Goal: Task Accomplishment & Management: Complete application form

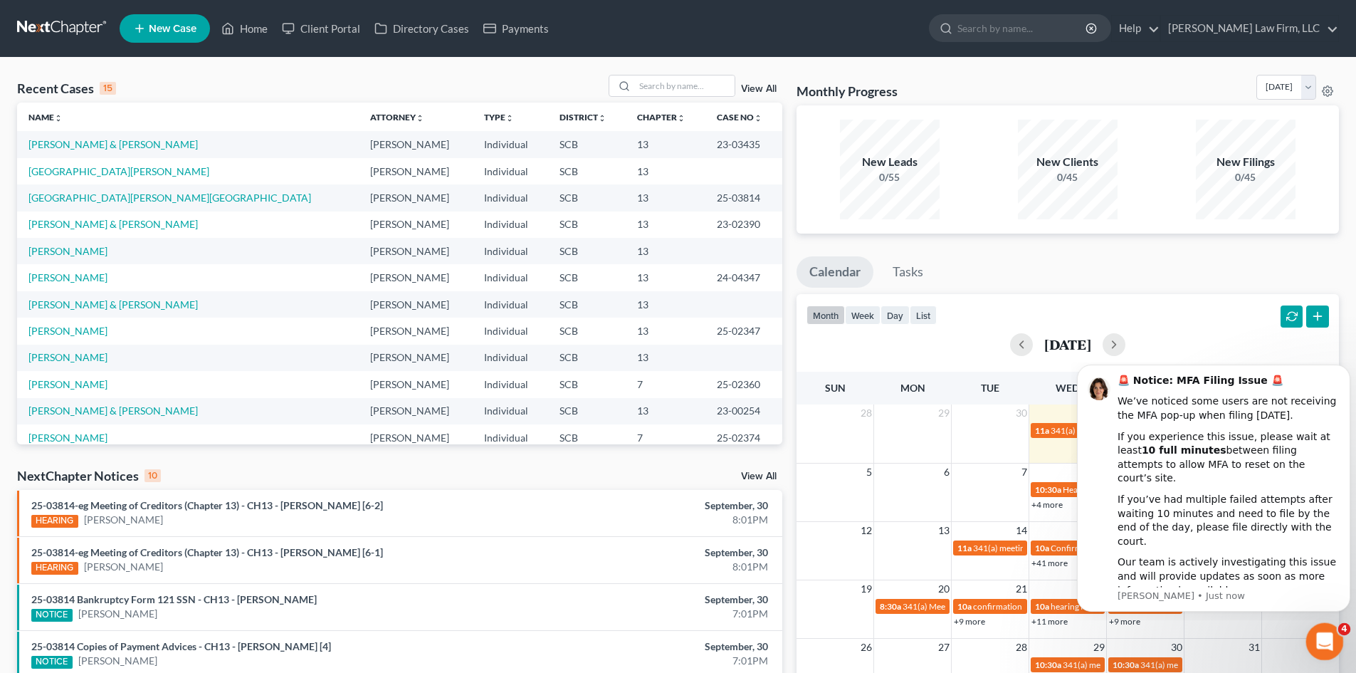
click at [1324, 646] on icon "Open Intercom Messenger" at bounding box center [1322, 639] width 23 height 23
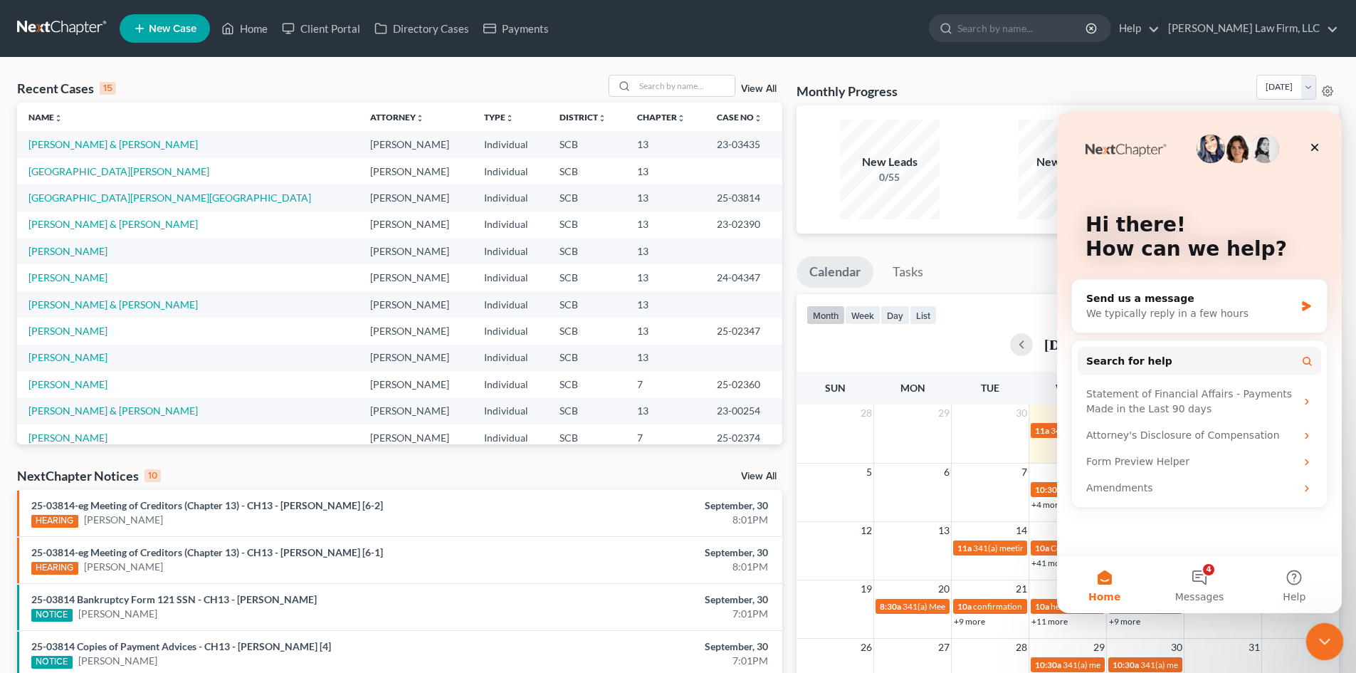
click at [1334, 641] on div "Close Intercom Messenger" at bounding box center [1322, 639] width 34 height 34
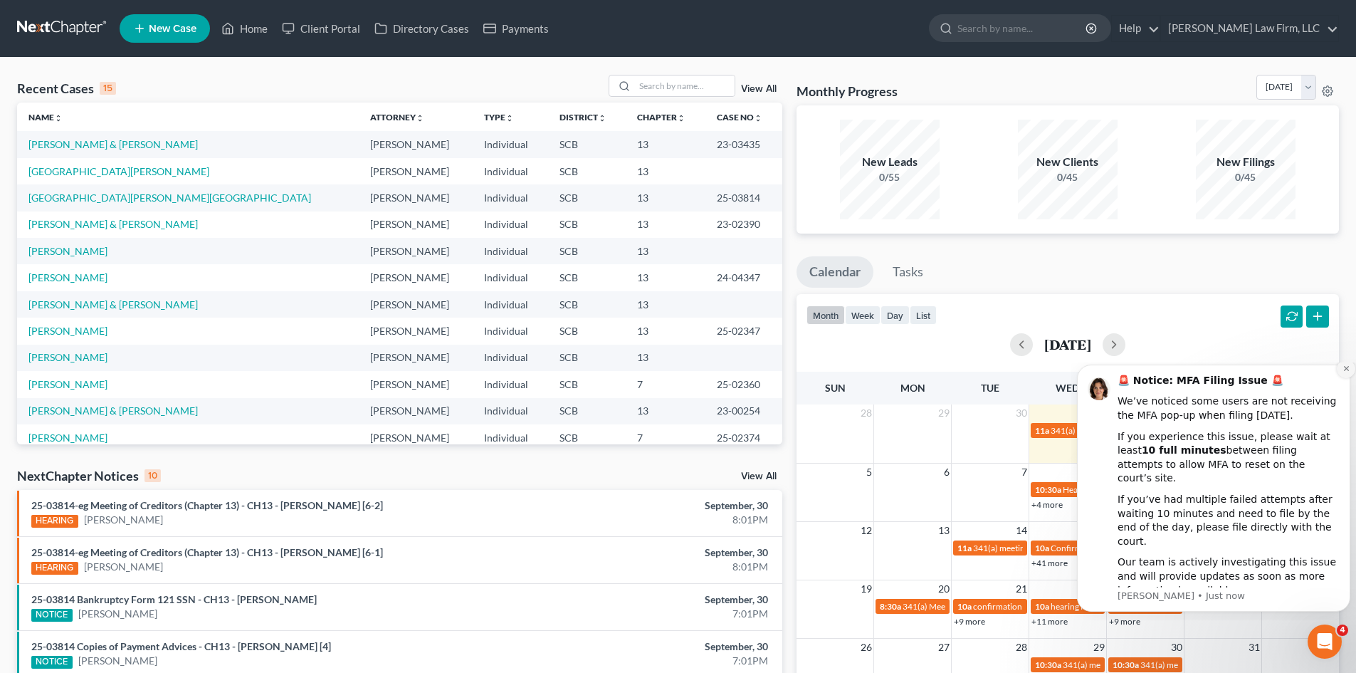
click at [1348, 372] on icon "Dismiss notification" at bounding box center [1346, 368] width 8 height 8
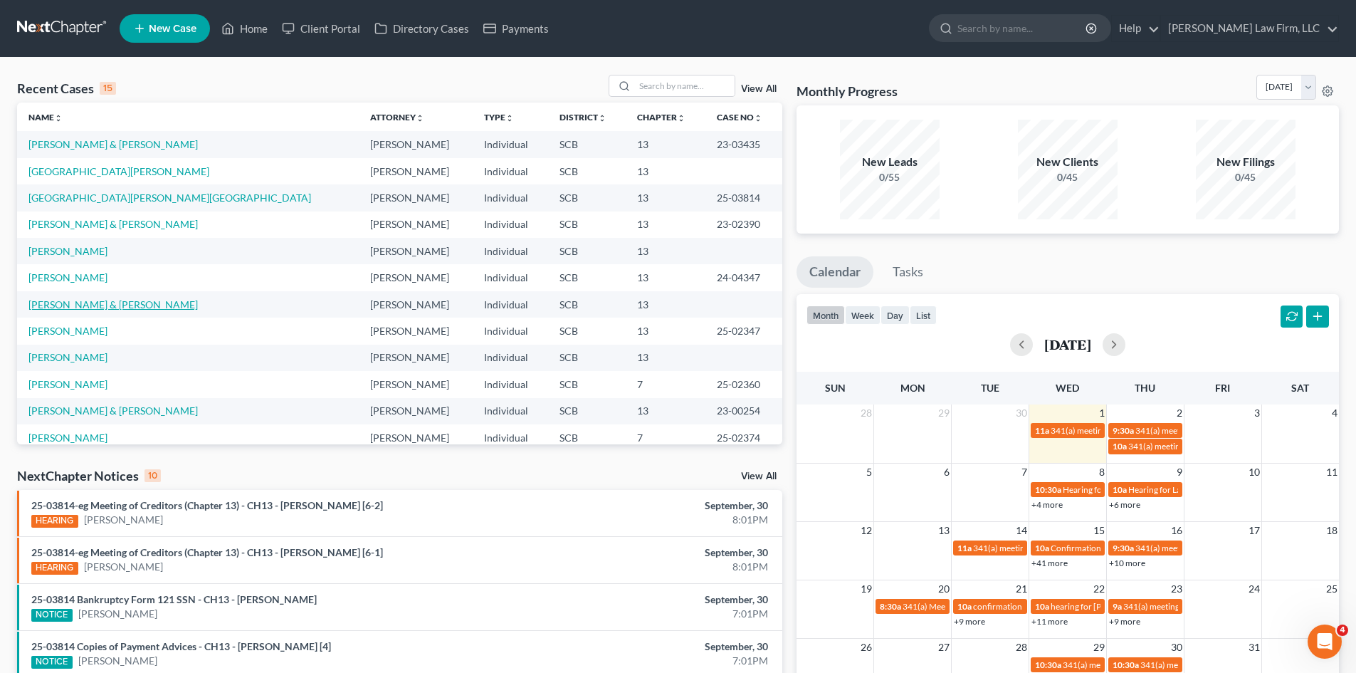
click at [58, 306] on link "[PERSON_NAME] & [PERSON_NAME]" at bounding box center [112, 304] width 169 height 12
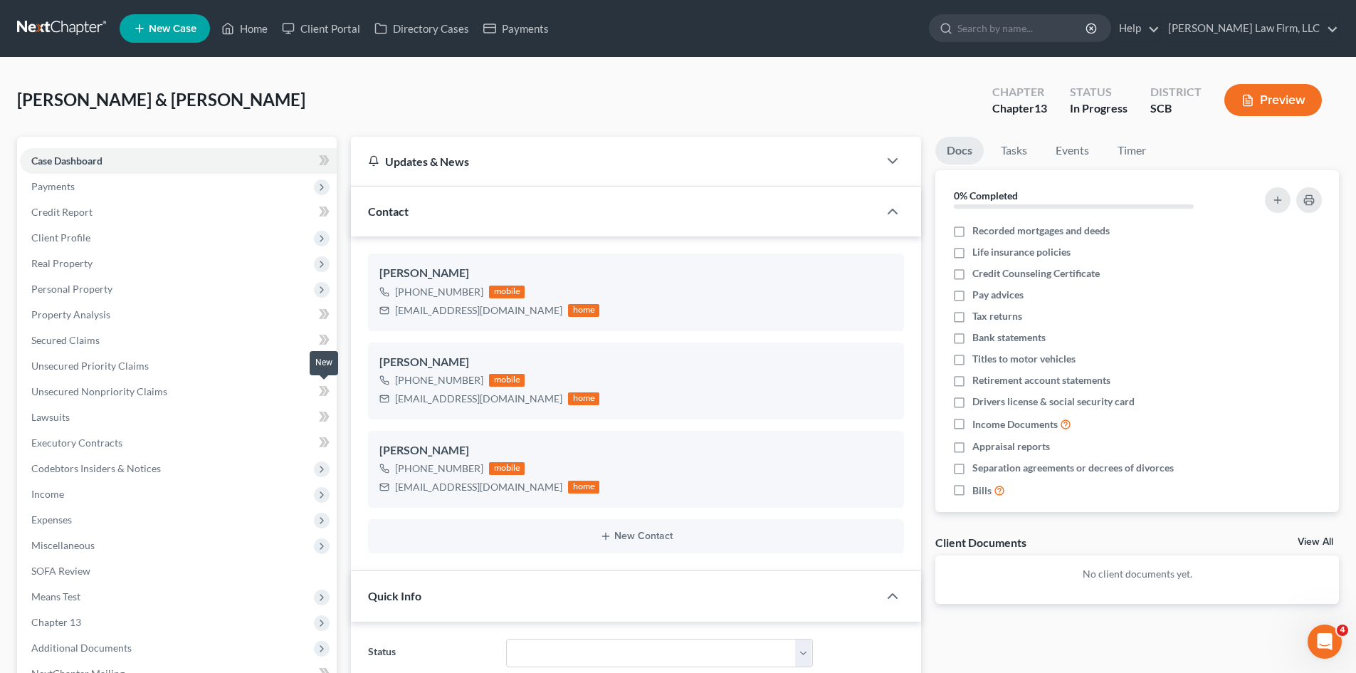
select select "1"
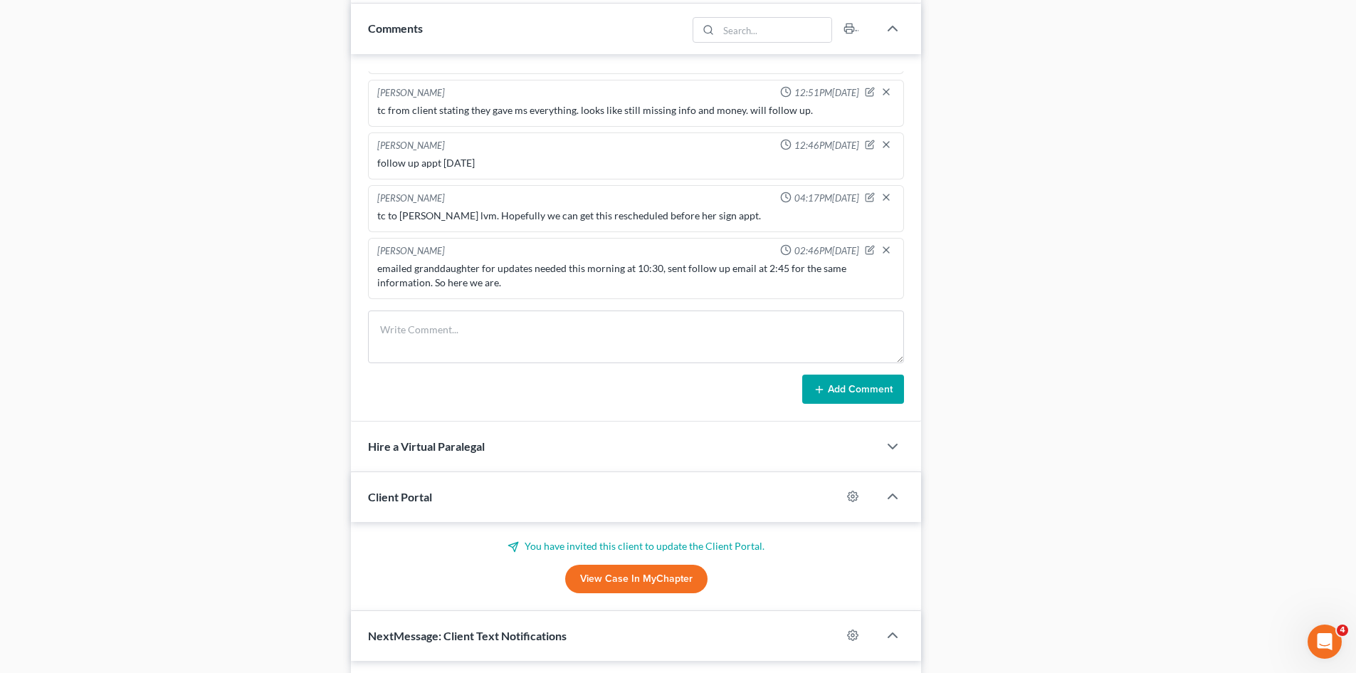
scroll to position [996, 0]
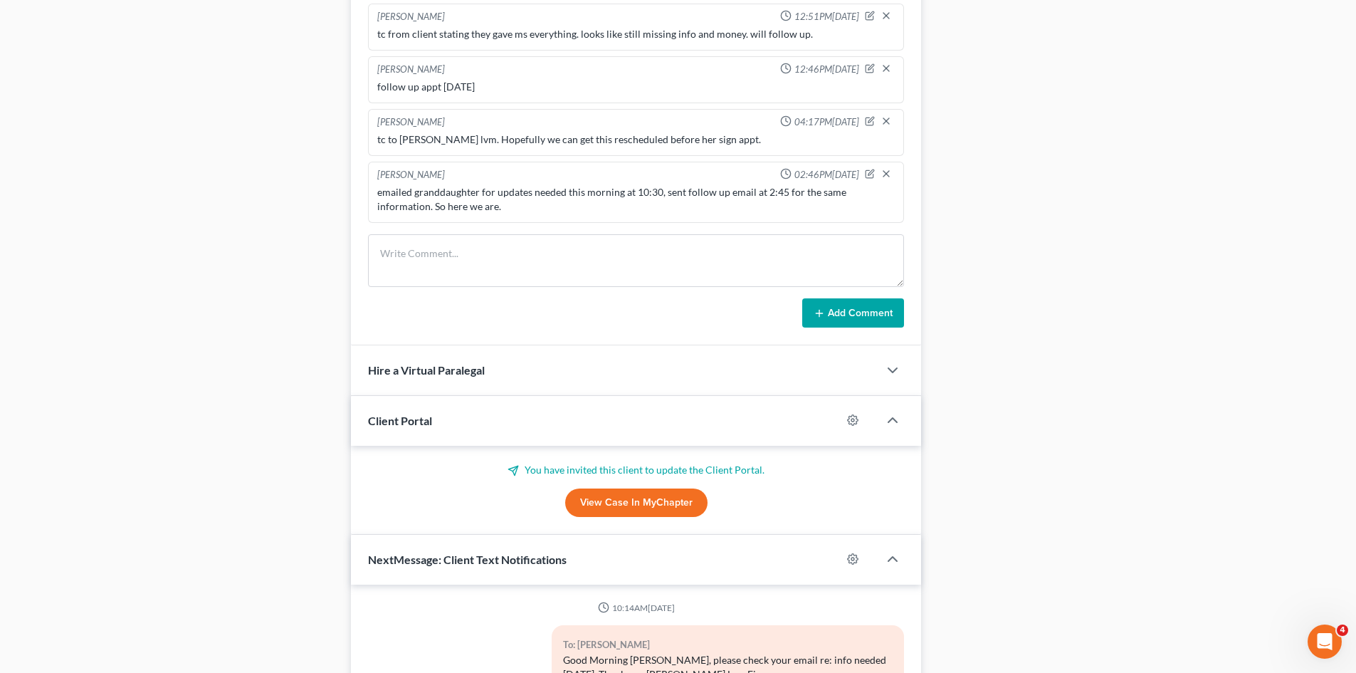
click at [628, 514] on link "View Case in MyChapter" at bounding box center [636, 502] width 142 height 28
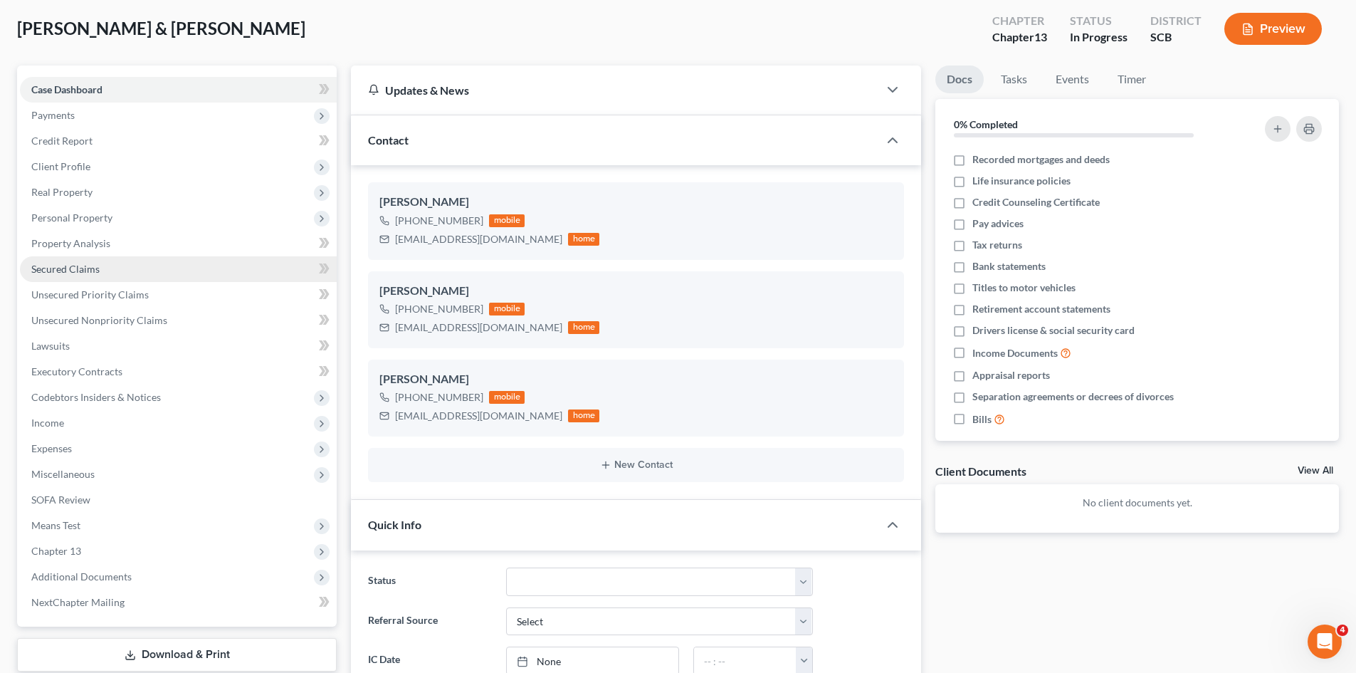
click at [92, 268] on span "Secured Claims" at bounding box center [65, 269] width 68 height 12
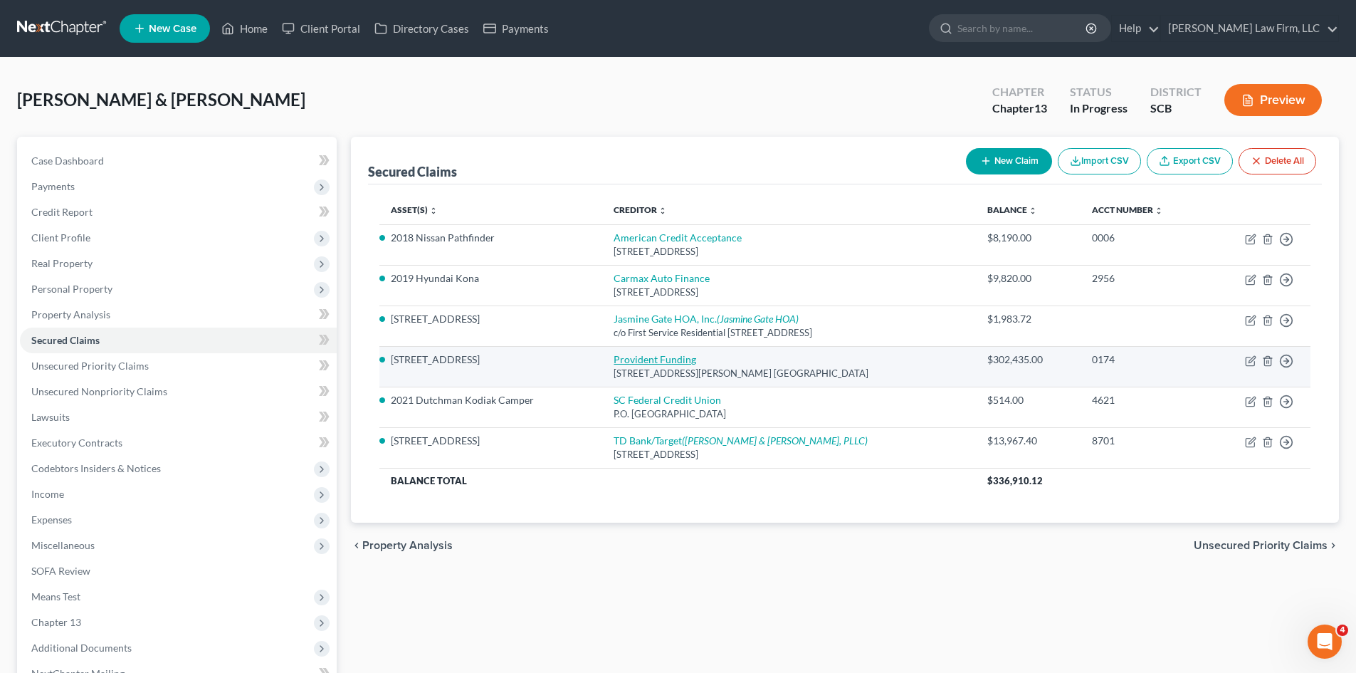
click at [647, 362] on link "Provident Funding" at bounding box center [655, 359] width 83 height 12
select select "4"
select select "3"
select select "2"
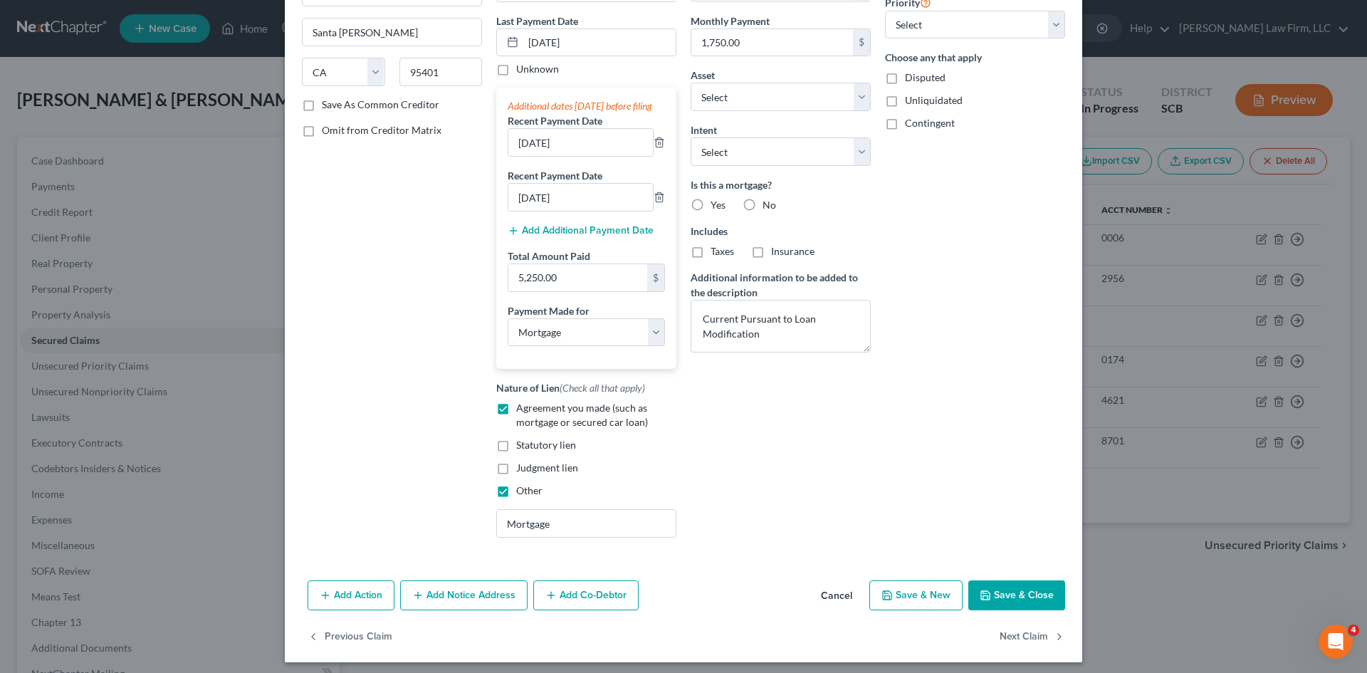
scroll to position [202, 0]
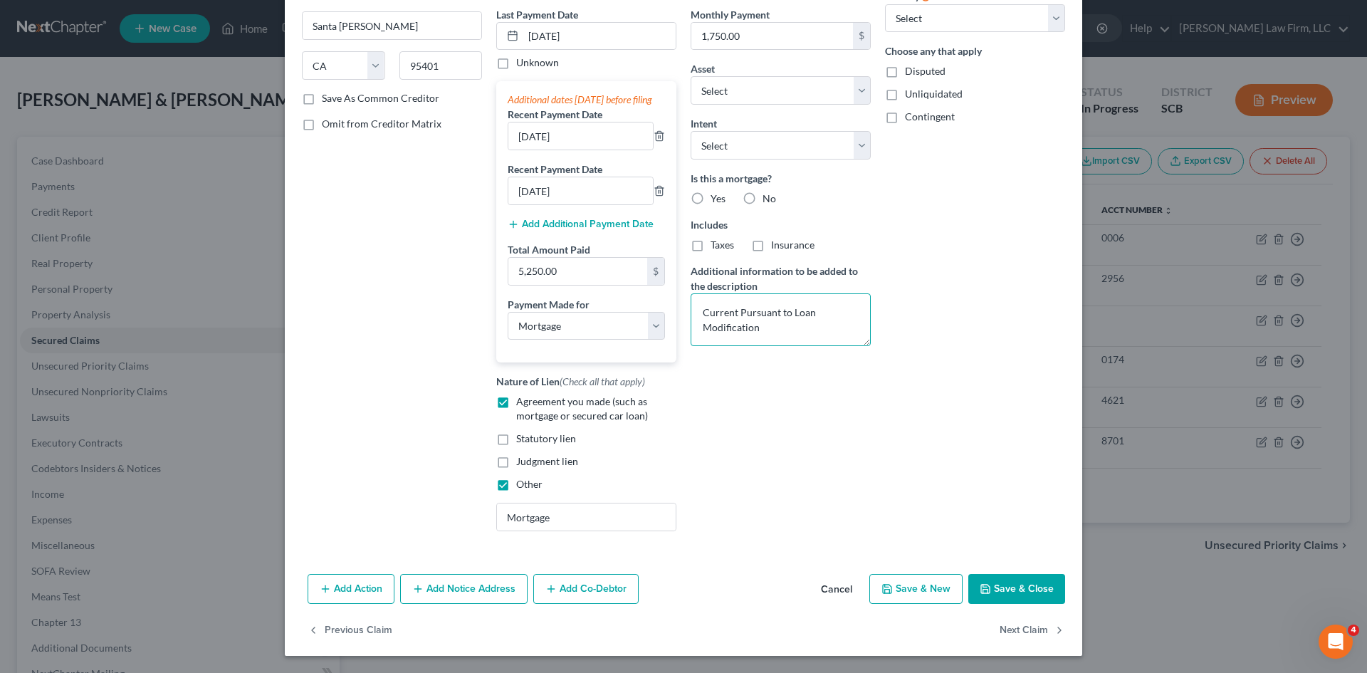
click at [828, 321] on textarea "Current Pursuant to Loan Modification" at bounding box center [780, 319] width 180 height 53
drag, startPoint x: 774, startPoint y: 309, endPoint x: 789, endPoint y: 310, distance: 14.3
click at [789, 310] on textarea "Current Pursuant to Loan Modification Statement Dated: [DATE] $4,036.66 Arrears" at bounding box center [780, 319] width 180 height 53
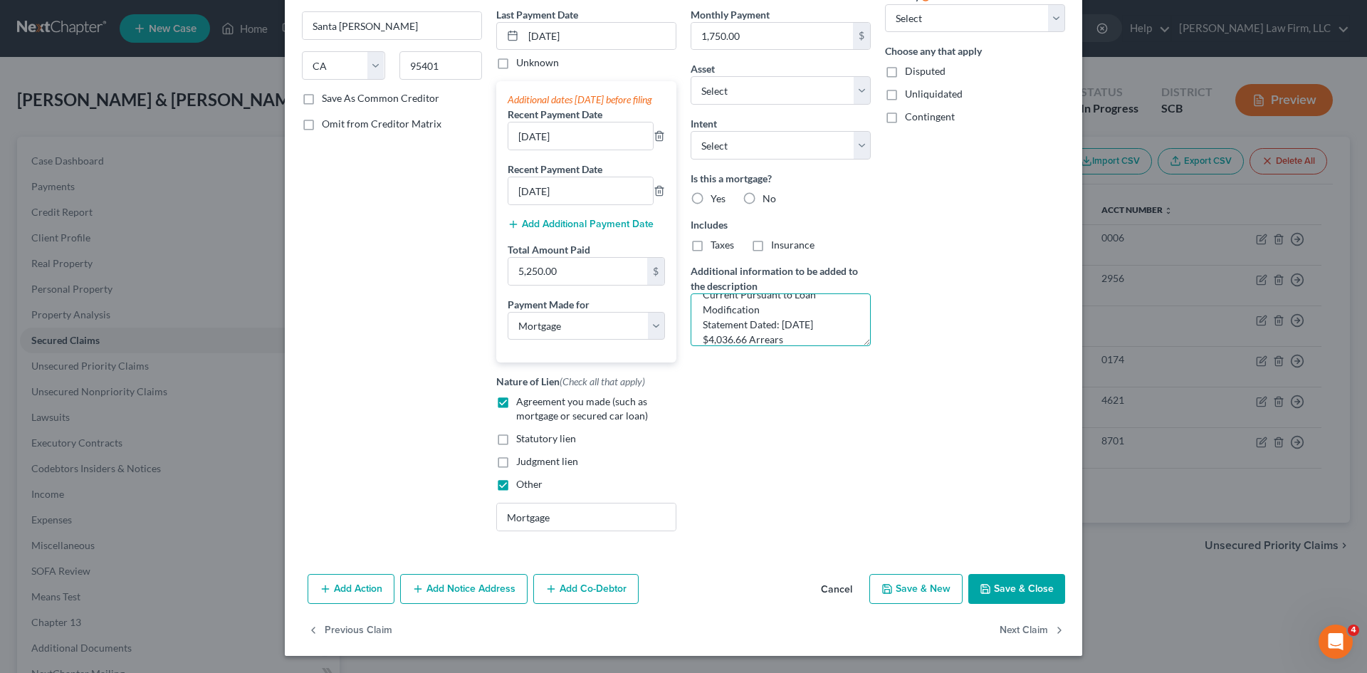
drag, startPoint x: 778, startPoint y: 310, endPoint x: 797, endPoint y: 308, distance: 19.3
click at [797, 308] on textarea "Current Pursuant to Loan Modification Statement Dated: [DATE] $4,036.66 Arrears" at bounding box center [780, 319] width 180 height 53
drag, startPoint x: 742, startPoint y: 322, endPoint x: 705, endPoint y: 320, distance: 37.1
click at [705, 320] on textarea "Current Pursuant to Loan Modification Statement Dated: [DATE] $4,036.66 Arrears" at bounding box center [780, 319] width 180 height 53
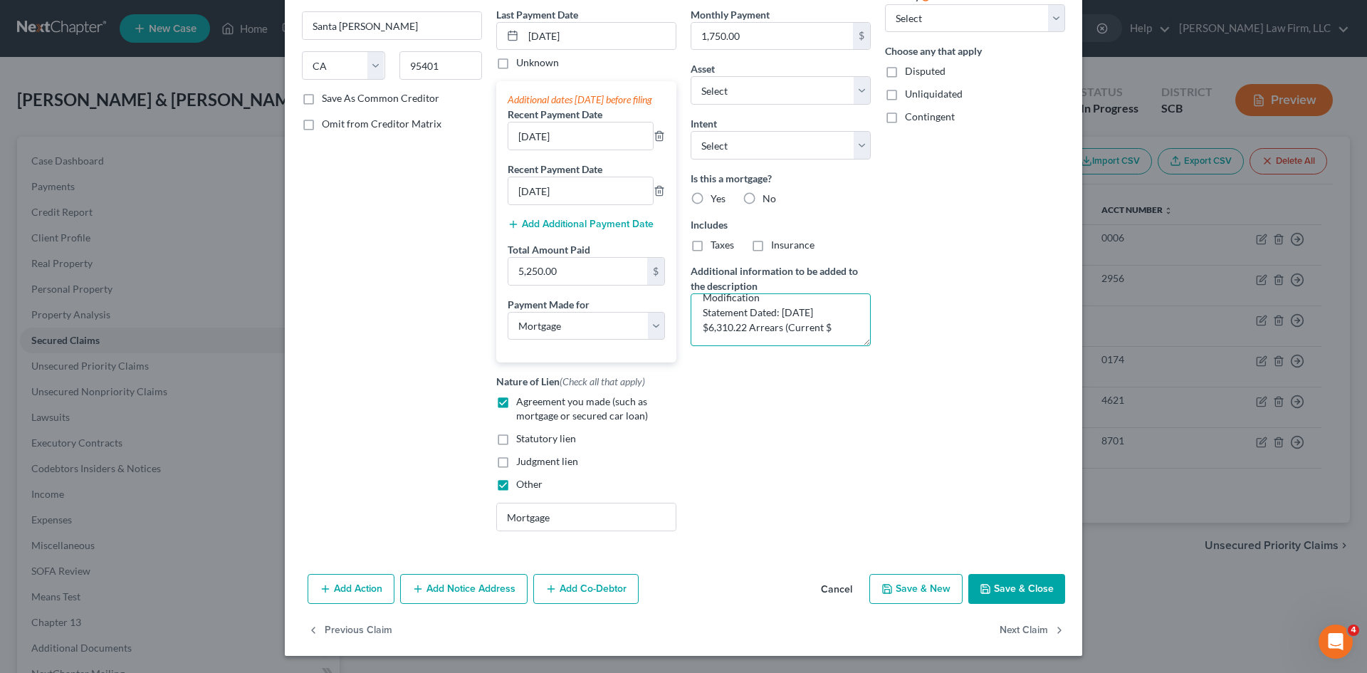
click at [823, 311] on textarea "Current Pursuant to Loan Modification Statement Dated: [DATE] $6,310.22 Arrears…" at bounding box center [780, 319] width 180 height 53
paste textarea "14383.54"
type textarea "Current Pursuant to Loan Modification Statement Dated: [DATE] $6,310.22 Arrears…"
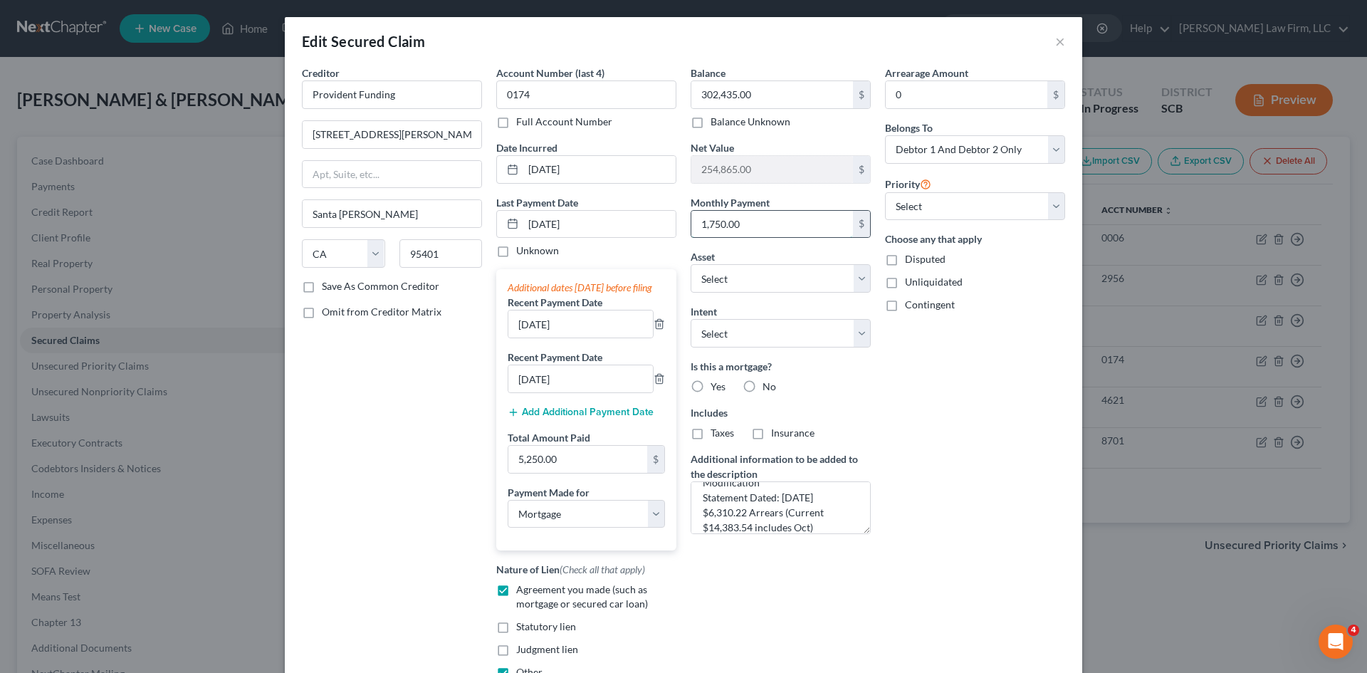
click at [761, 223] on input "1,750.00" at bounding box center [772, 224] width 162 height 27
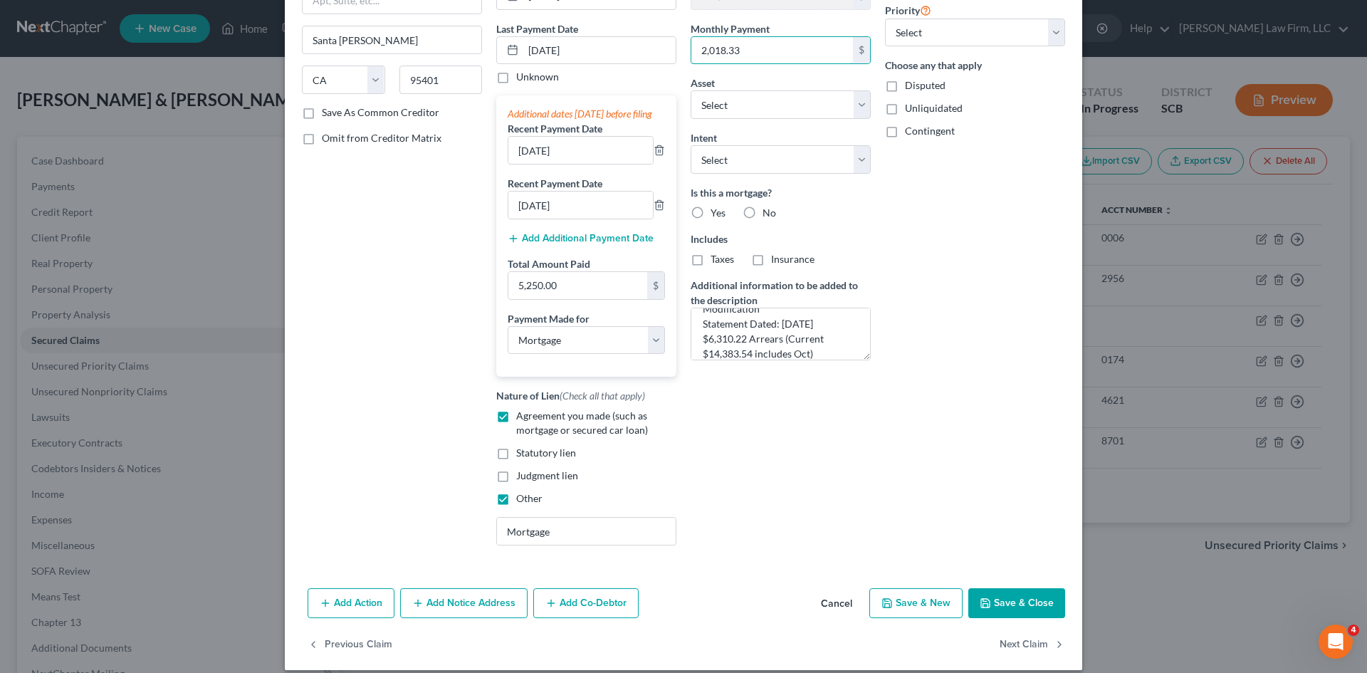
scroll to position [202, 0]
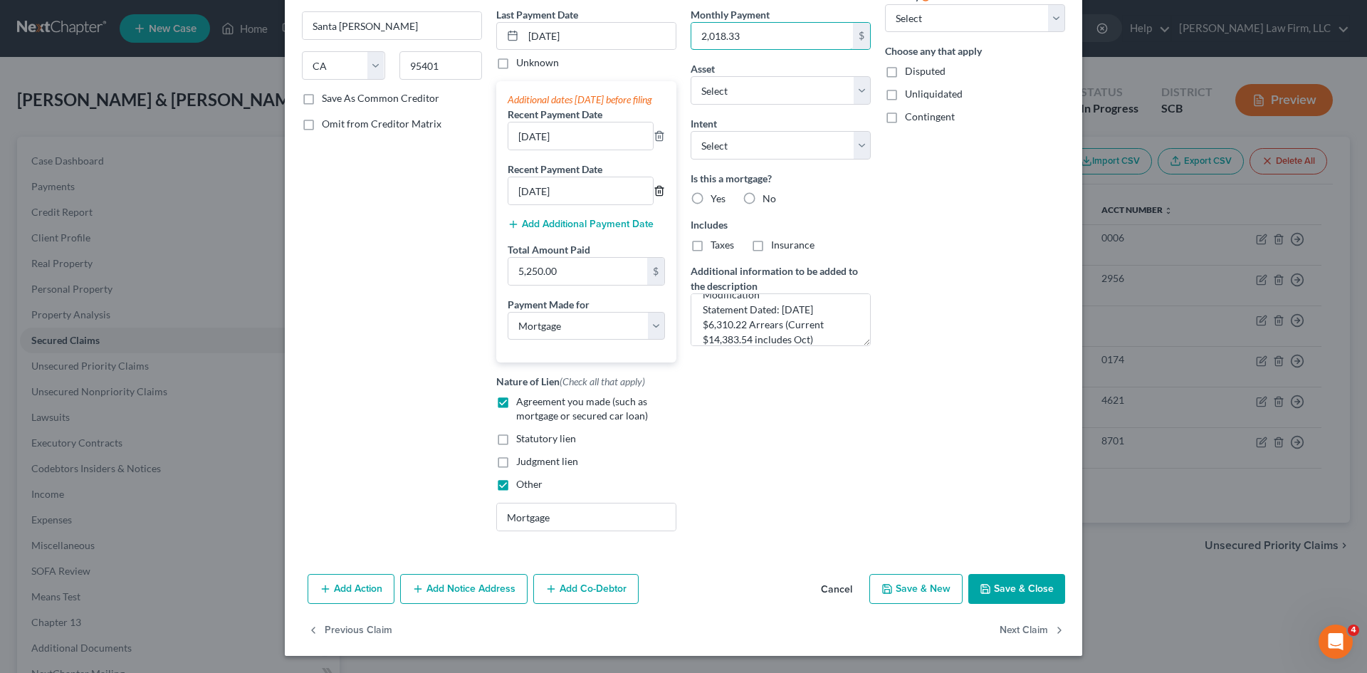
type input "2,018.33"
click at [656, 195] on icon "button" at bounding box center [659, 190] width 6 height 9
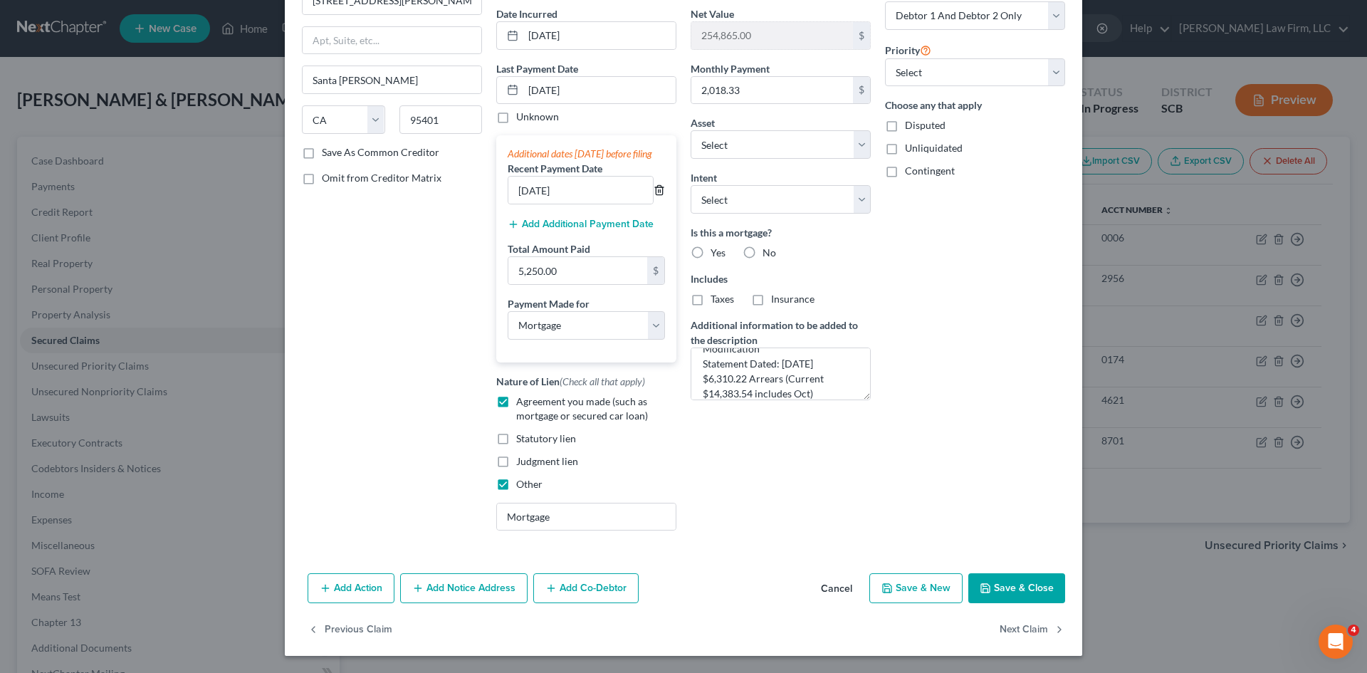
click at [656, 195] on icon "button" at bounding box center [659, 190] width 6 height 9
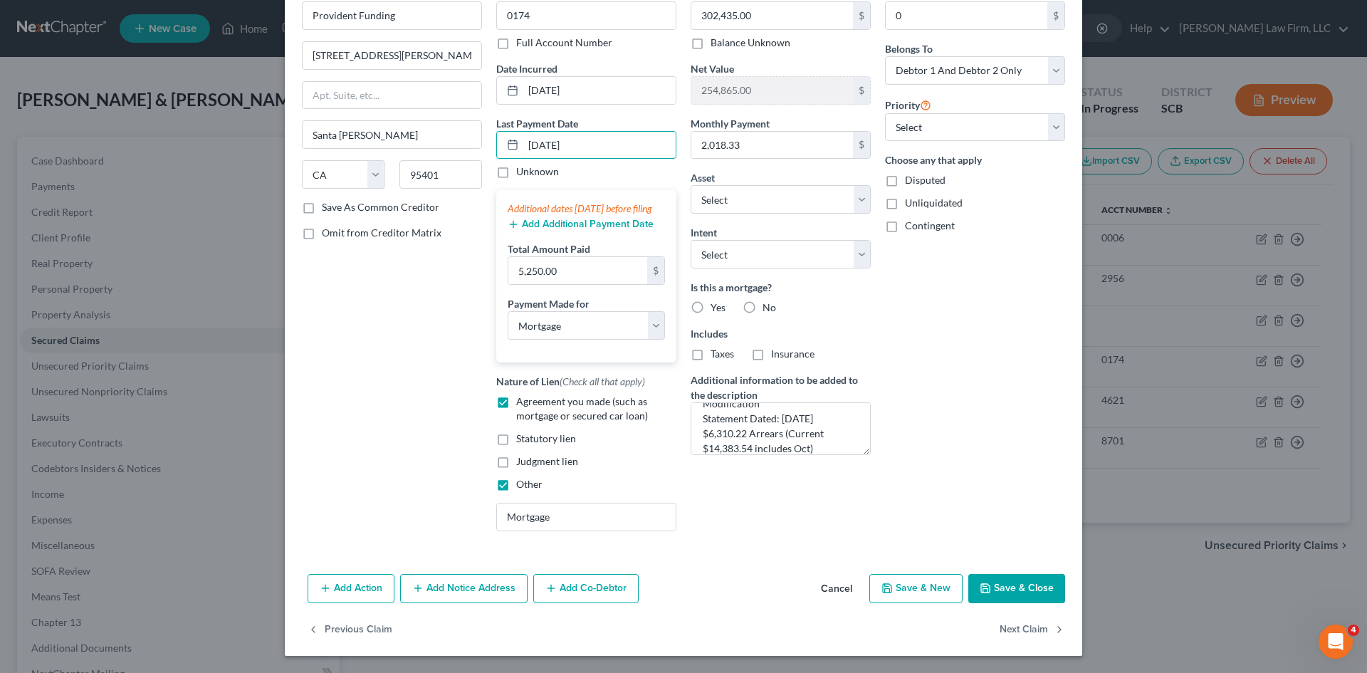
drag, startPoint x: 606, startPoint y: 130, endPoint x: 518, endPoint y: 149, distance: 90.2
click at [518, 149] on div "Last Payment Date [DATE] Unknown" at bounding box center [586, 147] width 180 height 63
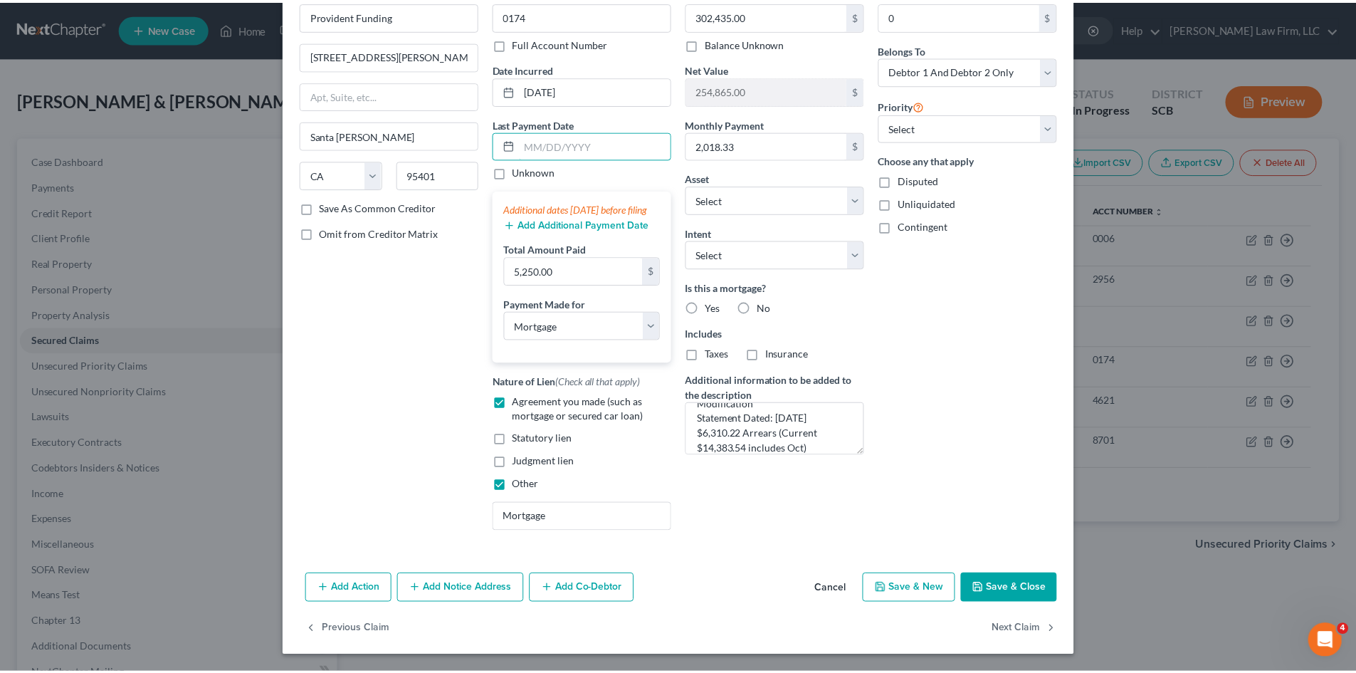
scroll to position [3, 0]
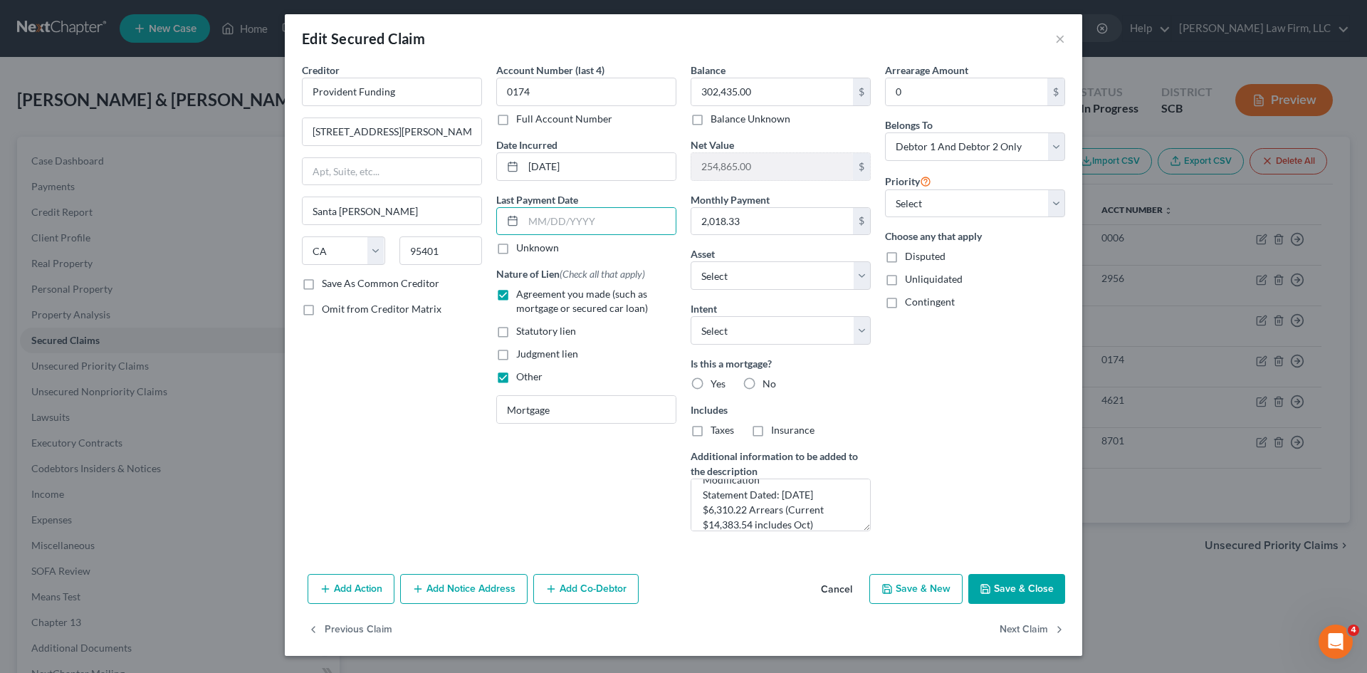
drag, startPoint x: 1021, startPoint y: 589, endPoint x: 1028, endPoint y: 584, distance: 7.7
click at [1027, 585] on button "Save & Close" at bounding box center [1016, 589] width 97 height 30
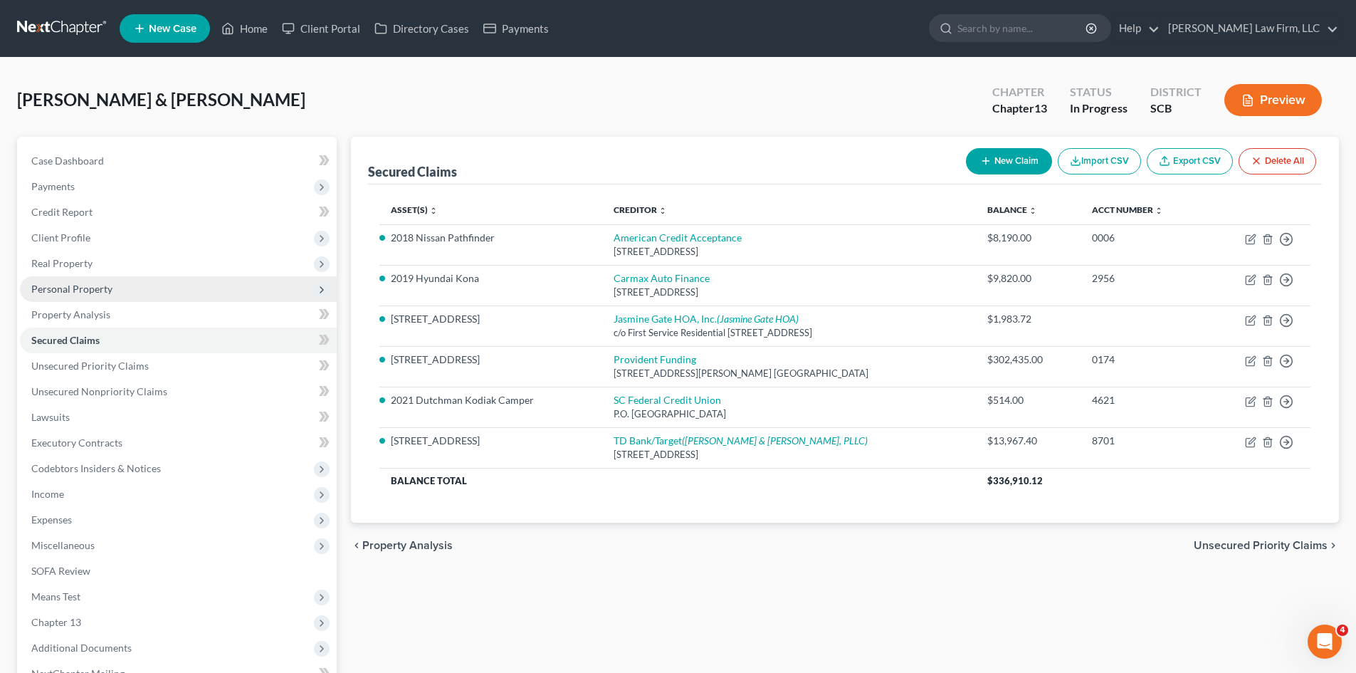
click at [77, 285] on span "Personal Property" at bounding box center [71, 289] width 81 height 12
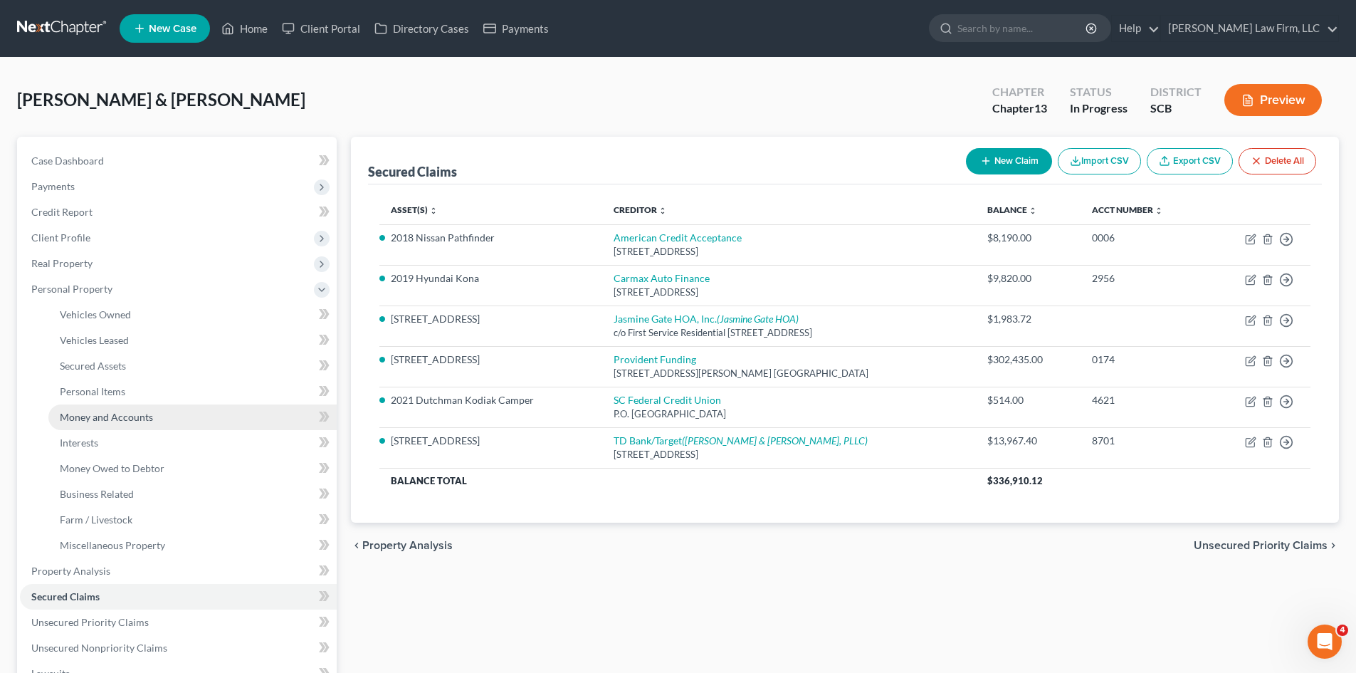
click at [90, 418] on span "Money and Accounts" at bounding box center [106, 417] width 93 height 12
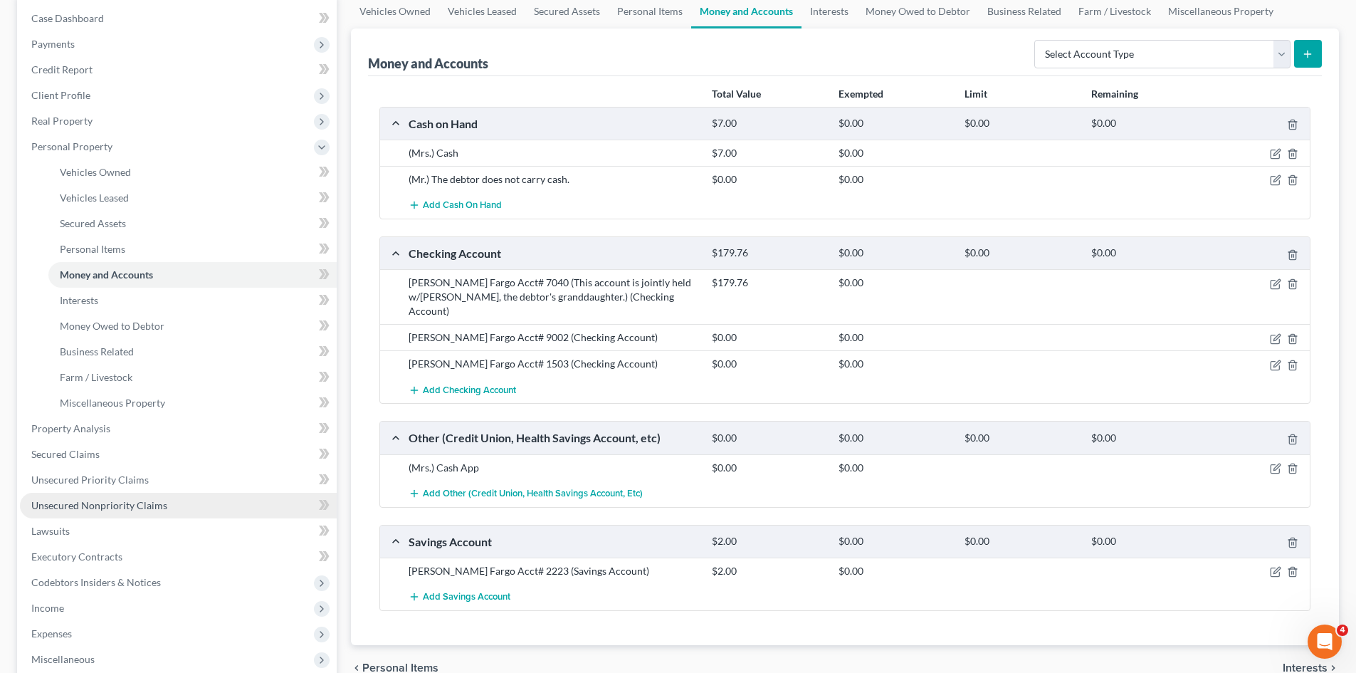
click at [119, 497] on link "Unsecured Nonpriority Claims" at bounding box center [178, 506] width 317 height 26
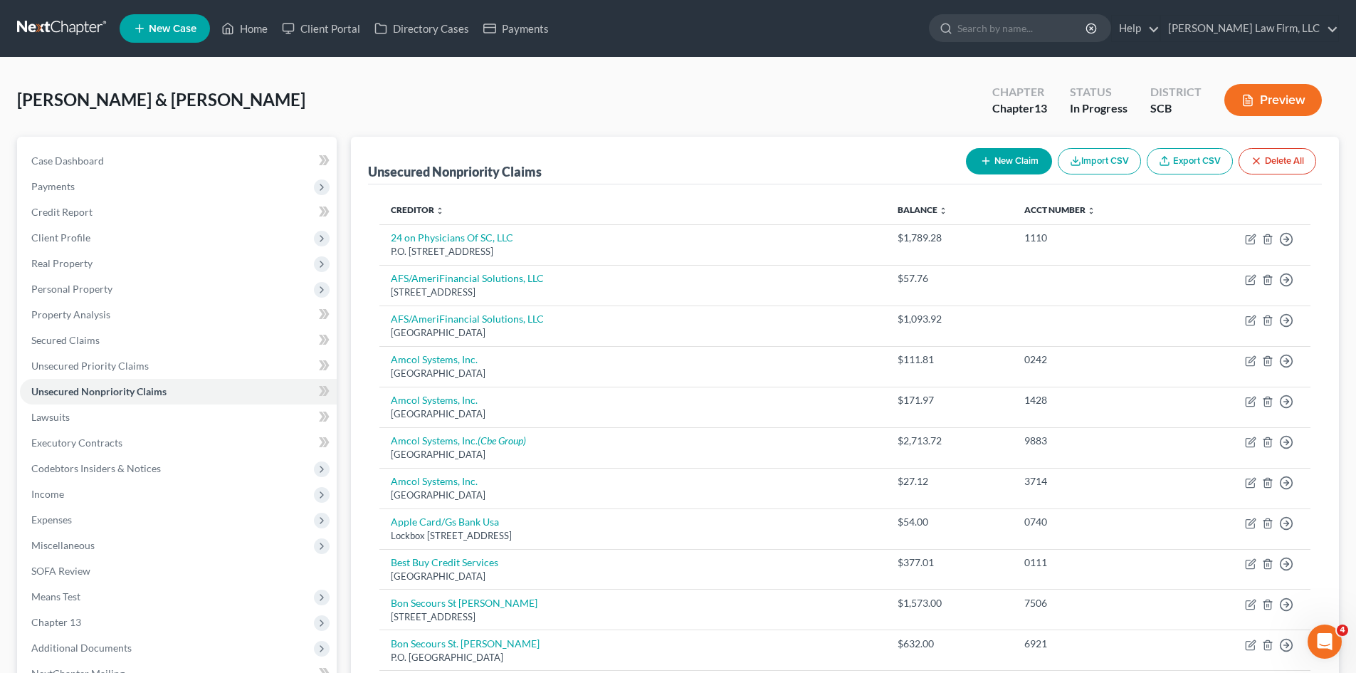
click at [1000, 161] on button "New Claim" at bounding box center [1009, 161] width 86 height 26
select select "2"
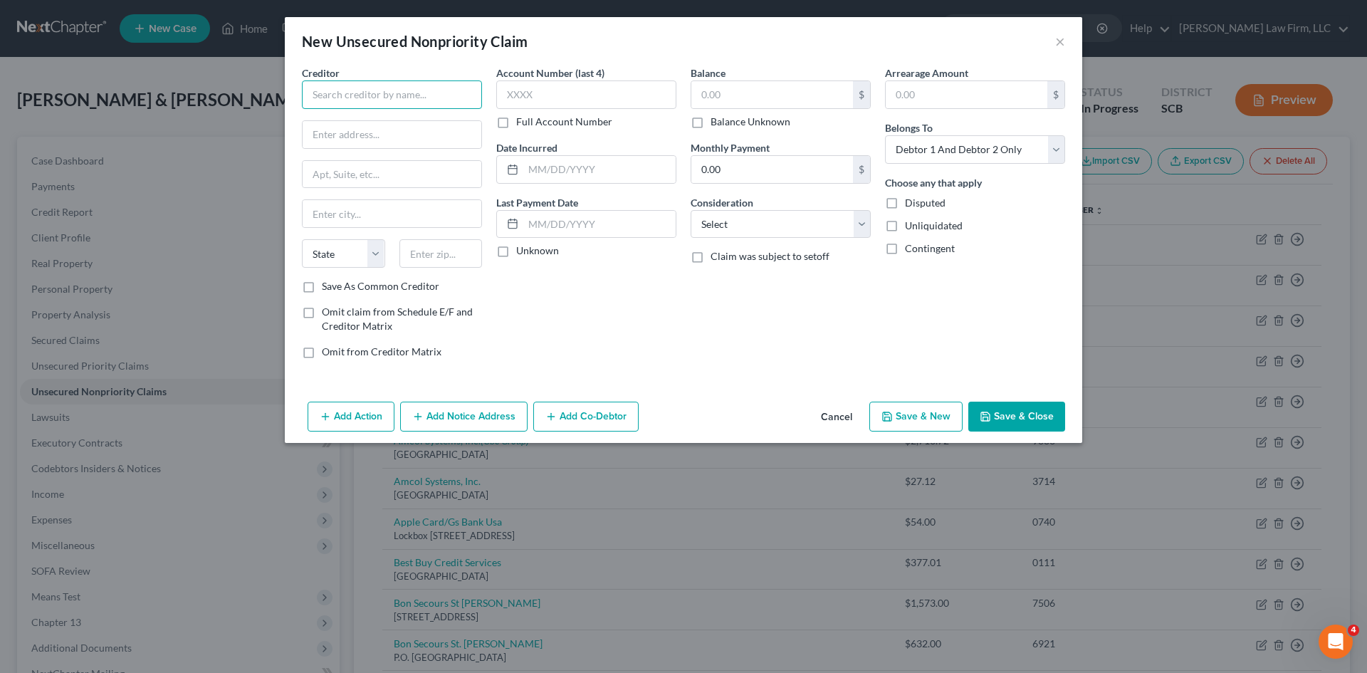
click at [363, 89] on input "text" at bounding box center [392, 94] width 180 height 28
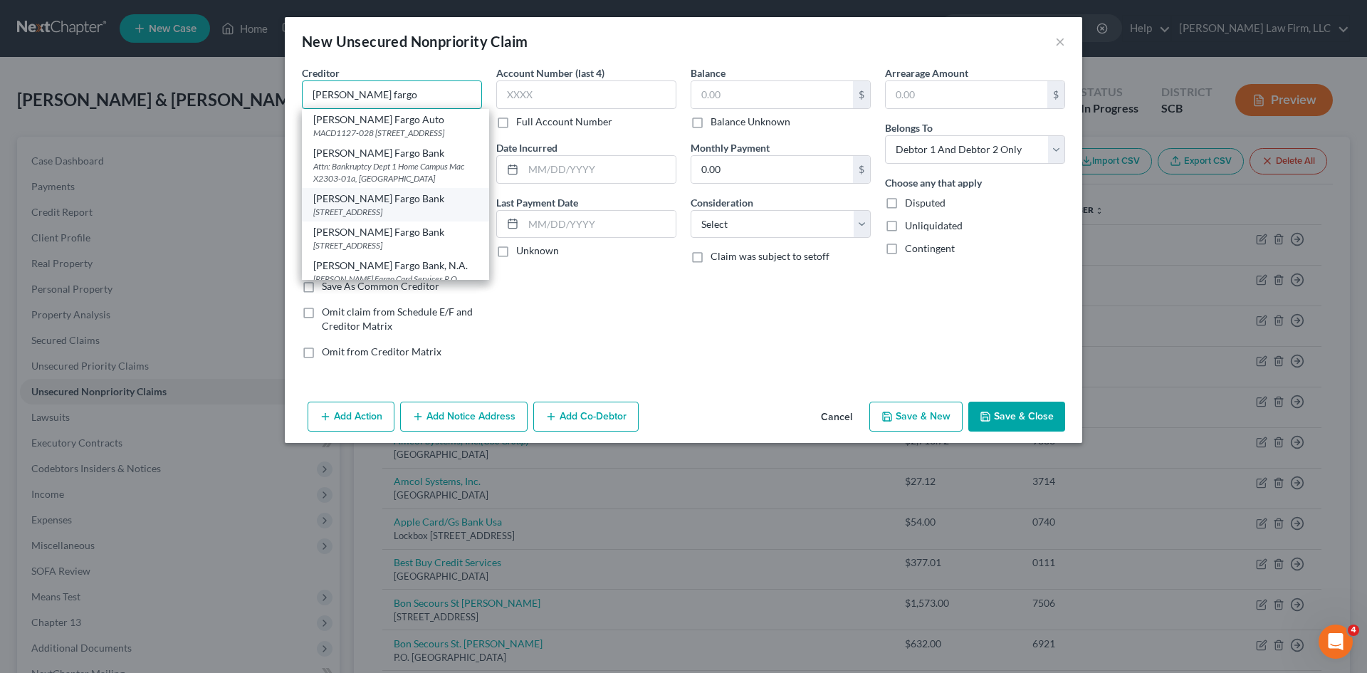
scroll to position [71, 0]
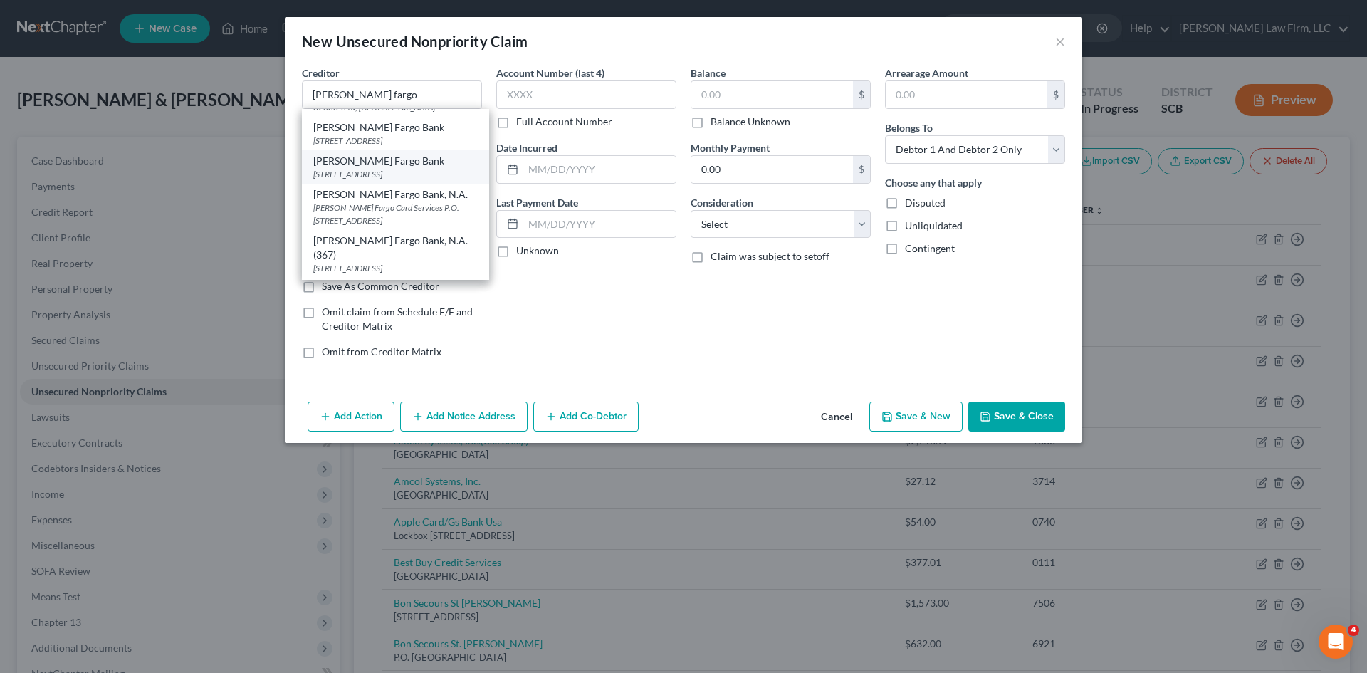
click at [430, 180] on div "[STREET_ADDRESS]" at bounding box center [395, 174] width 164 height 12
type input "[PERSON_NAME] Fargo Bank"
type input "PO Box 6995"
type input "[GEOGRAPHIC_DATA]"
select select "38"
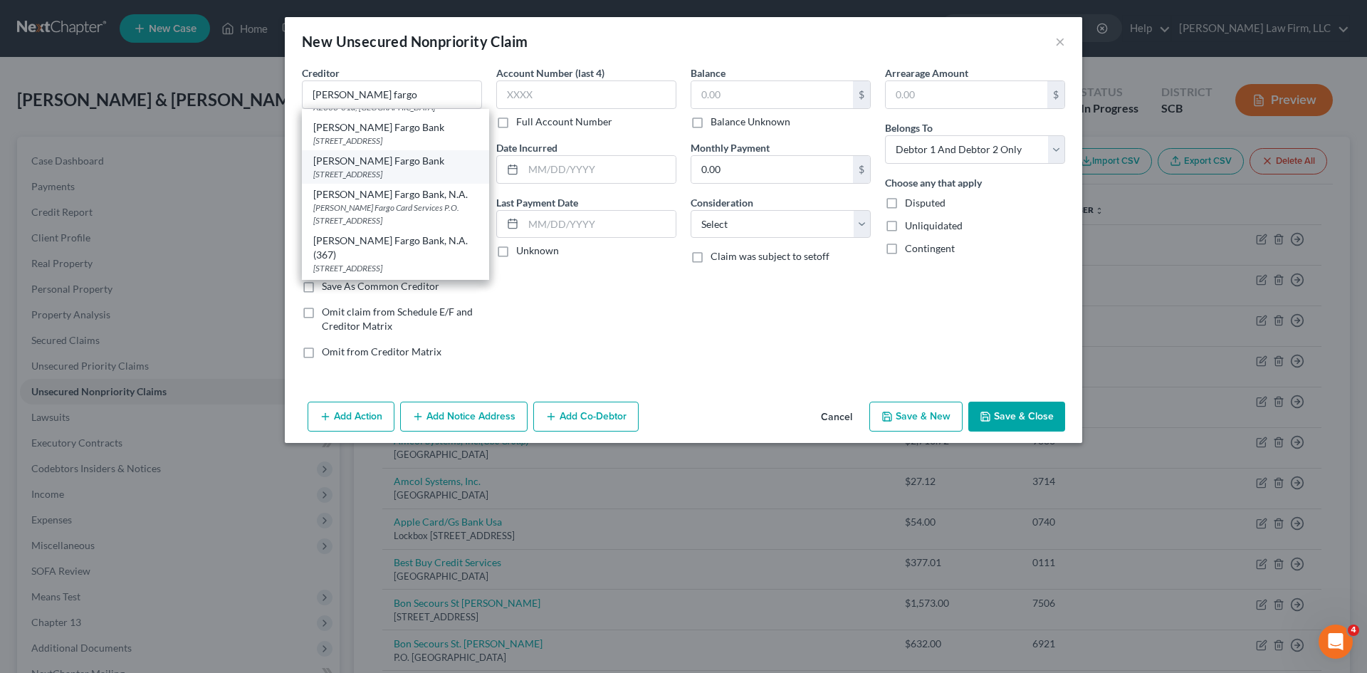
type input "97228"
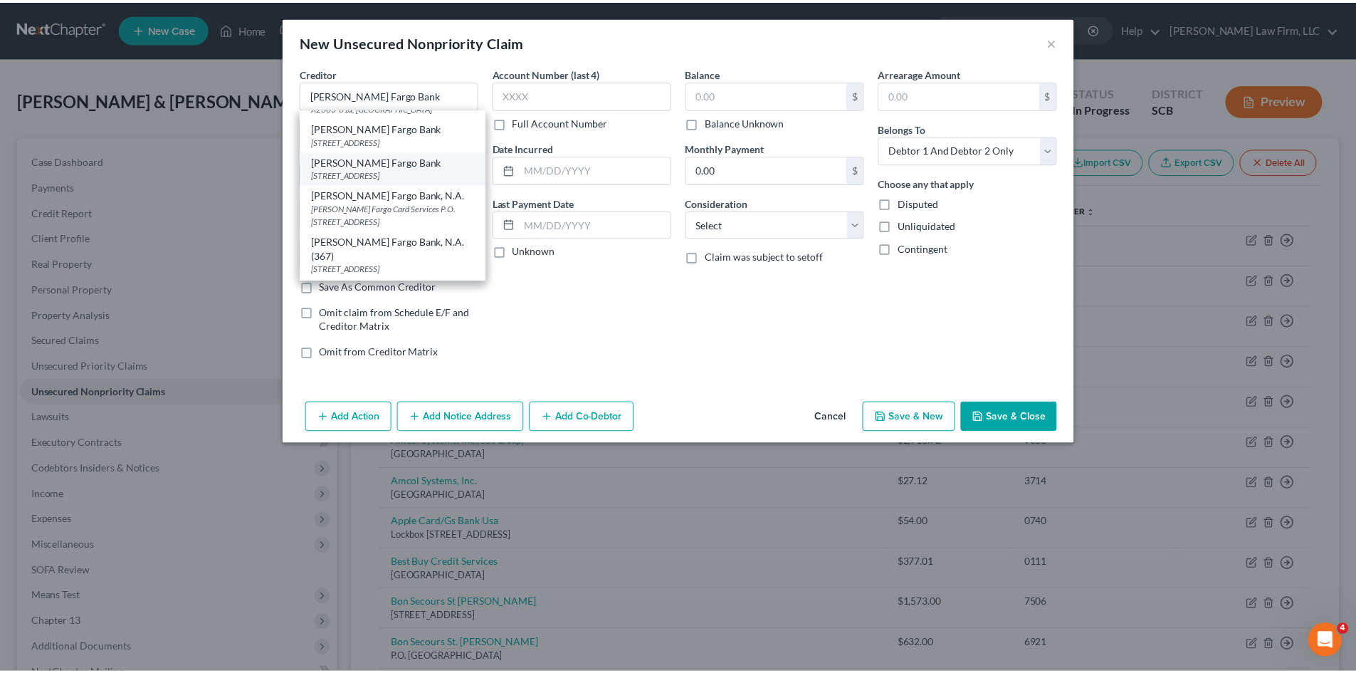
scroll to position [0, 0]
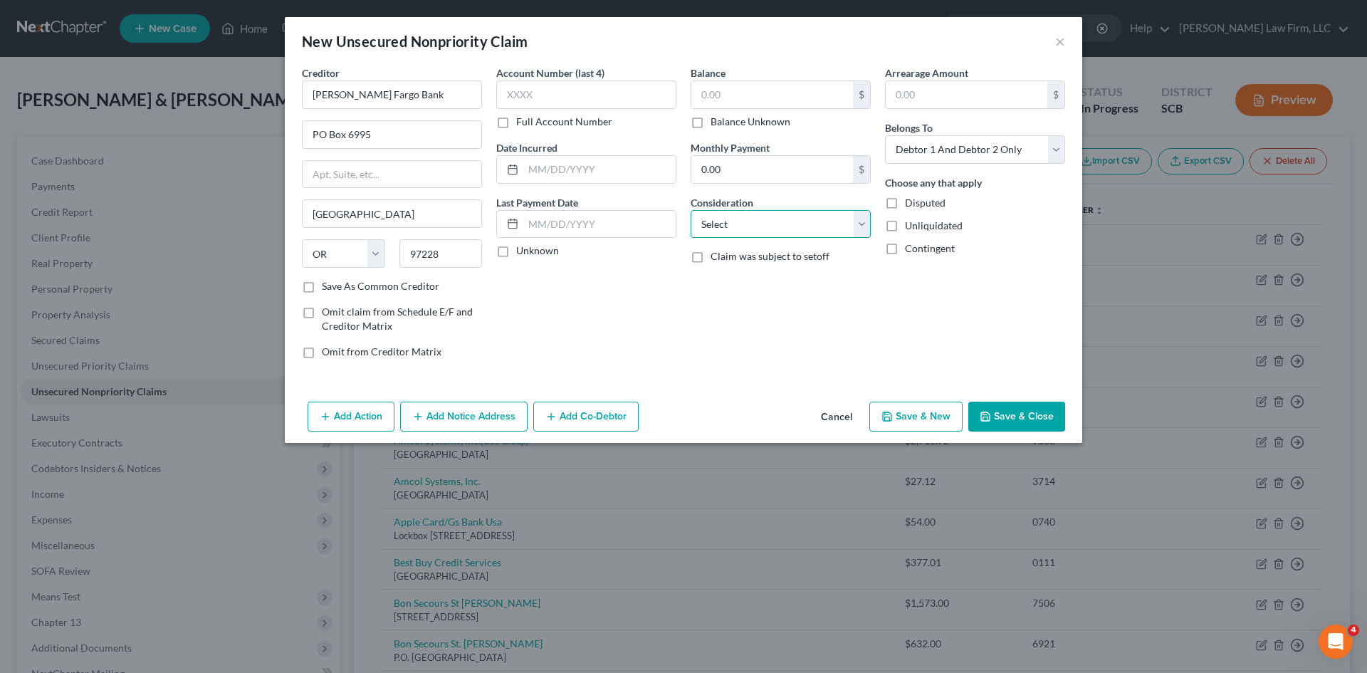
click at [796, 227] on select "Select Cable / Satellite Services Collection Agency Credit Card Debt Debt Couns…" at bounding box center [780, 224] width 180 height 28
select select "15"
click at [690, 210] on select "Select Cable / Satellite Services Collection Agency Credit Card Debt Debt Couns…" at bounding box center [780, 224] width 180 height 28
click at [793, 105] on input "text" at bounding box center [772, 94] width 162 height 27
type input "1,372.36"
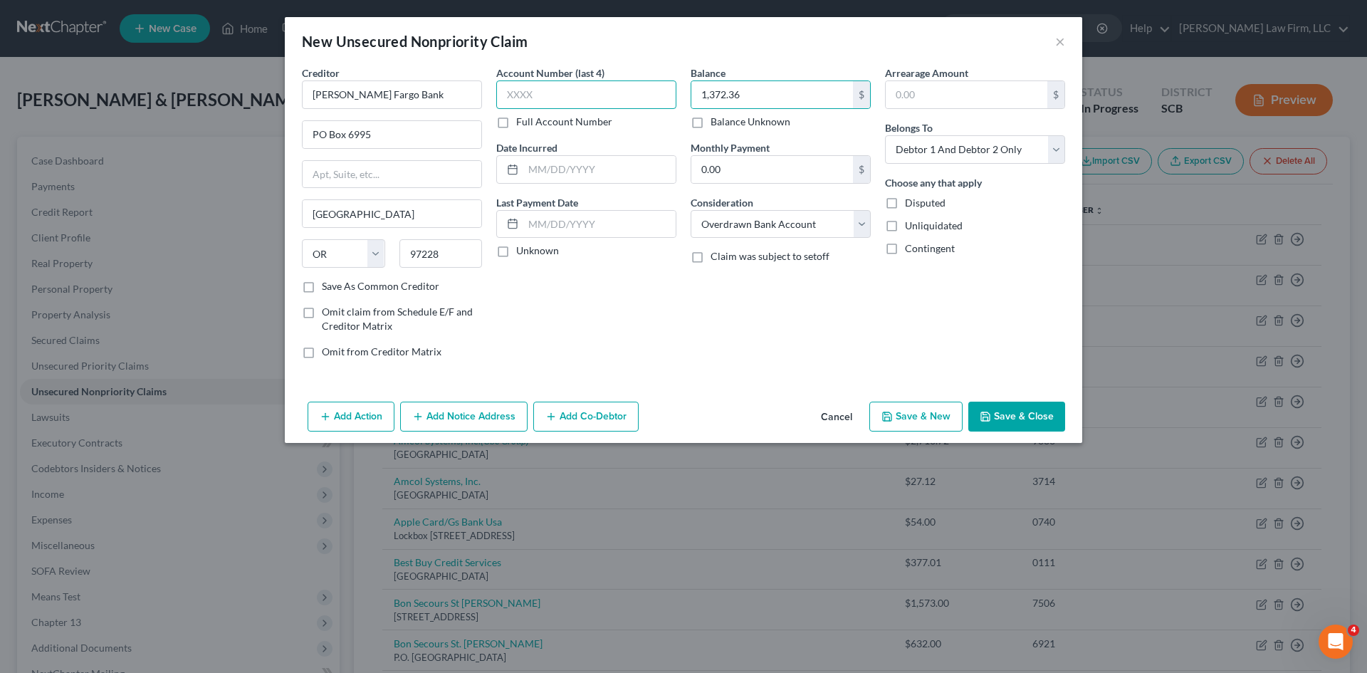
click at [598, 96] on input "text" at bounding box center [586, 94] width 180 height 28
type input "1503"
click at [1002, 418] on button "Save & Close" at bounding box center [1016, 416] width 97 height 30
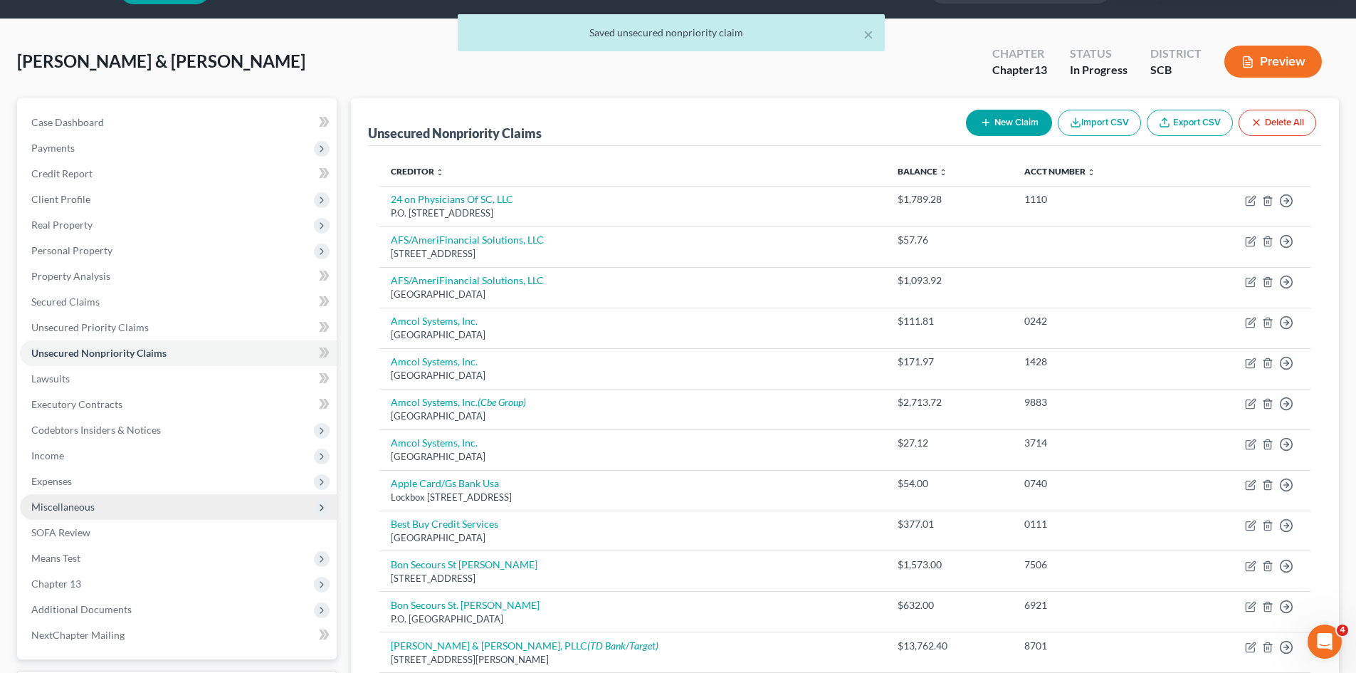
scroll to position [71, 0]
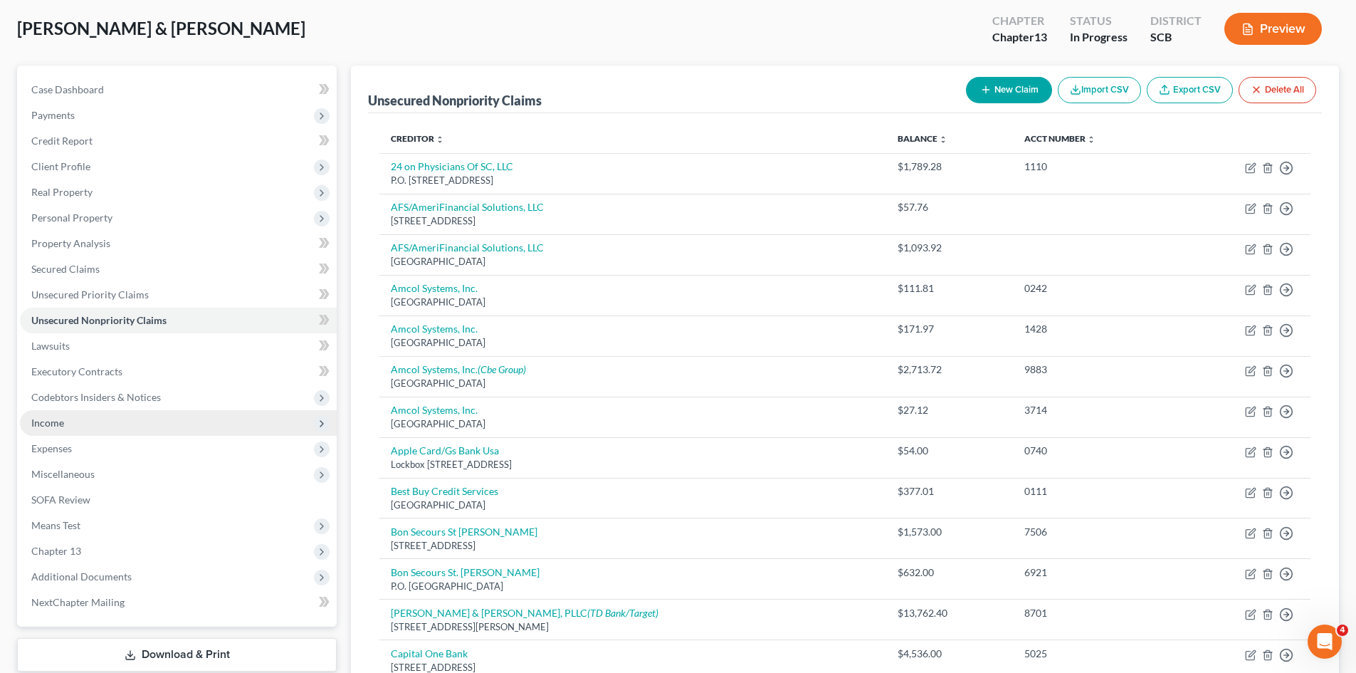
click at [42, 427] on span "Income" at bounding box center [47, 422] width 33 height 12
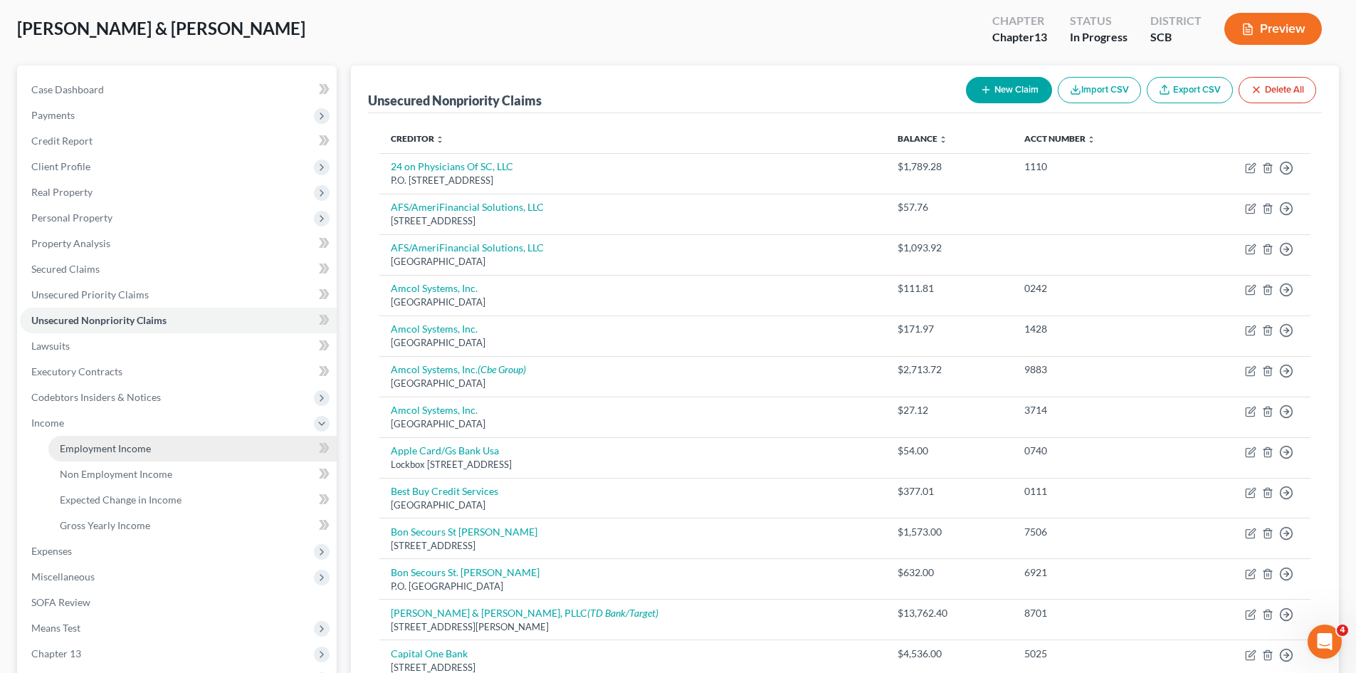
click at [75, 447] on span "Employment Income" at bounding box center [105, 448] width 91 height 12
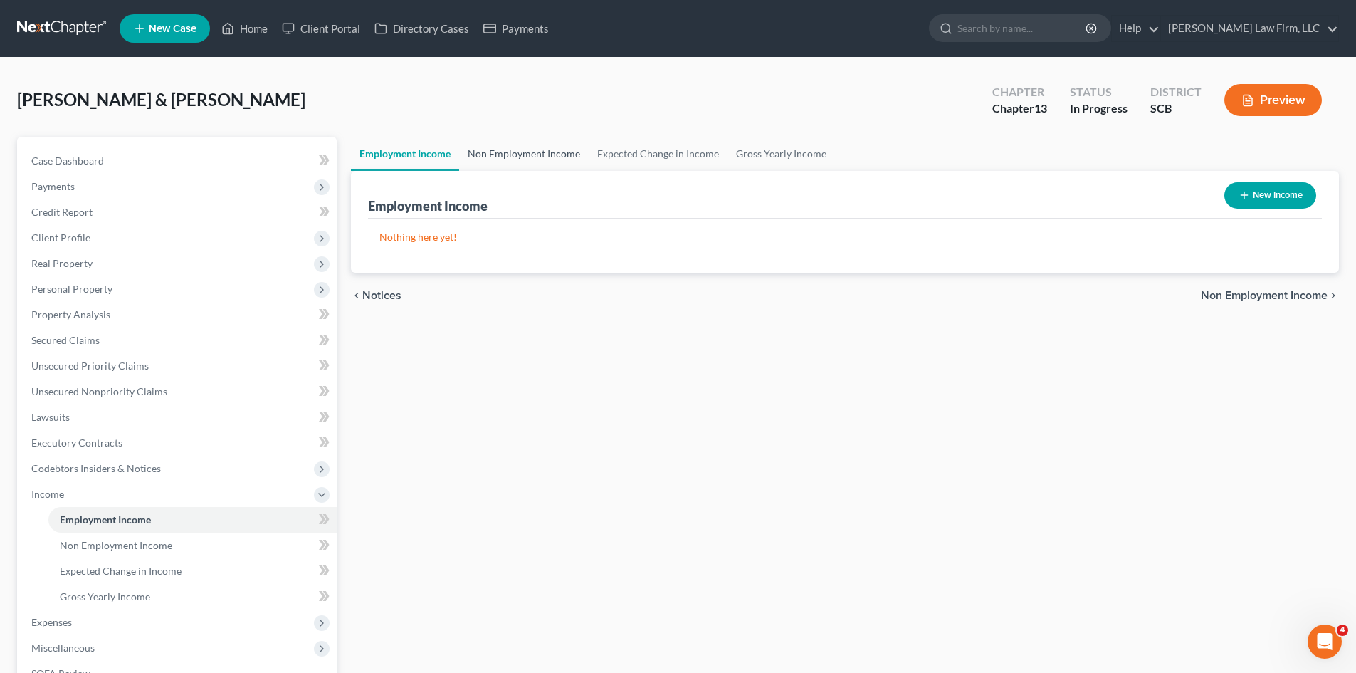
click at [534, 159] on link "Non Employment Income" at bounding box center [524, 154] width 130 height 34
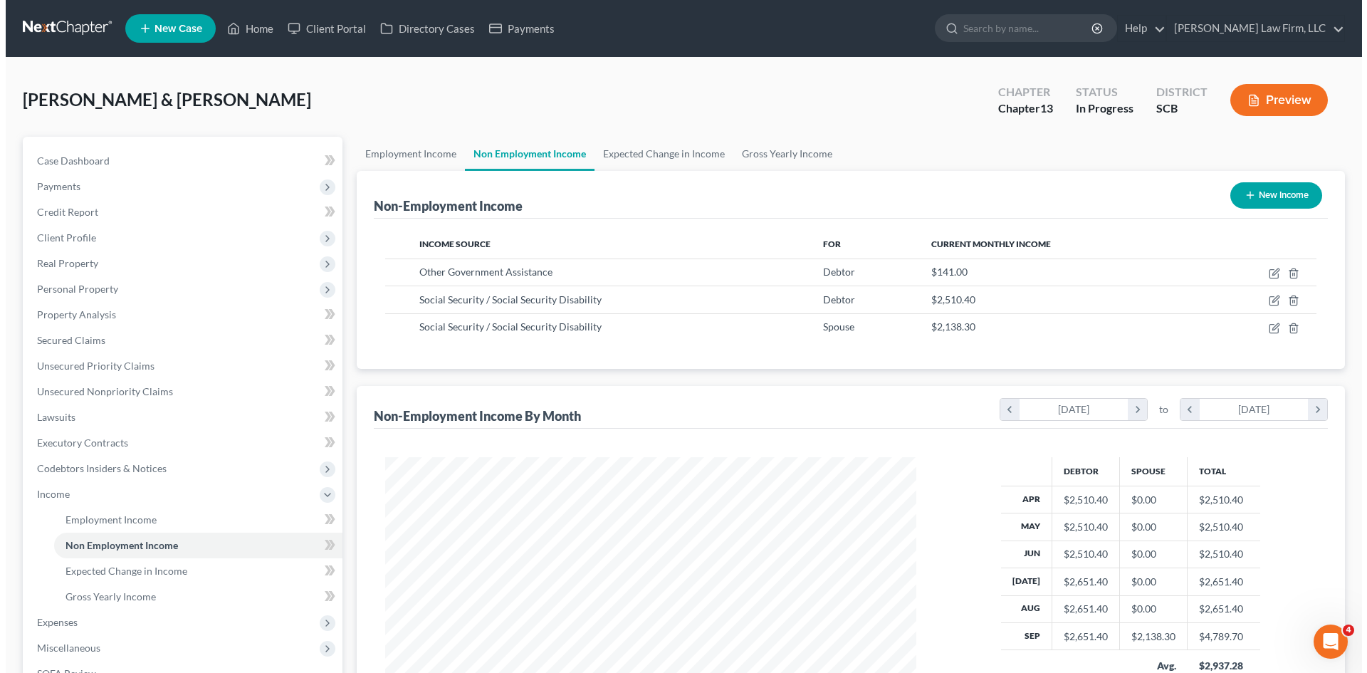
scroll to position [265, 559]
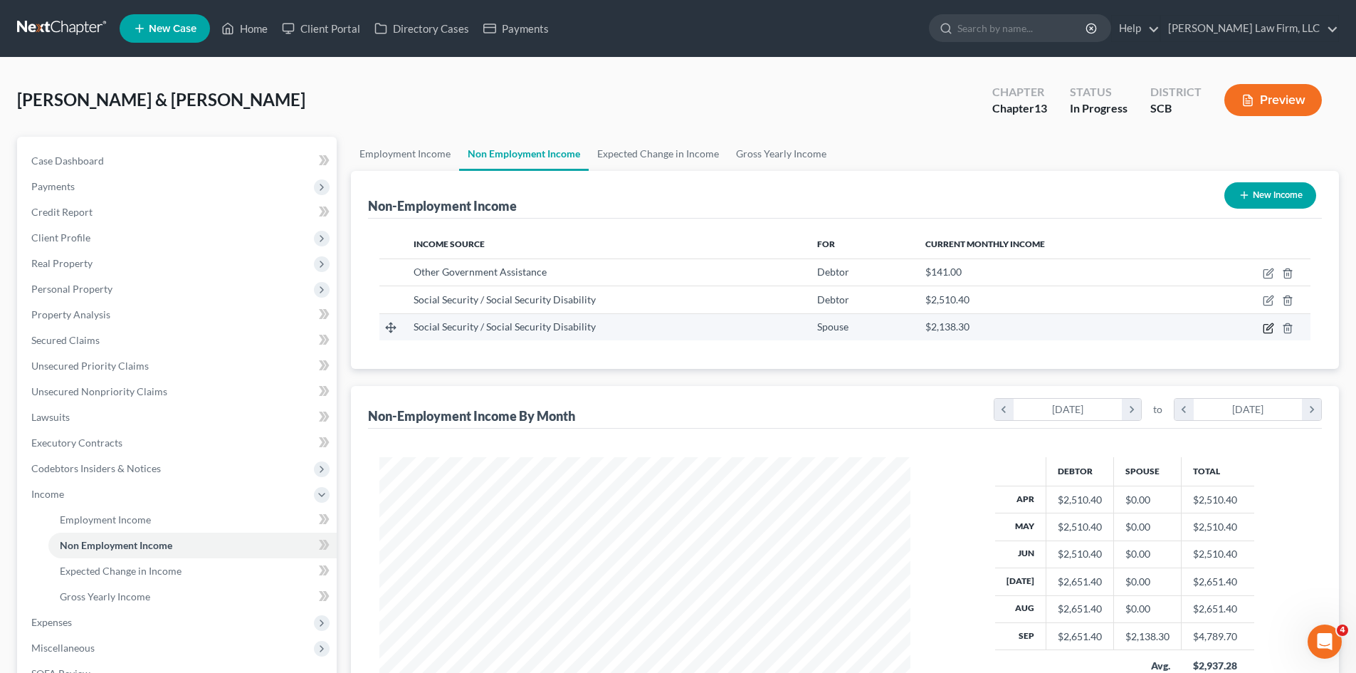
click at [1265, 330] on icon "button" at bounding box center [1268, 327] width 11 height 11
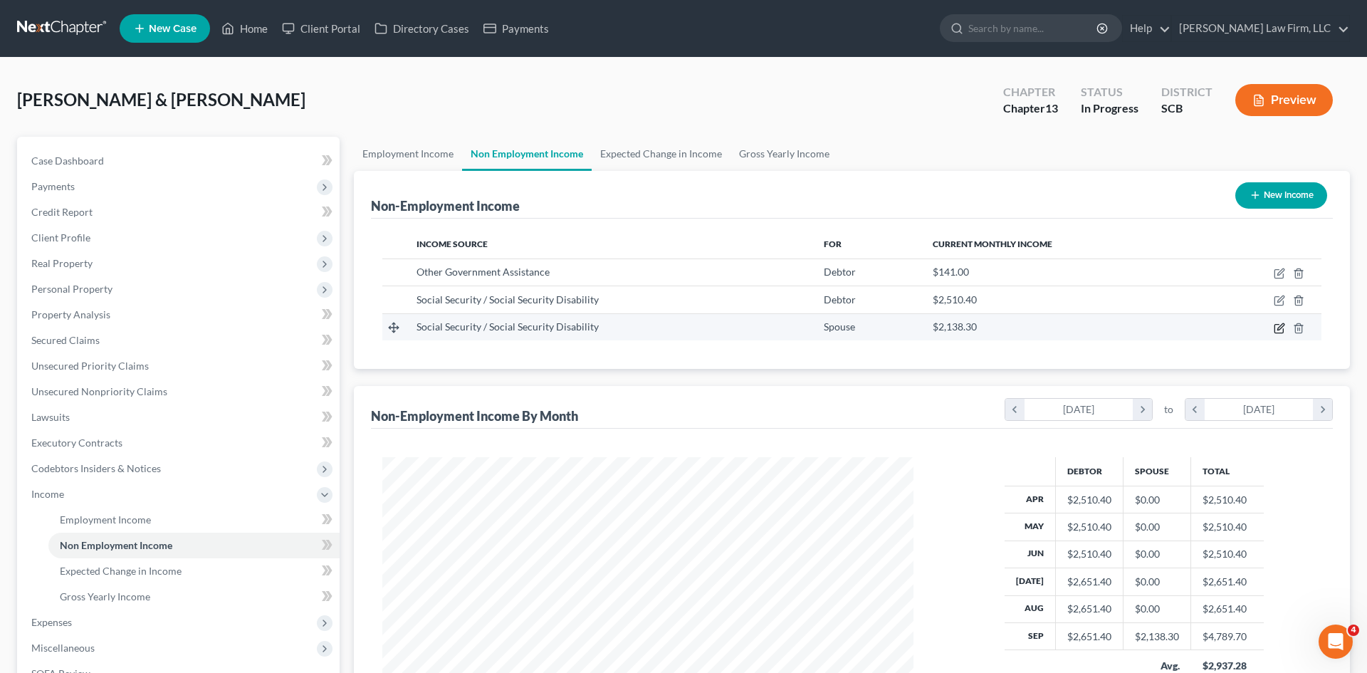
scroll to position [268, 564]
select select "4"
select select "0"
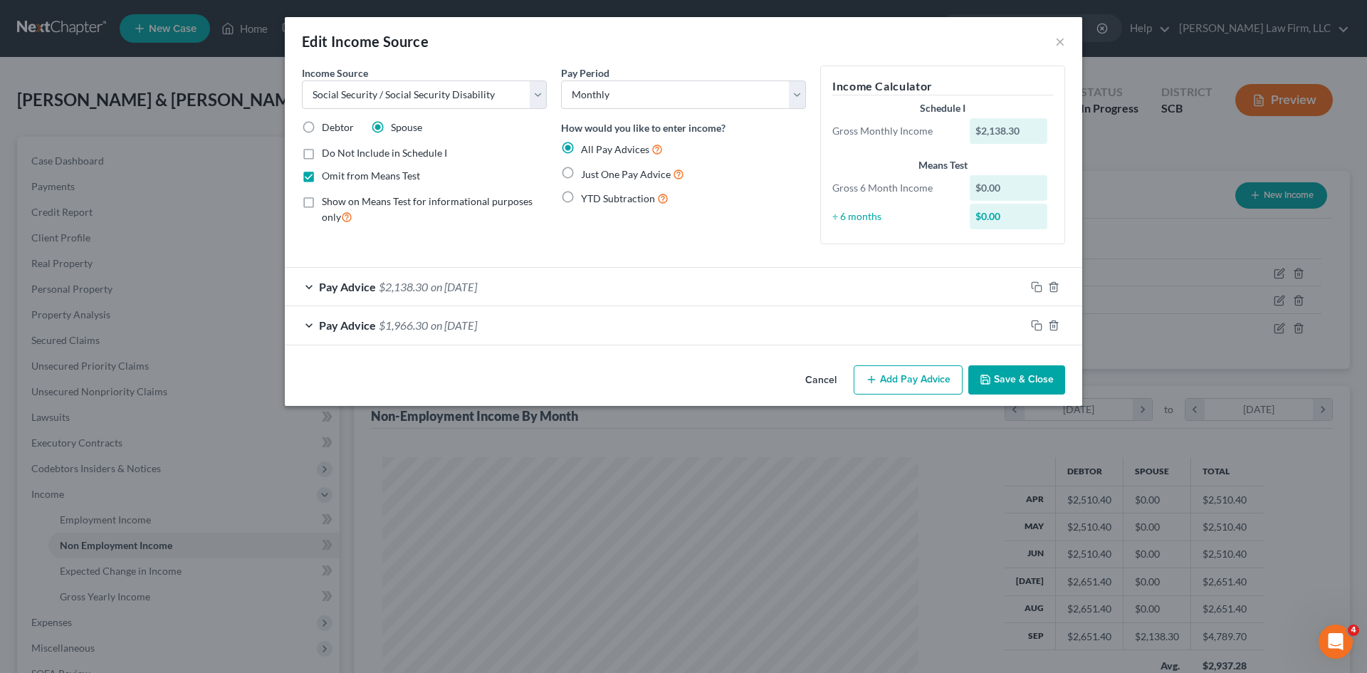
click at [531, 325] on div "Pay Advice $1,966.30 on [DATE]" at bounding box center [655, 325] width 740 height 38
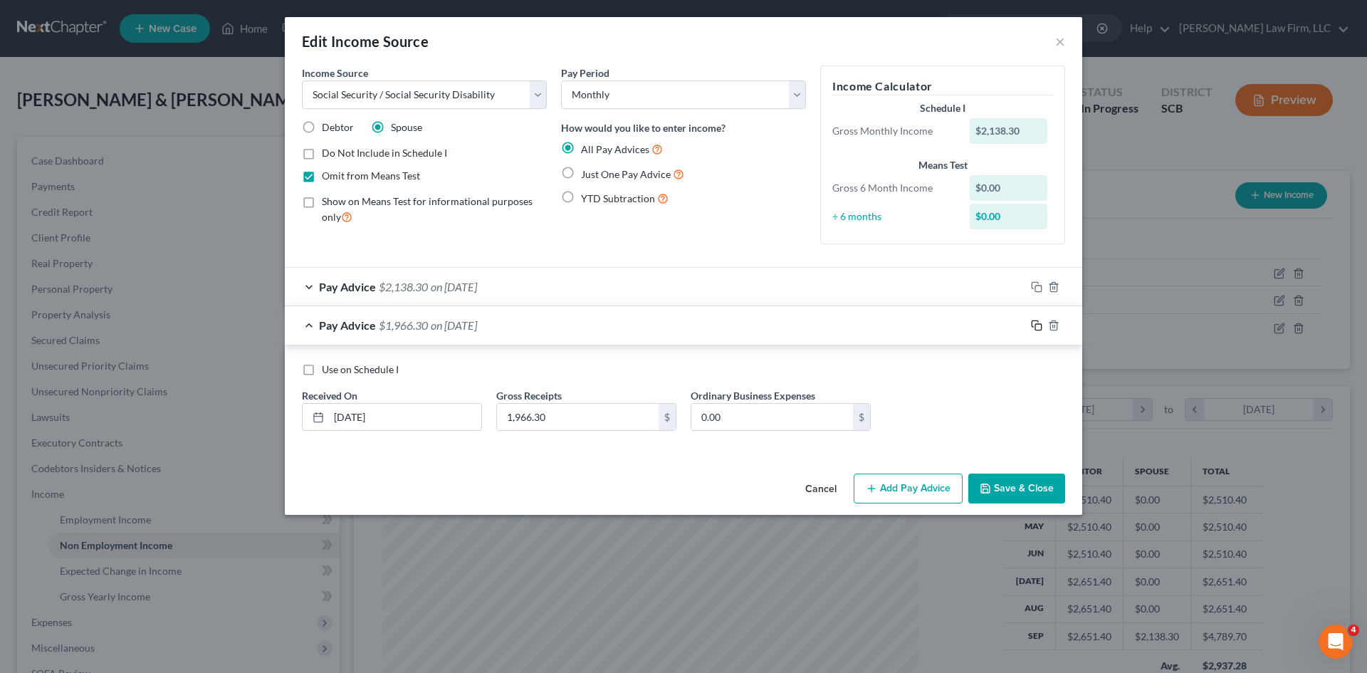
click at [1034, 327] on icon "button" at bounding box center [1036, 325] width 11 height 11
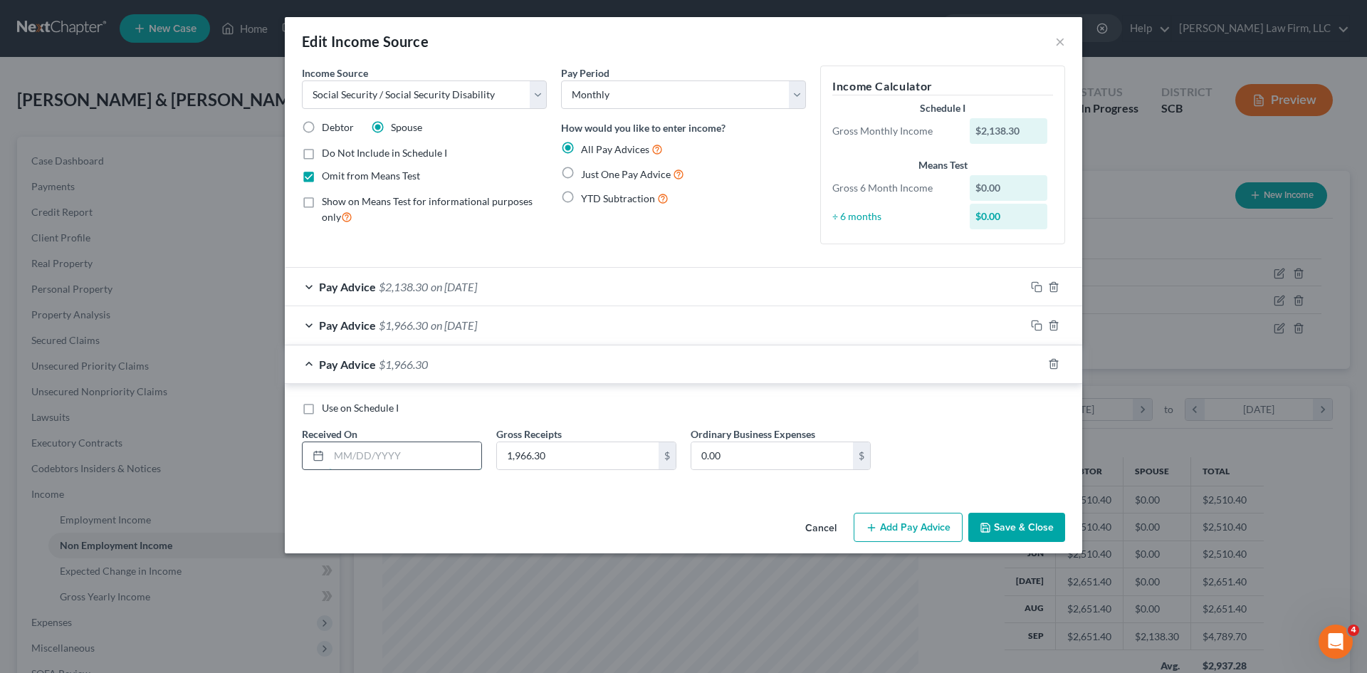
click at [428, 465] on input "text" at bounding box center [405, 455] width 152 height 27
type input "[DATE]"
click at [519, 292] on div "Pay Advice $2,138.30 on [DATE]" at bounding box center [655, 287] width 740 height 38
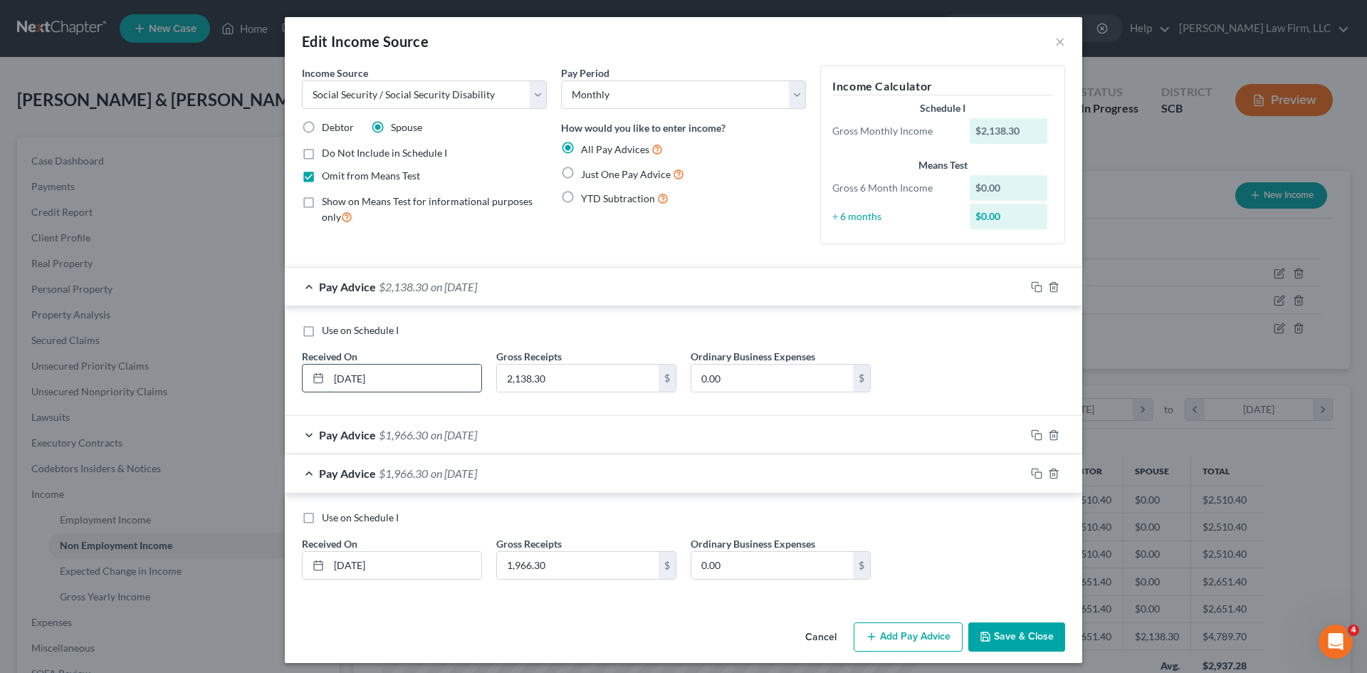
drag, startPoint x: 428, startPoint y: 375, endPoint x: 300, endPoint y: 385, distance: 127.8
click at [302, 385] on div "[DATE]" at bounding box center [392, 378] width 180 height 28
type input "[DATE]"
type input "1,966.30"
click at [1031, 437] on icon "button" at bounding box center [1036, 434] width 11 height 11
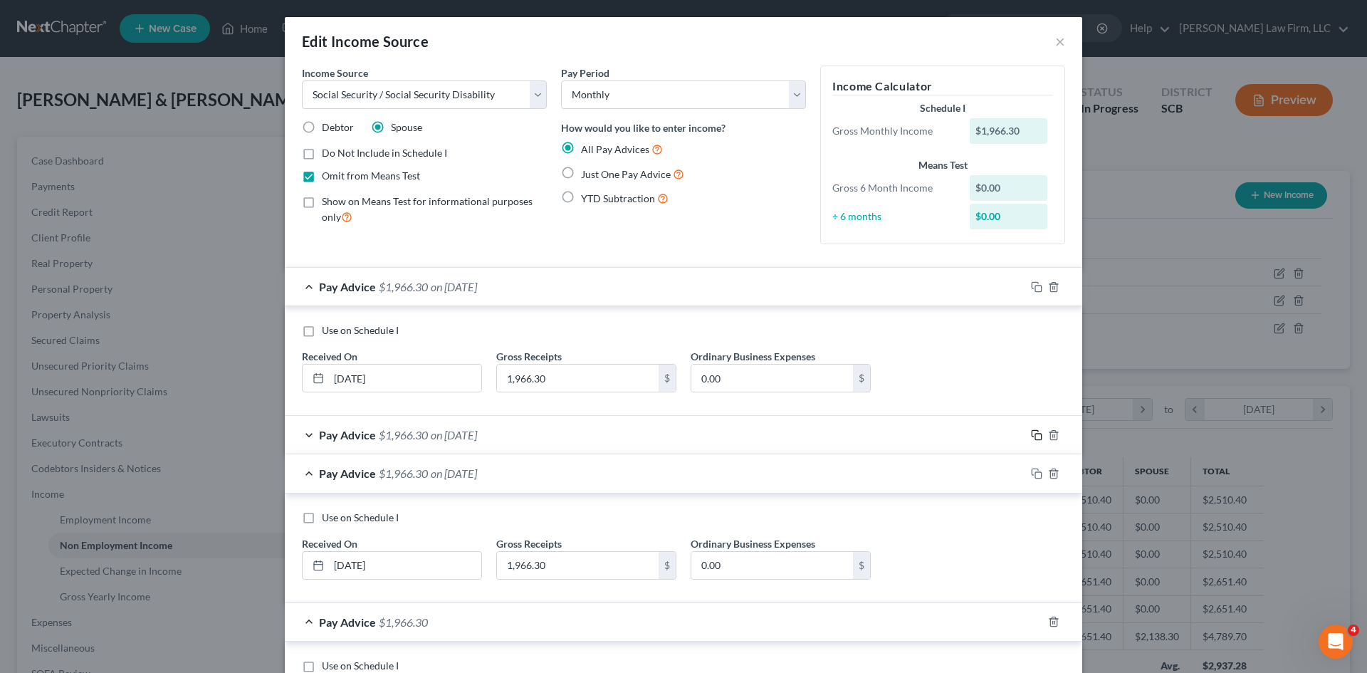
scroll to position [155, 0]
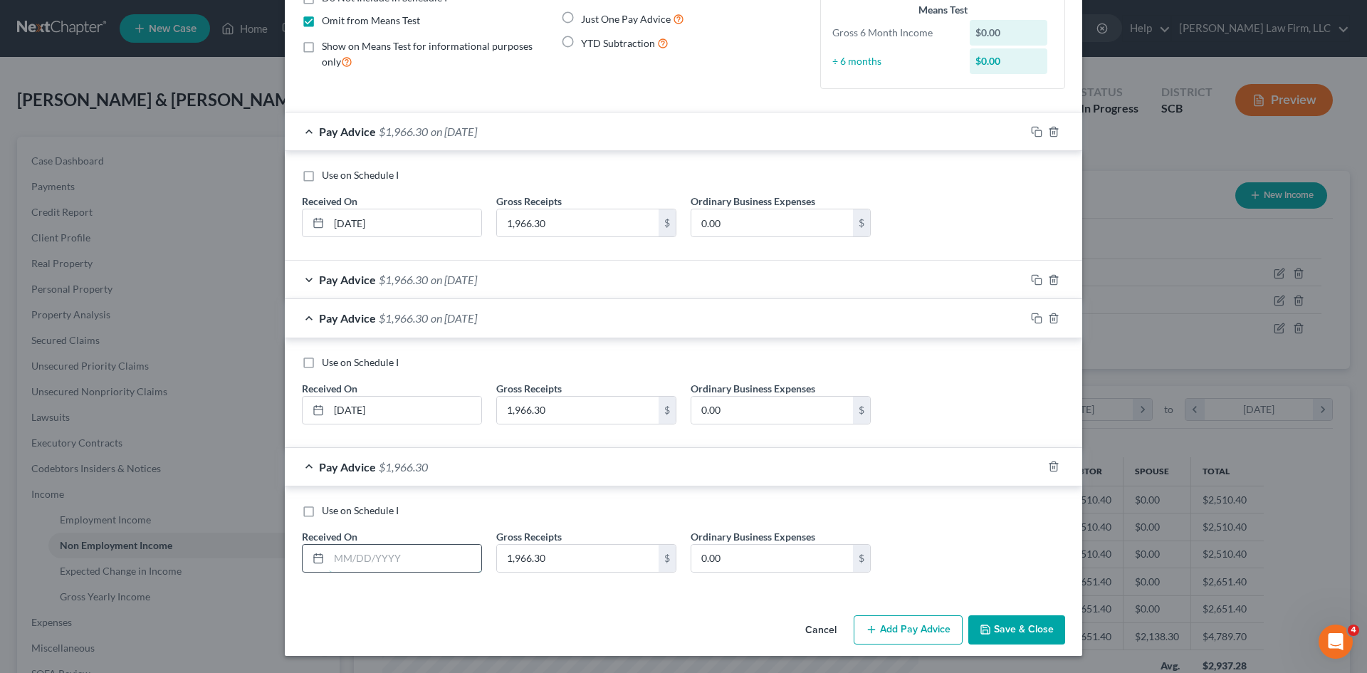
click at [404, 562] on input "text" at bounding box center [405, 557] width 152 height 27
type input "[DATE]"
click at [1035, 469] on rect "button" at bounding box center [1038, 468] width 6 height 6
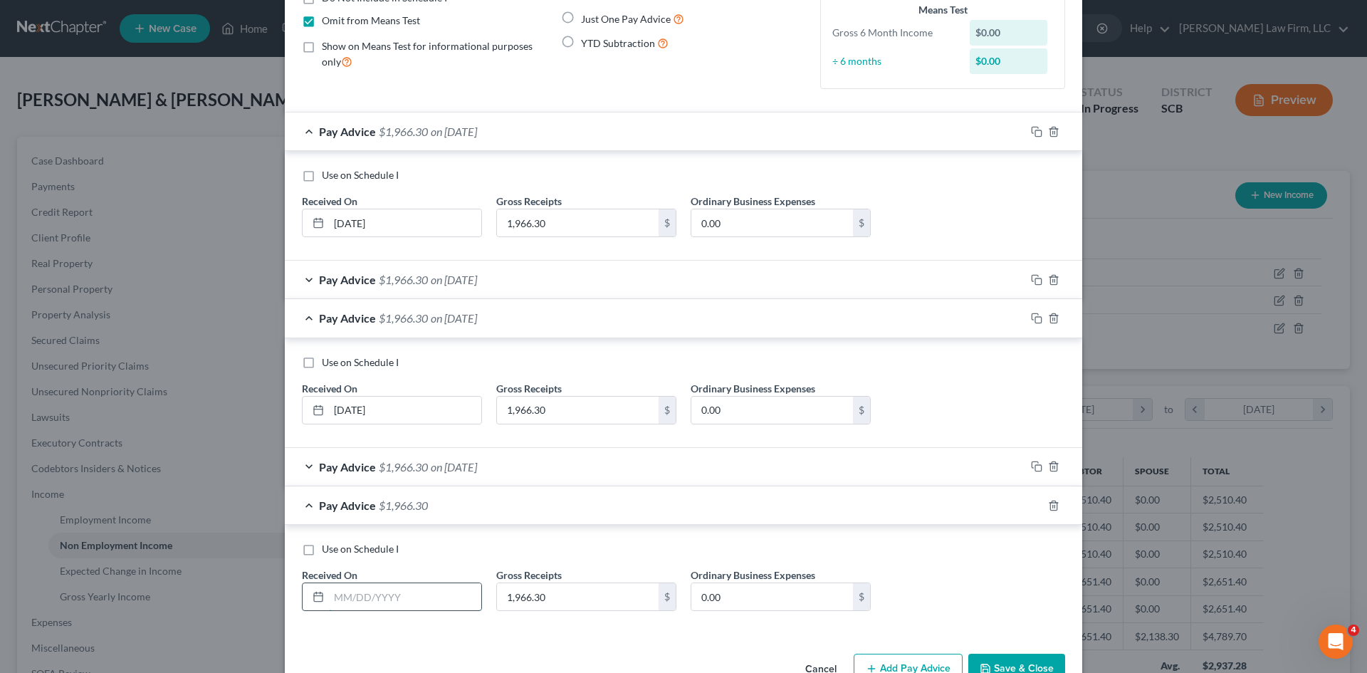
click at [431, 596] on input "text" at bounding box center [405, 596] width 152 height 27
type input "[DATE]"
click at [1035, 507] on rect "button" at bounding box center [1038, 507] width 6 height 6
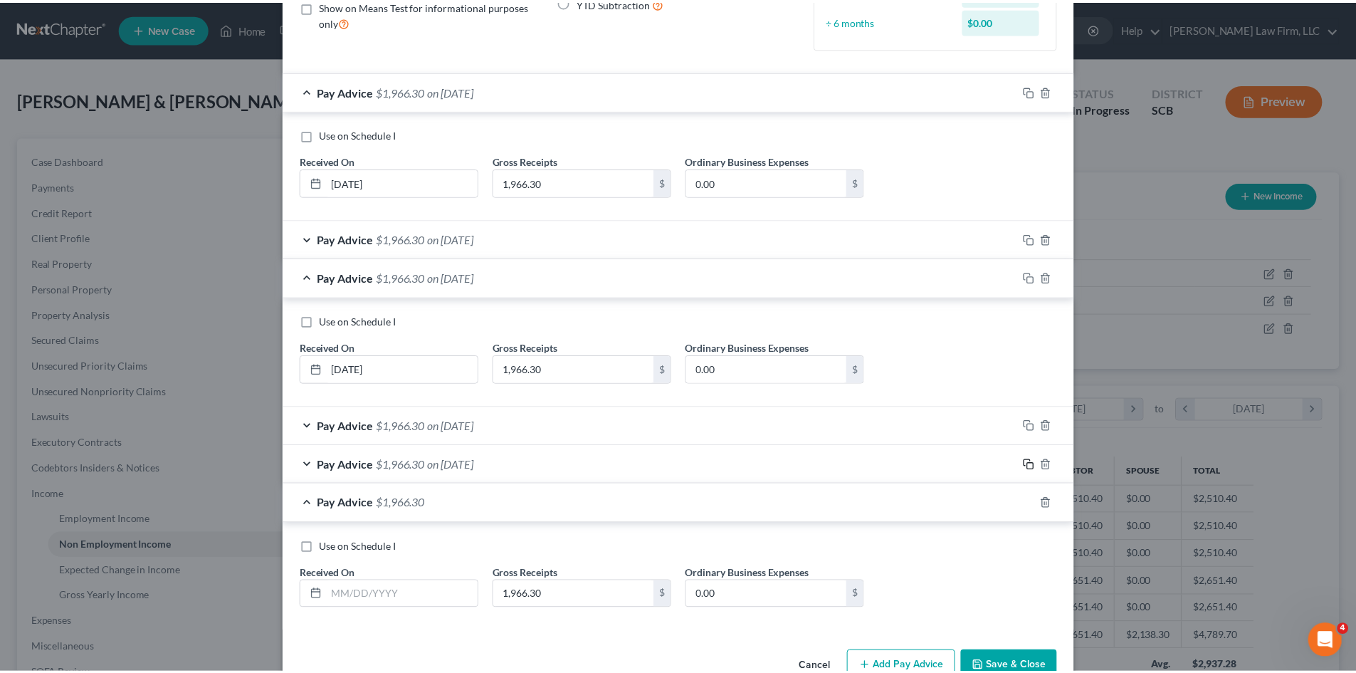
scroll to position [233, 0]
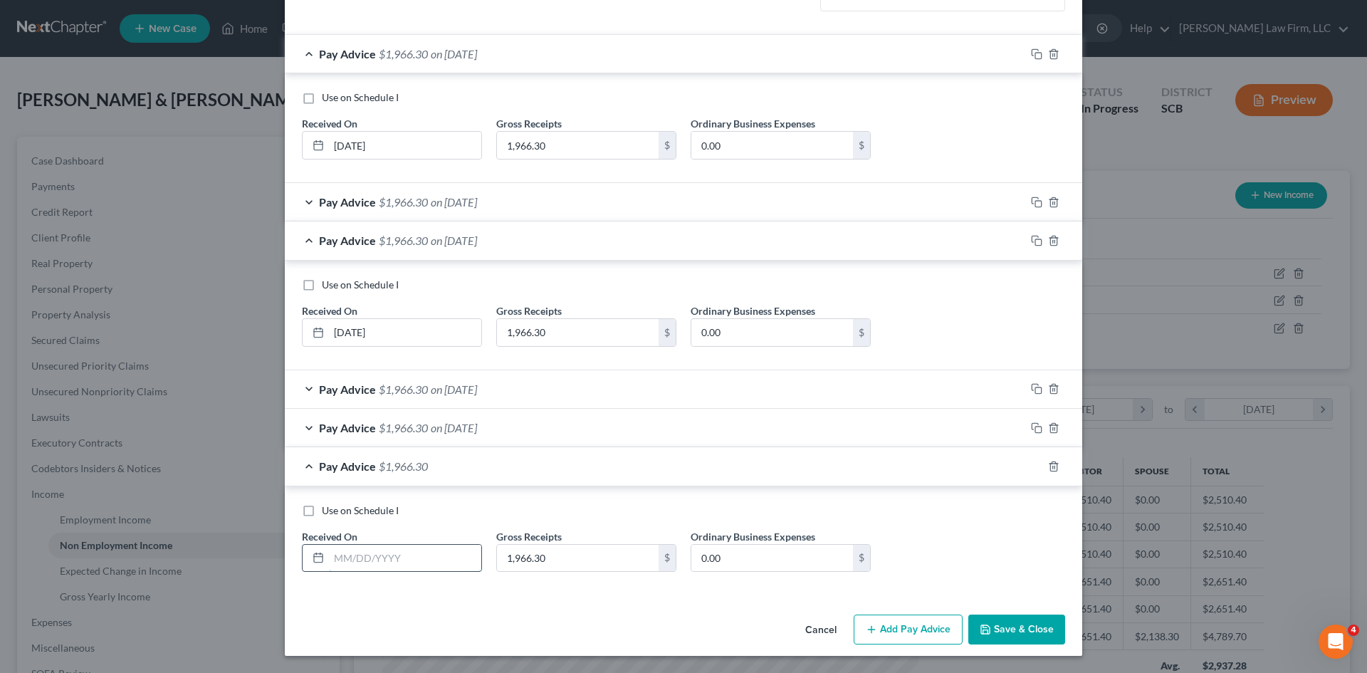
click at [390, 565] on input "text" at bounding box center [405, 557] width 152 height 27
type input "[DATE]"
click at [1032, 631] on button "Save & Close" at bounding box center [1016, 629] width 97 height 30
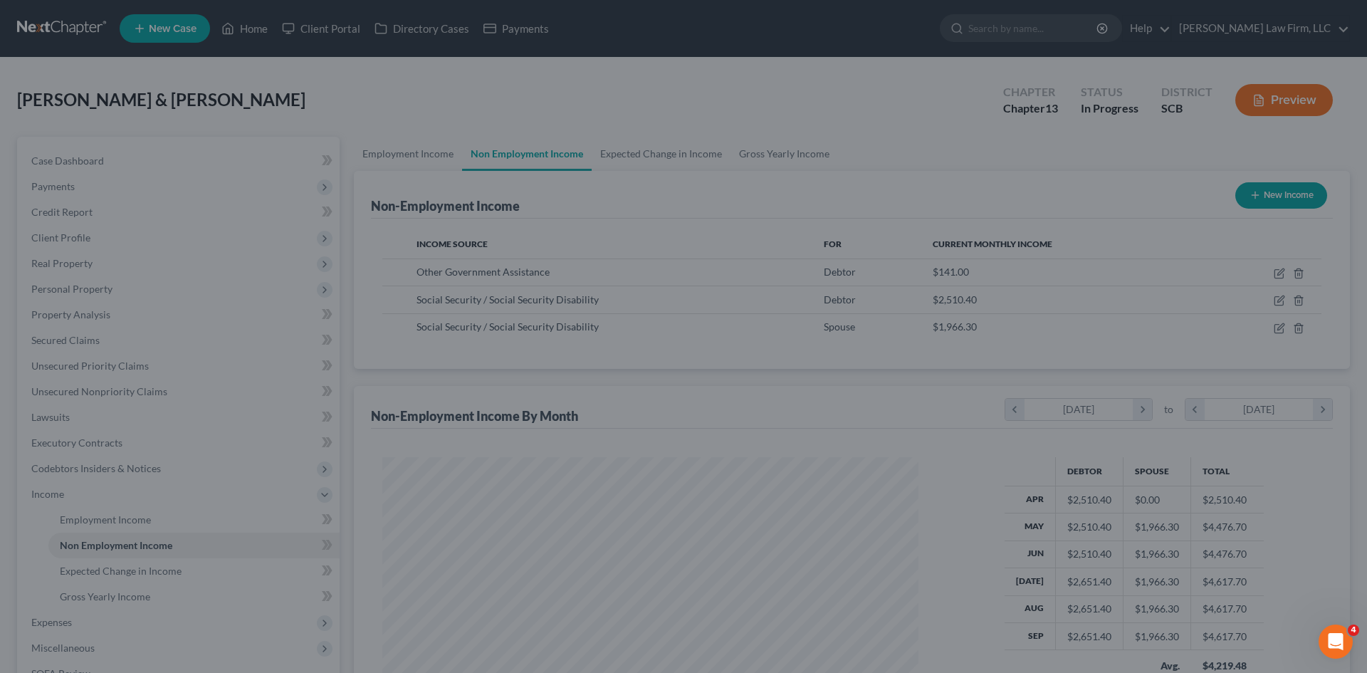
scroll to position [711495, 711201]
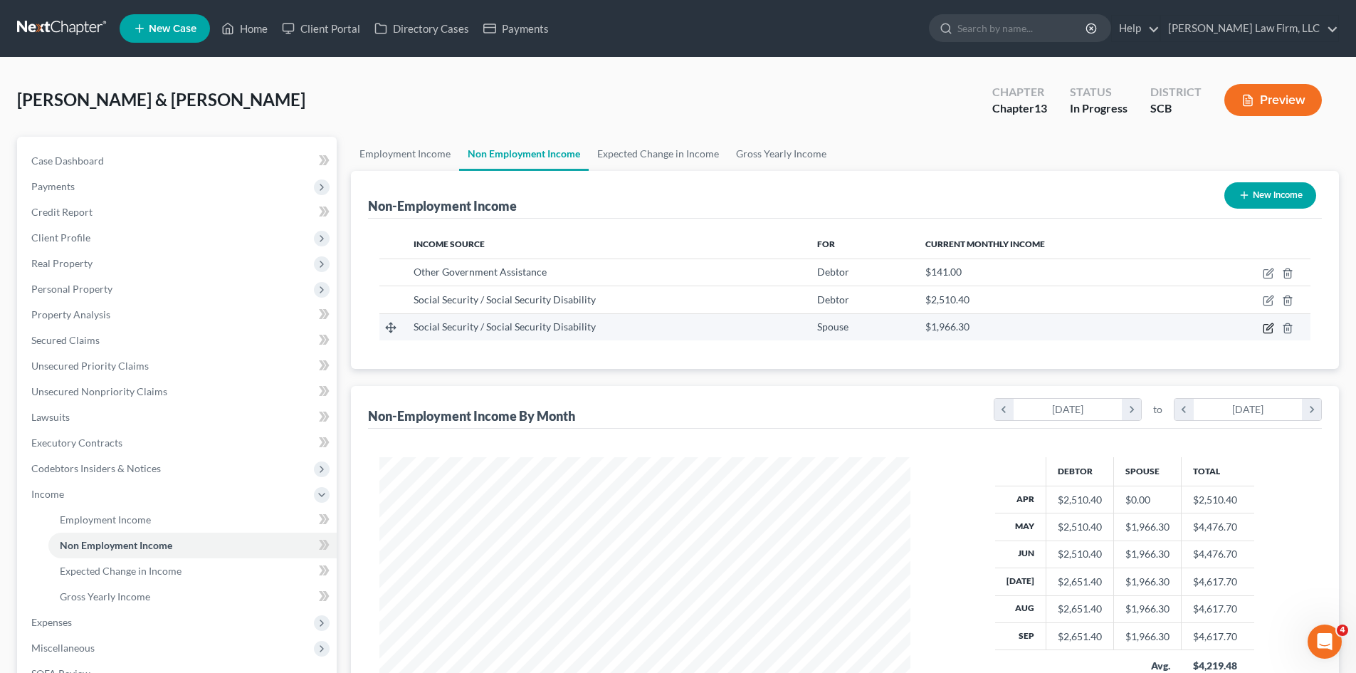
click at [1270, 332] on icon "button" at bounding box center [1268, 327] width 11 height 11
select select "4"
select select "0"
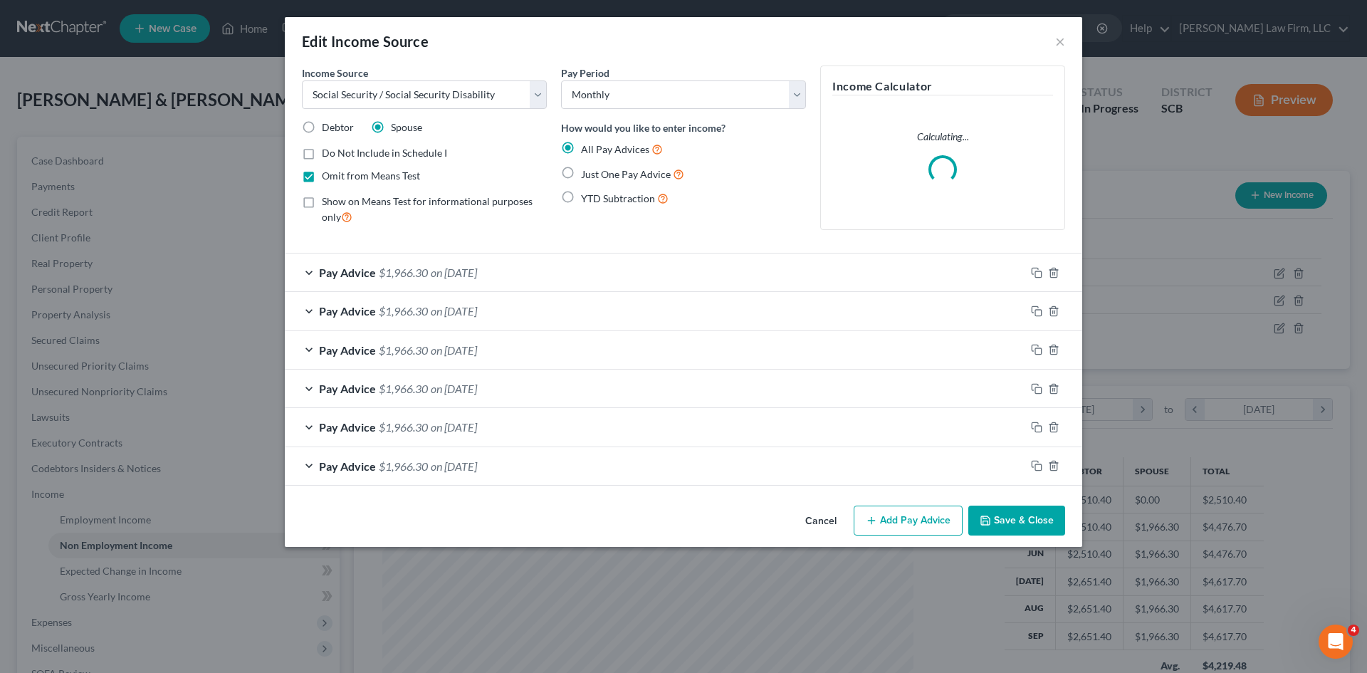
scroll to position [268, 564]
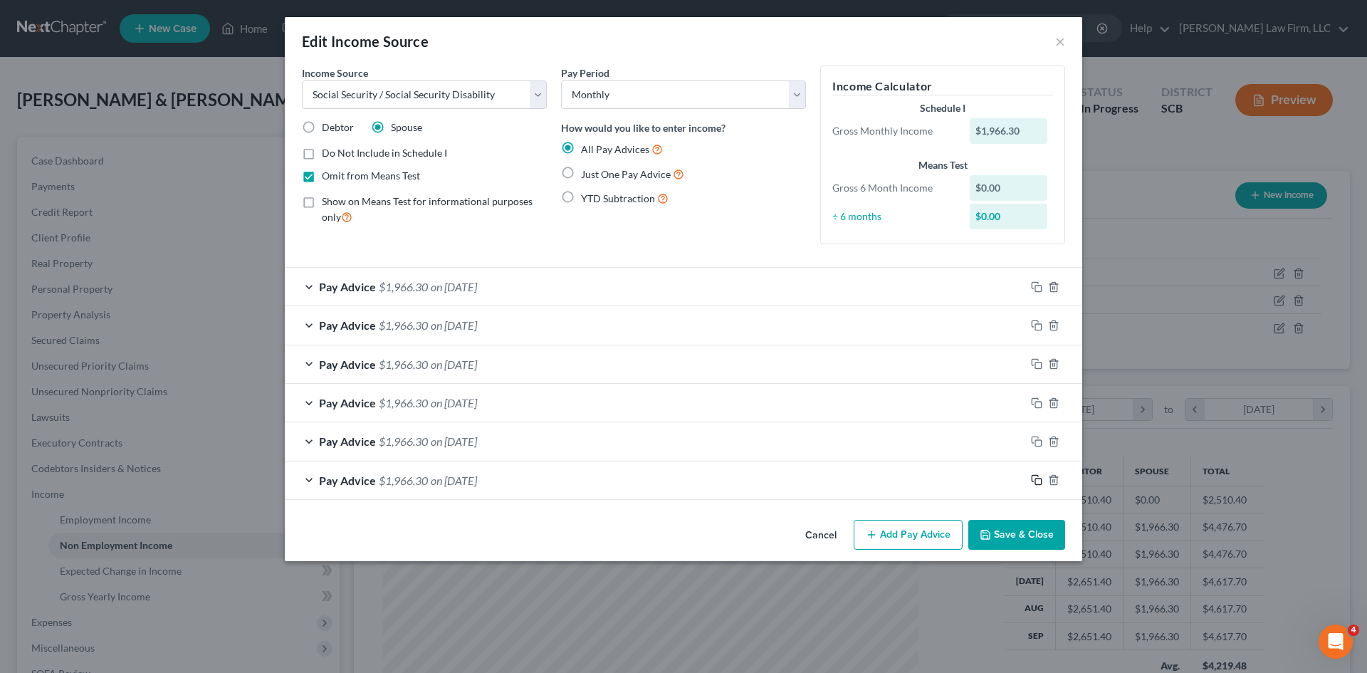
click at [1035, 478] on rect "button" at bounding box center [1038, 481] width 6 height 6
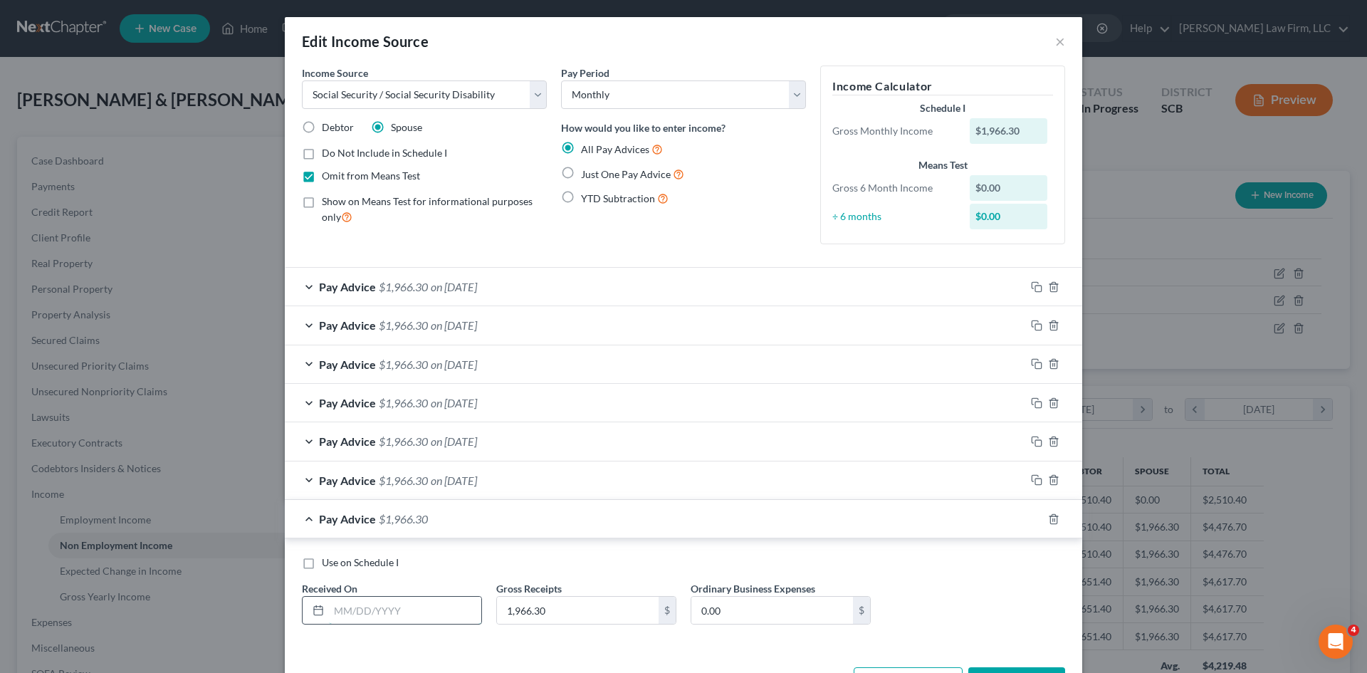
click at [414, 609] on input "text" at bounding box center [405, 609] width 152 height 27
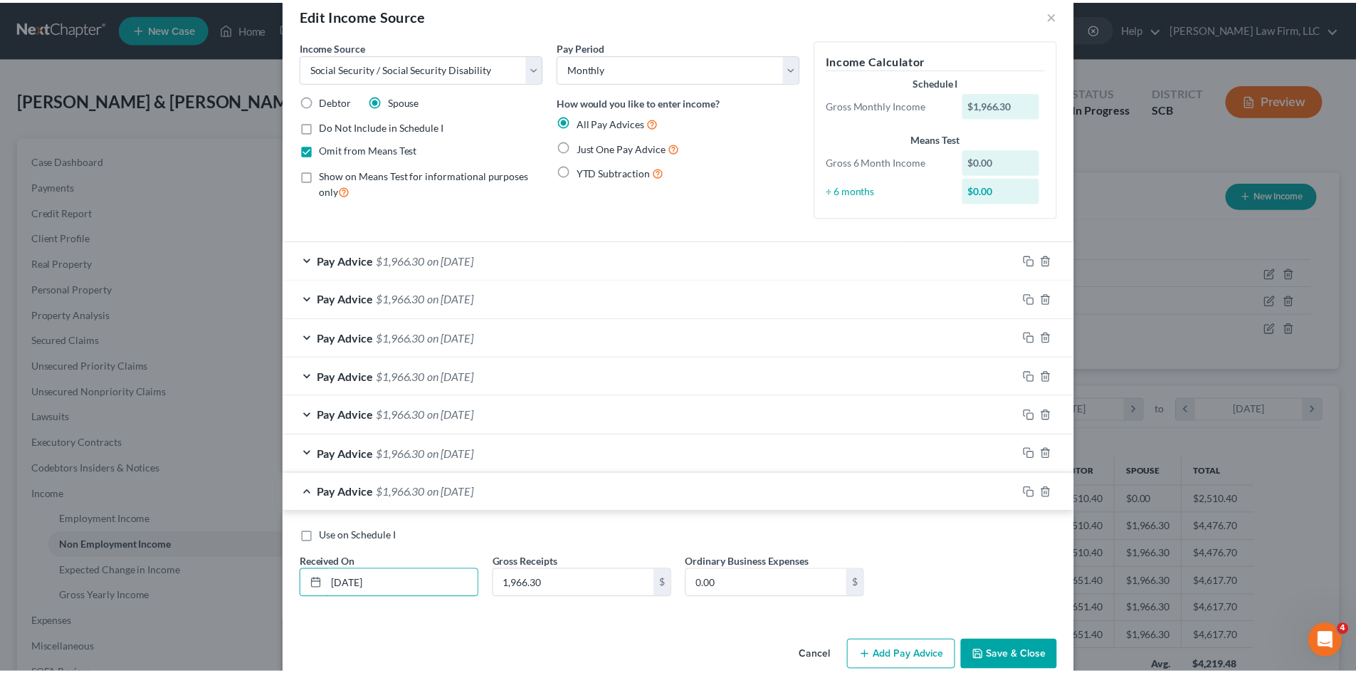
scroll to position [53, 0]
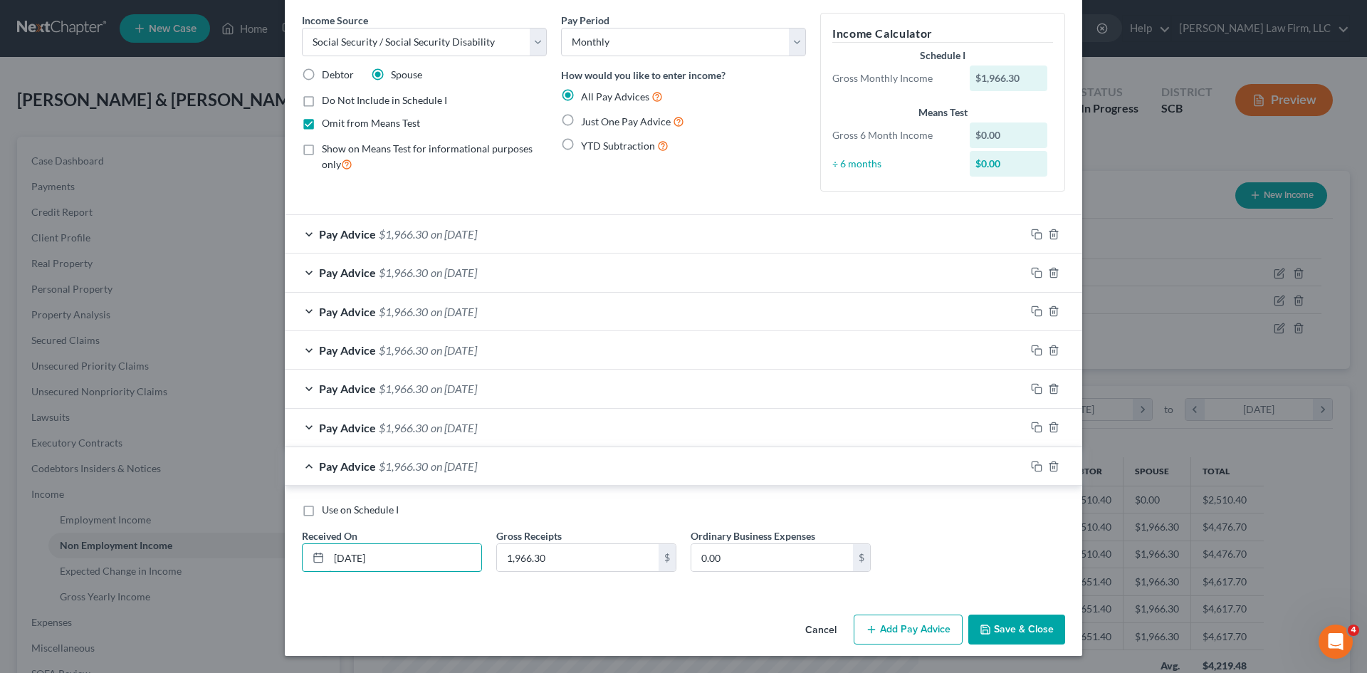
type input "[DATE]"
click at [1015, 616] on button "Save & Close" at bounding box center [1016, 629] width 97 height 30
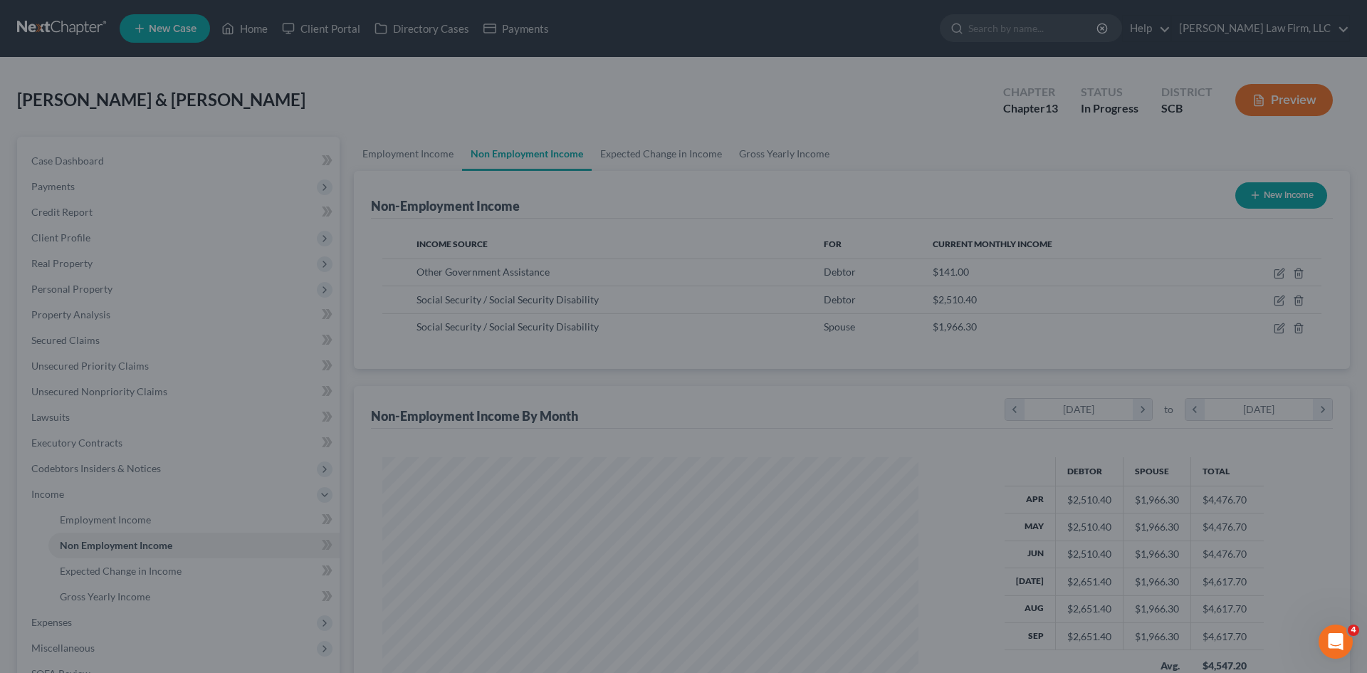
scroll to position [711495, 711201]
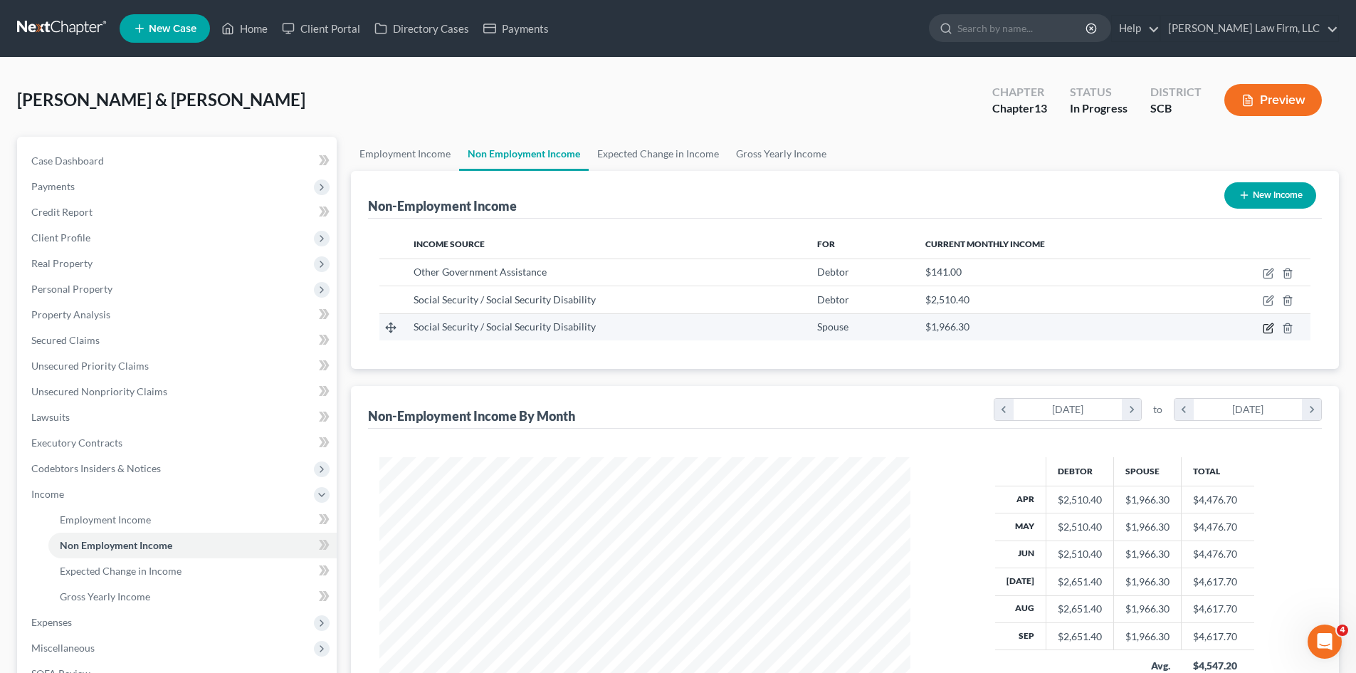
click at [1267, 328] on icon "button" at bounding box center [1269, 326] width 6 height 6
select select "4"
select select "0"
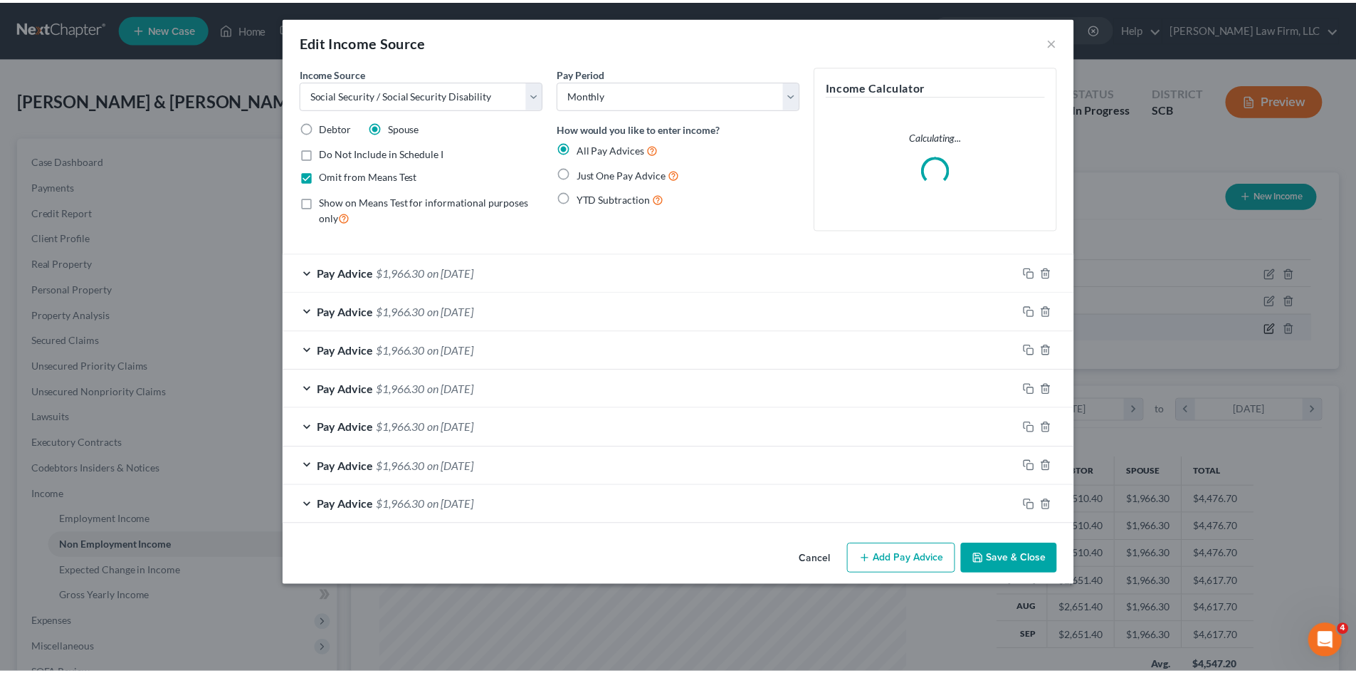
scroll to position [268, 564]
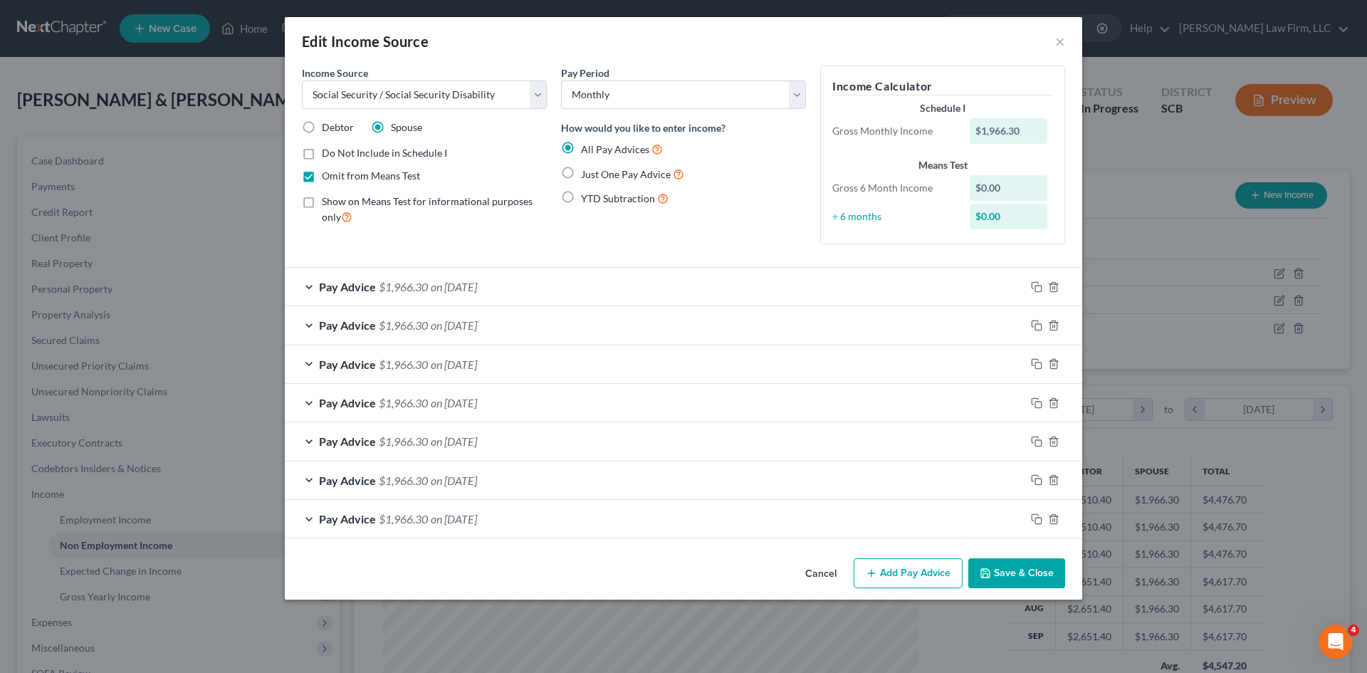
click at [825, 569] on button "Cancel" at bounding box center [821, 573] width 54 height 28
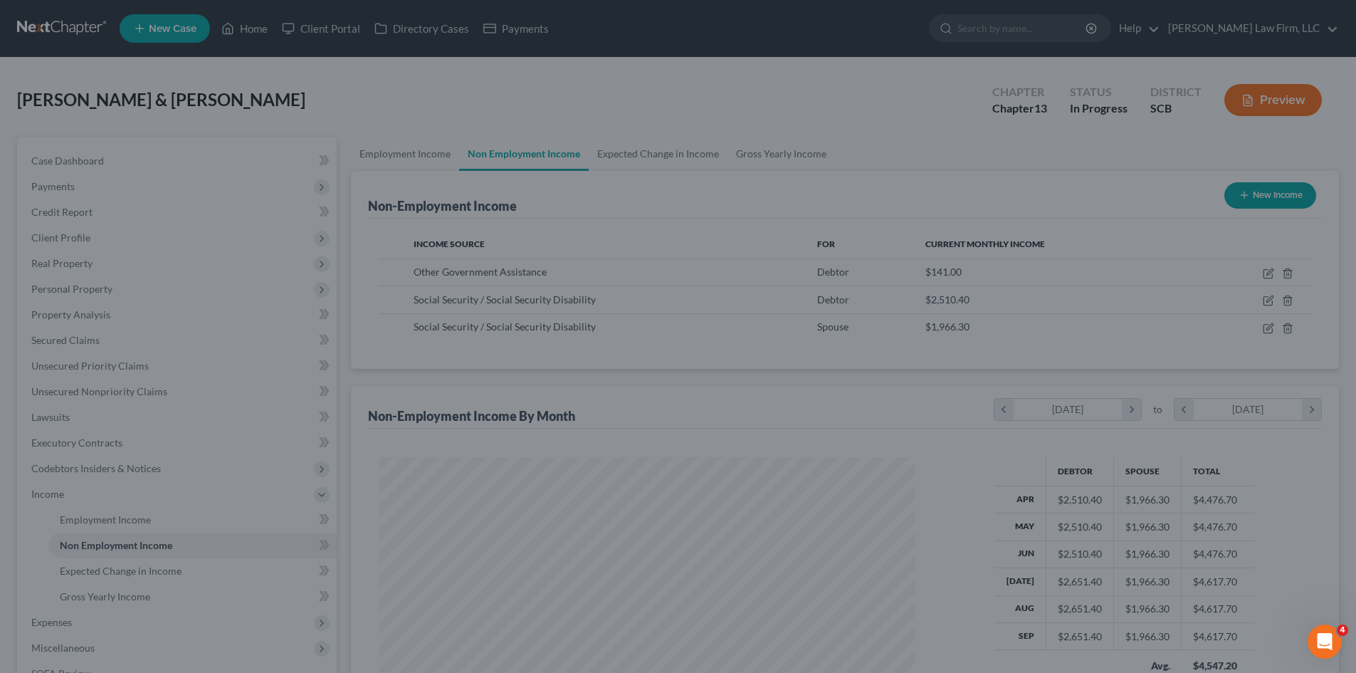
scroll to position [711495, 711201]
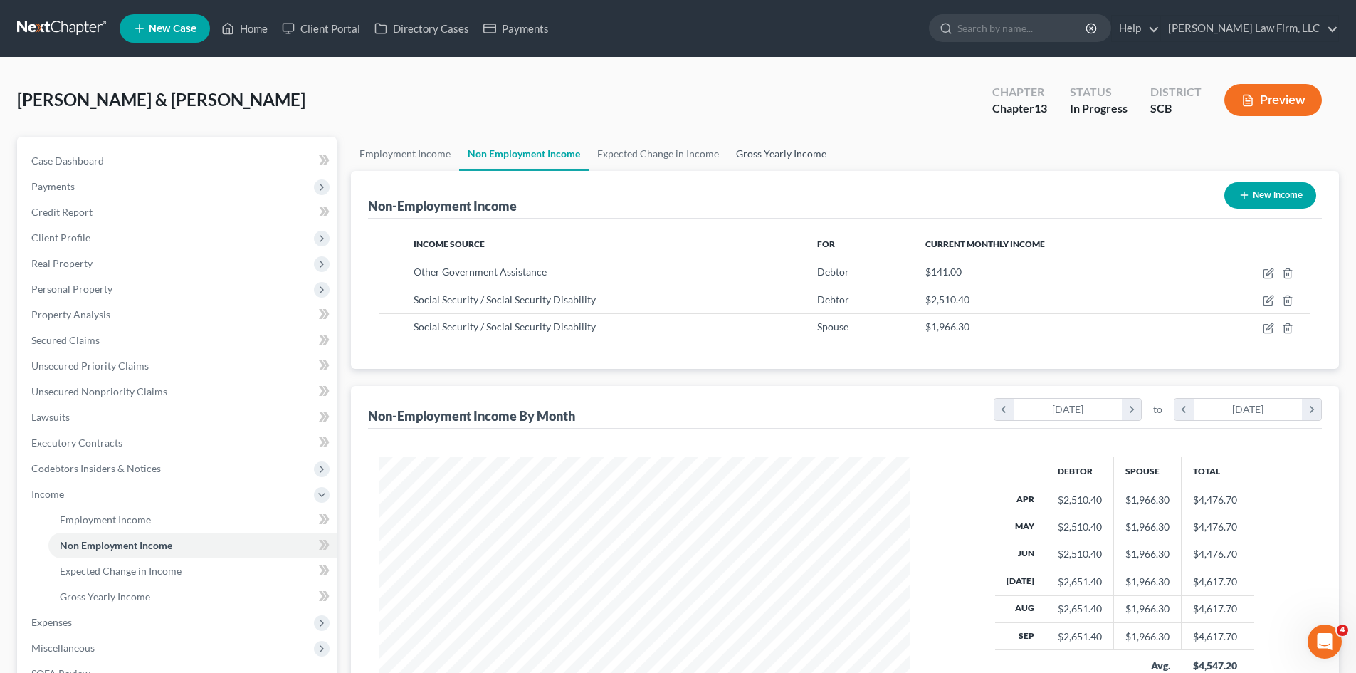
click at [802, 149] on link "Gross Yearly Income" at bounding box center [780, 154] width 107 height 34
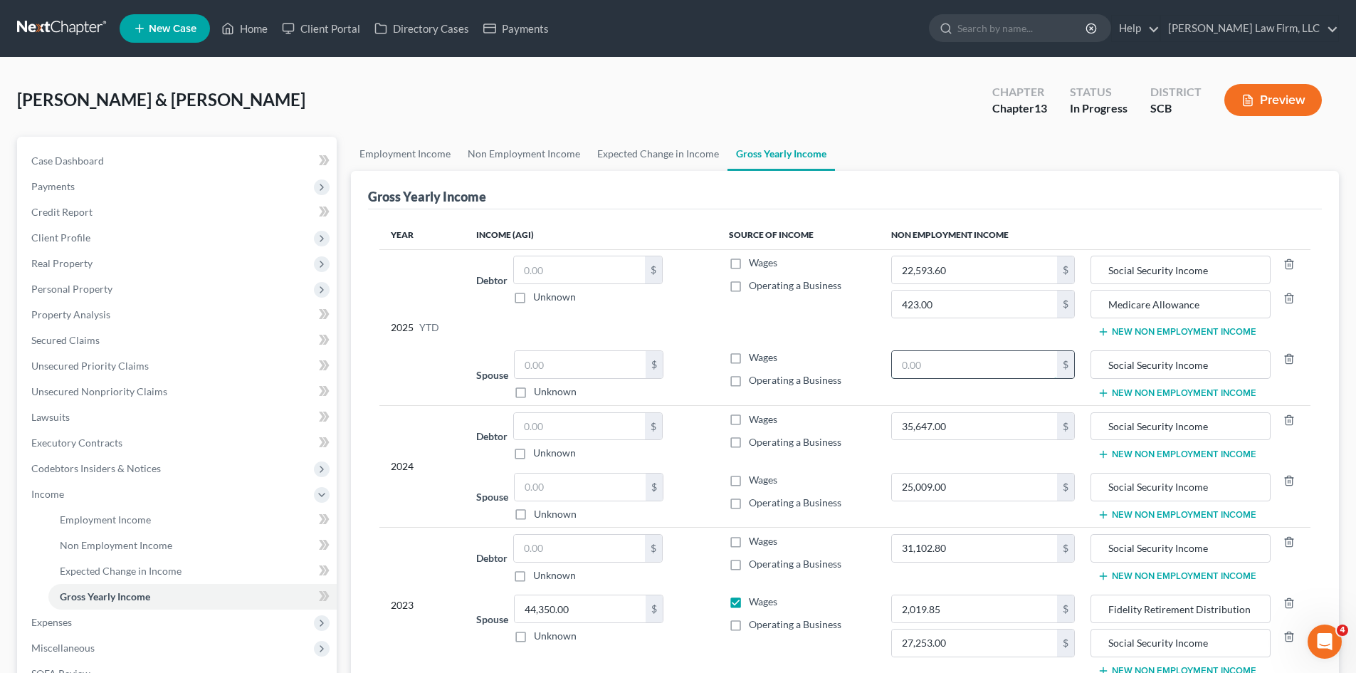
click at [973, 369] on input "text" at bounding box center [975, 364] width 166 height 27
paste input "17696.7"
type input "17,696.7"
click at [524, 160] on link "Non Employment Income" at bounding box center [524, 154] width 130 height 34
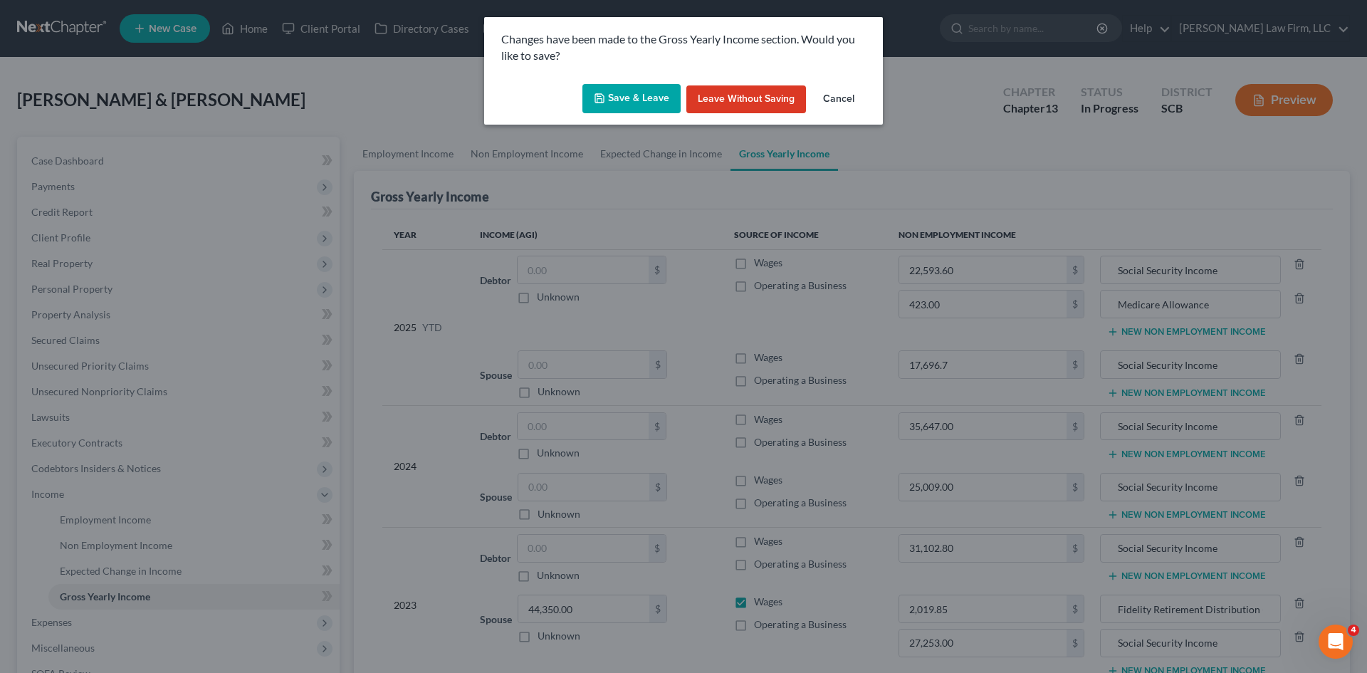
click at [621, 105] on button "Save & Leave" at bounding box center [631, 99] width 98 height 30
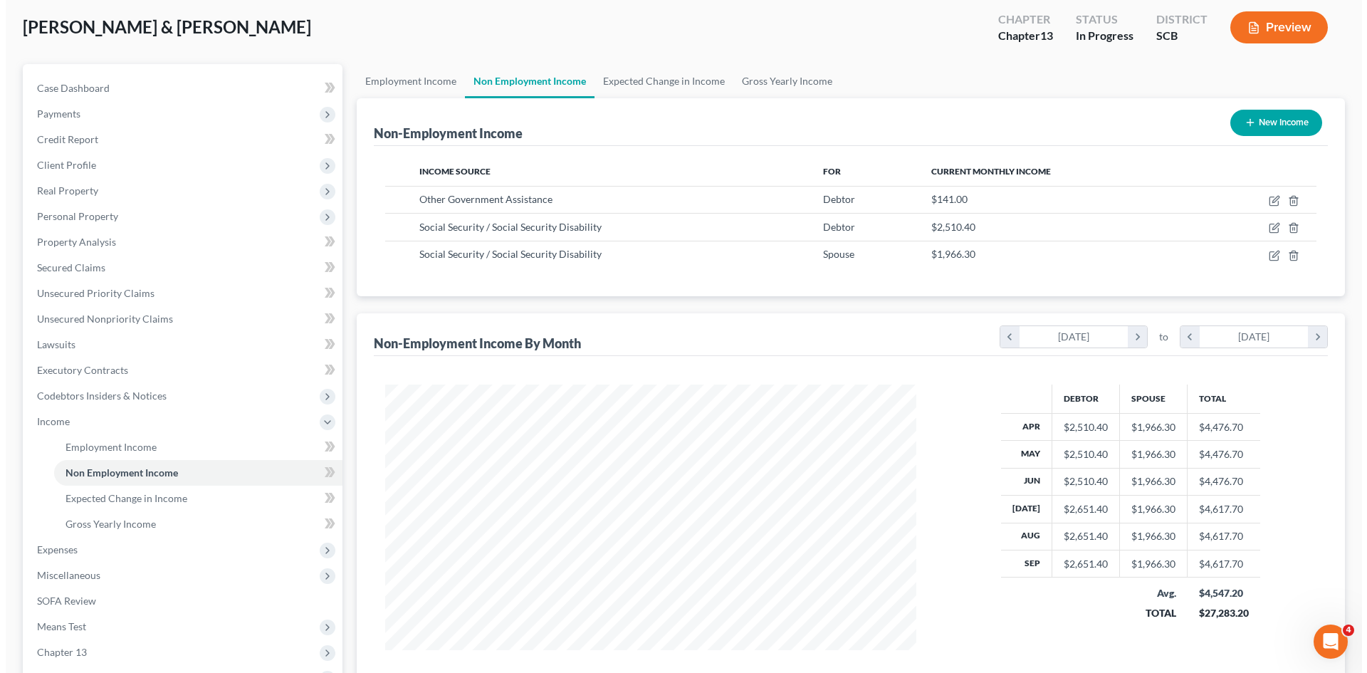
scroll to position [142, 0]
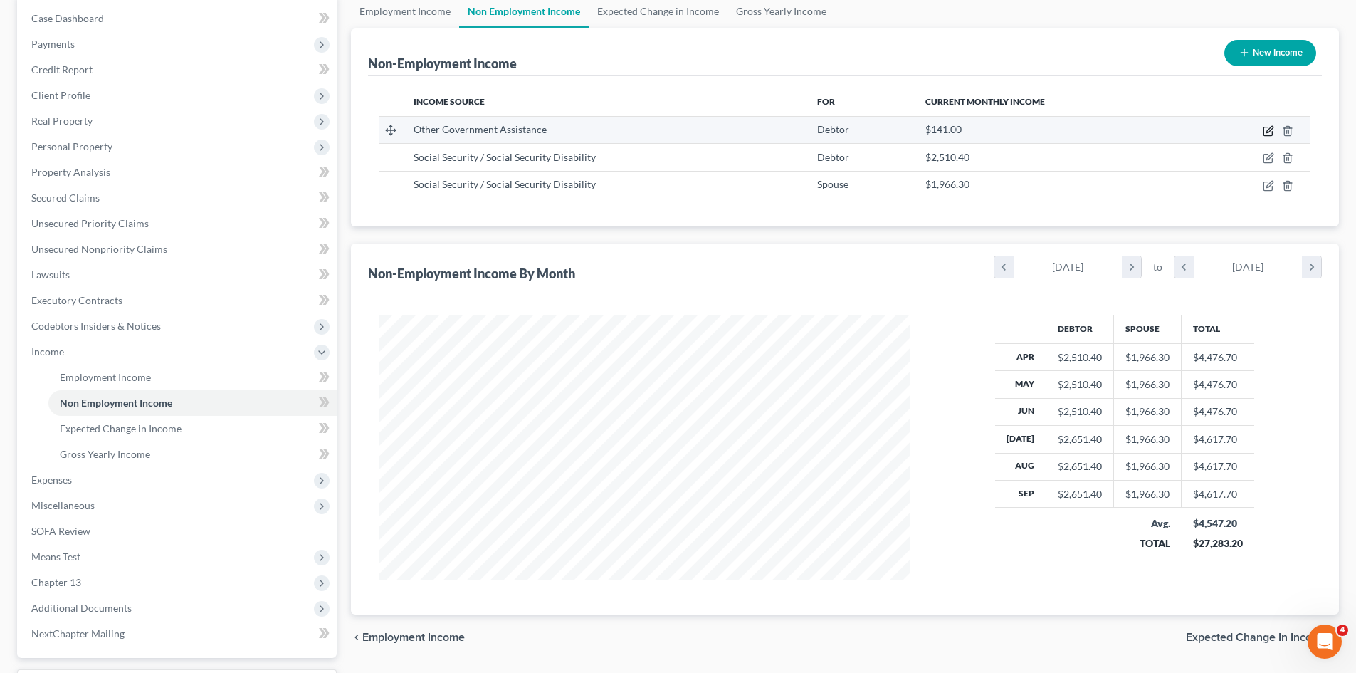
click at [1266, 130] on icon "button" at bounding box center [1268, 130] width 11 height 11
select select "5"
select select "0"
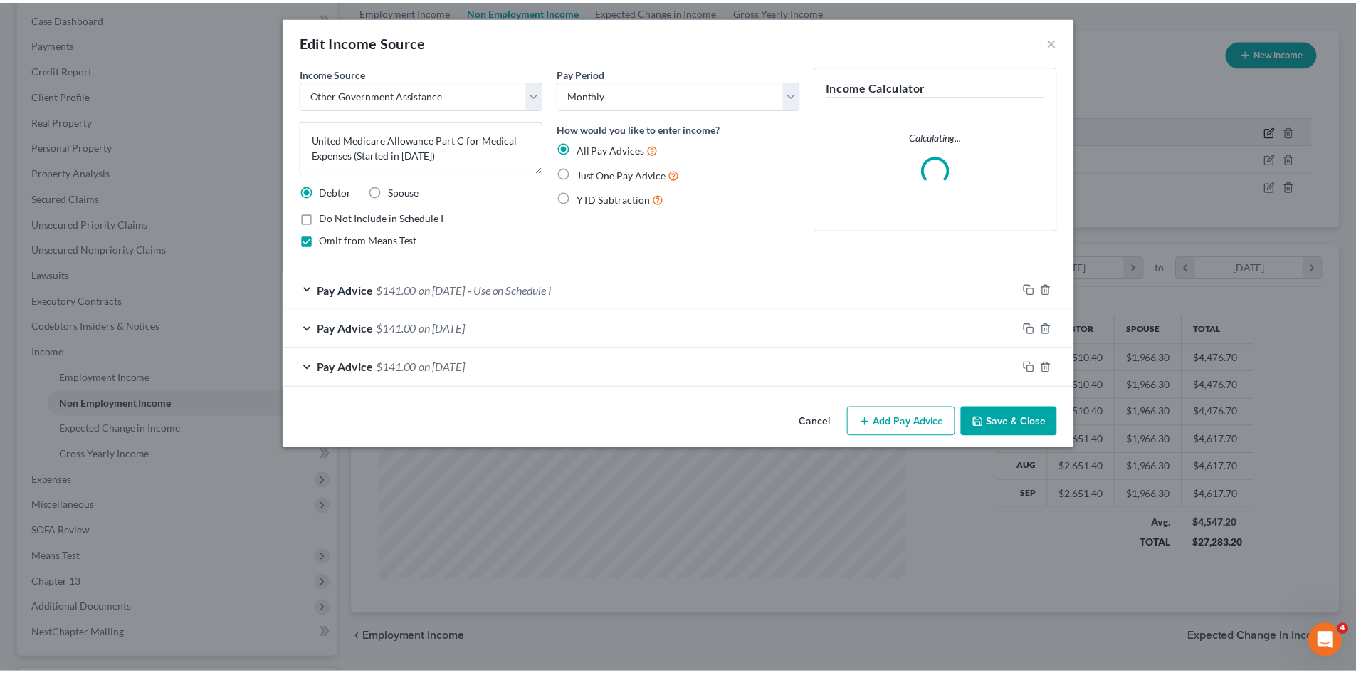
scroll to position [268, 564]
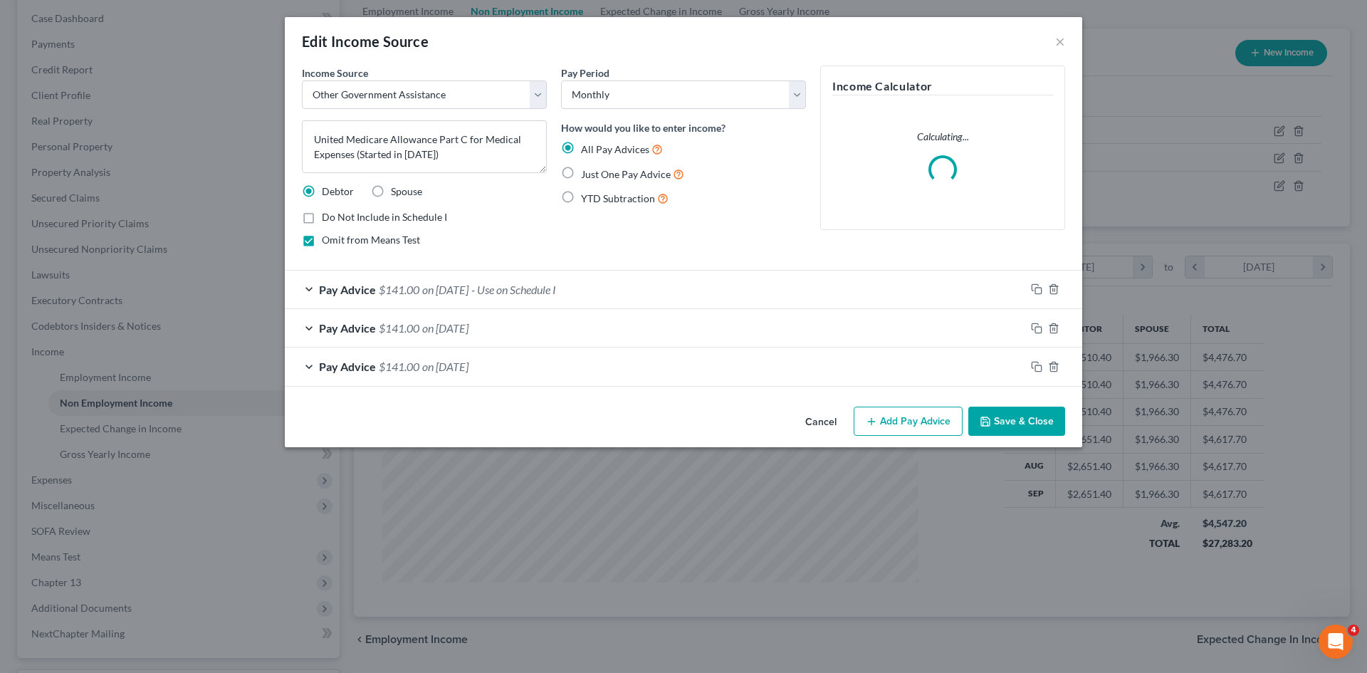
click at [1016, 423] on button "Save & Close" at bounding box center [1016, 421] width 97 height 30
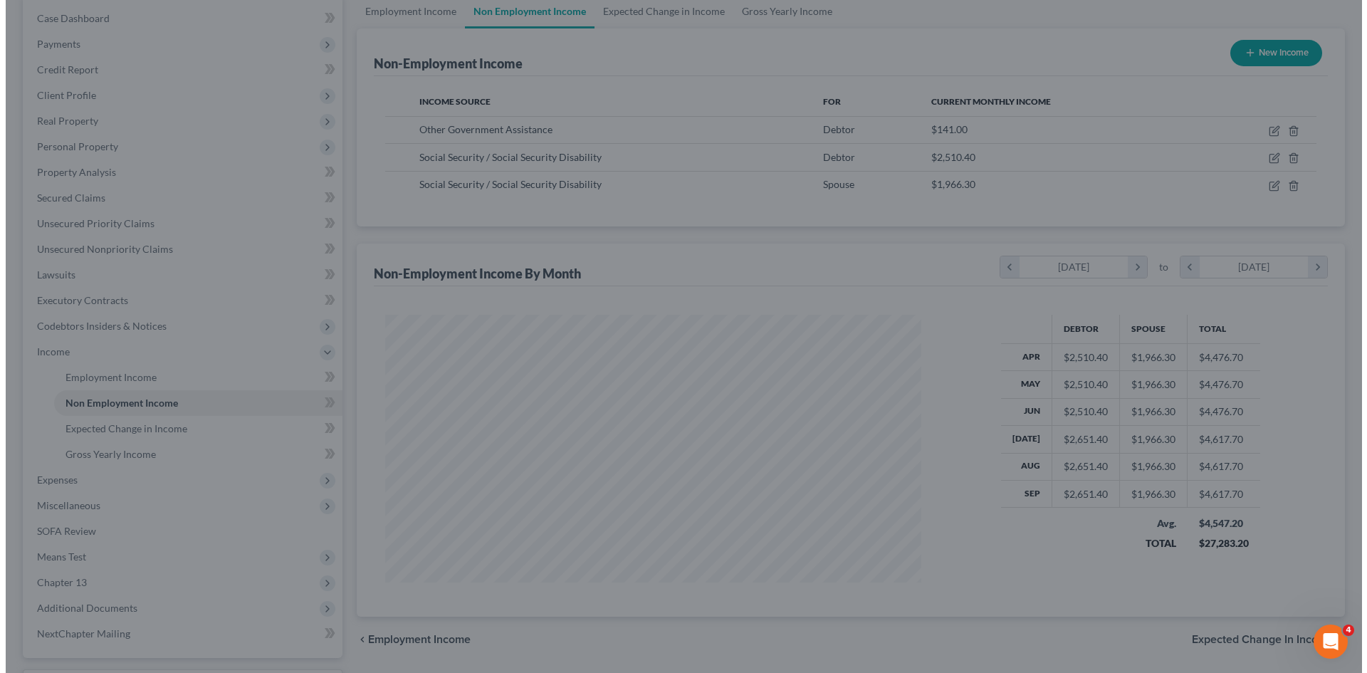
scroll to position [711495, 711201]
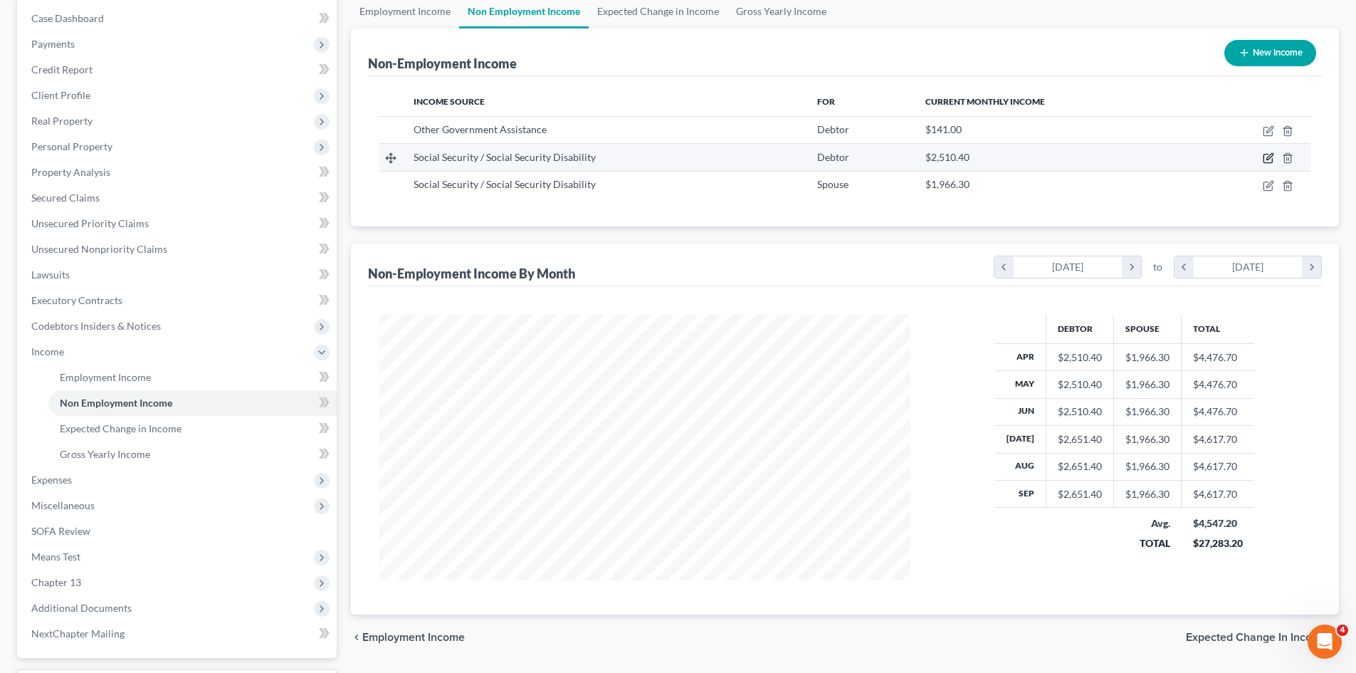
click at [1266, 160] on icon "button" at bounding box center [1268, 157] width 11 height 11
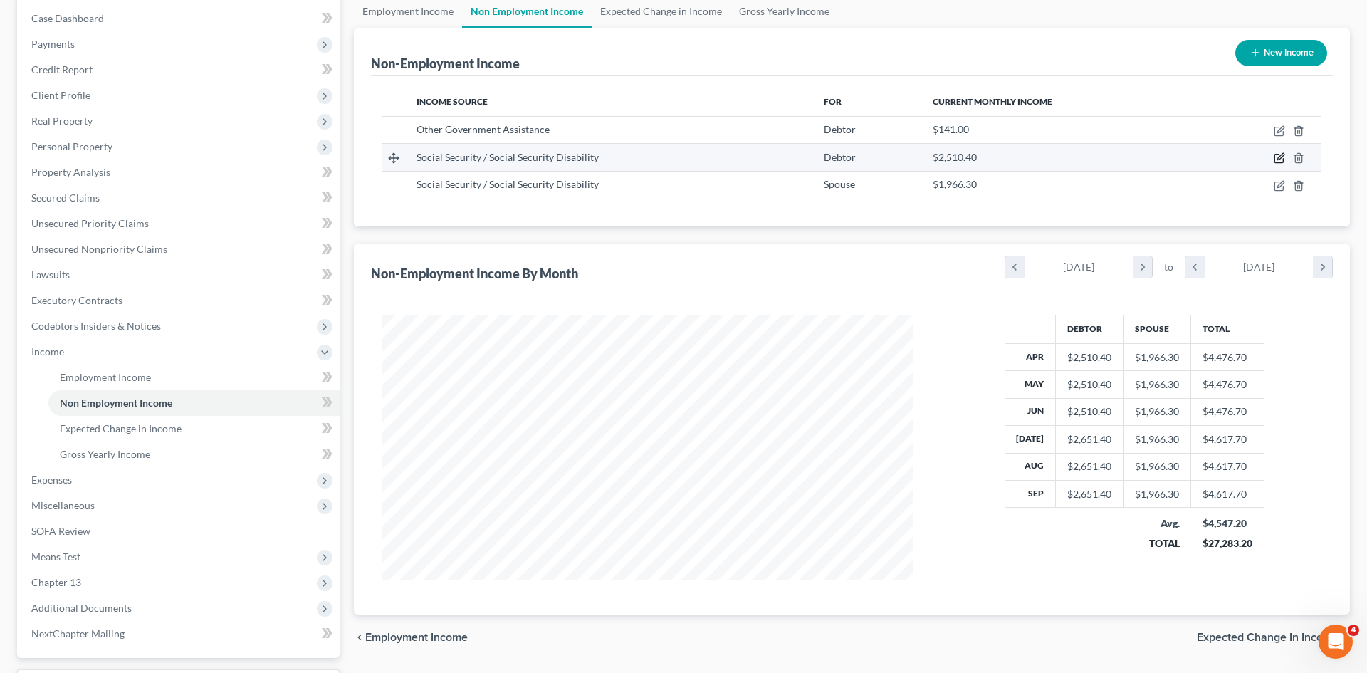
select select "4"
select select "0"
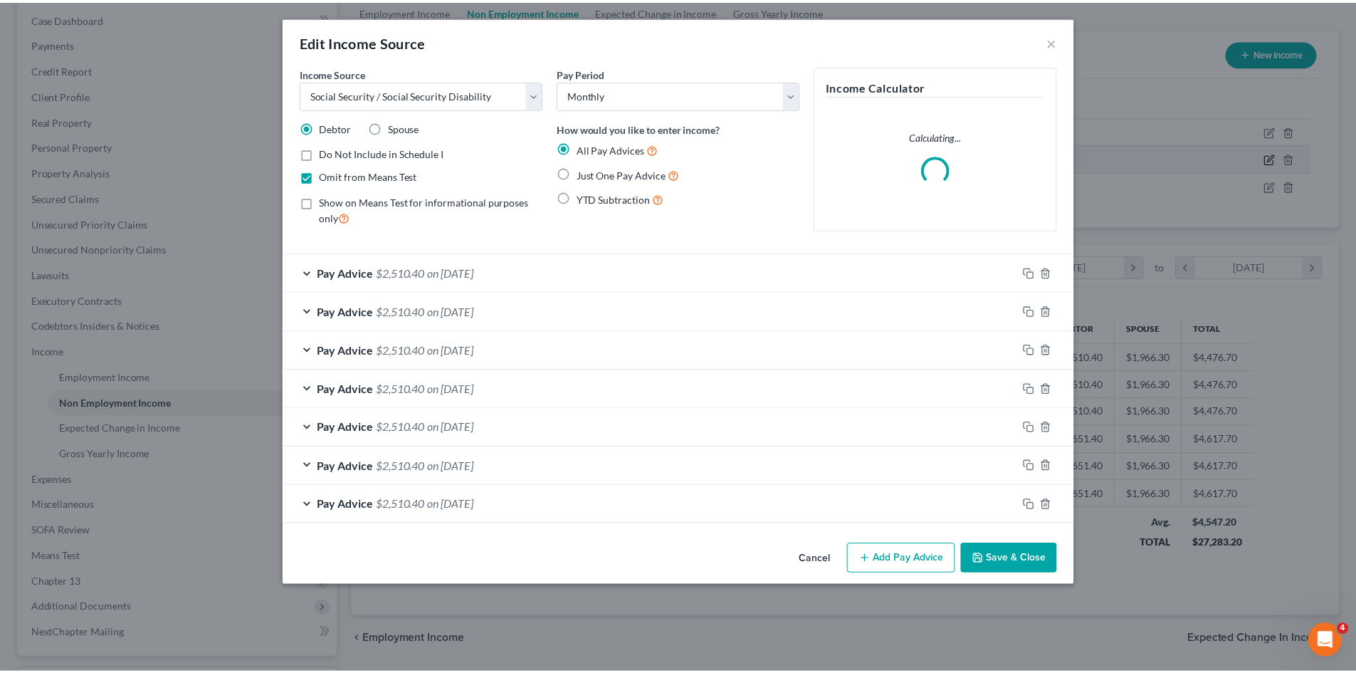
scroll to position [268, 564]
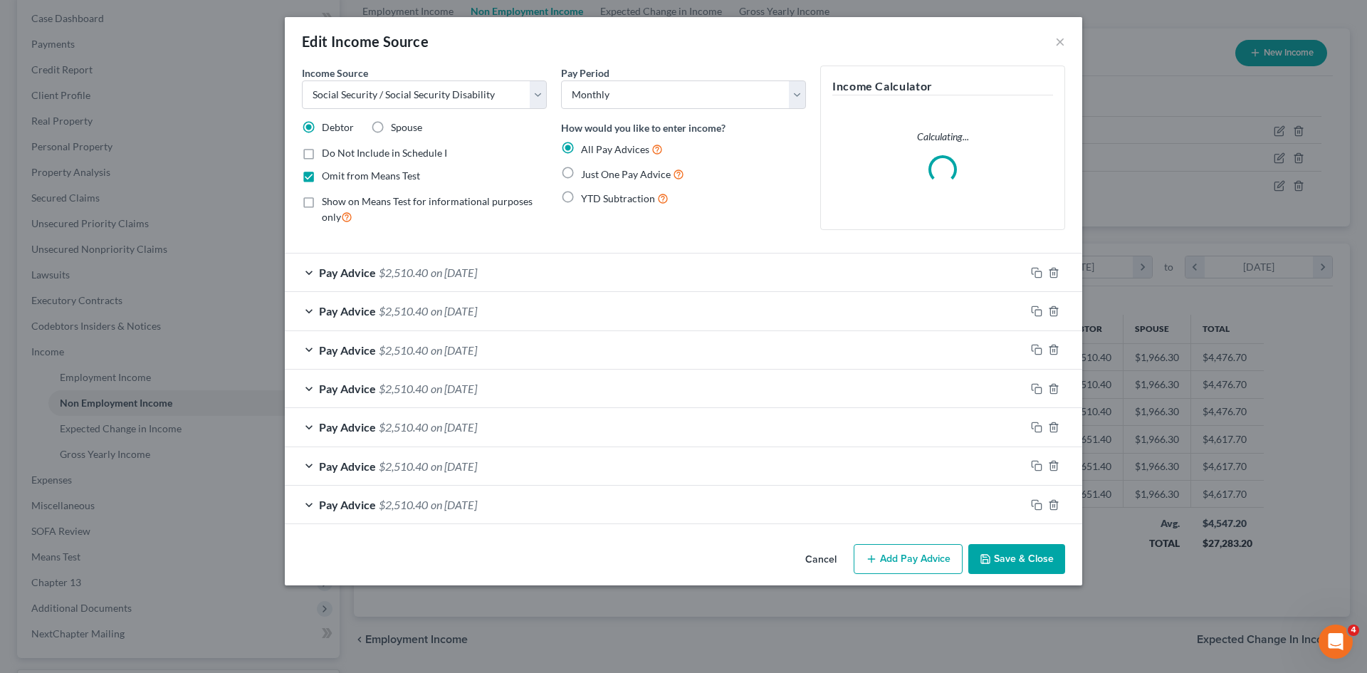
click at [1019, 548] on button "Save & Close" at bounding box center [1016, 559] width 97 height 30
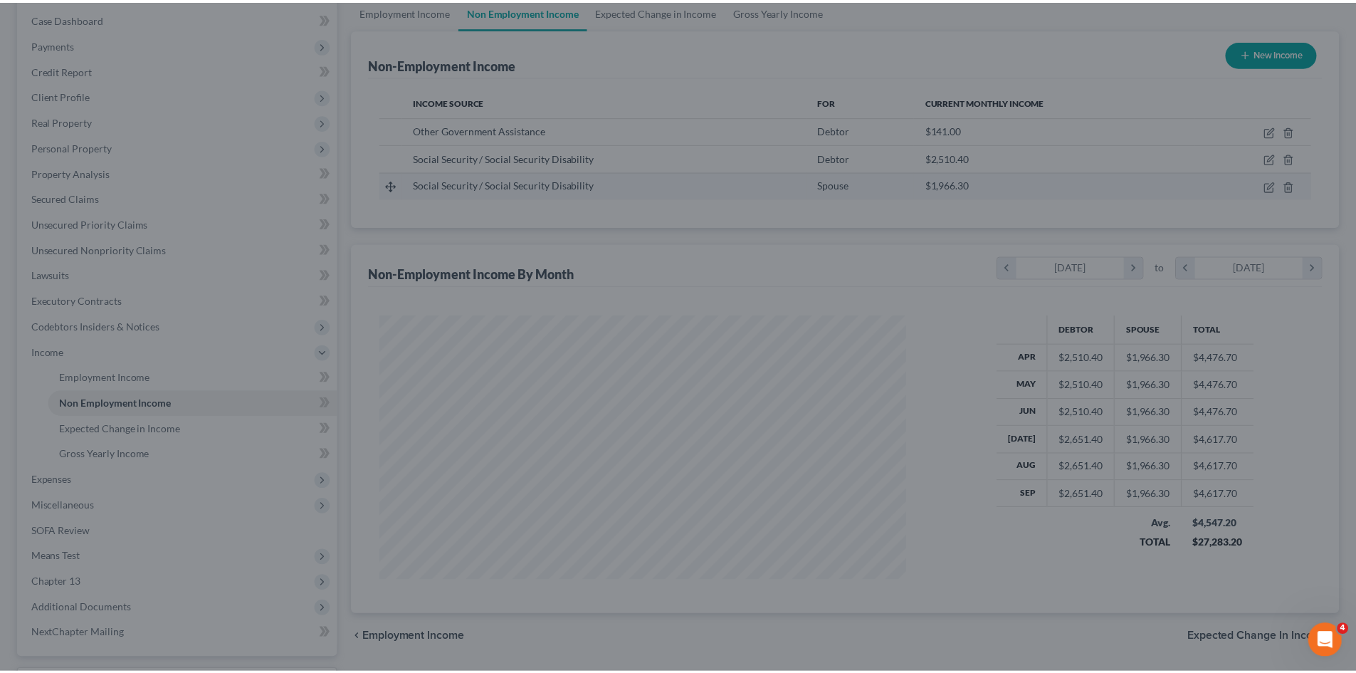
scroll to position [265, 559]
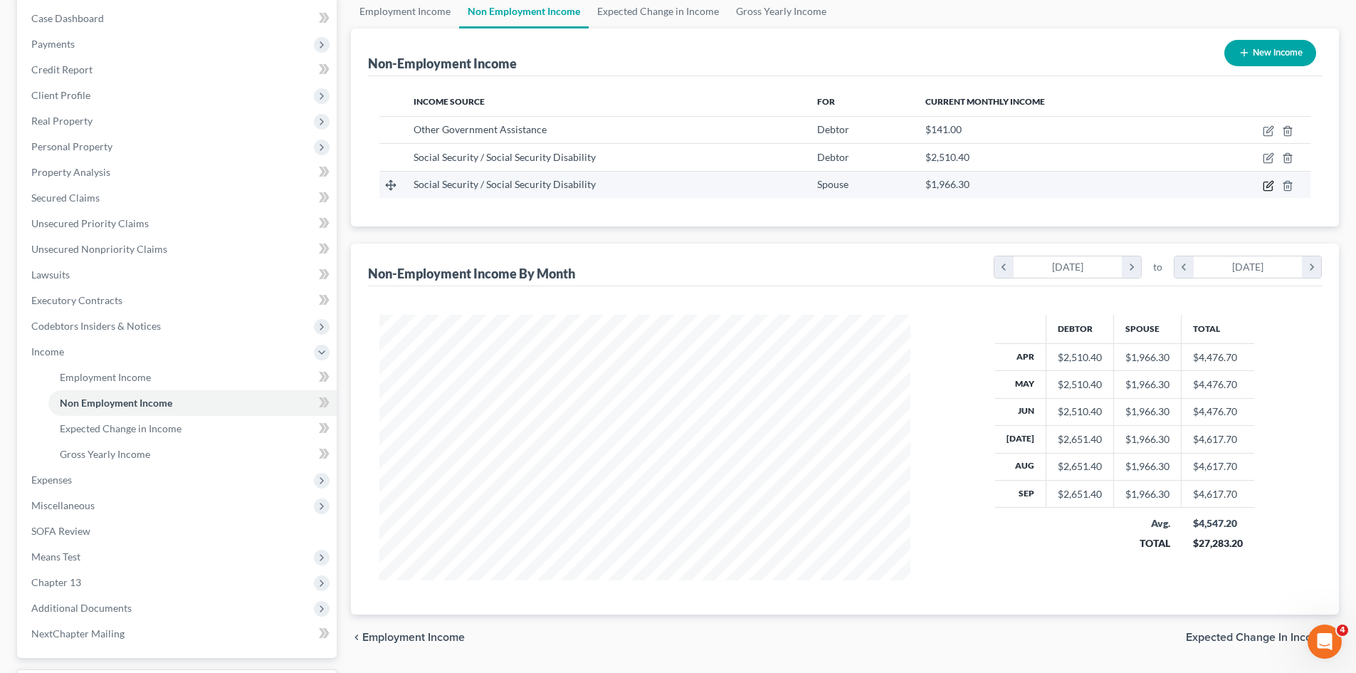
click at [1263, 187] on icon "button" at bounding box center [1268, 185] width 11 height 11
select select "4"
select select "0"
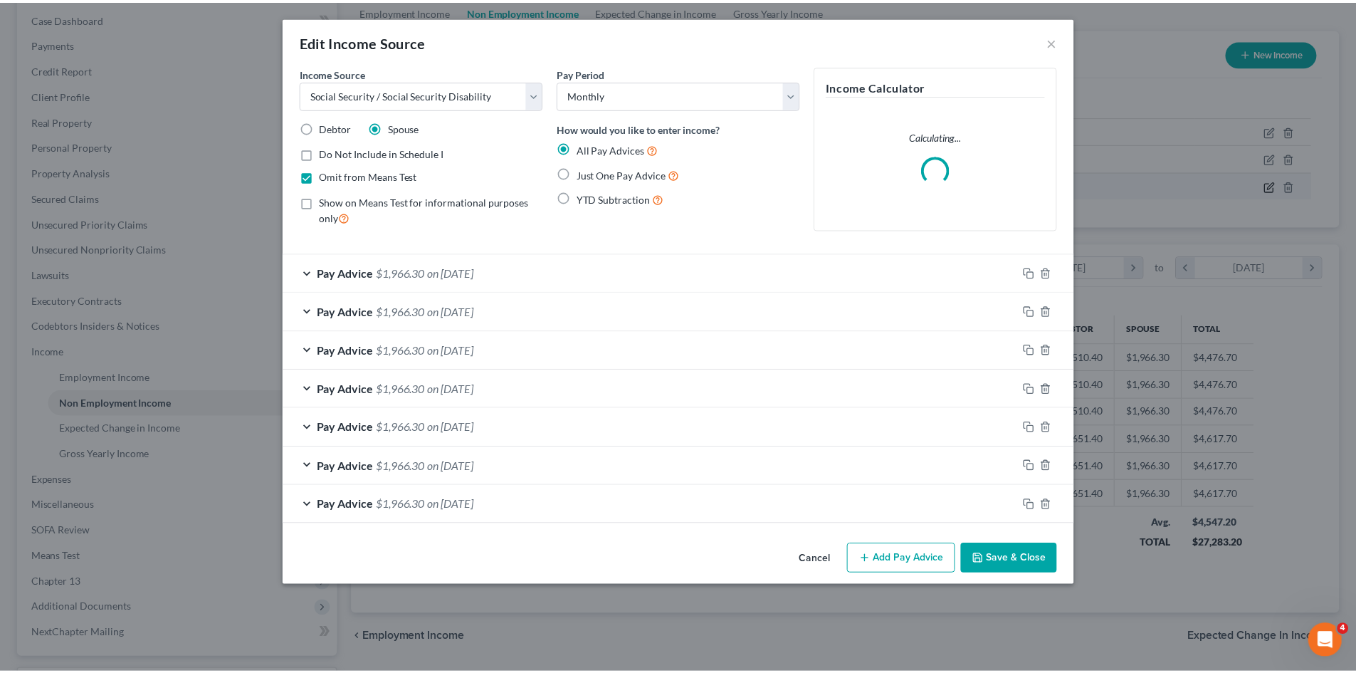
scroll to position [268, 564]
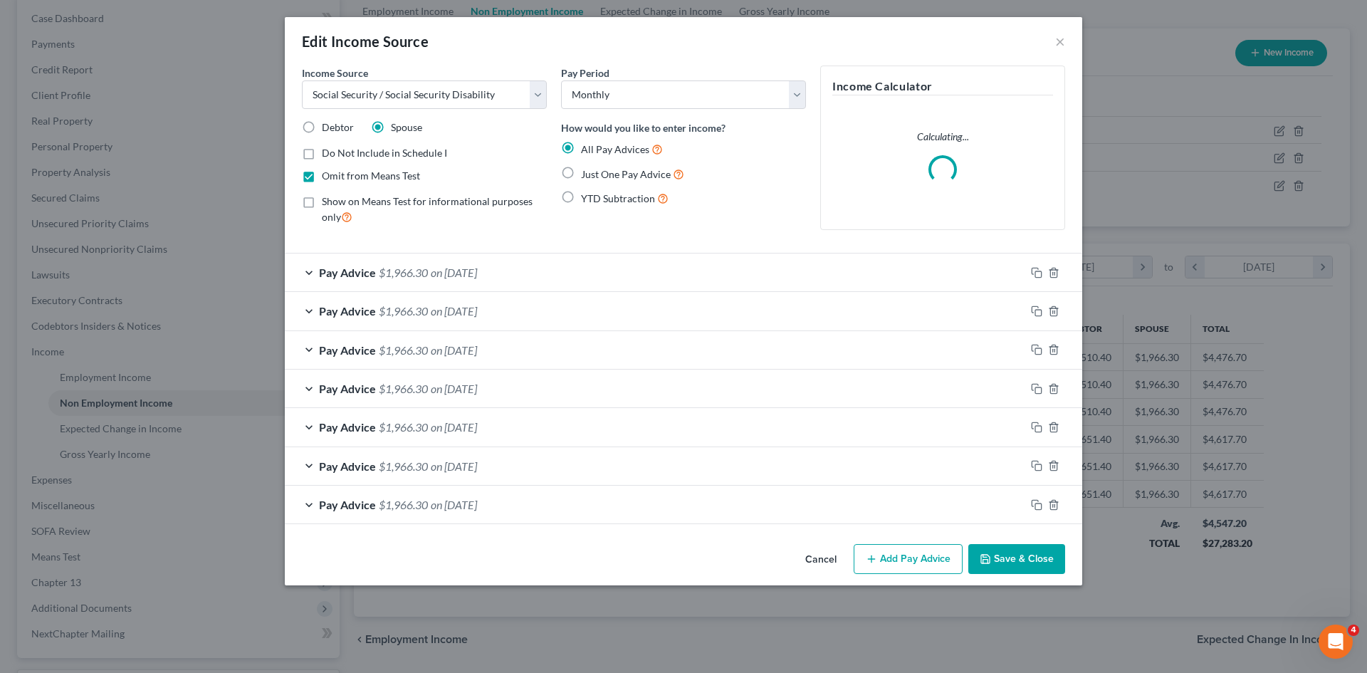
click at [1015, 560] on button "Save & Close" at bounding box center [1016, 559] width 97 height 30
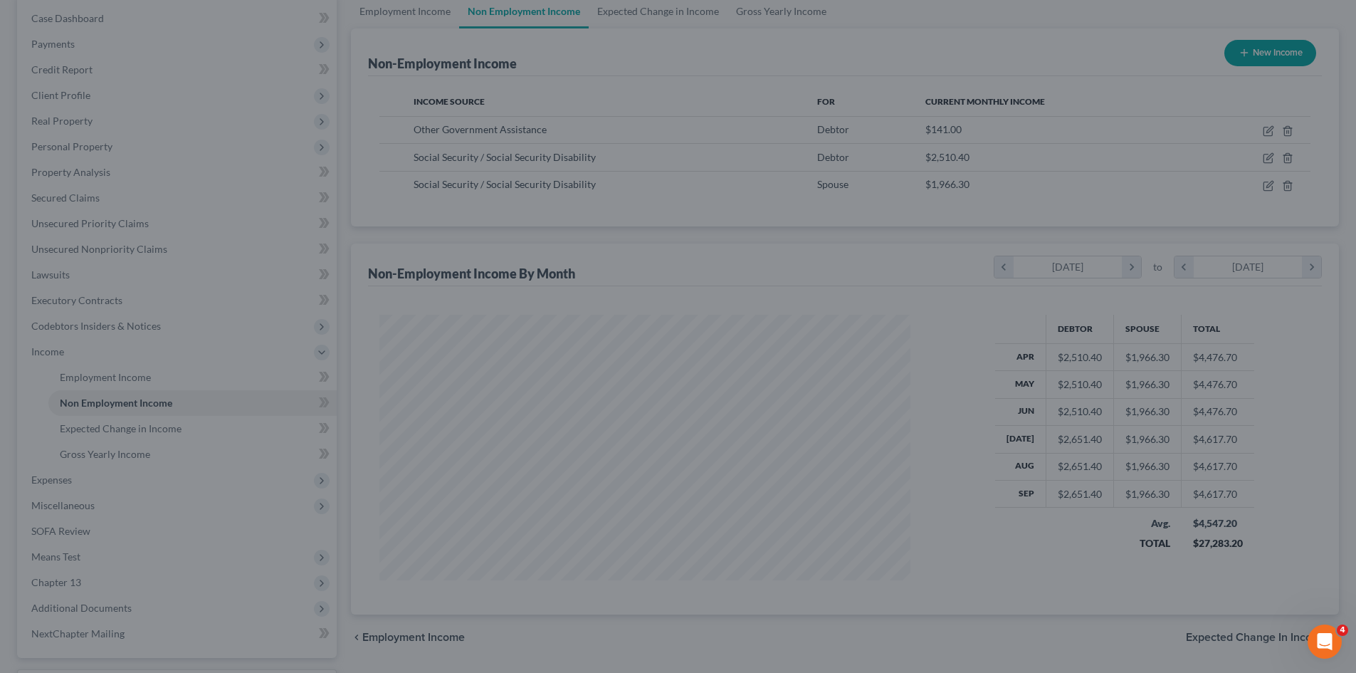
scroll to position [711495, 711201]
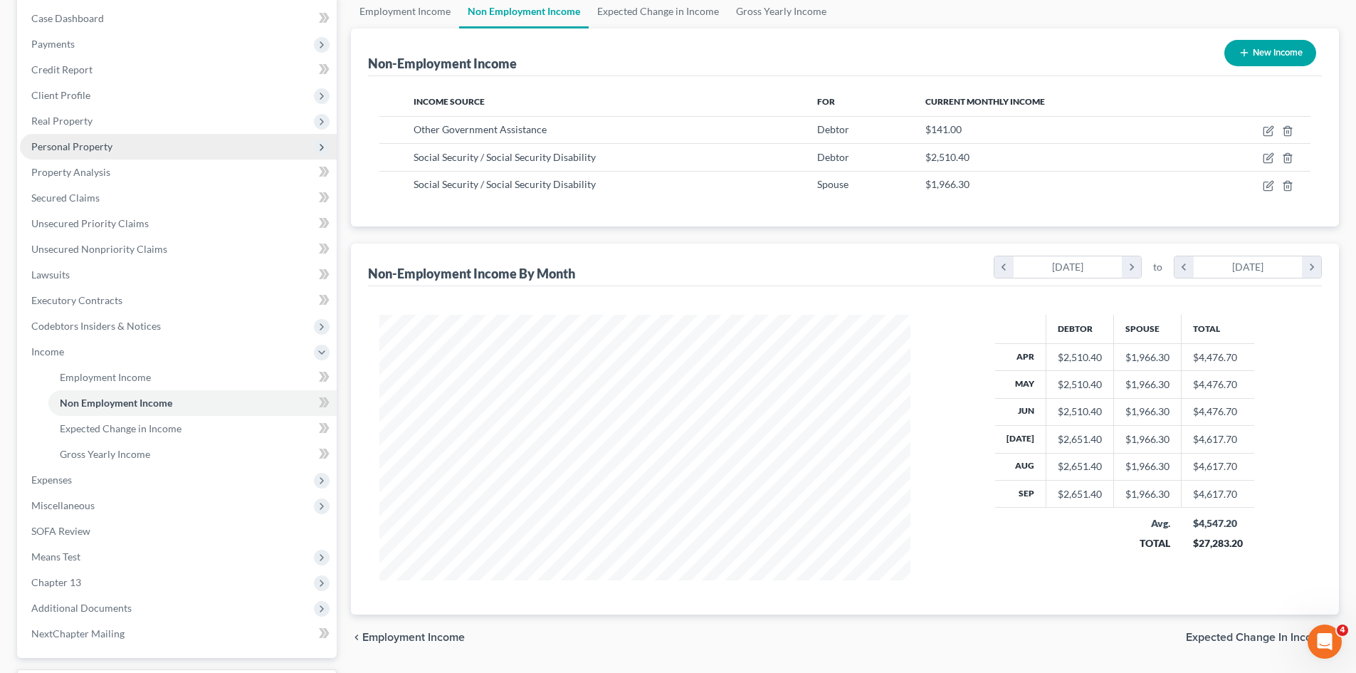
click at [77, 150] on span "Personal Property" at bounding box center [71, 146] width 81 height 12
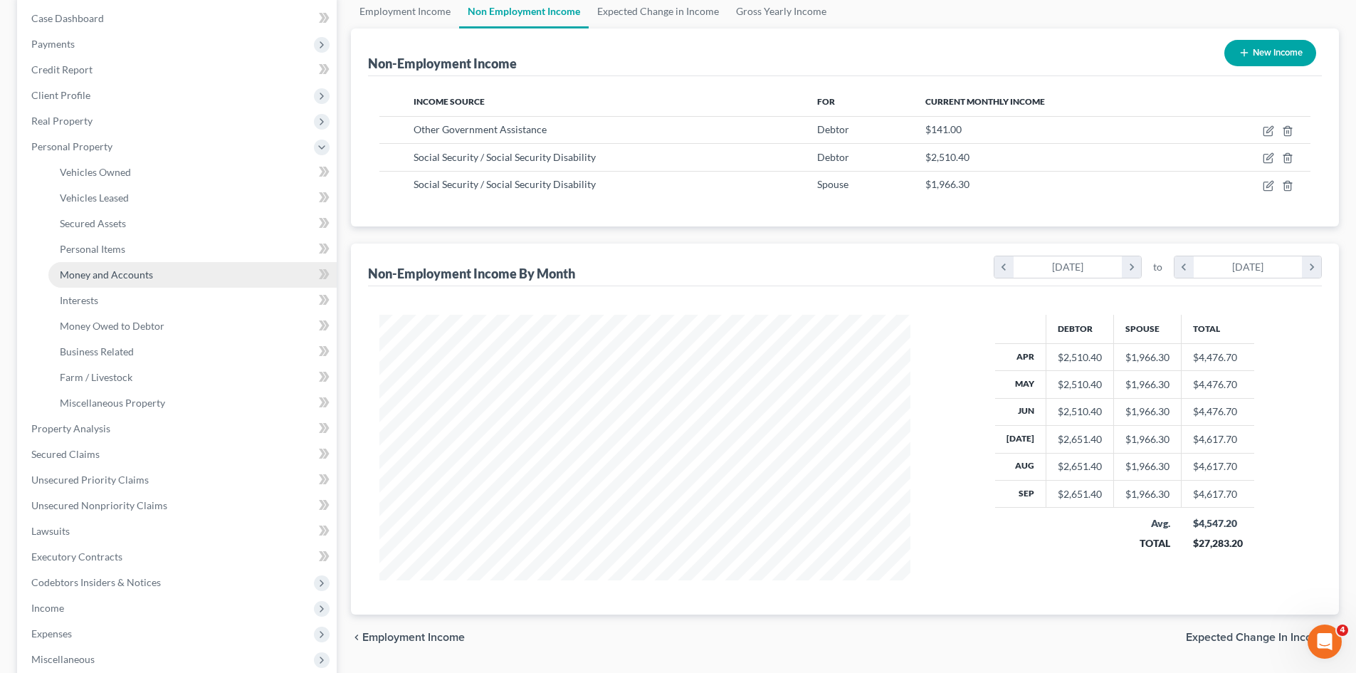
click at [97, 265] on link "Money and Accounts" at bounding box center [192, 275] width 288 height 26
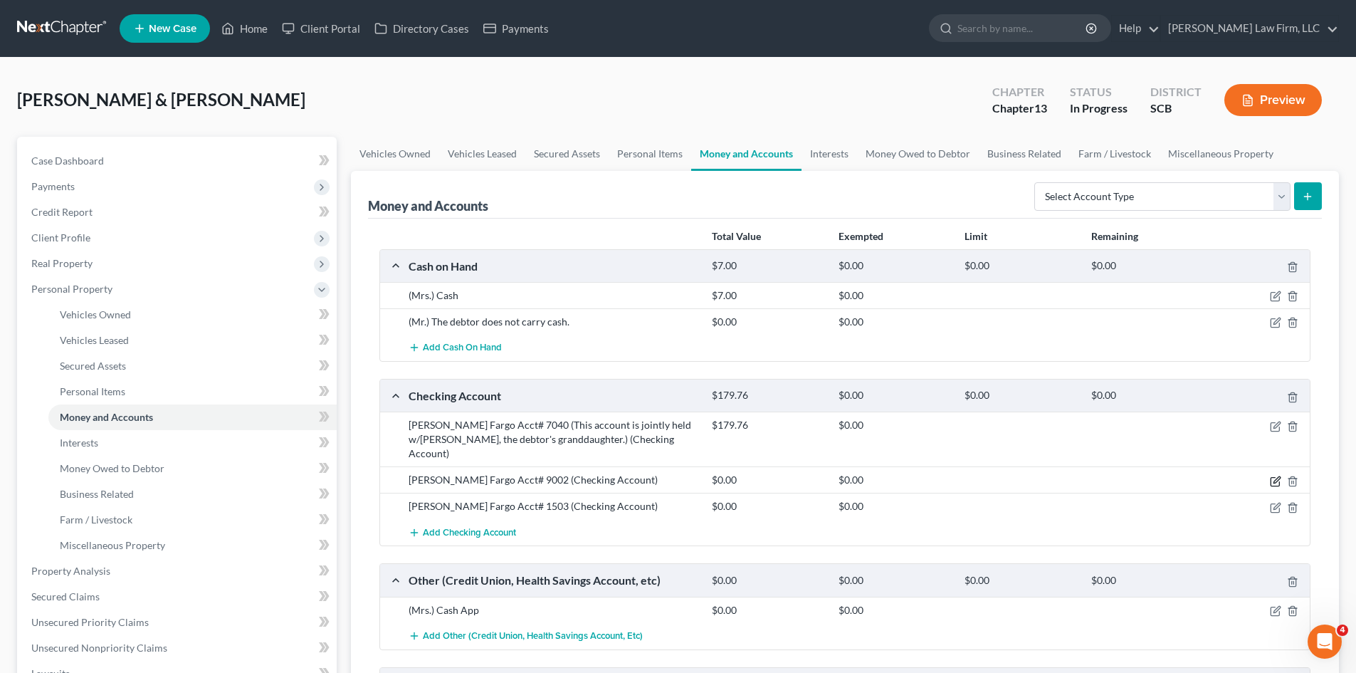
click at [1276, 475] on icon "button" at bounding box center [1275, 480] width 11 height 11
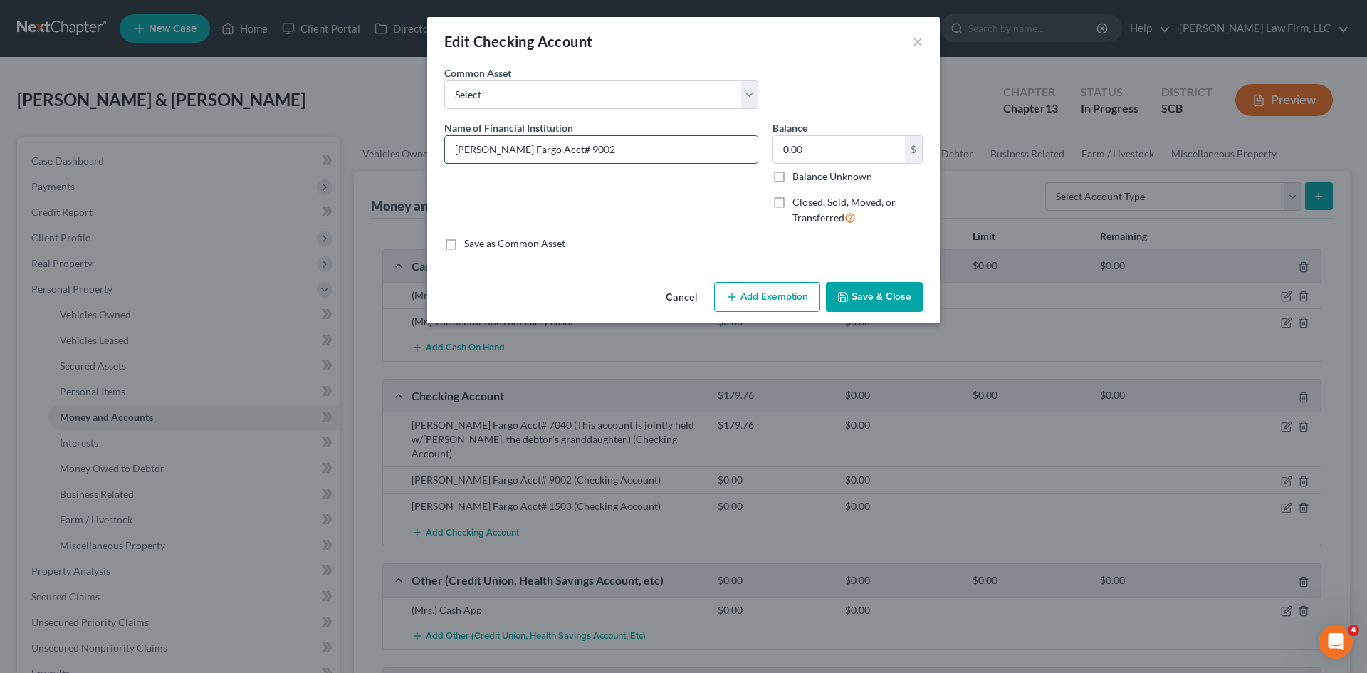
click at [634, 144] on input "[PERSON_NAME] Fargo Acct# 9002" at bounding box center [601, 149] width 312 height 27
type input "[PERSON_NAME] Fargo Acct# 9002 (This account has a zero balance.)"
type input "0.00"
click at [877, 301] on button "Save & Close" at bounding box center [874, 297] width 97 height 30
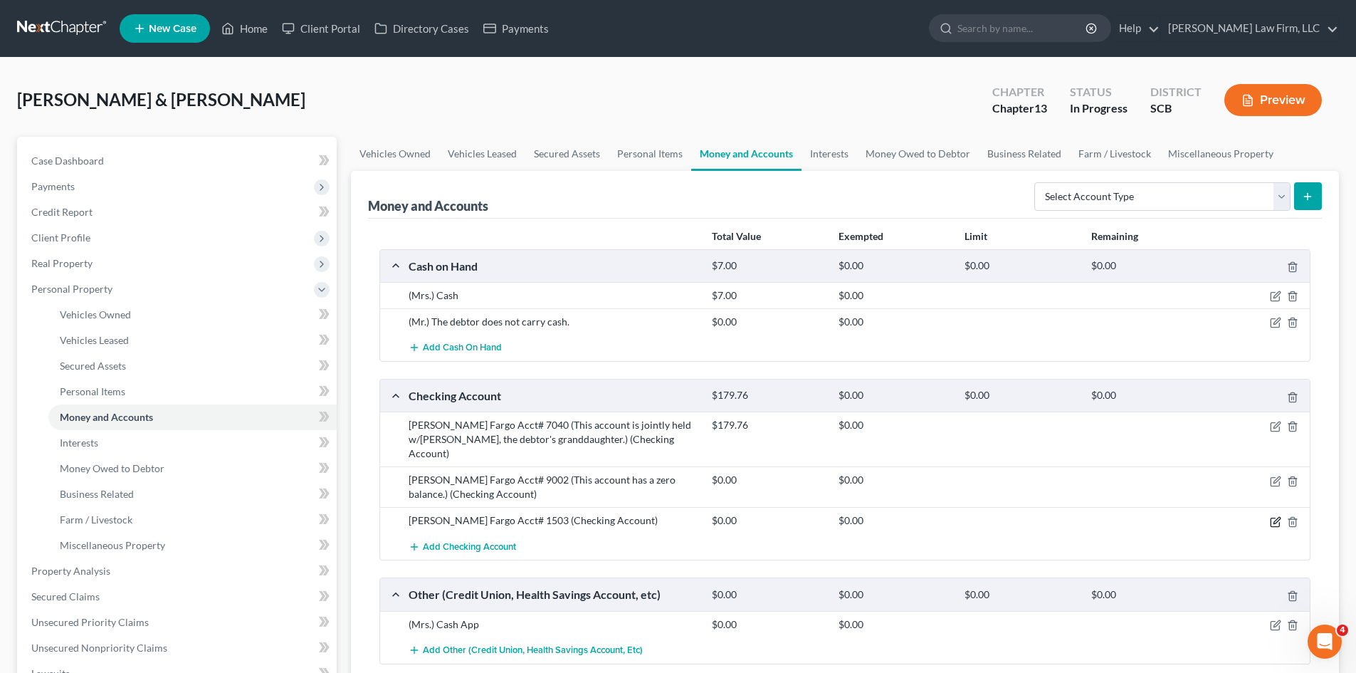
click at [1274, 517] on icon "button" at bounding box center [1276, 520] width 6 height 6
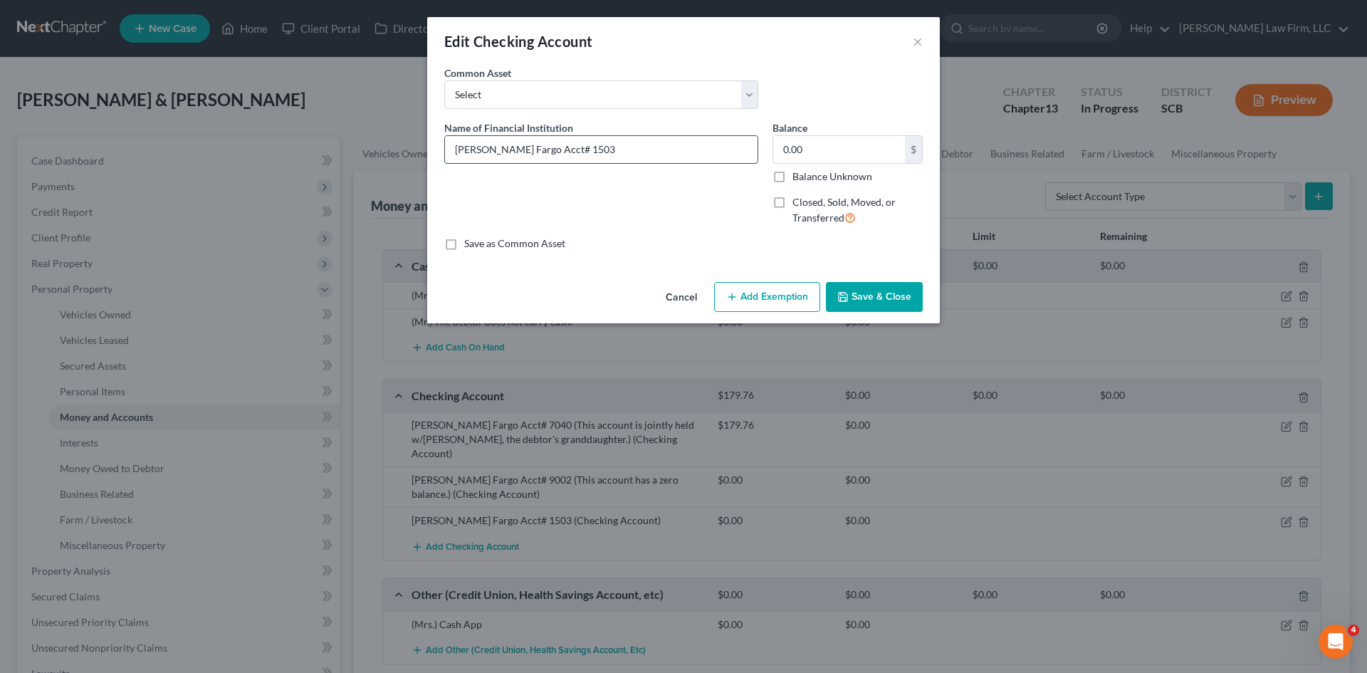
click at [681, 160] on input "[PERSON_NAME] Fargo Acct# 1503" at bounding box center [601, 149] width 312 height 27
click at [683, 291] on button "Cancel" at bounding box center [681, 297] width 54 height 28
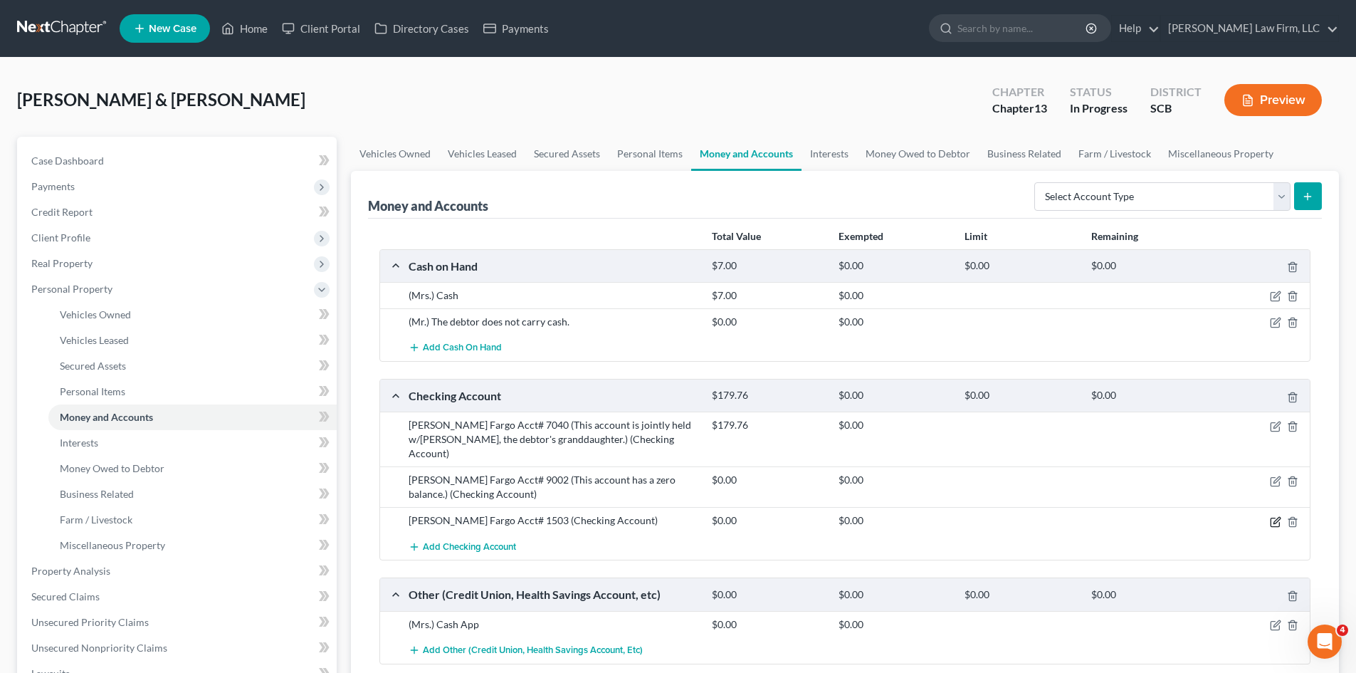
click at [1273, 517] on icon "button" at bounding box center [1274, 521] width 9 height 9
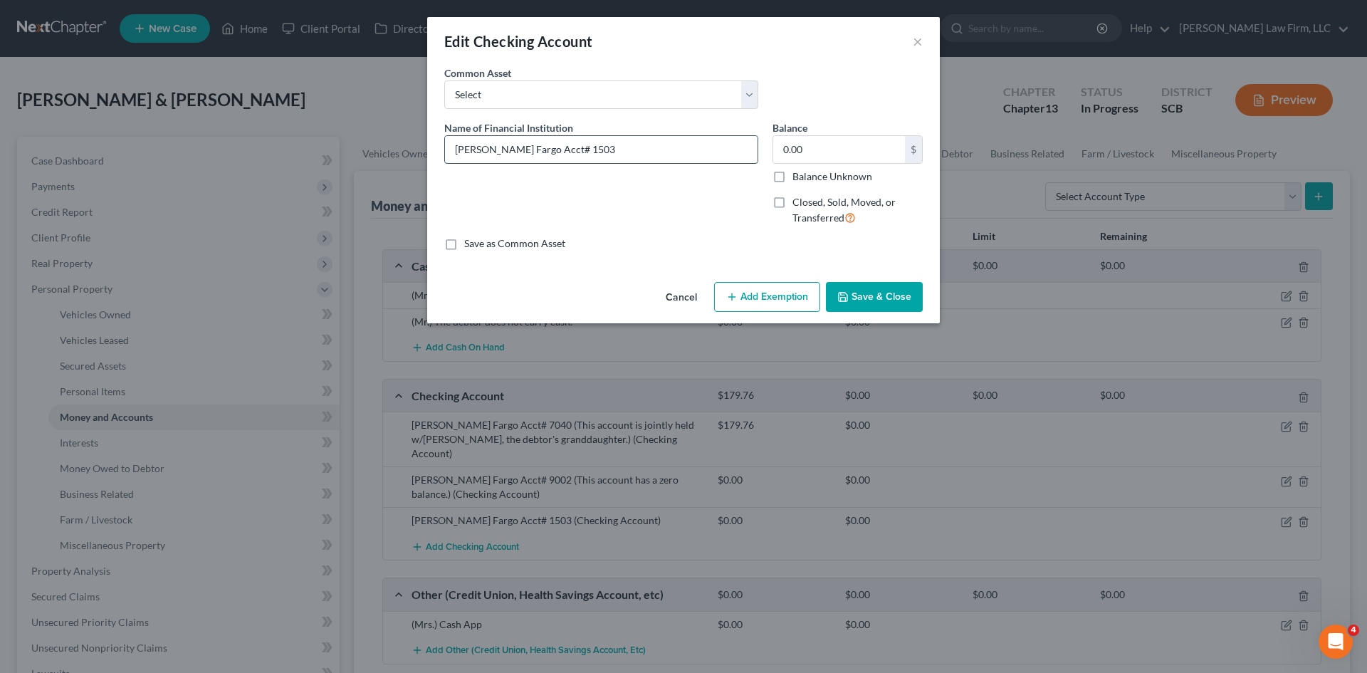
click at [670, 136] on input "[PERSON_NAME] Fargo Acct# 1503" at bounding box center [601, 149] width 312 height 27
type input "[PERSON_NAME] Fargo Acct# 1503 (This account has a negative balance.)"
click at [883, 283] on button "Save & Close" at bounding box center [874, 297] width 97 height 30
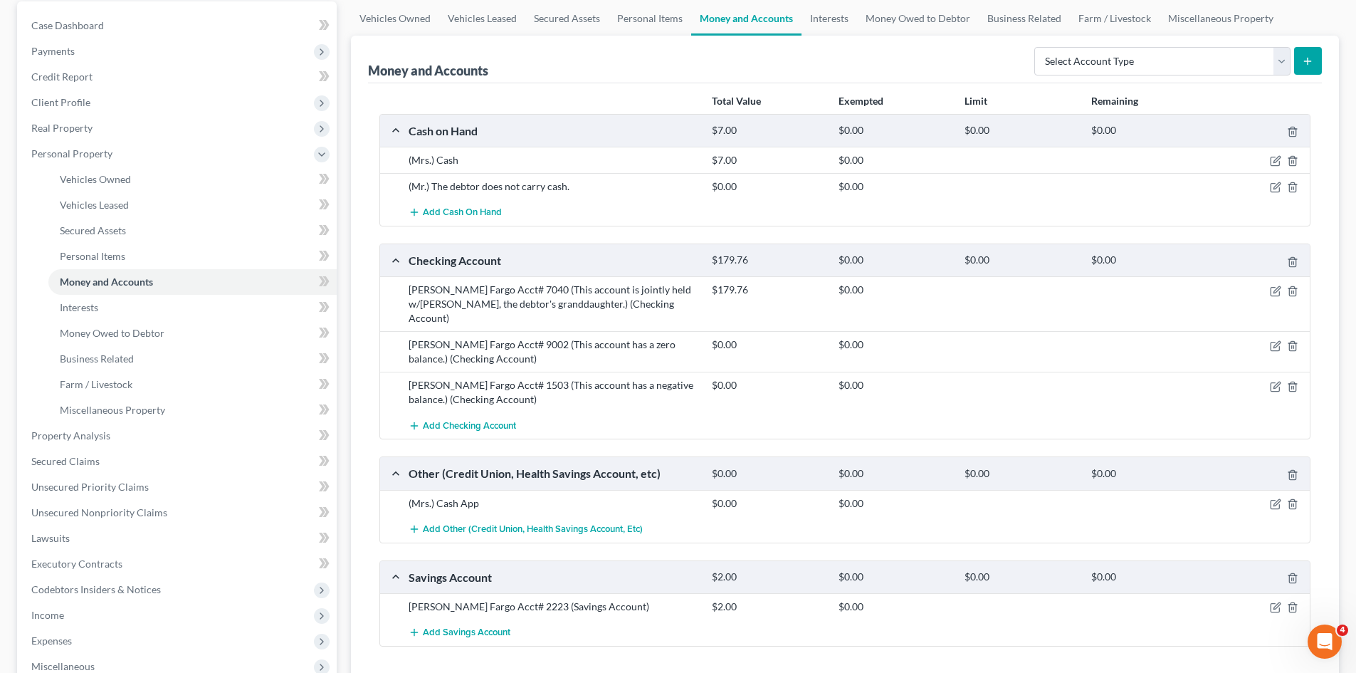
scroll to position [356, 0]
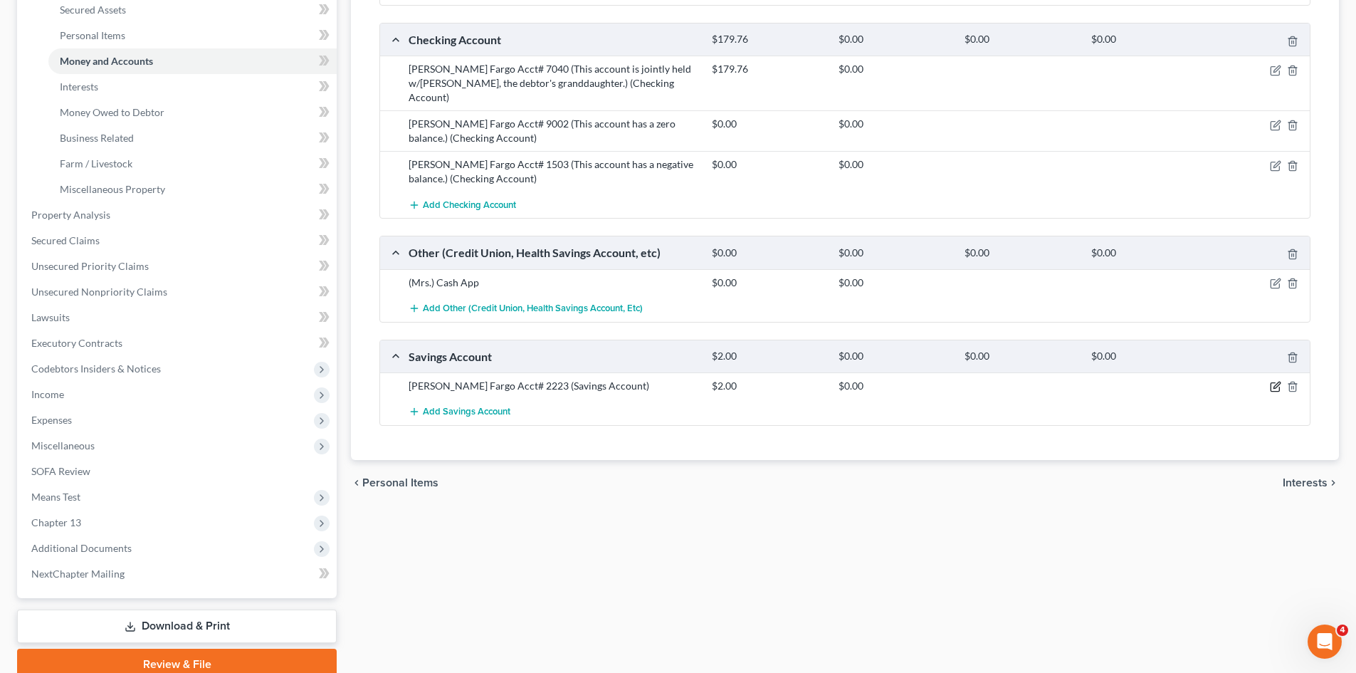
click at [1275, 382] on icon "button" at bounding box center [1276, 385] width 6 height 6
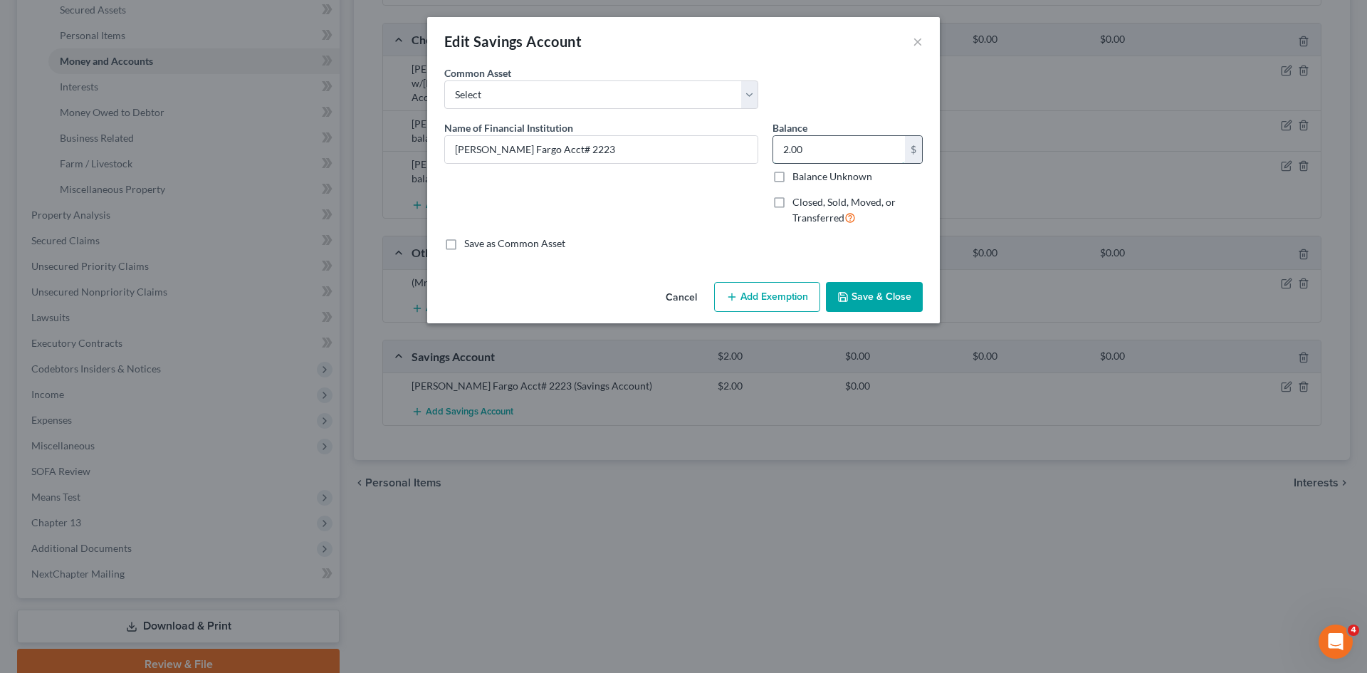
click at [826, 152] on input "2.00" at bounding box center [839, 149] width 132 height 27
type input "1.00"
click at [888, 300] on button "Save & Close" at bounding box center [874, 297] width 97 height 30
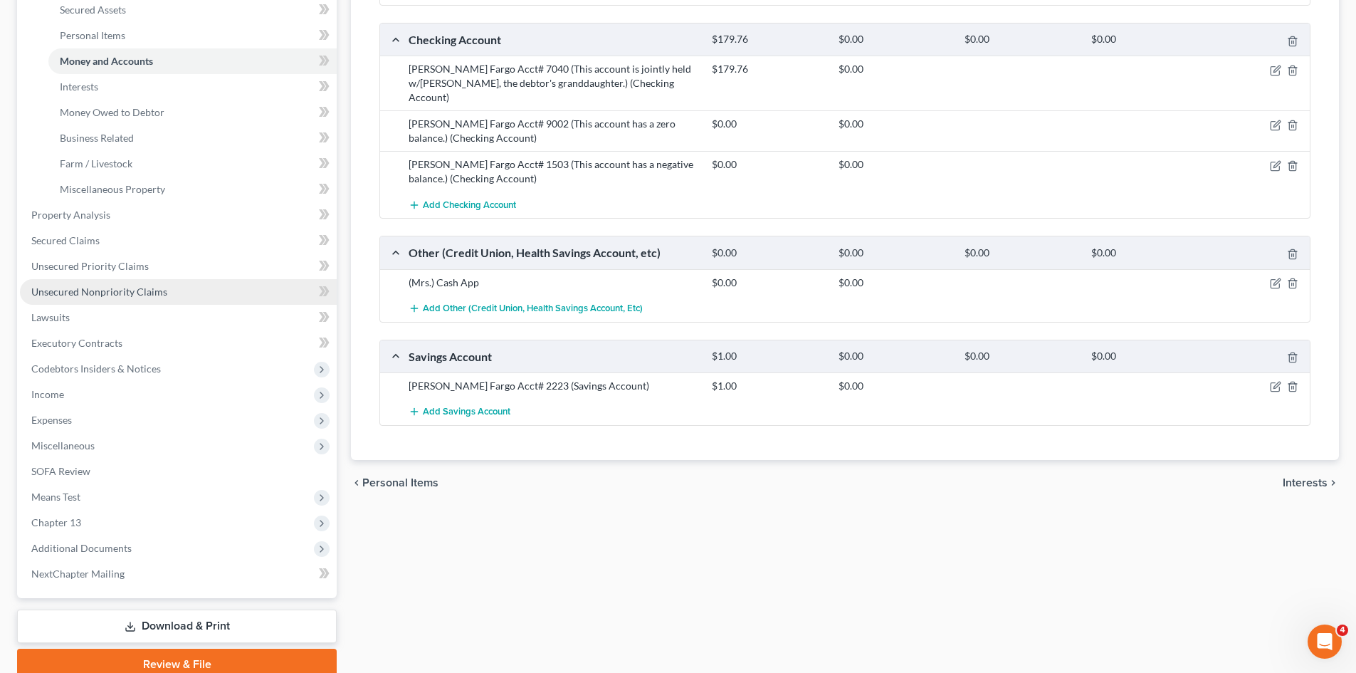
click at [110, 291] on span "Unsecured Nonpriority Claims" at bounding box center [99, 291] width 136 height 12
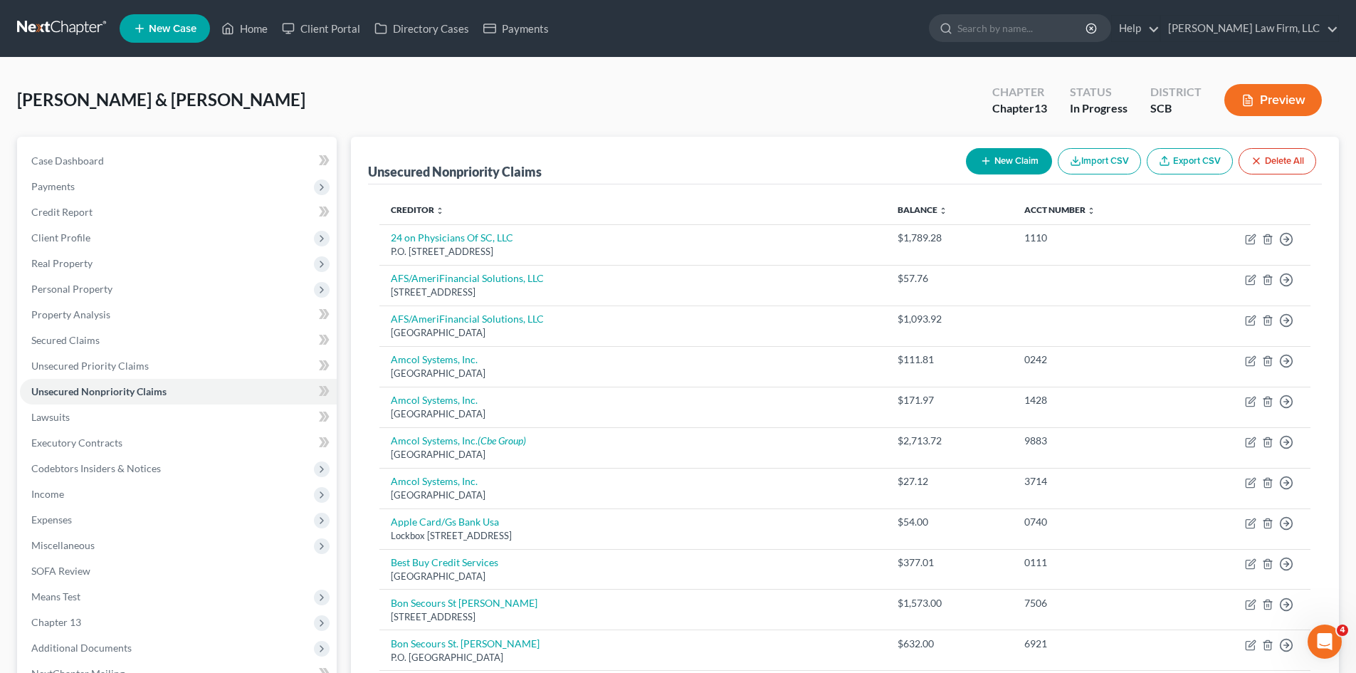
click at [1007, 160] on button "New Claim" at bounding box center [1009, 161] width 86 height 26
select select "2"
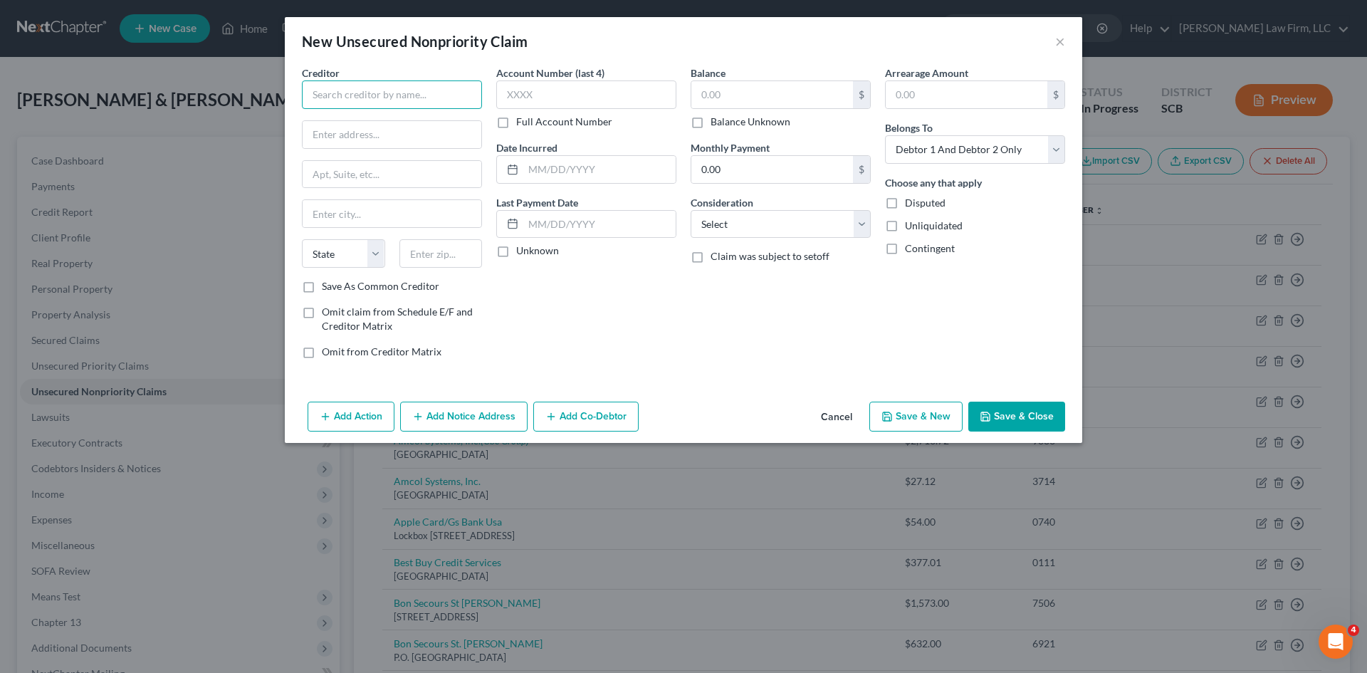
click at [433, 100] on input "text" at bounding box center [392, 94] width 180 height 28
click at [321, 99] on input "cash net" at bounding box center [392, 94] width 180 height 28
drag, startPoint x: 330, startPoint y: 94, endPoint x: 352, endPoint y: 95, distance: 22.1
click at [335, 95] on input "cash net" at bounding box center [392, 94] width 180 height 28
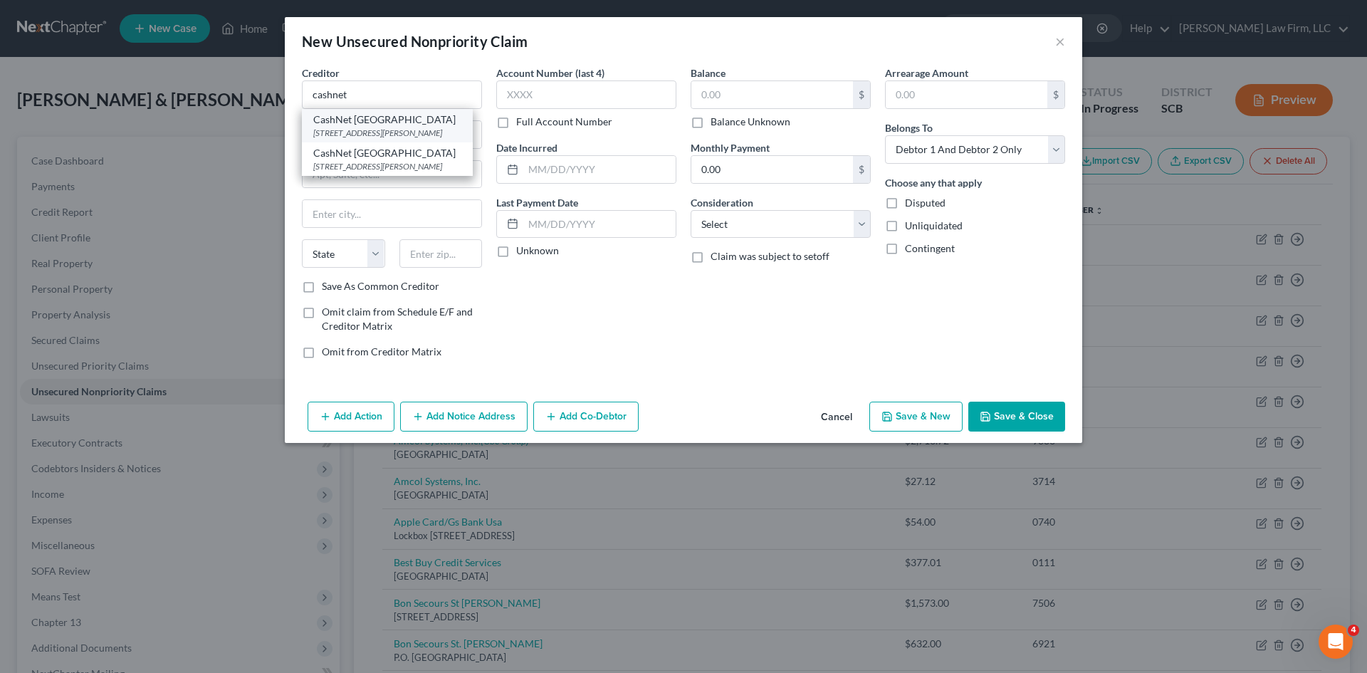
click at [389, 130] on div "[STREET_ADDRESS][PERSON_NAME]" at bounding box center [387, 133] width 148 height 12
type input "CashNet [GEOGRAPHIC_DATA]"
type input "[STREET_ADDRESS][PERSON_NAME]"
type input "[GEOGRAPHIC_DATA]"
select select "14"
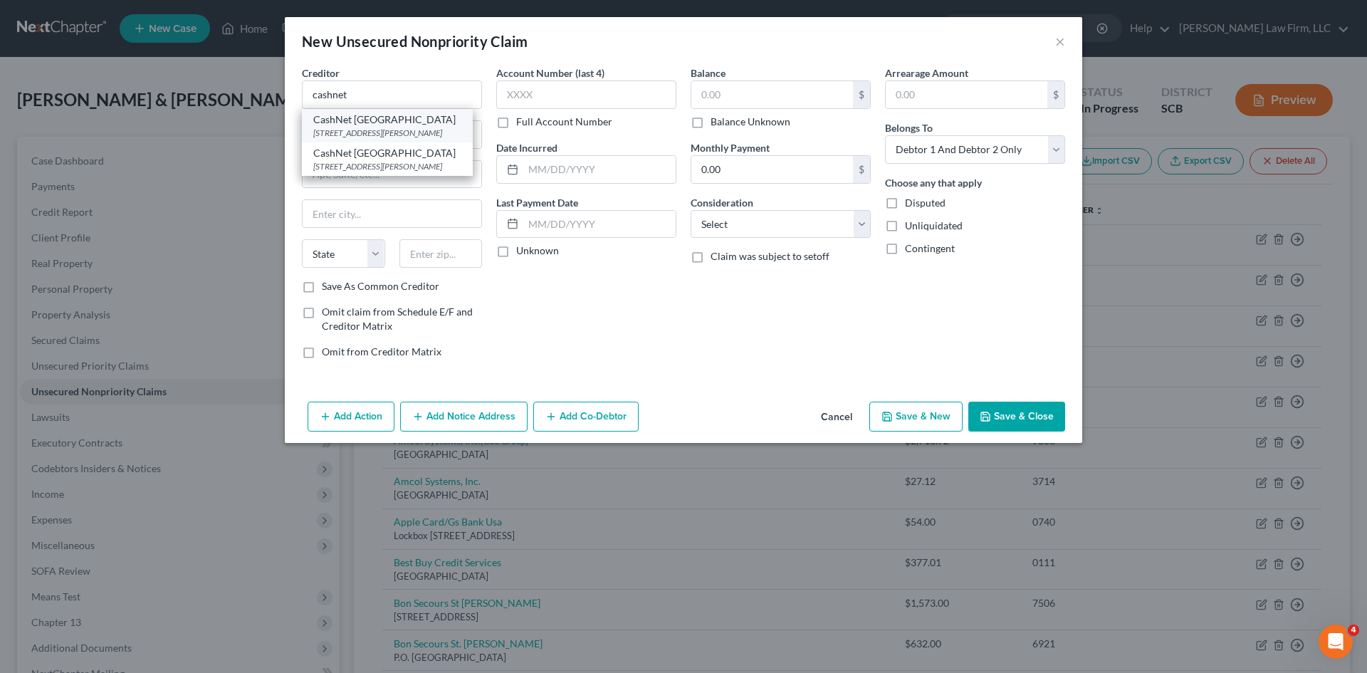
type input "60604"
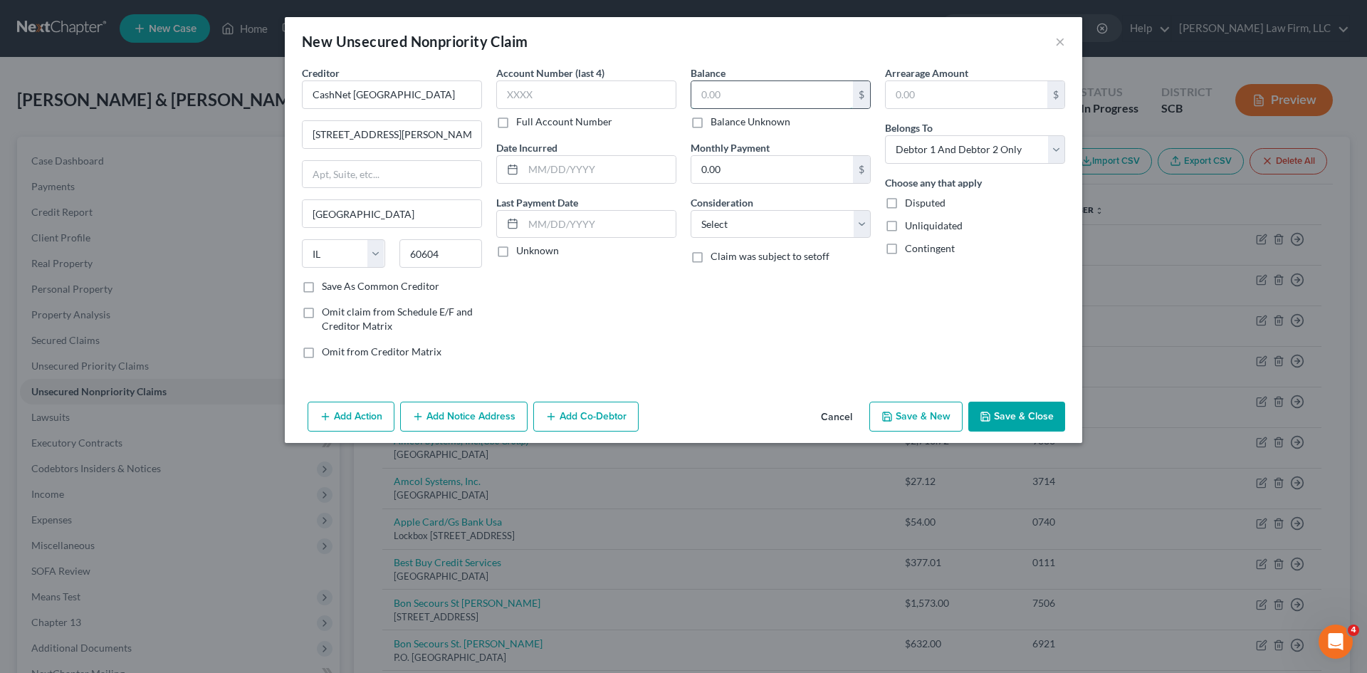
click at [728, 99] on input "text" at bounding box center [772, 94] width 162 height 27
click at [835, 93] on input "text" at bounding box center [772, 94] width 162 height 27
type input "1,200"
click at [907, 137] on select "Select Debtor 1 Only Debtor 2 Only Debtor 1 And Debtor 2 Only At Least One Of T…" at bounding box center [975, 149] width 180 height 28
select select "1"
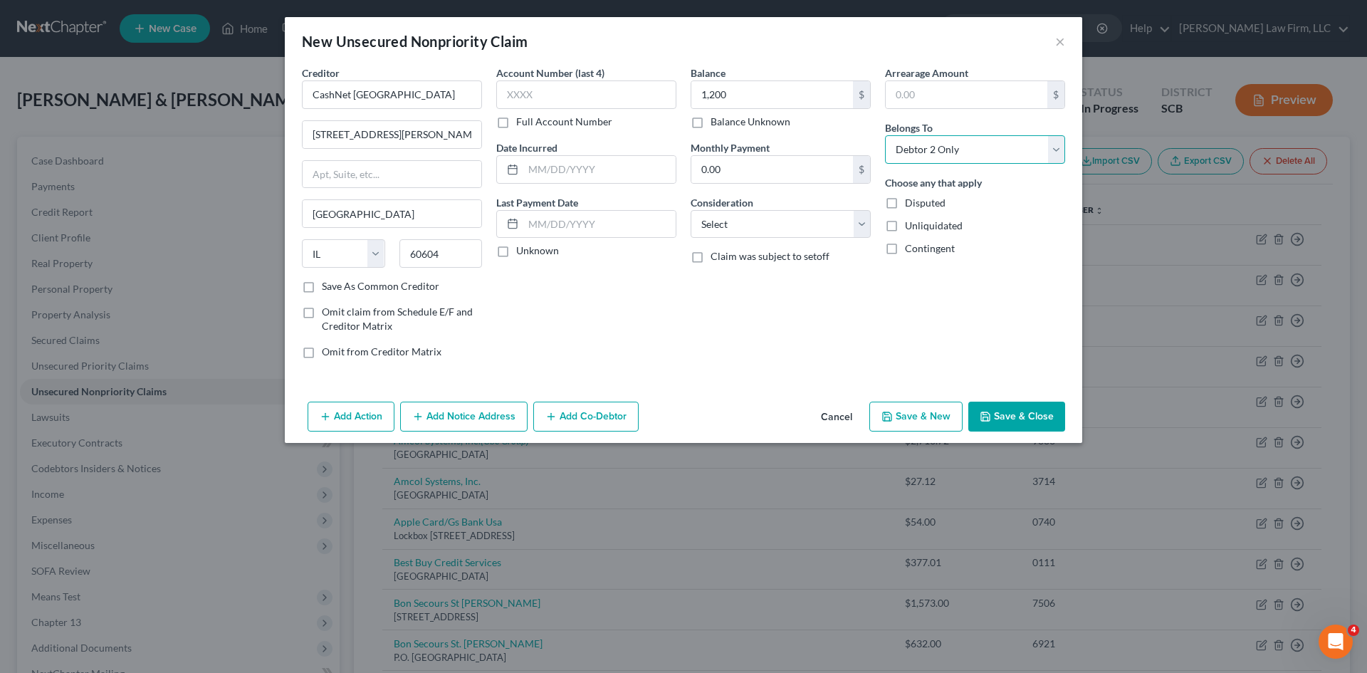
click at [885, 135] on select "Select Debtor 1 Only Debtor 2 Only Debtor 1 And Debtor 2 Only At Least One Of T…" at bounding box center [975, 149] width 180 height 28
click at [559, 99] on input "text" at bounding box center [586, 94] width 180 height 28
click at [582, 163] on input "text" at bounding box center [599, 169] width 152 height 27
type input "[DATE]"
click at [764, 228] on select "Select Cable / Satellite Services Collection Agency Credit Card Debt Debt Couns…" at bounding box center [780, 224] width 180 height 28
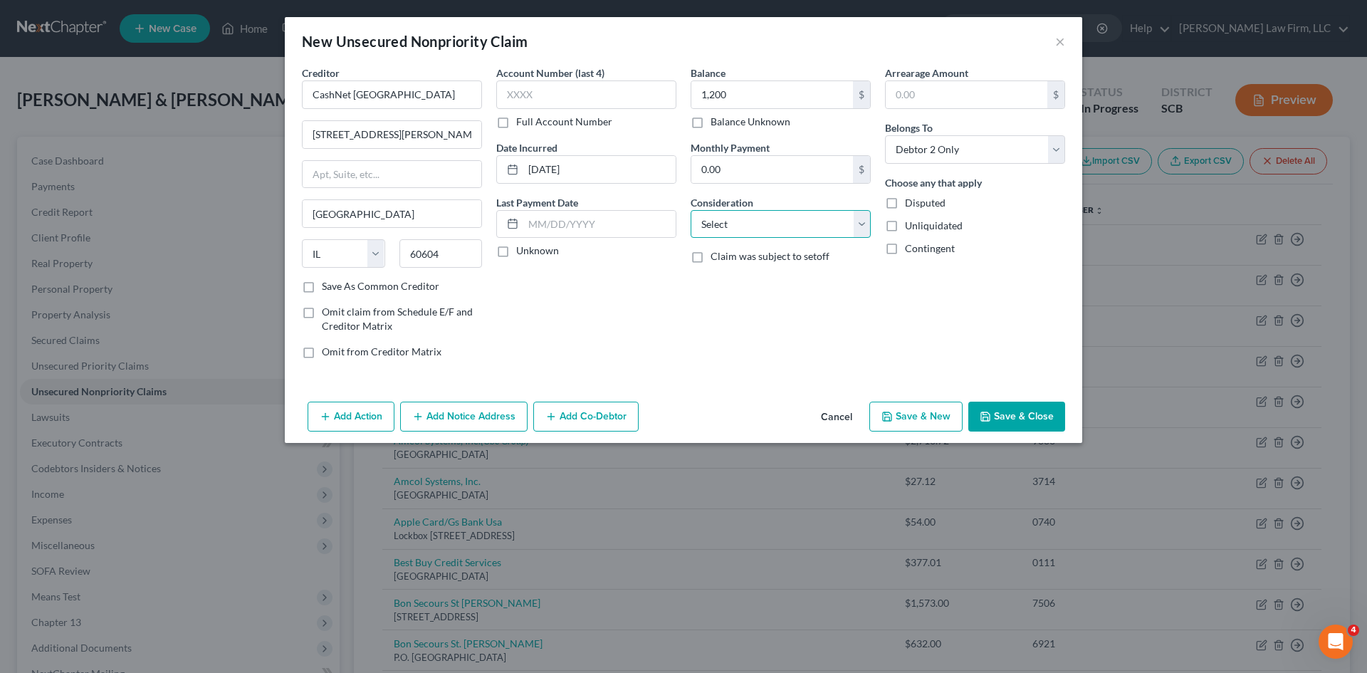
select select "14"
click at [690, 210] on select "Select Cable / Satellite Services Collection Agency Credit Card Debt Debt Couns…" at bounding box center [780, 224] width 180 height 28
click at [750, 287] on input "text" at bounding box center [780, 278] width 179 height 27
type input "This is an unsecured debt."
click at [1040, 419] on button "Save & Close" at bounding box center [1016, 416] width 97 height 30
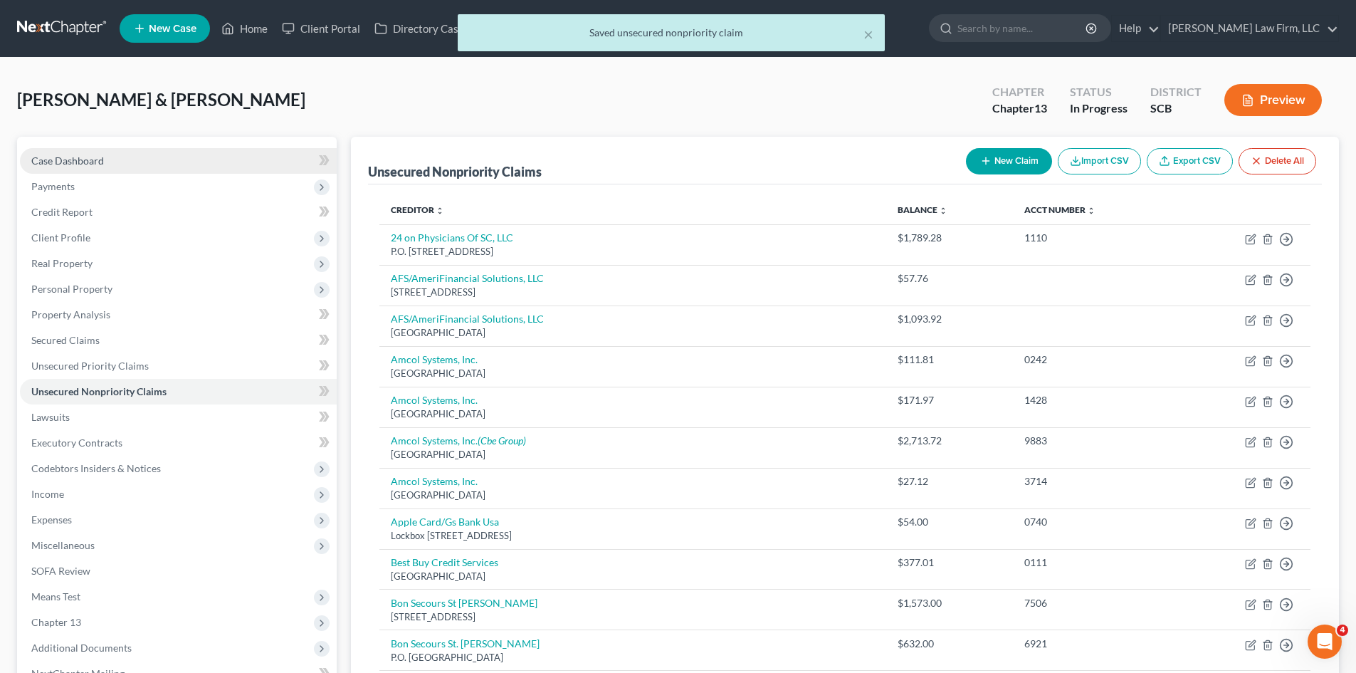
click at [63, 164] on span "Case Dashboard" at bounding box center [67, 160] width 73 height 12
select select "3"
select select "1"
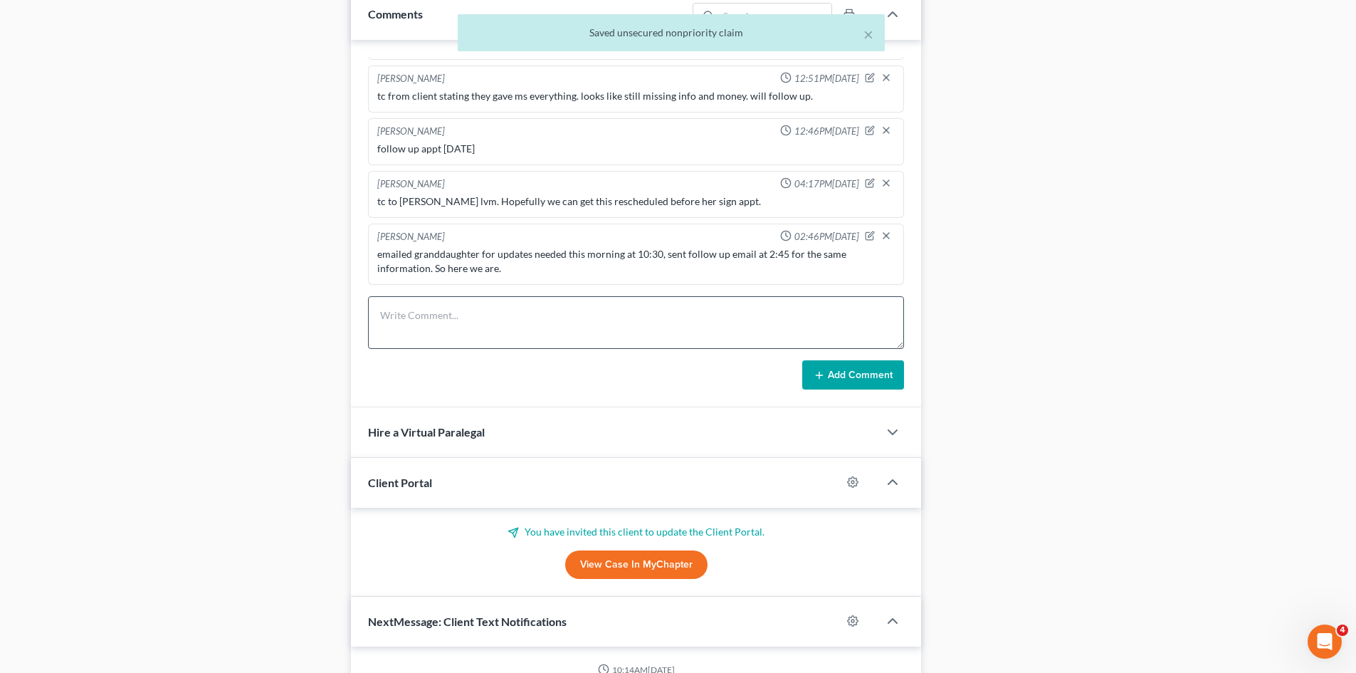
scroll to position [996, 0]
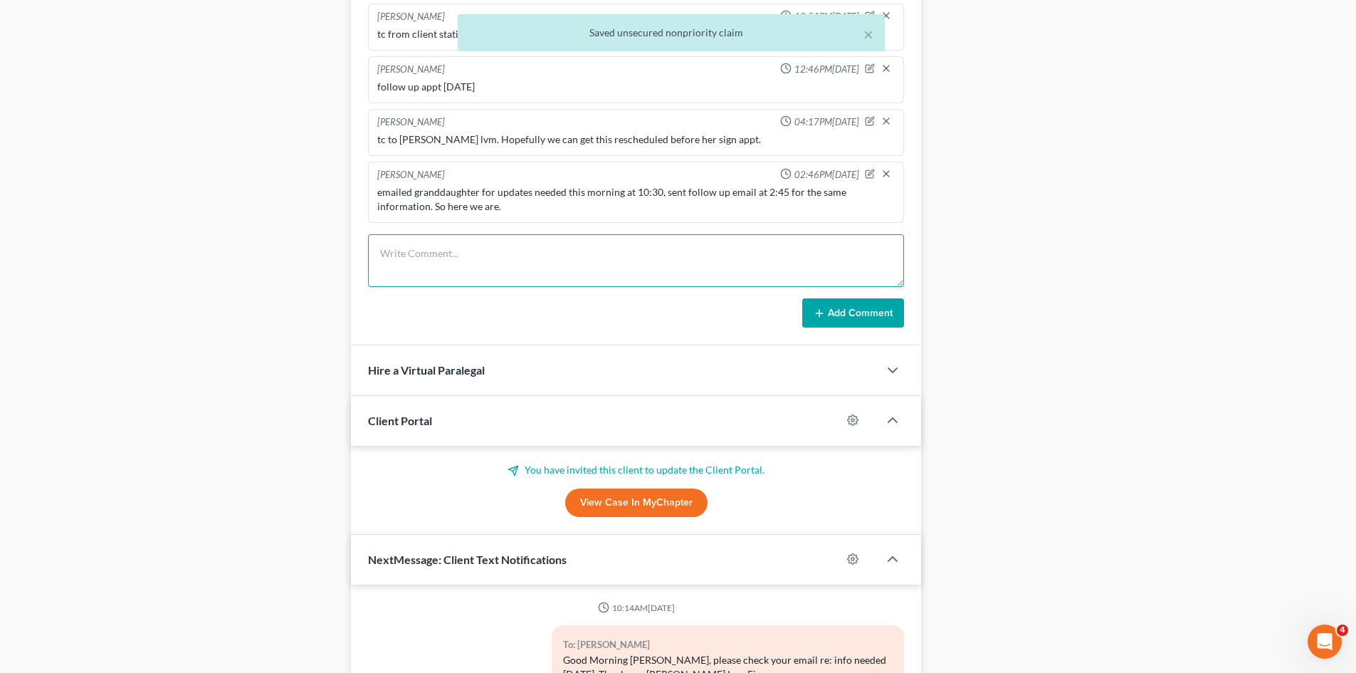
click at [427, 281] on textarea at bounding box center [636, 260] width 536 height 53
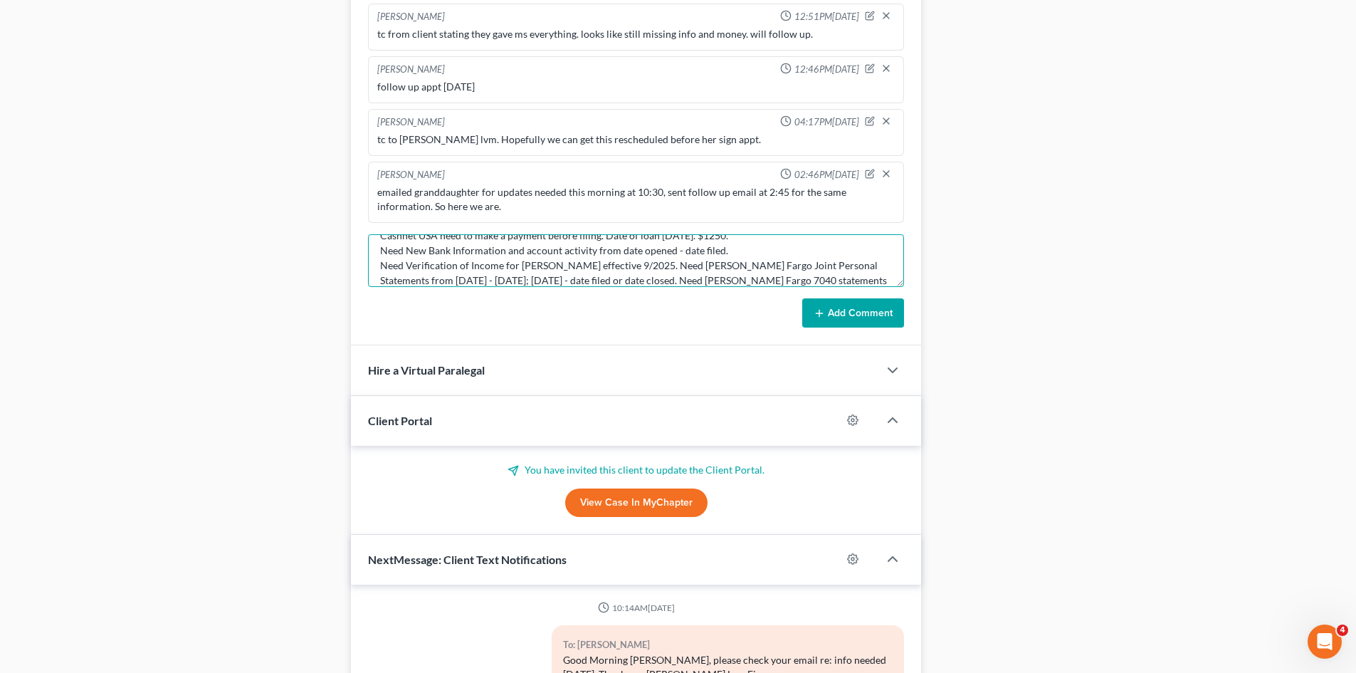
scroll to position [33, 0]
type textarea "Cashnet USA need to make a payment before filing. Date of loan [DATE]. $1250. N…"
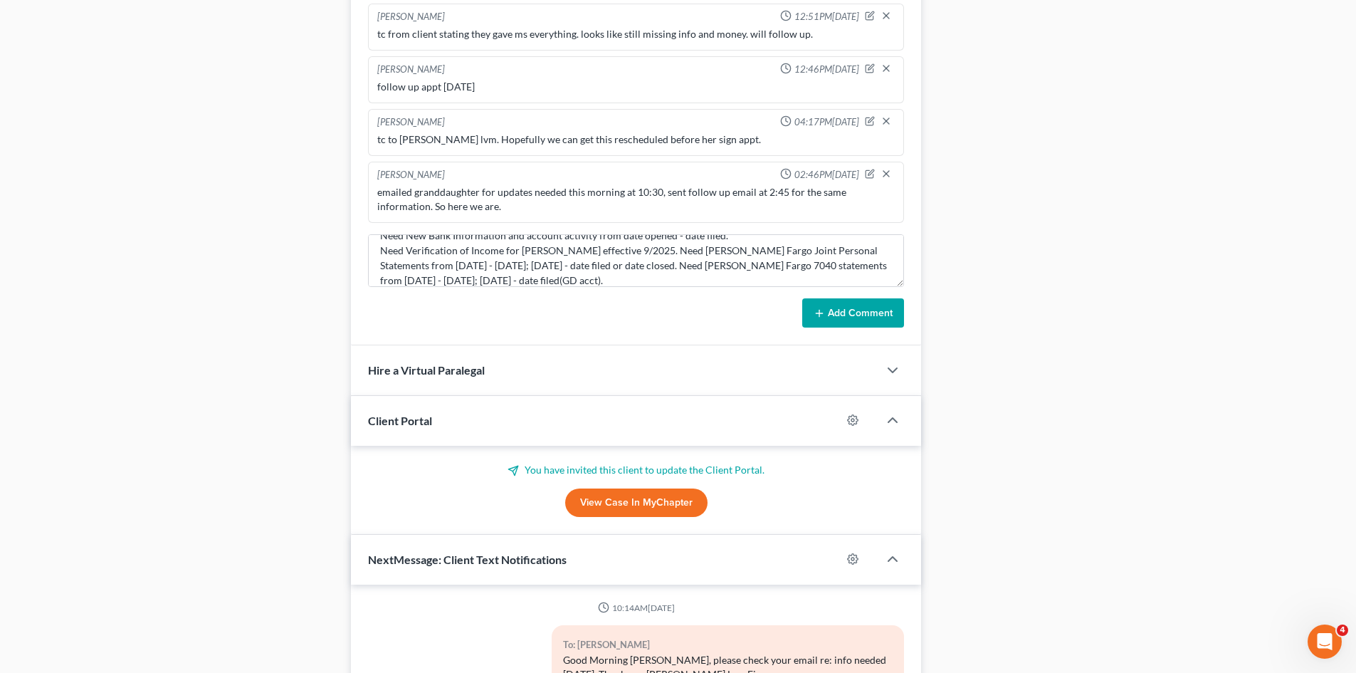
click at [827, 317] on button "Add Comment" at bounding box center [853, 313] width 102 height 30
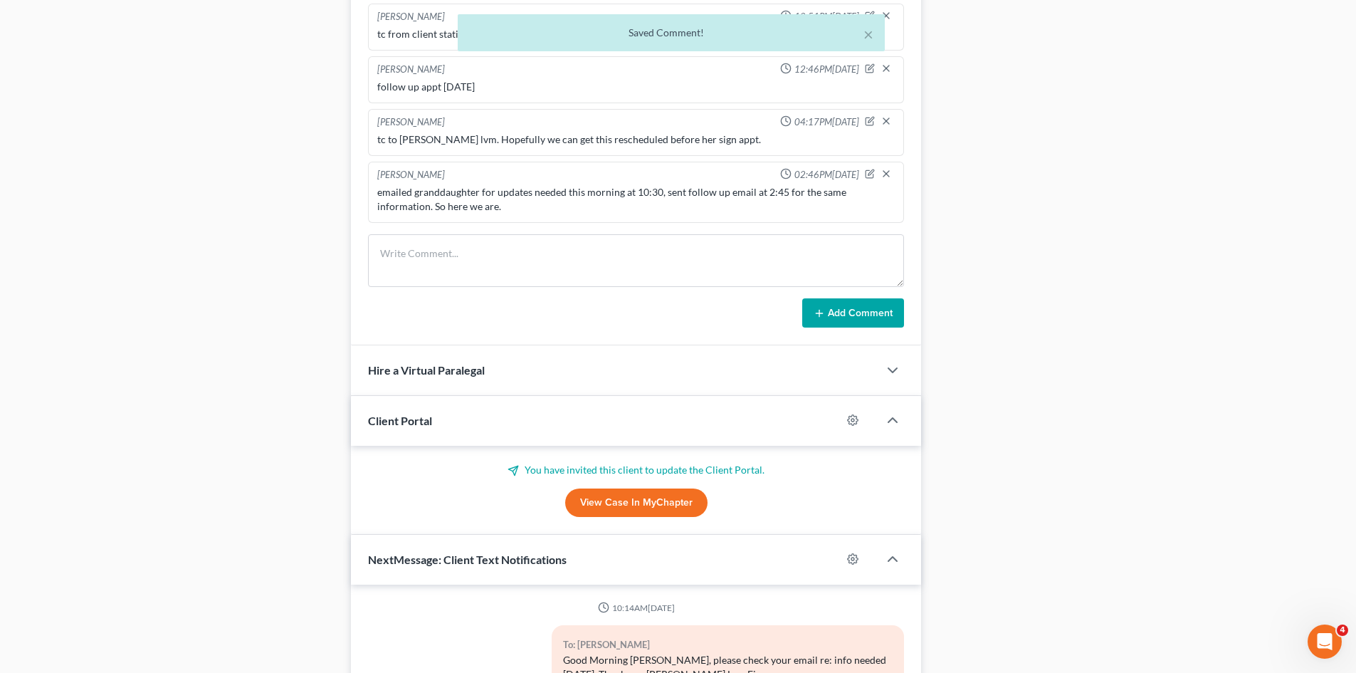
scroll to position [439, 0]
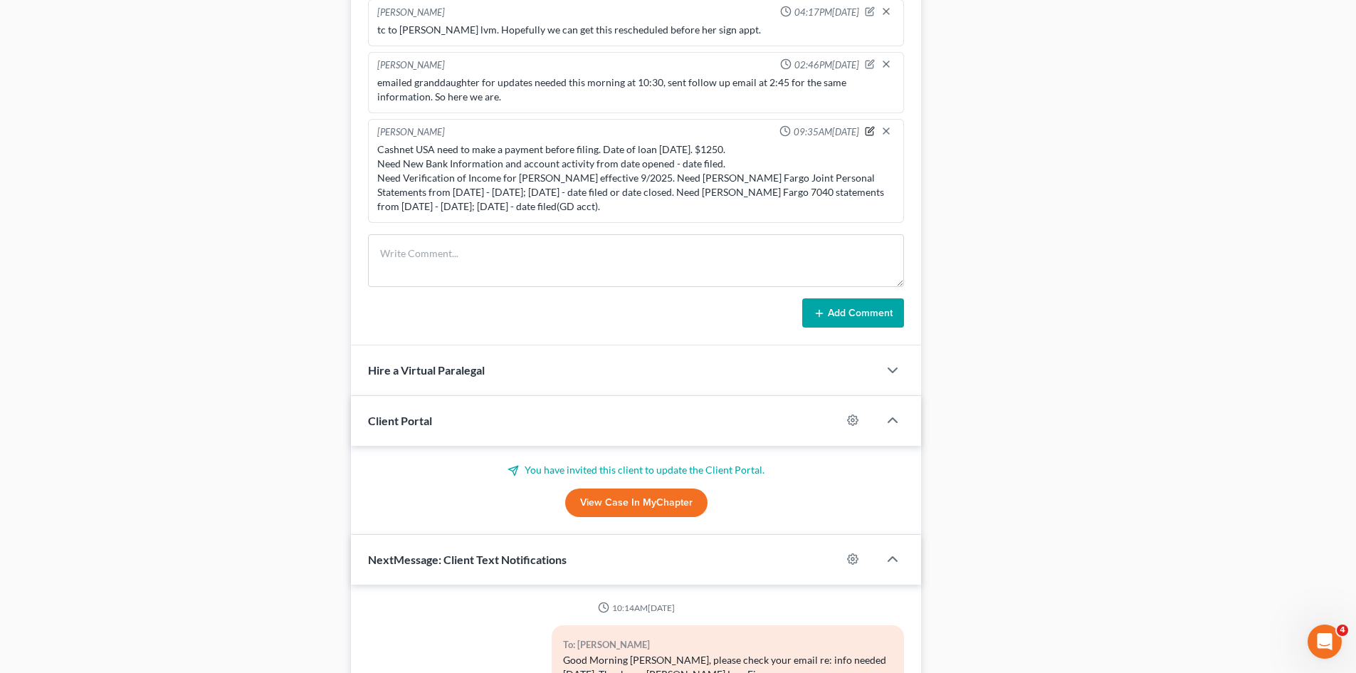
click at [865, 134] on icon "button" at bounding box center [870, 131] width 10 height 10
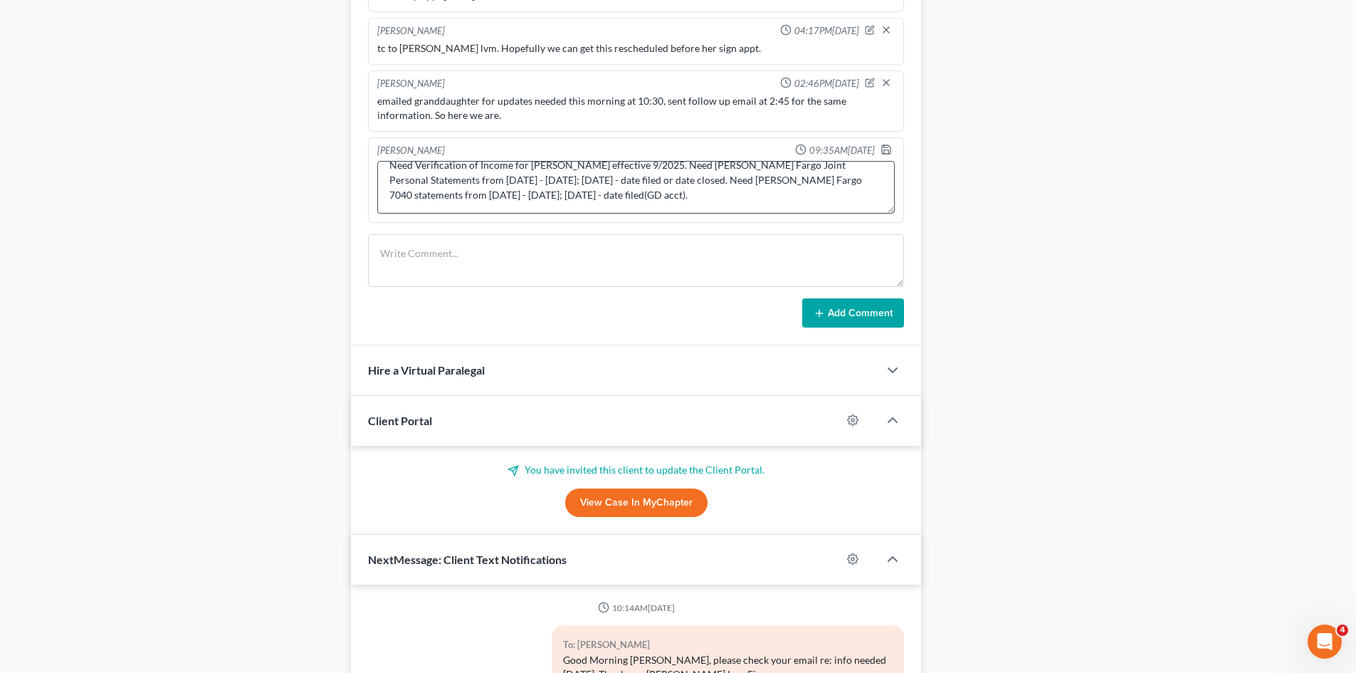
scroll to position [1068, 0]
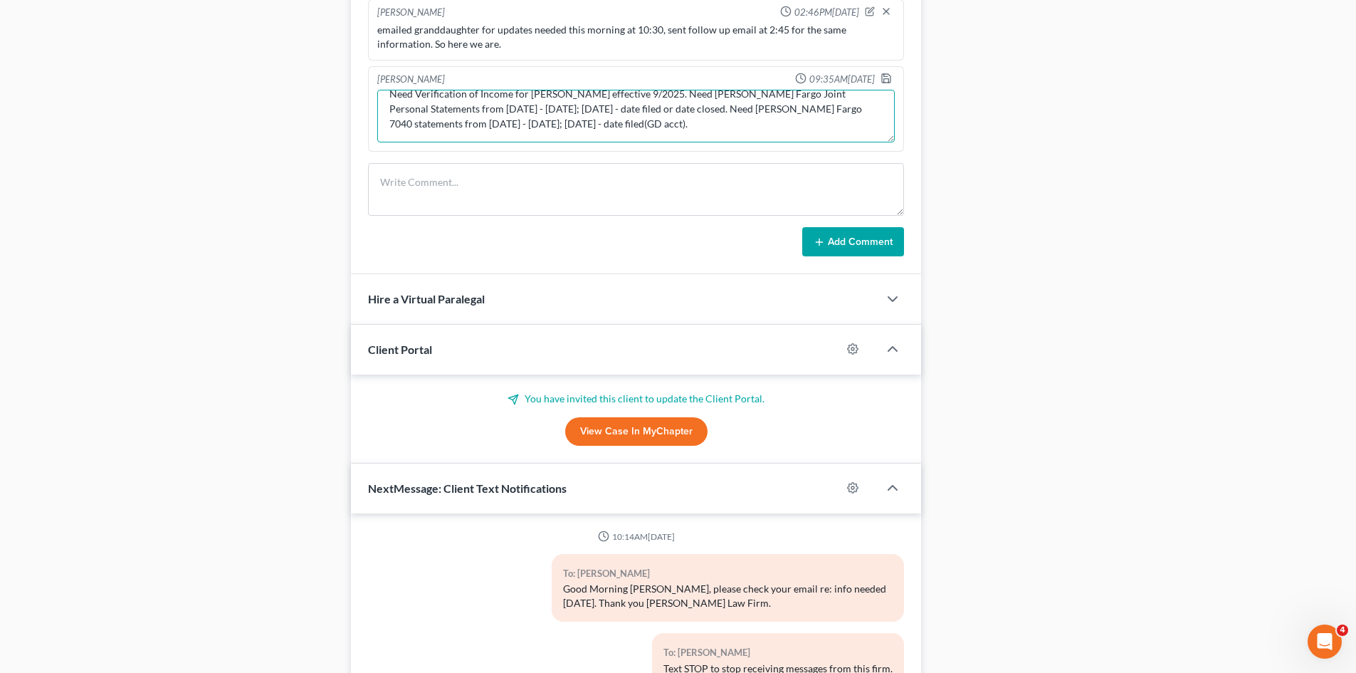
click at [599, 132] on textarea "Cashnet USA need to make a payment before filing. Date of loan [DATE]. $1250. N…" at bounding box center [635, 116] width 517 height 53
type textarea "Cashnet USA need to make a payment before filing. Date of loan [DATE]. $1250. N…"
click at [880, 82] on icon "button" at bounding box center [885, 78] width 11 height 11
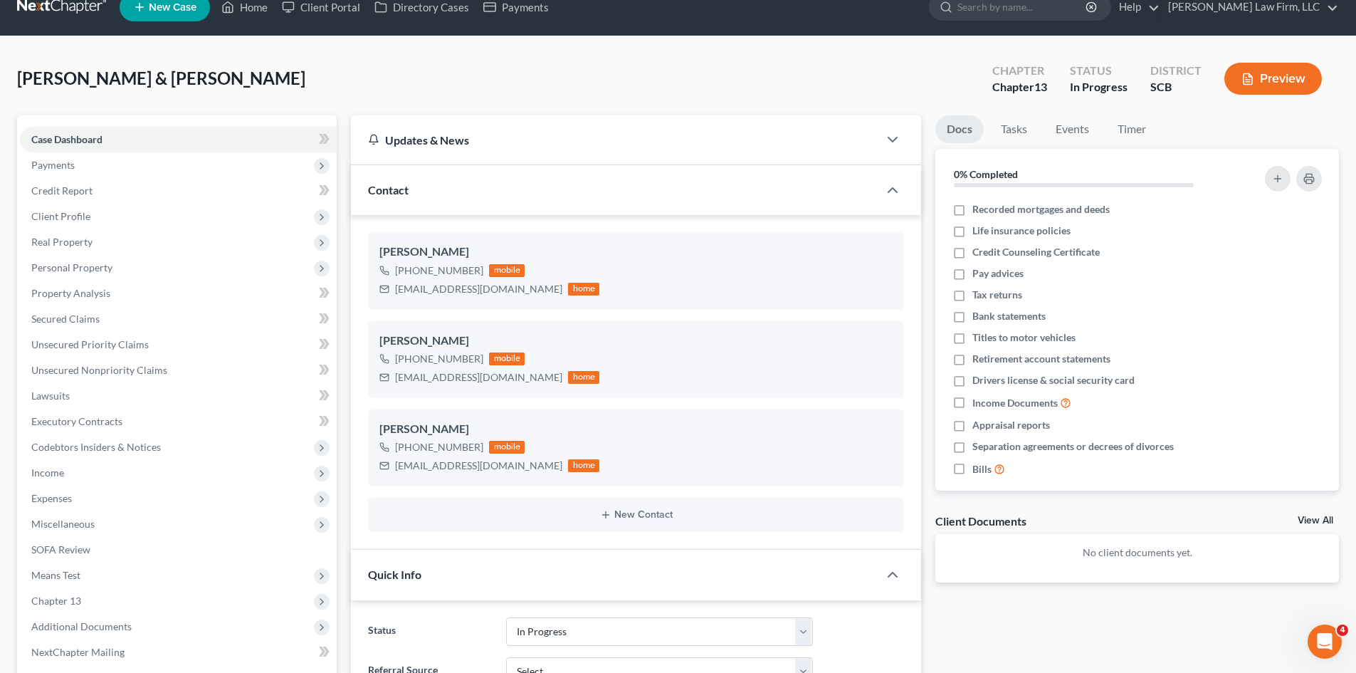
scroll to position [0, 0]
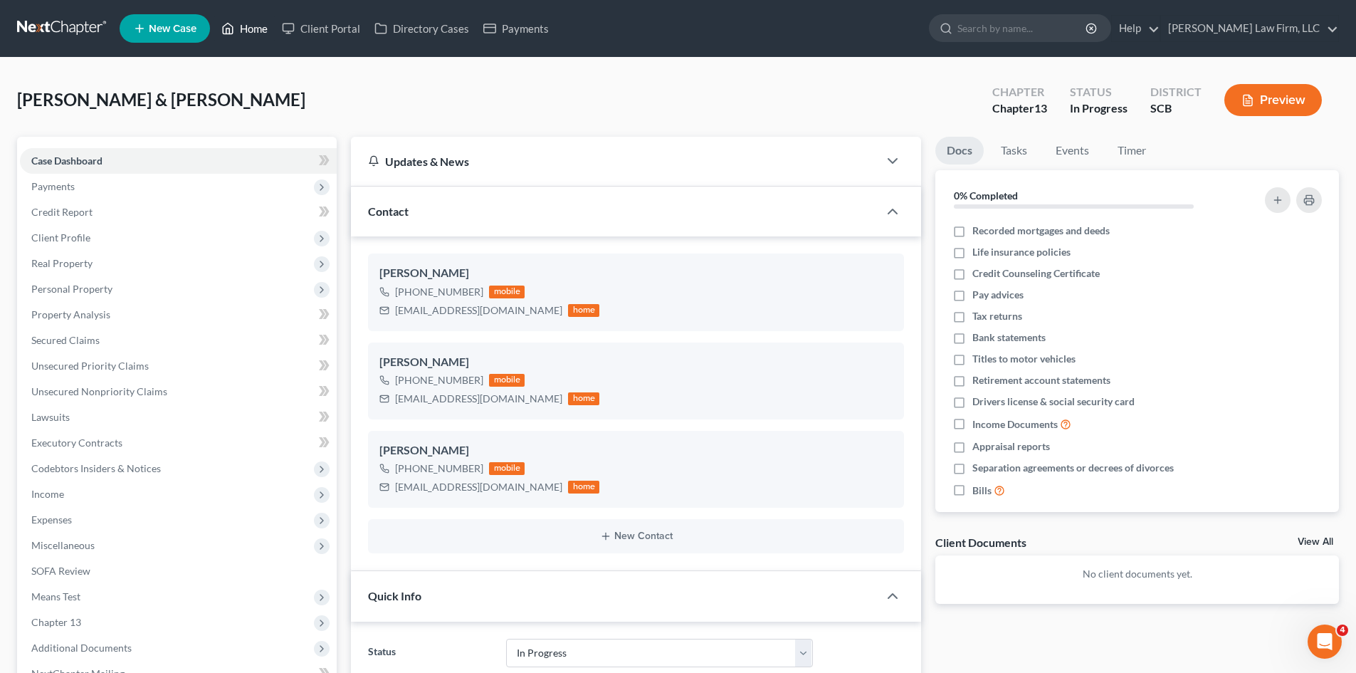
click at [251, 28] on link "Home" at bounding box center [244, 29] width 60 height 26
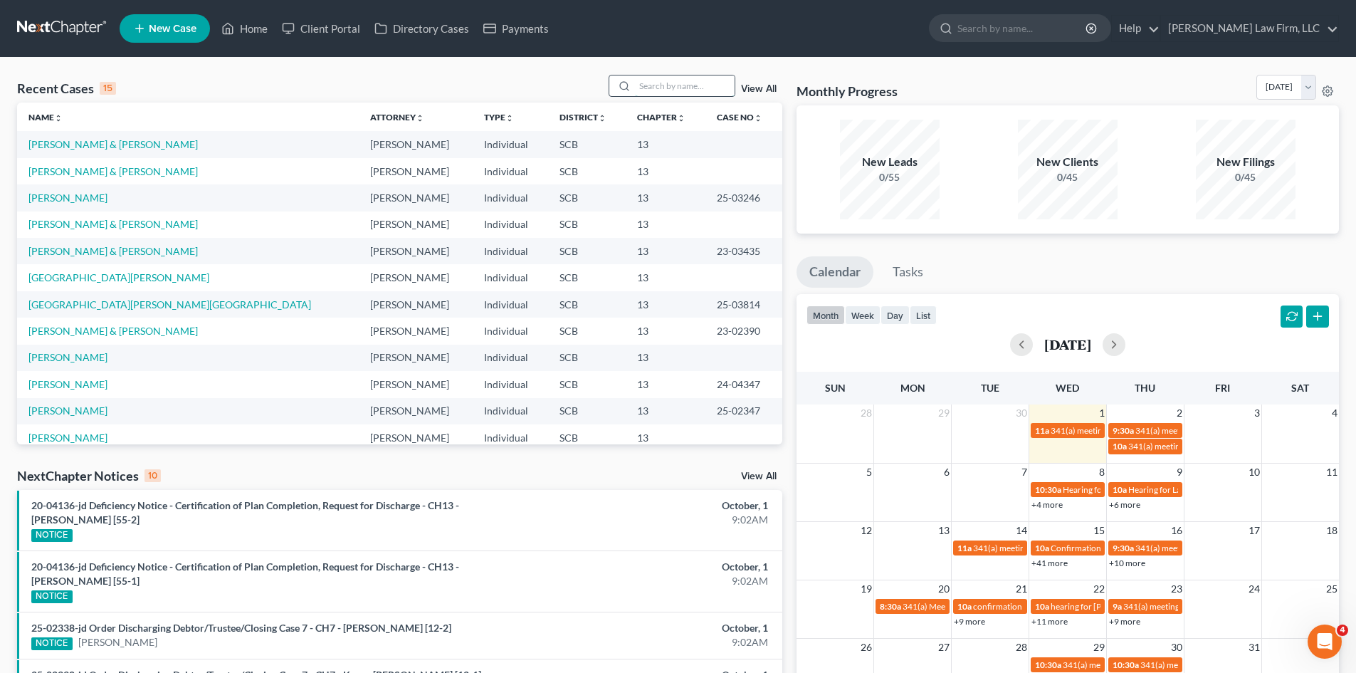
click at [680, 86] on input "search" at bounding box center [685, 85] width 100 height 21
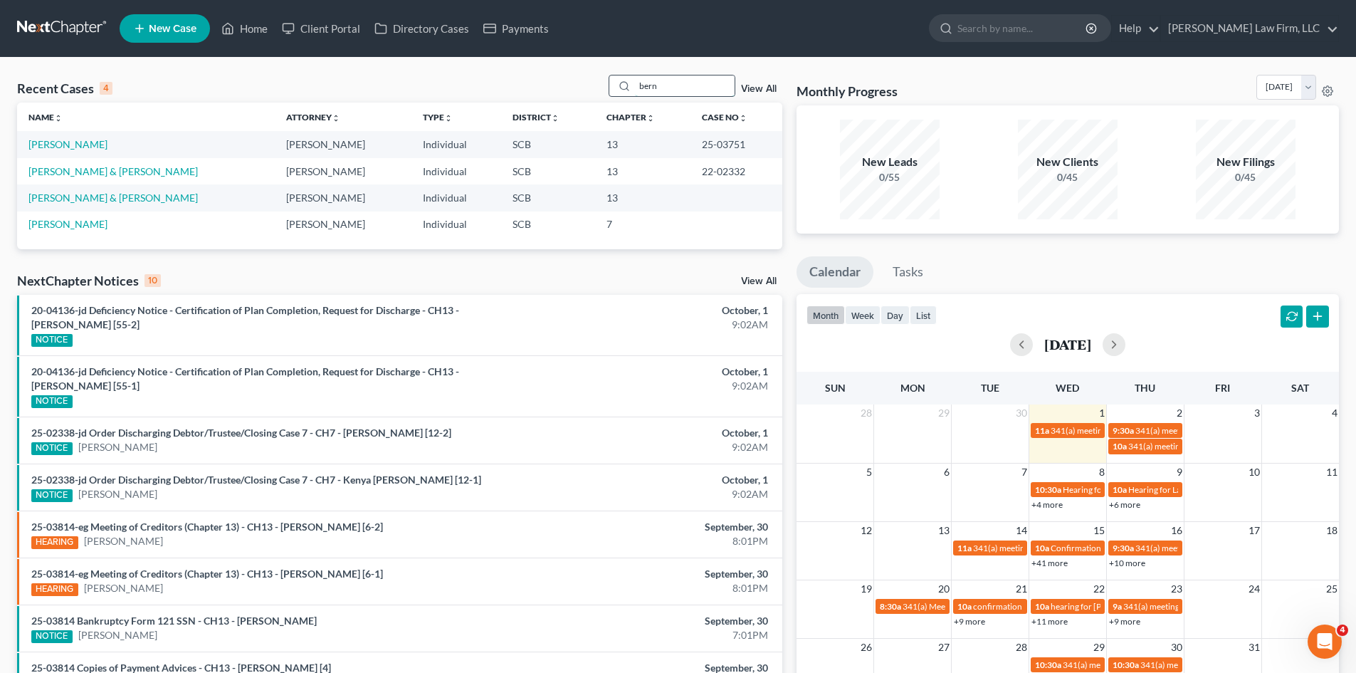
drag, startPoint x: 682, startPoint y: 86, endPoint x: 626, endPoint y: 90, distance: 55.6
click at [626, 90] on div "bern" at bounding box center [672, 86] width 127 height 22
type input "[PERSON_NAME]"
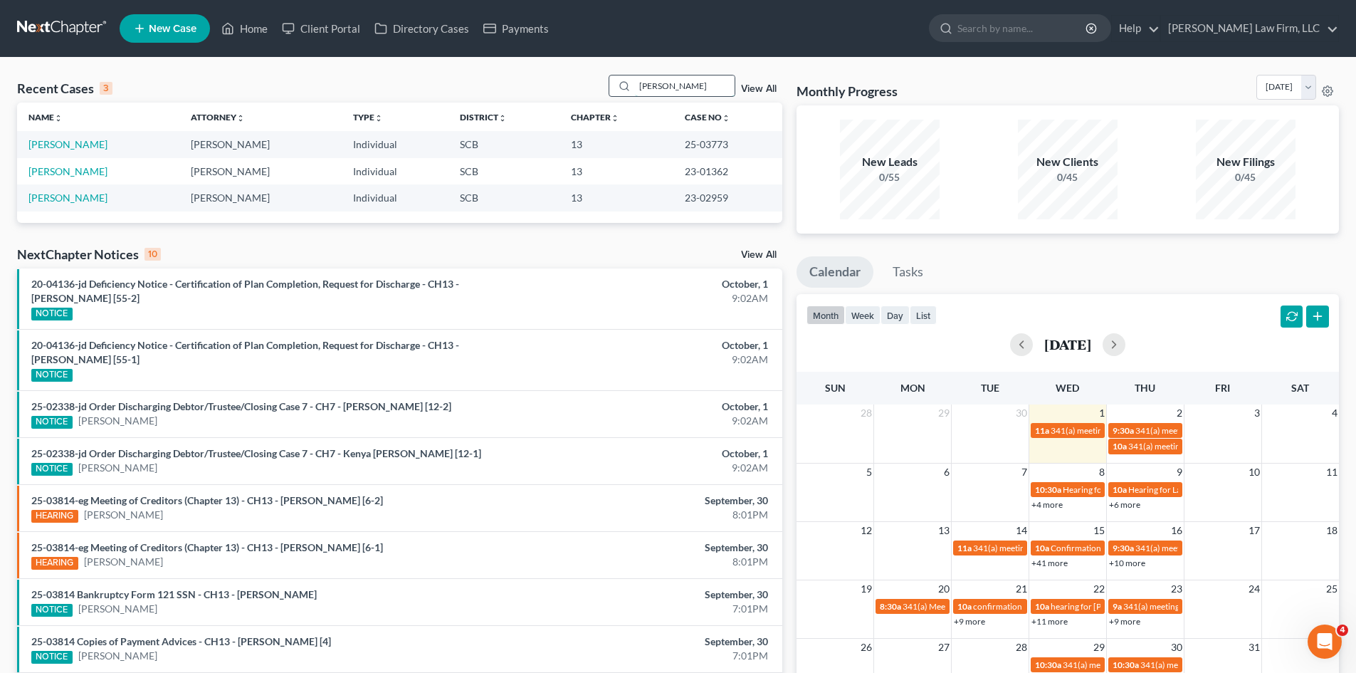
drag, startPoint x: 665, startPoint y: 94, endPoint x: 631, endPoint y: 97, distance: 34.3
click at [631, 97] on div "[PERSON_NAME]" at bounding box center [672, 86] width 127 height 22
click at [251, 32] on link "Home" at bounding box center [244, 29] width 60 height 26
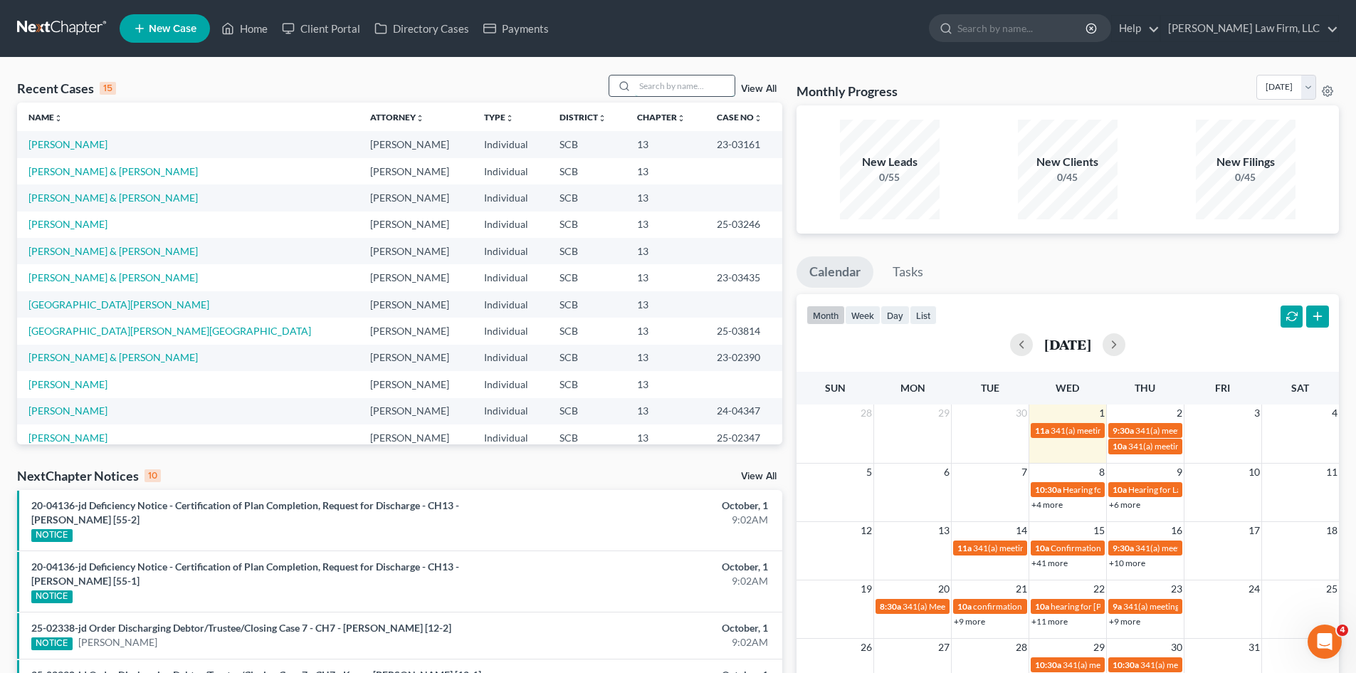
click at [681, 83] on input "search" at bounding box center [685, 85] width 100 height 21
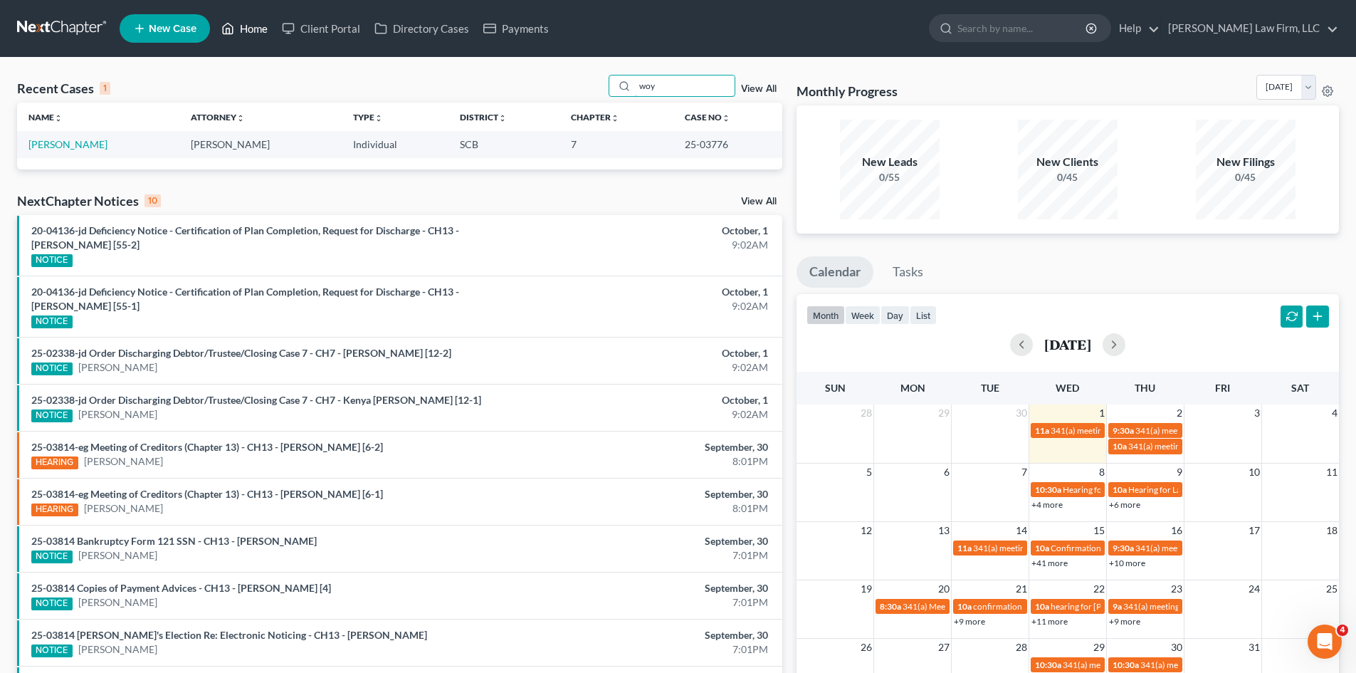
type input "woy"
click at [248, 33] on link "Home" at bounding box center [244, 29] width 60 height 26
drag, startPoint x: 684, startPoint y: 95, endPoint x: 636, endPoint y: 97, distance: 48.4
click at [641, 97] on div "woy" at bounding box center [672, 86] width 127 height 22
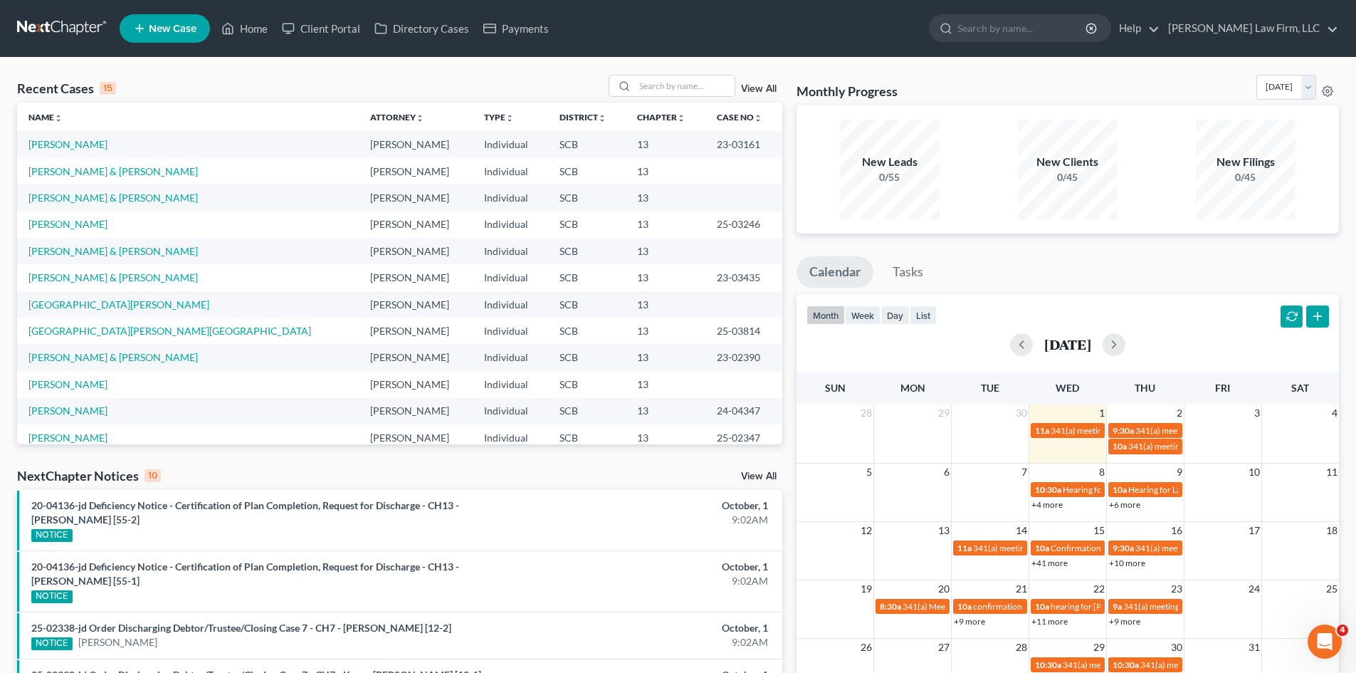
click at [758, 91] on link "View All" at bounding box center [759, 89] width 36 height 10
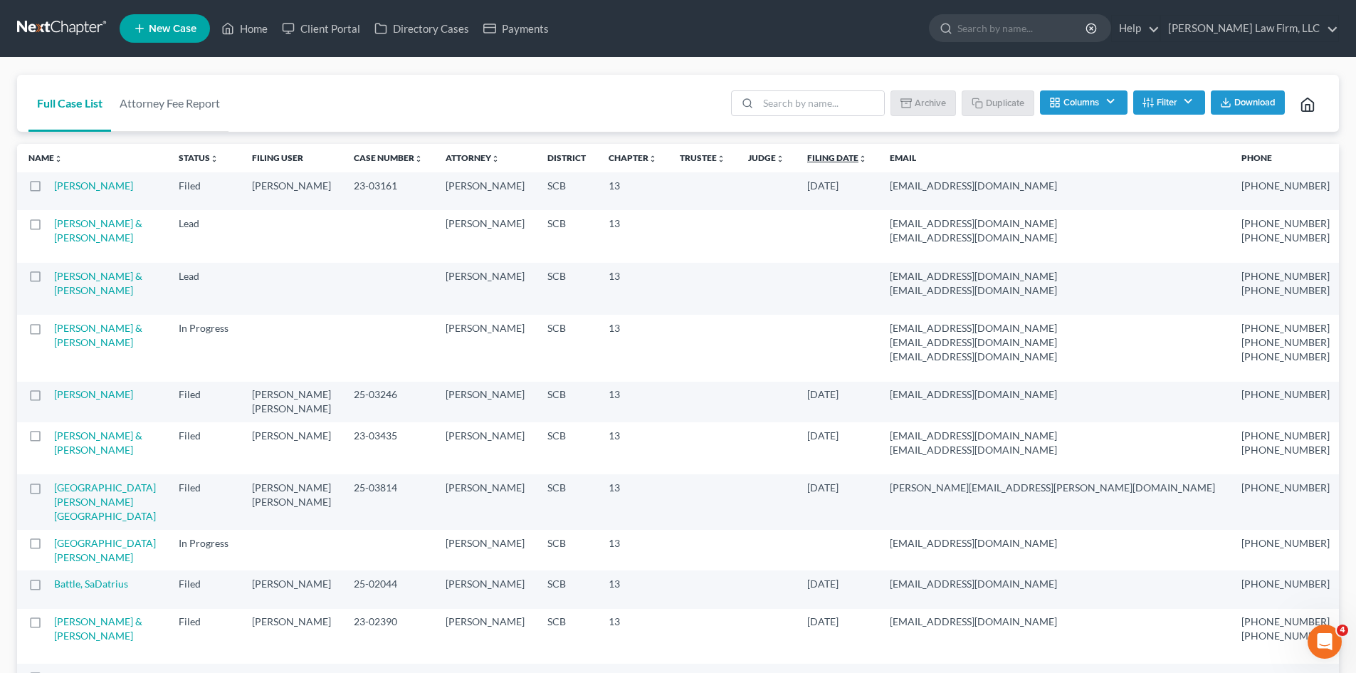
click at [858, 159] on icon "unfold_more" at bounding box center [862, 158] width 9 height 9
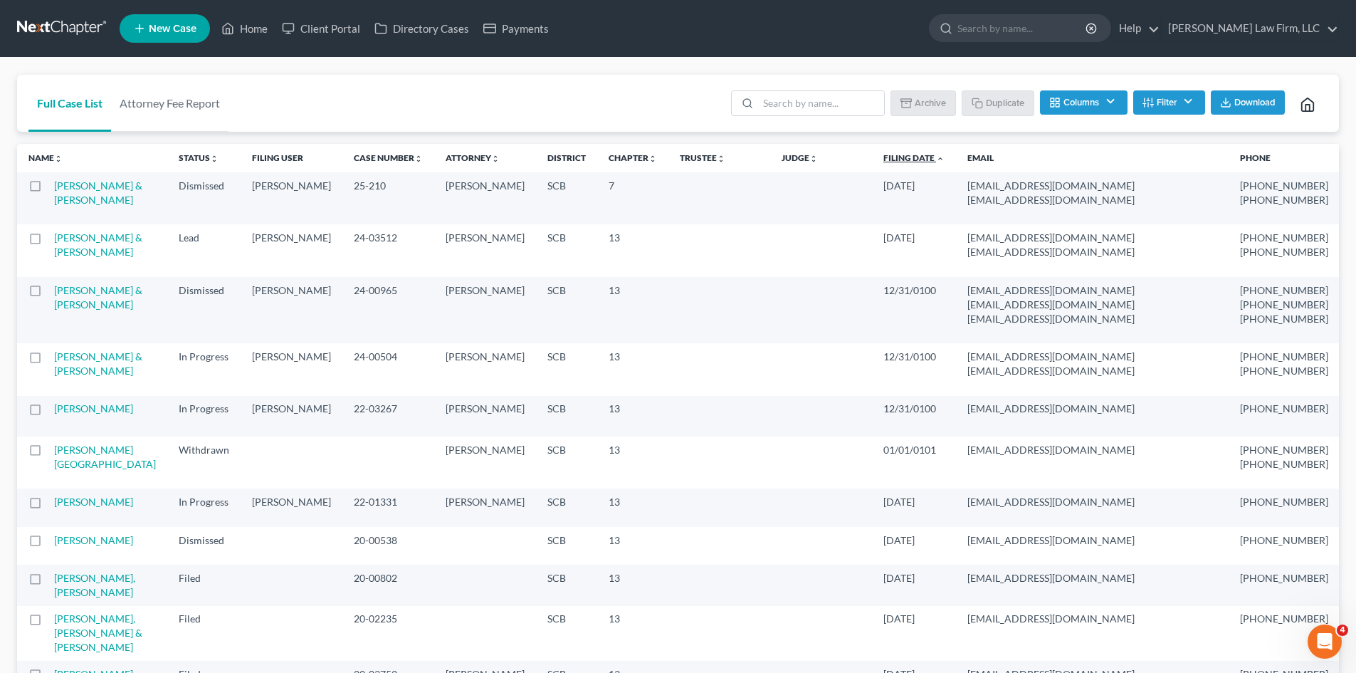
click at [936, 162] on icon "expand_less" at bounding box center [940, 158] width 9 height 9
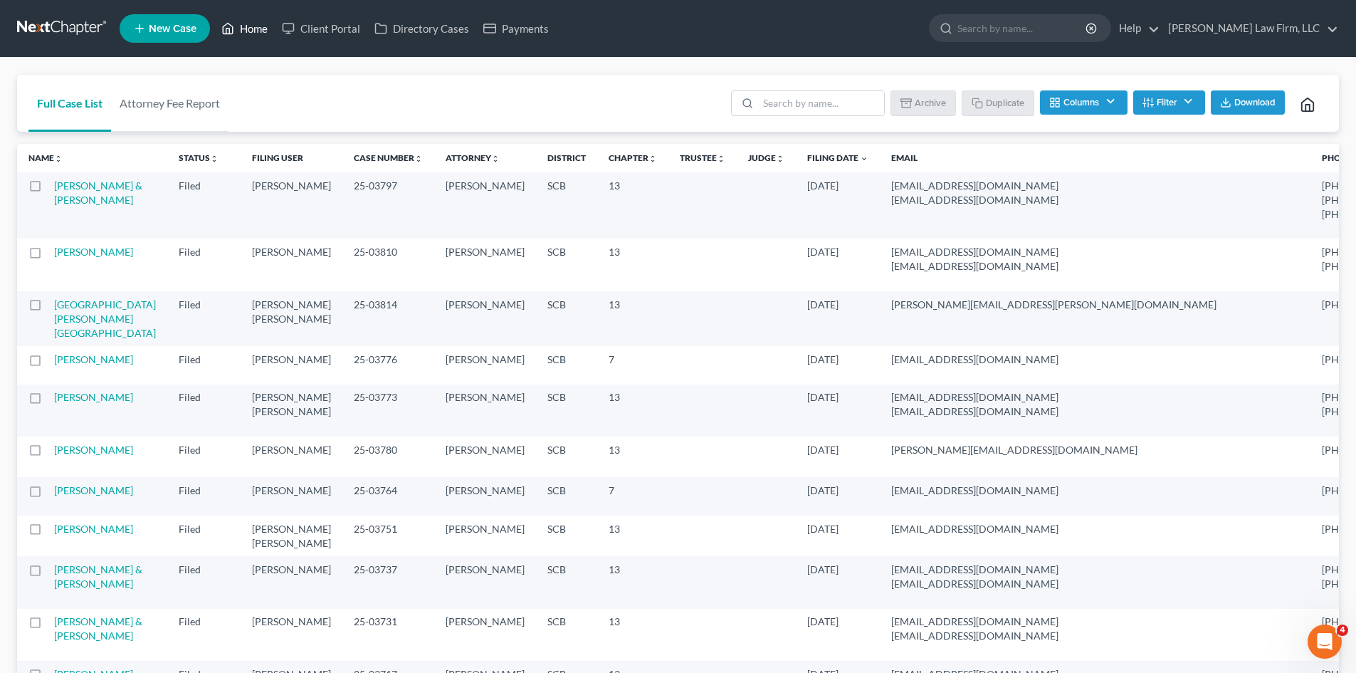
click at [256, 29] on link "Home" at bounding box center [244, 29] width 60 height 26
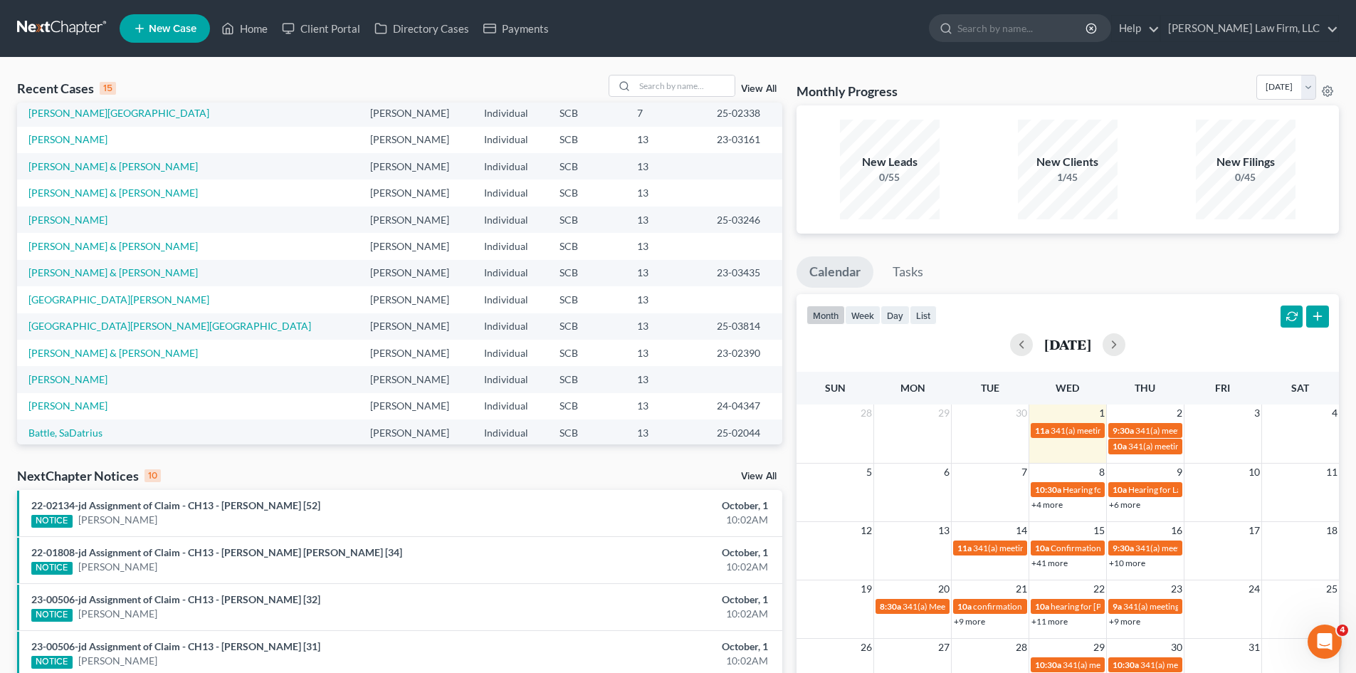
scroll to position [98, 0]
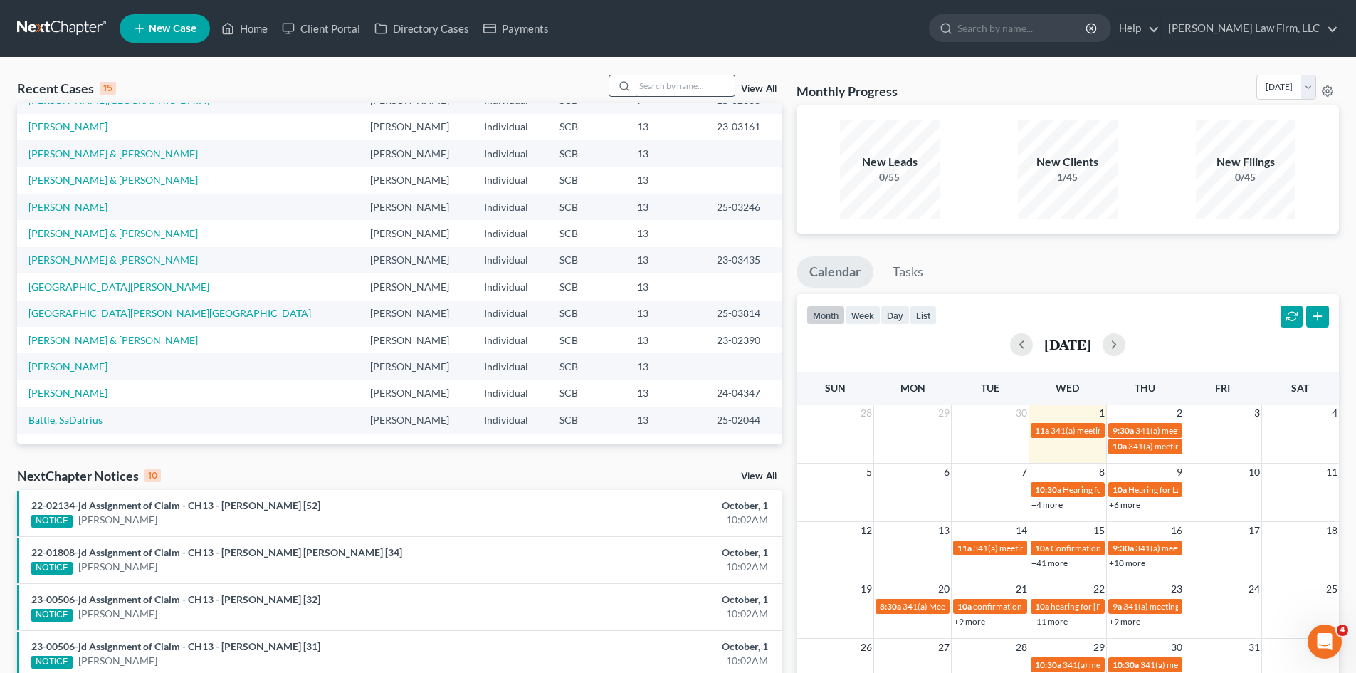
click at [638, 96] on div "Recent Cases 15 View All" at bounding box center [399, 89] width 765 height 28
click at [641, 91] on input "search" at bounding box center [685, 85] width 100 height 21
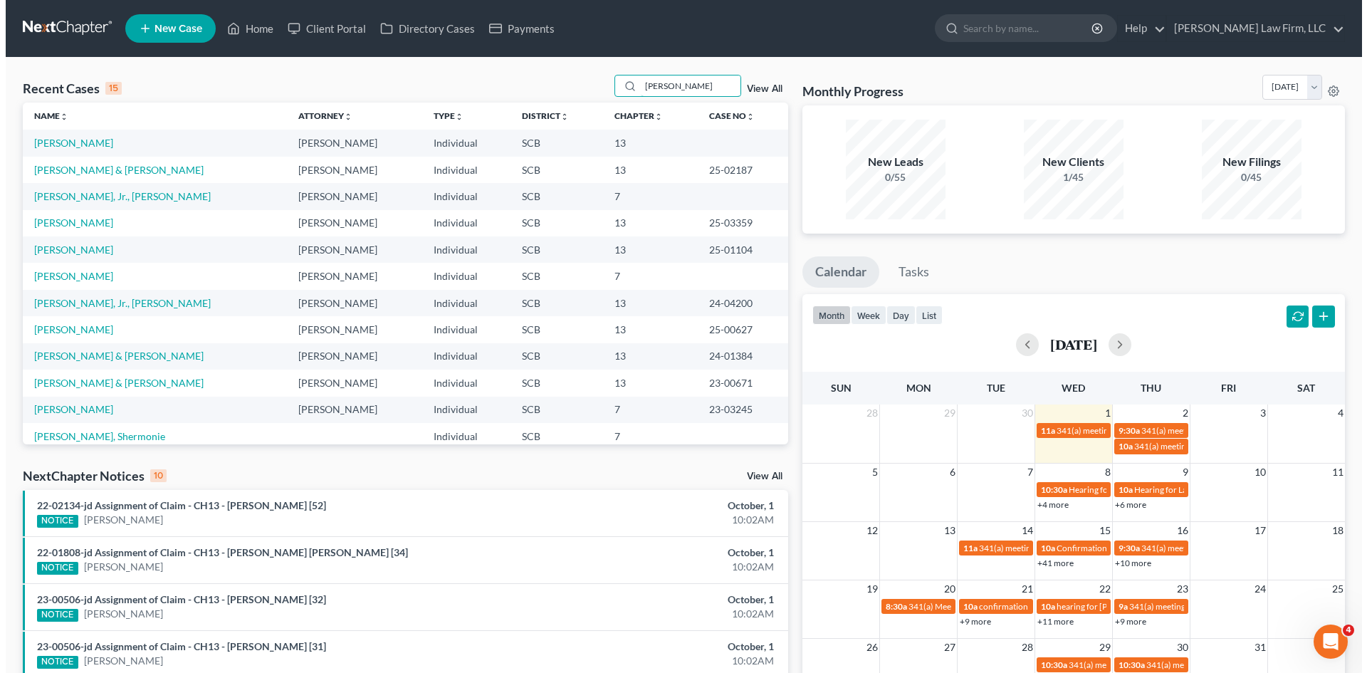
scroll to position [0, 0]
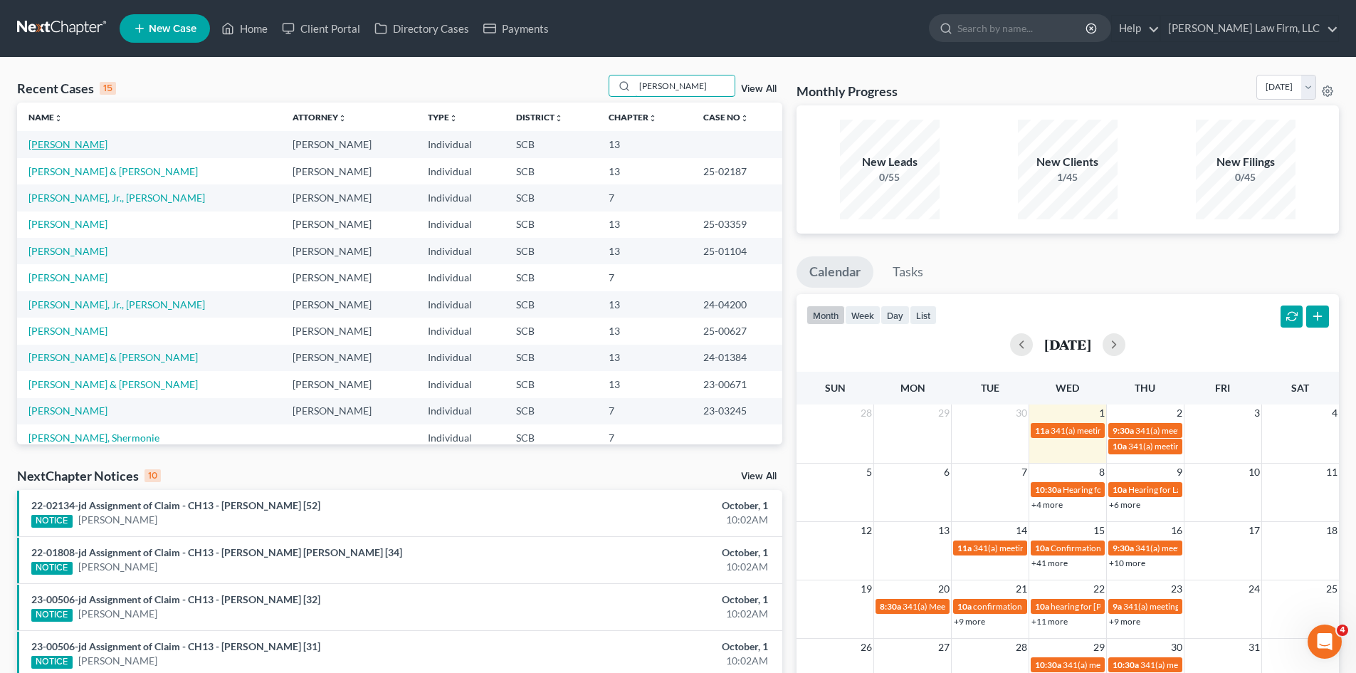
type input "[PERSON_NAME]"
click at [64, 143] on link "[PERSON_NAME]" at bounding box center [67, 144] width 79 height 12
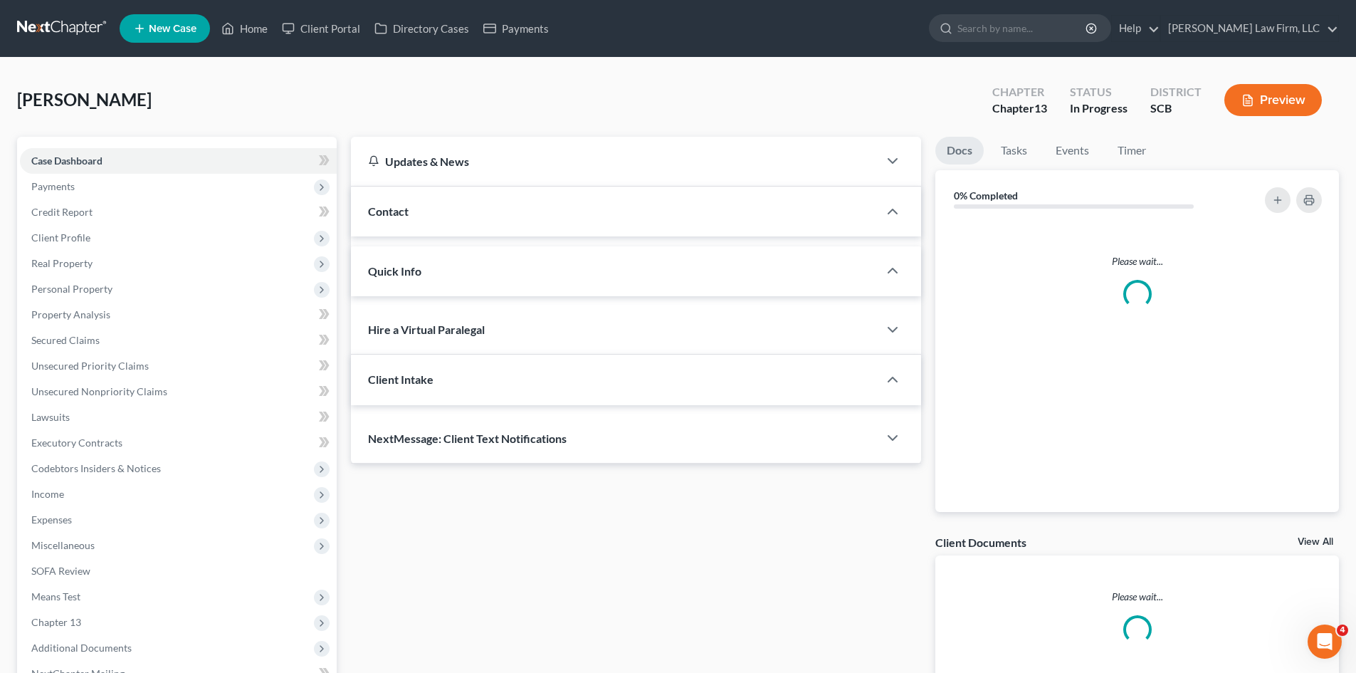
select select "0"
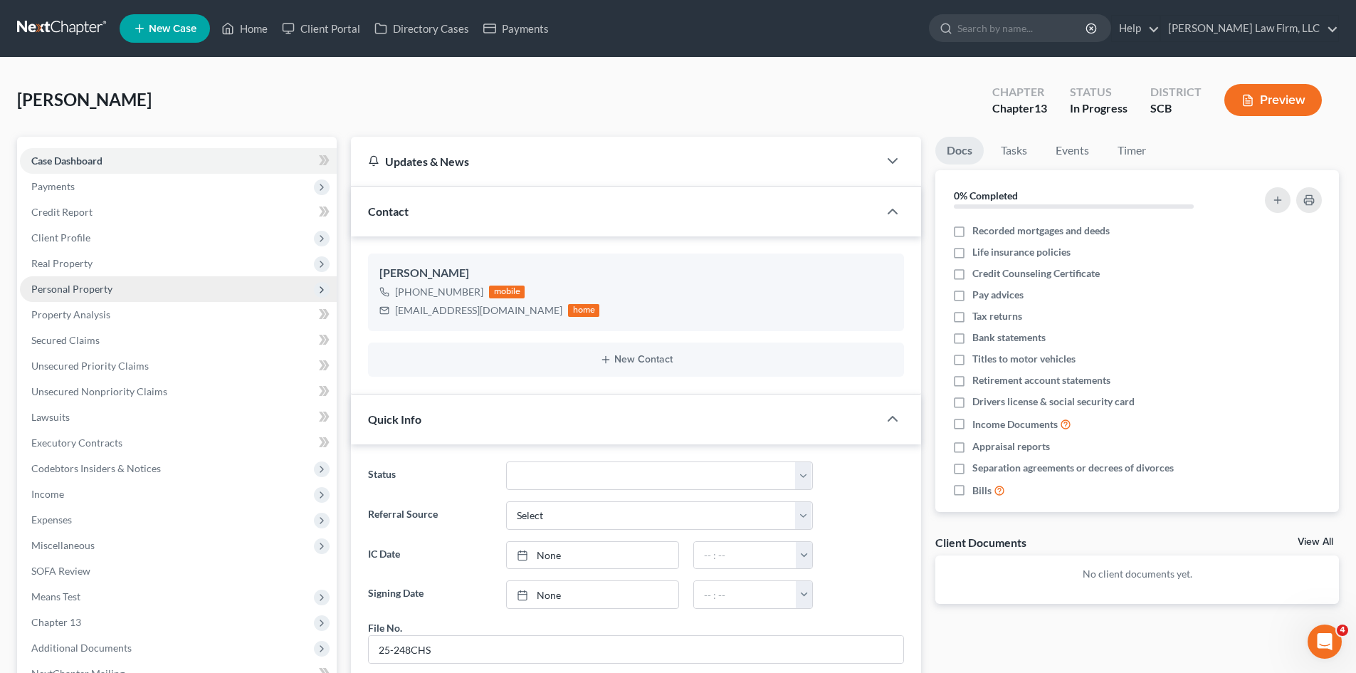
click at [82, 292] on span "Personal Property" at bounding box center [71, 289] width 81 height 12
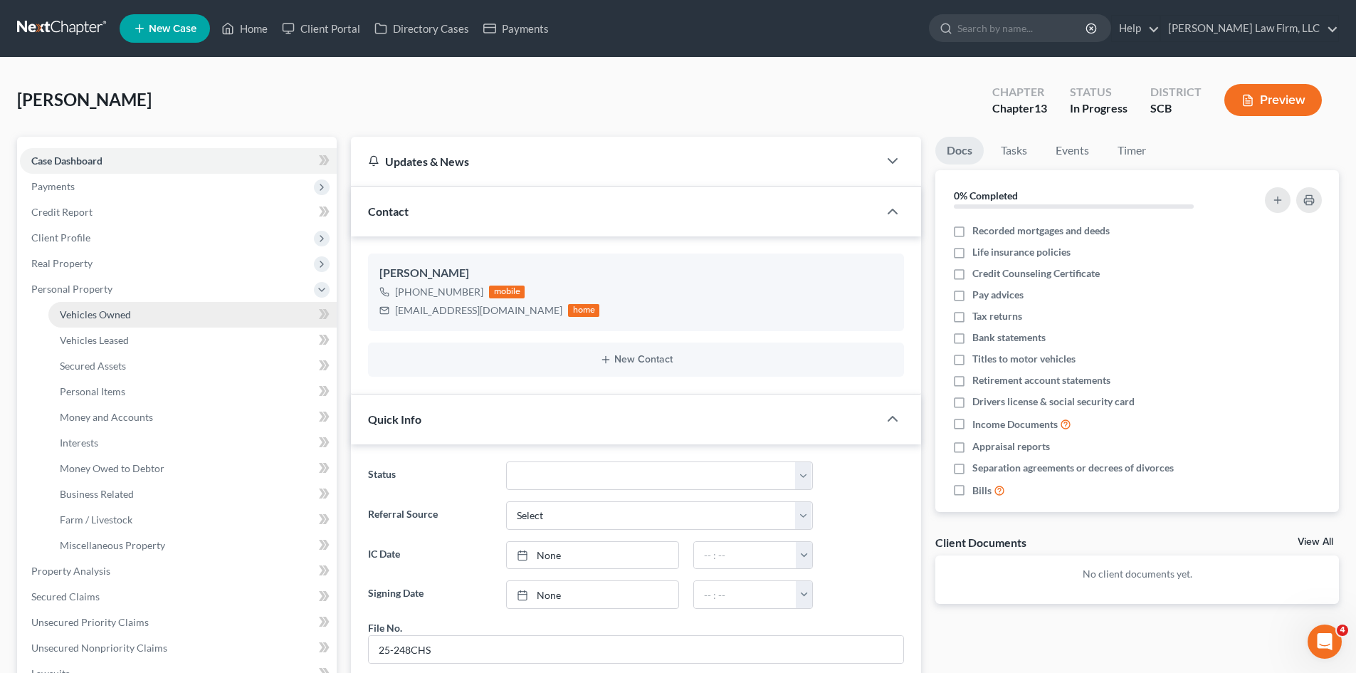
click at [124, 315] on span "Vehicles Owned" at bounding box center [95, 314] width 71 height 12
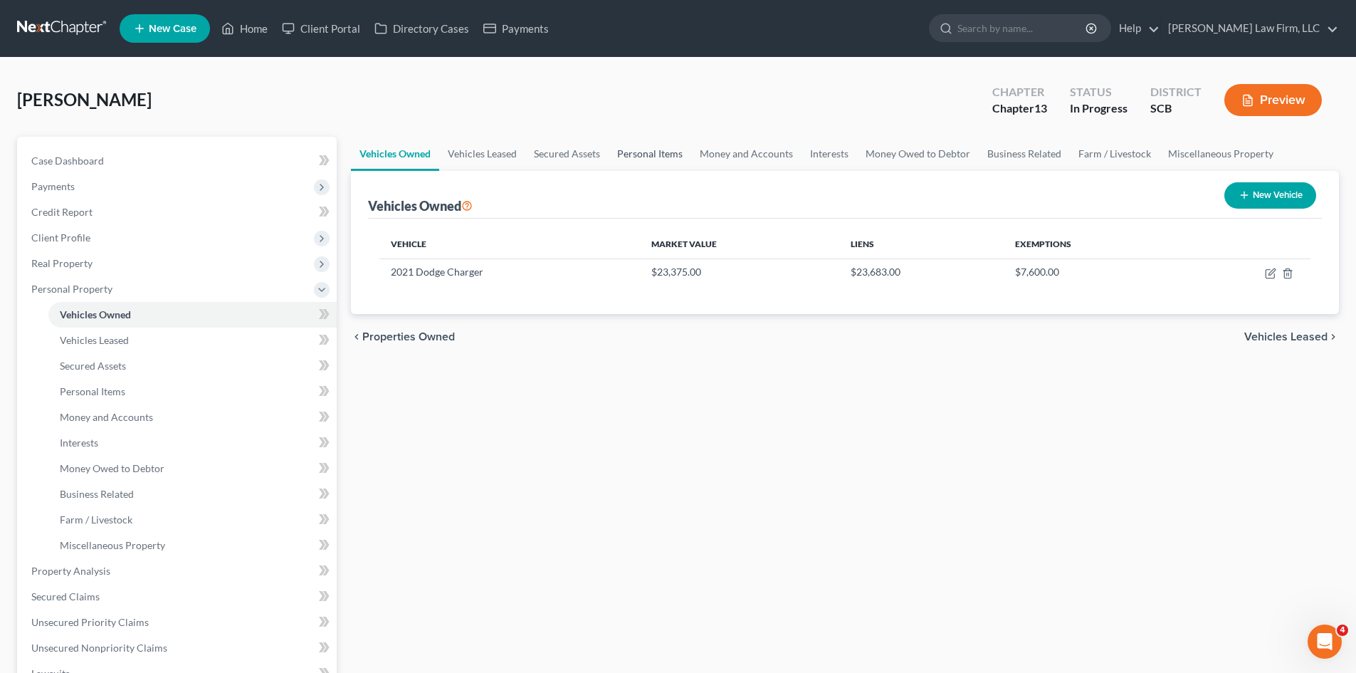
click at [630, 159] on link "Personal Items" at bounding box center [650, 154] width 83 height 34
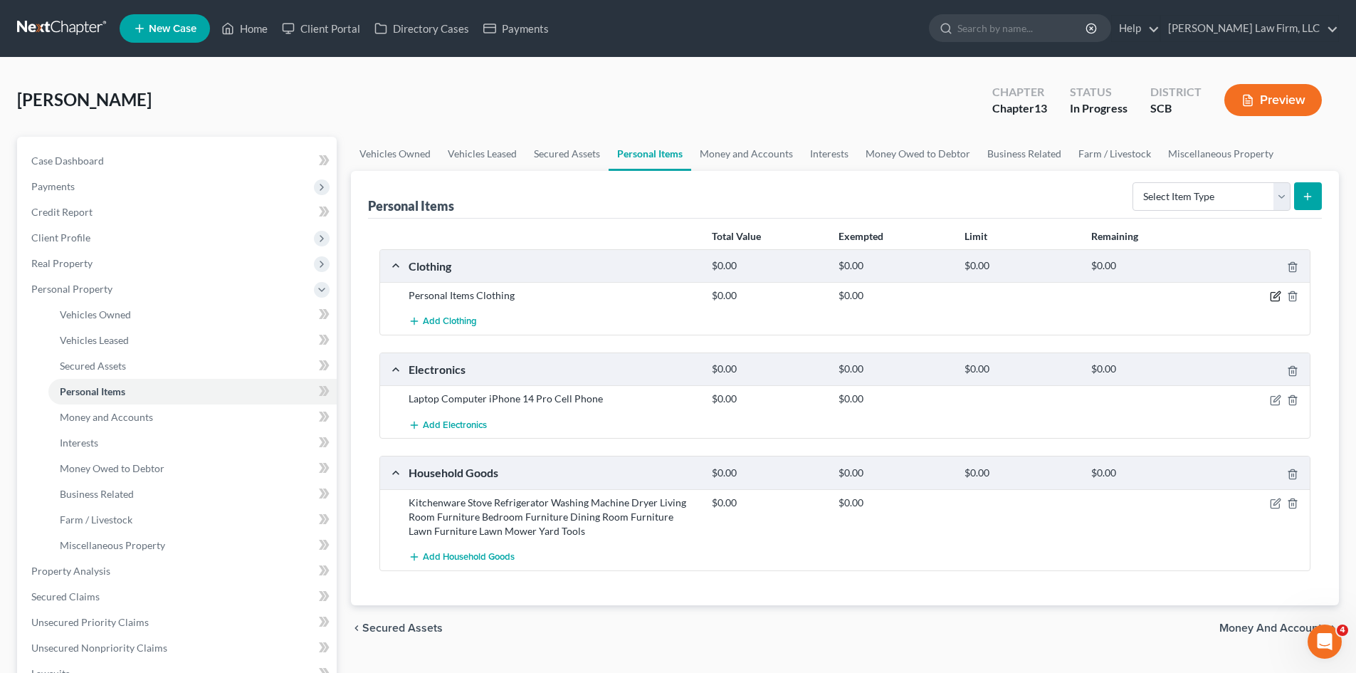
click at [1273, 299] on icon "button" at bounding box center [1275, 295] width 11 height 11
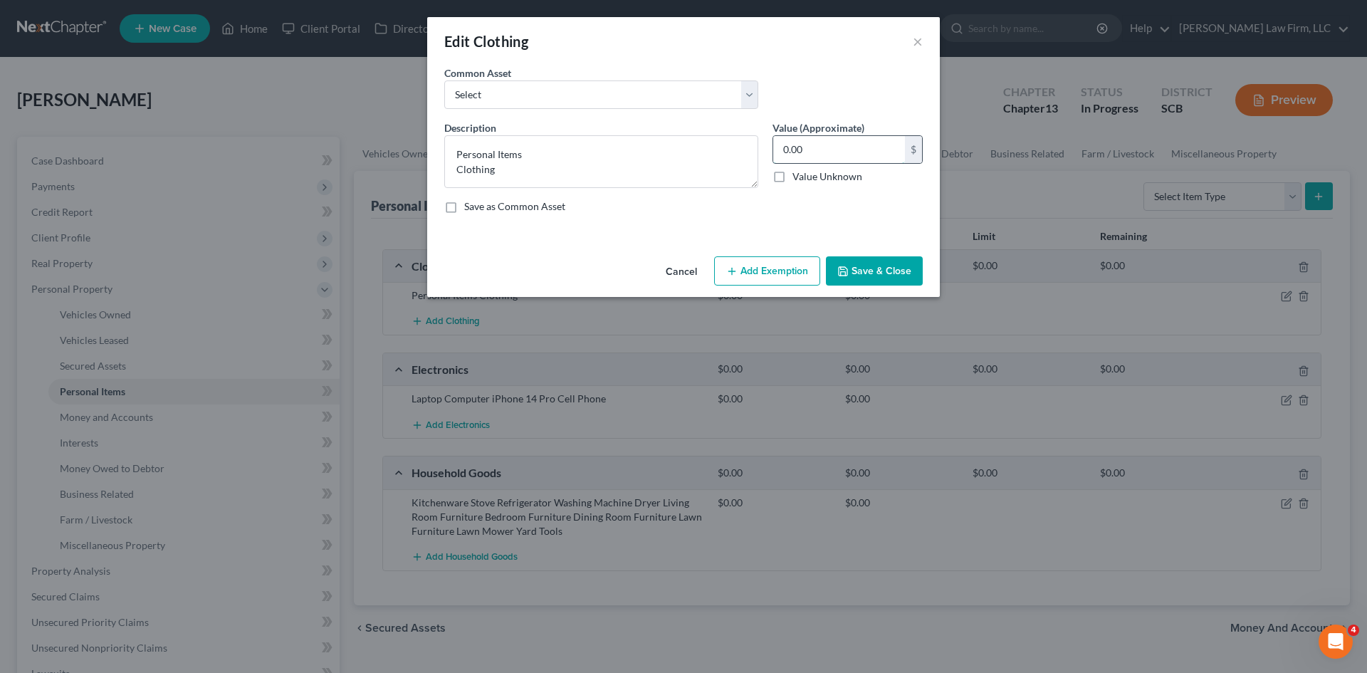
click at [826, 155] on input "0.00" at bounding box center [839, 149] width 132 height 27
type input "1,750"
click at [867, 274] on button "Save & Close" at bounding box center [874, 271] width 97 height 30
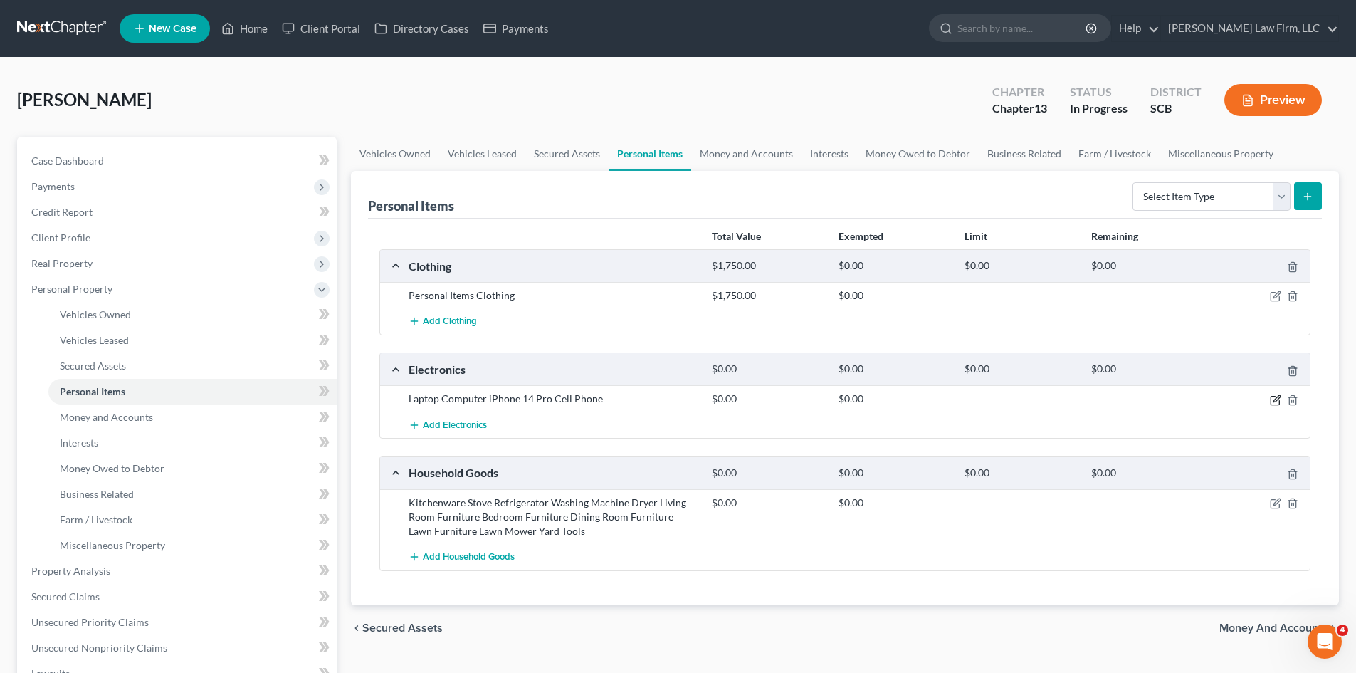
click at [1275, 402] on icon "button" at bounding box center [1275, 399] width 11 height 11
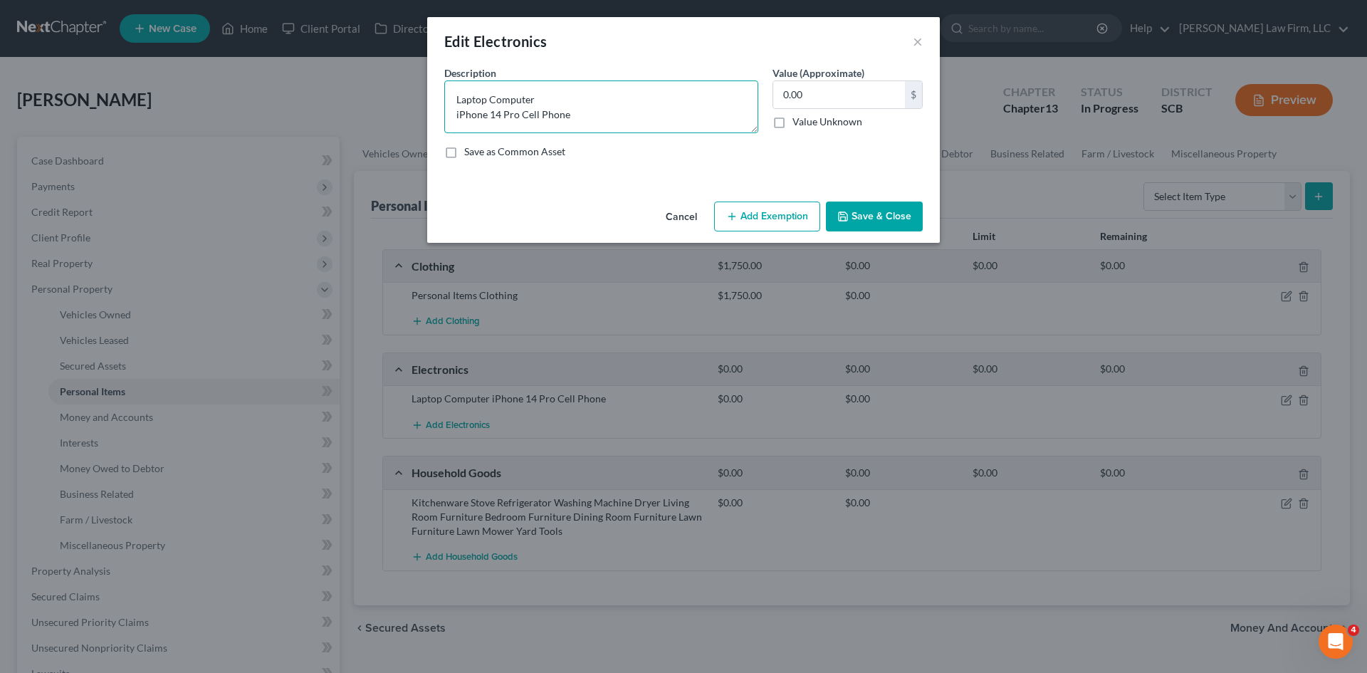
click at [610, 125] on textarea "Laptop Computer iPhone 14 Pro Cell Phone" at bounding box center [601, 106] width 314 height 53
type textarea "Laptop Computer iPhone 14 Pro Cell Phone 3 Televisions"
click at [817, 99] on input "0.00" at bounding box center [839, 94] width 132 height 27
type input "1,515"
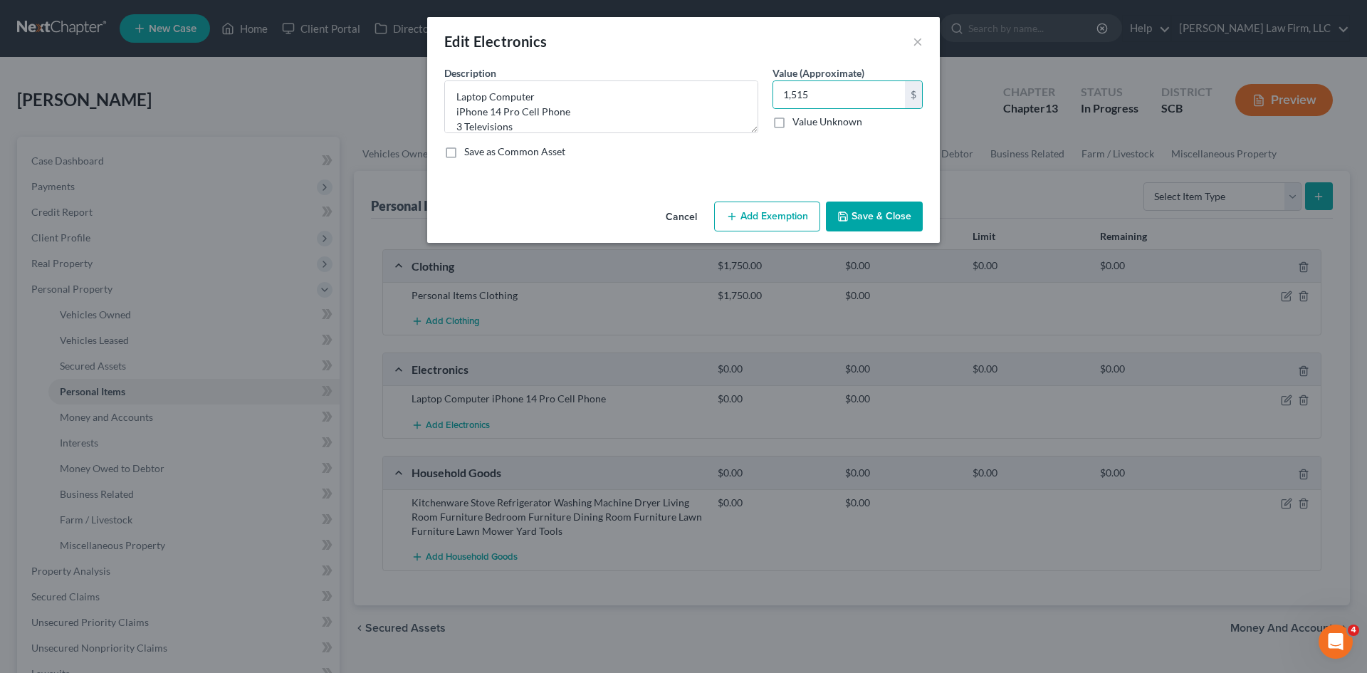
click at [806, 213] on button "Add Exemption" at bounding box center [767, 216] width 106 height 30
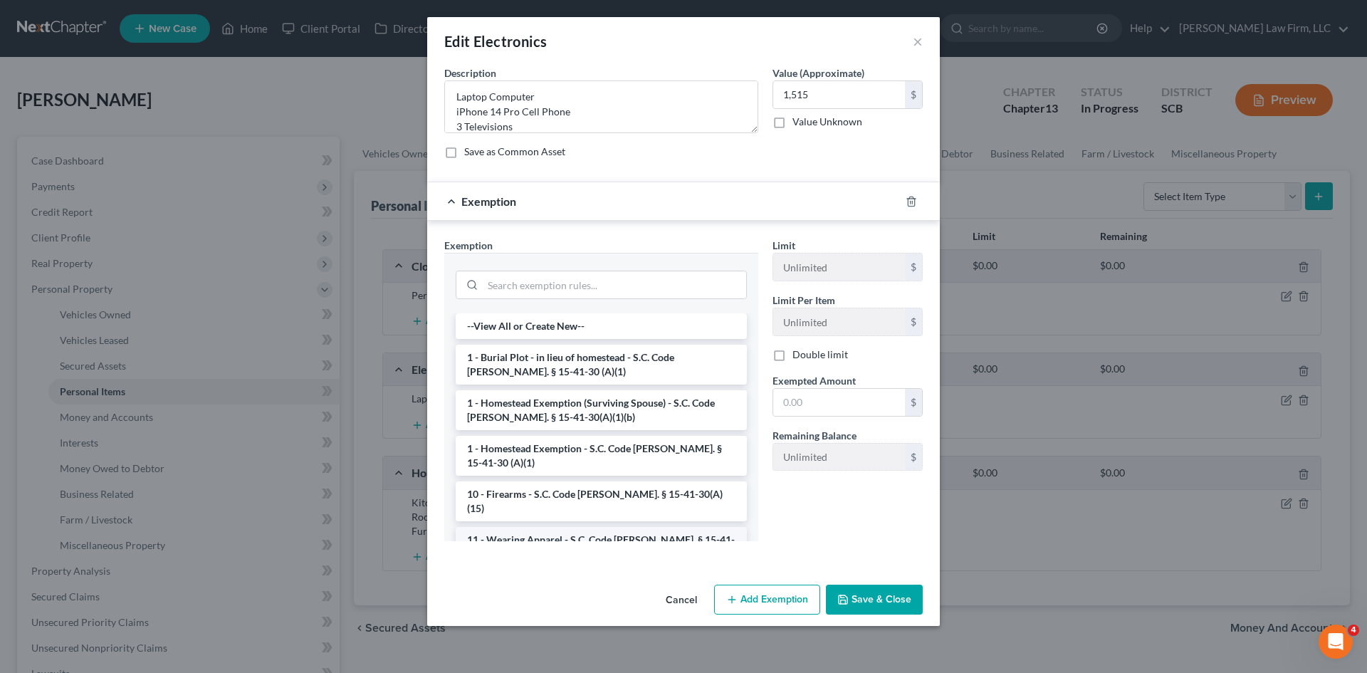
click at [530, 527] on li "11 - Wearing Apparel - S.C. Code [PERSON_NAME]. § 15-41-30 (A)(3)" at bounding box center [601, 547] width 291 height 40
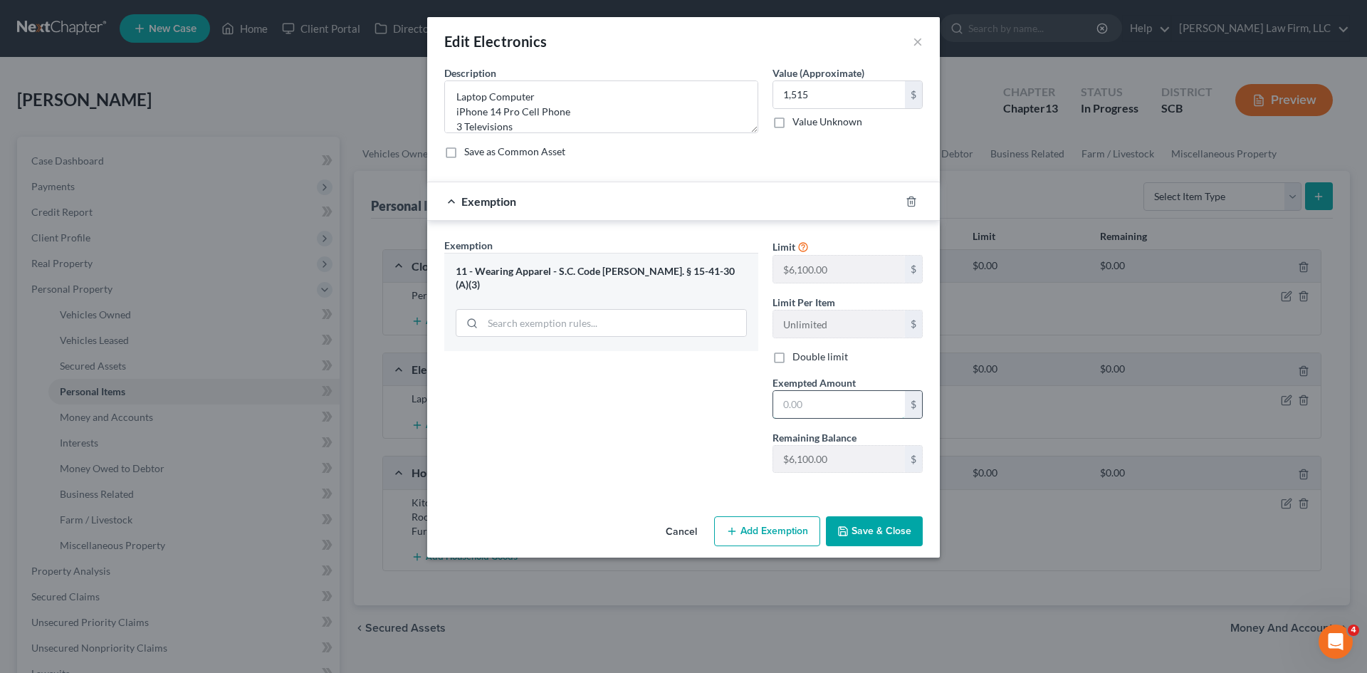
click at [849, 394] on input "text" at bounding box center [839, 404] width 132 height 27
type input "1,515"
click at [883, 535] on button "Save & Close" at bounding box center [874, 531] width 97 height 30
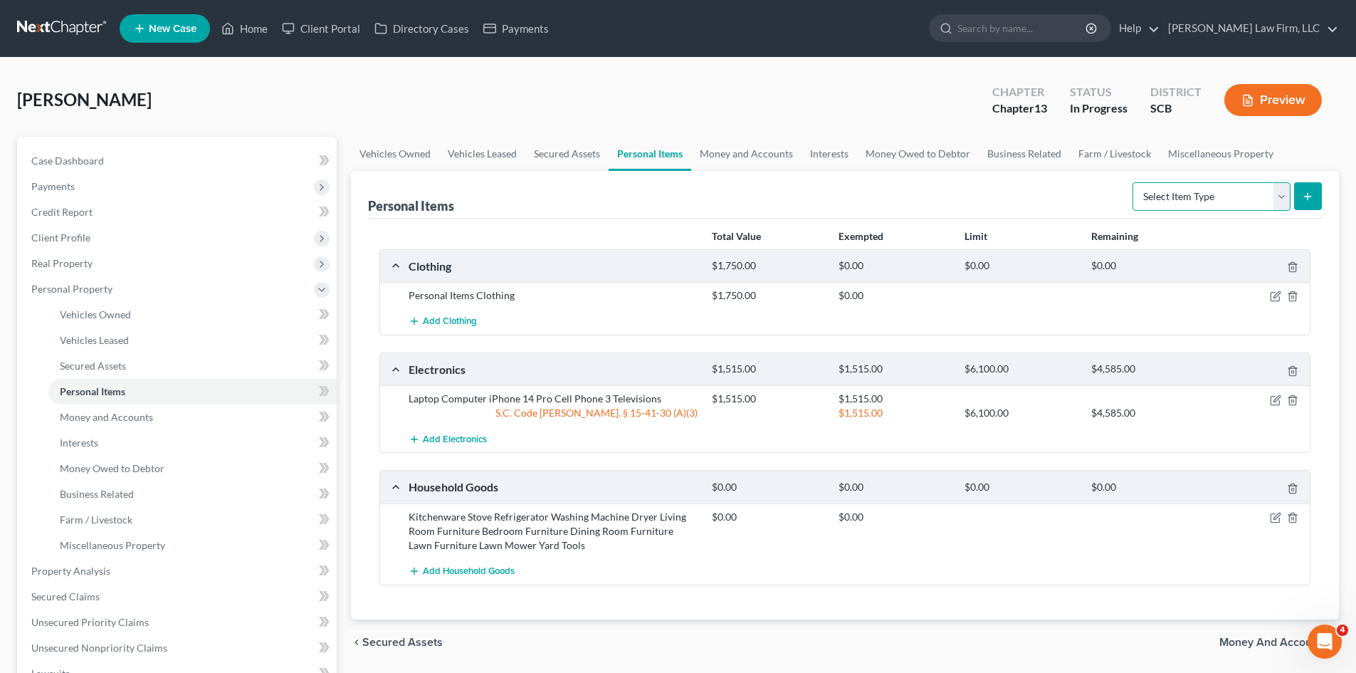
click at [1231, 194] on select "Select Item Type Clothing Collectibles Of Value Electronics Firearms Household …" at bounding box center [1211, 196] width 158 height 28
select select "household_goods"
click at [1134, 182] on select "Select Item Type Clothing Collectibles Of Value Electronics Firearms Household …" at bounding box center [1211, 196] width 158 height 28
click at [1305, 199] on icon "submit" at bounding box center [1307, 196] width 11 height 11
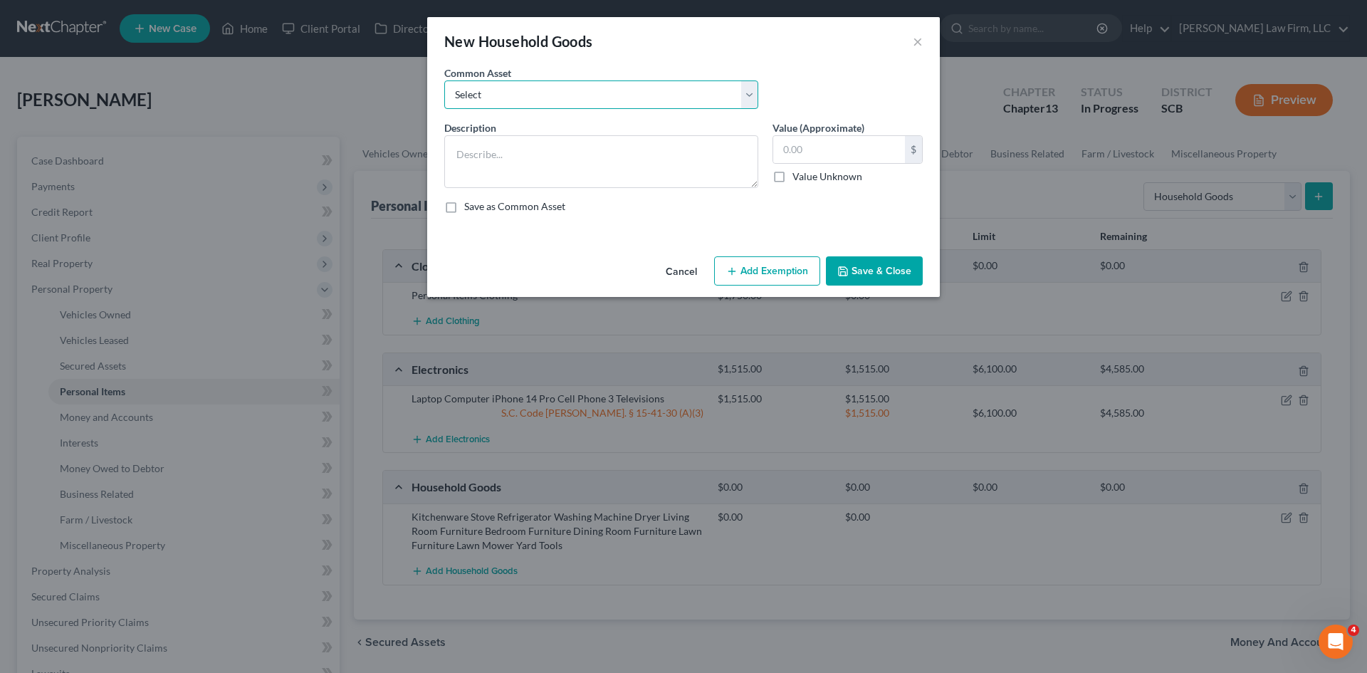
click at [586, 106] on select "Select Kitchenware Stove Refrigerator Washing Machine Dryer Living Room Furnitu…" at bounding box center [601, 94] width 314 height 28
select select "0"
click at [444, 80] on select "Select Kitchenware Stove Refrigerator Washing Machine Dryer Living Room Furnitu…" at bounding box center [601, 94] width 314 height 28
type textarea "Kitchenware Stove Refrigerator Washing Machine Dryer Living Room Furniture Bedr…"
type input "1,660.00"
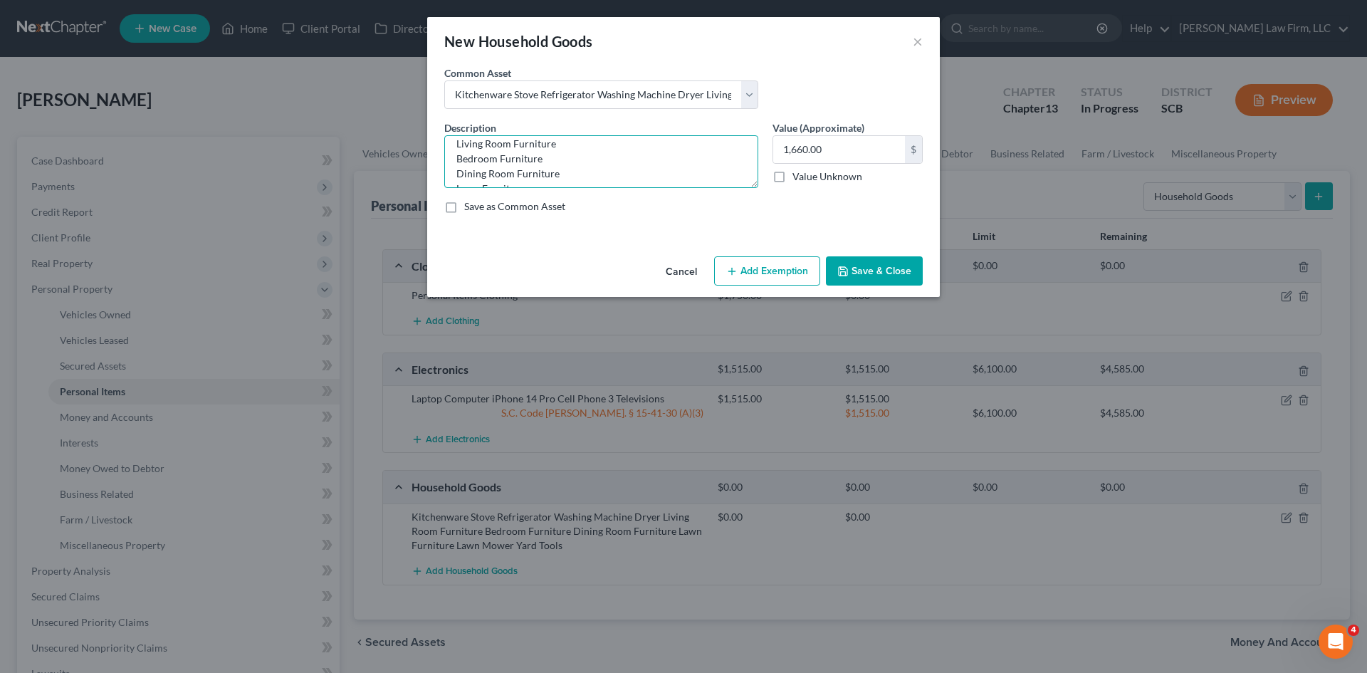
scroll to position [114, 0]
click at [459, 172] on textarea "Kitchenware Stove Refrigerator Washing Machine Dryer Living Room Furniture Bedr…" at bounding box center [601, 161] width 314 height 53
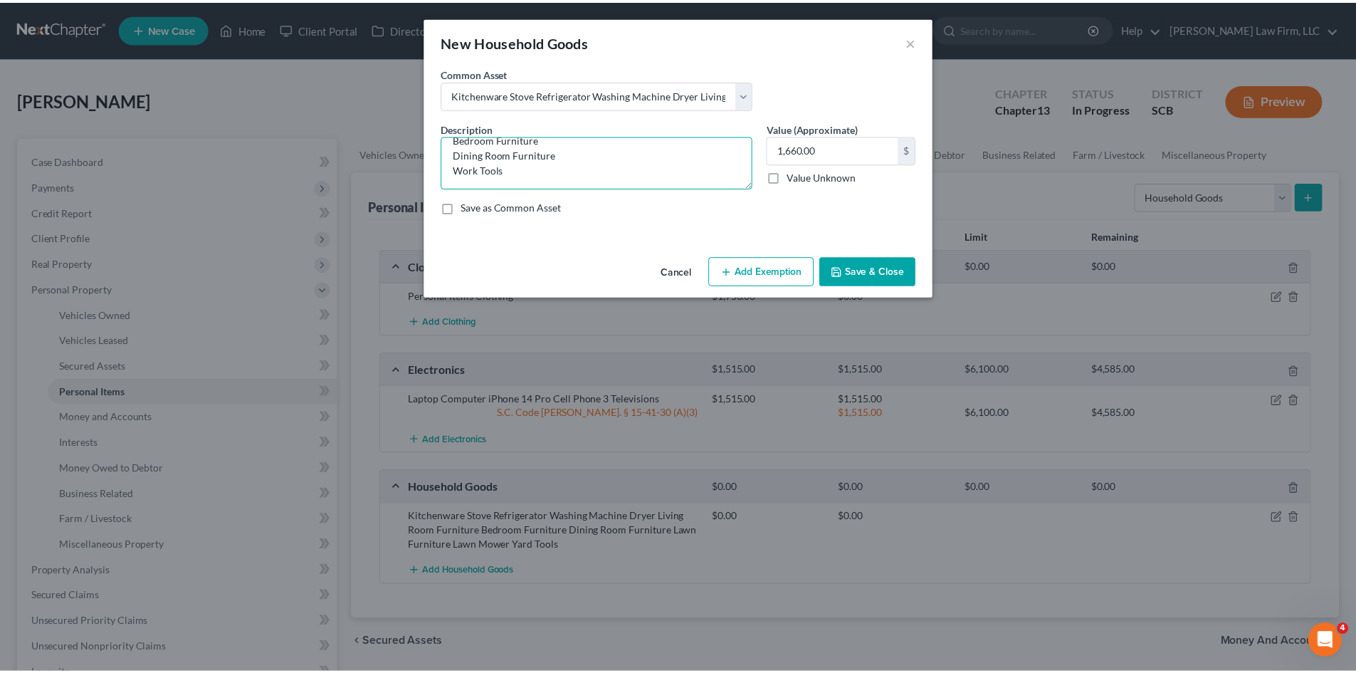
scroll to position [120, 0]
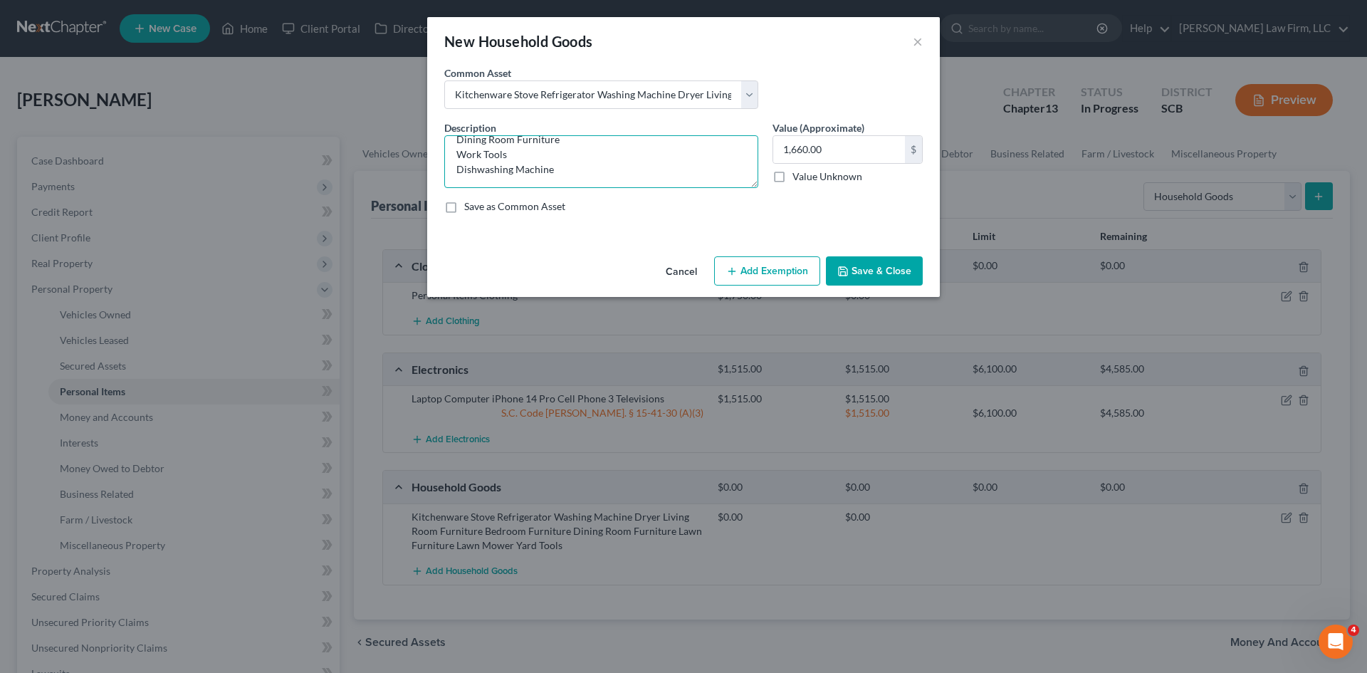
type textarea "Kitchenware Stove Refrigerator Washing Machine Dryer Living Room Furniture Bedr…"
click at [893, 272] on button "Save & Close" at bounding box center [874, 271] width 97 height 30
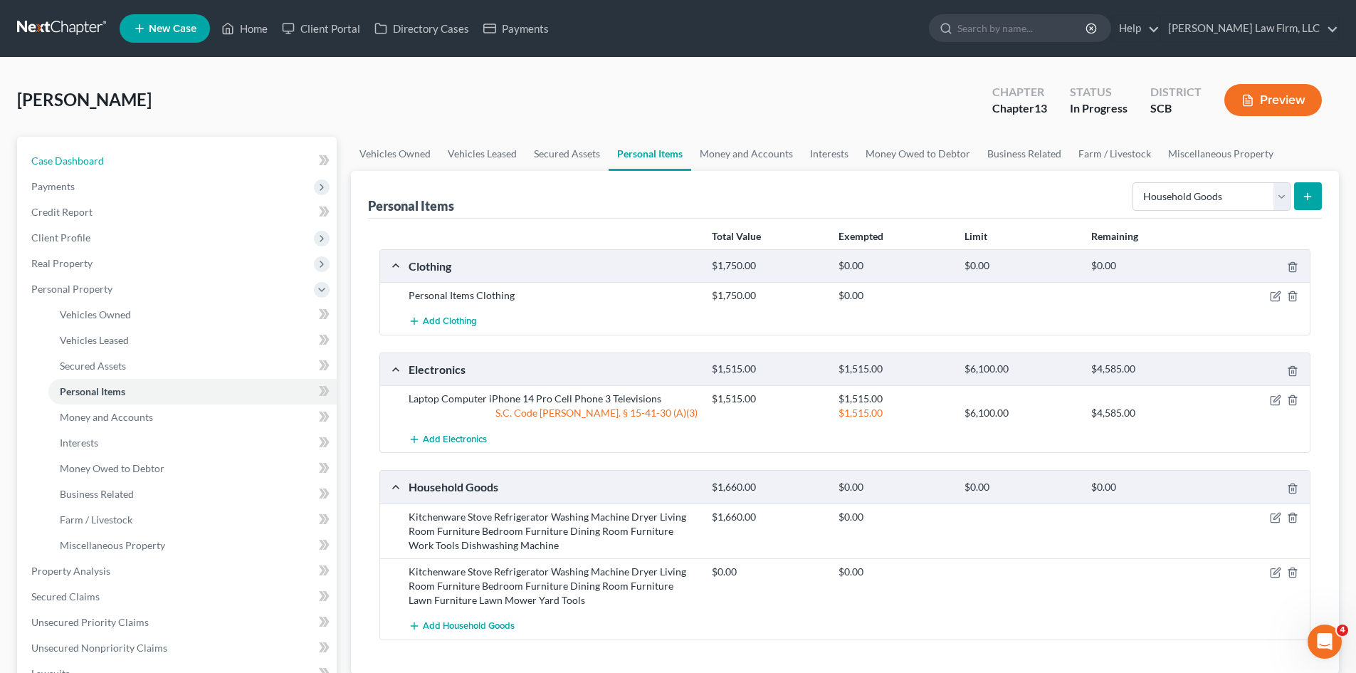
click at [78, 169] on link "Case Dashboard" at bounding box center [178, 161] width 317 height 26
select select "3"
select select "0"
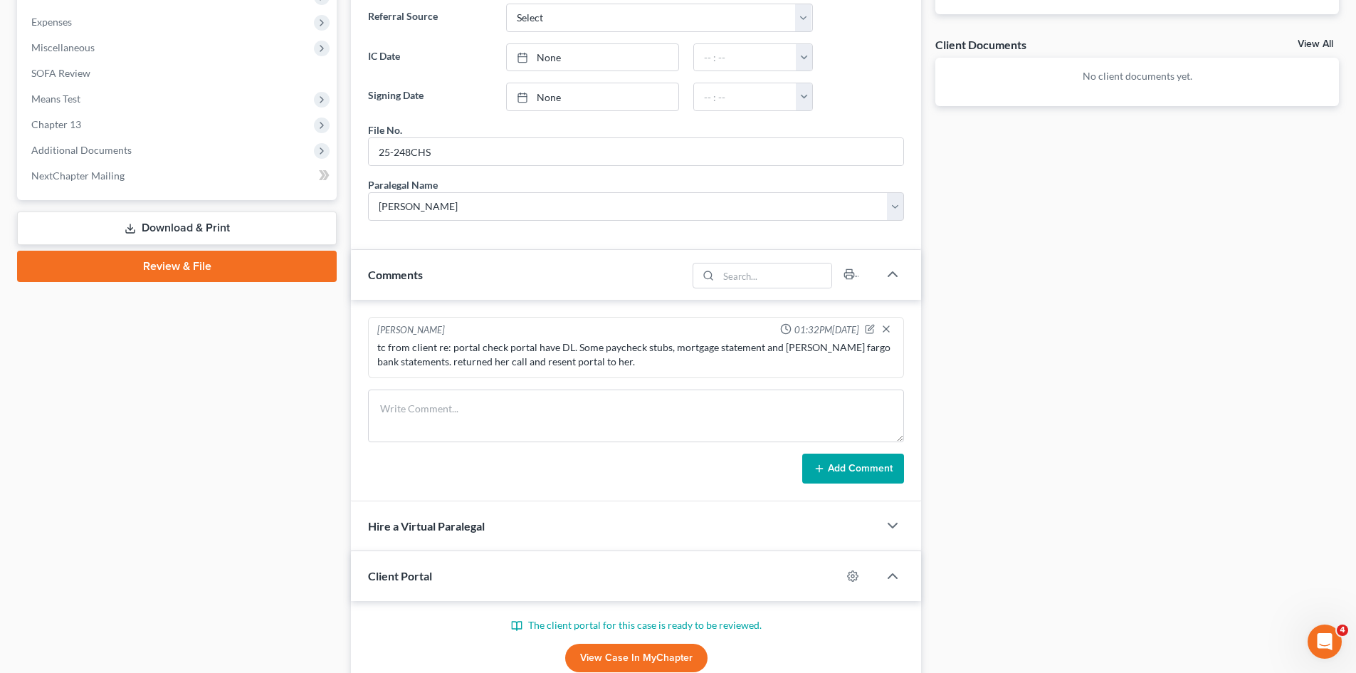
scroll to position [498, 0]
click at [512, 432] on textarea at bounding box center [636, 415] width 536 height 53
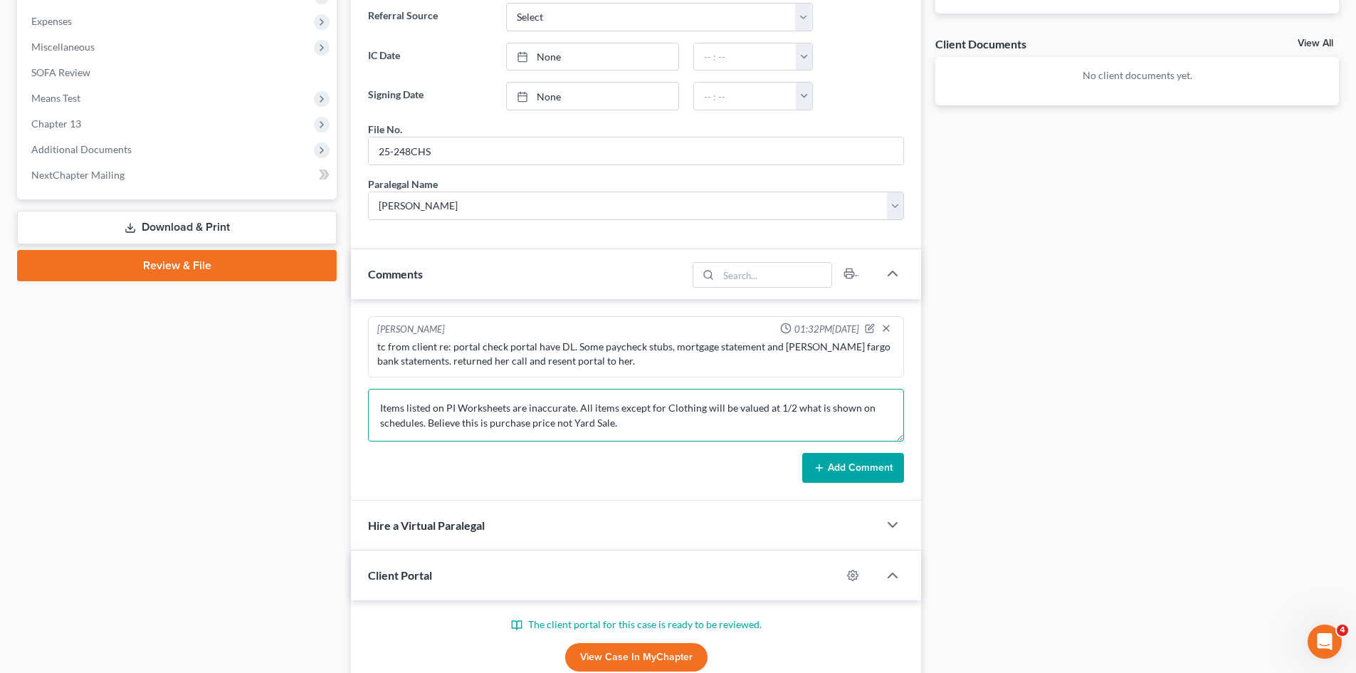
type textarea "Items listed on PI Worksheets are inaccurate. All items except for Clothing wil…"
click at [848, 476] on button "Add Comment" at bounding box center [853, 468] width 102 height 30
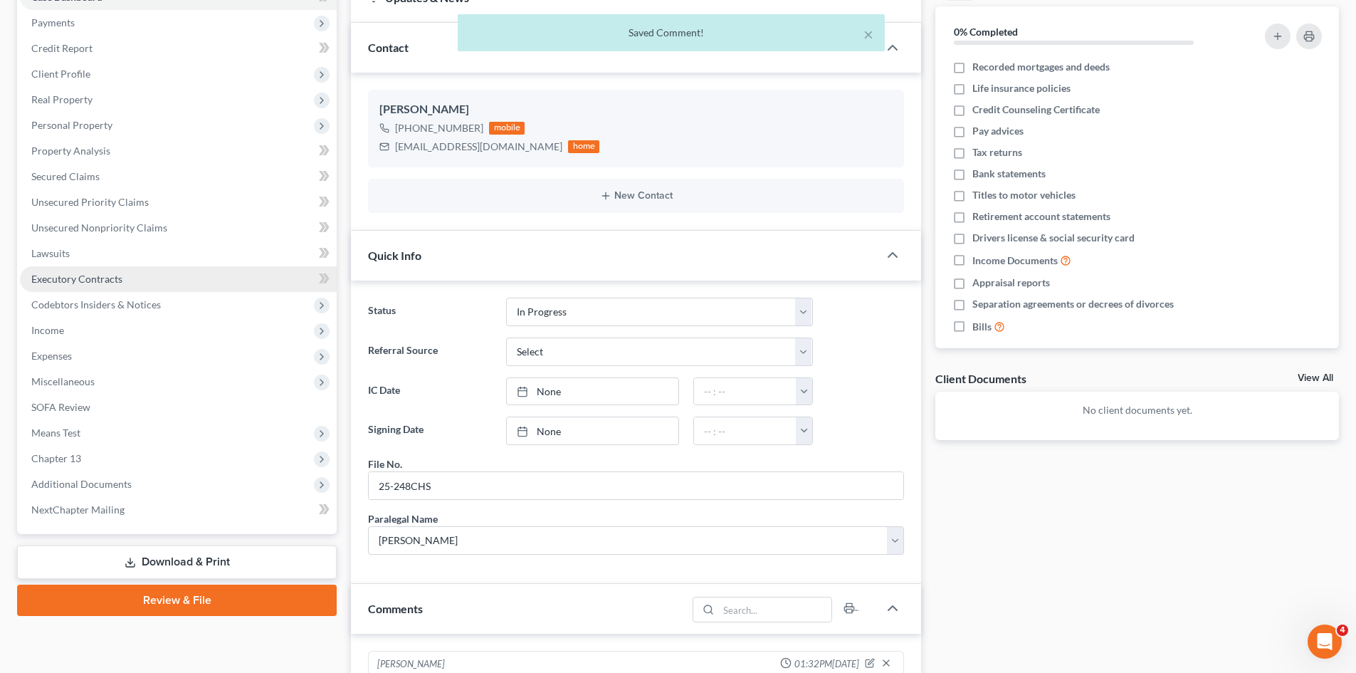
scroll to position [71, 0]
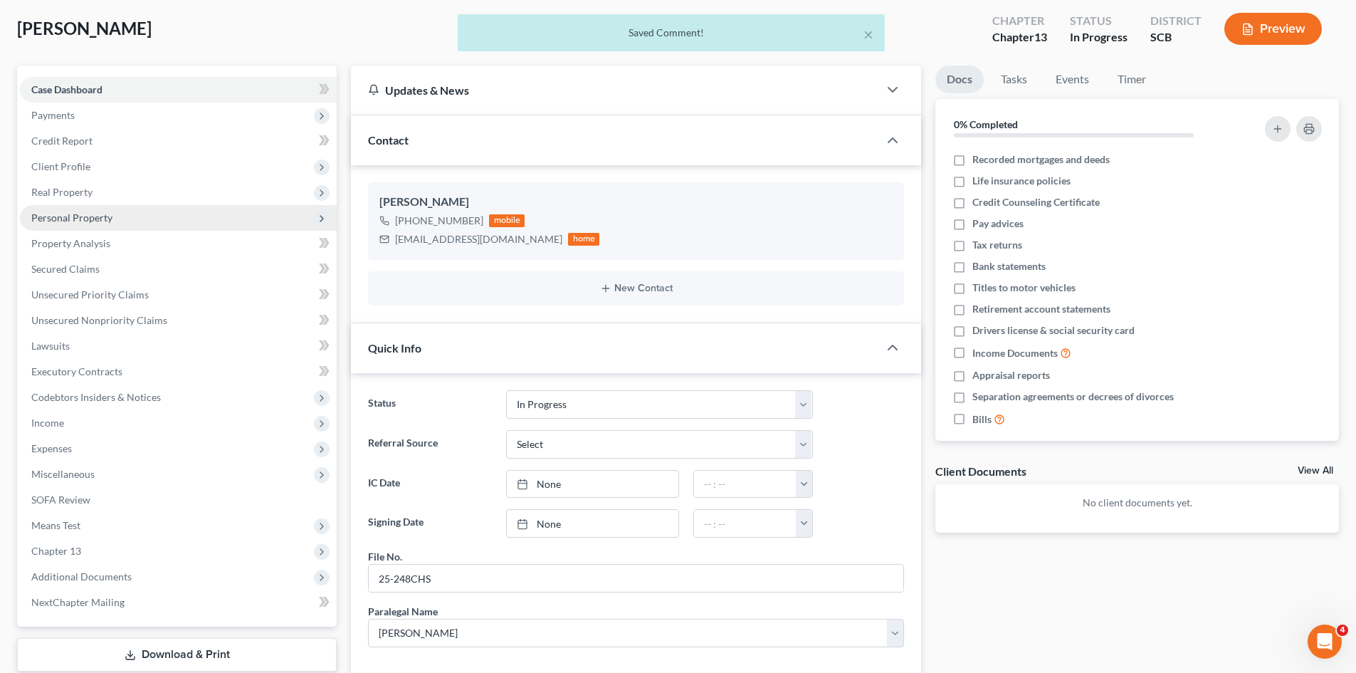
click at [70, 222] on span "Personal Property" at bounding box center [71, 217] width 81 height 12
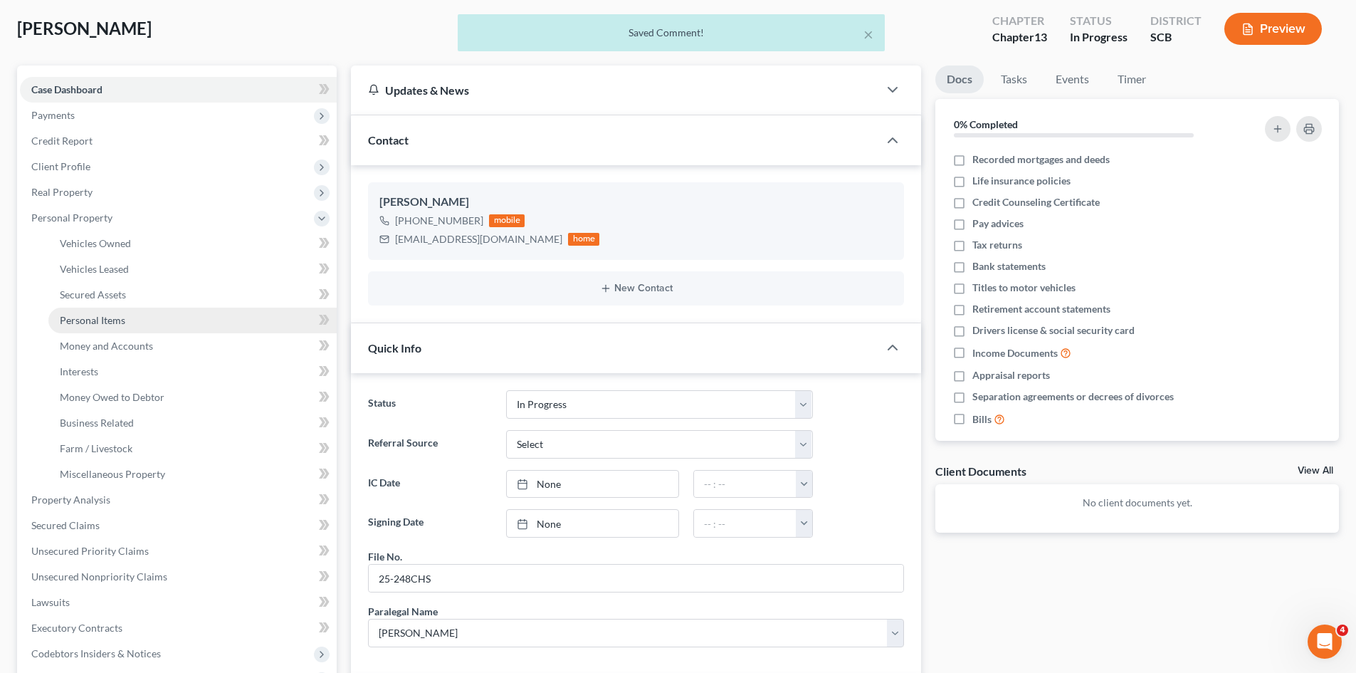
click at [95, 314] on span "Personal Items" at bounding box center [92, 320] width 65 height 12
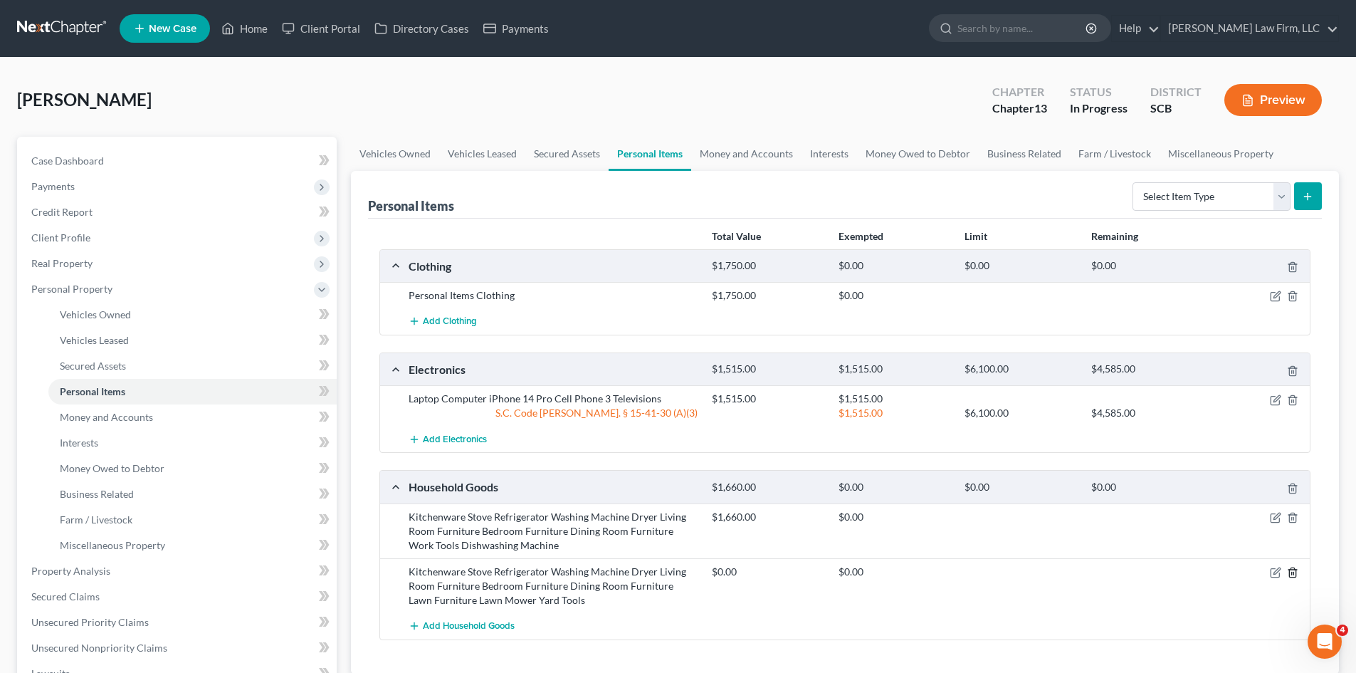
click at [1293, 573] on line "button" at bounding box center [1293, 573] width 0 height 3
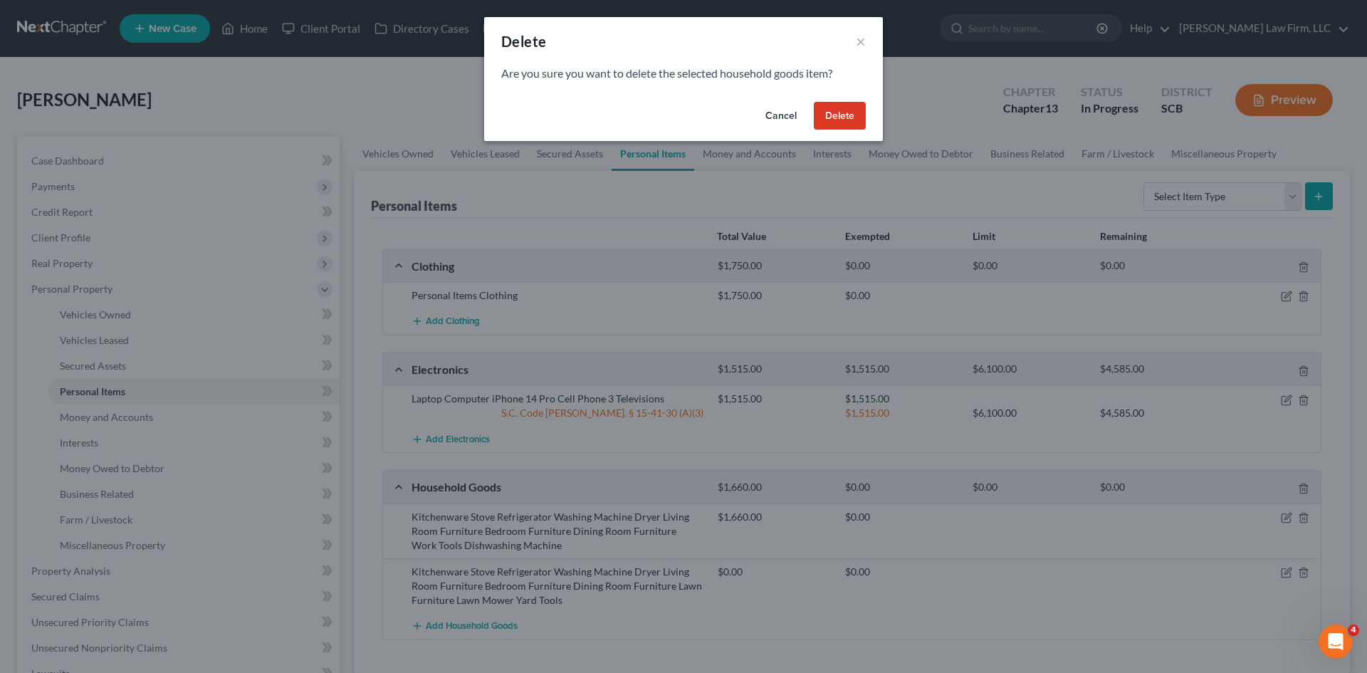
click at [835, 133] on div "Cancel Delete" at bounding box center [683, 119] width 399 height 46
click at [836, 127] on button "Delete" at bounding box center [840, 116] width 52 height 28
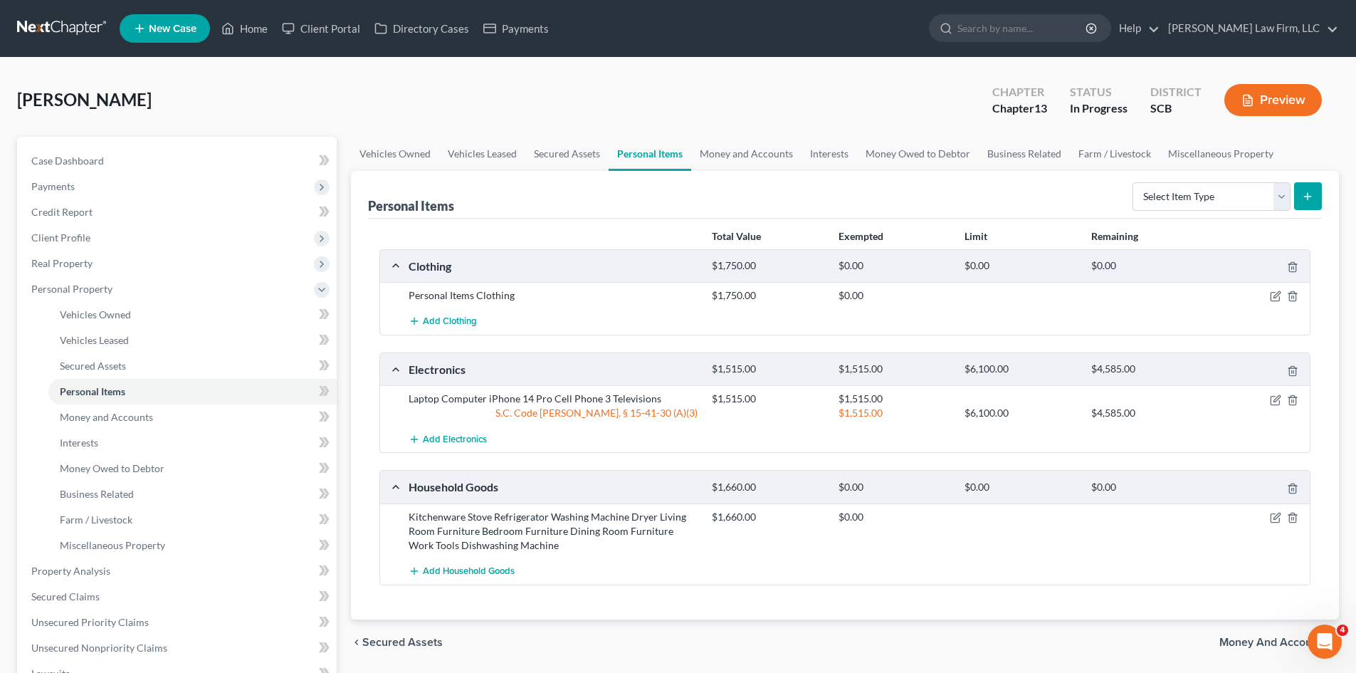
click at [1276, 511] on div at bounding box center [1260, 517] width 101 height 14
click at [1275, 514] on icon "button" at bounding box center [1274, 518] width 9 height 9
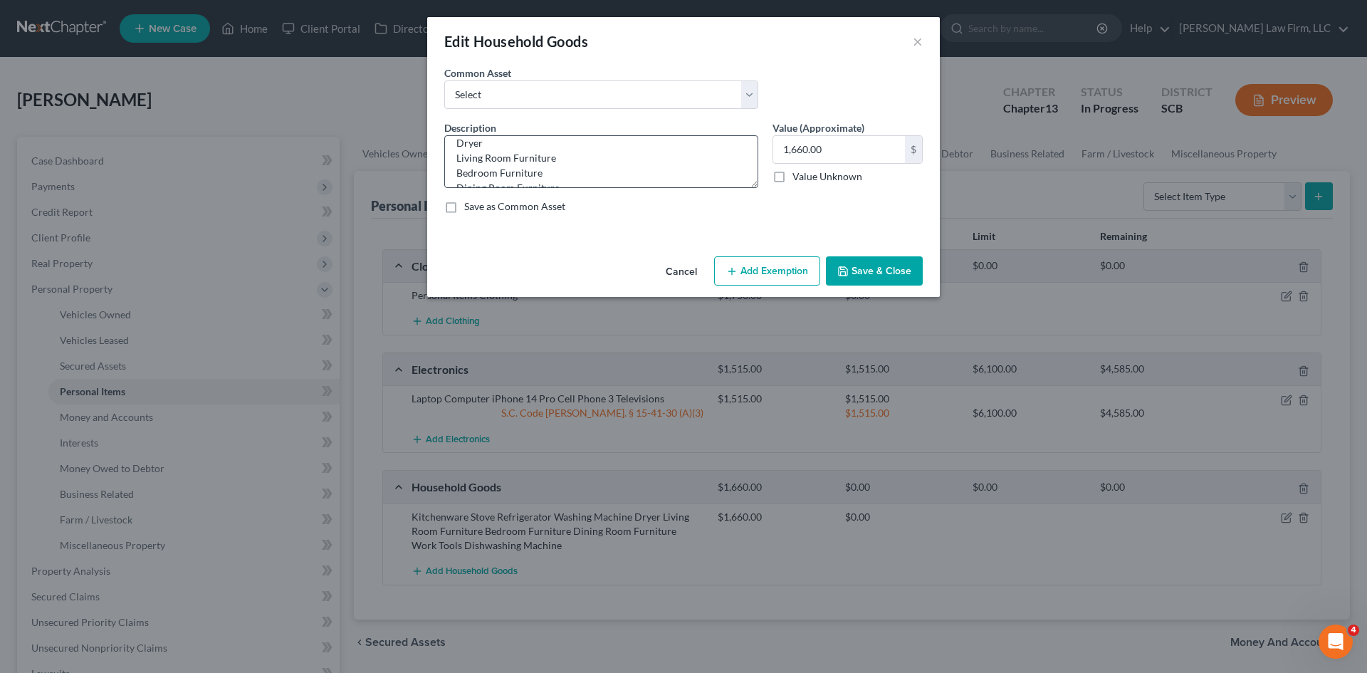
scroll to position [120, 0]
click at [646, 166] on textarea "Kitchenware Stove Refrigerator Washing Machine Dryer Living Room Furniture Bedr…" at bounding box center [601, 161] width 314 height 53
click at [801, 154] on input "1,660.00" at bounding box center [839, 149] width 132 height 27
type input "5,900"
click at [799, 273] on button "Add Exemption" at bounding box center [767, 271] width 106 height 30
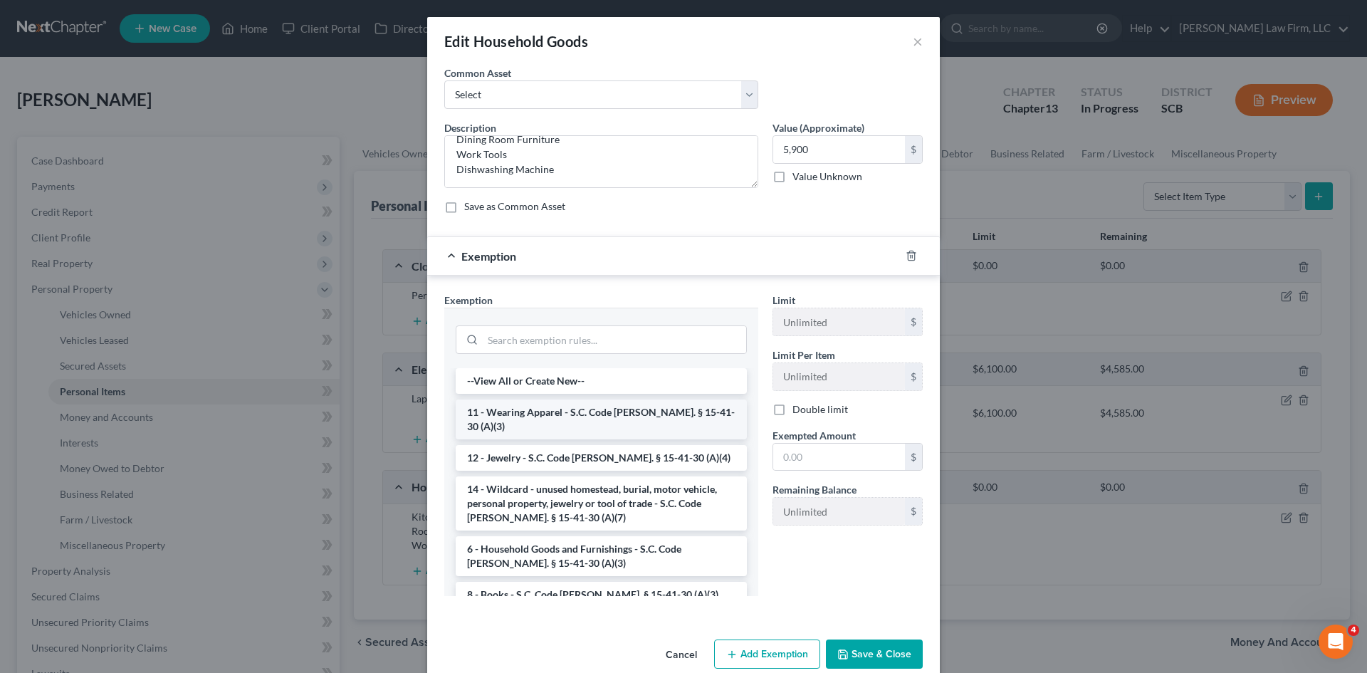
click at [586, 416] on li "11 - Wearing Apparel - S.C. Code [PERSON_NAME]. § 15-41-30 (A)(3)" at bounding box center [601, 419] width 291 height 40
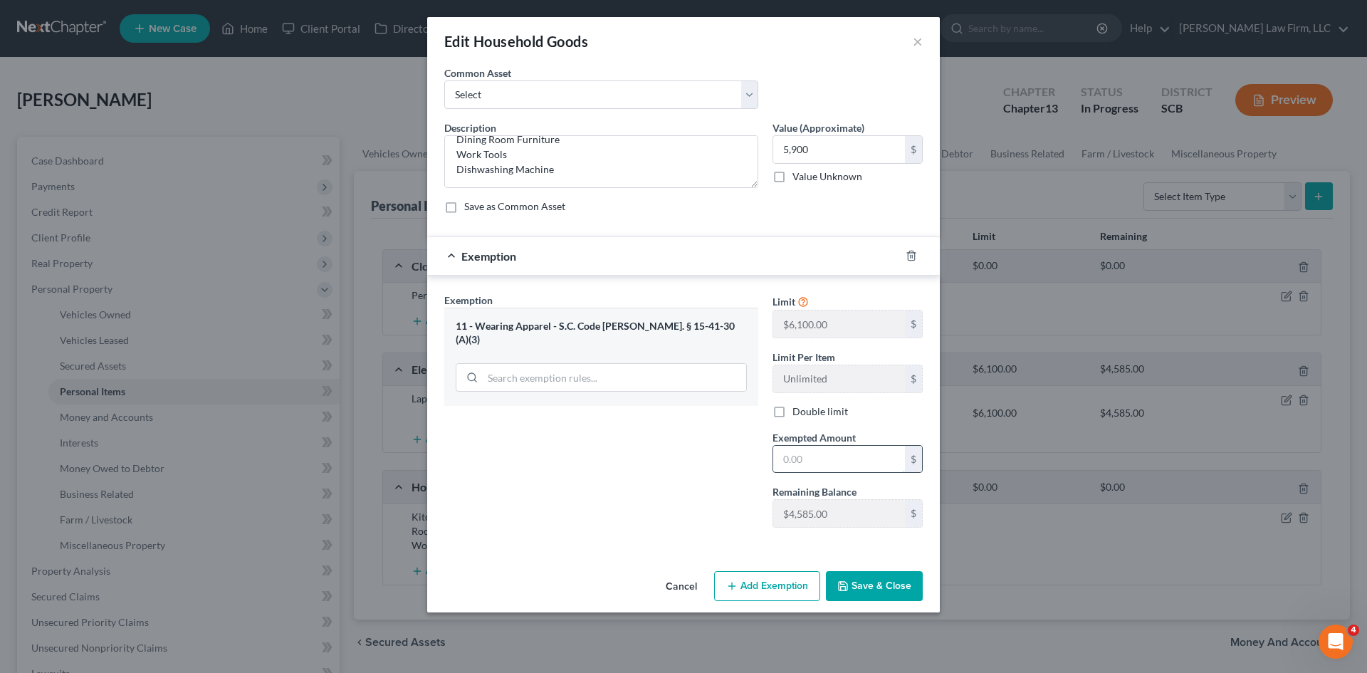
click at [825, 452] on input "text" at bounding box center [839, 459] width 132 height 27
type input "4,585"
click at [868, 584] on button "Save & Close" at bounding box center [874, 586] width 97 height 30
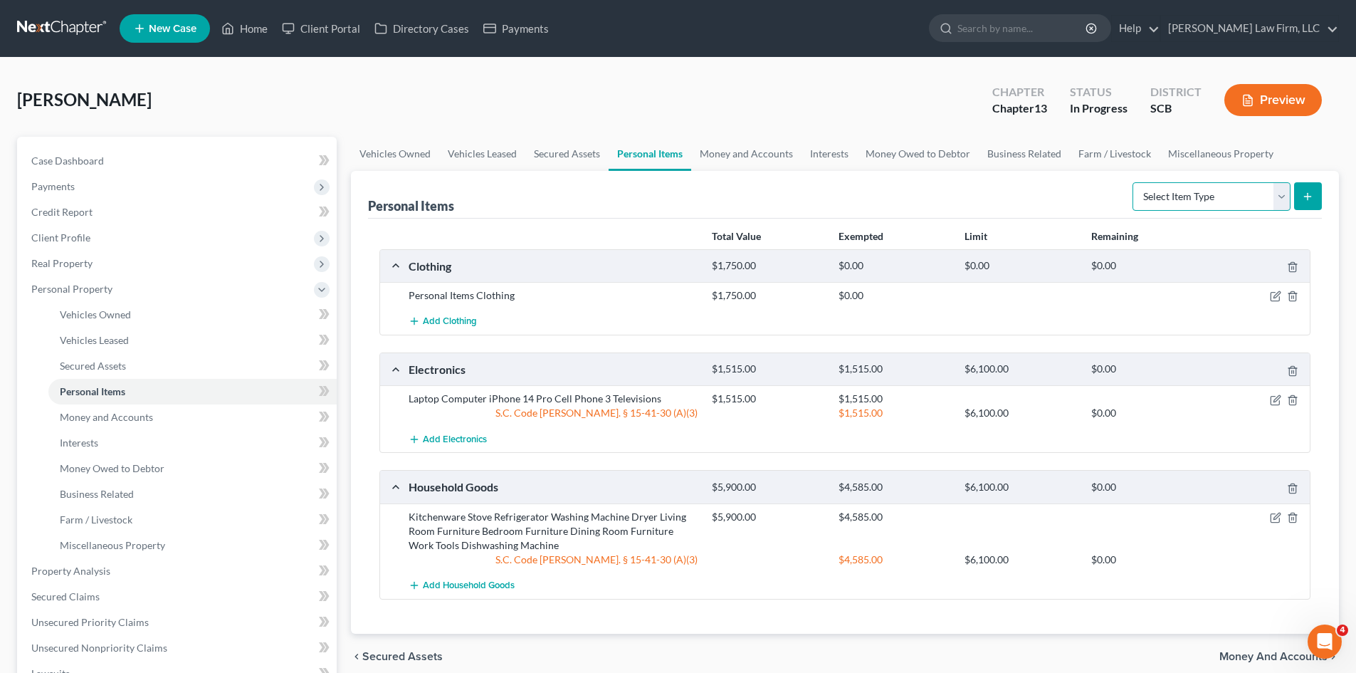
click at [1191, 201] on select "Select Item Type Clothing Collectibles Of Value Electronics Firearms Household …" at bounding box center [1211, 196] width 158 height 28
select select "collectibles_of_value"
click at [1134, 182] on select "Select Item Type Clothing Collectibles Of Value Electronics Firearms Household …" at bounding box center [1211, 196] width 158 height 28
click at [1302, 204] on button "submit" at bounding box center [1308, 196] width 28 height 28
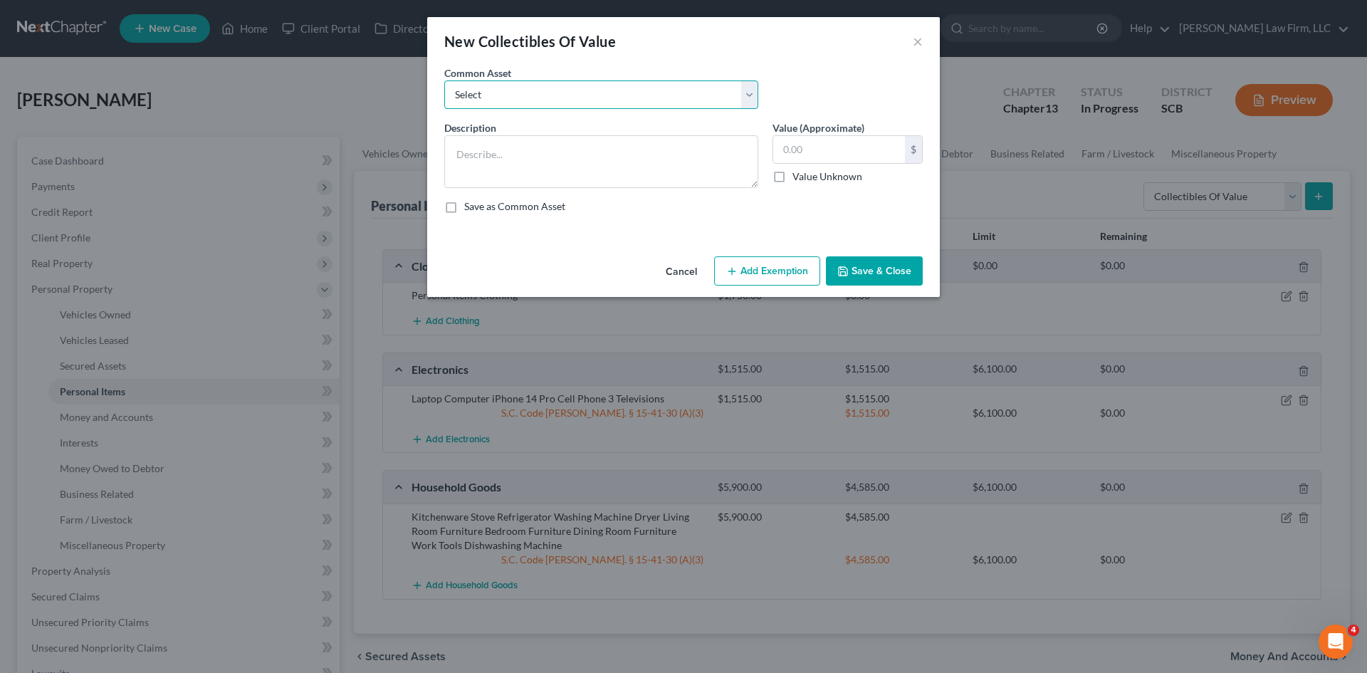
click at [646, 87] on select "Select Household Décor Hard and Soft Cover Books Household Décor" at bounding box center [601, 94] width 314 height 28
select select "0"
click at [444, 80] on select "Select Household Décor Hard and Soft Cover Books Household Décor" at bounding box center [601, 94] width 314 height 28
click at [634, 149] on textarea "Household Décor" at bounding box center [601, 161] width 314 height 53
type textarea "Household Décor Books"
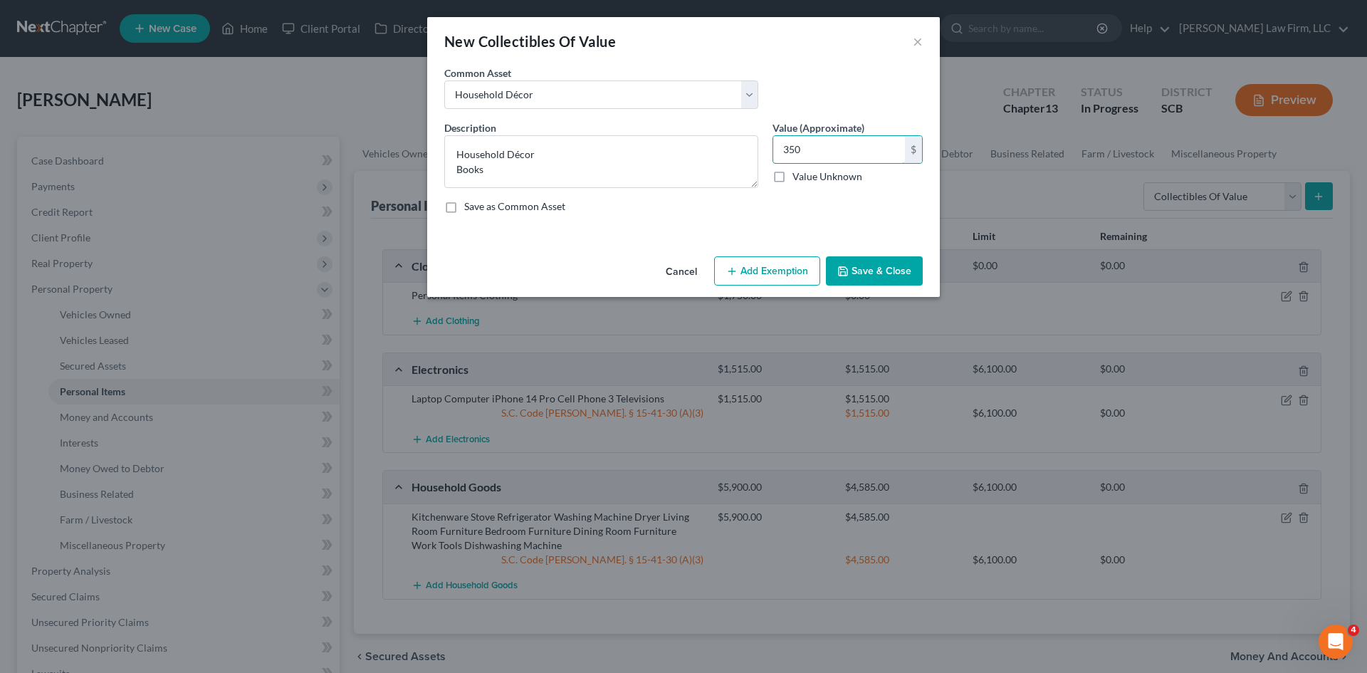
type input "350"
click at [865, 274] on button "Save & Close" at bounding box center [874, 271] width 97 height 30
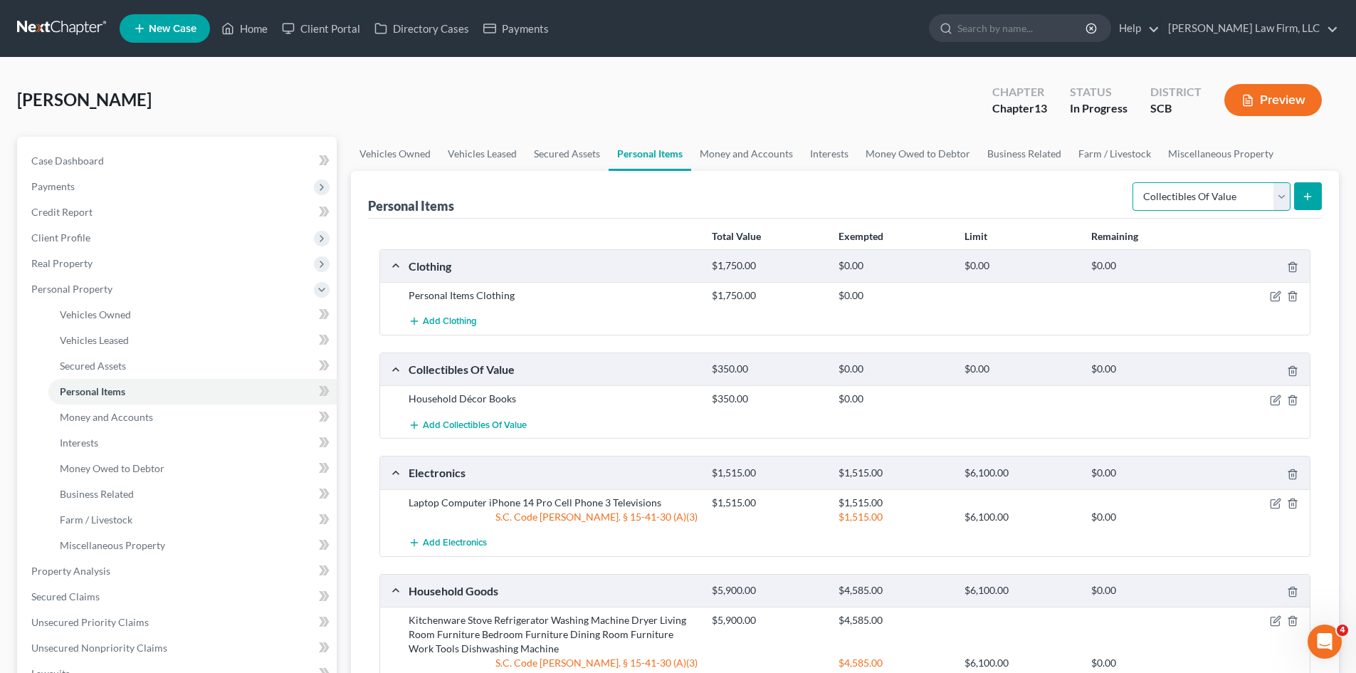
click at [1184, 199] on select "Select Item Type Clothing Collectibles Of Value Electronics Firearms Household …" at bounding box center [1211, 196] width 158 height 28
select select "jewelry"
click at [1134, 182] on select "Select Item Type Clothing Collectibles Of Value Electronics Firearms Household …" at bounding box center [1211, 196] width 158 height 28
click at [1303, 203] on button "submit" at bounding box center [1308, 196] width 28 height 28
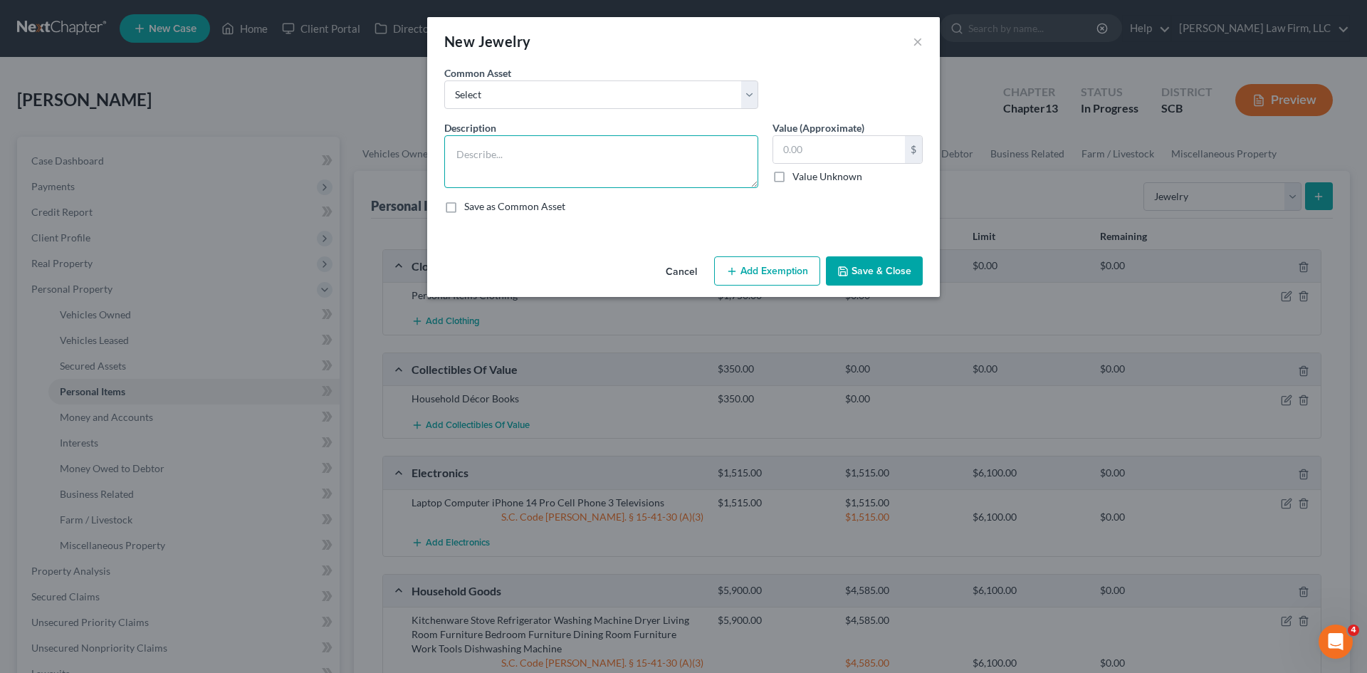
click at [658, 174] on textarea at bounding box center [601, 161] width 314 height 53
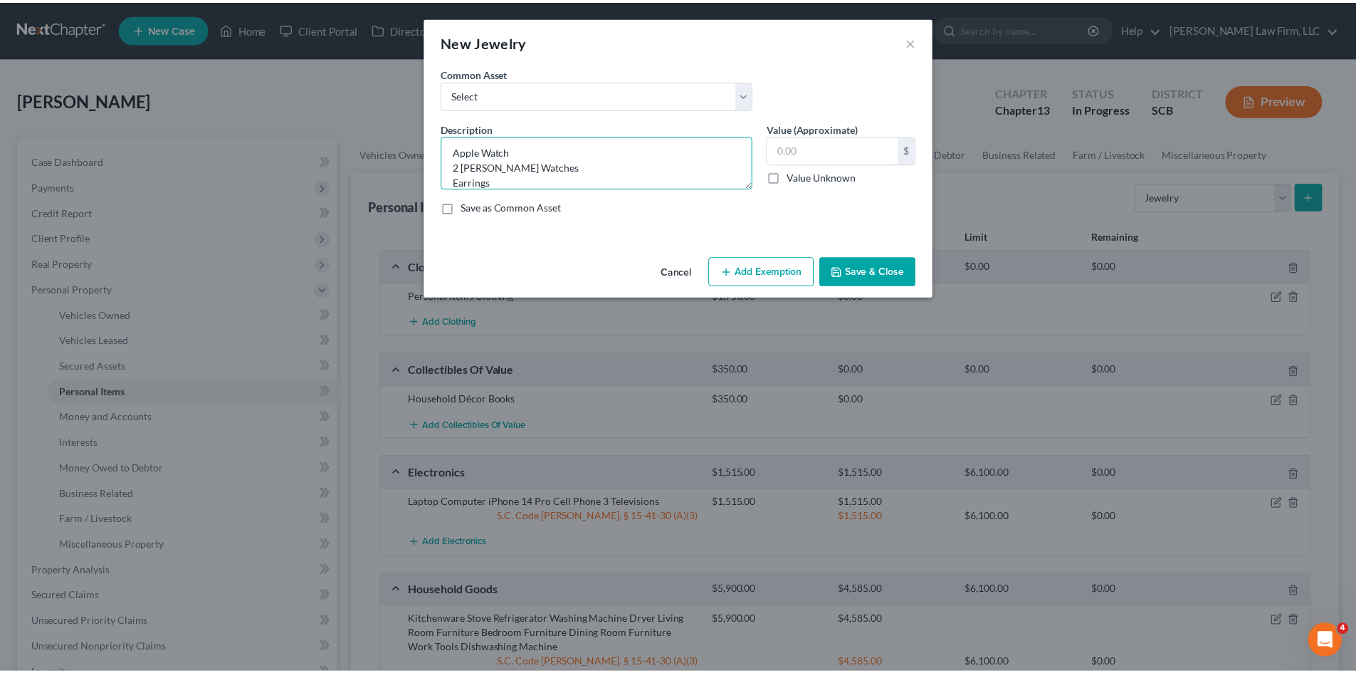
scroll to position [18, 0]
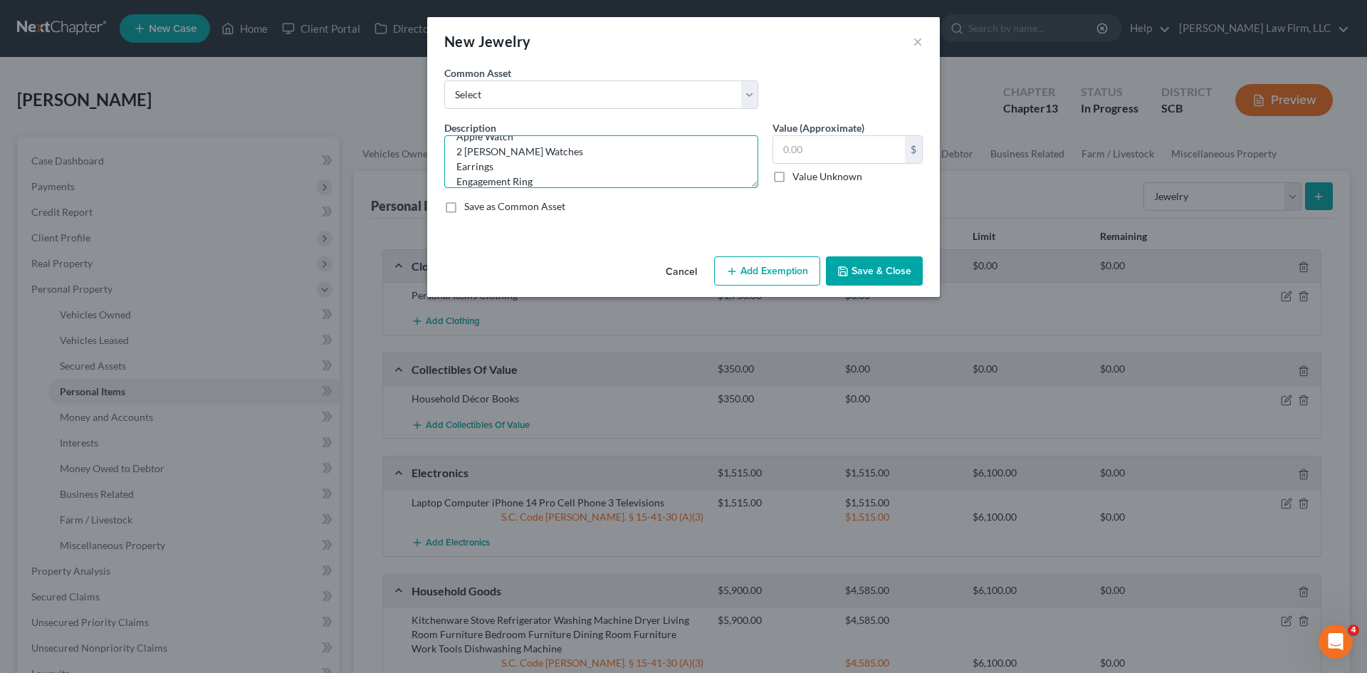
type textarea "Apple Watch 2 [PERSON_NAME] Watches Earrings Engagement Ring"
click at [855, 155] on input "text" at bounding box center [839, 149] width 132 height 27
type input "1,000"
click at [761, 280] on button "Add Exemption" at bounding box center [767, 271] width 106 height 30
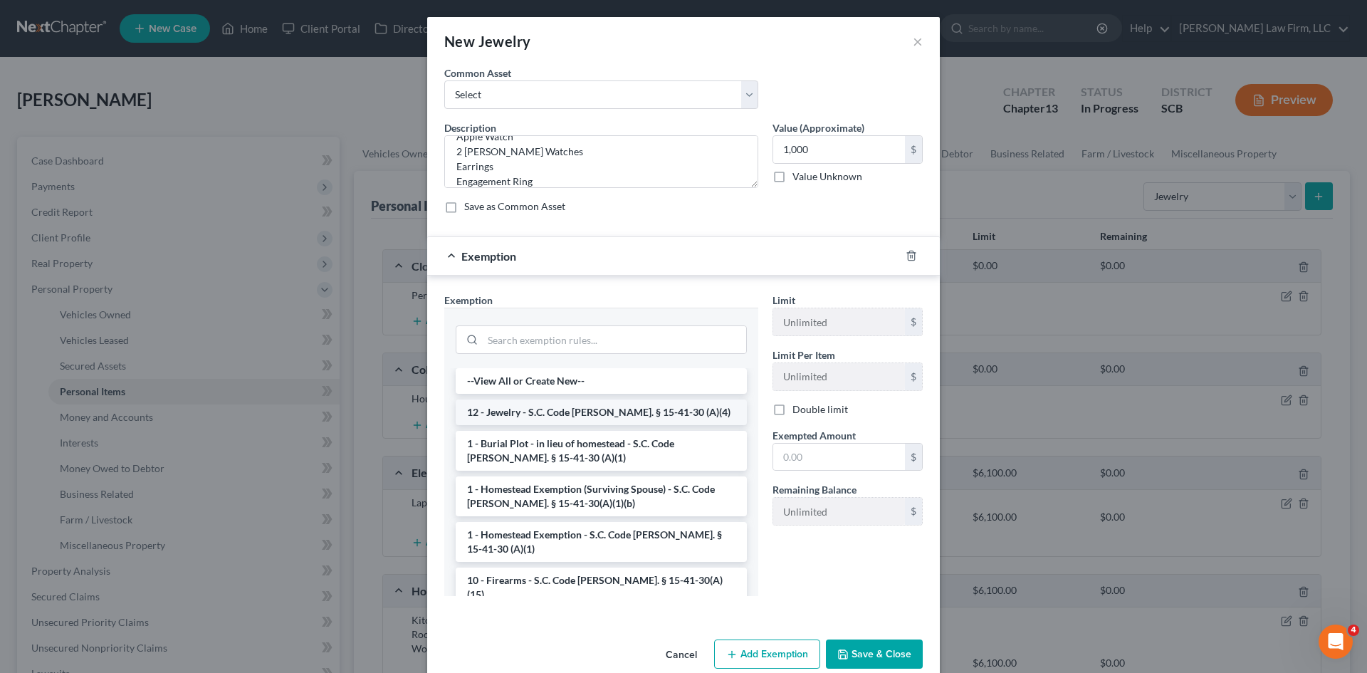
click at [531, 409] on li "12 - Jewelry - S.C. Code [PERSON_NAME]. § 15-41-30 (A)(4)" at bounding box center [601, 412] width 291 height 26
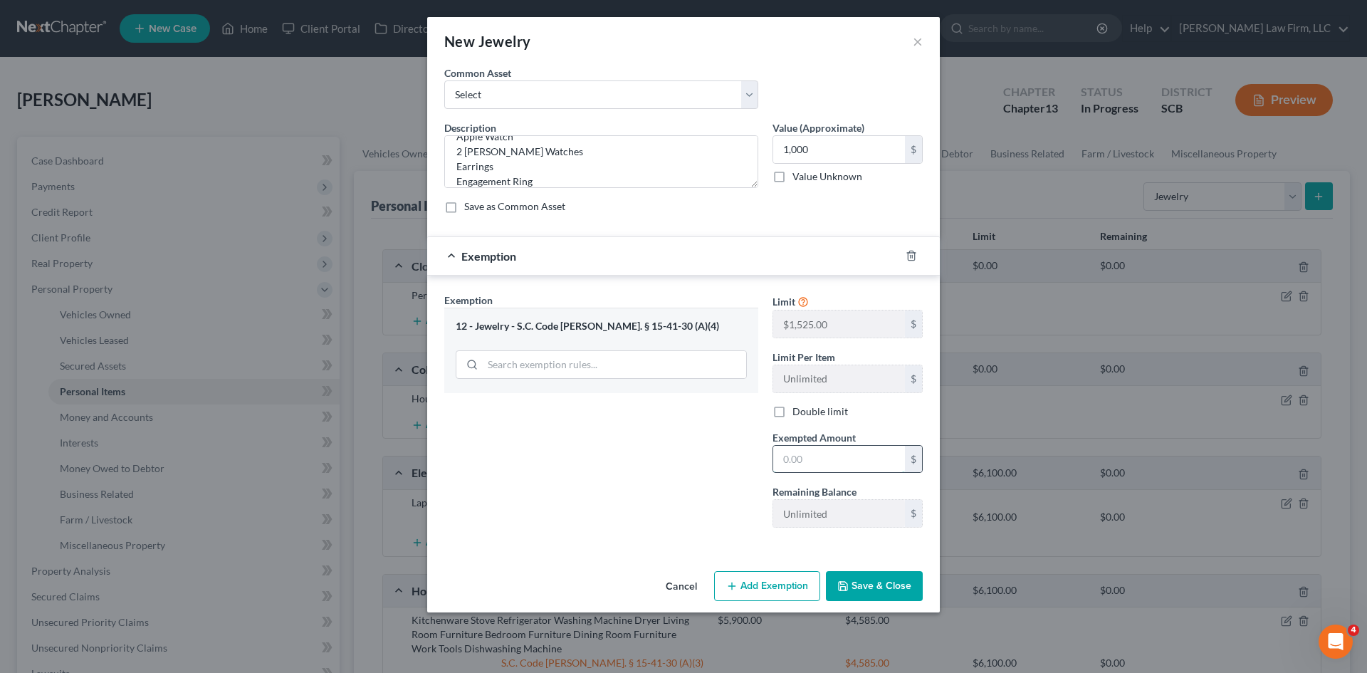
click at [842, 448] on input "text" at bounding box center [839, 459] width 132 height 27
type input "1,000"
click at [873, 579] on button "Save & Close" at bounding box center [874, 586] width 97 height 30
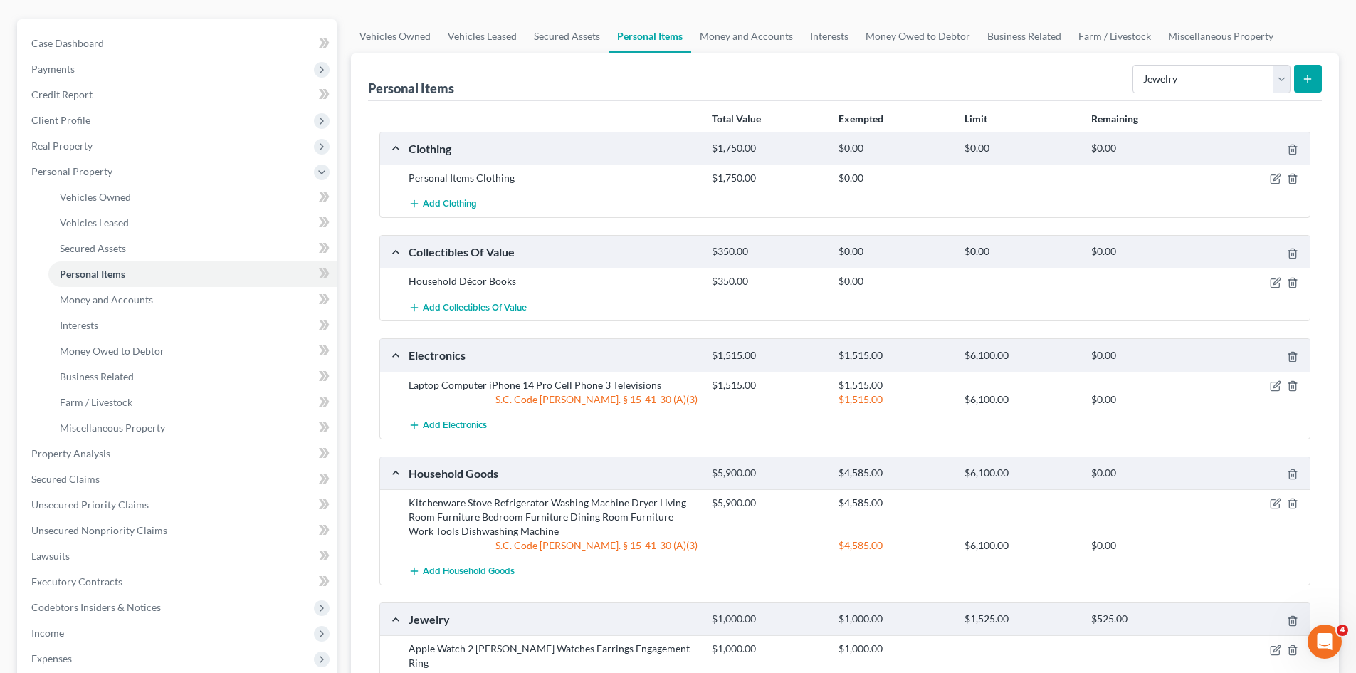
scroll to position [142, 0]
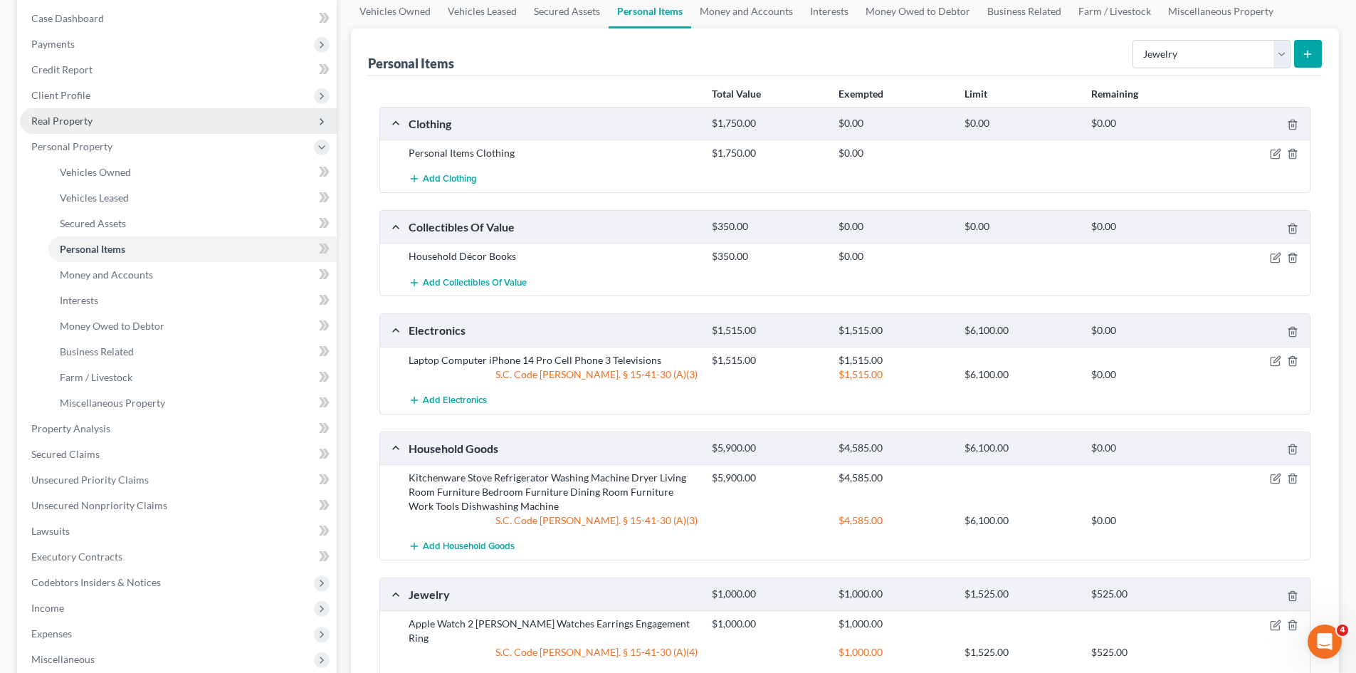
click at [70, 120] on span "Real Property" at bounding box center [61, 121] width 61 height 12
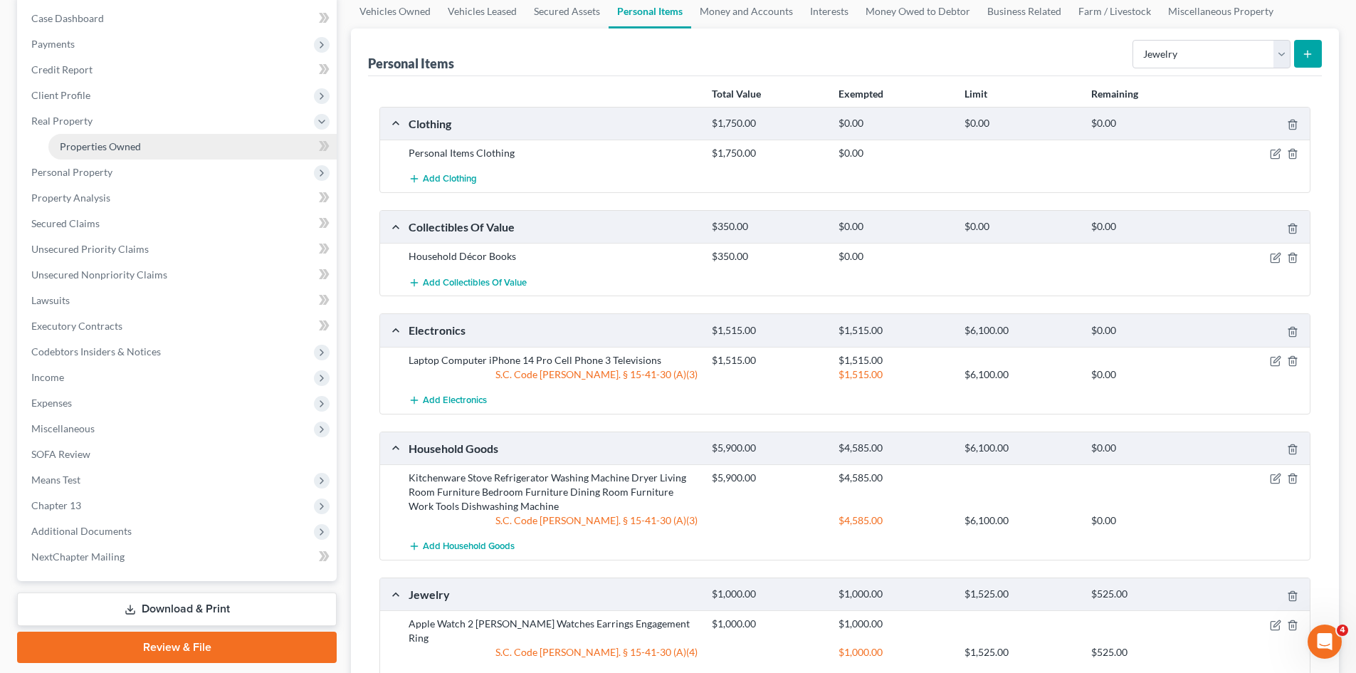
click at [78, 143] on span "Properties Owned" at bounding box center [100, 146] width 81 height 12
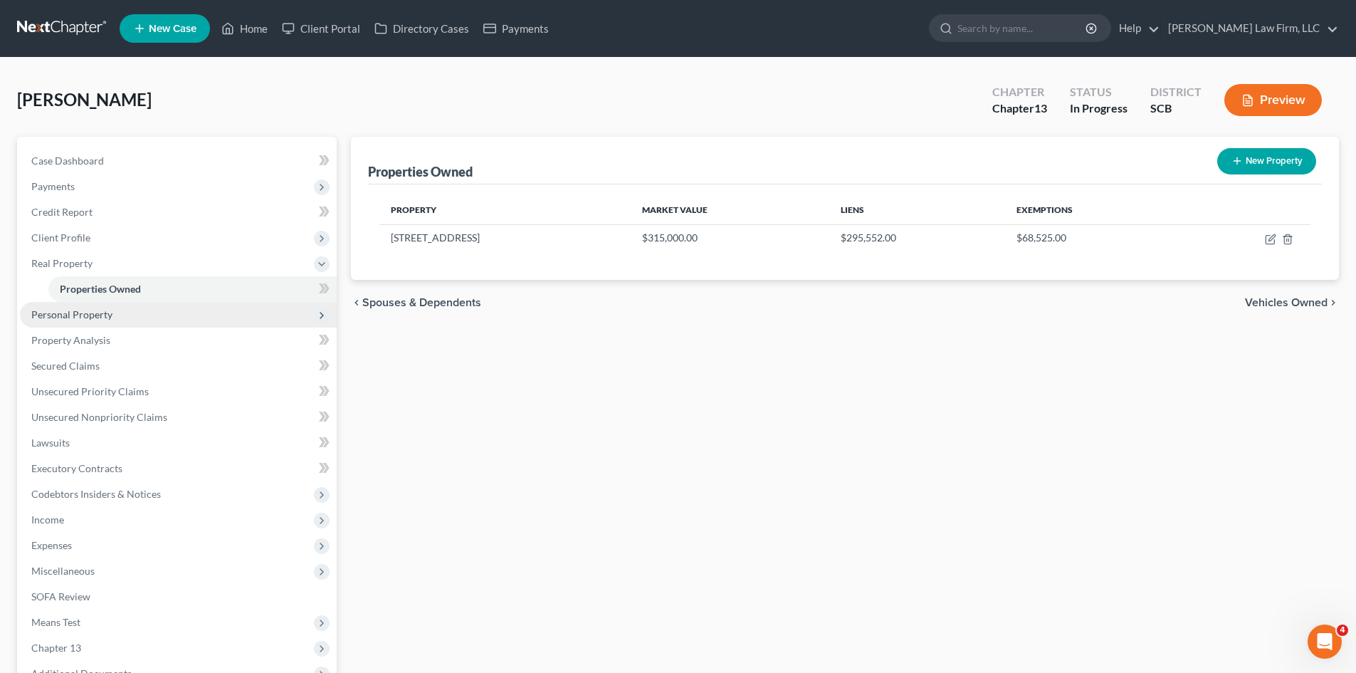
click at [69, 318] on span "Personal Property" at bounding box center [71, 314] width 81 height 12
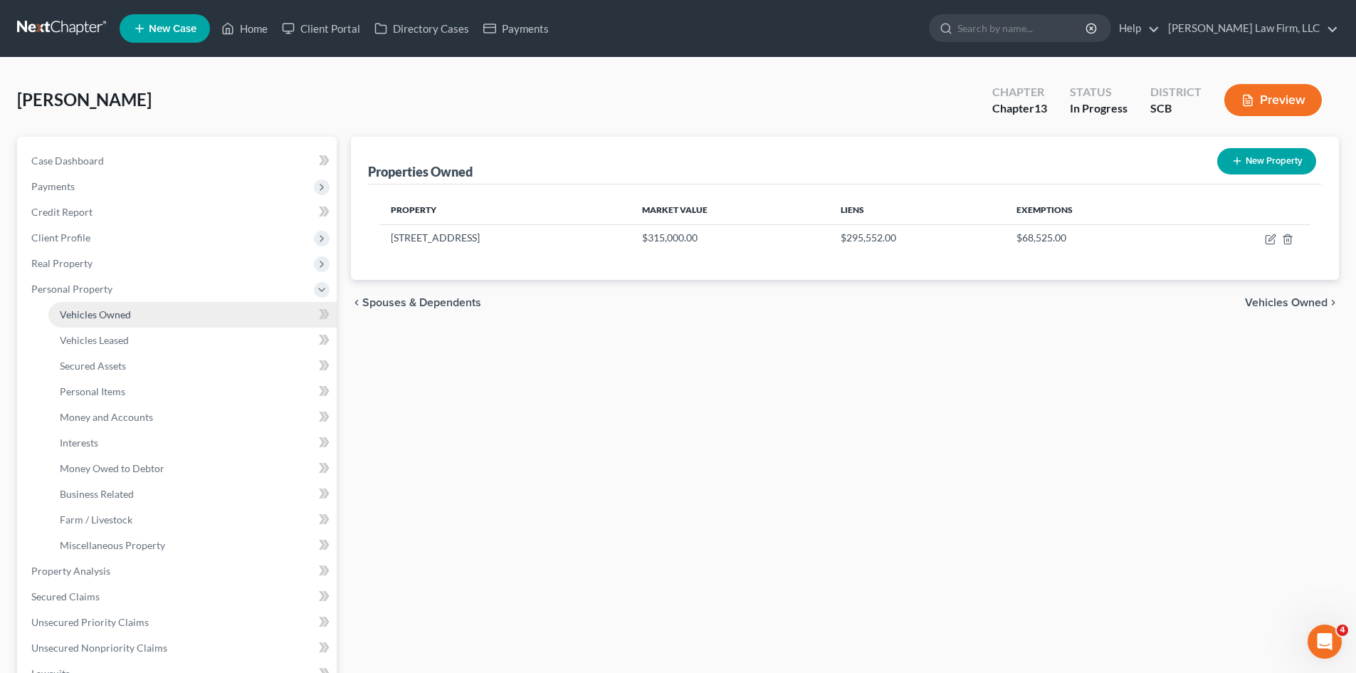
click at [83, 317] on span "Vehicles Owned" at bounding box center [95, 314] width 71 height 12
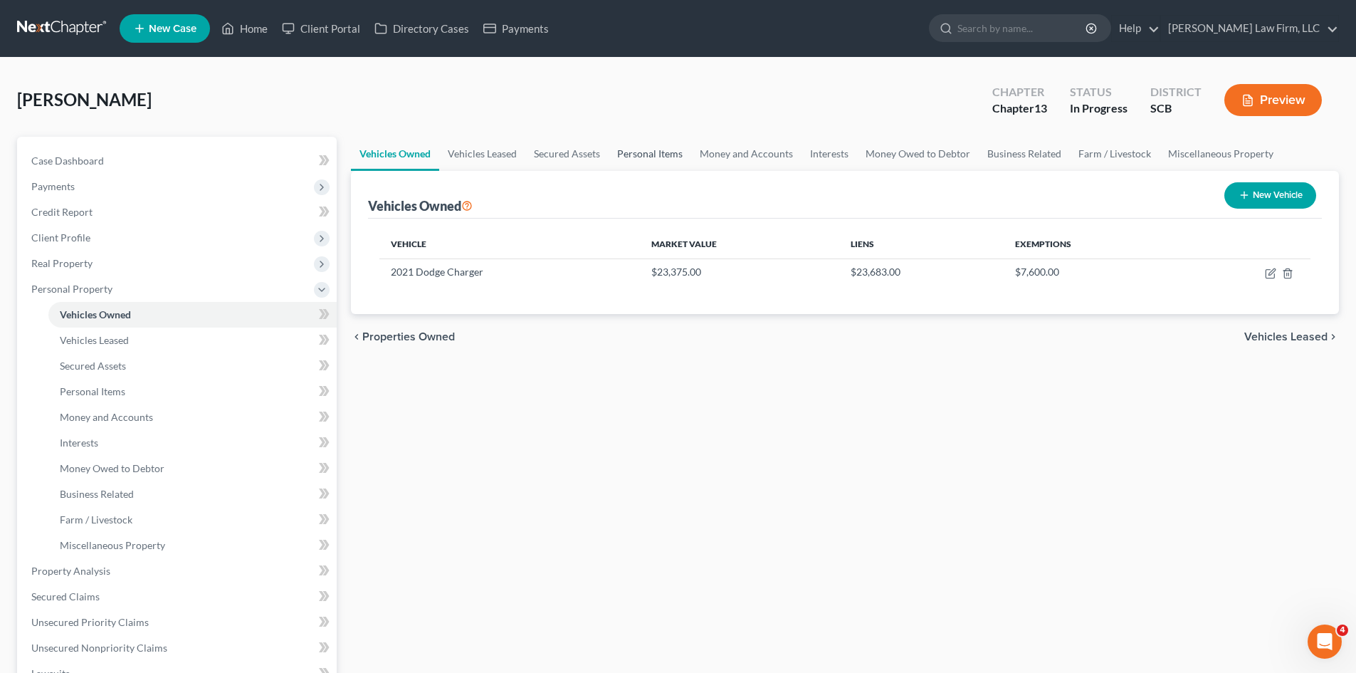
click at [639, 154] on link "Personal Items" at bounding box center [650, 154] width 83 height 34
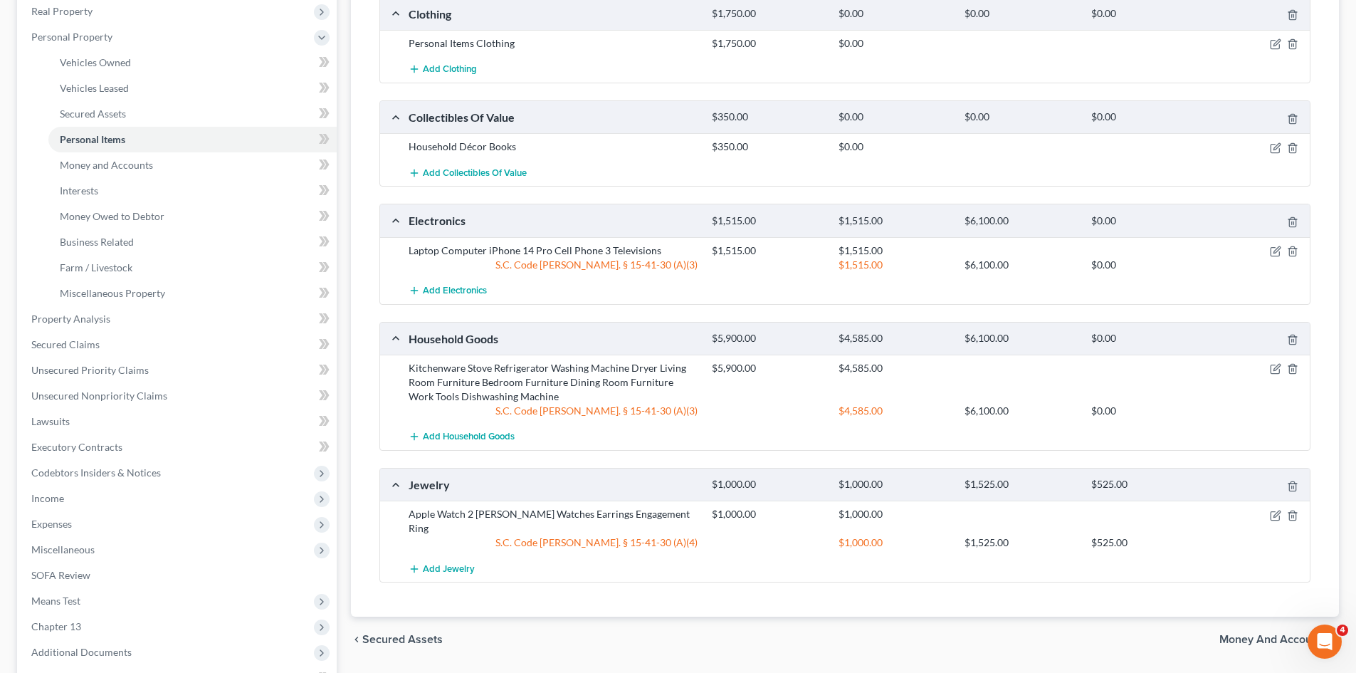
scroll to position [285, 0]
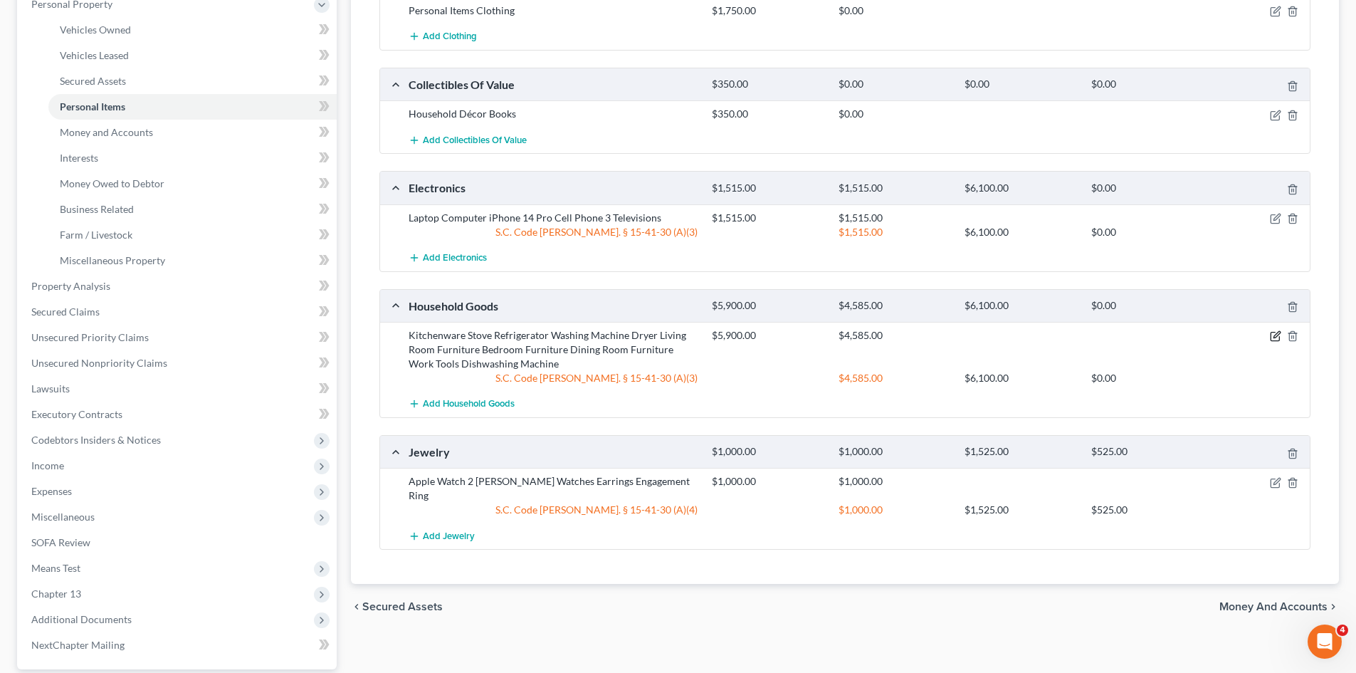
click at [1273, 336] on icon "button" at bounding box center [1275, 335] width 11 height 11
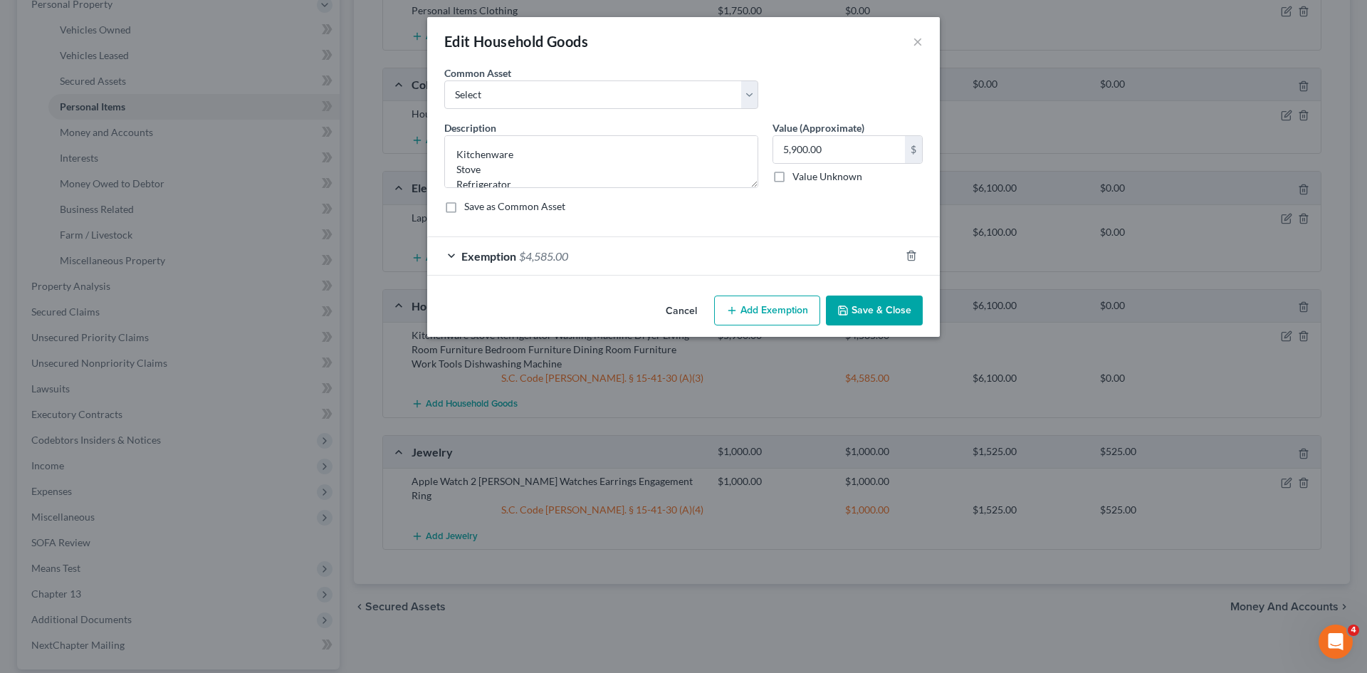
drag, startPoint x: 745, startPoint y: 312, endPoint x: 663, endPoint y: 344, distance: 87.6
click at [745, 313] on button "Add Exemption" at bounding box center [767, 310] width 106 height 30
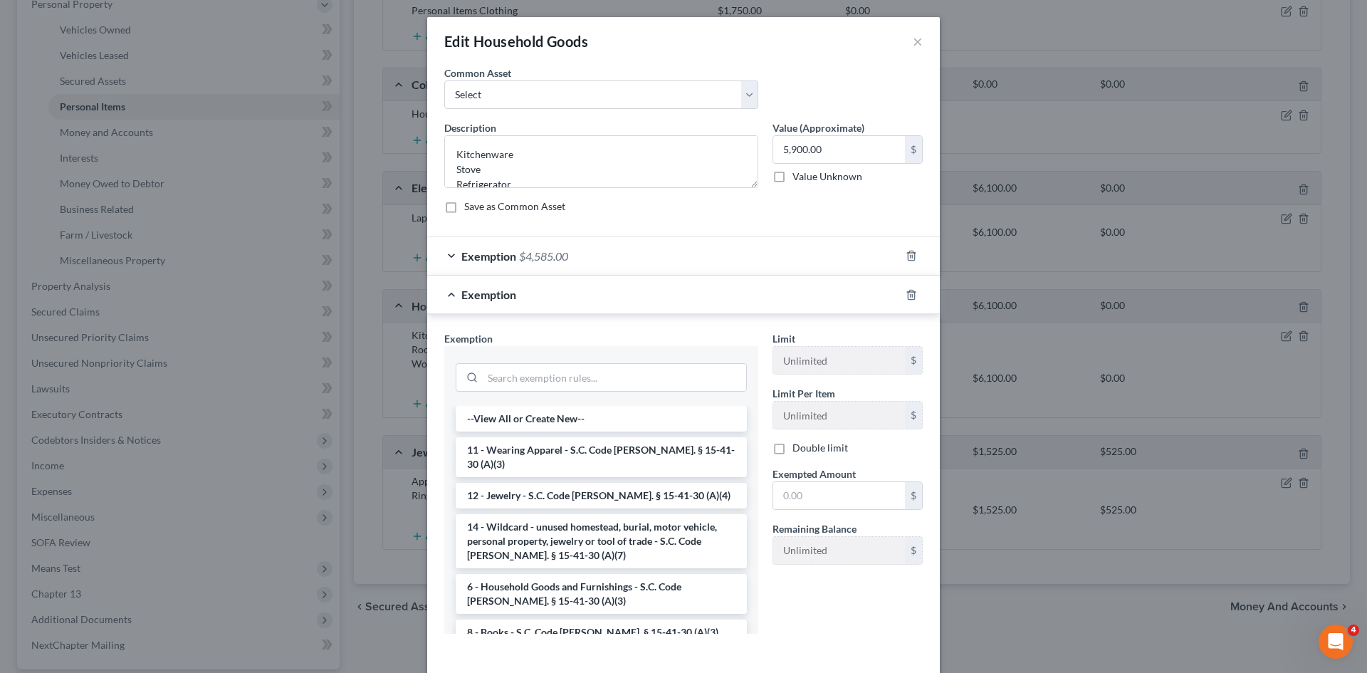
click at [614, 359] on div at bounding box center [601, 375] width 291 height 37
click at [615, 363] on div at bounding box center [601, 377] width 291 height 28
click at [623, 367] on input "search" at bounding box center [614, 377] width 263 height 27
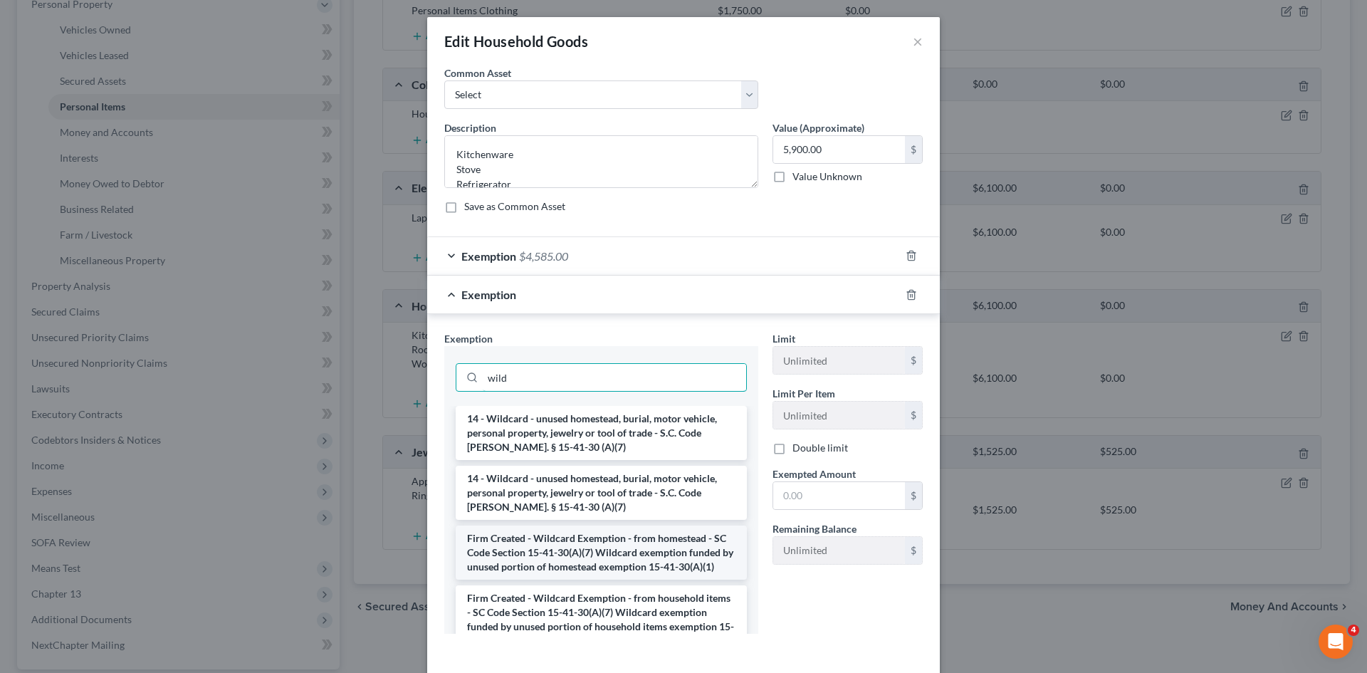
type input "wild"
click at [595, 549] on li "Firm Created - Wildcard Exemption - from homestead - SC Code Section 15-41-30(A…" at bounding box center [601, 552] width 291 height 54
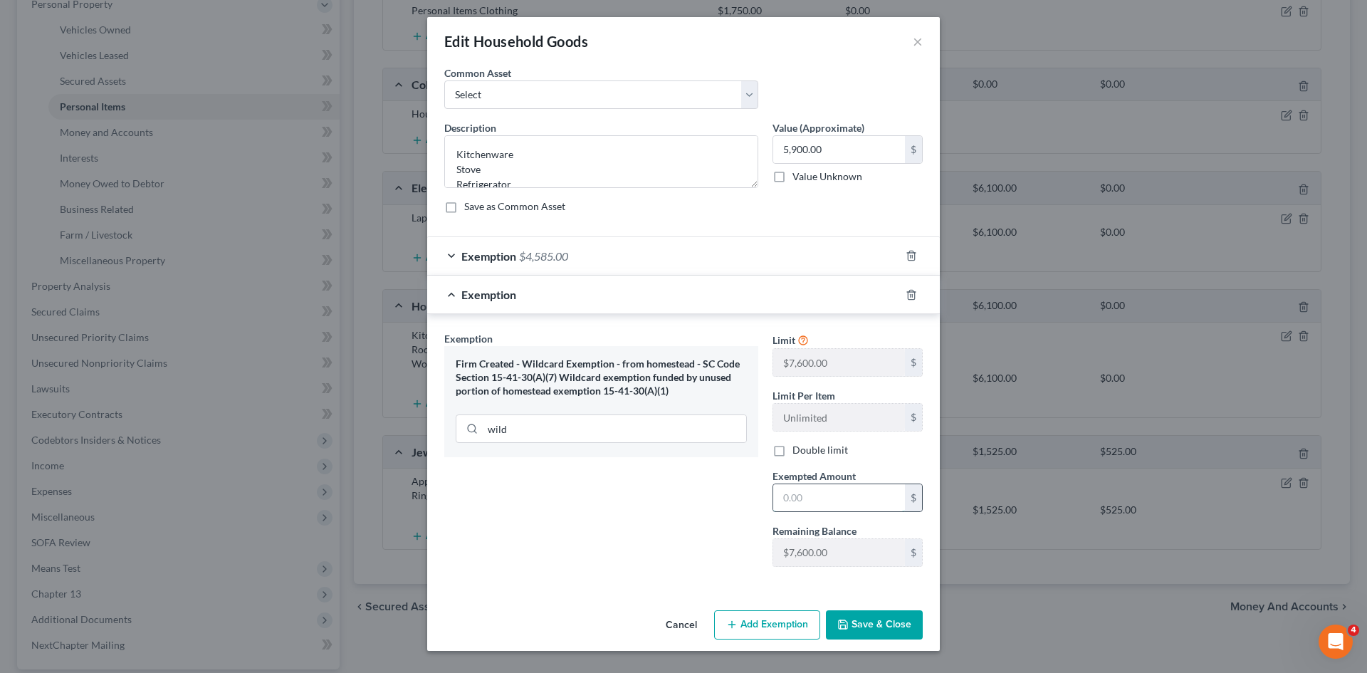
click at [858, 502] on input "text" at bounding box center [839, 497] width 132 height 27
type input "1,315"
click at [857, 614] on button "Save & Close" at bounding box center [874, 625] width 97 height 30
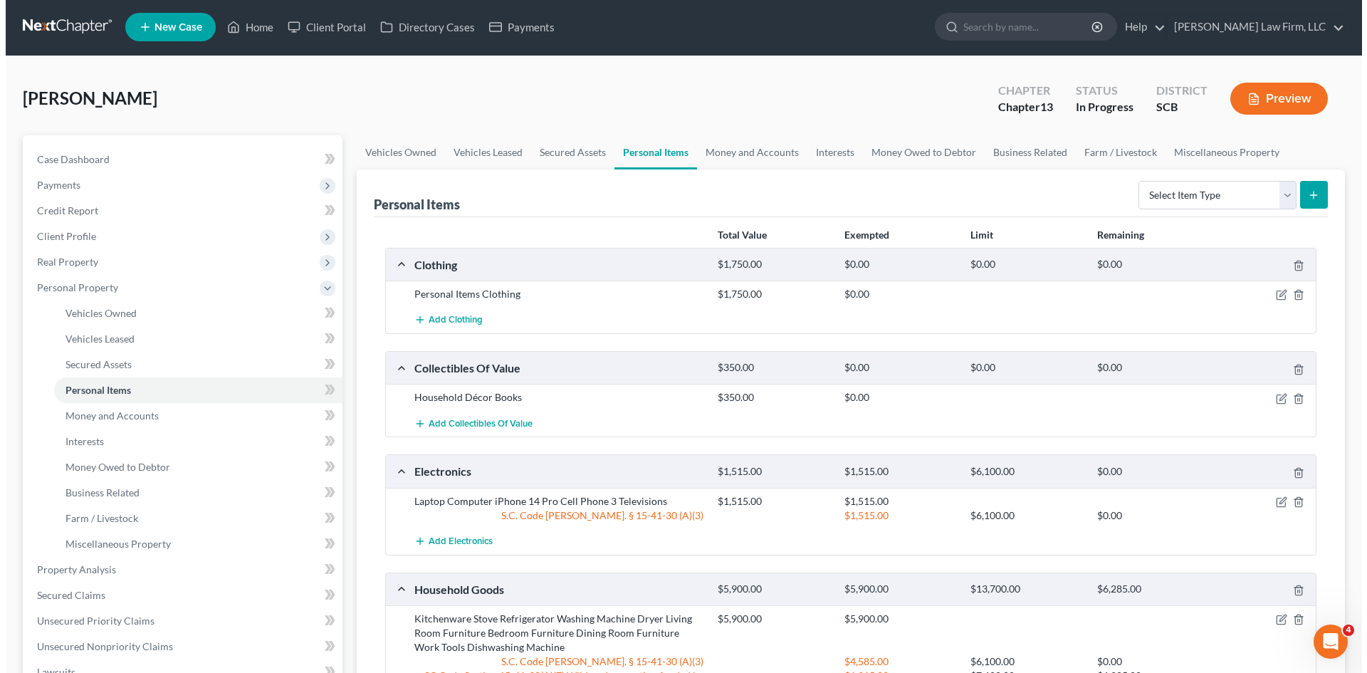
scroll to position [0, 0]
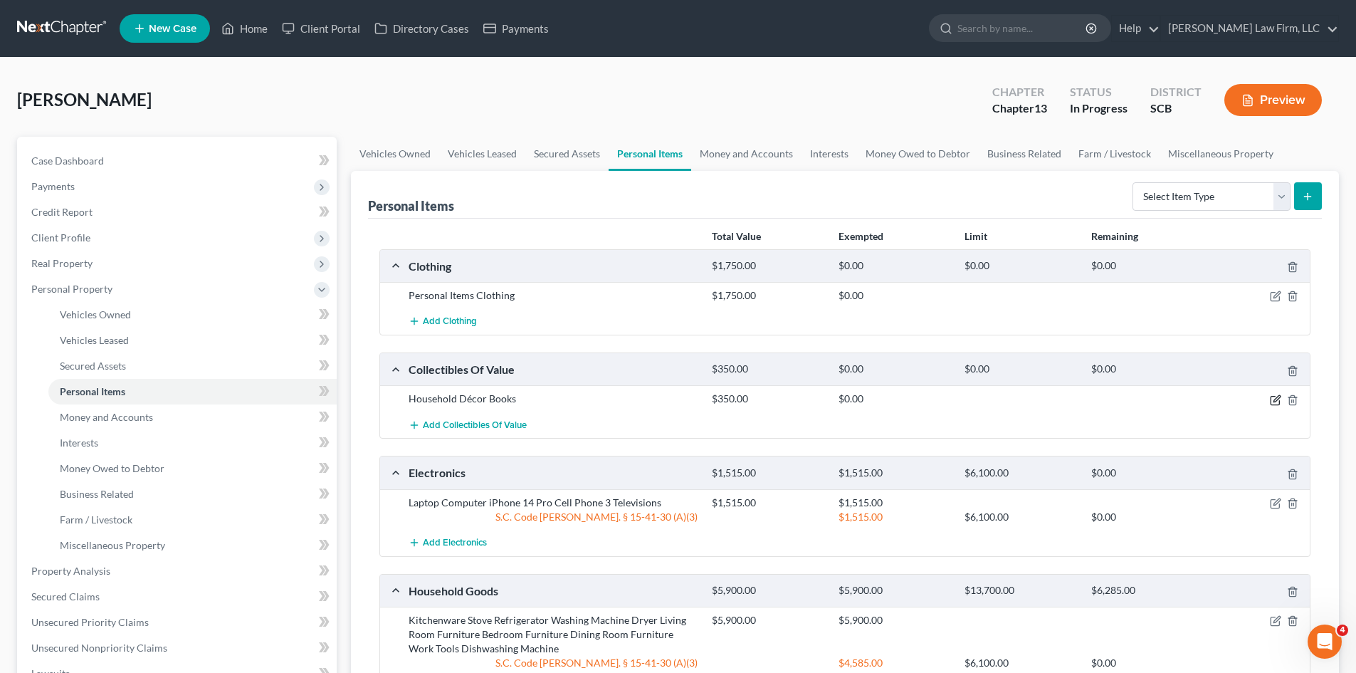
click at [1274, 402] on icon "button" at bounding box center [1275, 399] width 11 height 11
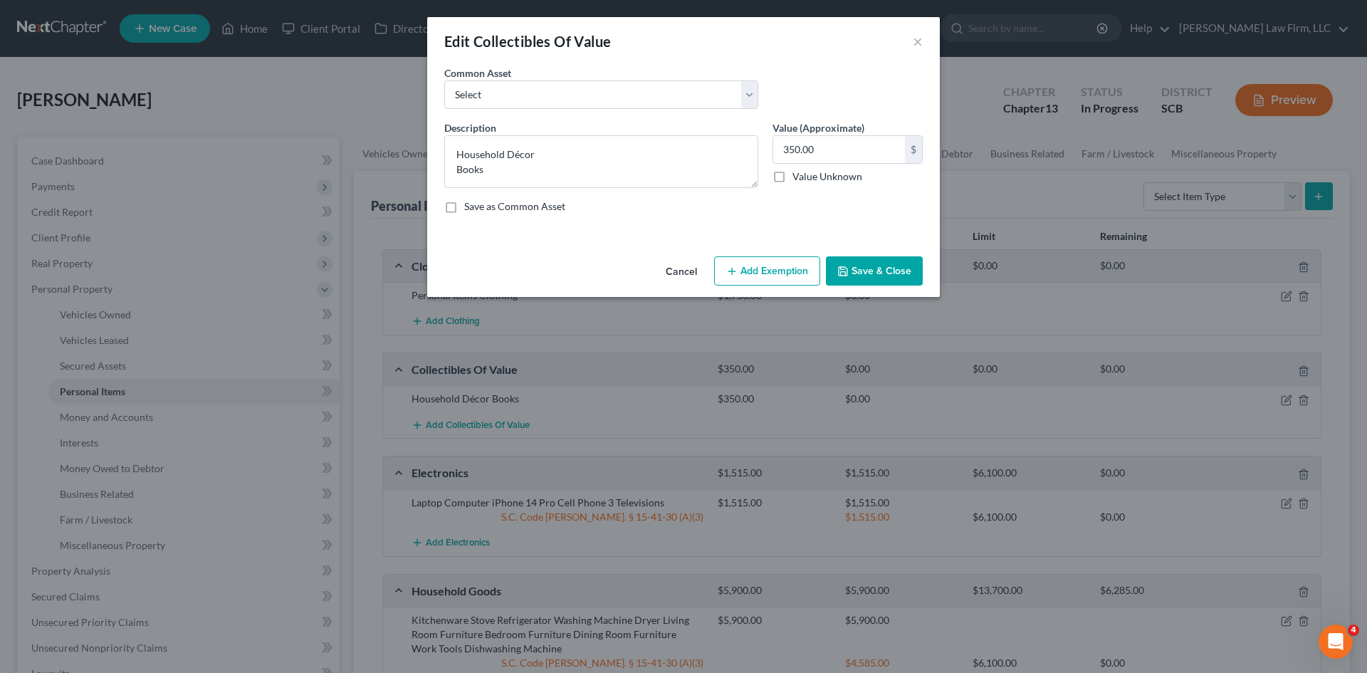
click at [784, 221] on div "Description * Household Décor Books Value (Approximate) 350.00 $ Value Unknown …" at bounding box center [683, 172] width 493 height 105
click at [774, 272] on button "Add Exemption" at bounding box center [767, 271] width 106 height 30
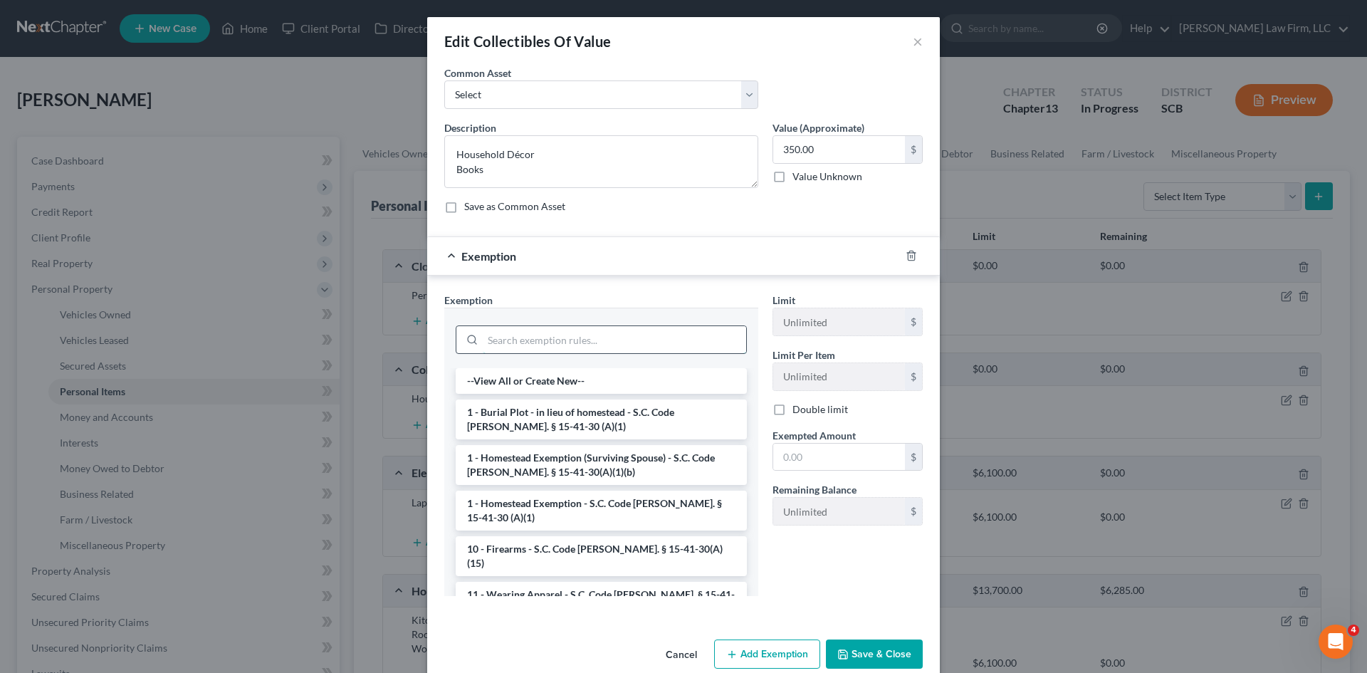
click at [579, 335] on input "search" at bounding box center [614, 339] width 263 height 27
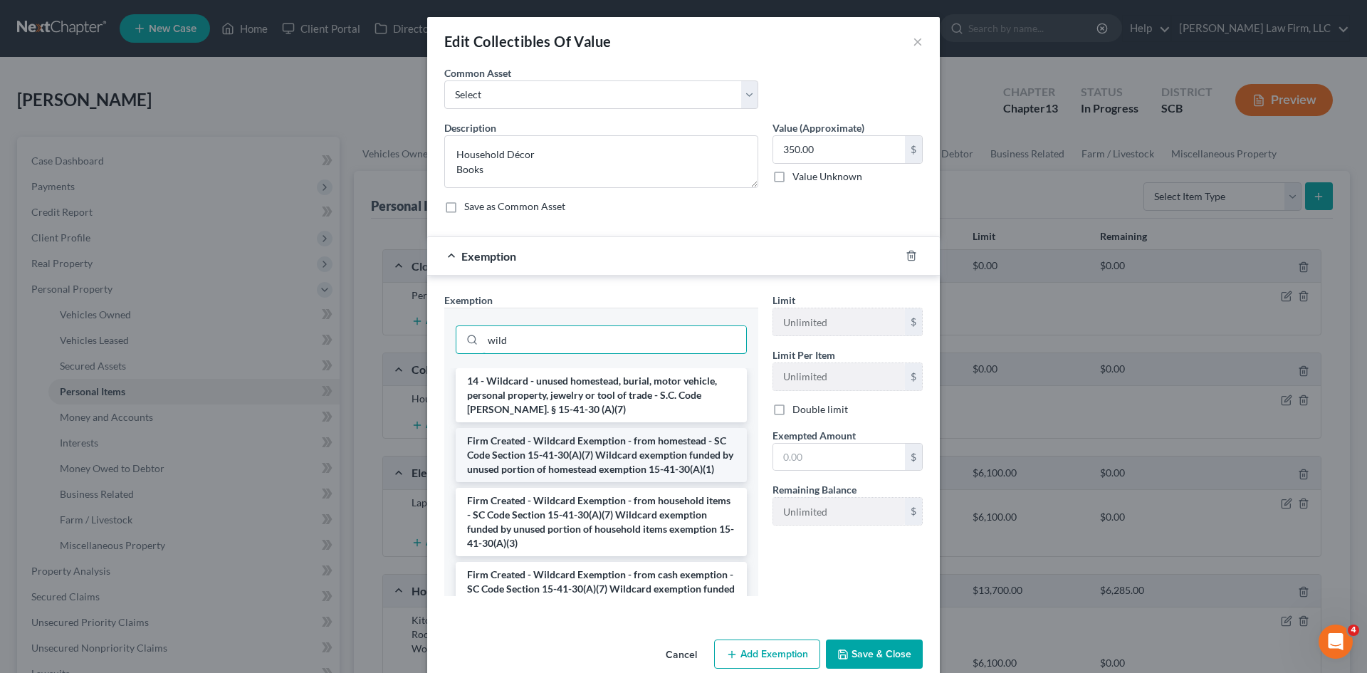
type input "wild"
click at [591, 456] on li "Firm Created - Wildcard Exemption - from homestead - SC Code Section 15-41-30(A…" at bounding box center [601, 455] width 291 height 54
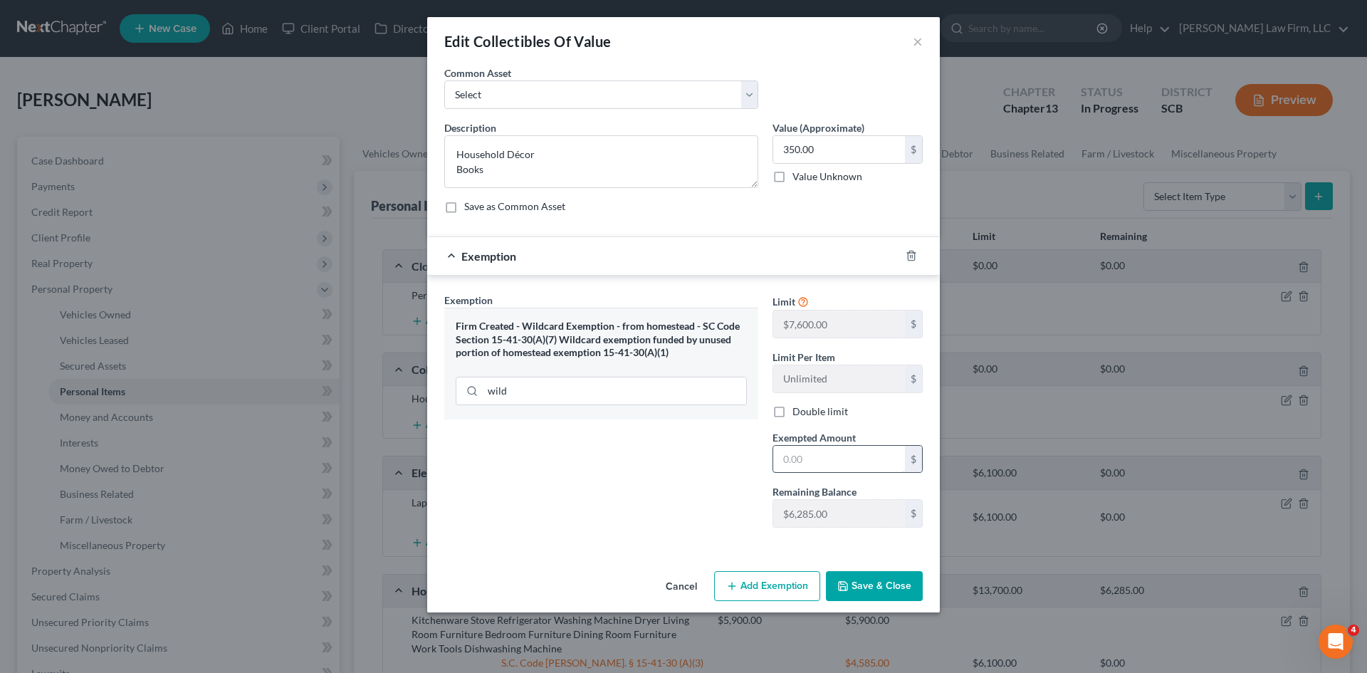
click at [786, 461] on input "text" at bounding box center [839, 459] width 132 height 27
type input "350"
click at [868, 592] on button "Save & Close" at bounding box center [874, 586] width 97 height 30
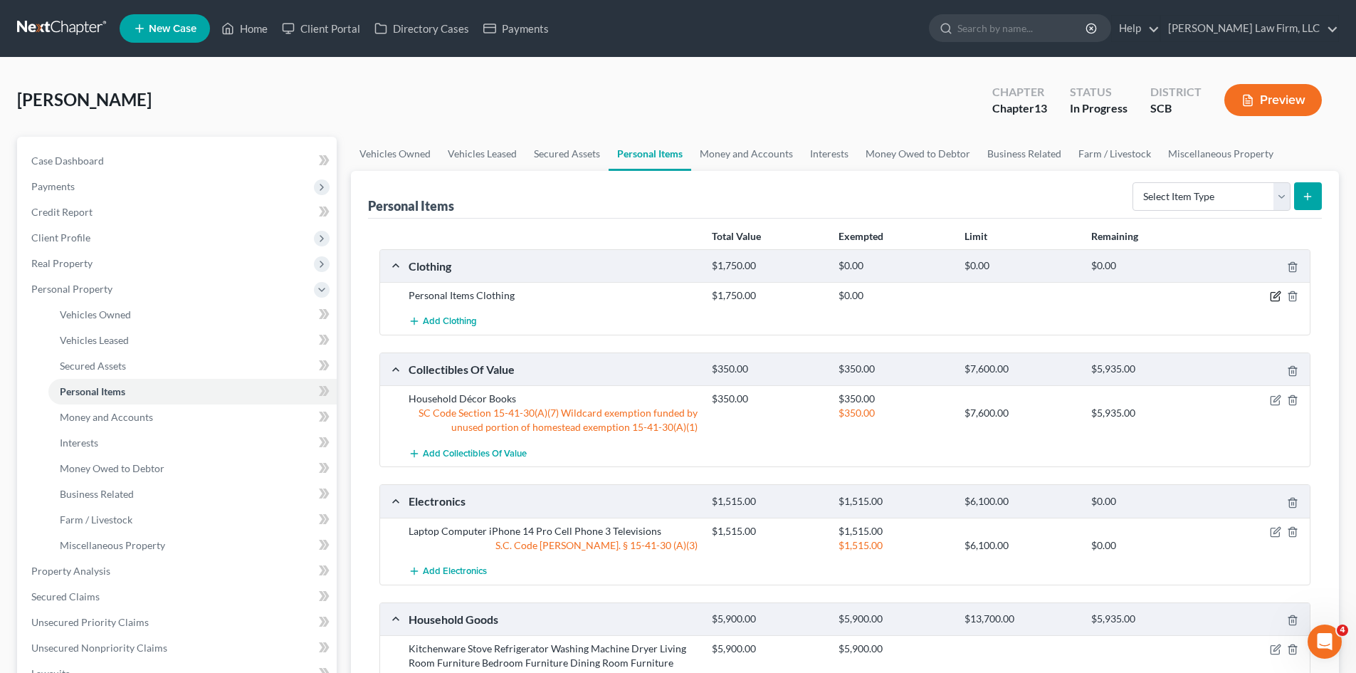
click at [1276, 295] on icon "button" at bounding box center [1275, 295] width 11 height 11
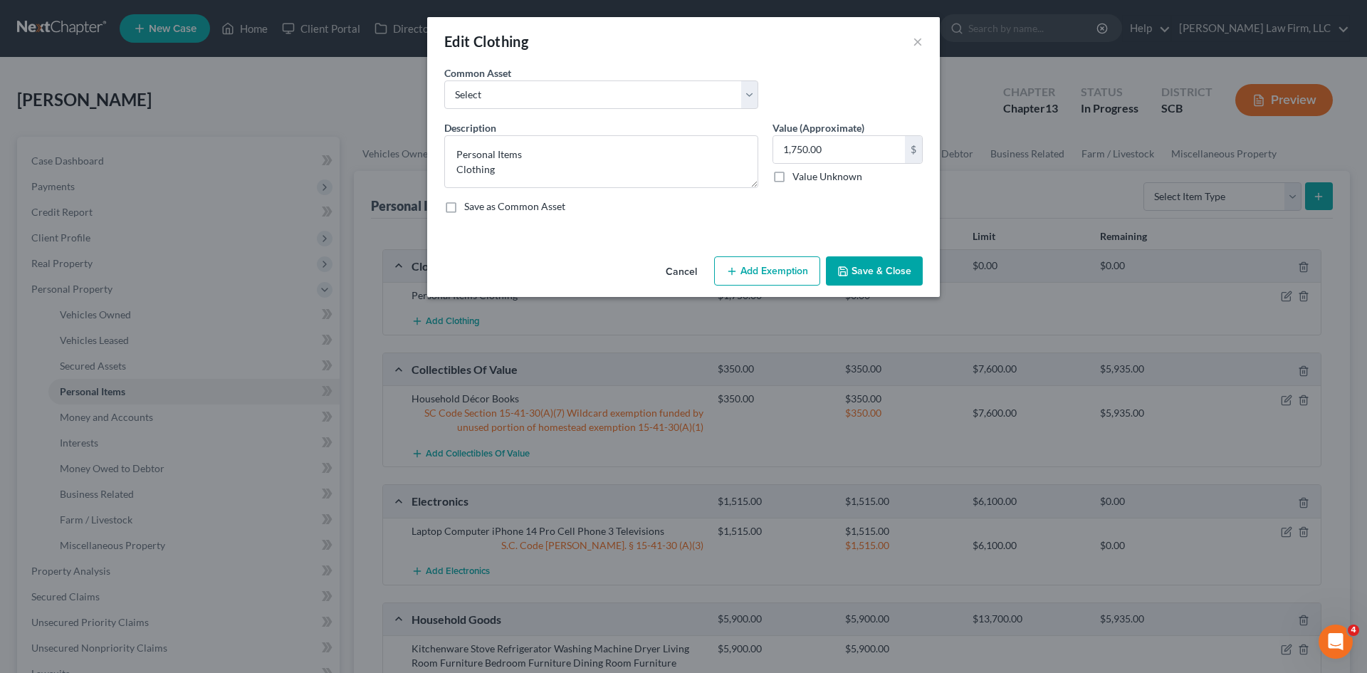
click at [765, 267] on button "Add Exemption" at bounding box center [767, 271] width 106 height 30
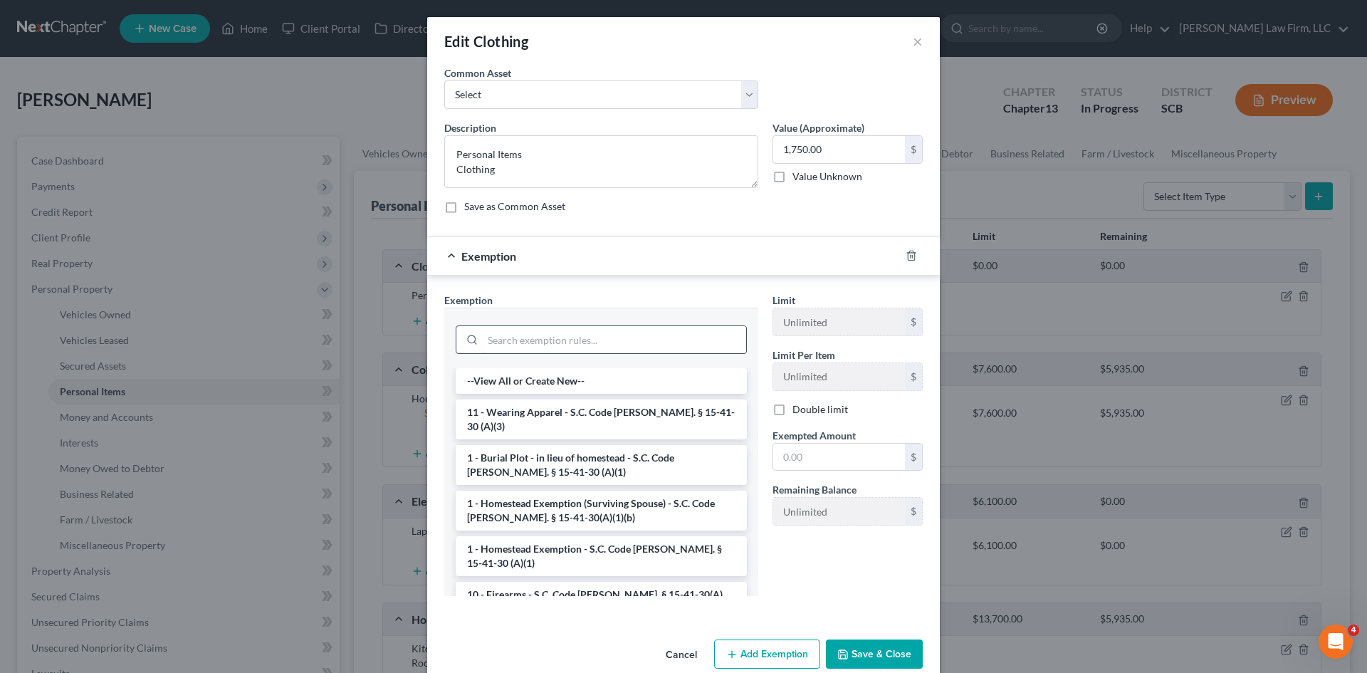
click at [546, 340] on input "search" at bounding box center [614, 339] width 263 height 27
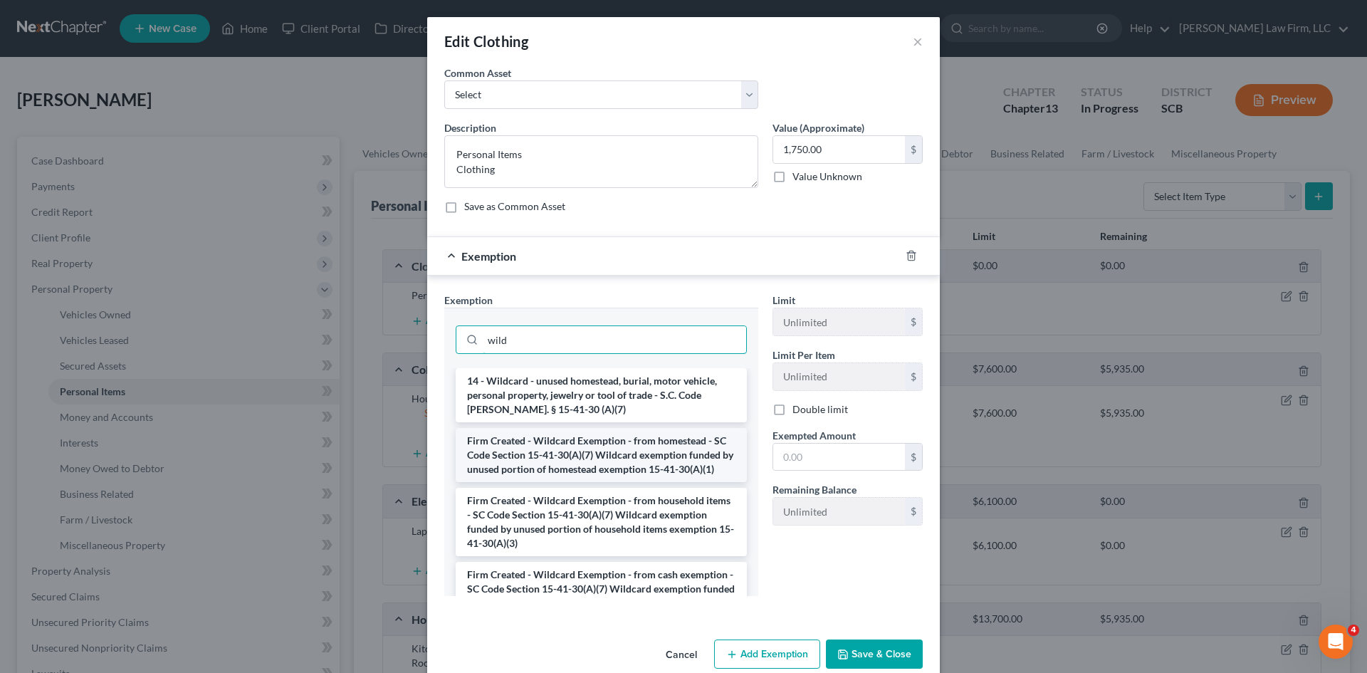
type input "wild"
click at [601, 472] on li "Firm Created - Wildcard Exemption - from homestead - SC Code Section 15-41-30(A…" at bounding box center [601, 455] width 291 height 54
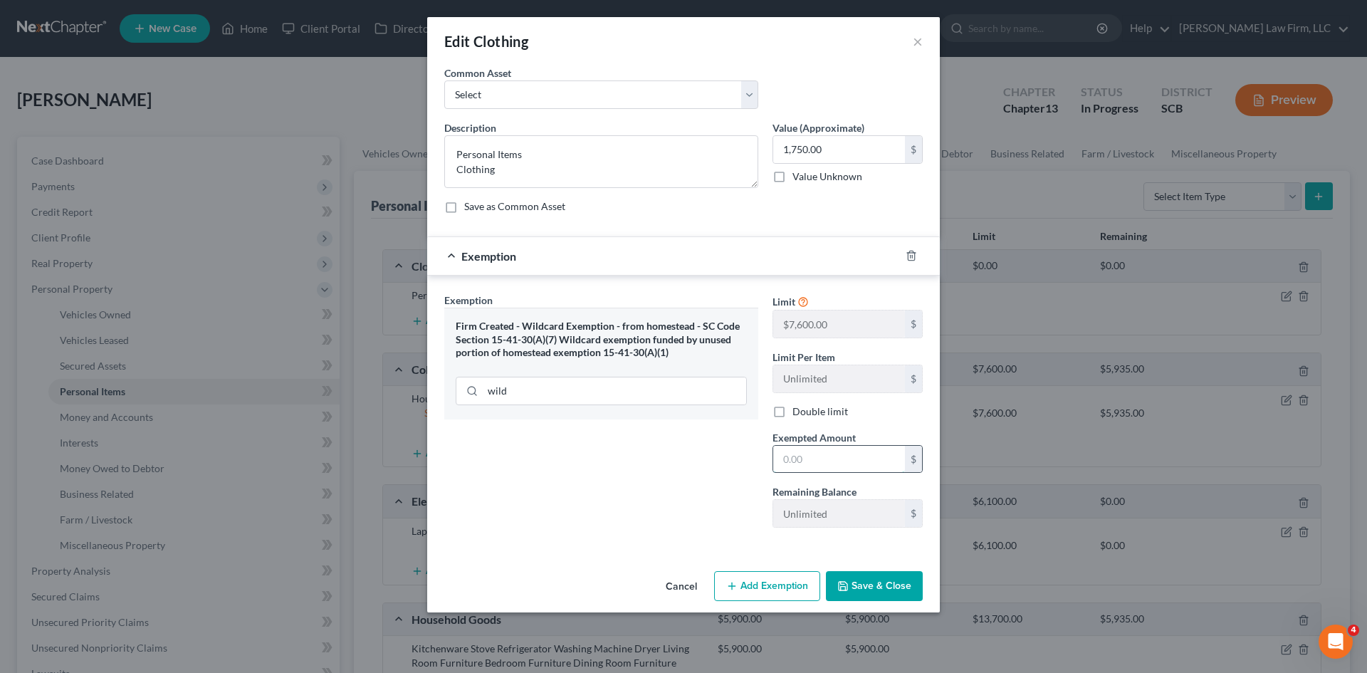
click at [796, 463] on input "text" at bounding box center [839, 459] width 132 height 27
type input "1,750"
click at [841, 586] on polyline "button" at bounding box center [843, 588] width 5 height 4
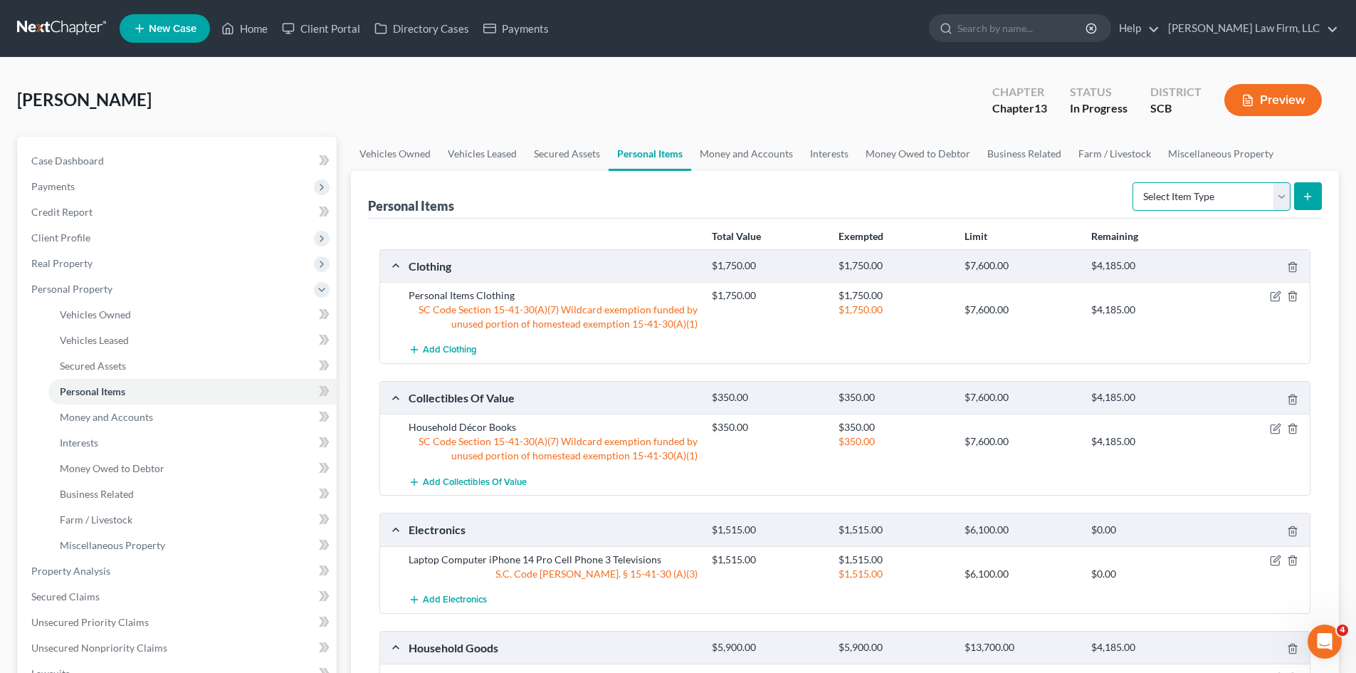
click at [1174, 202] on select "Select Item Type Clothing Collectibles Of Value Electronics Firearms Household …" at bounding box center [1211, 196] width 158 height 28
select select "other"
click at [1134, 182] on select "Select Item Type Clothing Collectibles Of Value Electronics Firearms Household …" at bounding box center [1211, 196] width 158 height 28
click at [1319, 199] on button "submit" at bounding box center [1308, 196] width 28 height 28
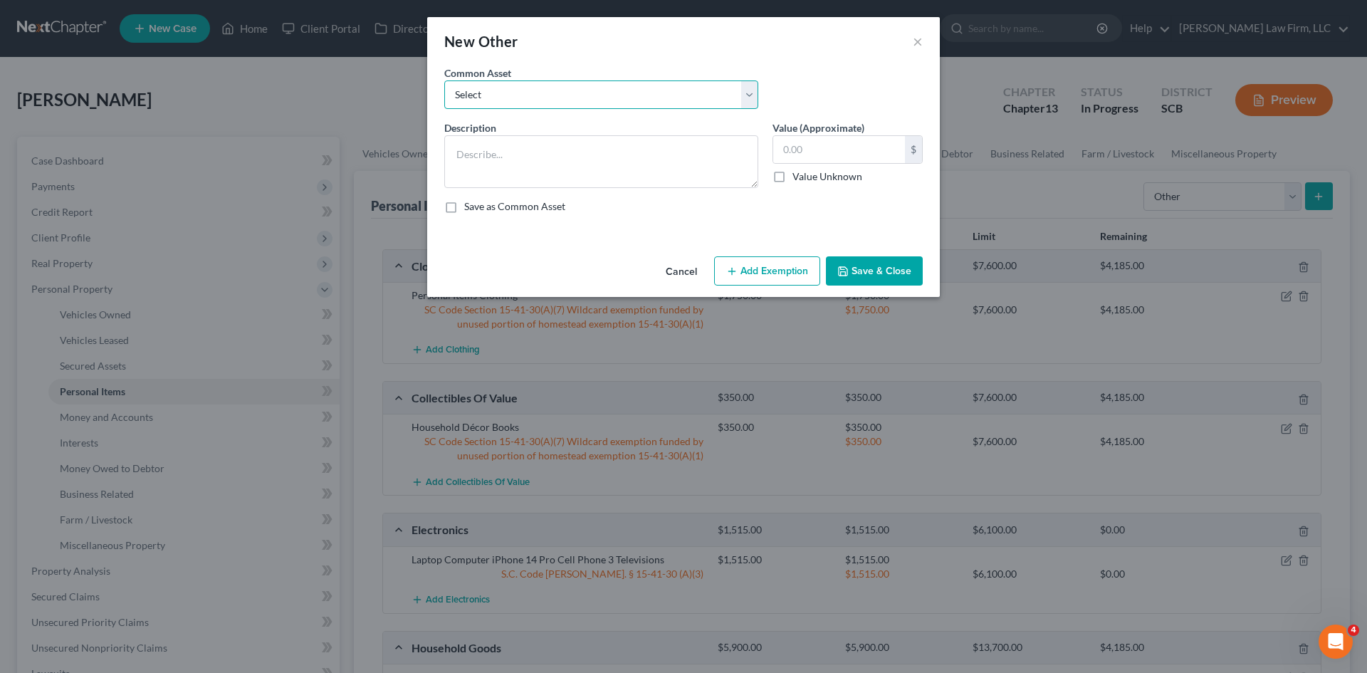
click at [552, 95] on select "Select [MEDICAL_DATA] Machine" at bounding box center [601, 94] width 314 height 28
select select "0"
click at [444, 80] on select "Select [MEDICAL_DATA] Machine" at bounding box center [601, 94] width 314 height 28
type textarea "[MEDICAL_DATA] Machine"
click at [794, 266] on button "Add Exemption" at bounding box center [767, 271] width 106 height 30
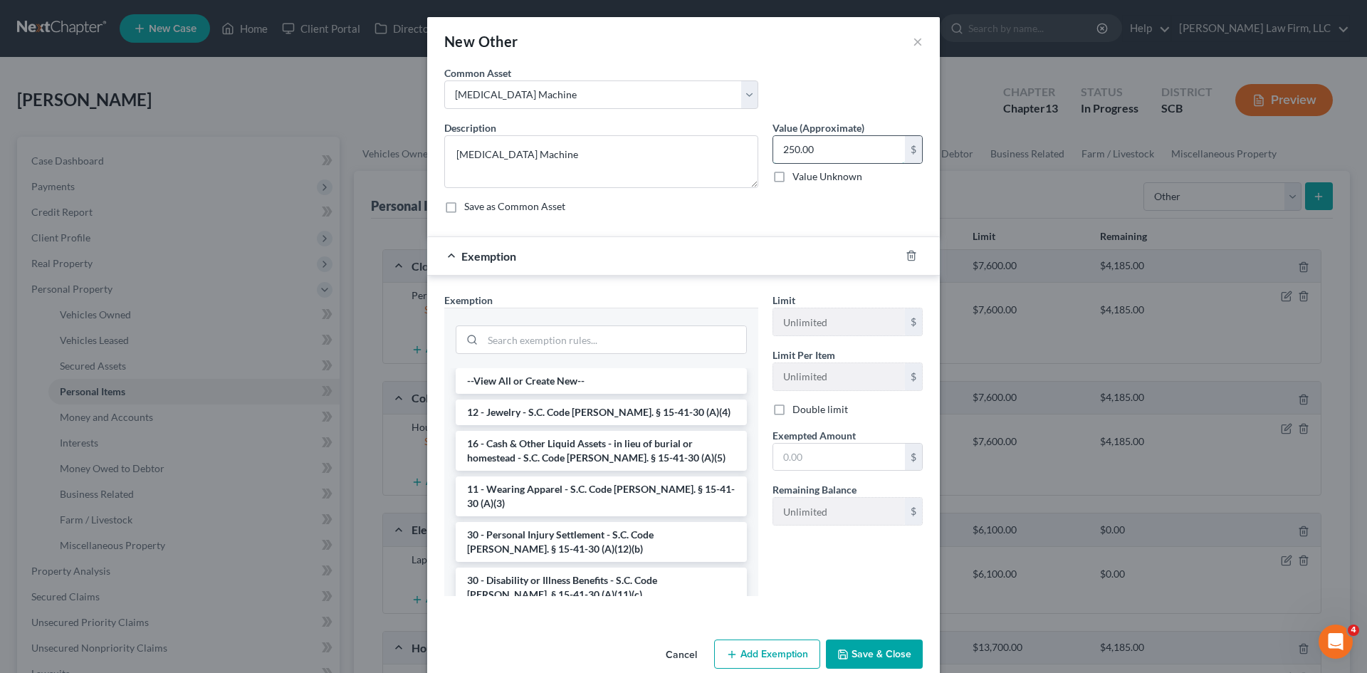
click at [792, 152] on input "250.00" at bounding box center [839, 149] width 132 height 27
type input "350"
click at [707, 337] on input "search" at bounding box center [614, 339] width 263 height 27
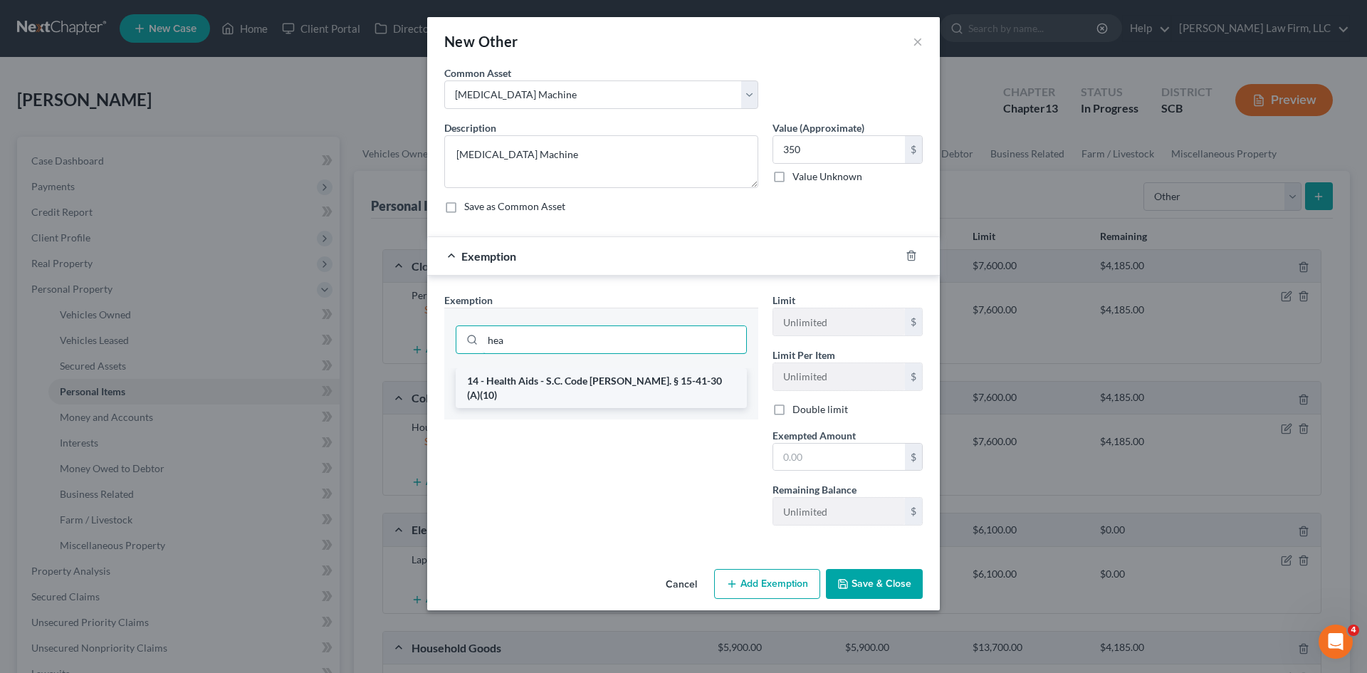
type input "hea"
click at [524, 385] on li "14 - Health Aids - S.C. Code [PERSON_NAME]. § 15-41-30 (A)(10)" at bounding box center [601, 388] width 291 height 40
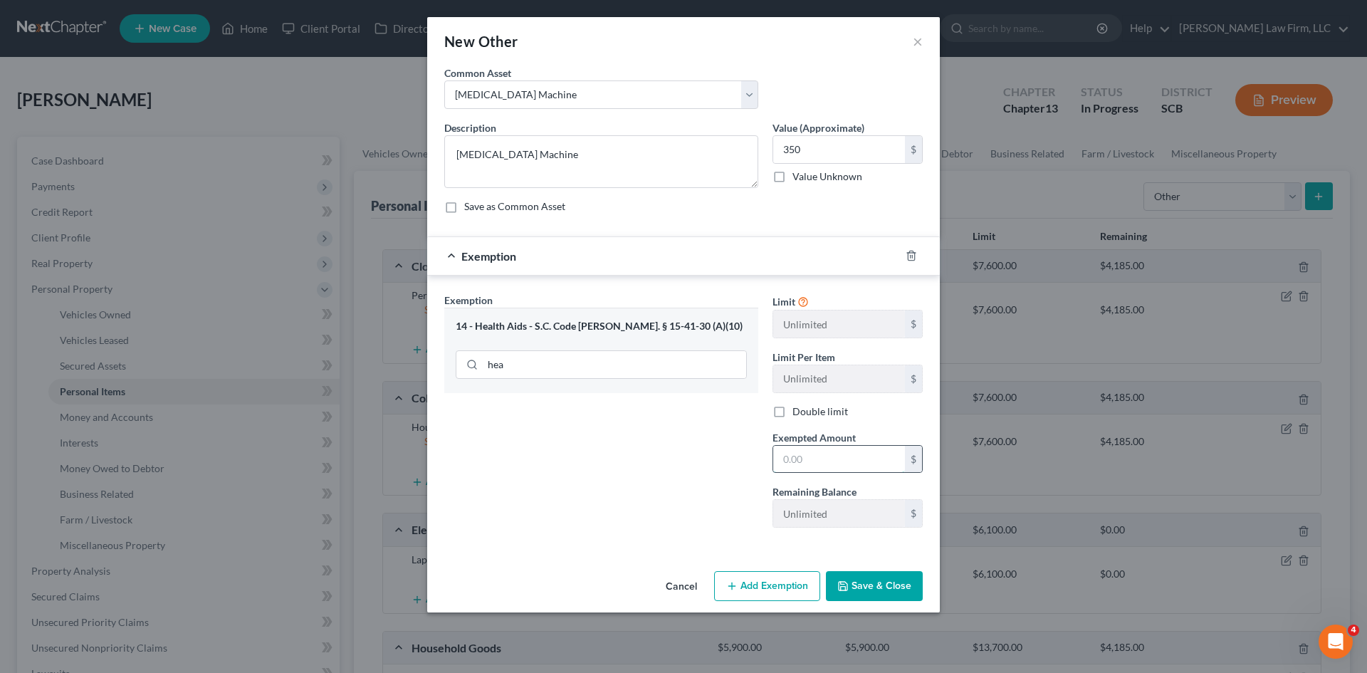
click at [827, 456] on input "text" at bounding box center [839, 459] width 132 height 27
type input "350"
click at [857, 581] on button "Save & Close" at bounding box center [874, 586] width 97 height 30
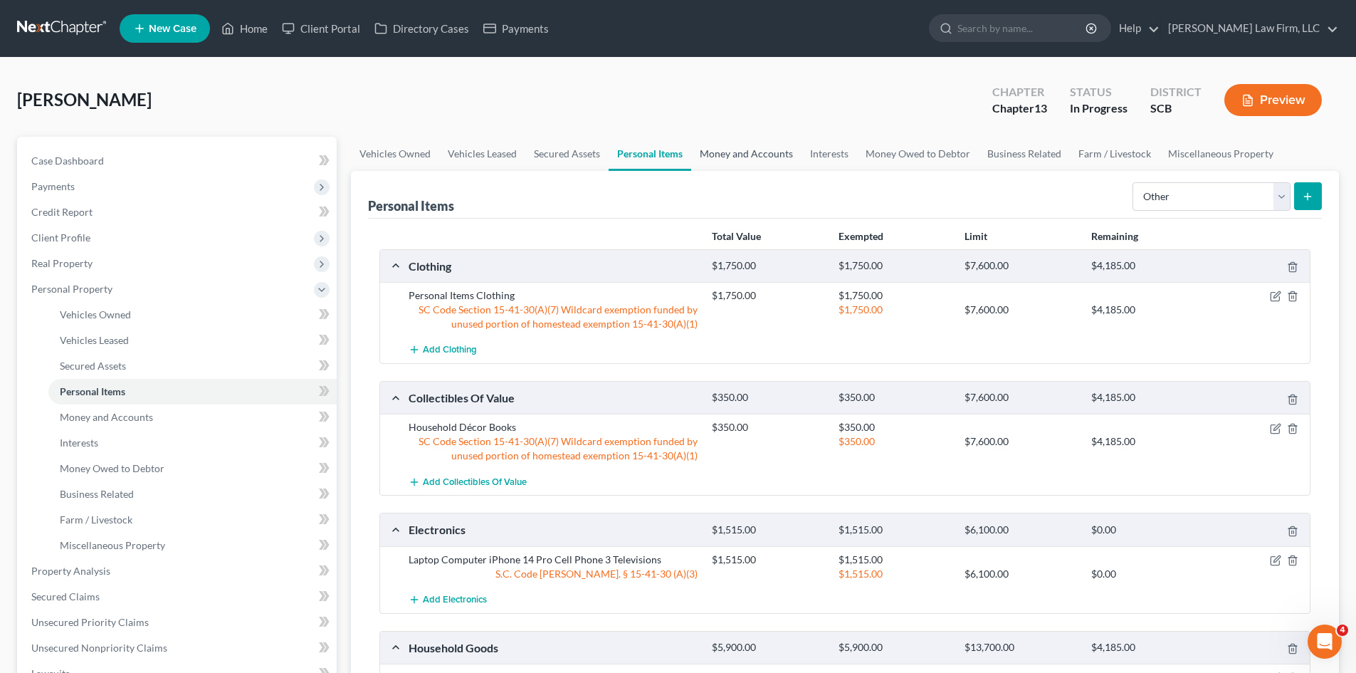
click at [749, 161] on link "Money and Accounts" at bounding box center [746, 154] width 110 height 34
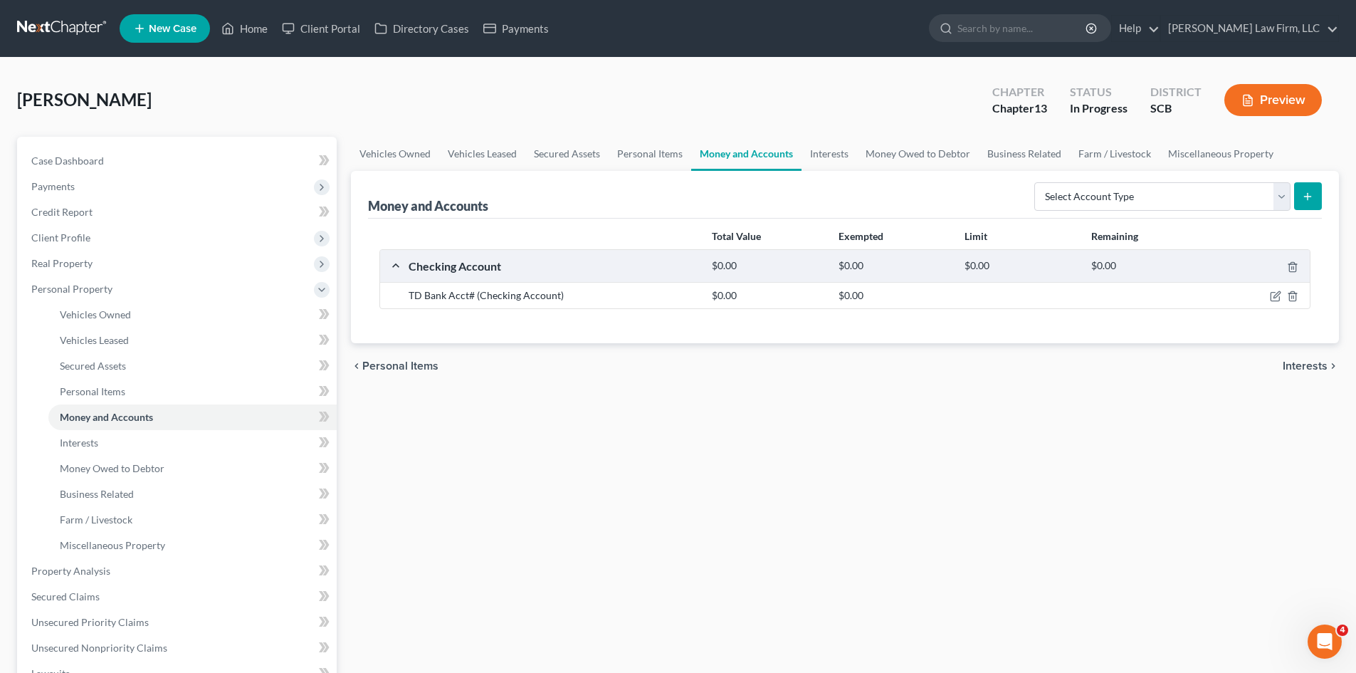
click at [1169, 211] on form "Select Account Type Brokerage Cash on Hand Certificates of Deposit Checking Acc…" at bounding box center [1178, 196] width 288 height 29
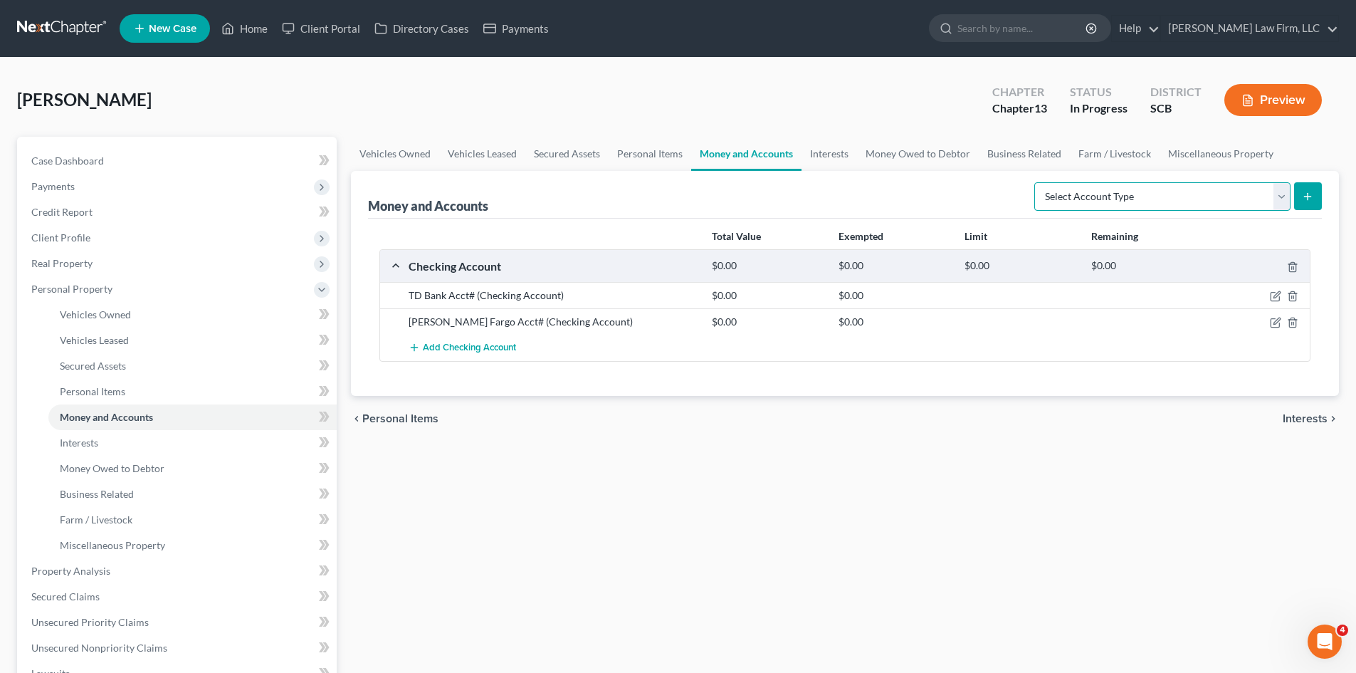
click at [1167, 197] on select "Select Account Type Brokerage Cash on Hand Certificates of Deposit Checking Acc…" at bounding box center [1162, 196] width 256 height 28
select select "cash_on_hand"
click at [1037, 182] on select "Select Account Type Brokerage Cash on Hand Certificates of Deposit Checking Acc…" at bounding box center [1162, 196] width 256 height 28
click at [1298, 202] on button "submit" at bounding box center [1308, 196] width 28 height 28
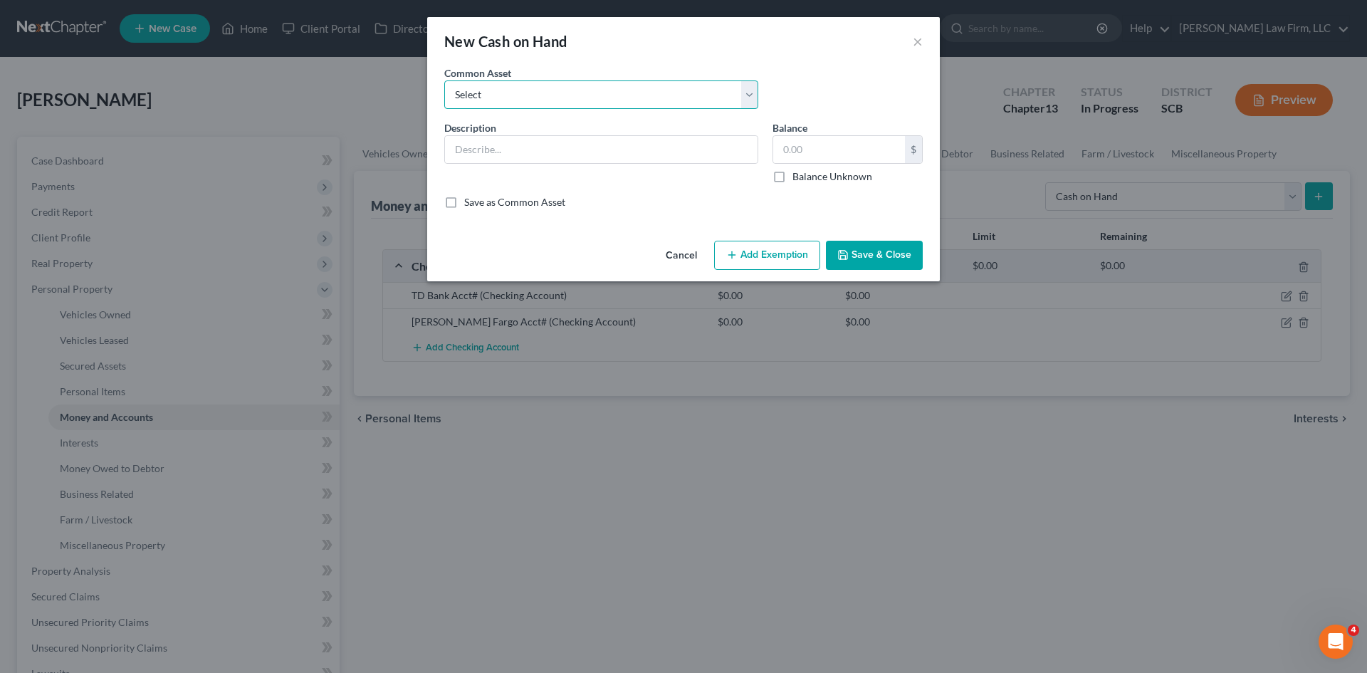
click at [638, 96] on select "Select The joint debtor does not carry cash The debtor does not carry cash. (Mr…" at bounding box center [601, 94] width 314 height 28
select select "5"
click at [444, 80] on select "Select The joint debtor does not carry cash The debtor does not carry cash. (Mr…" at bounding box center [601, 94] width 314 height 28
type input "Cash"
click at [836, 144] on input "400.00" at bounding box center [839, 149] width 132 height 27
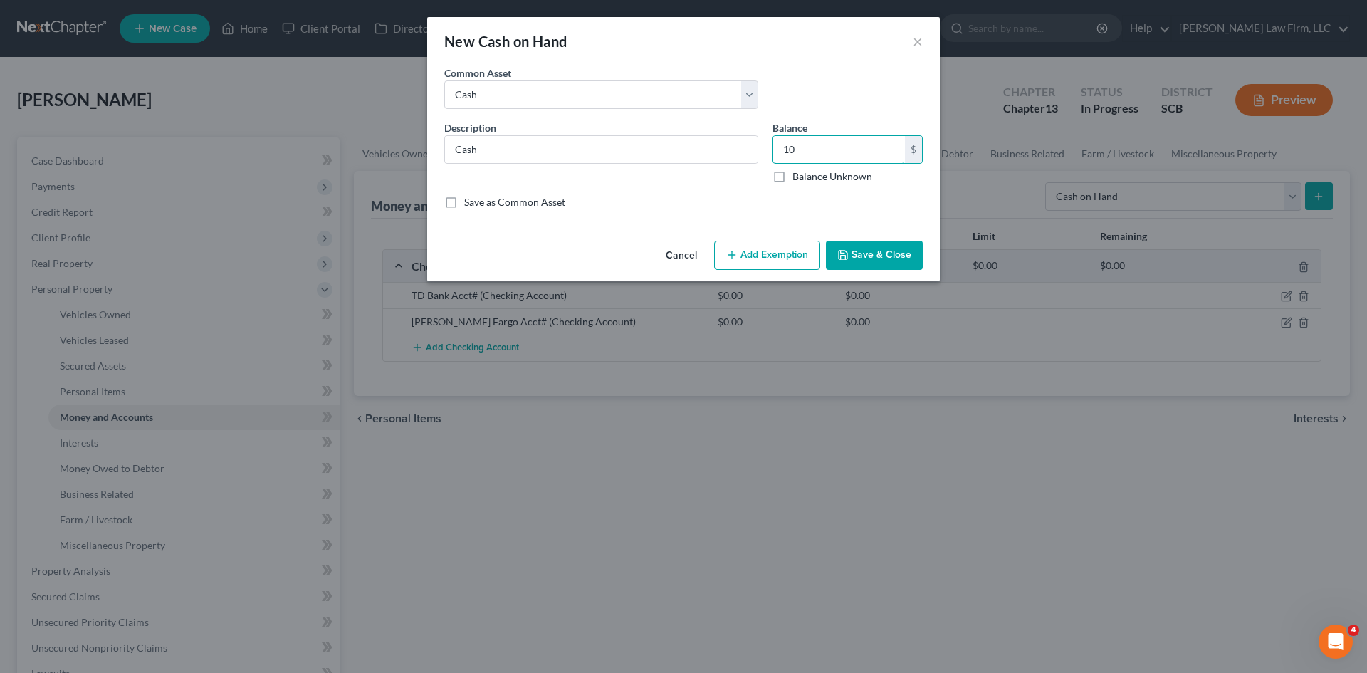
type input "10"
click at [876, 255] on button "Save & Close" at bounding box center [874, 256] width 97 height 30
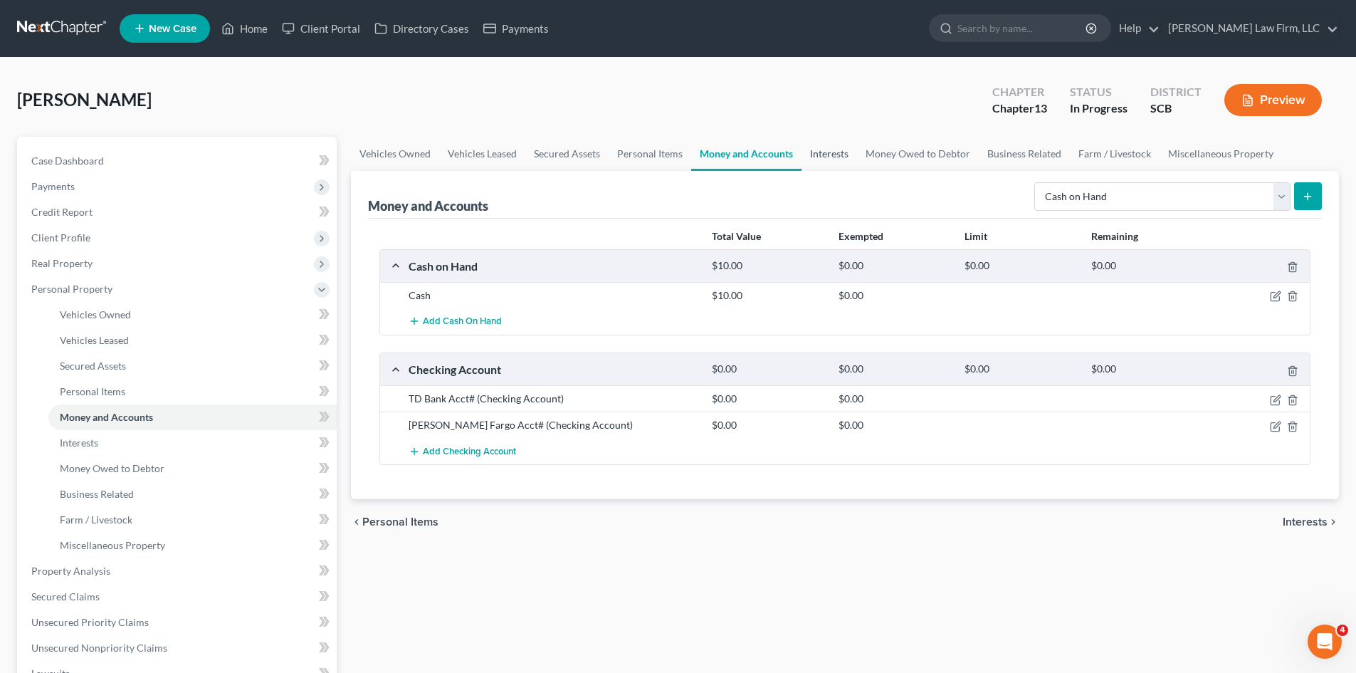
click at [825, 149] on link "Interests" at bounding box center [829, 154] width 56 height 34
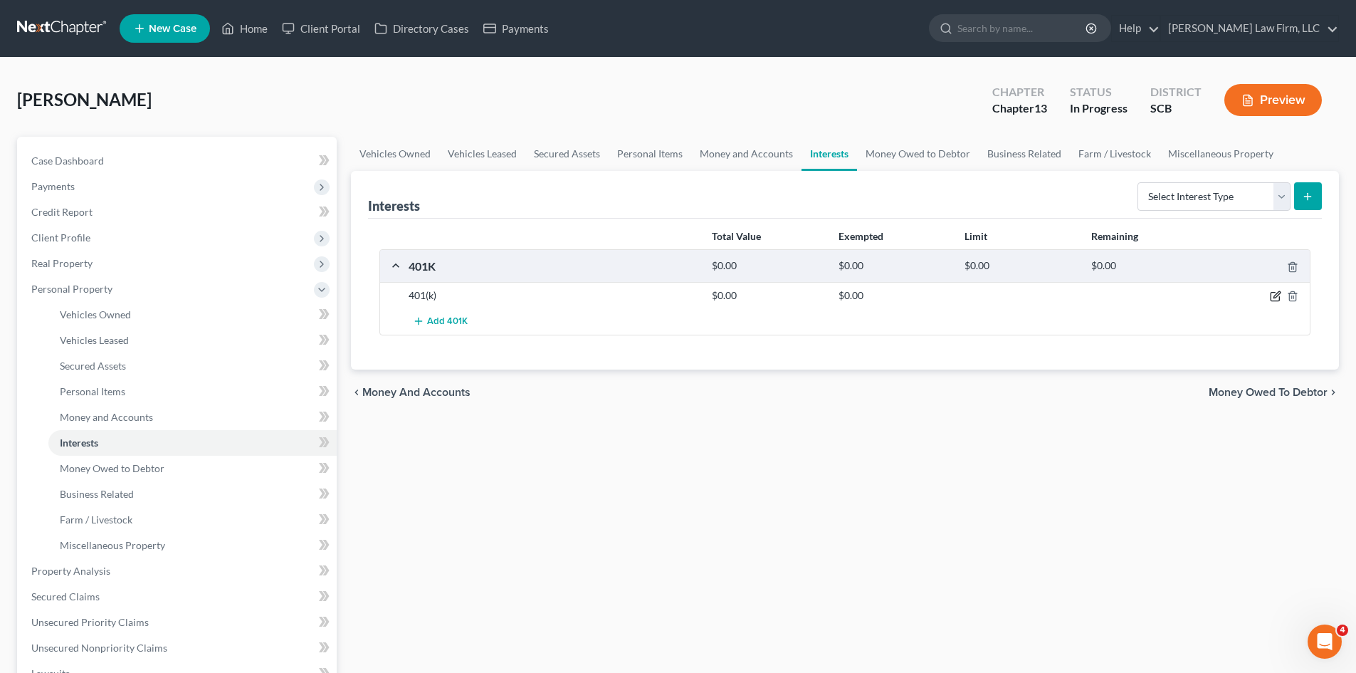
click at [1271, 299] on icon "button" at bounding box center [1275, 295] width 11 height 11
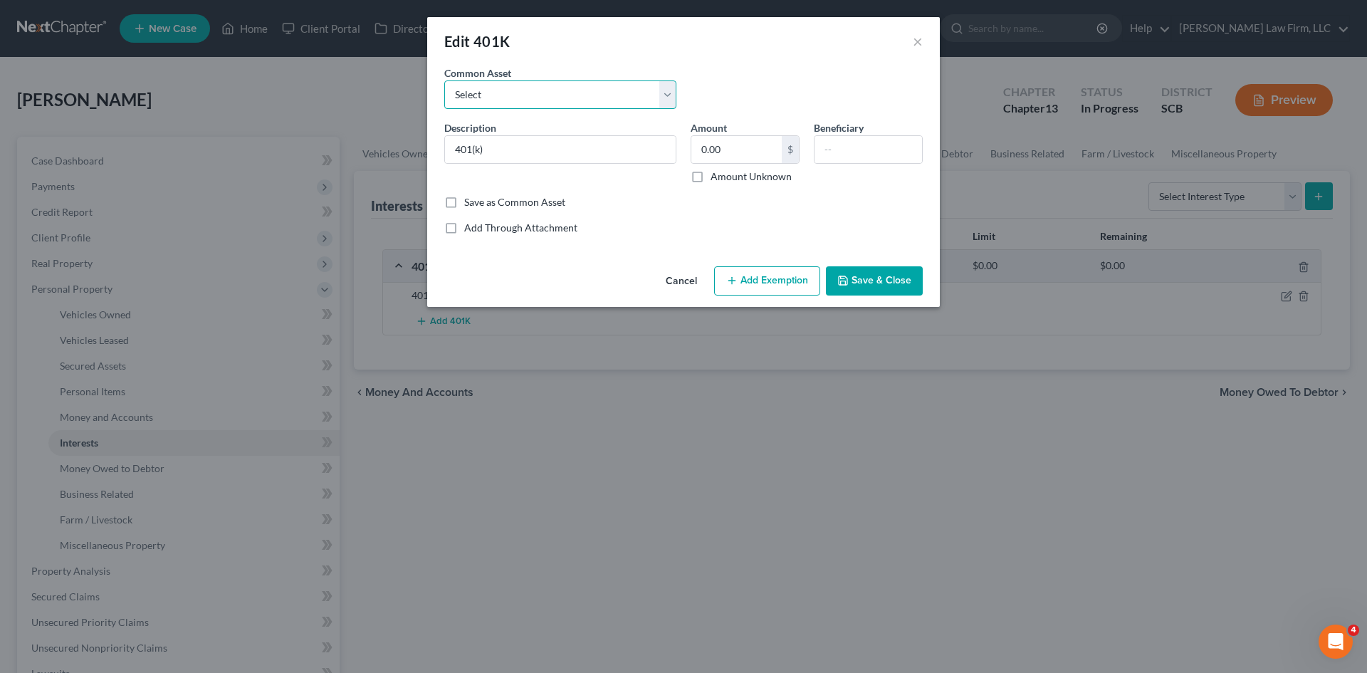
click at [482, 95] on select "Select (Mr.) 401(k) Vanguard 401(k) (Mrs.) 401(k) Fidelity 401(k)" at bounding box center [560, 94] width 232 height 28
click at [452, 149] on input "401(k)" at bounding box center [560, 149] width 231 height 27
type input "Voya 401(k)"
click at [874, 277] on button "Save & Close" at bounding box center [874, 281] width 97 height 30
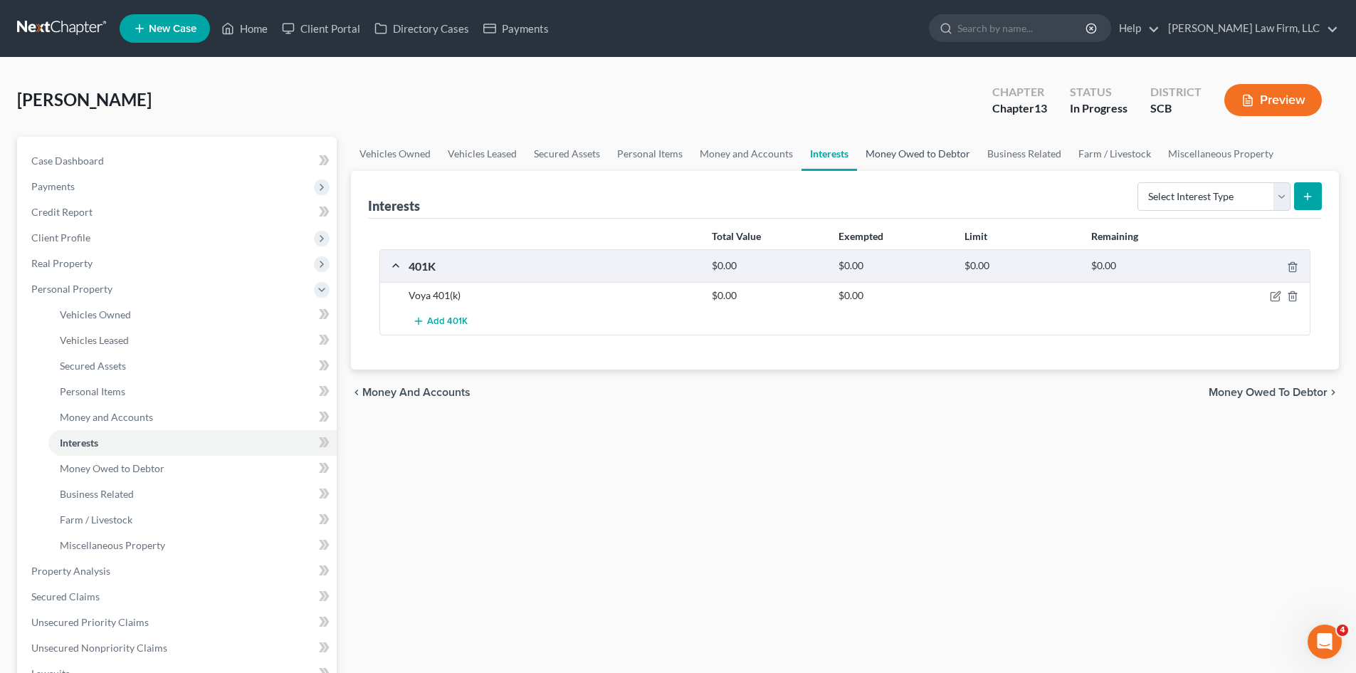
click at [883, 159] on link "Money Owed to Debtor" at bounding box center [918, 154] width 122 height 34
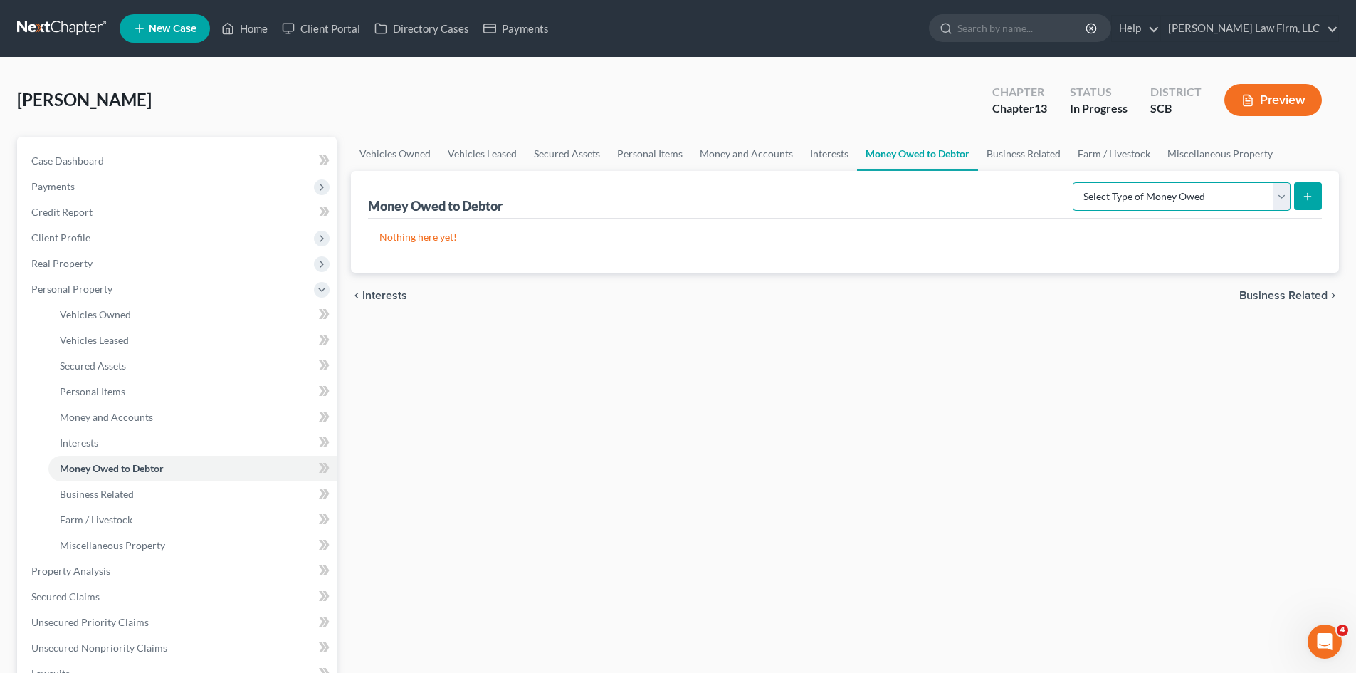
click at [1130, 196] on select "Select Type of Money Owed Accounts Receivable Alimony Child Support Claims Agai…" at bounding box center [1182, 196] width 218 height 28
select select "disability_benefits"
click at [1075, 182] on select "Select Type of Money Owed Accounts Receivable Alimony Child Support Claims Agai…" at bounding box center [1182, 196] width 218 height 28
click at [830, 155] on link "Interests" at bounding box center [829, 154] width 56 height 34
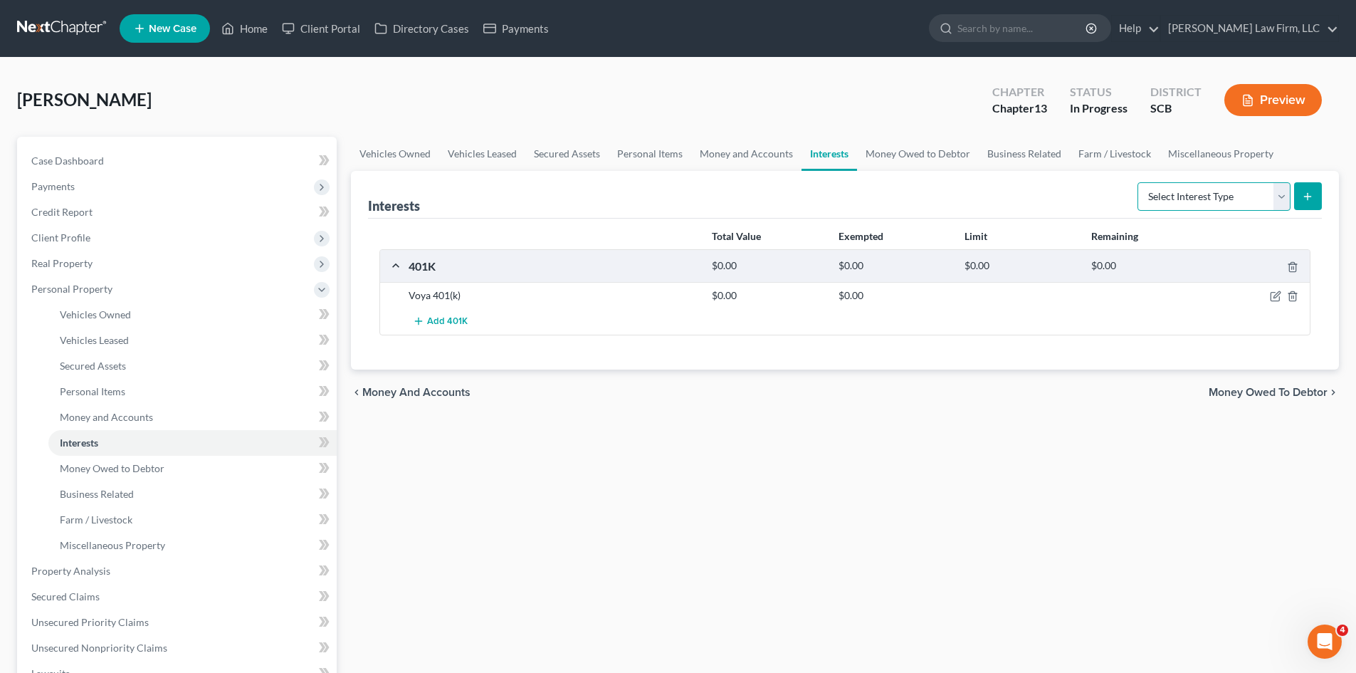
click at [1164, 195] on select "Select Interest Type 401K Annuity Bond Education IRA Government Bond Government…" at bounding box center [1213, 196] width 153 height 28
click at [941, 149] on link "Money Owed to Debtor" at bounding box center [918, 154] width 122 height 34
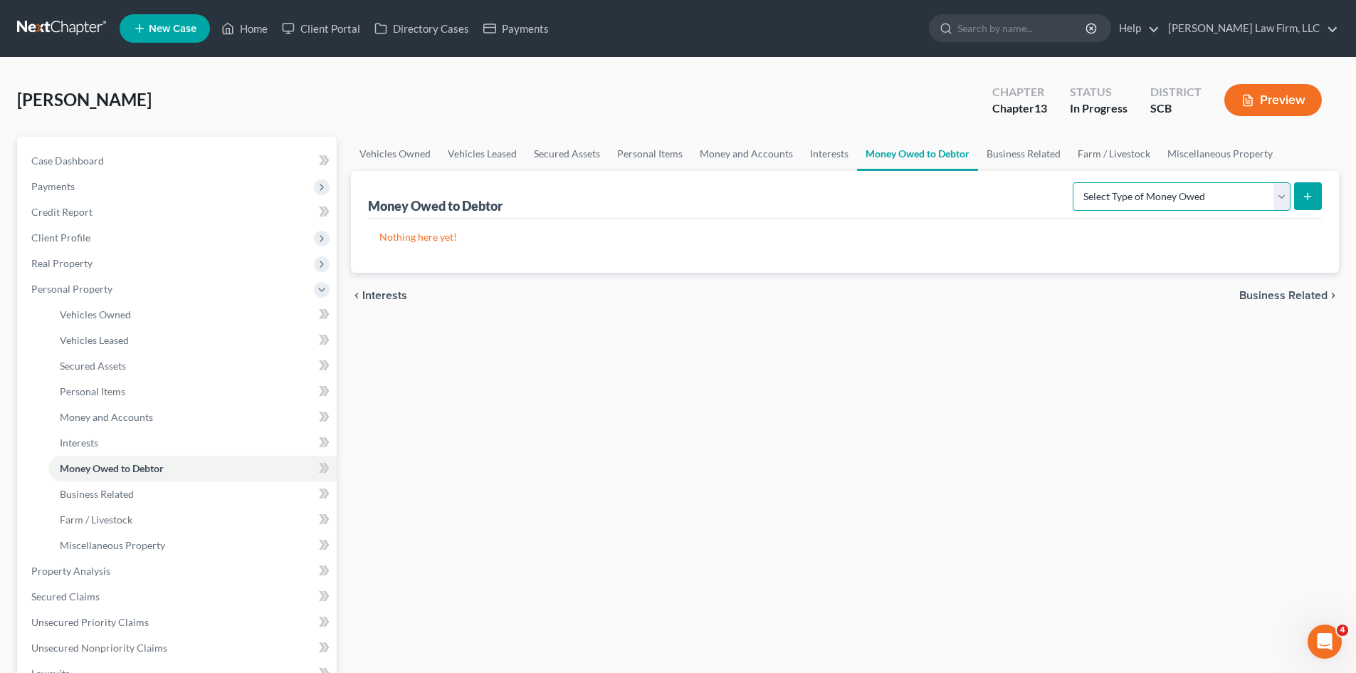
click at [1162, 189] on select "Select Type of Money Owed Accounts Receivable Alimony Child Support Claims Agai…" at bounding box center [1182, 196] width 218 height 28
click at [849, 159] on link "Interests" at bounding box center [829, 154] width 56 height 34
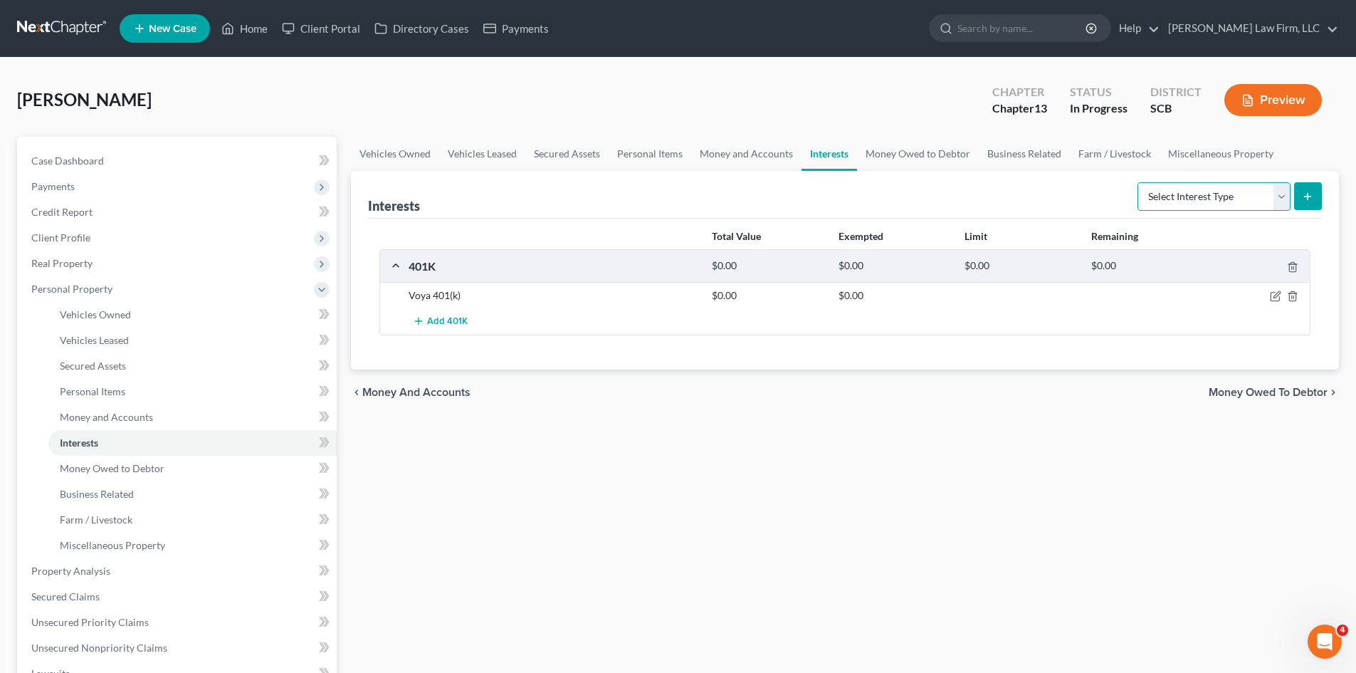
click at [1164, 208] on select "Select Interest Type 401K Annuity Bond Education IRA Government Bond Government…" at bounding box center [1213, 196] width 153 height 28
select select "annuity"
click at [1139, 182] on select "Select Interest Type 401K Annuity Bond Education IRA Government Bond Government…" at bounding box center [1213, 196] width 153 height 28
click at [1317, 201] on button "submit" at bounding box center [1308, 196] width 28 height 28
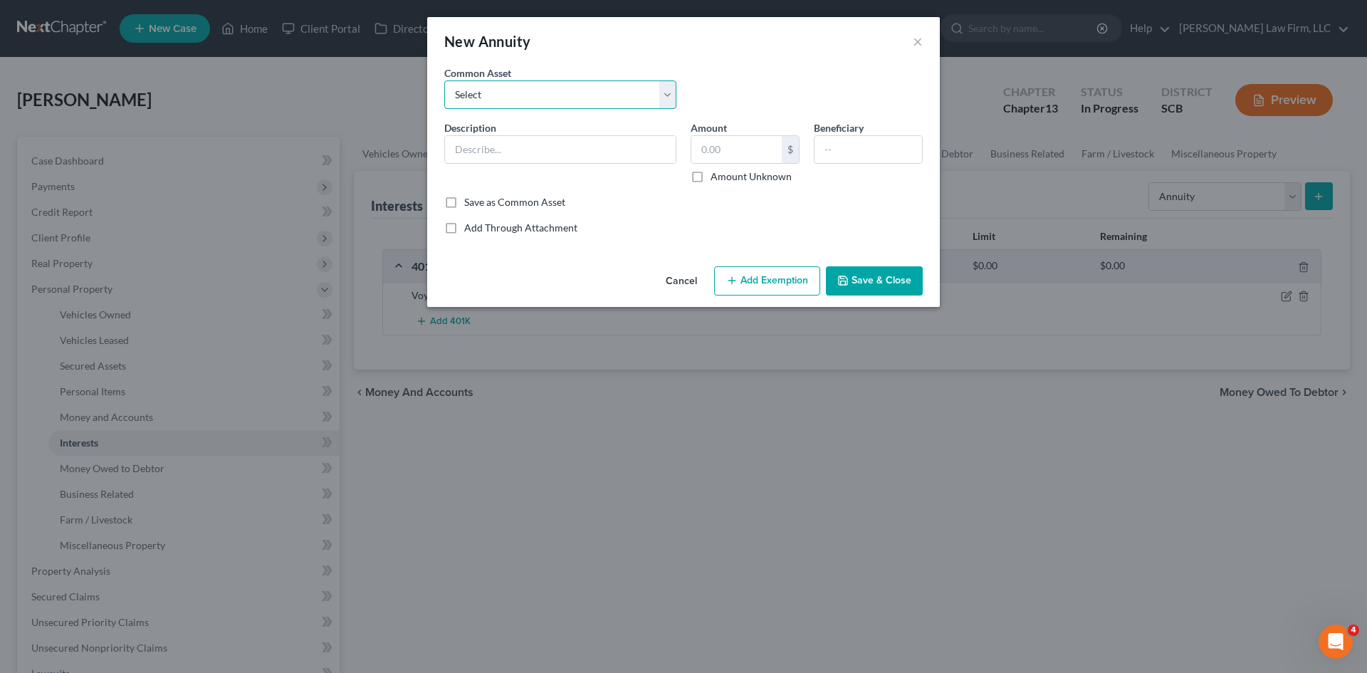
click at [583, 96] on select "Select SC Retirement Systems ([PERSON_NAME] receives this net amount on a month…" at bounding box center [560, 94] width 232 height 28
select select "2"
click at [444, 80] on select "Select SC Retirement Systems ([PERSON_NAME] receives this net amount on a month…" at bounding box center [560, 94] width 232 height 28
type input "VA Disability (The debtor receives this net benefit on a monthly basis.)"
click at [750, 157] on input "1,615.00" at bounding box center [736, 149] width 90 height 27
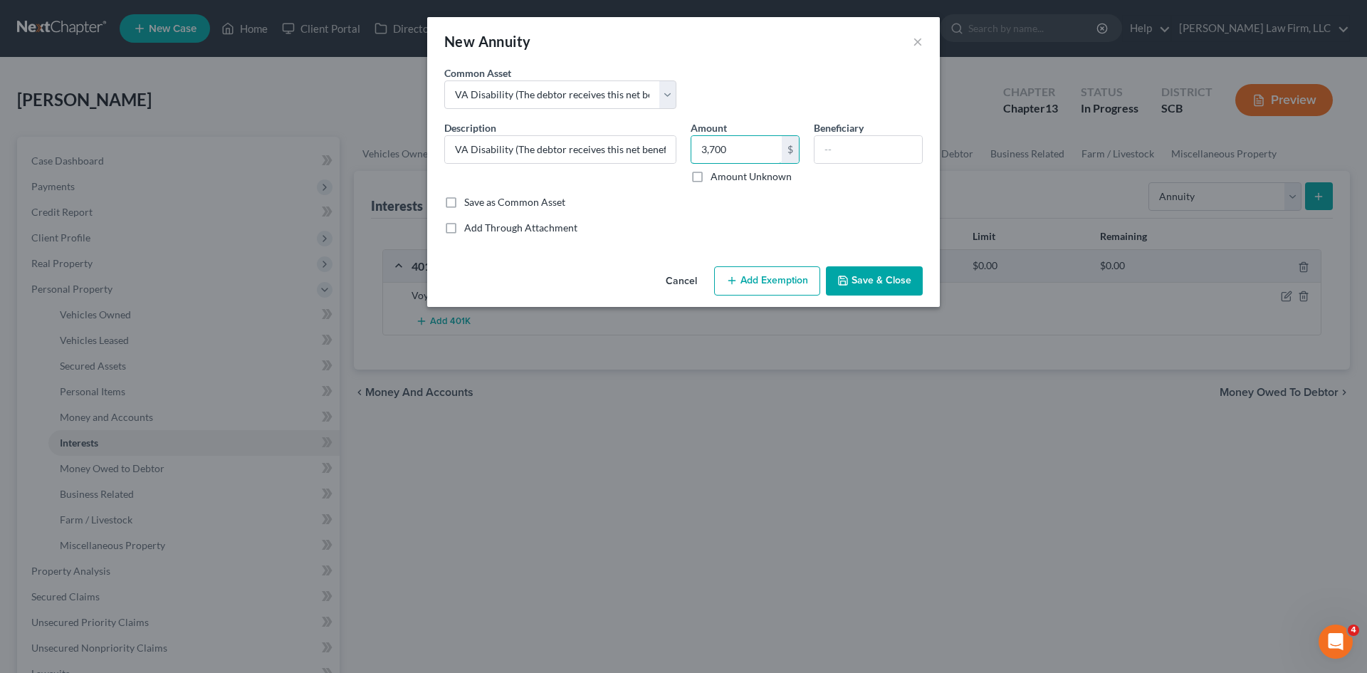
type input "3,700"
click at [765, 283] on button "Add Exemption" at bounding box center [767, 281] width 106 height 30
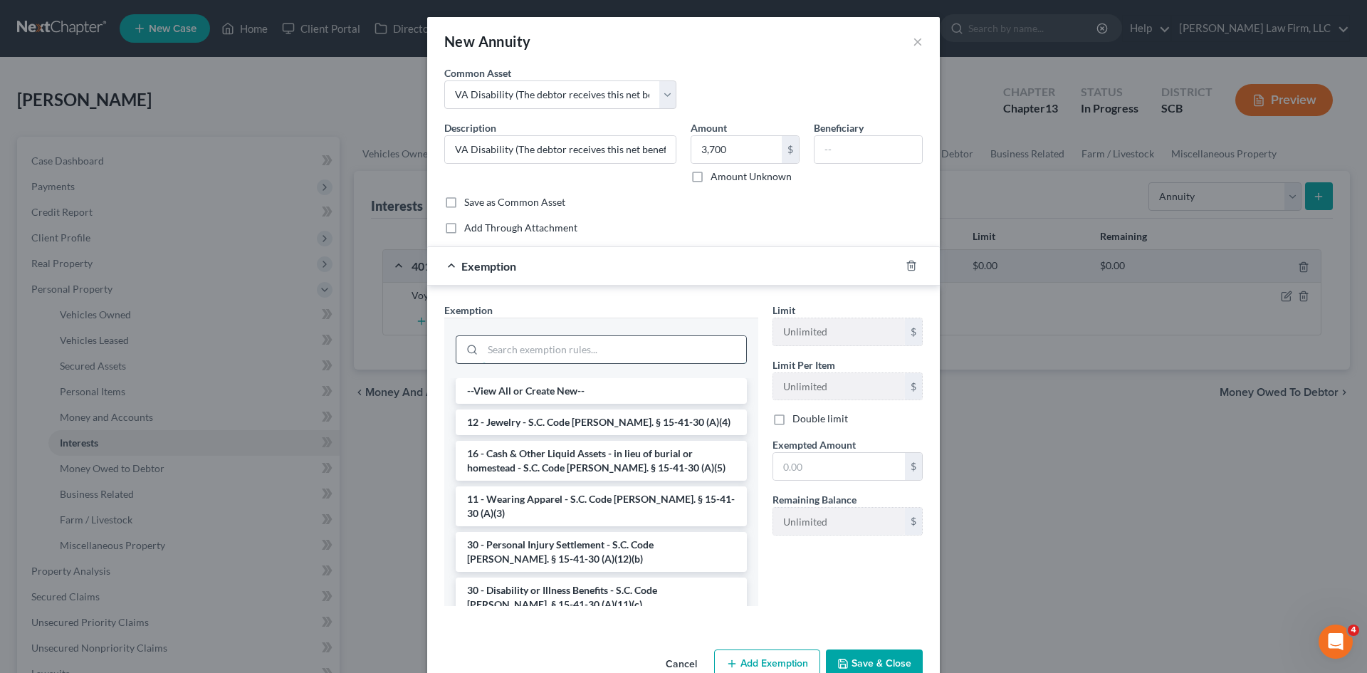
click at [558, 344] on input "search" at bounding box center [614, 349] width 263 height 27
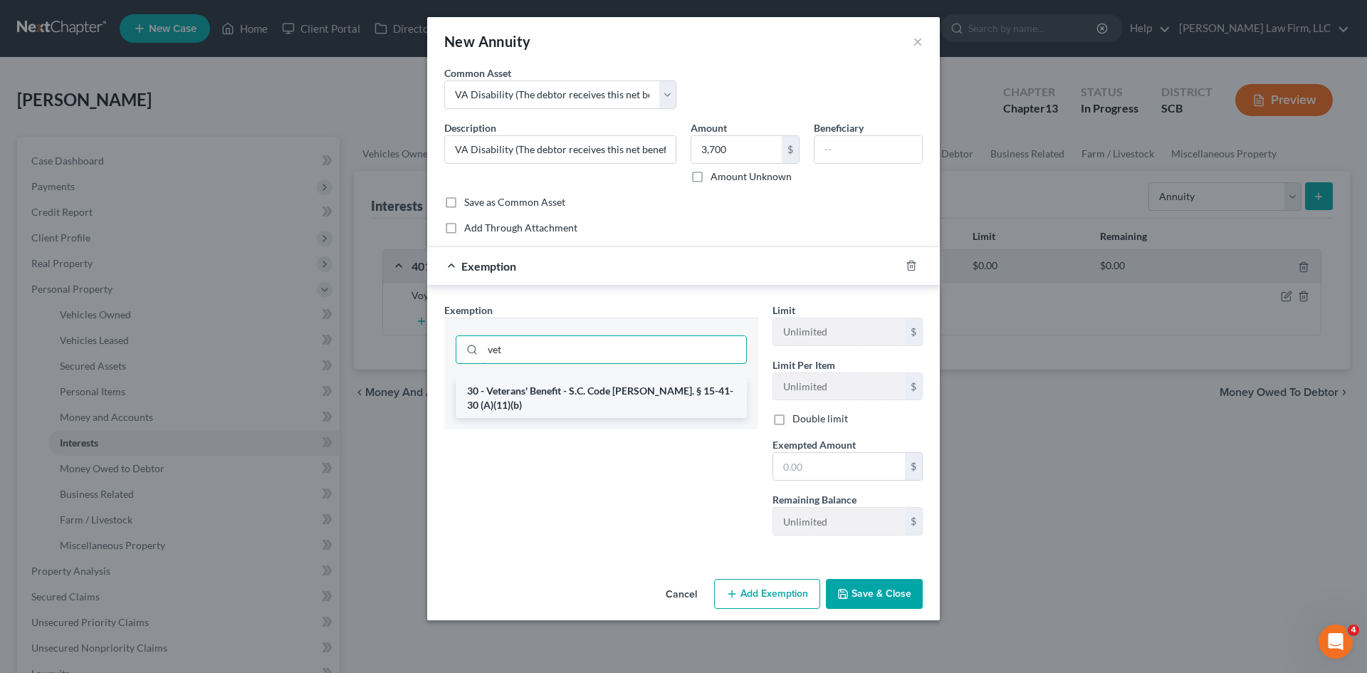
type input "vet"
drag, startPoint x: 564, startPoint y: 394, endPoint x: 645, endPoint y: 399, distance: 80.6
click at [565, 394] on li "30 - Veterans' Benefit - S.C. Code [PERSON_NAME]. § 15-41-30 (A)(11)(b)" at bounding box center [601, 398] width 291 height 40
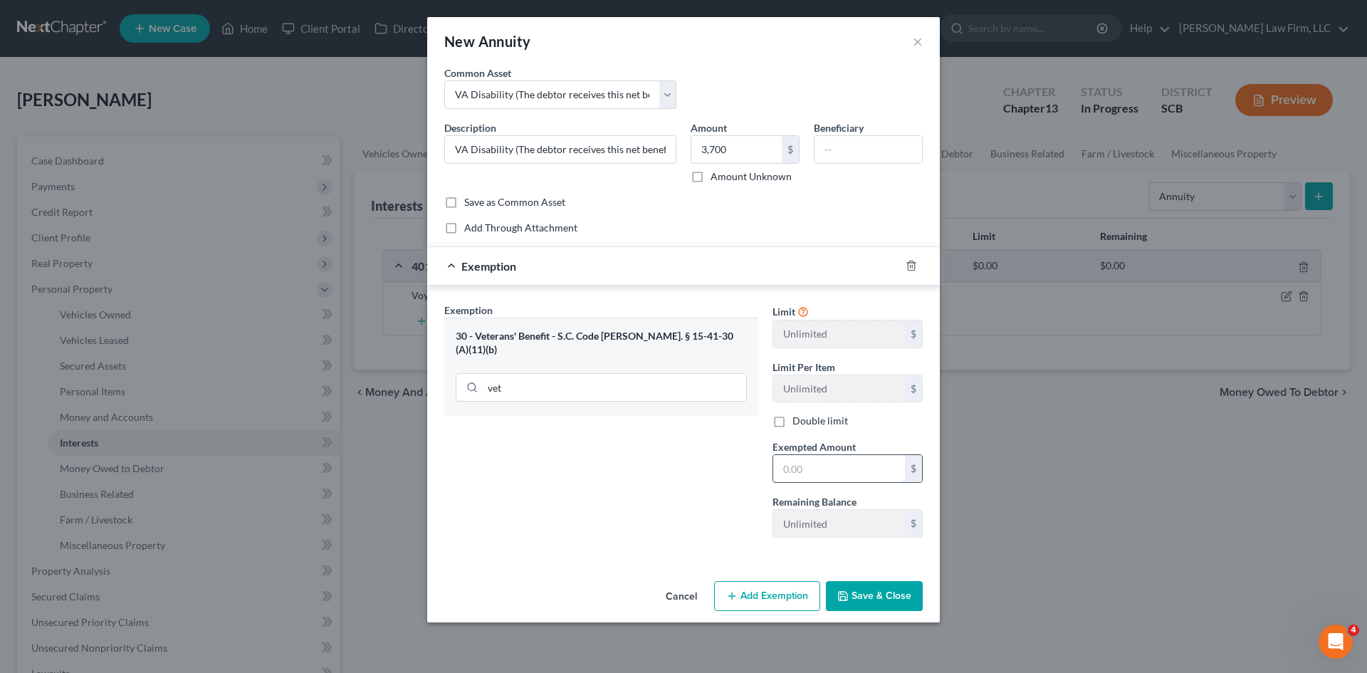
click at [854, 464] on input "text" at bounding box center [839, 468] width 132 height 27
type input "3,700"
click at [856, 589] on button "Save & Close" at bounding box center [874, 596] width 97 height 30
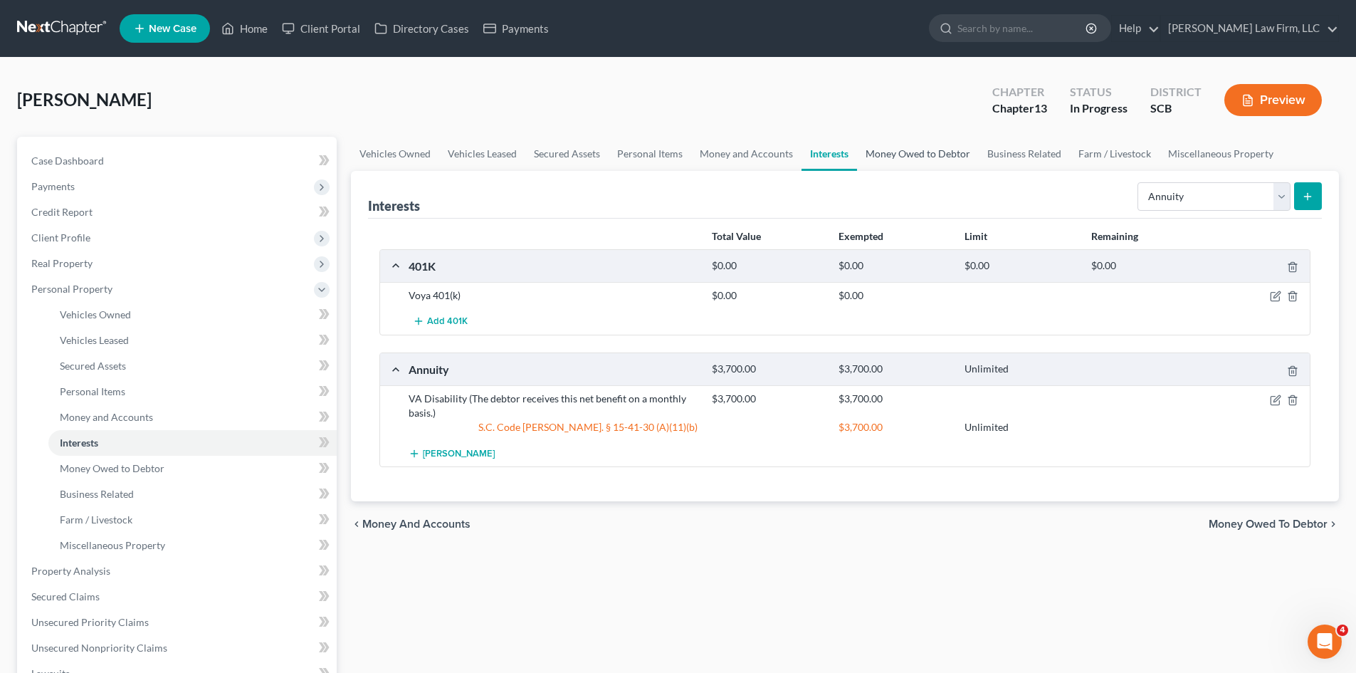
click at [878, 154] on link "Money Owed to Debtor" at bounding box center [918, 154] width 122 height 34
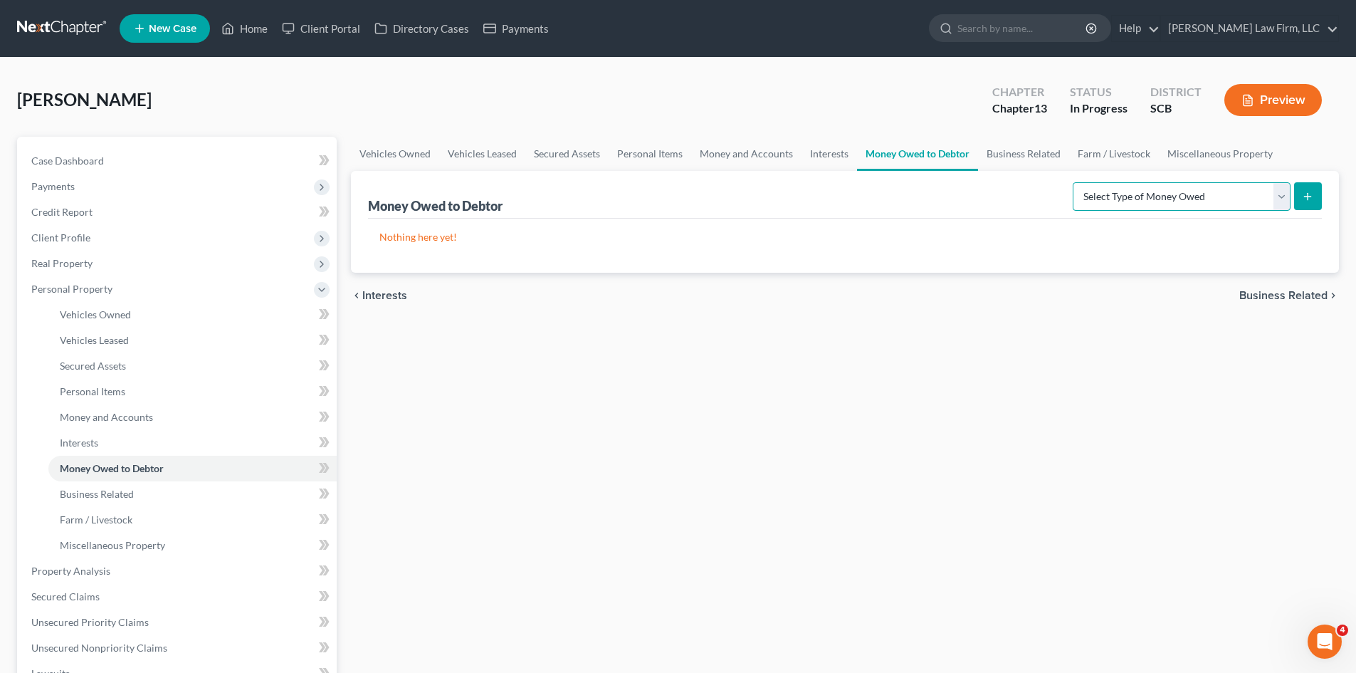
click at [1135, 191] on select "Select Type of Money Owed Accounts Receivable Alimony Child Support Claims Agai…" at bounding box center [1182, 196] width 218 height 28
click at [1140, 192] on select "Select Type of Money Owed Accounts Receivable Alimony Child Support Claims Agai…" at bounding box center [1182, 196] width 218 height 28
select select "expected_tax_refund"
click at [1075, 182] on select "Select Type of Money Owed Accounts Receivable Alimony Child Support Claims Agai…" at bounding box center [1182, 196] width 218 height 28
click at [1301, 204] on button "submit" at bounding box center [1308, 196] width 28 height 28
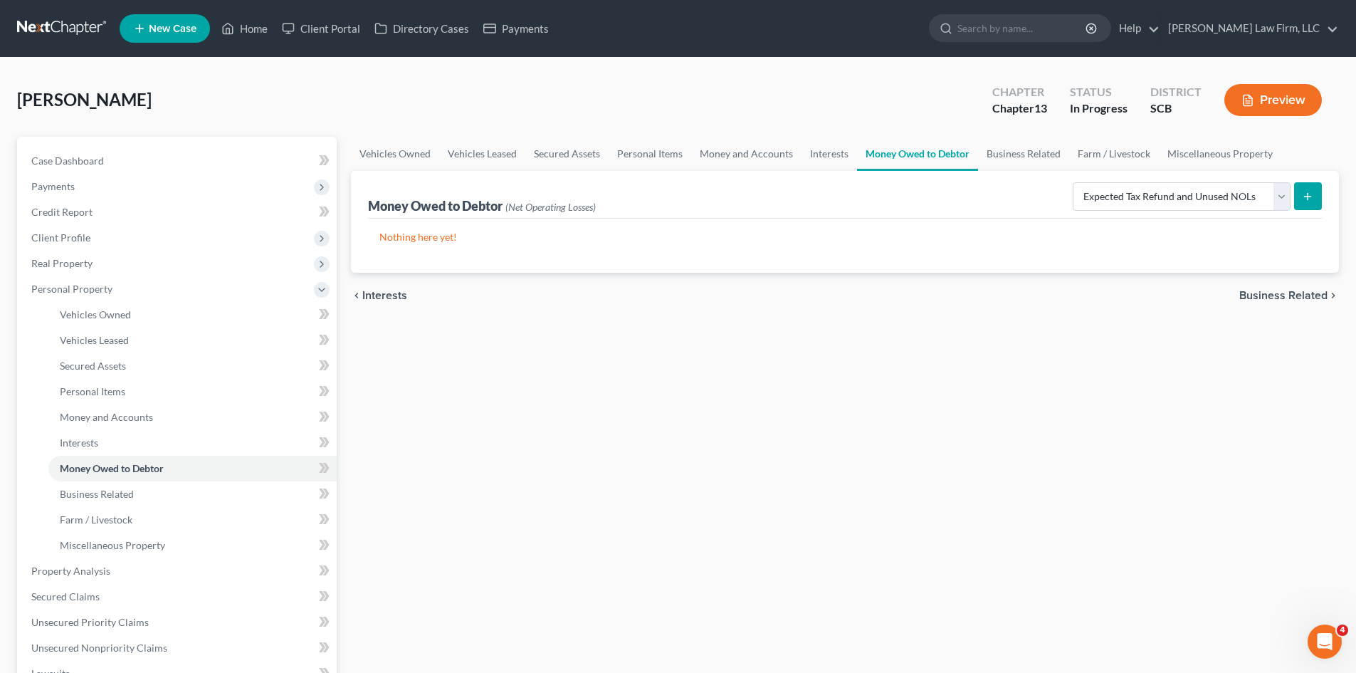
select select "0"
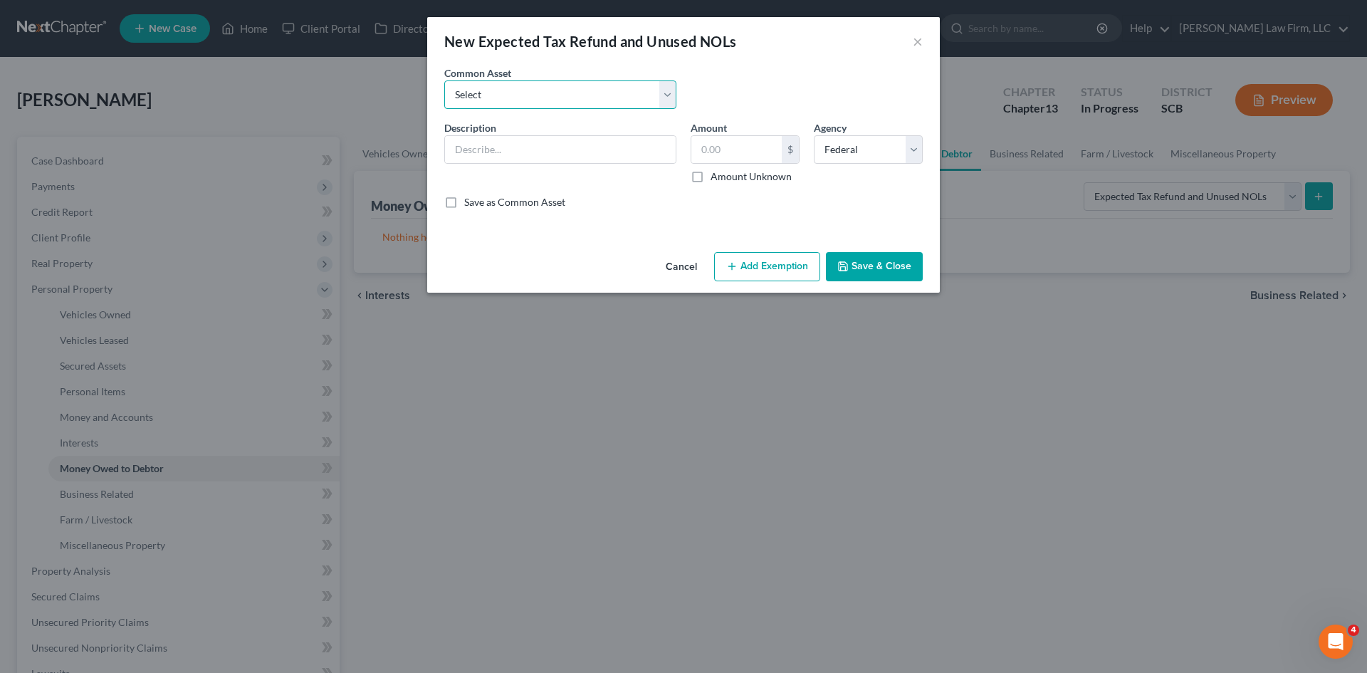
click at [573, 95] on select "Select 2024 Anticipated Federal and State Tax Refunds (This amount is based on …" at bounding box center [560, 94] width 232 height 28
select select "0"
click at [444, 80] on select "Select 2024 Anticipated Federal and State Tax Refunds (This amount is based on …" at bounding box center [560, 94] width 232 height 28
type input "2024 Anticipated Federal and State Tax Refunds (This amount is based on what th…"
type input "4,209.00"
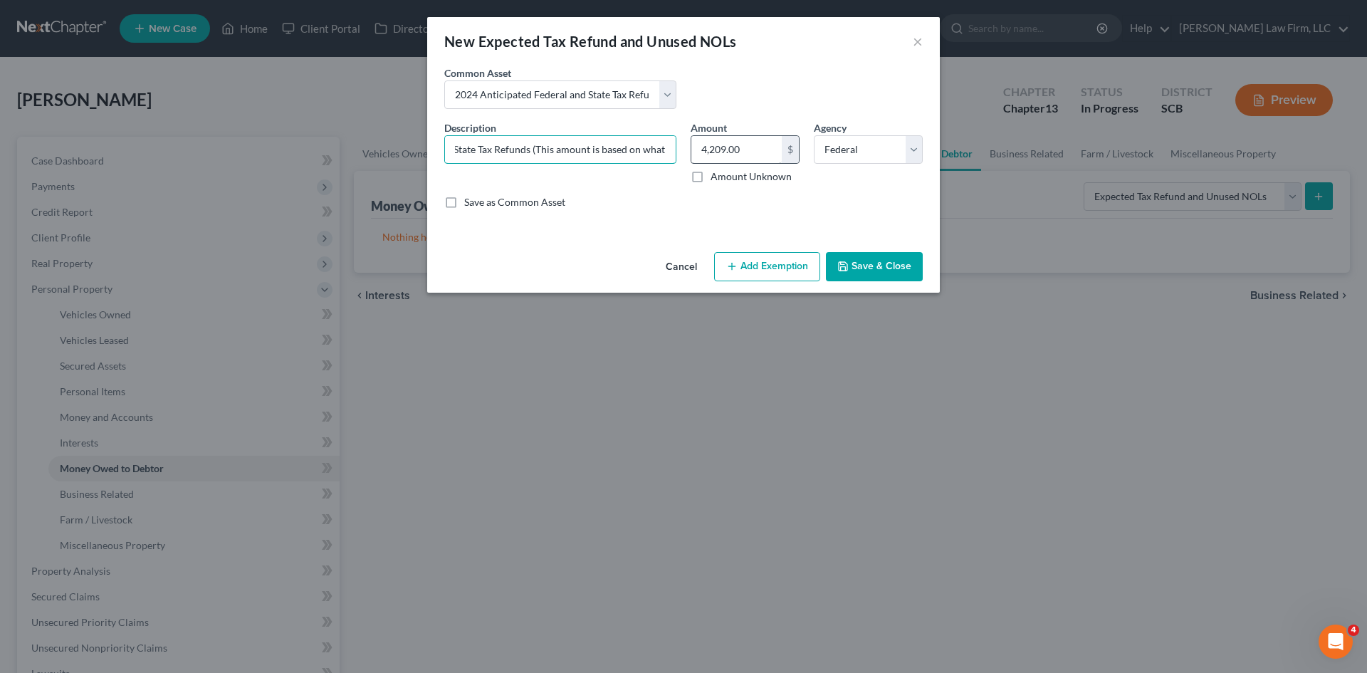
scroll to position [0, 416]
drag, startPoint x: 459, startPoint y: 148, endPoint x: 735, endPoint y: 157, distance: 276.3
click at [735, 157] on div "Description * 2024 Anticipated Federal and State Tax Refunds (This amount is ba…" at bounding box center [683, 170] width 493 height 100
click at [574, 158] on input "2024 Anticipated Federal and State Tax Refunds (This amount is based on what th…" at bounding box center [560, 149] width 231 height 27
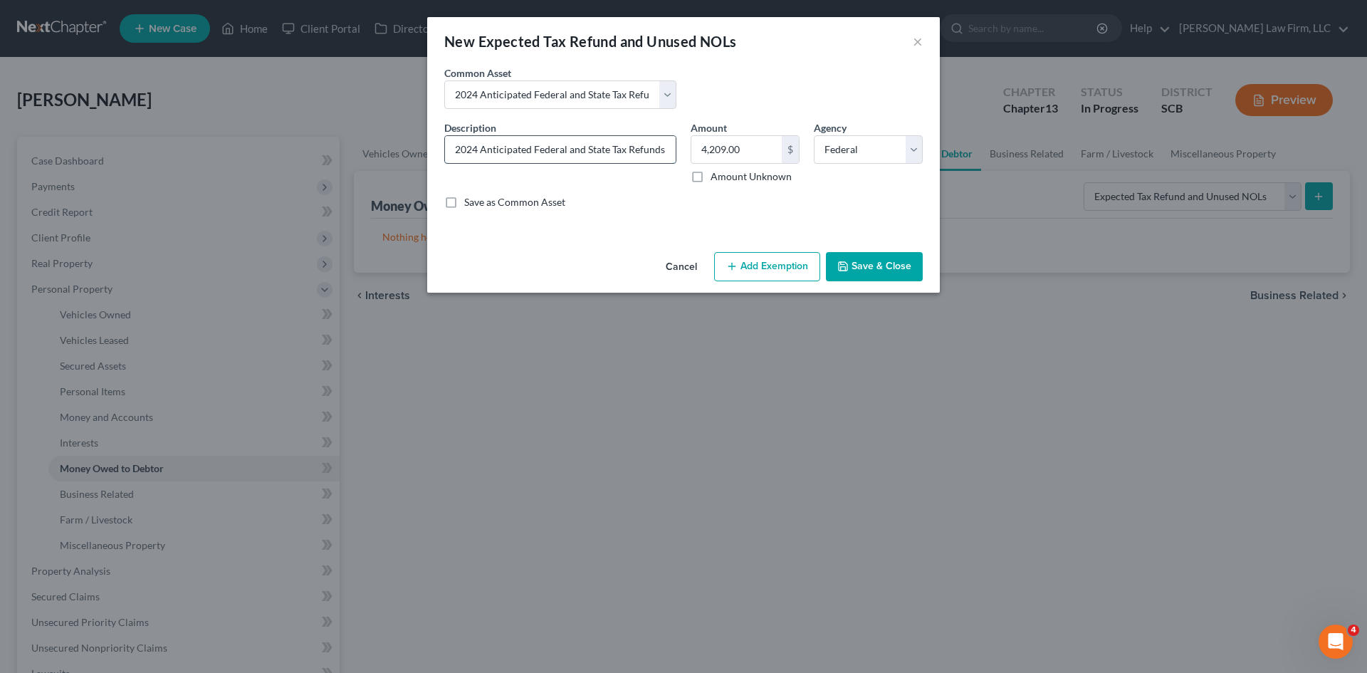
click at [478, 150] on input "2024 Anticipated Federal and State Tax Refunds (This amount is based on what th…" at bounding box center [560, 149] width 231 height 27
click at [482, 149] on input "2025 Anticipated Federal and State Tax Refunds (This amount is based on what th…" at bounding box center [560, 149] width 231 height 27
type input "2025 Anticipated Federal and State Tax Refunds (This amount is based on what th…"
click at [464, 206] on label "Save as Common Asset" at bounding box center [514, 202] width 101 height 14
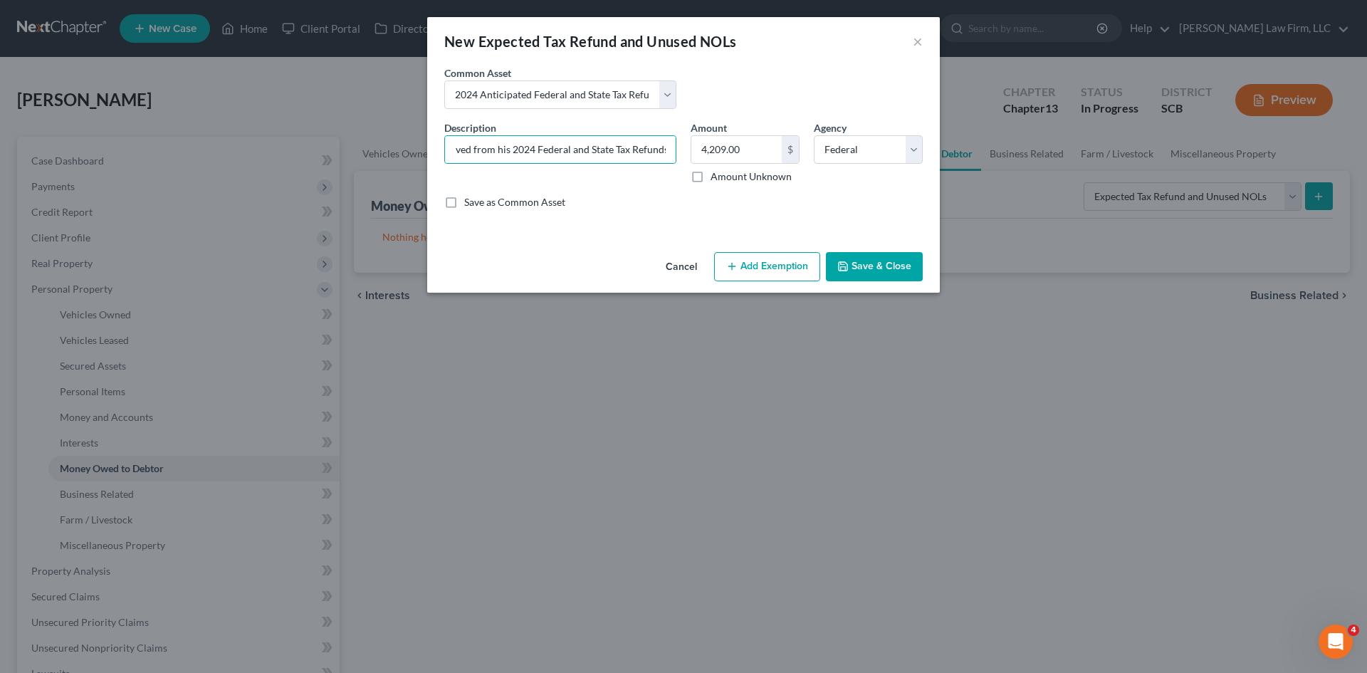
click at [470, 204] on input "Save as Common Asset" at bounding box center [474, 199] width 9 height 9
checkbox input "true"
click at [855, 265] on button "Save & Close" at bounding box center [874, 267] width 97 height 30
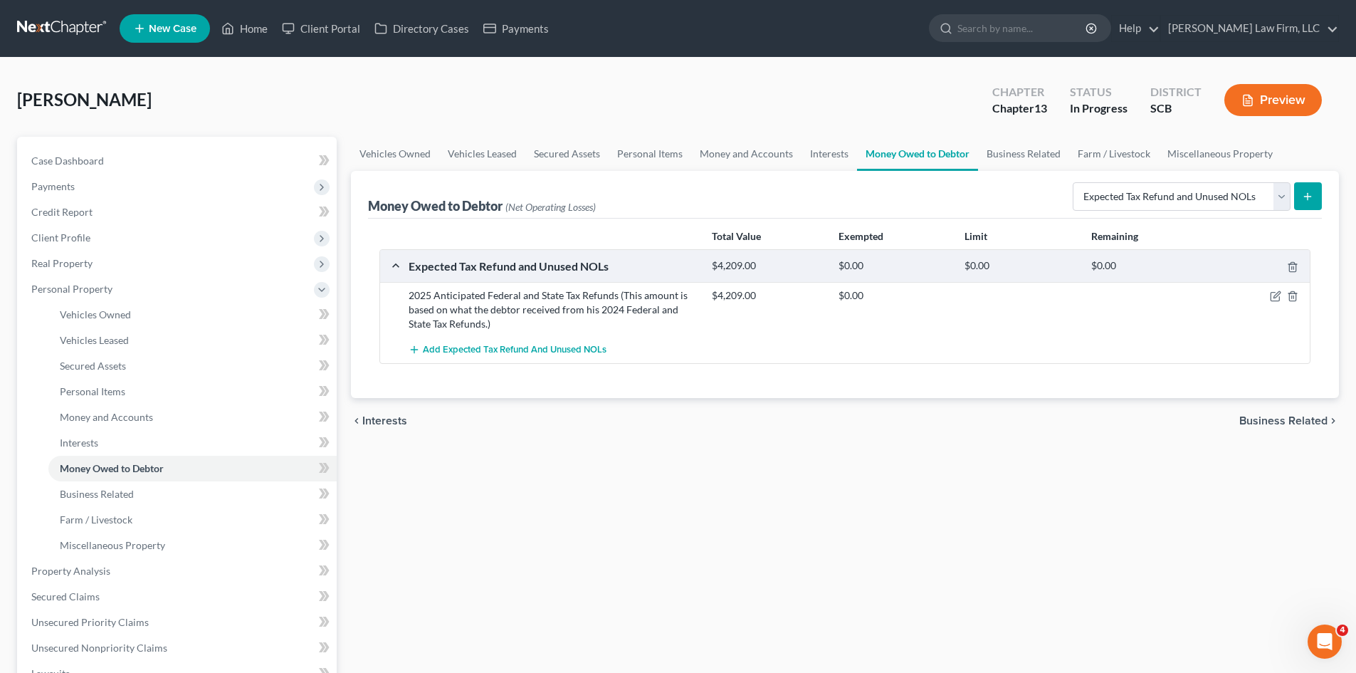
click at [1308, 204] on button "submit" at bounding box center [1308, 196] width 28 height 28
select select "0"
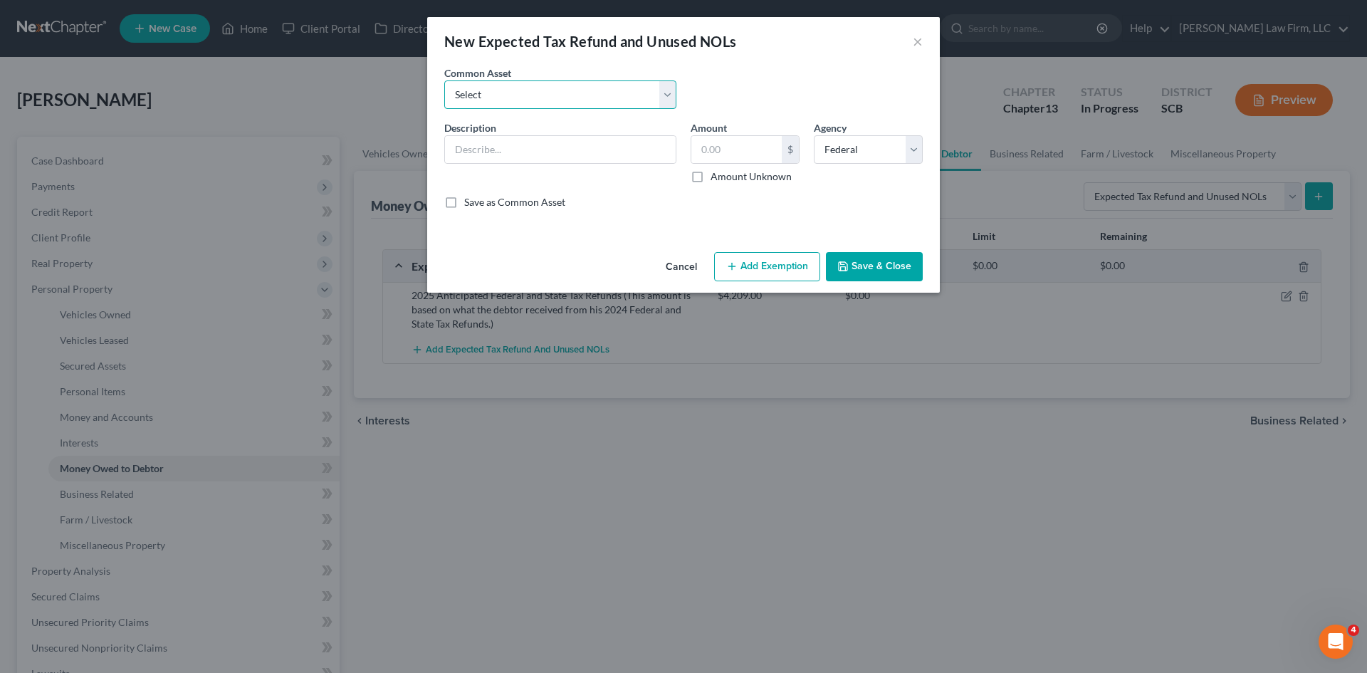
click at [605, 98] on select "Select 2025 Anticipated Federal and State Tax Refunds (This amount is based on …" at bounding box center [560, 94] width 232 height 28
select select "5"
click at [444, 80] on select "Select 2025 Anticipated Federal and State Tax Refunds (This amount is based on …" at bounding box center [560, 94] width 232 height 28
click at [480, 154] on input "2024 Anticipated Federal and State Tax Refunds (This amount is based on what th…" at bounding box center [560, 149] width 231 height 27
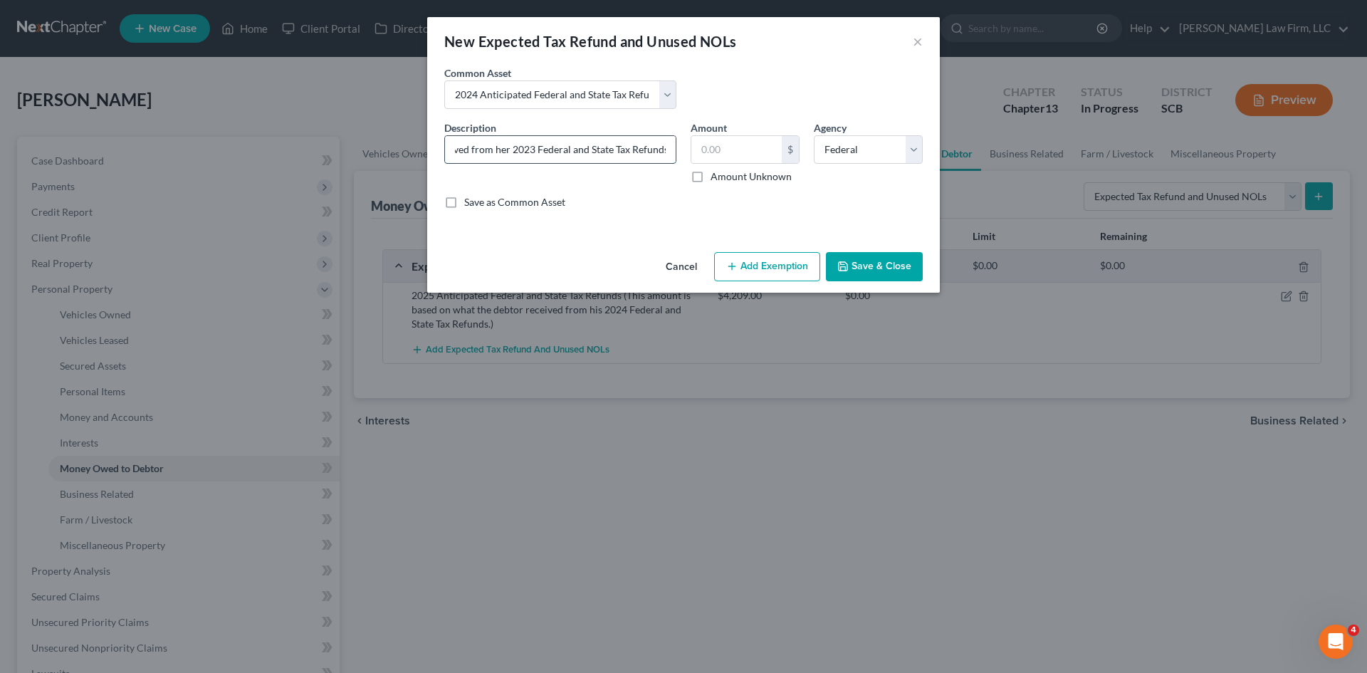
click at [525, 149] on input "2025 Anticipated Federal and State Tax Refunds (This amount is based on what th…" at bounding box center [560, 149] width 231 height 27
type input "2025 Anticipated Federal and State Tax Refunds (This amount is based on what th…"
click at [464, 206] on label "Save as Common Asset" at bounding box center [514, 202] width 101 height 14
click at [470, 204] on input "Save as Common Asset" at bounding box center [474, 199] width 9 height 9
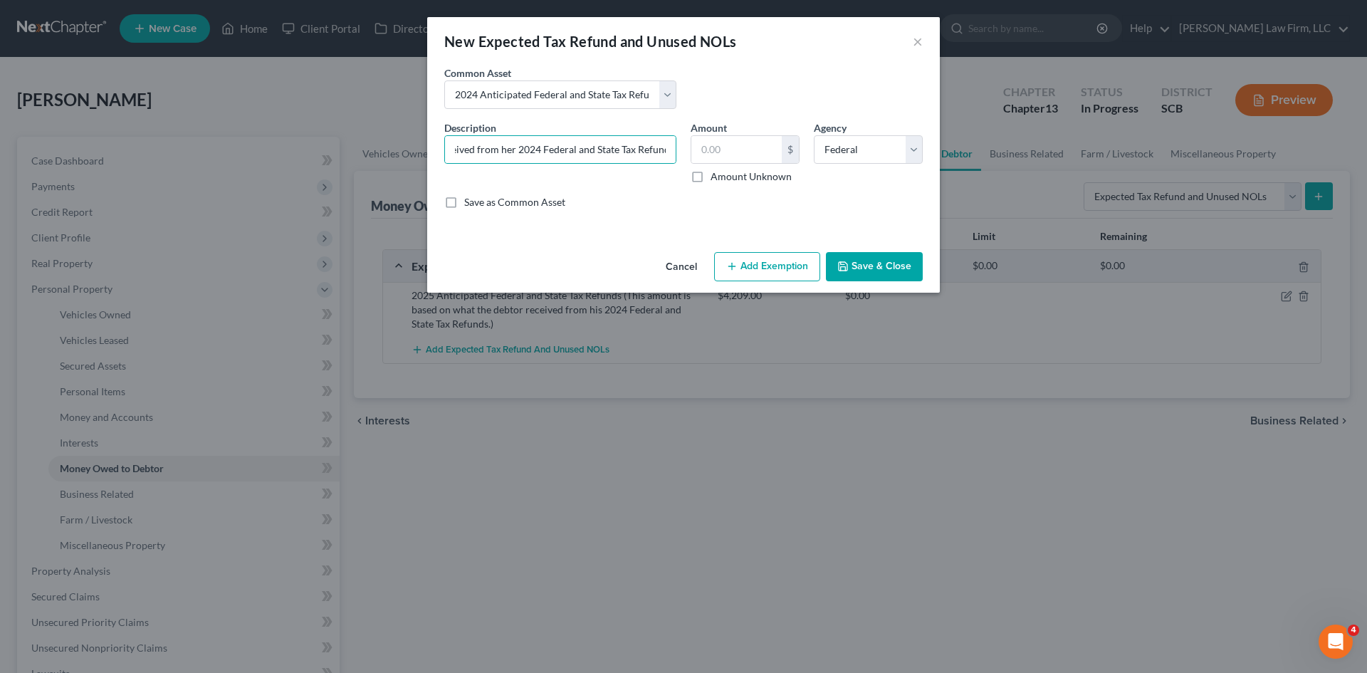
checkbox input "true"
click at [863, 275] on button "Save & Close" at bounding box center [874, 267] width 97 height 30
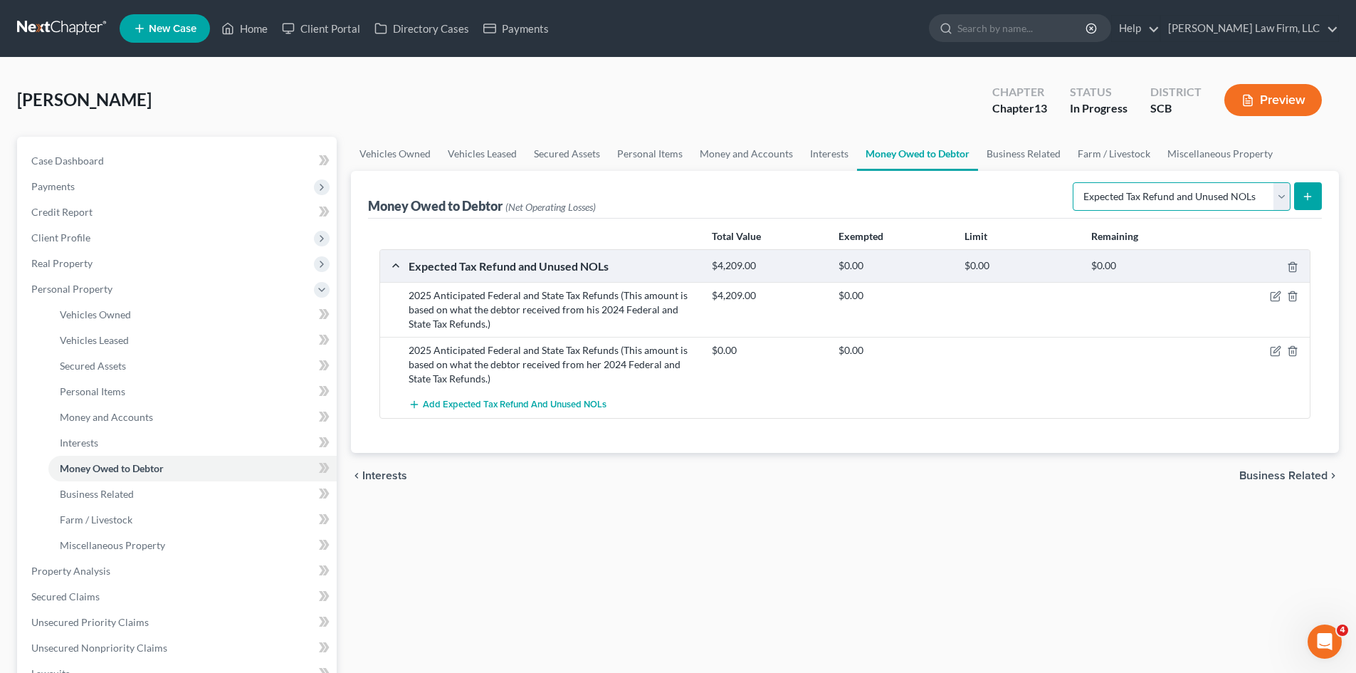
click at [1172, 194] on select "Select Type of Money Owed Accounts Receivable Alimony Child Support Claims Agai…" at bounding box center [1182, 196] width 218 height 28
click at [1172, 198] on select "Select Type of Money Owed Accounts Receivable Alimony Child Support Claims Agai…" at bounding box center [1182, 196] width 218 height 28
click at [1297, 189] on button "submit" at bounding box center [1308, 196] width 28 height 28
select select "0"
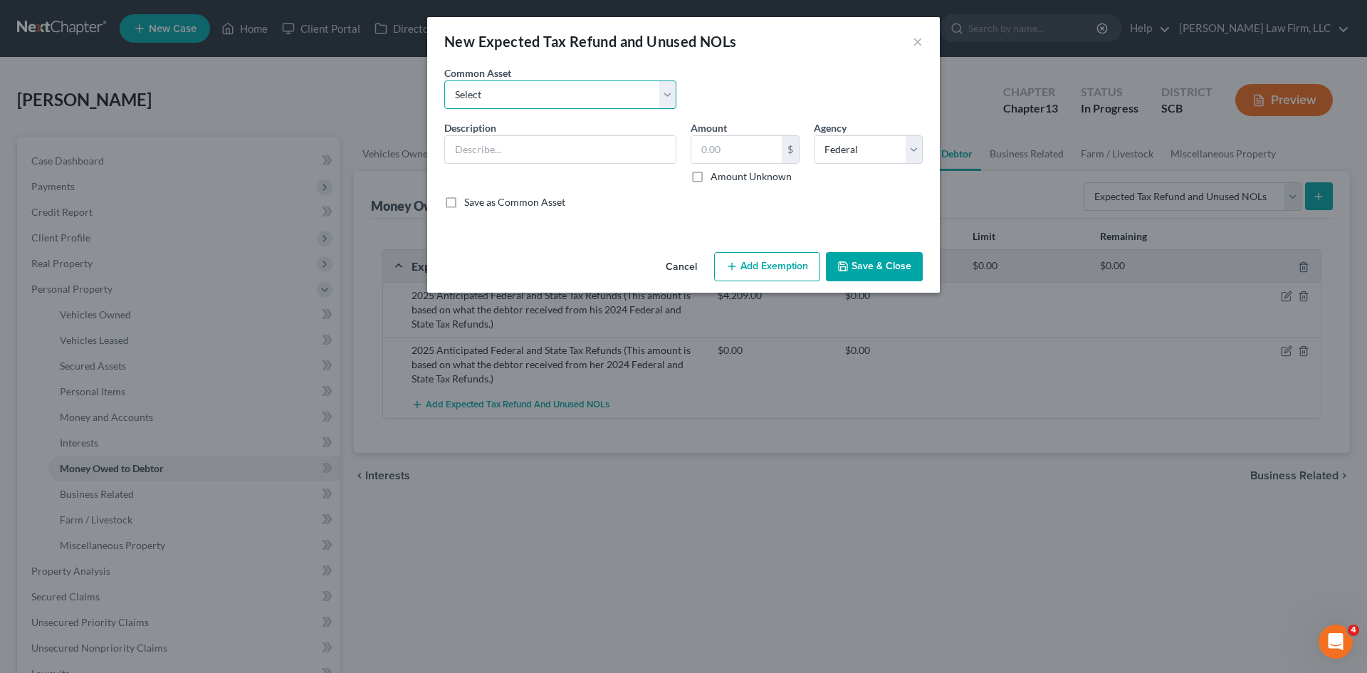
click at [620, 101] on select "Select 2025 Anticipated Federal and State Tax Refunds (This amount is based on …" at bounding box center [560, 94] width 232 height 28
select select "10"
click at [444, 80] on select "Select 2025 Anticipated Federal and State Tax Refunds (This amount is based on …" at bounding box center [560, 94] width 232 height 28
type input "2024 Anticipated Federal and State Tax Refunds (This amount is based on what th…"
type input "0"
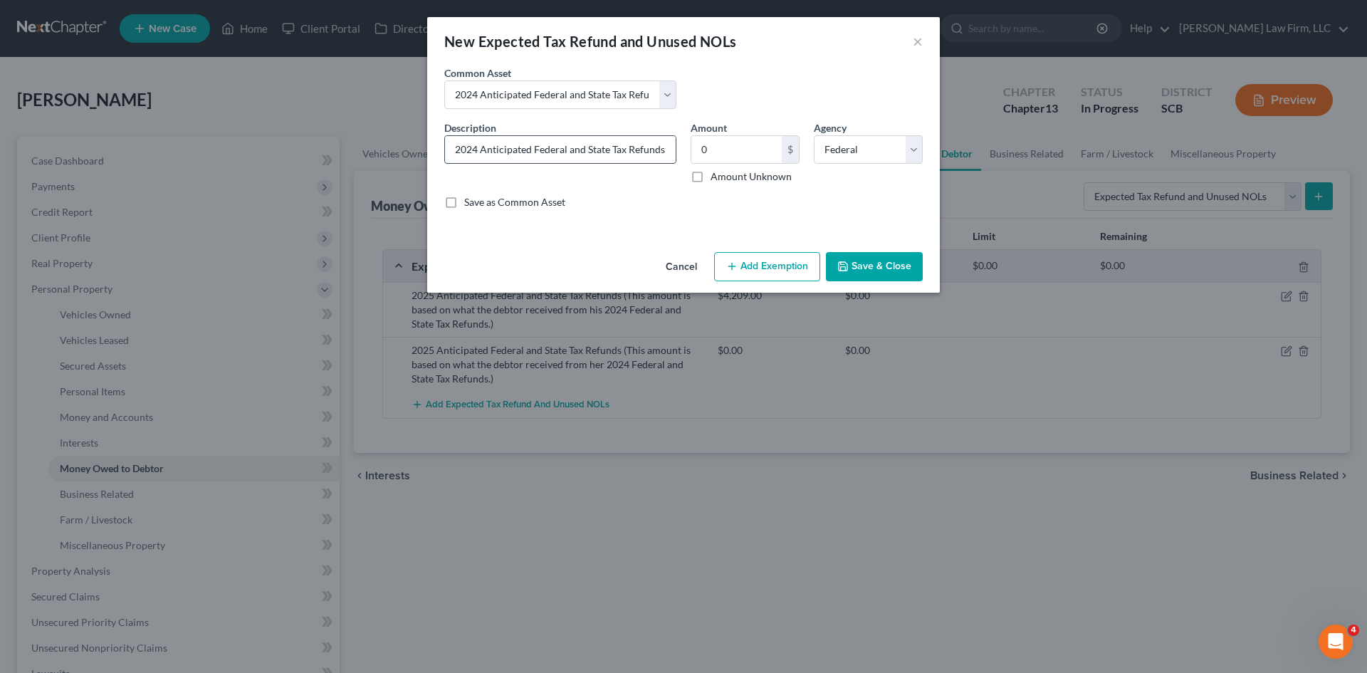
click at [634, 145] on input "2024 Anticipated Federal and State Tax Refunds (This amount is based on what th…" at bounding box center [560, 149] width 231 height 27
drag, startPoint x: 471, startPoint y: 147, endPoint x: 490, endPoint y: 145, distance: 19.3
click at [472, 147] on input "2024 Anticipated Federal and State Tax Refunds (This amount is based on what th…" at bounding box center [560, 149] width 231 height 27
type input "2025 Anticipated Federal and State Tax Refunds (This amount is based on what th…"
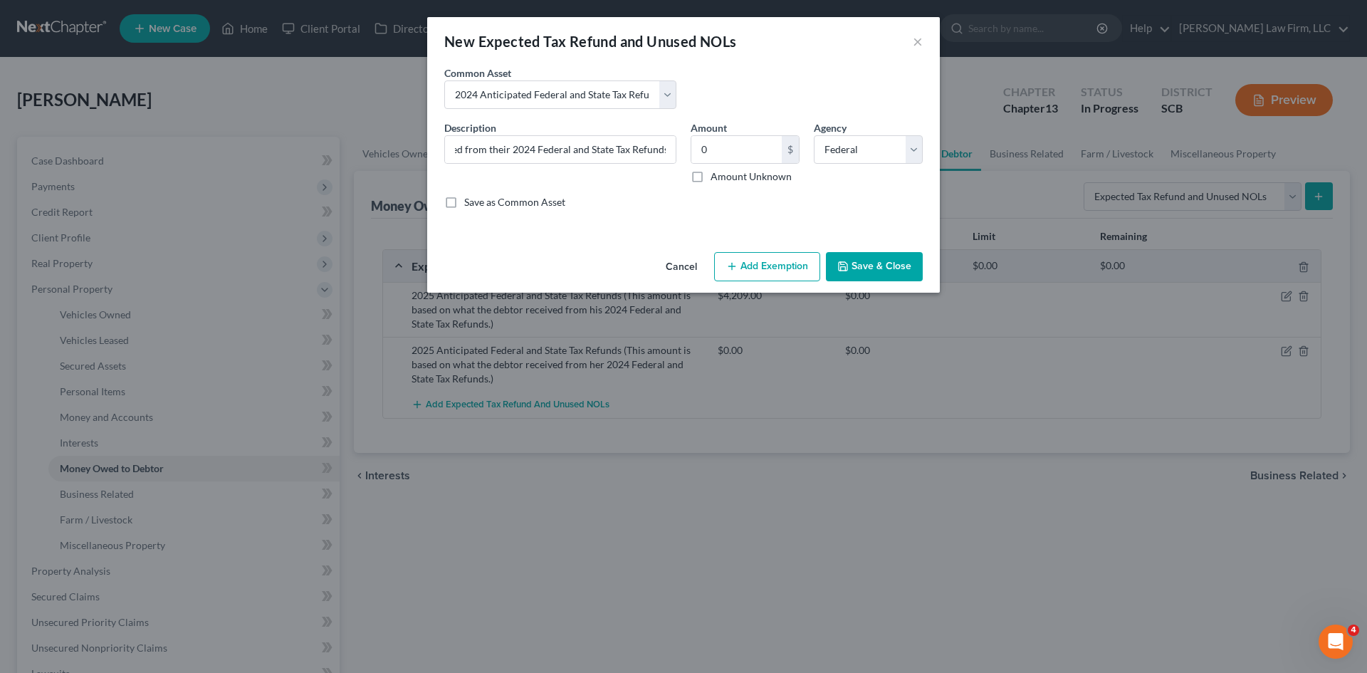
click at [464, 204] on label "Save as Common Asset" at bounding box center [514, 202] width 101 height 14
click at [470, 204] on input "Save as Common Asset" at bounding box center [474, 199] width 9 height 9
checkbox input "true"
click at [855, 260] on button "Save & Close" at bounding box center [874, 267] width 97 height 30
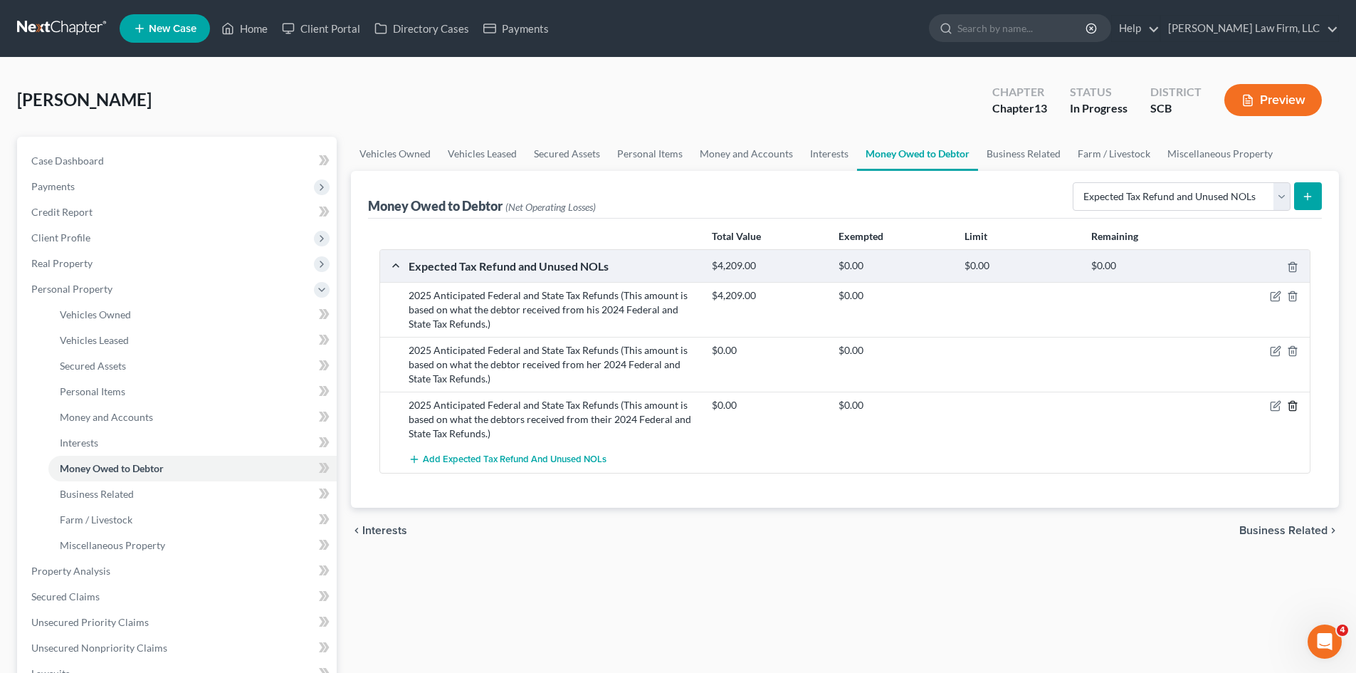
click at [1295, 408] on icon "button" at bounding box center [1292, 405] width 11 height 11
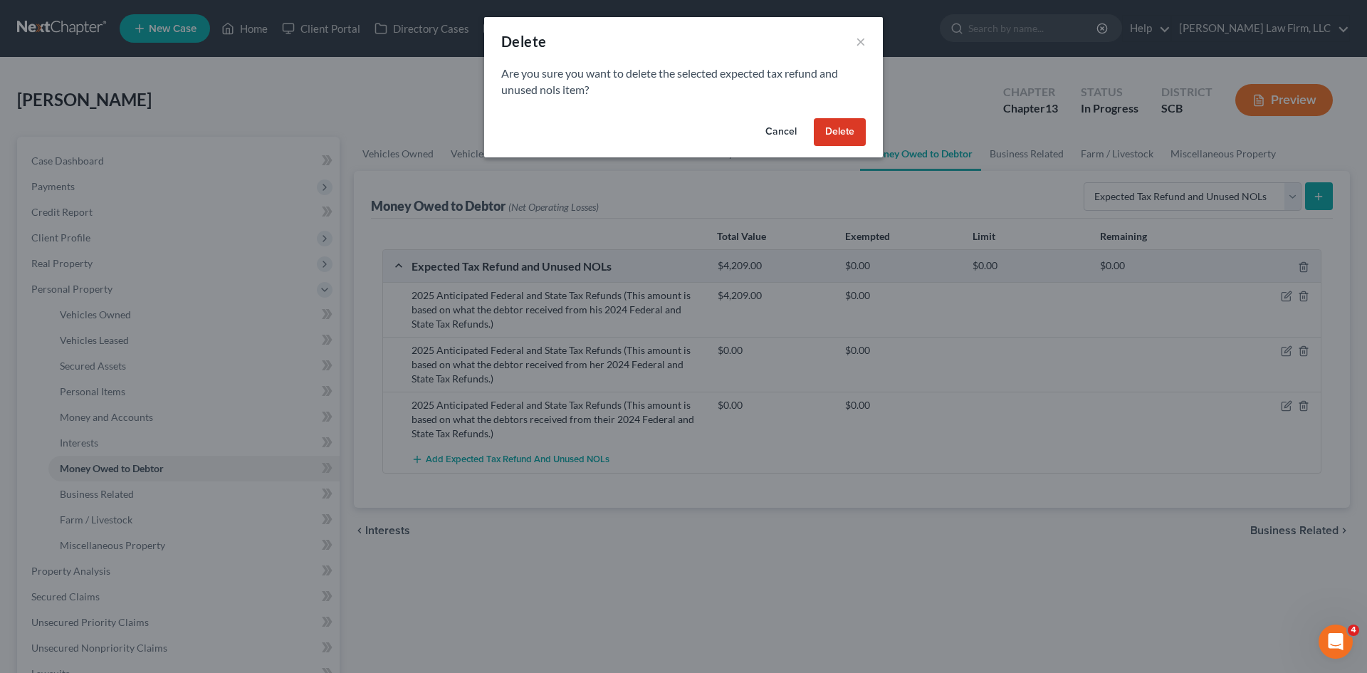
click at [846, 127] on button "Delete" at bounding box center [840, 132] width 52 height 28
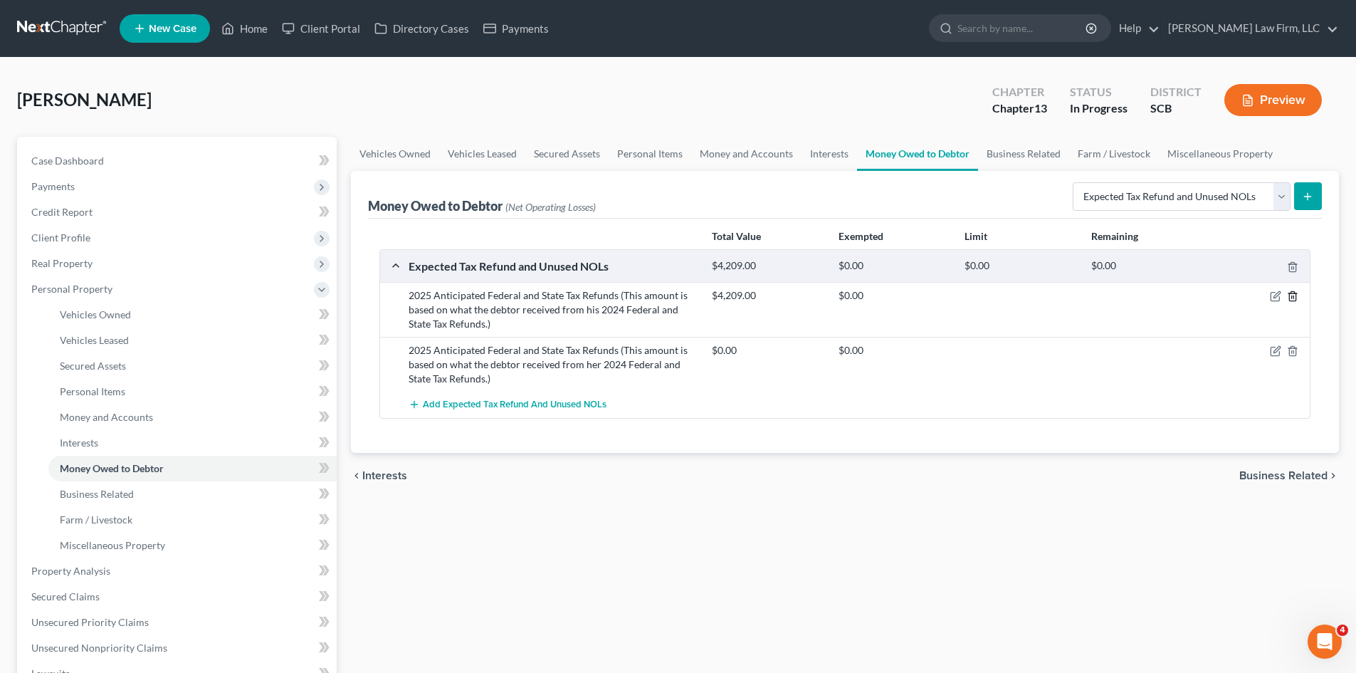
click at [1291, 292] on icon "button" at bounding box center [1292, 296] width 6 height 9
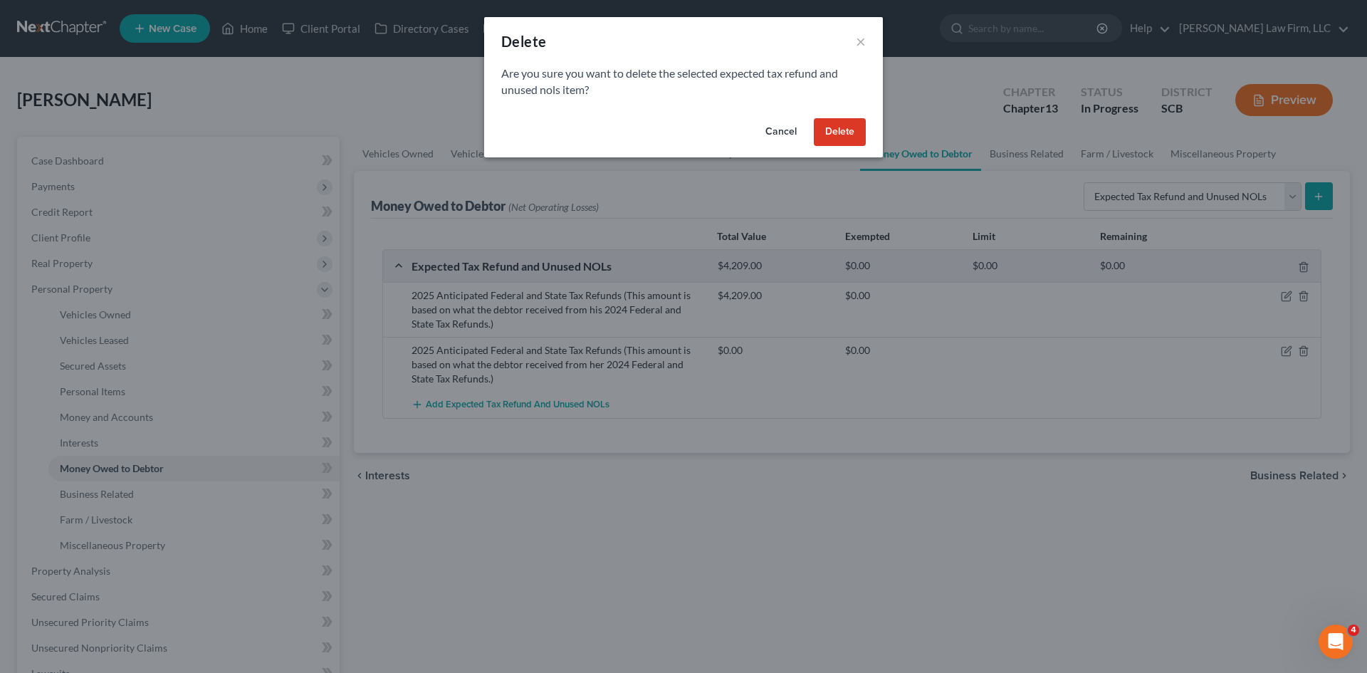
click at [841, 131] on button "Delete" at bounding box center [840, 132] width 52 height 28
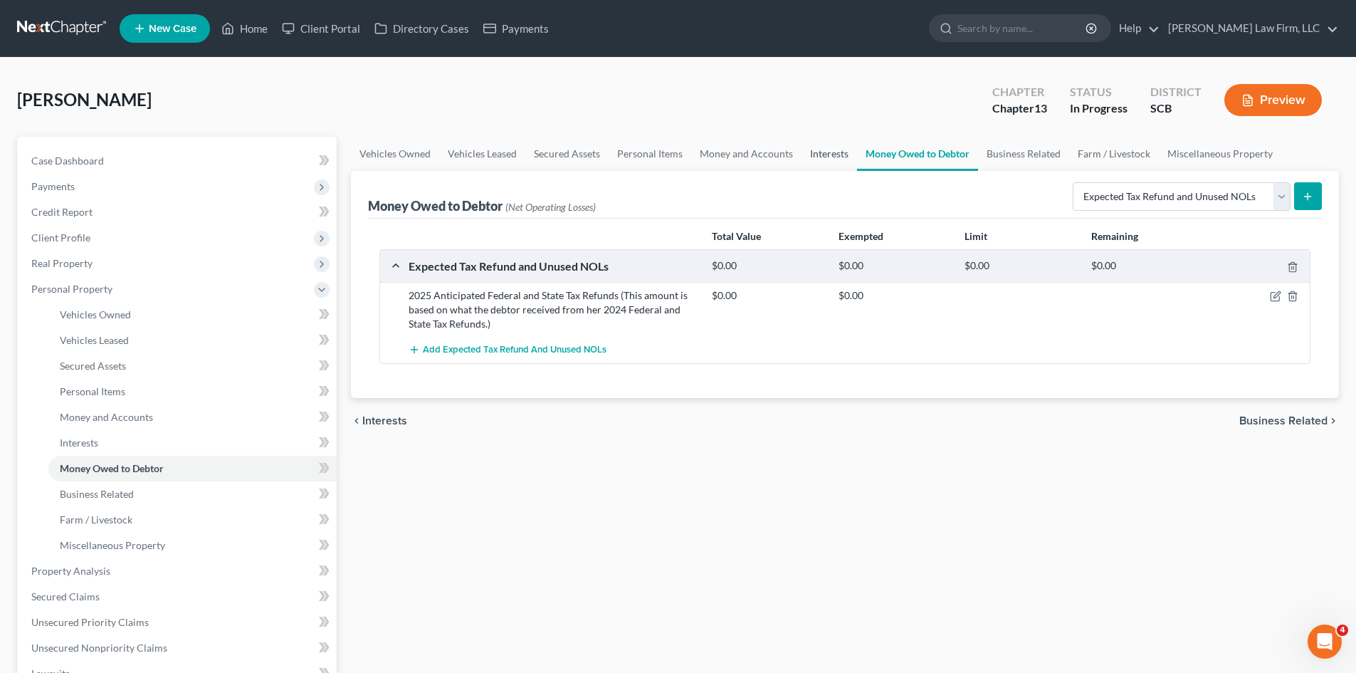
click at [825, 161] on link "Interests" at bounding box center [829, 154] width 56 height 34
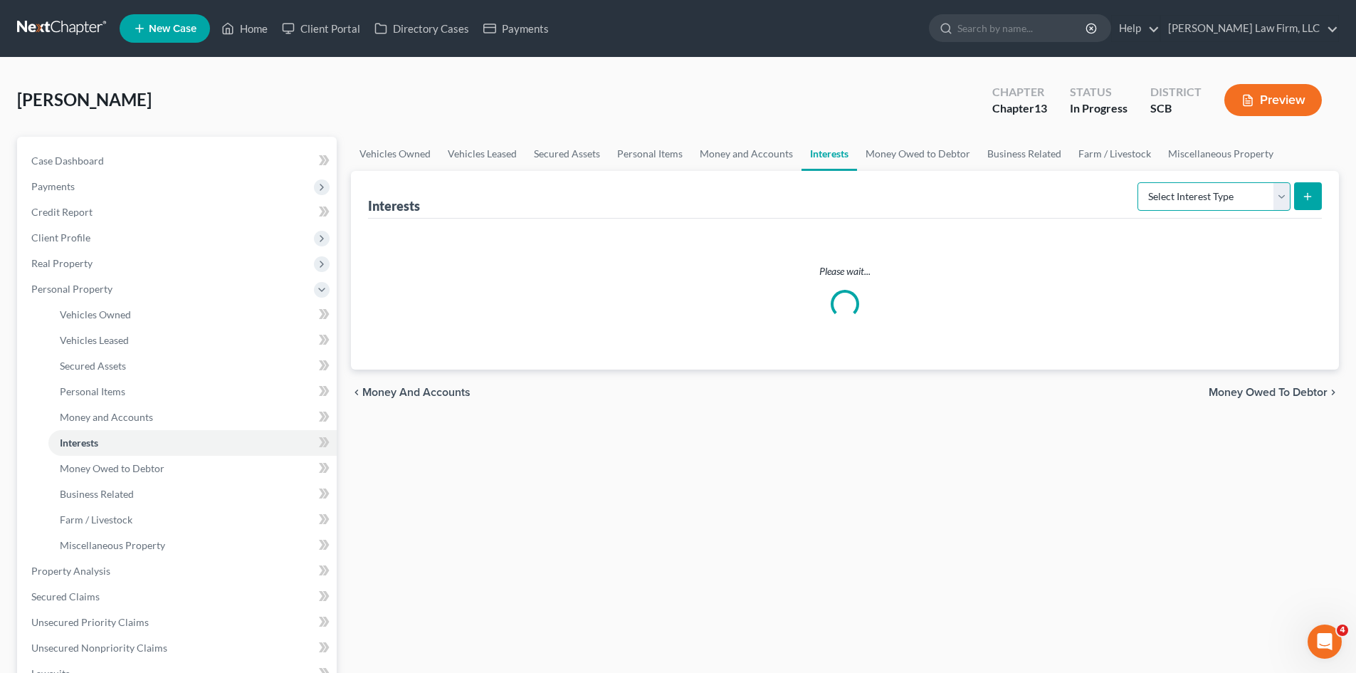
click at [1162, 200] on select "Select Interest Type 401K Annuity Bond Education IRA Government Bond Government…" at bounding box center [1213, 196] width 153 height 28
select select "term_life_insurance"
click at [1139, 182] on select "Select Interest Type 401K Annuity Bond Education IRA Government Bond Government…" at bounding box center [1213, 196] width 153 height 28
click at [1314, 198] on button "submit" at bounding box center [1308, 196] width 28 height 28
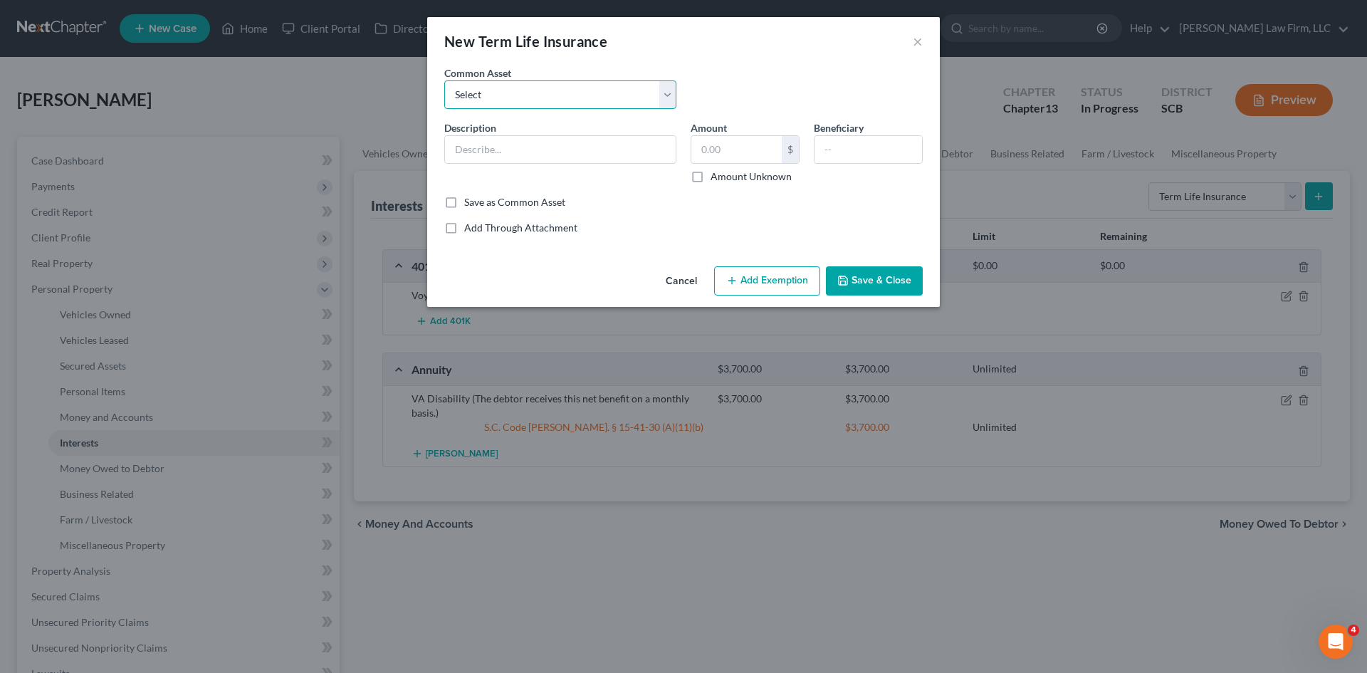
click at [560, 93] on select "Select (Mr.) Term Life Insurance Policy through Employer (Mrs.) Term Life Insur…" at bounding box center [560, 94] width 232 height 28
click at [556, 99] on select "Select (Mr.) Term Life Insurance Policy through Employer (Mrs.) Term Life Insur…" at bounding box center [560, 94] width 232 height 28
drag, startPoint x: 541, startPoint y: 127, endPoint x: 541, endPoint y: 140, distance: 12.8
click at [541, 127] on div "Description *" at bounding box center [560, 151] width 246 height 63
click at [541, 140] on input "text" at bounding box center [560, 149] width 231 height 27
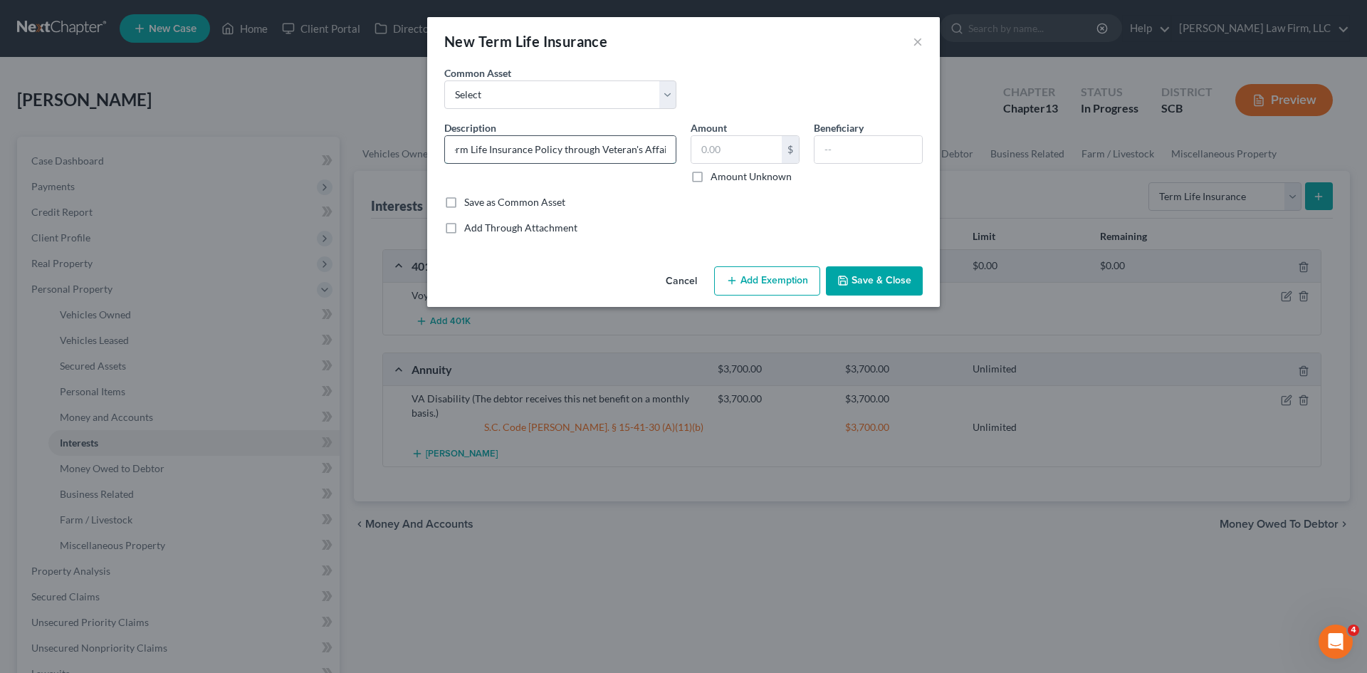
scroll to position [0, 14]
type input "Term Life Insurance Policy through Veteran's Affairs"
type input "1"
click at [882, 144] on input "text" at bounding box center [867, 149] width 107 height 27
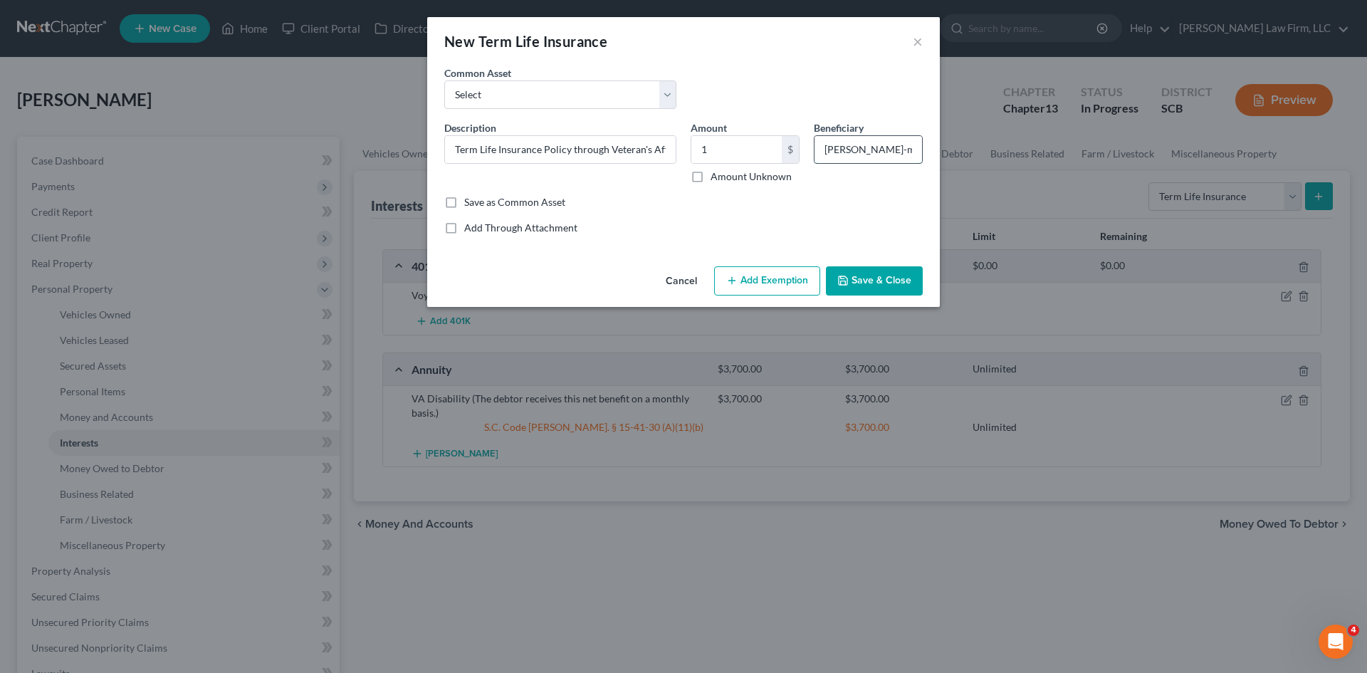
scroll to position [0, 11]
type input "[PERSON_NAME]-mother"
click at [760, 270] on button "Add Exemption" at bounding box center [767, 281] width 106 height 30
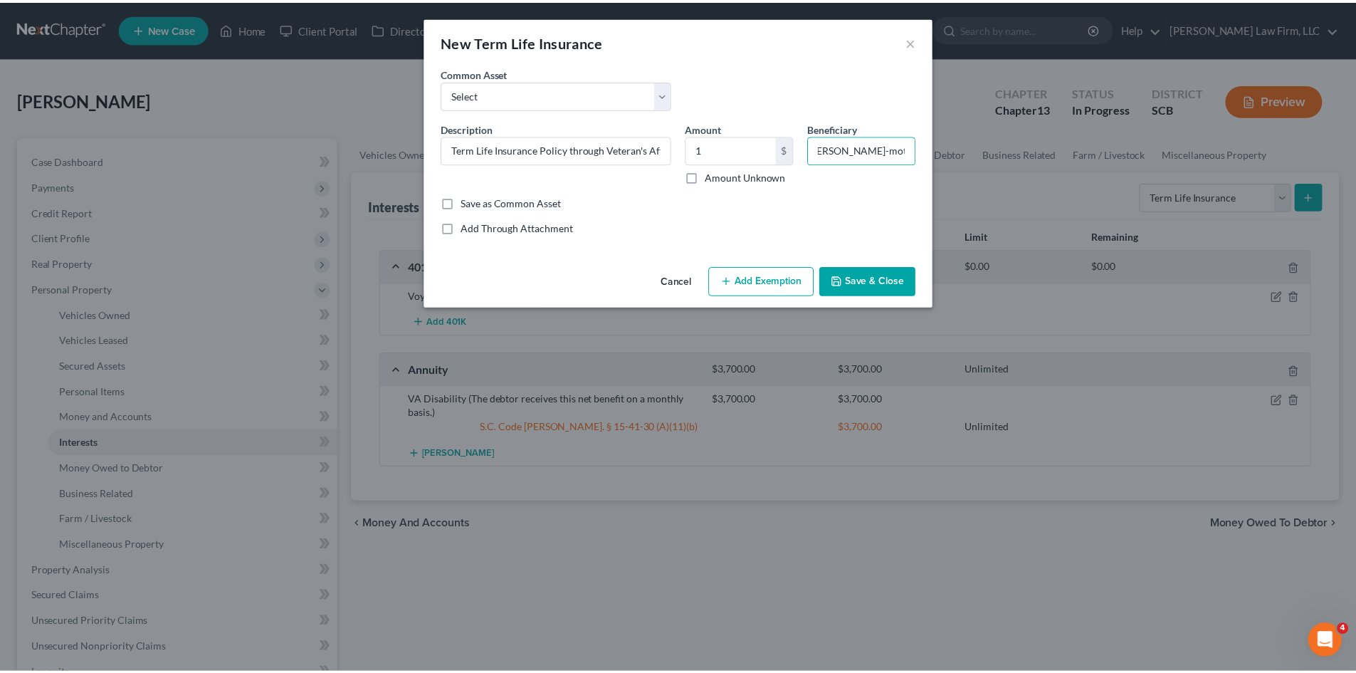
scroll to position [0, 0]
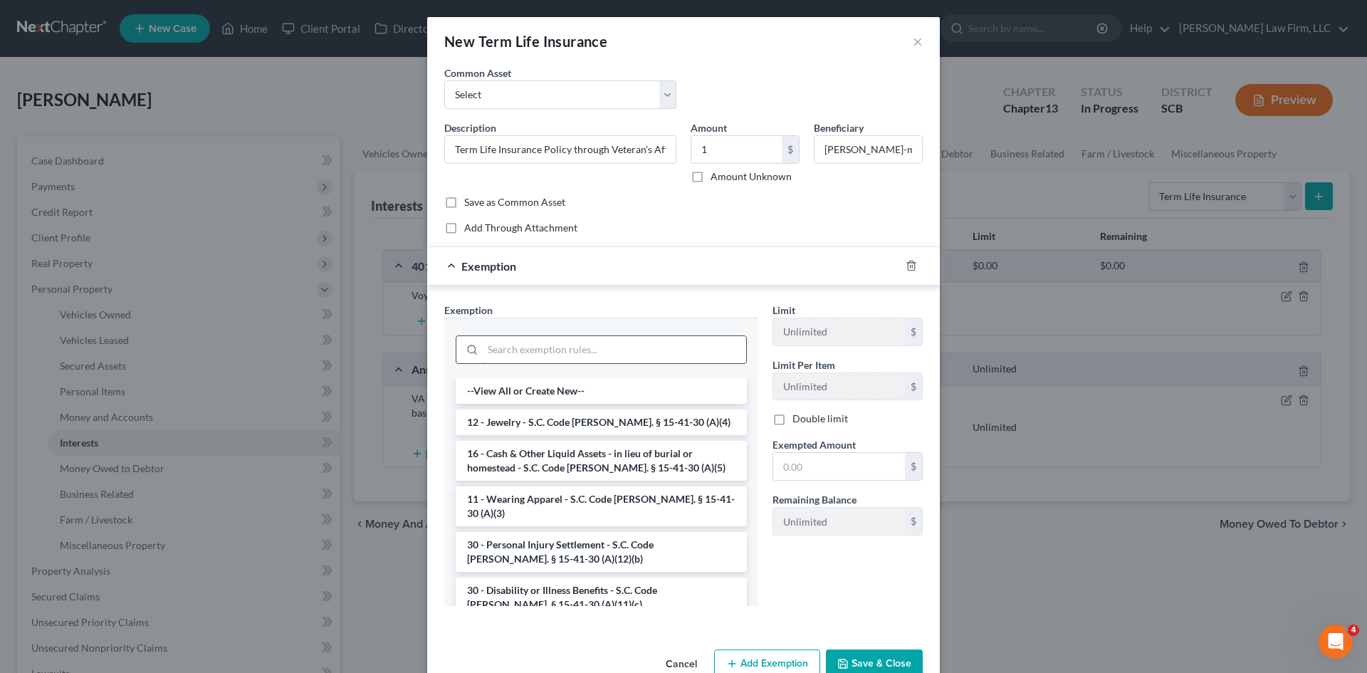
click at [551, 355] on input "search" at bounding box center [614, 349] width 263 height 27
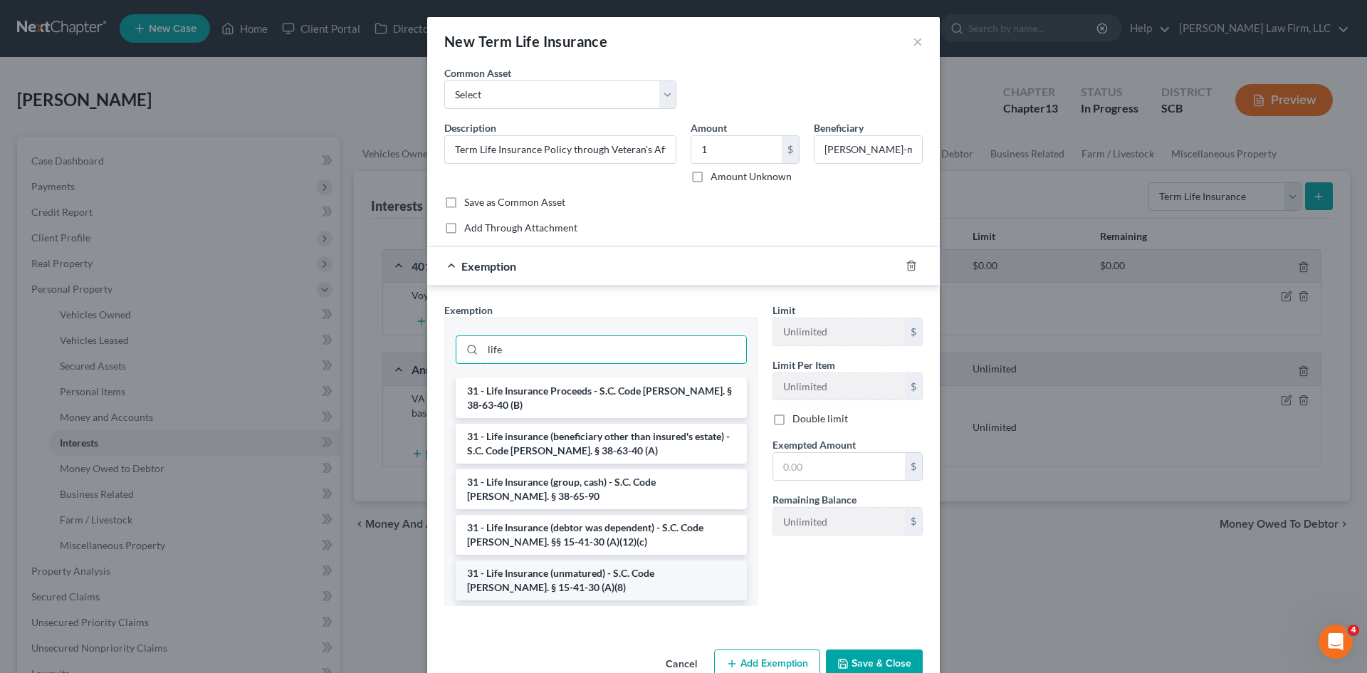
type input "life"
click at [522, 572] on li "31 - Life Insurance (unmatured) - S.C. Code [PERSON_NAME]. § 15-41-30 (A)(8)" at bounding box center [601, 580] width 291 height 40
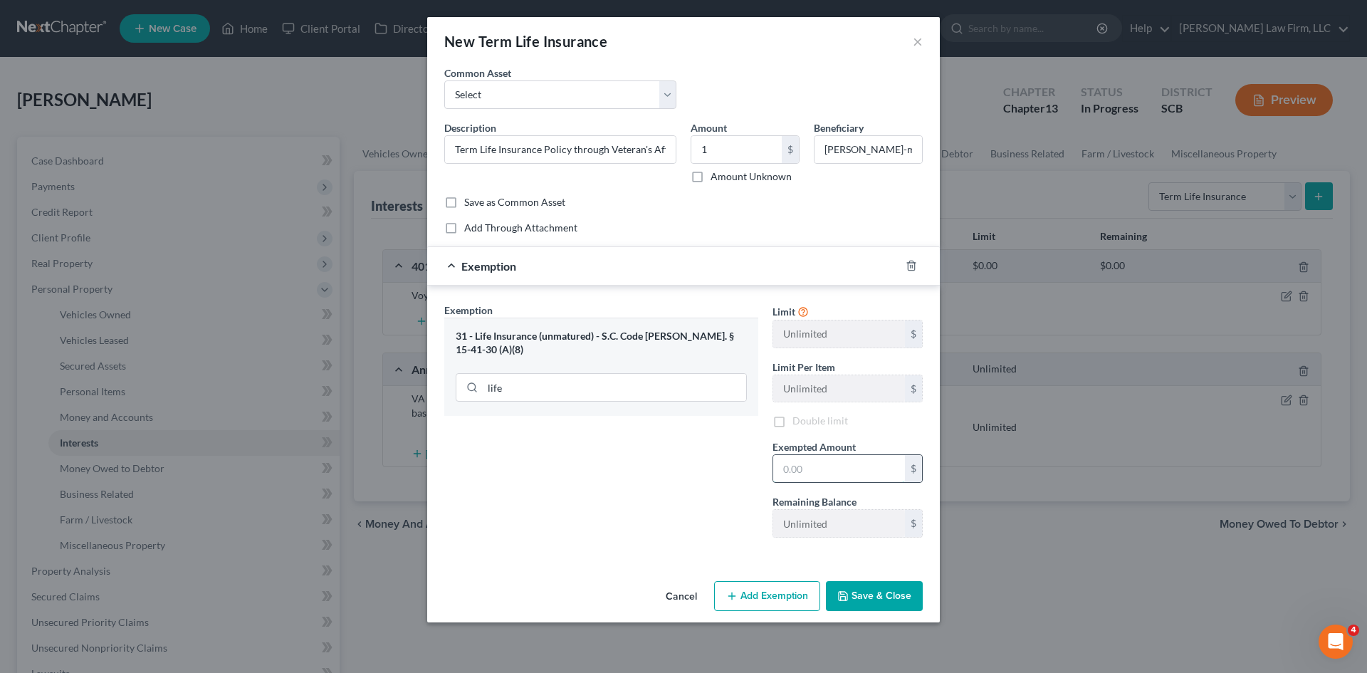
click at [846, 460] on input "text" at bounding box center [839, 468] width 132 height 27
type input "1.00"
click at [854, 586] on button "Save & Close" at bounding box center [874, 596] width 97 height 30
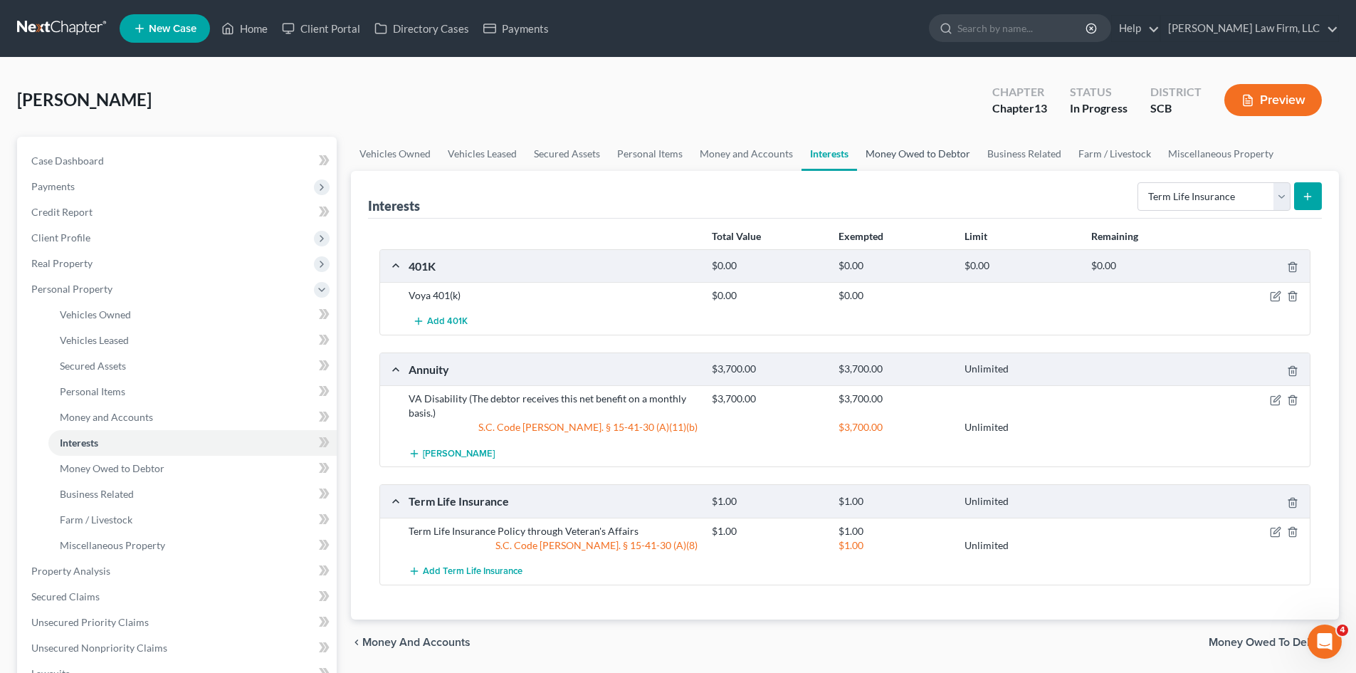
click at [912, 160] on link "Money Owed to Debtor" at bounding box center [918, 154] width 122 height 34
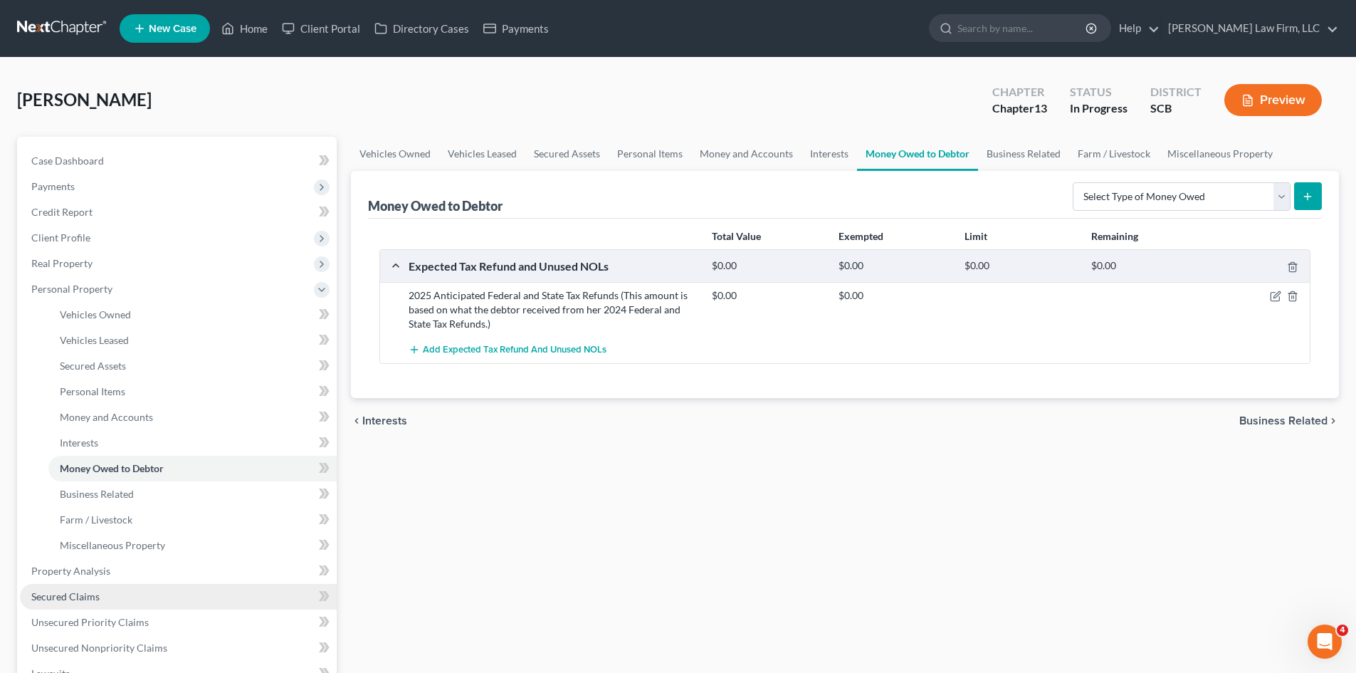
click at [84, 593] on span "Secured Claims" at bounding box center [65, 596] width 68 height 12
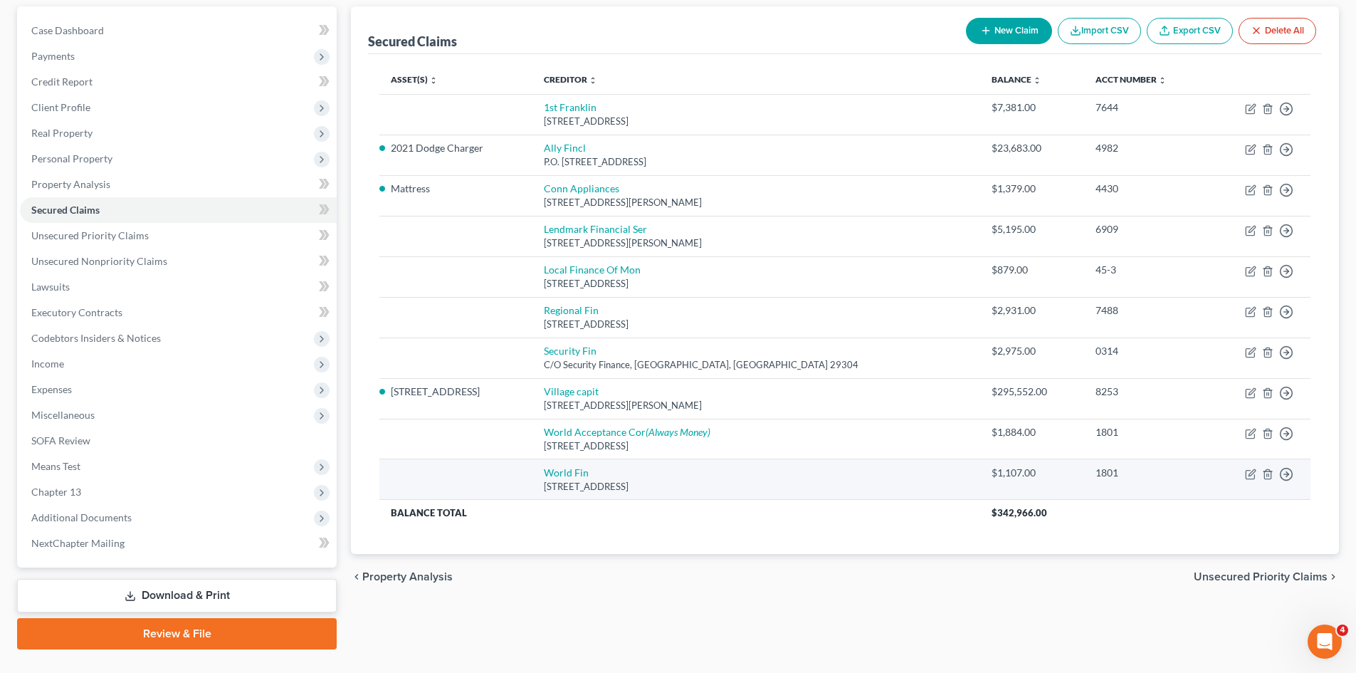
scroll to position [142, 0]
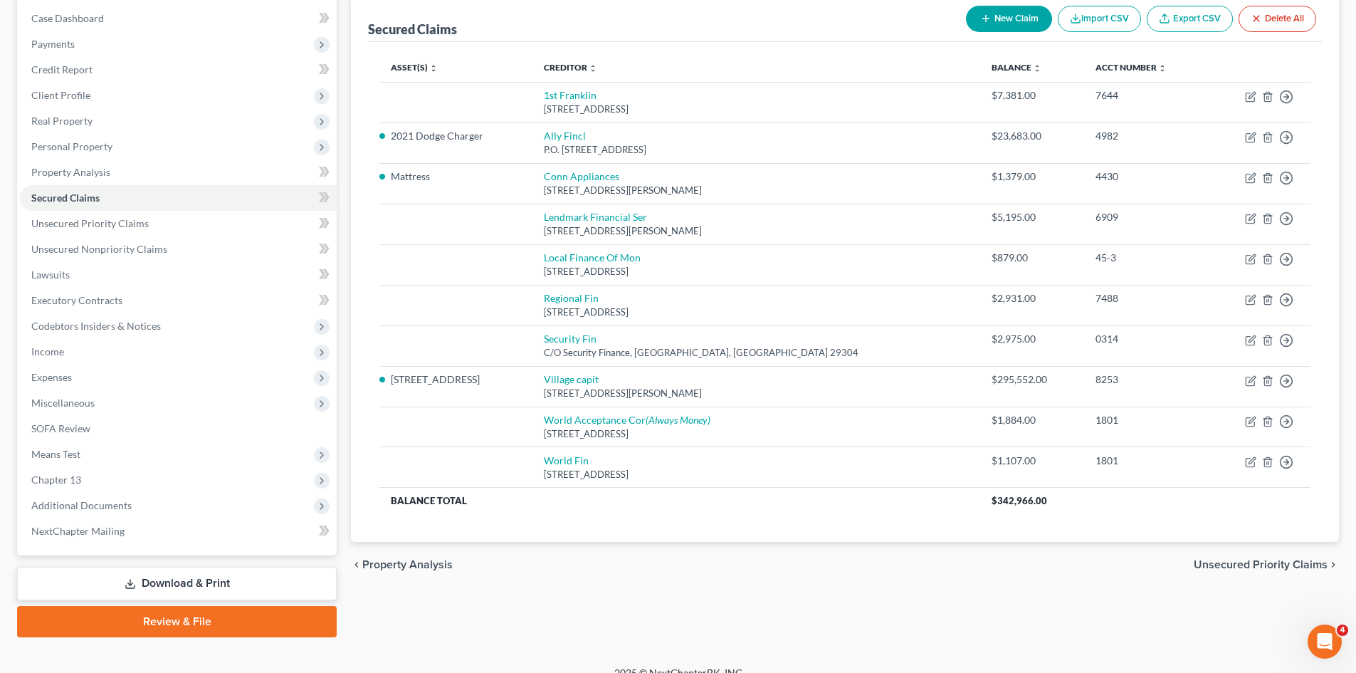
click at [1213, 564] on span "Unsecured Priority Claims" at bounding box center [1261, 564] width 134 height 11
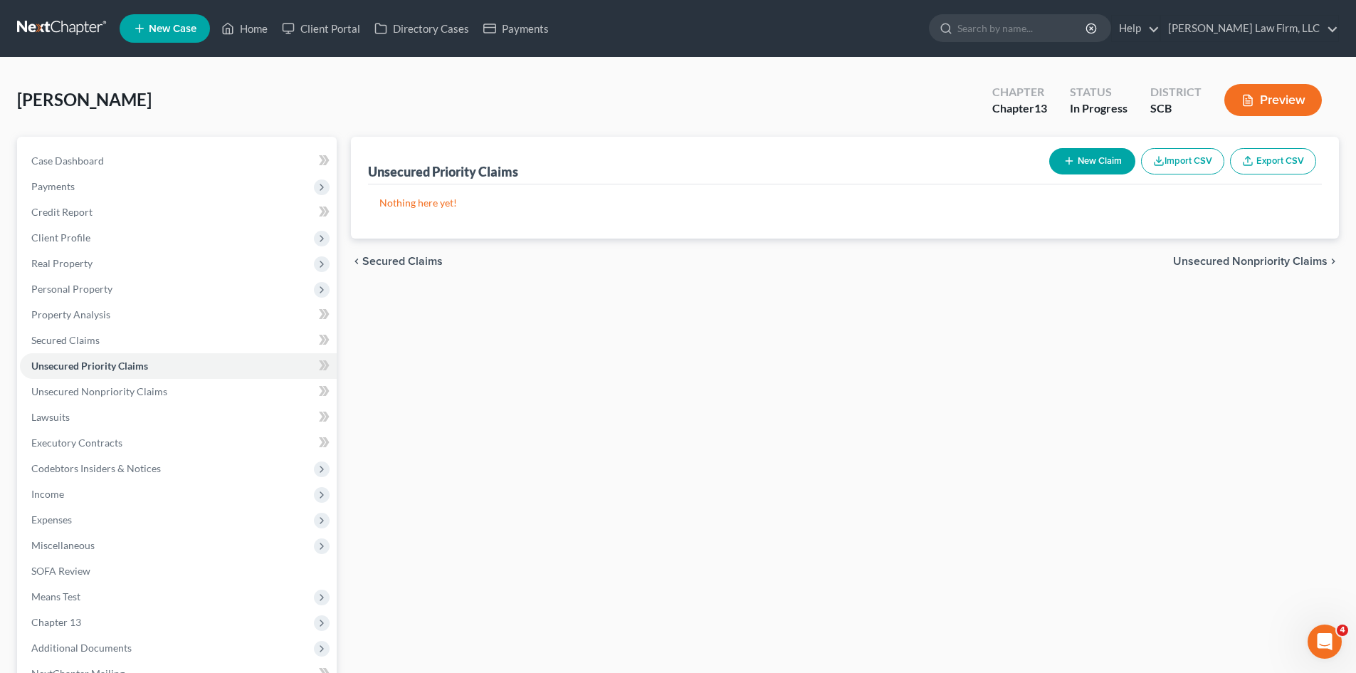
click at [1080, 169] on button "New Claim" at bounding box center [1092, 161] width 86 height 26
select select "0"
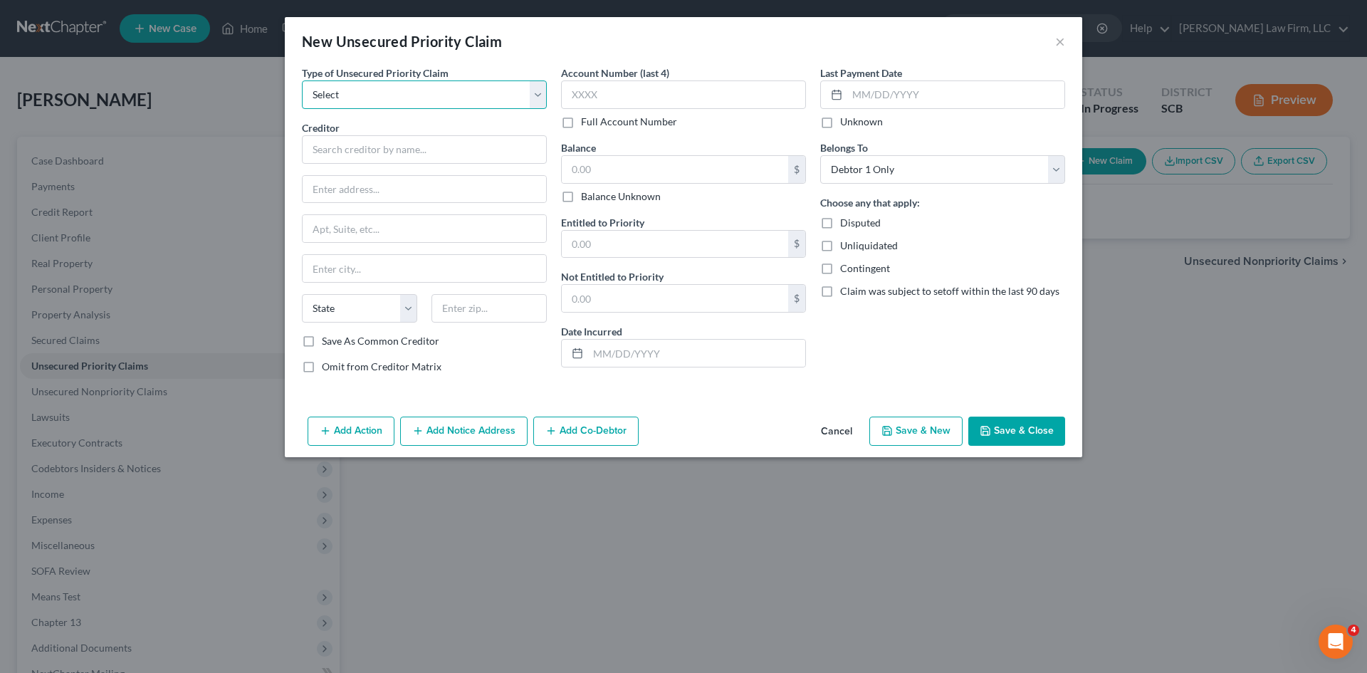
click at [503, 107] on select "Select Taxes & Other Government Units Domestic Support Obligations Extensions o…" at bounding box center [424, 94] width 245 height 28
select select "0"
click at [302, 80] on select "Select Taxes & Other Government Units Domestic Support Obligations Extensions o…" at bounding box center [424, 94] width 245 height 28
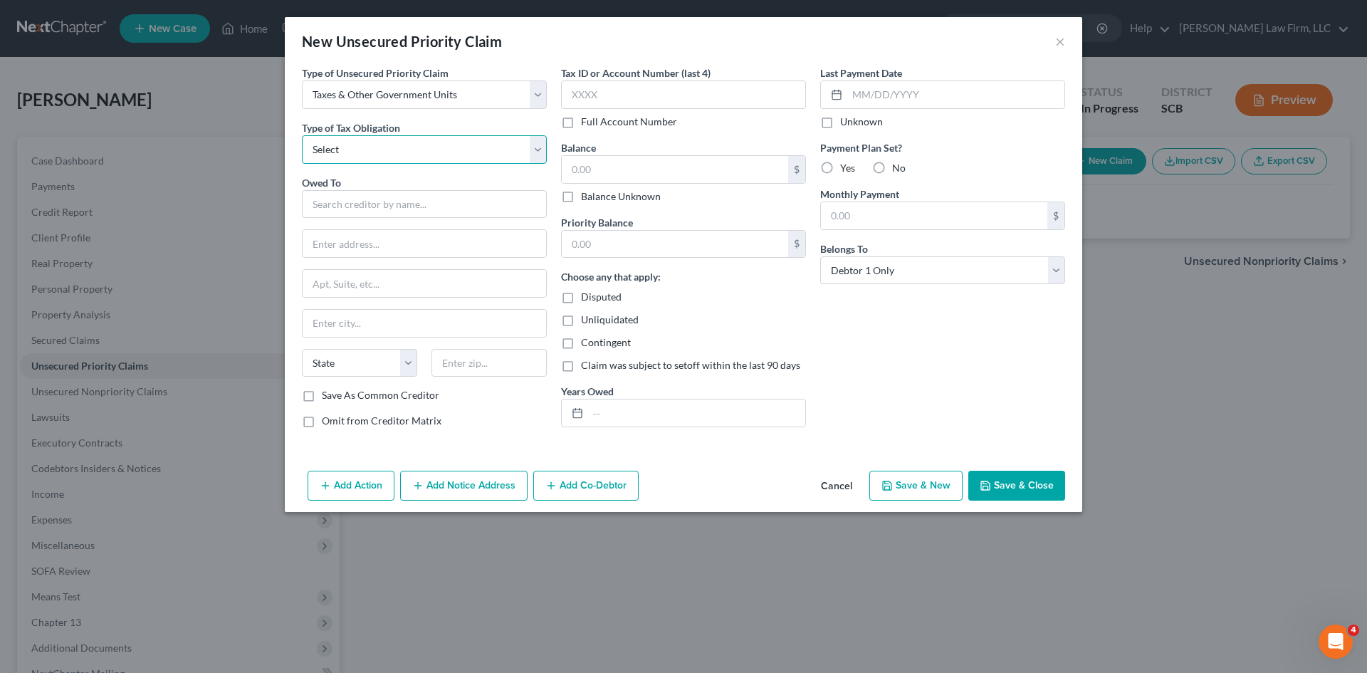
click at [445, 140] on select "Select Federal City State Franchise Tax Board Other" at bounding box center [424, 149] width 245 height 28
select select "0"
click at [302, 135] on select "Select Federal City State Franchise Tax Board Other" at bounding box center [424, 149] width 245 height 28
click at [359, 201] on input "text" at bounding box center [424, 204] width 245 height 28
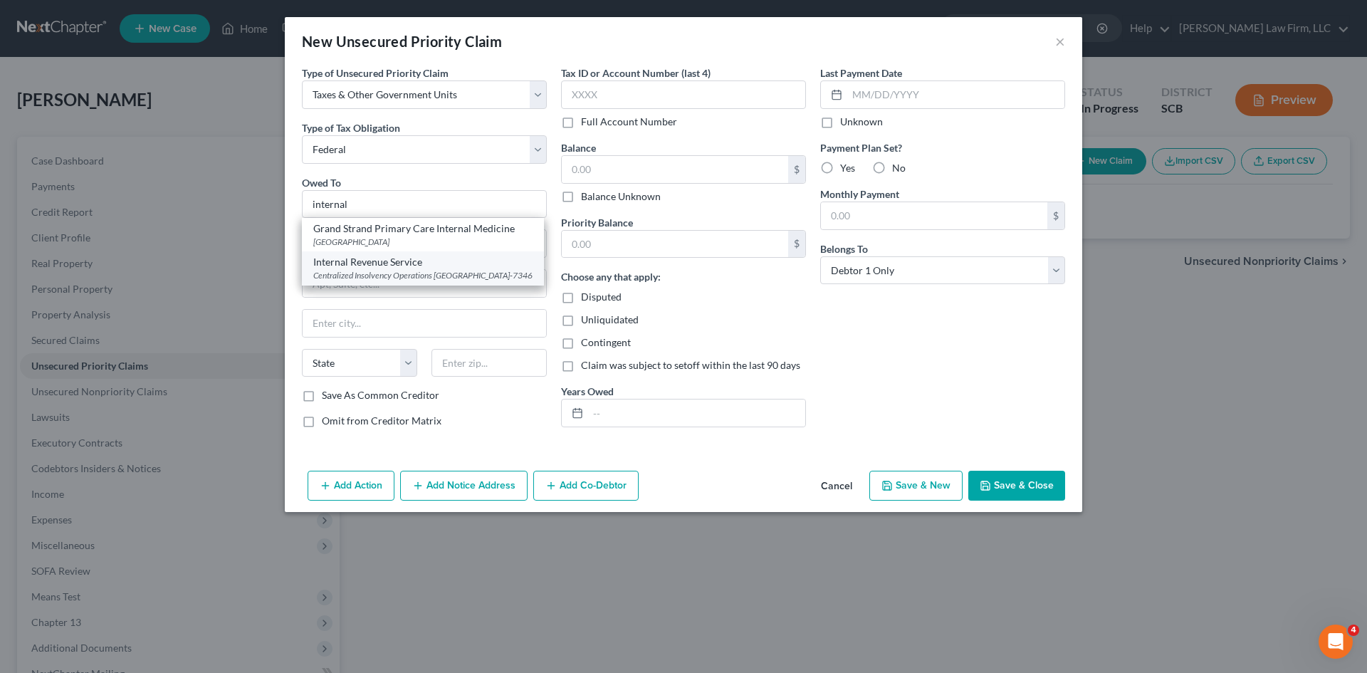
click at [437, 275] on div "Centralized Insolvency Operations [GEOGRAPHIC_DATA]-7346" at bounding box center [422, 275] width 219 height 12
type input "Internal Revenue Service"
type input "Centralized Insolvency Operations"
type input "PO Box 7346"
type input "[GEOGRAPHIC_DATA]"
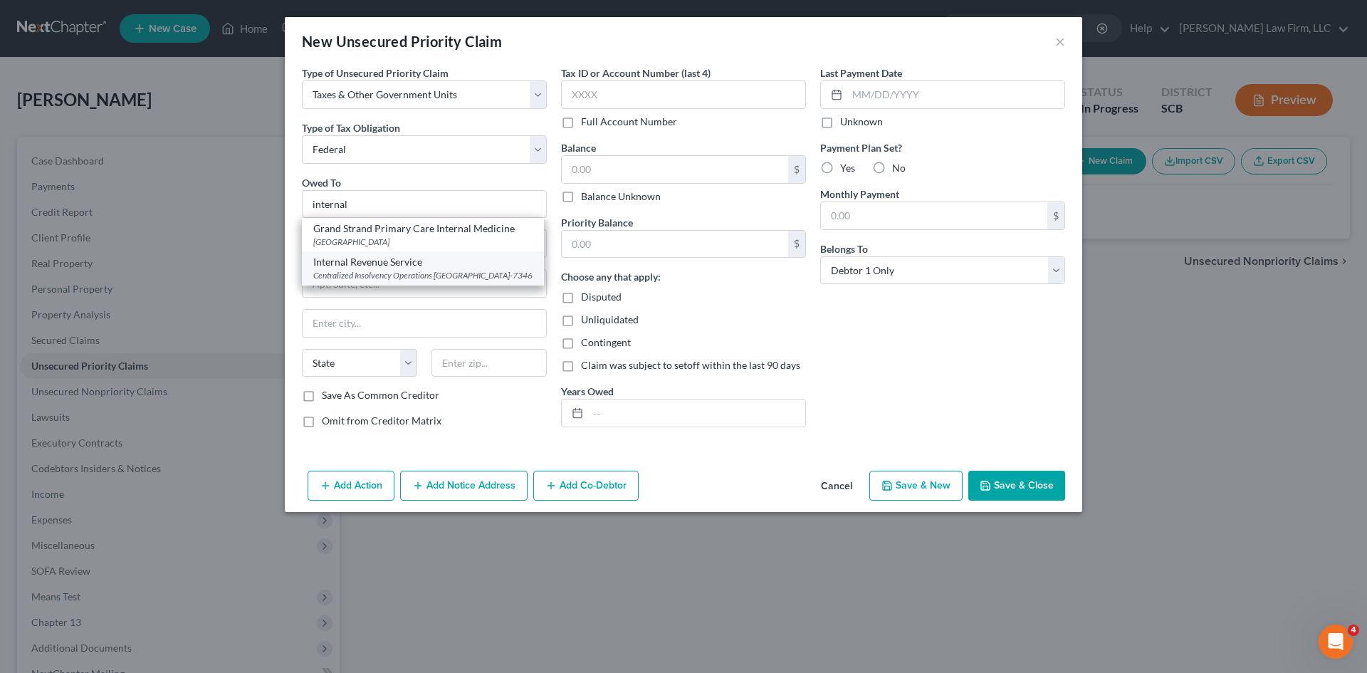
select select "39"
type input "19101-7346"
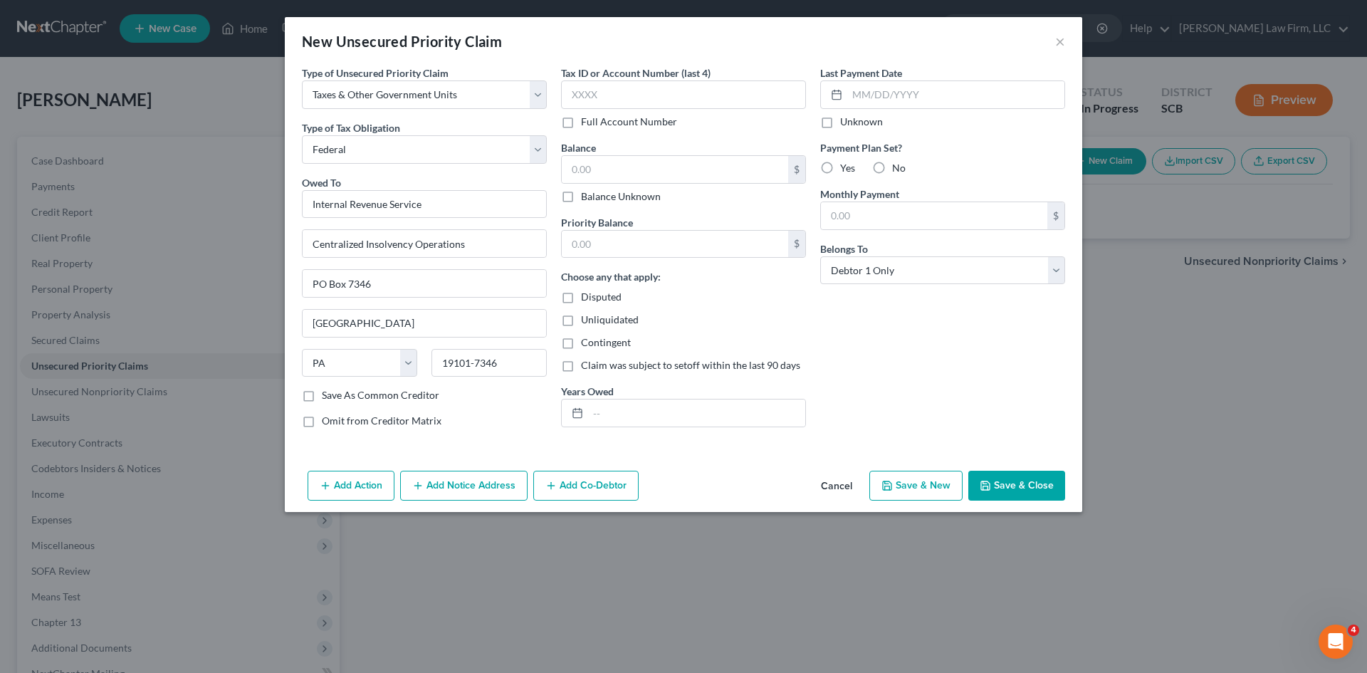
click at [430, 484] on button "Add Notice Address" at bounding box center [463, 485] width 127 height 30
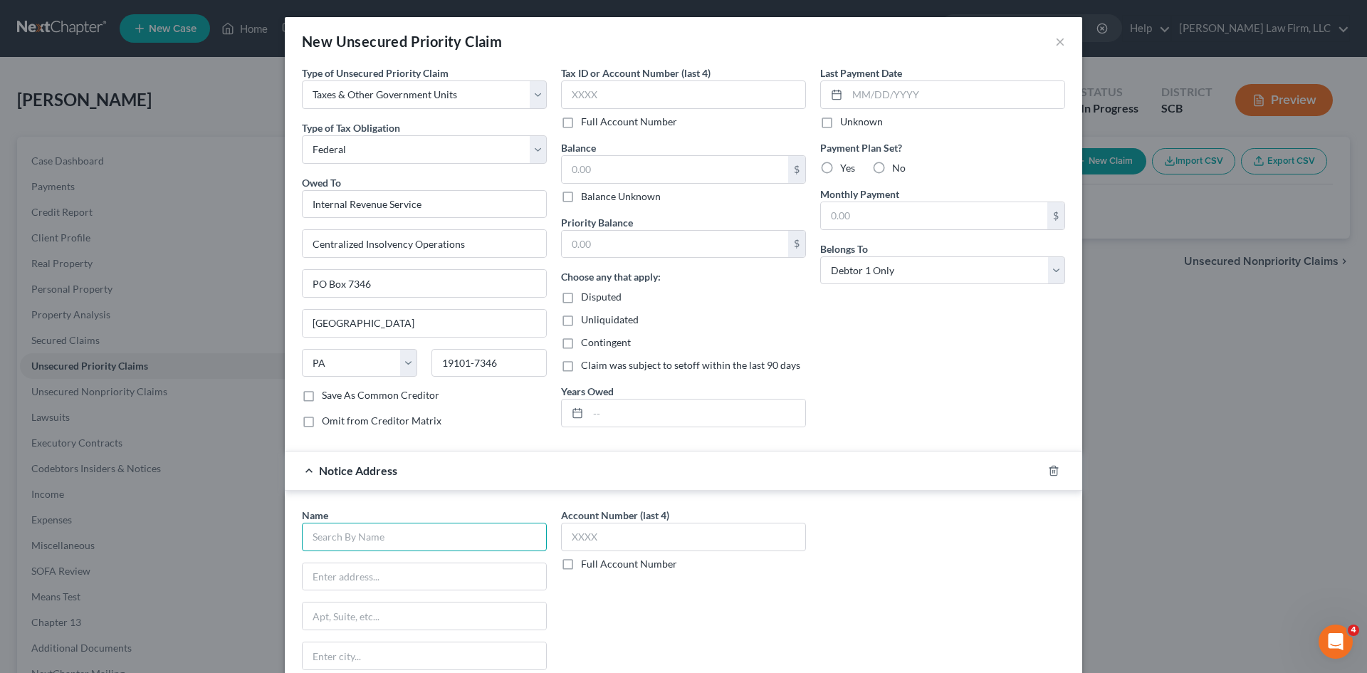
click at [414, 527] on input "text" at bounding box center [424, 536] width 245 height 28
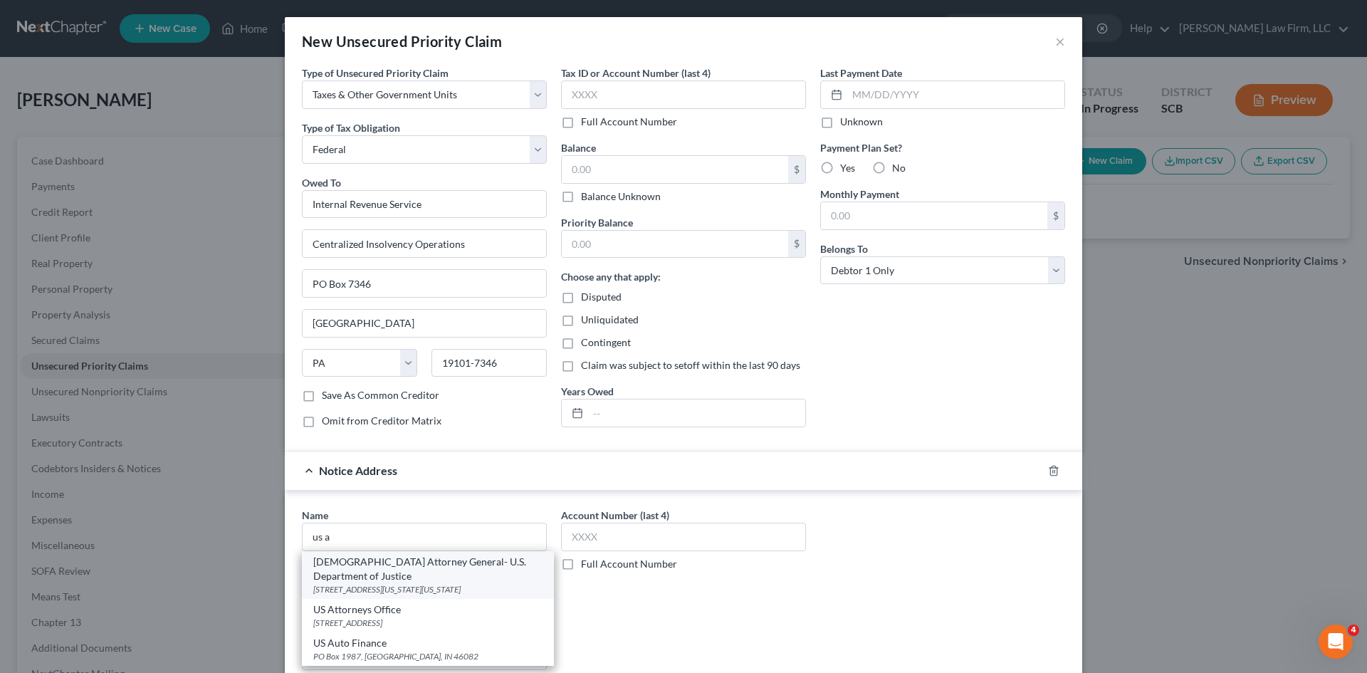
click at [404, 557] on div "[DEMOGRAPHIC_DATA] Attorney General- U.S. Department of Justice" at bounding box center [427, 568] width 229 height 28
type input "[DEMOGRAPHIC_DATA] Attorney General- U.S. Department of Justice"
type input "[STREET_ADDRESS][US_STATE]"
type input "[US_STATE]"
select select "8"
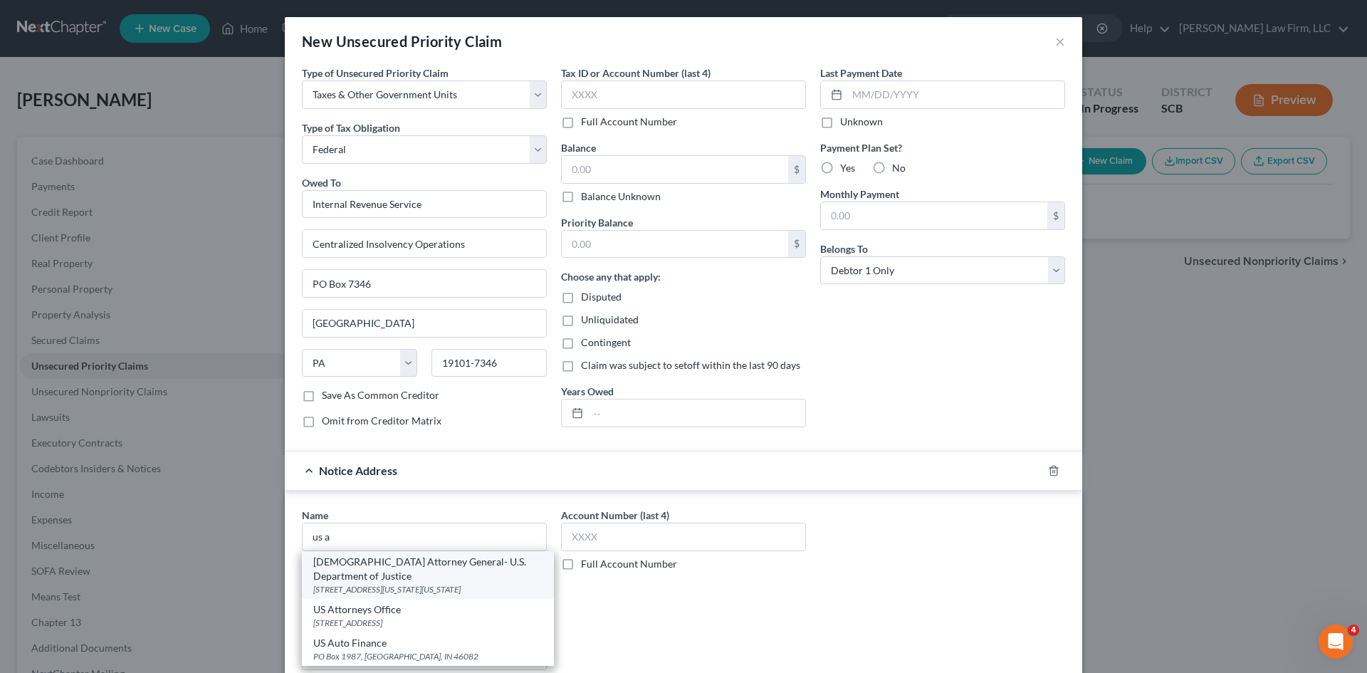
type input "20530"
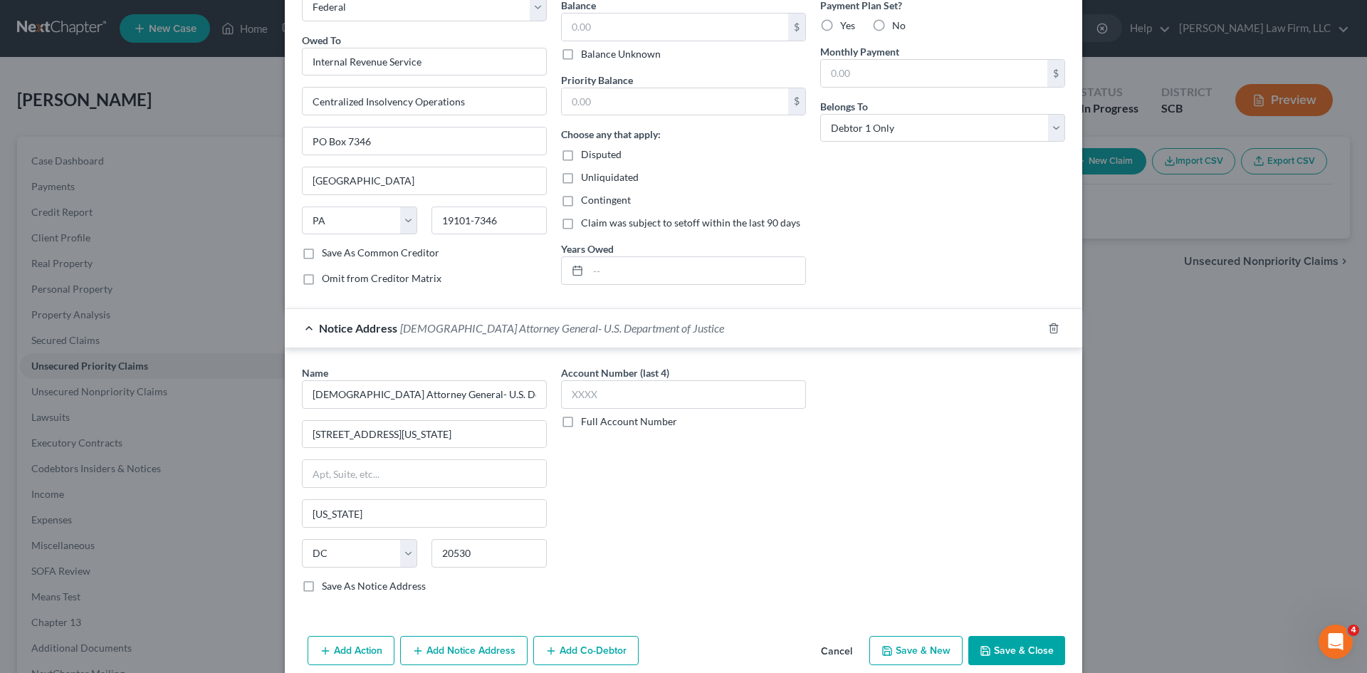
scroll to position [163, 0]
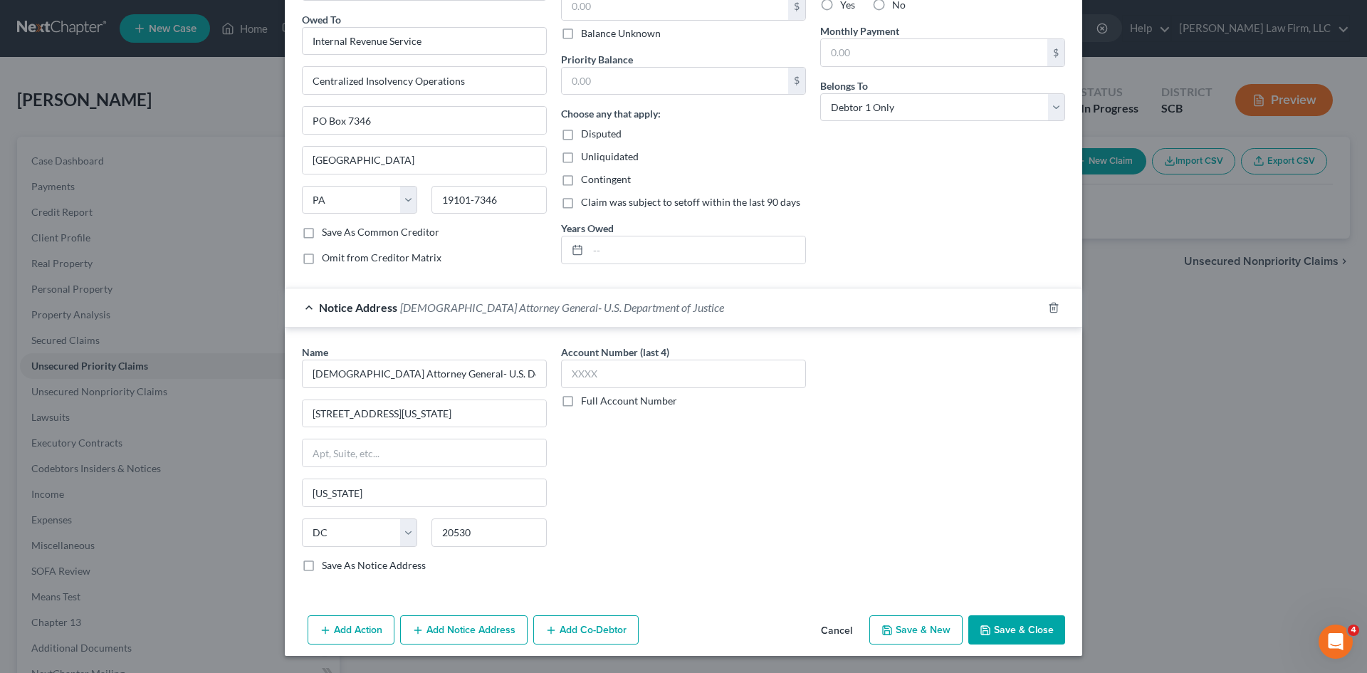
click at [465, 617] on button "Add Notice Address" at bounding box center [463, 630] width 127 height 30
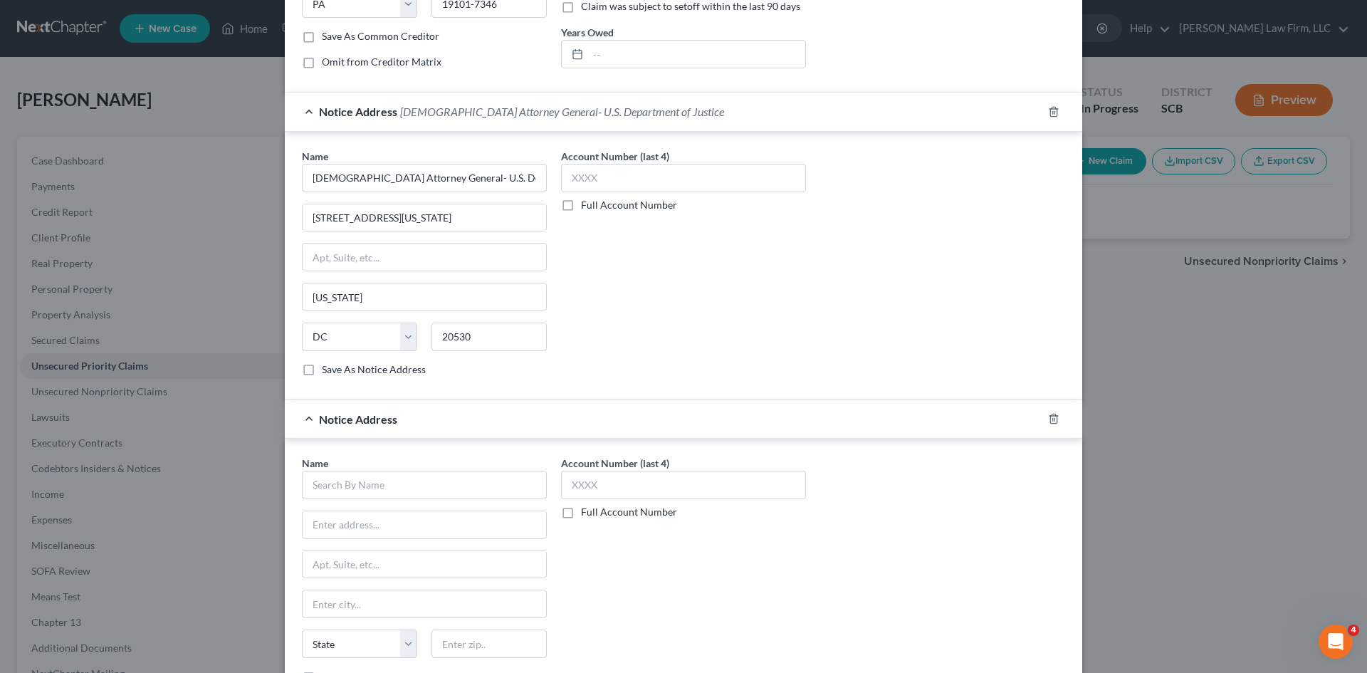
scroll to position [377, 0]
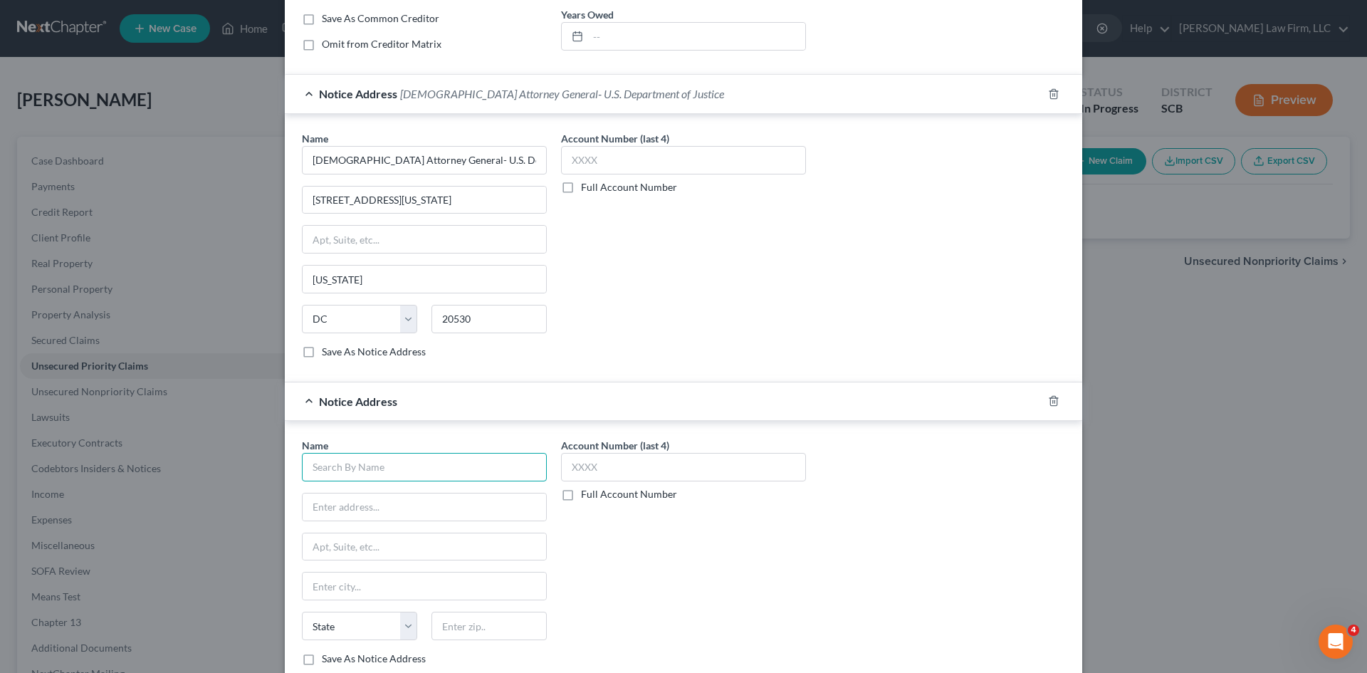
click at [448, 480] on input "text" at bounding box center [424, 467] width 245 height 28
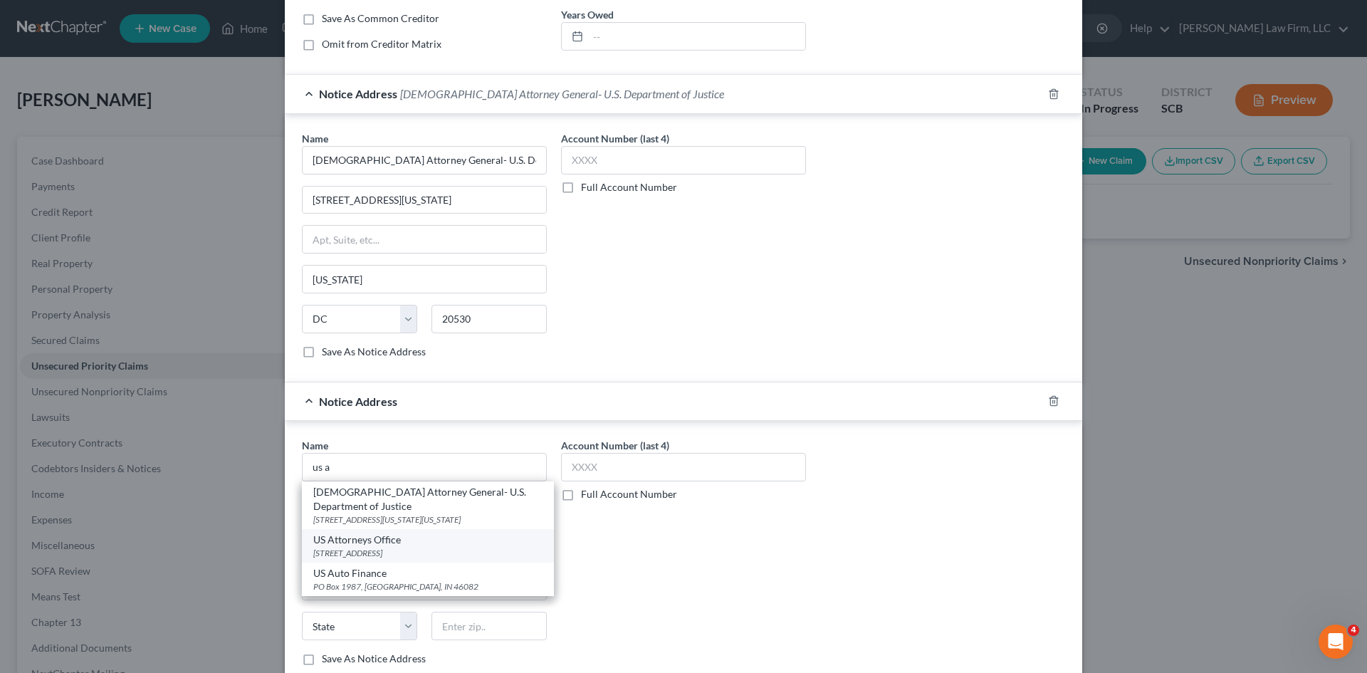
click at [321, 532] on div "US Attorneys Office" at bounding box center [427, 539] width 229 height 14
type input "US Attorneys Office"
type input "[STREET_ADDRESS]"
type input "Suite 29201"
type input "Columbia"
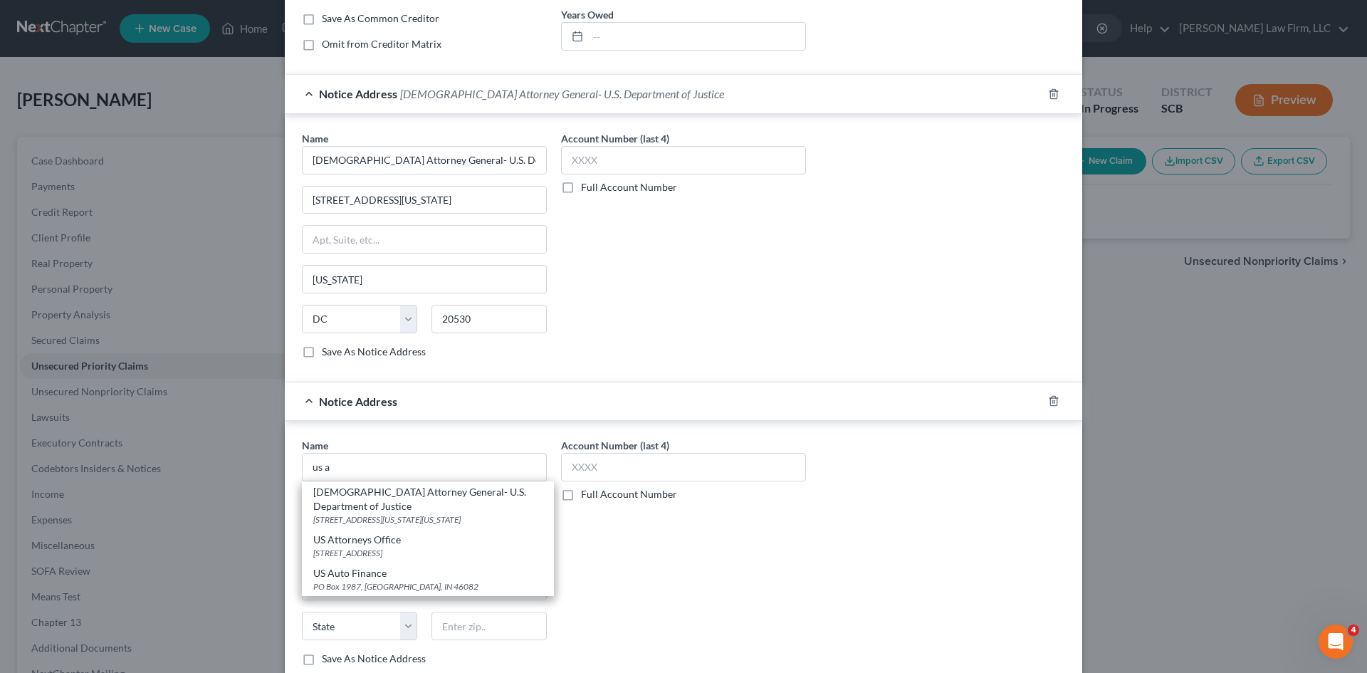
select select "42"
type input "29201"
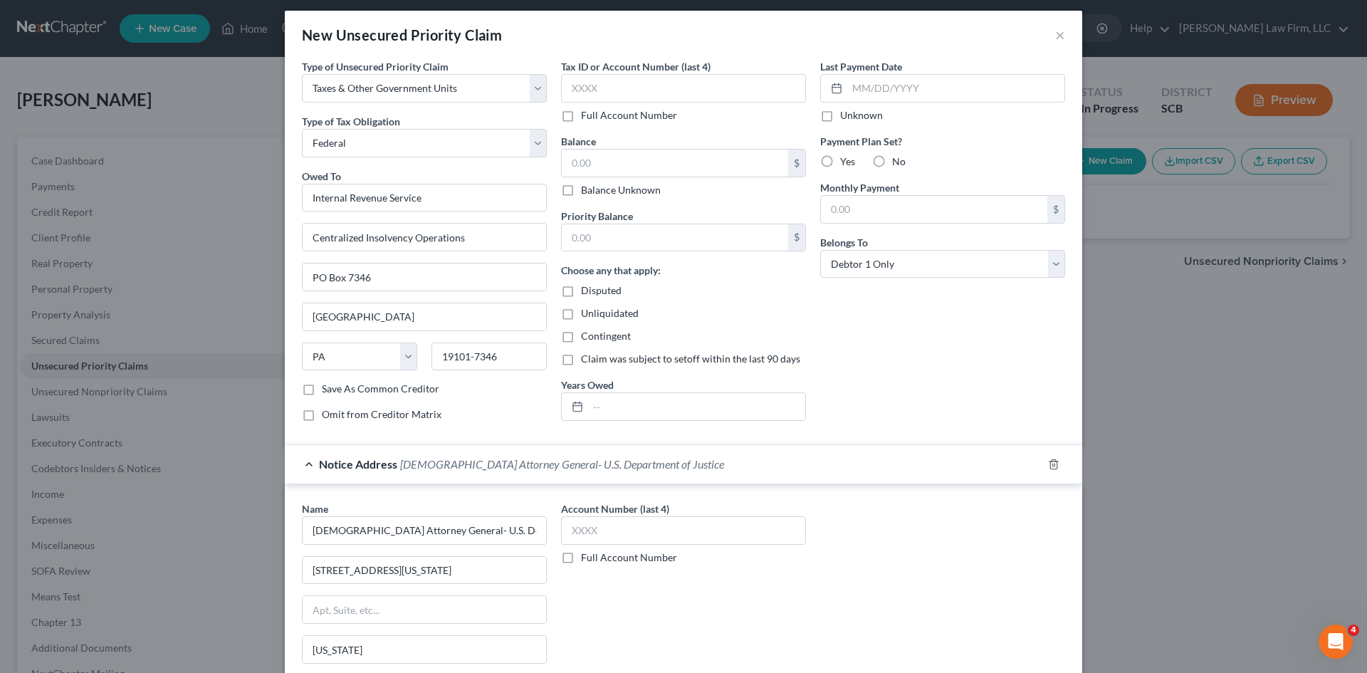
scroll to position [0, 0]
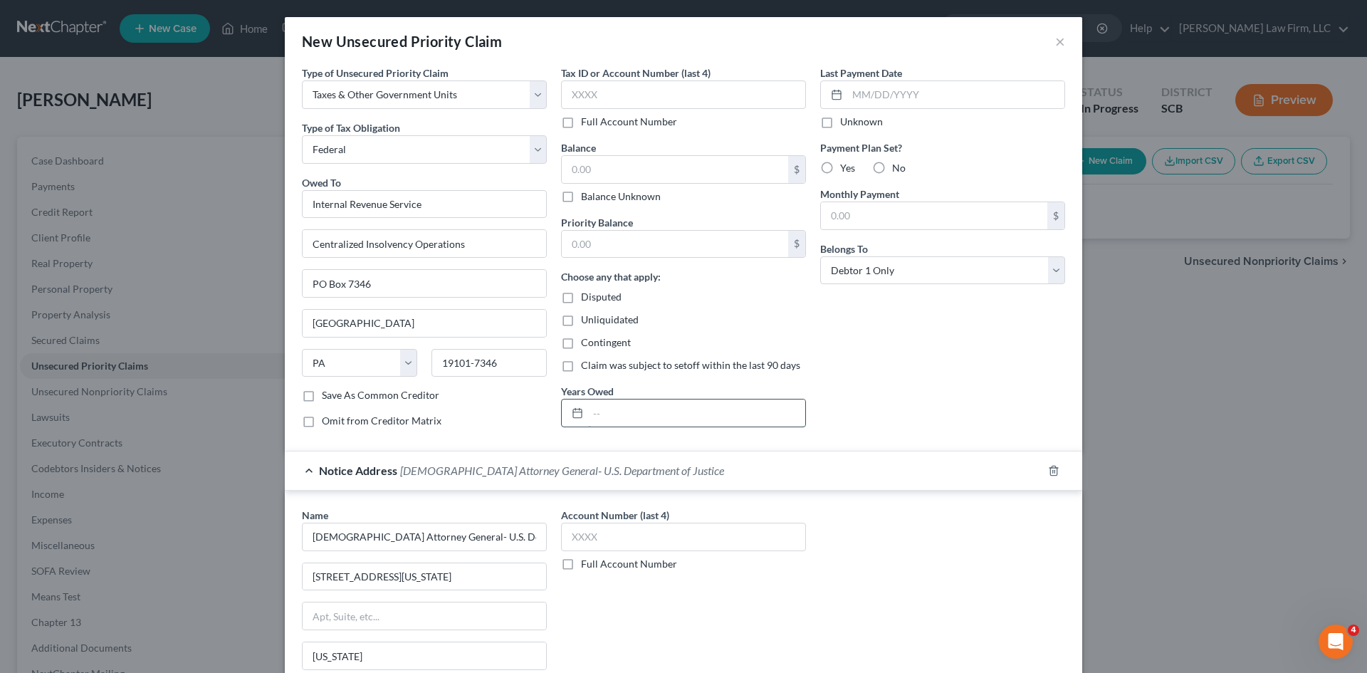
click at [697, 407] on input "text" at bounding box center [696, 412] width 217 height 27
type input "2022 Form 1040"
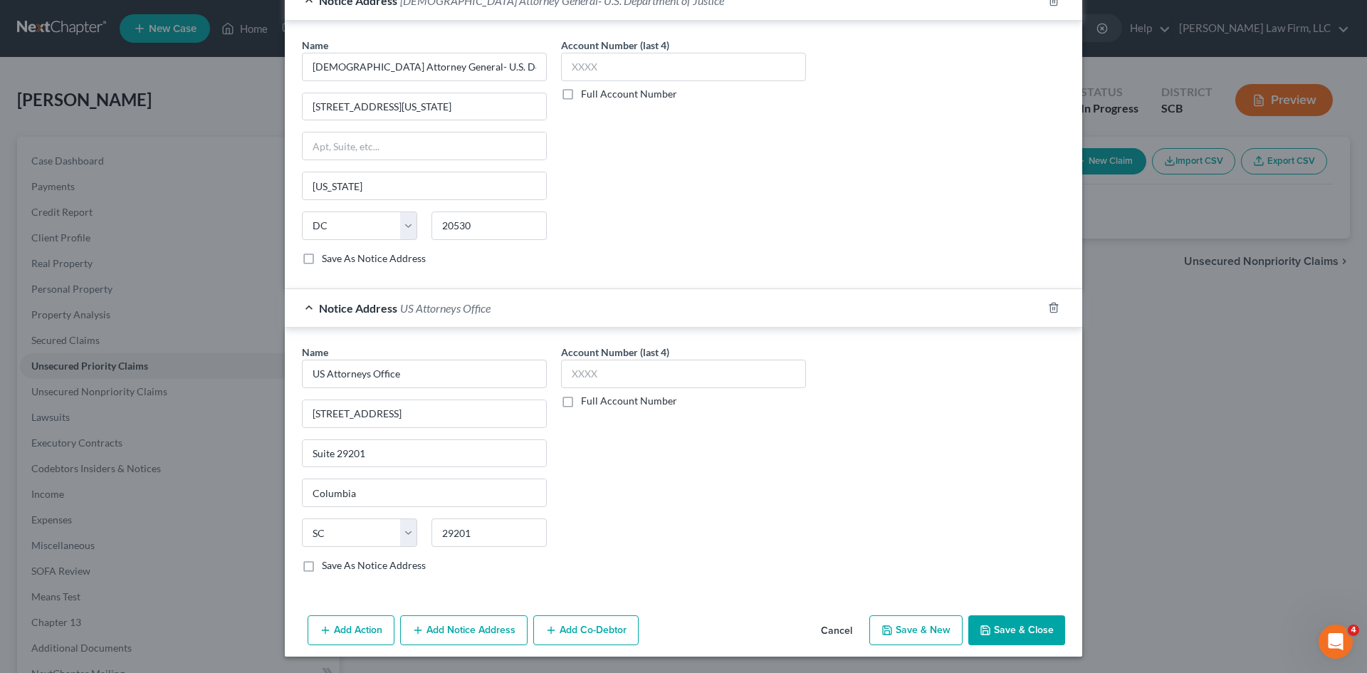
scroll to position [470, 0]
click at [1014, 617] on button "Save & Close" at bounding box center [1016, 629] width 97 height 30
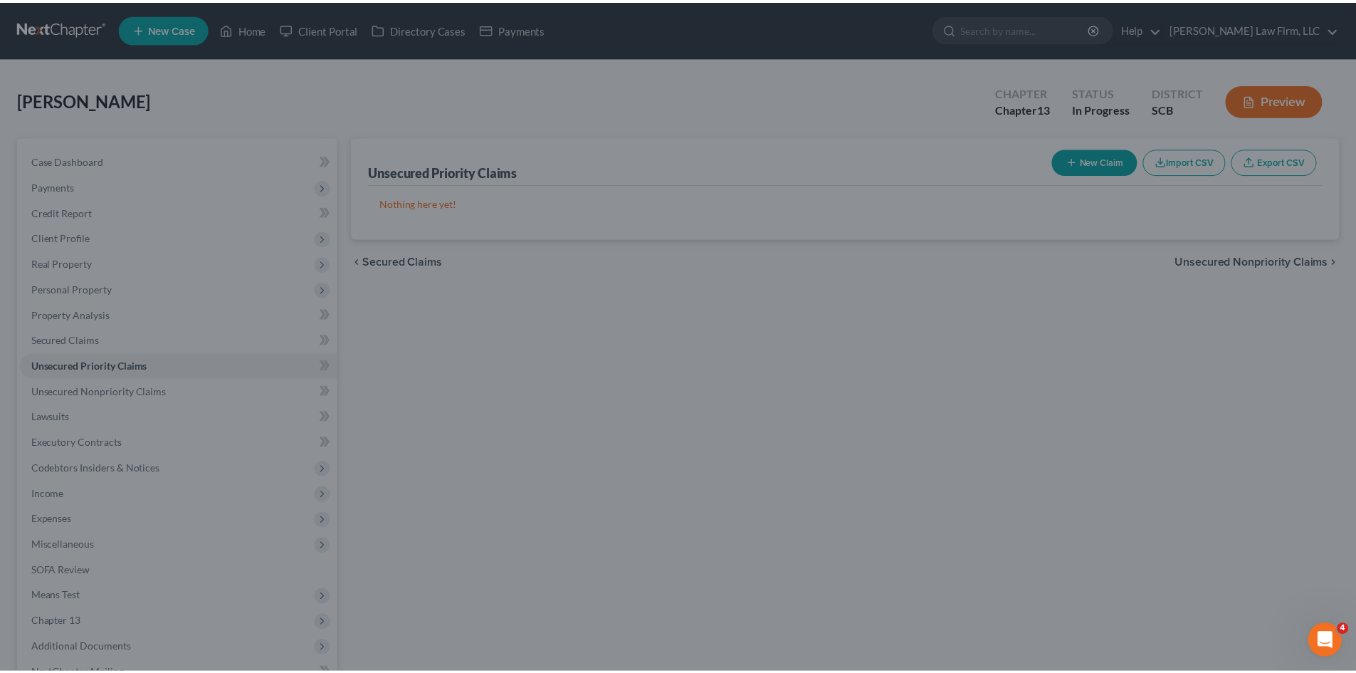
scroll to position [0, 0]
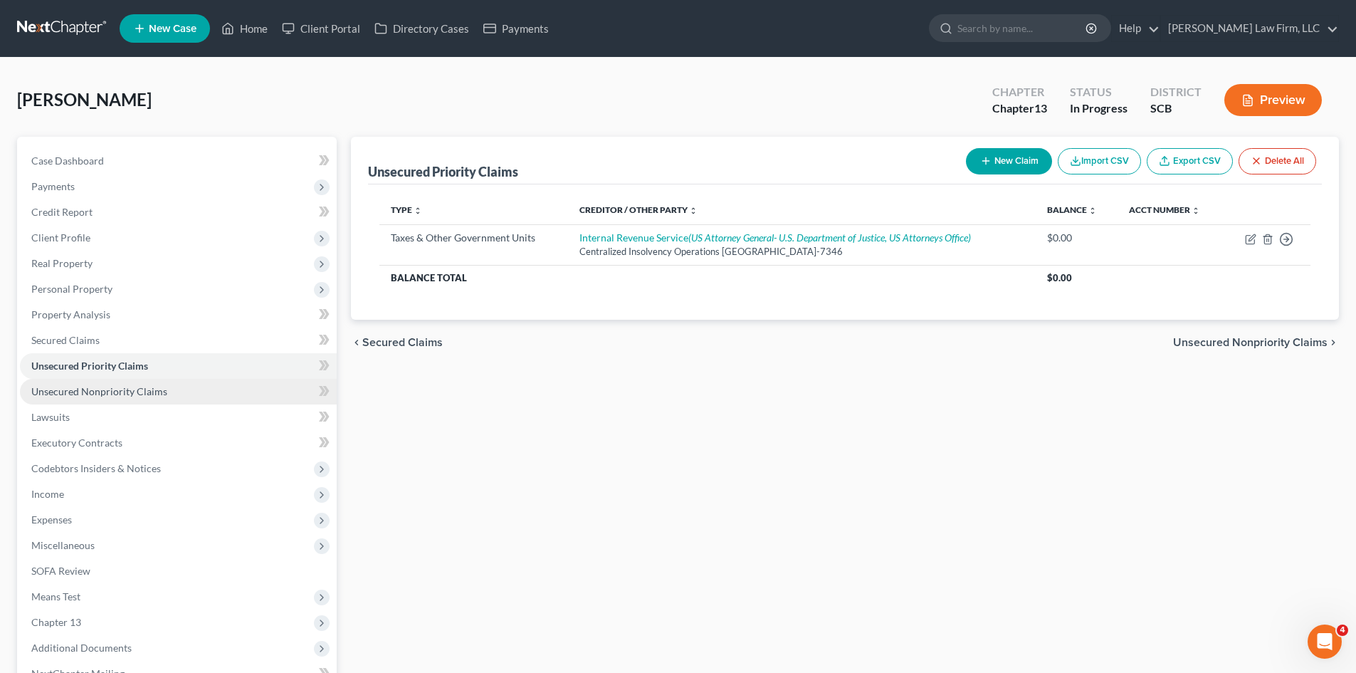
click at [117, 393] on span "Unsecured Nonpriority Claims" at bounding box center [99, 391] width 136 height 12
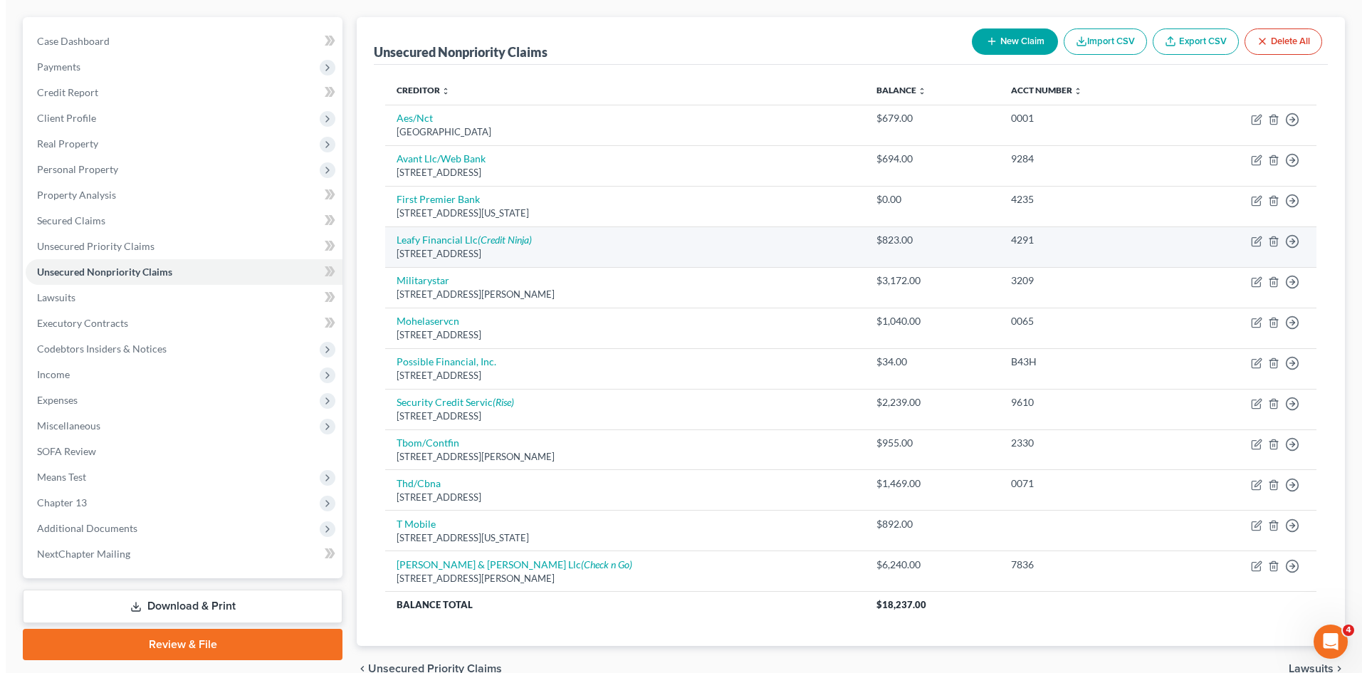
scroll to position [142, 0]
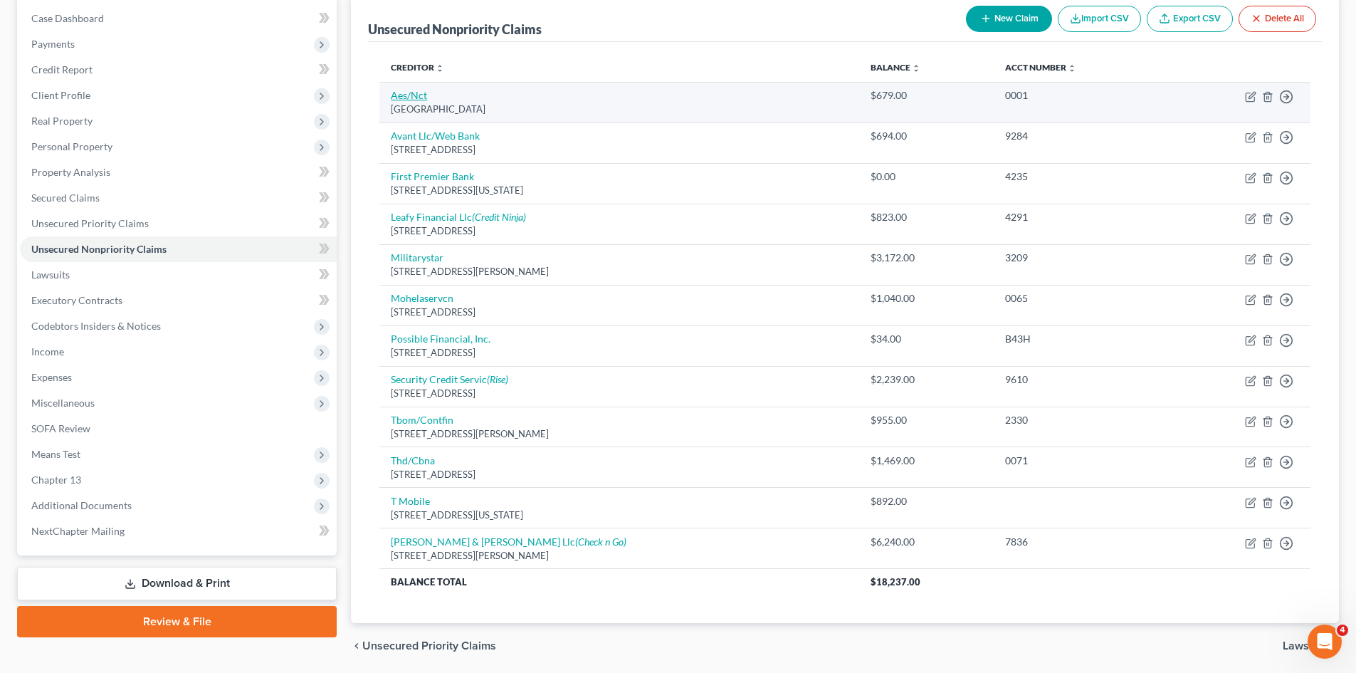
click at [419, 100] on link "Aes/Nct" at bounding box center [409, 95] width 36 height 12
select select "39"
select select "17"
select select "0"
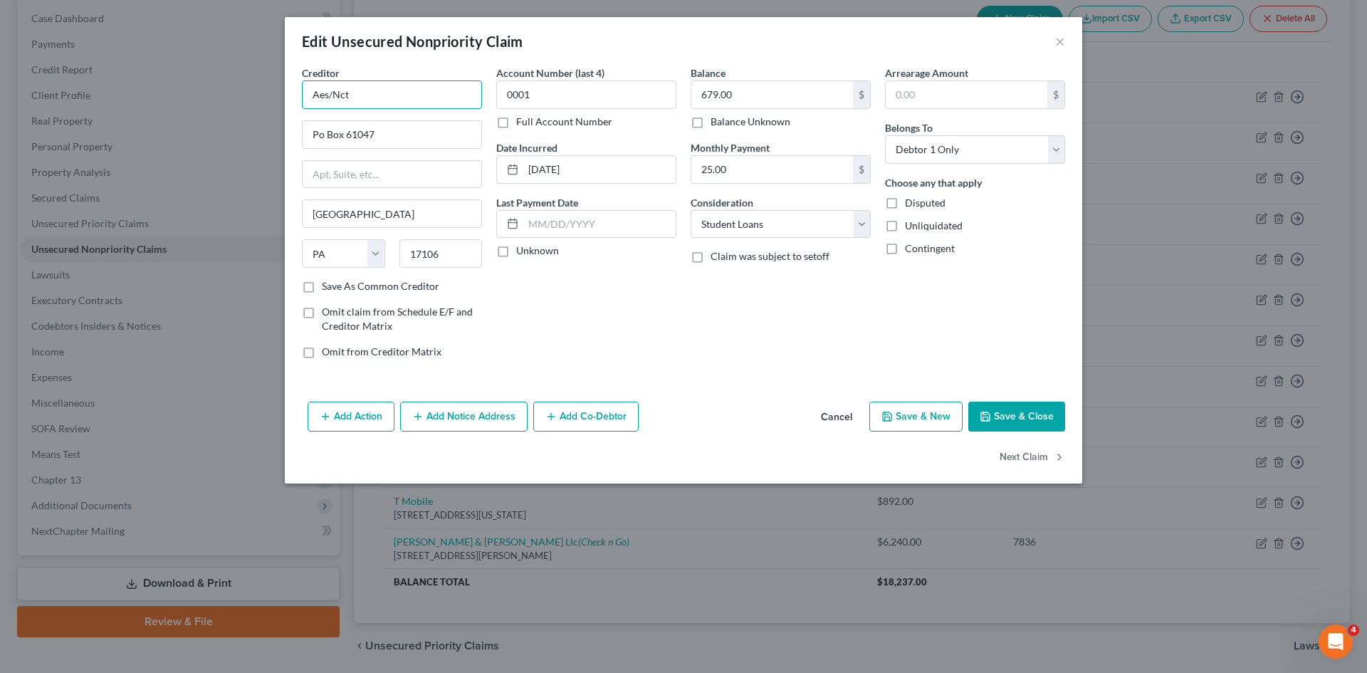
click at [427, 100] on input "Aes/Nct" at bounding box center [392, 94] width 180 height 28
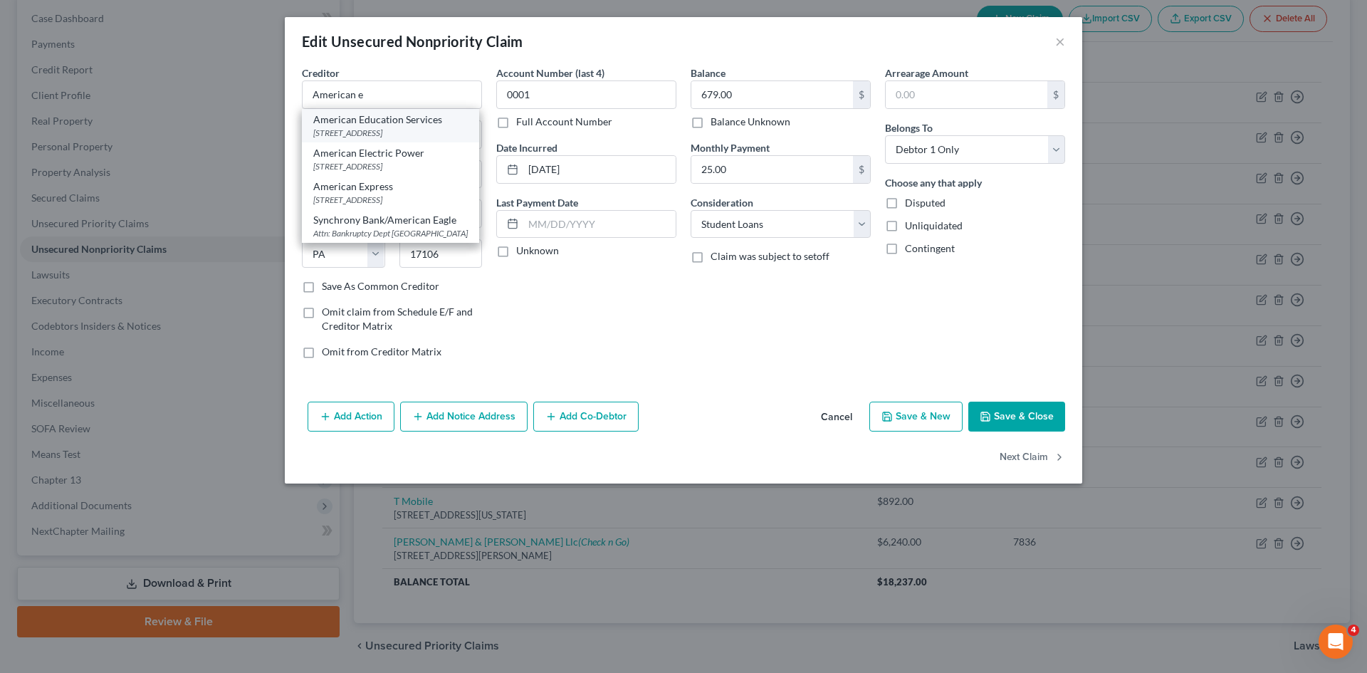
click at [408, 128] on div "[STREET_ADDRESS]" at bounding box center [390, 133] width 154 height 12
type input "American Education Services"
type input "[STREET_ADDRESS]"
type input "17102"
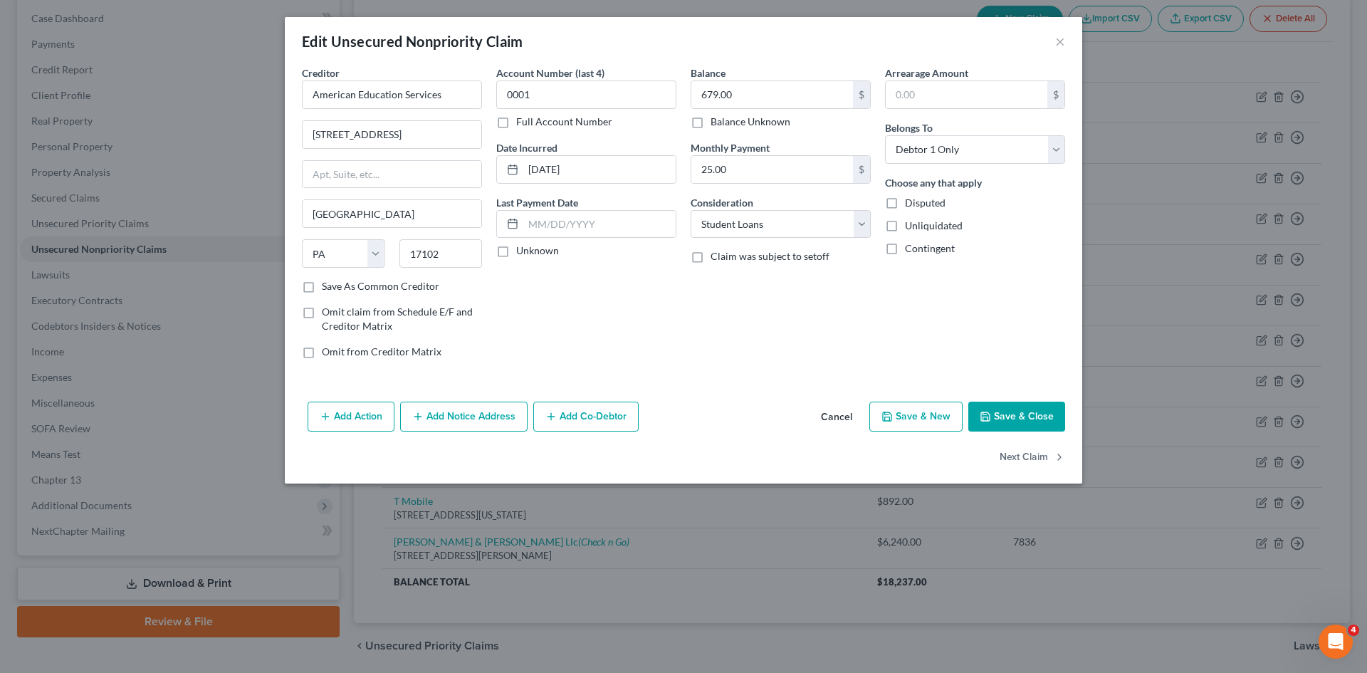
click at [841, 424] on button "Cancel" at bounding box center [836, 417] width 54 height 28
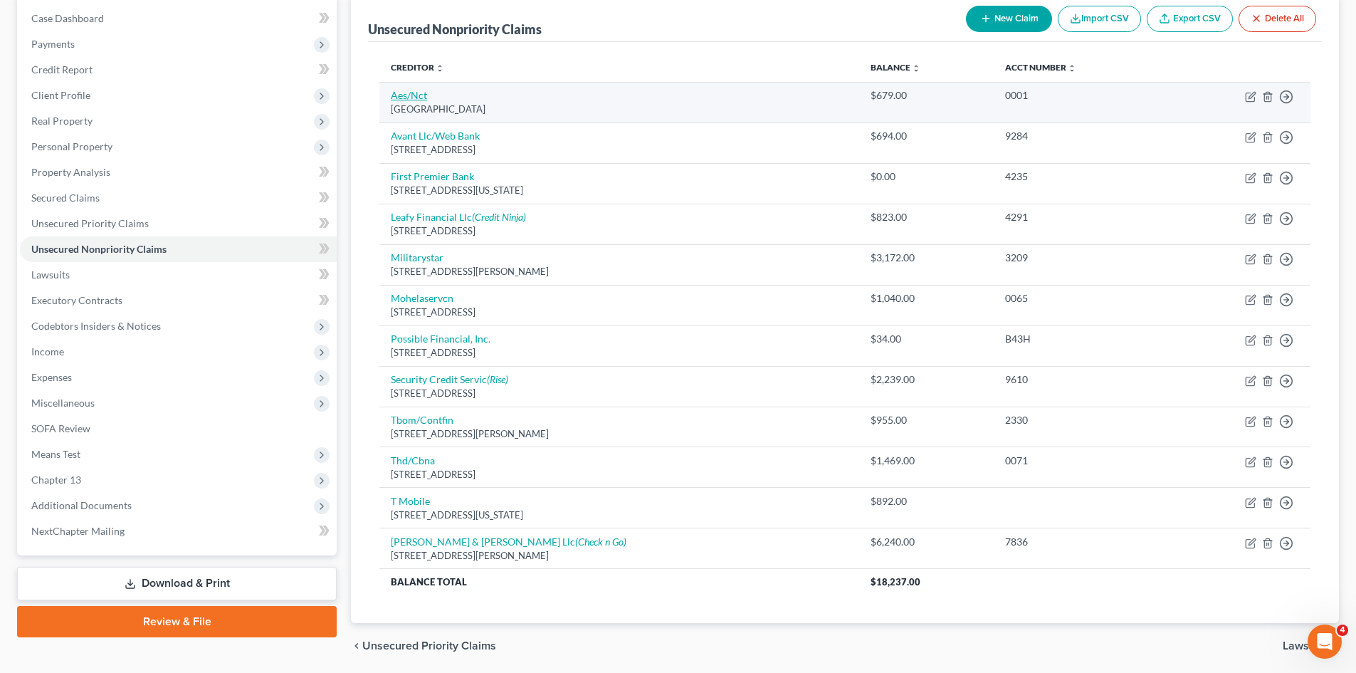
click at [420, 101] on link "Aes/Nct" at bounding box center [409, 95] width 36 height 12
select select "39"
select select "17"
select select "0"
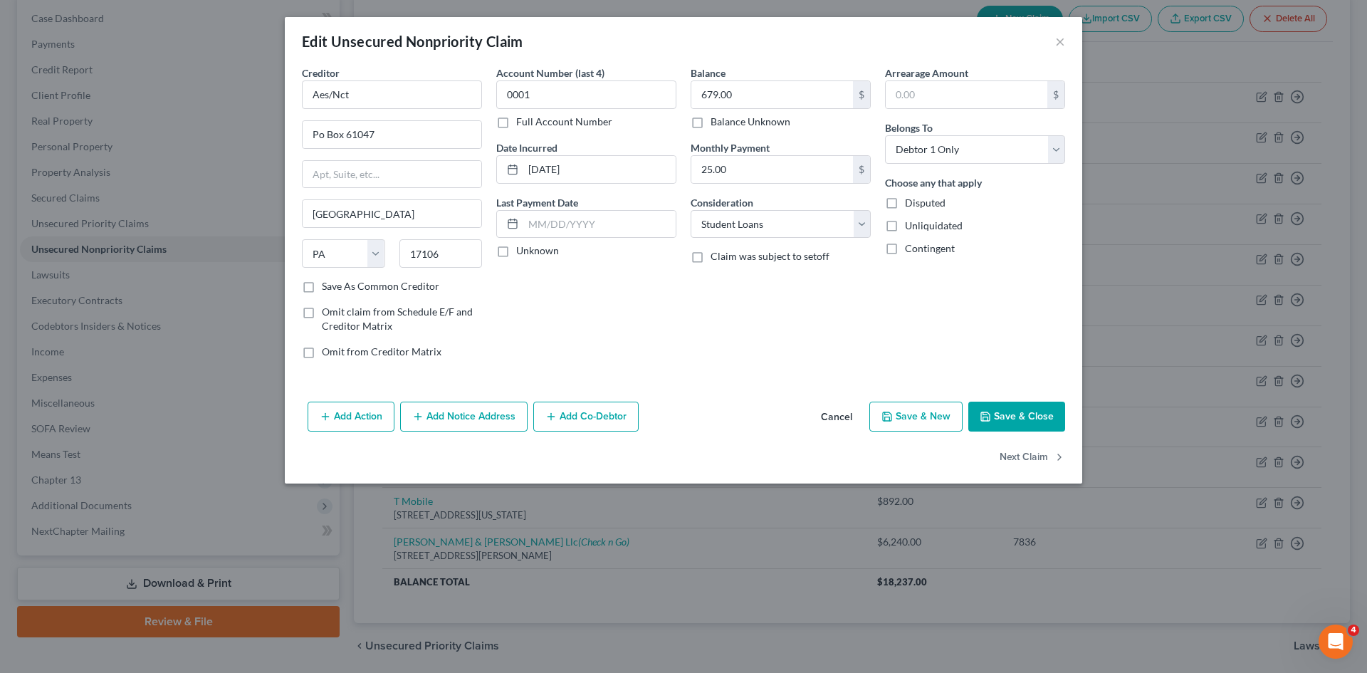
click at [468, 411] on button "Add Notice Address" at bounding box center [463, 416] width 127 height 30
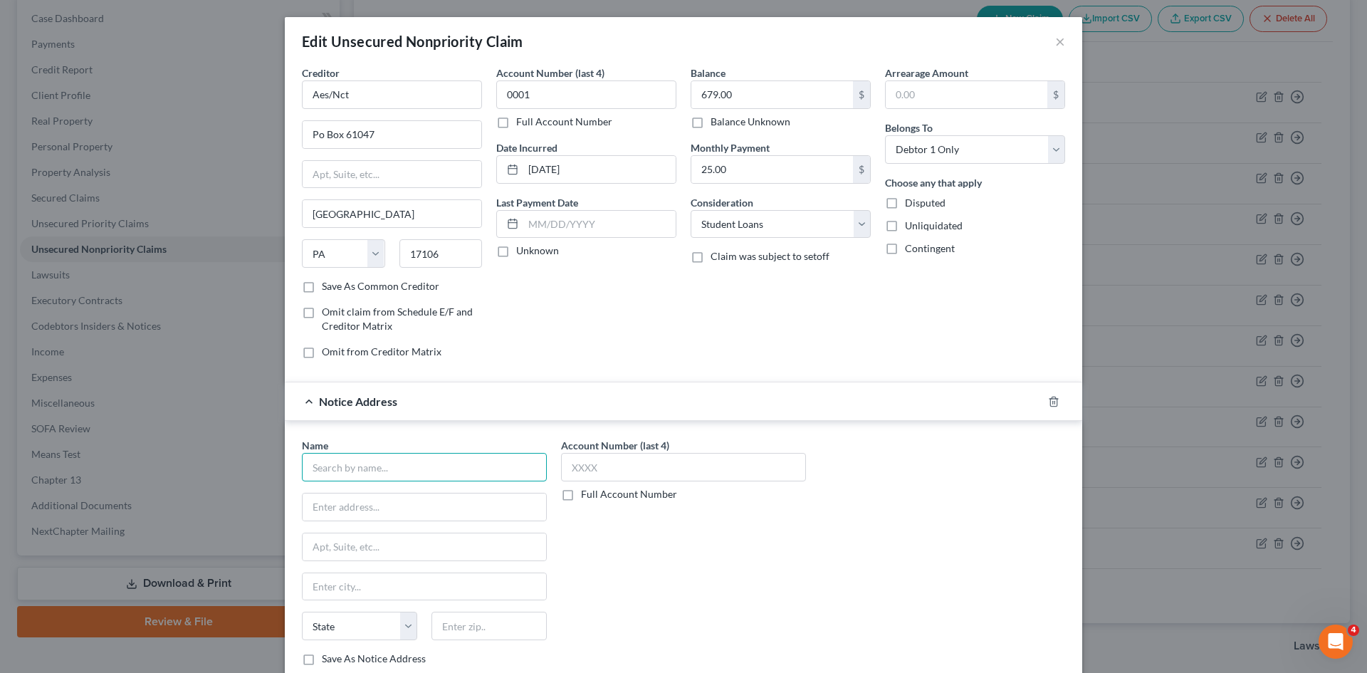
click at [394, 475] on input "text" at bounding box center [424, 467] width 245 height 28
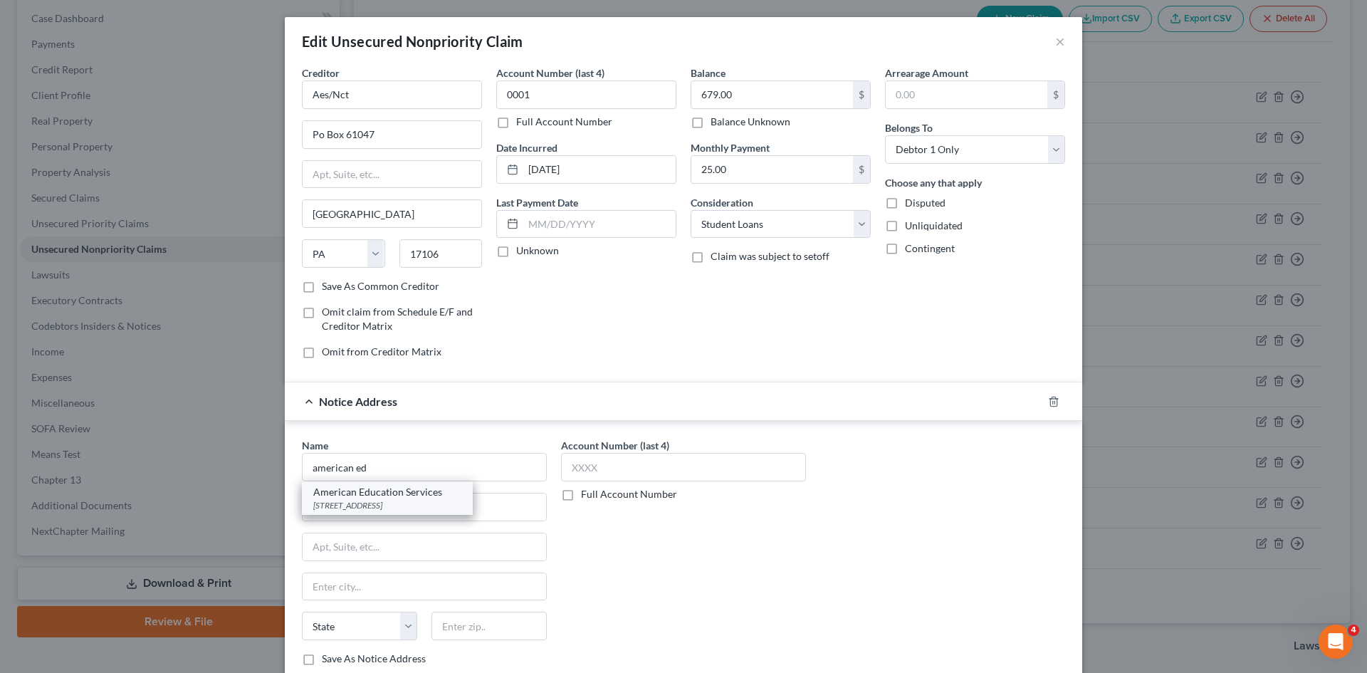
click at [393, 497] on div "American Education Services" at bounding box center [387, 492] width 148 height 14
type input "American Education Services"
type input "[STREET_ADDRESS]"
type input "[GEOGRAPHIC_DATA]"
select select "39"
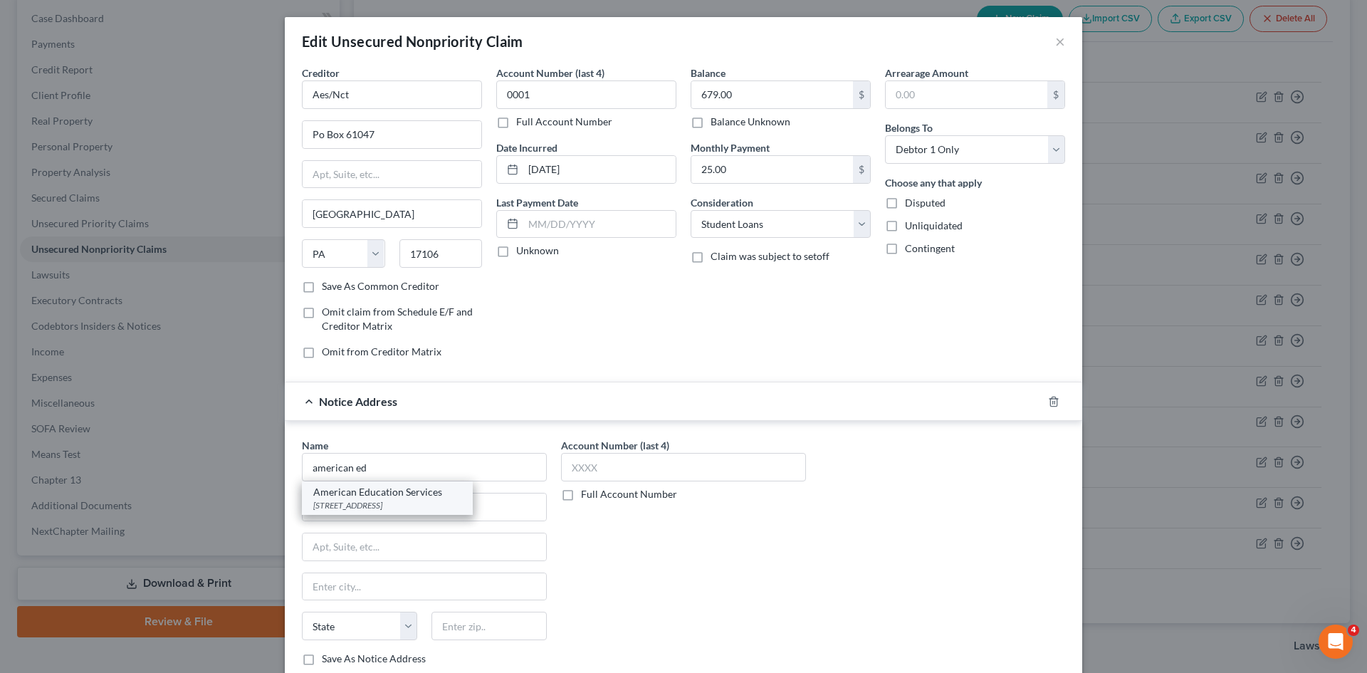
type input "17102"
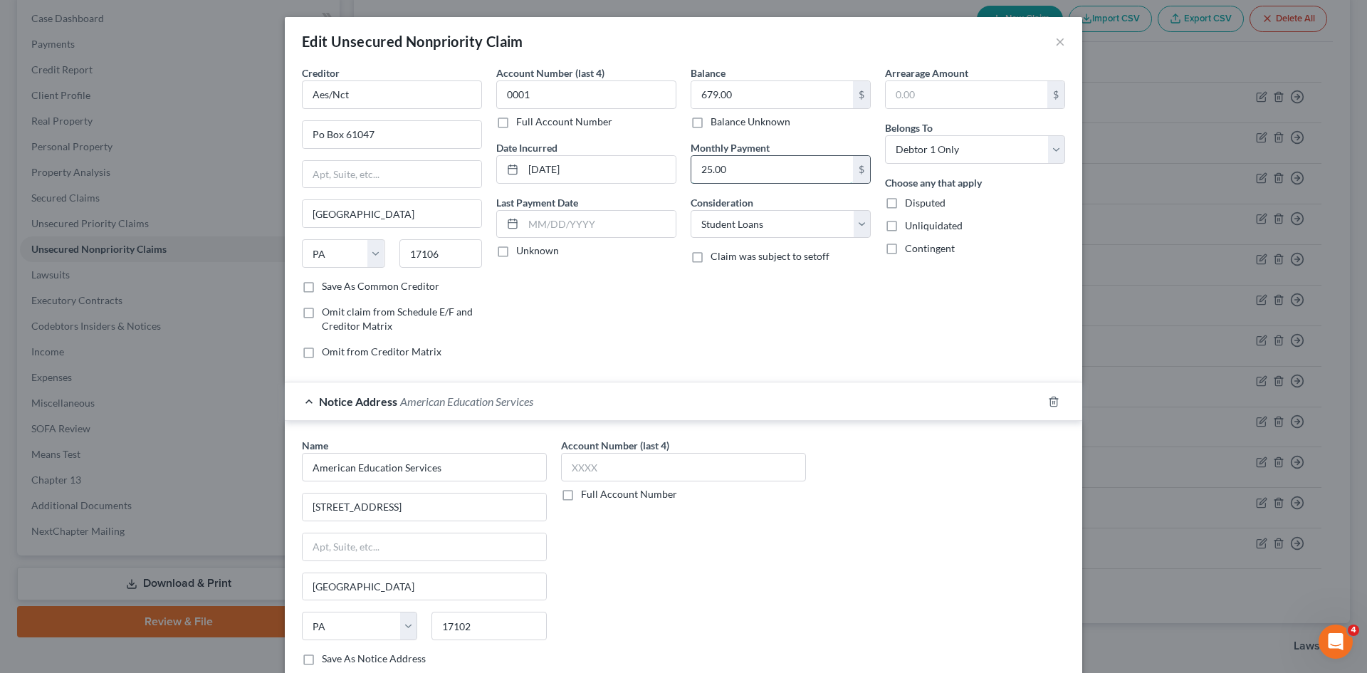
click at [747, 172] on input "25.00" at bounding box center [772, 169] width 162 height 27
type input "0"
drag, startPoint x: 322, startPoint y: 95, endPoint x: 370, endPoint y: 90, distance: 47.9
click at [364, 95] on input "Aes/Nct" at bounding box center [392, 94] width 180 height 28
type input "American Education Services"
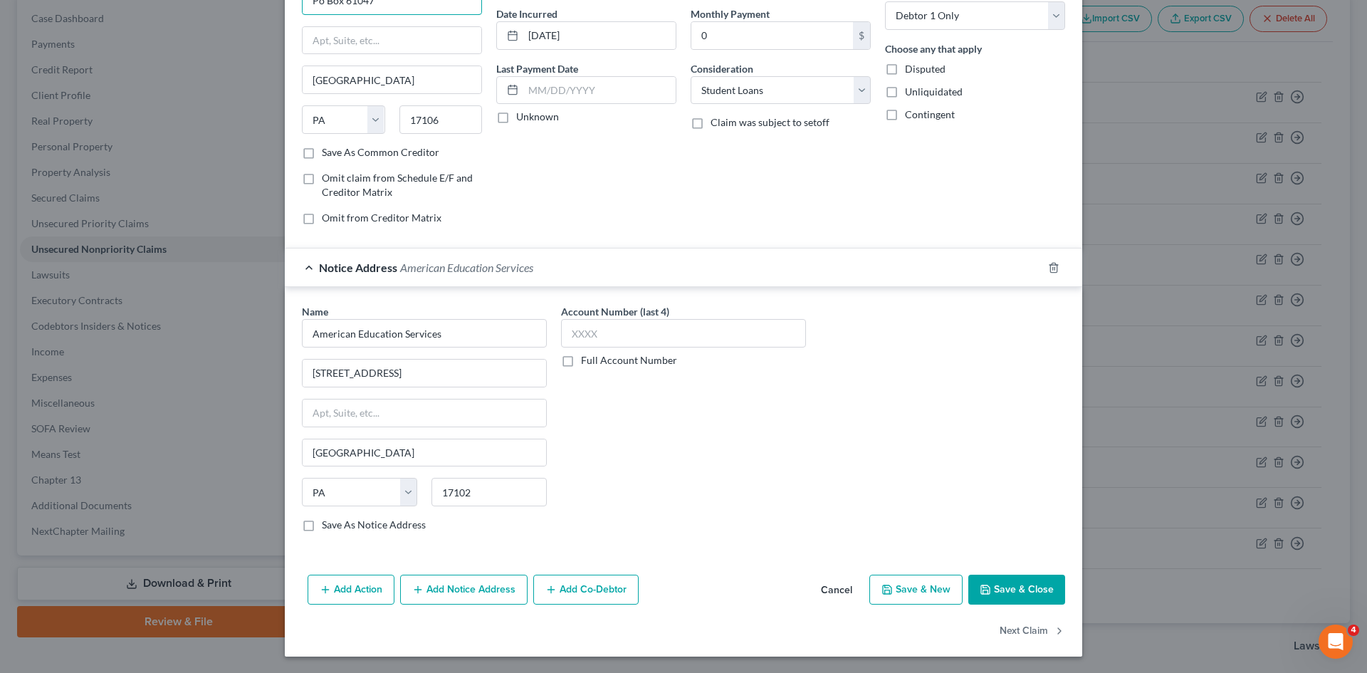
scroll to position [135, 0]
click at [1022, 591] on button "Save & Close" at bounding box center [1016, 589] width 97 height 30
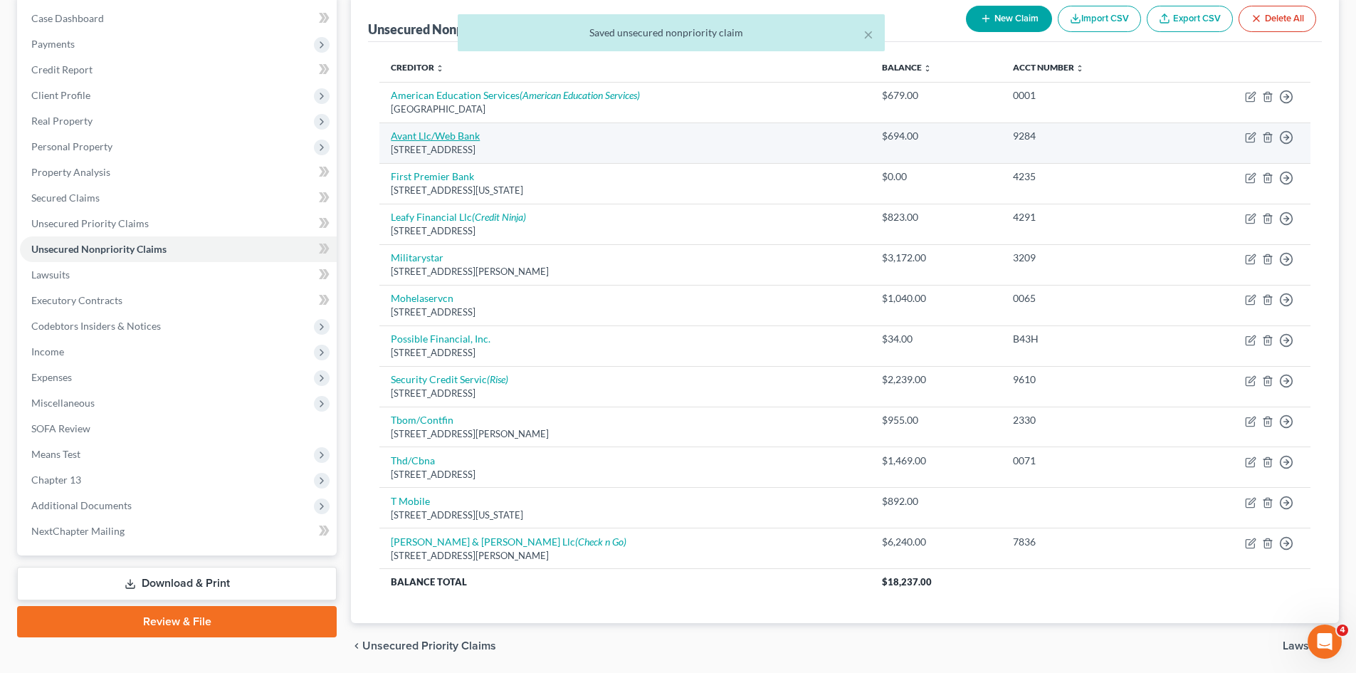
click at [459, 136] on link "Avant Llc/Web Bank" at bounding box center [435, 136] width 89 height 12
select select "14"
select select "2"
select select "0"
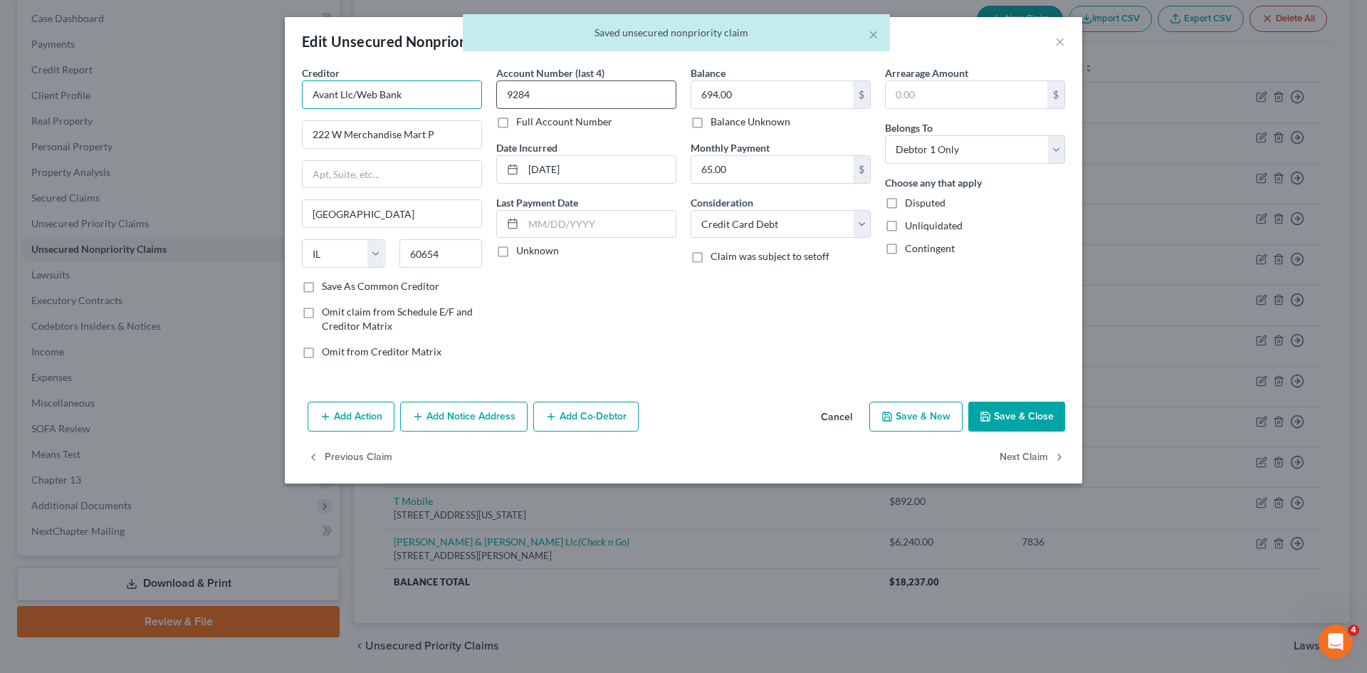
drag, startPoint x: 351, startPoint y: 99, endPoint x: 579, endPoint y: 83, distance: 228.3
click at [579, 83] on div "Creditor * Avant Llc/Web Bank 222 W Merchandise Mart P Chicago State [US_STATE]…" at bounding box center [683, 217] width 777 height 305
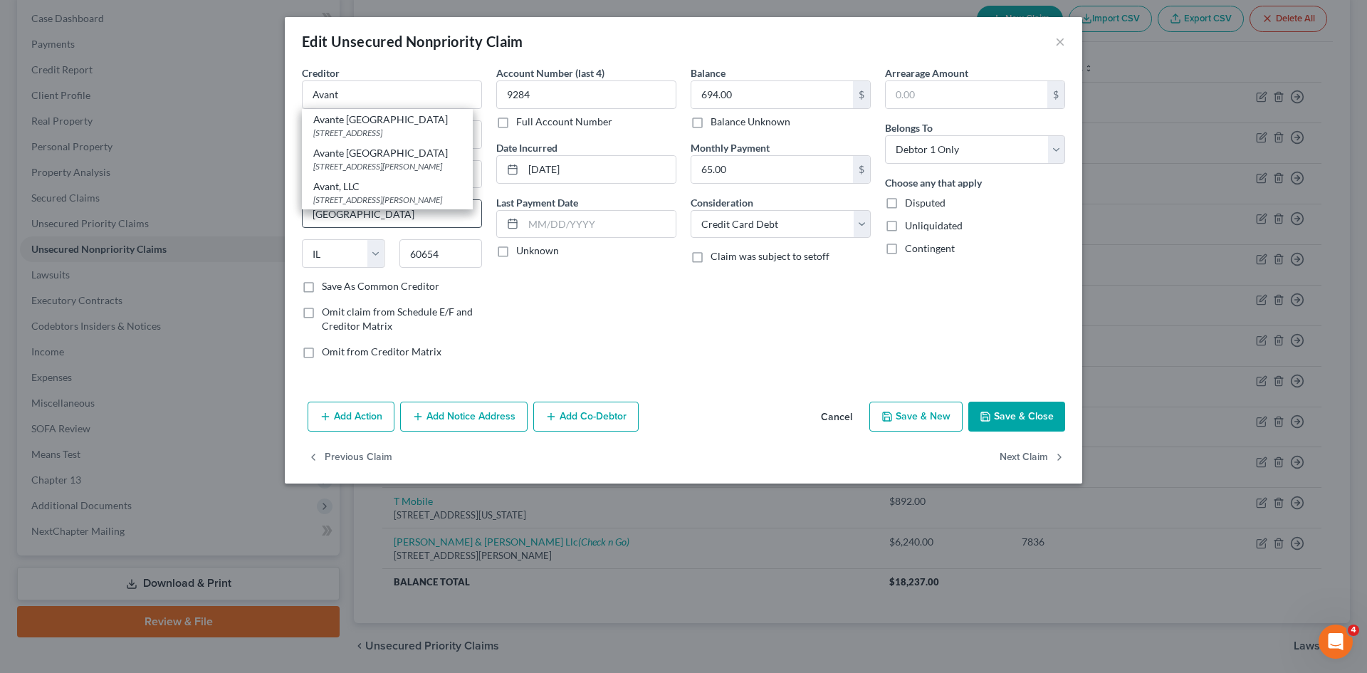
click at [408, 206] on div "[STREET_ADDRESS][PERSON_NAME]" at bounding box center [387, 200] width 148 height 12
type input "Avant, LLC"
type input "[STREET_ADDRESS][PERSON_NAME]"
type input "60601"
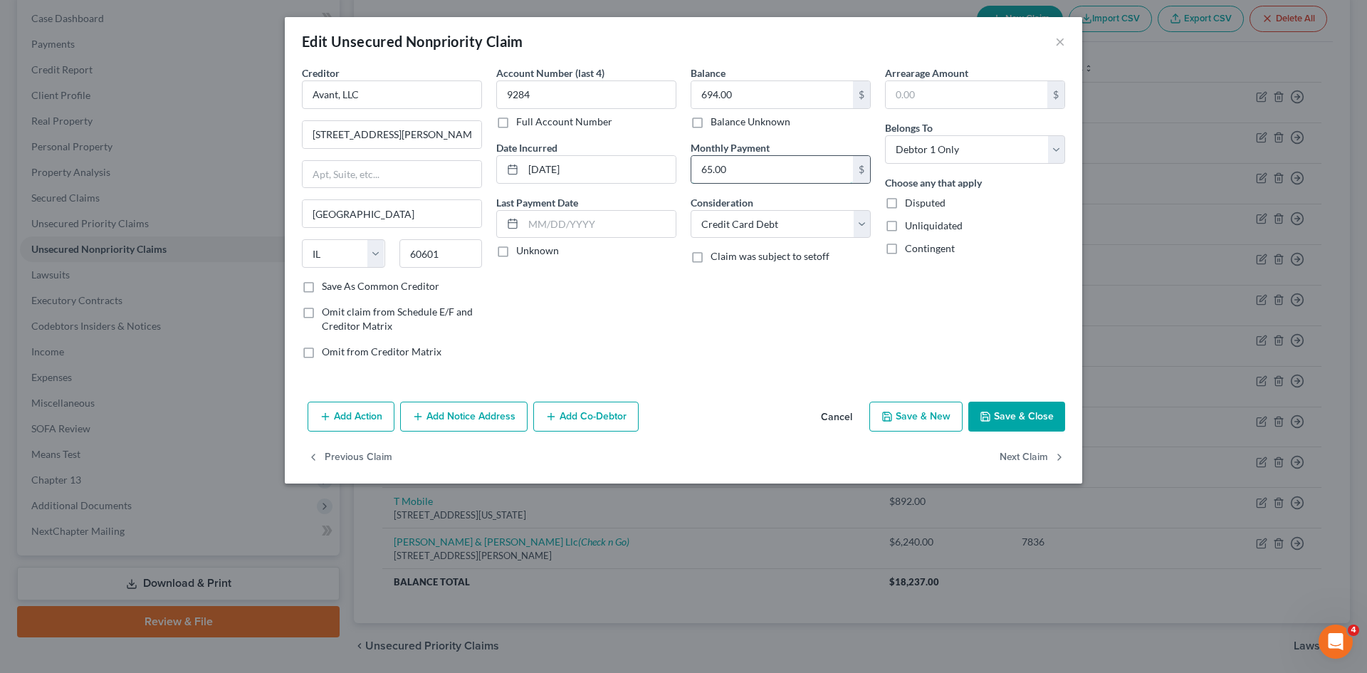
click at [702, 174] on input "65.00" at bounding box center [772, 169] width 162 height 27
click at [1041, 409] on button "Save & Close" at bounding box center [1016, 416] width 97 height 30
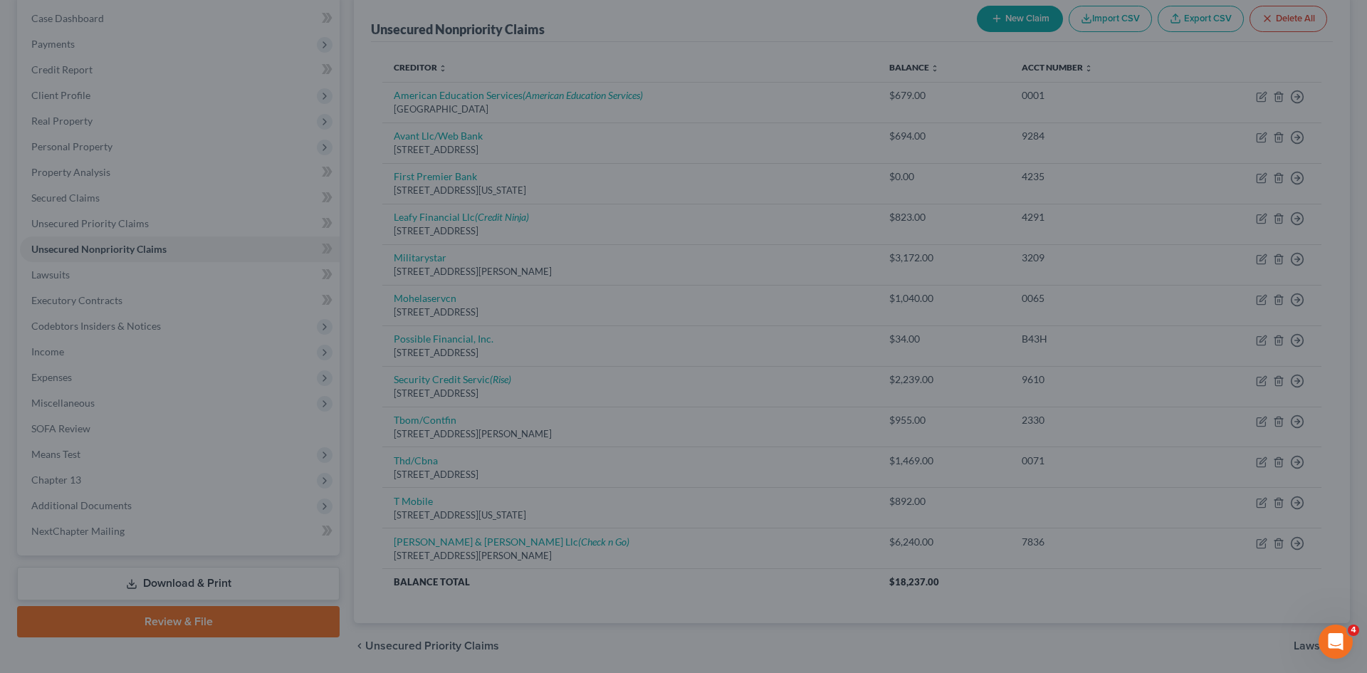
type input "0"
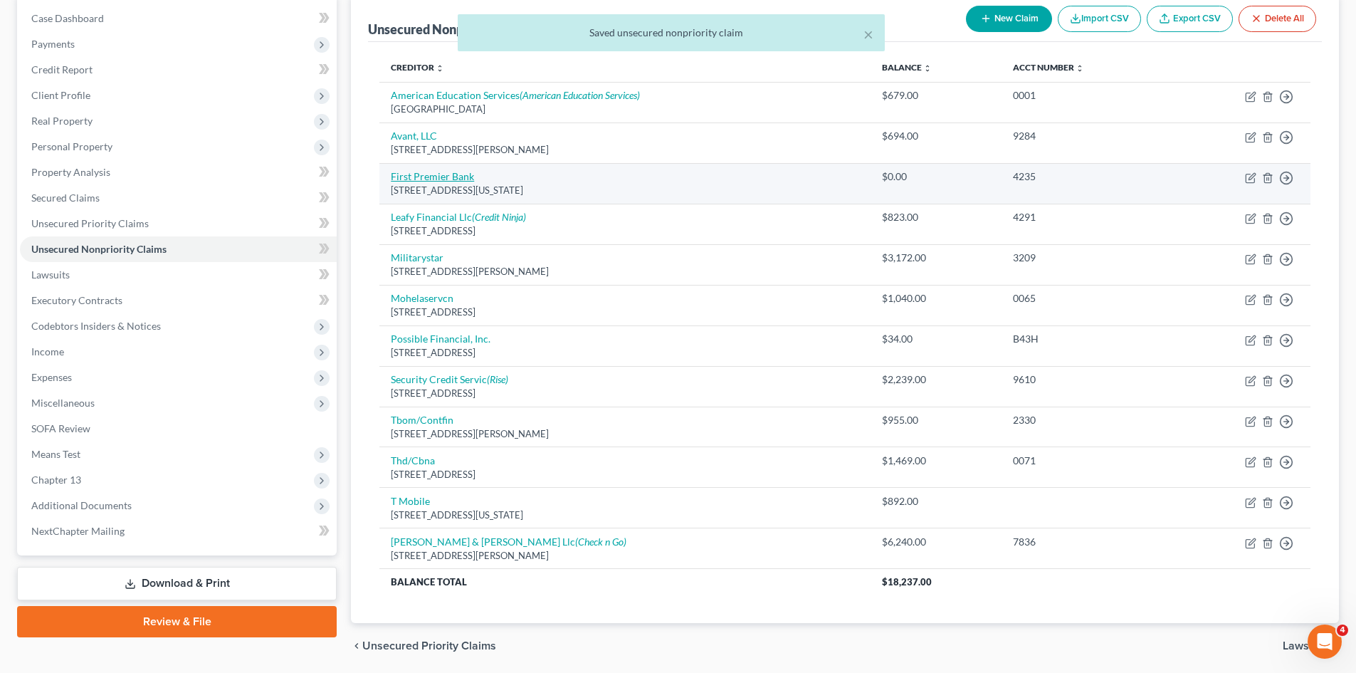
click at [408, 174] on link "First Premier Bank" at bounding box center [432, 176] width 83 height 12
select select "43"
select select "14"
select select "0"
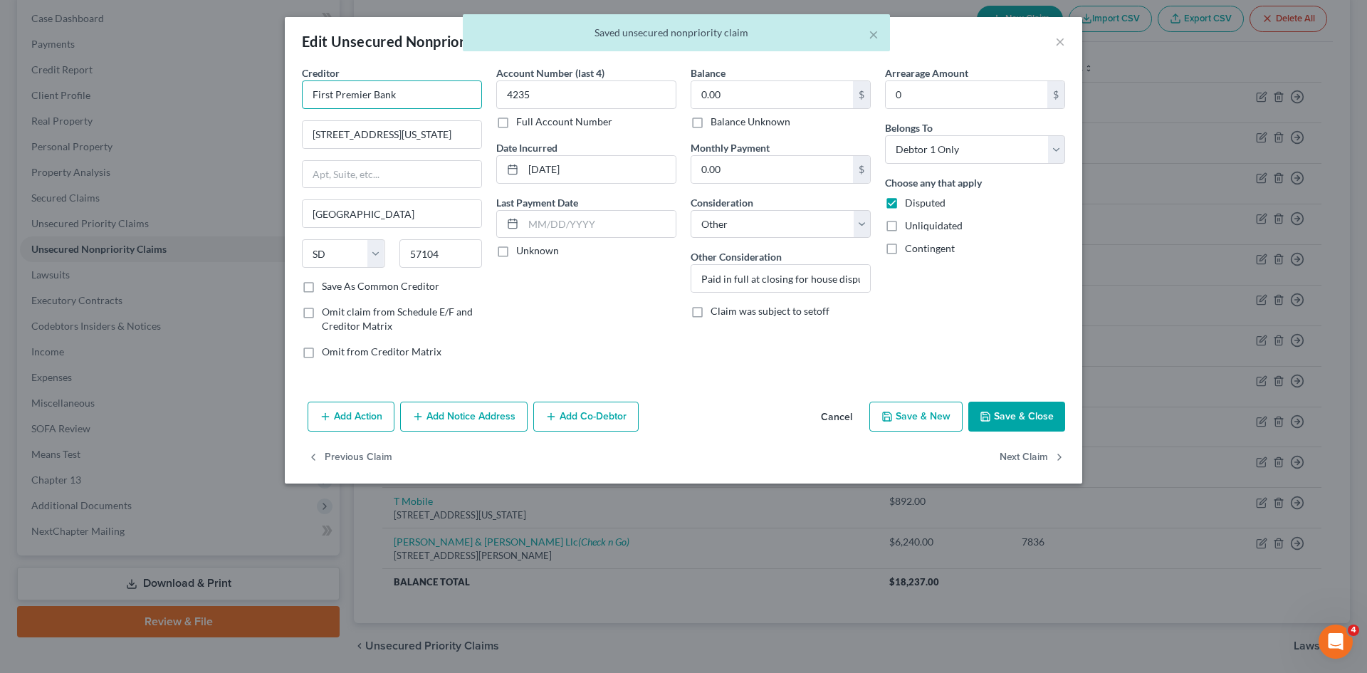
click at [423, 101] on input "First Premier Bank" at bounding box center [392, 94] width 180 height 28
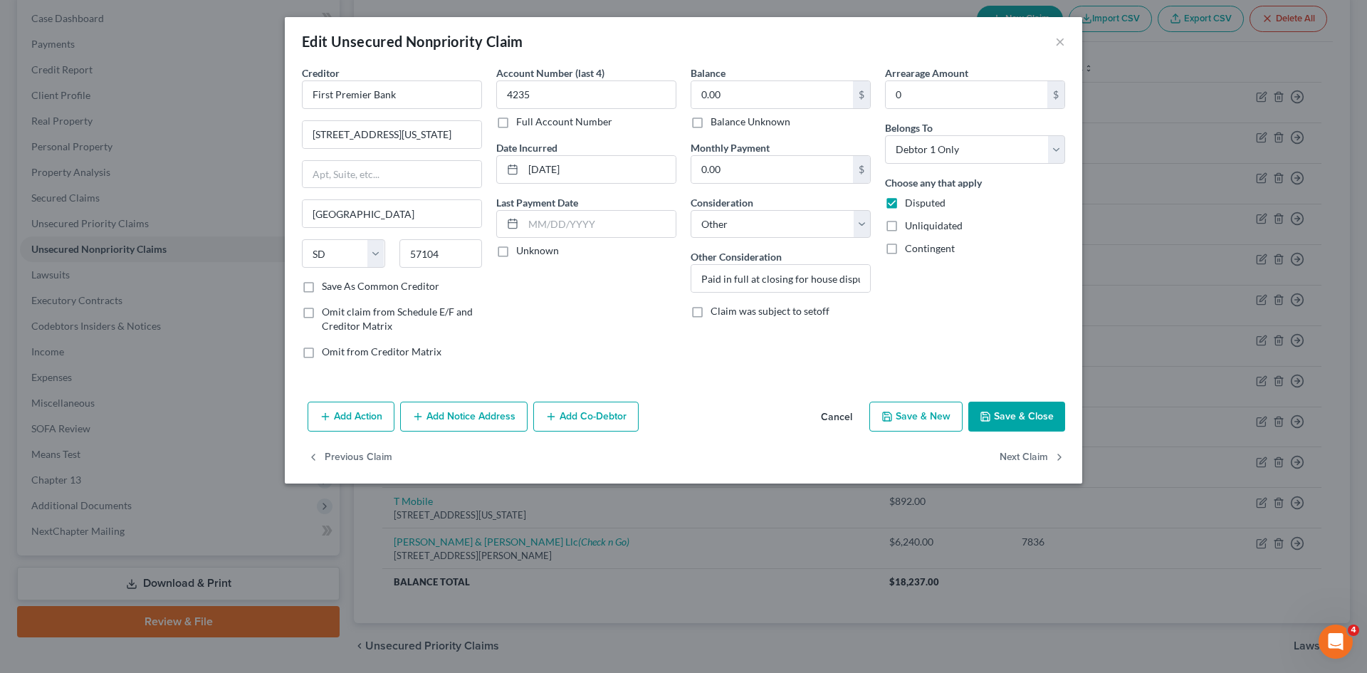
click at [1011, 418] on button "Save & Close" at bounding box center [1016, 416] width 97 height 30
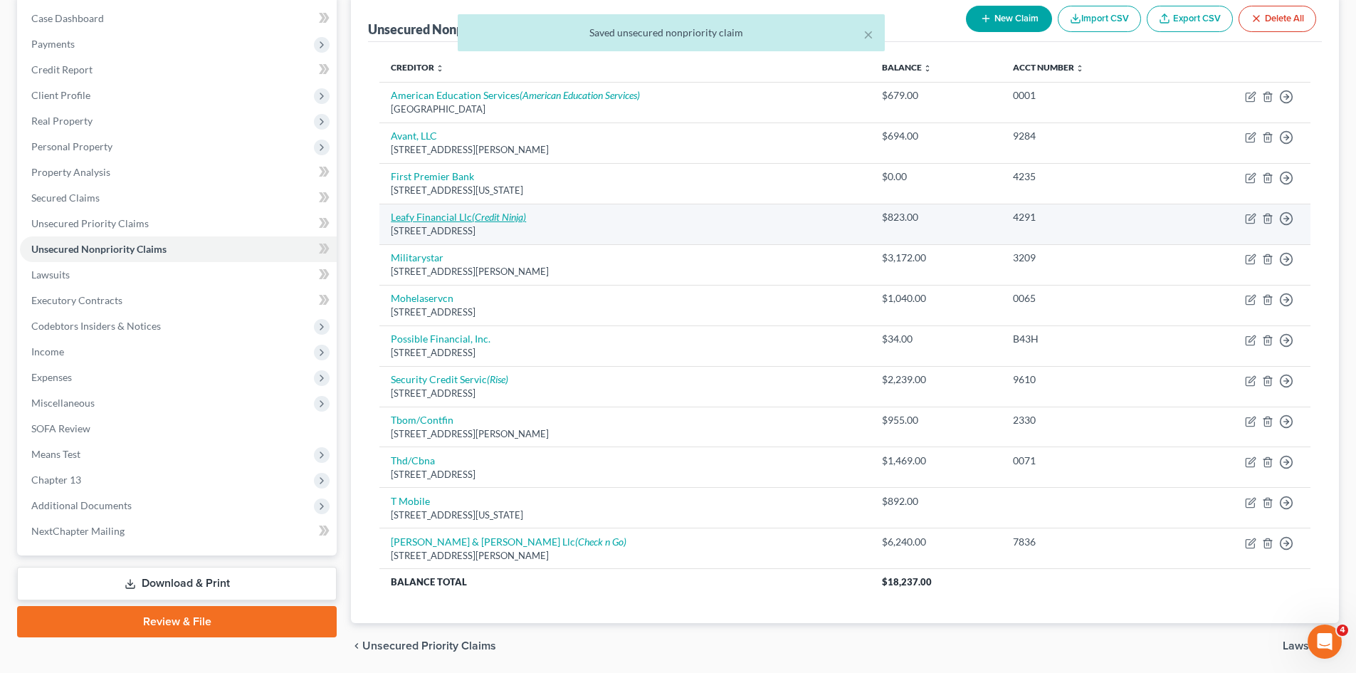
click at [442, 218] on link "Leafy Financial Llc (Credit Ninja)" at bounding box center [458, 217] width 135 height 12
select select "45"
select select "0"
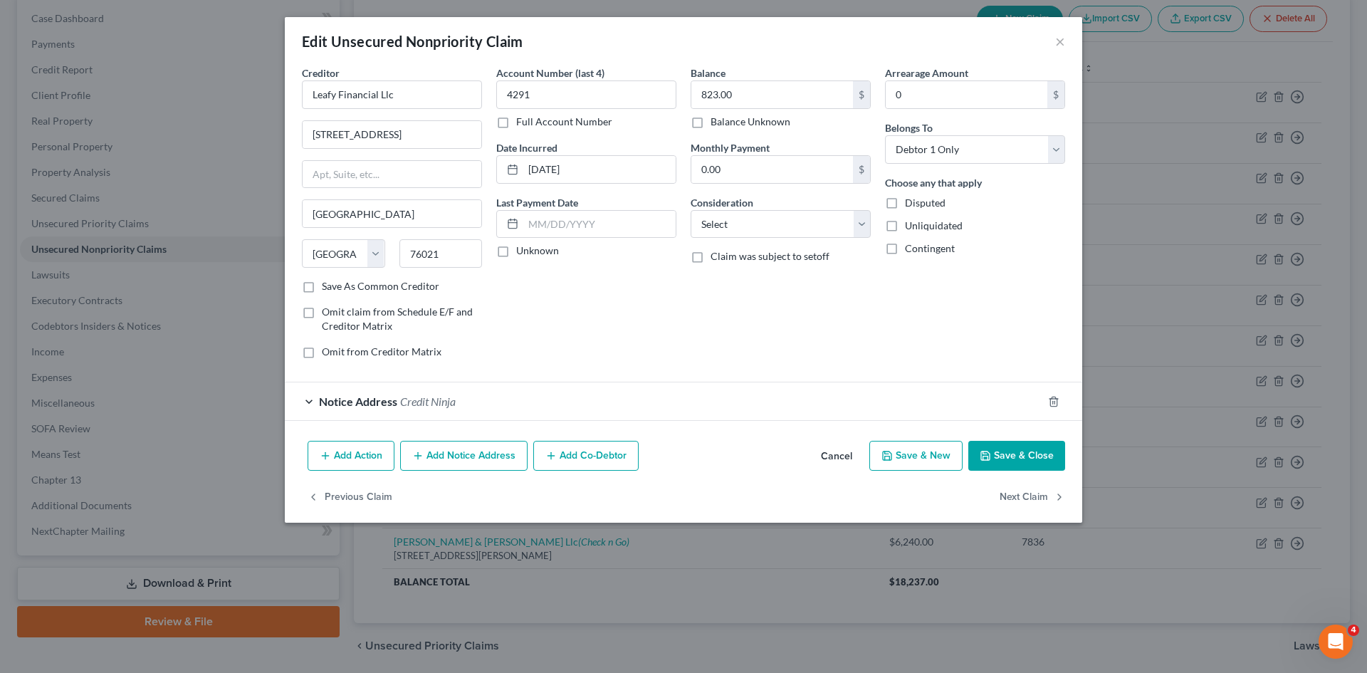
click at [1033, 458] on button "Save & Close" at bounding box center [1016, 456] width 97 height 30
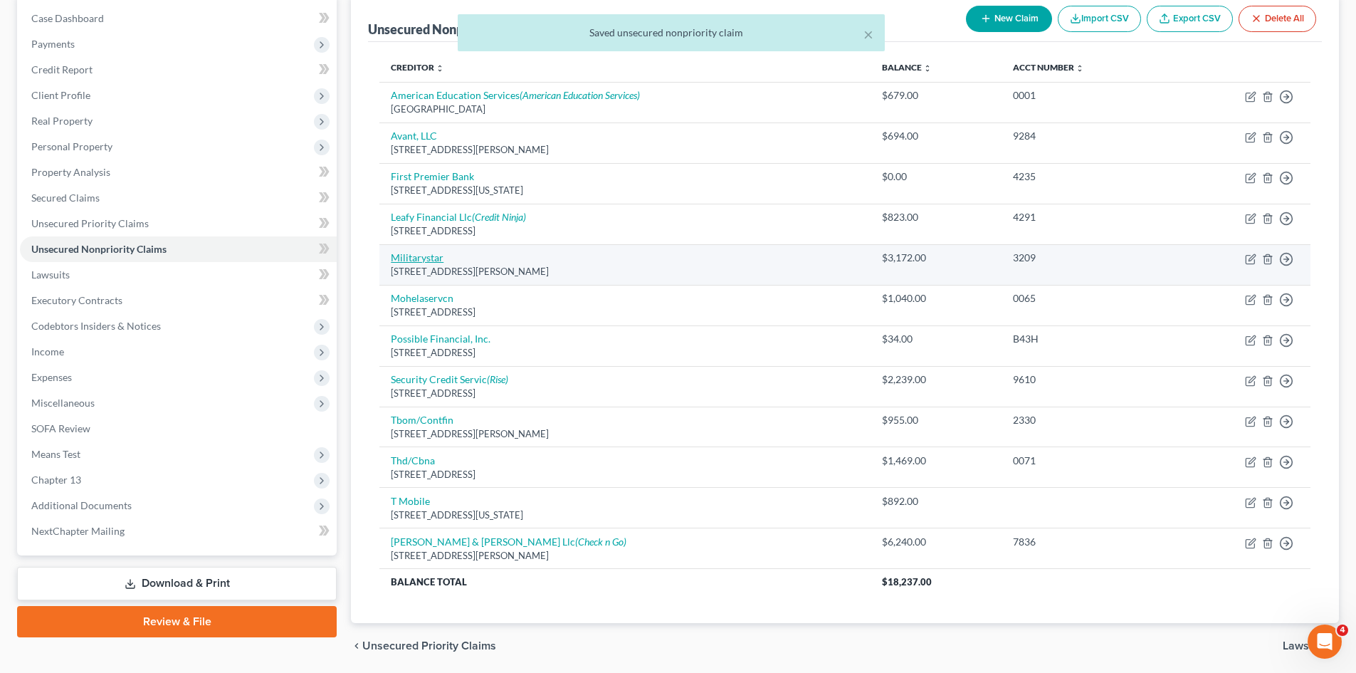
click at [437, 256] on link "Militarystar" at bounding box center [417, 257] width 53 height 12
select select "45"
select select "2"
select select "0"
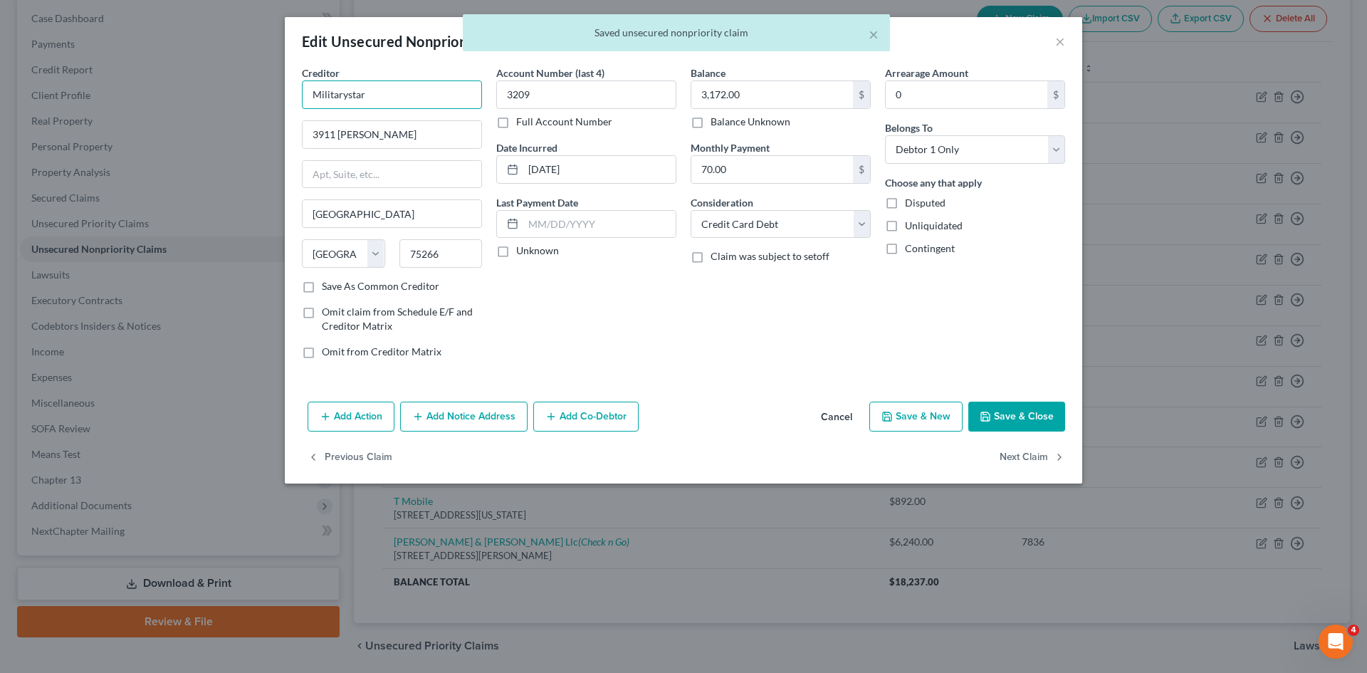
click at [344, 95] on input "Militarystar" at bounding box center [392, 94] width 180 height 28
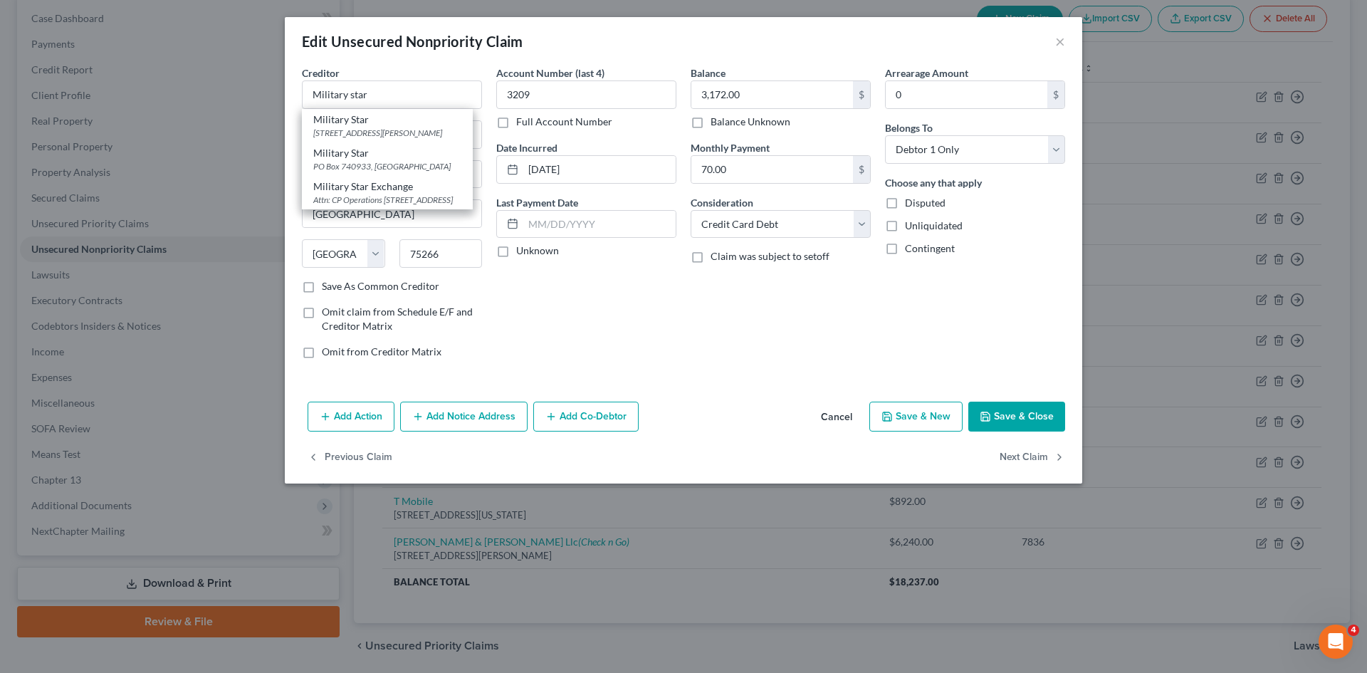
click at [588, 322] on div "Account Number (last 4) 3209 Full Account Number Date Incurred [DATE] Last Paym…" at bounding box center [586, 217] width 194 height 305
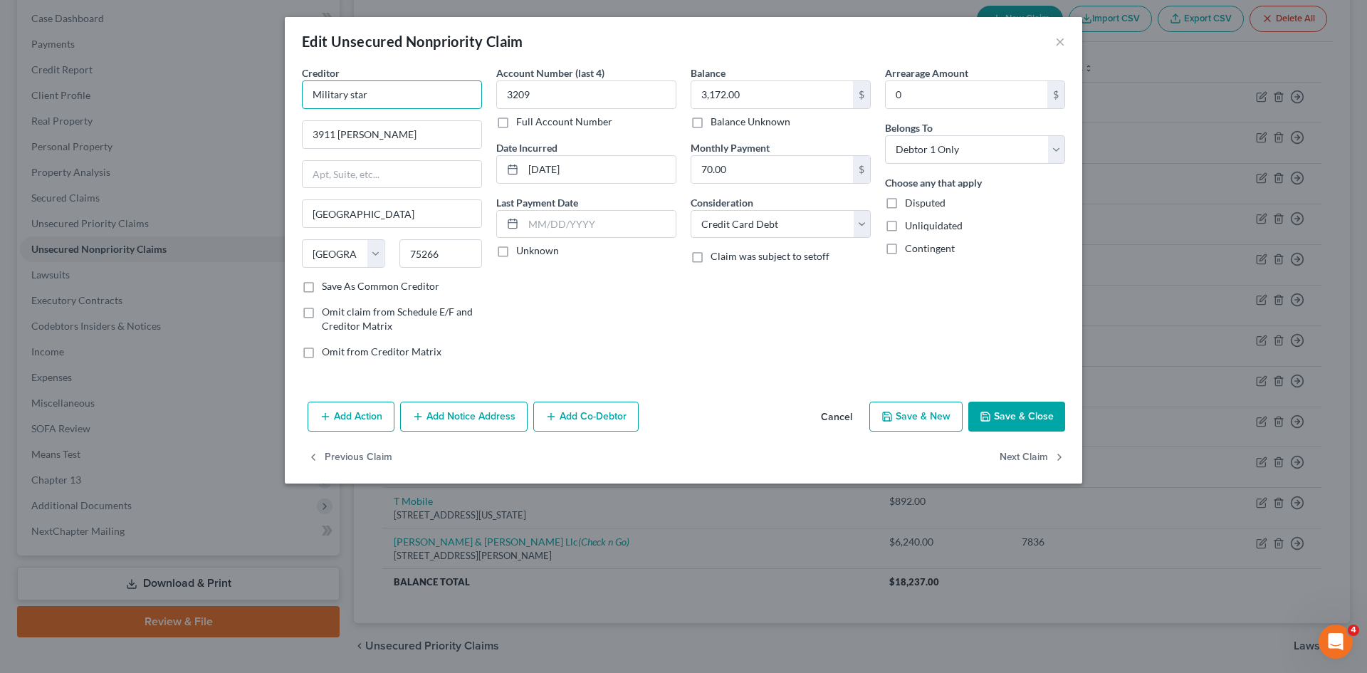
click at [401, 101] on input "Military star" at bounding box center [392, 94] width 180 height 28
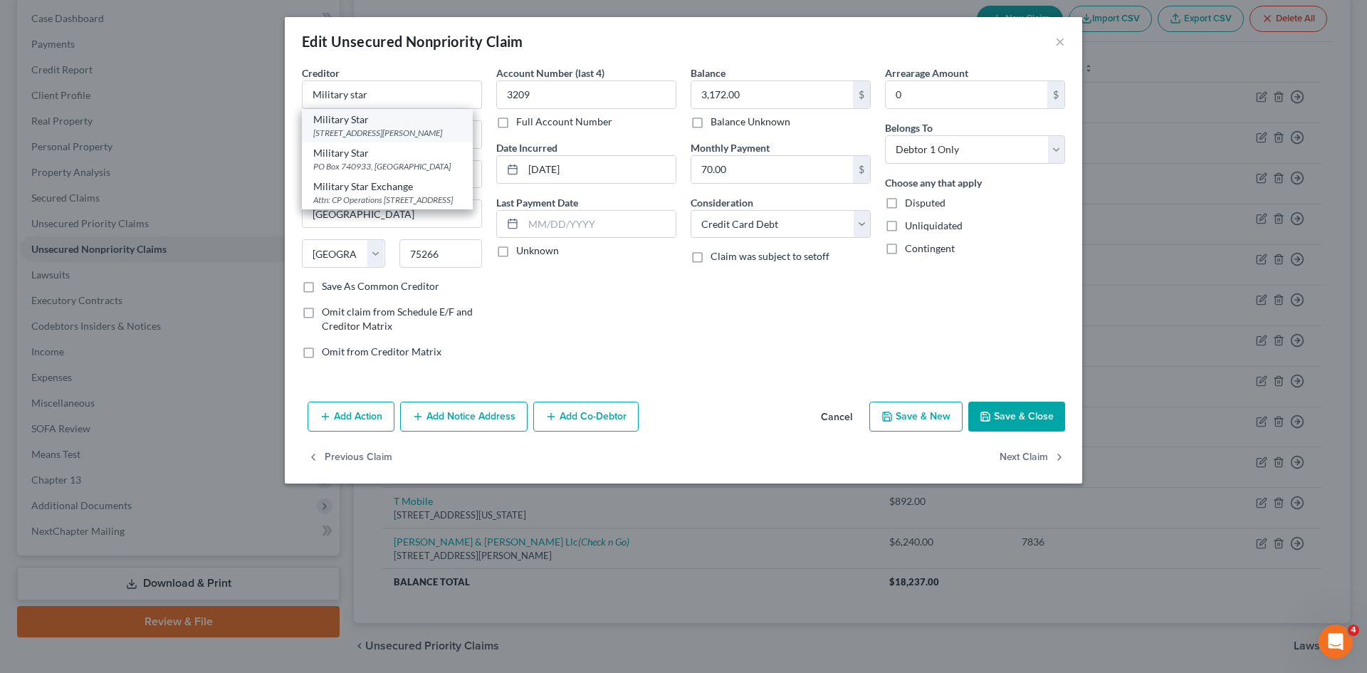
click at [377, 127] on div "[STREET_ADDRESS][PERSON_NAME]" at bounding box center [387, 133] width 148 height 12
type input "Military Star"
type input "[STREET_ADDRESS][PERSON_NAME]"
type input "75236"
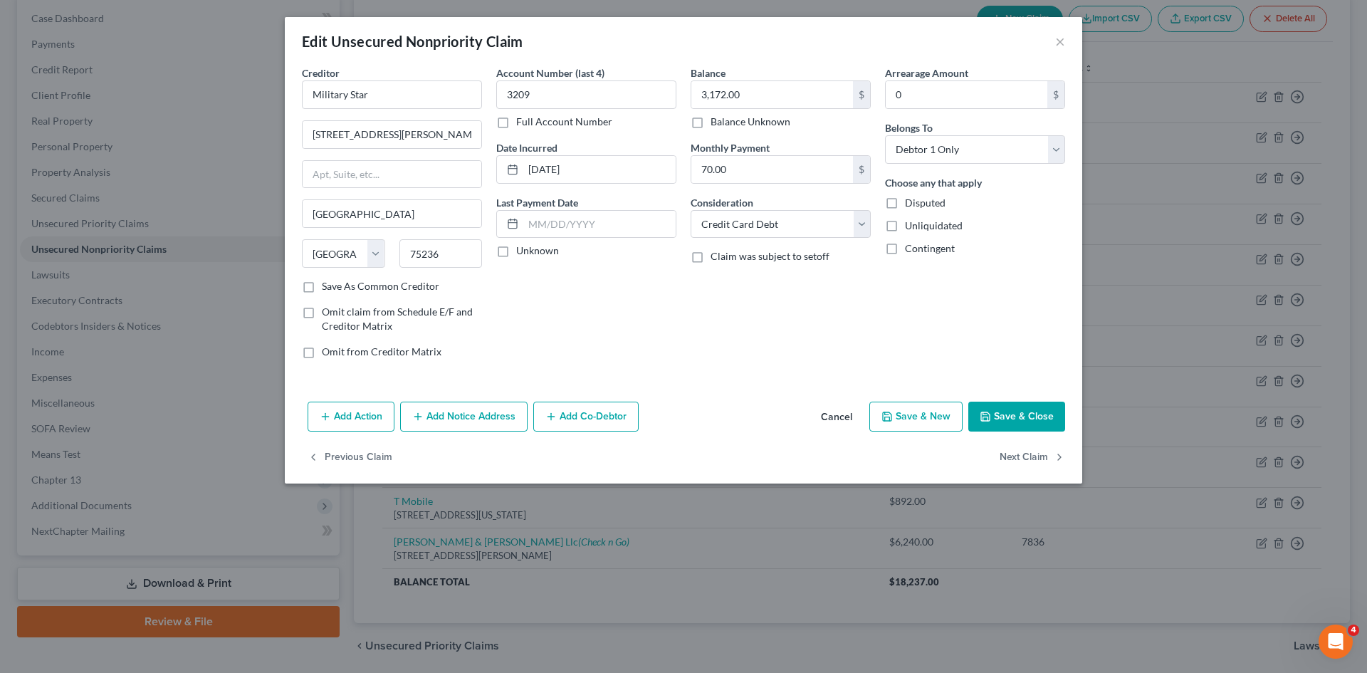
click at [455, 422] on button "Add Notice Address" at bounding box center [463, 416] width 127 height 30
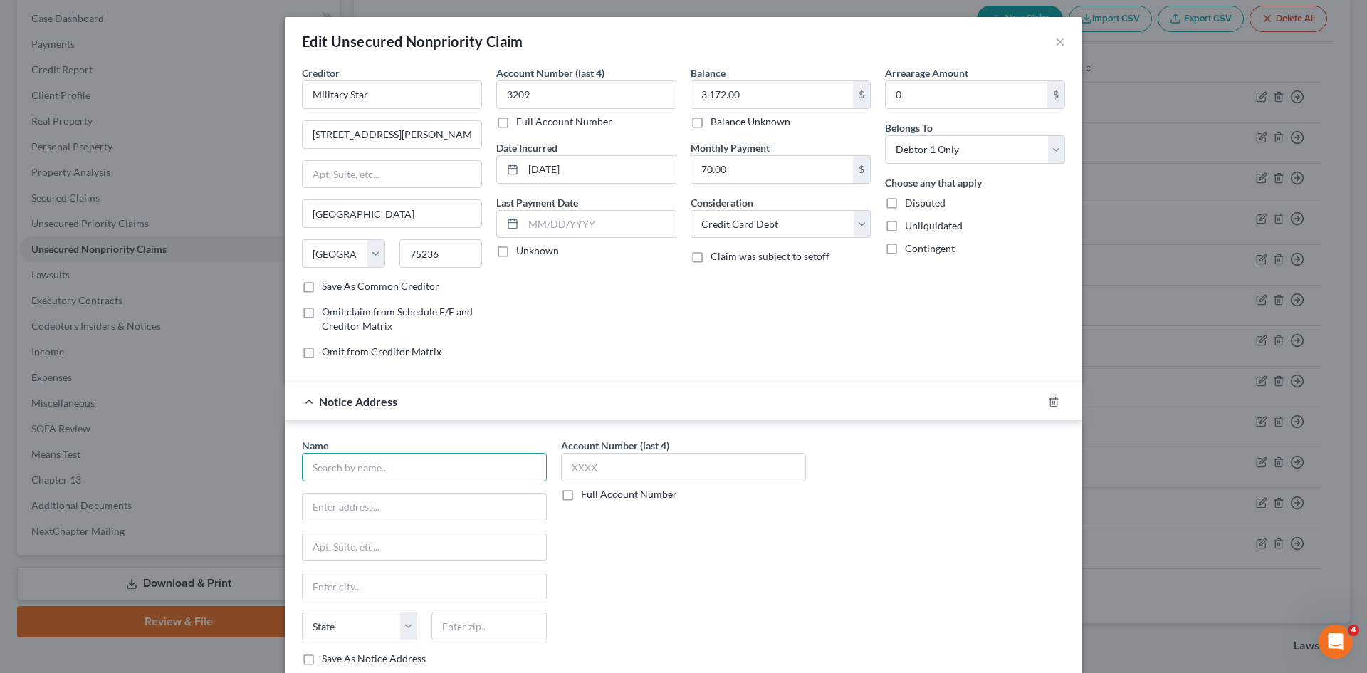
click at [396, 468] on input "text" at bounding box center [424, 467] width 245 height 28
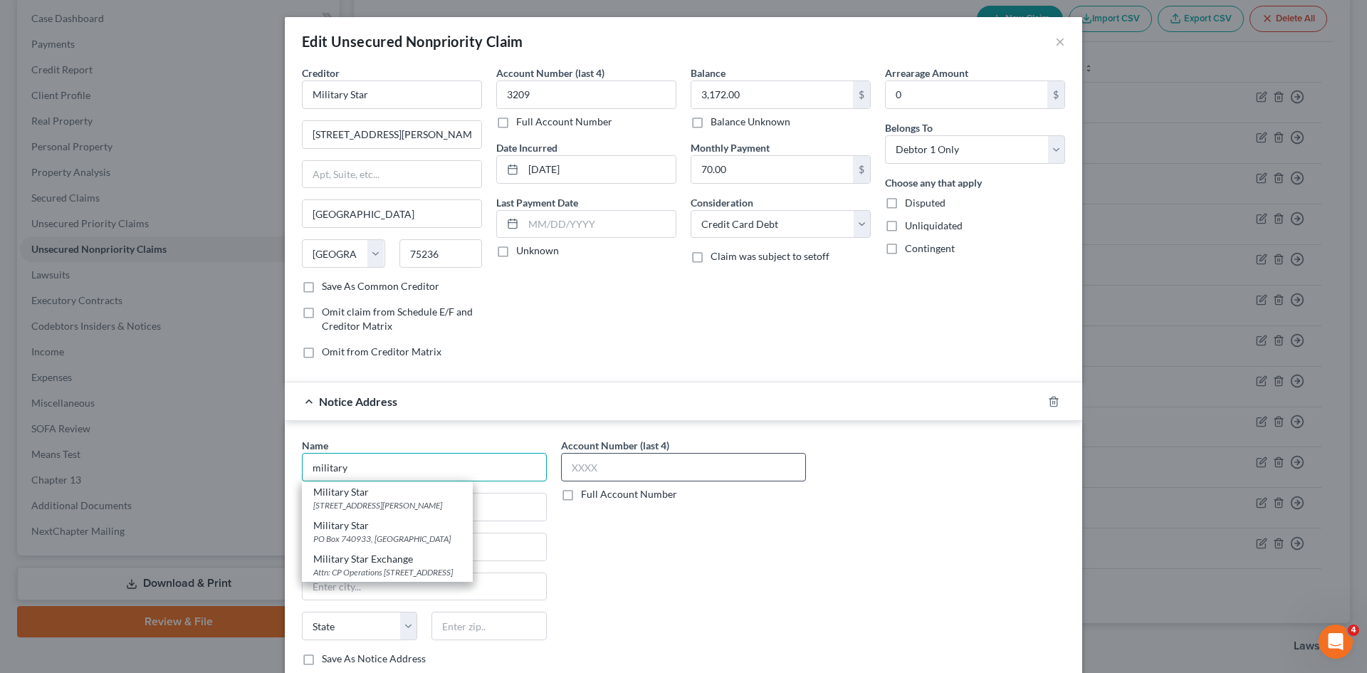
scroll to position [71, 0]
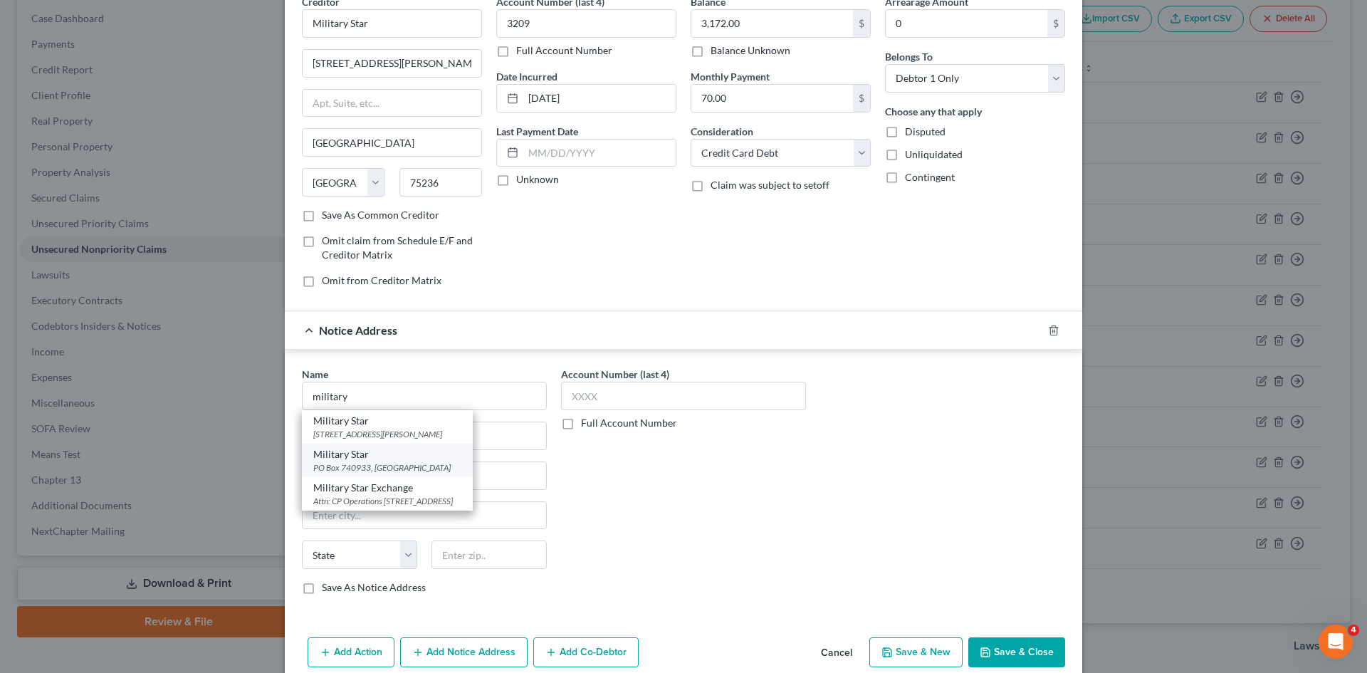
click at [429, 470] on div "PO Box 740933, [GEOGRAPHIC_DATA]" at bounding box center [387, 467] width 148 height 12
type input "Military Star"
type input "PO Box 740933"
type input "[GEOGRAPHIC_DATA]"
select select "45"
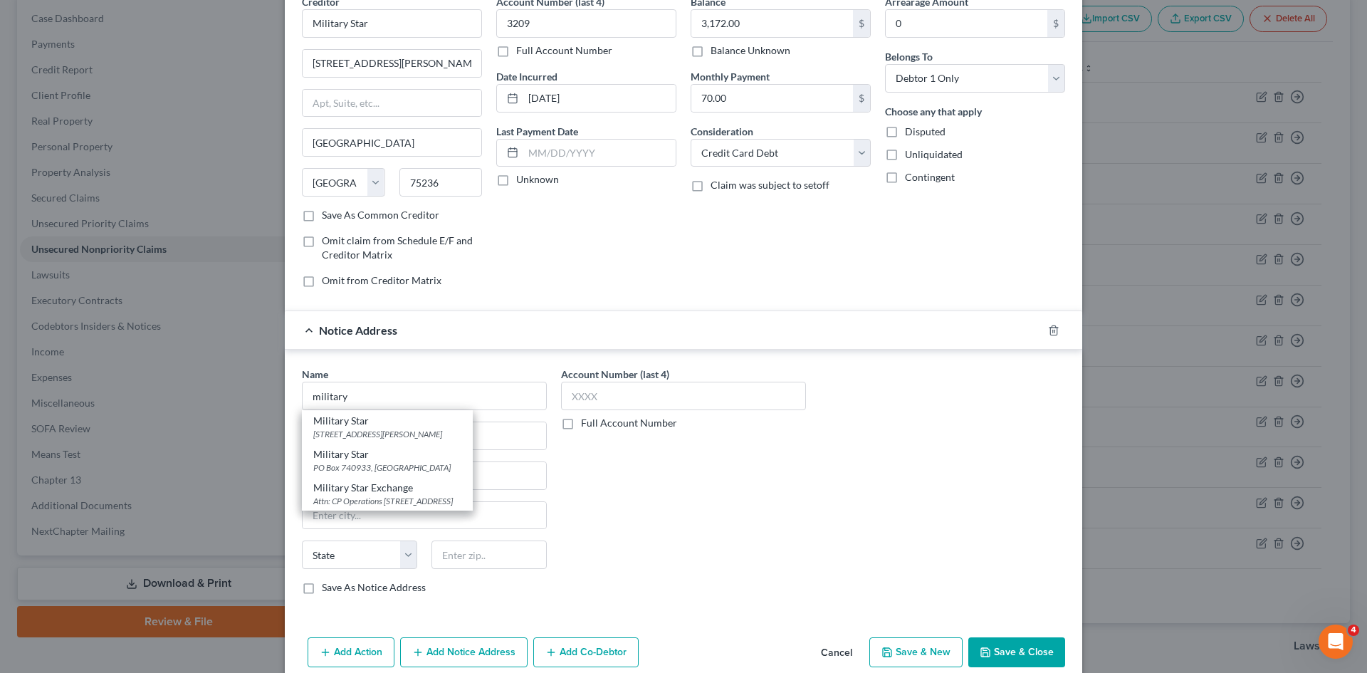
type input "75374"
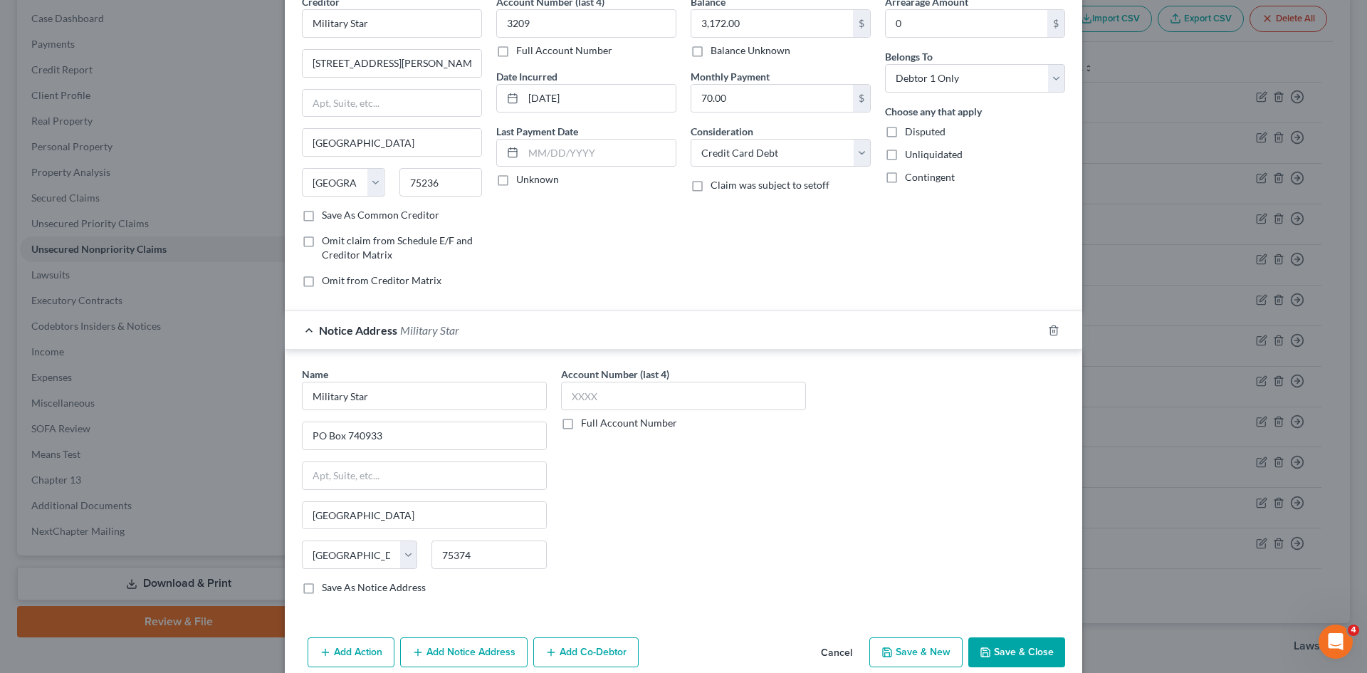
scroll to position [135, 0]
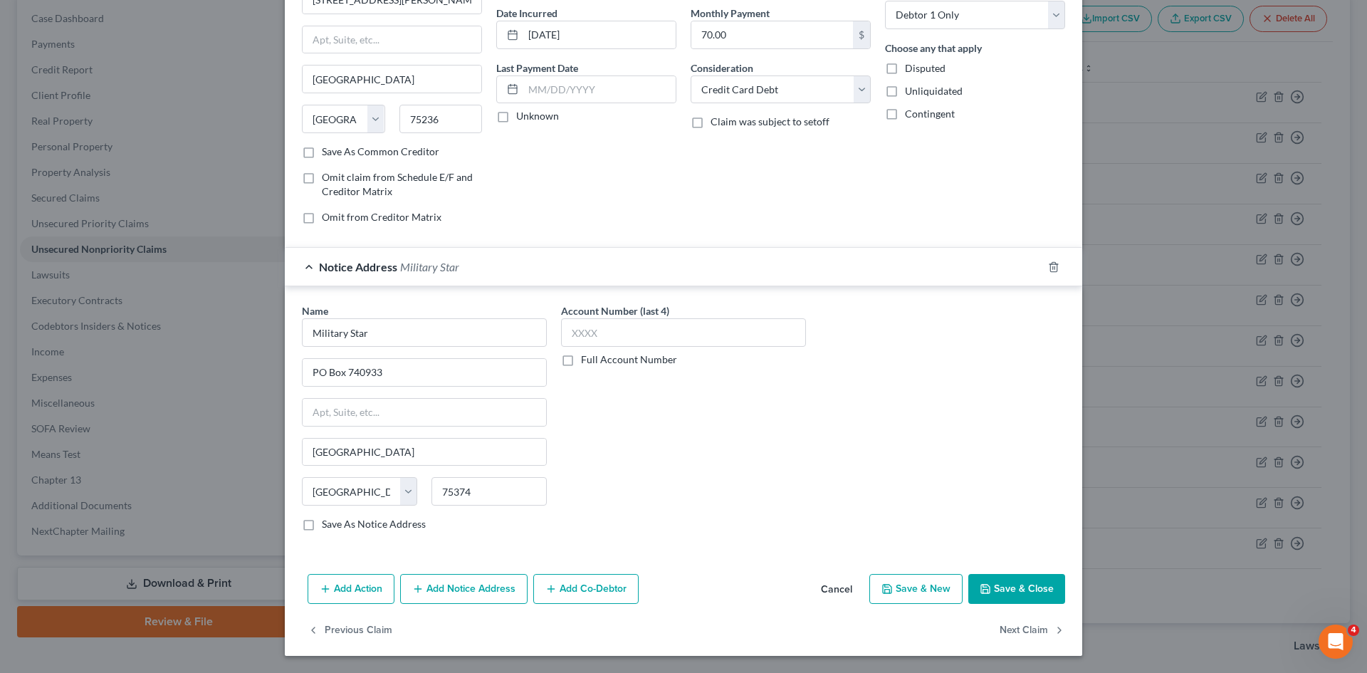
click at [444, 578] on button "Add Notice Address" at bounding box center [463, 589] width 127 height 30
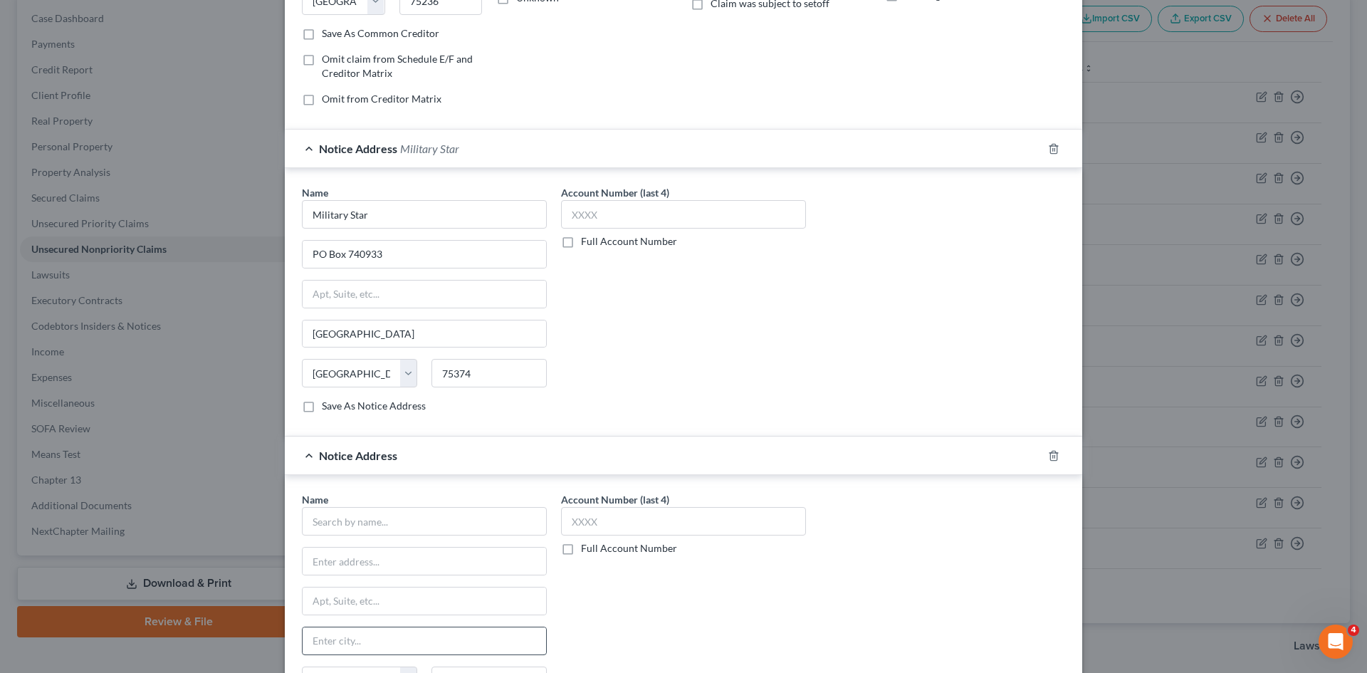
scroll to position [348, 0]
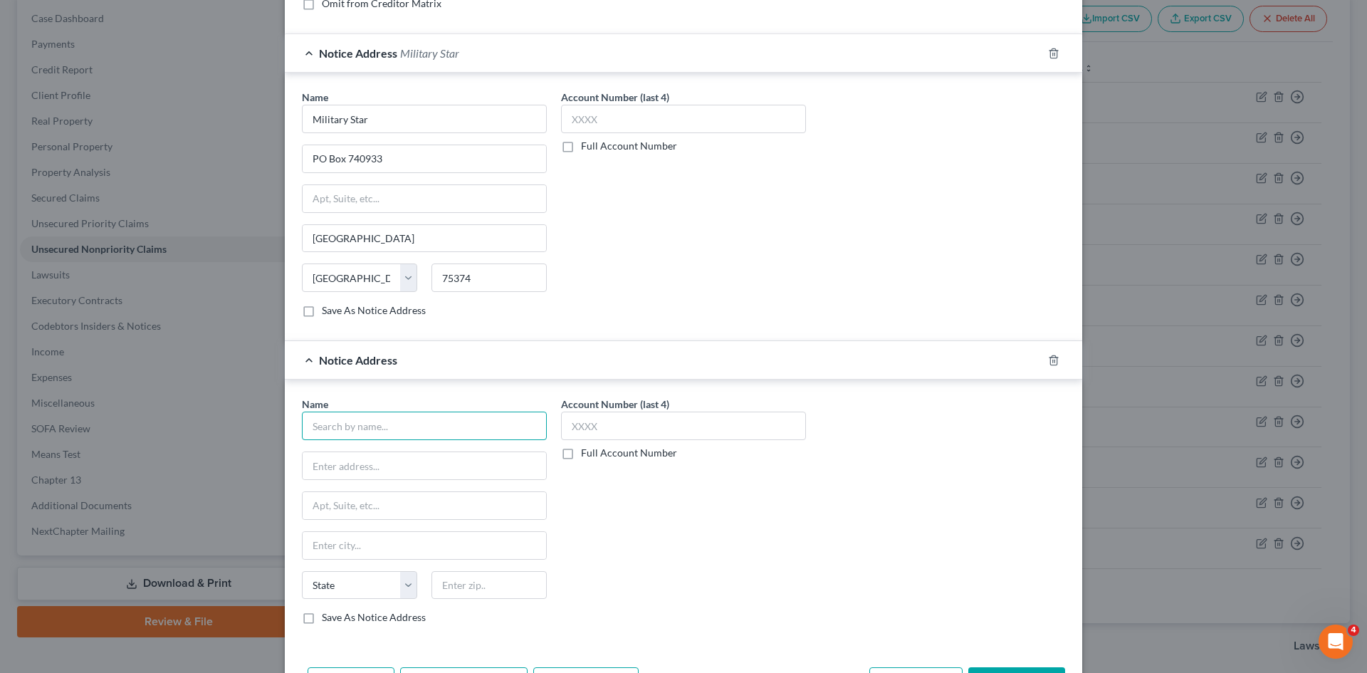
click at [438, 439] on input "text" at bounding box center [424, 425] width 245 height 28
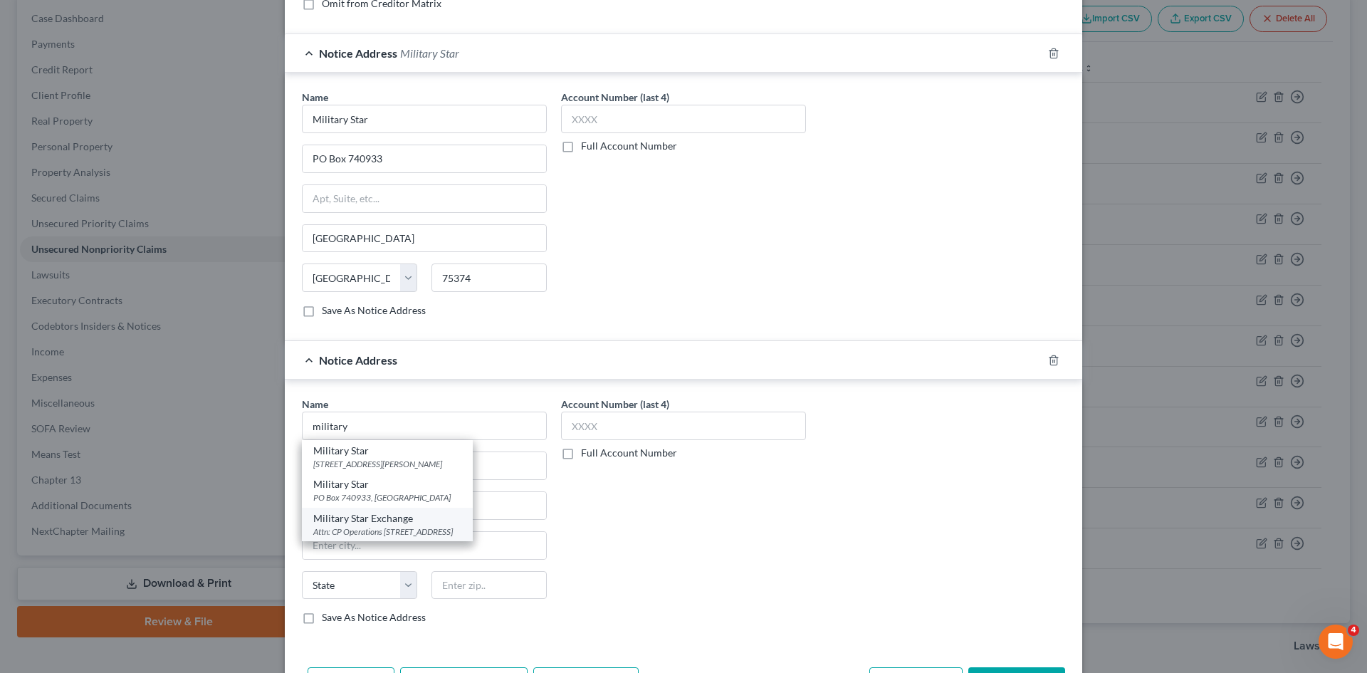
click at [366, 528] on div "Attn: CP Operations [STREET_ADDRESS]" at bounding box center [387, 531] width 148 height 12
type input "Military Star Exchange"
type input "Attn: CP Operations"
type input "PO Box 650038"
type input "[GEOGRAPHIC_DATA]"
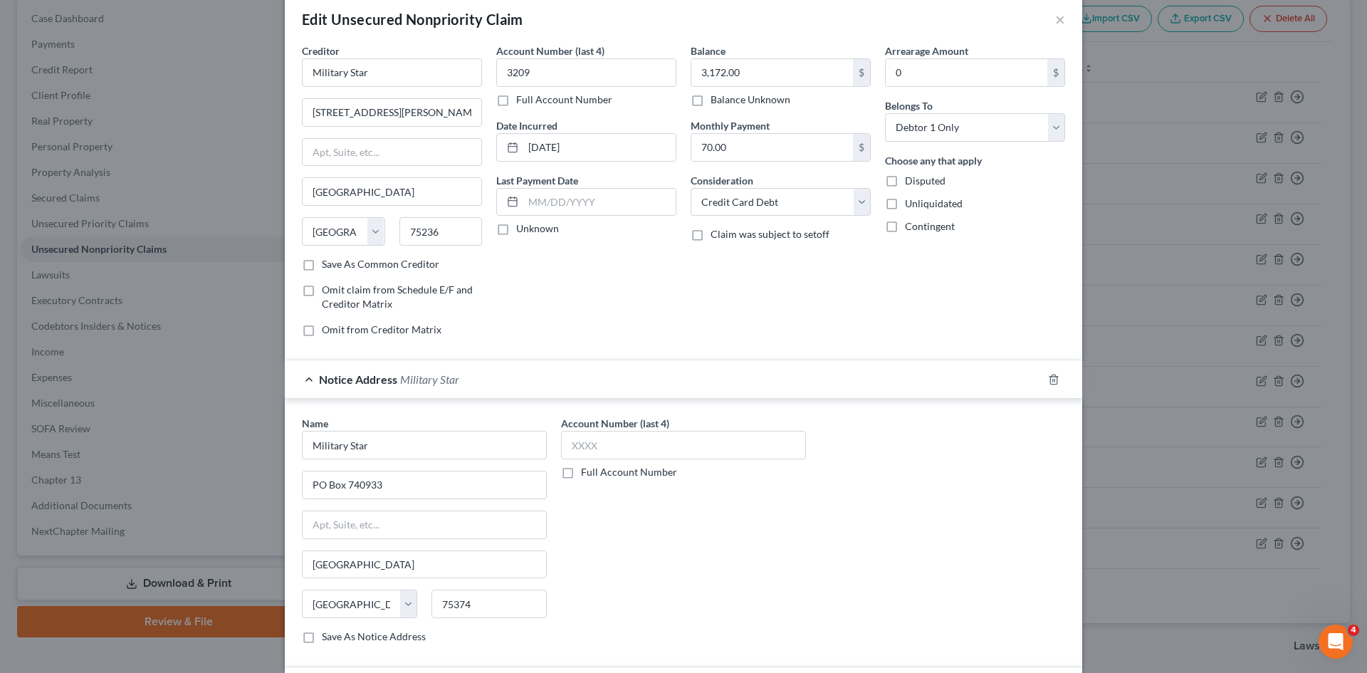
scroll to position [0, 0]
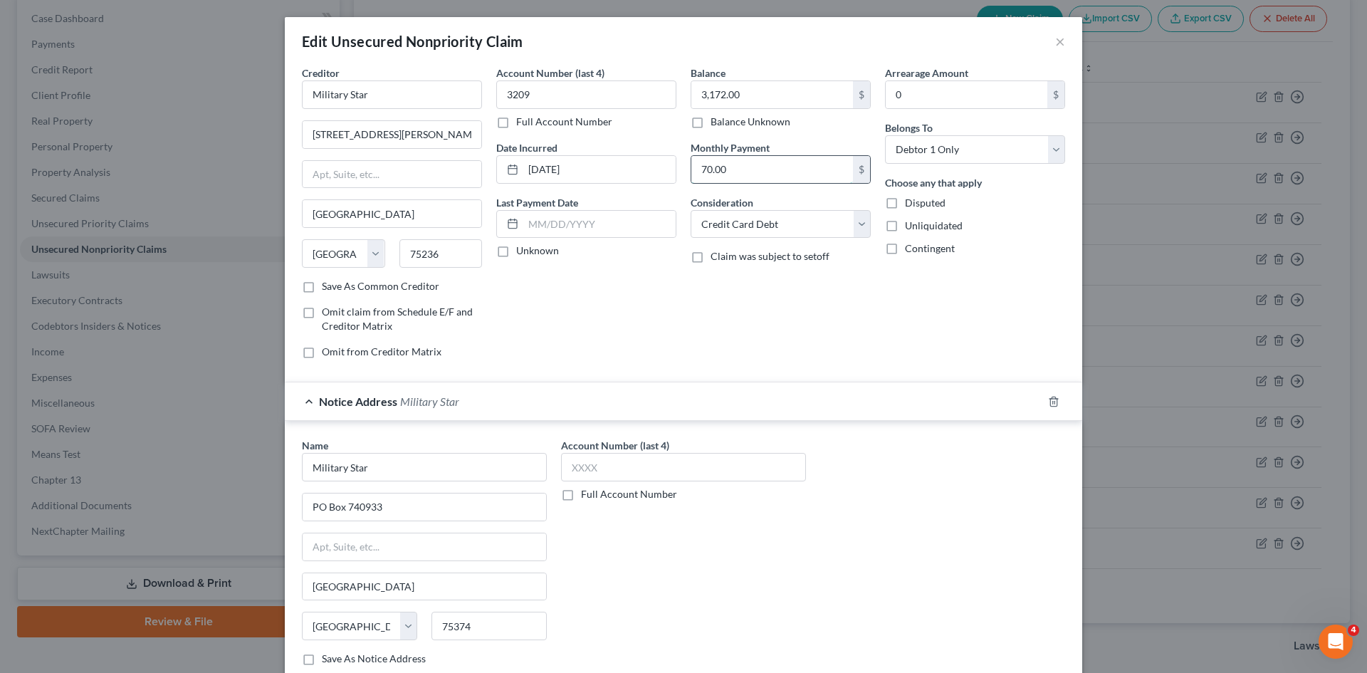
click at [724, 177] on input "70.00" at bounding box center [772, 169] width 162 height 27
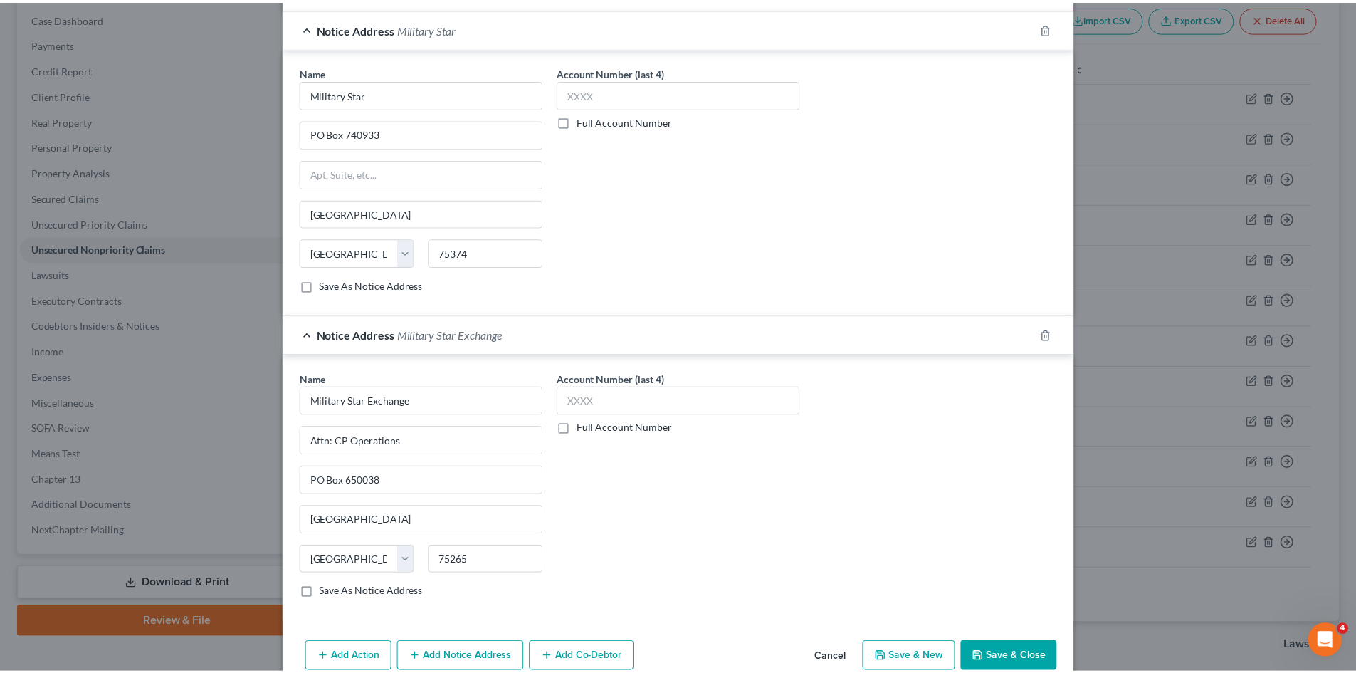
scroll to position [442, 0]
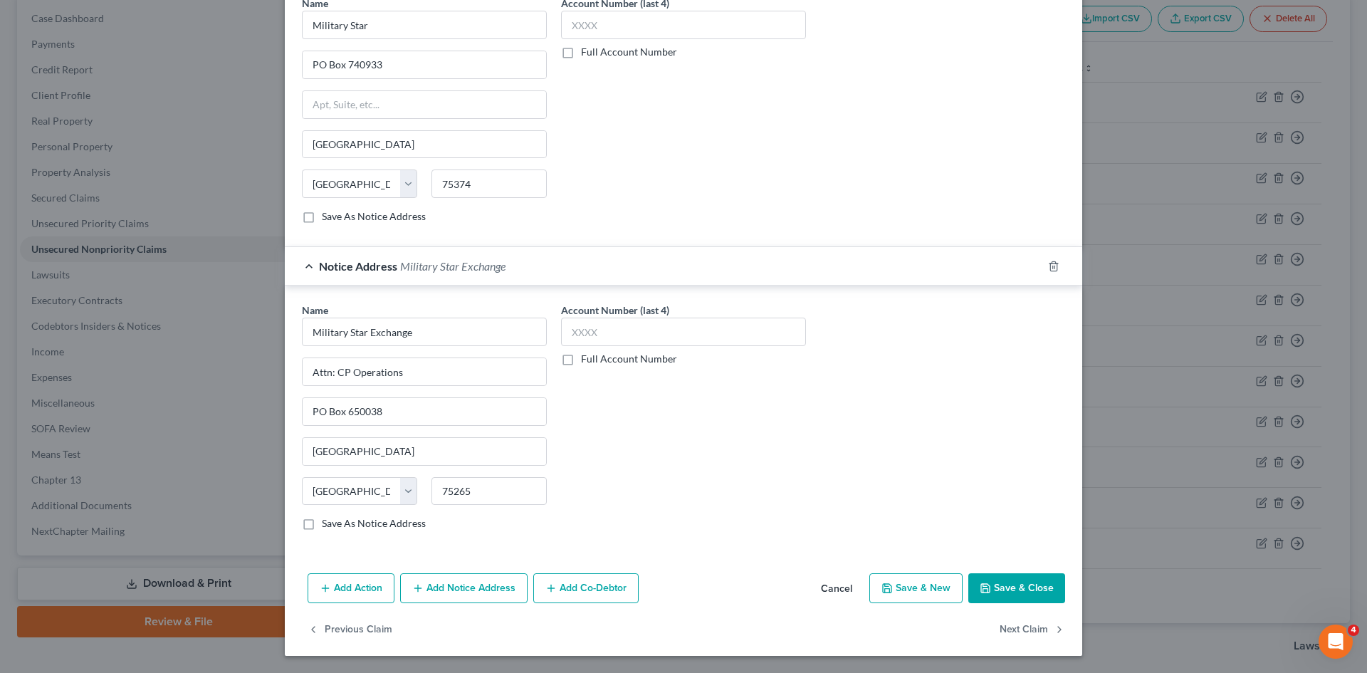
click at [1001, 584] on button "Save & Close" at bounding box center [1016, 588] width 97 height 30
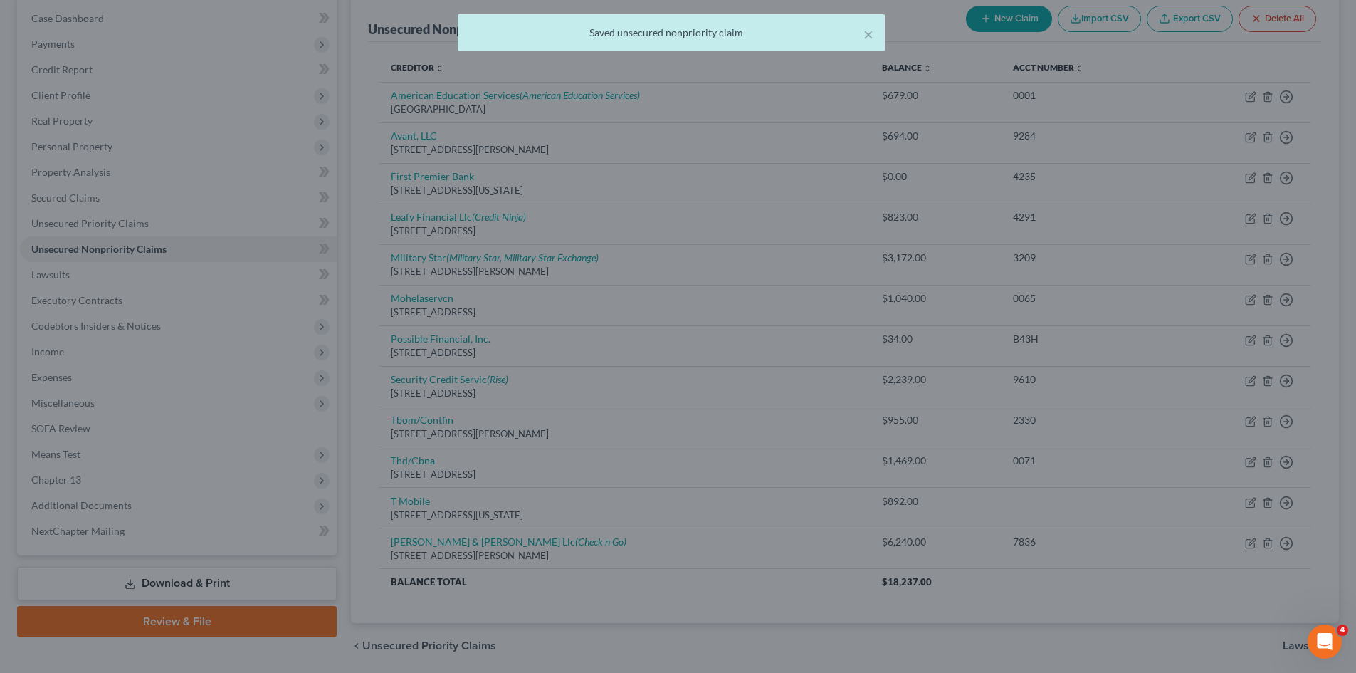
scroll to position [0, 0]
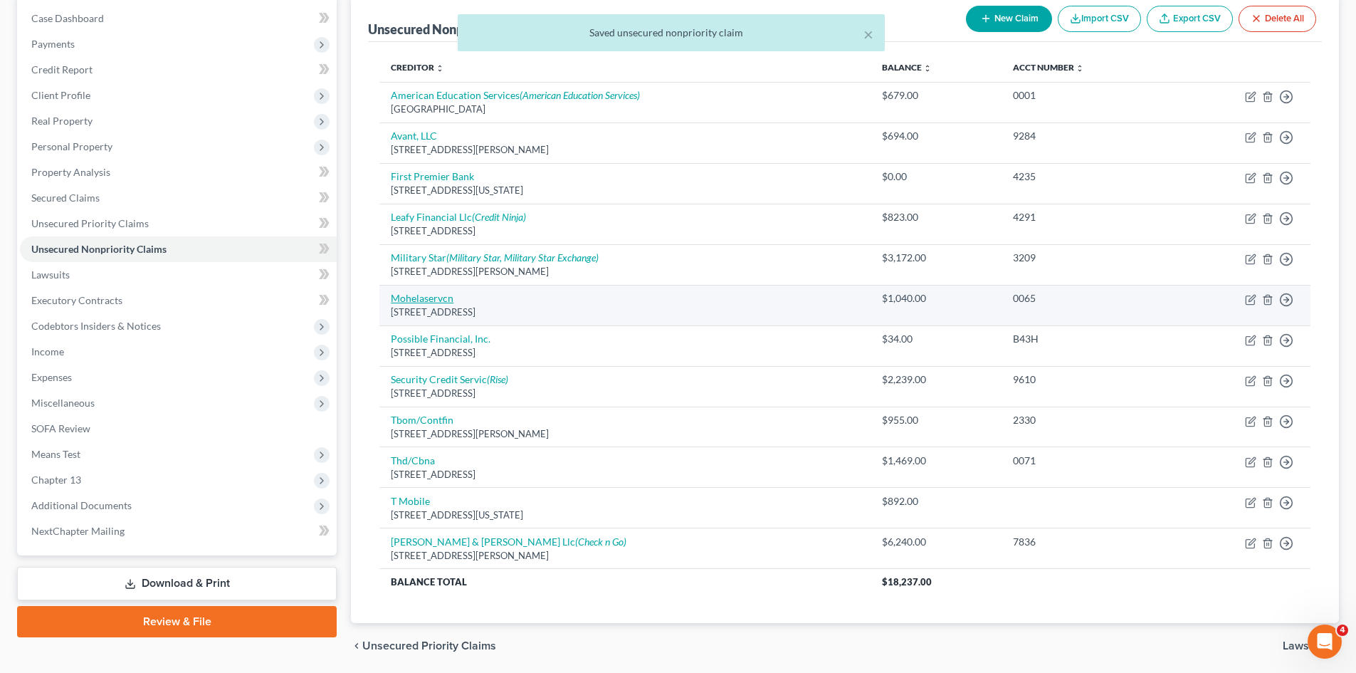
click at [426, 299] on link "Mohelaservcn" at bounding box center [422, 298] width 63 height 12
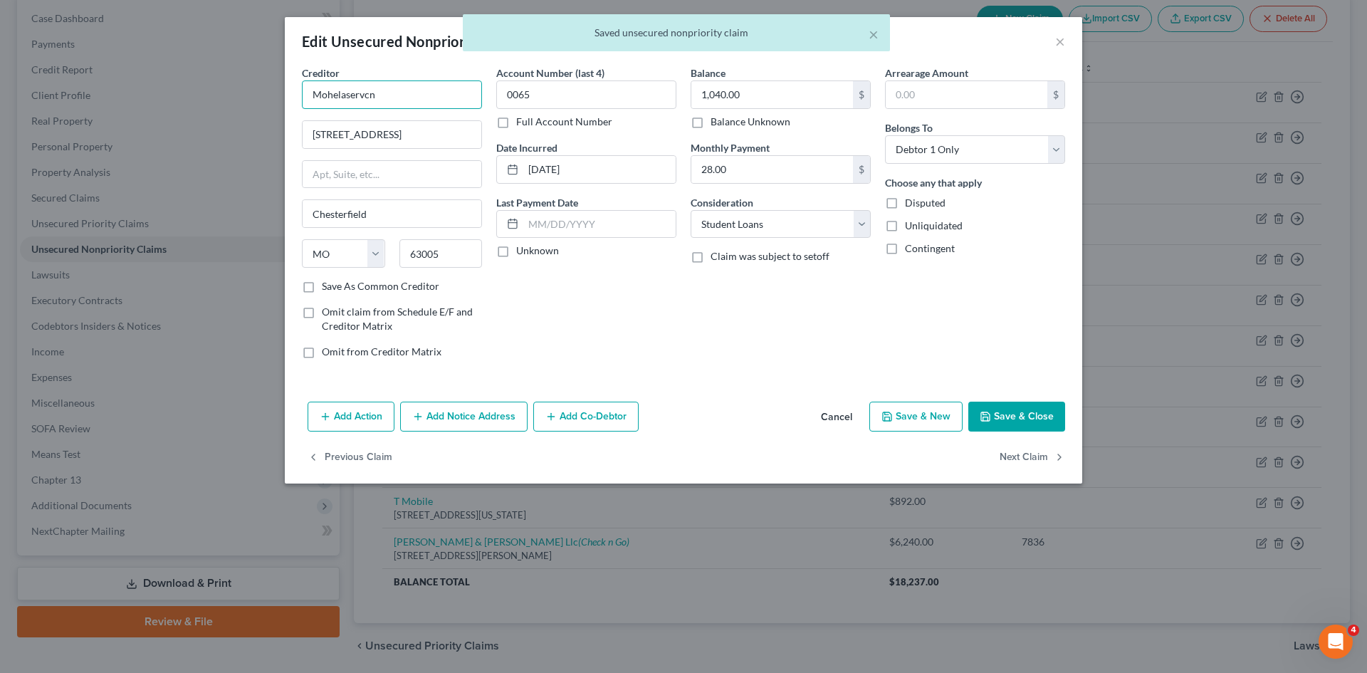
drag, startPoint x: 347, startPoint y: 95, endPoint x: 509, endPoint y: 16, distance: 180.5
click at [440, 98] on input "Mohelaservcn" at bounding box center [392, 94] width 180 height 28
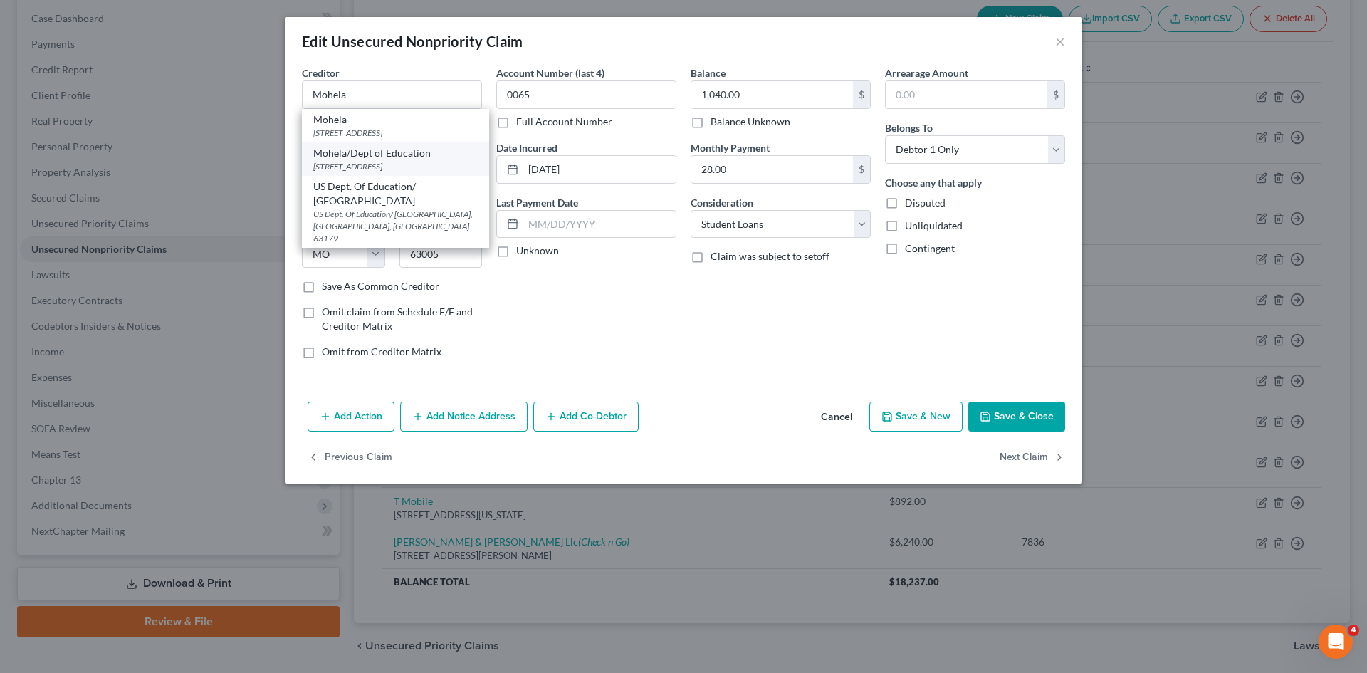
click at [396, 167] on div "[STREET_ADDRESS]" at bounding box center [395, 166] width 164 height 12
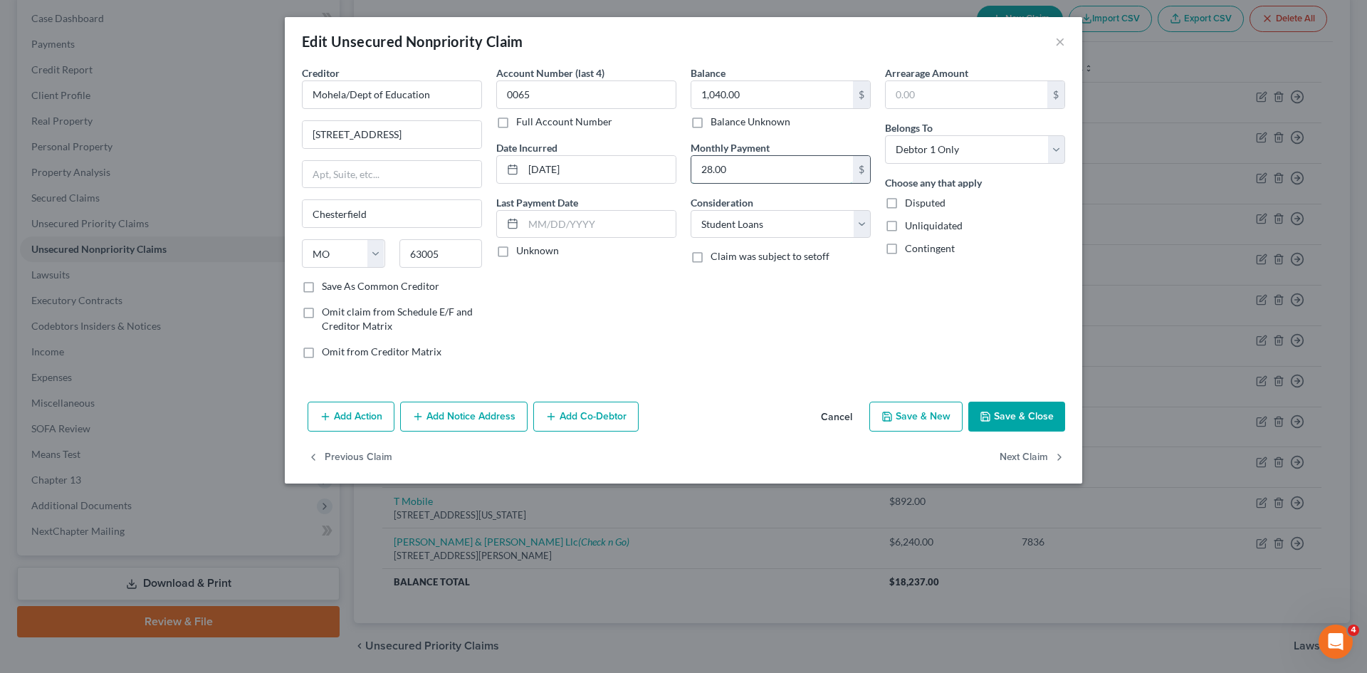
click at [717, 165] on input "28.00" at bounding box center [772, 169] width 162 height 27
click at [999, 412] on button "Save & Close" at bounding box center [1016, 416] width 97 height 30
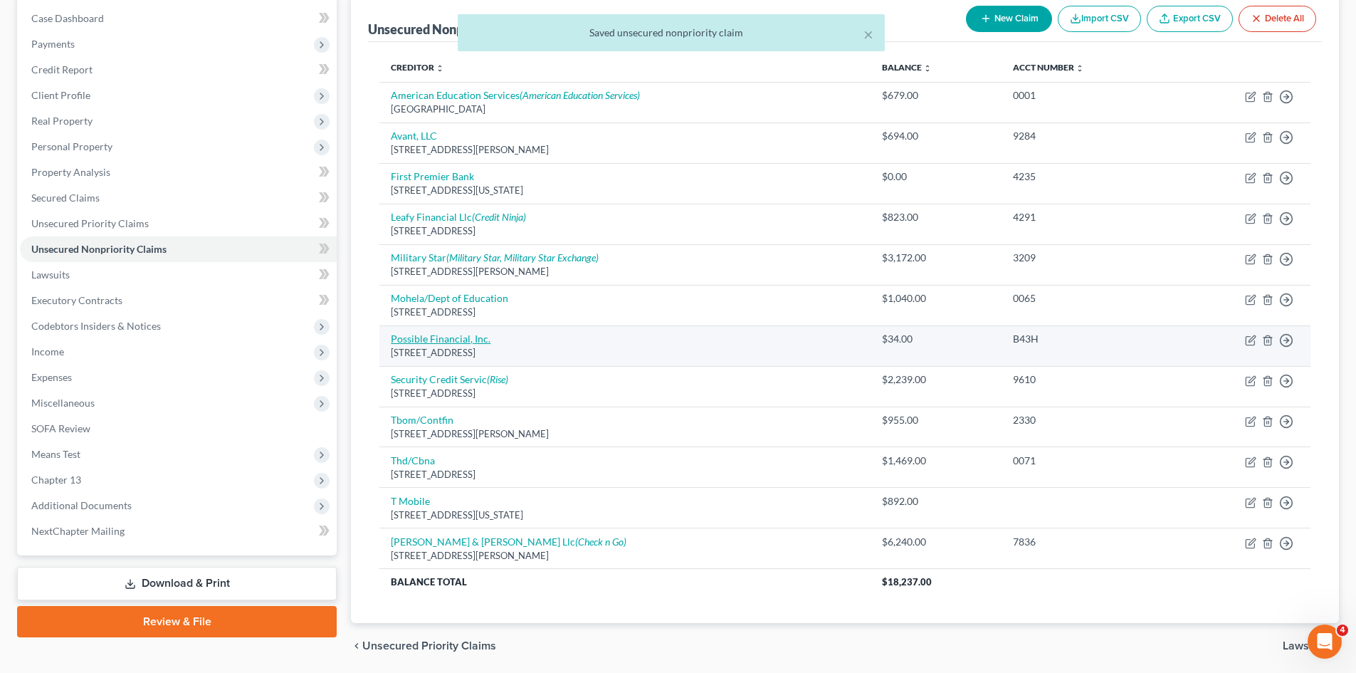
click at [460, 342] on link "Possible Financial, Inc." at bounding box center [441, 338] width 100 height 12
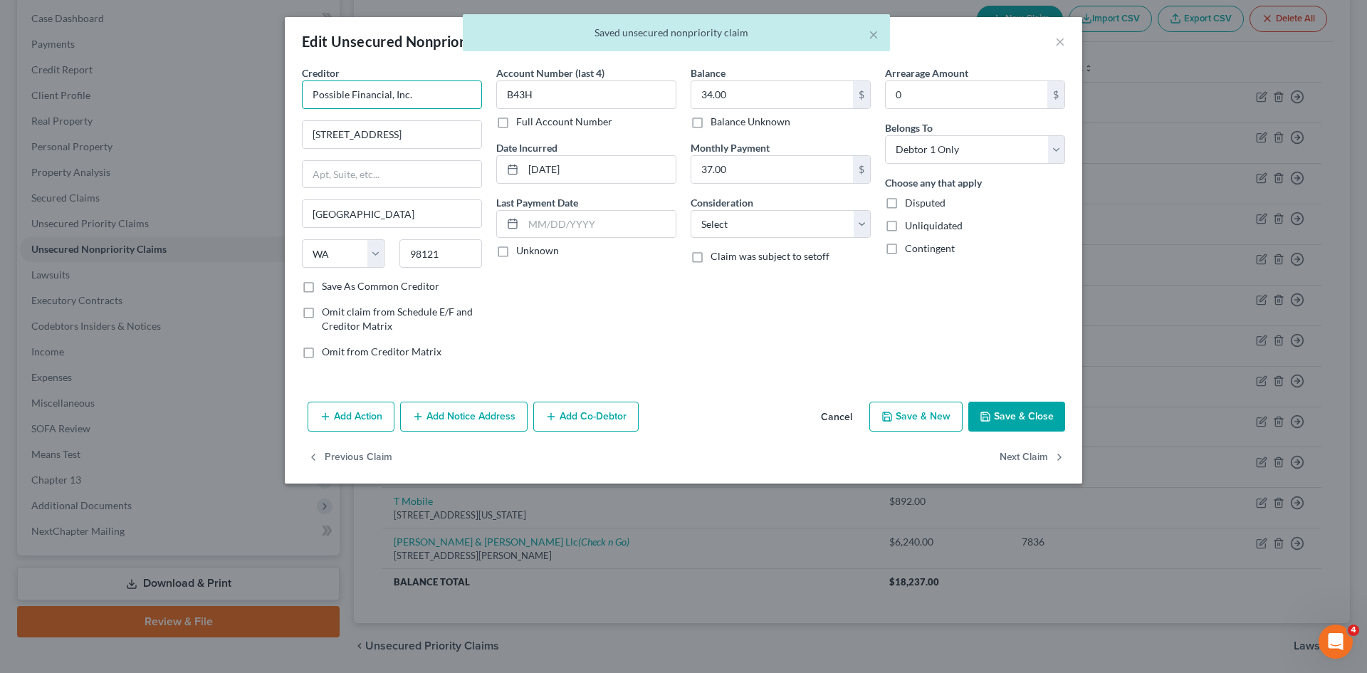
click at [442, 102] on input "Possible Financial, Inc." at bounding box center [392, 94] width 180 height 28
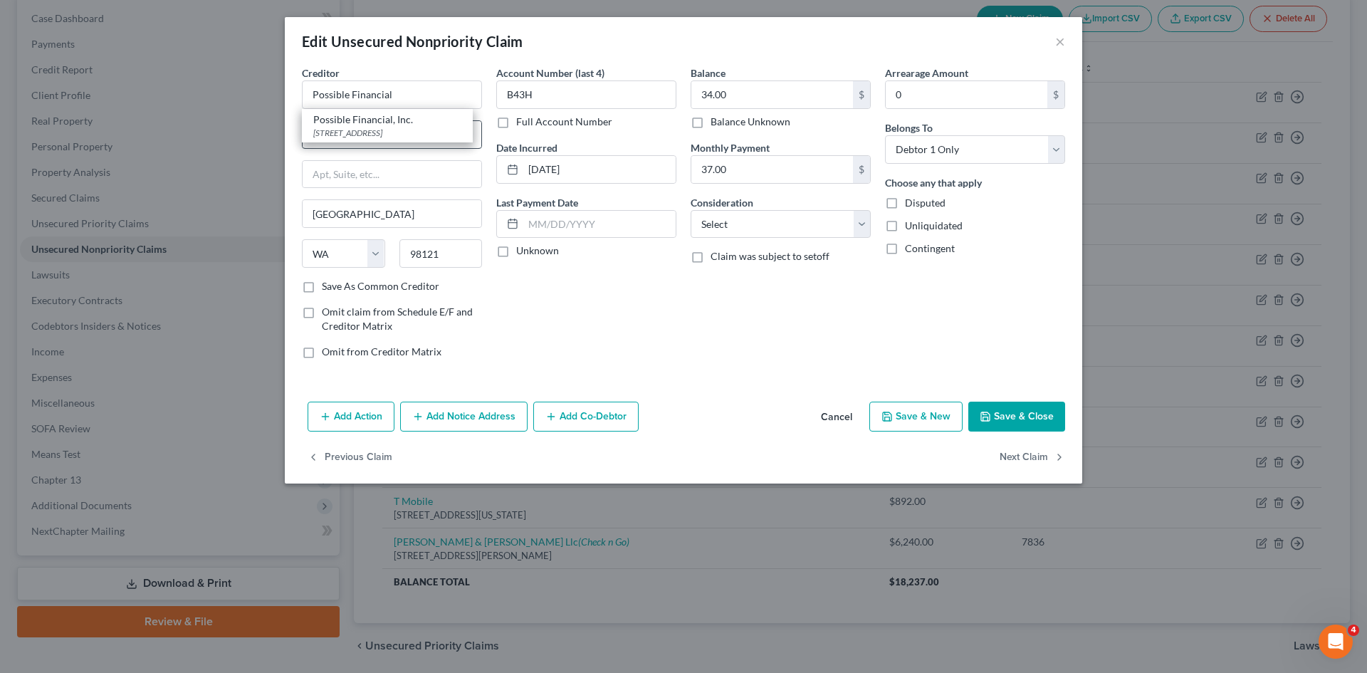
click at [403, 125] on div "Possible Financial, Inc." at bounding box center [387, 119] width 148 height 14
click at [704, 162] on input "37.00" at bounding box center [772, 169] width 162 height 27
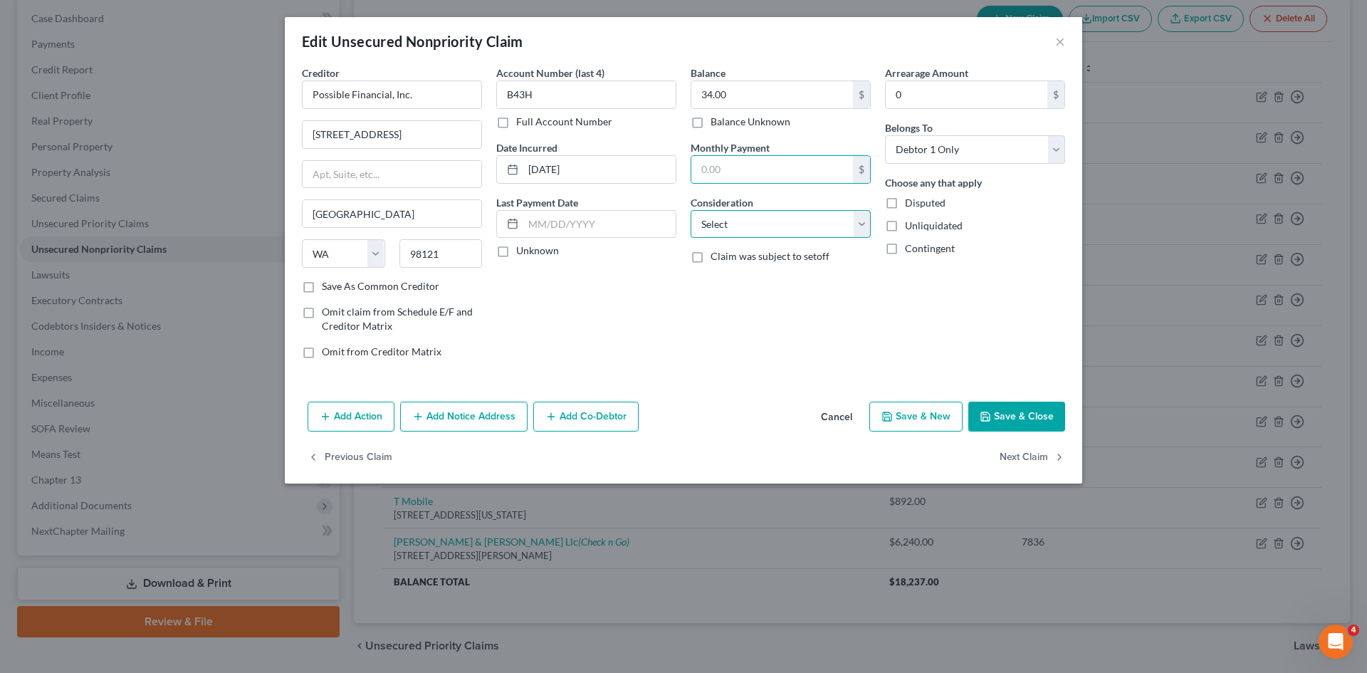
drag, startPoint x: 786, startPoint y: 223, endPoint x: 786, endPoint y: 236, distance: 12.8
click at [786, 223] on select "Select Cable / Satellite Services Collection Agency Credit Card Debt Debt Couns…" at bounding box center [780, 224] width 180 height 28
click at [690, 210] on select "Select Cable / Satellite Services Collection Agency Credit Card Debt Debt Couns…" at bounding box center [780, 224] width 180 height 28
click at [743, 288] on input "text" at bounding box center [780, 278] width 179 height 27
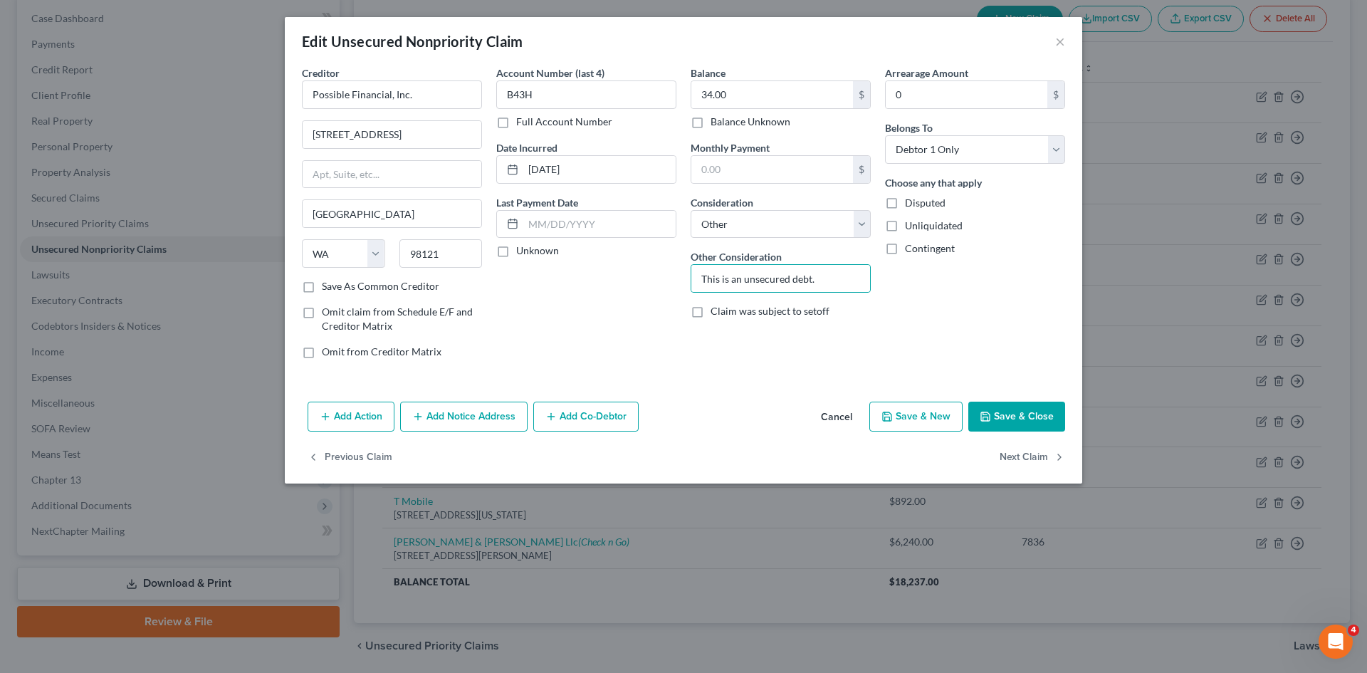
click at [1004, 417] on button "Save & Close" at bounding box center [1016, 416] width 97 height 30
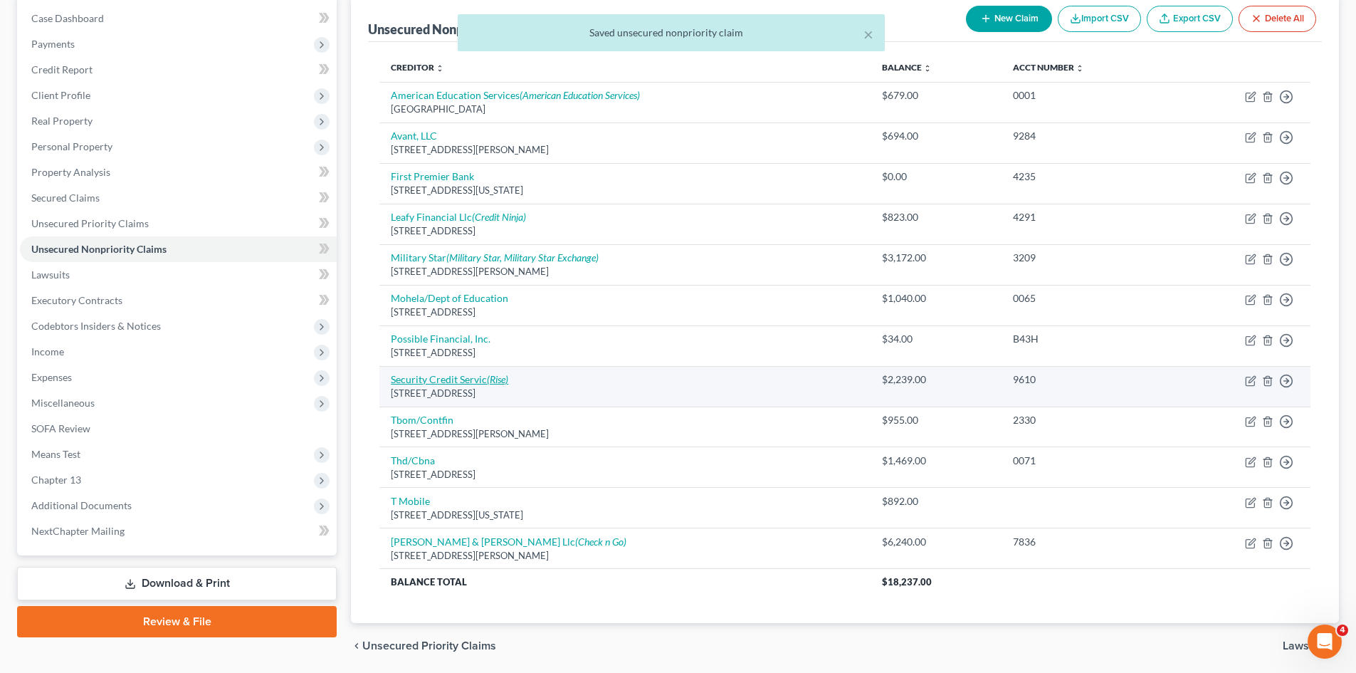
click at [411, 382] on link "Security Credit Servic (Rise)" at bounding box center [449, 379] width 117 height 12
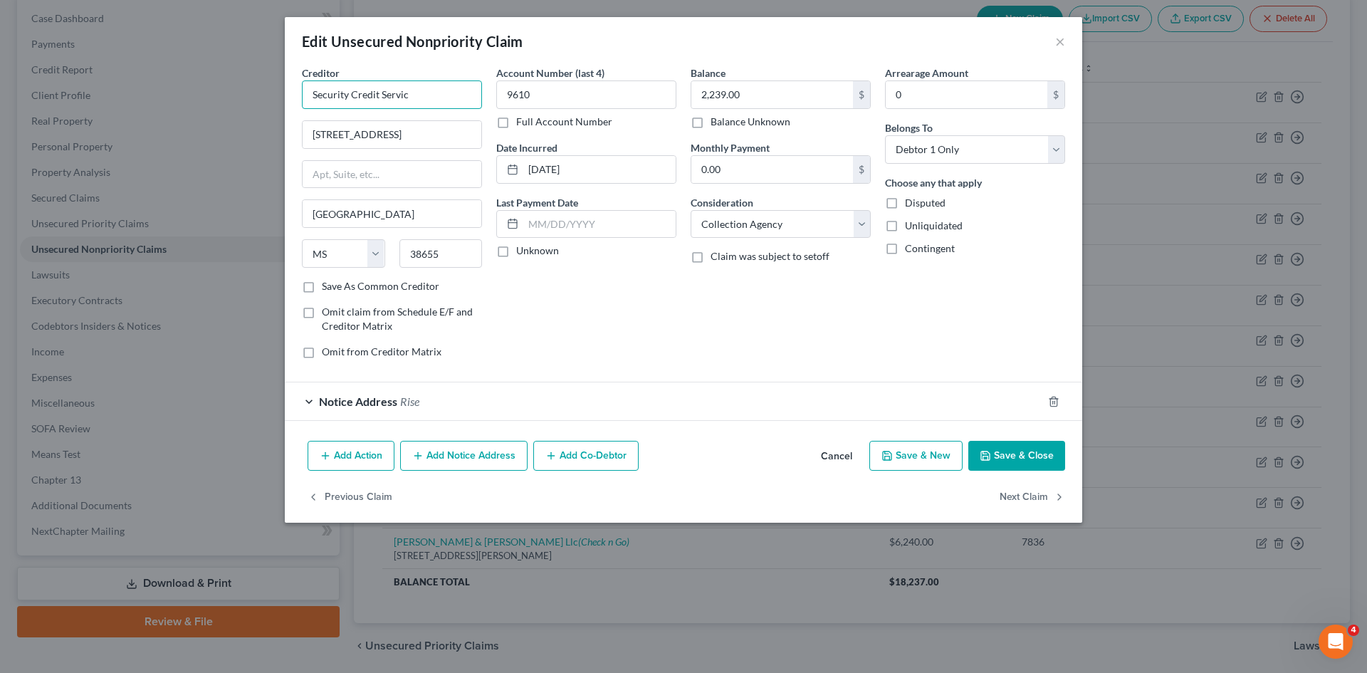
click at [415, 101] on input "Security Credit Servic" at bounding box center [392, 94] width 180 height 28
click at [416, 122] on div "Security Credit Services" at bounding box center [387, 119] width 148 height 14
click at [1014, 463] on button "Save & Close" at bounding box center [1016, 456] width 97 height 30
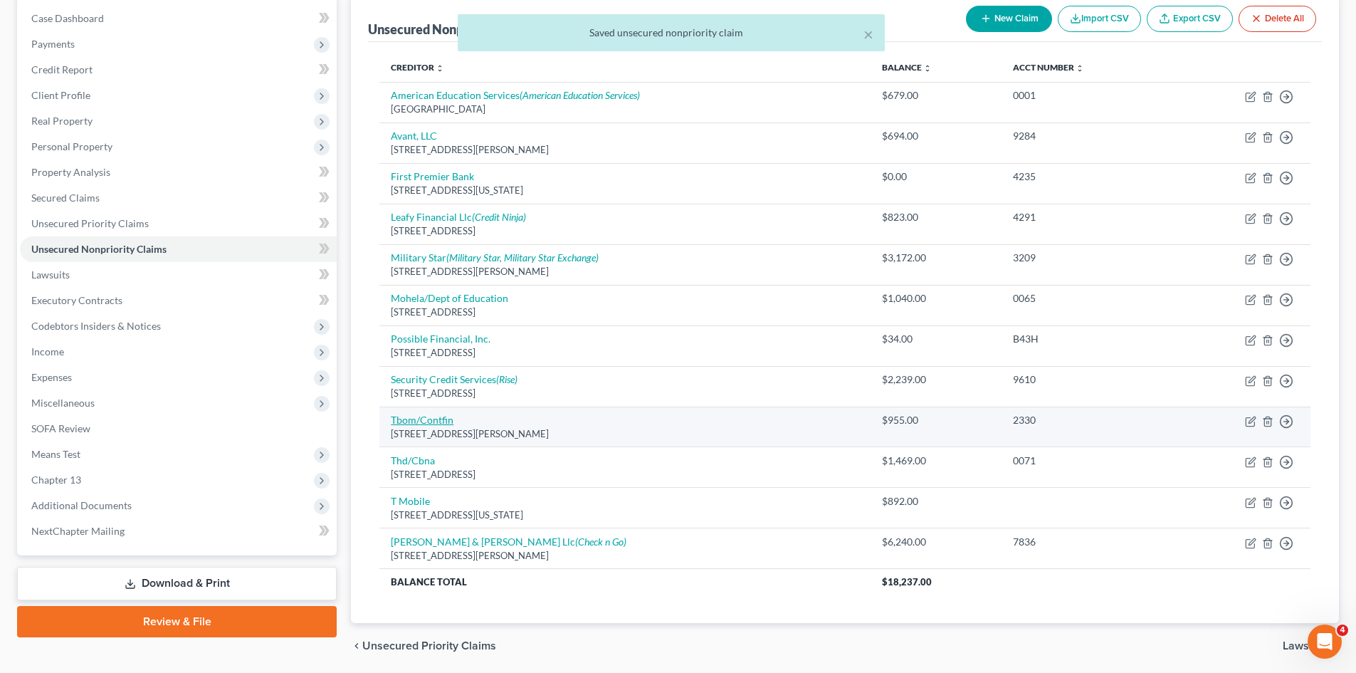
click at [415, 418] on link "Tbom/Contfin" at bounding box center [422, 420] width 63 height 12
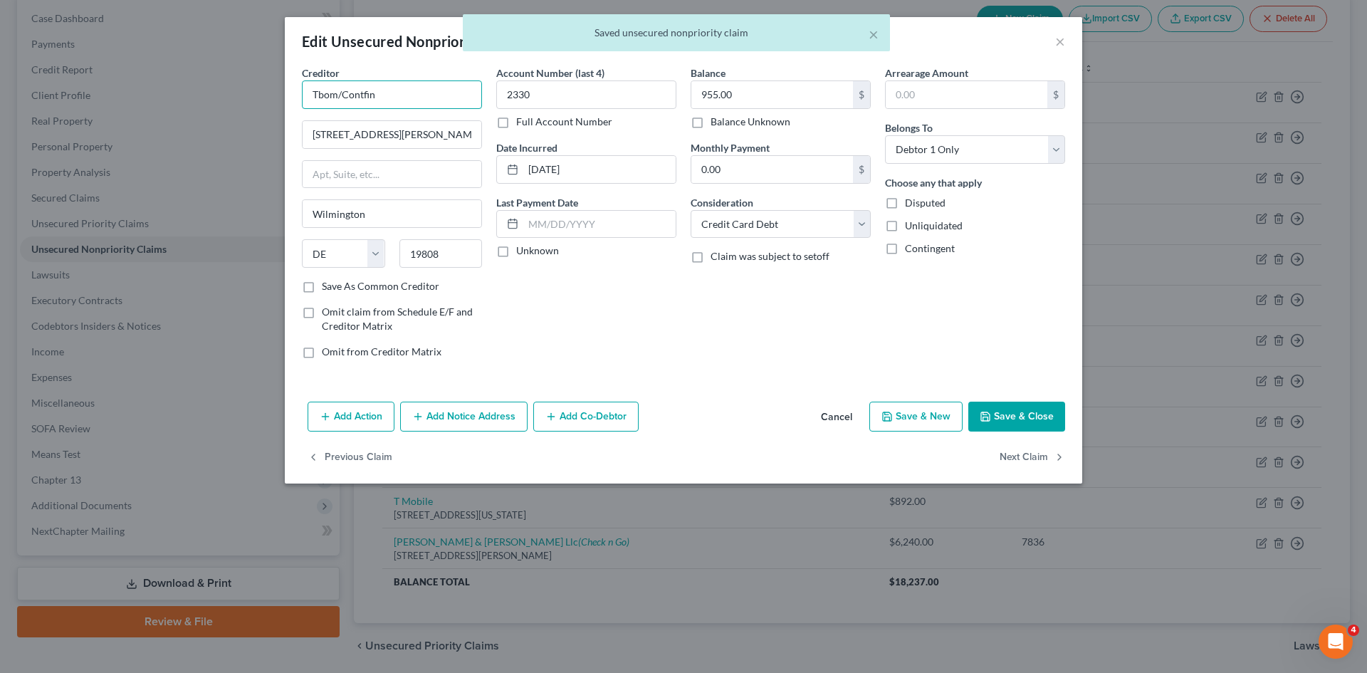
drag, startPoint x: 342, startPoint y: 95, endPoint x: 180, endPoint y: 116, distance: 163.0
click at [184, 100] on div "Edit Unsecured Nonpriority Claim × Creditor * Tbom/Contfin [STREET_ADDRESS][GEO…" at bounding box center [683, 336] width 1367 height 673
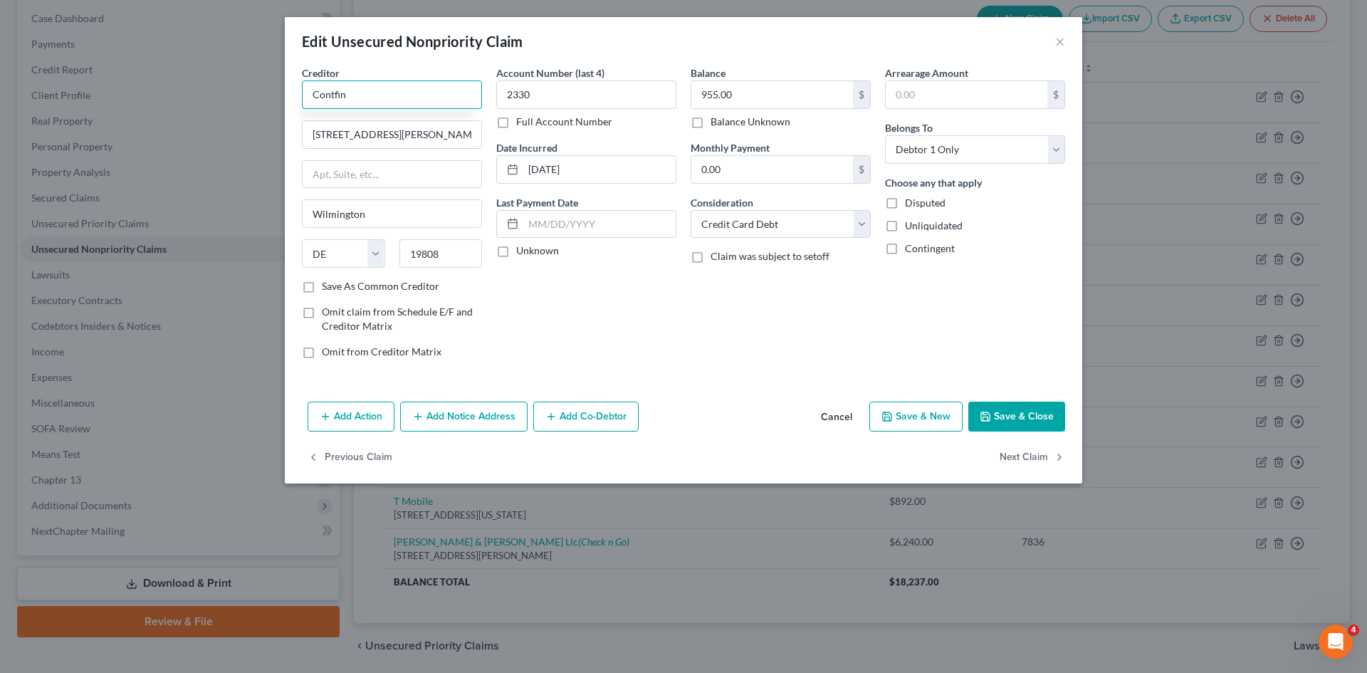
click at [377, 98] on input "Contfin" at bounding box center [392, 94] width 180 height 28
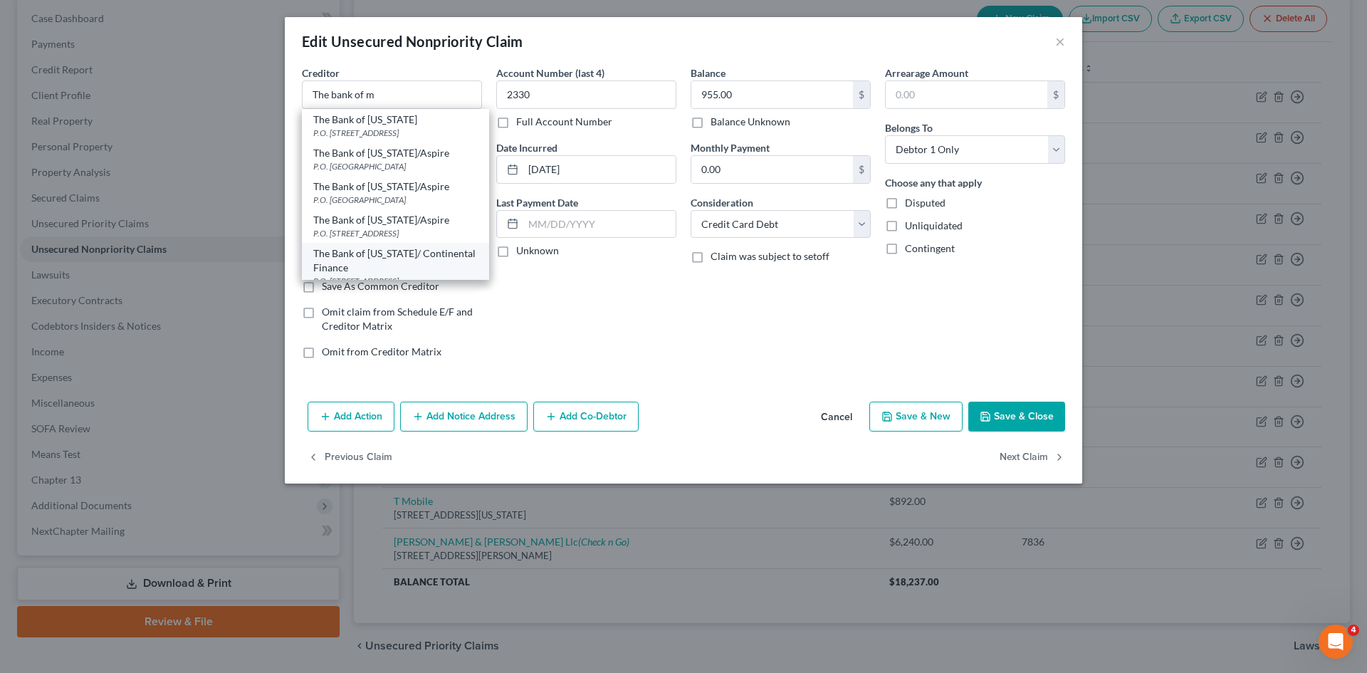
click at [402, 256] on div "The Bank of [US_STATE]/ Continental Finance" at bounding box center [395, 260] width 164 height 28
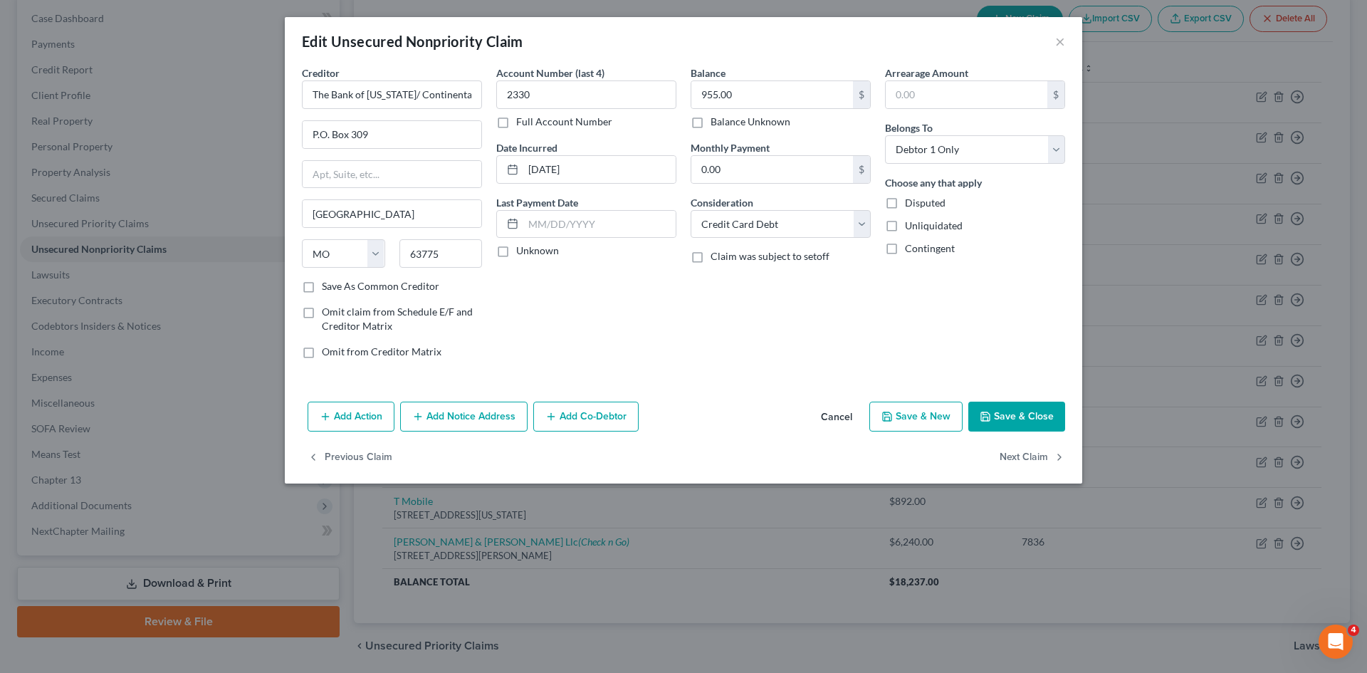
click at [1033, 416] on button "Save & Close" at bounding box center [1016, 416] width 97 height 30
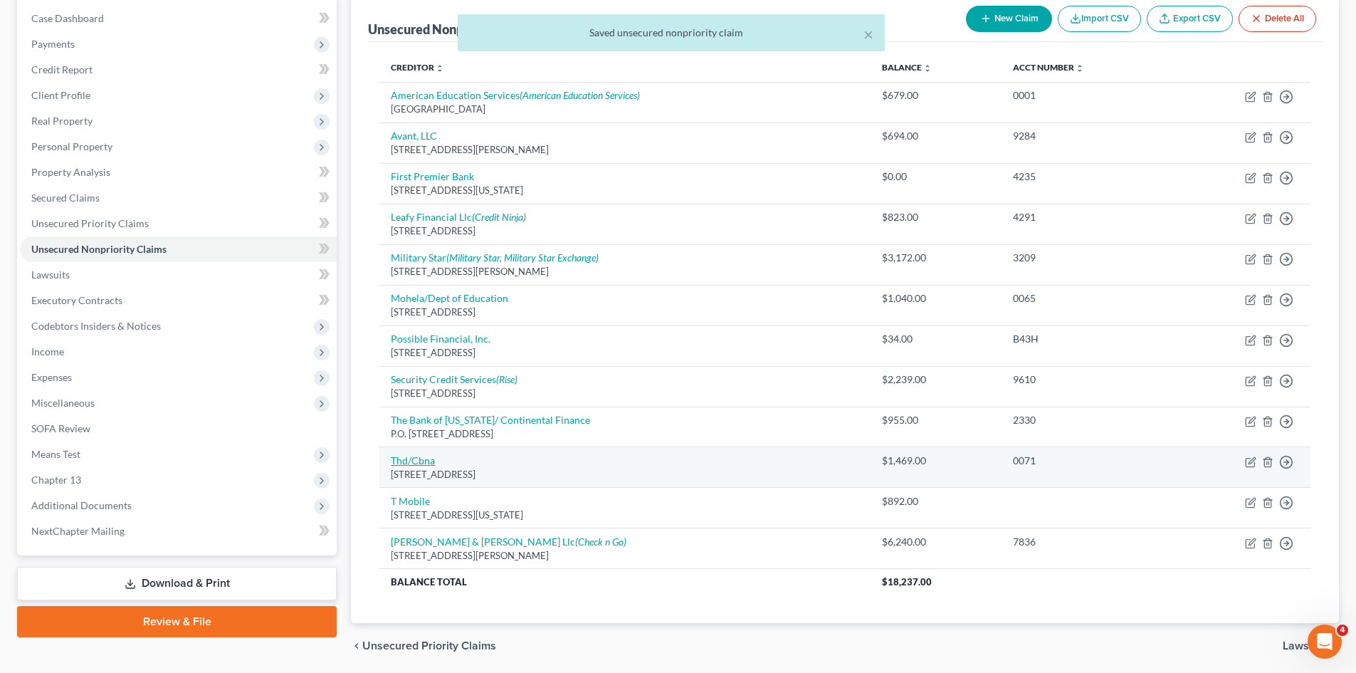
click at [413, 461] on link "Thd/Cbna" at bounding box center [413, 460] width 44 height 12
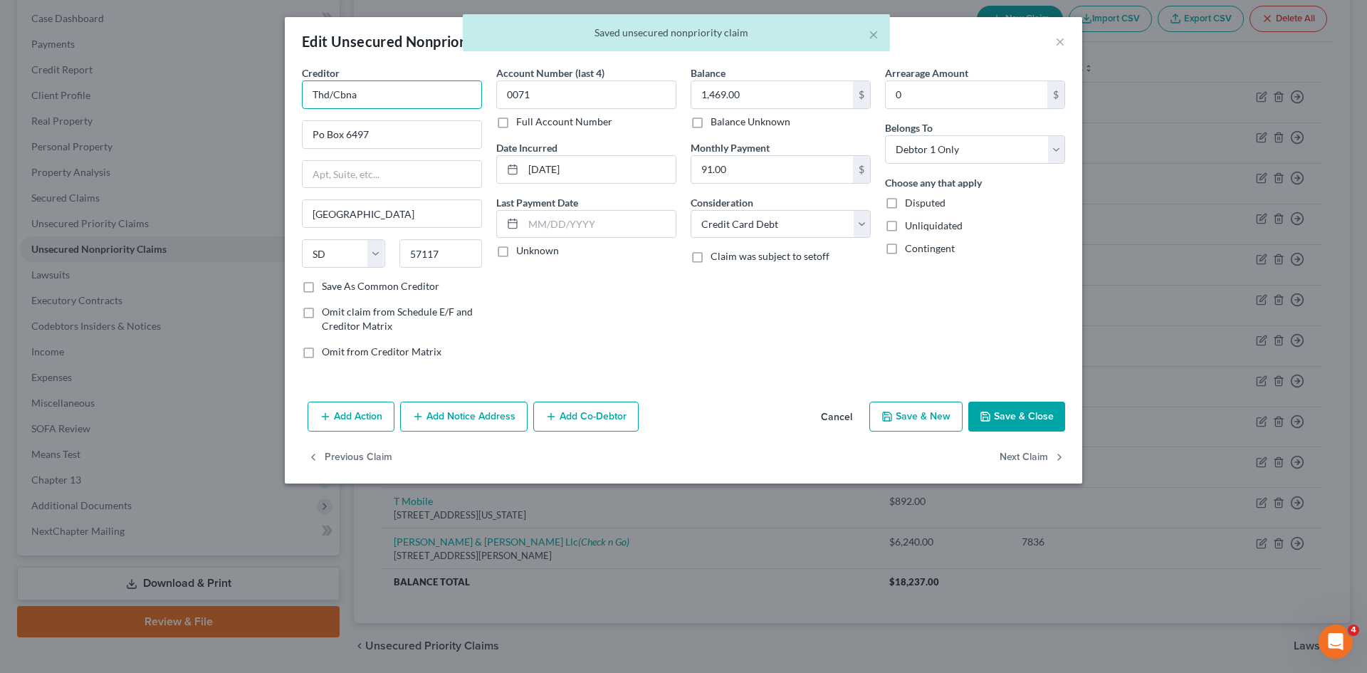
click at [189, 118] on div "Edit Unsecured Nonpriority Claim × Creditor * Thd/Cbna Po Box 6497 [GEOGRAPHIC_…" at bounding box center [683, 336] width 1367 height 673
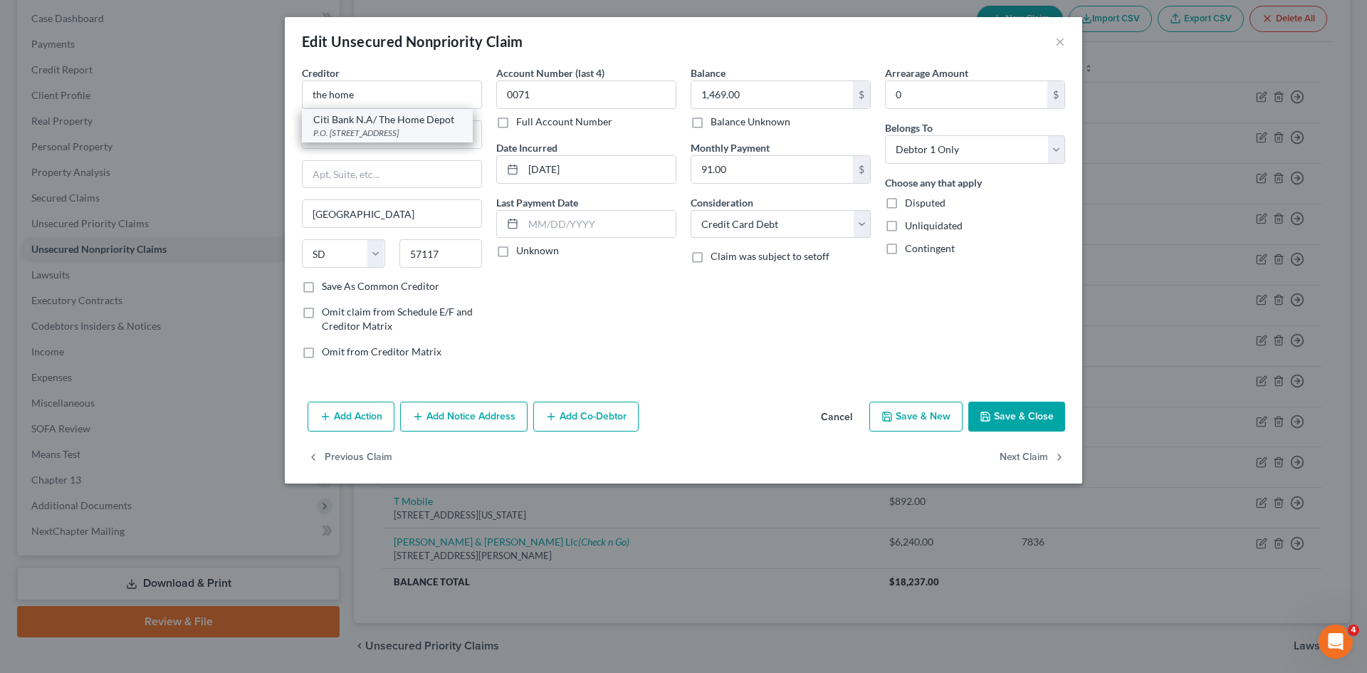
click at [419, 121] on div "Citi Bank N.A/ The Home Depot" at bounding box center [387, 119] width 148 height 14
click at [782, 162] on input "91.00" at bounding box center [772, 169] width 162 height 27
click at [1004, 421] on button "Save & Close" at bounding box center [1016, 416] width 97 height 30
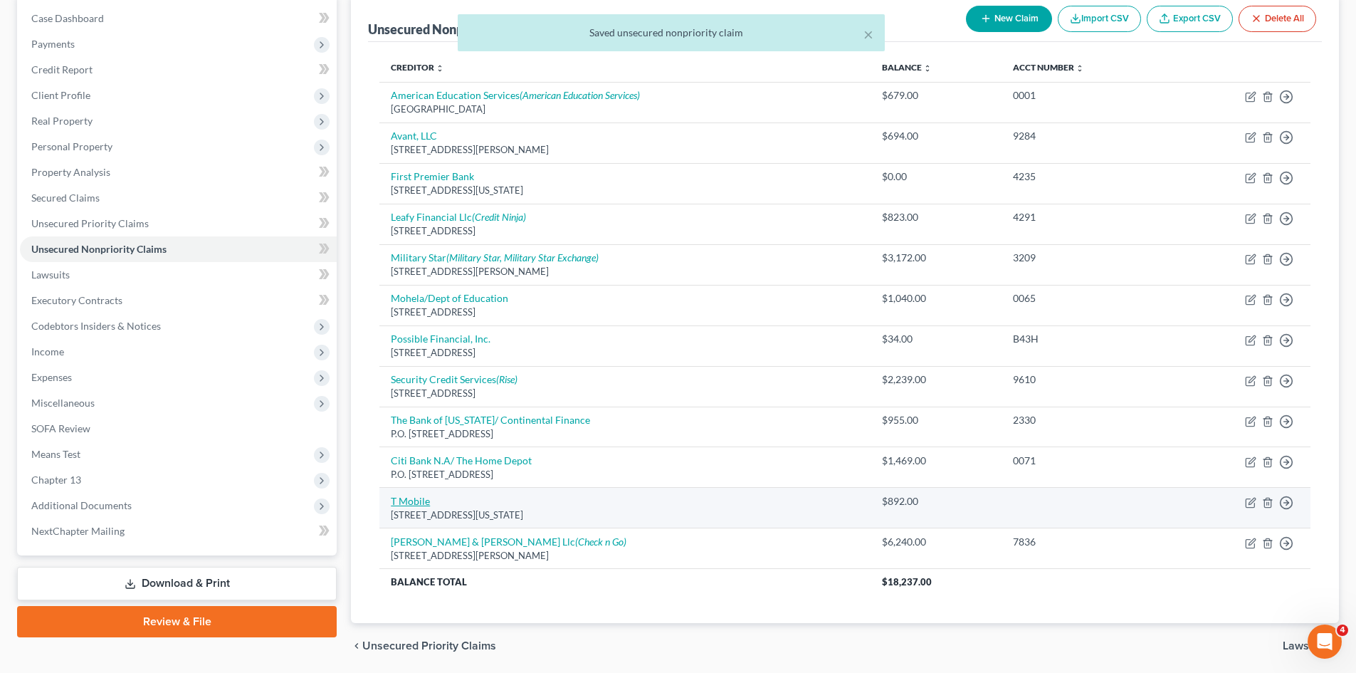
click at [394, 500] on link "T Mobile" at bounding box center [410, 501] width 39 height 12
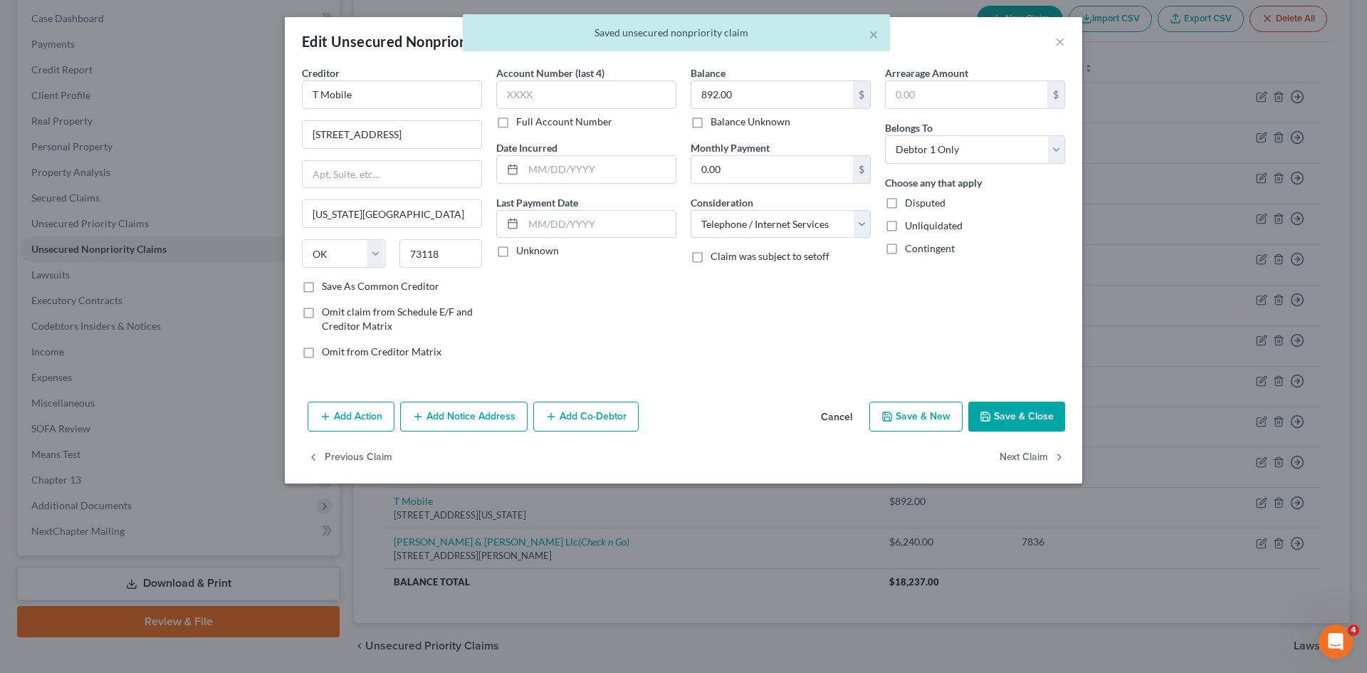
click at [994, 404] on button "Save & Close" at bounding box center [1016, 416] width 97 height 30
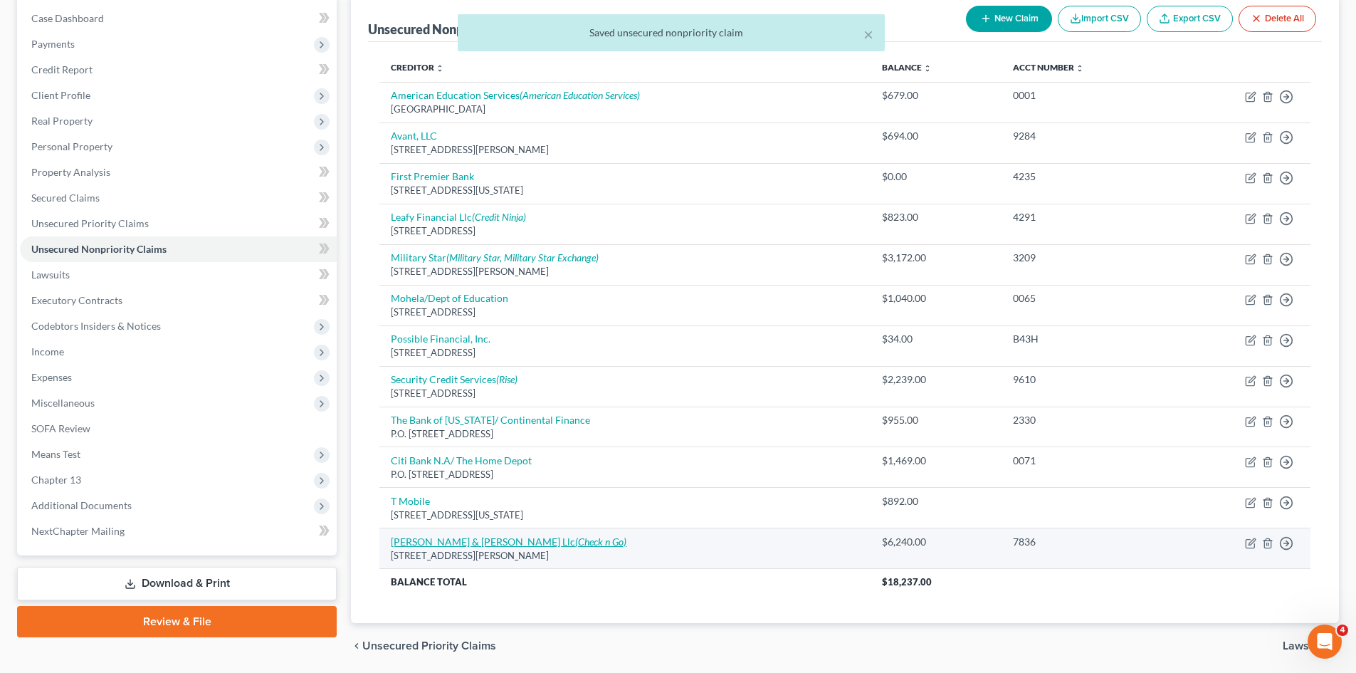
click at [454, 547] on link "[PERSON_NAME] & [PERSON_NAME] Llc (Check n Go)" at bounding box center [509, 541] width 236 height 12
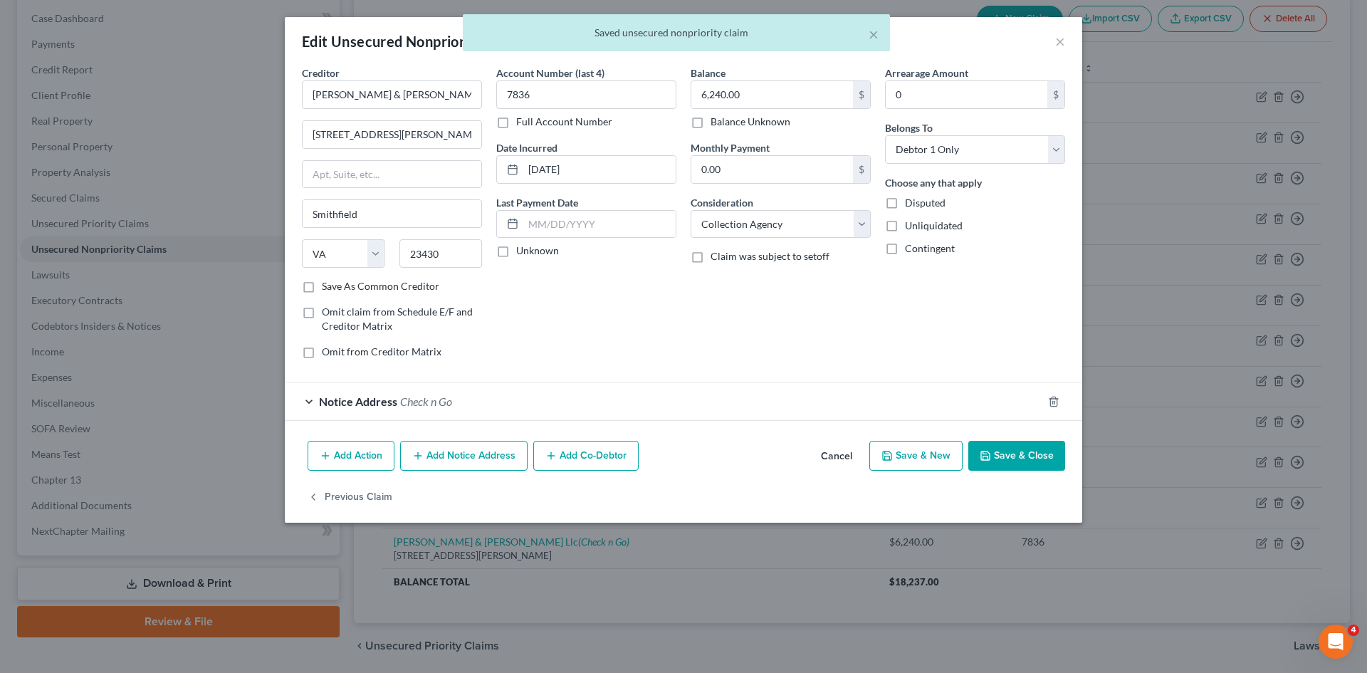
click at [1025, 453] on button "Save & Close" at bounding box center [1016, 456] width 97 height 30
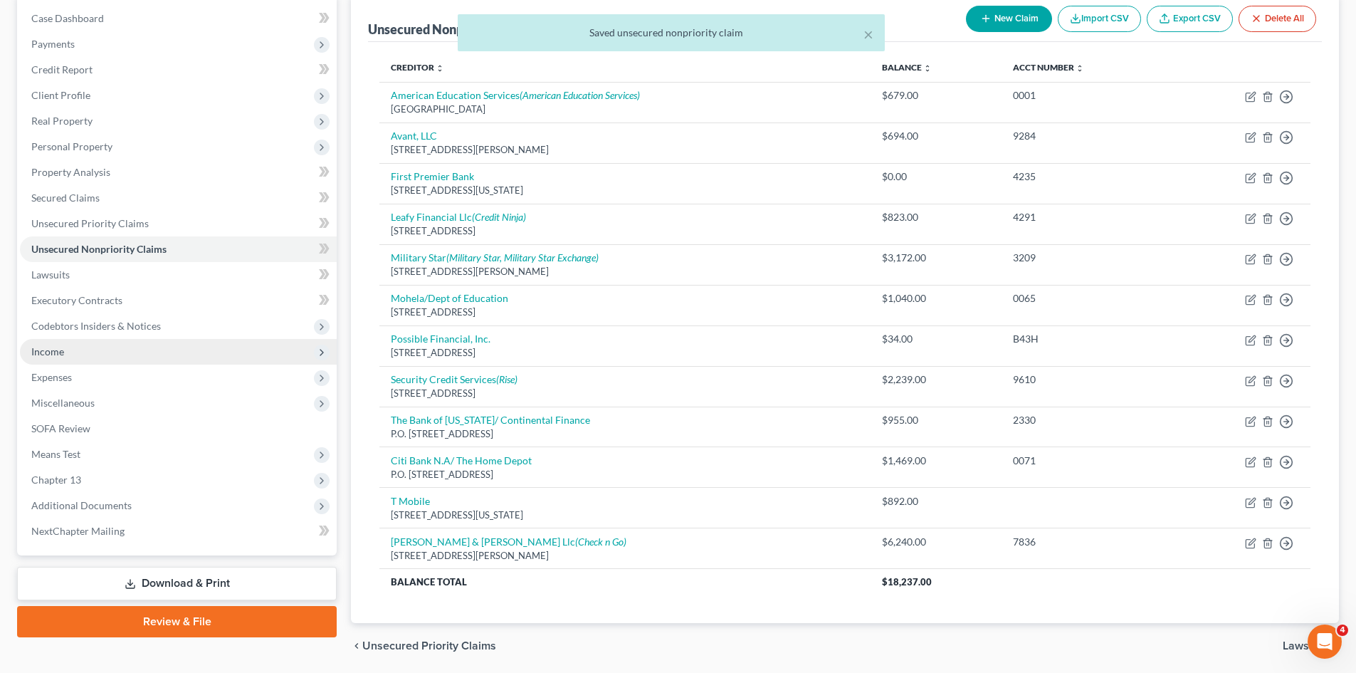
click at [49, 346] on span "Income" at bounding box center [47, 351] width 33 height 12
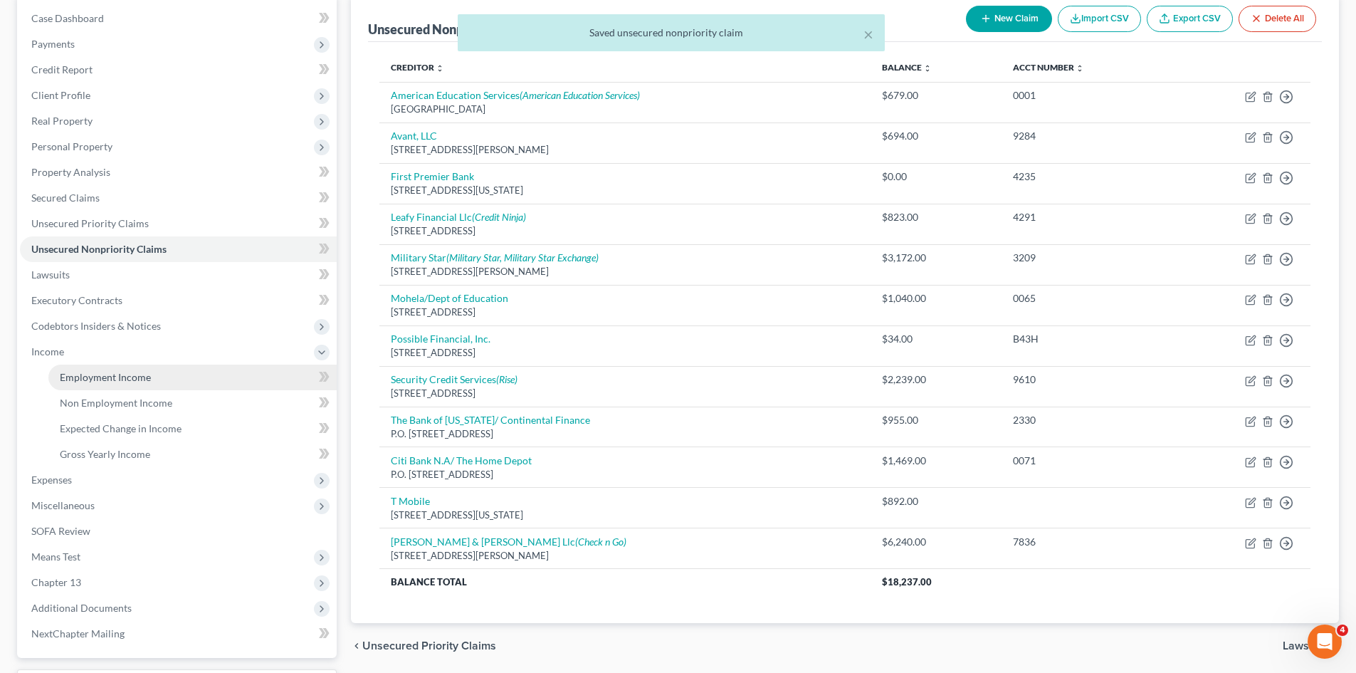
click at [119, 377] on span "Employment Income" at bounding box center [105, 377] width 91 height 12
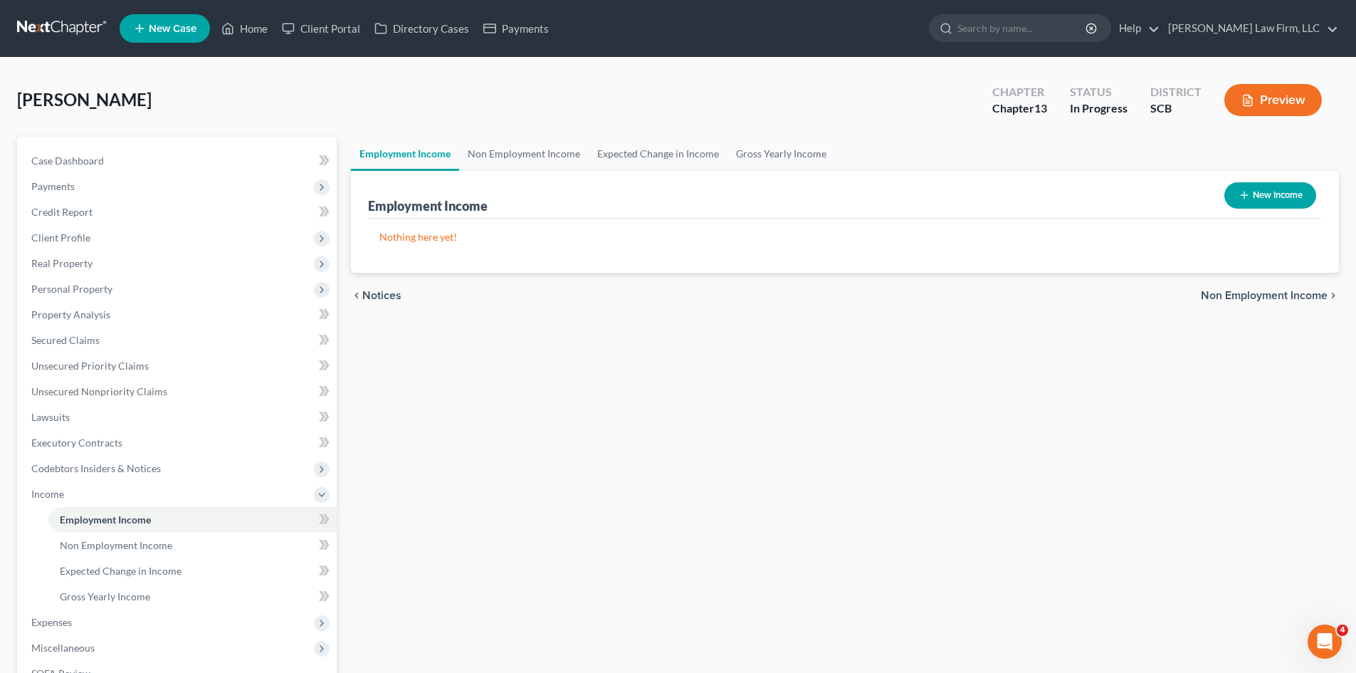
click at [1284, 195] on button "New Income" at bounding box center [1270, 195] width 92 height 26
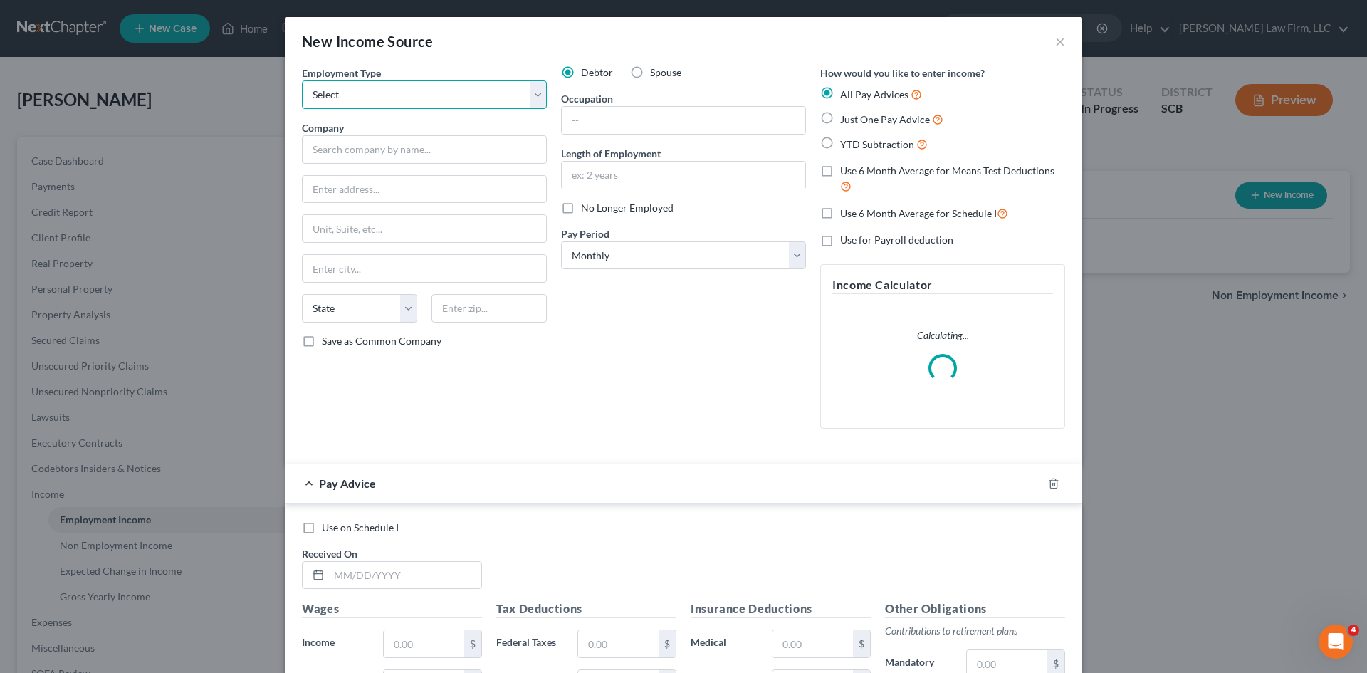
click at [420, 102] on select "Select Full or [DEMOGRAPHIC_DATA] Employment Self Employment" at bounding box center [424, 94] width 245 height 28
click at [302, 80] on select "Select Full or [DEMOGRAPHIC_DATA] Employment Self Employment" at bounding box center [424, 94] width 245 height 28
click at [397, 147] on input "text" at bounding box center [424, 149] width 245 height 28
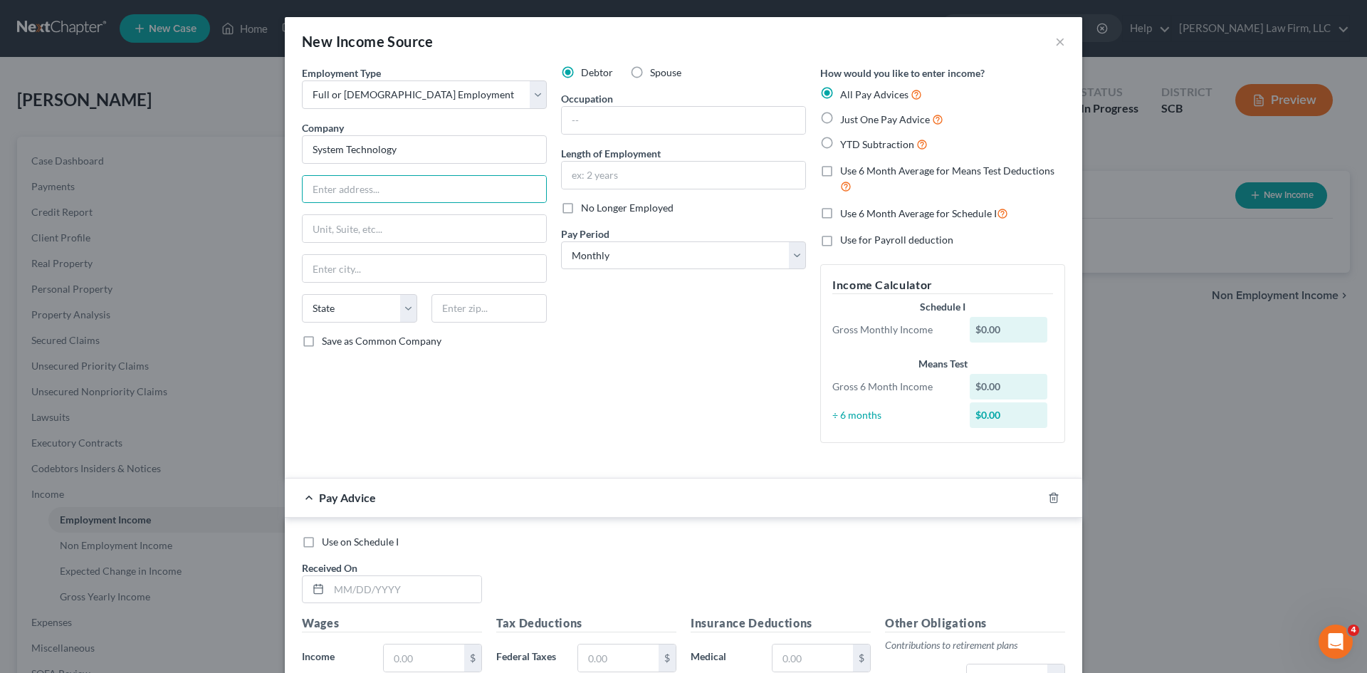
click at [729, 105] on div "Occupation" at bounding box center [683, 112] width 245 height 43
click at [731, 118] on input "text" at bounding box center [683, 120] width 243 height 27
click at [750, 169] on input "text" at bounding box center [683, 175] width 243 height 27
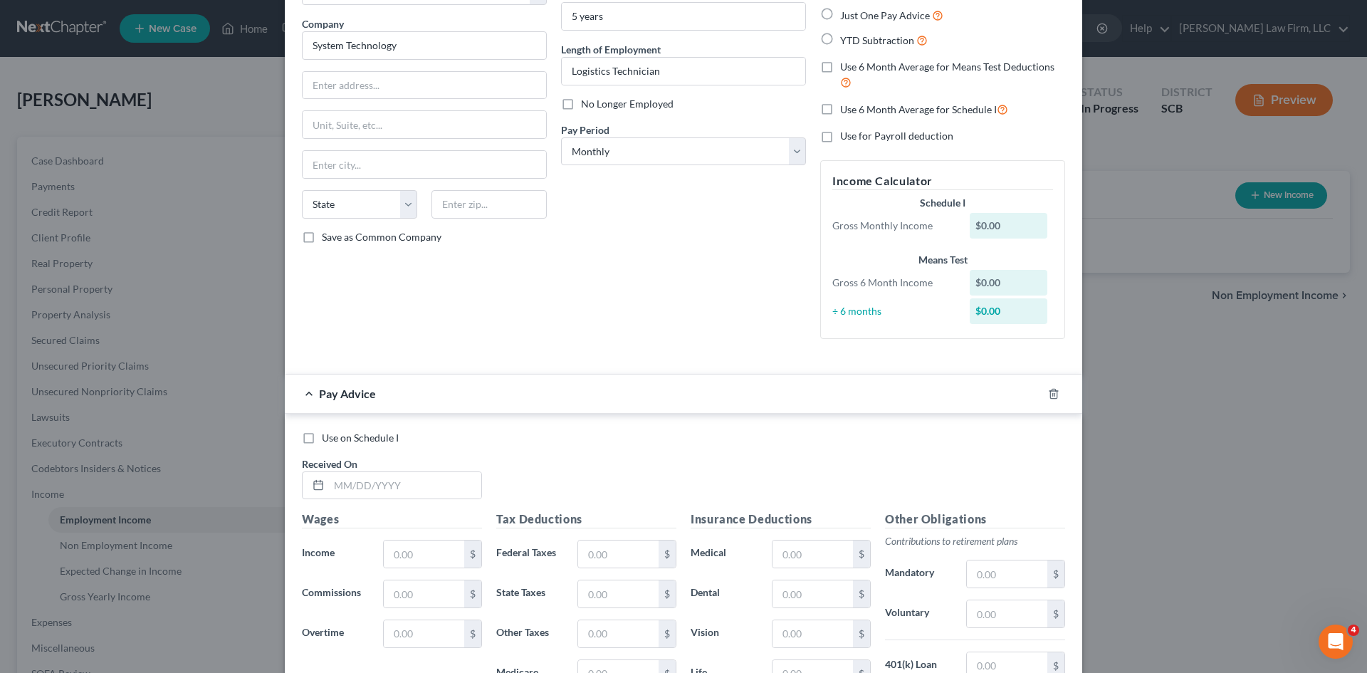
scroll to position [142, 0]
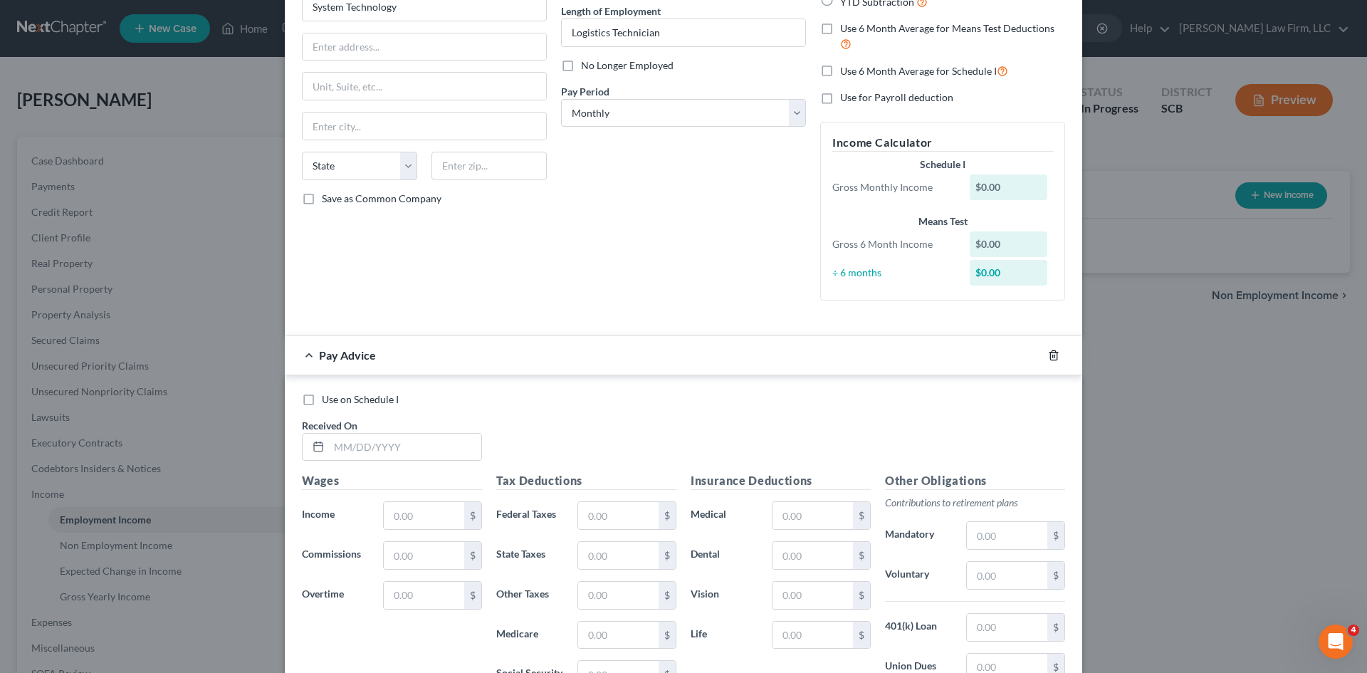
click at [1048, 352] on icon "button" at bounding box center [1053, 354] width 11 height 11
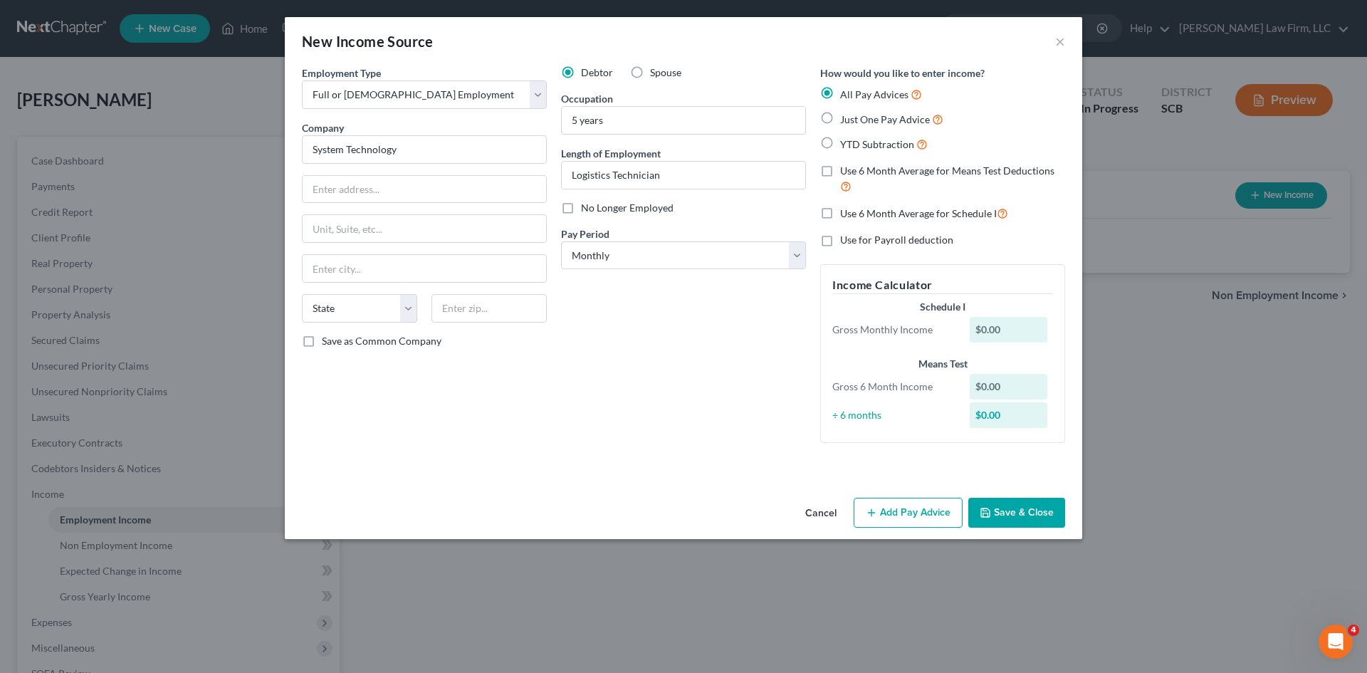
scroll to position [0, 0]
click at [1012, 514] on button "Save & Close" at bounding box center [1016, 513] width 97 height 30
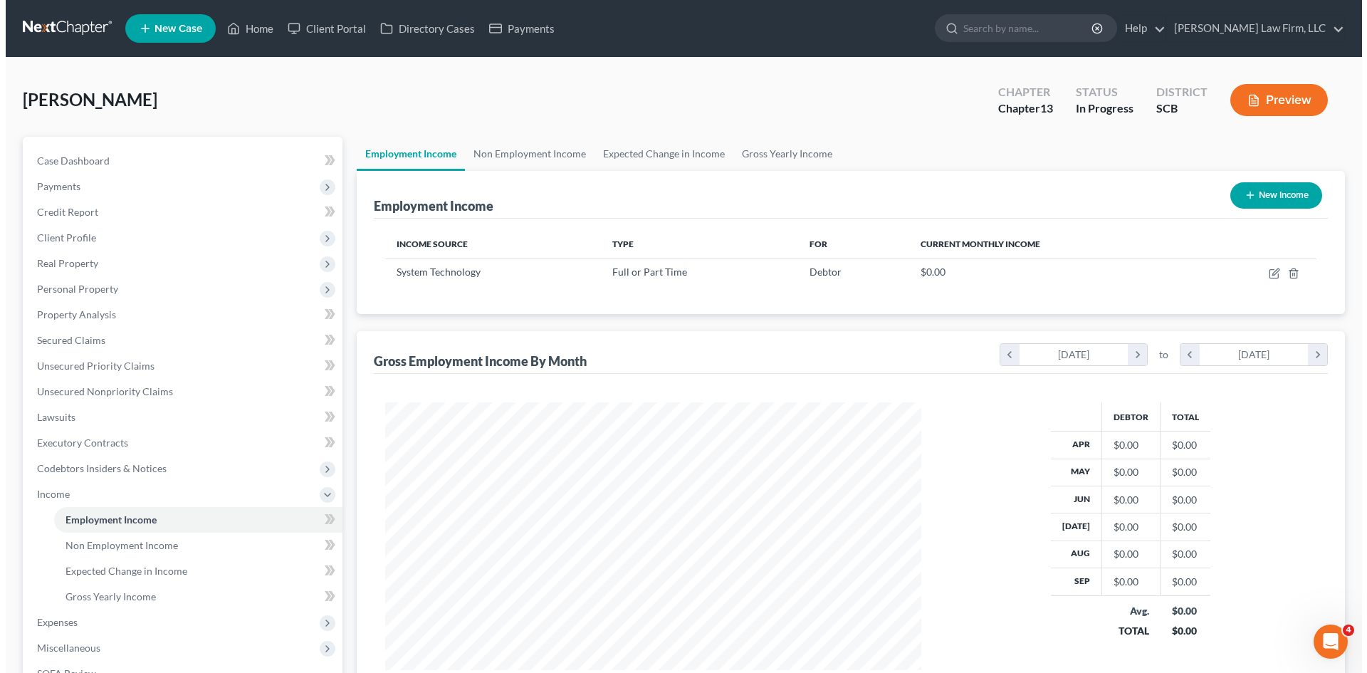
scroll to position [711495, 711201]
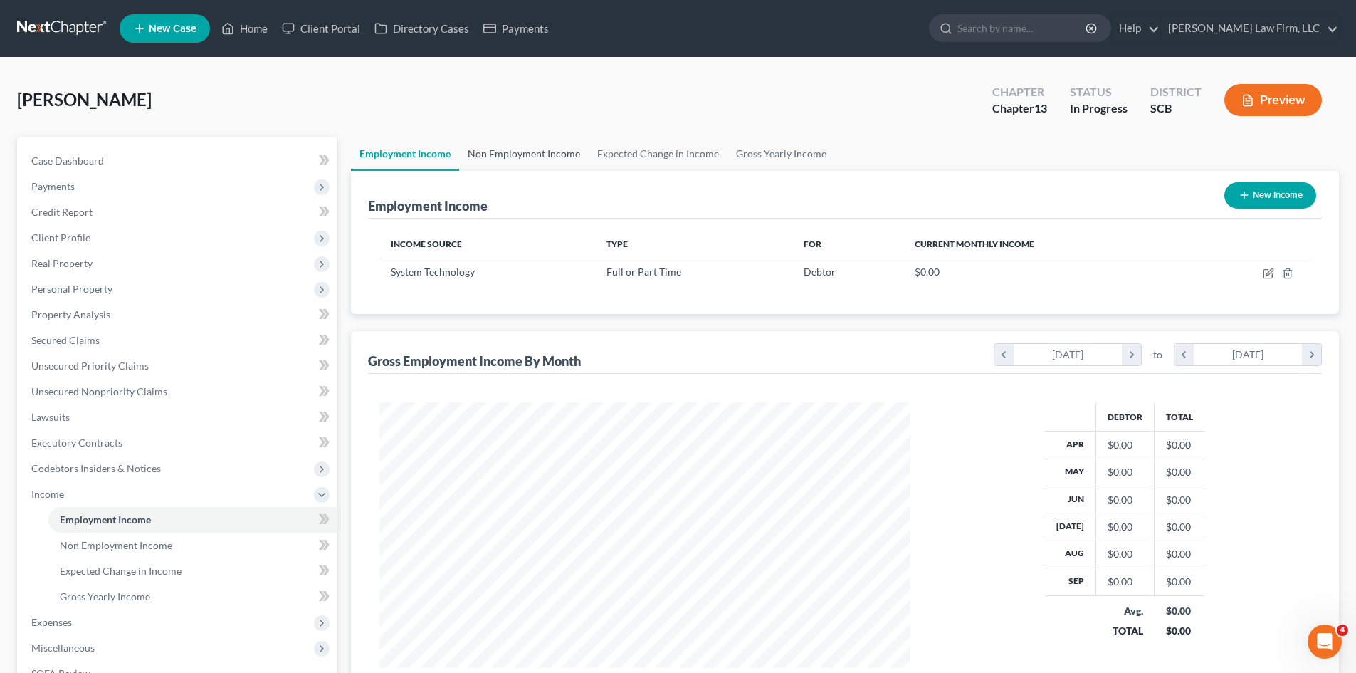
click at [542, 158] on link "Non Employment Income" at bounding box center [524, 154] width 130 height 34
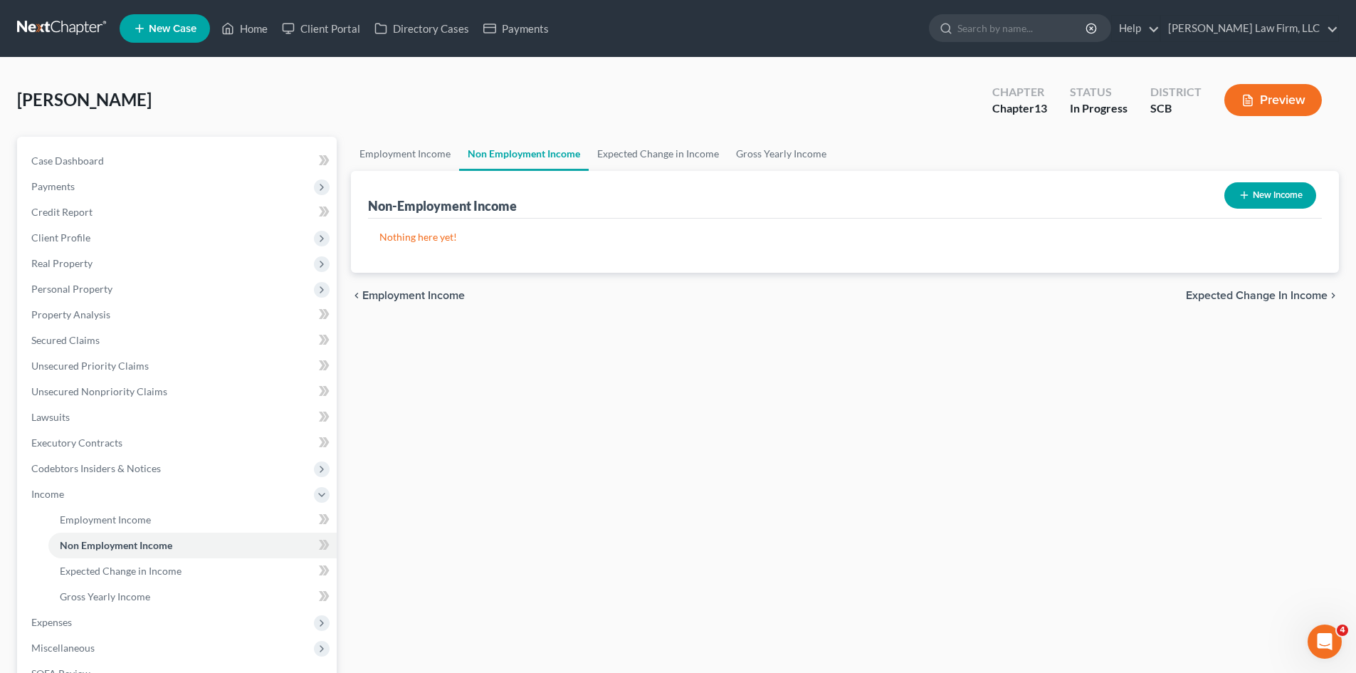
click at [1256, 202] on button "New Income" at bounding box center [1270, 195] width 92 height 26
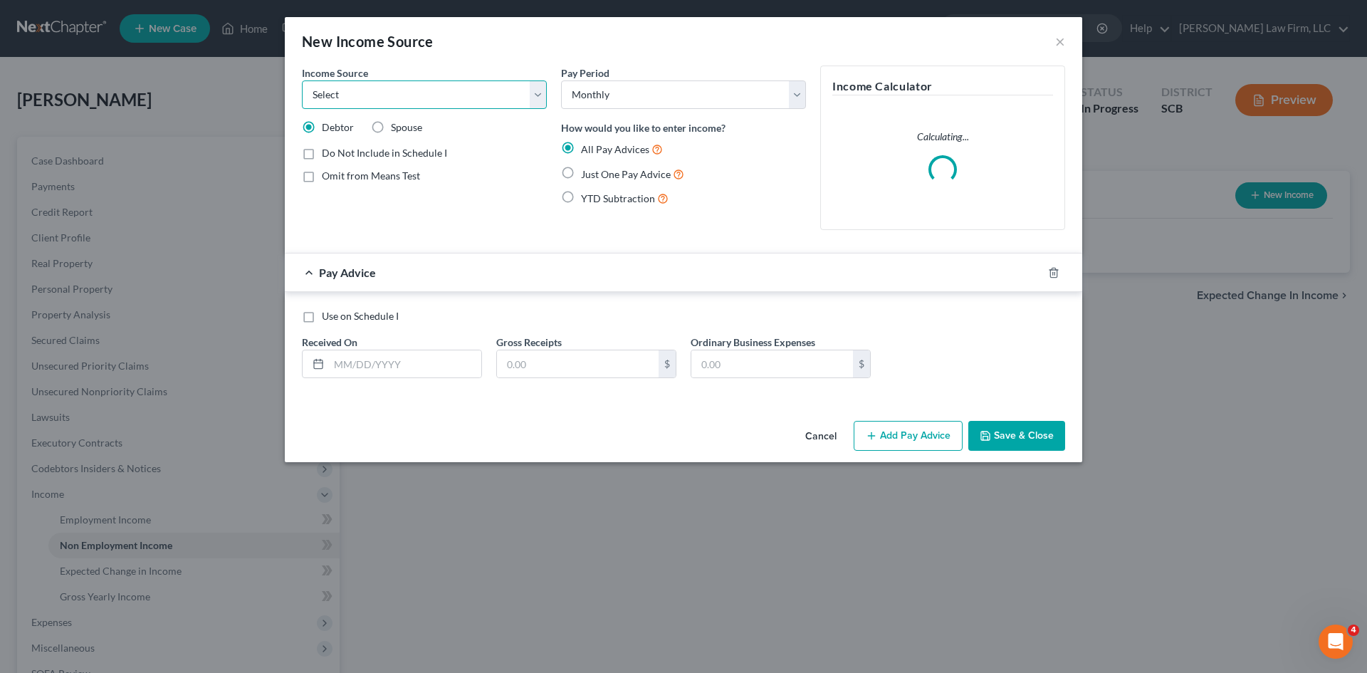
click at [370, 88] on select "Select Unemployment Disability (from employer) Pension Retirement Social Securi…" at bounding box center [424, 94] width 245 height 28
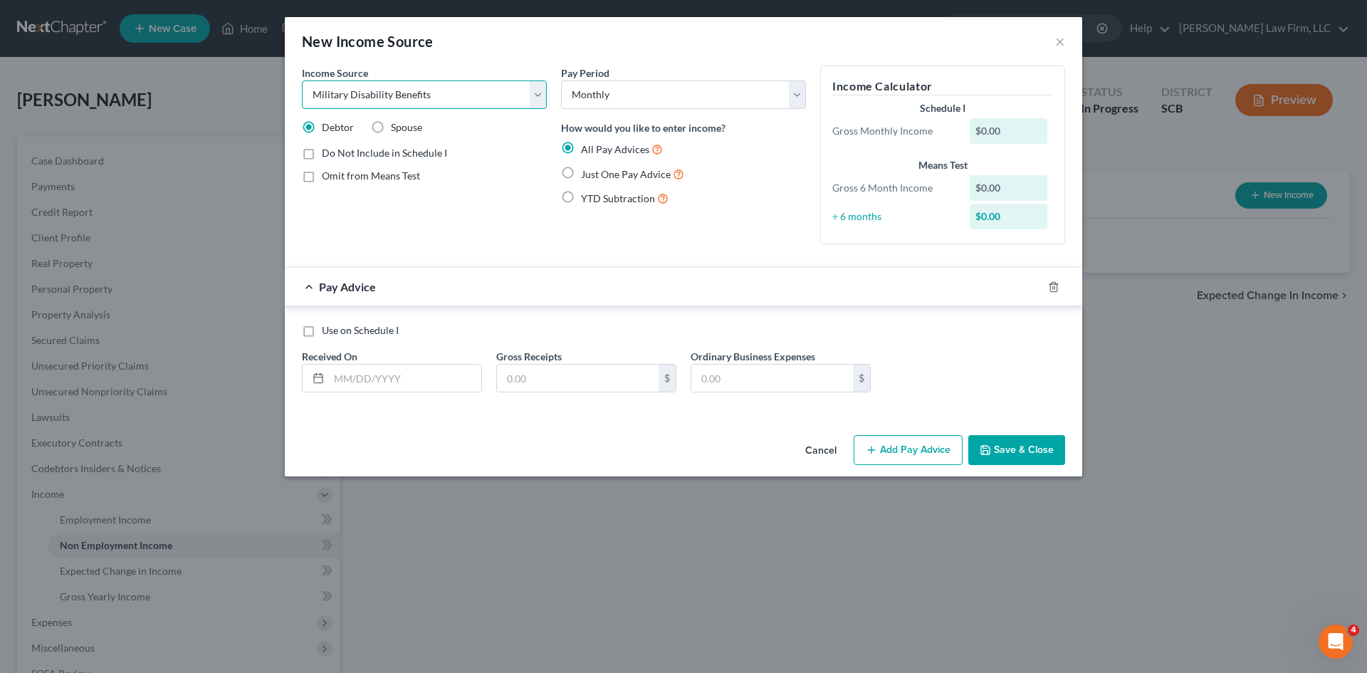
click at [302, 80] on select "Select Unemployment Disability (from employer) Pension Retirement Social Securi…" at bounding box center [424, 94] width 245 height 28
click at [322, 179] on label "Omit from Means Test" at bounding box center [371, 176] width 98 height 14
click at [327, 178] on input "Omit from Means Test" at bounding box center [331, 173] width 9 height 9
click at [358, 378] on input "text" at bounding box center [405, 377] width 152 height 27
click at [395, 385] on input "text" at bounding box center [405, 377] width 152 height 27
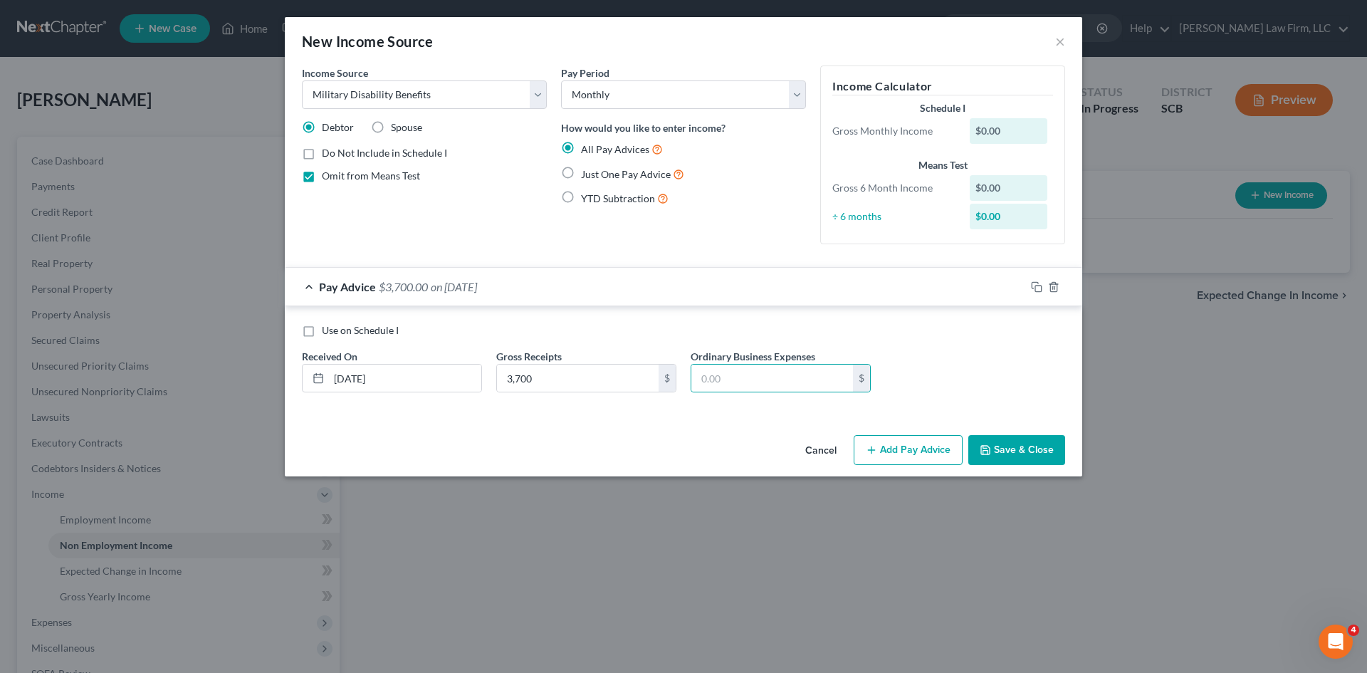
click at [1013, 456] on button "Save & Close" at bounding box center [1016, 450] width 97 height 30
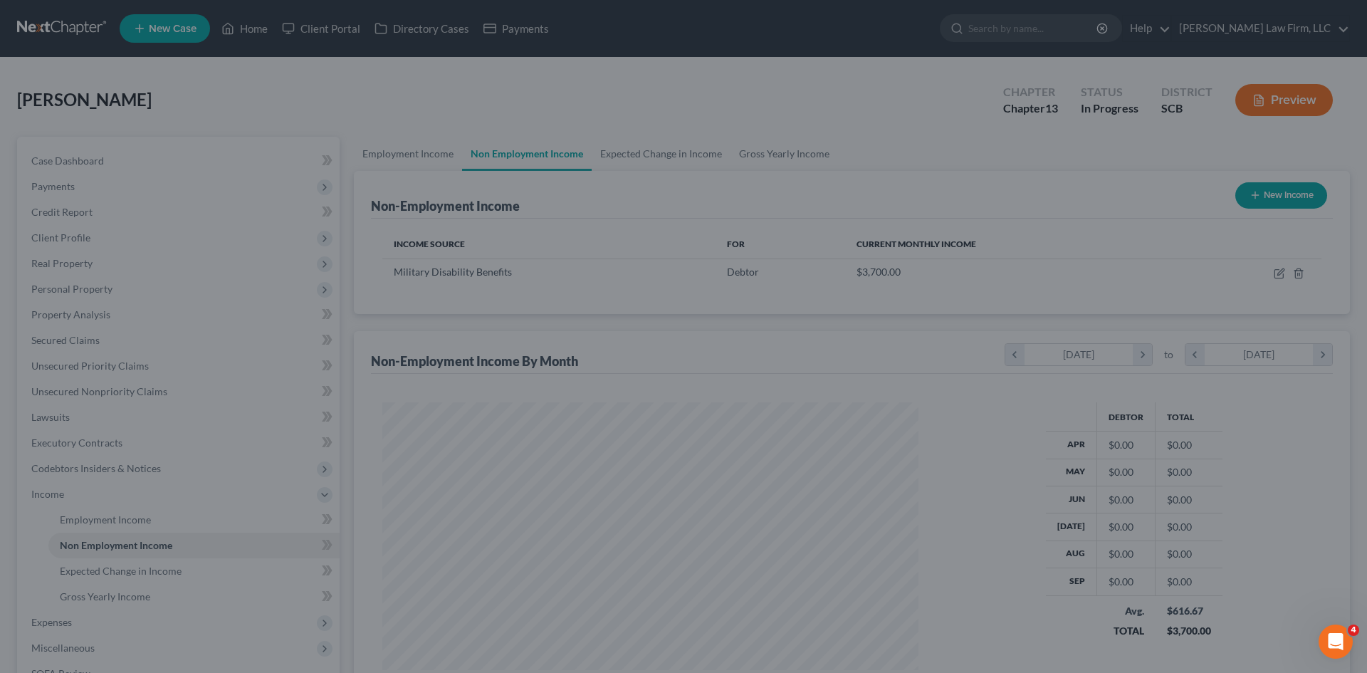
scroll to position [265, 559]
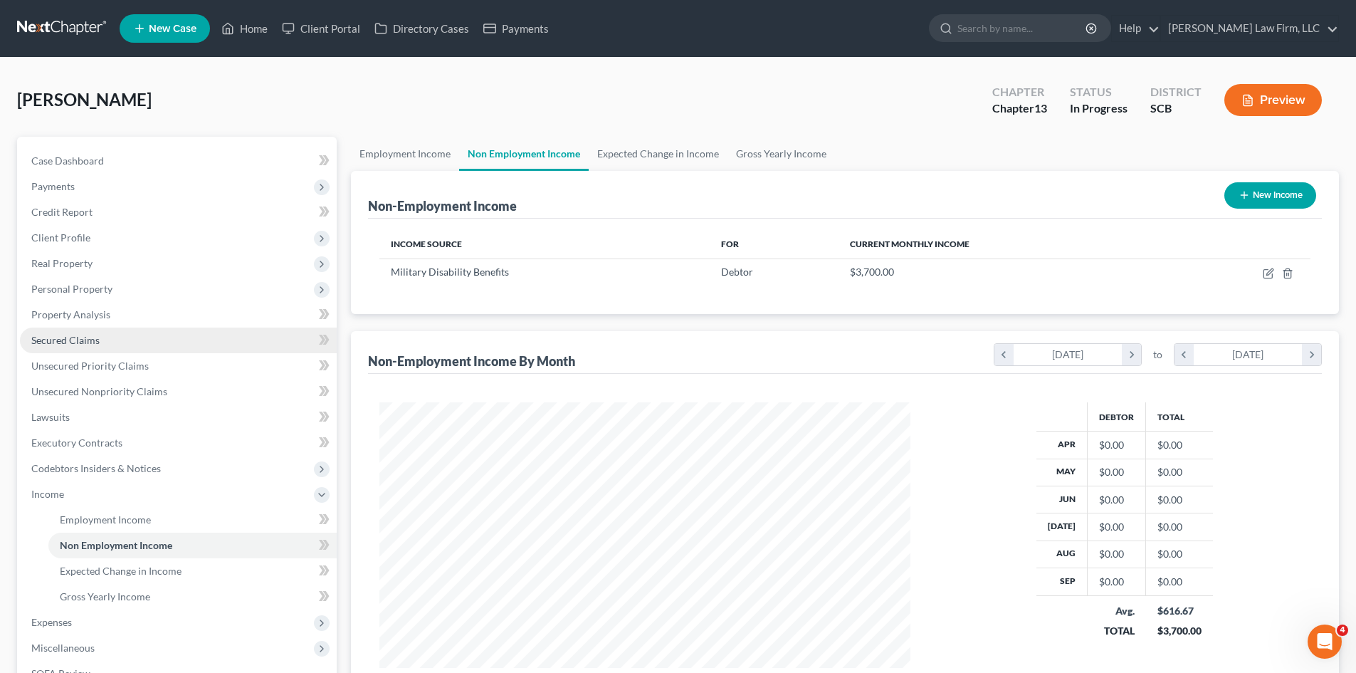
click at [54, 343] on span "Secured Claims" at bounding box center [65, 340] width 68 height 12
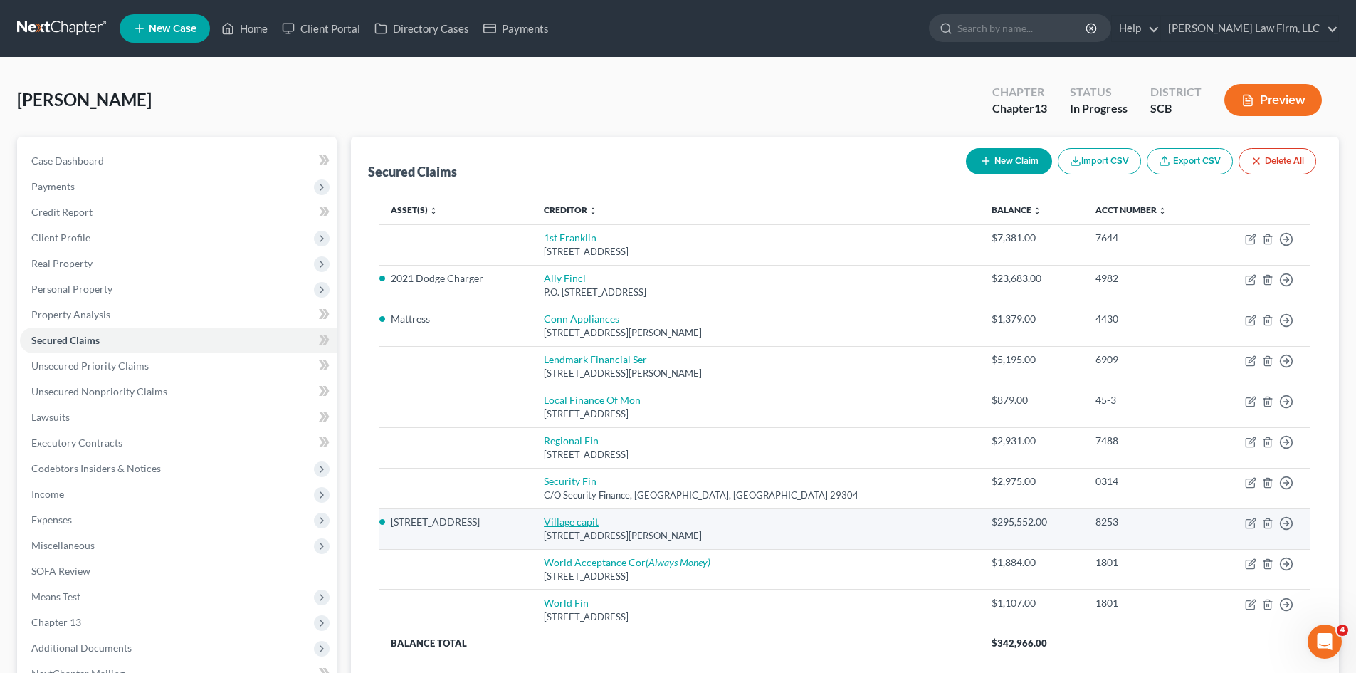
click at [599, 525] on link "Village capit" at bounding box center [571, 521] width 55 height 12
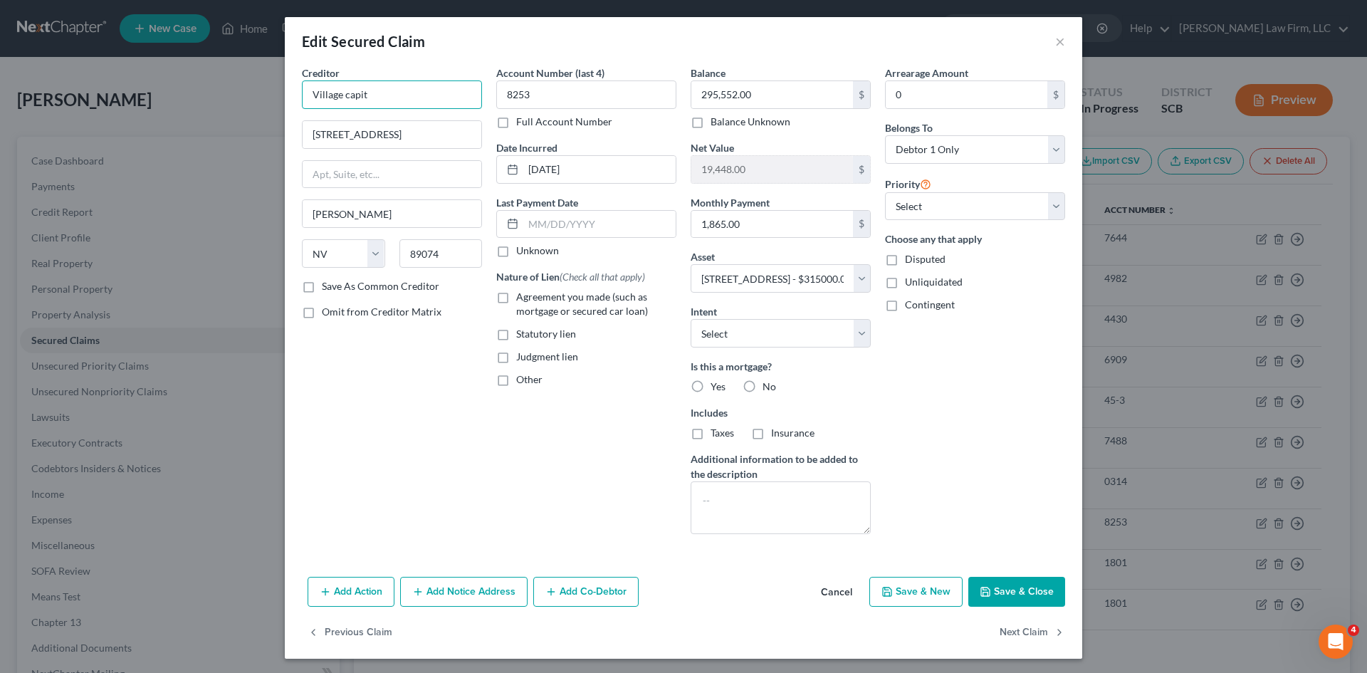
drag, startPoint x: 359, startPoint y: 100, endPoint x: 404, endPoint y: 96, distance: 45.8
click at [360, 99] on input "Village capit" at bounding box center [392, 94] width 180 height 28
click at [516, 295] on label "Agreement you made (such as mortgage or secured car loan)" at bounding box center [596, 304] width 160 height 28
click at [522, 295] on input "Agreement you made (such as mortgage or secured car loan)" at bounding box center [526, 294] width 9 height 9
click at [516, 382] on label "Other" at bounding box center [529, 379] width 26 height 14
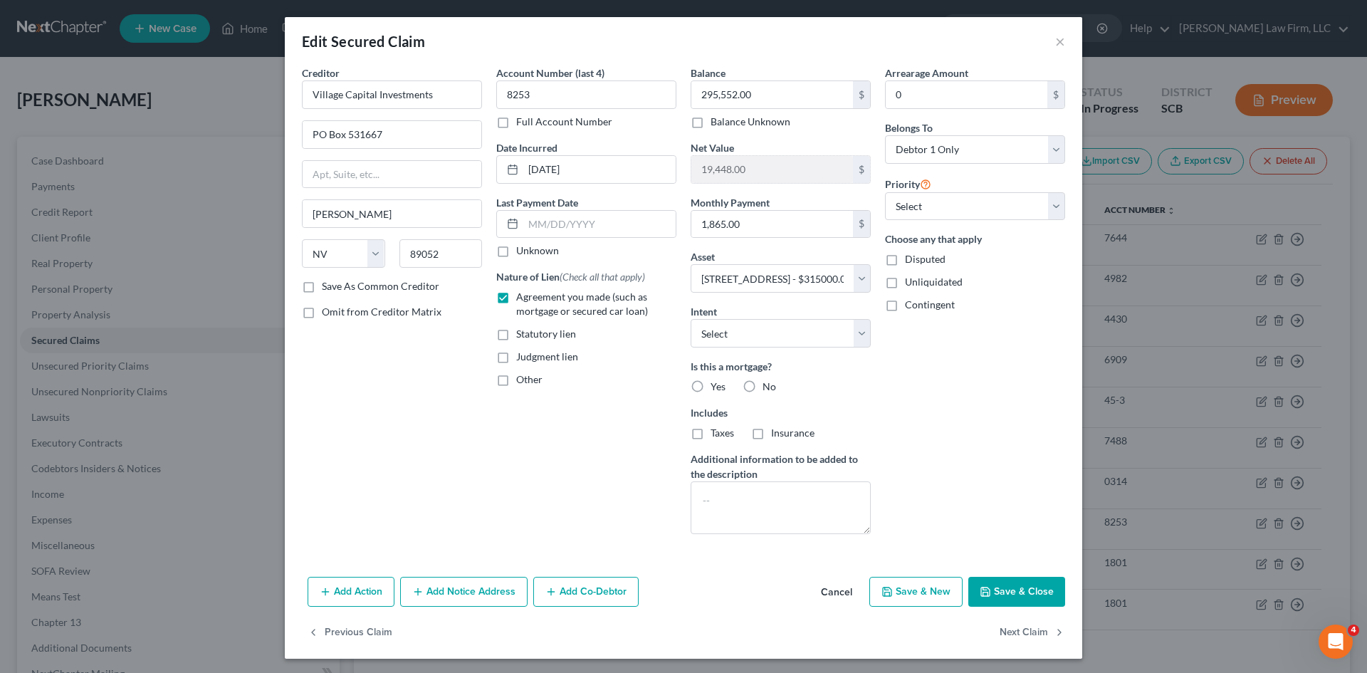
click at [522, 382] on input "Other" at bounding box center [526, 376] width 9 height 9
click at [526, 412] on input "text" at bounding box center [586, 412] width 179 height 27
click at [791, 224] on input "1,865.00" at bounding box center [772, 224] width 162 height 27
click at [792, 226] on input "1,865.00" at bounding box center [772, 224] width 162 height 27
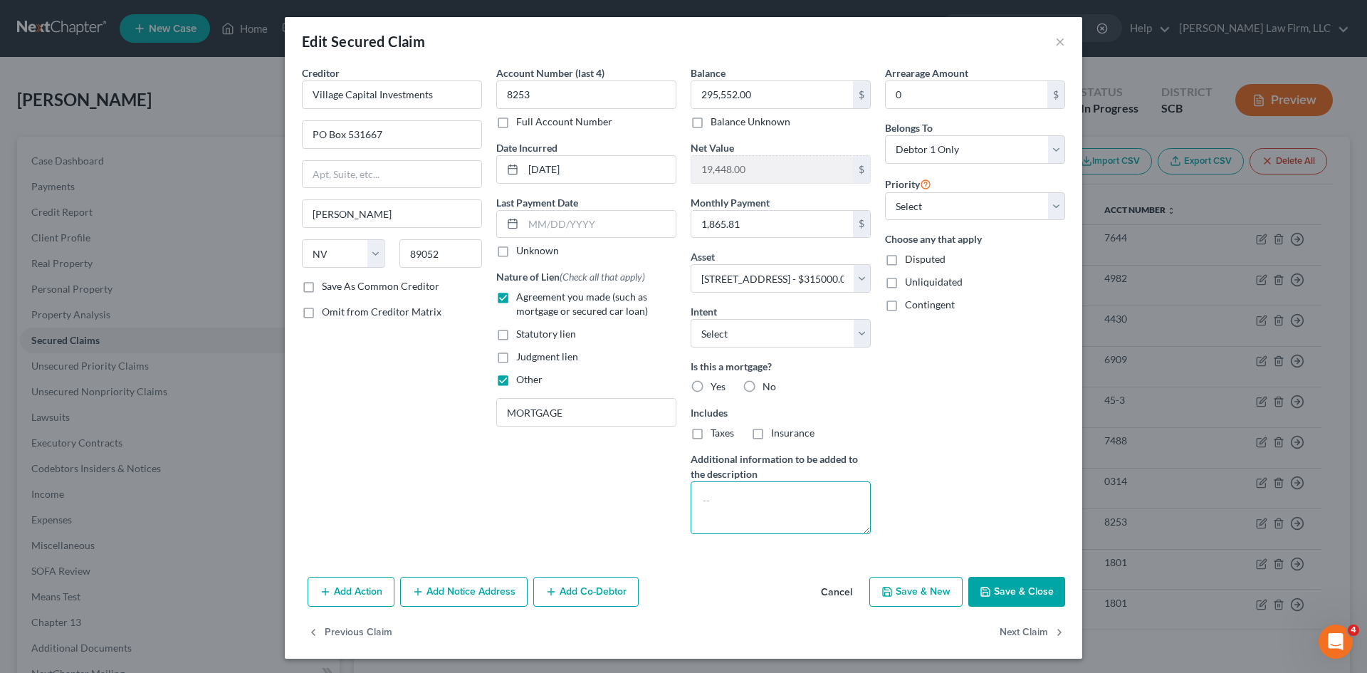
click at [811, 520] on textarea at bounding box center [780, 507] width 180 height 53
click at [577, 228] on input "text" at bounding box center [599, 224] width 152 height 27
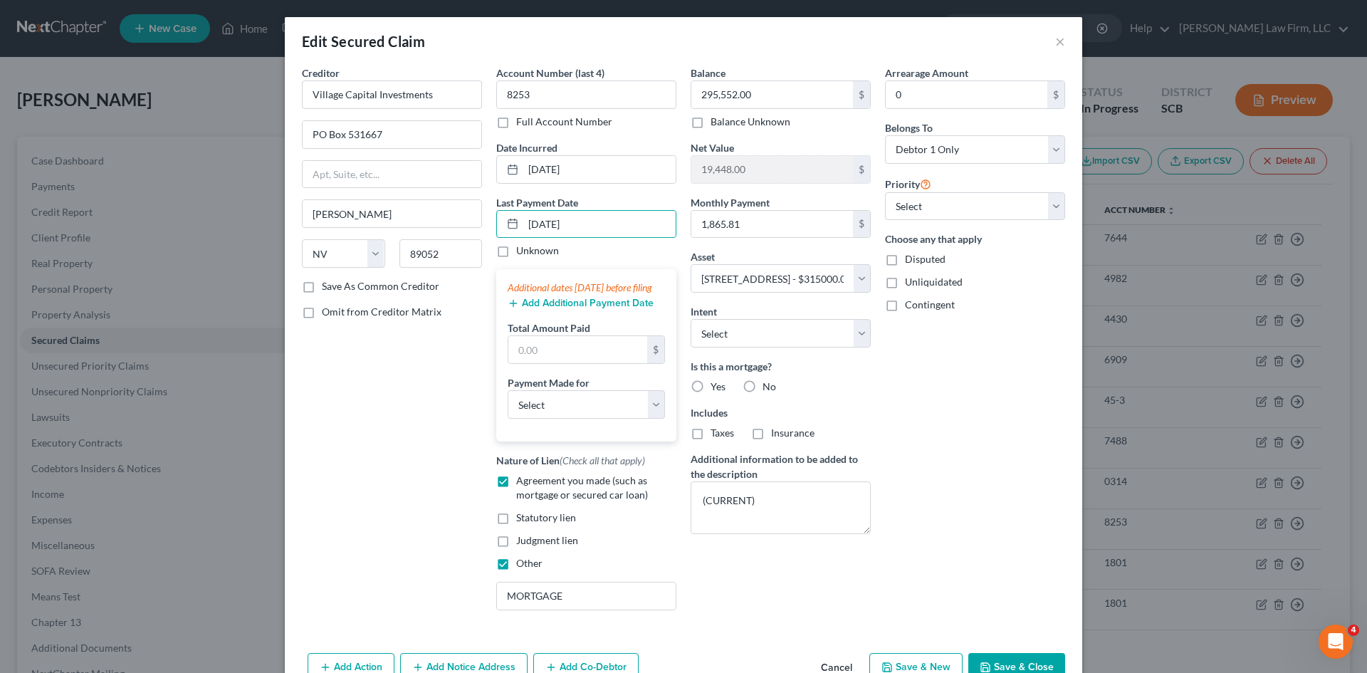
click at [582, 309] on button "Add Additional Payment Date" at bounding box center [580, 303] width 146 height 11
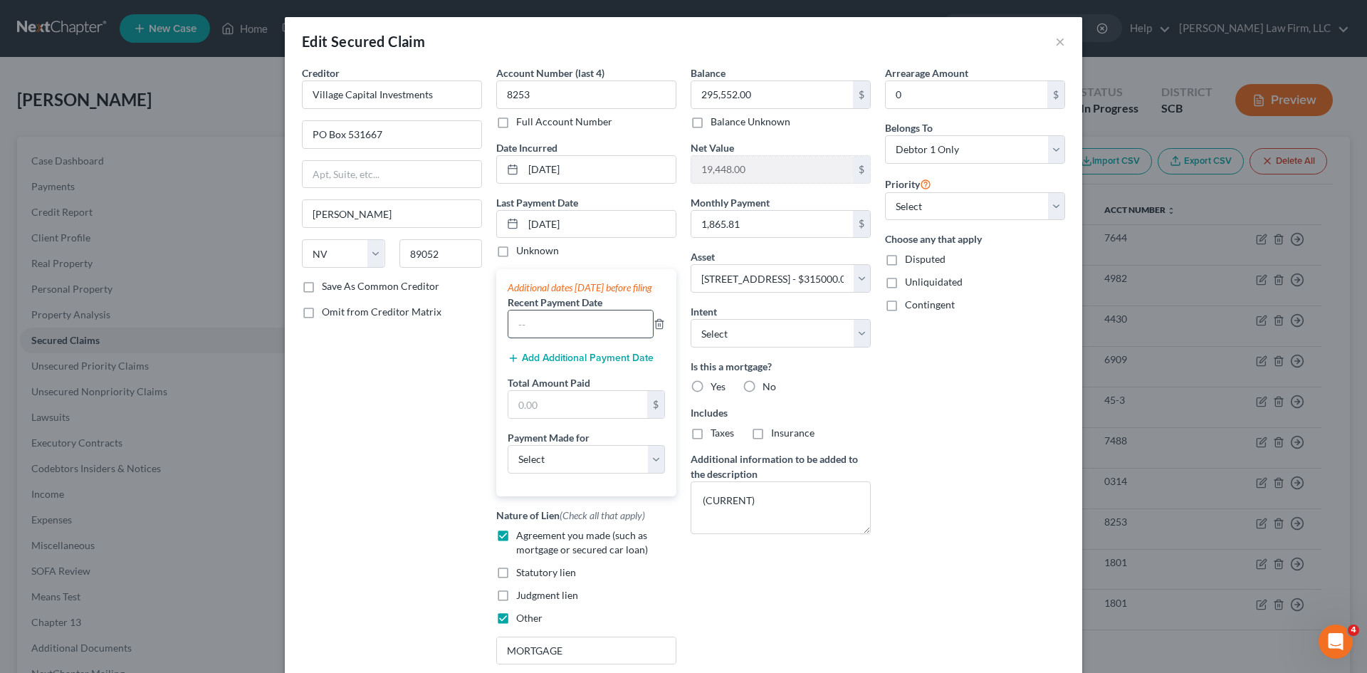
click at [586, 337] on input "text" at bounding box center [580, 323] width 144 height 27
click at [580, 364] on button "Add Additional Payment Date" at bounding box center [580, 357] width 146 height 11
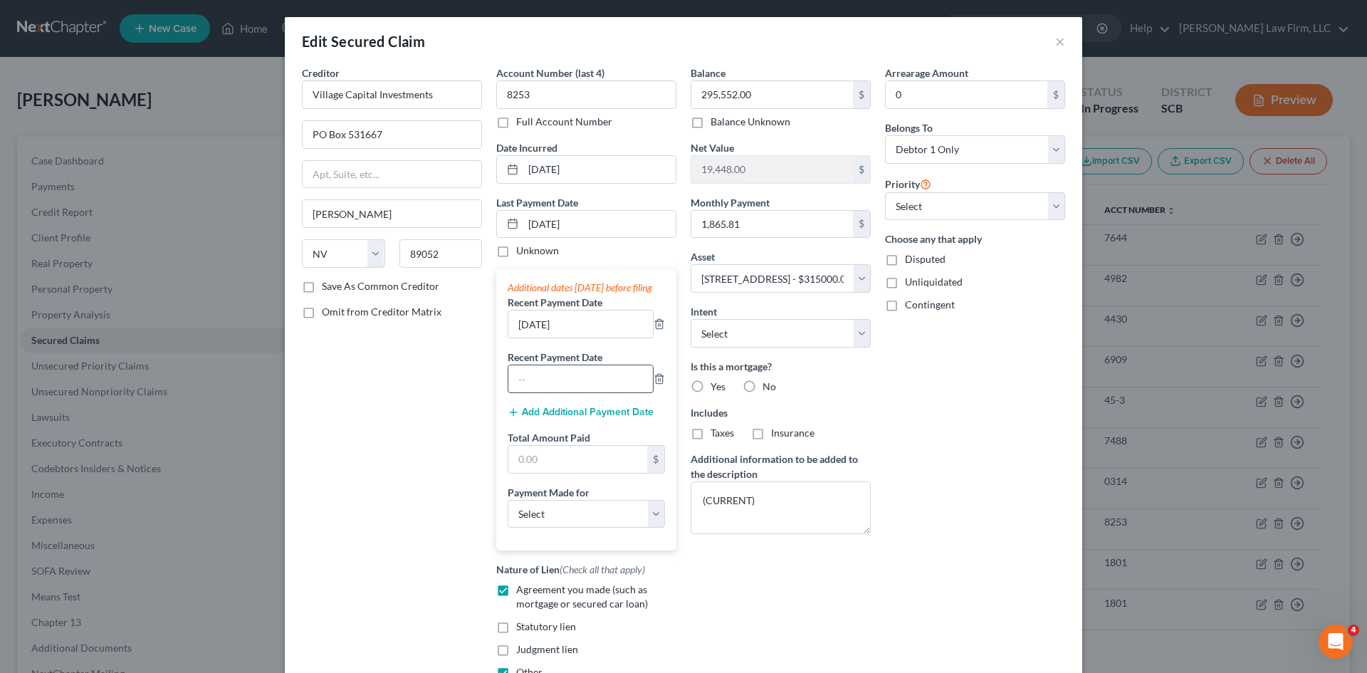
click at [576, 387] on input "text" at bounding box center [580, 378] width 144 height 27
click at [611, 473] on input "text" at bounding box center [577, 459] width 139 height 27
paste input "5597.43"
drag, startPoint x: 564, startPoint y: 530, endPoint x: 567, endPoint y: 541, distance: 11.0
click at [564, 528] on select "Select Car Credit Card Loan Repayment Mortgage Other Suppliers Or Vendors" at bounding box center [585, 514] width 157 height 28
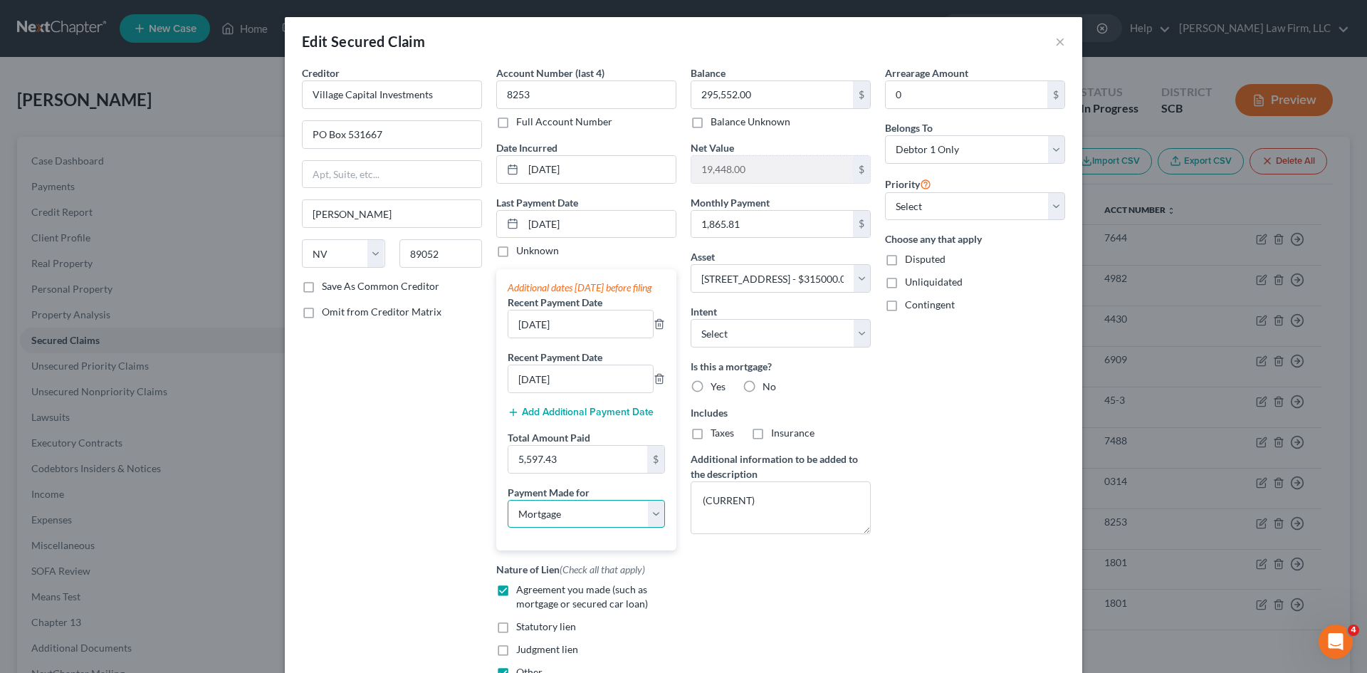
click at [507, 513] on select "Select Car Credit Card Loan Repayment Mortgage Other Suppliers Or Vendors" at bounding box center [585, 514] width 157 height 28
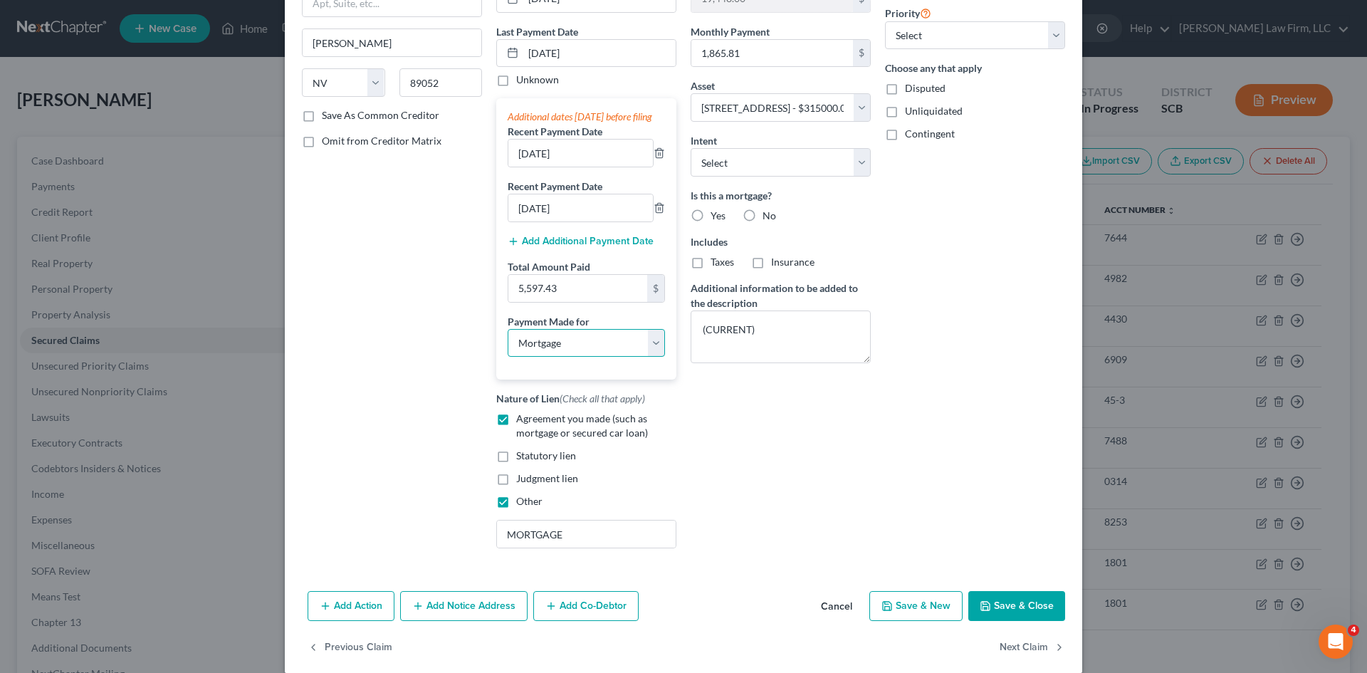
scroll to position [202, 0]
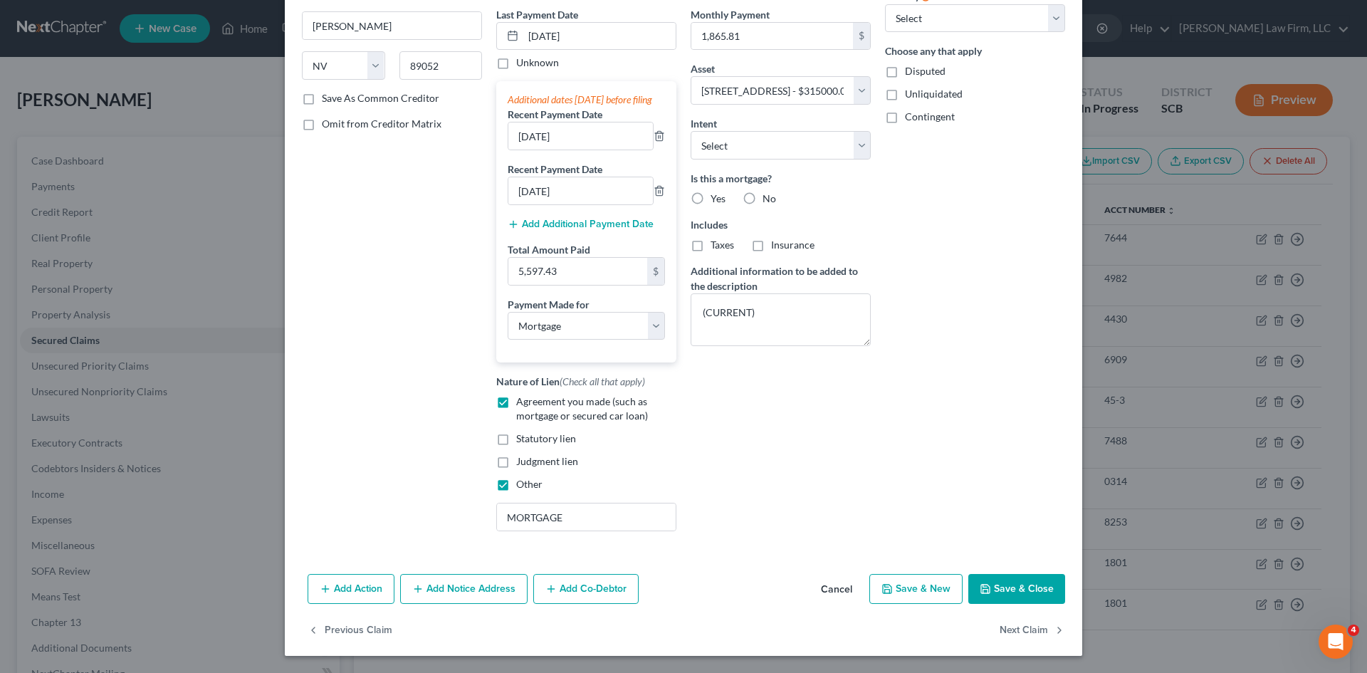
click at [1004, 576] on button "Save & Close" at bounding box center [1016, 589] width 97 height 30
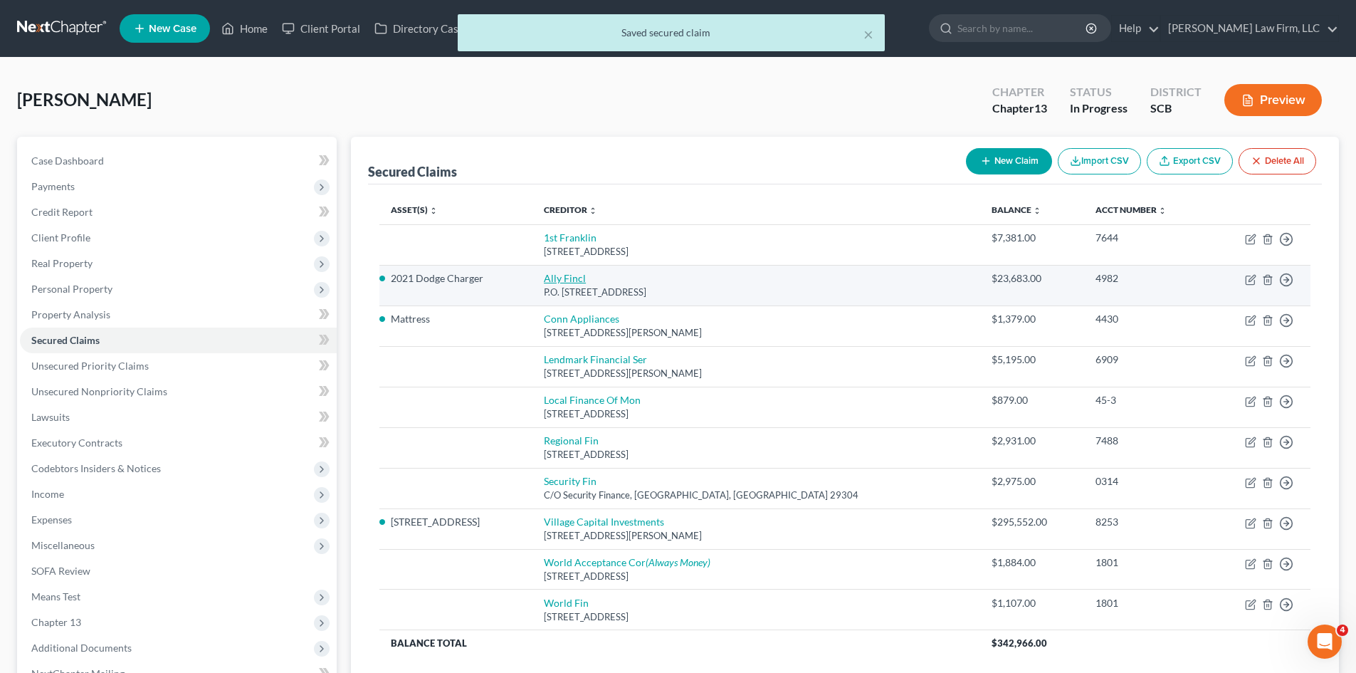
click at [586, 280] on link "Ally Fincl" at bounding box center [565, 278] width 42 height 12
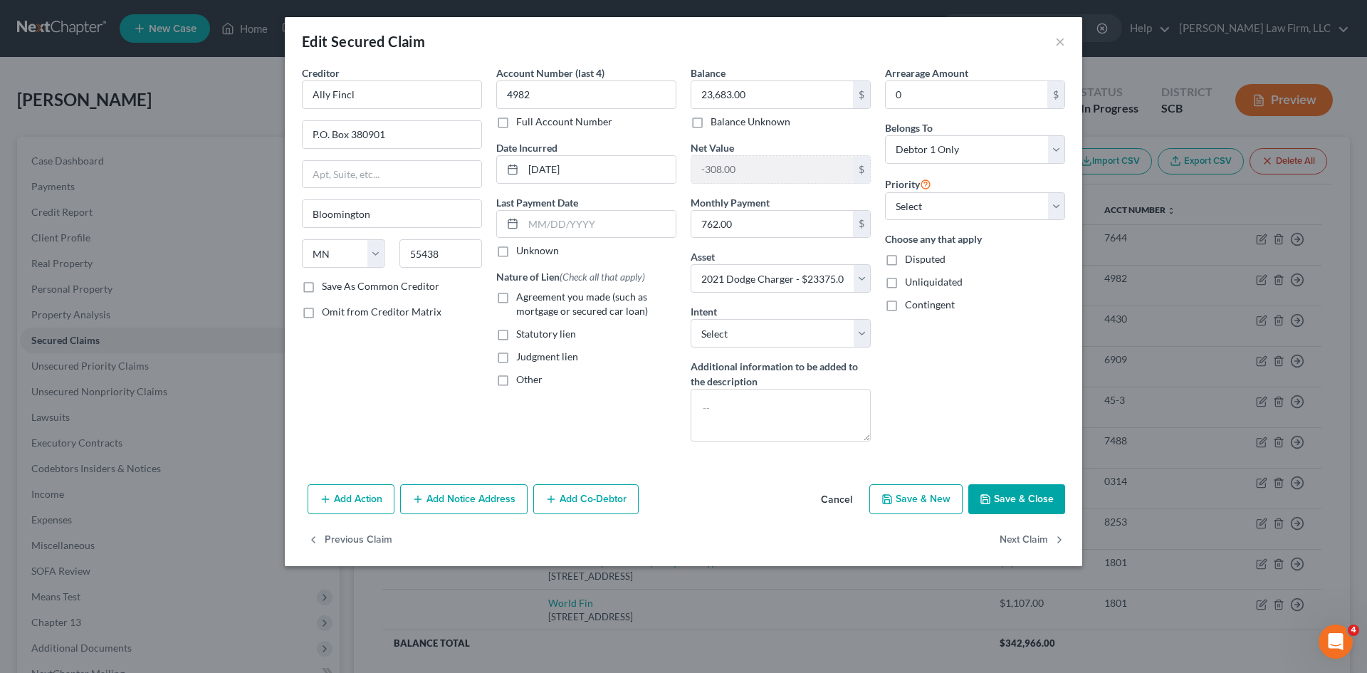
click at [516, 300] on label "Agreement you made (such as mortgage or secured car loan)" at bounding box center [596, 304] width 160 height 28
click at [522, 299] on input "Agreement you made (such as mortgage or secured car loan)" at bounding box center [526, 294] width 9 height 9
click at [516, 386] on label "Other" at bounding box center [529, 379] width 26 height 14
click at [522, 382] on input "Other" at bounding box center [526, 376] width 9 height 9
click at [527, 410] on input "text" at bounding box center [586, 412] width 179 height 27
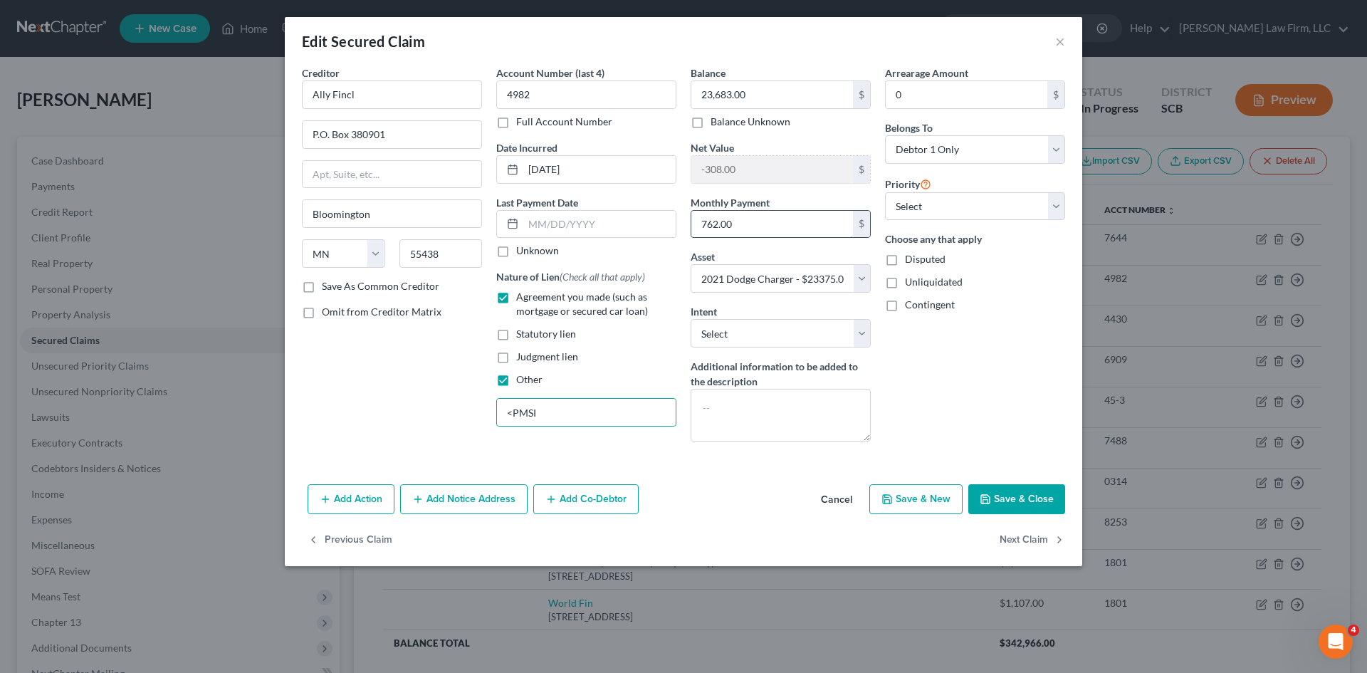
click at [733, 226] on input "762.00" at bounding box center [772, 224] width 162 height 27
drag, startPoint x: 784, startPoint y: 409, endPoint x: 792, endPoint y: 407, distance: 8.7
click at [784, 409] on textarea at bounding box center [780, 415] width 180 height 53
click at [593, 223] on input "text" at bounding box center [599, 224] width 152 height 27
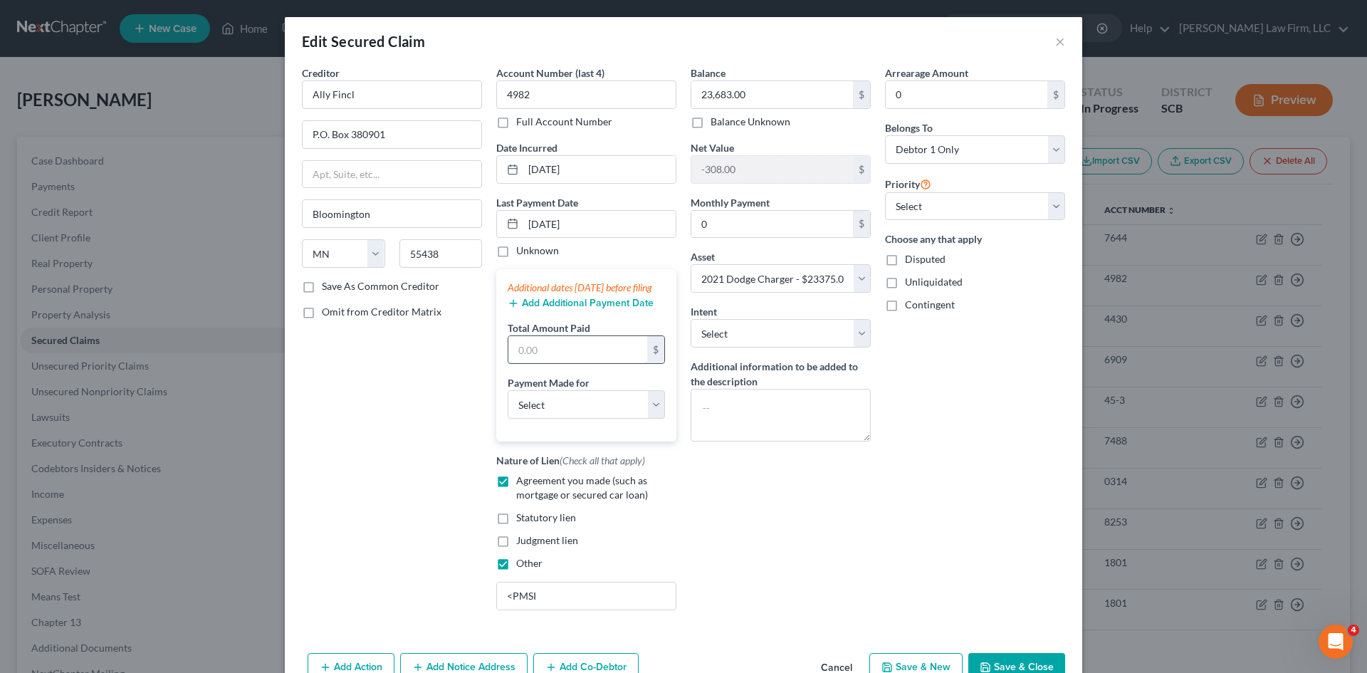
click at [558, 359] on input "text" at bounding box center [577, 349] width 139 height 27
click at [564, 416] on select "Select Car Credit Card Loan Repayment Mortgage Other Suppliers Or Vendors" at bounding box center [585, 404] width 157 height 28
click at [507, 404] on select "Select Car Credit Card Loan Repayment Mortgage Other Suppliers Or Vendors" at bounding box center [585, 404] width 157 height 28
drag, startPoint x: 403, startPoint y: 95, endPoint x: 340, endPoint y: 107, distance: 64.5
click at [340, 107] on input "Ally Fincl" at bounding box center [392, 94] width 180 height 28
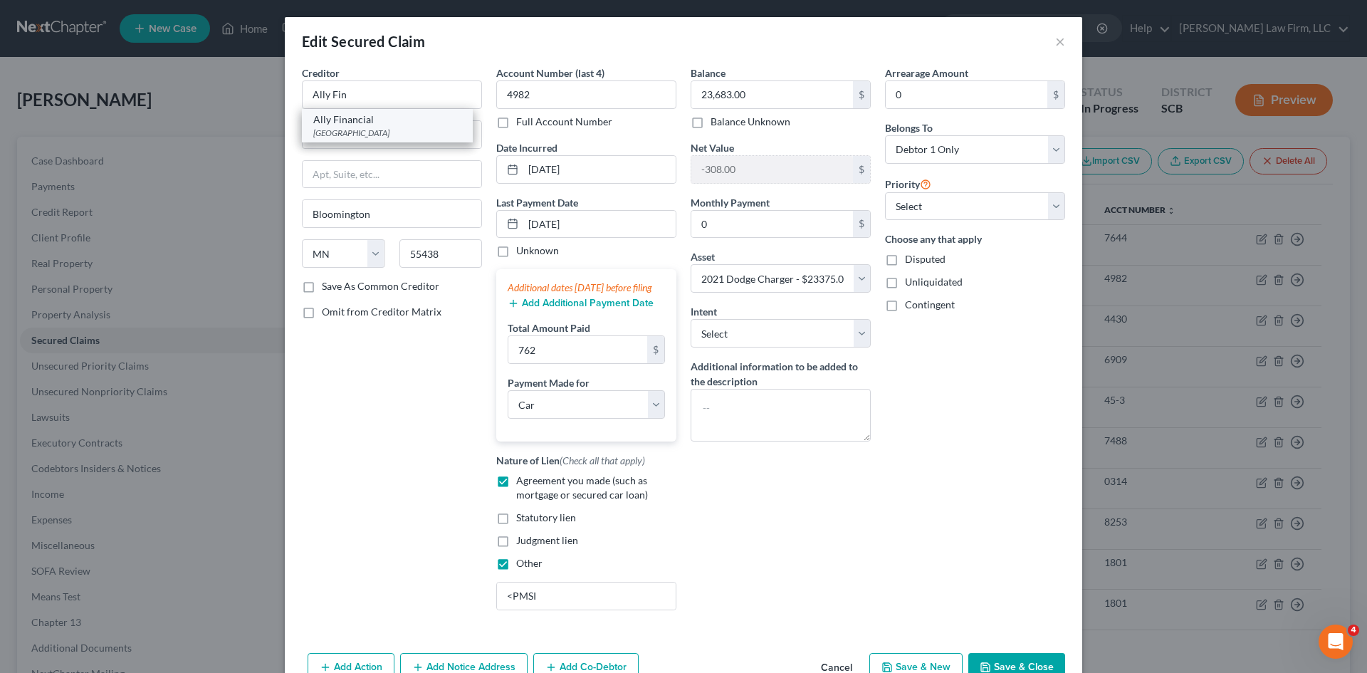
click at [340, 122] on div "Ally Financial" at bounding box center [387, 119] width 148 height 14
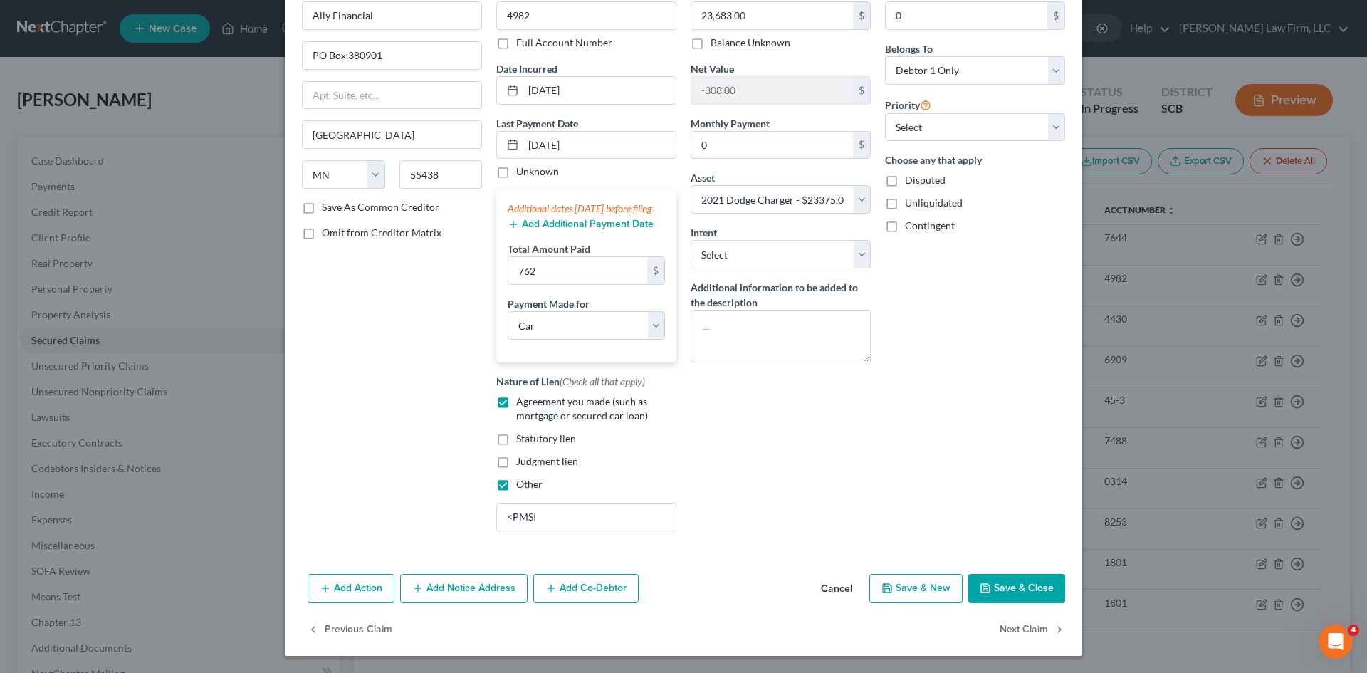
scroll to position [93, 0]
click at [987, 586] on icon "button" at bounding box center [984, 587] width 11 height 11
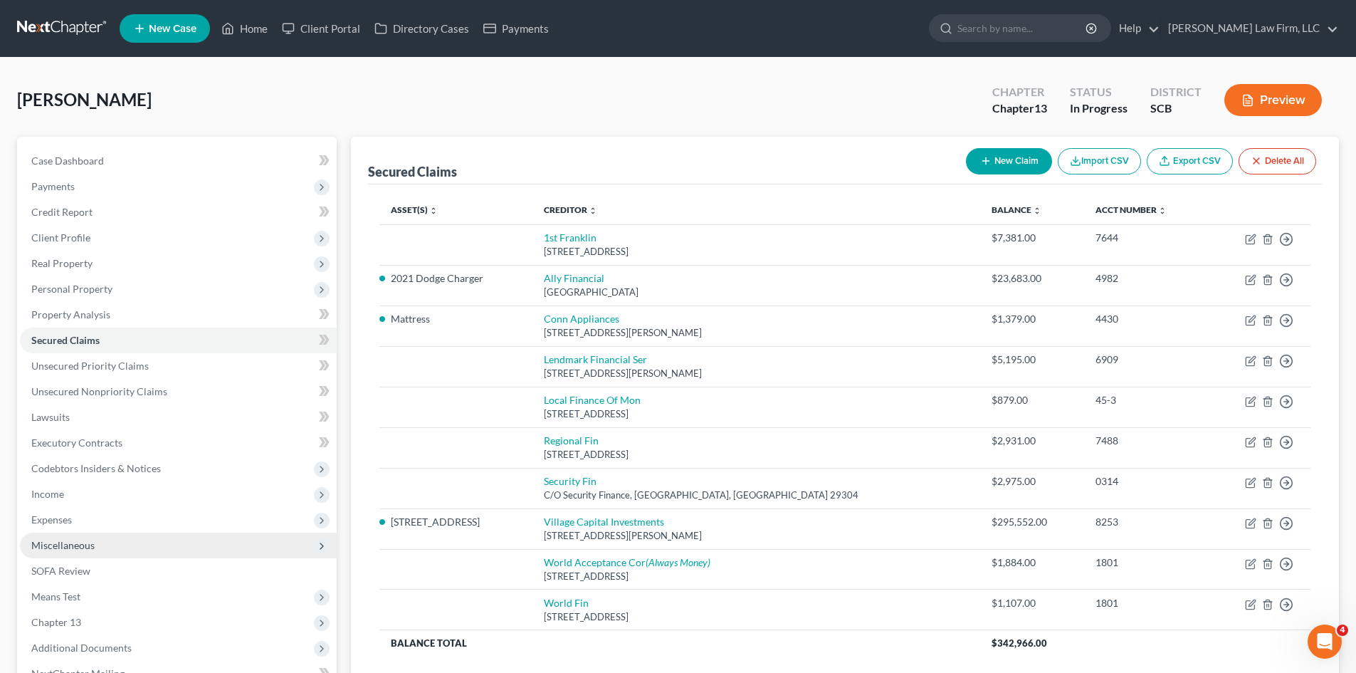
click at [70, 541] on span "Miscellaneous" at bounding box center [62, 545] width 63 height 12
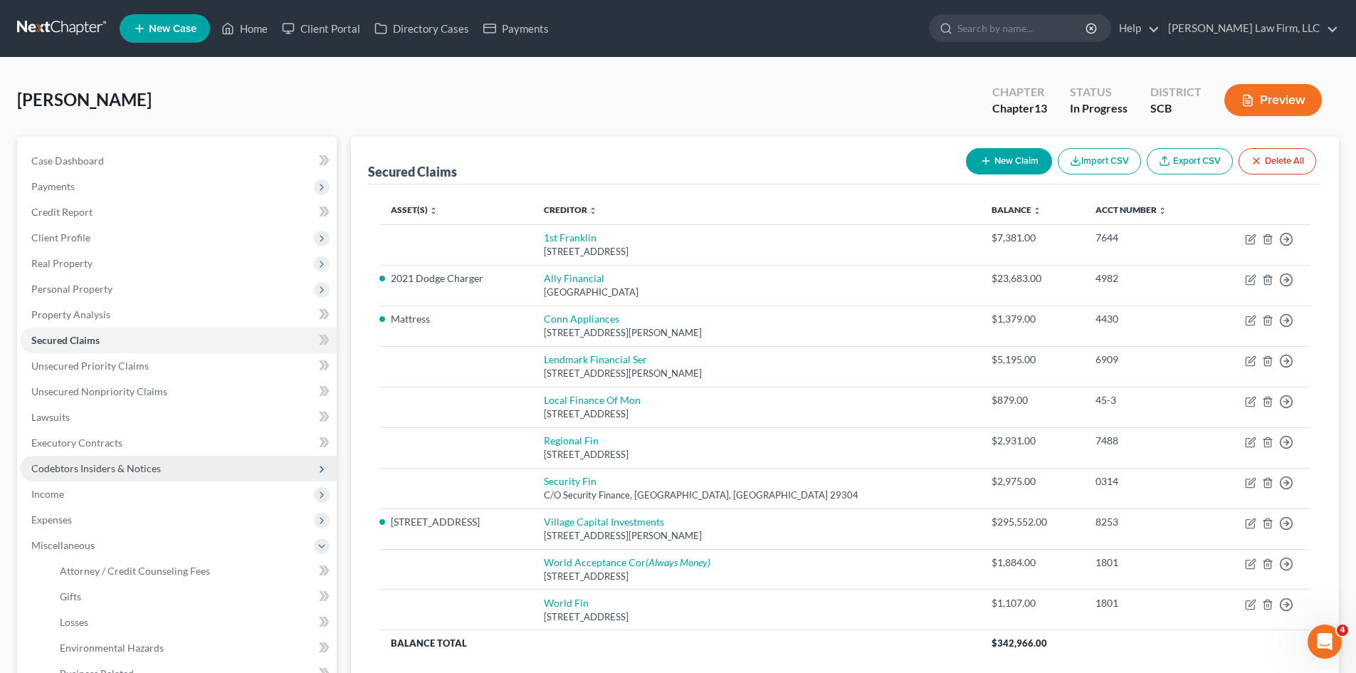
click at [77, 461] on span "Codebtors Insiders & Notices" at bounding box center [178, 469] width 317 height 26
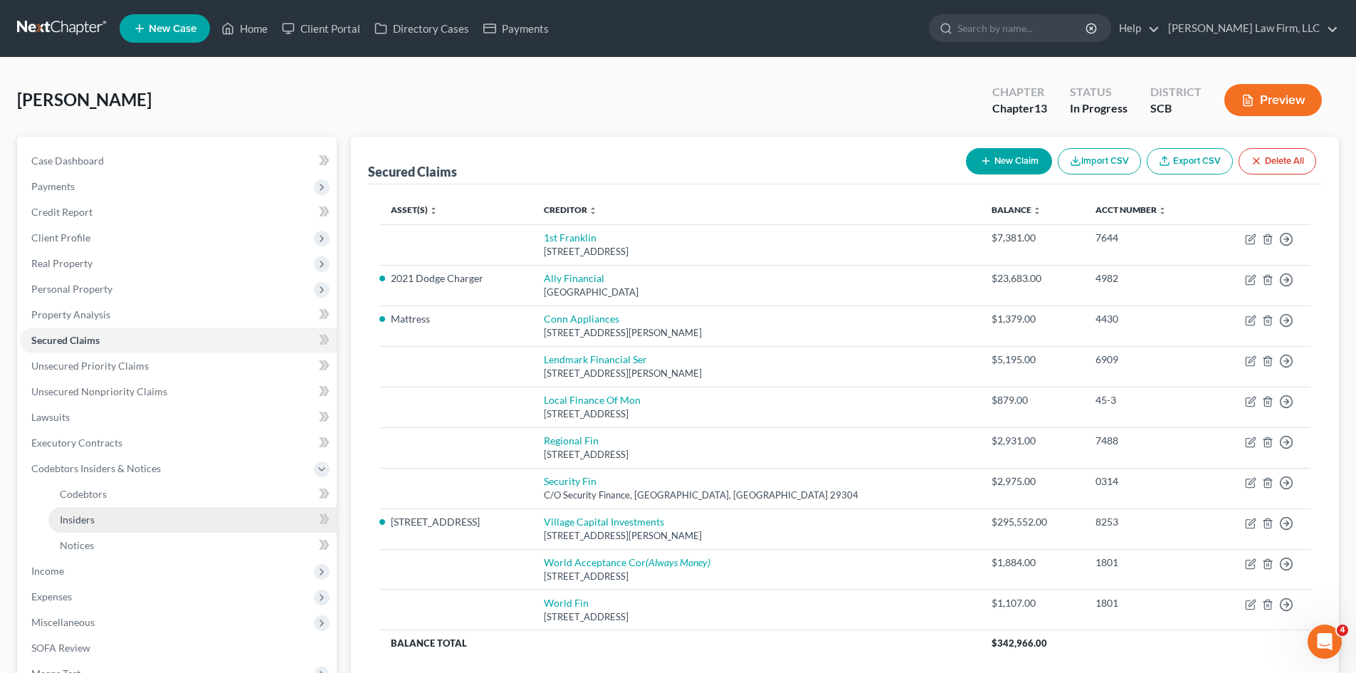
click at [85, 513] on span "Insiders" at bounding box center [77, 519] width 35 height 12
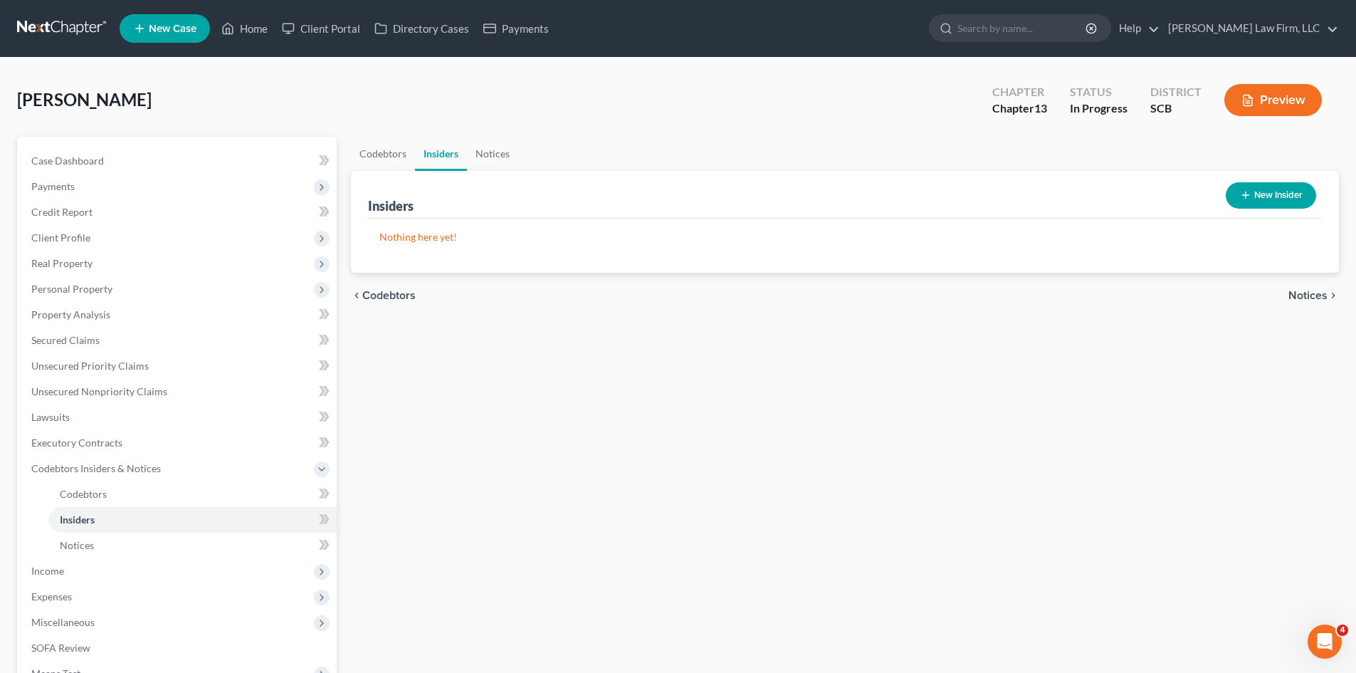
click at [1251, 206] on button "New Insider" at bounding box center [1271, 195] width 90 height 26
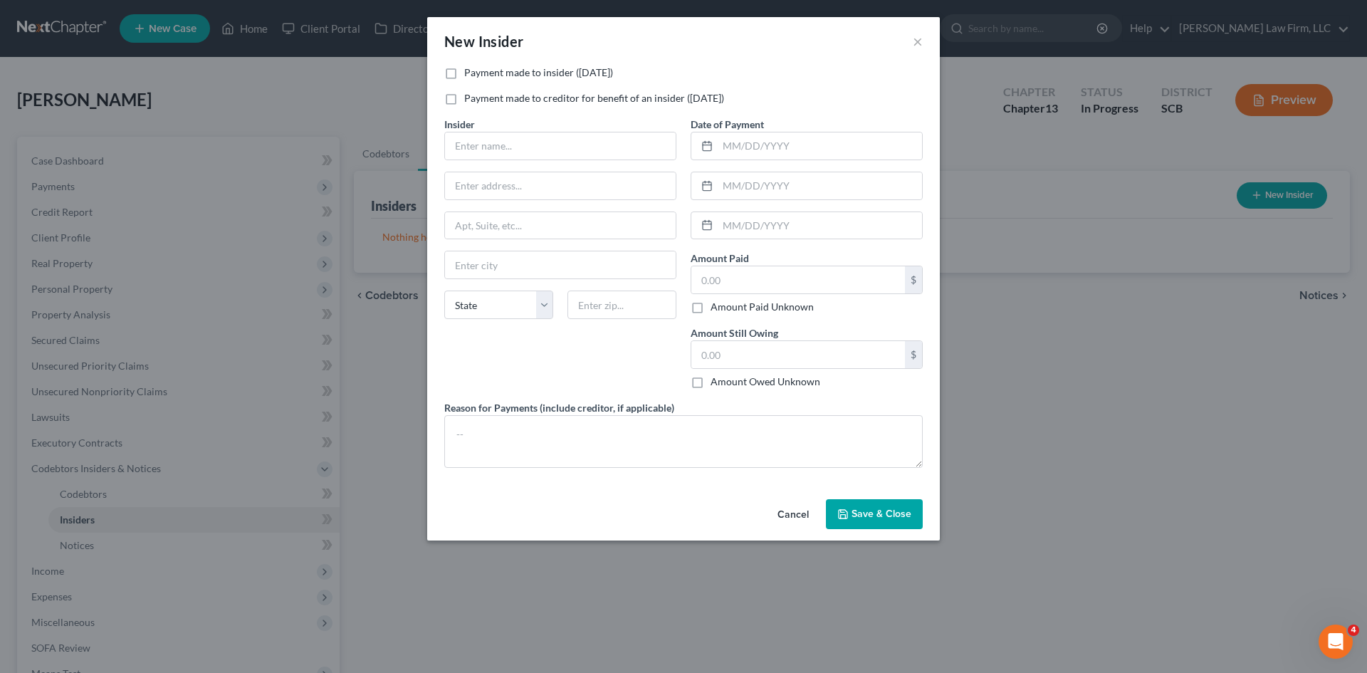
click at [573, 76] on label "Payment made to insider ([DATE])" at bounding box center [538, 72] width 149 height 14
click at [479, 75] on input "Payment made to insider ([DATE])" at bounding box center [474, 69] width 9 height 9
click at [515, 143] on input "text" at bounding box center [560, 145] width 231 height 27
click at [872, 147] on input "text" at bounding box center [819, 145] width 204 height 27
click at [837, 278] on input "text" at bounding box center [798, 279] width 214 height 27
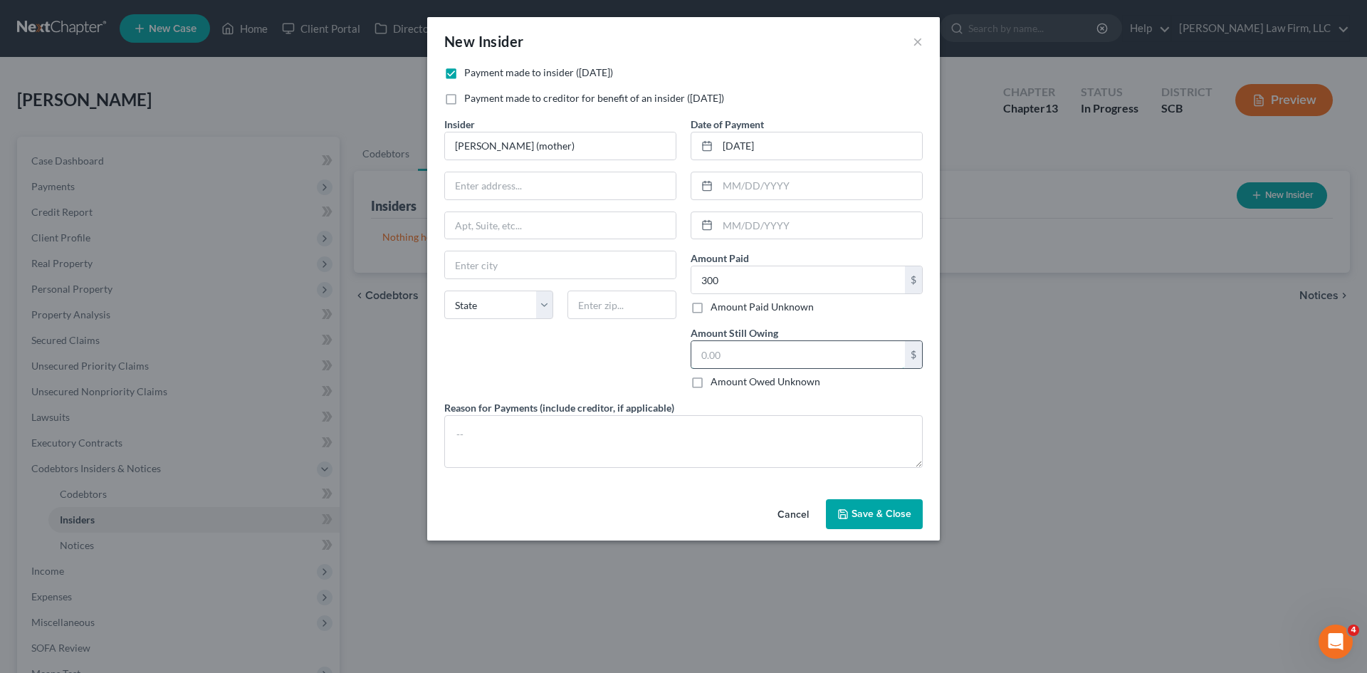
click at [840, 350] on input "text" at bounding box center [798, 354] width 214 height 27
click at [768, 436] on textarea at bounding box center [683, 441] width 478 height 53
click at [886, 518] on span "Save & Close" at bounding box center [881, 513] width 60 height 12
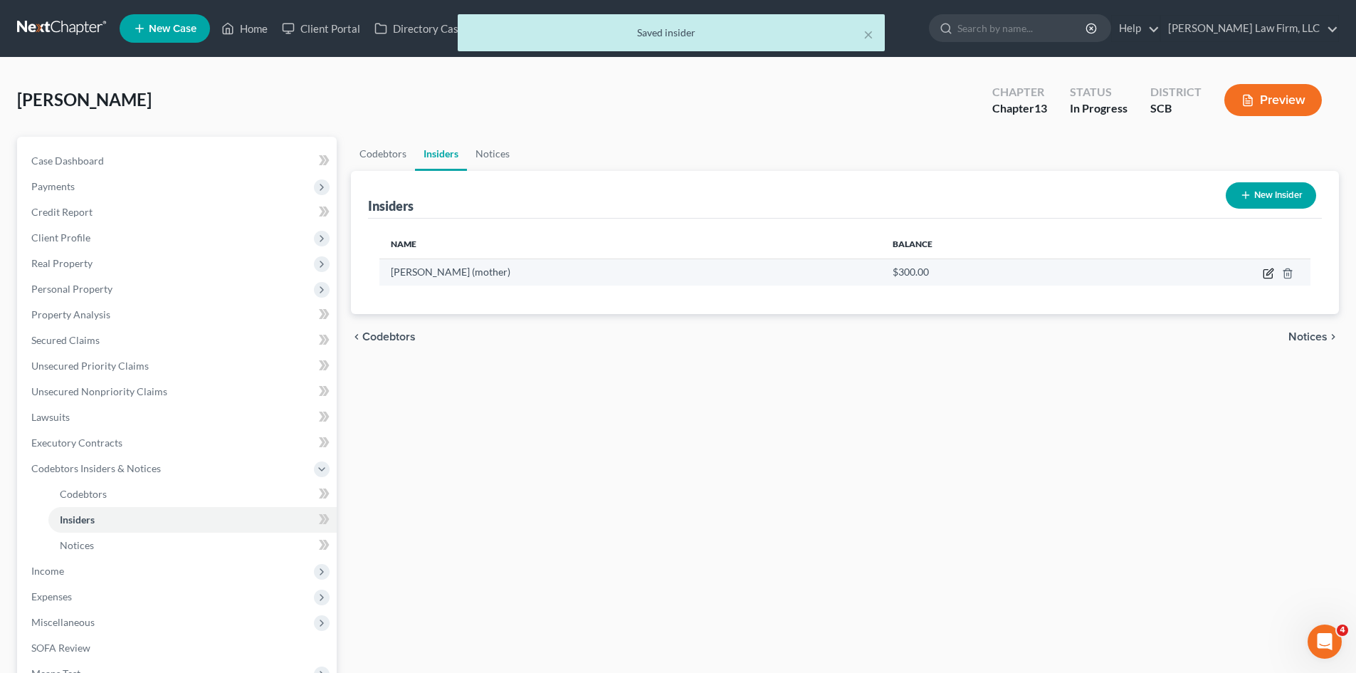
click at [1270, 275] on icon "button" at bounding box center [1268, 273] width 11 height 11
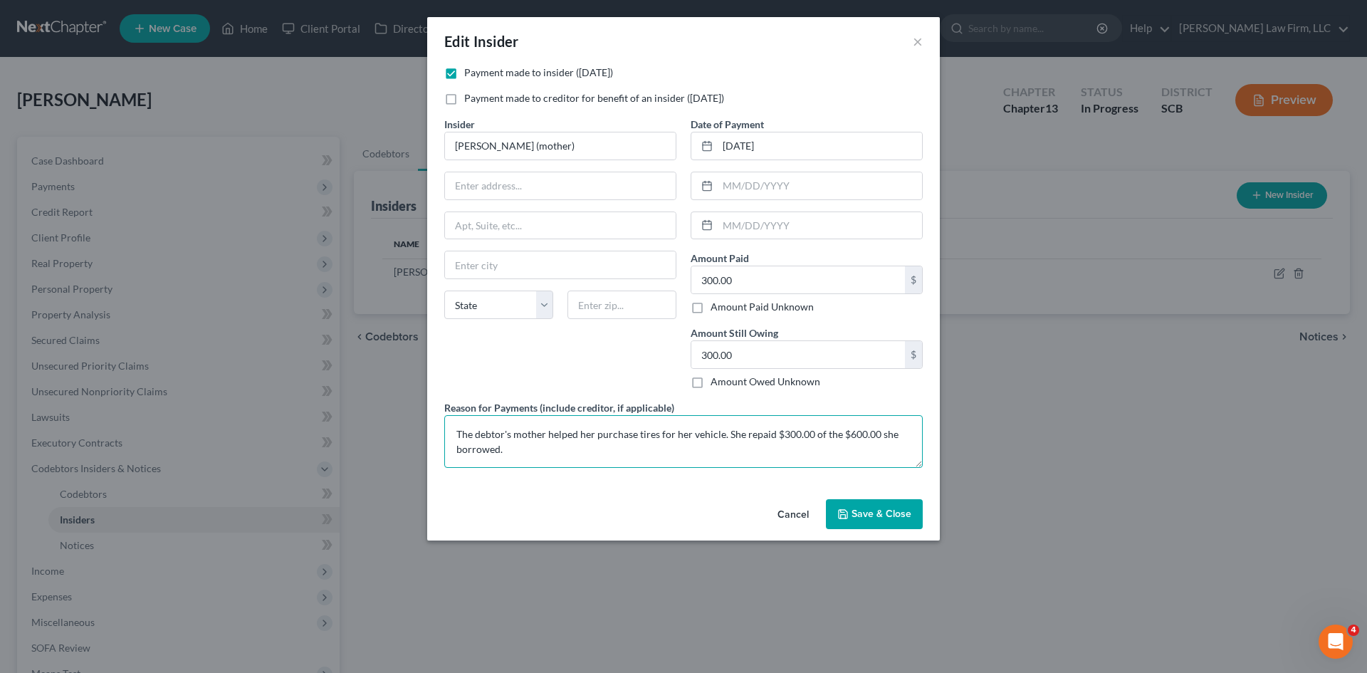
drag, startPoint x: 451, startPoint y: 433, endPoint x: 499, endPoint y: 458, distance: 54.8
click at [499, 458] on textarea "The debtor's mother helped her purchase tires for her vehicle. She repaid $300.…" at bounding box center [683, 441] width 478 height 53
click at [864, 520] on button "Save & Close" at bounding box center [874, 514] width 97 height 30
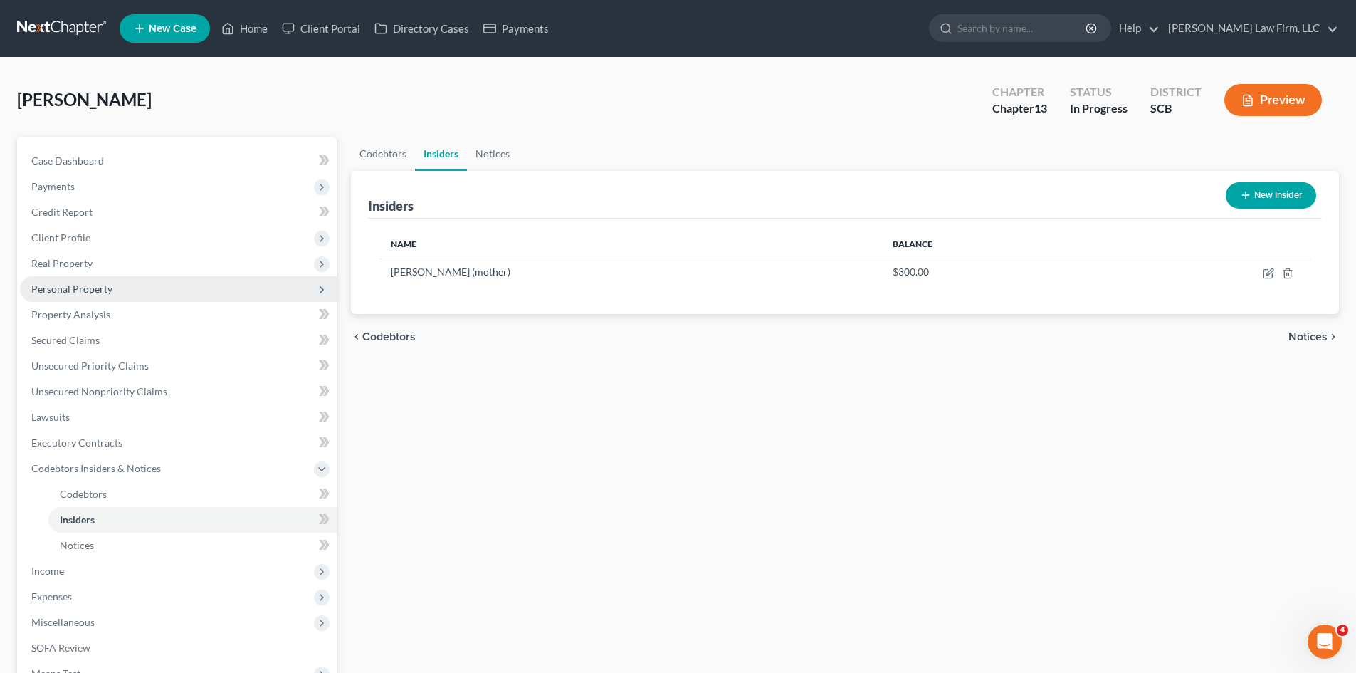
click at [80, 294] on span "Personal Property" at bounding box center [71, 289] width 81 height 12
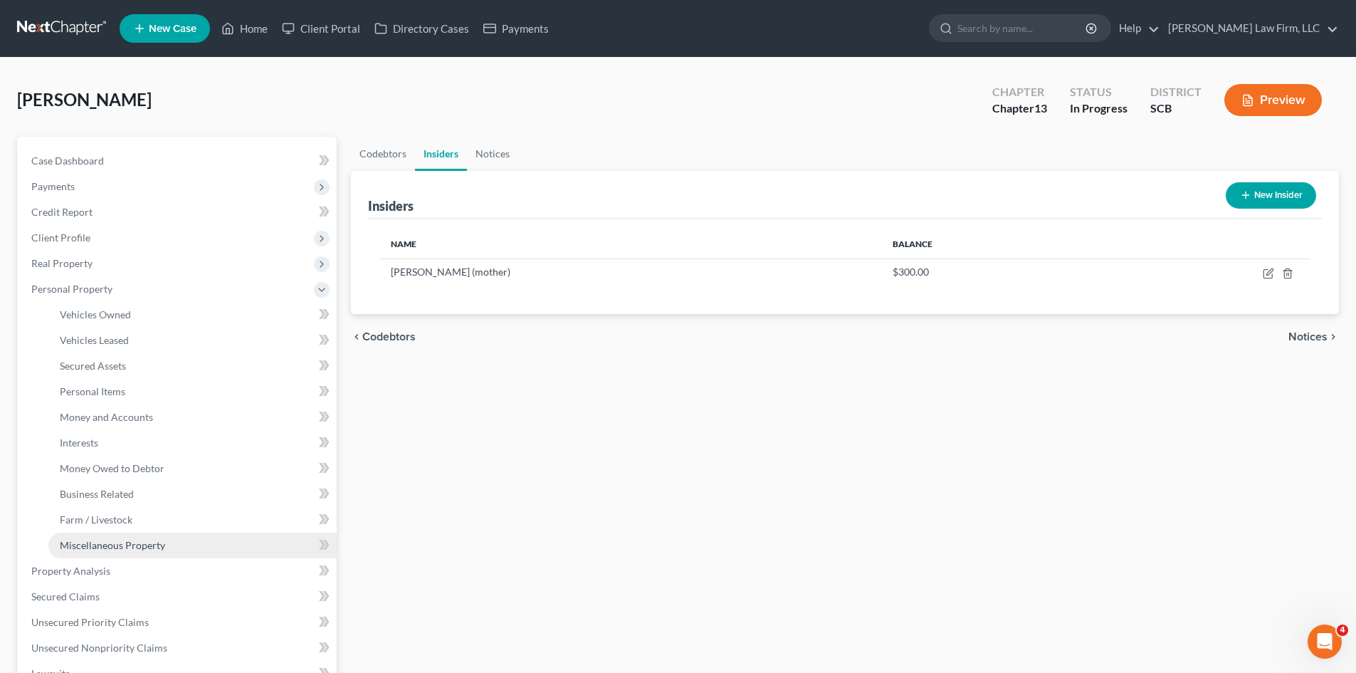
click at [85, 544] on span "Miscellaneous Property" at bounding box center [112, 545] width 105 height 12
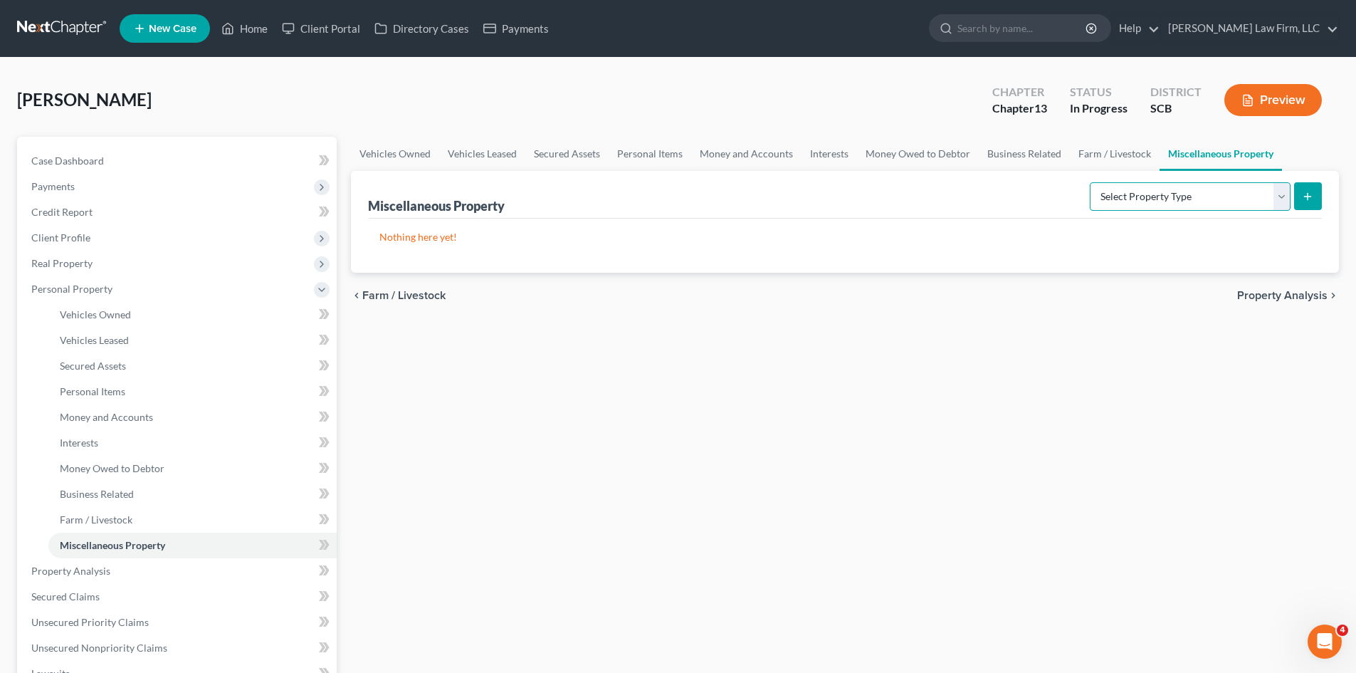
click at [1152, 205] on select "Select Property Type Assigned for Creditor Benefit [DATE] Holding for Another N…" at bounding box center [1190, 196] width 201 height 28
click at [1090, 182] on select "Select Property Type Assigned for Creditor Benefit [DATE] Holding for Another N…" at bounding box center [1190, 196] width 201 height 28
click at [1308, 192] on icon "submit" at bounding box center [1307, 196] width 11 height 11
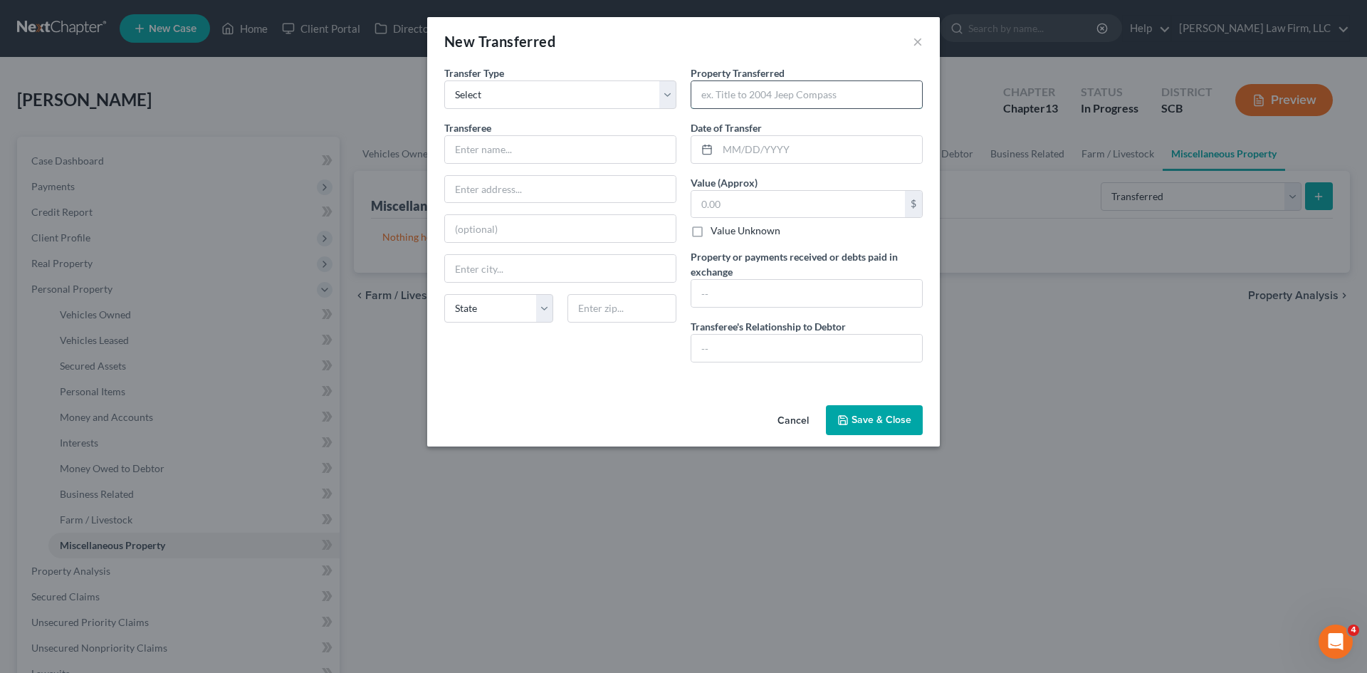
click at [864, 94] on input "text" at bounding box center [806, 94] width 231 height 27
click at [828, 98] on input "text" at bounding box center [806, 94] width 231 height 27
click at [793, 96] on input "Household Goods or Furnishing" at bounding box center [806, 94] width 231 height 27
drag, startPoint x: 784, startPoint y: 95, endPoint x: 864, endPoint y: 93, distance: 80.5
click at [864, 88] on input "Household Goods or Furnishing" at bounding box center [806, 94] width 231 height 27
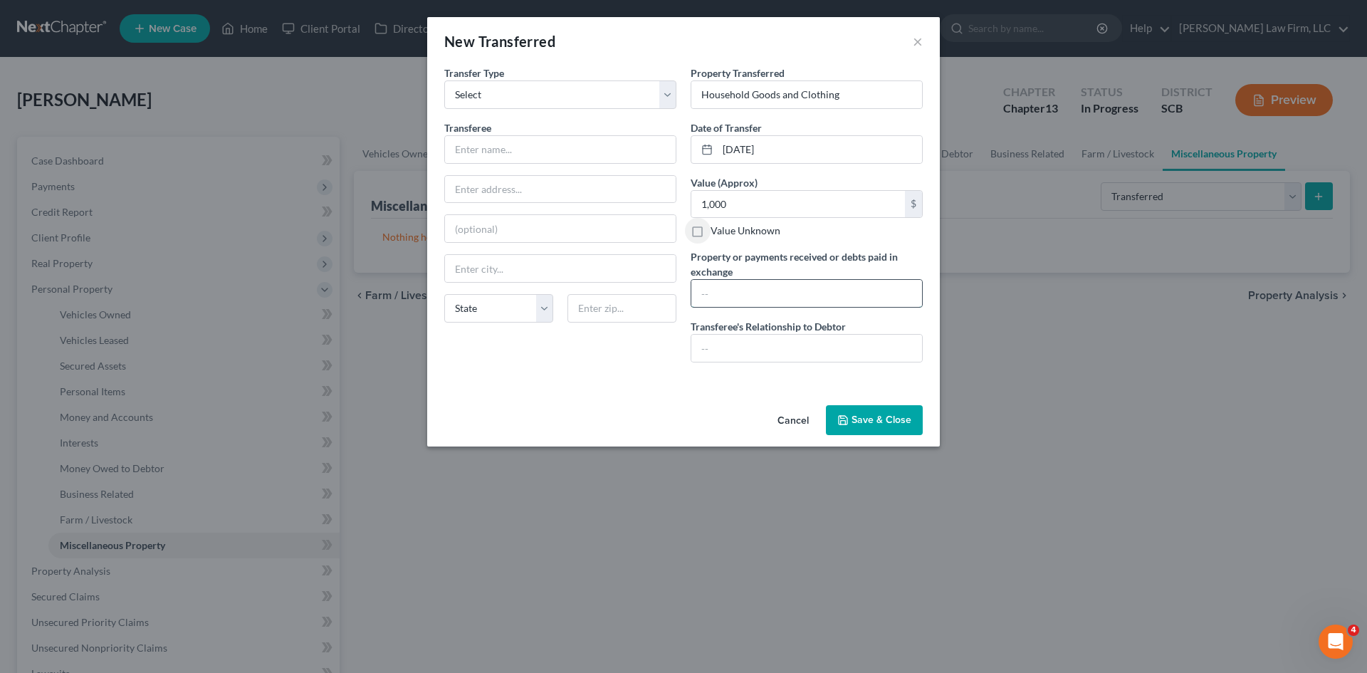
click at [914, 290] on input "text" at bounding box center [806, 293] width 231 height 27
click at [805, 93] on input "Household Goods and Clothing" at bounding box center [806, 94] width 231 height 27
drag, startPoint x: 802, startPoint y: 93, endPoint x: 677, endPoint y: 92, distance: 125.3
click at [695, 98] on input "Household Goods and Clothing" at bounding box center [806, 94] width 231 height 27
click at [827, 95] on input "clothing" at bounding box center [806, 94] width 231 height 27
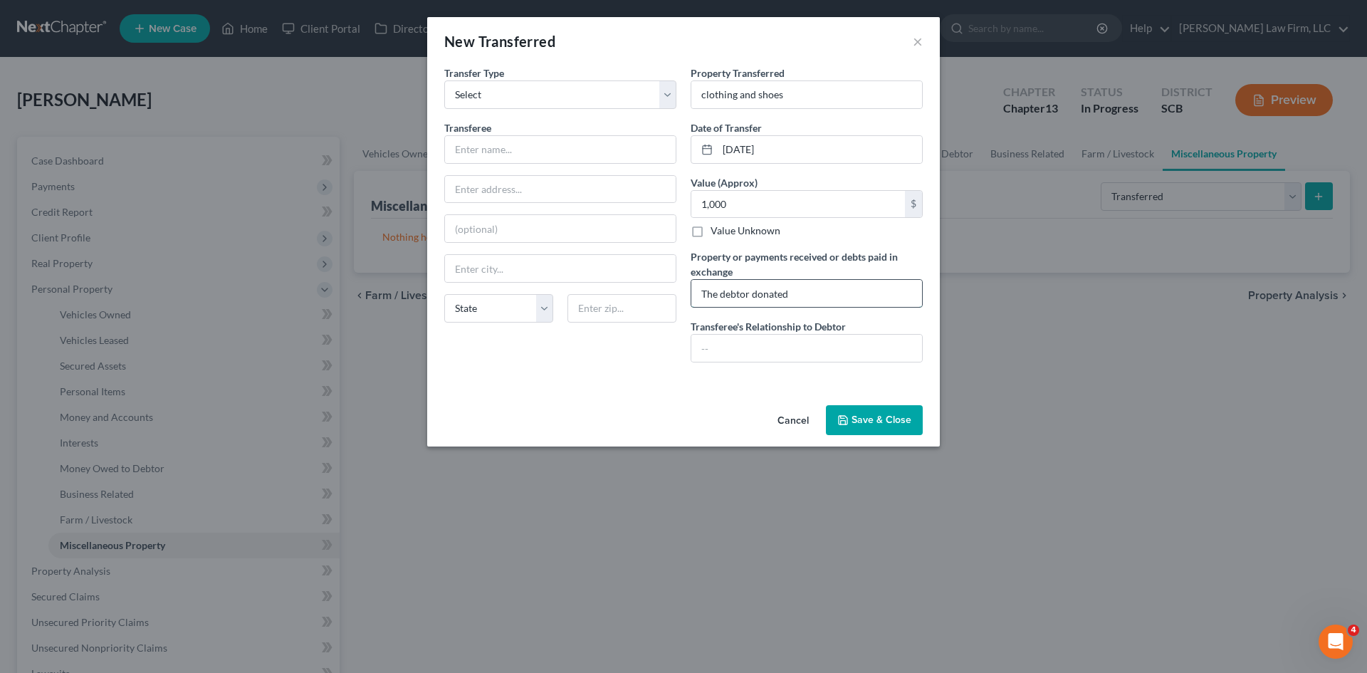
click at [812, 294] on input "The debtor donated" at bounding box center [806, 293] width 231 height 27
click at [614, 150] on input "text" at bounding box center [560, 149] width 231 height 27
click at [852, 425] on button "Save & Close" at bounding box center [874, 420] width 97 height 30
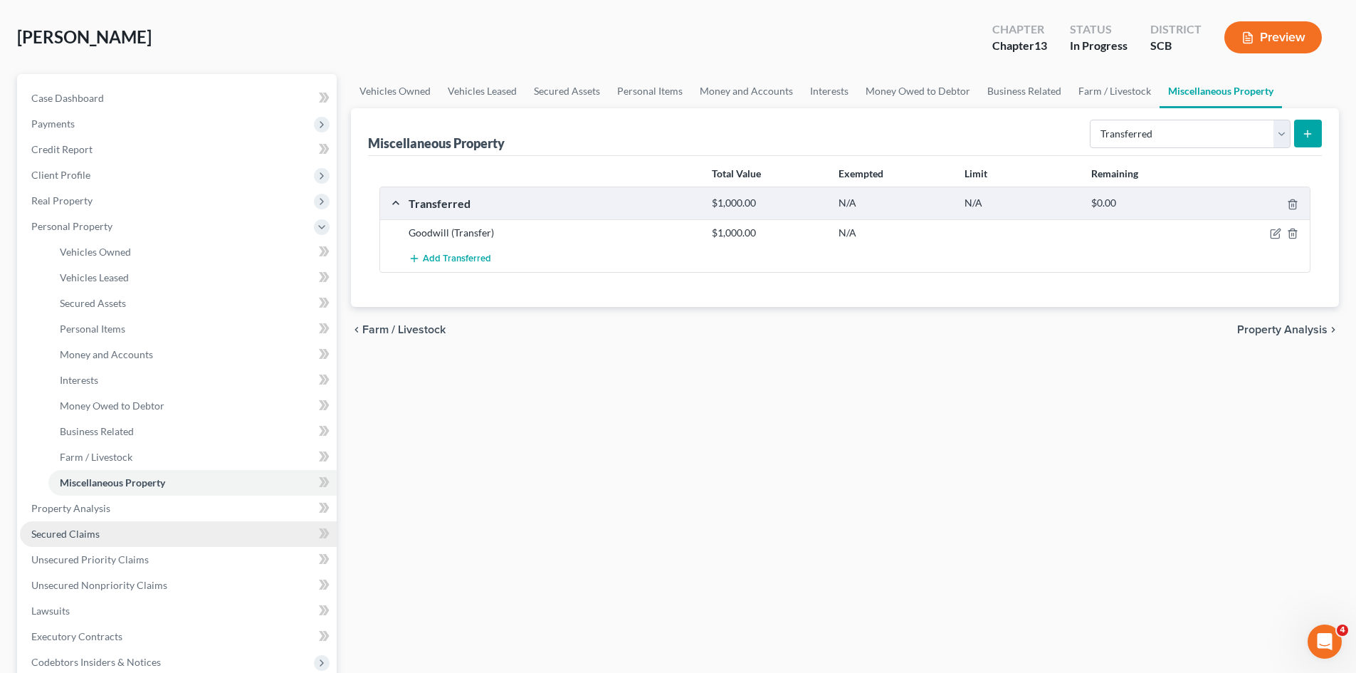
scroll to position [214, 0]
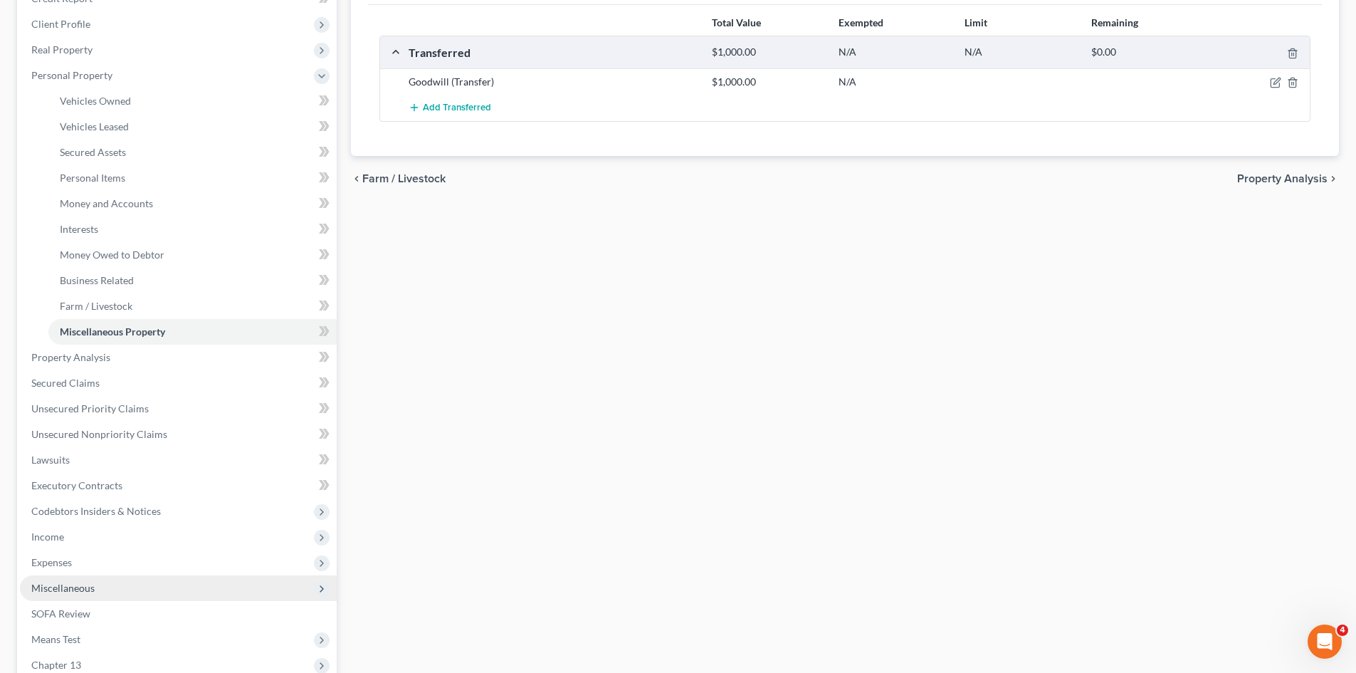
click at [51, 577] on span "Miscellaneous" at bounding box center [178, 588] width 317 height 26
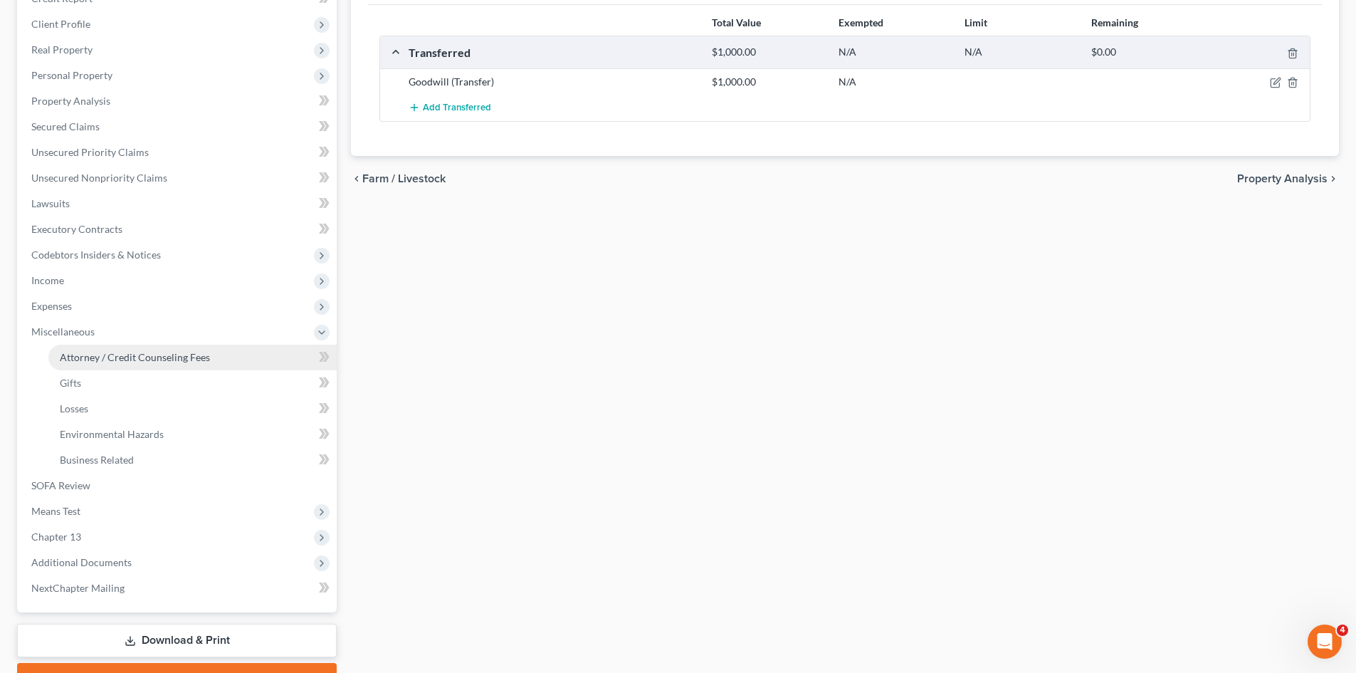
click at [175, 354] on span "Attorney / Credit Counseling Fees" at bounding box center [135, 357] width 150 height 12
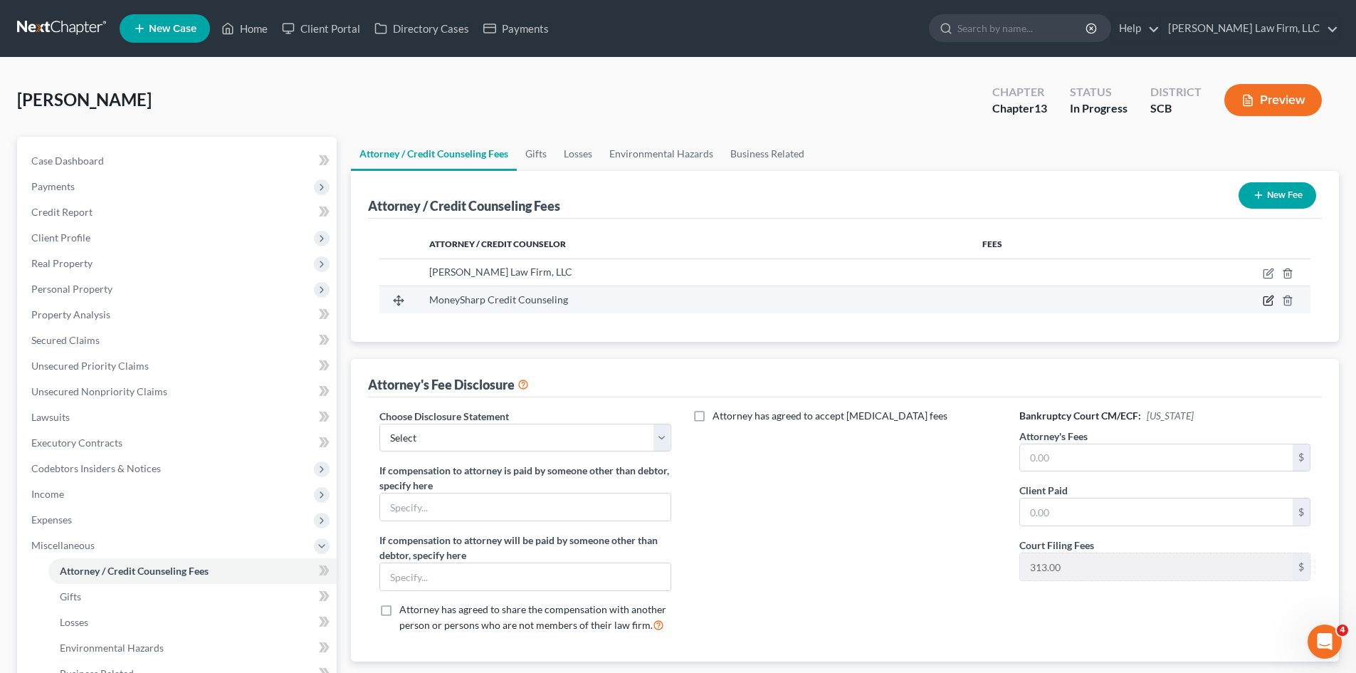
click at [1267, 304] on icon "button" at bounding box center [1268, 300] width 11 height 11
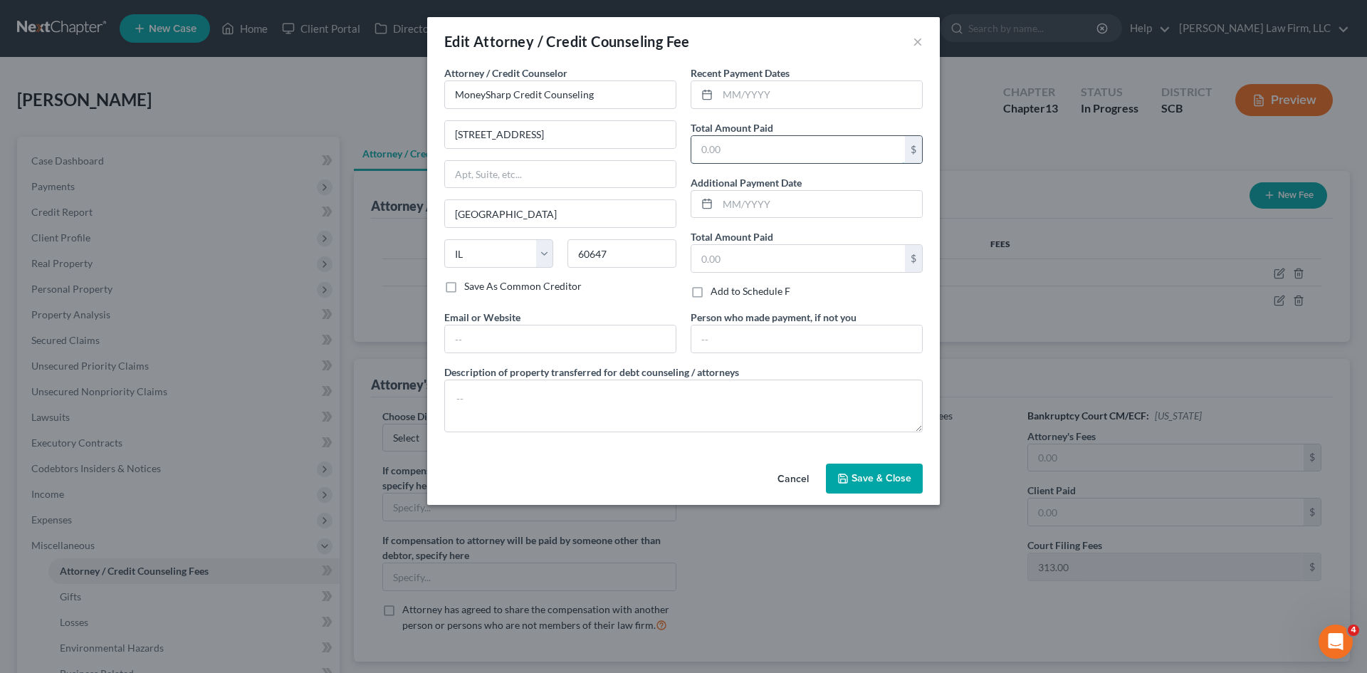
click at [800, 152] on input "text" at bounding box center [798, 149] width 214 height 27
click at [679, 396] on textarea at bounding box center [683, 405] width 478 height 53
click at [890, 483] on span "Save & Close" at bounding box center [881, 478] width 60 height 12
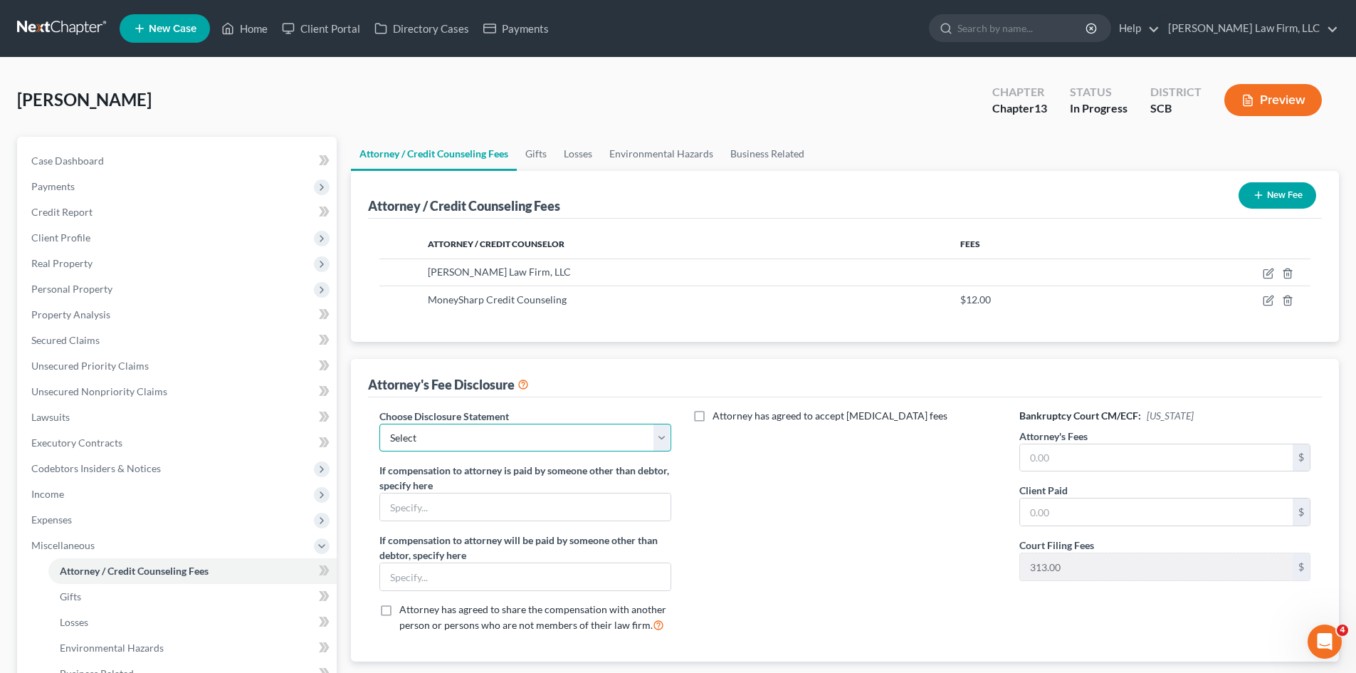
click at [635, 446] on select "Select Disclosure of Compensation of Attorney for Debtor(S)" at bounding box center [524, 437] width 291 height 28
click at [379, 423] on select "Select Disclosure of Compensation of Attorney for Debtor(S)" at bounding box center [524, 437] width 291 height 28
click at [1077, 522] on input "text" at bounding box center [1156, 511] width 273 height 27
paste input "1148.75"
click at [1063, 468] on input "text" at bounding box center [1156, 457] width 273 height 27
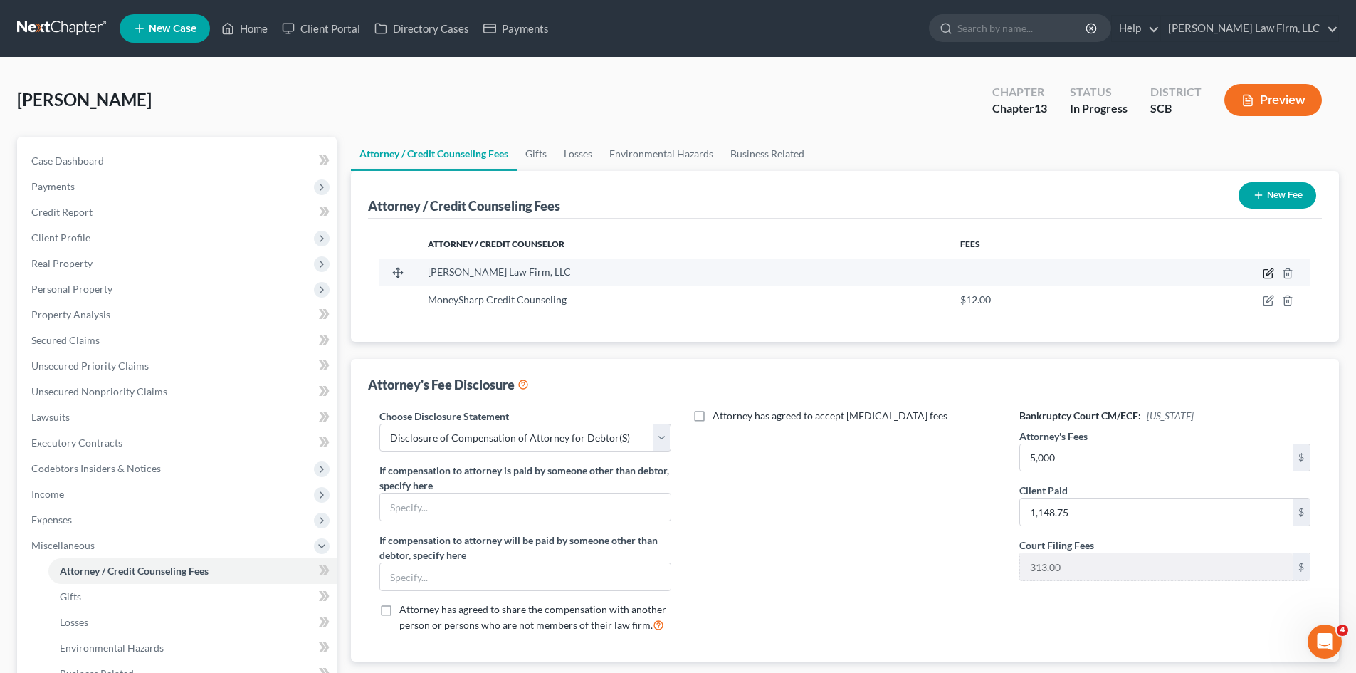
click at [1267, 270] on icon "button" at bounding box center [1268, 273] width 11 height 11
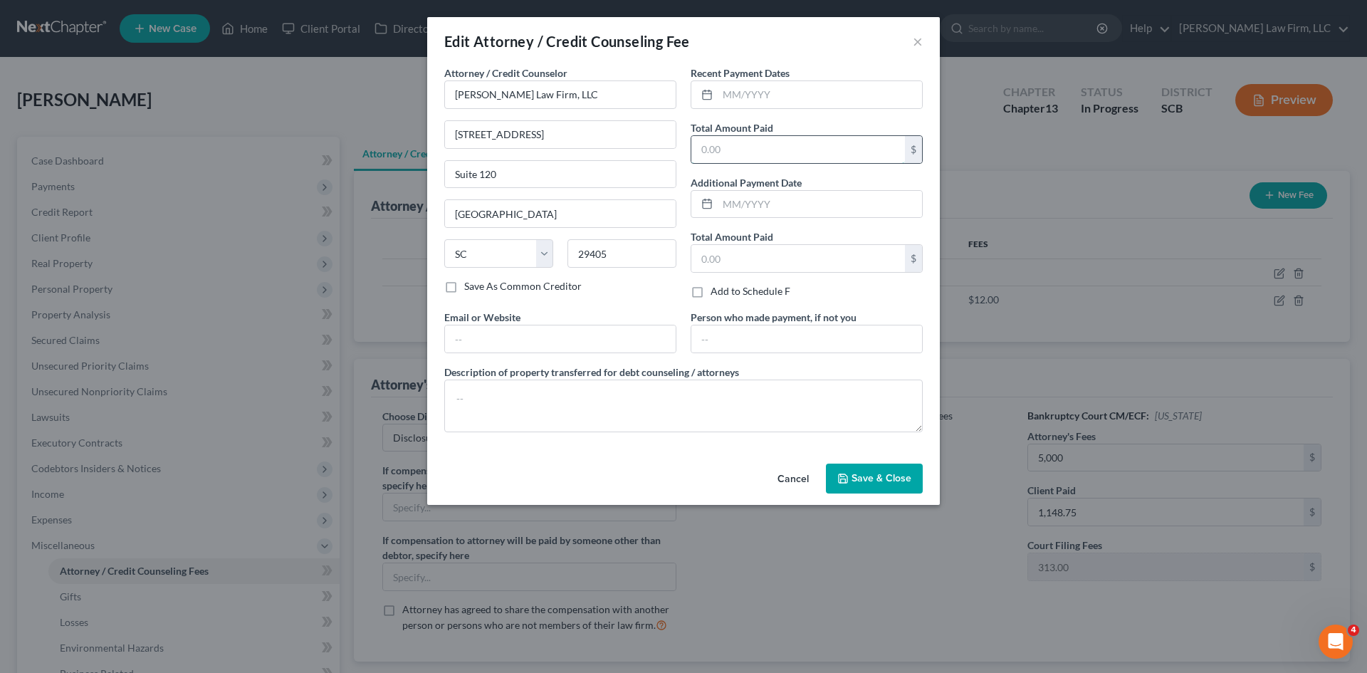
click at [784, 152] on input "text" at bounding box center [798, 149] width 214 height 27
click at [791, 98] on input "text" at bounding box center [819, 94] width 204 height 27
click at [780, 413] on textarea at bounding box center [683, 405] width 478 height 53
paste textarea "1148.75"
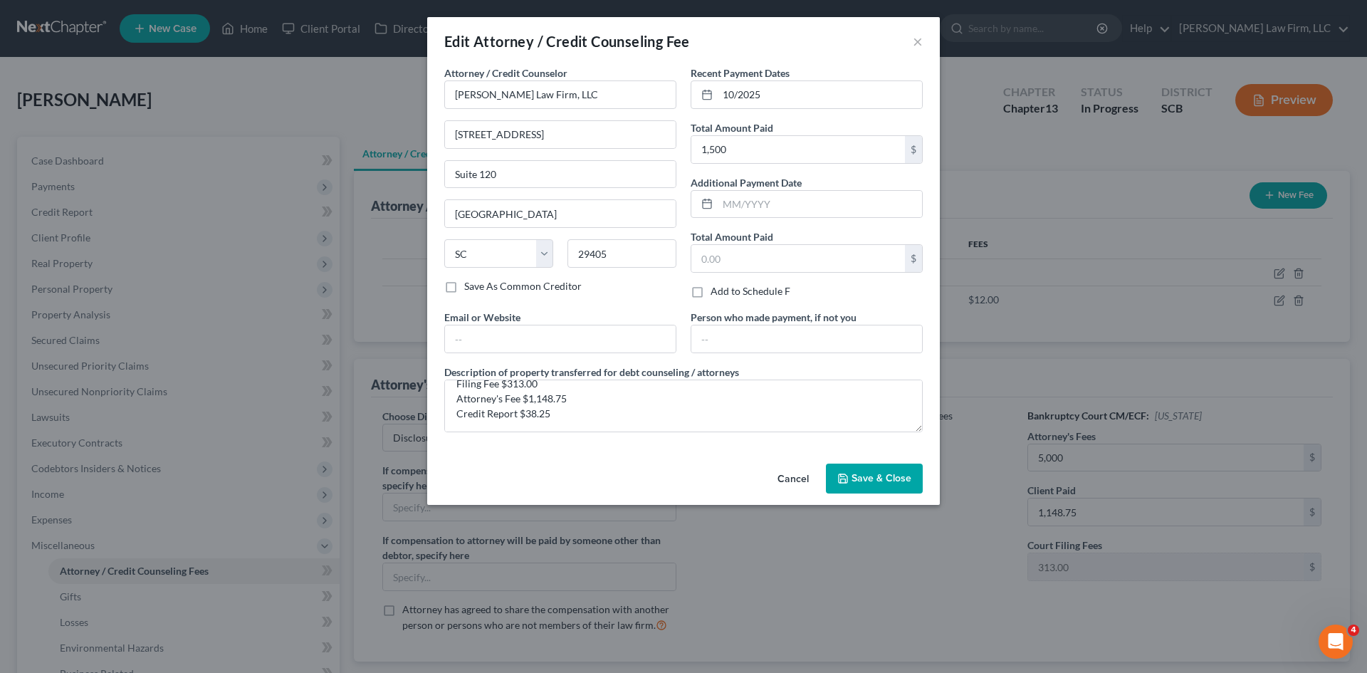
click at [857, 480] on span "Save & Close" at bounding box center [881, 478] width 60 height 12
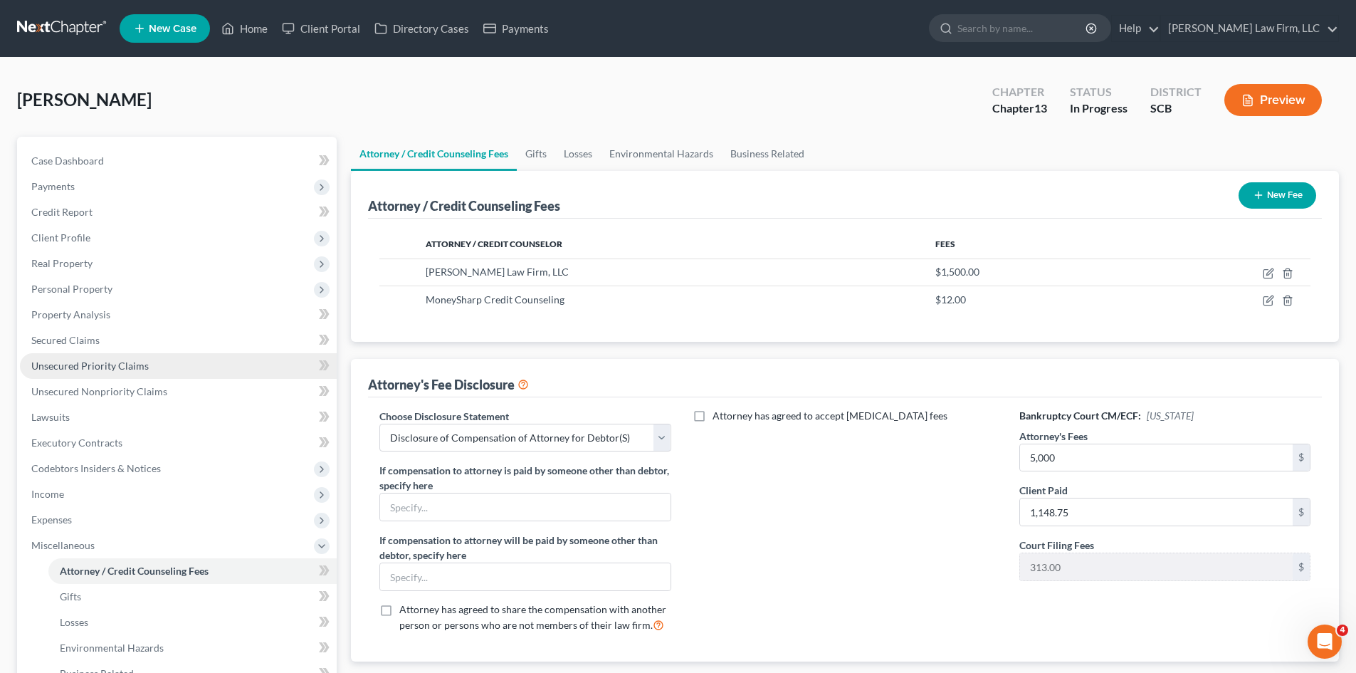
click at [116, 370] on span "Unsecured Priority Claims" at bounding box center [89, 365] width 117 height 12
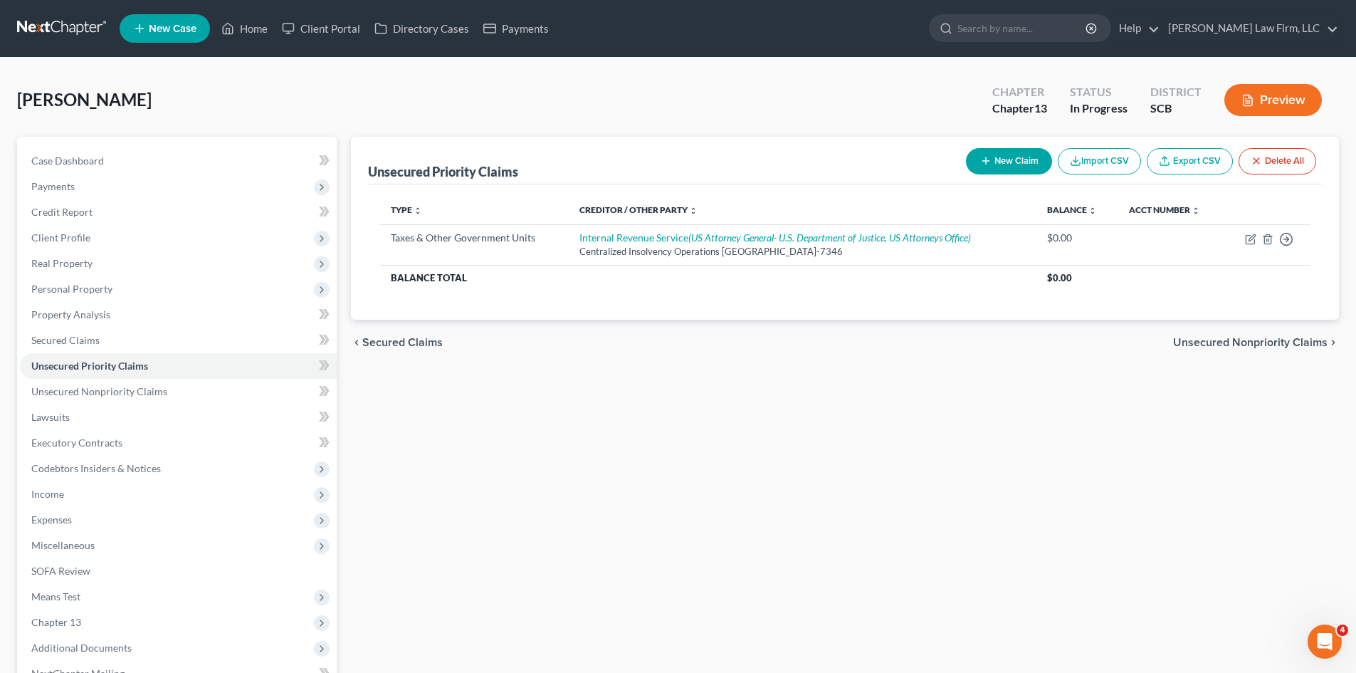
click at [1035, 155] on button "New Claim" at bounding box center [1009, 161] width 86 height 26
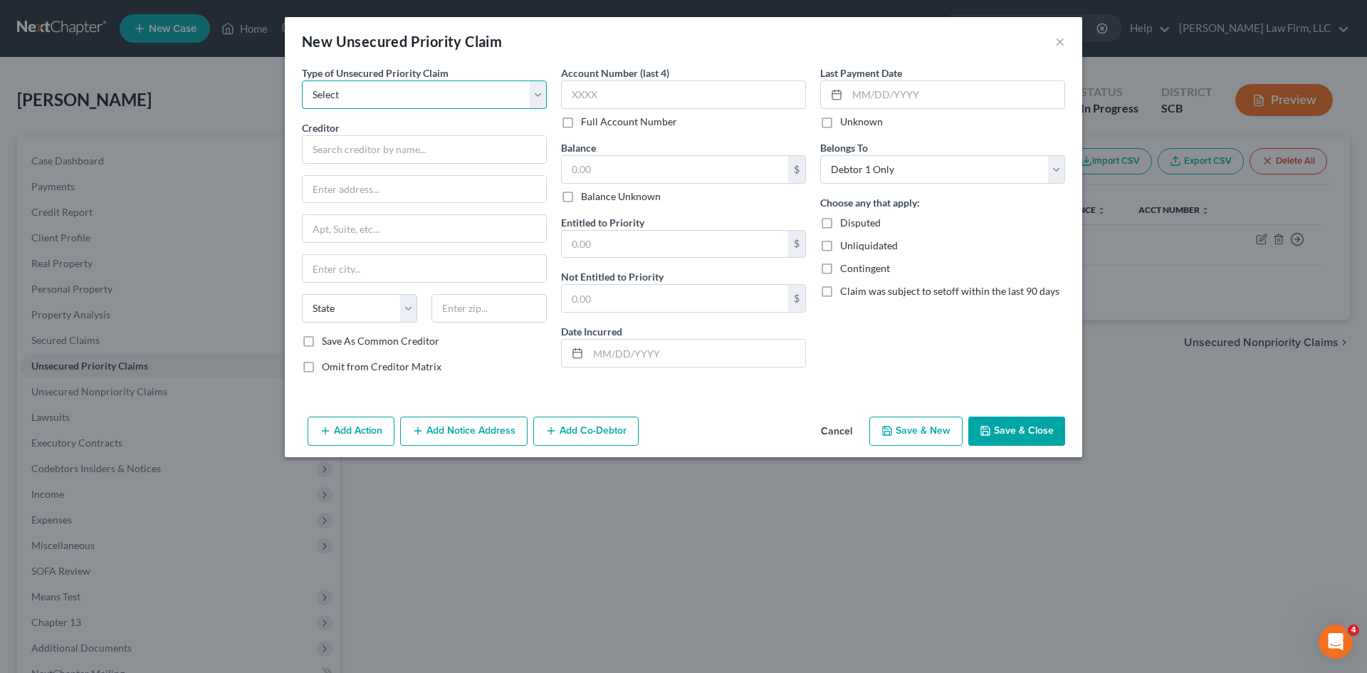
click at [468, 104] on select "Select Taxes & Other Government Units Domestic Support Obligations Extensions o…" at bounding box center [424, 94] width 245 height 28
click at [302, 80] on select "Select Taxes & Other Government Units Domestic Support Obligations Extensions o…" at bounding box center [424, 94] width 245 height 28
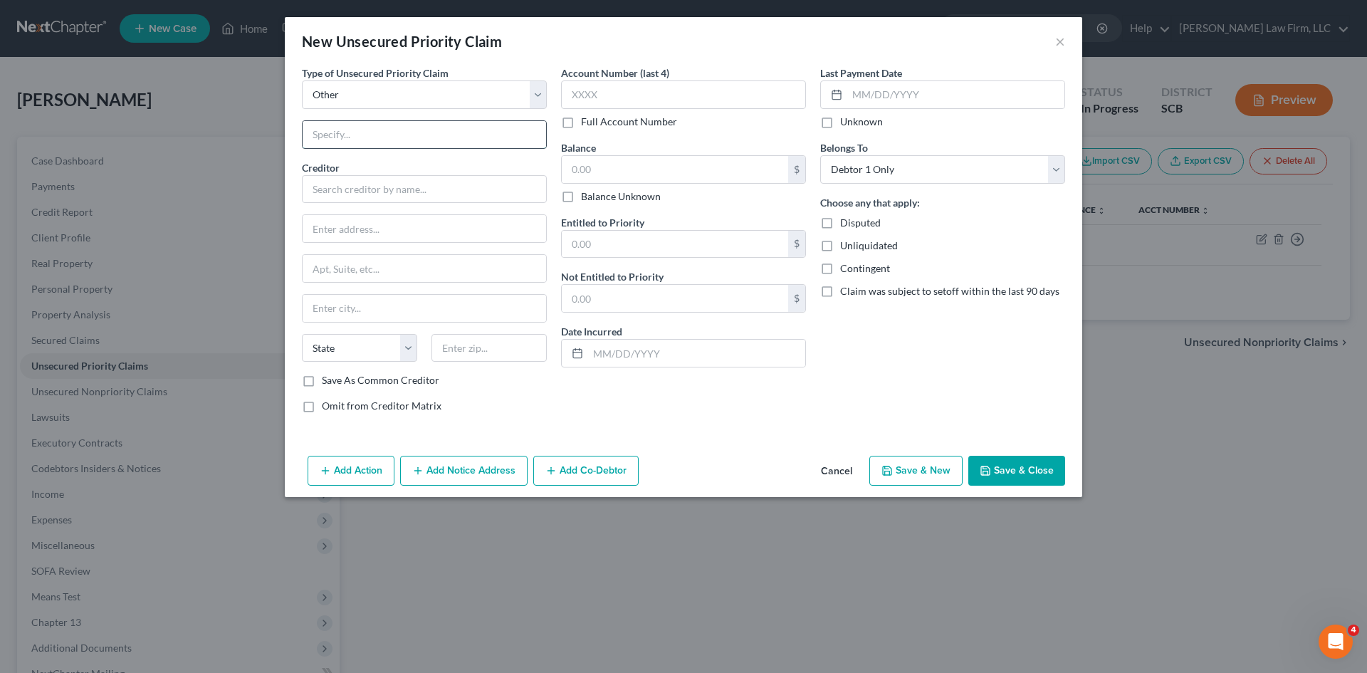
click at [403, 133] on input "text" at bounding box center [423, 134] width 243 height 27
click at [416, 188] on input "text" at bounding box center [424, 189] width 245 height 28
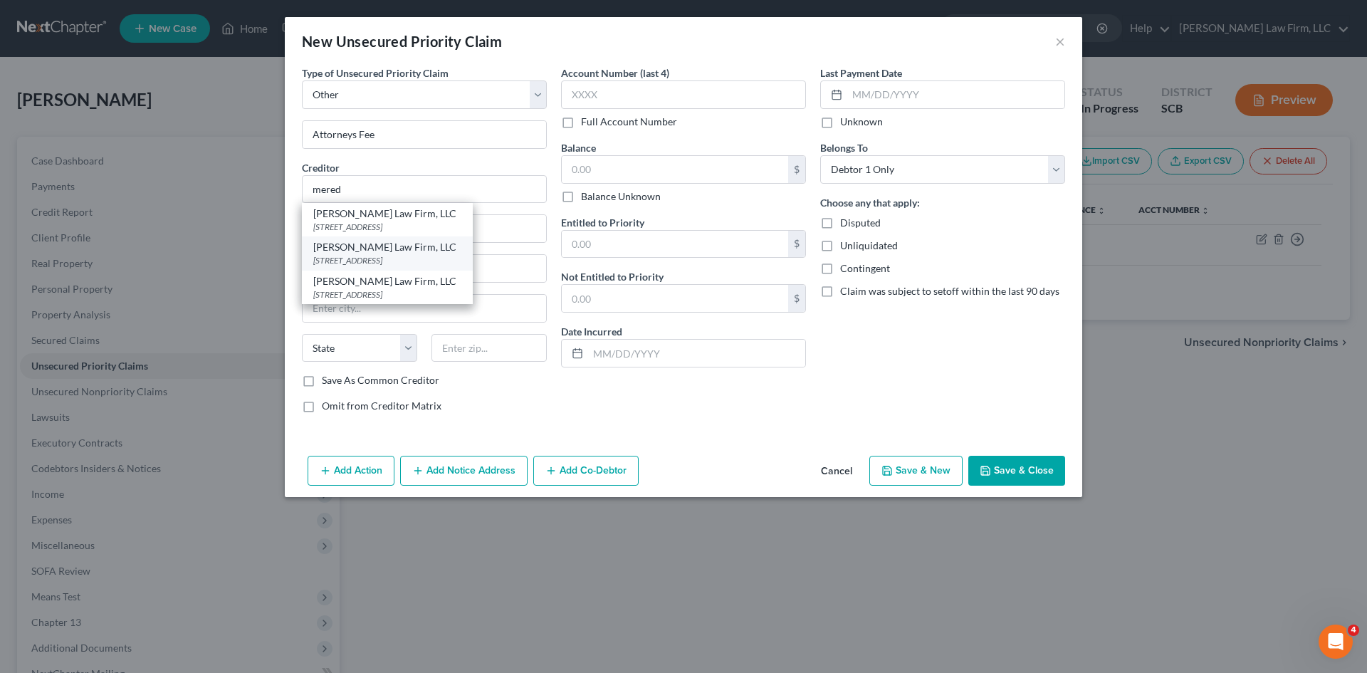
click at [406, 266] on div "[STREET_ADDRESS]" at bounding box center [387, 260] width 148 height 12
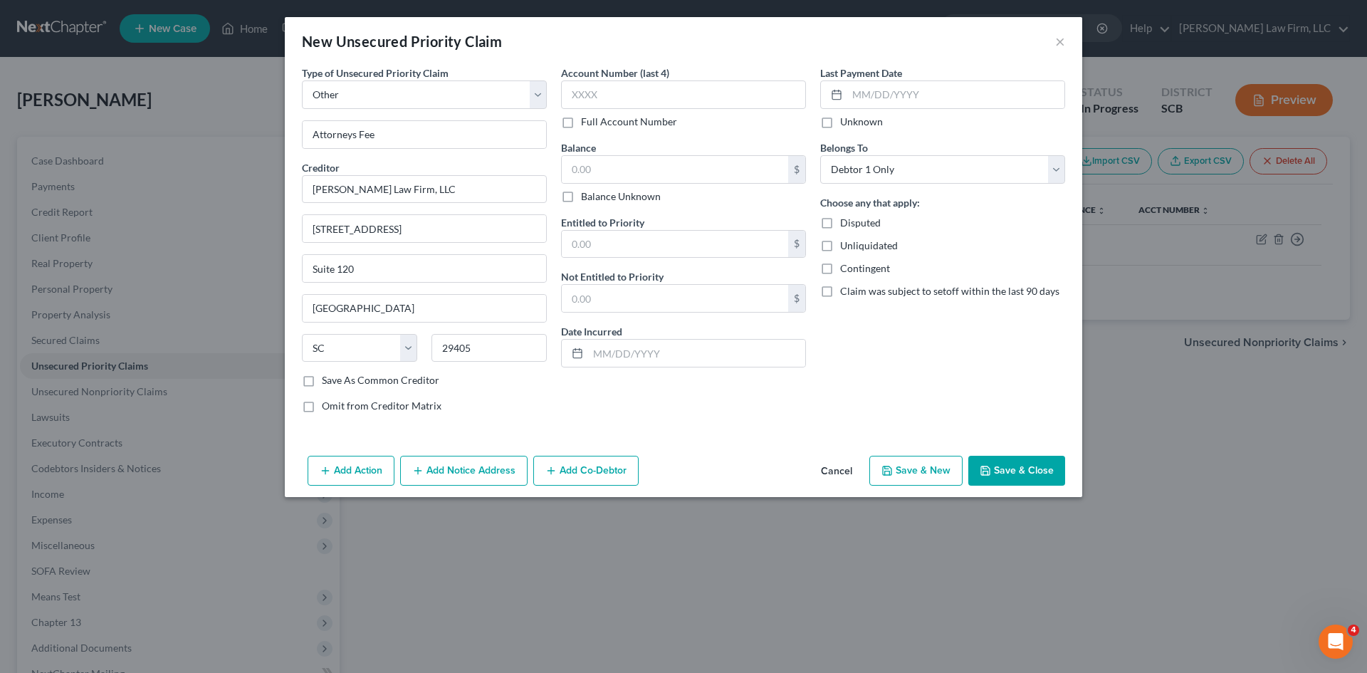
drag, startPoint x: 406, startPoint y: 403, endPoint x: 415, endPoint y: 399, distance: 9.3
click at [406, 404] on span "Omit from Creditor Matrix" at bounding box center [382, 405] width 120 height 12
click at [337, 404] on input "Omit from Creditor Matrix" at bounding box center [331, 403] width 9 height 9
click at [638, 174] on input "text" at bounding box center [675, 169] width 226 height 27
click at [762, 243] on input "text" at bounding box center [675, 244] width 226 height 27
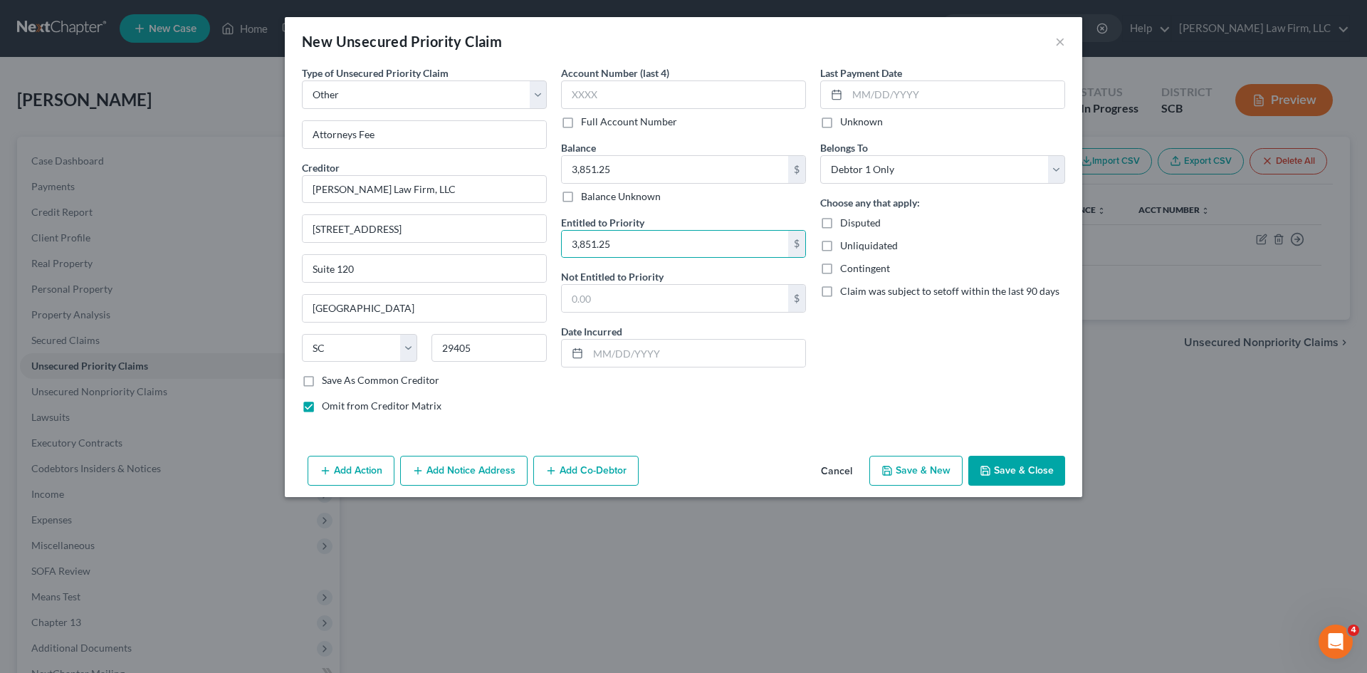
click at [1018, 467] on button "Save & Close" at bounding box center [1016, 471] width 97 height 30
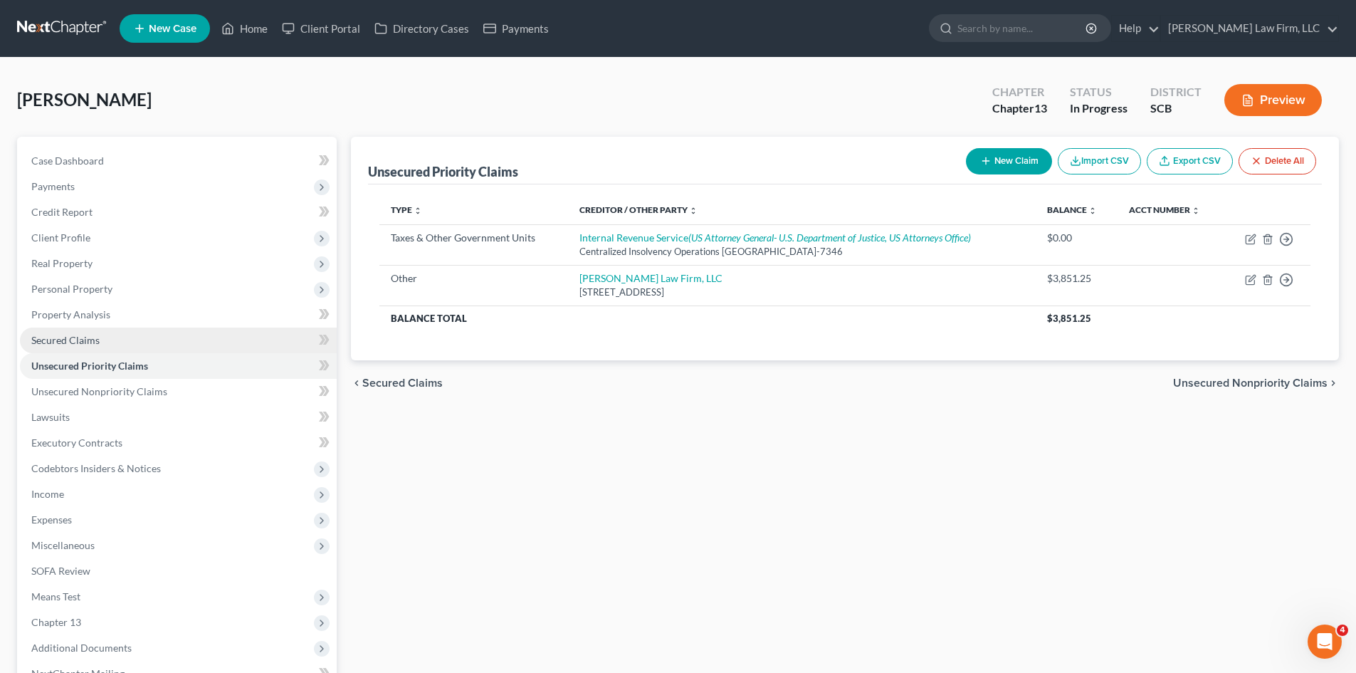
click at [74, 337] on span "Secured Claims" at bounding box center [65, 340] width 68 height 12
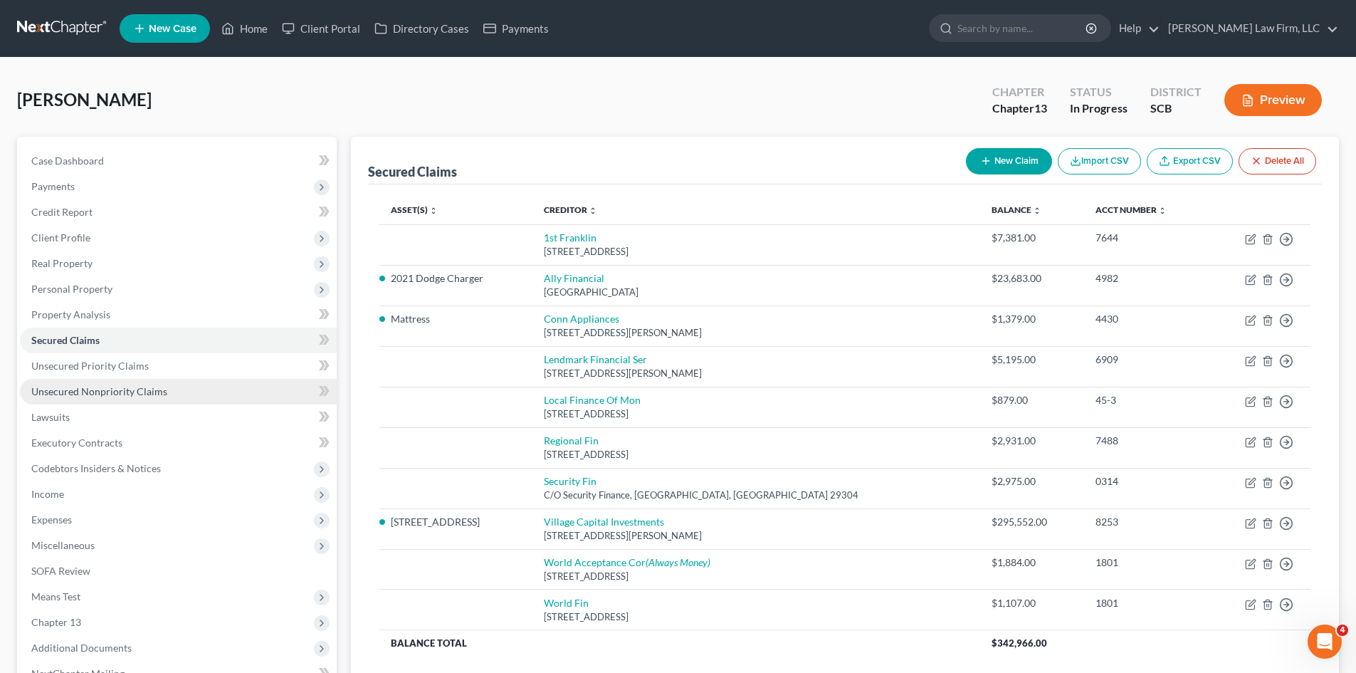
click at [147, 399] on link "Unsecured Nonpriority Claims" at bounding box center [178, 392] width 317 height 26
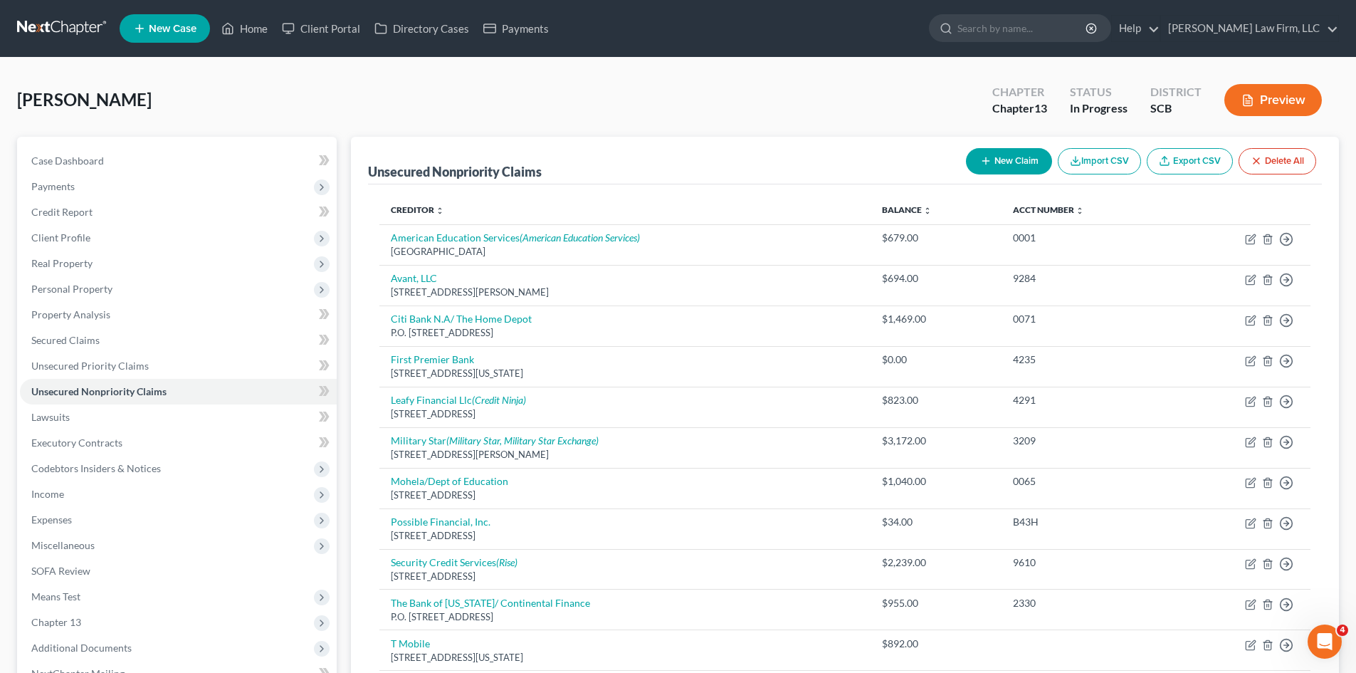
click at [1022, 166] on button "New Claim" at bounding box center [1009, 161] width 86 height 26
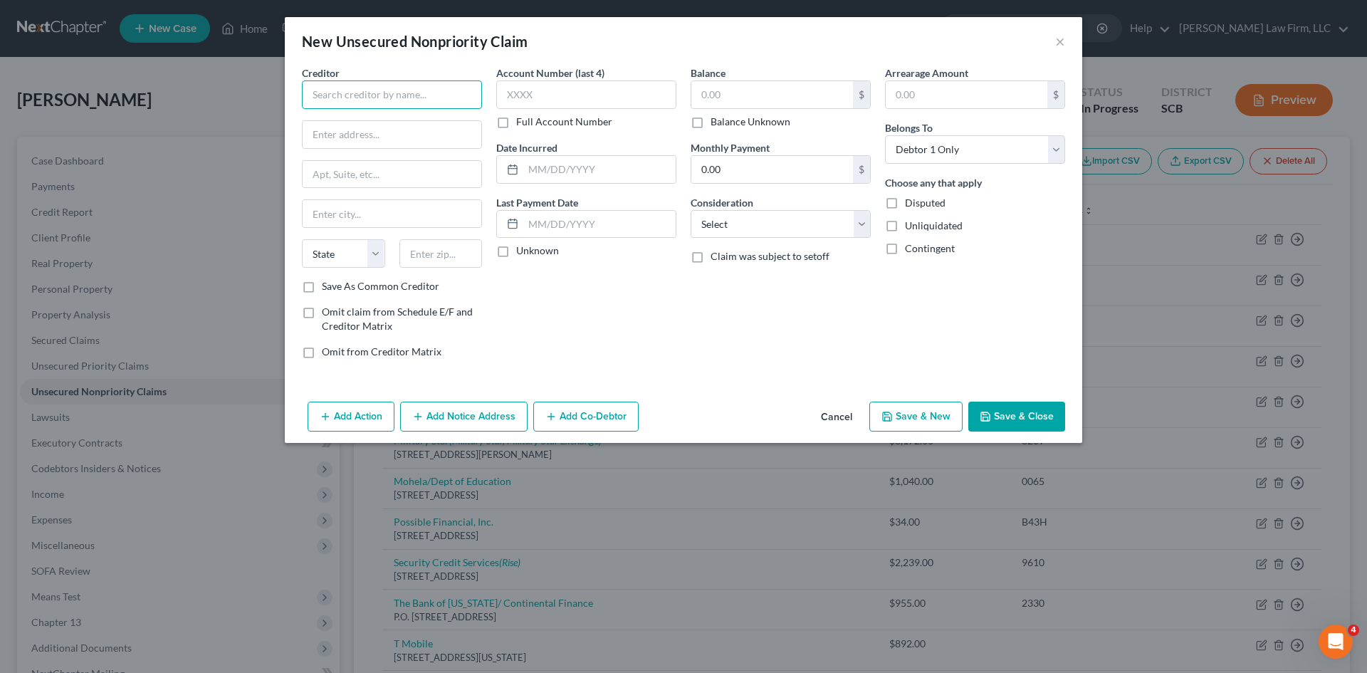
click at [409, 84] on input "text" at bounding box center [392, 94] width 180 height 28
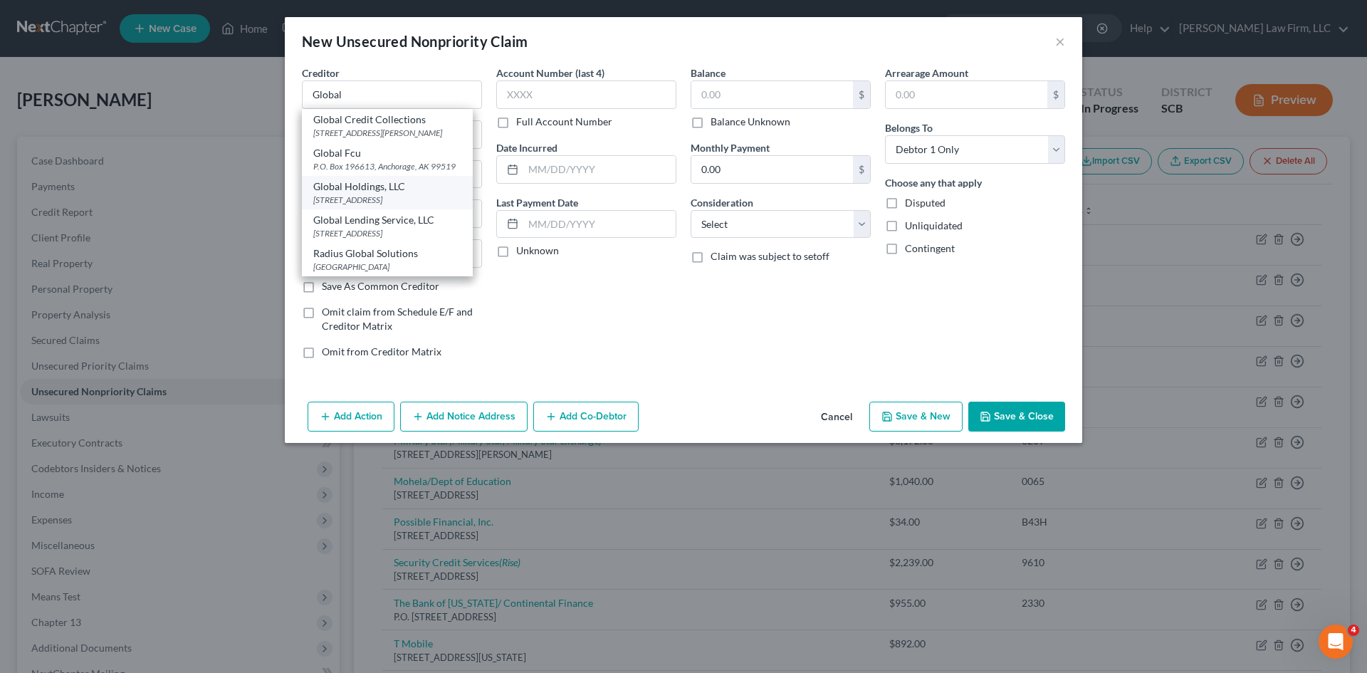
click at [378, 194] on div "[STREET_ADDRESS]" at bounding box center [387, 200] width 148 height 12
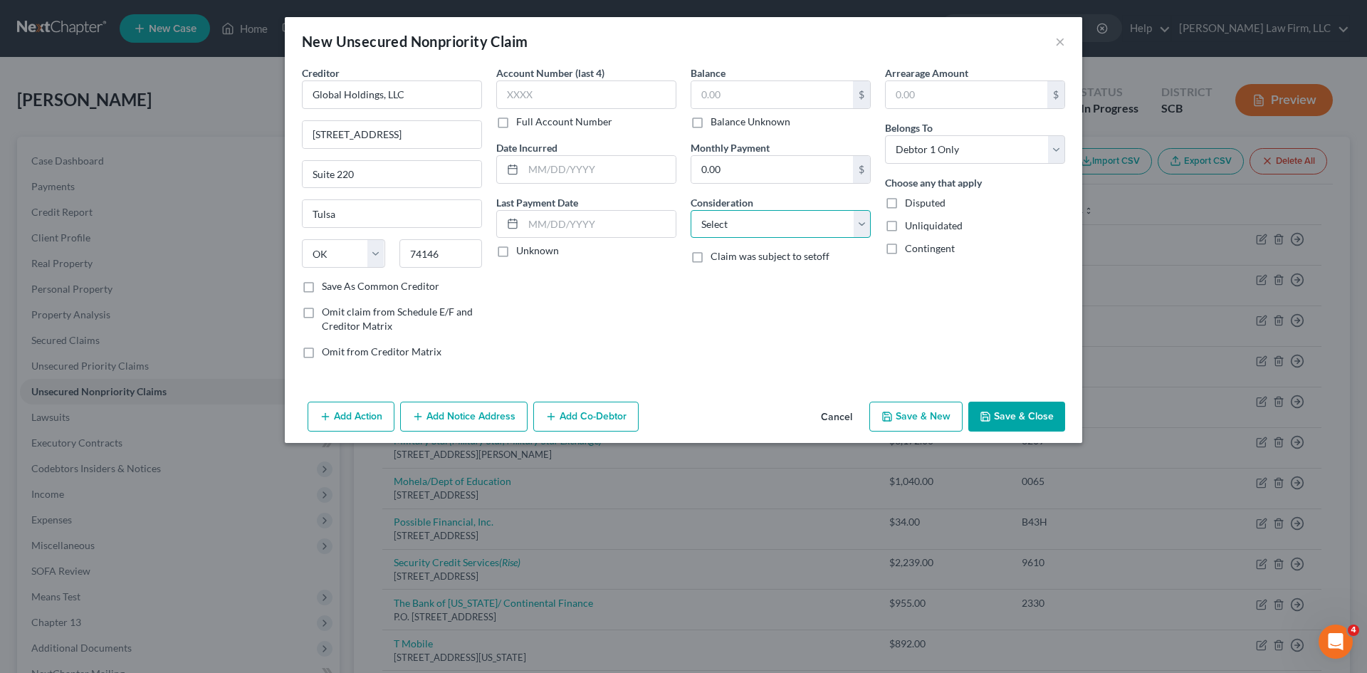
click at [757, 223] on select "Select Cable / Satellite Services Collection Agency Credit Card Debt Debt Couns…" at bounding box center [780, 224] width 180 height 28
click at [690, 210] on select "Select Cable / Satellite Services Collection Agency Credit Card Debt Debt Couns…" at bounding box center [780, 224] width 180 height 28
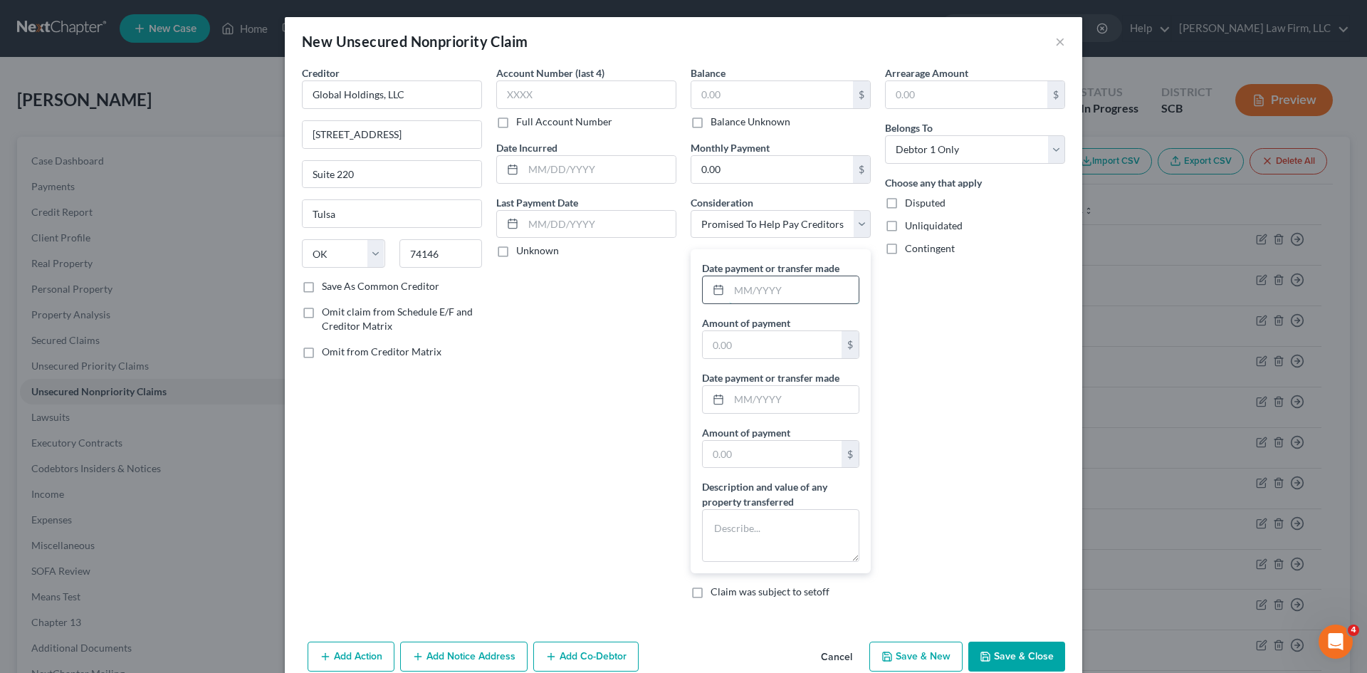
click at [810, 298] on input "text" at bounding box center [794, 289] width 130 height 27
click at [745, 352] on input "text" at bounding box center [772, 344] width 139 height 27
paste input "1242"
click at [770, 521] on textarea at bounding box center [780, 535] width 157 height 53
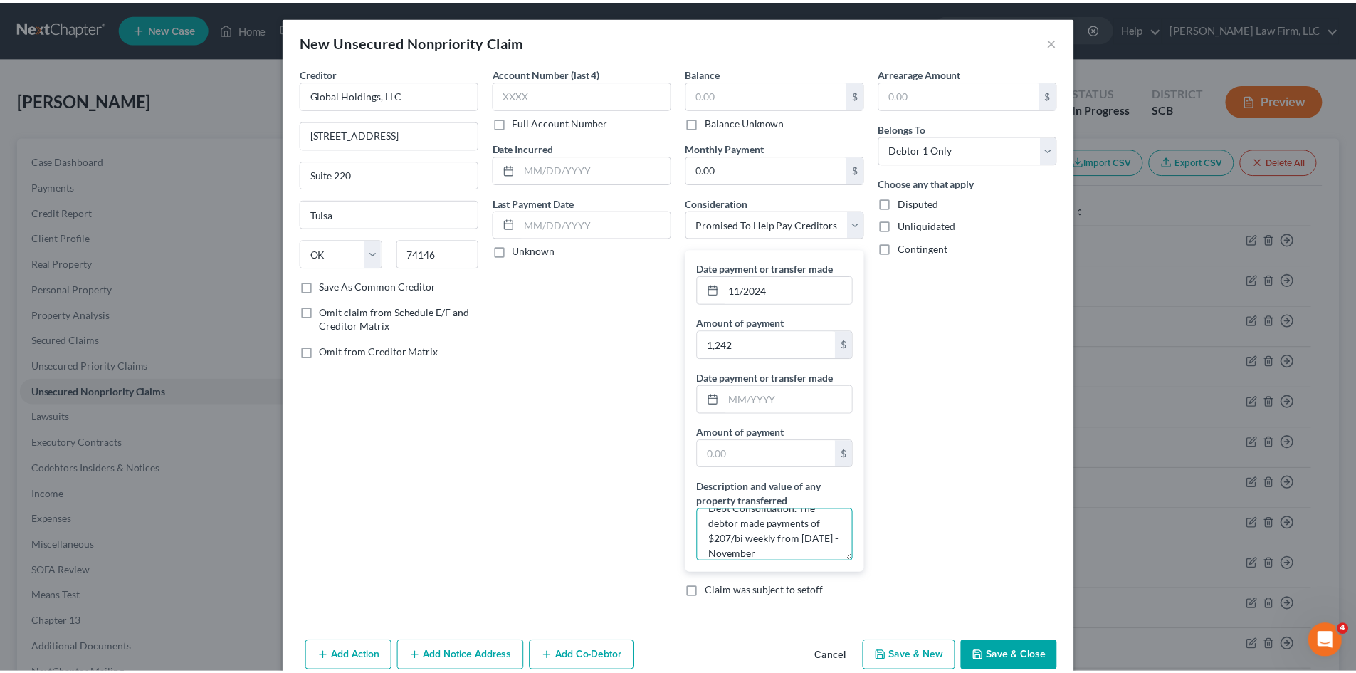
scroll to position [33, 0]
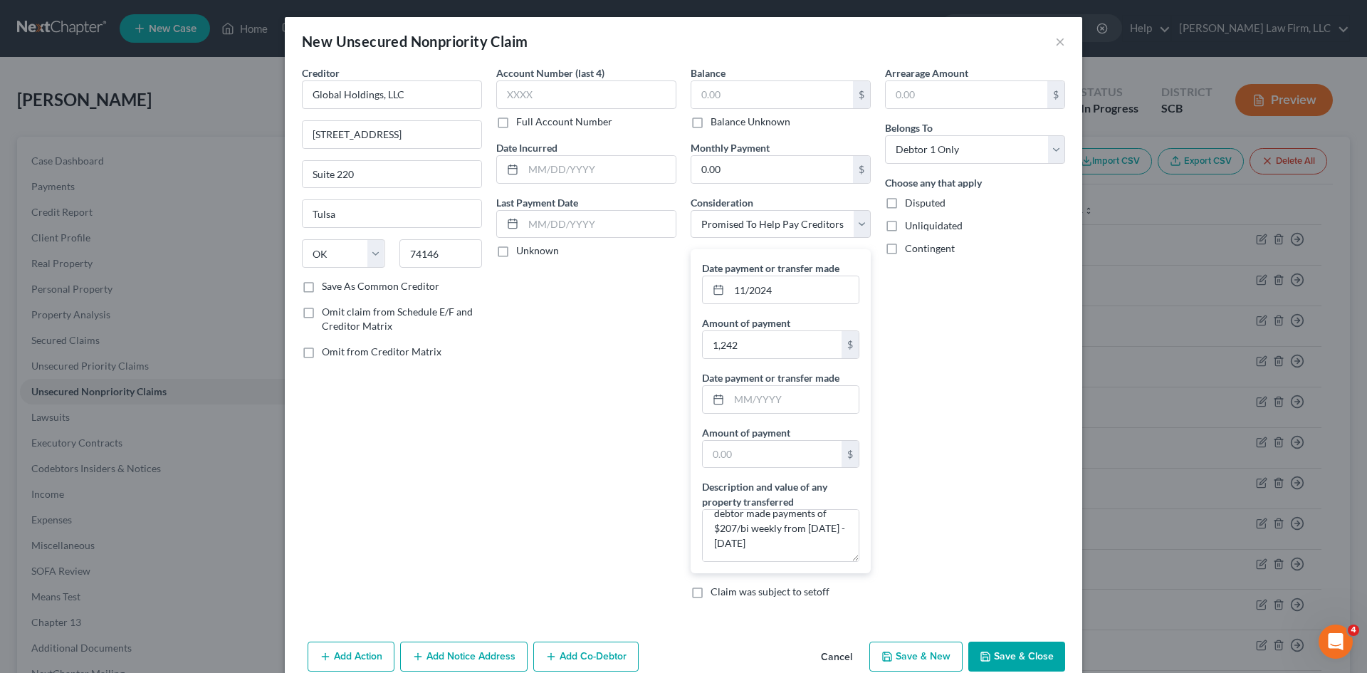
click at [1014, 646] on button "Save & Close" at bounding box center [1016, 656] width 97 height 30
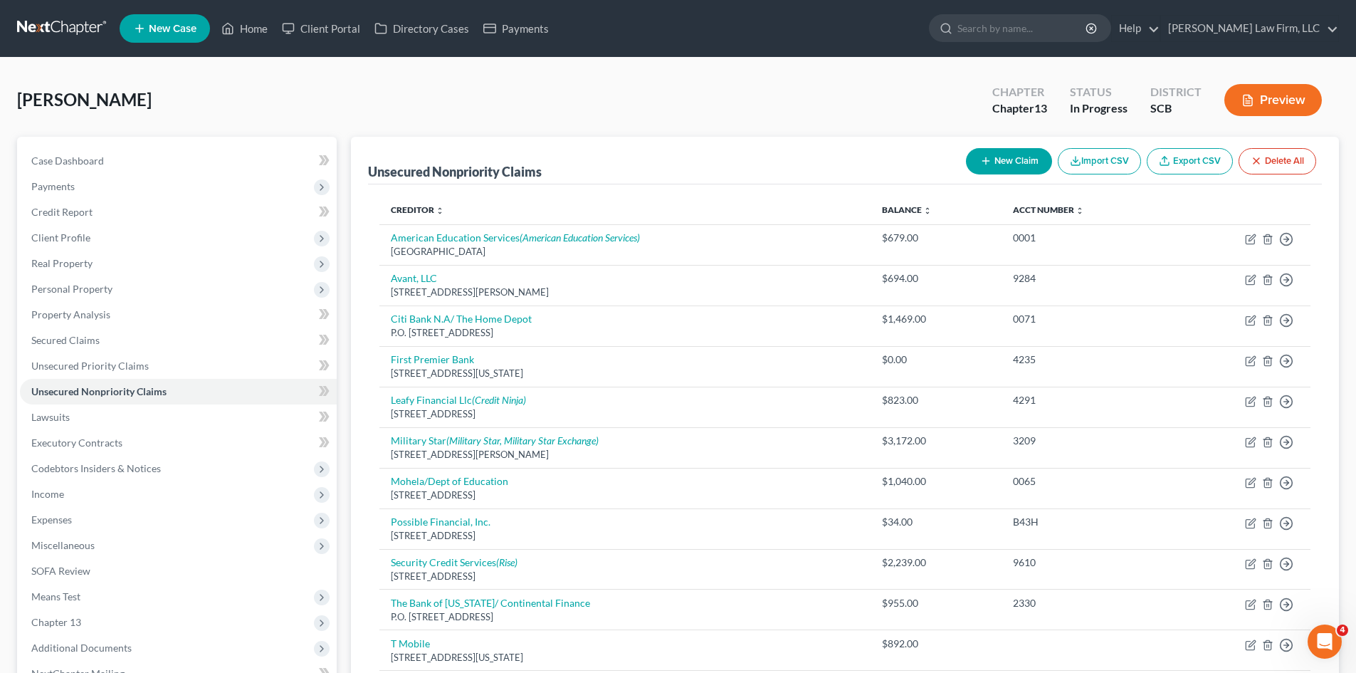
click at [1294, 105] on button "Preview" at bounding box center [1273, 100] width 98 height 32
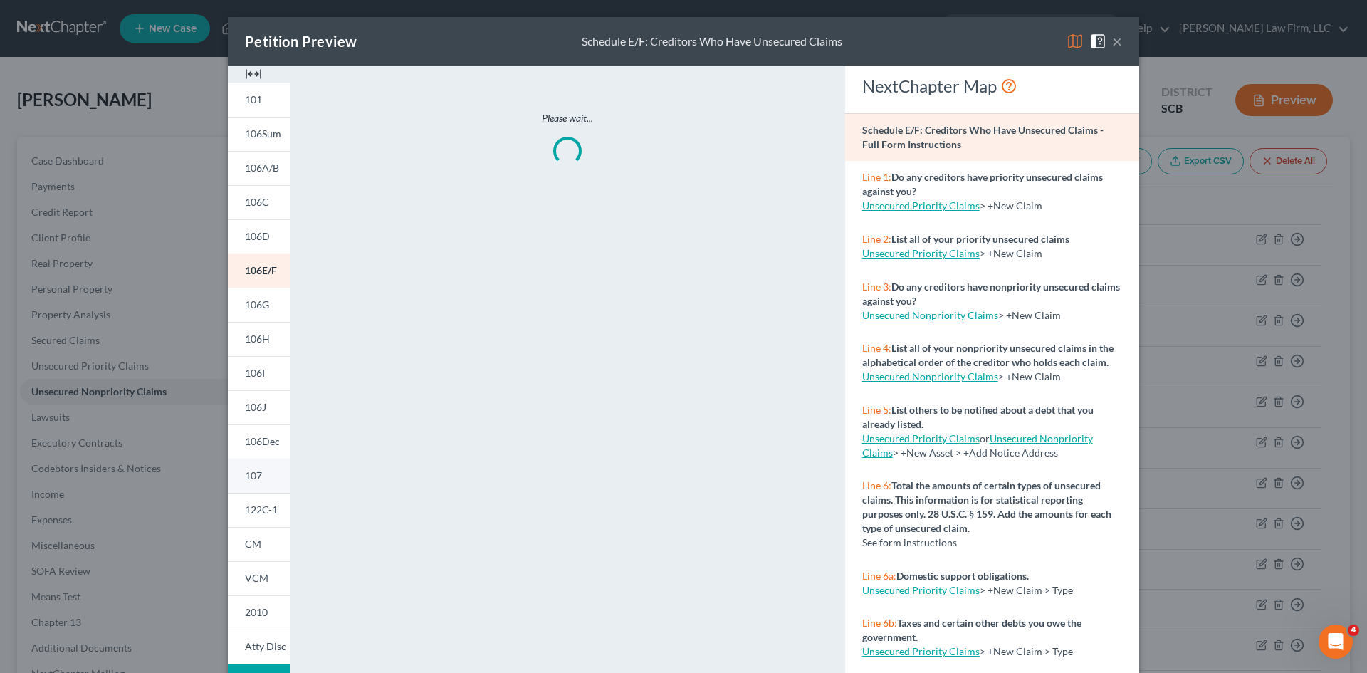
click at [267, 480] on link "107" at bounding box center [259, 475] width 63 height 34
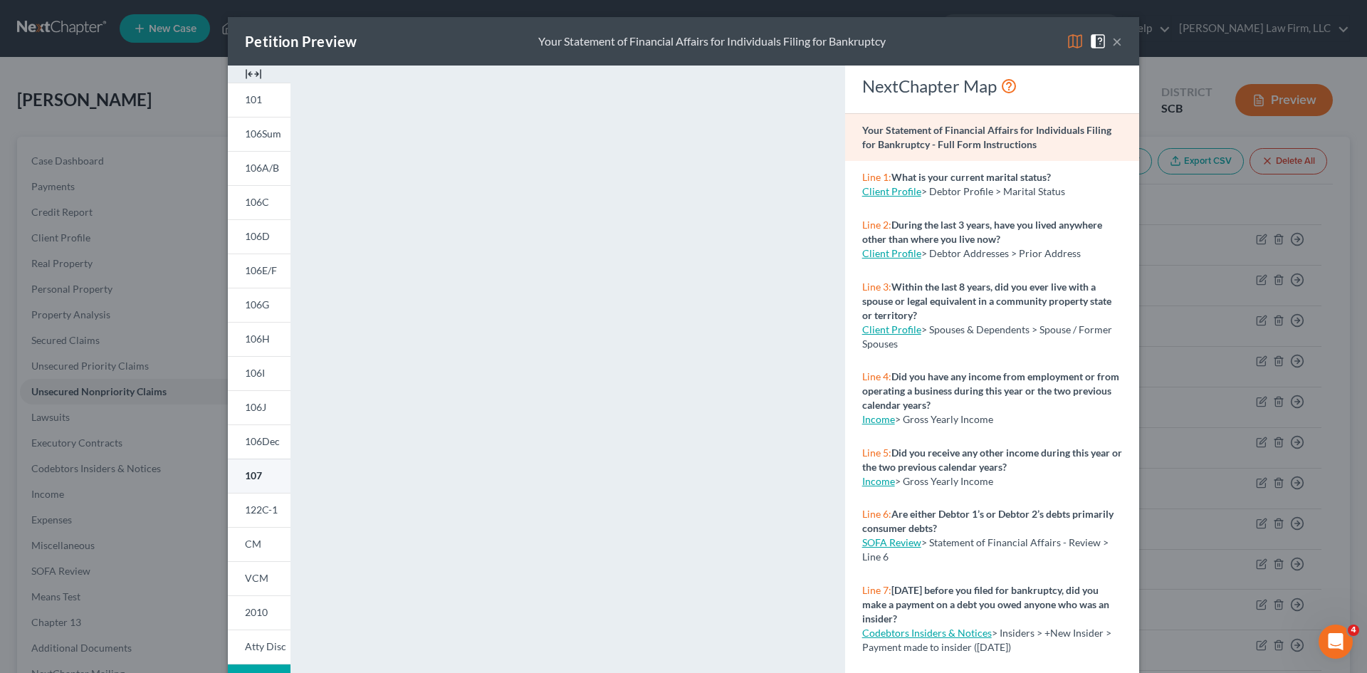
click at [246, 475] on span "107" at bounding box center [253, 475] width 17 height 12
click at [1112, 43] on button "×" at bounding box center [1117, 41] width 10 height 17
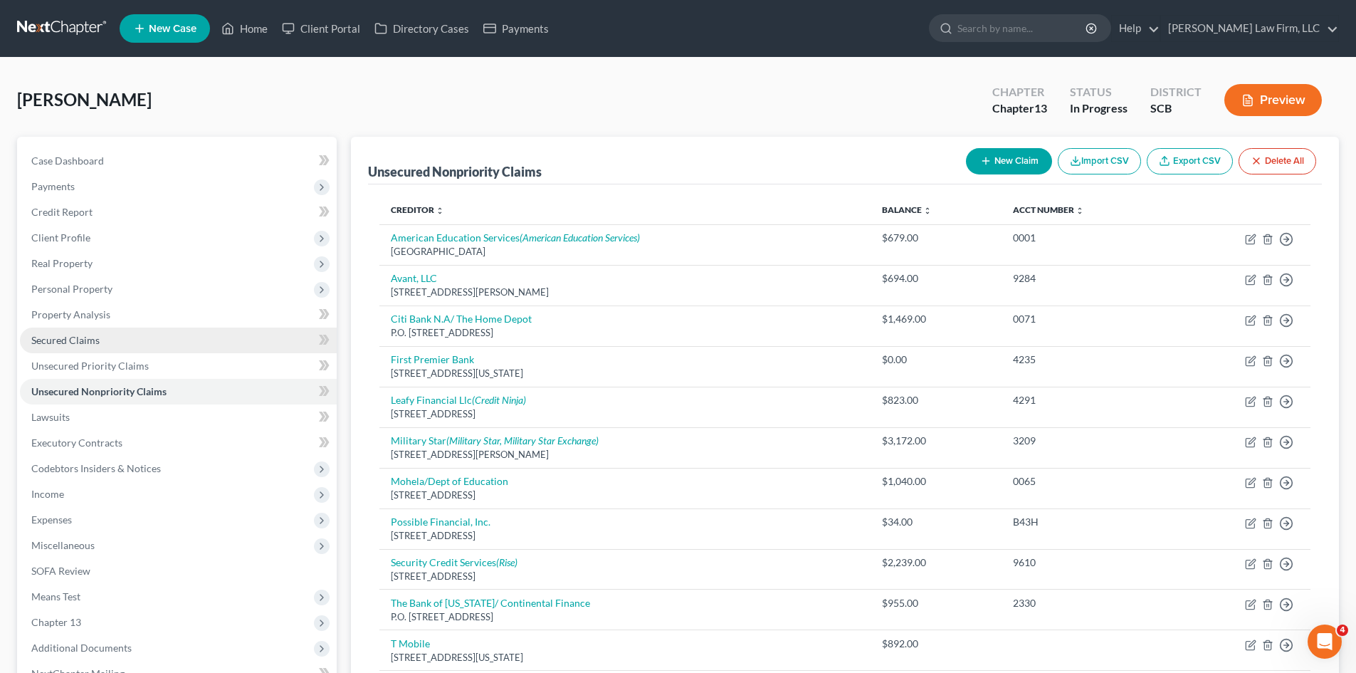
click at [44, 331] on link "Secured Claims" at bounding box center [178, 340] width 317 height 26
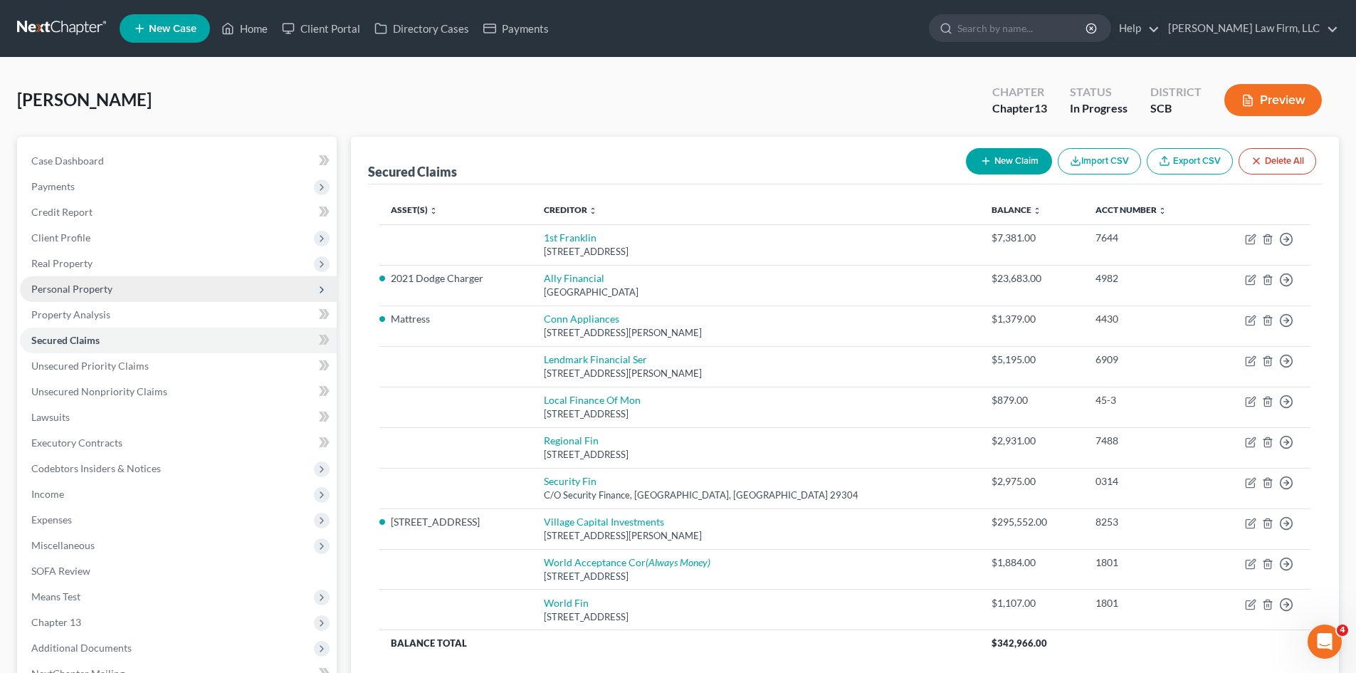
click at [93, 285] on span "Personal Property" at bounding box center [71, 289] width 81 height 12
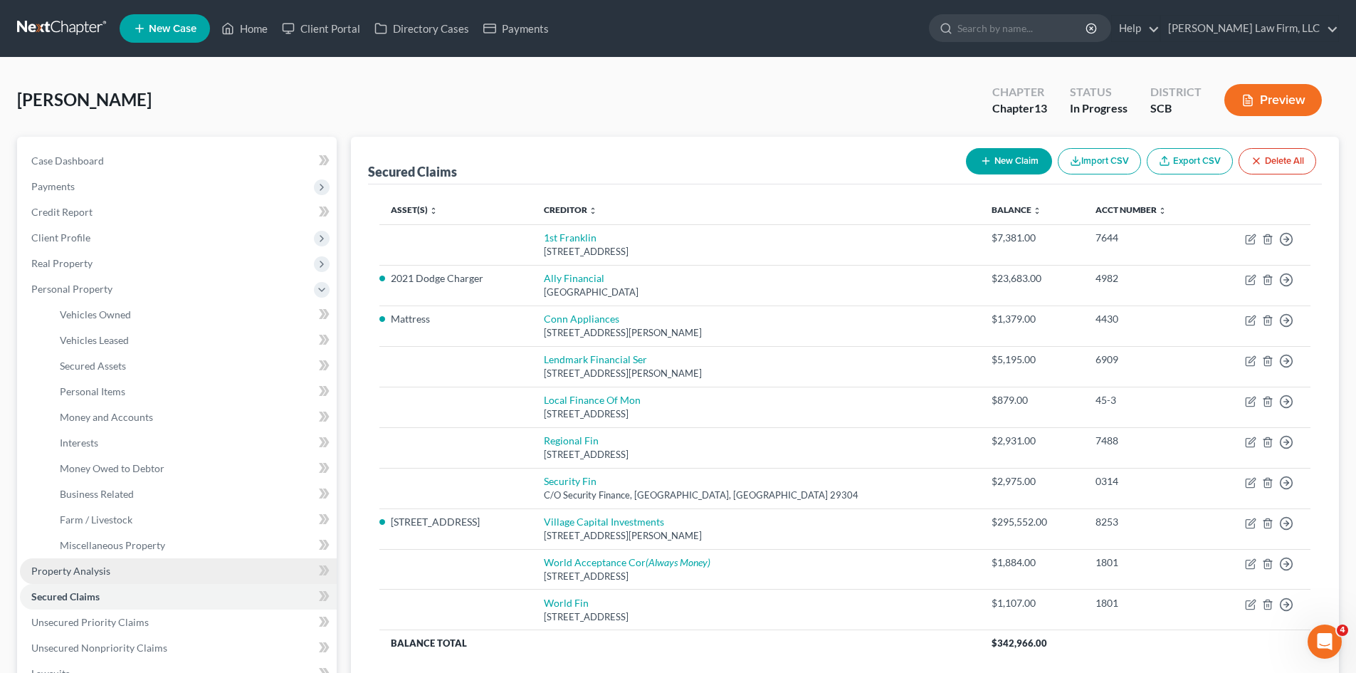
scroll to position [142, 0]
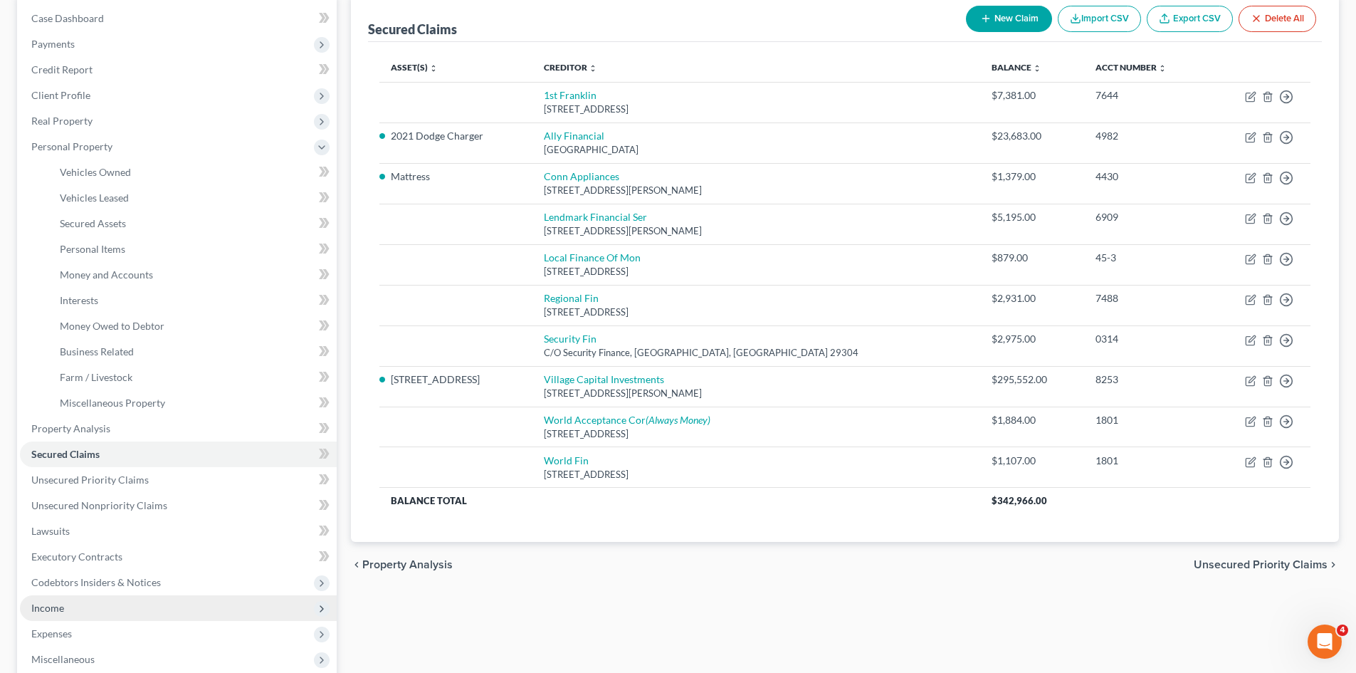
click at [61, 608] on span "Income" at bounding box center [47, 607] width 33 height 12
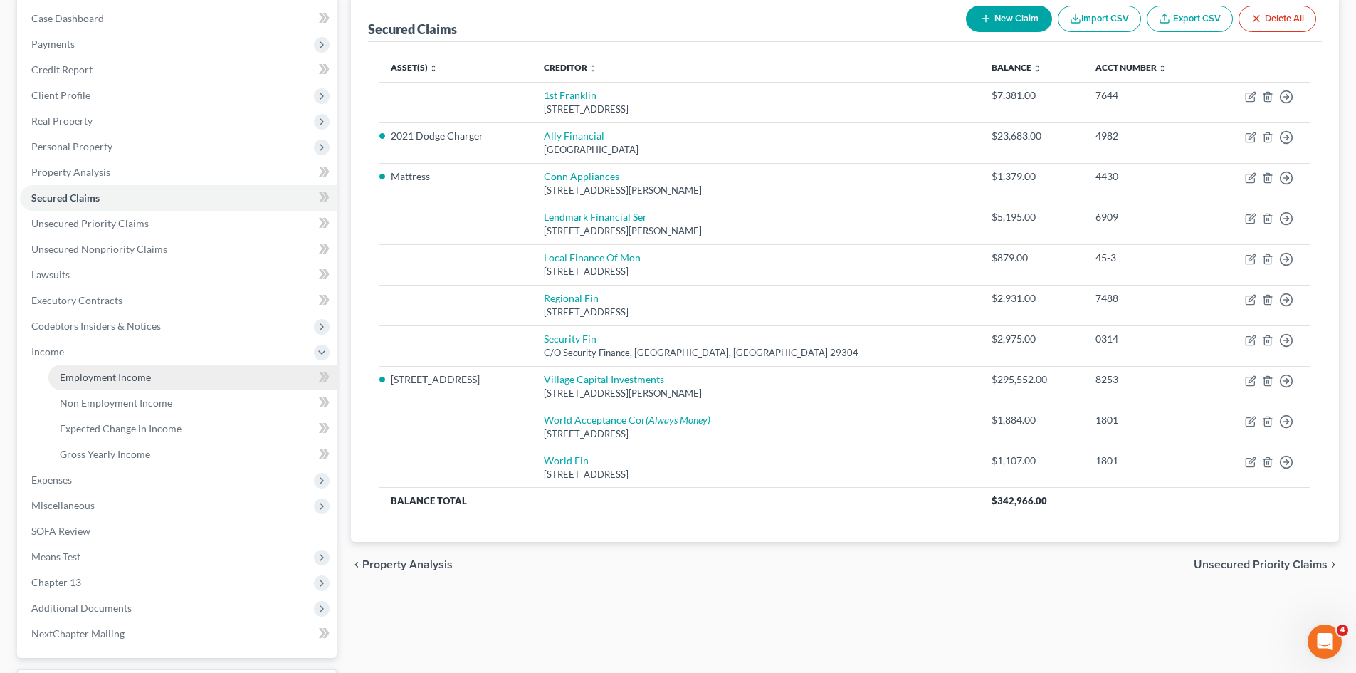
click at [142, 383] on link "Employment Income" at bounding box center [192, 377] width 288 height 26
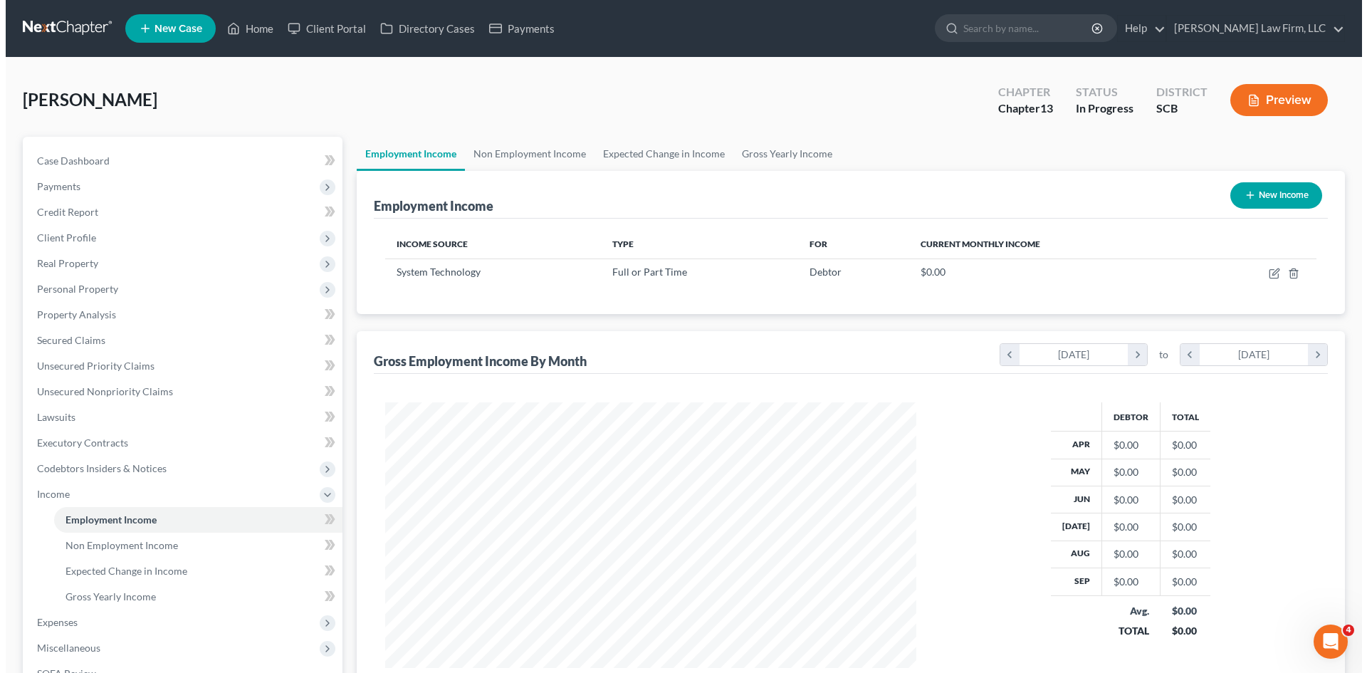
scroll to position [265, 559]
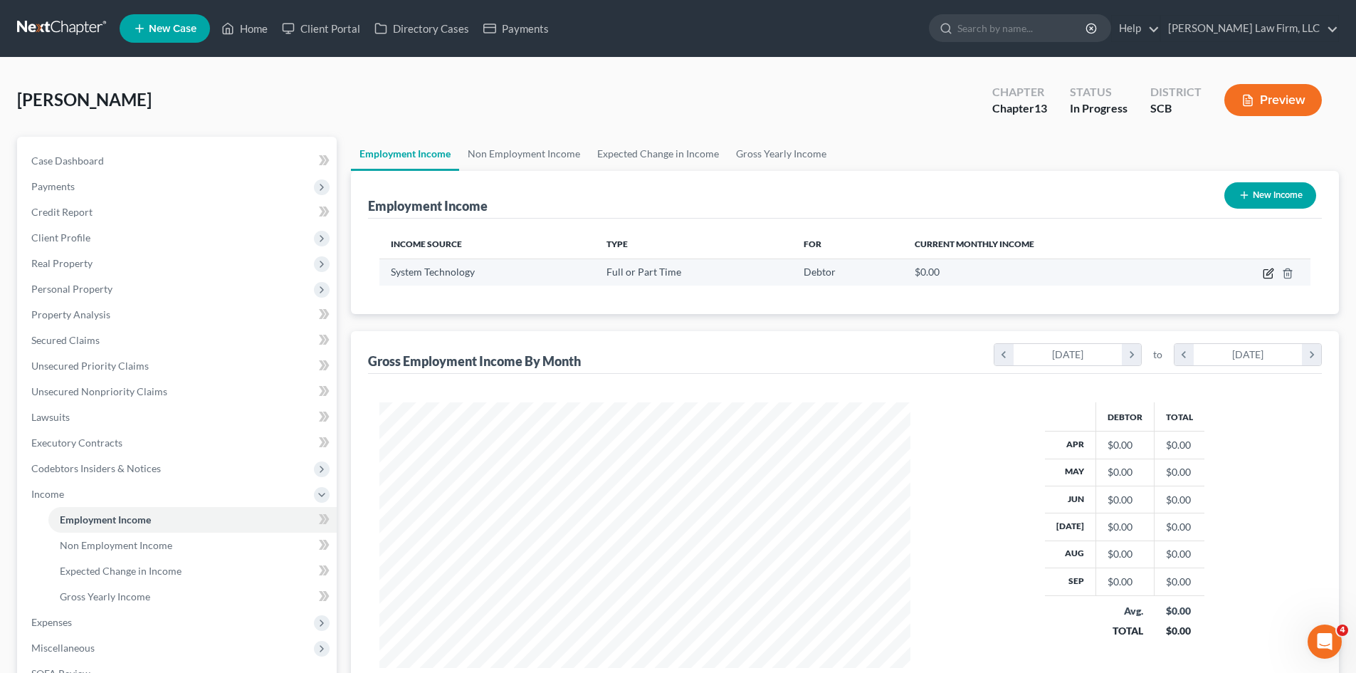
click at [1268, 276] on icon "button" at bounding box center [1268, 273] width 11 height 11
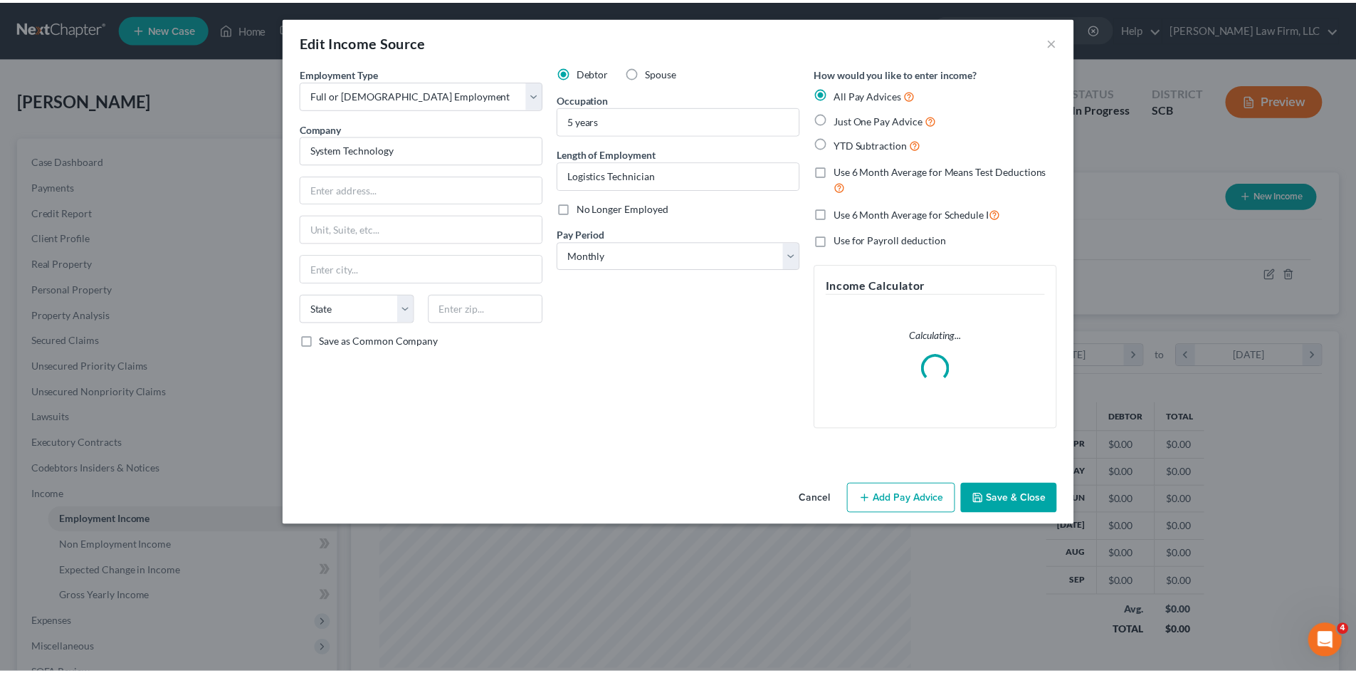
scroll to position [268, 564]
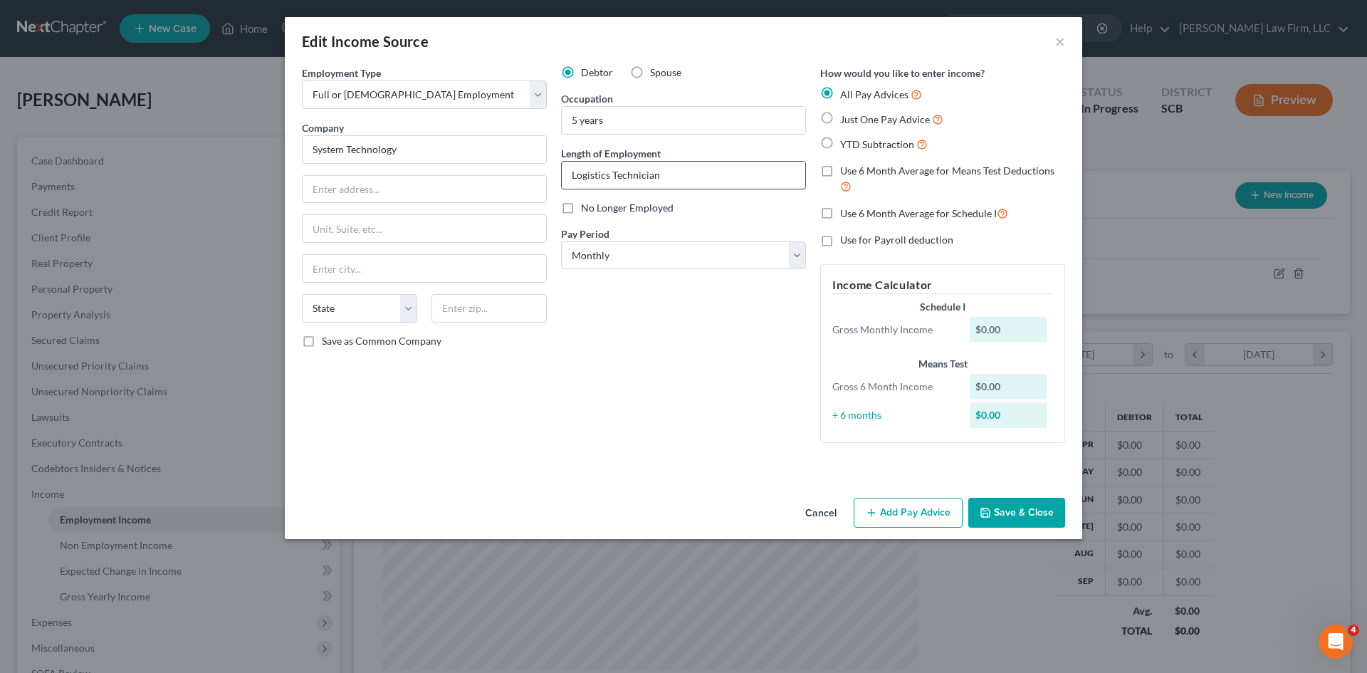
drag, startPoint x: 673, startPoint y: 174, endPoint x: 611, endPoint y: 182, distance: 62.4
click at [611, 182] on input "Logistics Technician" at bounding box center [683, 175] width 243 height 27
click at [618, 264] on select "Select Monthly Twice Monthly Every Other Week Weekly" at bounding box center [683, 255] width 245 height 28
click at [561, 241] on select "Select Monthly Twice Monthly Every Other Week Weekly" at bounding box center [683, 255] width 245 height 28
click at [1030, 519] on button "Save & Close" at bounding box center [1016, 513] width 97 height 30
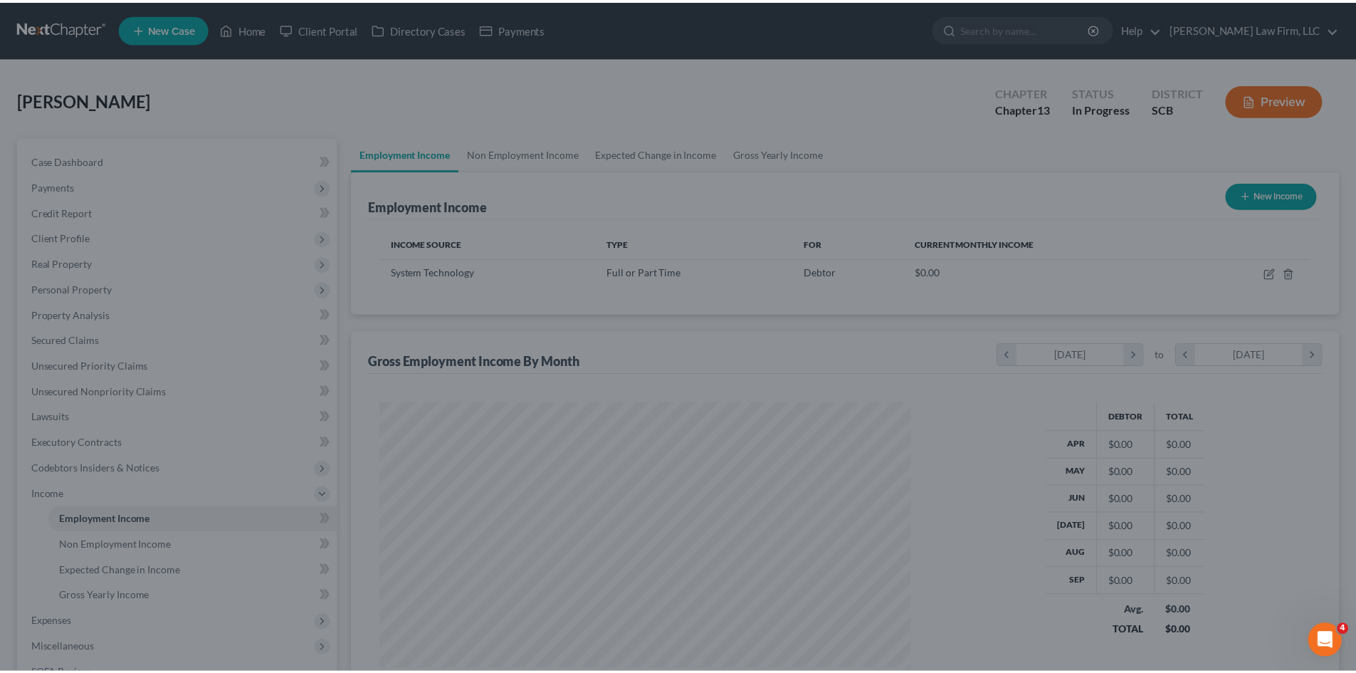
scroll to position [711495, 711201]
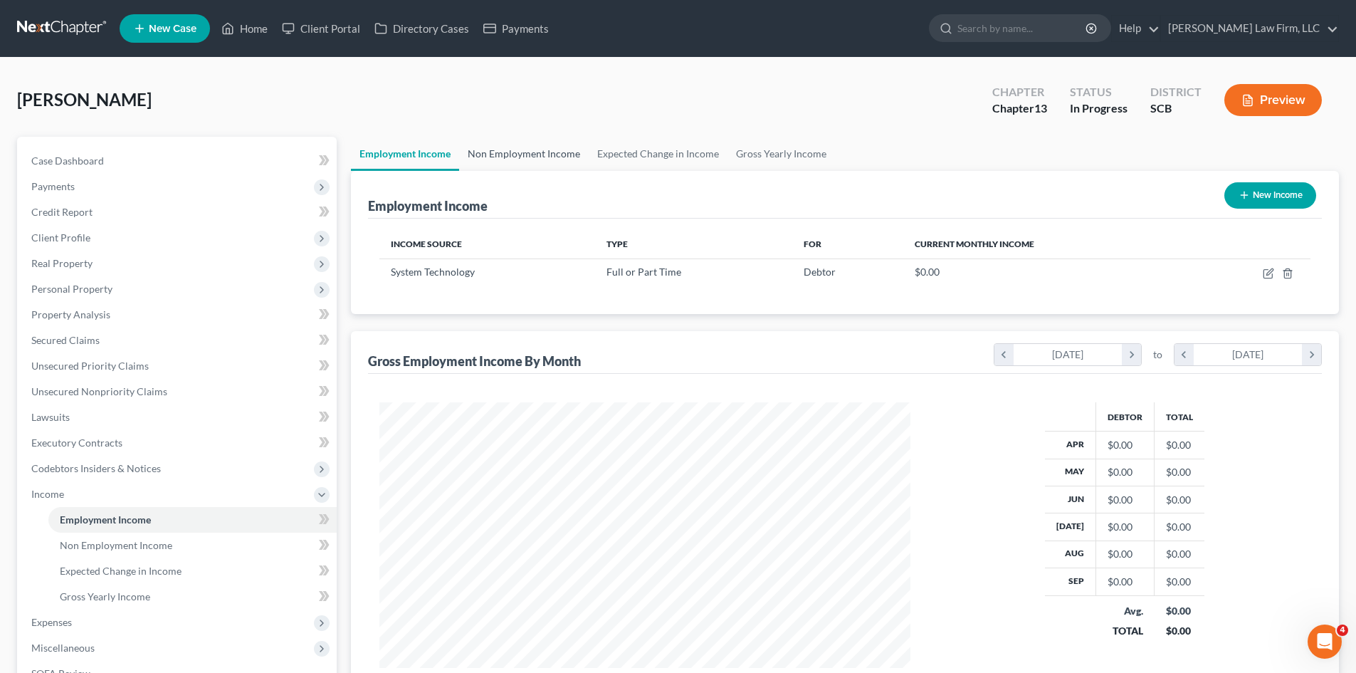
click at [543, 150] on link "Non Employment Income" at bounding box center [524, 154] width 130 height 34
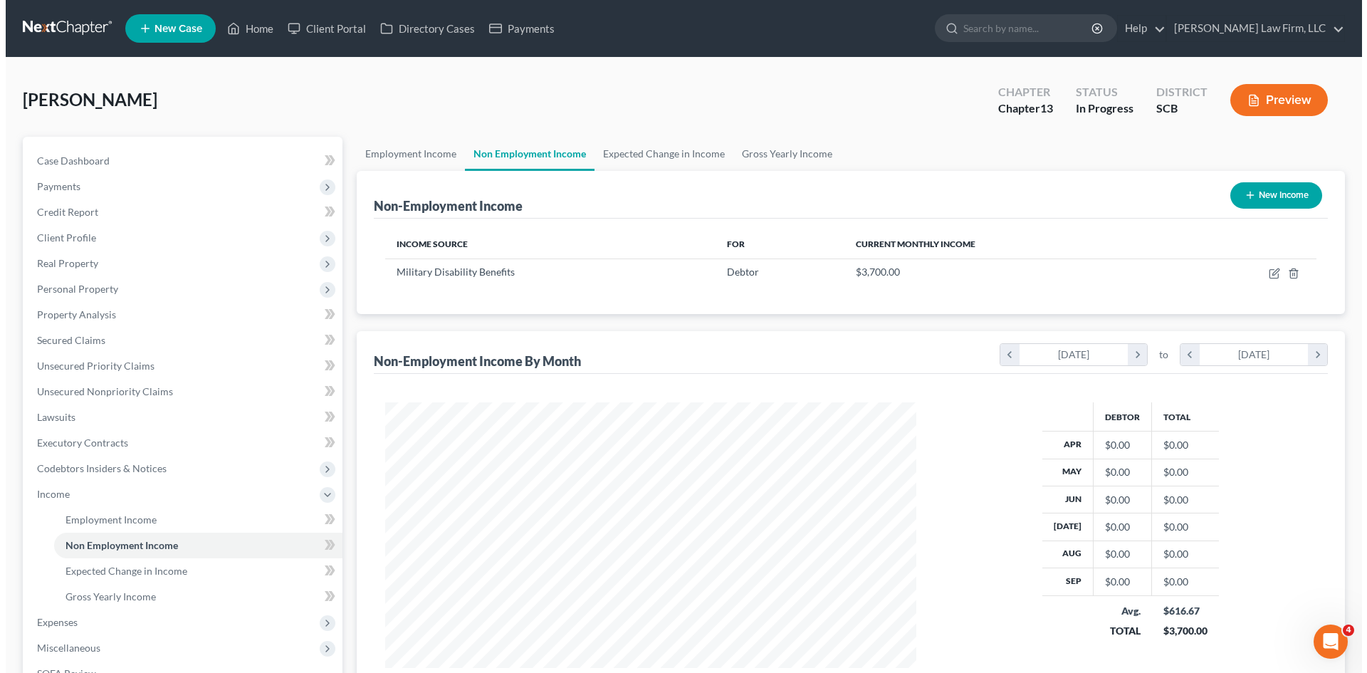
scroll to position [265, 559]
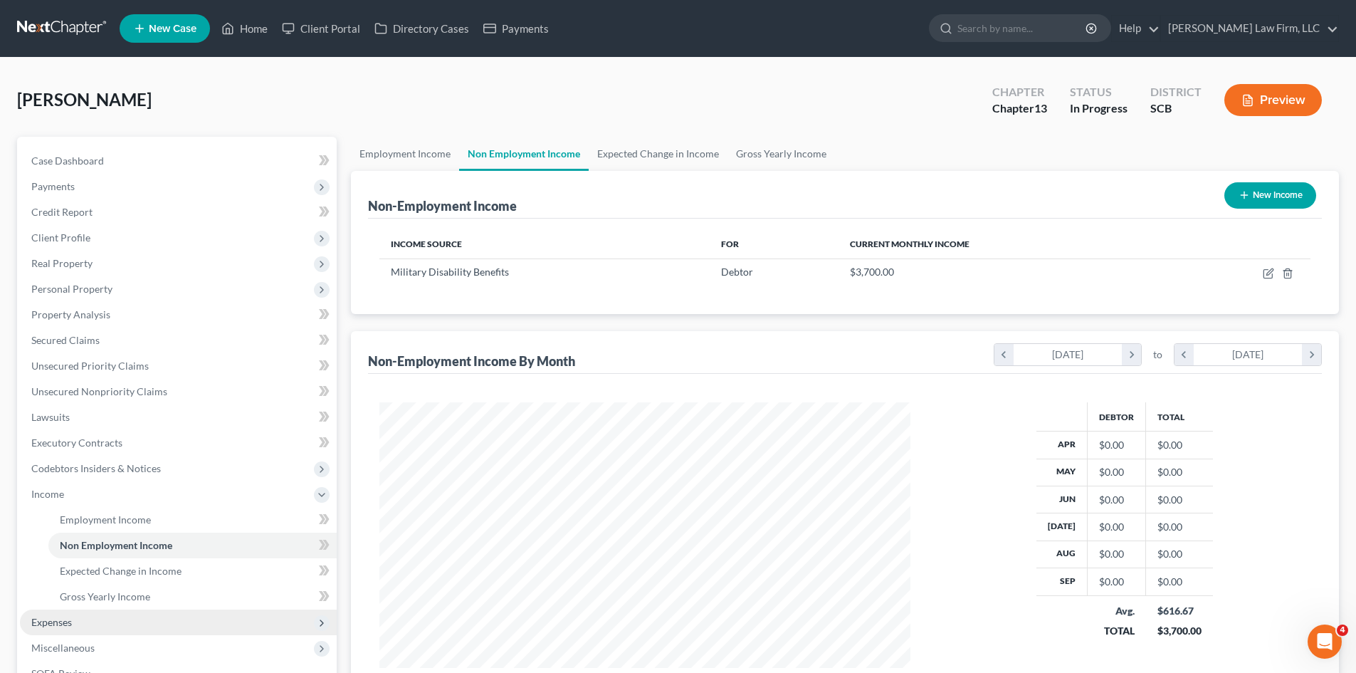
click at [60, 616] on span "Expenses" at bounding box center [51, 622] width 41 height 12
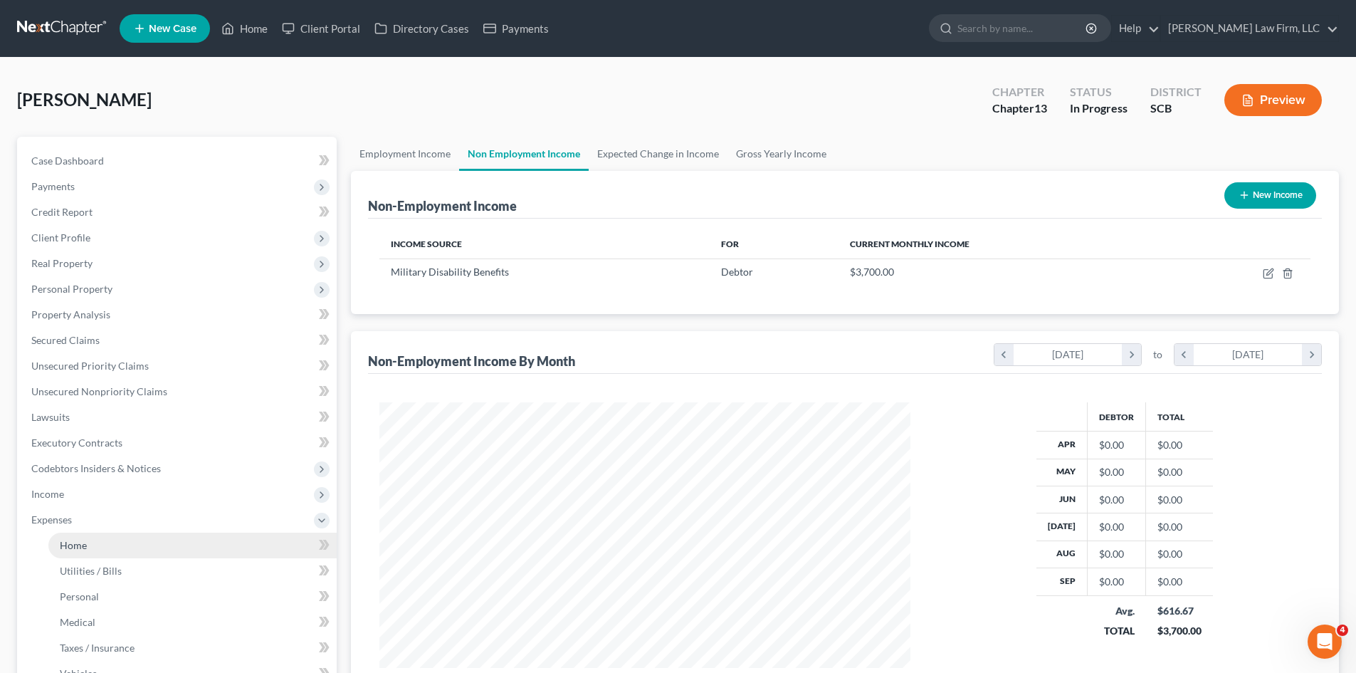
click at [73, 540] on span "Home" at bounding box center [73, 545] width 27 height 12
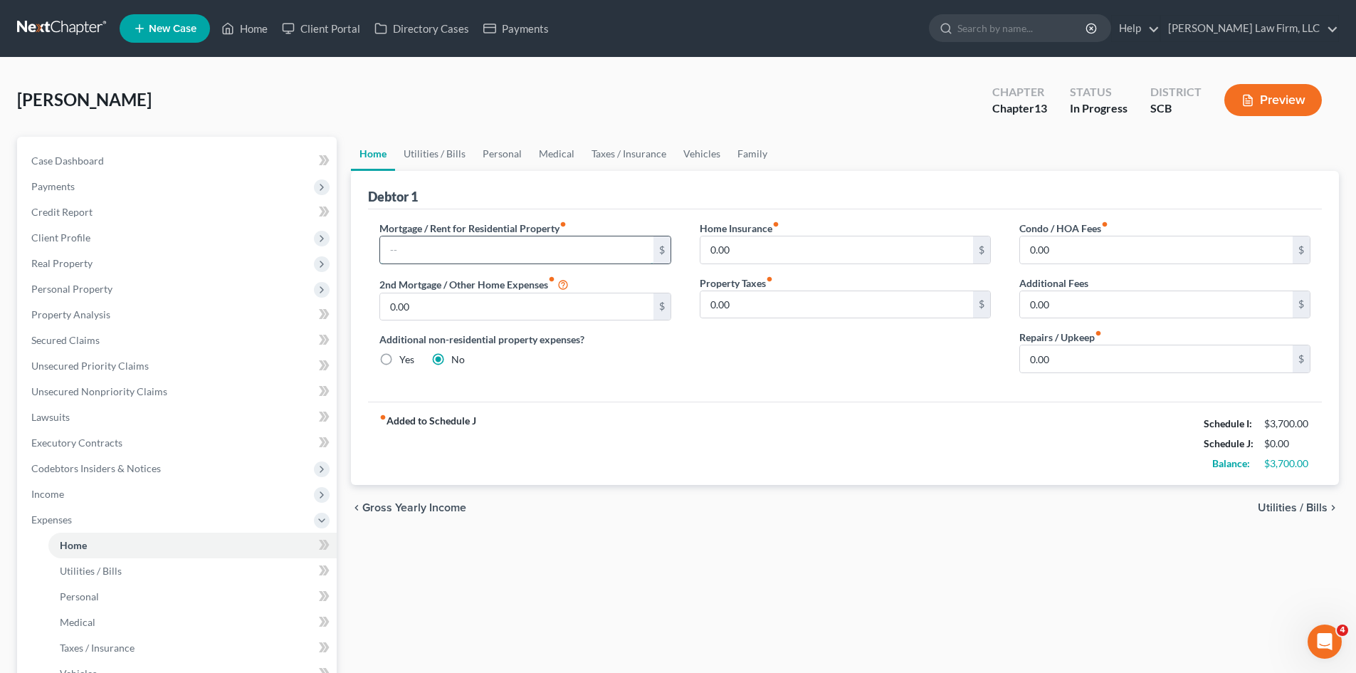
click at [448, 261] on input "text" at bounding box center [516, 249] width 273 height 27
click at [69, 339] on span "Secured Claims" at bounding box center [65, 340] width 68 height 12
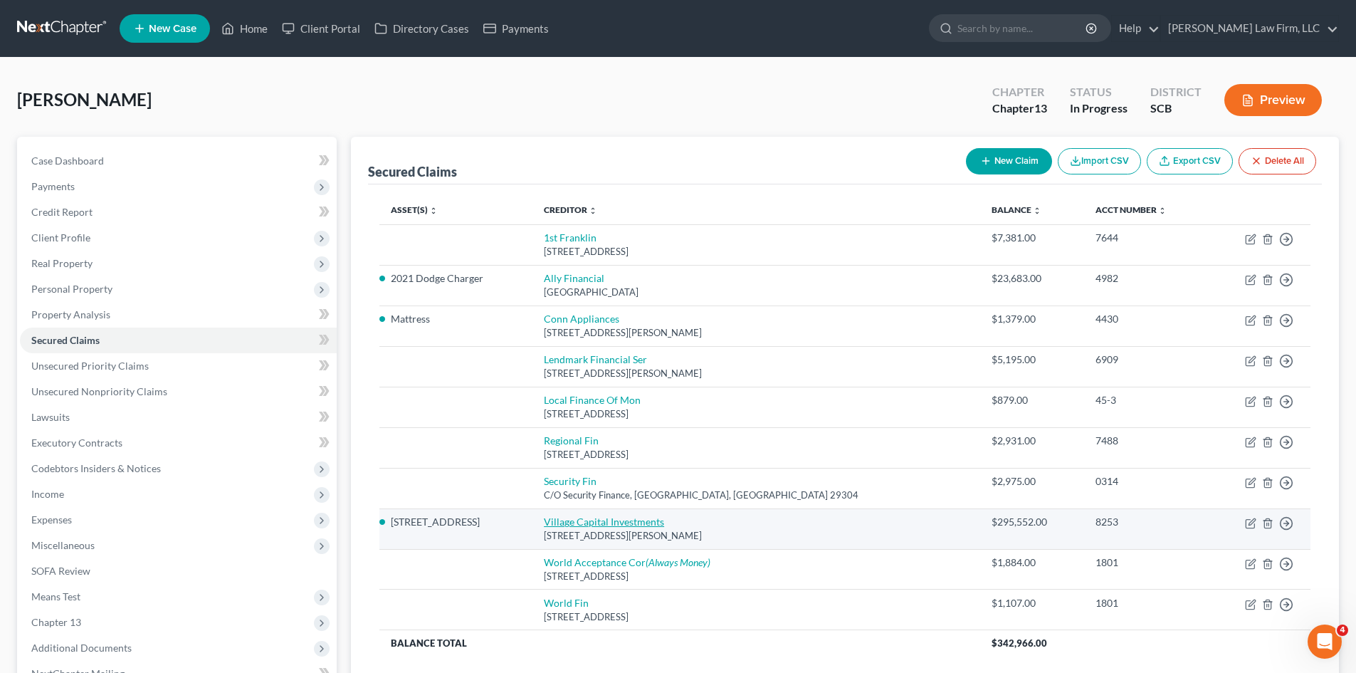
click at [639, 522] on link "Village Capital Investments" at bounding box center [604, 521] width 120 height 12
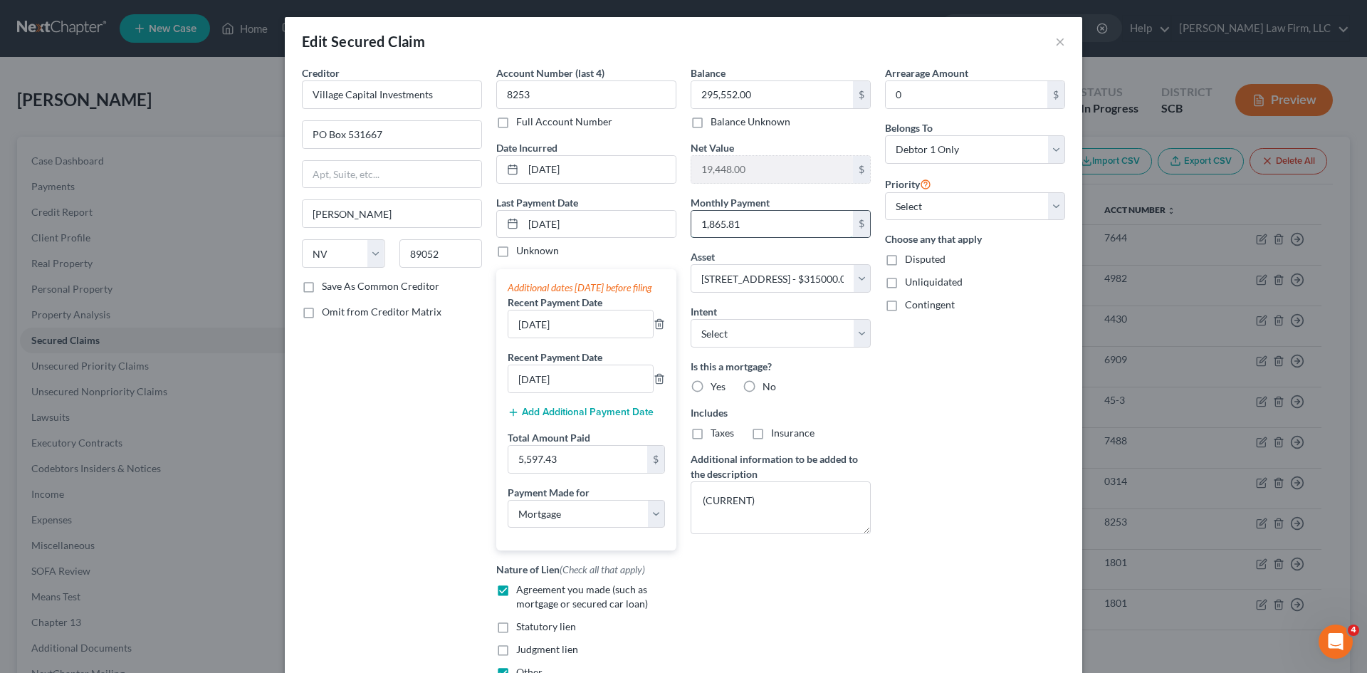
click at [772, 233] on input "1,865.81" at bounding box center [772, 224] width 162 height 27
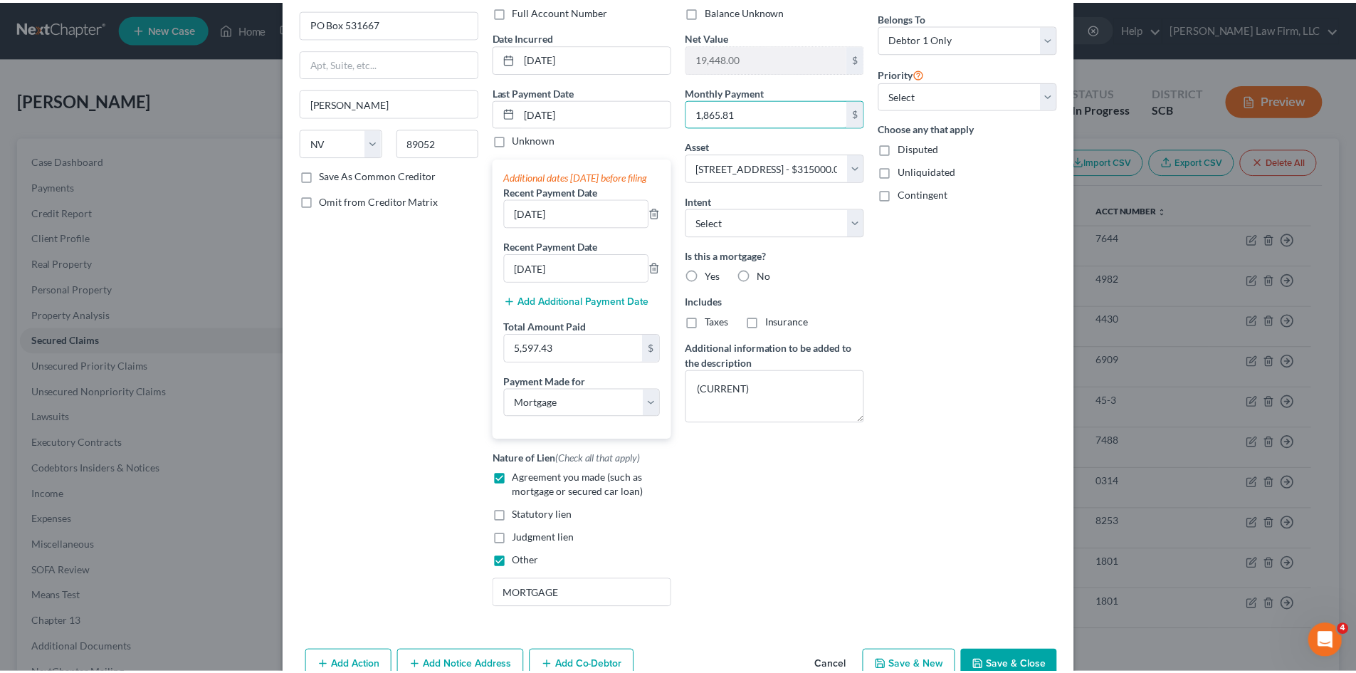
scroll to position [202, 0]
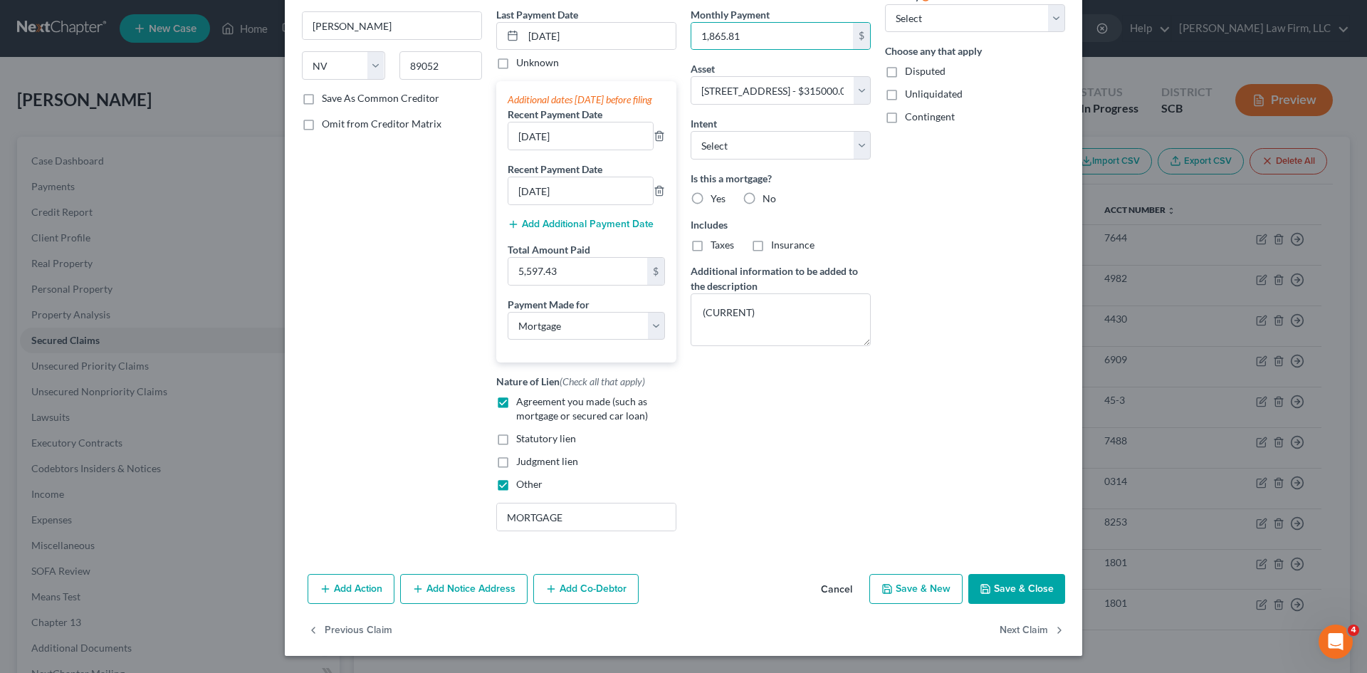
click at [1016, 596] on button "Save & Close" at bounding box center [1016, 589] width 97 height 30
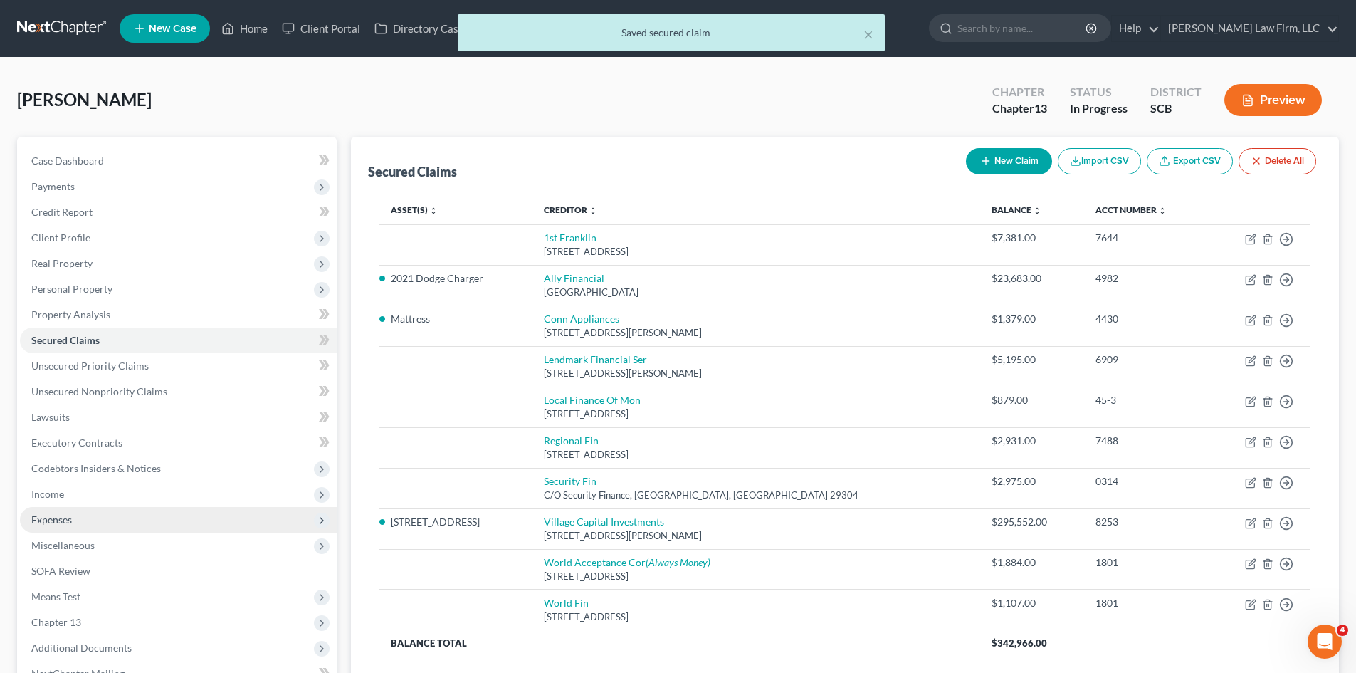
click at [58, 514] on span "Expenses" at bounding box center [51, 519] width 41 height 12
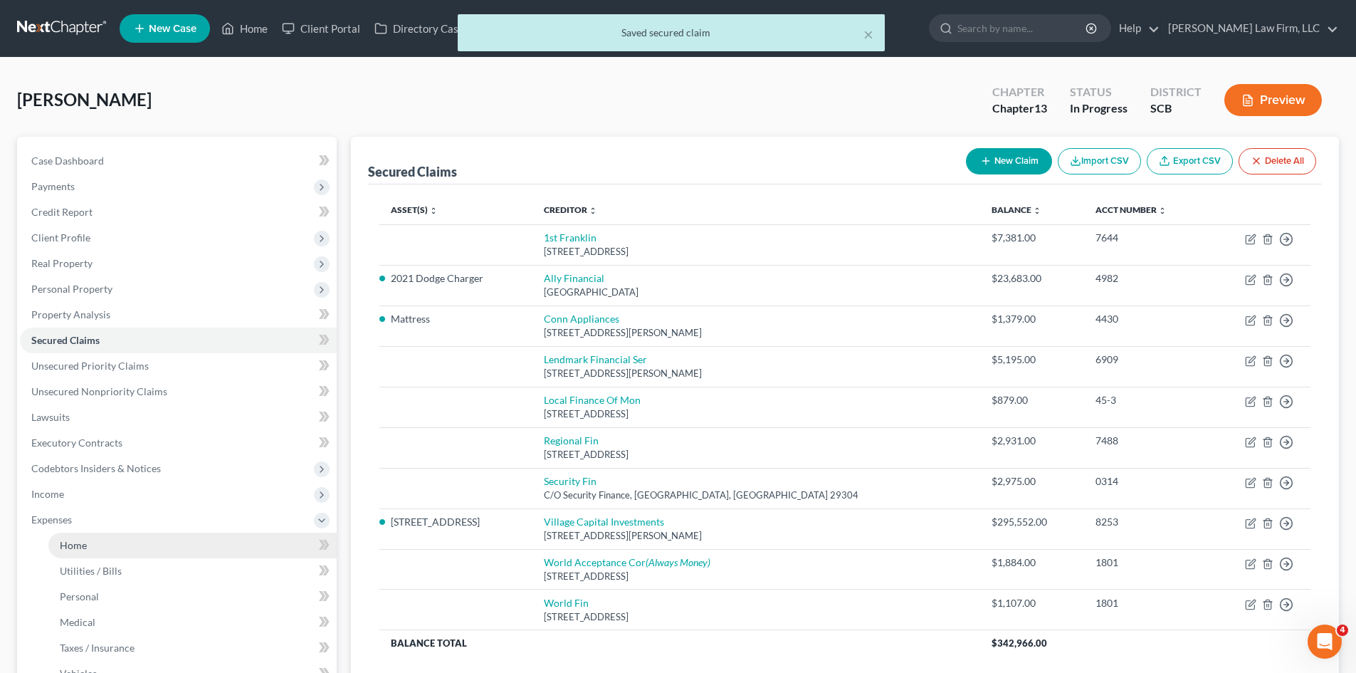
click at [68, 539] on span "Home" at bounding box center [73, 545] width 27 height 12
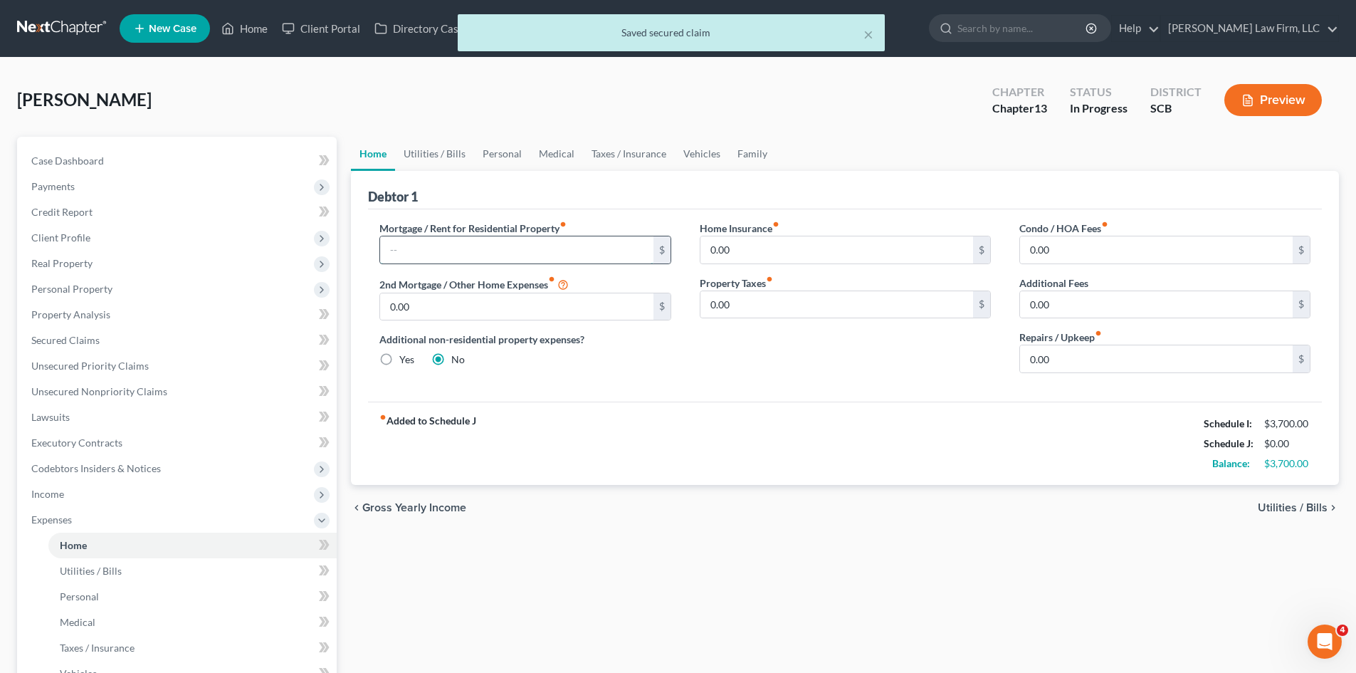
click at [509, 248] on input "text" at bounding box center [516, 249] width 273 height 27
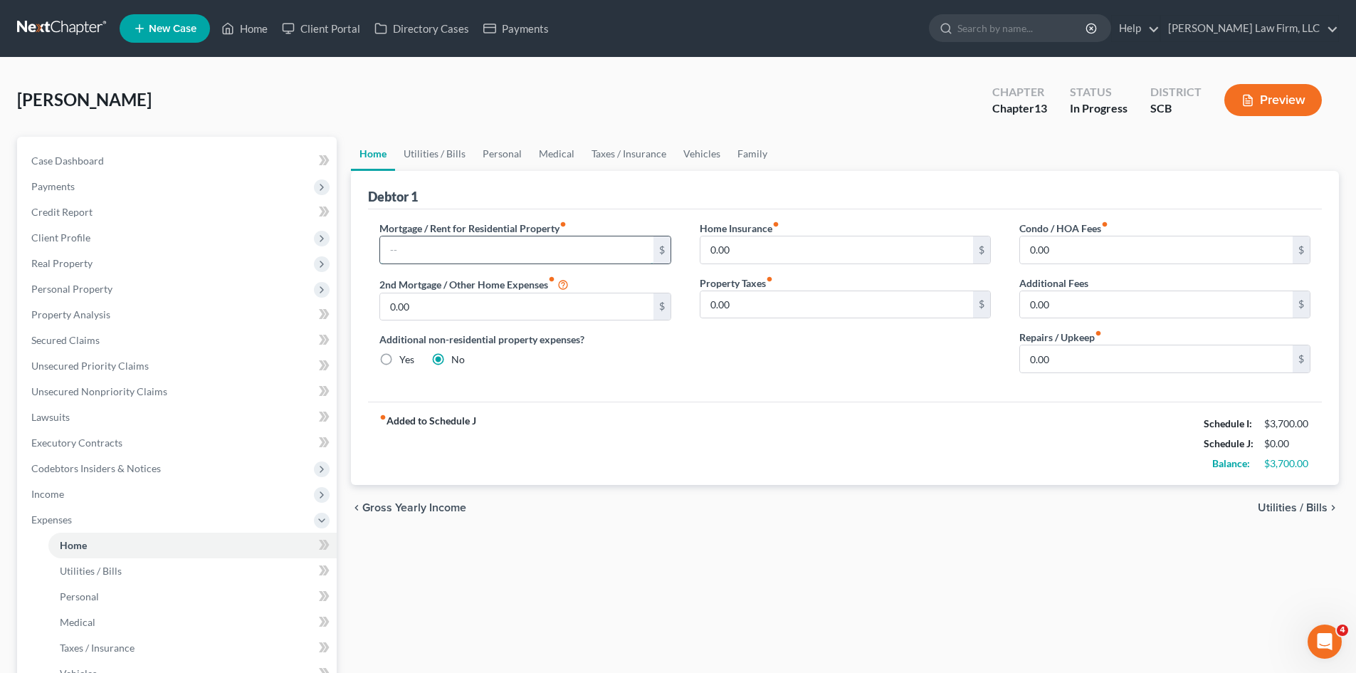
paste input "1,865.81"
click at [1055, 244] on input "0.00" at bounding box center [1156, 249] width 273 height 27
click at [473, 316] on input "0.00" at bounding box center [516, 306] width 273 height 27
click at [789, 258] on input "0.00" at bounding box center [836, 249] width 273 height 27
drag, startPoint x: 788, startPoint y: 293, endPoint x: 958, endPoint y: 278, distance: 170.8
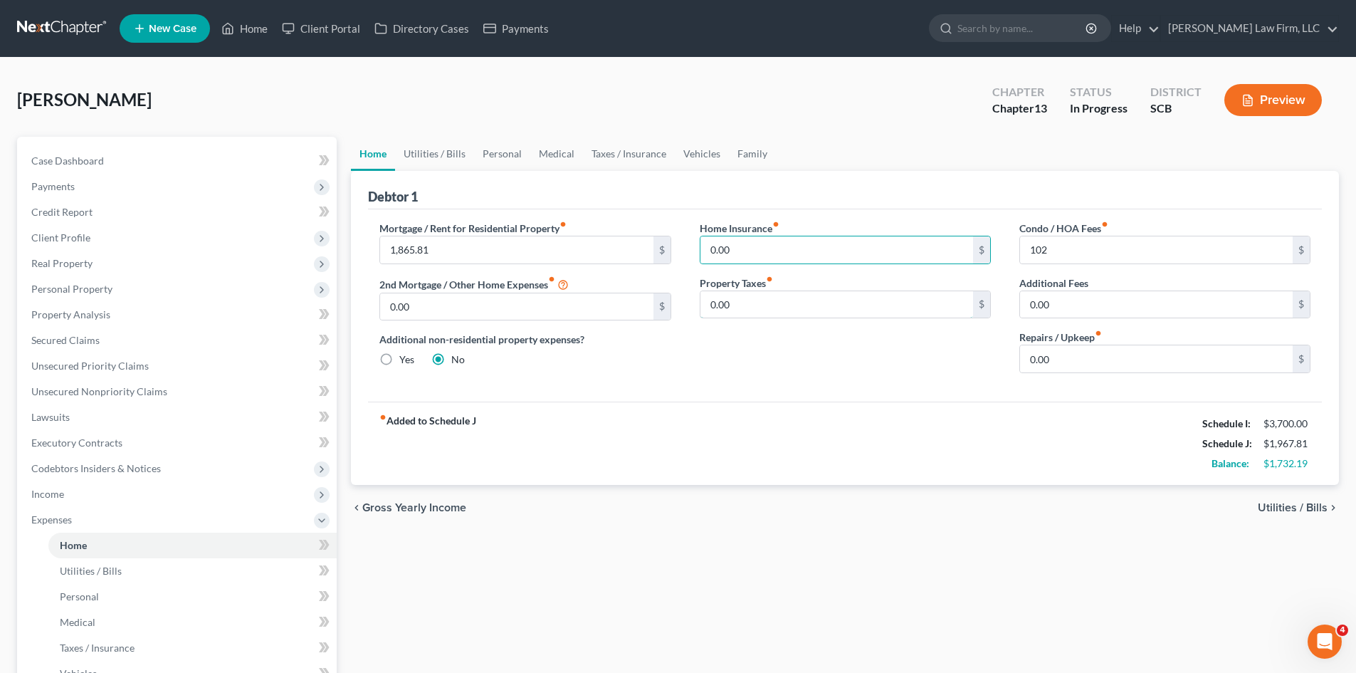
click at [788, 293] on input "0.00" at bounding box center [836, 304] width 273 height 27
click at [1058, 251] on input "102" at bounding box center [1156, 249] width 273 height 27
click at [1073, 310] on input "0.00" at bounding box center [1156, 304] width 273 height 27
click at [445, 154] on link "Utilities / Bills" at bounding box center [434, 154] width 79 height 34
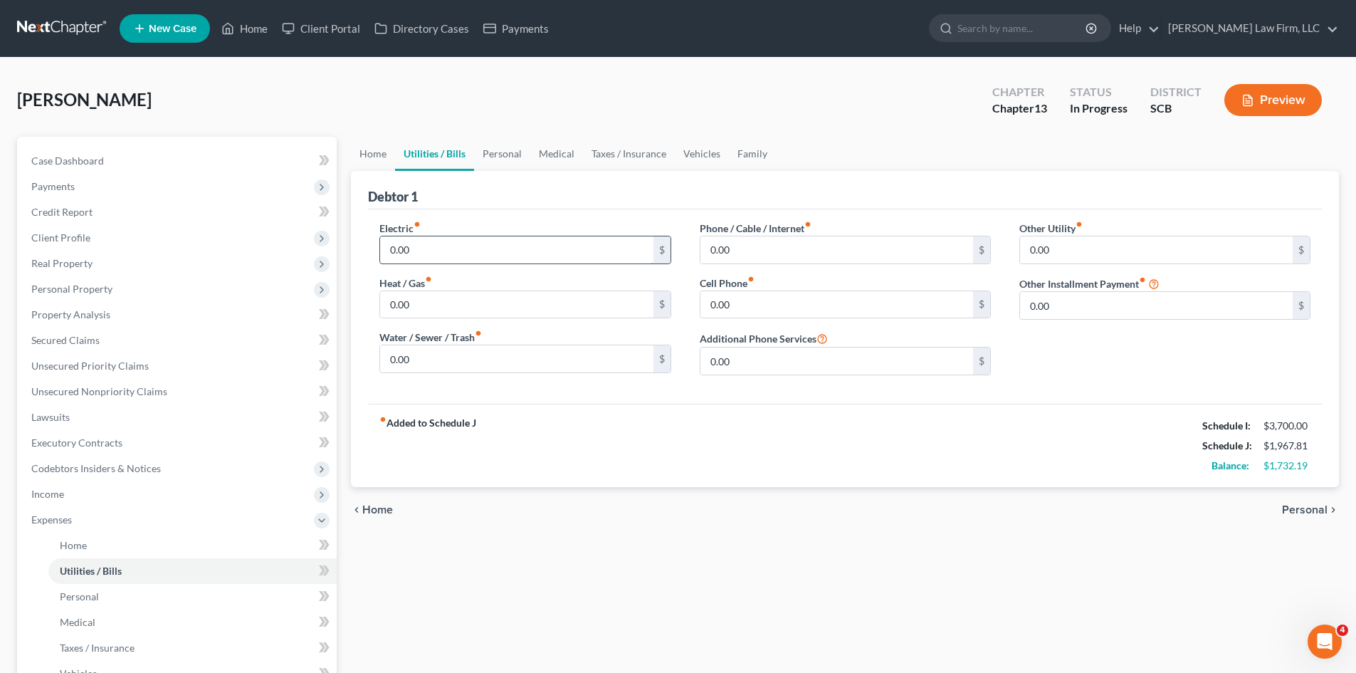
click at [437, 249] on input "0.00" at bounding box center [516, 249] width 273 height 27
drag, startPoint x: 1032, startPoint y: 298, endPoint x: 1055, endPoint y: 283, distance: 27.2
click at [1059, 285] on input "s" at bounding box center [1165, 289] width 290 height 27
click at [1043, 253] on input "61" at bounding box center [1156, 249] width 273 height 27
drag, startPoint x: 1031, startPoint y: 295, endPoint x: 1103, endPoint y: 269, distance: 76.3
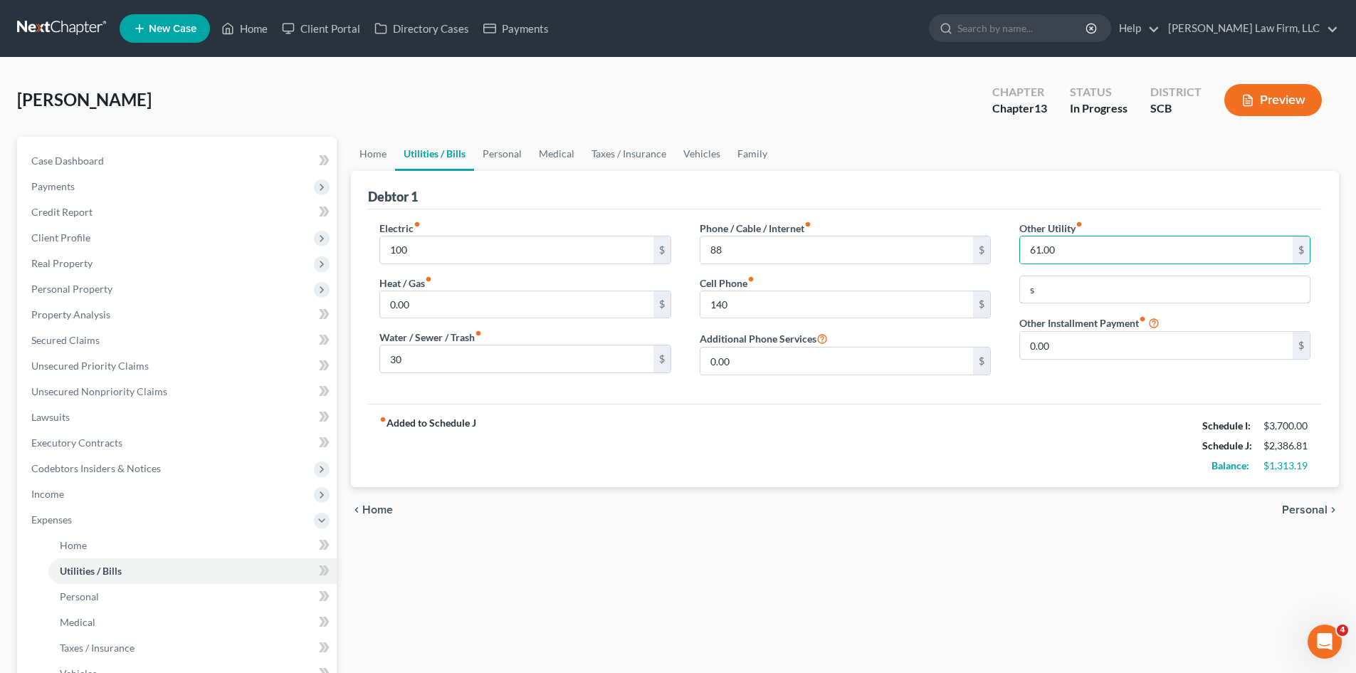
click at [1106, 292] on input "s" at bounding box center [1165, 289] width 290 height 27
click at [488, 158] on link "Personal" at bounding box center [502, 154] width 56 height 34
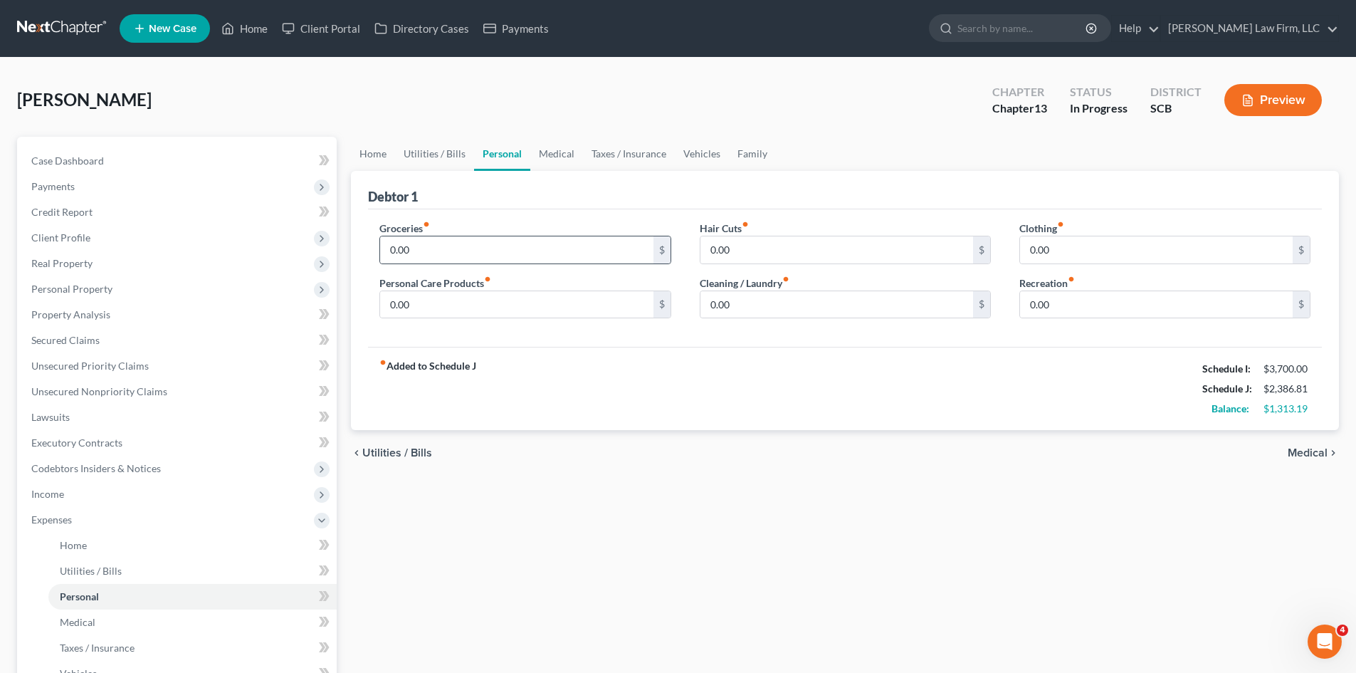
click at [484, 236] on div "0.00 $" at bounding box center [524, 250] width 291 height 28
click at [482, 245] on input "0.00" at bounding box center [516, 249] width 273 height 27
click at [566, 158] on link "Medical" at bounding box center [556, 154] width 53 height 34
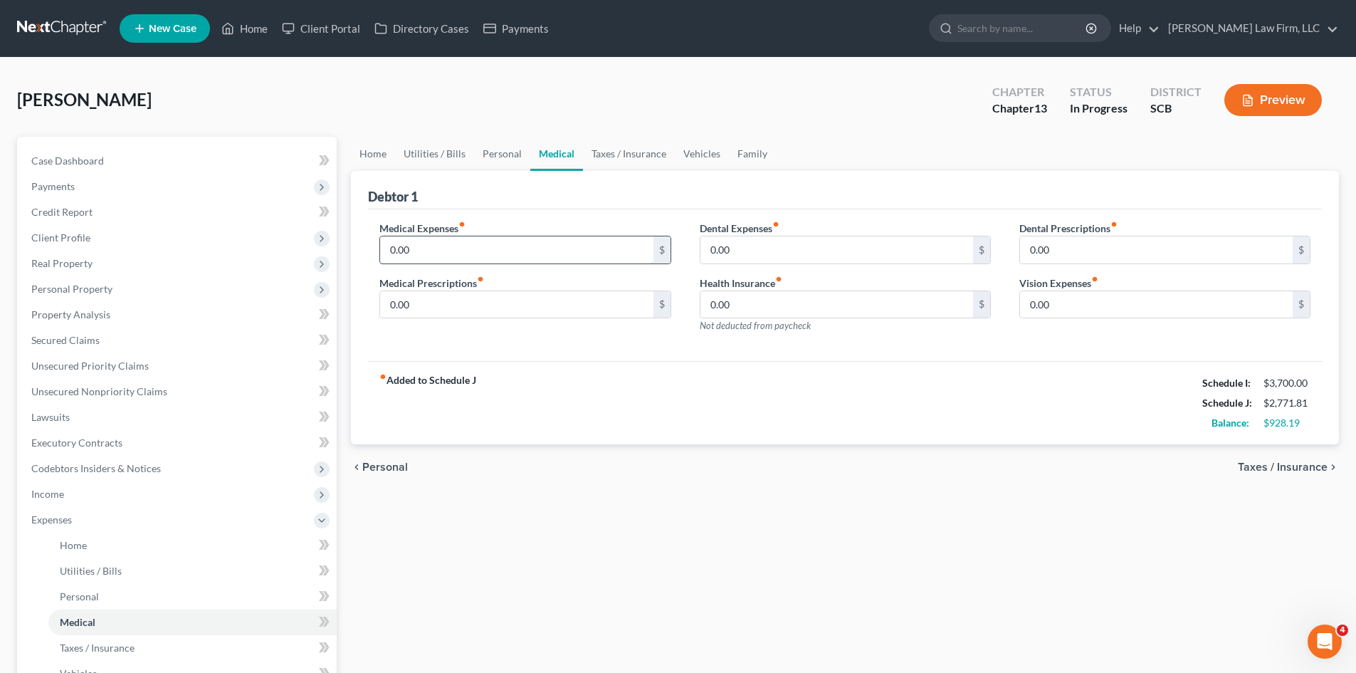
click at [466, 244] on input "0.00" at bounding box center [516, 249] width 273 height 27
click at [642, 151] on link "Taxes / Insurance" at bounding box center [629, 154] width 92 height 34
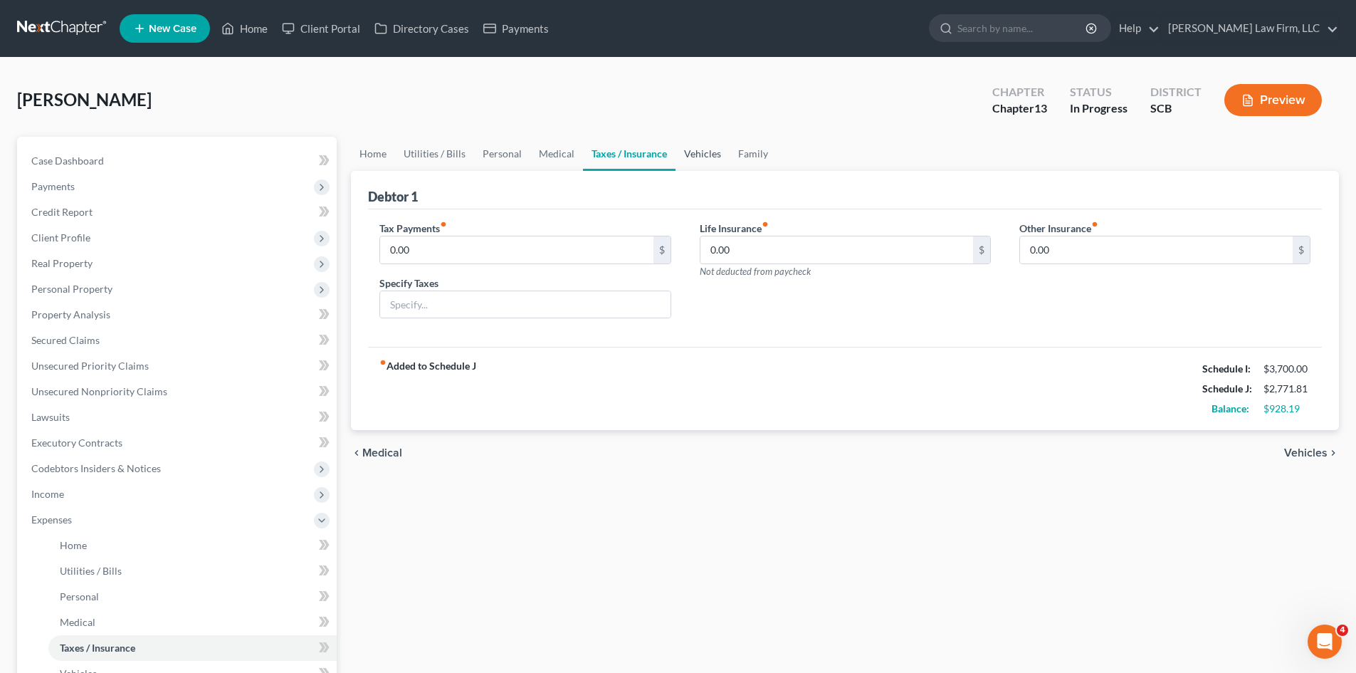
click at [694, 153] on link "Vehicles" at bounding box center [702, 154] width 54 height 34
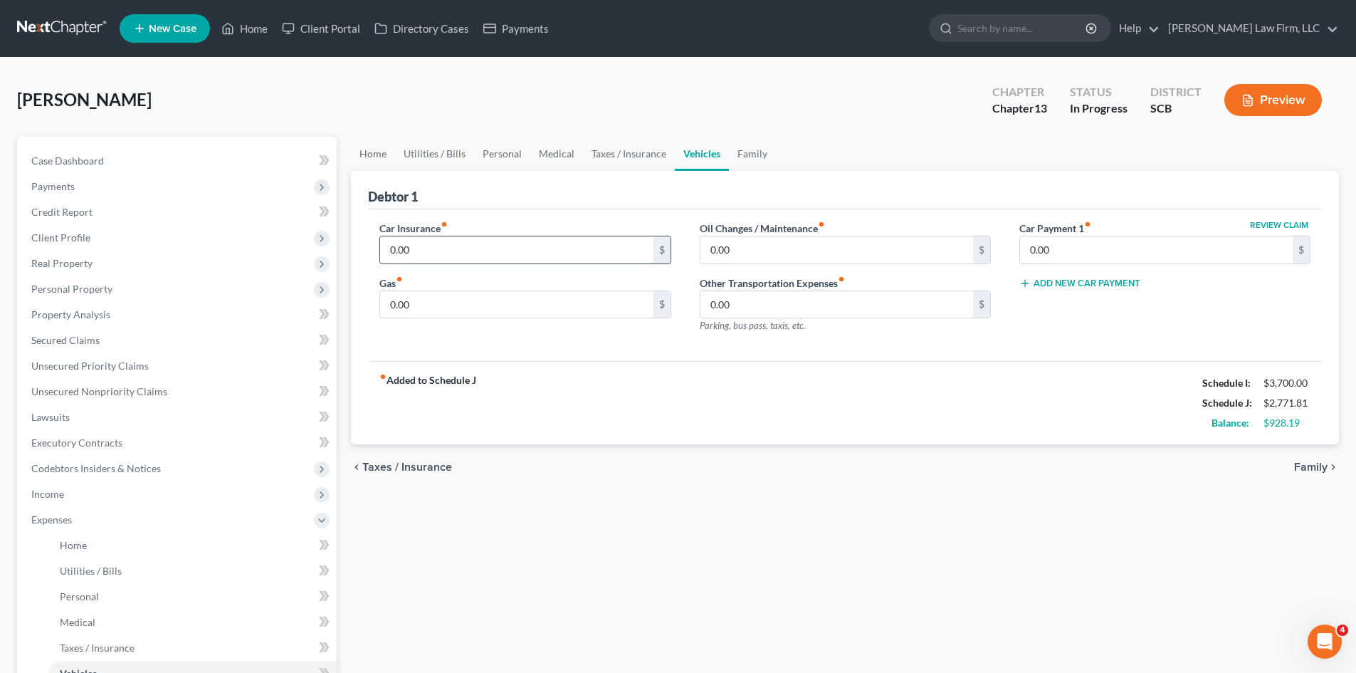
click at [489, 249] on input "0.00" at bounding box center [516, 249] width 273 height 27
click at [755, 154] on link "Family" at bounding box center [752, 154] width 47 height 34
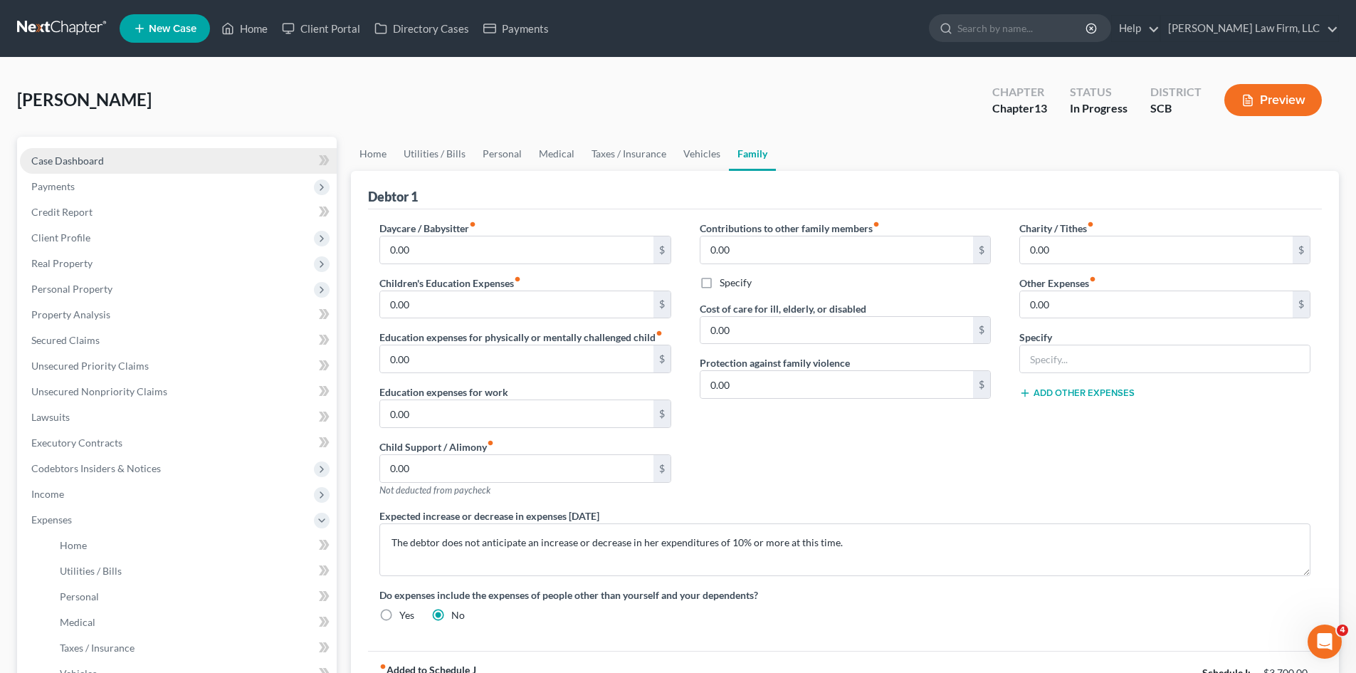
click at [72, 162] on span "Case Dashboard" at bounding box center [67, 160] width 73 height 12
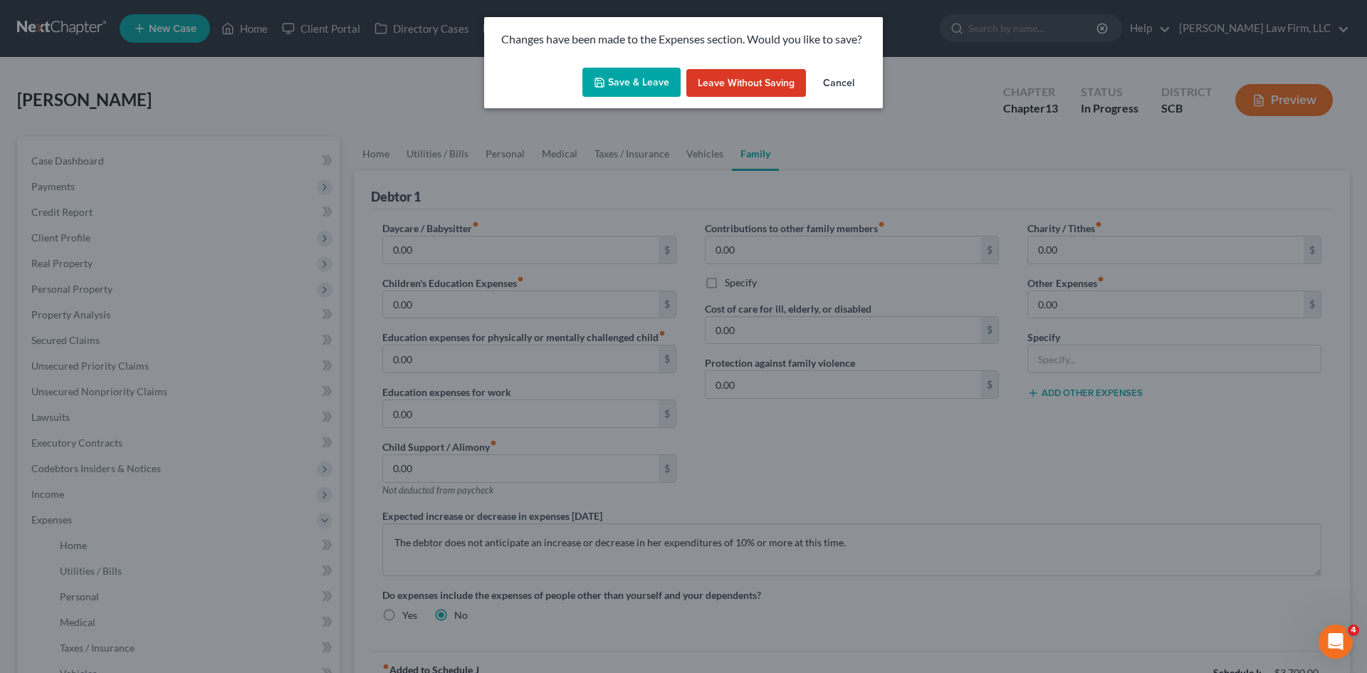
click at [636, 84] on button "Save & Leave" at bounding box center [631, 83] width 98 height 30
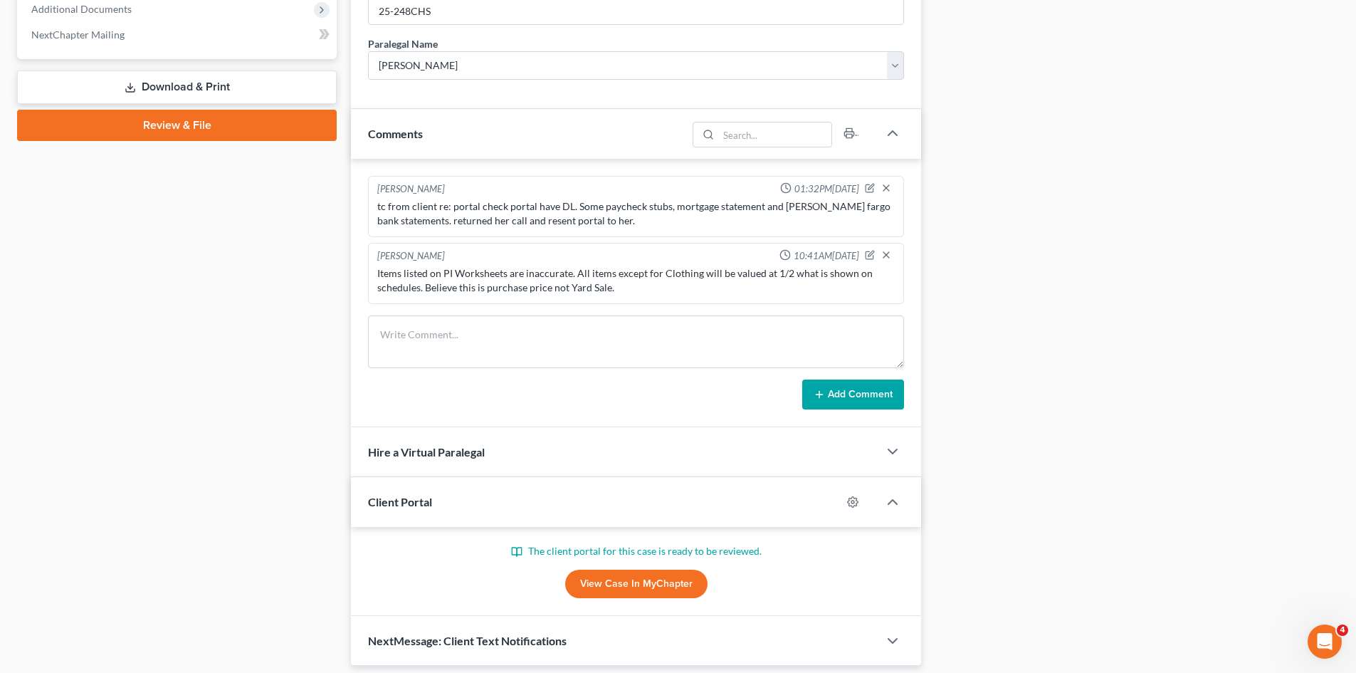
scroll to position [685, 0]
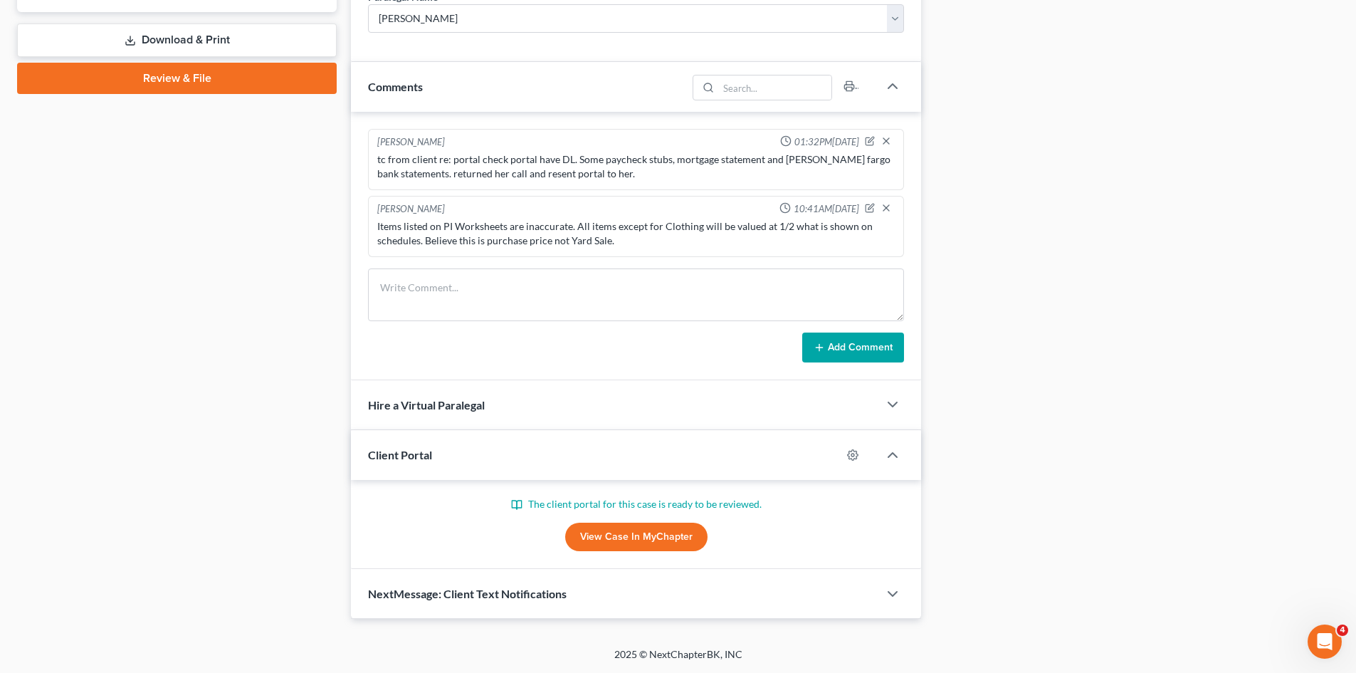
click at [463, 601] on div "NextMessage: Client Text Notifications" at bounding box center [614, 593] width 527 height 49
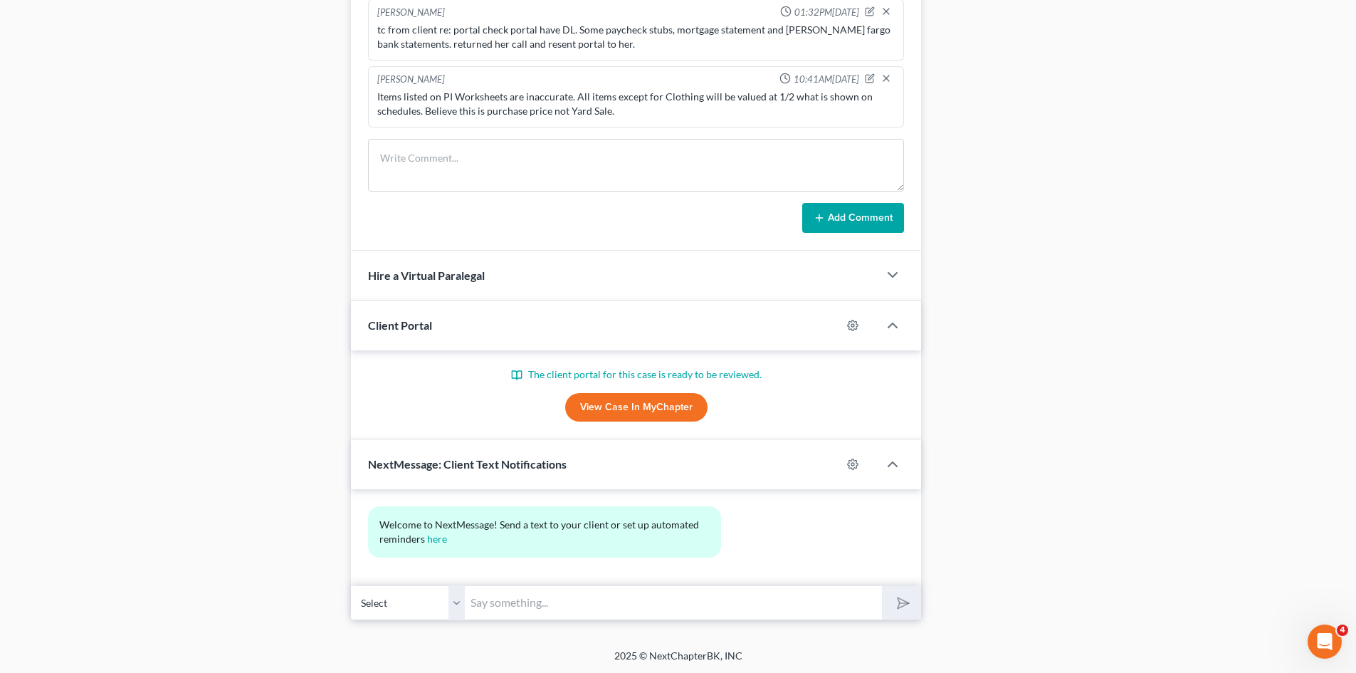
scroll to position [816, 0]
click at [452, 603] on select "Select [PHONE_NUMBER] - [PERSON_NAME]" at bounding box center [408, 601] width 114 height 35
click at [452, 604] on select "Select [PHONE_NUMBER] - [PERSON_NAME]" at bounding box center [408, 601] width 114 height 35
drag, startPoint x: 503, startPoint y: 598, endPoint x: 535, endPoint y: 603, distance: 32.4
click at [503, 598] on input "text" at bounding box center [673, 601] width 417 height 35
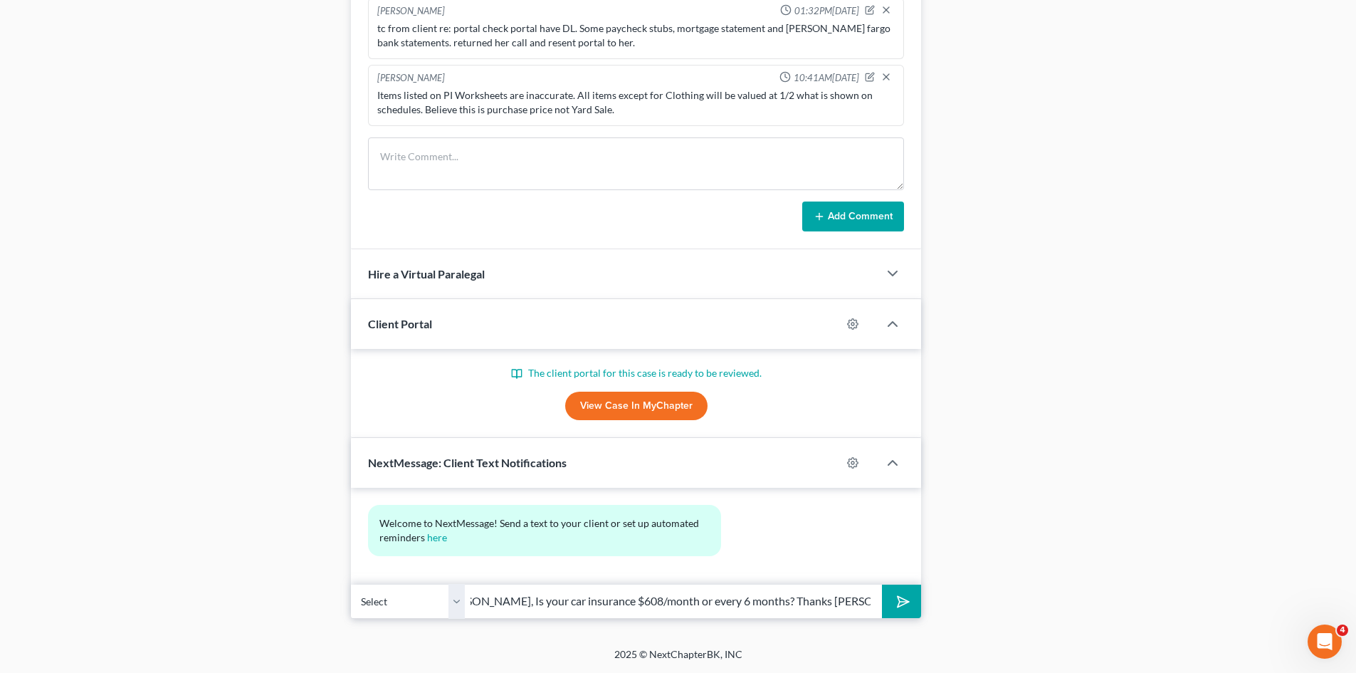
scroll to position [0, 46]
click at [882, 584] on button "submit" at bounding box center [901, 600] width 39 height 33
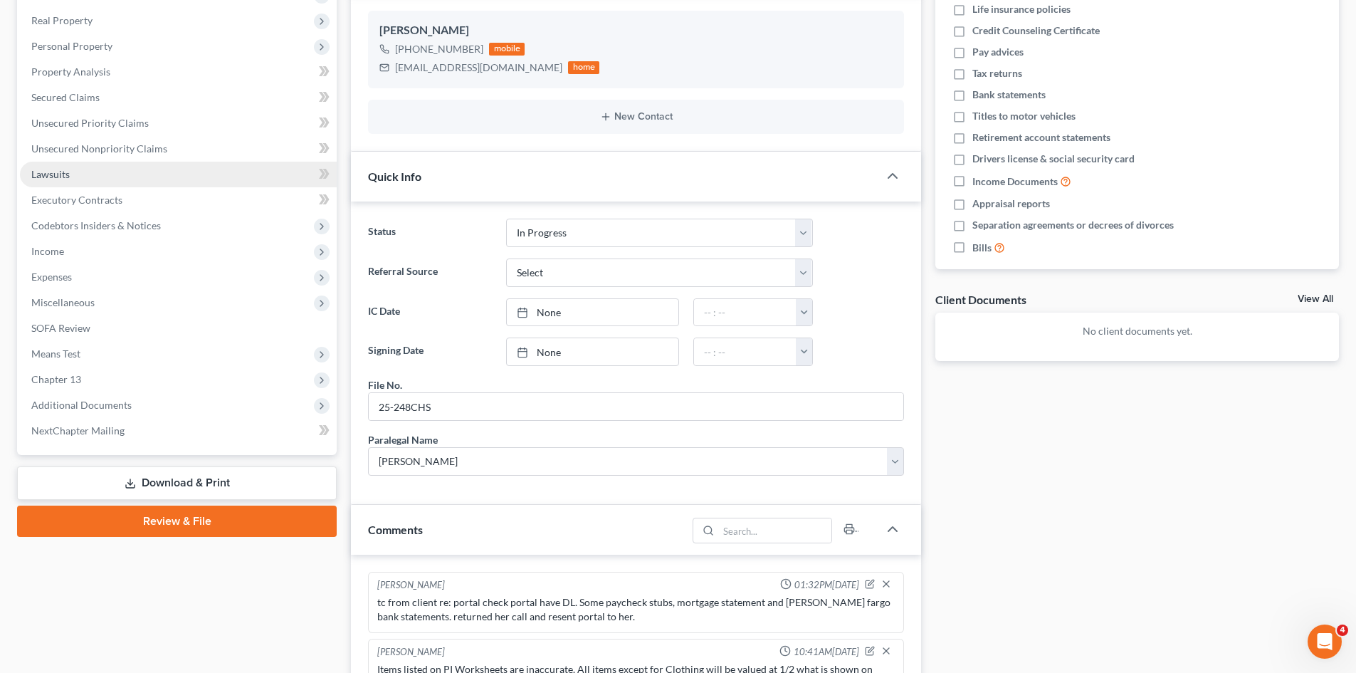
scroll to position [33, 0]
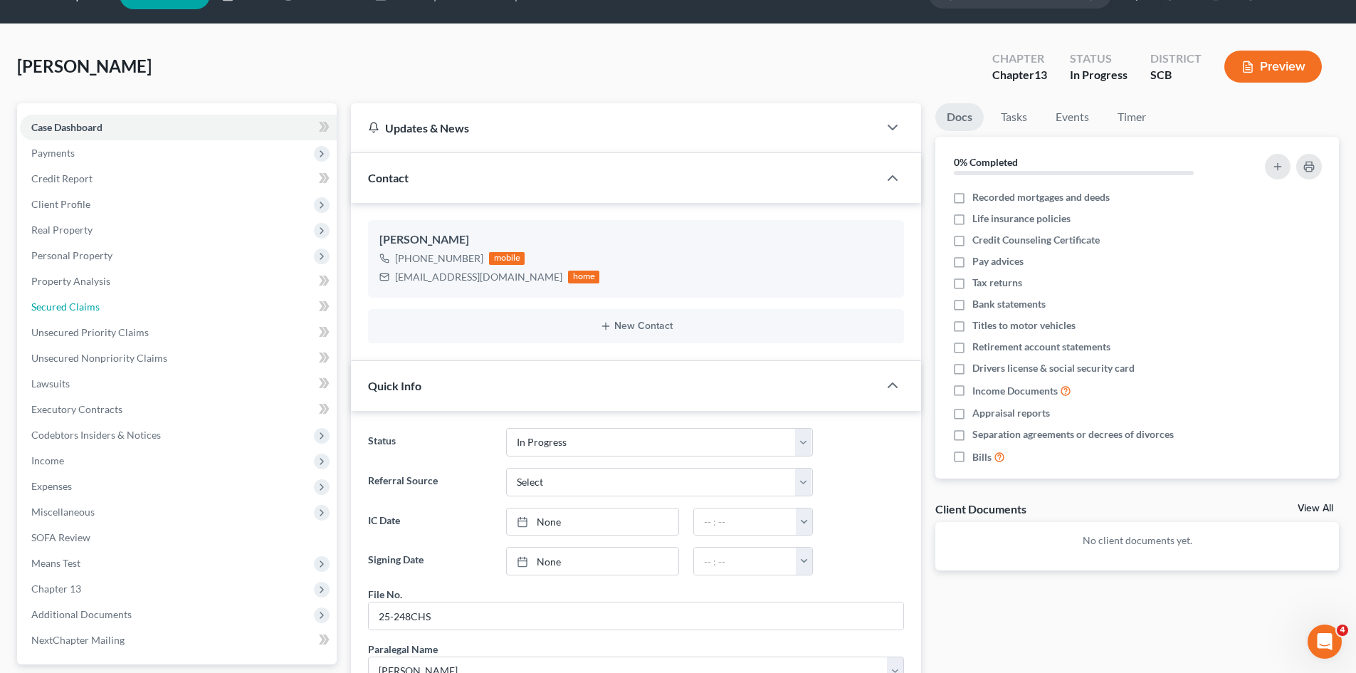
drag, startPoint x: 73, startPoint y: 311, endPoint x: 477, endPoint y: 308, distance: 404.3
click at [73, 311] on span "Secured Claims" at bounding box center [65, 306] width 68 height 12
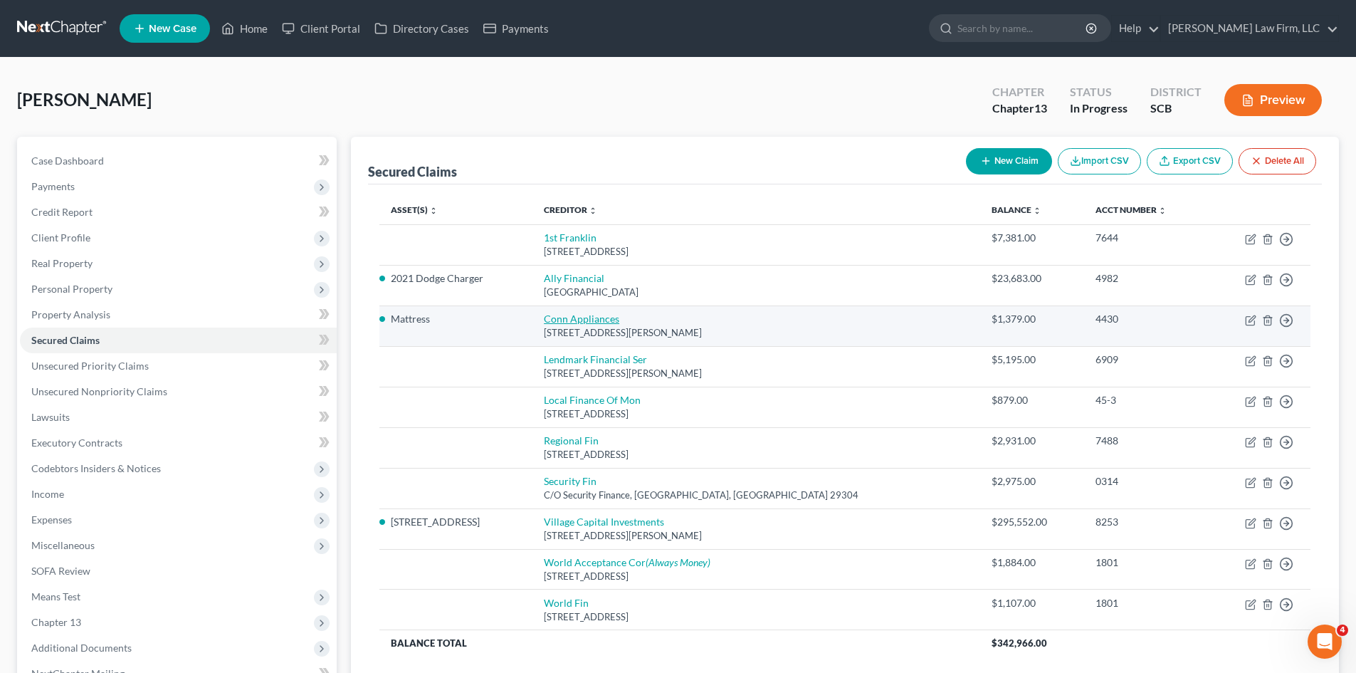
click at [619, 324] on link "Conn Appliances" at bounding box center [581, 318] width 75 height 12
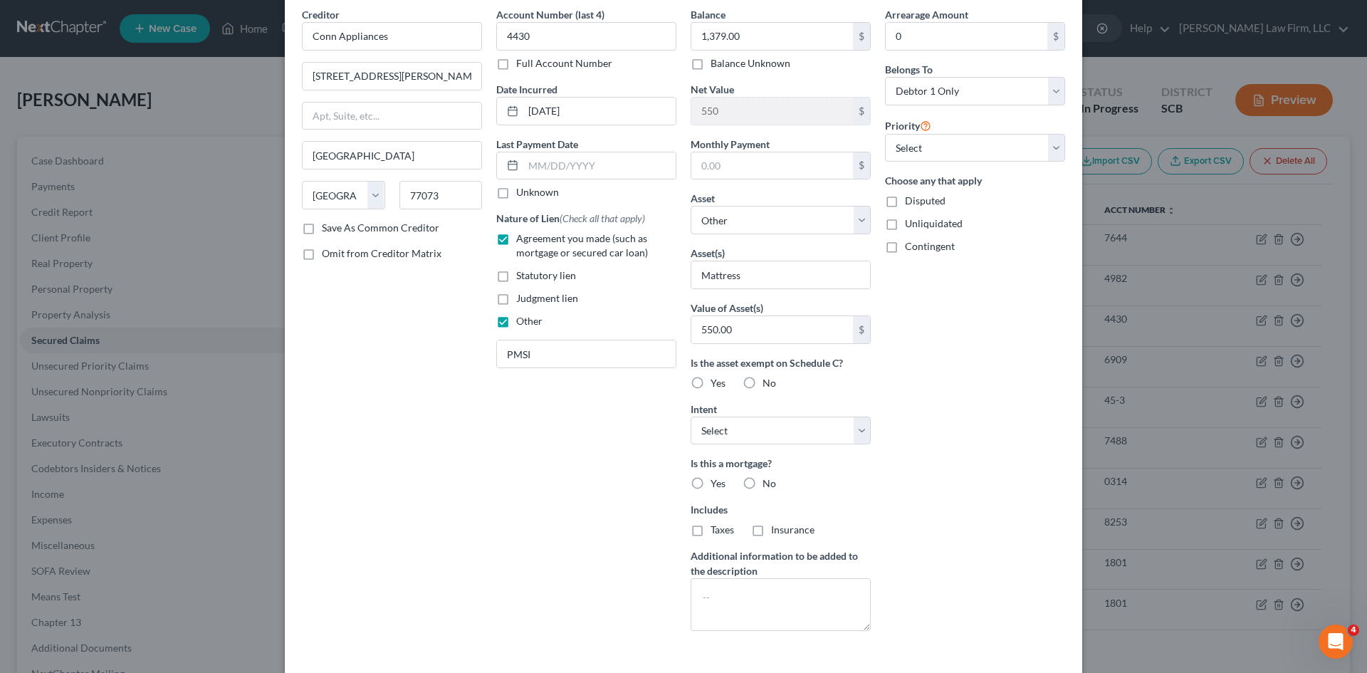
scroll to position [16, 0]
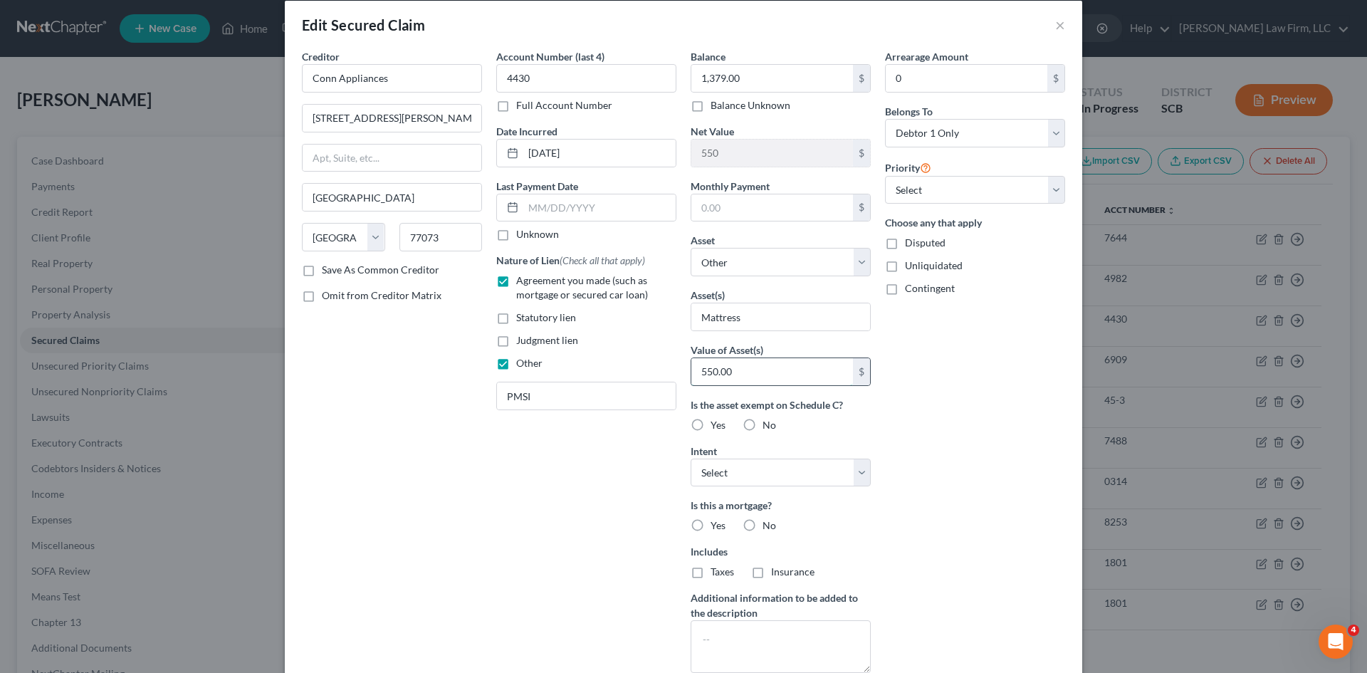
click at [764, 374] on input "550.00" at bounding box center [772, 371] width 162 height 27
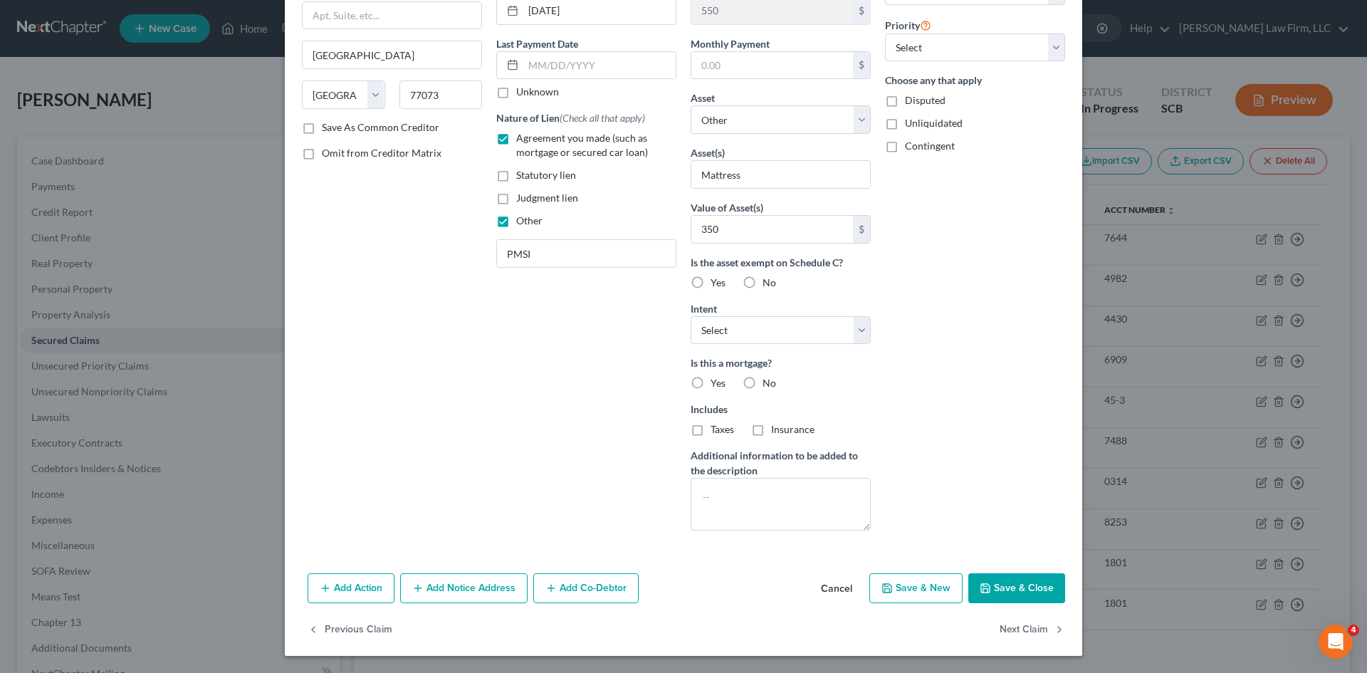
click at [1008, 587] on button "Save & Close" at bounding box center [1016, 588] width 97 height 30
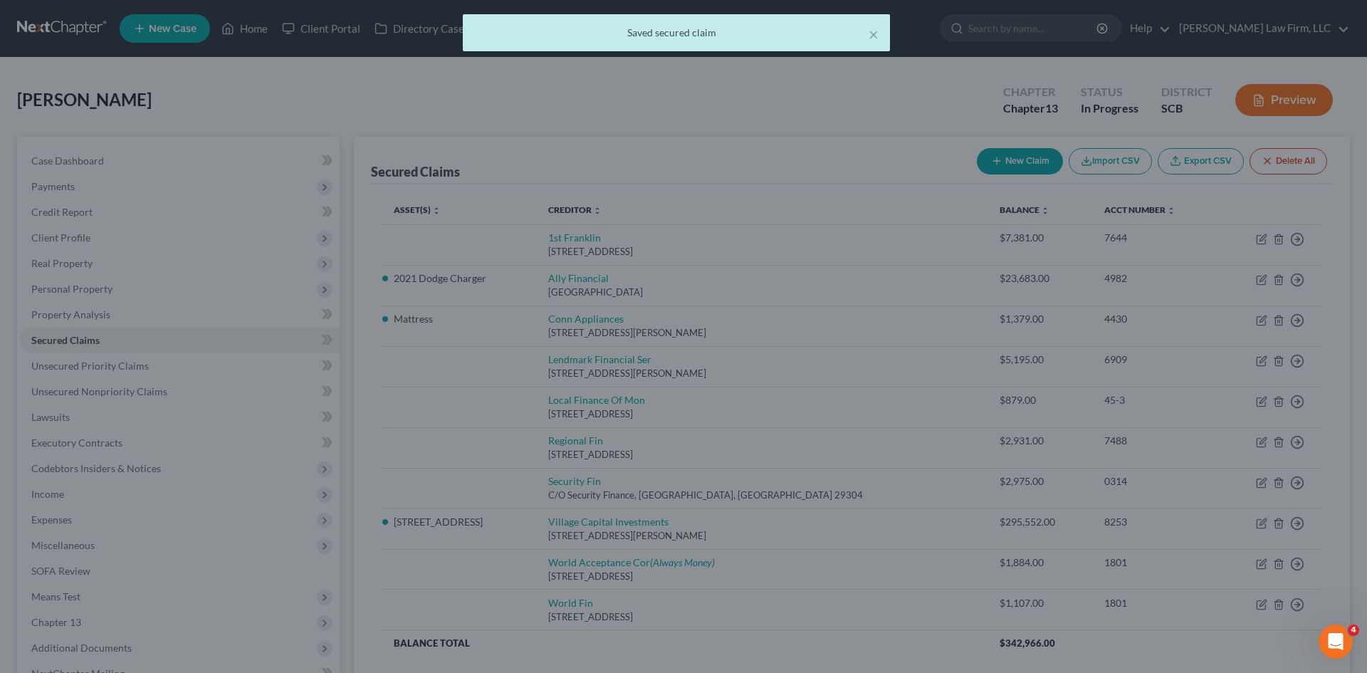
scroll to position [3, 0]
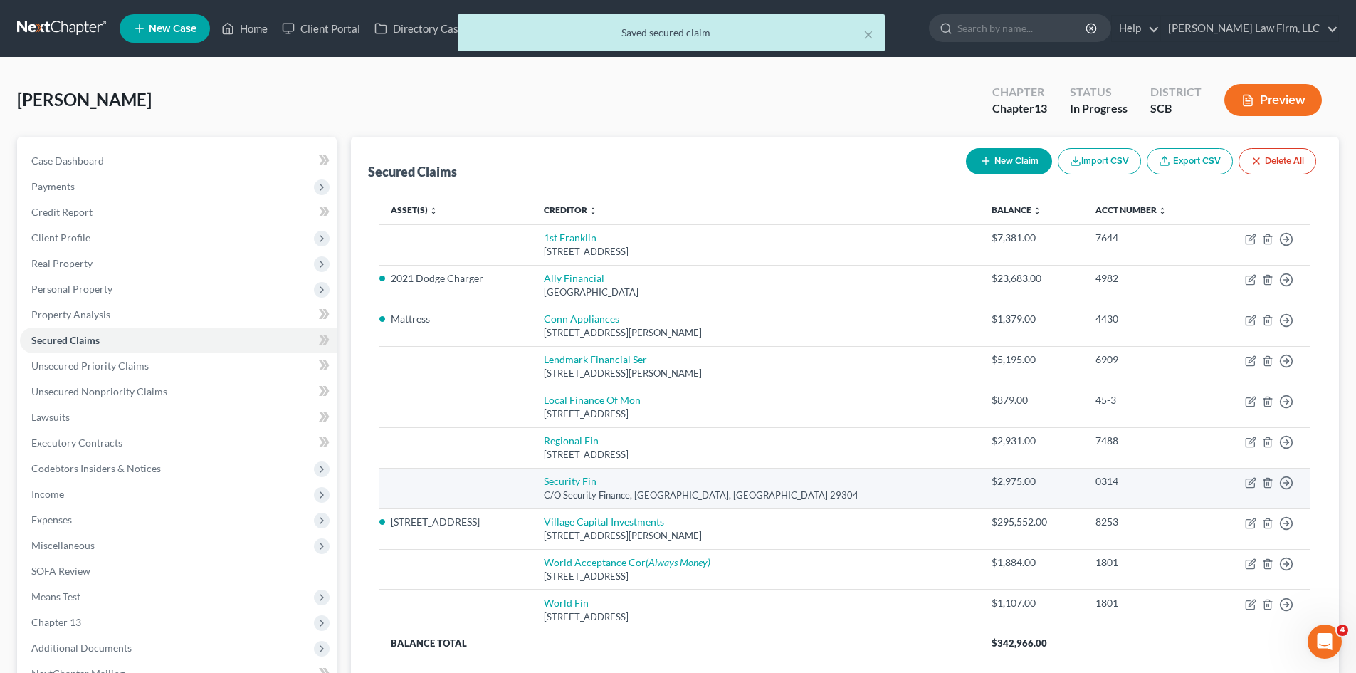
click at [596, 482] on link "Security Fin" at bounding box center [570, 481] width 53 height 12
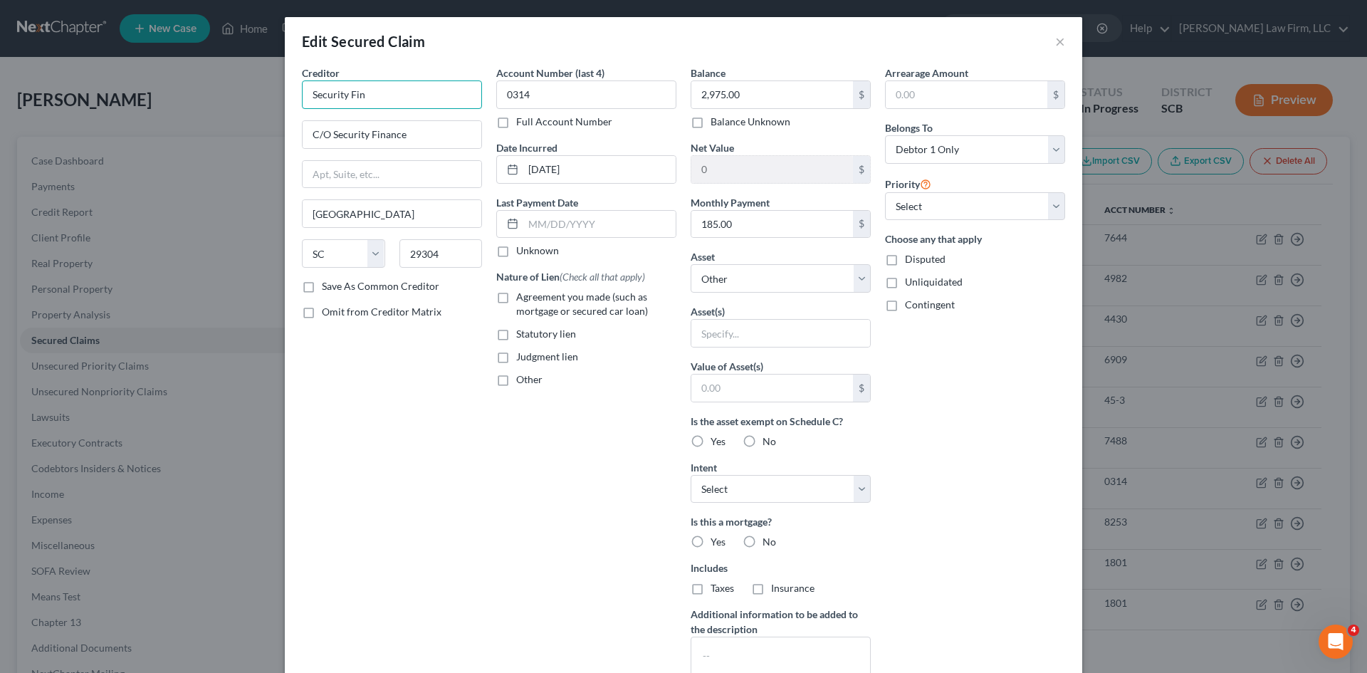
click at [372, 92] on input "Security Fin" at bounding box center [392, 94] width 180 height 28
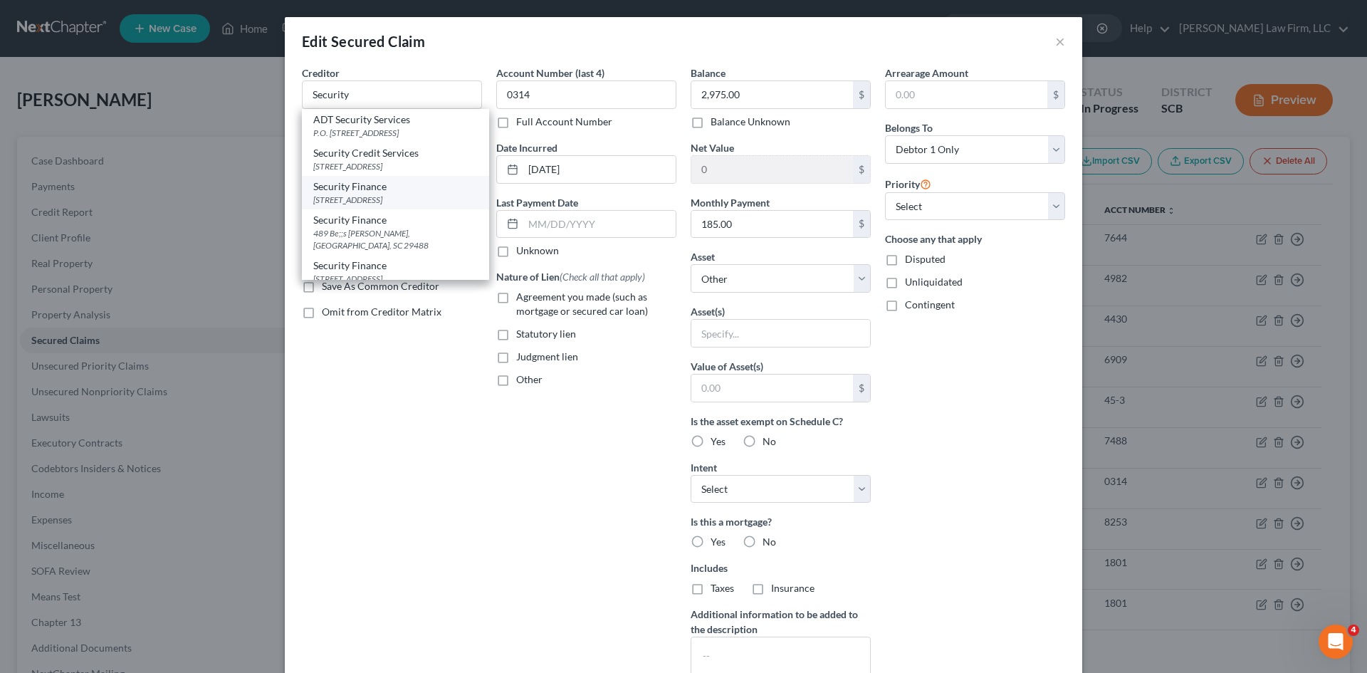
click at [377, 195] on div "[STREET_ADDRESS]" at bounding box center [395, 200] width 164 height 12
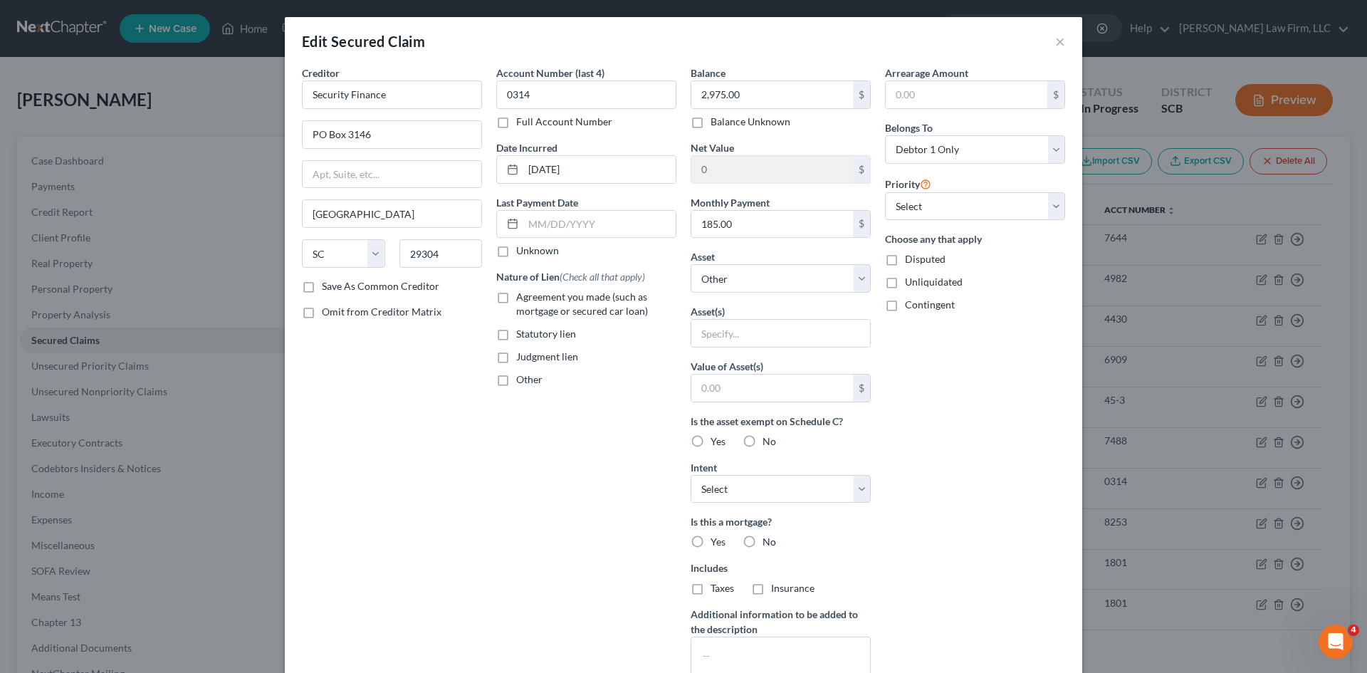
click at [516, 293] on label "Agreement you made (such as mortgage or secured car loan)" at bounding box center [596, 304] width 160 height 28
click at [522, 293] on input "Agreement you made (such as mortgage or secured car loan)" at bounding box center [526, 294] width 9 height 9
click at [516, 382] on label "Other" at bounding box center [529, 379] width 26 height 14
click at [522, 382] on input "Other" at bounding box center [526, 376] width 9 height 9
click at [539, 410] on input "text" at bounding box center [586, 412] width 179 height 27
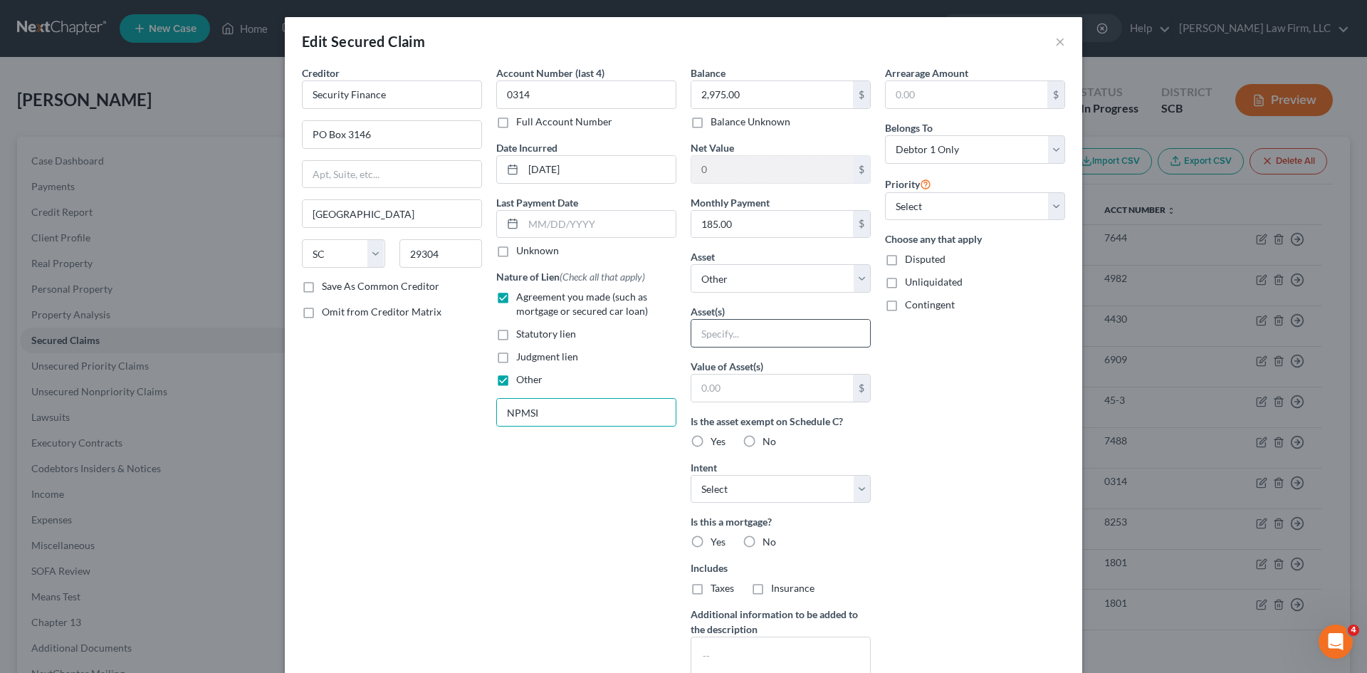
click at [841, 328] on input "text" at bounding box center [780, 333] width 179 height 27
click at [762, 391] on input "text" at bounding box center [772, 387] width 162 height 27
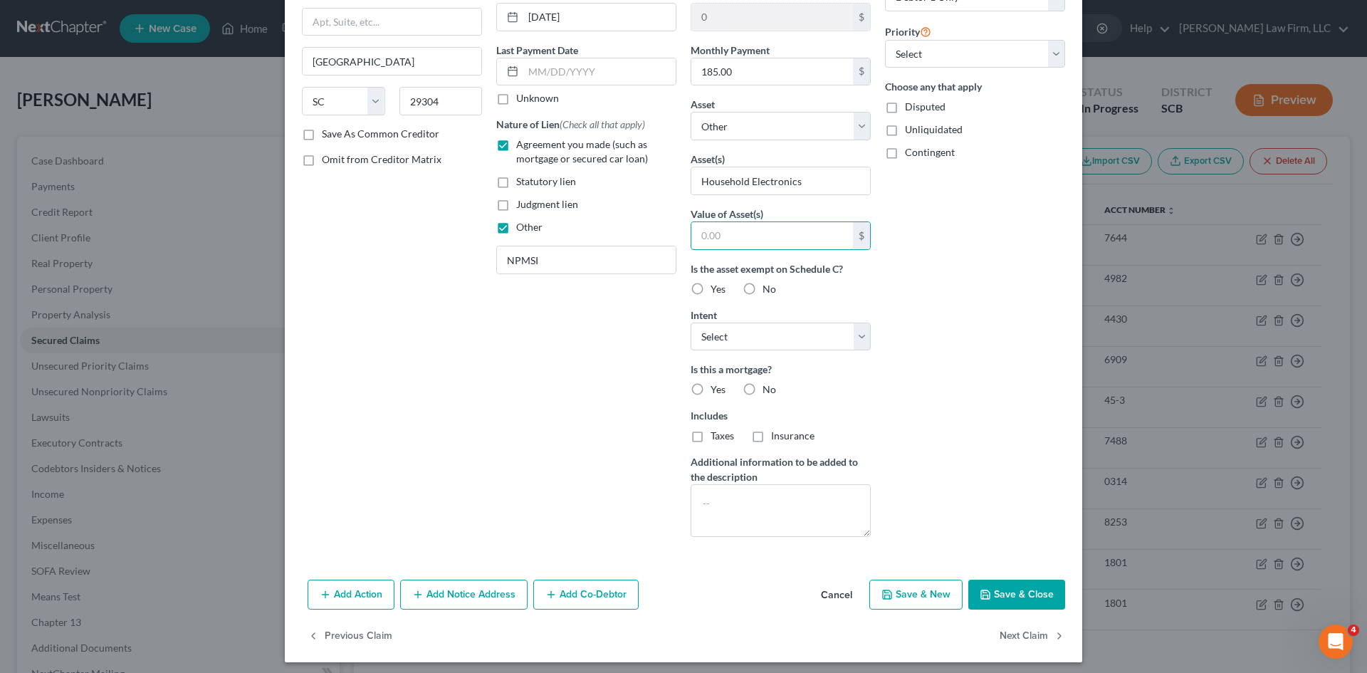
scroll to position [159, 0]
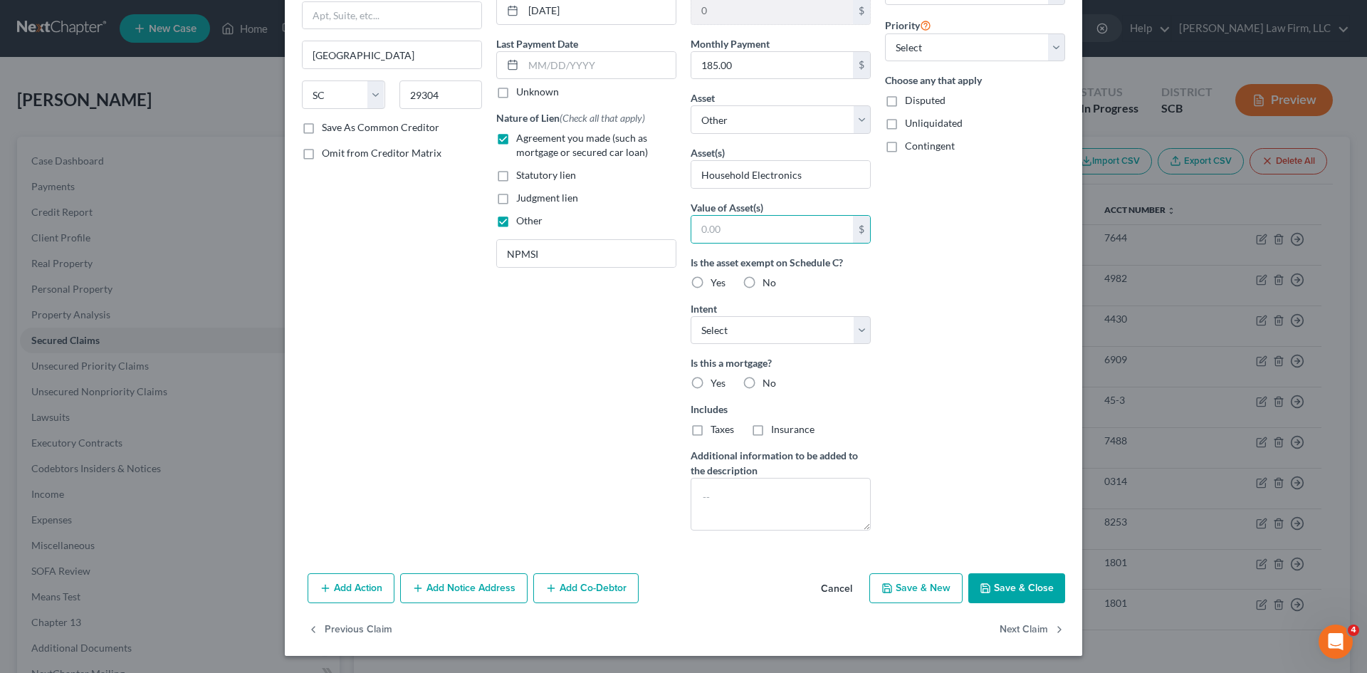
drag, startPoint x: 1019, startPoint y: 570, endPoint x: 1023, endPoint y: 579, distance: 10.2
click at [1019, 574] on div "Add Action Add Notice Address Add Co-Debtor Cancel Save & New Save & Close" at bounding box center [683, 590] width 797 height 47
click at [1023, 579] on button "Save & Close" at bounding box center [1016, 588] width 97 height 30
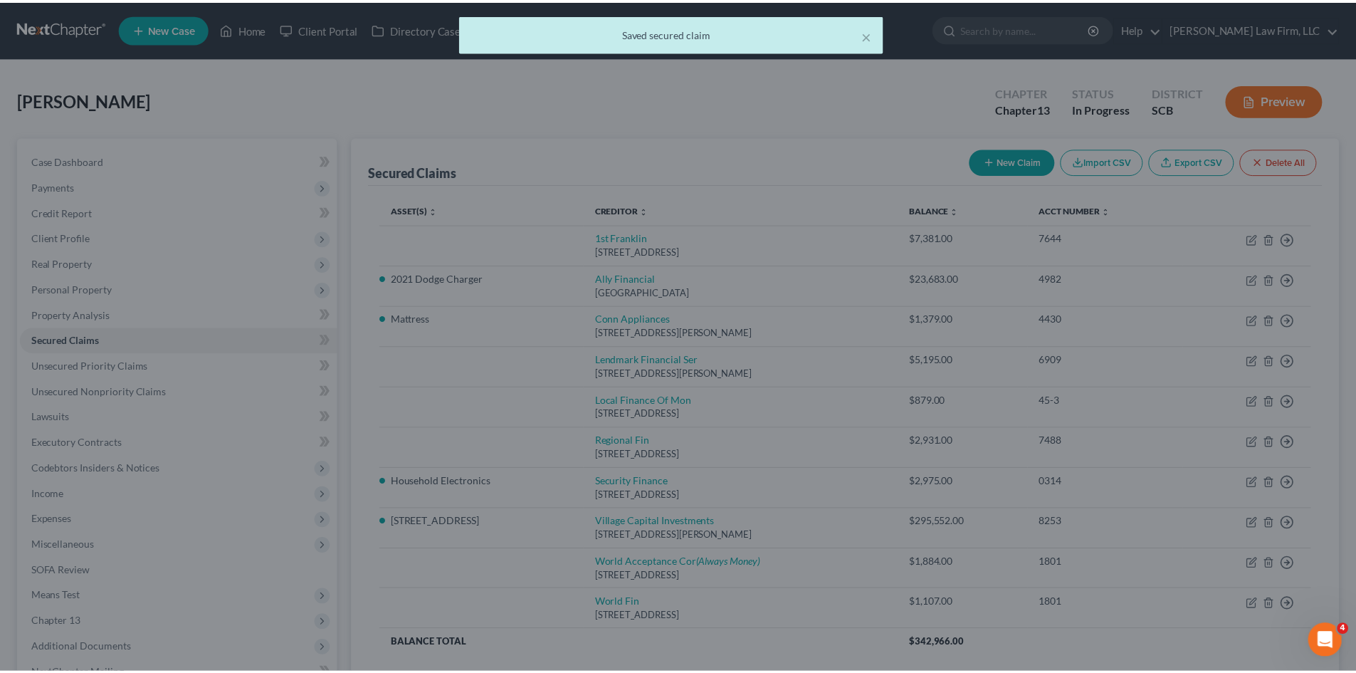
scroll to position [0, 0]
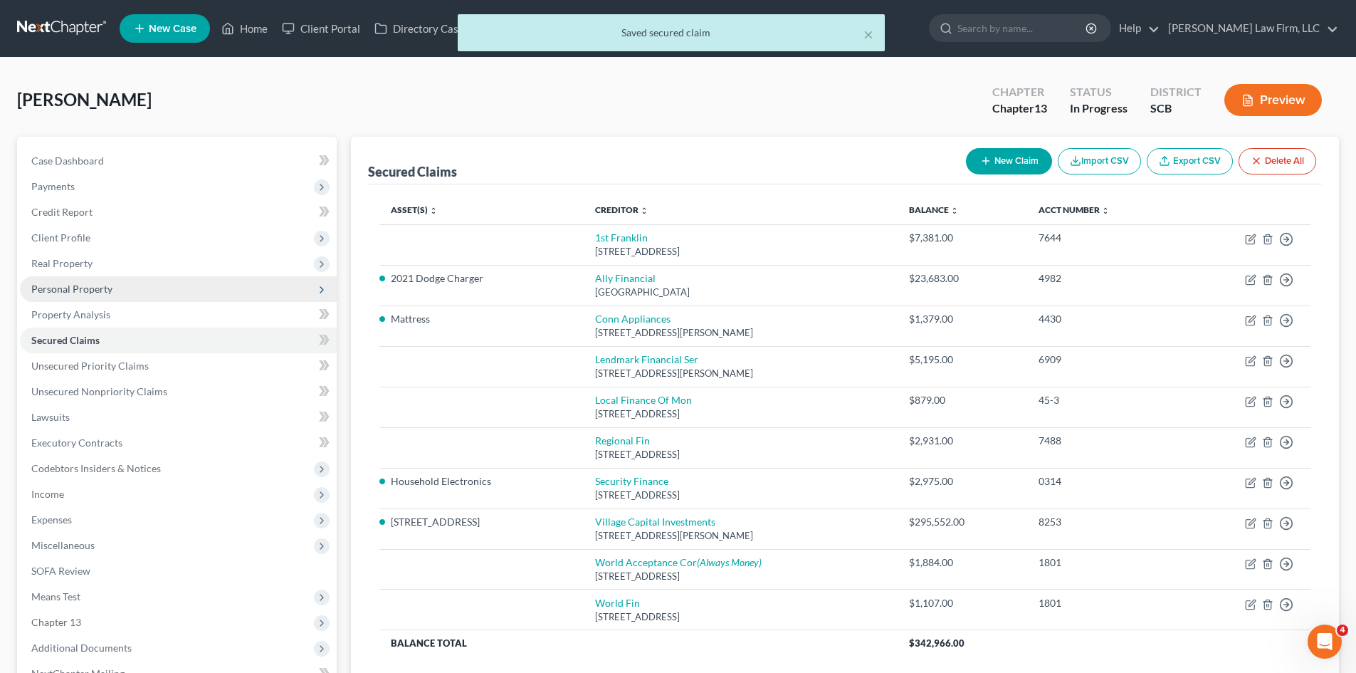
click at [86, 287] on span "Personal Property" at bounding box center [71, 289] width 81 height 12
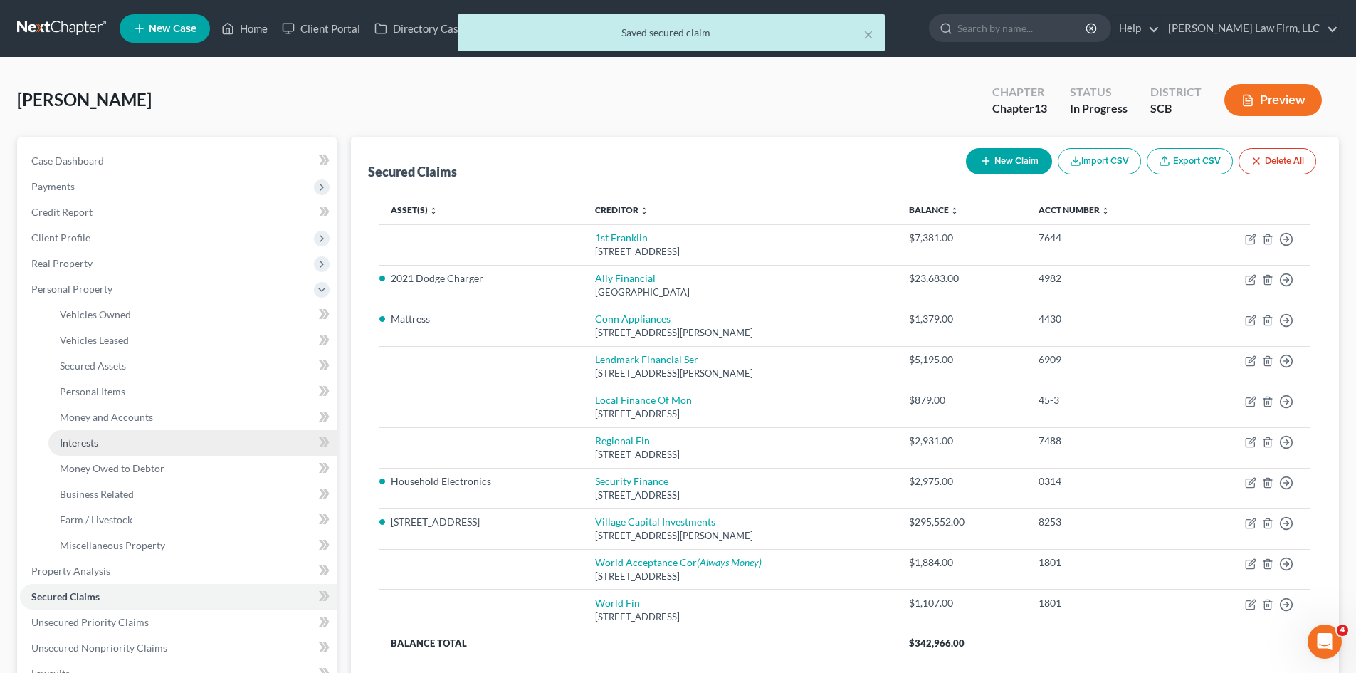
click at [95, 438] on span "Interests" at bounding box center [79, 442] width 38 height 12
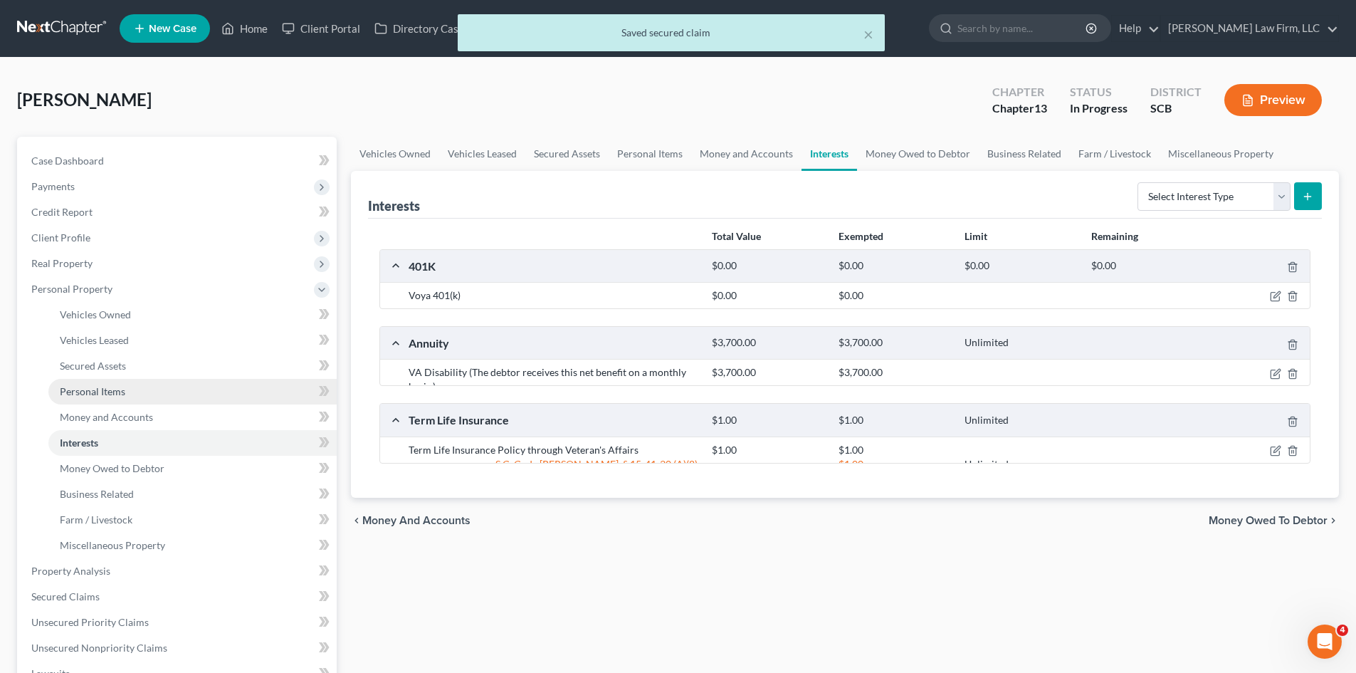
click at [107, 391] on span "Personal Items" at bounding box center [92, 391] width 65 height 12
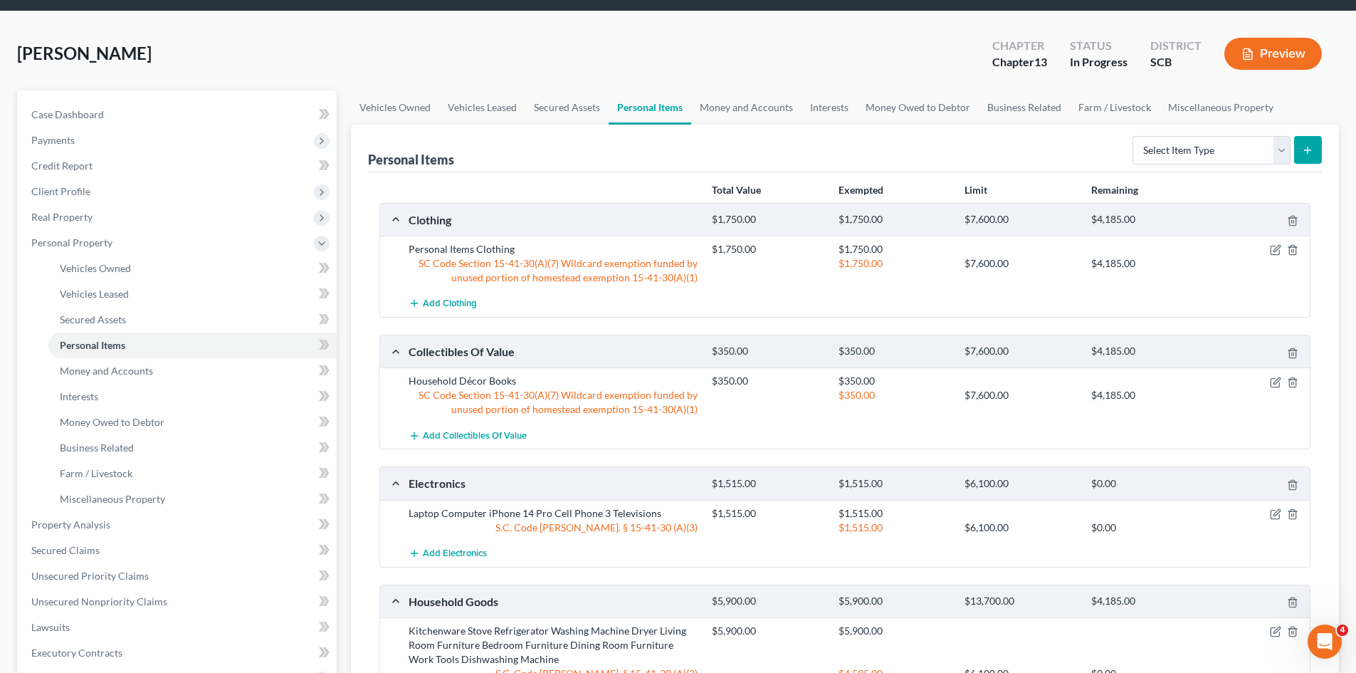
scroll to position [142, 0]
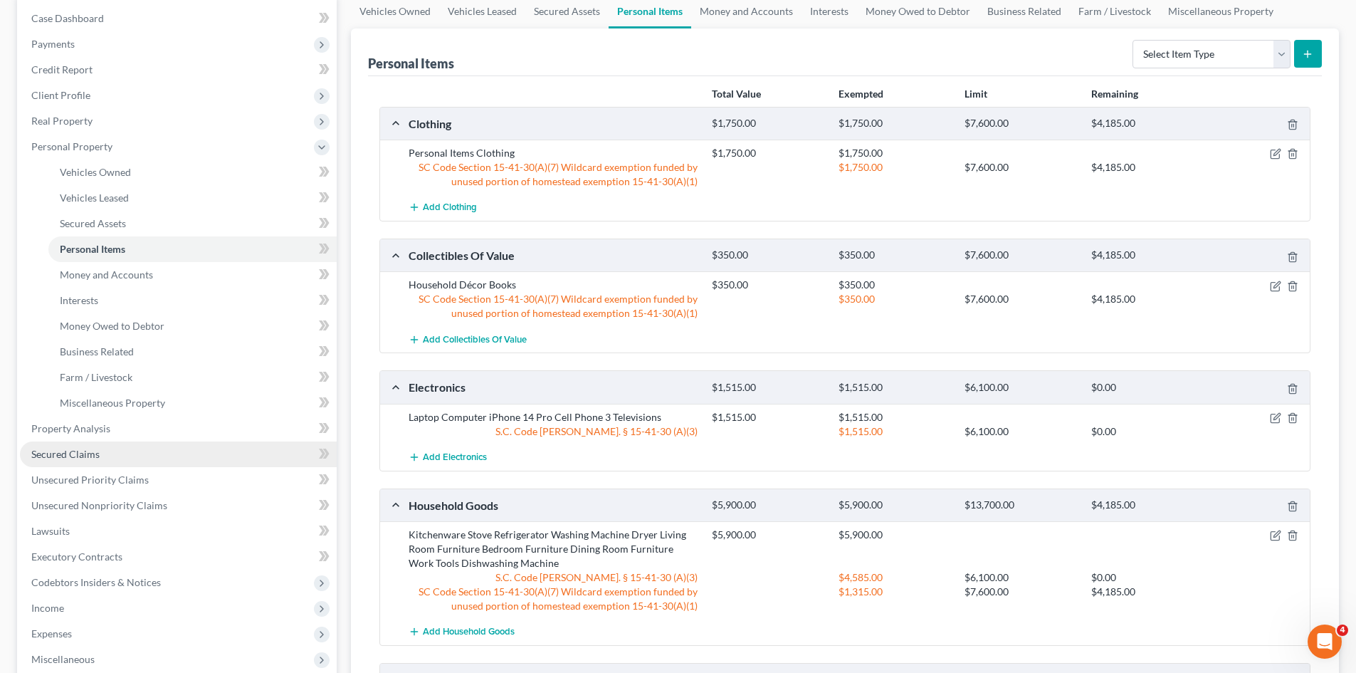
click at [90, 459] on span "Secured Claims" at bounding box center [65, 454] width 68 height 12
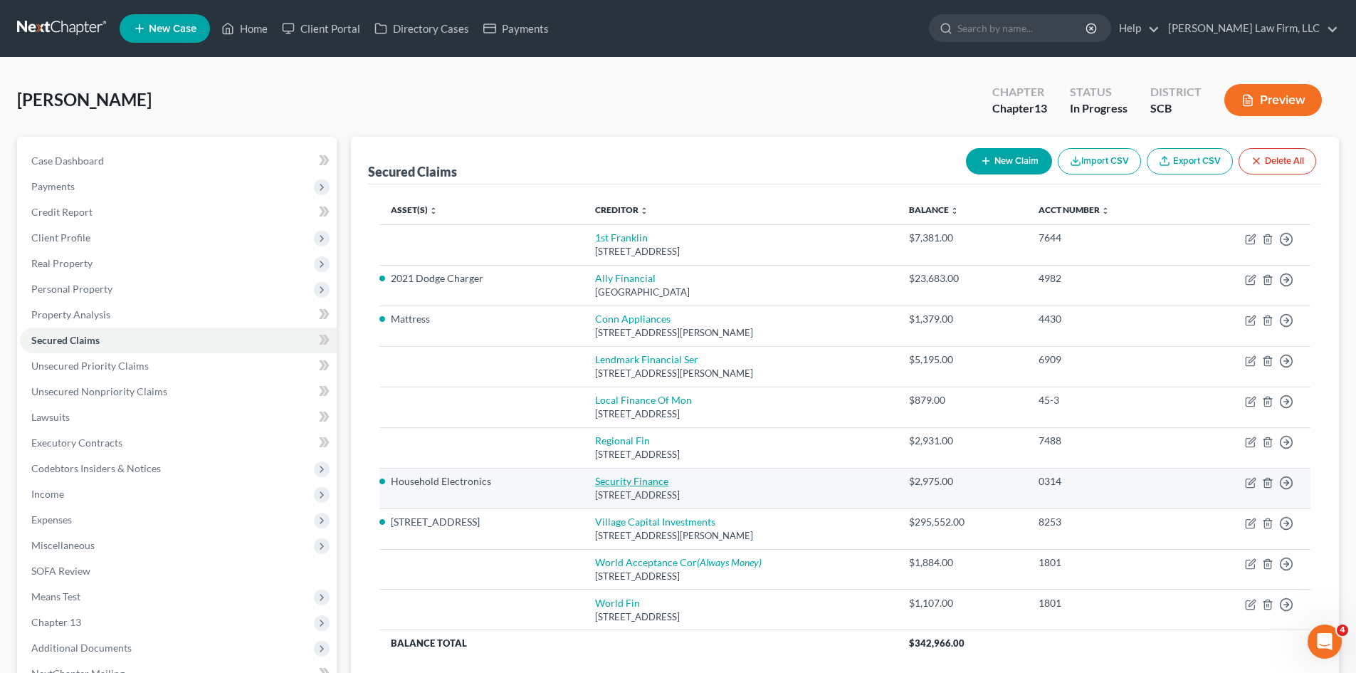
click at [619, 479] on link "Security Finance" at bounding box center [631, 481] width 73 height 12
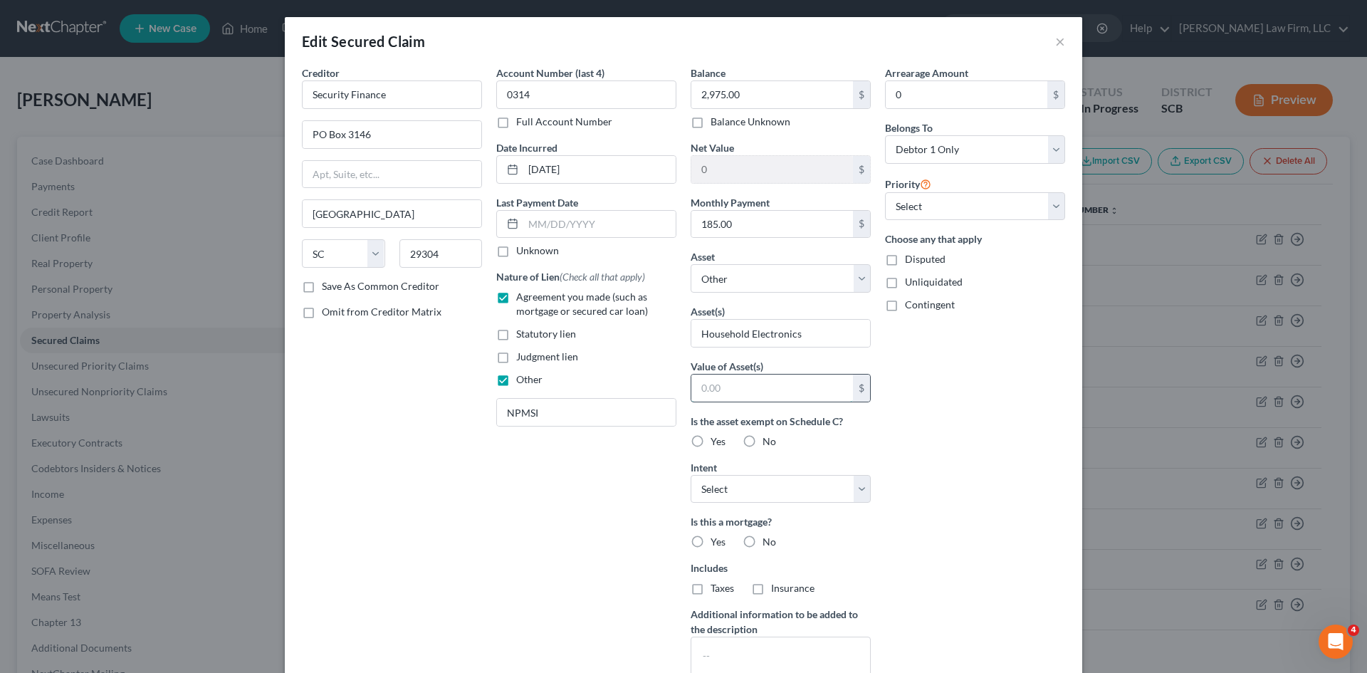
click at [794, 395] on input "text" at bounding box center [772, 387] width 162 height 27
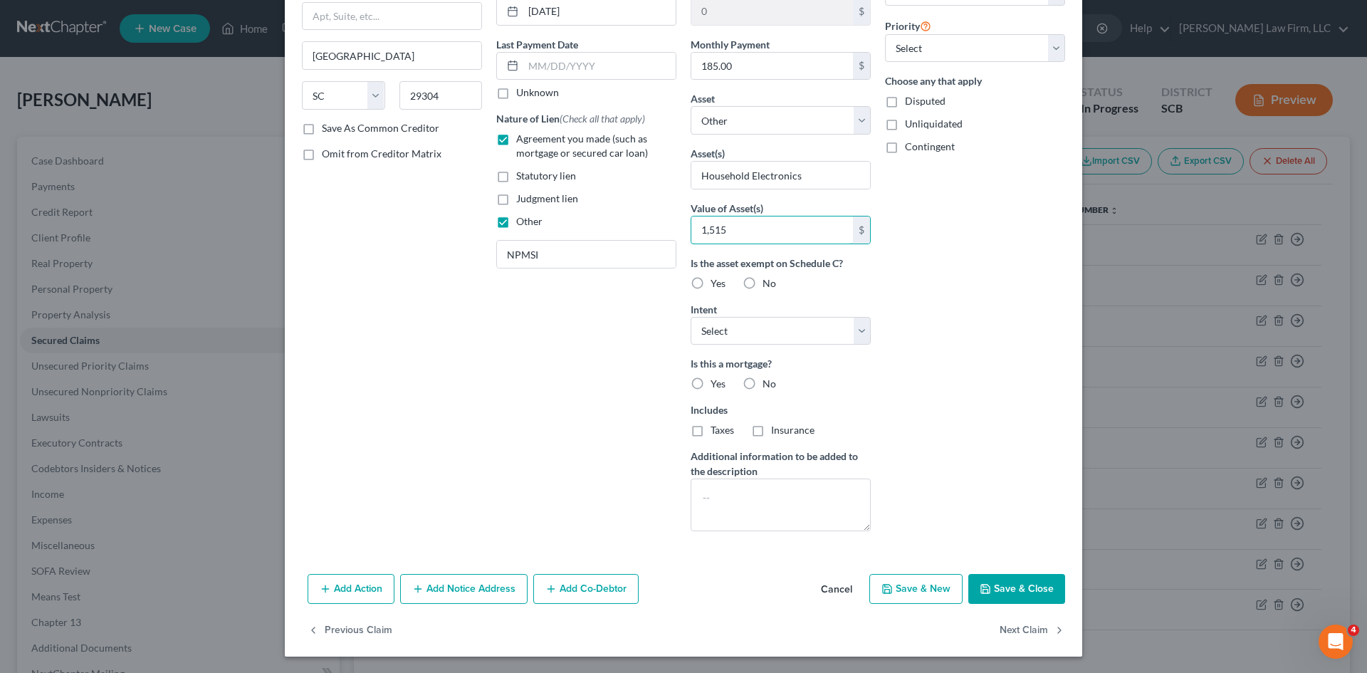
scroll to position [159, 0]
click at [1031, 586] on button "Save & Close" at bounding box center [1016, 588] width 97 height 30
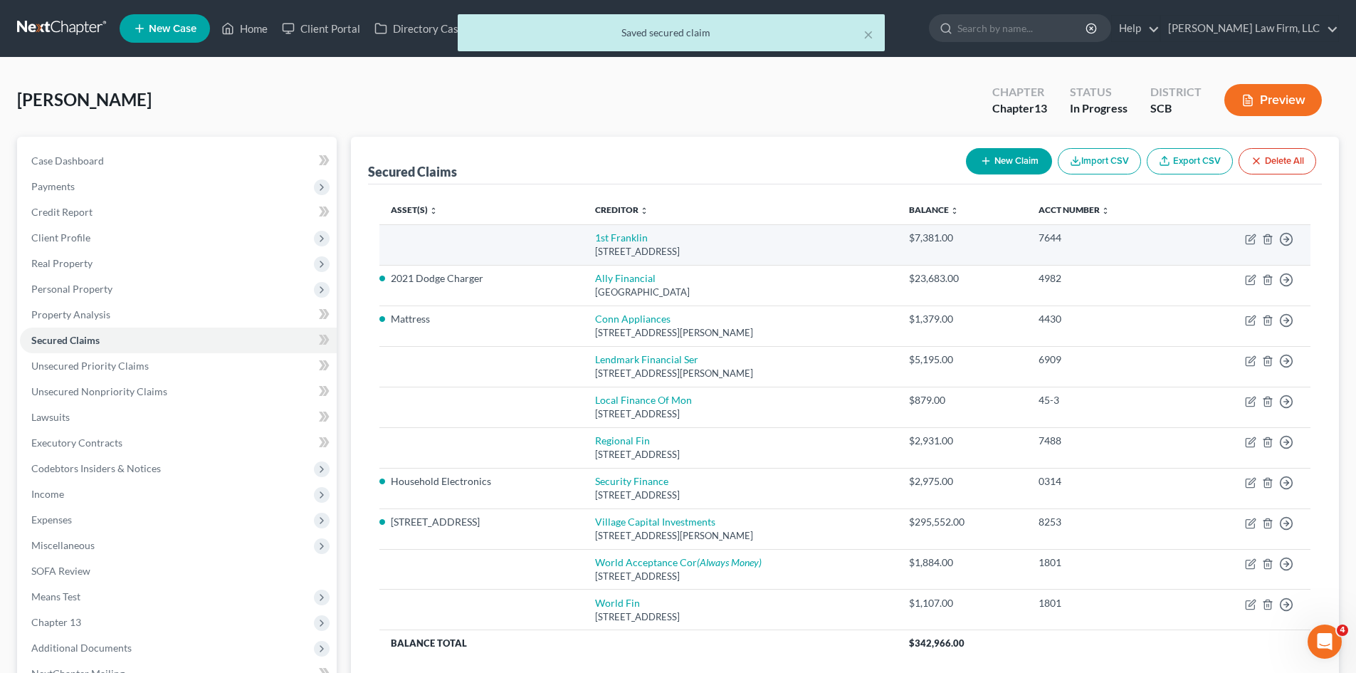
click at [637, 231] on td "1st Franklin [STREET_ADDRESS]" at bounding box center [741, 244] width 314 height 41
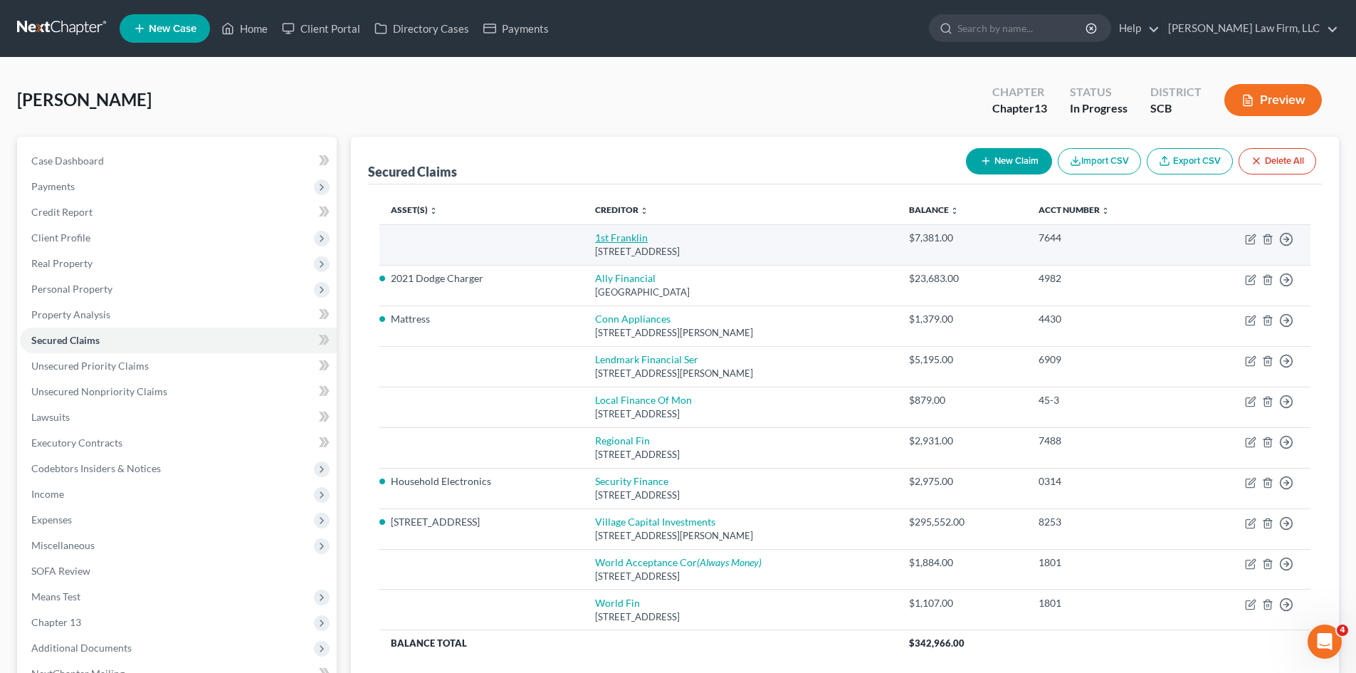
click at [633, 236] on link "1st Franklin" at bounding box center [621, 237] width 53 height 12
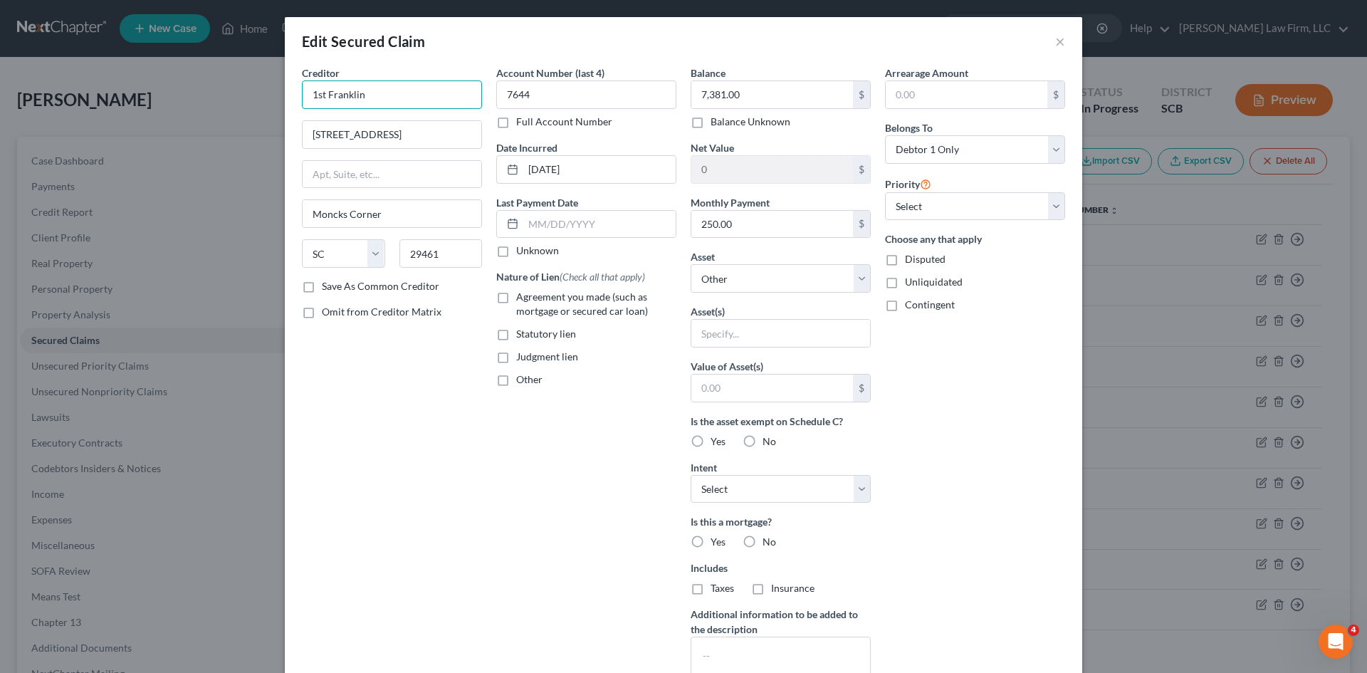
click at [404, 90] on input "1st Franklin" at bounding box center [392, 94] width 180 height 28
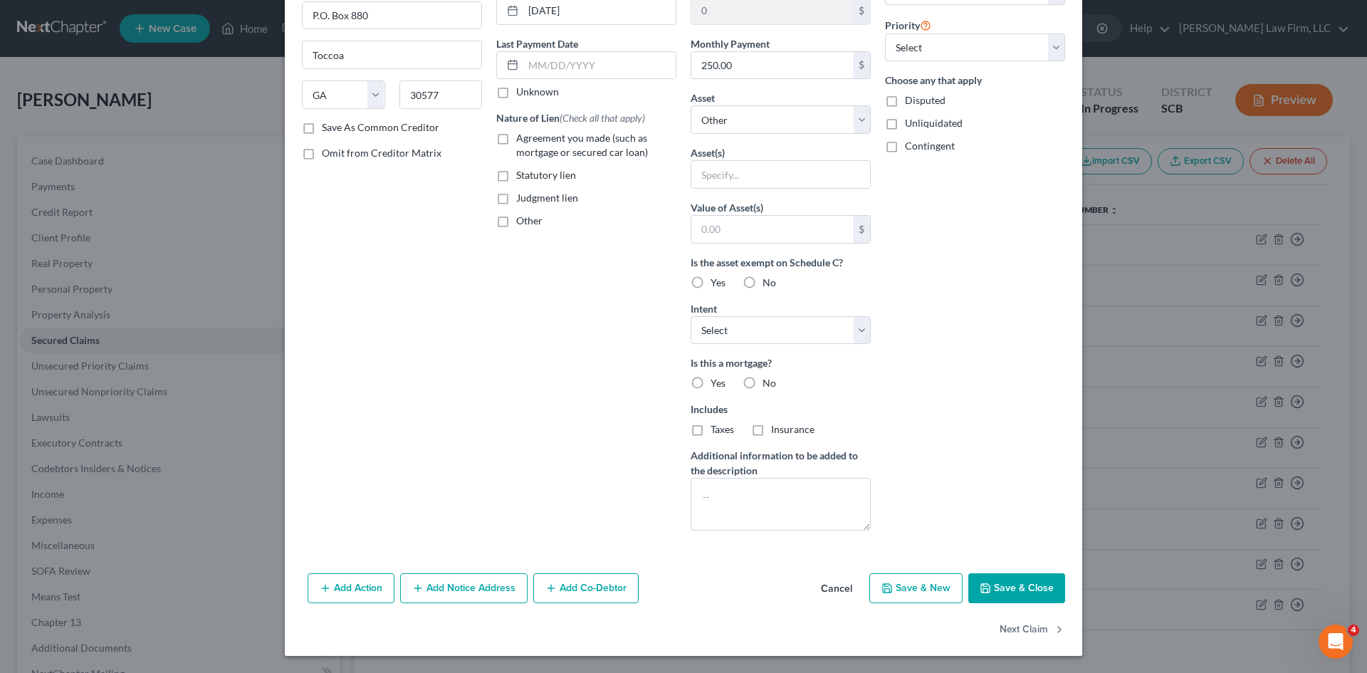
click at [846, 593] on button "Cancel" at bounding box center [836, 588] width 54 height 28
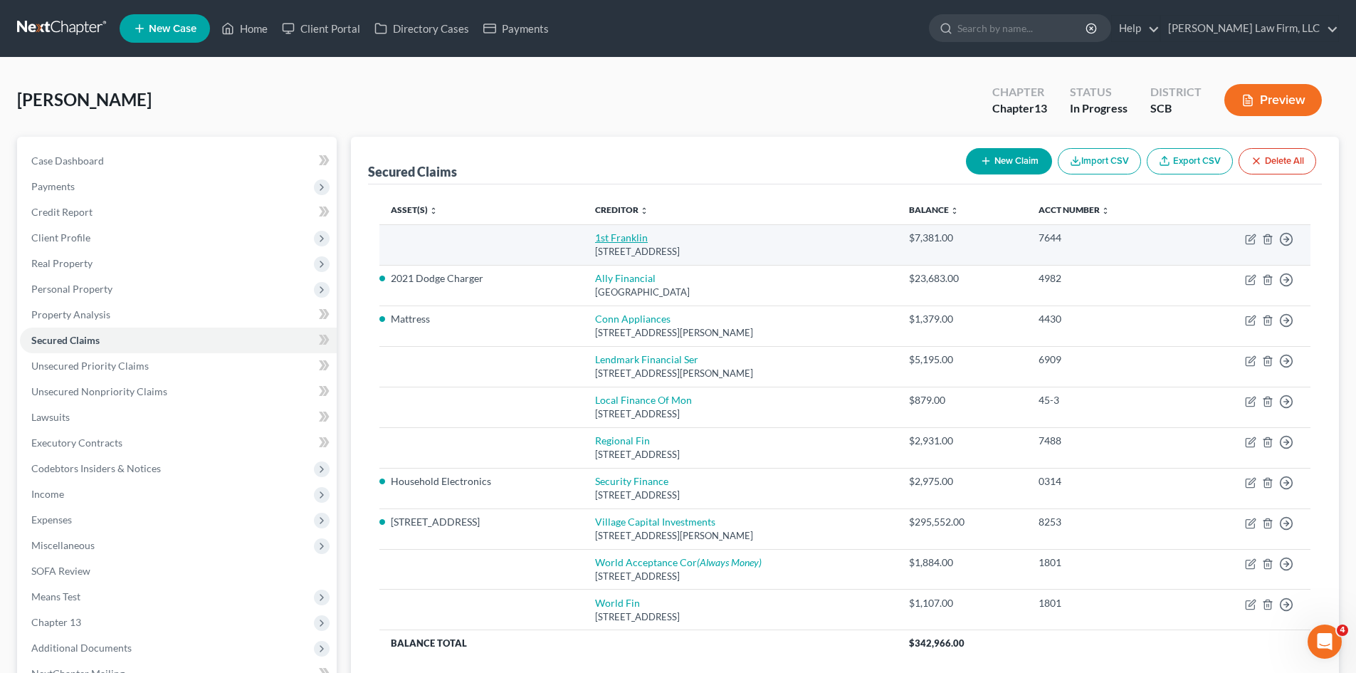
click at [621, 233] on link "1st Franklin" at bounding box center [621, 237] width 53 height 12
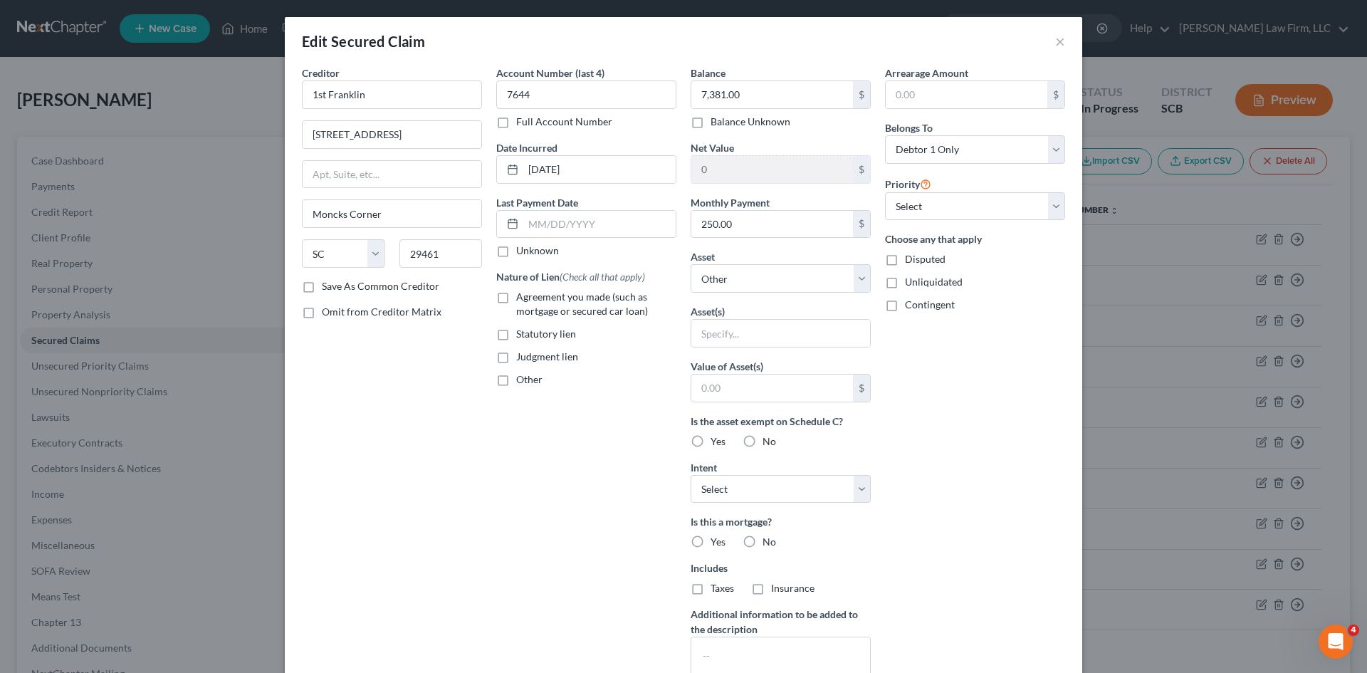
click at [516, 300] on label "Agreement you made (such as mortgage or secured car loan)" at bounding box center [596, 304] width 160 height 28
click at [522, 299] on input "Agreement you made (such as mortgage or secured car loan)" at bounding box center [526, 294] width 9 height 9
click at [516, 382] on label "Other" at bounding box center [529, 379] width 26 height 14
click at [522, 382] on input "Other" at bounding box center [526, 376] width 9 height 9
click at [519, 418] on input "text" at bounding box center [586, 412] width 179 height 27
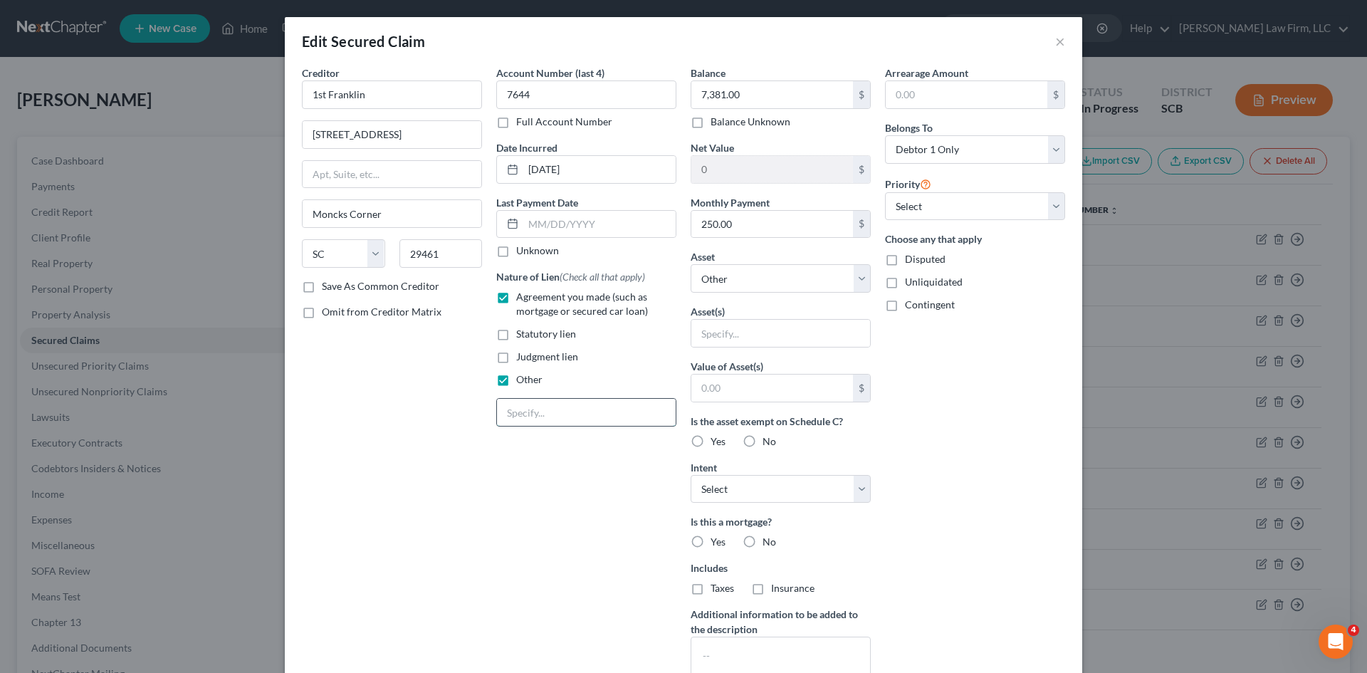
paste input "NPMSI"
click at [724, 333] on input "text" at bounding box center [780, 333] width 179 height 27
click at [782, 391] on input "text" at bounding box center [772, 387] width 162 height 27
click at [757, 225] on input "250.00" at bounding box center [772, 224] width 162 height 27
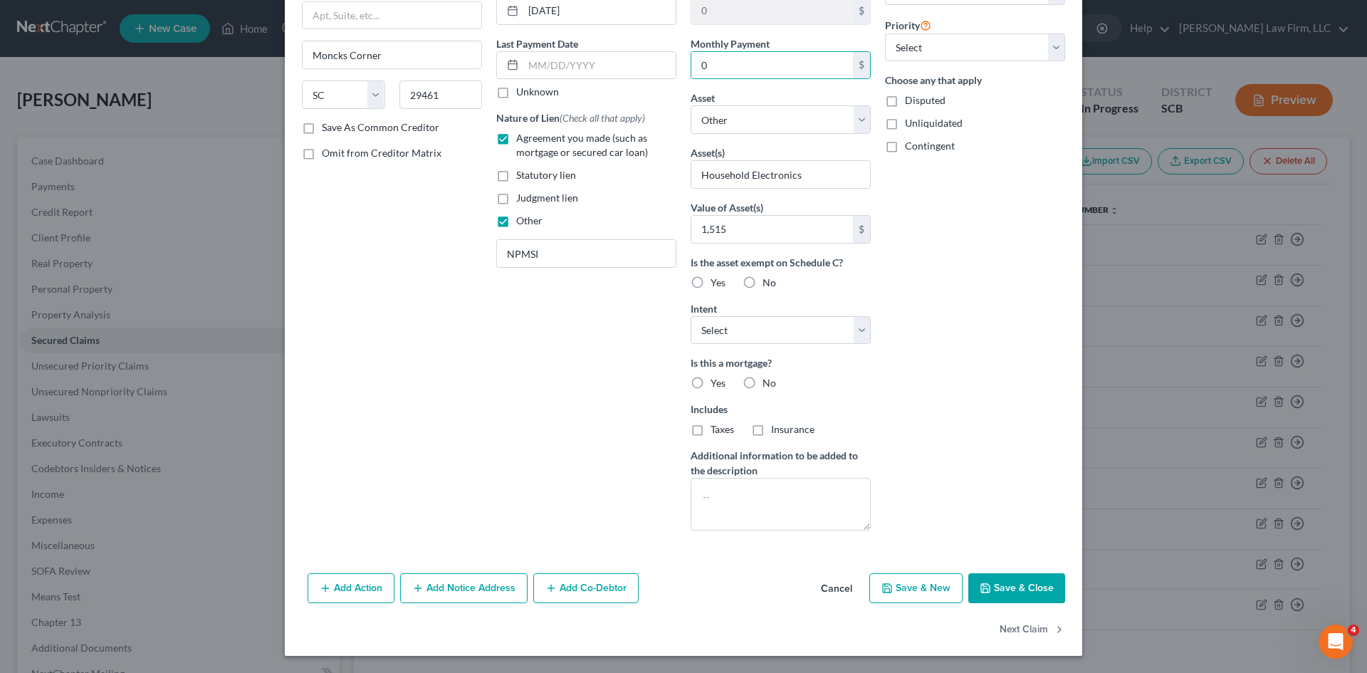
drag, startPoint x: 1019, startPoint y: 584, endPoint x: 922, endPoint y: 411, distance: 197.9
click at [1019, 584] on button "Save & Close" at bounding box center [1016, 588] width 97 height 30
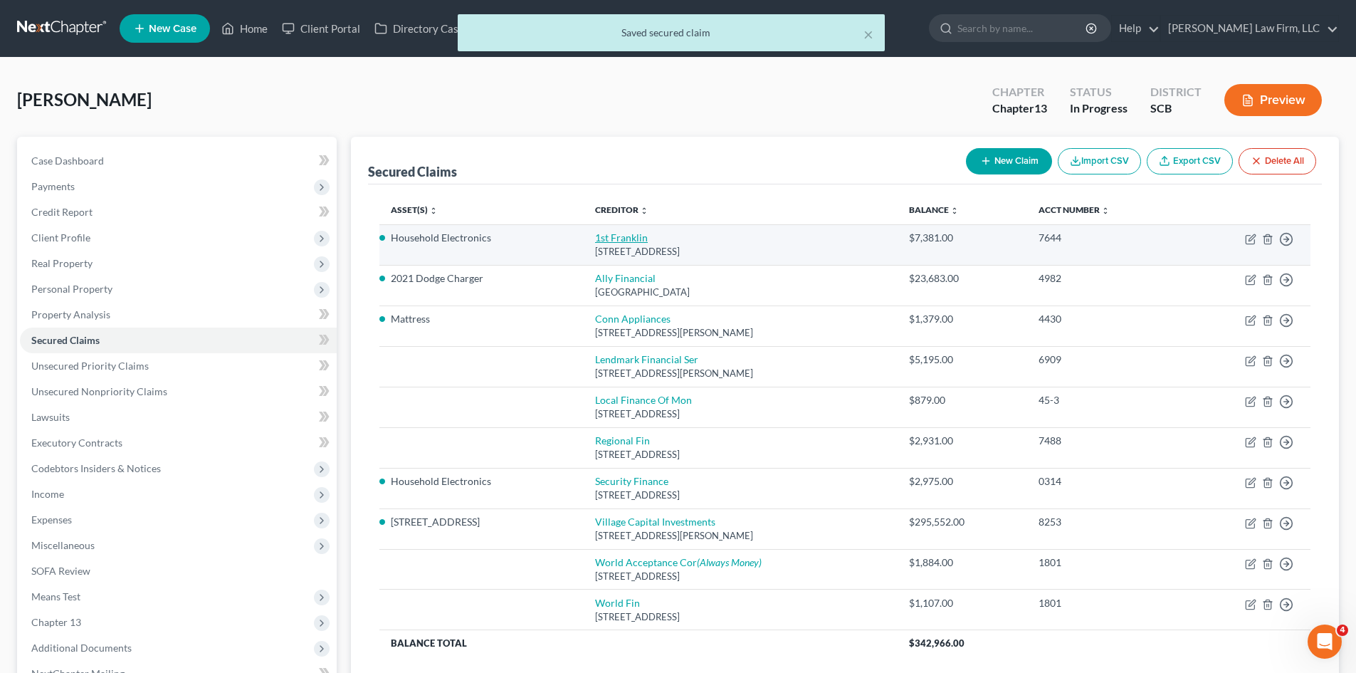
click at [630, 238] on link "1st Franklin" at bounding box center [621, 237] width 53 height 12
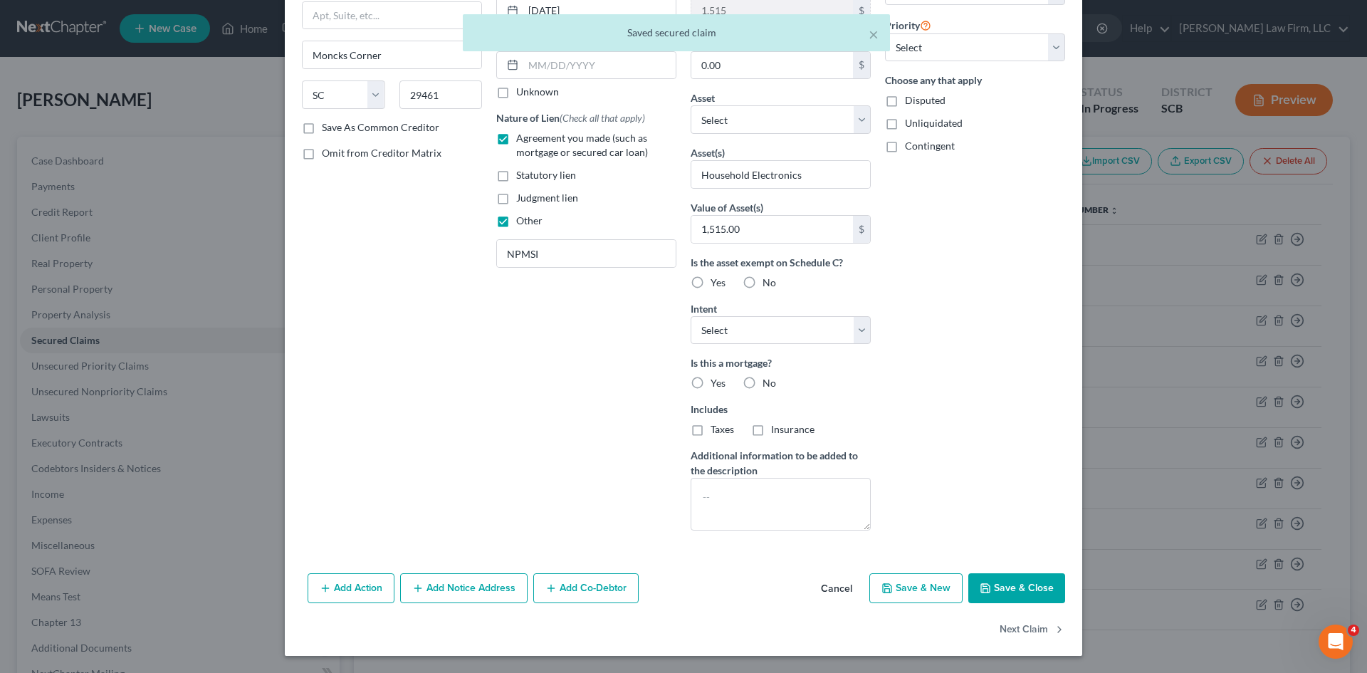
click at [1023, 581] on button "Save & Close" at bounding box center [1016, 588] width 97 height 30
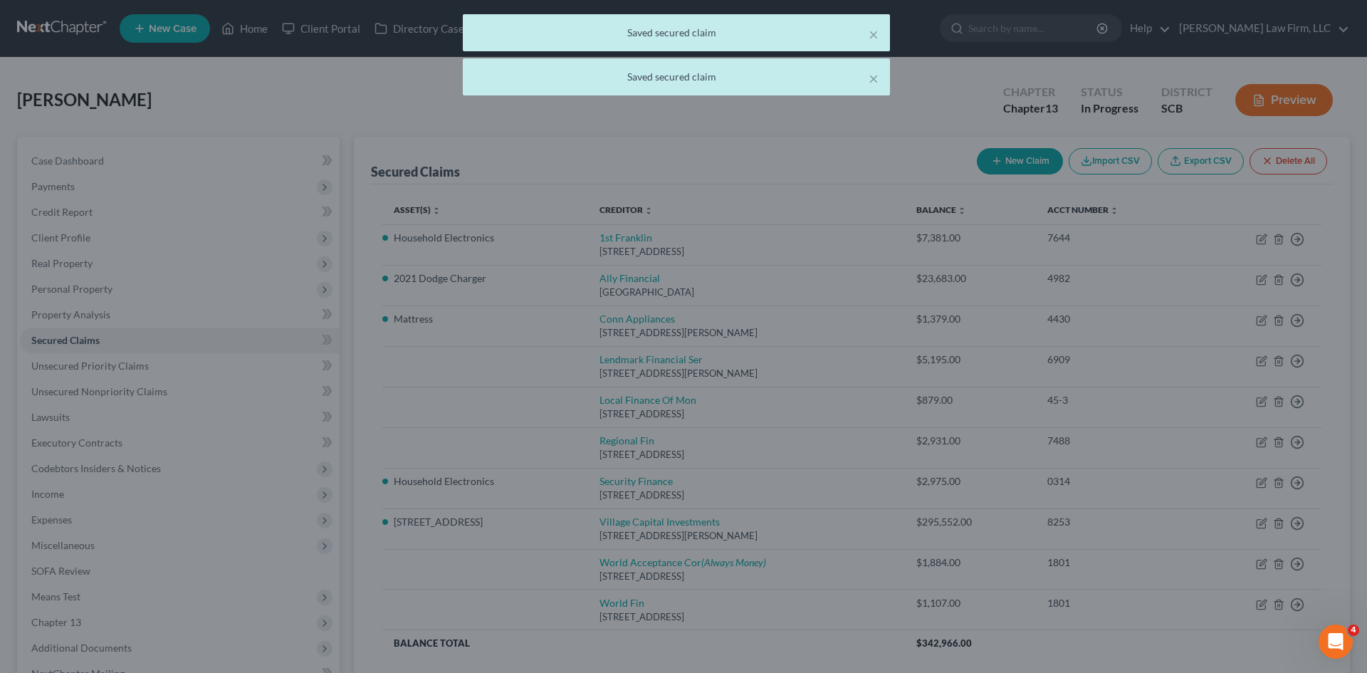
scroll to position [3, 0]
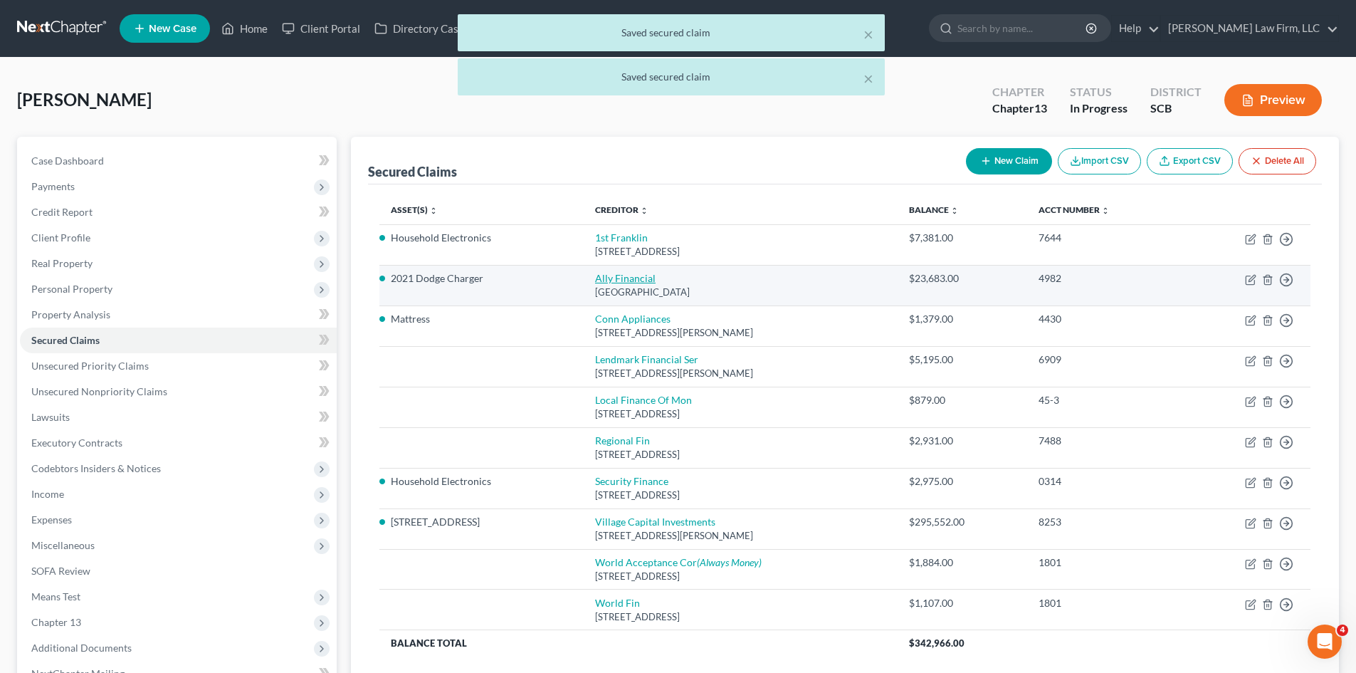
click at [633, 281] on link "Ally Financial" at bounding box center [625, 278] width 60 height 12
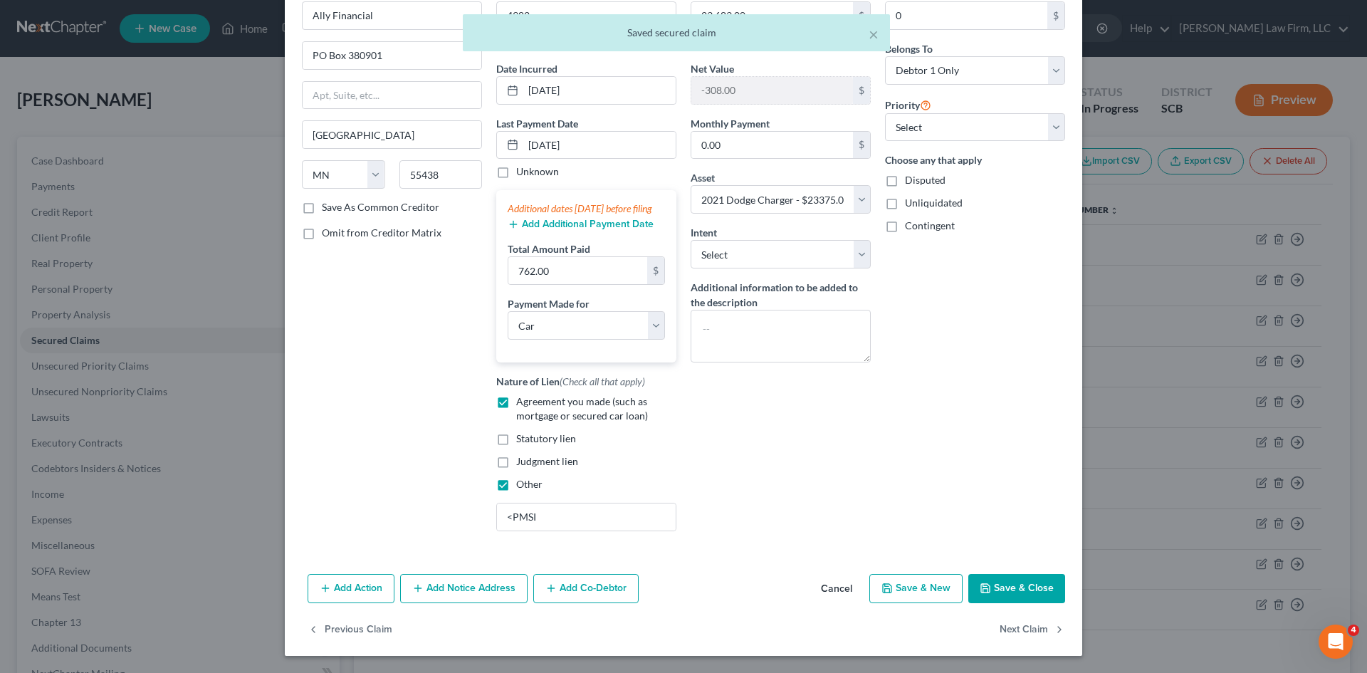
scroll to position [93, 0]
drag, startPoint x: 1003, startPoint y: 583, endPoint x: 949, endPoint y: 521, distance: 82.2
click at [1003, 584] on button "Save & Close" at bounding box center [1016, 589] width 97 height 30
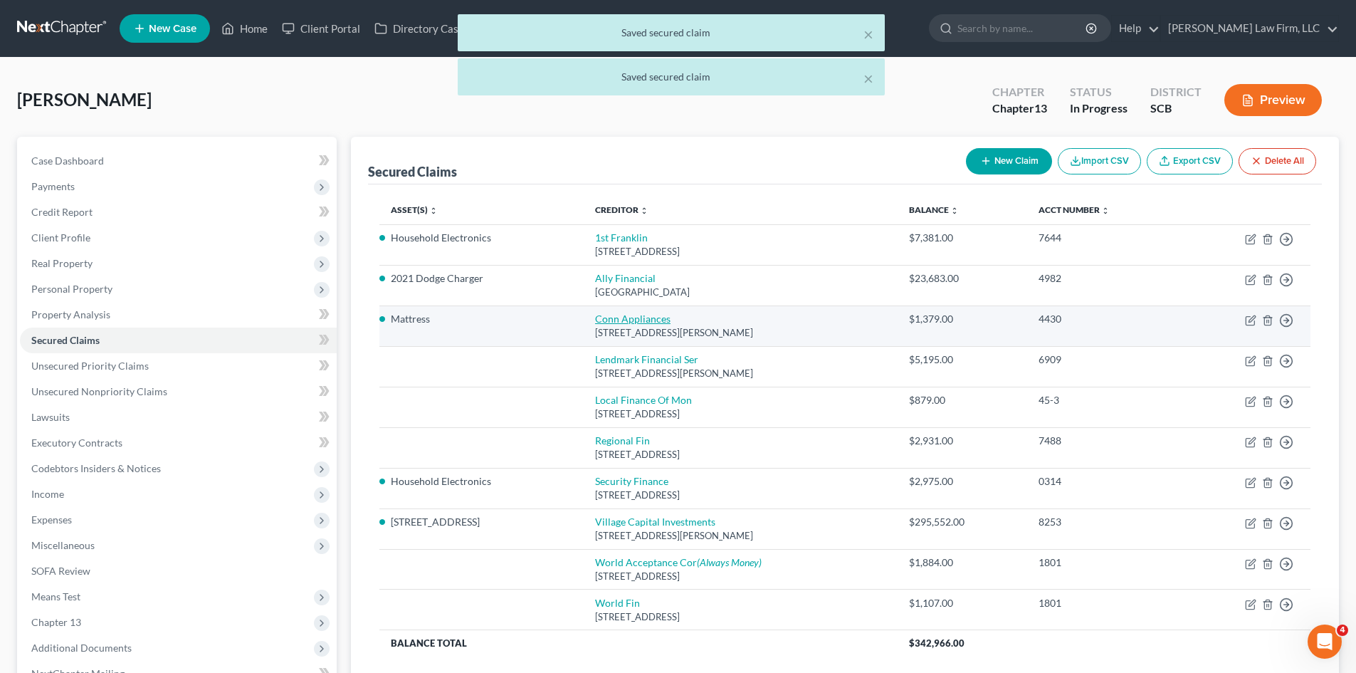
click at [611, 320] on link "Conn Appliances" at bounding box center [632, 318] width 75 height 12
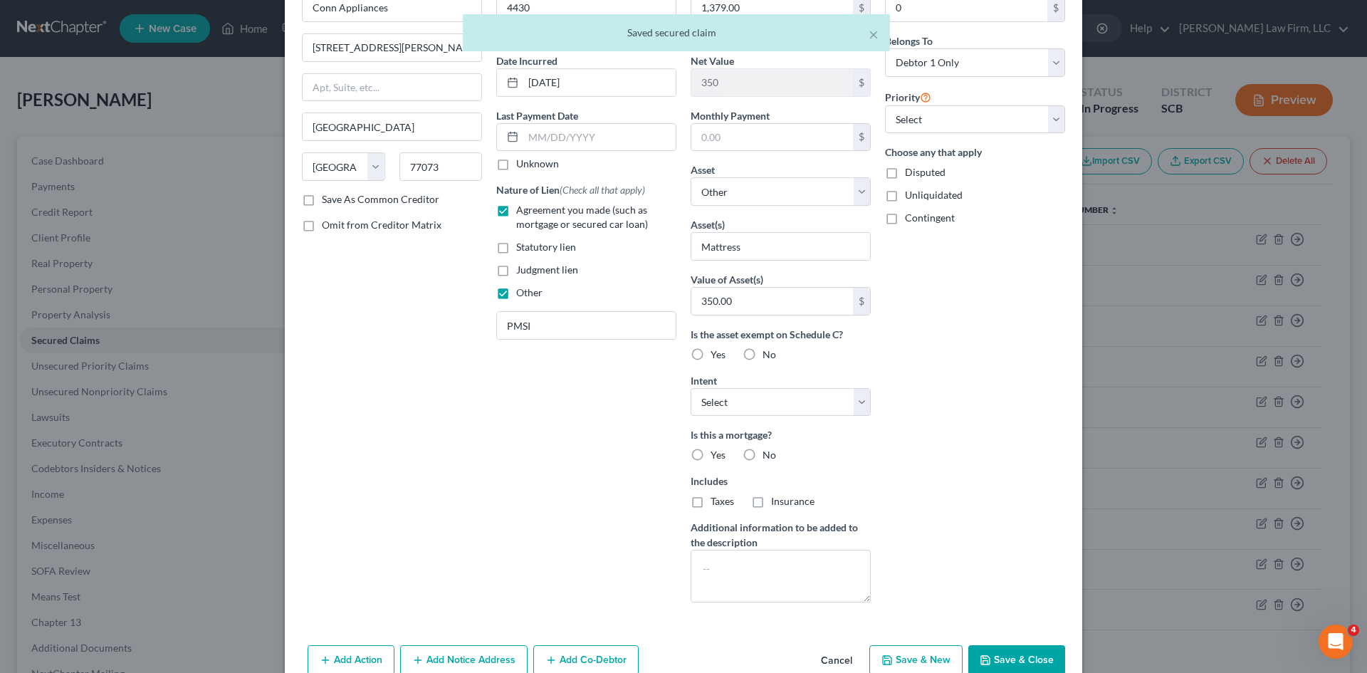
scroll to position [159, 0]
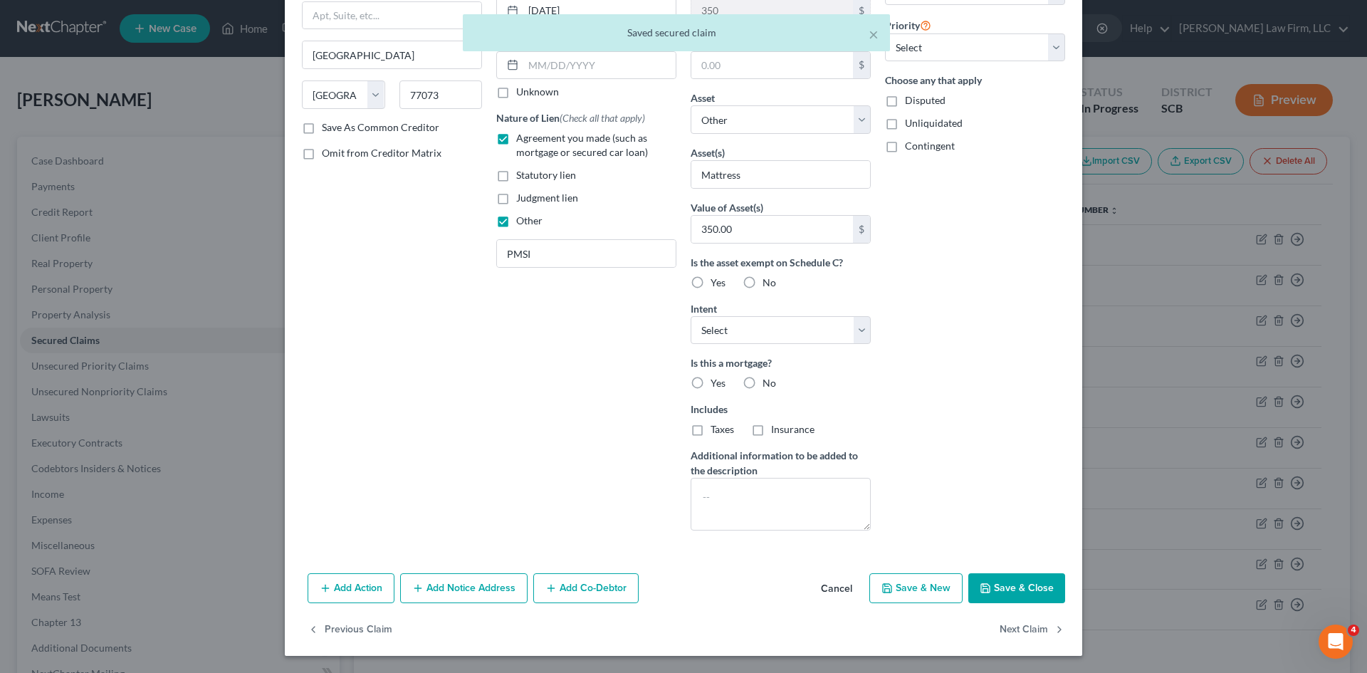
click at [1015, 591] on button "Save & Close" at bounding box center [1016, 588] width 97 height 30
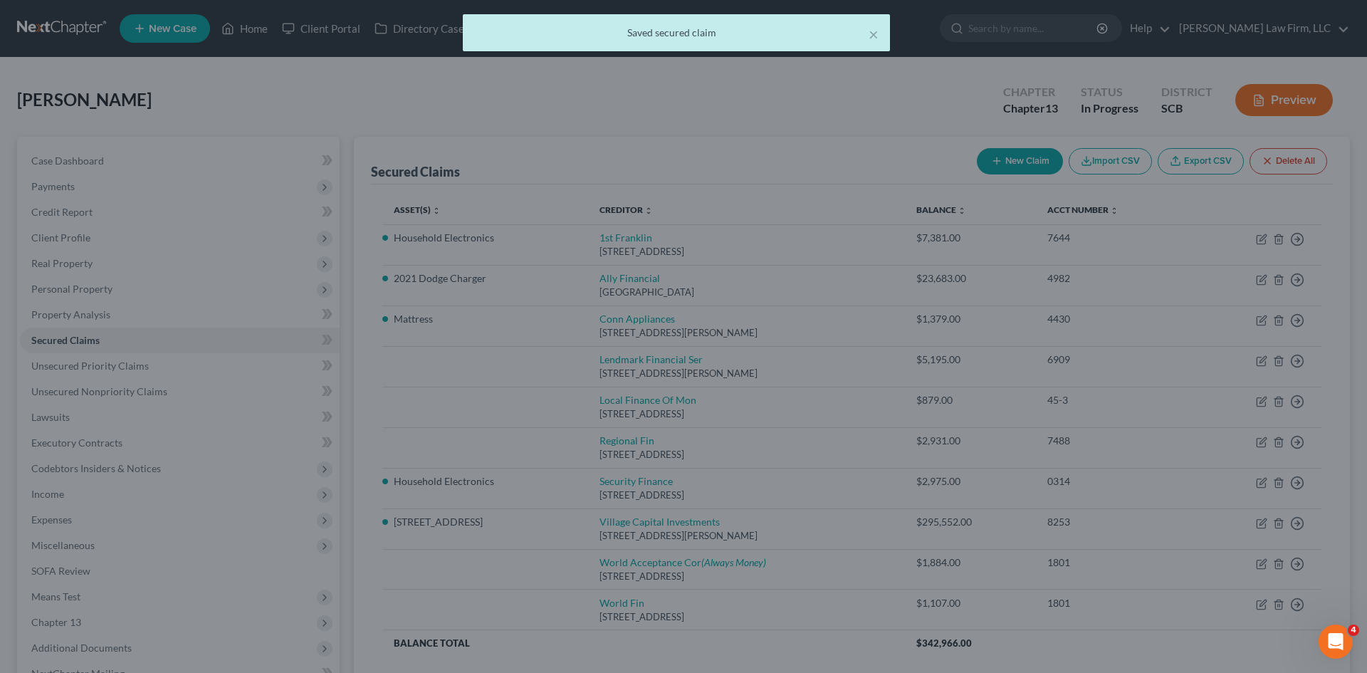
scroll to position [0, 0]
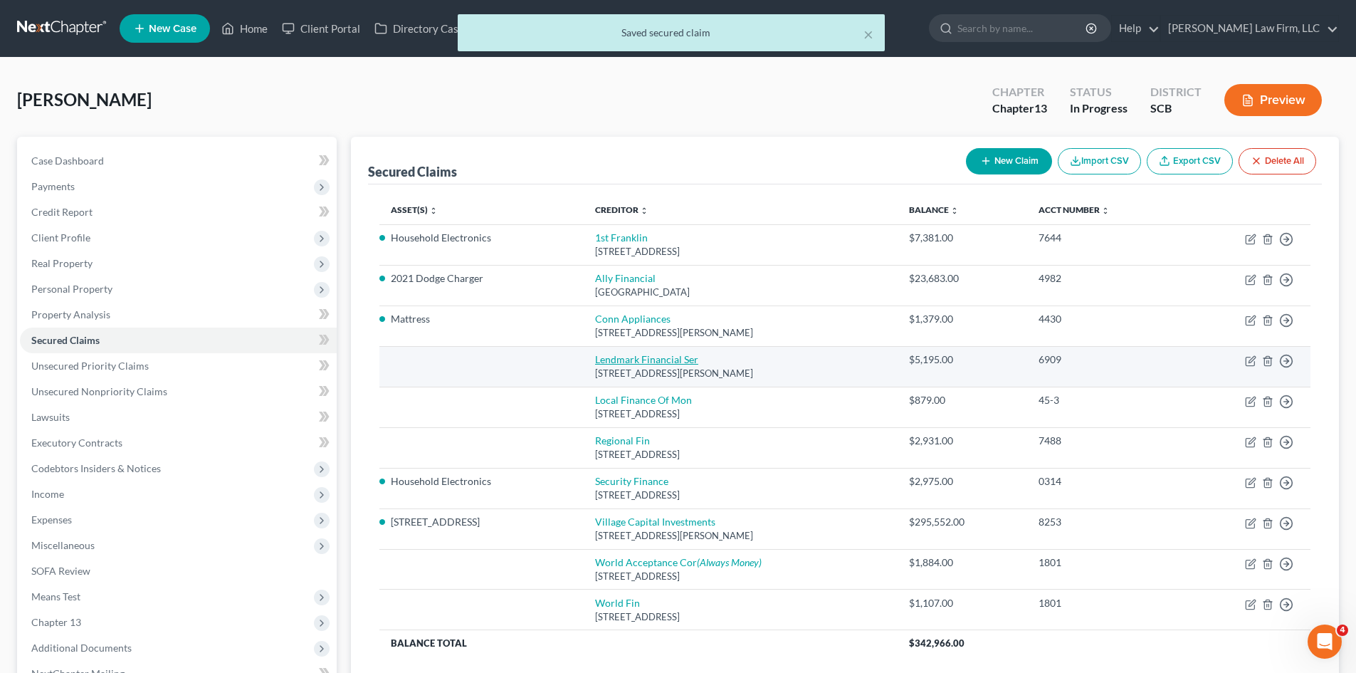
click at [663, 359] on link "Lendmark Financial Ser" at bounding box center [646, 359] width 103 height 12
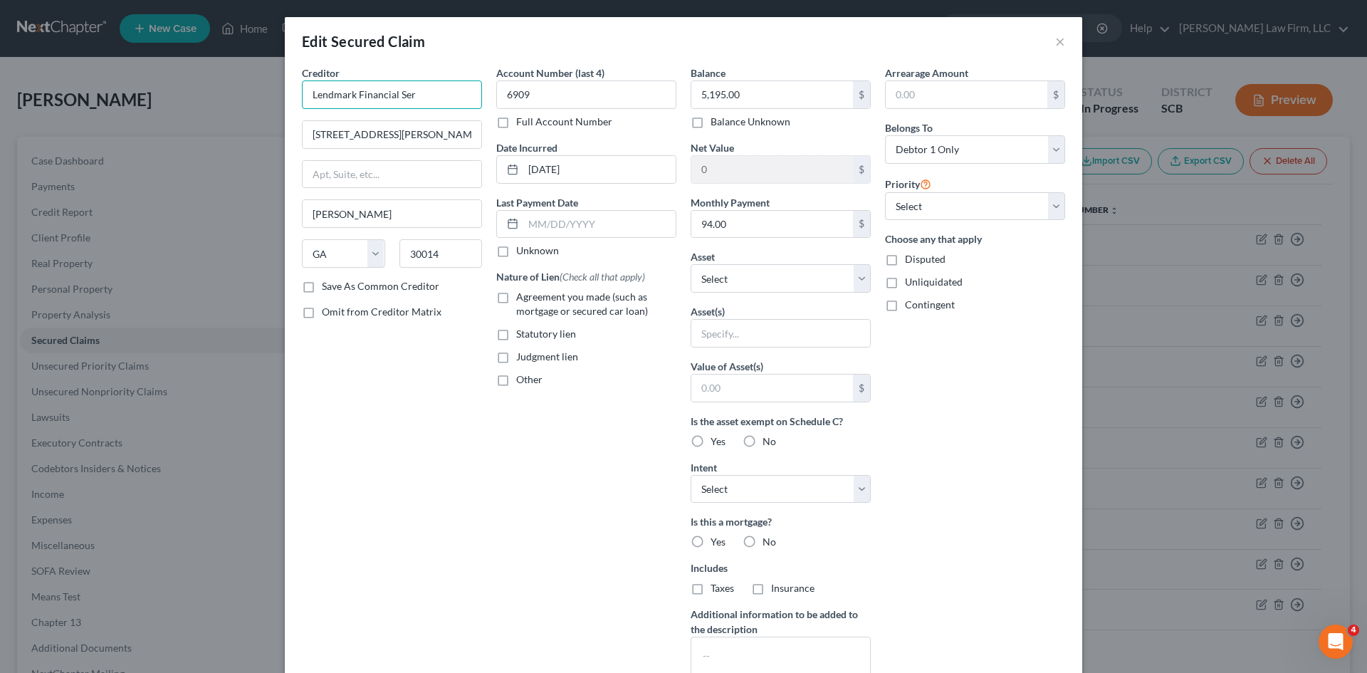
drag, startPoint x: 425, startPoint y: 95, endPoint x: 394, endPoint y: 100, distance: 31.0
click at [394, 100] on input "Lendmark Financial Ser" at bounding box center [392, 94] width 180 height 28
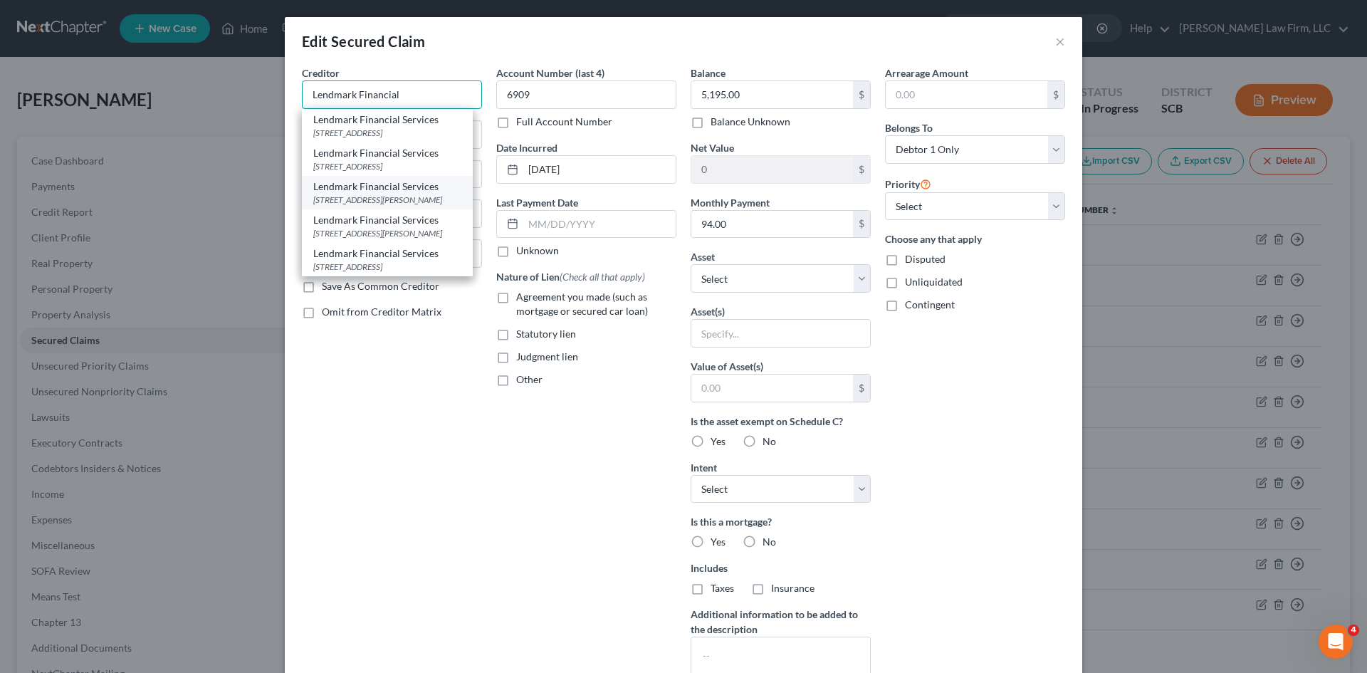
scroll to position [46, 0]
click at [402, 227] on div "[STREET_ADDRESS][PERSON_NAME]" at bounding box center [387, 233] width 148 height 12
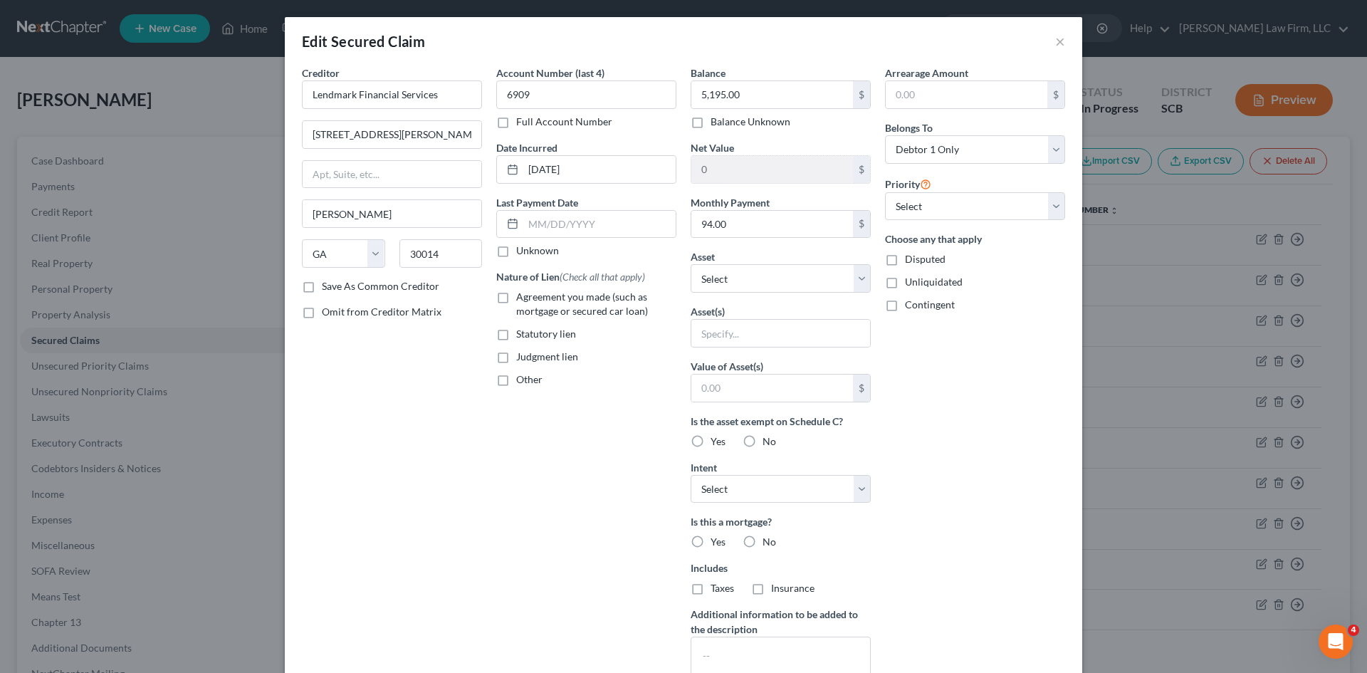
scroll to position [0, 0]
click at [516, 300] on label "Agreement you made (such as mortgage or secured car loan)" at bounding box center [596, 304] width 160 height 28
click at [522, 299] on input "Agreement you made (such as mortgage or secured car loan)" at bounding box center [526, 294] width 9 height 9
click at [516, 383] on label "Other" at bounding box center [529, 379] width 26 height 14
click at [522, 382] on input "Other" at bounding box center [526, 376] width 9 height 9
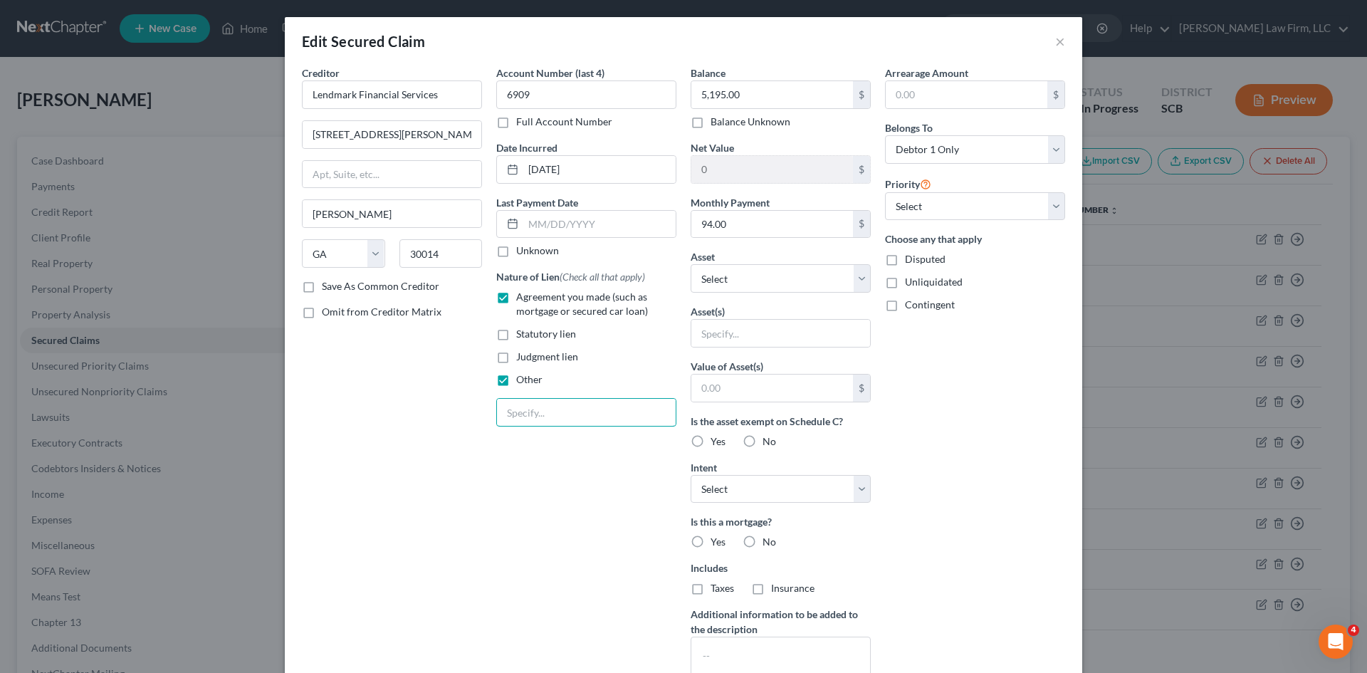
click at [520, 404] on input "text" at bounding box center [586, 412] width 179 height 27
paste input "NPMSI"
click at [740, 227] on input "94.00" at bounding box center [772, 224] width 162 height 27
drag, startPoint x: 740, startPoint y: 316, endPoint x: 737, endPoint y: 329, distance: 13.3
click at [740, 321] on div "Asset(s)" at bounding box center [780, 325] width 180 height 43
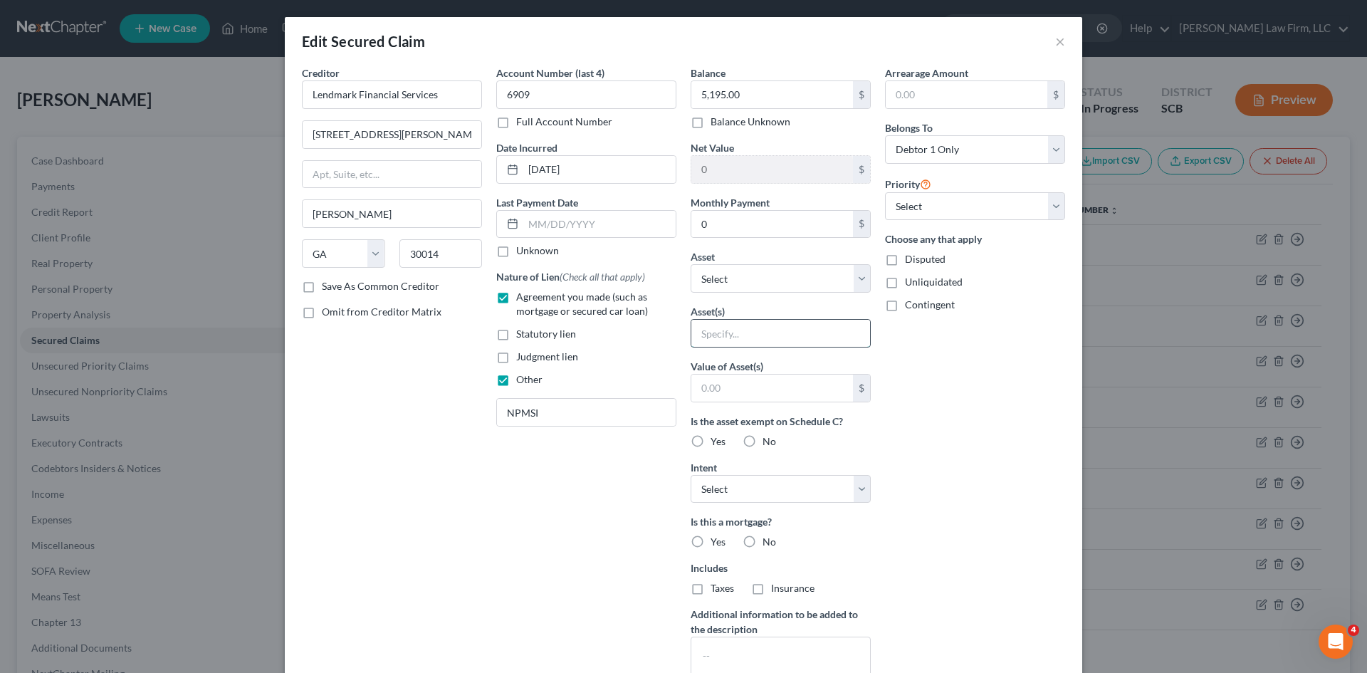
click at [737, 329] on input "text" at bounding box center [780, 333] width 179 height 27
click at [789, 396] on input "text" at bounding box center [772, 387] width 162 height 27
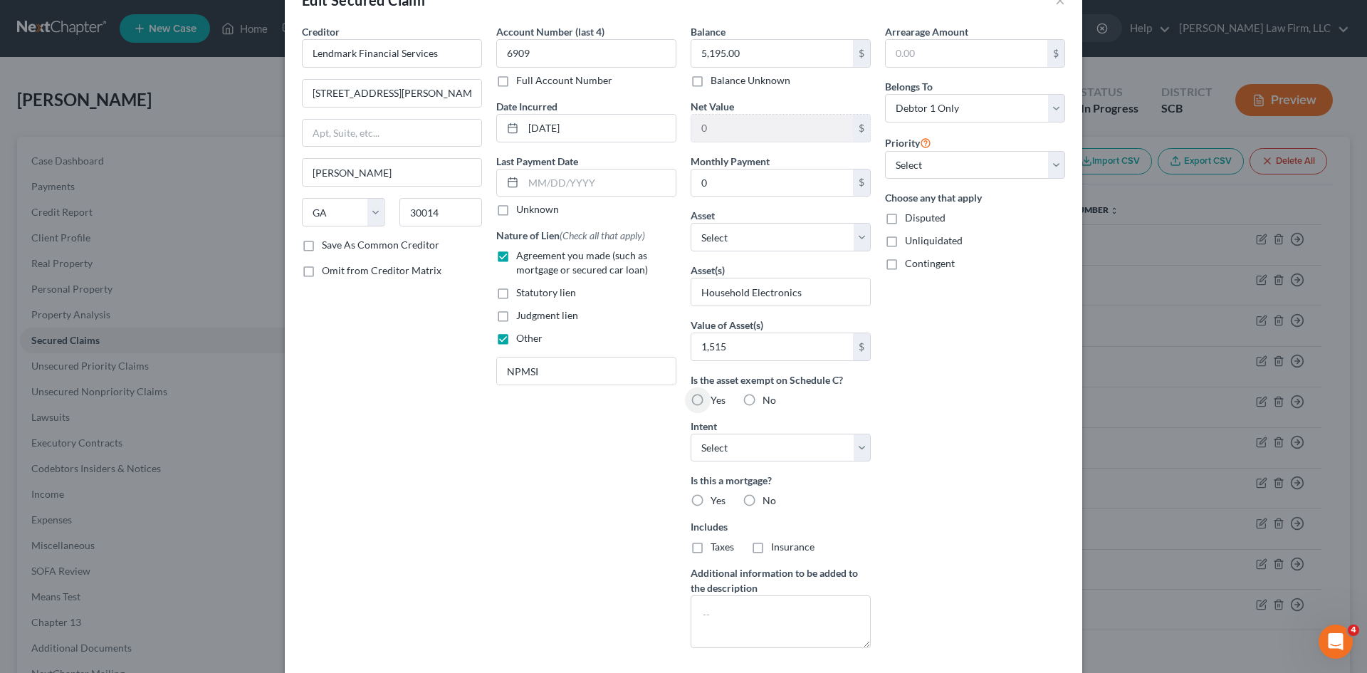
scroll to position [159, 0]
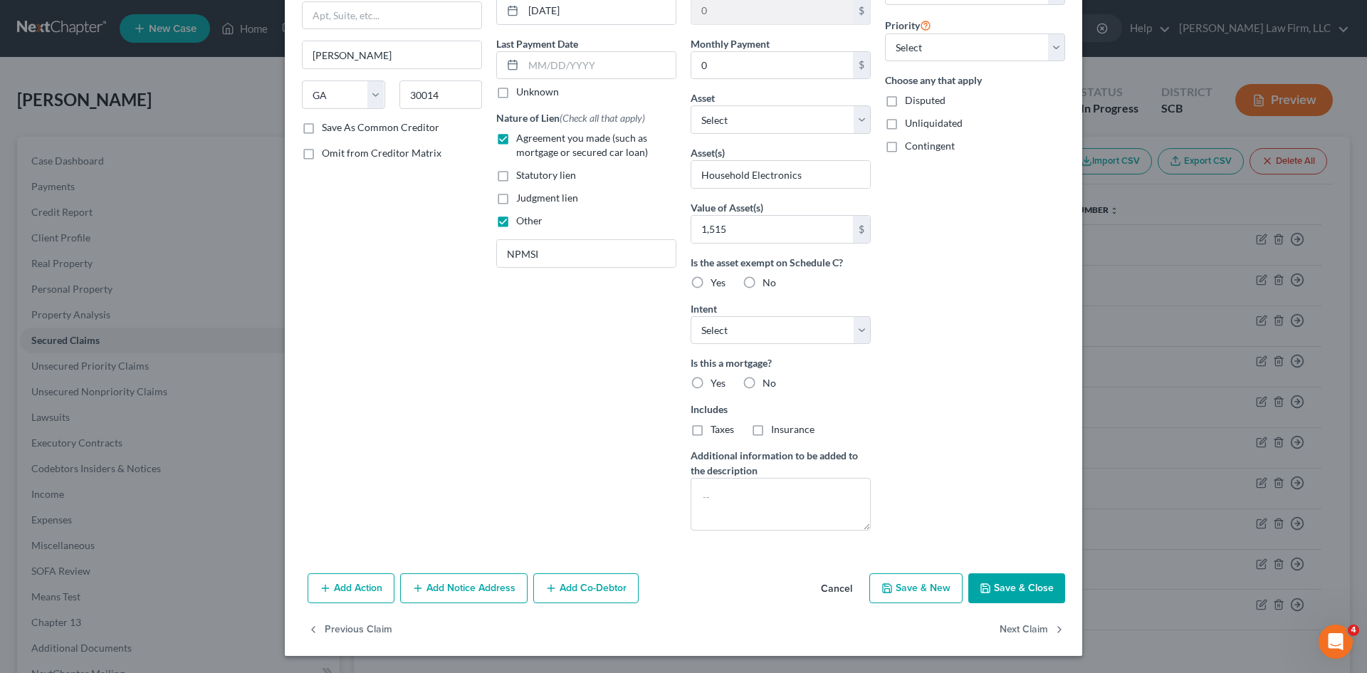
click at [990, 583] on button "Save & Close" at bounding box center [1016, 588] width 97 height 30
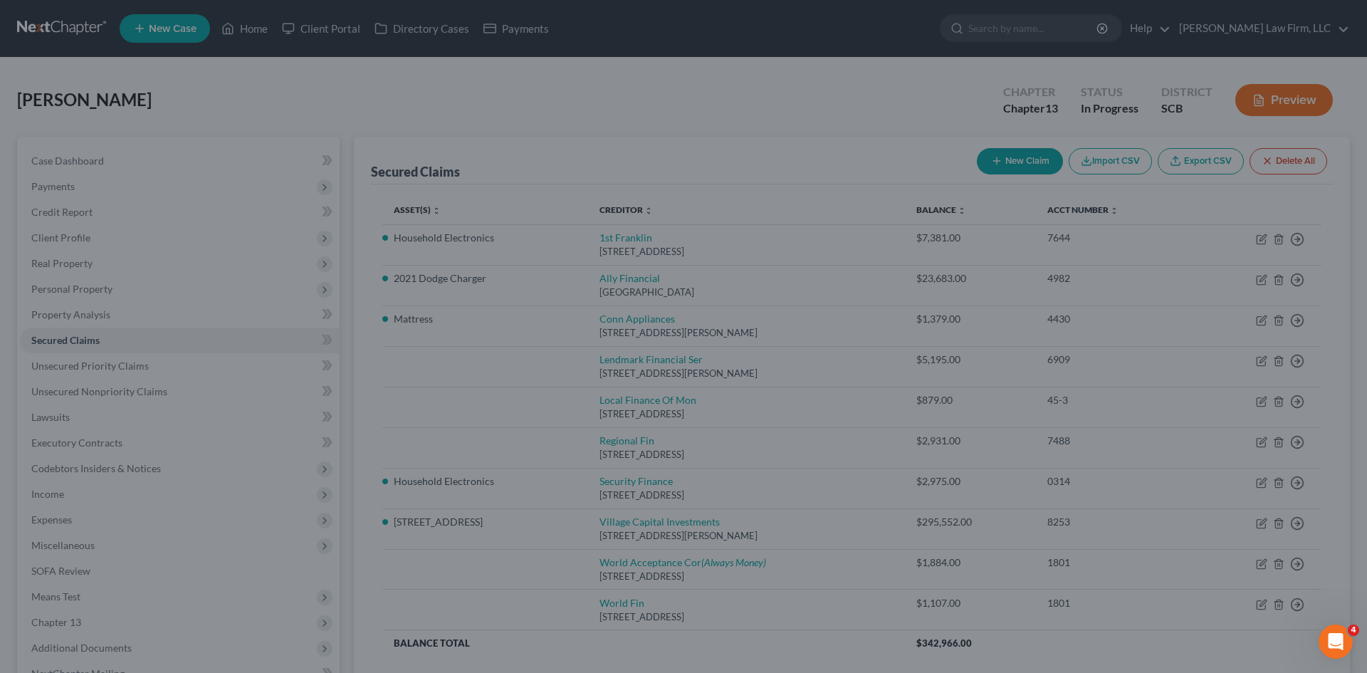
scroll to position [0, 0]
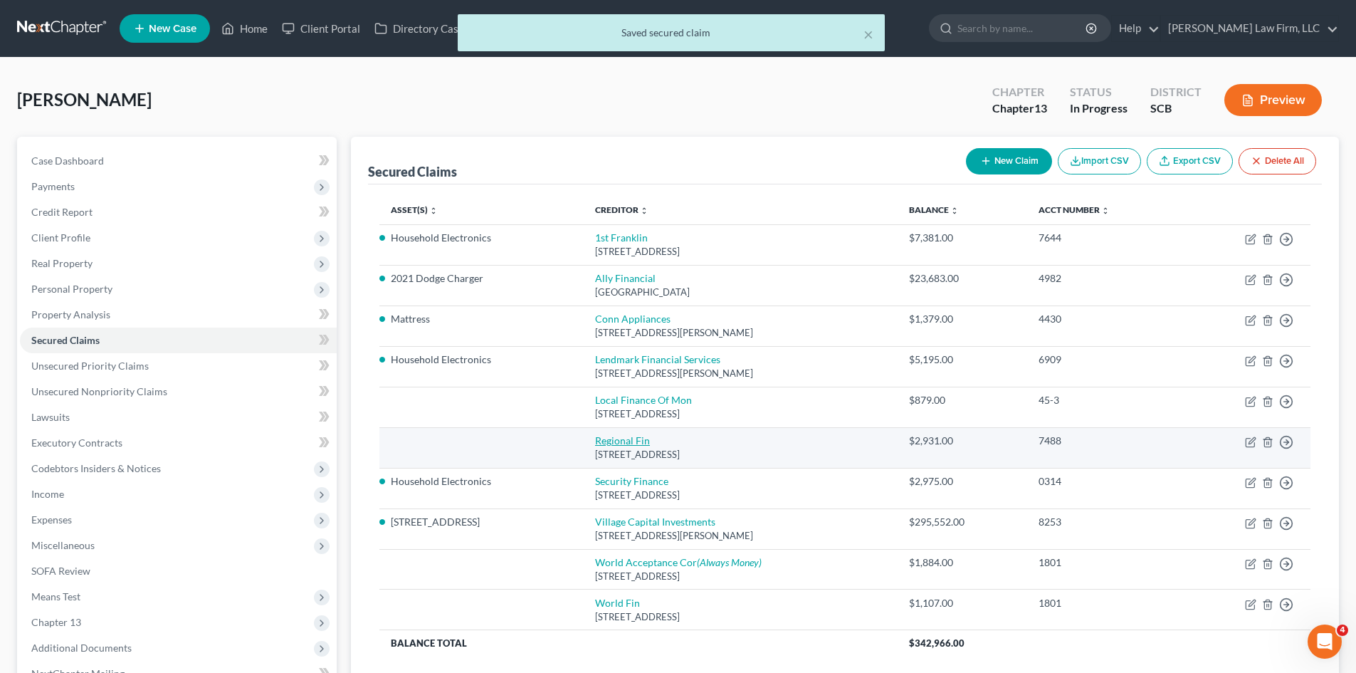
click at [621, 445] on link "Regional Fin" at bounding box center [622, 440] width 55 height 12
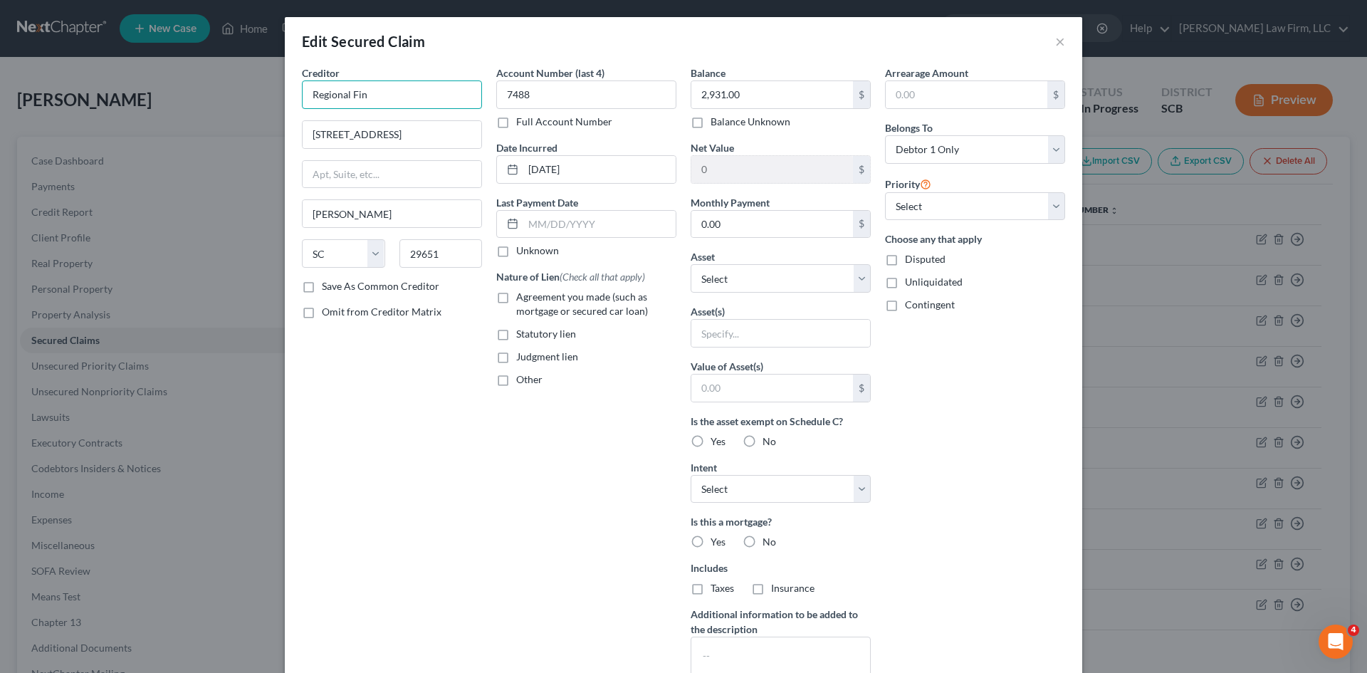
click at [389, 99] on input "Regional Fin" at bounding box center [392, 94] width 180 height 28
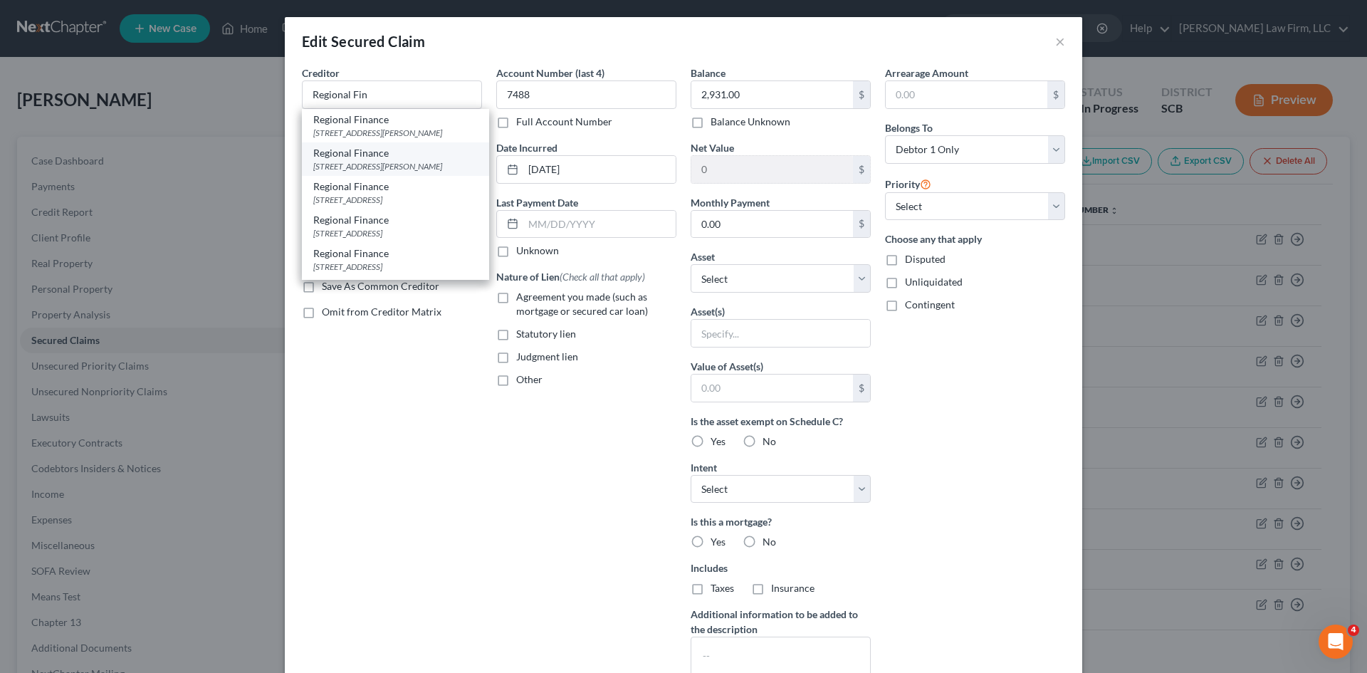
click at [410, 172] on div "[STREET_ADDRESS][PERSON_NAME]" at bounding box center [395, 166] width 164 height 12
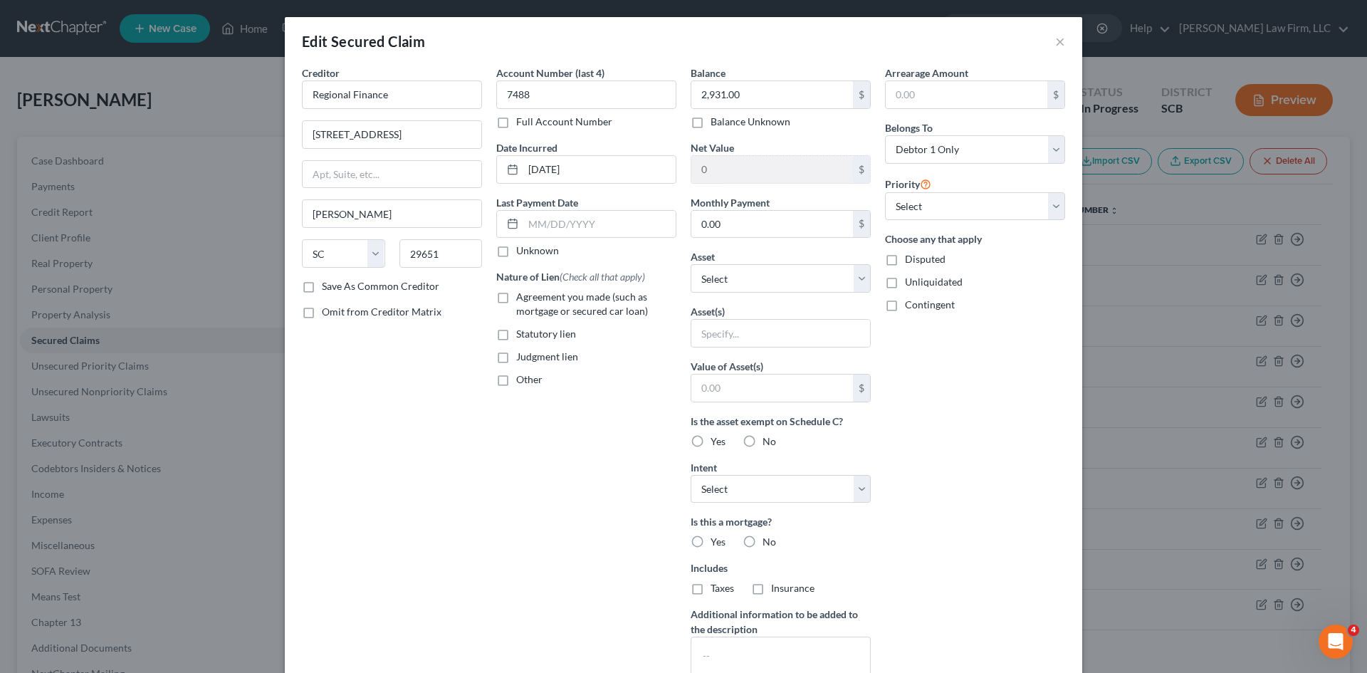
click at [516, 300] on label "Agreement you made (such as mortgage or secured car loan)" at bounding box center [596, 304] width 160 height 28
click at [522, 299] on input "Agreement you made (such as mortgage or secured car loan)" at bounding box center [526, 294] width 9 height 9
click at [516, 383] on label "Other" at bounding box center [529, 379] width 26 height 14
click at [522, 382] on input "Other" at bounding box center [526, 376] width 9 height 9
click at [539, 423] on input "text" at bounding box center [586, 412] width 179 height 27
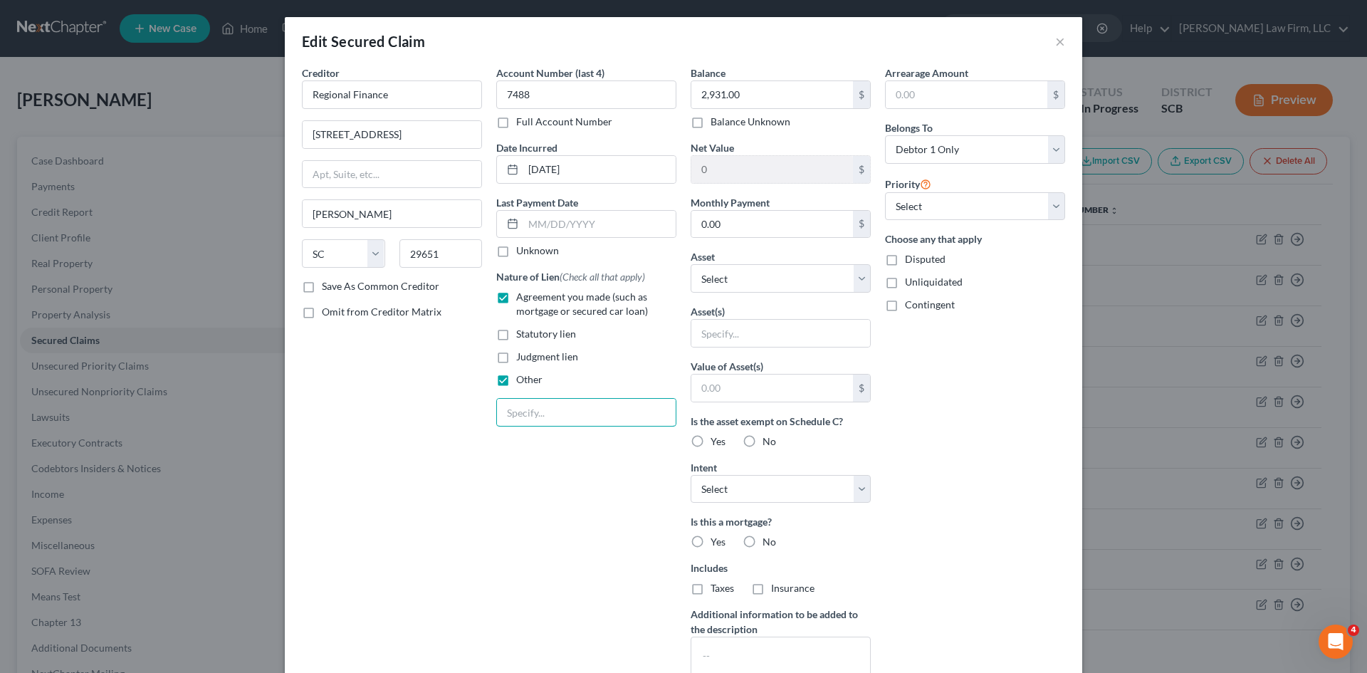
paste input "NPMSI"
click at [741, 338] on input "text" at bounding box center [780, 333] width 179 height 27
click at [769, 392] on input "text" at bounding box center [772, 387] width 162 height 27
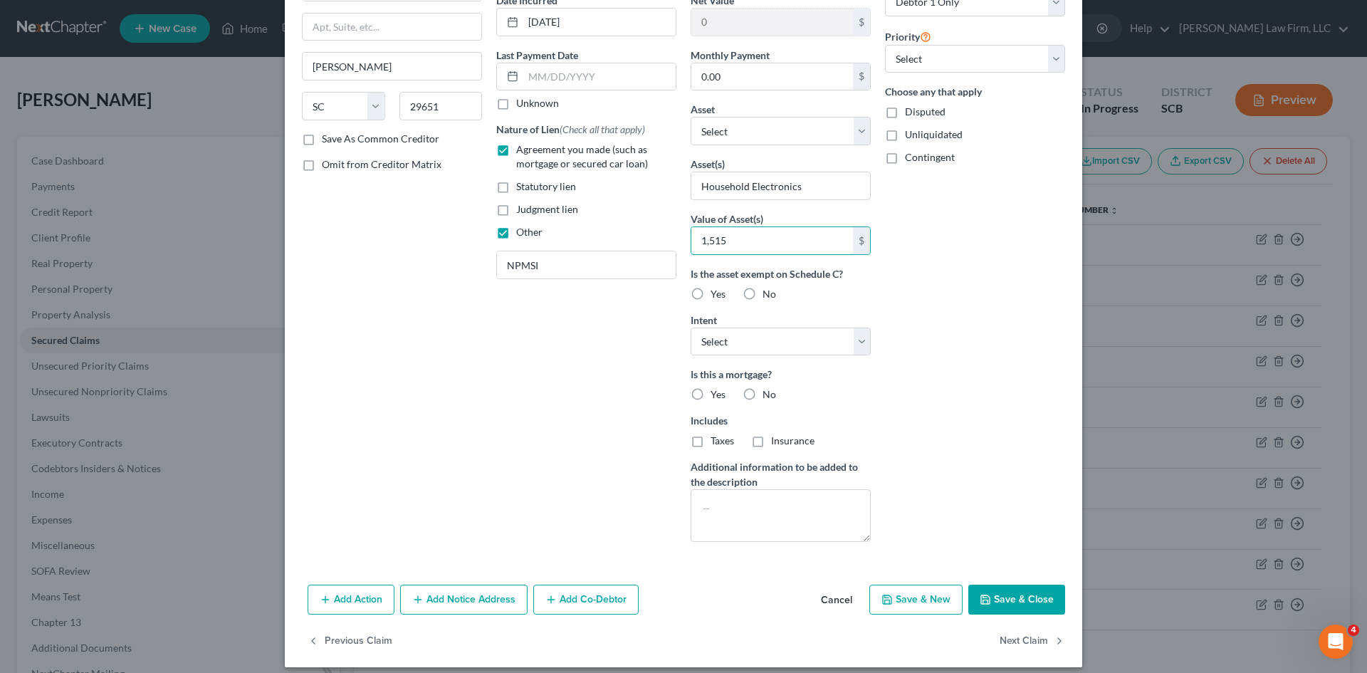
scroll to position [159, 0]
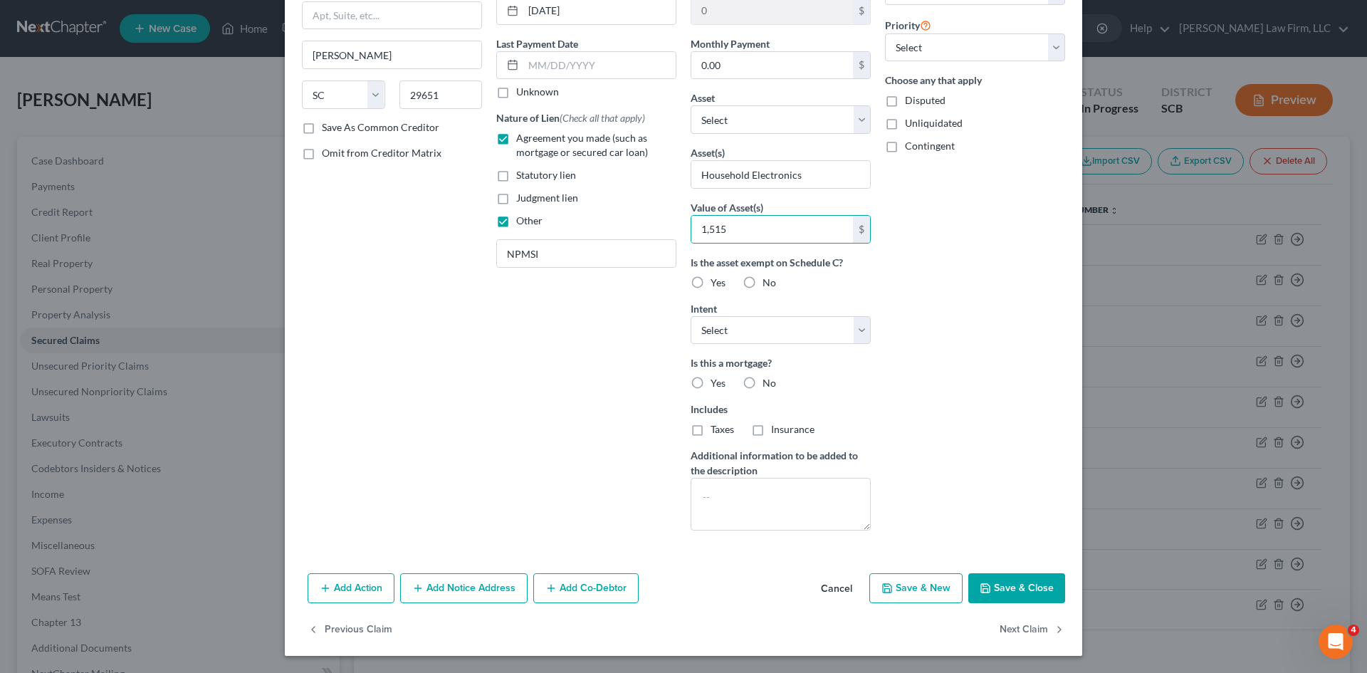
click at [1004, 596] on button "Save & Close" at bounding box center [1016, 588] width 97 height 30
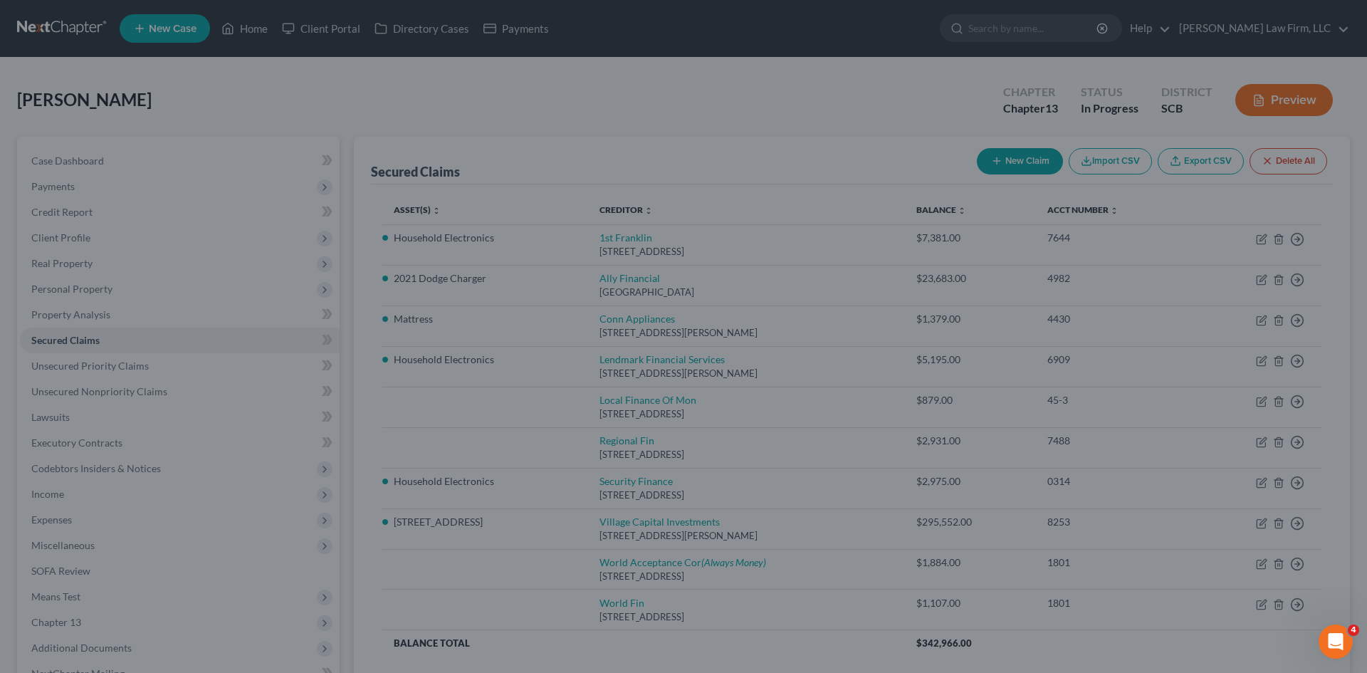
scroll to position [3, 0]
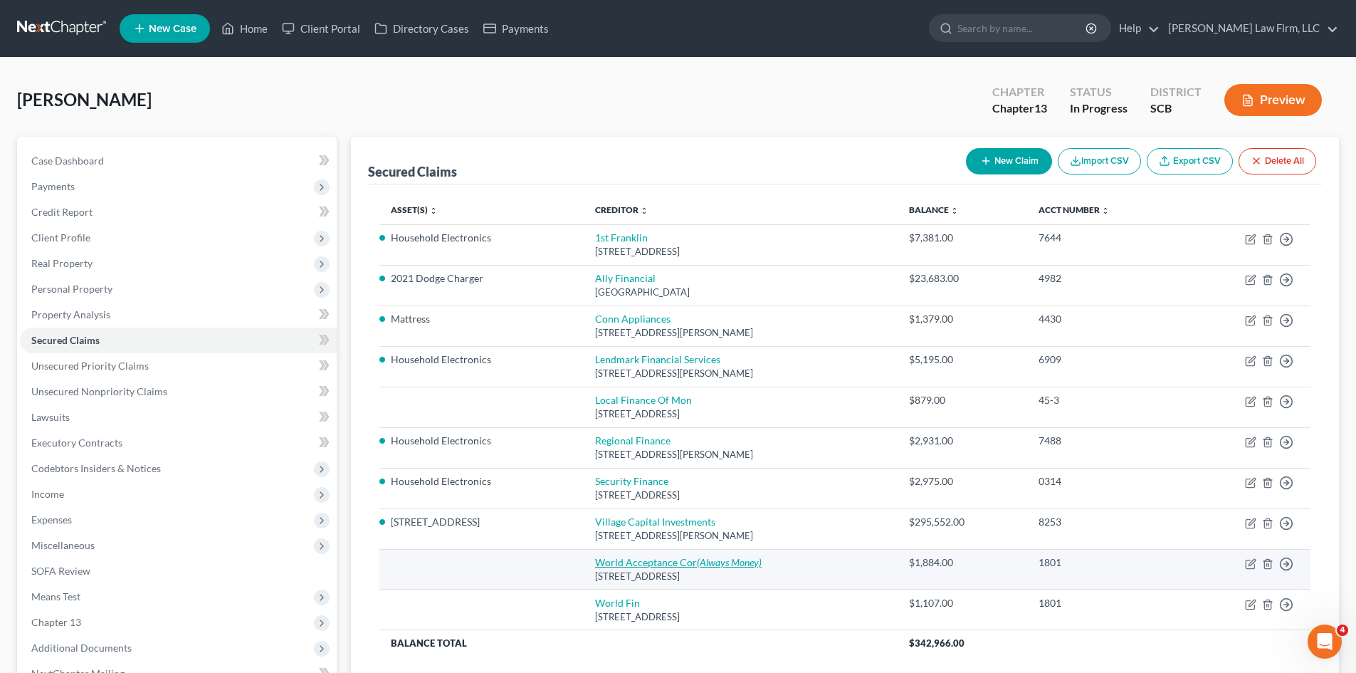
click at [676, 565] on link "World Acceptance Cor (Always Money)" at bounding box center [678, 562] width 167 height 12
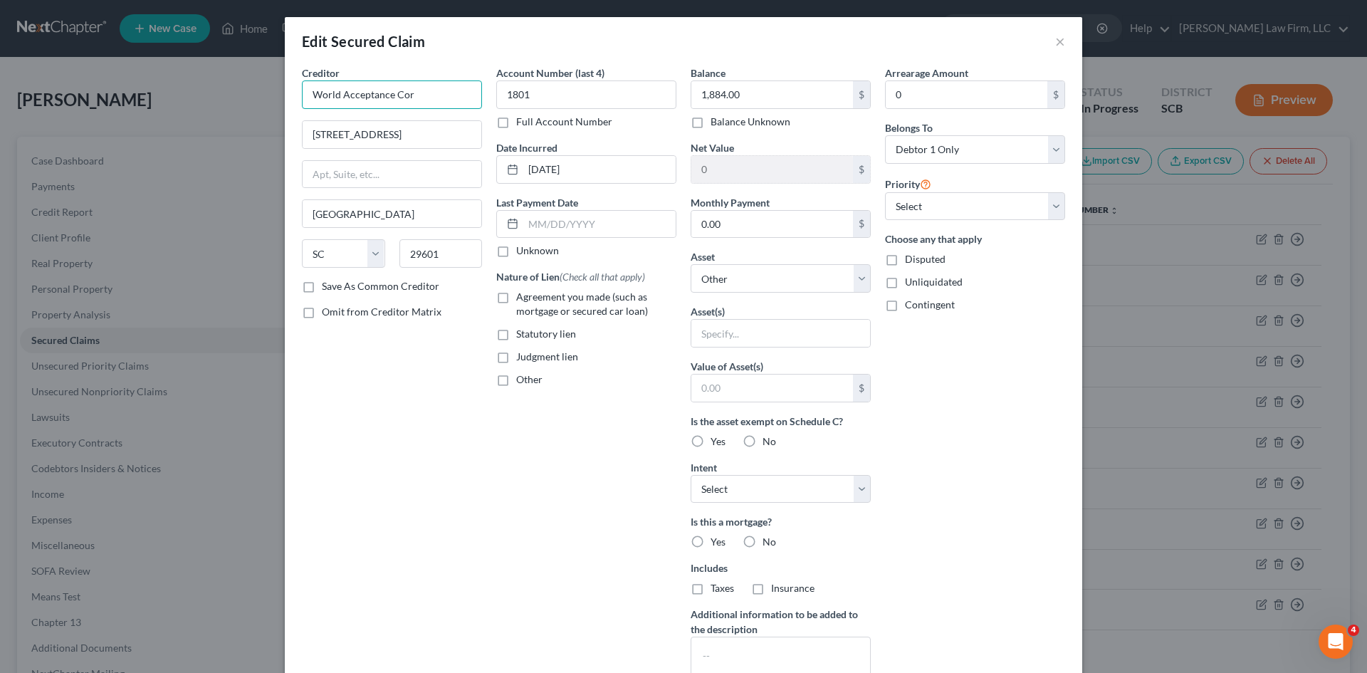
click at [424, 98] on input "World Acceptance Cor" at bounding box center [392, 94] width 180 height 28
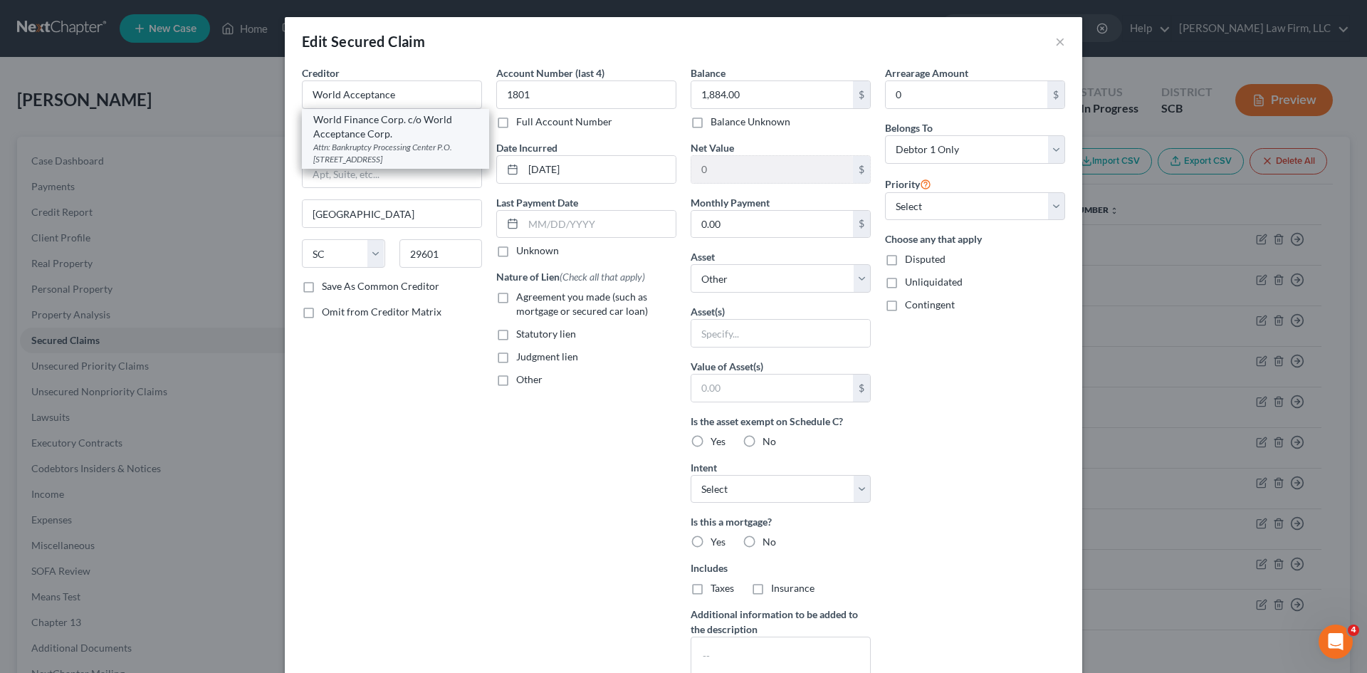
click at [419, 121] on div "World Finance Corp. c/o World Acceptance Corp." at bounding box center [395, 126] width 164 height 28
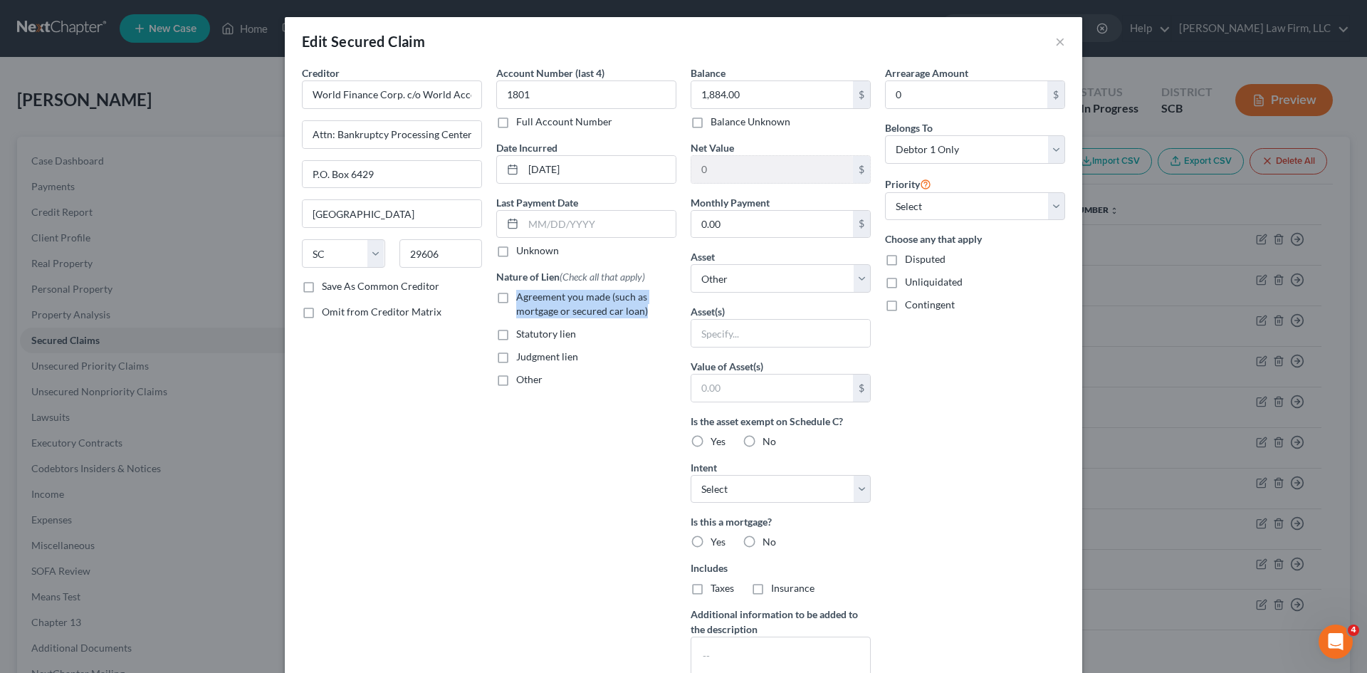
click at [516, 298] on label "Agreement you made (such as mortgage or secured car loan)" at bounding box center [596, 304] width 160 height 28
click at [516, 300] on label "Agreement you made (such as mortgage or secured car loan)" at bounding box center [596, 304] width 160 height 28
click at [522, 299] on input "Agreement you made (such as mortgage or secured car loan)" at bounding box center [526, 294] width 9 height 9
drag, startPoint x: 495, startPoint y: 383, endPoint x: 525, endPoint y: 428, distance: 53.9
click at [516, 384] on label "Other" at bounding box center [529, 379] width 26 height 14
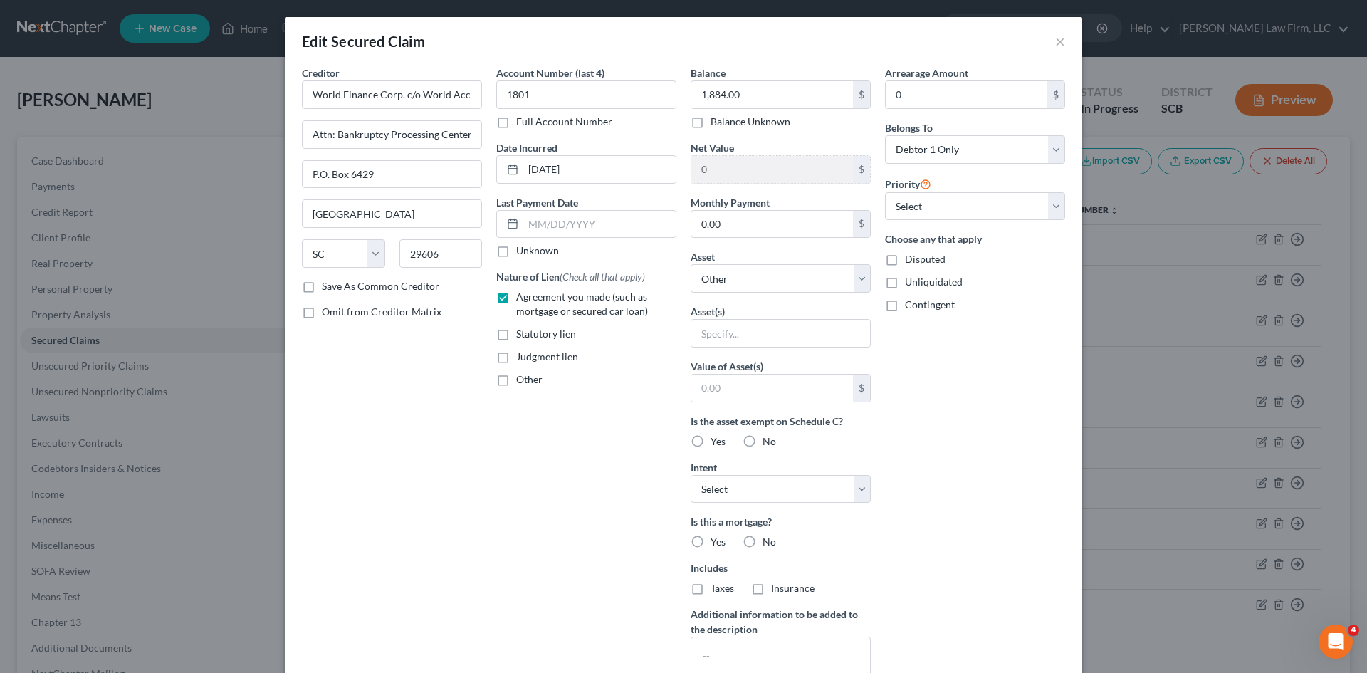
click at [522, 382] on input "Other" at bounding box center [526, 376] width 9 height 9
click at [532, 415] on input "text" at bounding box center [586, 412] width 179 height 27
paste input "NPMSI"
click at [749, 337] on input "text" at bounding box center [780, 333] width 179 height 27
click at [789, 389] on input "text" at bounding box center [772, 387] width 162 height 27
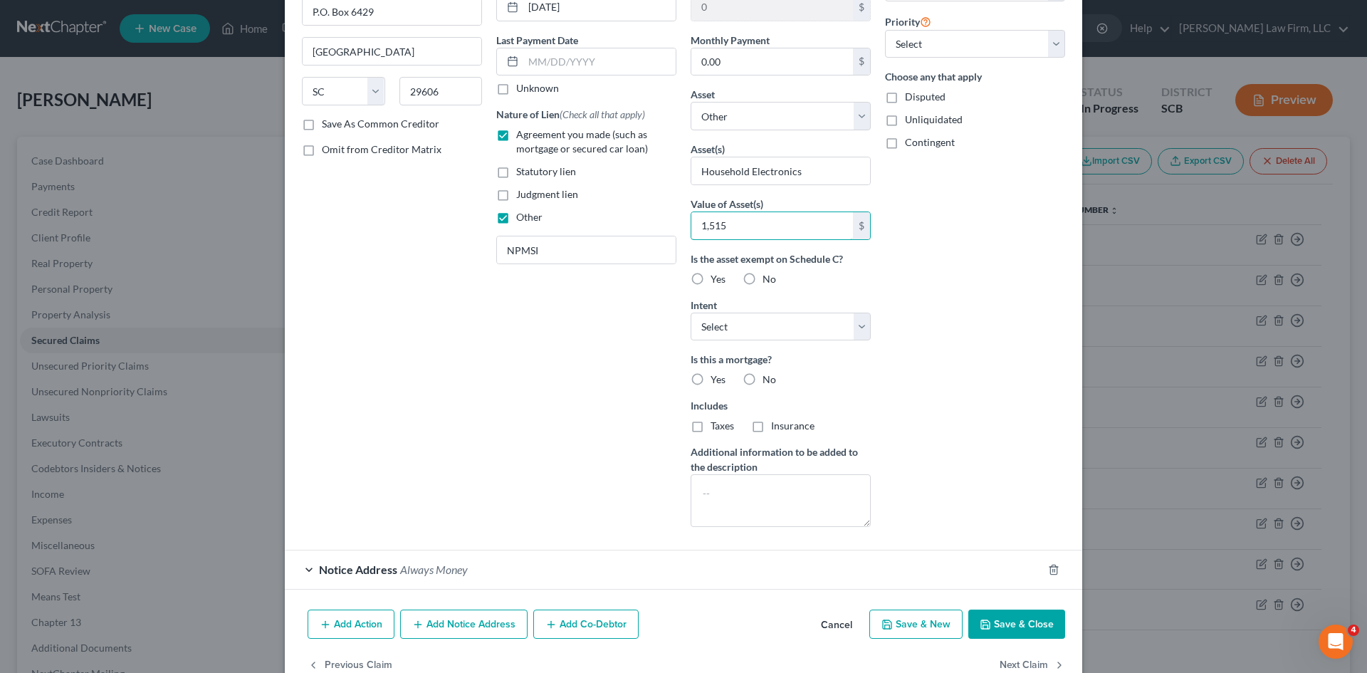
scroll to position [198, 0]
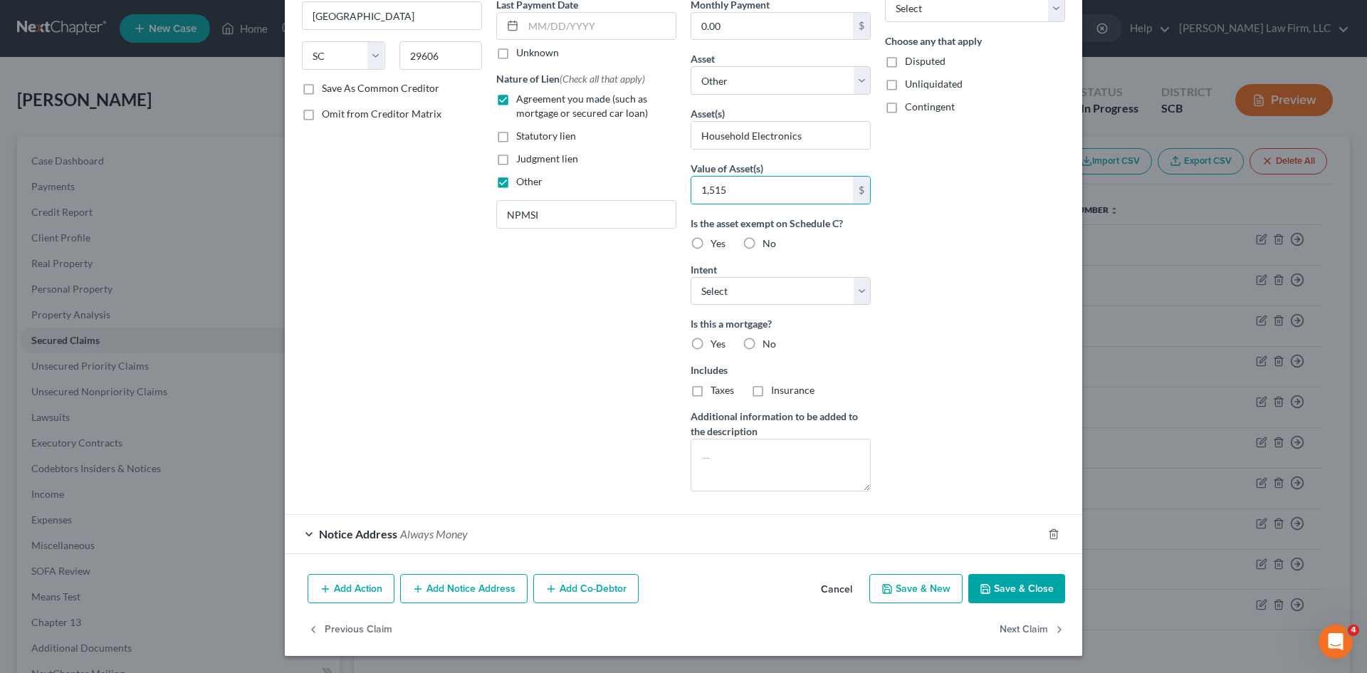
click at [1019, 597] on button "Save & Close" at bounding box center [1016, 589] width 97 height 30
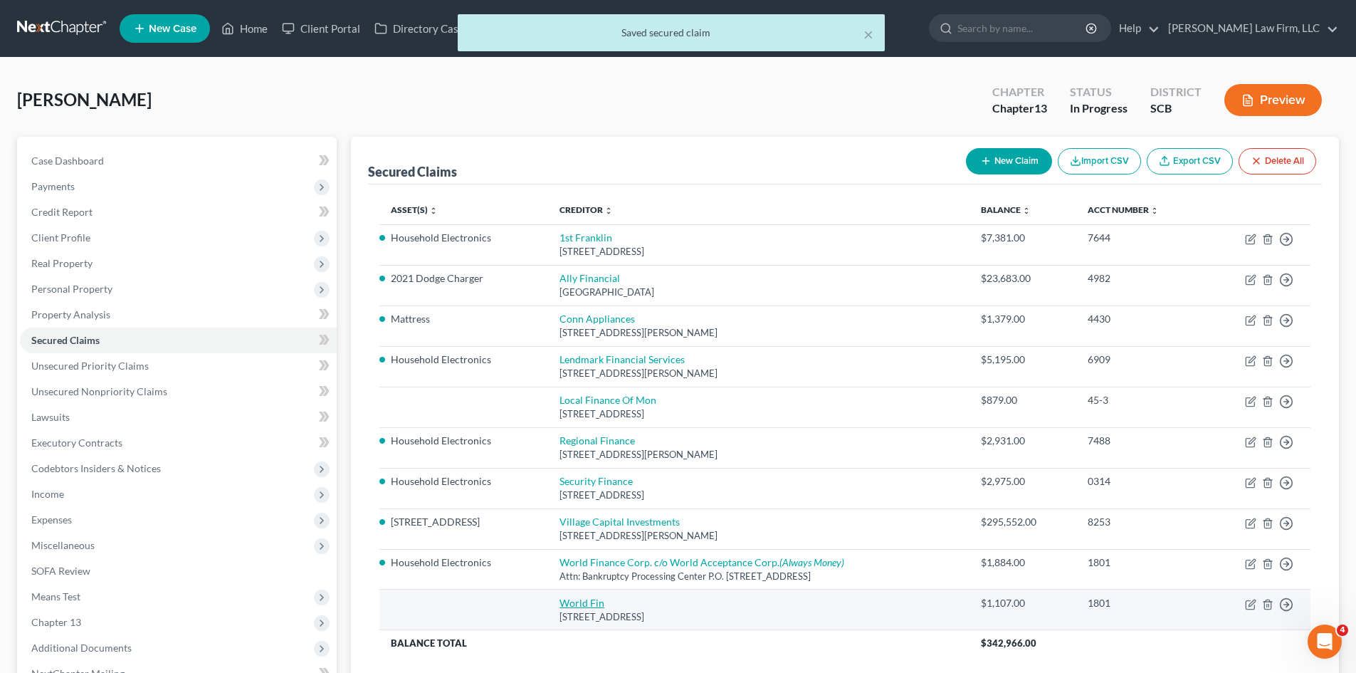
click at [585, 603] on link "World Fin" at bounding box center [581, 602] width 45 height 12
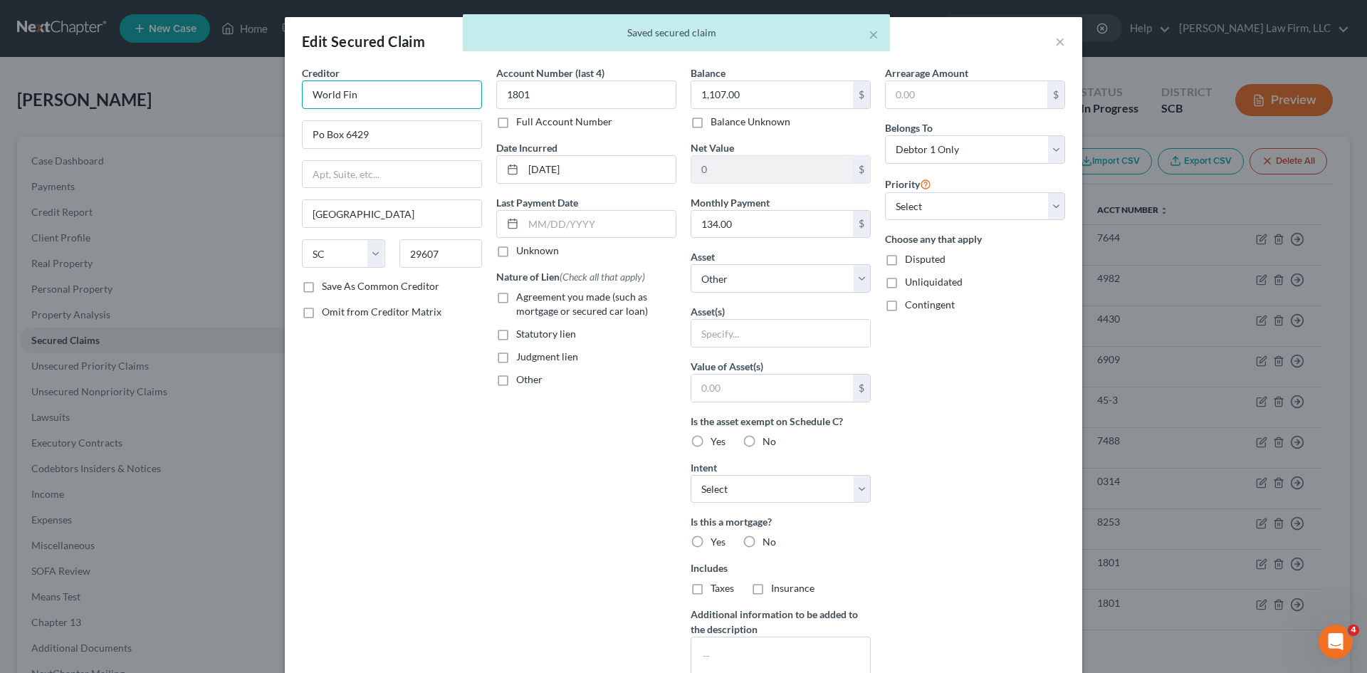
click at [396, 90] on input "World Fin" at bounding box center [392, 94] width 180 height 28
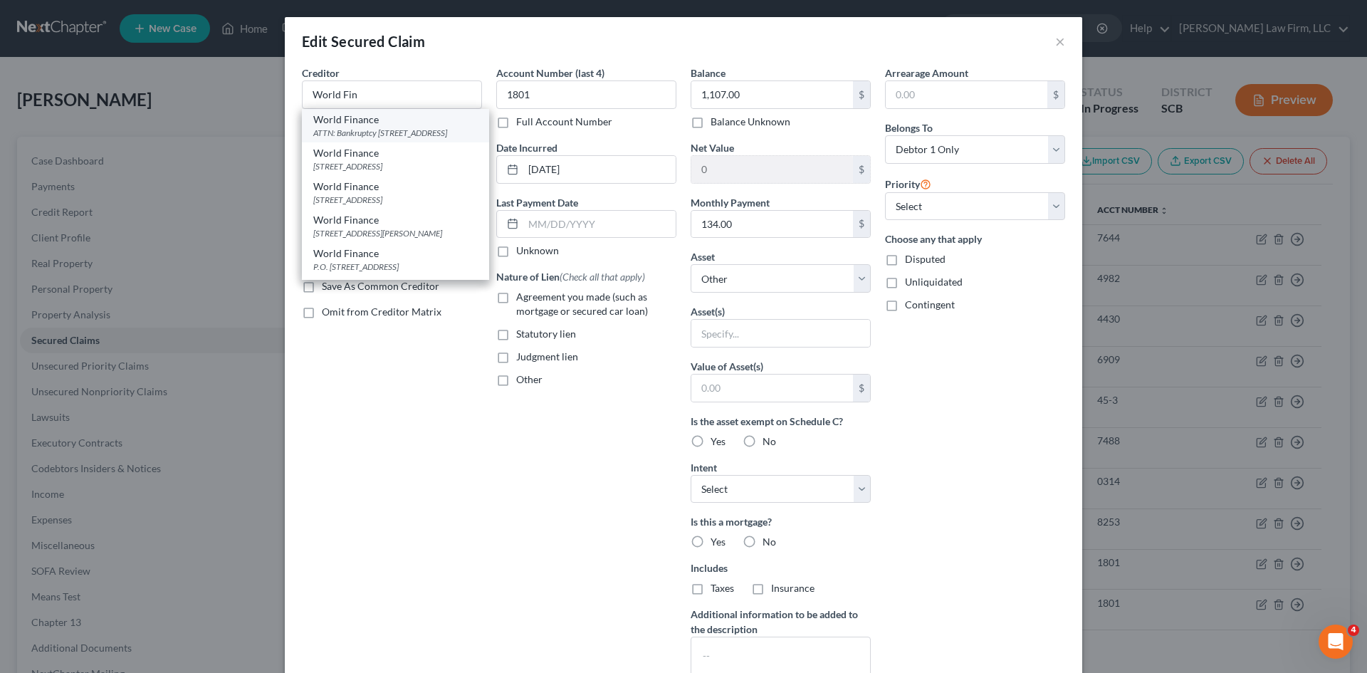
click at [368, 139] on div "ATTN: Bankruptcy [STREET_ADDRESS]" at bounding box center [395, 133] width 164 height 12
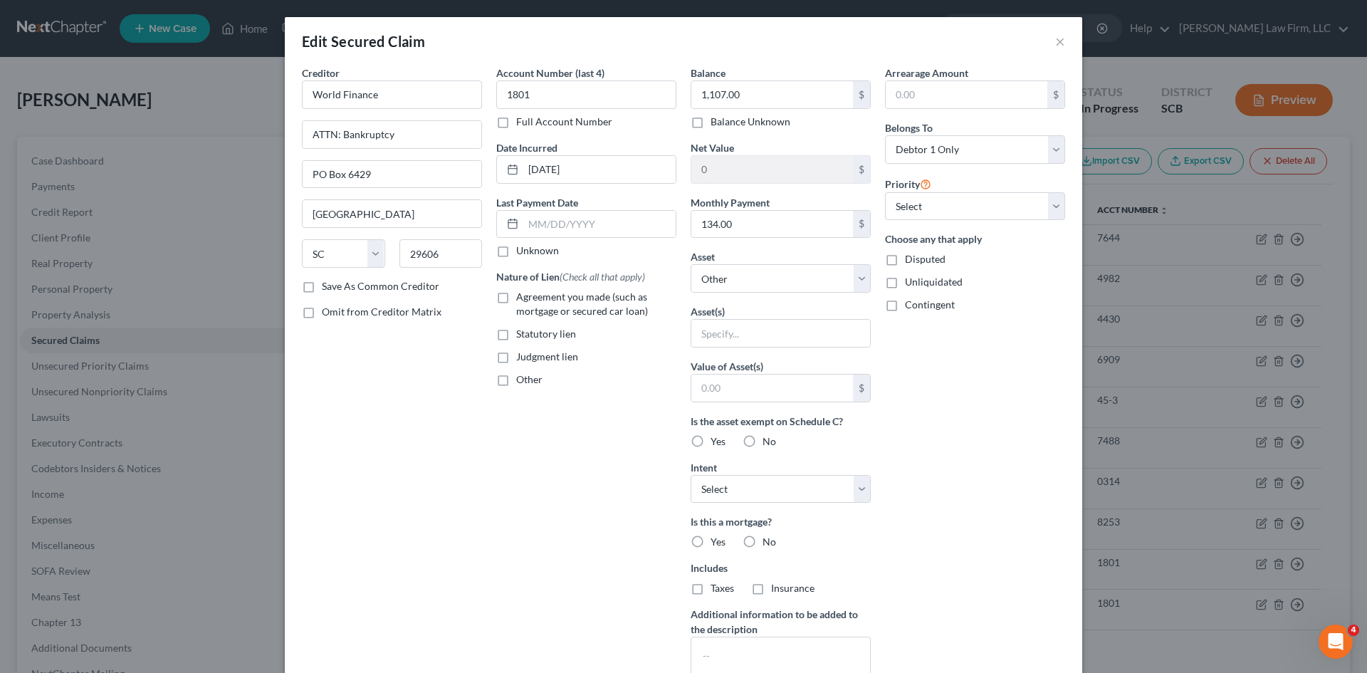
click at [516, 298] on label "Agreement you made (such as mortgage or secured car loan)" at bounding box center [596, 304] width 160 height 28
click at [522, 298] on input "Agreement you made (such as mortgage or secured car loan)" at bounding box center [526, 294] width 9 height 9
click at [516, 382] on label "Other" at bounding box center [529, 379] width 26 height 14
click at [522, 382] on input "Other" at bounding box center [526, 376] width 9 height 9
click at [525, 420] on input "text" at bounding box center [586, 412] width 179 height 27
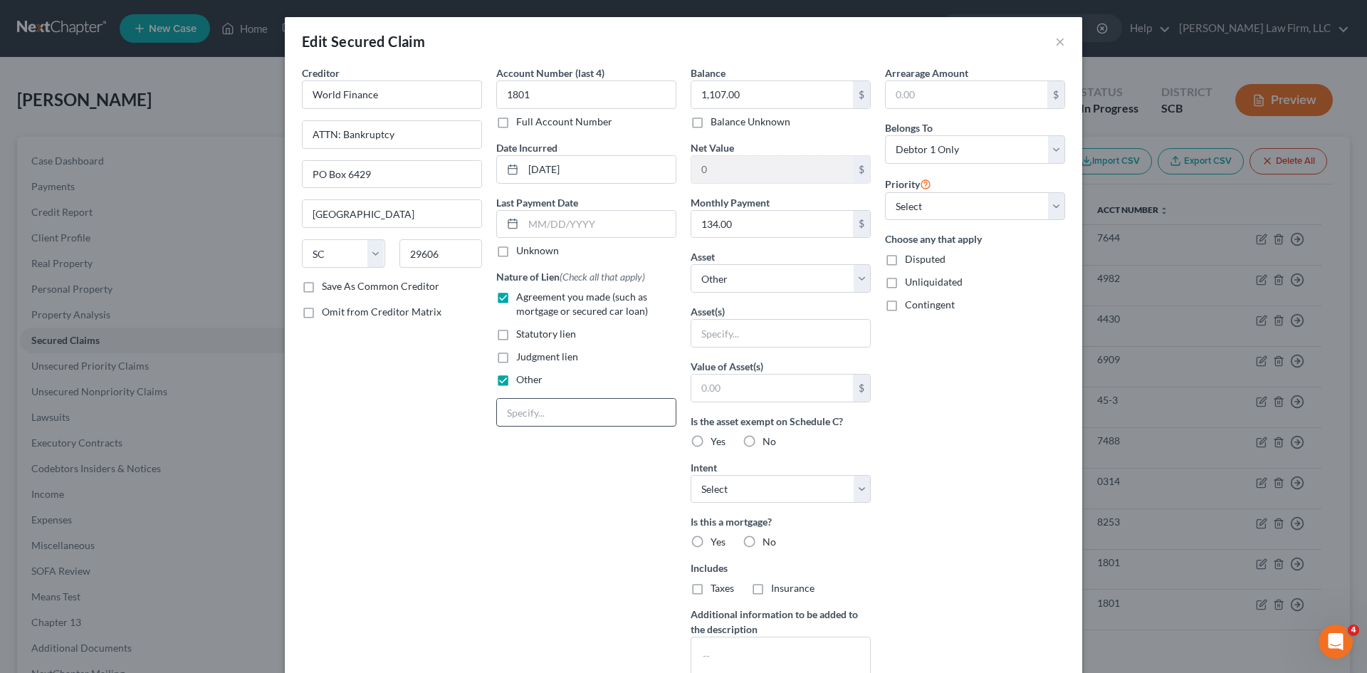
paste input "NPMSI"
click at [730, 330] on input "text" at bounding box center [780, 333] width 179 height 27
click at [789, 386] on input "text" at bounding box center [772, 387] width 162 height 27
click at [715, 242] on div "Balance 1,107.00 $ Balance Unknown Balance Undetermined 1,107.00 $ Balance Unkn…" at bounding box center [780, 382] width 194 height 635
click at [717, 229] on input "134.00" at bounding box center [772, 224] width 162 height 27
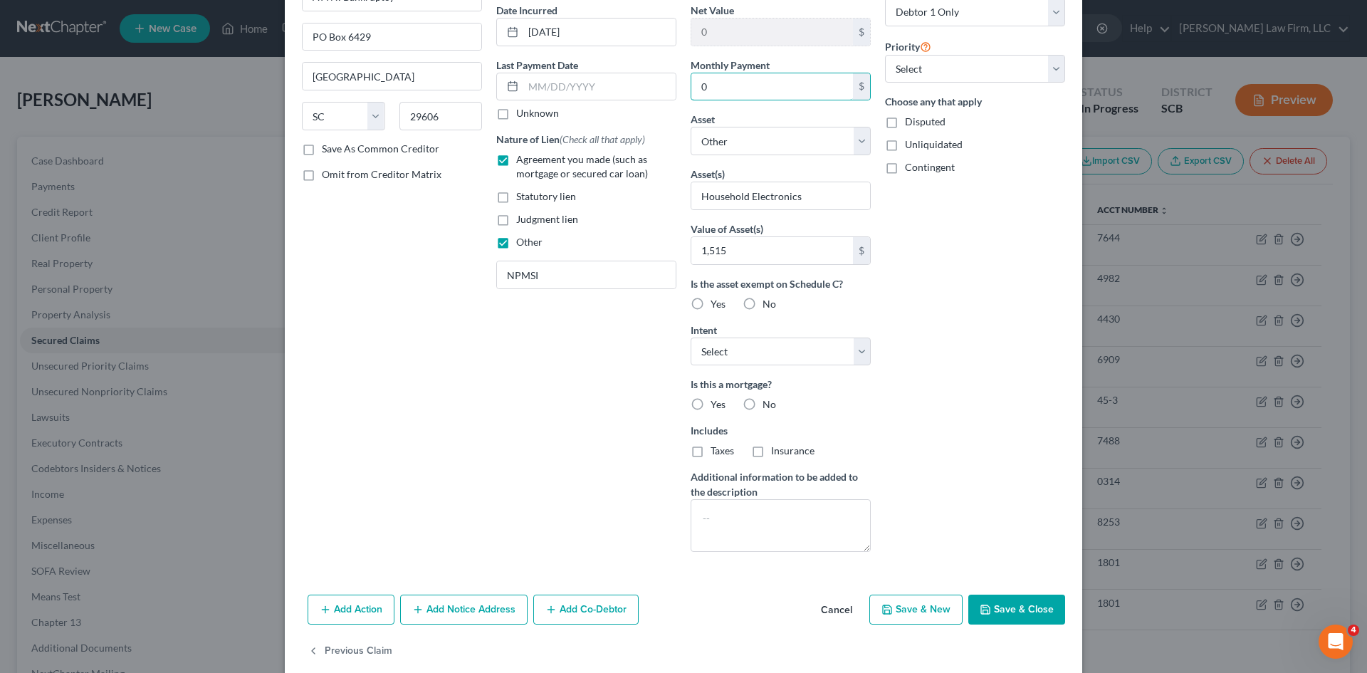
scroll to position [159, 0]
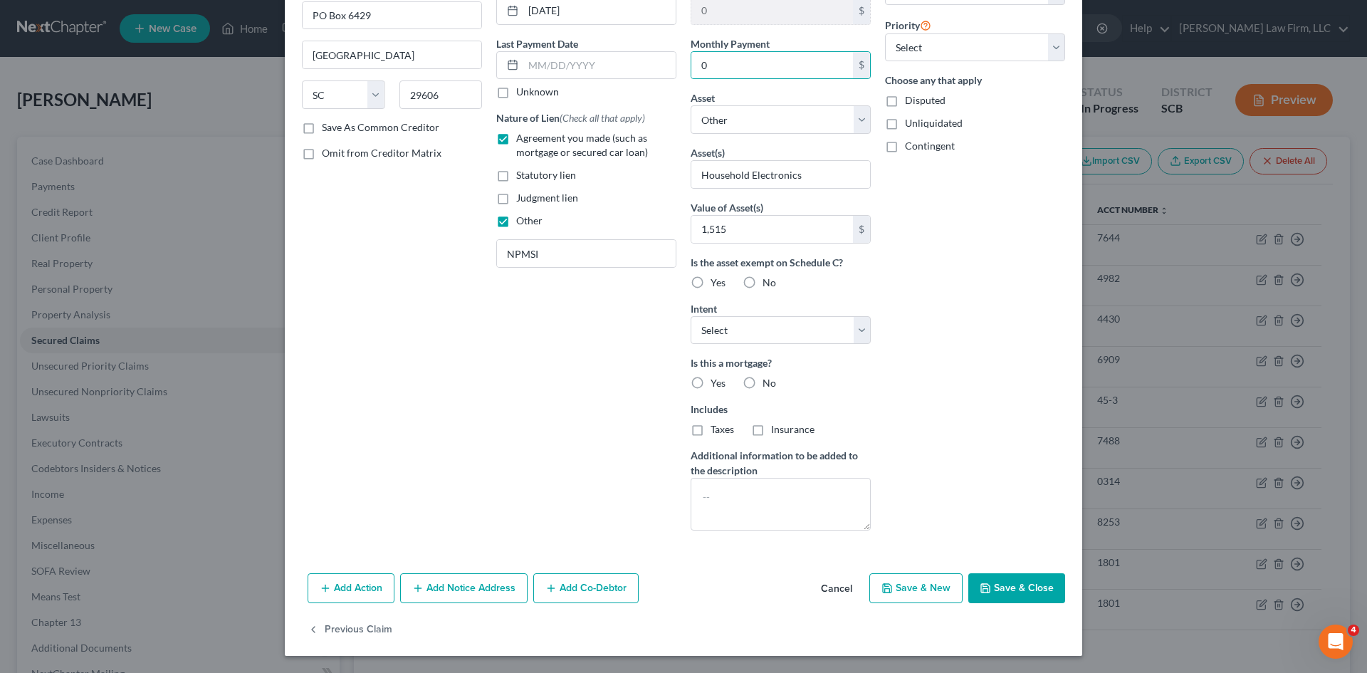
click at [994, 582] on button "Save & Close" at bounding box center [1016, 588] width 97 height 30
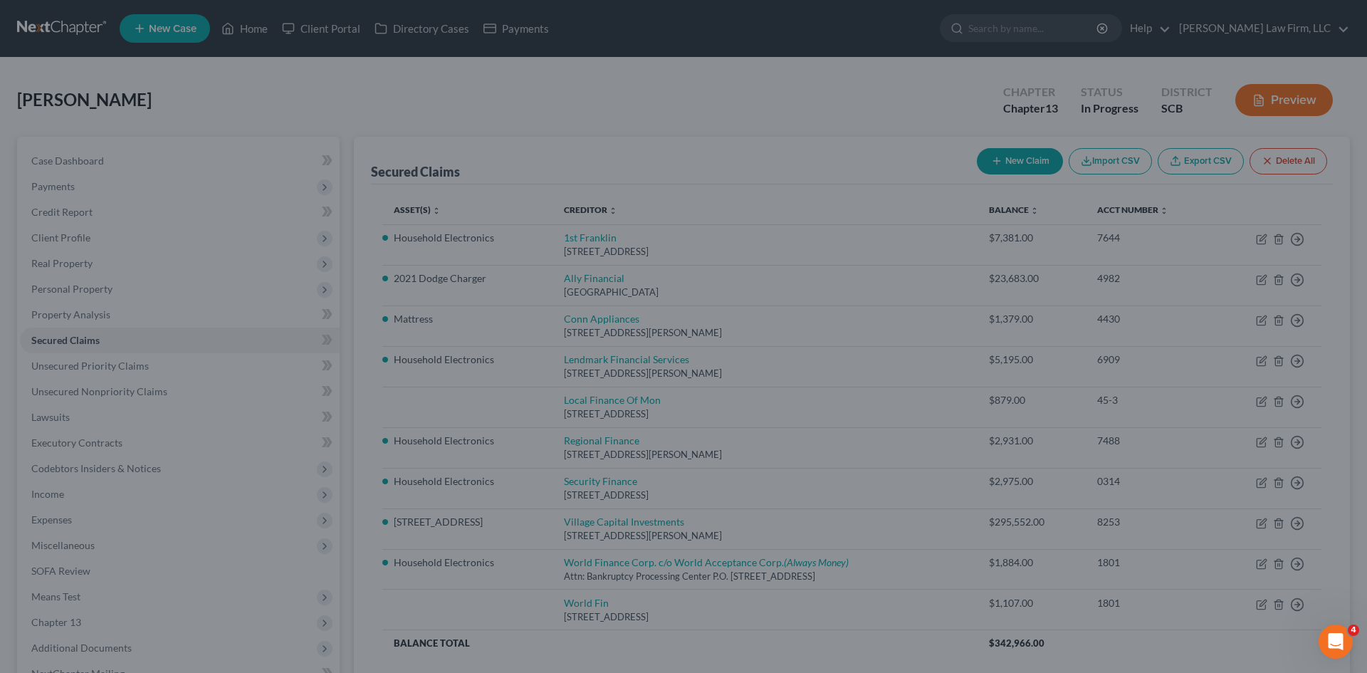
scroll to position [3, 0]
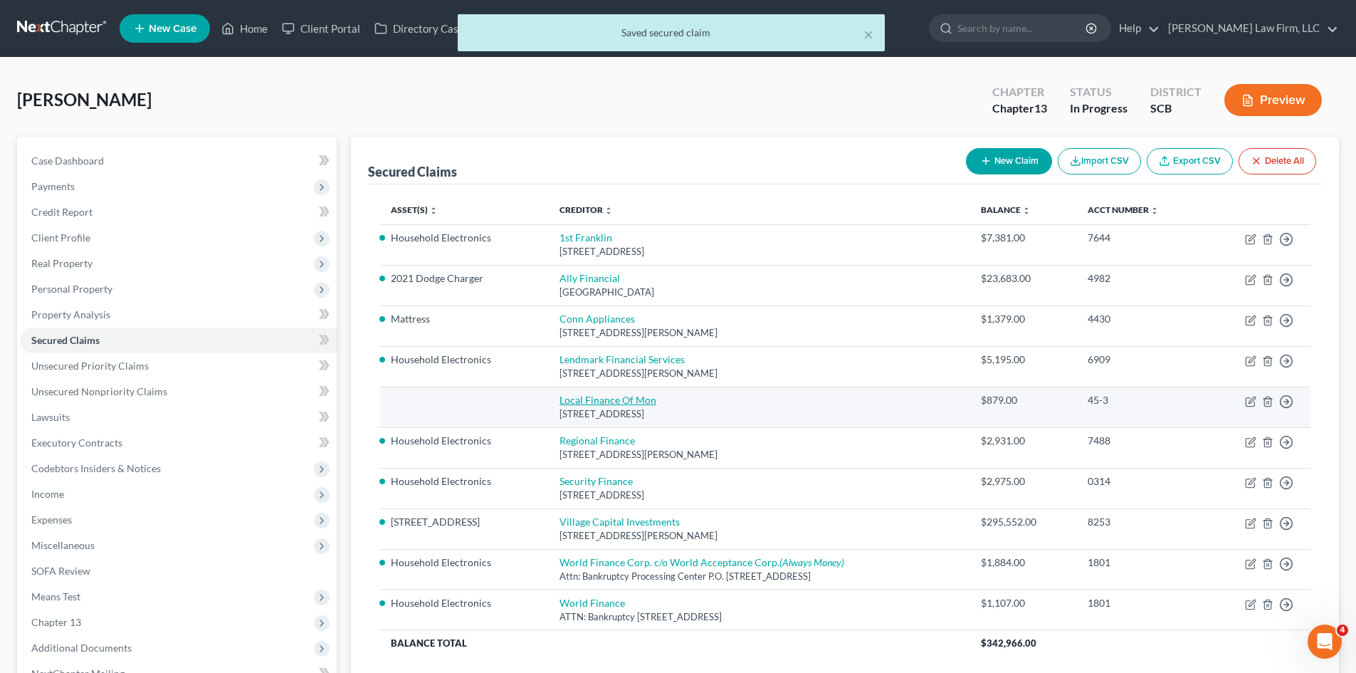
click at [644, 401] on link "Local Finance Of Mon" at bounding box center [607, 400] width 97 height 12
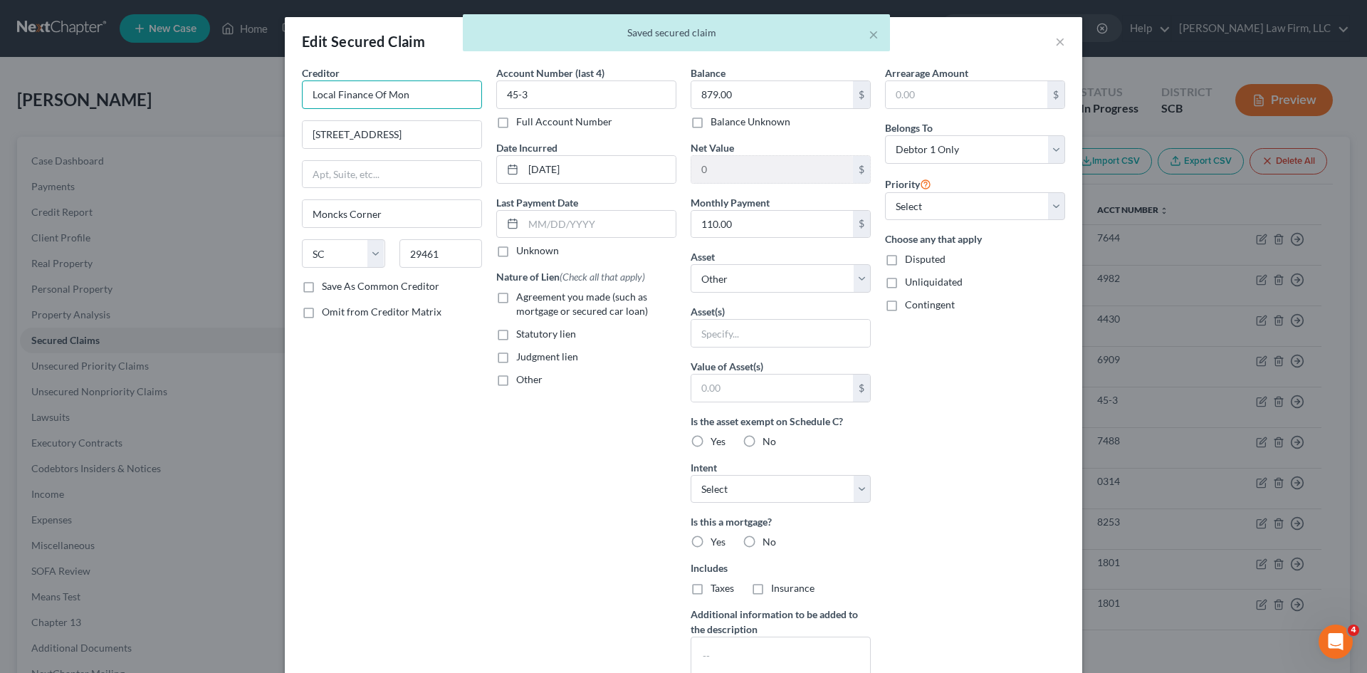
click at [411, 100] on input "Local Finance Of Mon" at bounding box center [392, 94] width 180 height 28
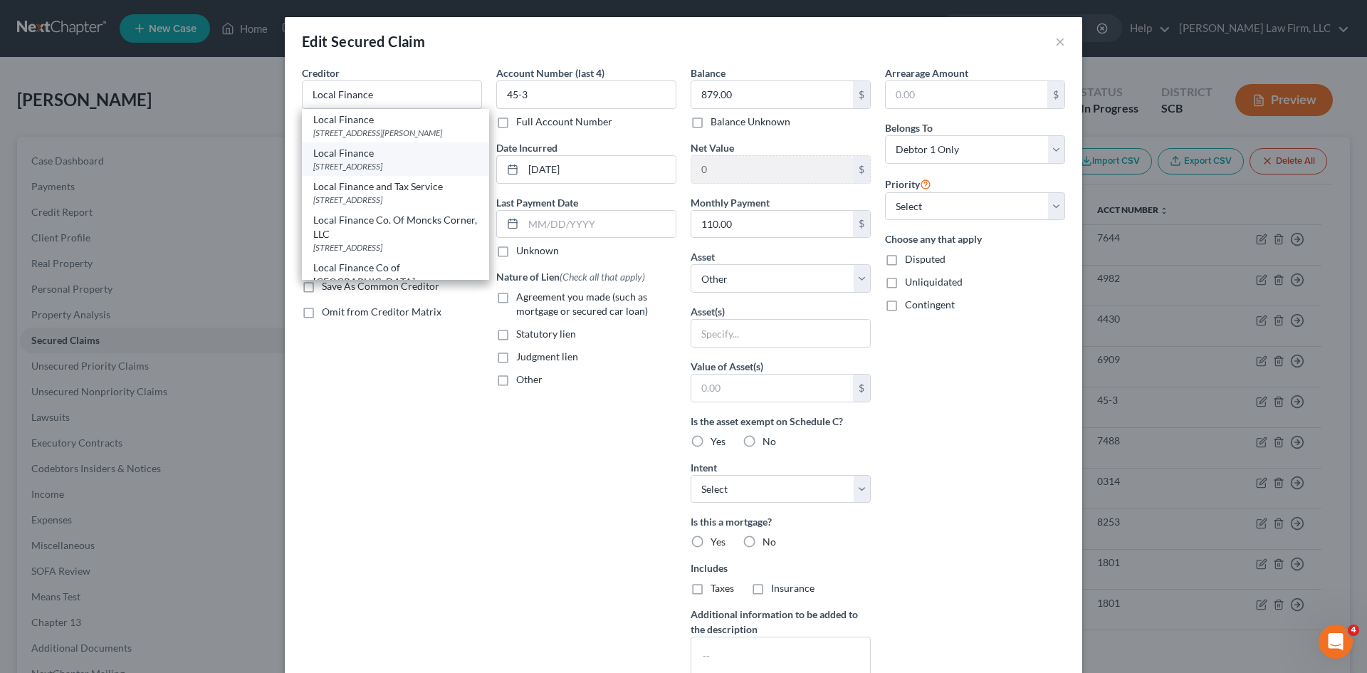
click at [394, 162] on div "[STREET_ADDRESS]" at bounding box center [395, 166] width 164 height 12
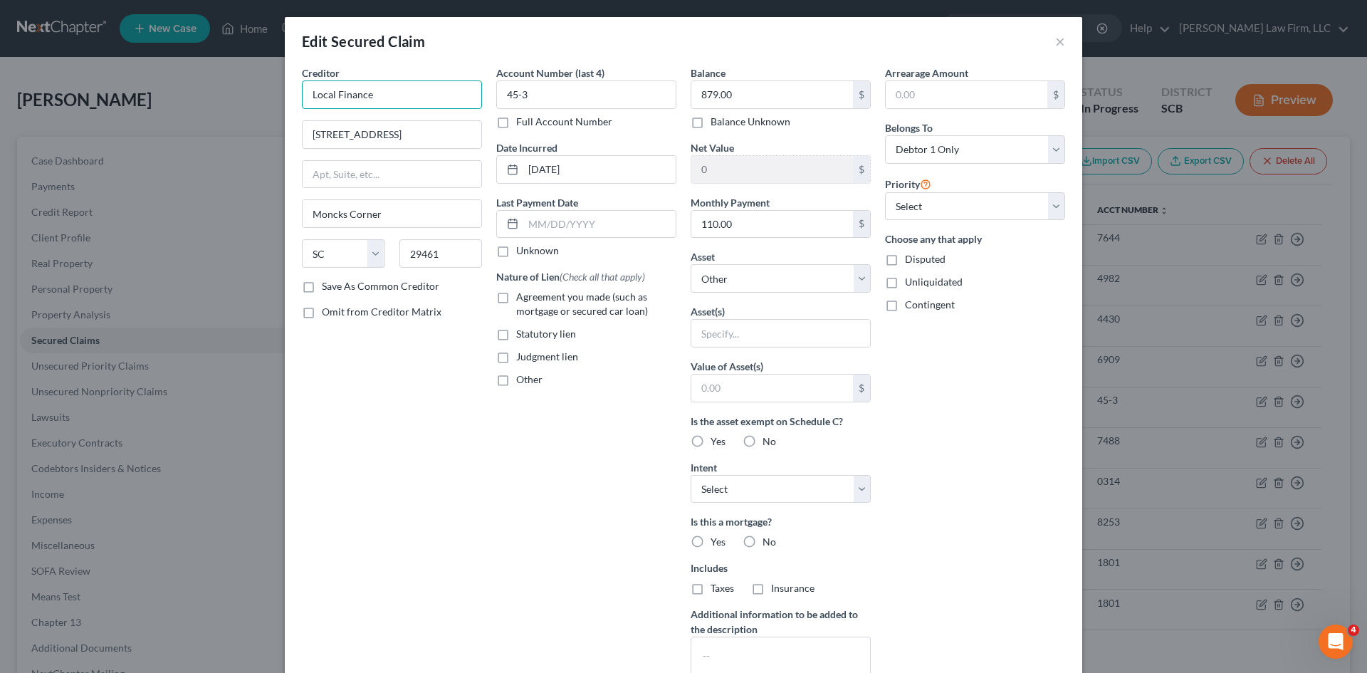
click at [411, 95] on input "Local Finance" at bounding box center [392, 94] width 180 height 28
click at [516, 302] on label "Agreement you made (such as mortgage or secured car loan)" at bounding box center [596, 304] width 160 height 28
click at [522, 299] on input "Agreement you made (such as mortgage or secured car loan)" at bounding box center [526, 294] width 9 height 9
click at [516, 386] on label "Other" at bounding box center [529, 379] width 26 height 14
click at [522, 382] on input "Other" at bounding box center [526, 376] width 9 height 9
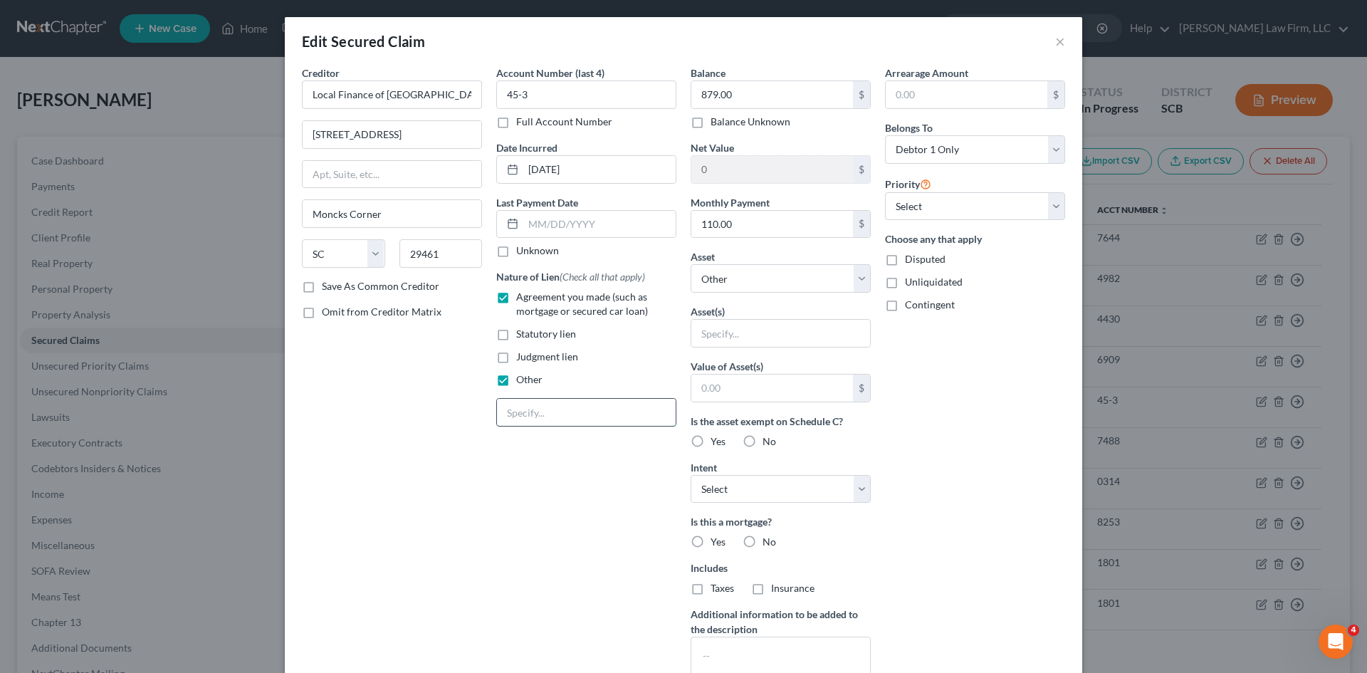
click at [536, 419] on input "text" at bounding box center [586, 412] width 179 height 27
paste input "NPMSI"
click at [760, 340] on input "text" at bounding box center [780, 333] width 179 height 27
click at [785, 395] on input "text" at bounding box center [772, 387] width 162 height 27
click at [740, 229] on input "110.00" at bounding box center [772, 224] width 162 height 27
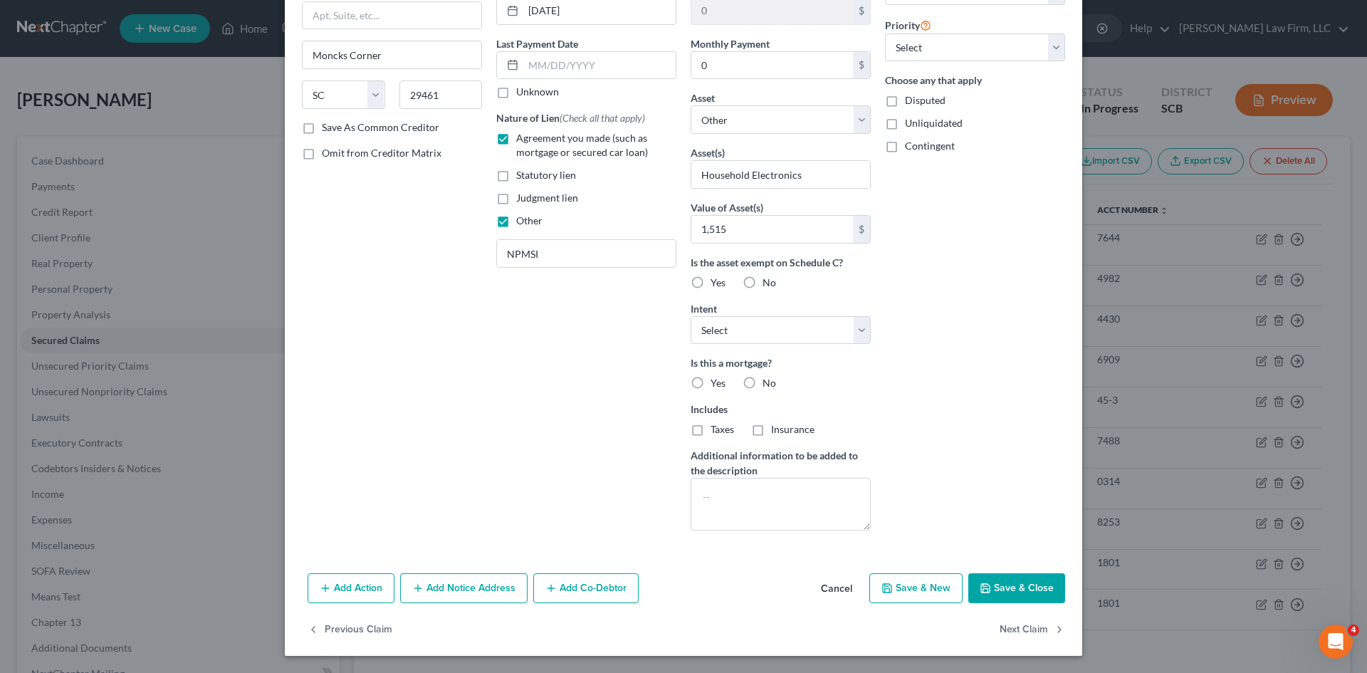
click at [989, 578] on button "Save & Close" at bounding box center [1016, 588] width 97 height 30
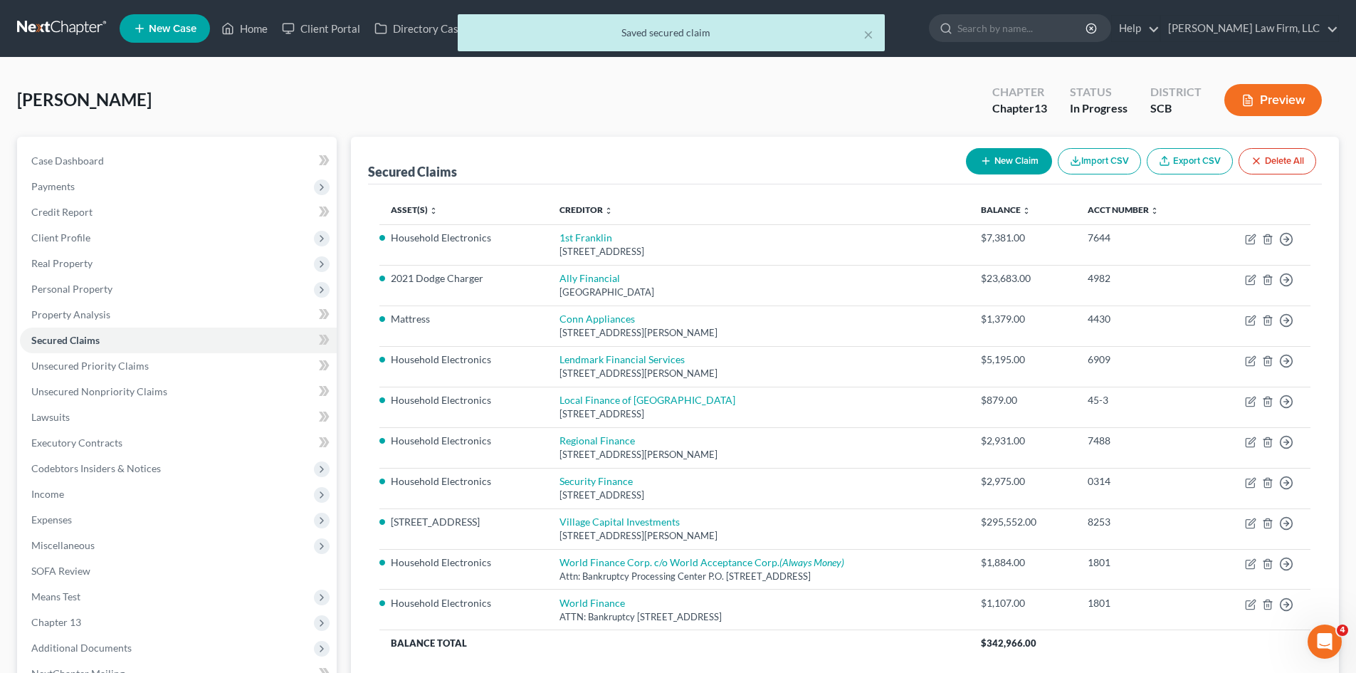
click at [986, 166] on icon "button" at bounding box center [985, 160] width 11 height 11
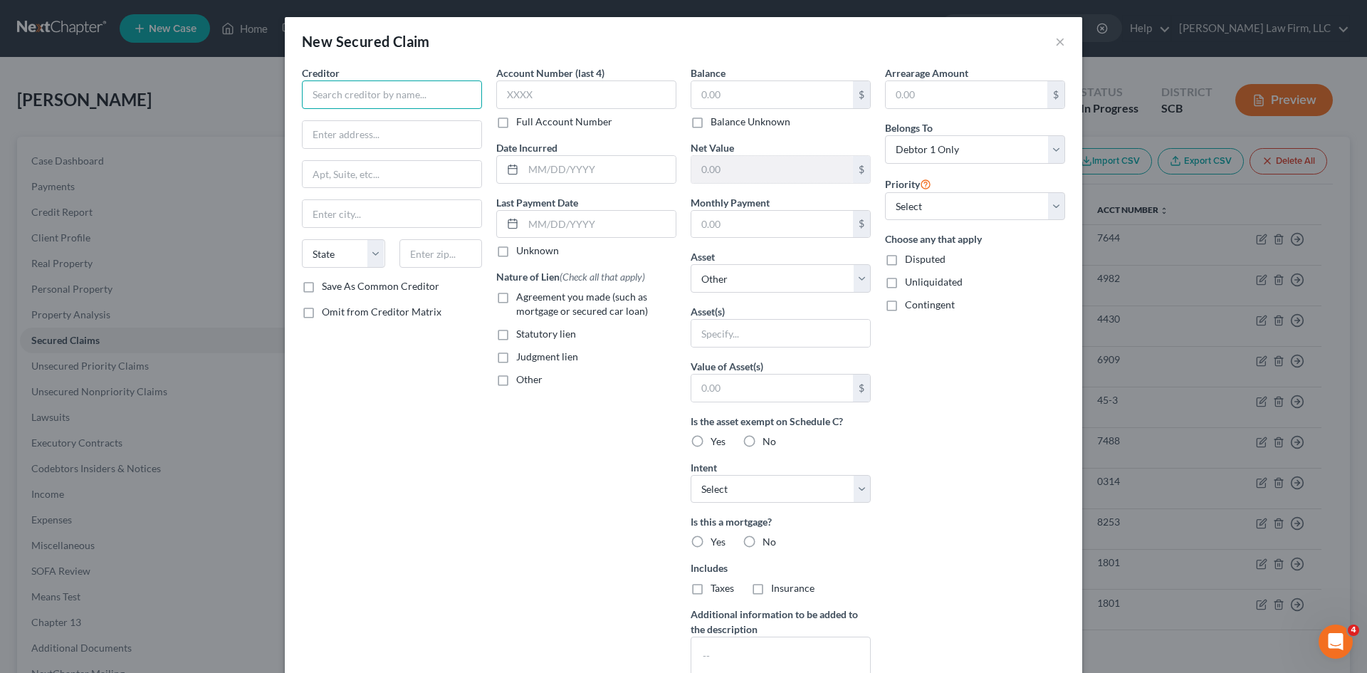
click at [374, 102] on input "text" at bounding box center [392, 94] width 180 height 28
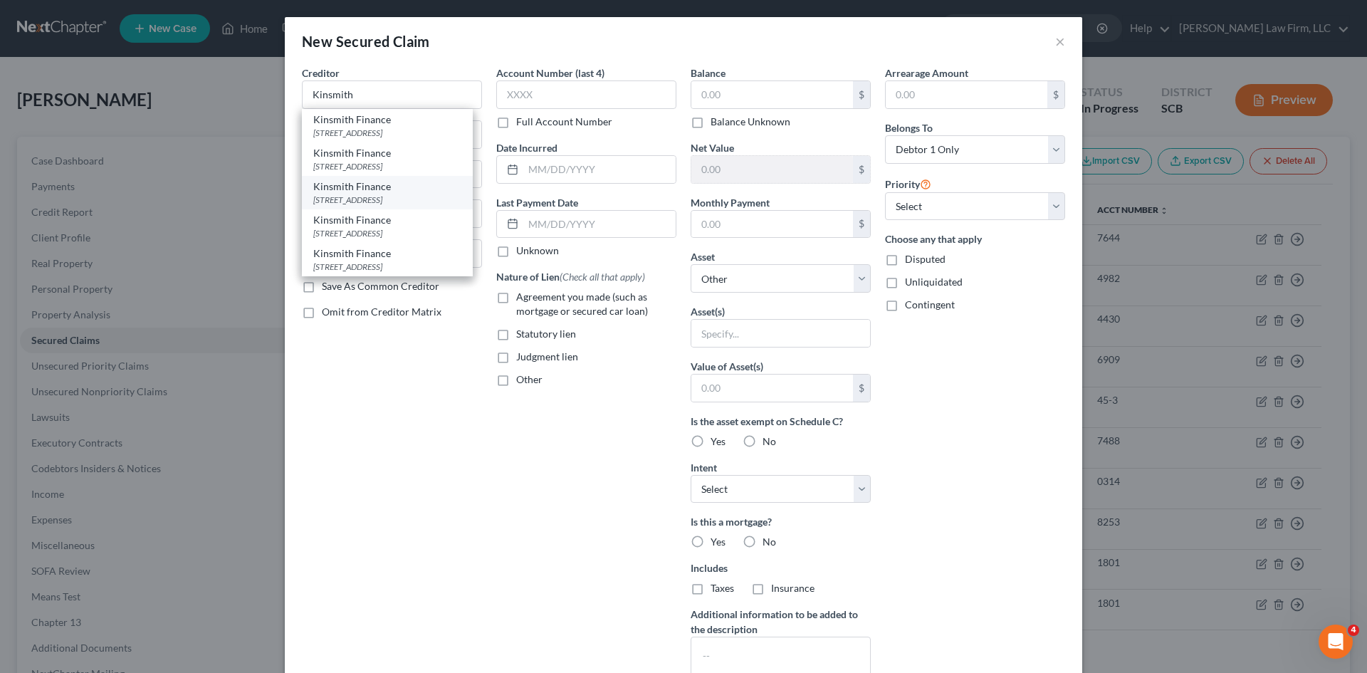
click at [353, 206] on div "[STREET_ADDRESS]" at bounding box center [387, 200] width 148 height 12
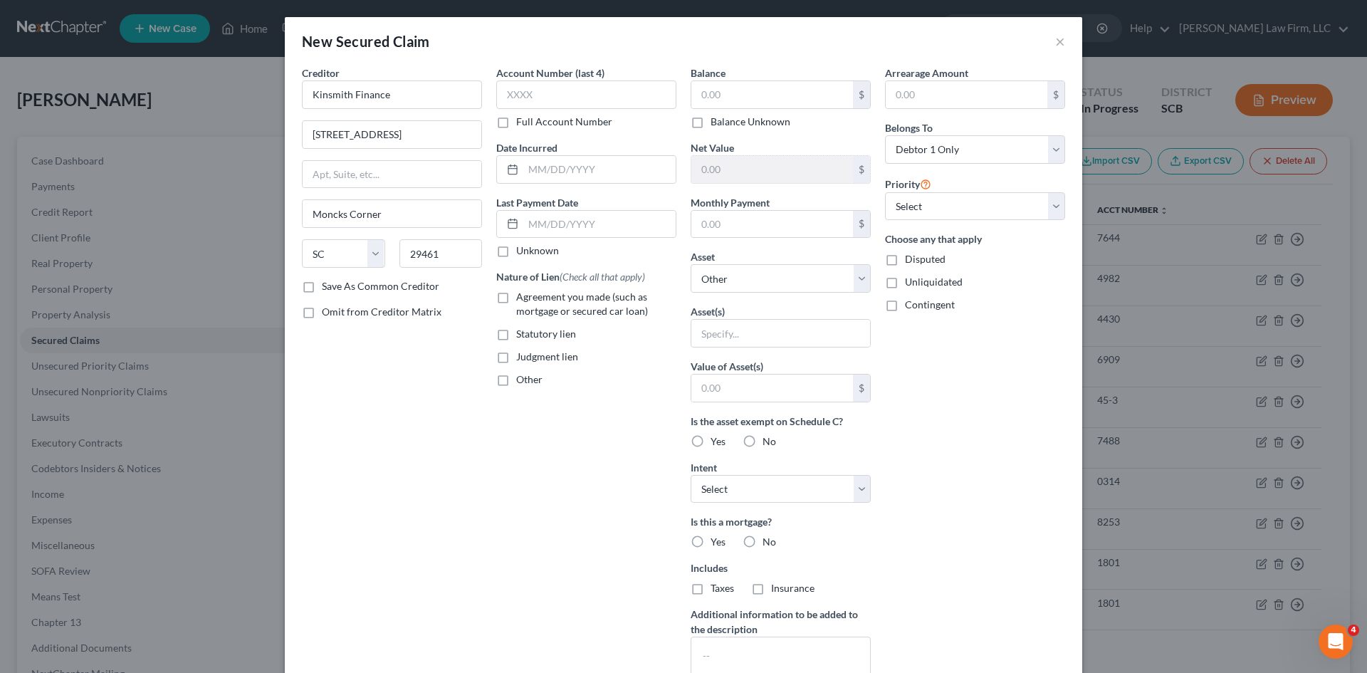
click at [516, 298] on label "Agreement you made (such as mortgage or secured car loan)" at bounding box center [596, 304] width 160 height 28
click at [522, 298] on input "Agreement you made (such as mortgage or secured car loan)" at bounding box center [526, 294] width 9 height 9
drag, startPoint x: 495, startPoint y: 377, endPoint x: 511, endPoint y: 397, distance: 25.3
click at [516, 379] on label "Other" at bounding box center [529, 379] width 26 height 14
click at [522, 379] on input "Other" at bounding box center [526, 376] width 9 height 9
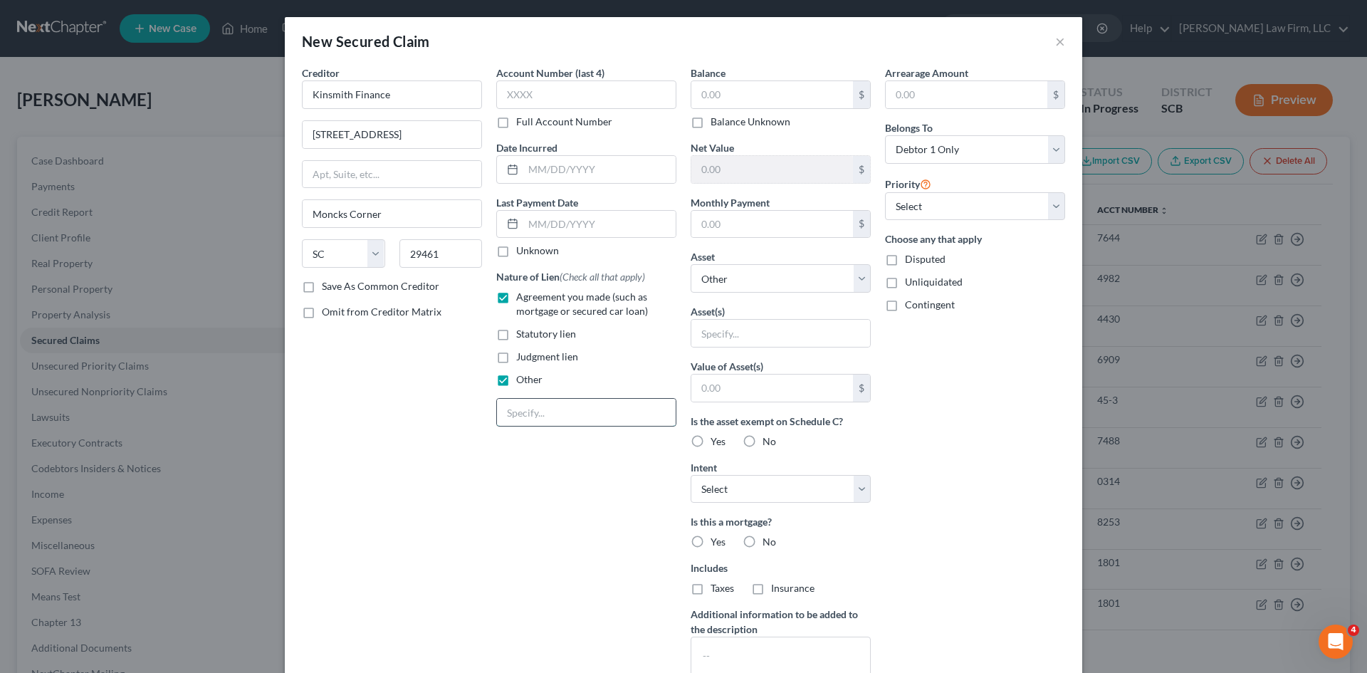
click at [518, 411] on input "text" at bounding box center [586, 412] width 179 height 27
paste input "NPMSI"
click at [757, 330] on input "text" at bounding box center [780, 333] width 179 height 27
click at [793, 389] on input "text" at bounding box center [772, 387] width 162 height 27
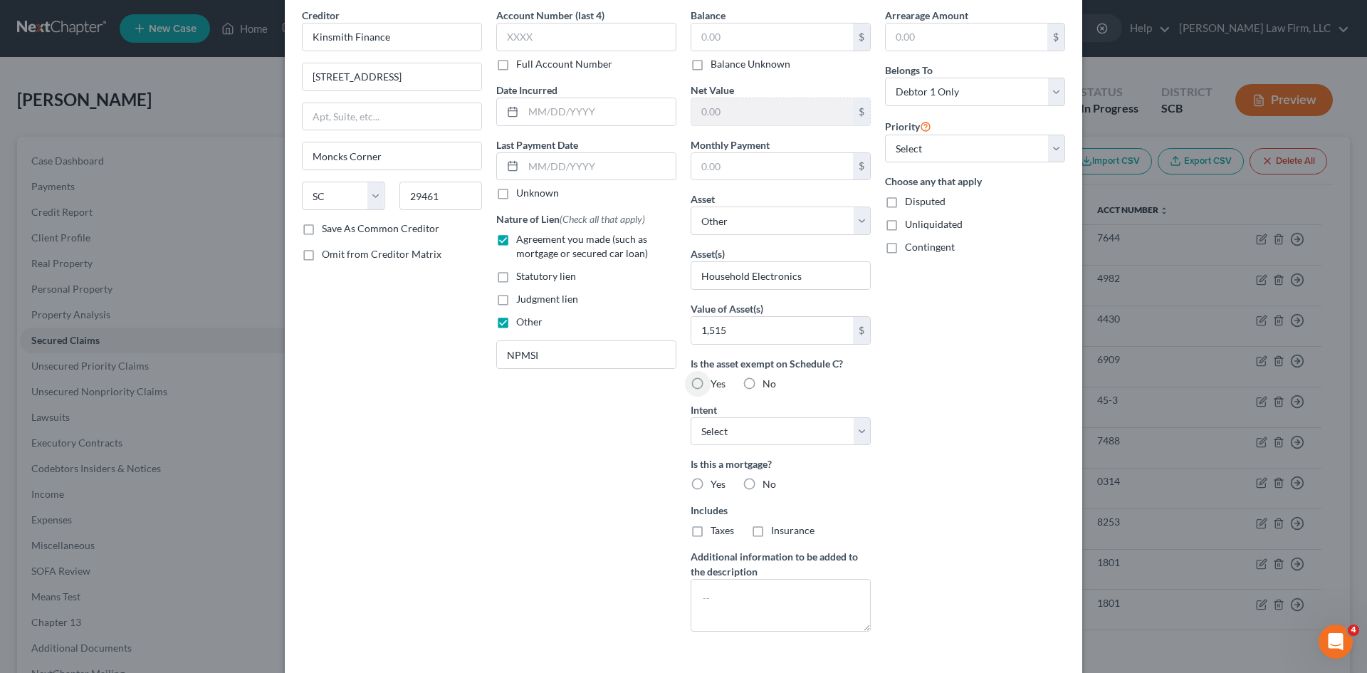
scroll to position [117, 0]
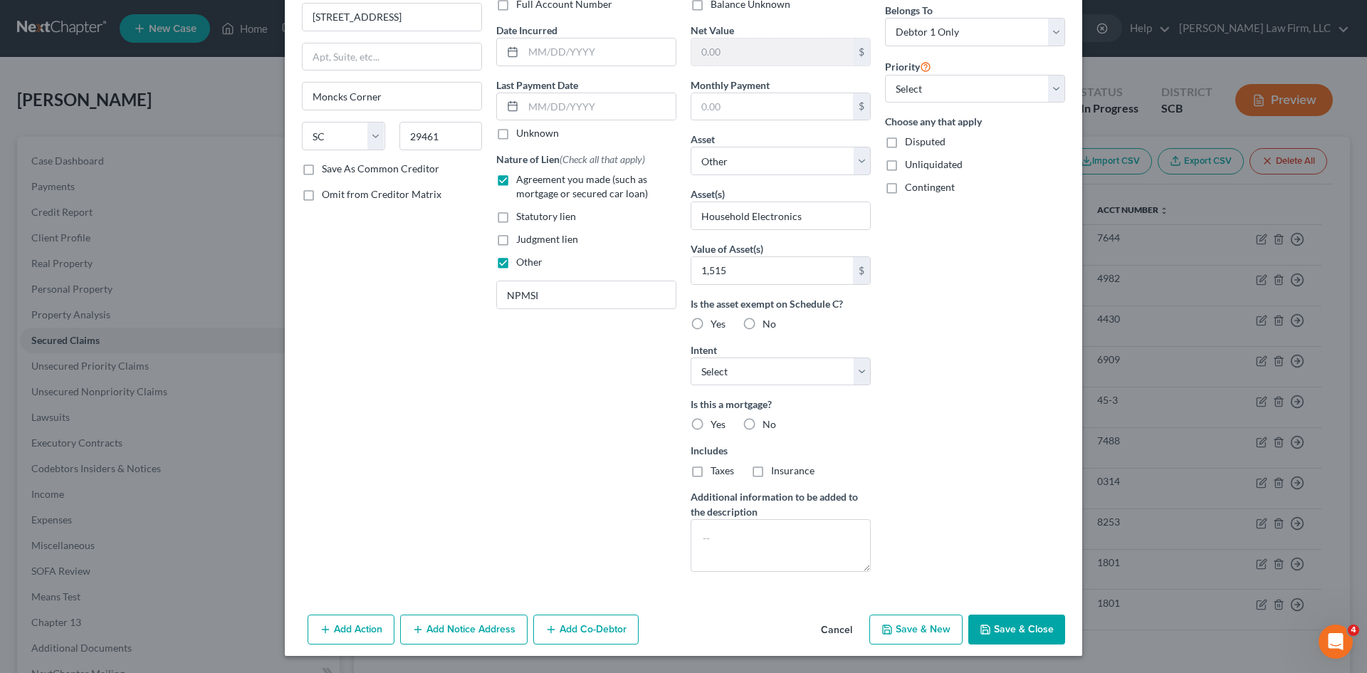
click at [991, 626] on button "Save & Close" at bounding box center [1016, 629] width 97 height 30
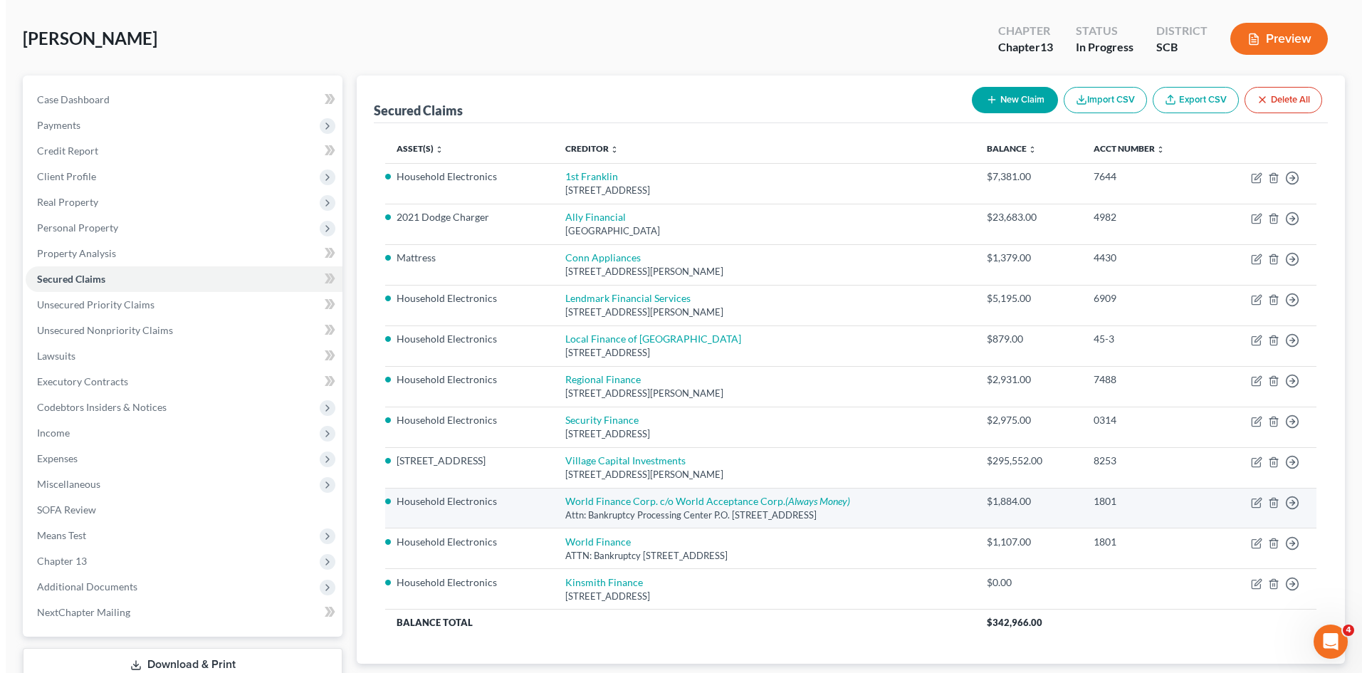
scroll to position [142, 0]
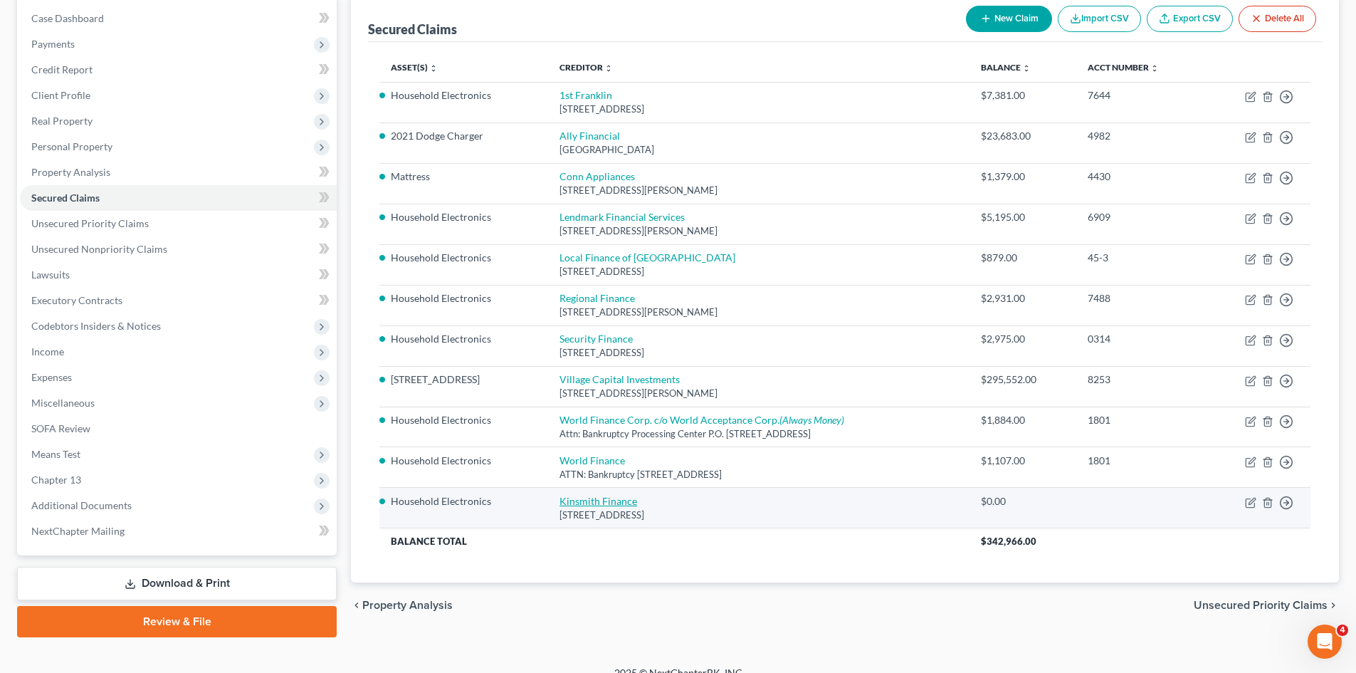
click at [609, 496] on link "Kinsmith Finance" at bounding box center [598, 501] width 78 height 12
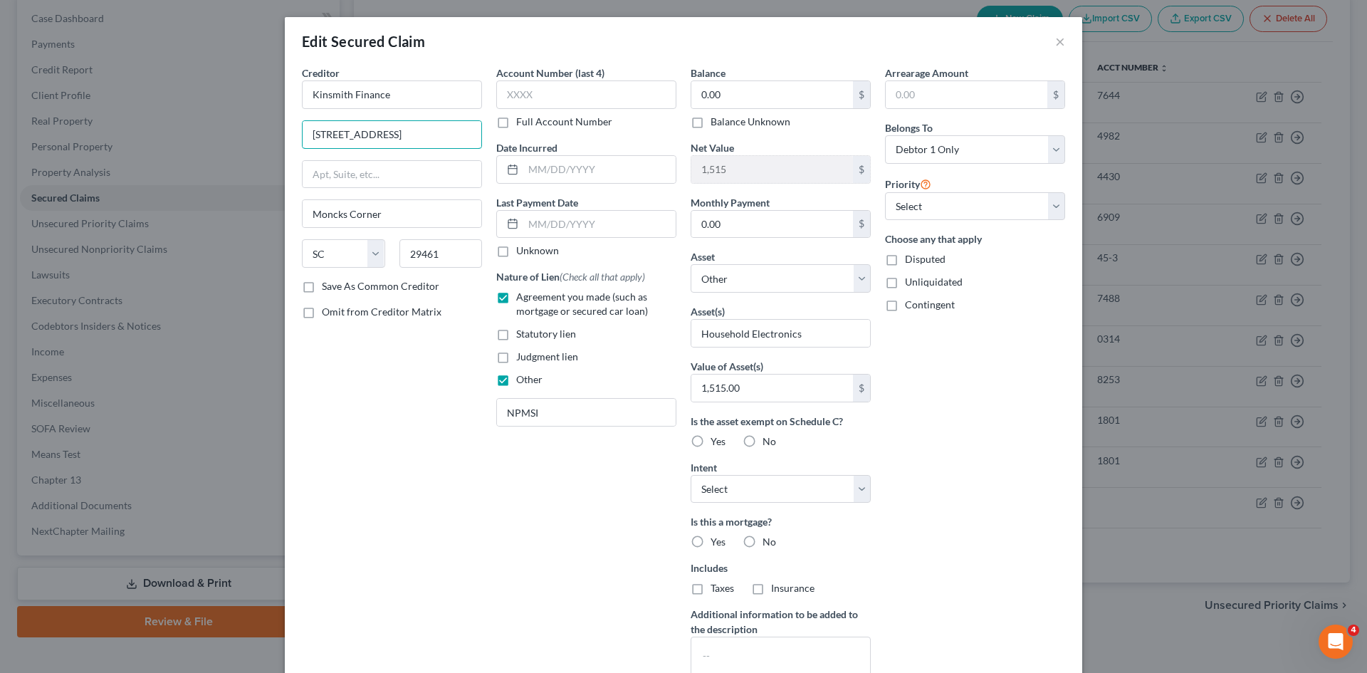
drag, startPoint x: 433, startPoint y: 127, endPoint x: 270, endPoint y: 149, distance: 163.7
click at [270, 149] on div "Edit Secured Claim × Creditor * Kinsmith Finance [STREET_ADDRESS][GEOGRAPHIC_DA…" at bounding box center [683, 336] width 1367 height 673
click at [399, 98] on input "Kinsmith Finance" at bounding box center [392, 94] width 180 height 28
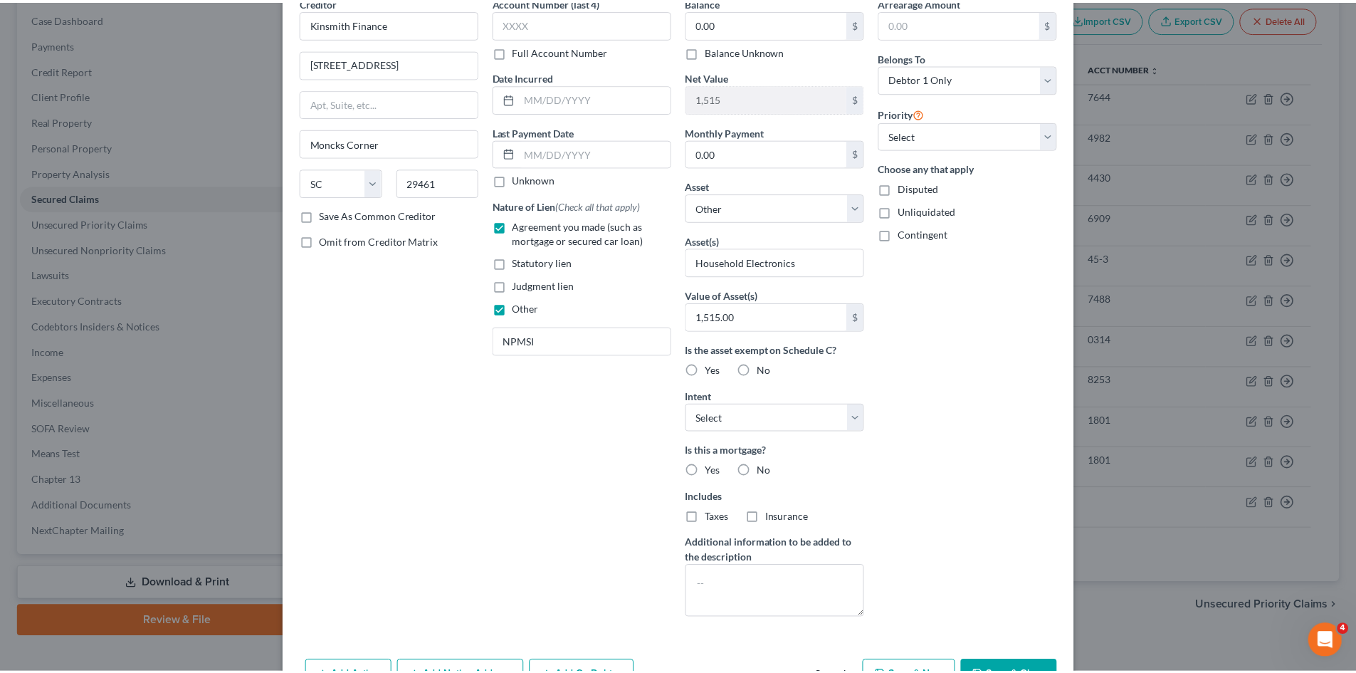
scroll to position [0, 0]
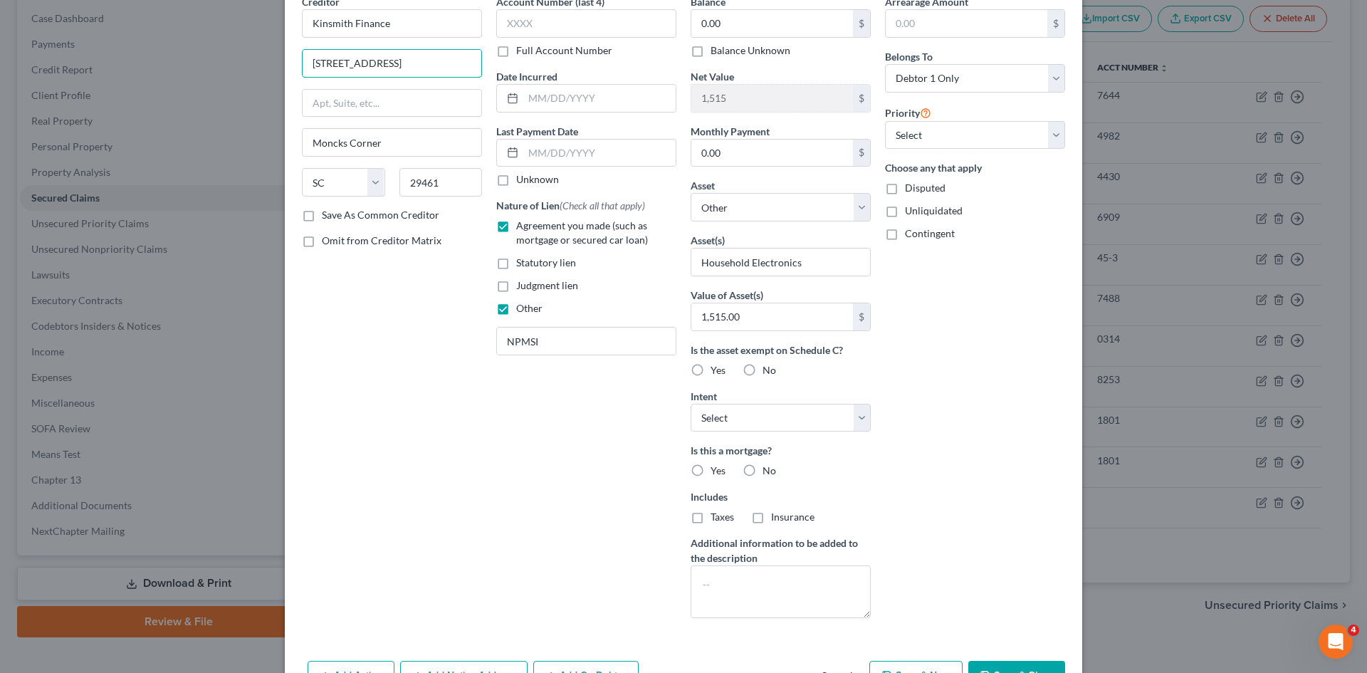
drag, startPoint x: 397, startPoint y: 63, endPoint x: 275, endPoint y: 70, distance: 122.6
click at [275, 70] on div "Edit Secured Claim × Creditor * Kinsmith Finance [STREET_ADDRESS][GEOGRAPHIC_DA…" at bounding box center [683, 336] width 1367 height 673
click at [720, 26] on input "0.00" at bounding box center [772, 23] width 162 height 27
drag, startPoint x: 1024, startPoint y: 663, endPoint x: 1010, endPoint y: 628, distance: 37.4
click at [1024, 663] on button "Save & Close" at bounding box center [1016, 676] width 97 height 30
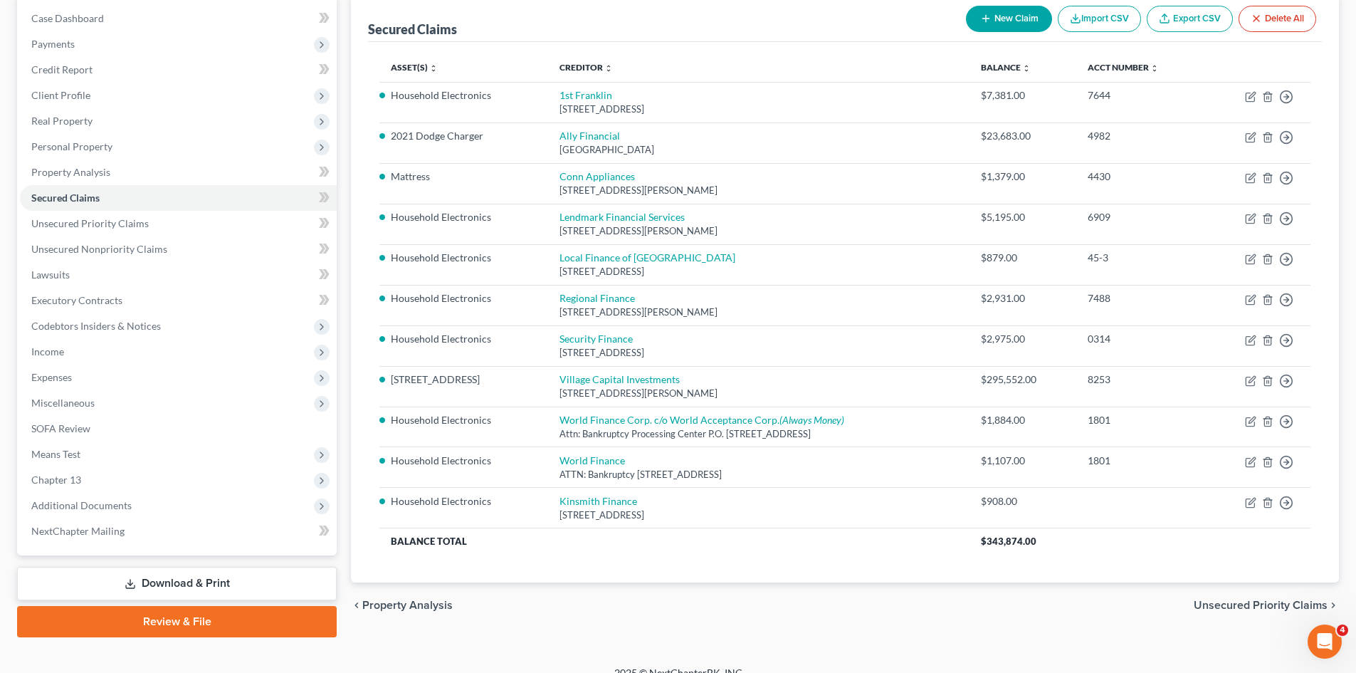
click at [1223, 609] on span "Unsecured Priority Claims" at bounding box center [1261, 604] width 134 height 11
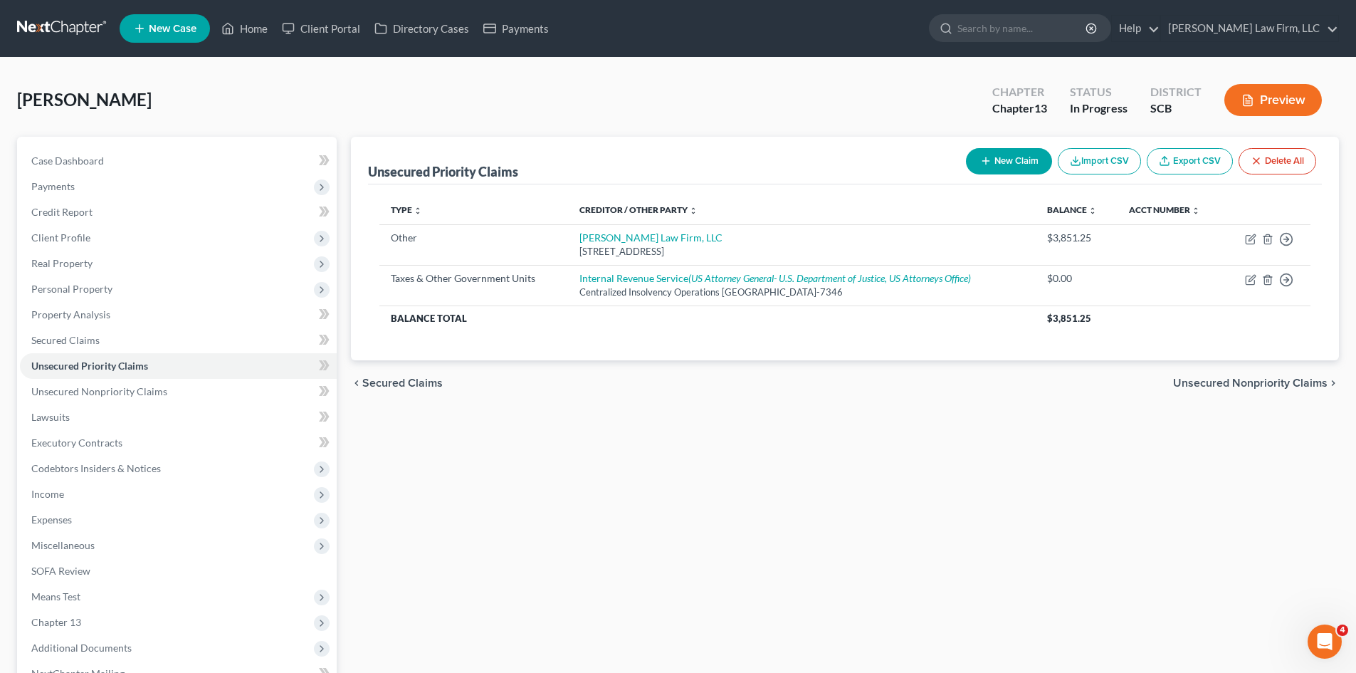
click at [1262, 385] on span "Unsecured Nonpriority Claims" at bounding box center [1250, 382] width 154 height 11
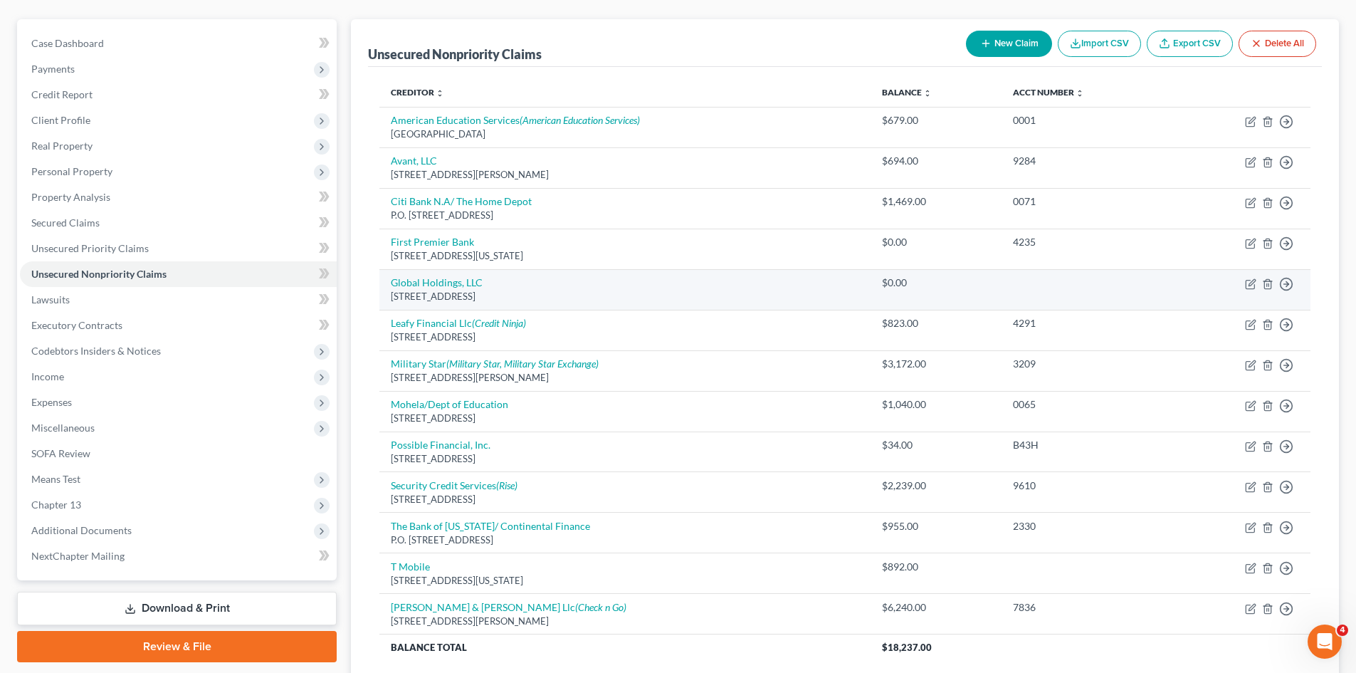
scroll to position [142, 0]
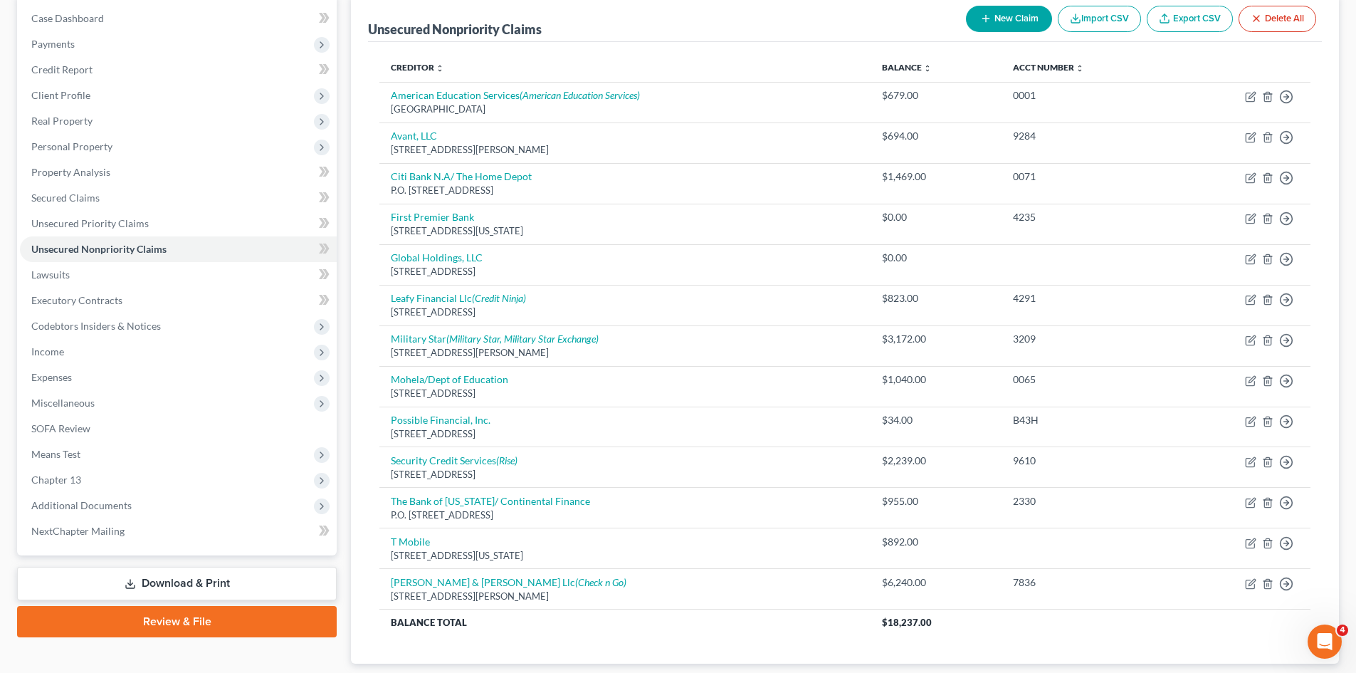
click at [1004, 16] on button "New Claim" at bounding box center [1009, 19] width 86 height 26
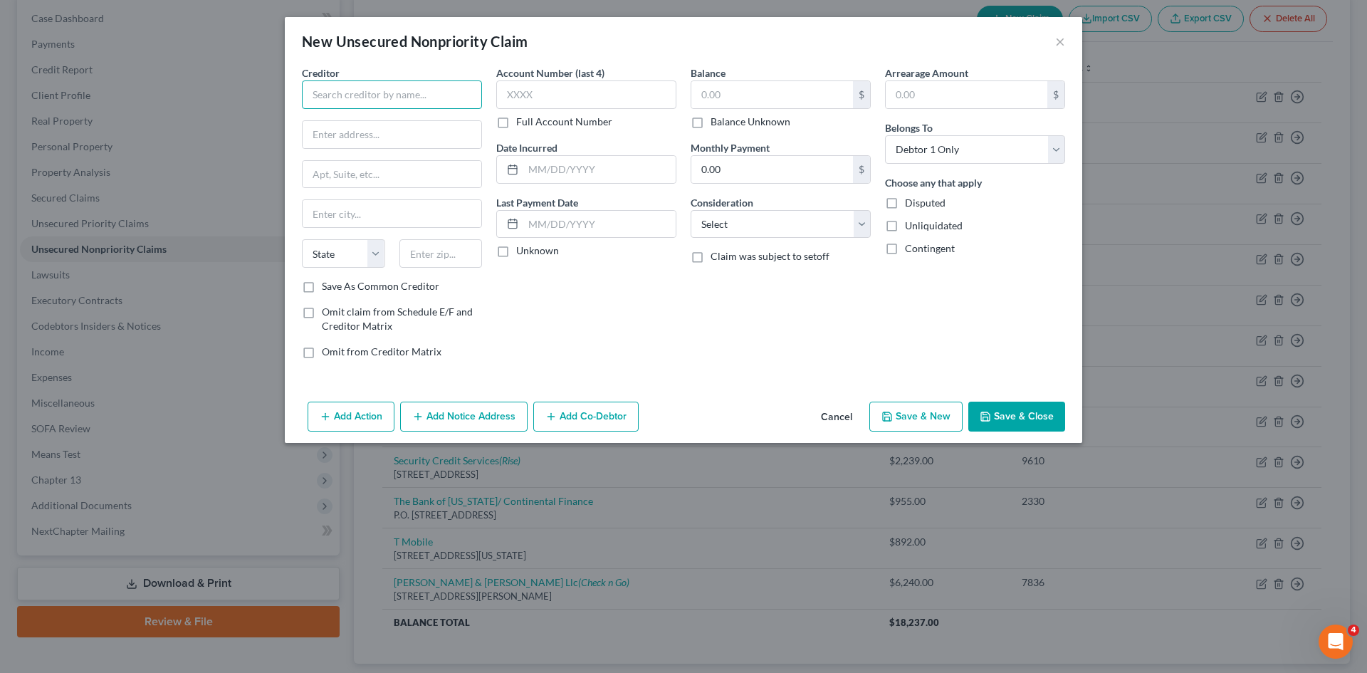
click at [426, 90] on input "text" at bounding box center [392, 94] width 180 height 28
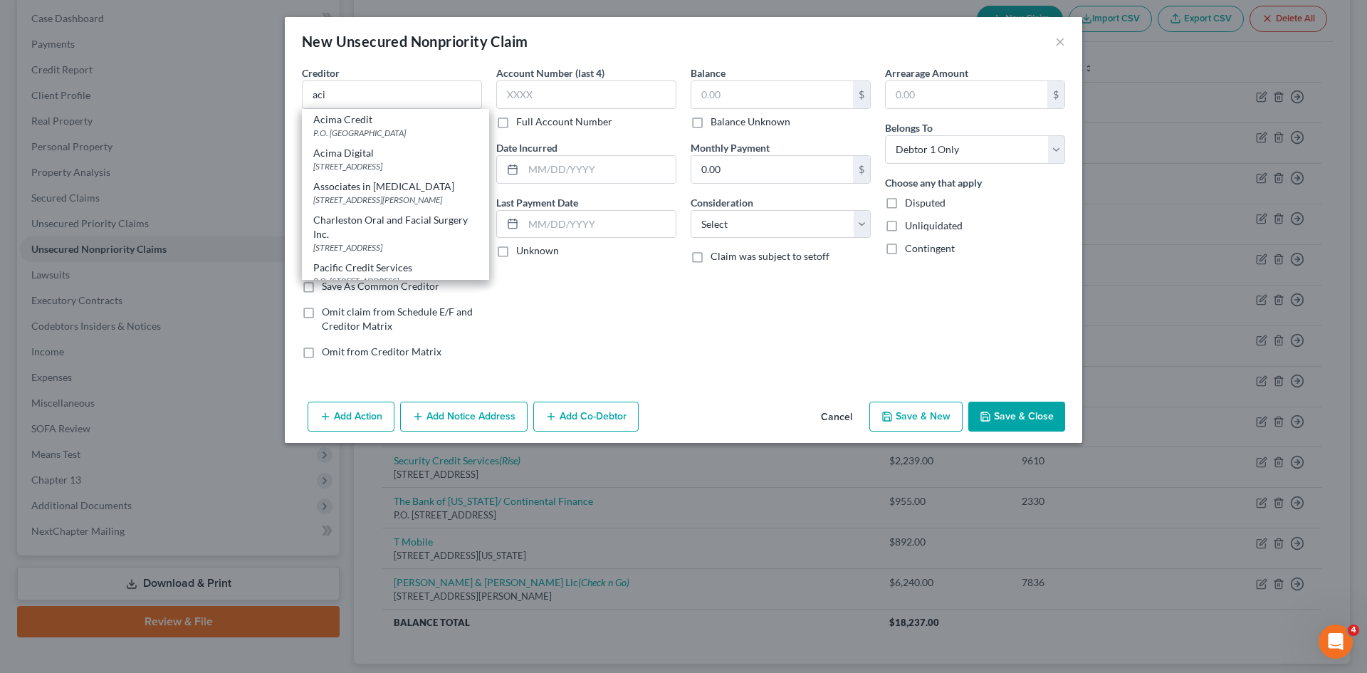
drag, startPoint x: 374, startPoint y: 123, endPoint x: 435, endPoint y: 112, distance: 61.6
click at [374, 124] on div "Acima Credit" at bounding box center [395, 119] width 164 height 14
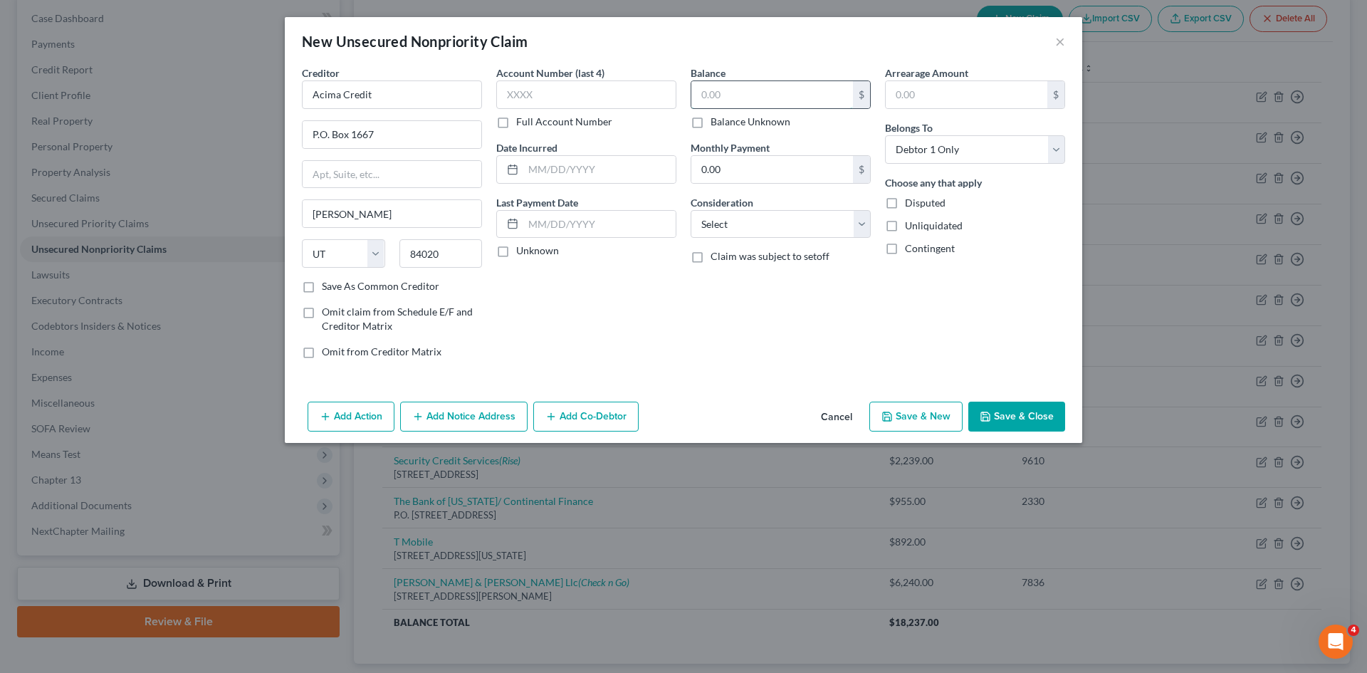
click at [707, 101] on input "text" at bounding box center [772, 94] width 162 height 27
click at [729, 219] on select "Select Cable / Satellite Services Collection Agency Credit Card Debt Debt Couns…" at bounding box center [780, 224] width 180 height 28
click at [690, 210] on select "Select Cable / Satellite Services Collection Agency Credit Card Debt Debt Couns…" at bounding box center [780, 224] width 180 height 28
click at [753, 289] on input "text" at bounding box center [780, 278] width 179 height 27
click at [1000, 409] on button "Save & Close" at bounding box center [1016, 416] width 97 height 30
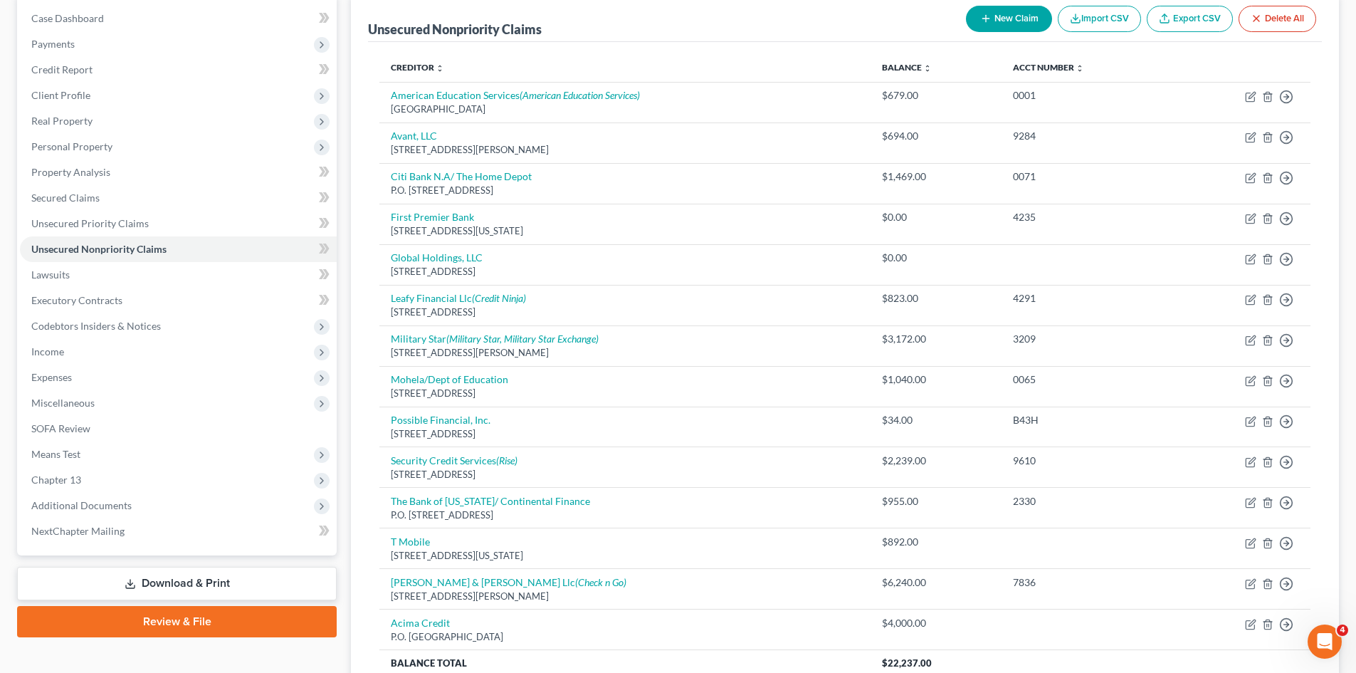
click at [1015, 26] on button "New Claim" at bounding box center [1009, 19] width 86 height 26
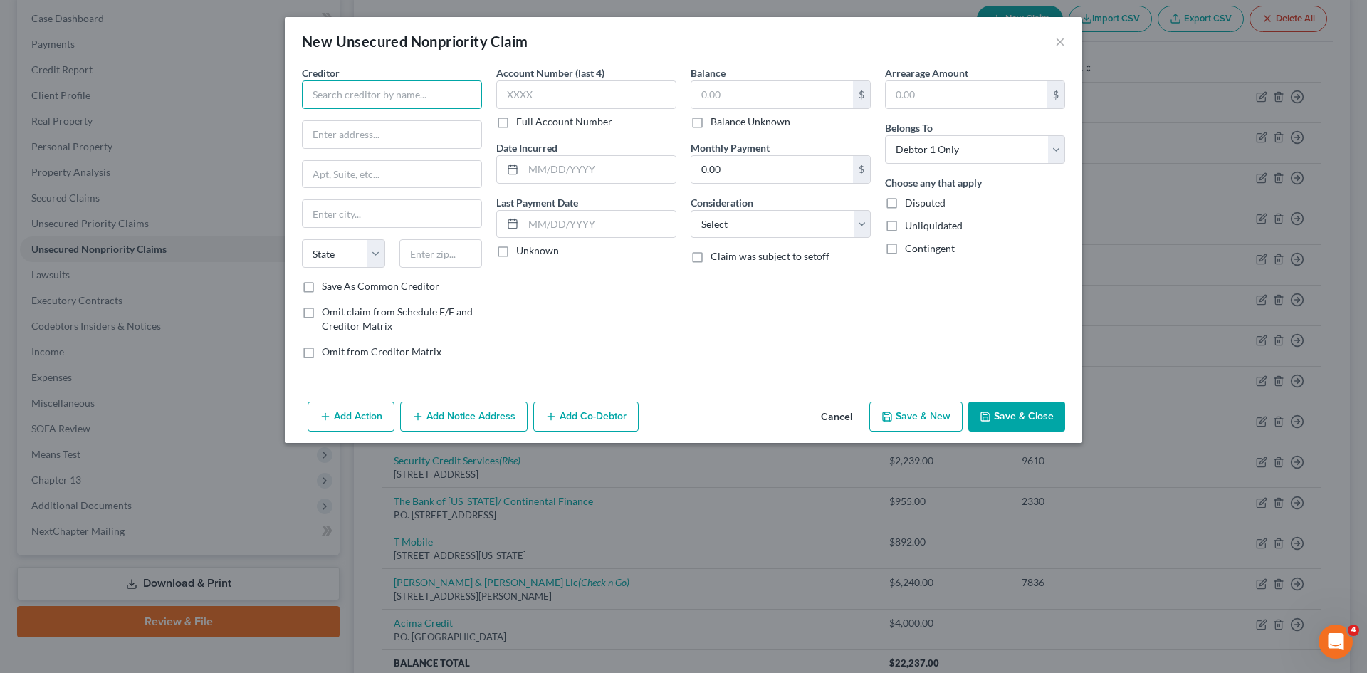
click at [458, 87] on input "text" at bounding box center [392, 94] width 180 height 28
click at [770, 83] on input "text" at bounding box center [772, 94] width 162 height 27
drag, startPoint x: 818, startPoint y: 223, endPoint x: 813, endPoint y: 235, distance: 12.4
click at [818, 223] on select "Select Cable / Satellite Services Collection Agency Credit Card Debt Debt Couns…" at bounding box center [780, 224] width 180 height 28
click at [690, 210] on select "Select Cable / Satellite Services Collection Agency Credit Card Debt Debt Couns…" at bounding box center [780, 224] width 180 height 28
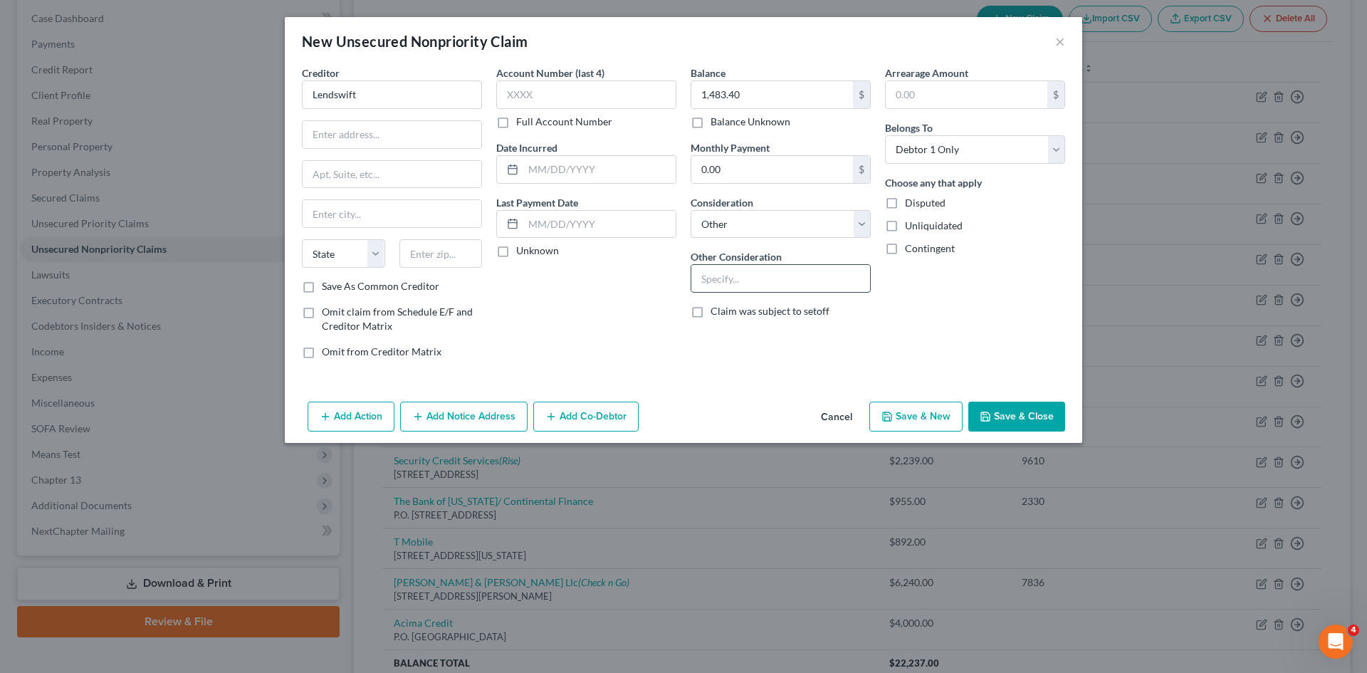
click at [762, 285] on input "text" at bounding box center [780, 278] width 179 height 27
click at [460, 135] on input "text" at bounding box center [391, 134] width 179 height 27
paste input "[STREET_ADDRESS]"
drag, startPoint x: 362, startPoint y: 179, endPoint x: 372, endPoint y: 180, distance: 10.7
click at [362, 179] on input "text" at bounding box center [391, 174] width 179 height 27
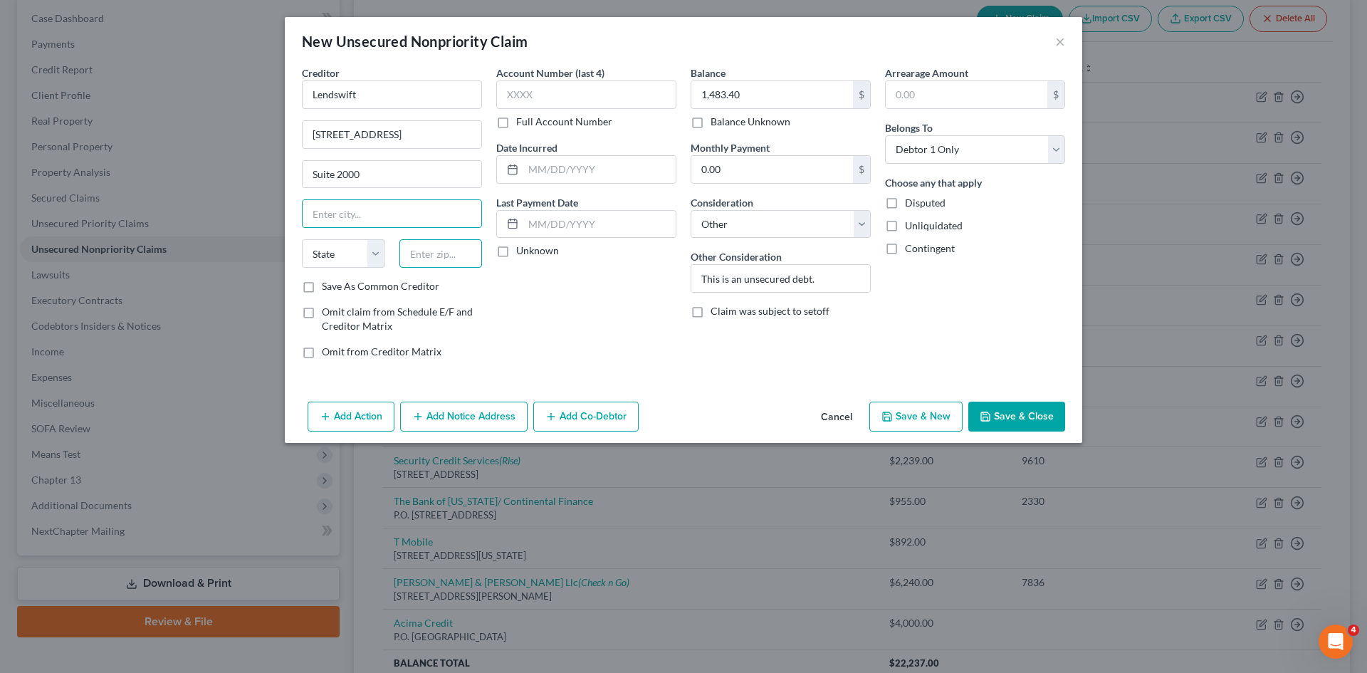
click at [432, 259] on input "text" at bounding box center [440, 253] width 83 height 28
click at [1040, 409] on button "Save & Close" at bounding box center [1016, 416] width 97 height 30
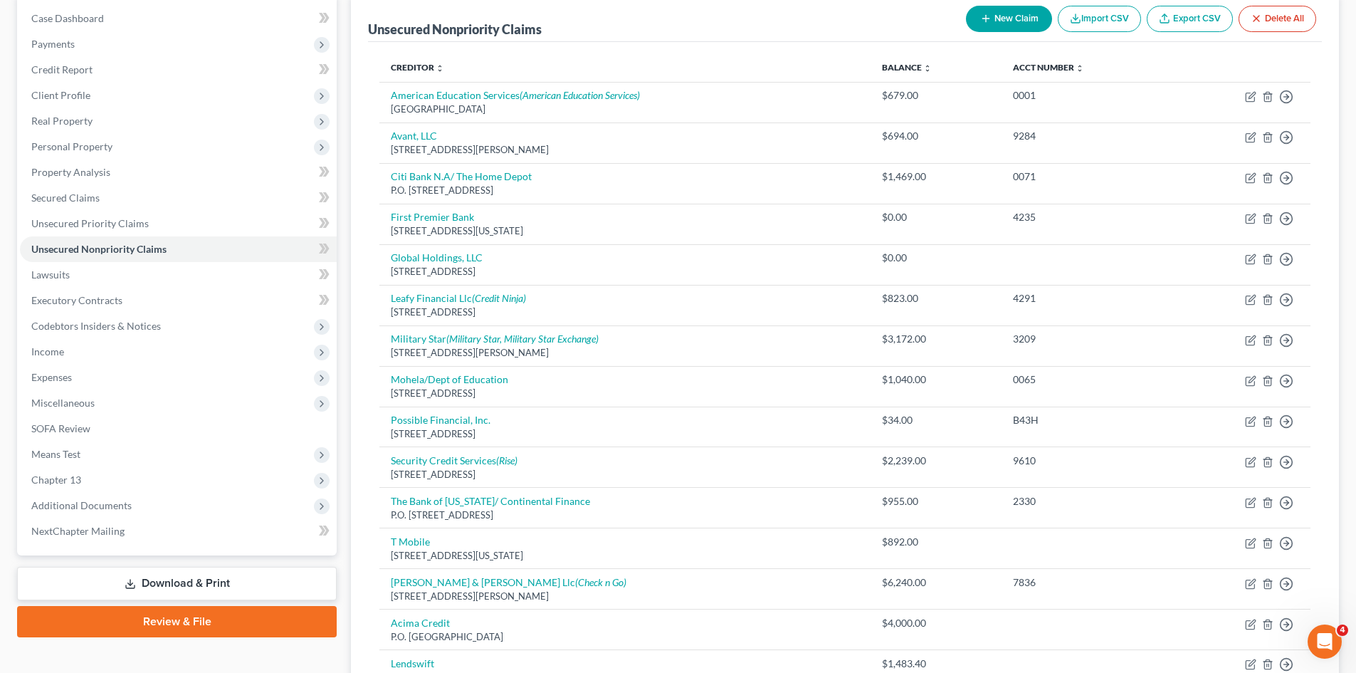
click at [1016, 16] on button "New Claim" at bounding box center [1009, 19] width 86 height 26
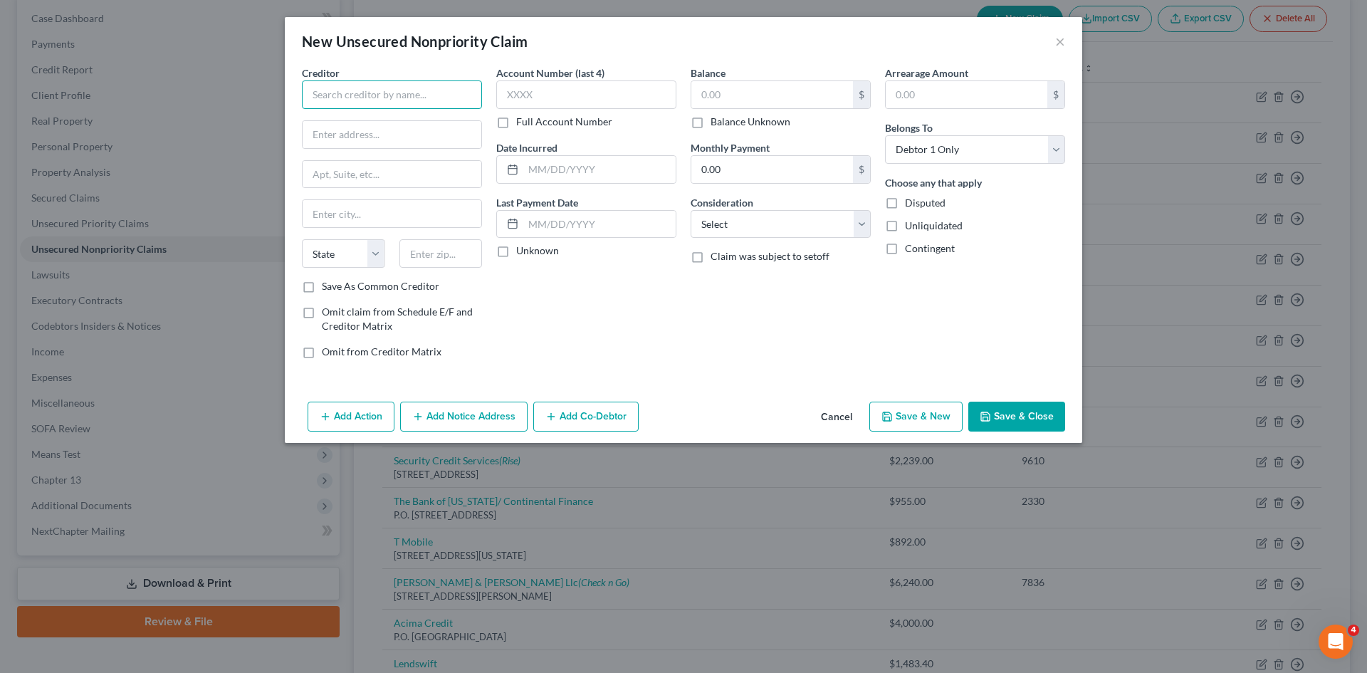
click at [354, 106] on input "text" at bounding box center [392, 94] width 180 height 28
click at [346, 138] on div "[STREET_ADDRESS]" at bounding box center [387, 133] width 148 height 12
click at [773, 85] on input "text" at bounding box center [772, 94] width 162 height 27
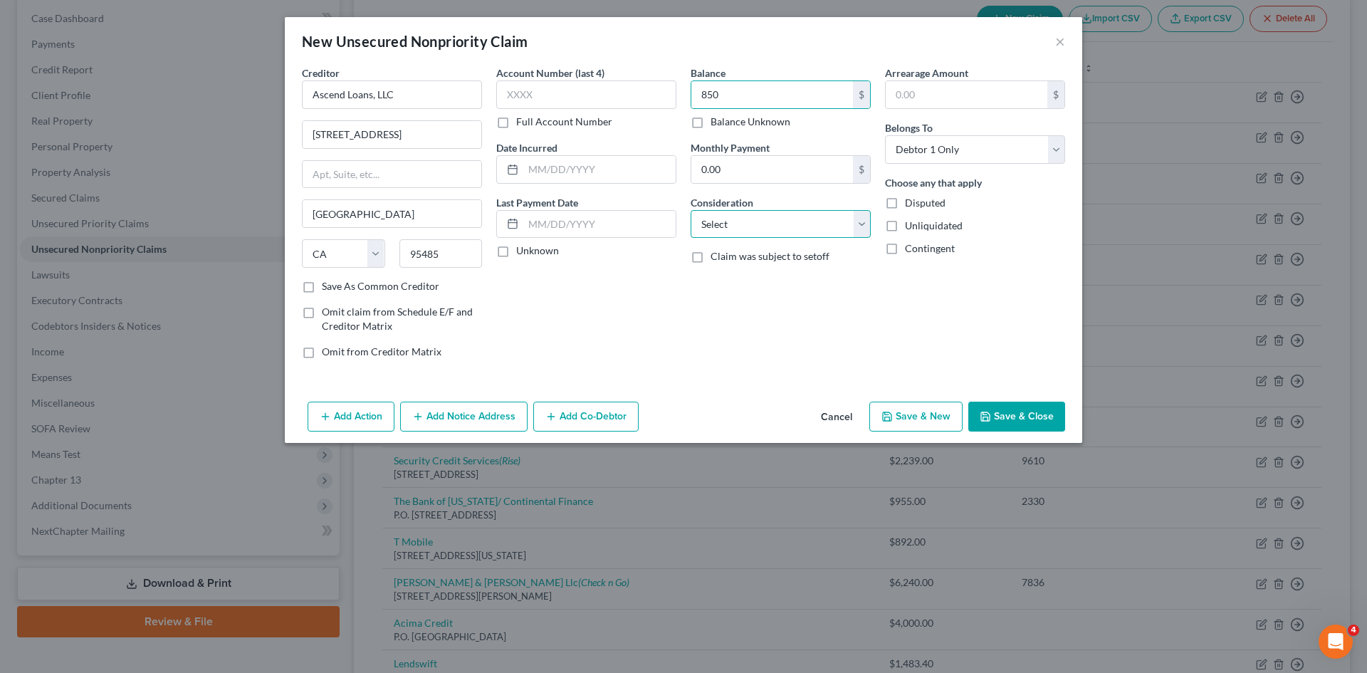
click at [755, 234] on select "Select Cable / Satellite Services Collection Agency Credit Card Debt Debt Couns…" at bounding box center [780, 224] width 180 height 28
click at [690, 210] on select "Select Cable / Satellite Services Collection Agency Credit Card Debt Debt Couns…" at bounding box center [780, 224] width 180 height 28
click at [742, 300] on div "Balance 850.00 $ Balance Unknown Balance Undetermined 850 $ Balance Unknown Mon…" at bounding box center [780, 217] width 194 height 305
click at [743, 282] on input "text" at bounding box center [780, 278] width 179 height 27
drag, startPoint x: 1012, startPoint y: 408, endPoint x: 910, endPoint y: 401, distance: 102.7
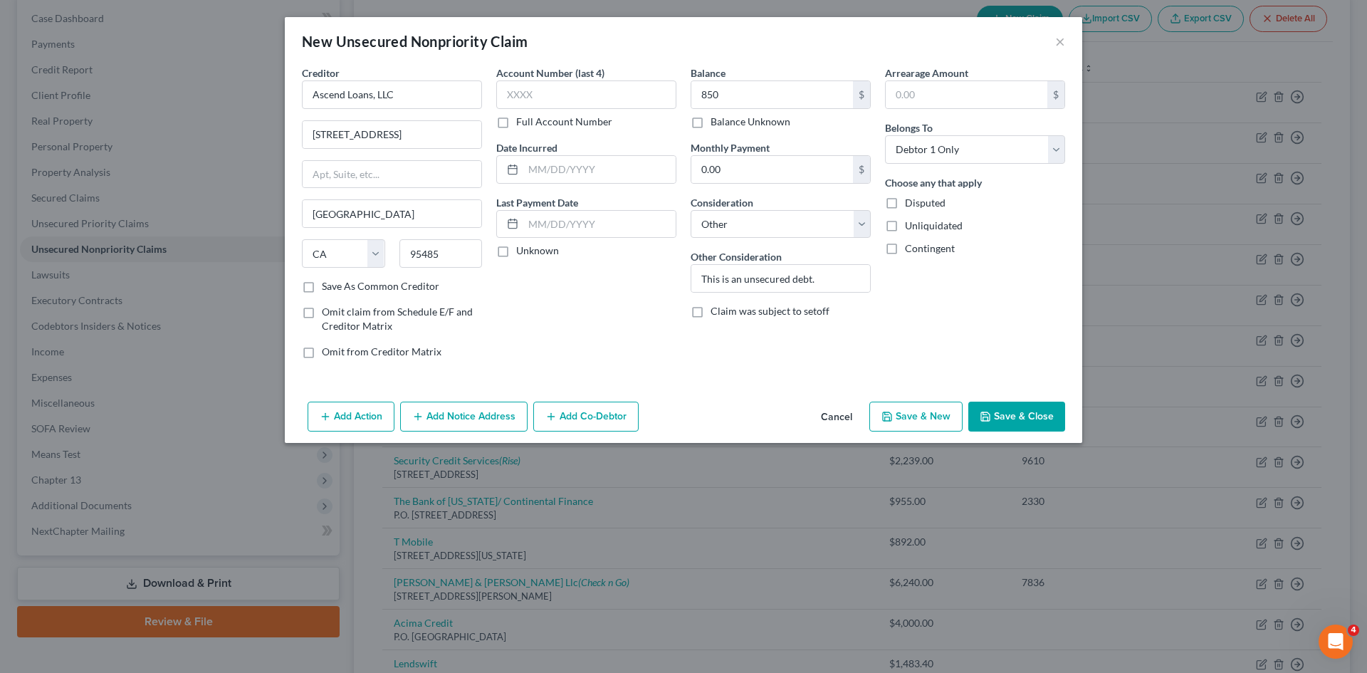
click at [1012, 409] on button "Save & Close" at bounding box center [1016, 416] width 97 height 30
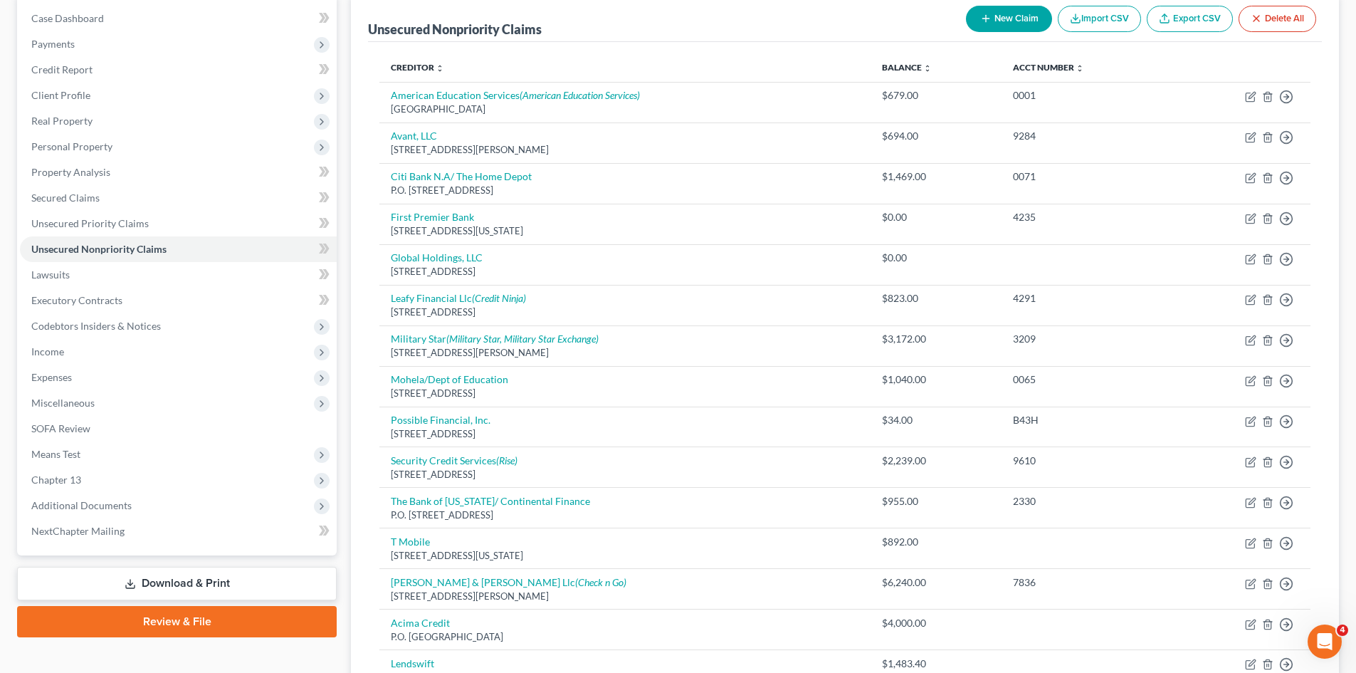
click at [994, 26] on button "New Claim" at bounding box center [1009, 19] width 86 height 26
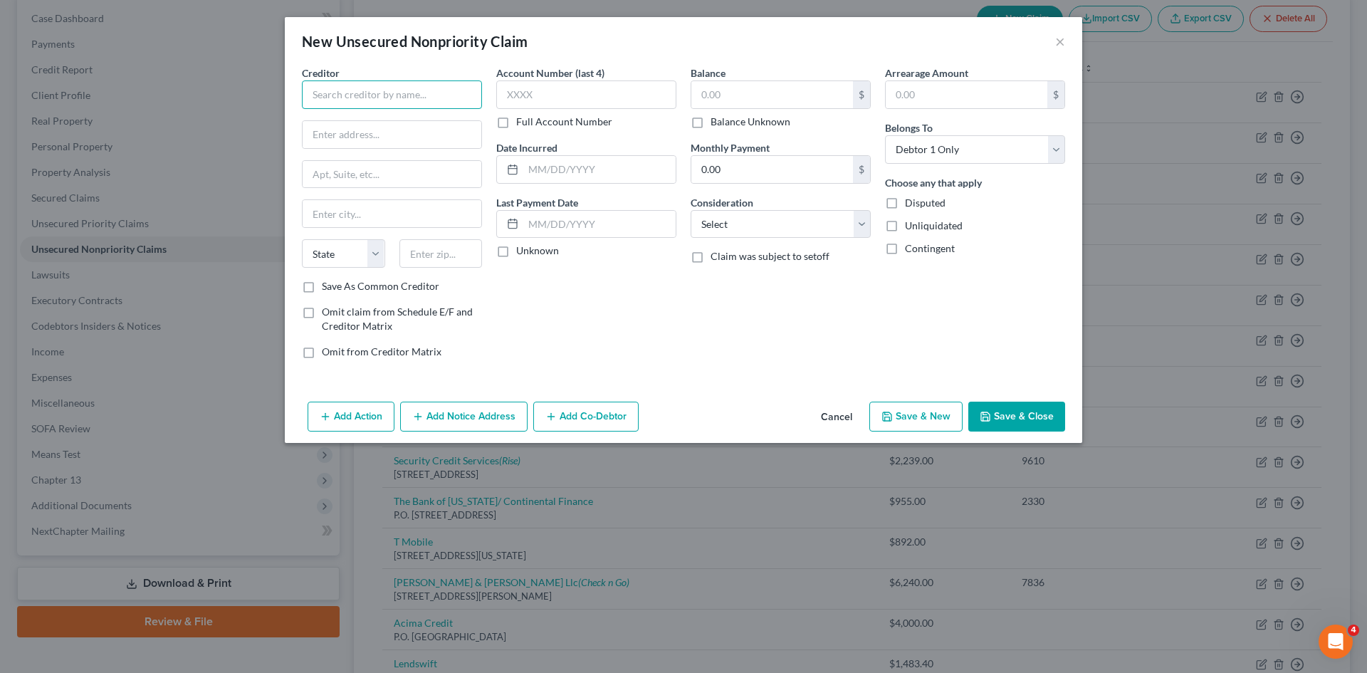
click at [448, 89] on input "text" at bounding box center [392, 94] width 180 height 28
click at [393, 135] on div "[STREET_ADDRESS][PERSON_NAME][PERSON_NAME]" at bounding box center [395, 139] width 164 height 24
click at [838, 120] on div "Balance Unknown" at bounding box center [780, 122] width 180 height 14
click at [791, 107] on input "text" at bounding box center [772, 94] width 162 height 27
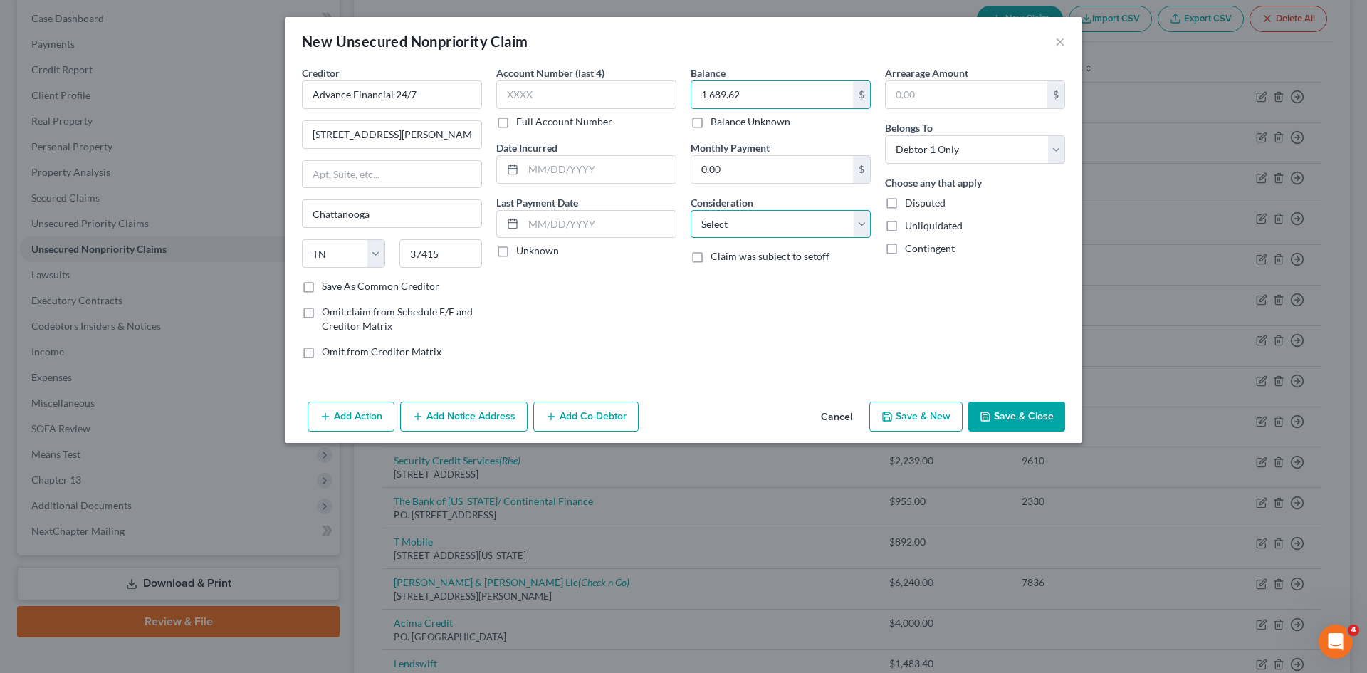
click at [799, 232] on select "Select Cable / Satellite Services Collection Agency Credit Card Debt Debt Couns…" at bounding box center [780, 224] width 180 height 28
click at [690, 210] on select "Select Cable / Satellite Services Collection Agency Credit Card Debt Debt Couns…" at bounding box center [780, 224] width 180 height 28
drag, startPoint x: 757, startPoint y: 286, endPoint x: 693, endPoint y: 254, distance: 72.3
click at [757, 286] on input "text" at bounding box center [780, 278] width 179 height 27
click at [993, 414] on button "Save & Close" at bounding box center [1016, 416] width 97 height 30
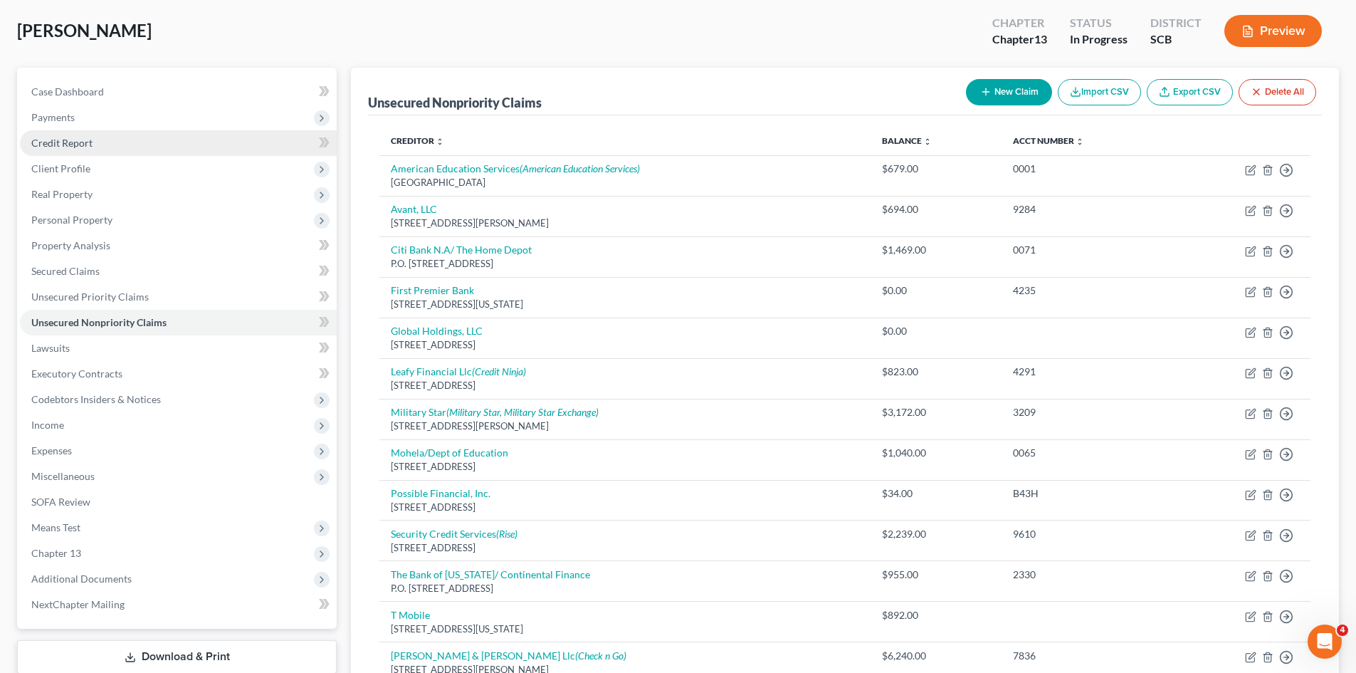
scroll to position [0, 0]
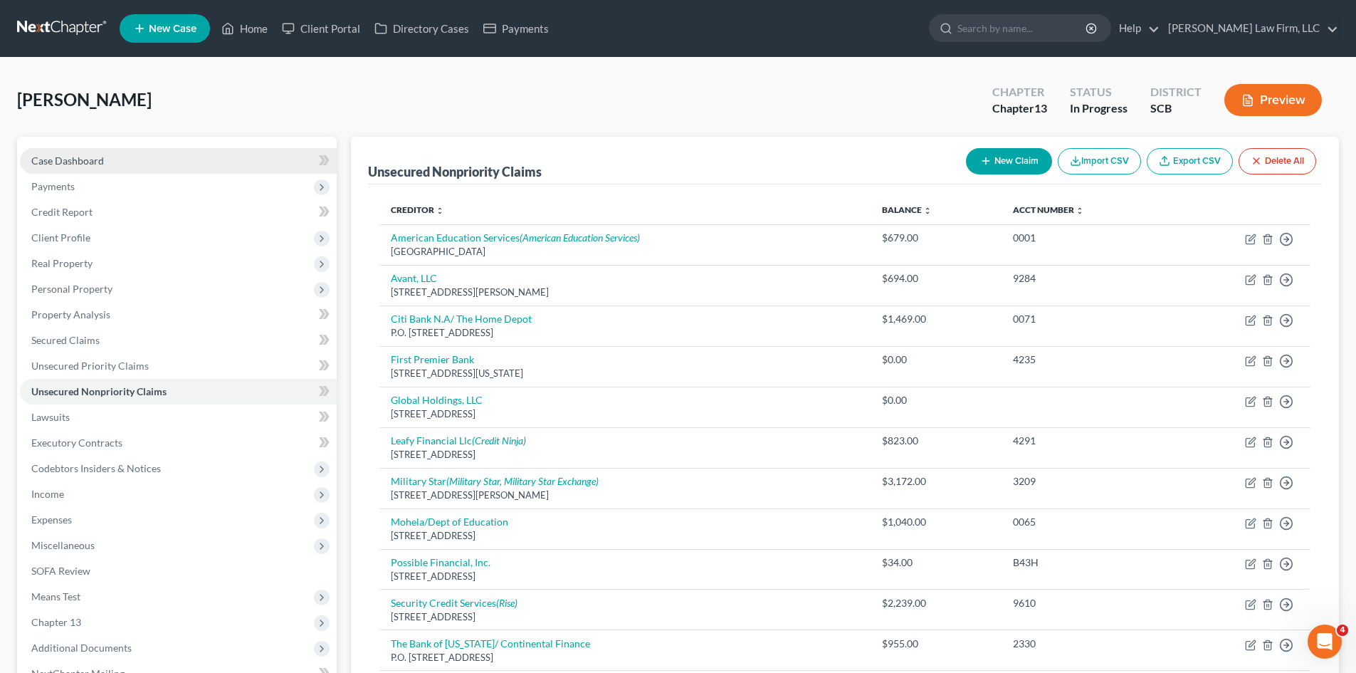
drag, startPoint x: 53, startPoint y: 155, endPoint x: 279, endPoint y: 155, distance: 225.6
click at [53, 155] on span "Case Dashboard" at bounding box center [67, 160] width 73 height 12
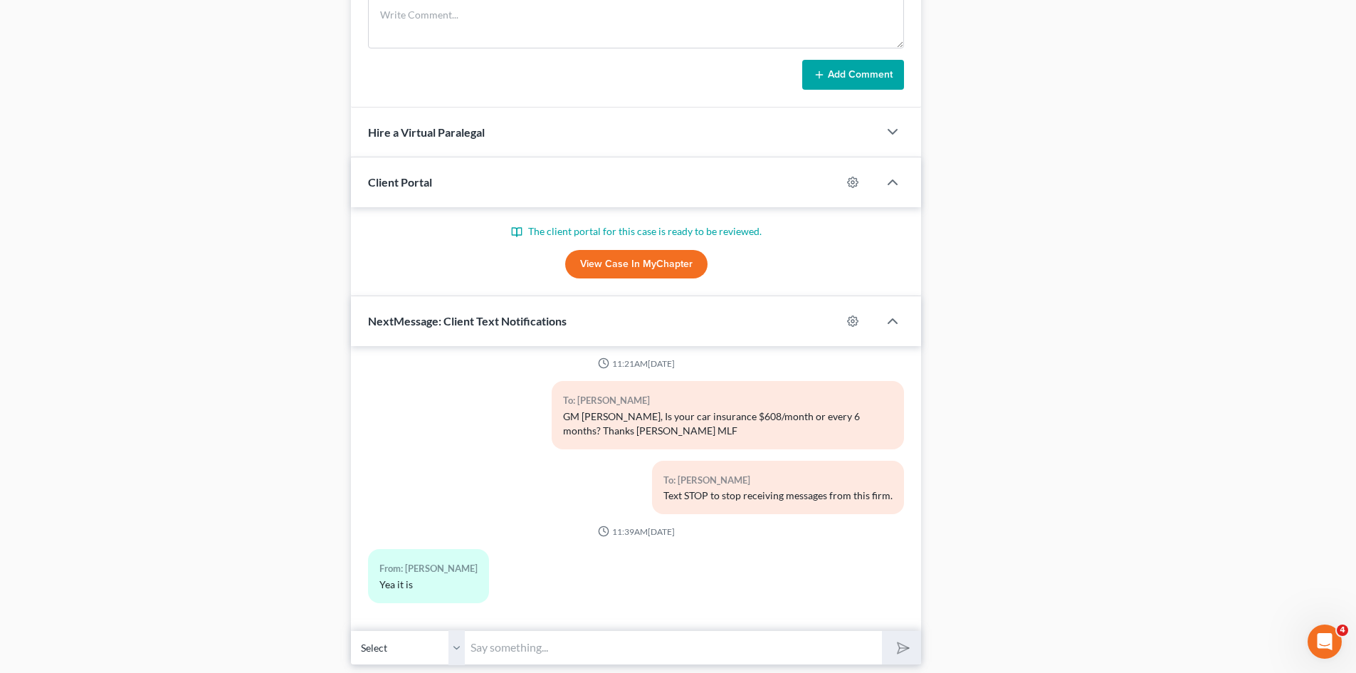
scroll to position [1004, 0]
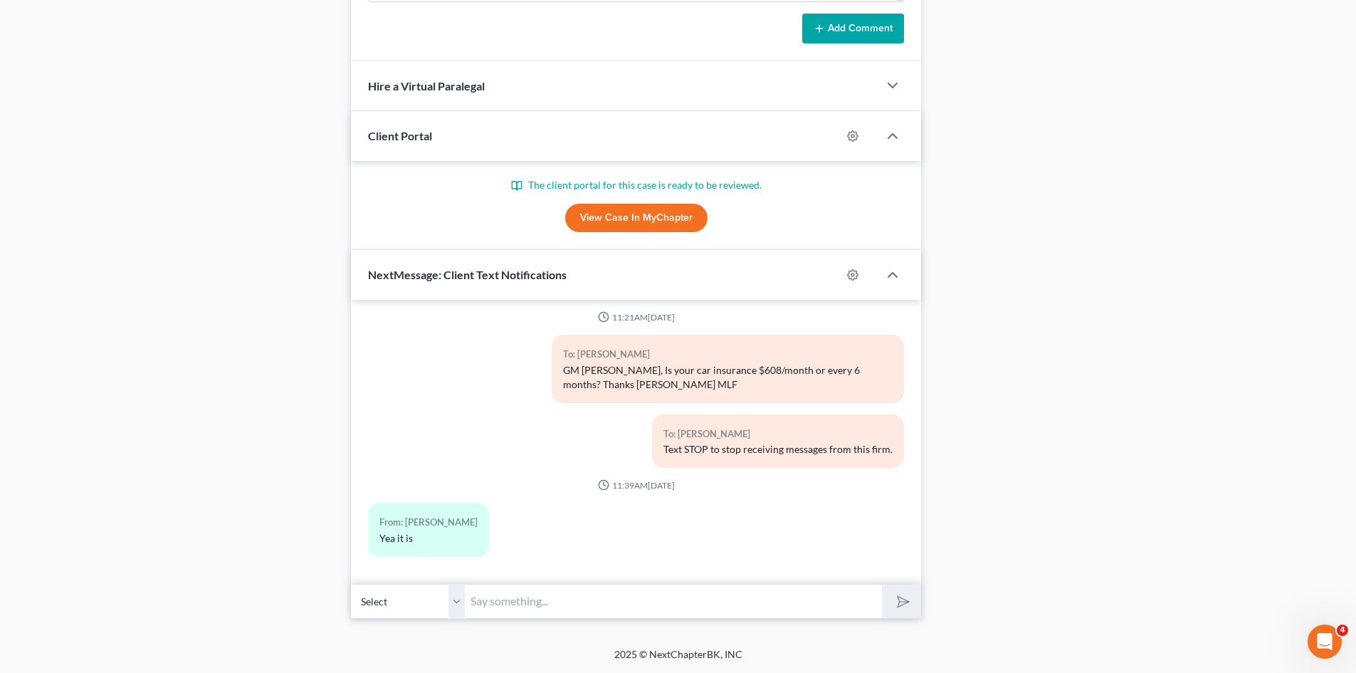
click at [575, 607] on input "text" at bounding box center [673, 601] width 417 height 35
click at [882, 584] on button "submit" at bounding box center [901, 600] width 39 height 33
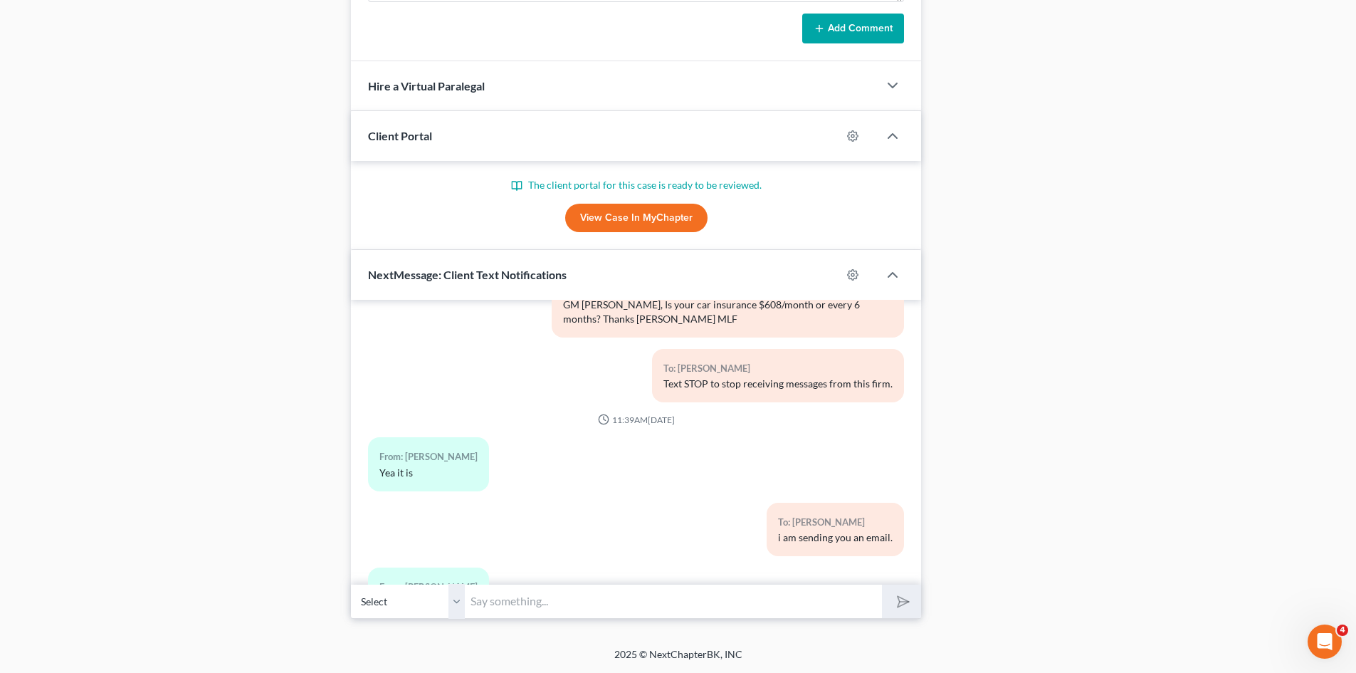
scroll to position [136, 0]
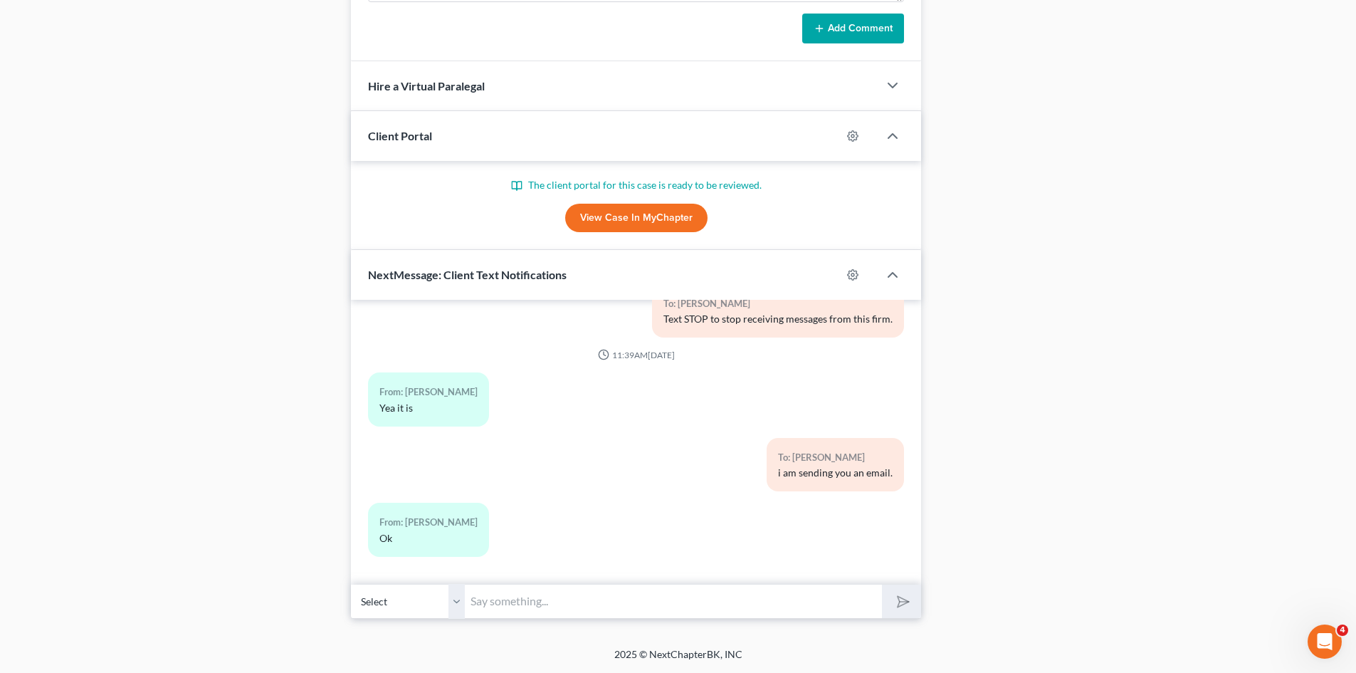
drag, startPoint x: 589, startPoint y: 220, endPoint x: 303, endPoint y: 272, distance: 290.1
click at [589, 220] on link "View Case in MyChapter" at bounding box center [636, 218] width 142 height 28
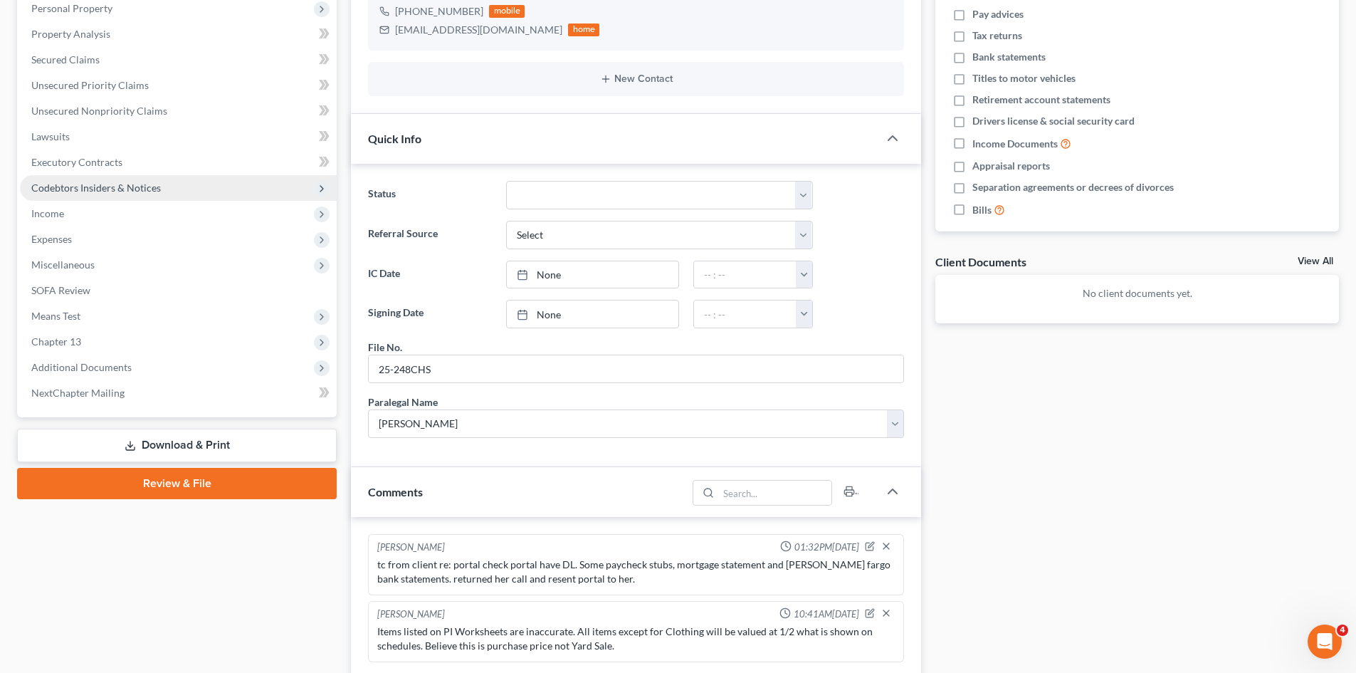
scroll to position [150, 0]
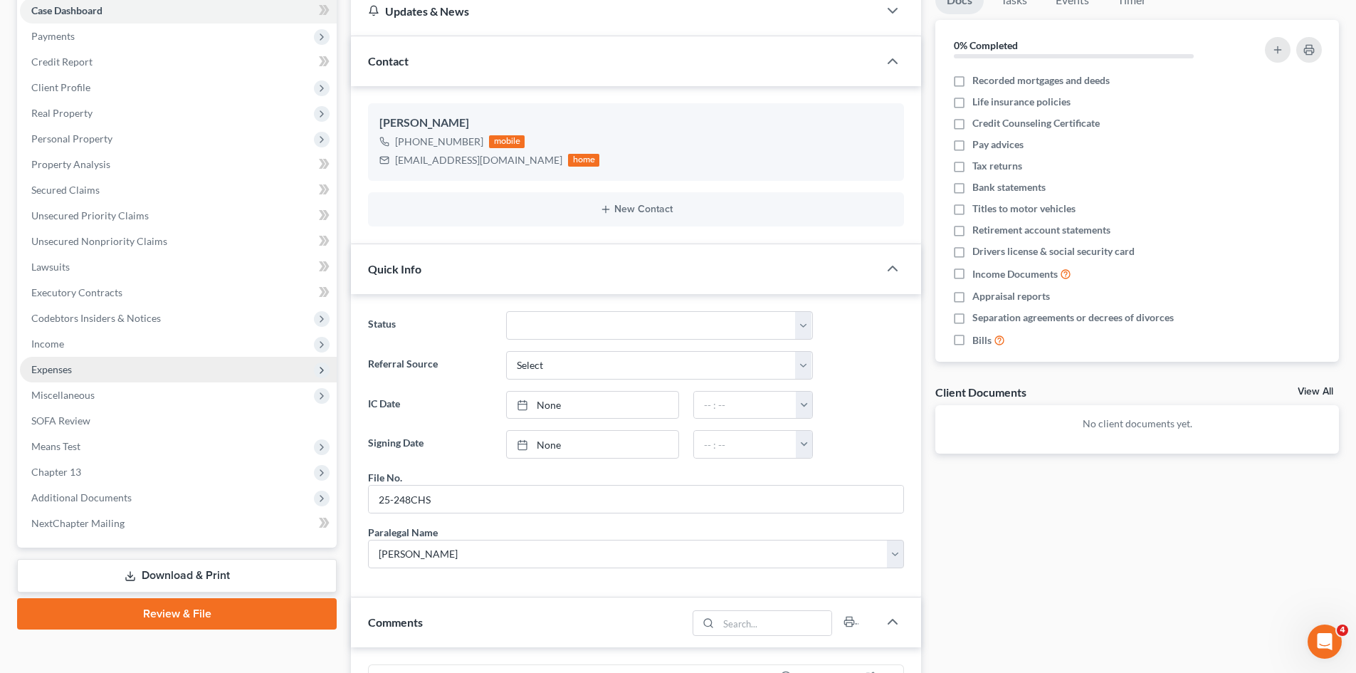
drag, startPoint x: 39, startPoint y: 368, endPoint x: 85, endPoint y: 371, distance: 45.6
click at [39, 368] on span "Expenses" at bounding box center [51, 369] width 41 height 12
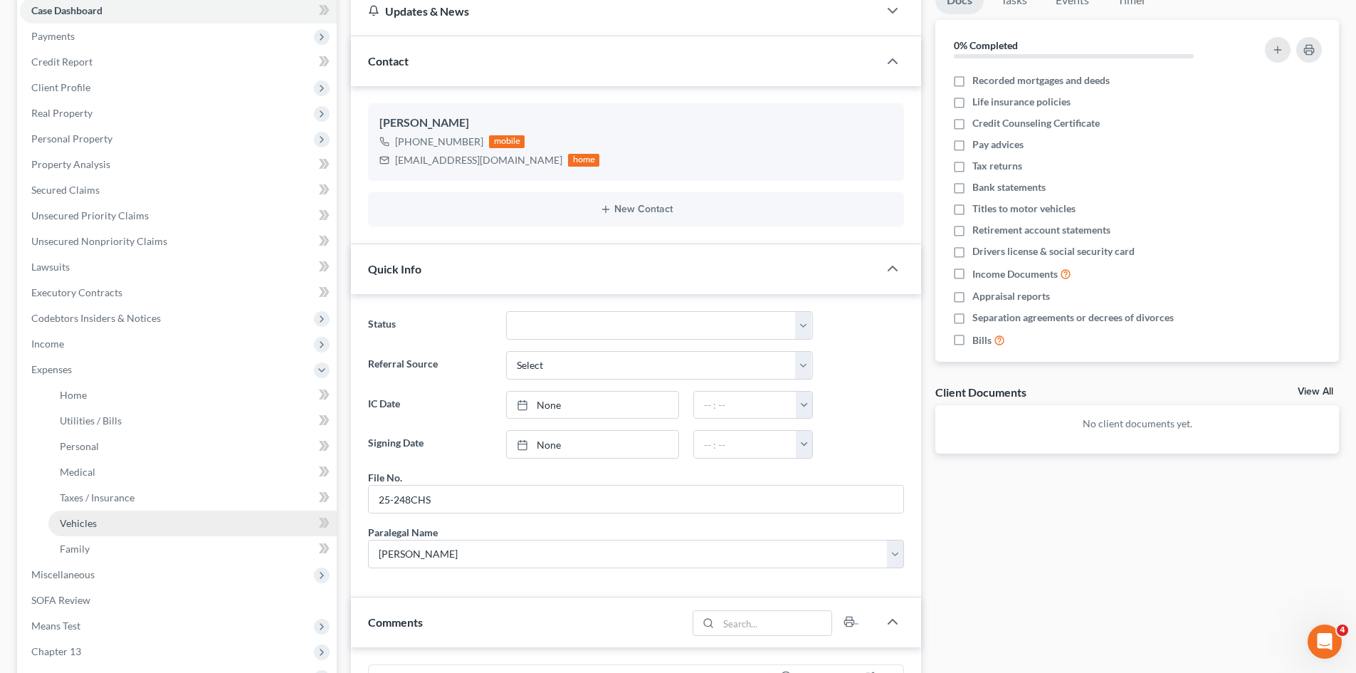
click at [83, 519] on span "Vehicles" at bounding box center [78, 523] width 37 height 12
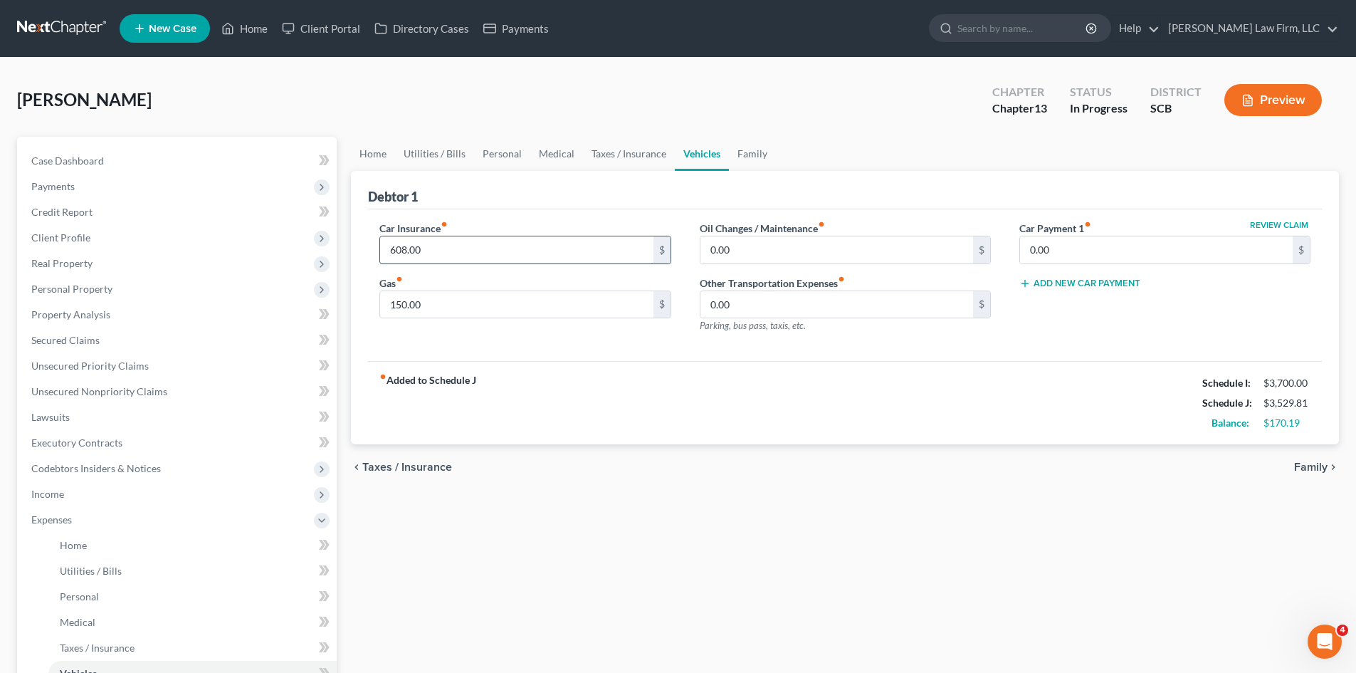
click at [478, 246] on input "608.00" at bounding box center [516, 249] width 273 height 27
click at [738, 152] on link "Family" at bounding box center [752, 154] width 47 height 34
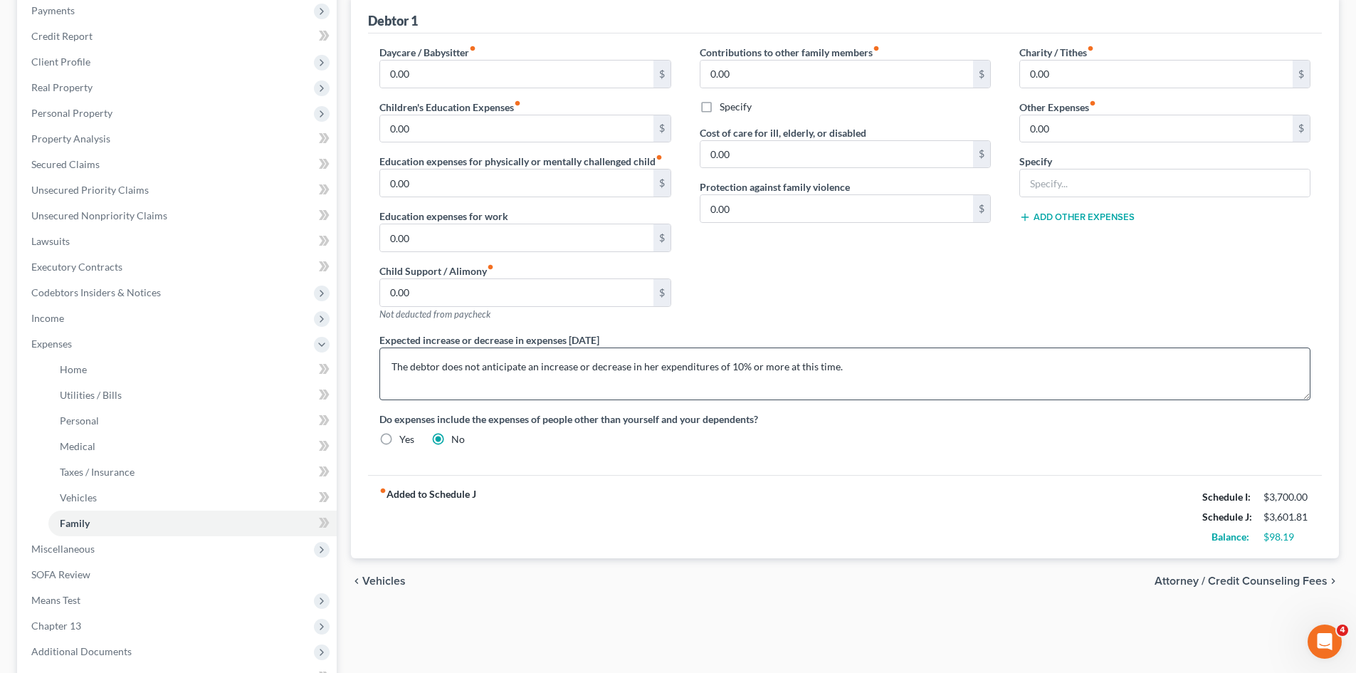
scroll to position [214, 0]
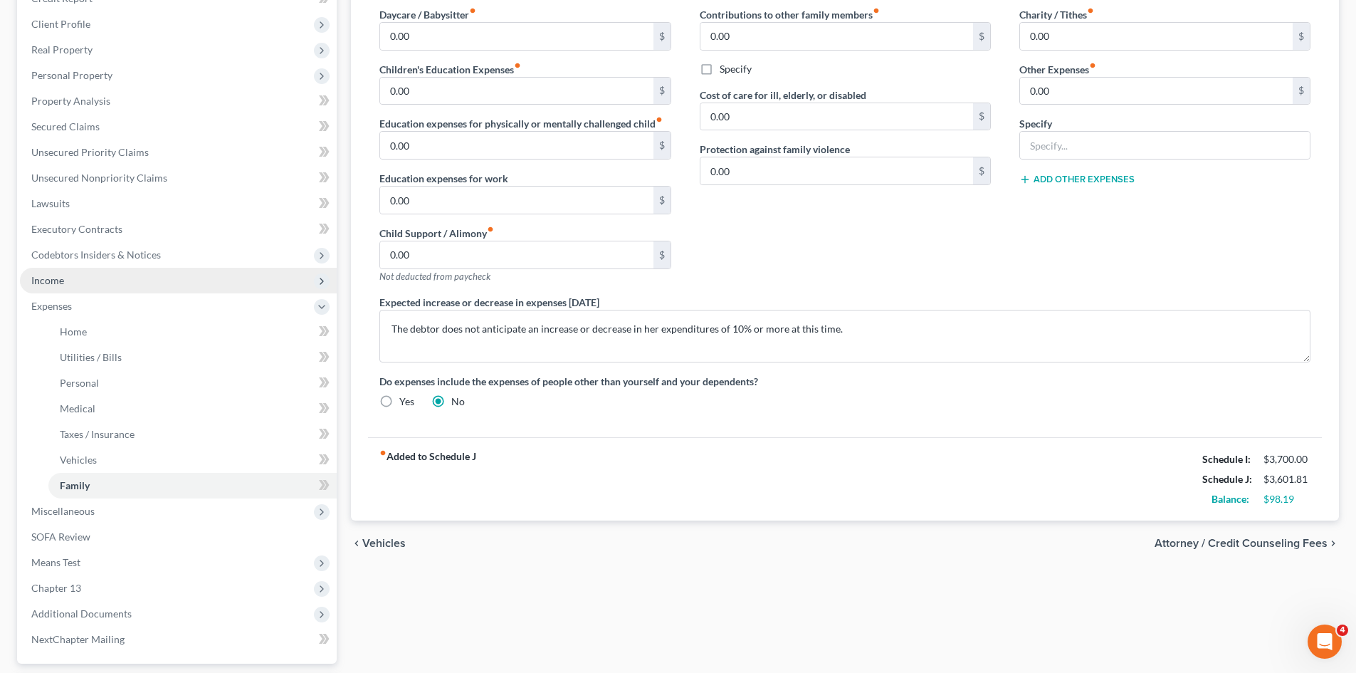
click at [76, 277] on span "Income" at bounding box center [178, 281] width 317 height 26
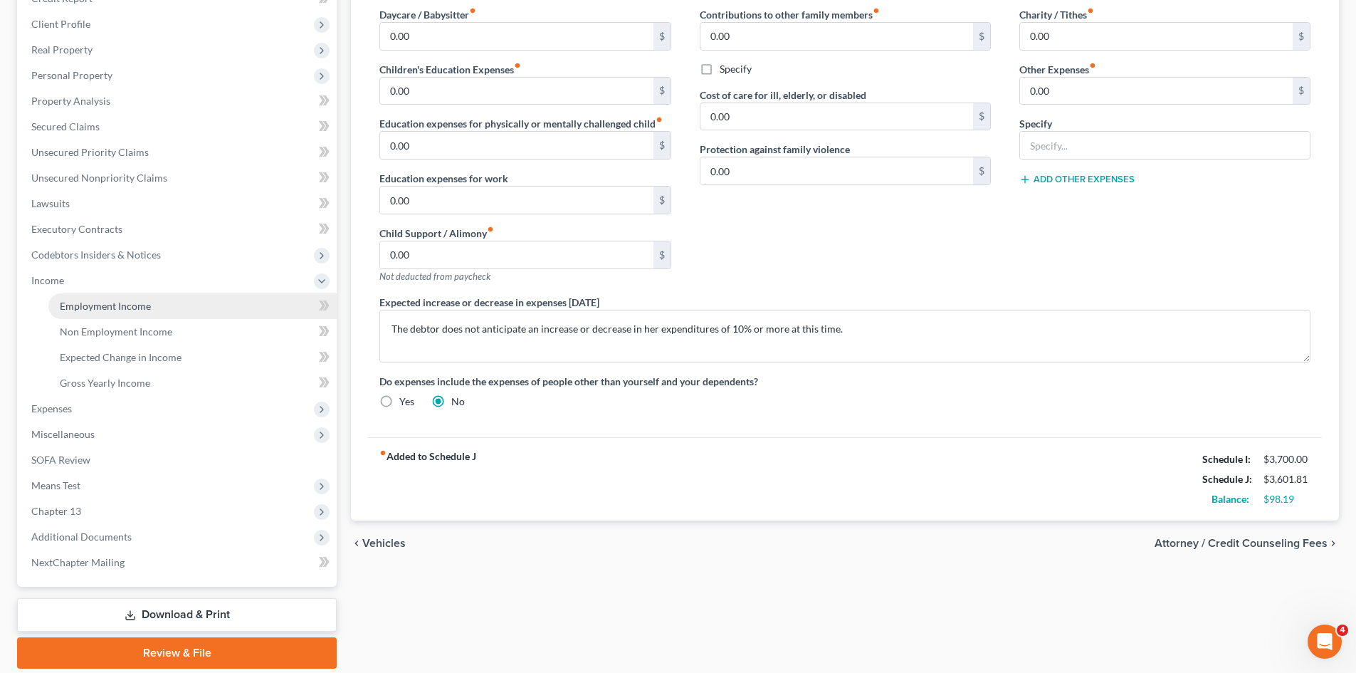
click at [93, 312] on link "Employment Income" at bounding box center [192, 306] width 288 height 26
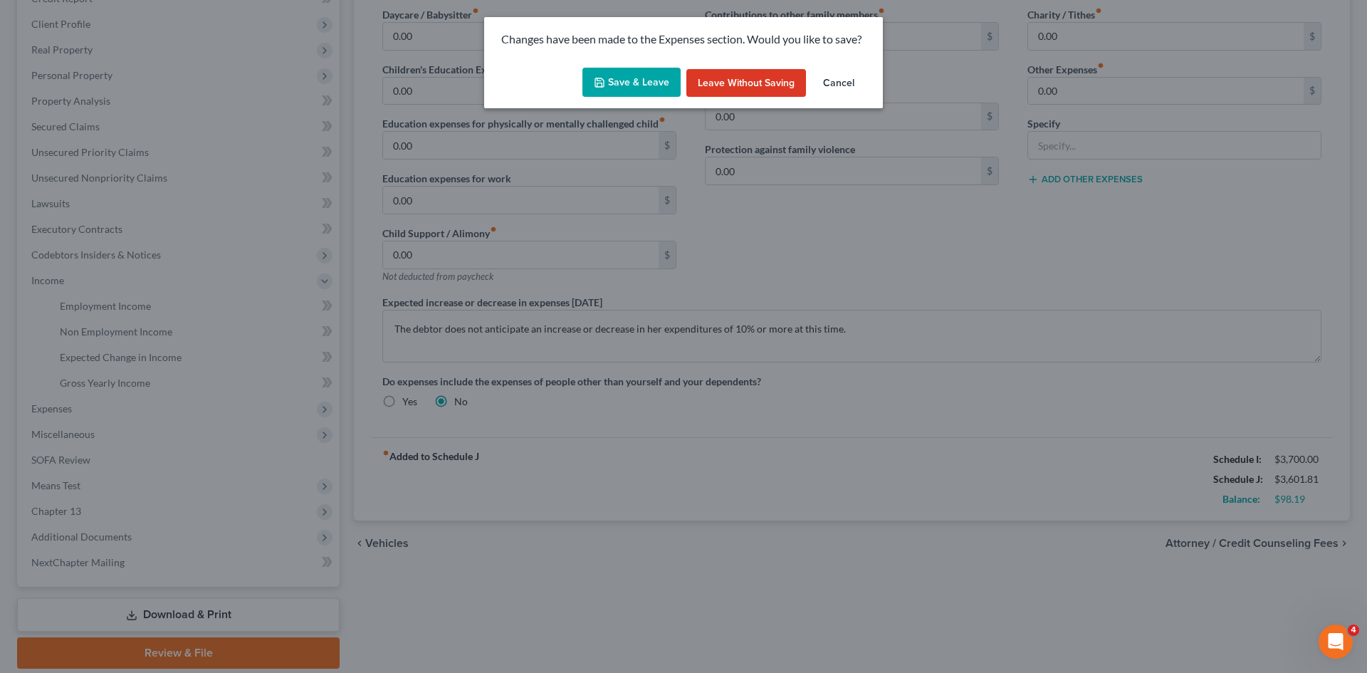
click at [631, 91] on button "Save & Leave" at bounding box center [631, 83] width 98 height 30
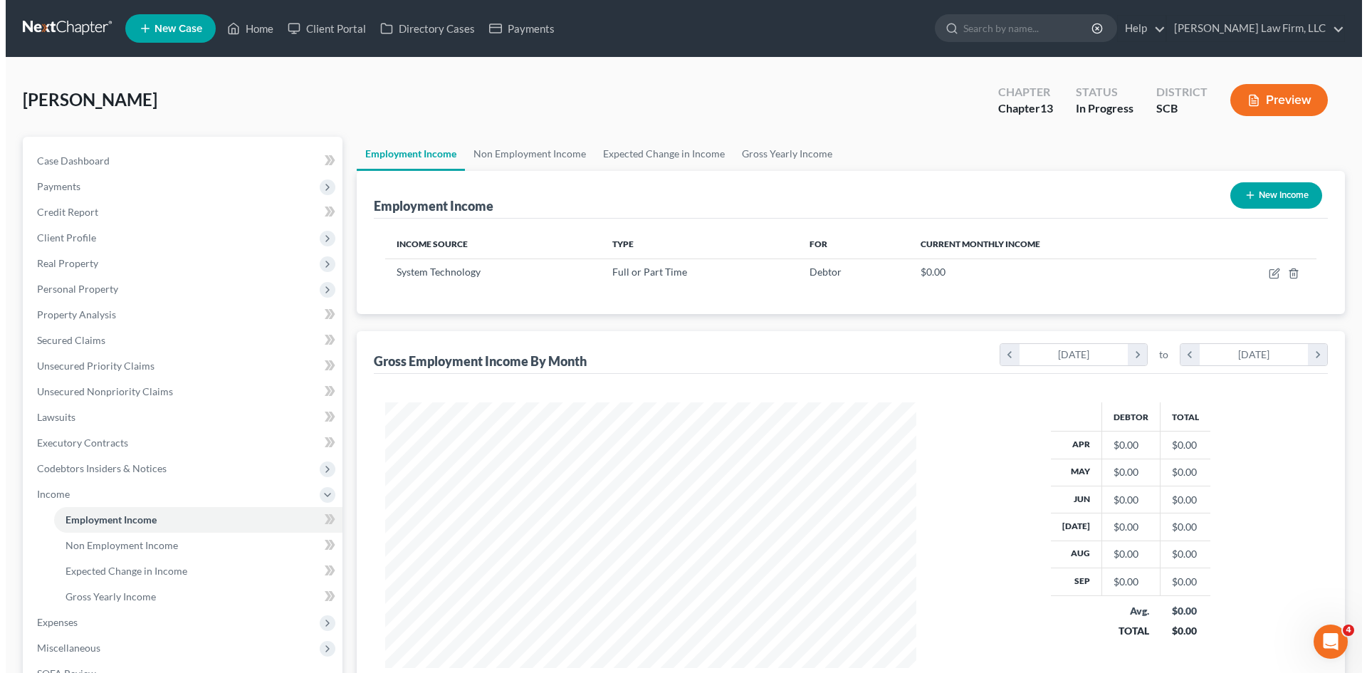
scroll to position [265, 559]
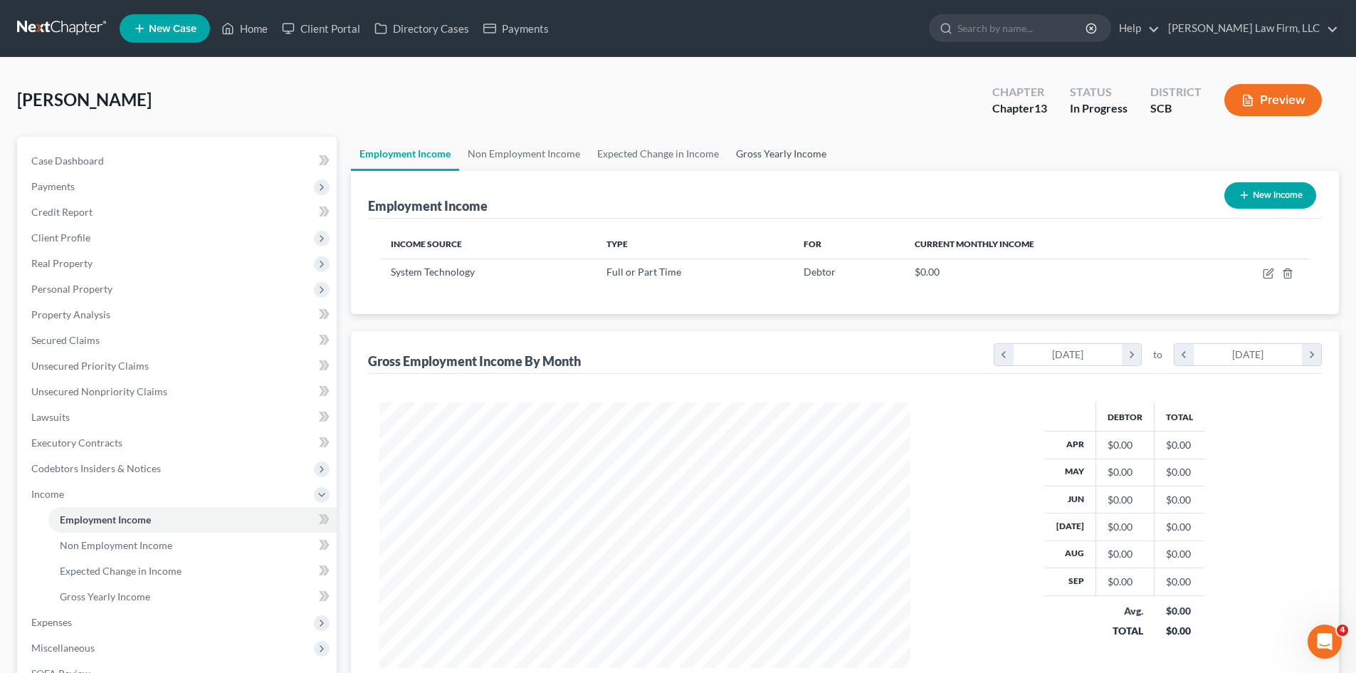
click at [793, 146] on link "Gross Yearly Income" at bounding box center [780, 154] width 107 height 34
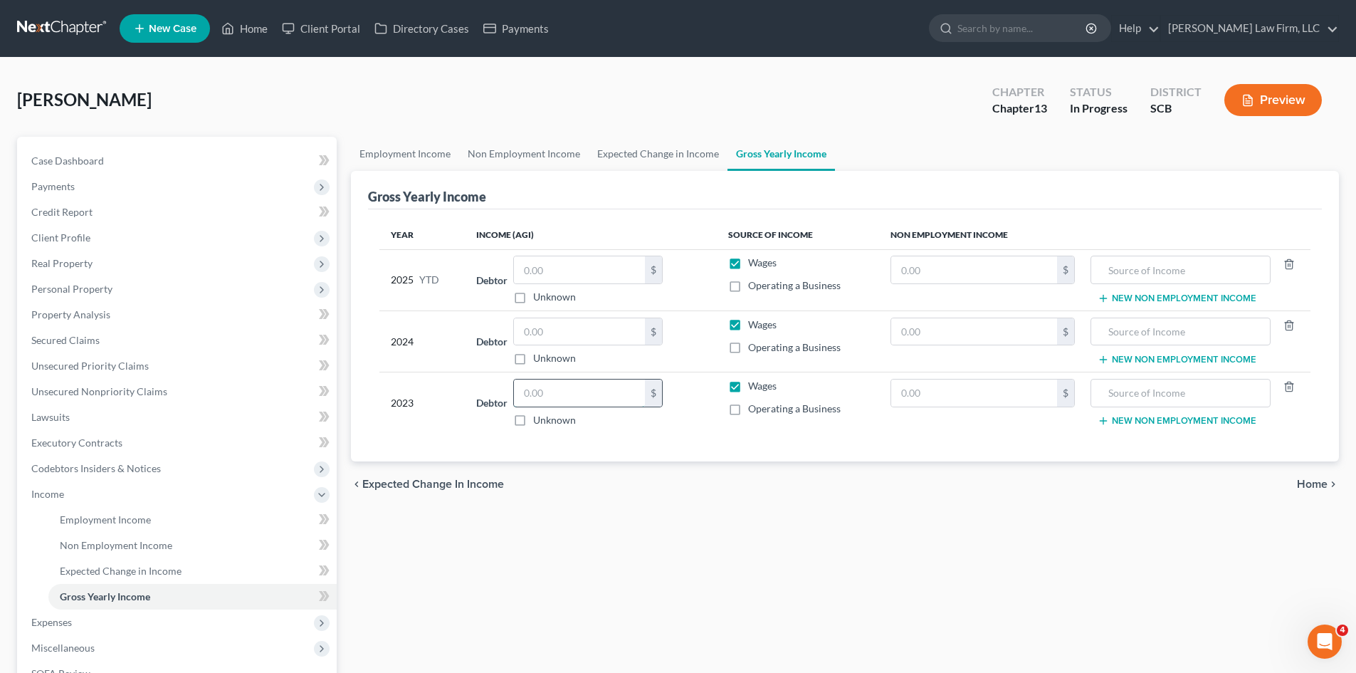
click at [569, 397] on input "text" at bounding box center [579, 392] width 131 height 27
click at [609, 338] on input "text" at bounding box center [579, 331] width 131 height 27
drag, startPoint x: 1149, startPoint y: 392, endPoint x: 1172, endPoint y: 391, distance: 22.8
click at [1151, 392] on input "text" at bounding box center [1180, 392] width 164 height 27
drag, startPoint x: 1173, startPoint y: 391, endPoint x: 1080, endPoint y: 410, distance: 95.1
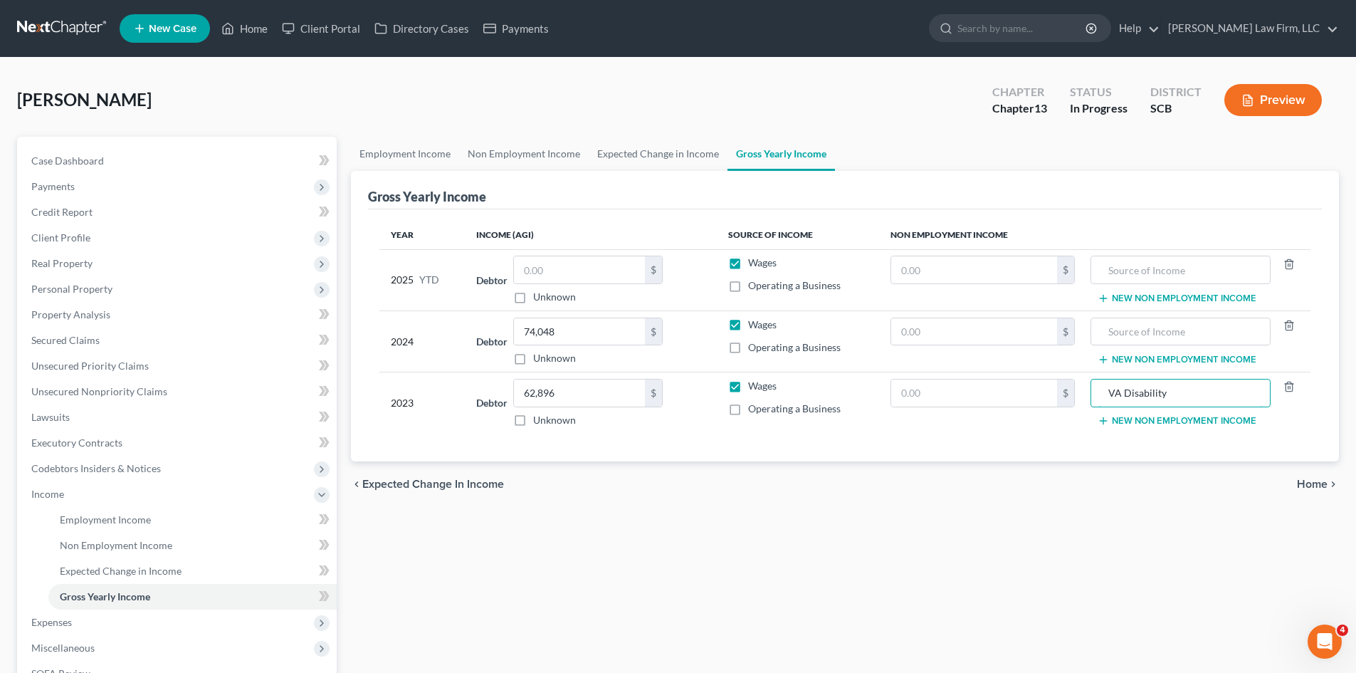
click at [1080, 410] on tr "2023 Debtor 62,896.00 $ Unknown Balance Undetermined 62,896 $ Unknown Wages Ope…" at bounding box center [844, 402] width 931 height 61
click at [1204, 323] on input "text" at bounding box center [1180, 331] width 164 height 27
paste input "VA Disability"
click at [1197, 274] on input "text" at bounding box center [1180, 269] width 164 height 27
paste input "VA Disability"
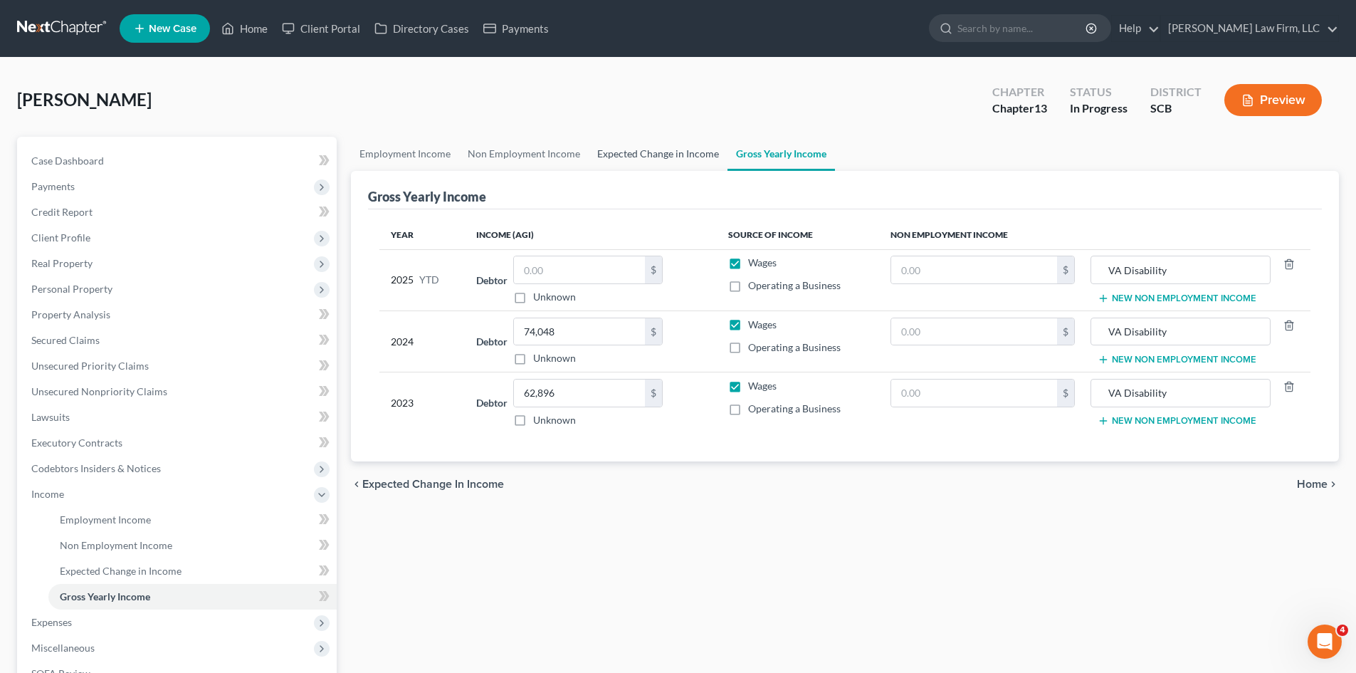
click at [665, 157] on link "Expected Change in Income" at bounding box center [658, 154] width 139 height 34
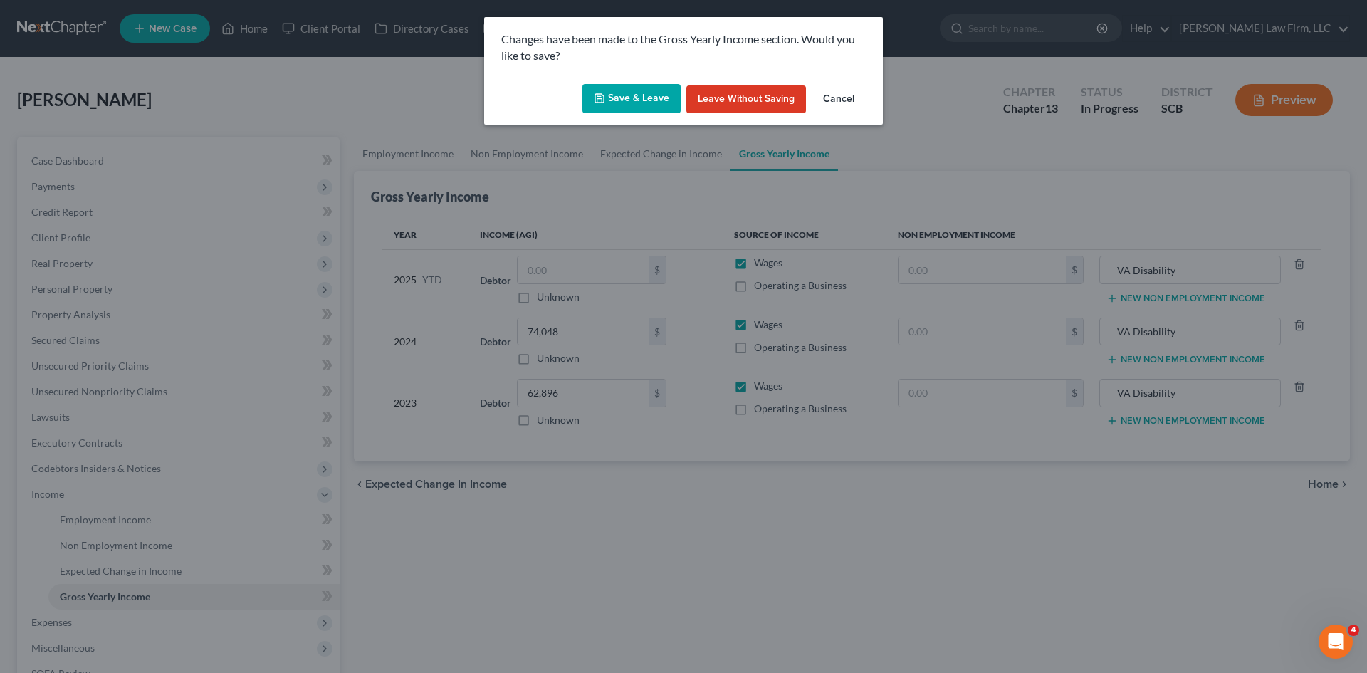
click at [647, 109] on button "Save & Leave" at bounding box center [631, 99] width 98 height 30
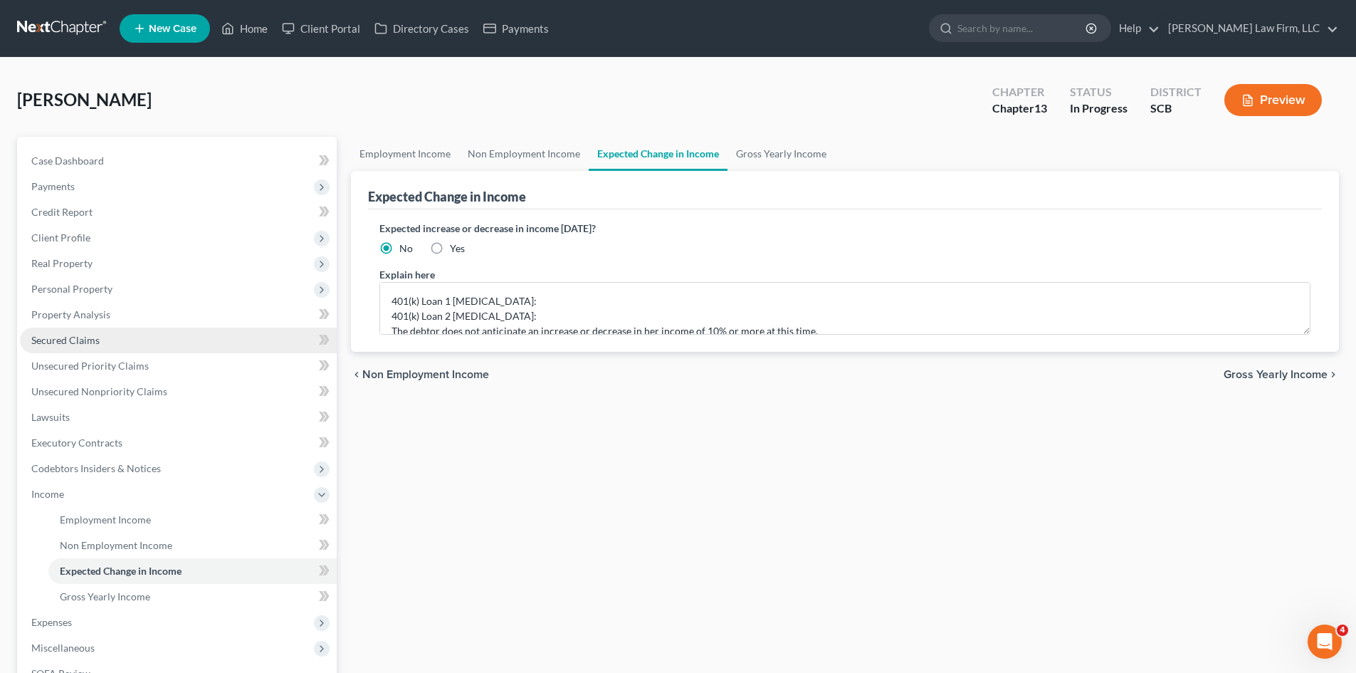
click at [69, 335] on span "Secured Claims" at bounding box center [65, 340] width 68 height 12
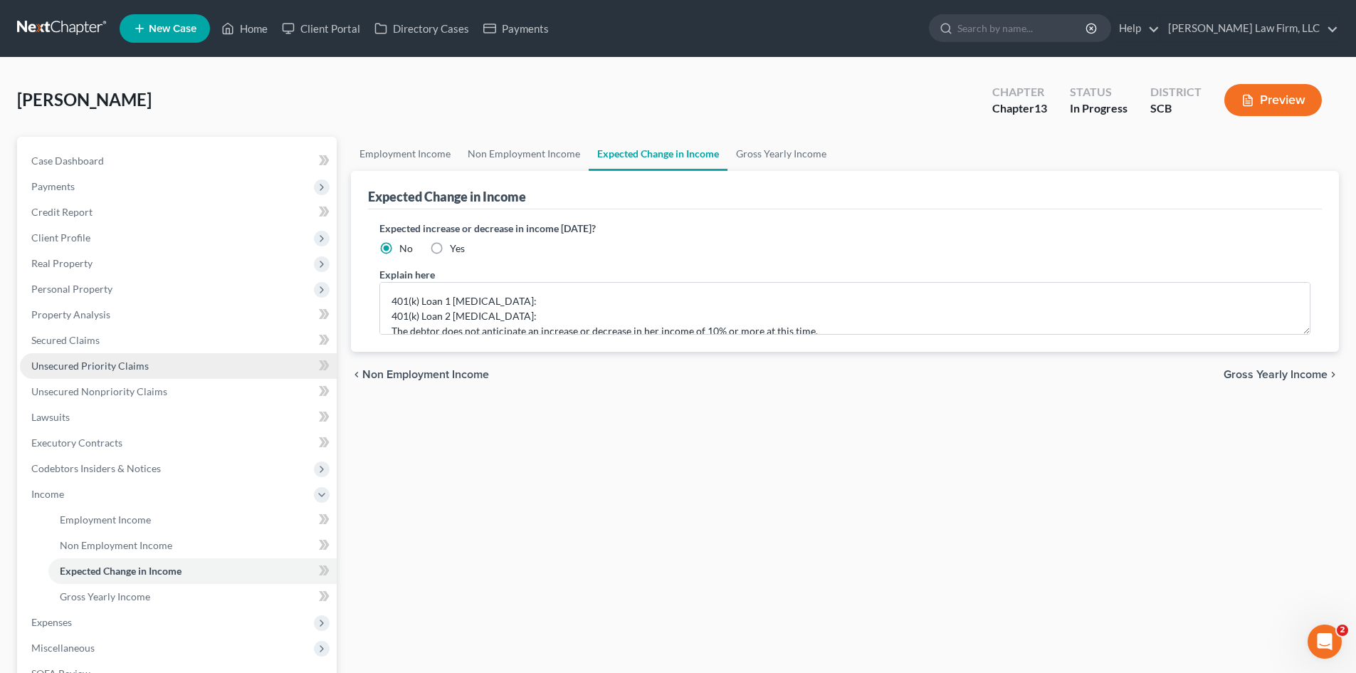
click at [99, 362] on span "Unsecured Priority Claims" at bounding box center [89, 365] width 117 height 12
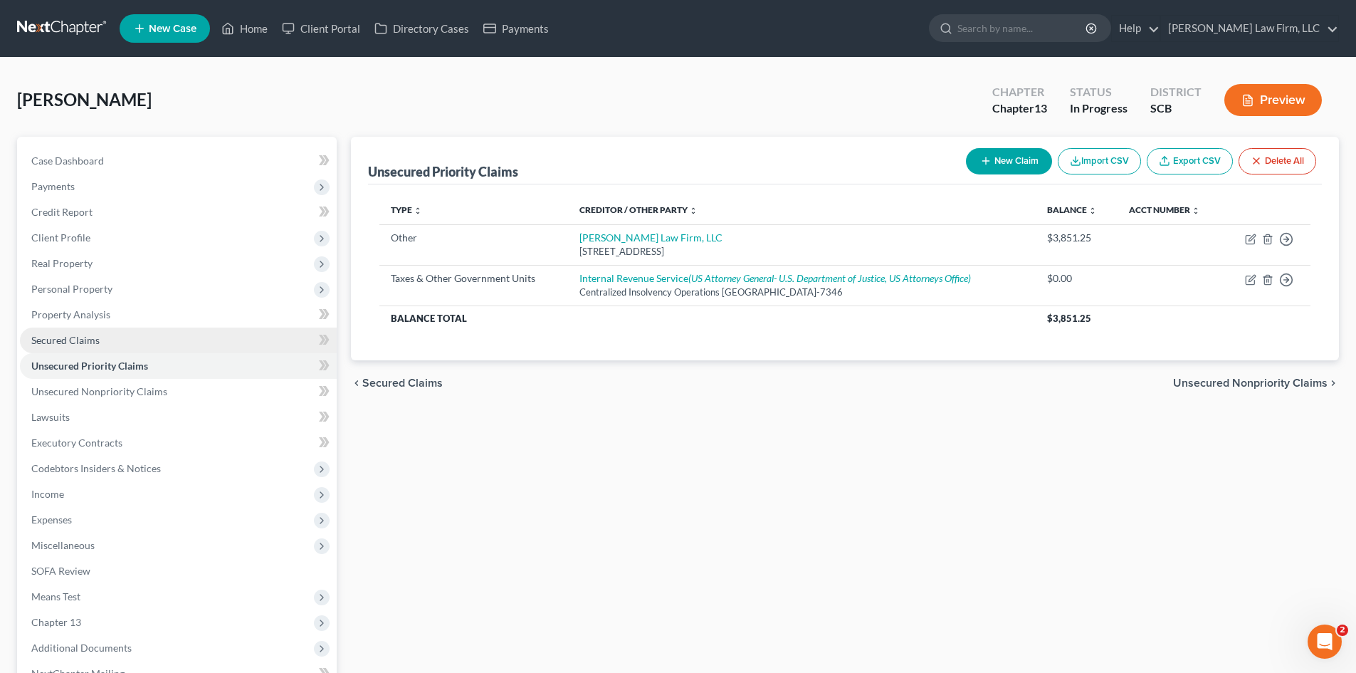
click at [89, 340] on span "Secured Claims" at bounding box center [65, 340] width 68 height 12
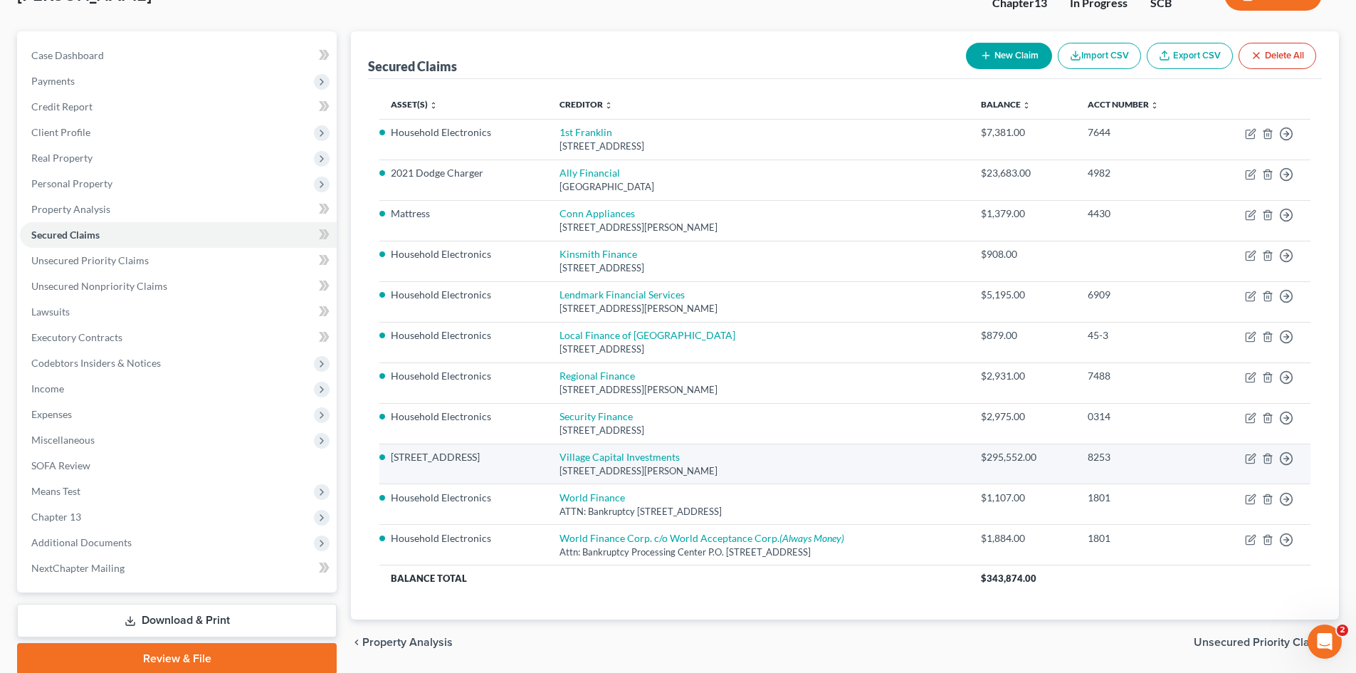
scroll to position [142, 0]
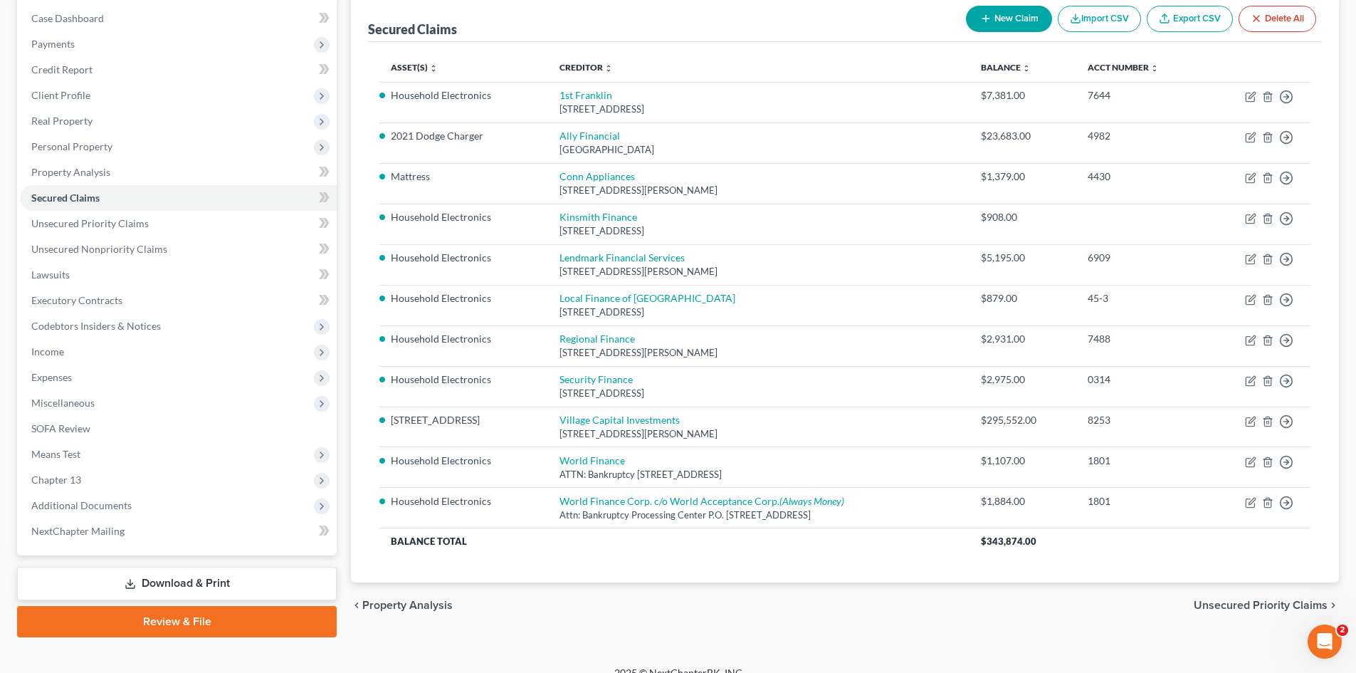
click at [999, 21] on button "New Claim" at bounding box center [1009, 19] width 86 height 26
select select "0"
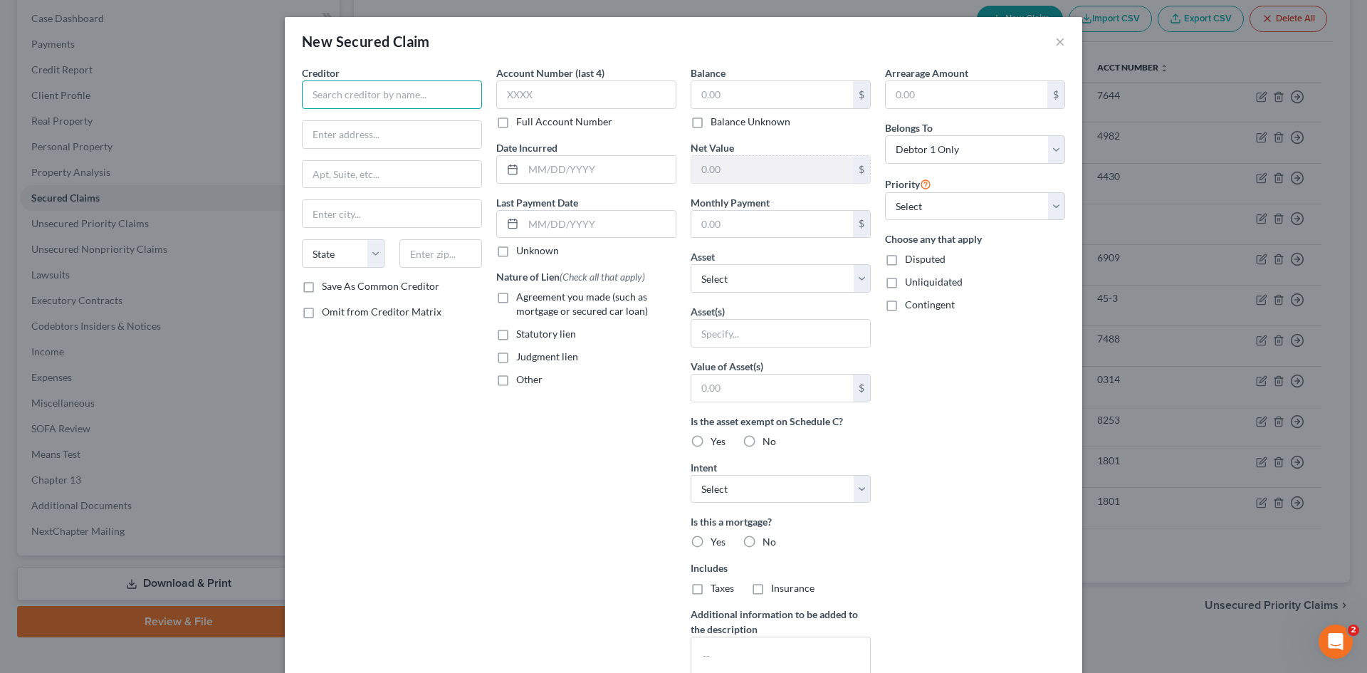
drag, startPoint x: 423, startPoint y: 90, endPoint x: 408, endPoint y: 89, distance: 15.0
click at [423, 92] on input "text" at bounding box center [392, 94] width 180 height 28
type input "Townes at Merrimack HOA, Inc"
type input "c/o CAMS"
click at [382, 178] on input "text" at bounding box center [391, 174] width 179 height 27
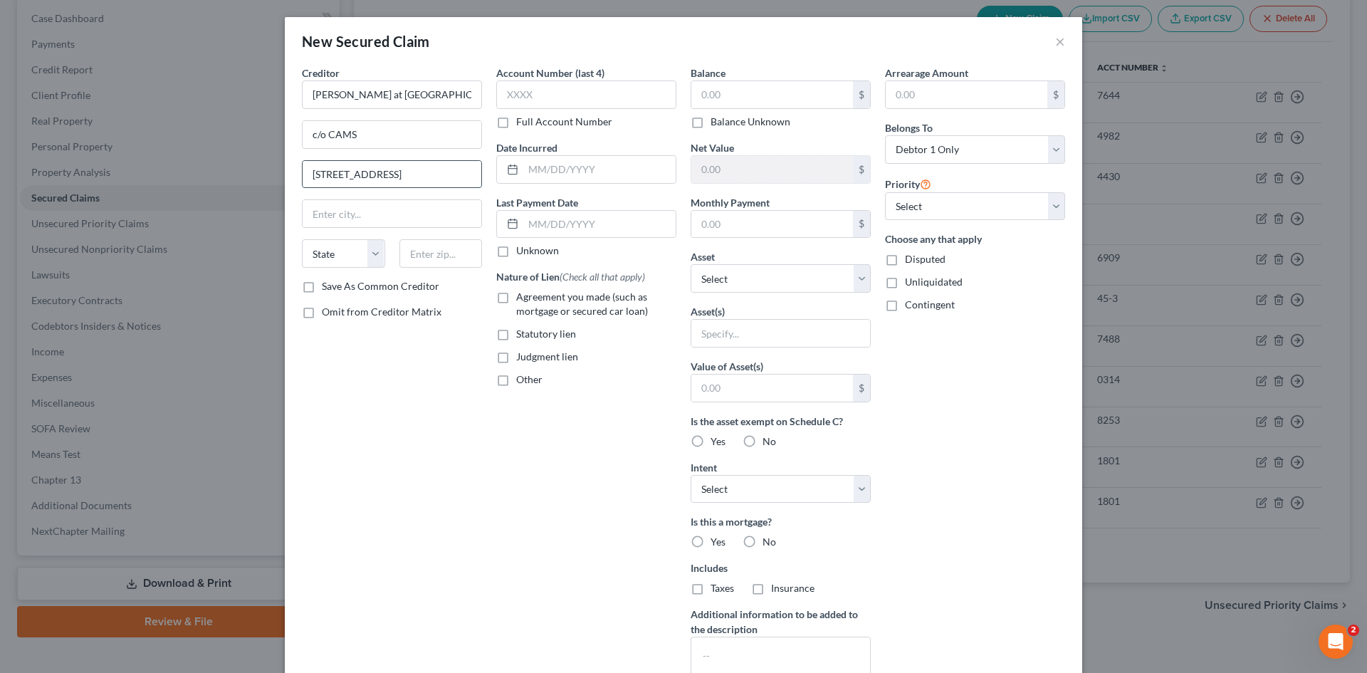
type input "1612 Military Cuff Rd, Ste 108"
type input "28403"
type input "Wilmington"
select select "28"
click at [573, 88] on input "text" at bounding box center [586, 94] width 180 height 28
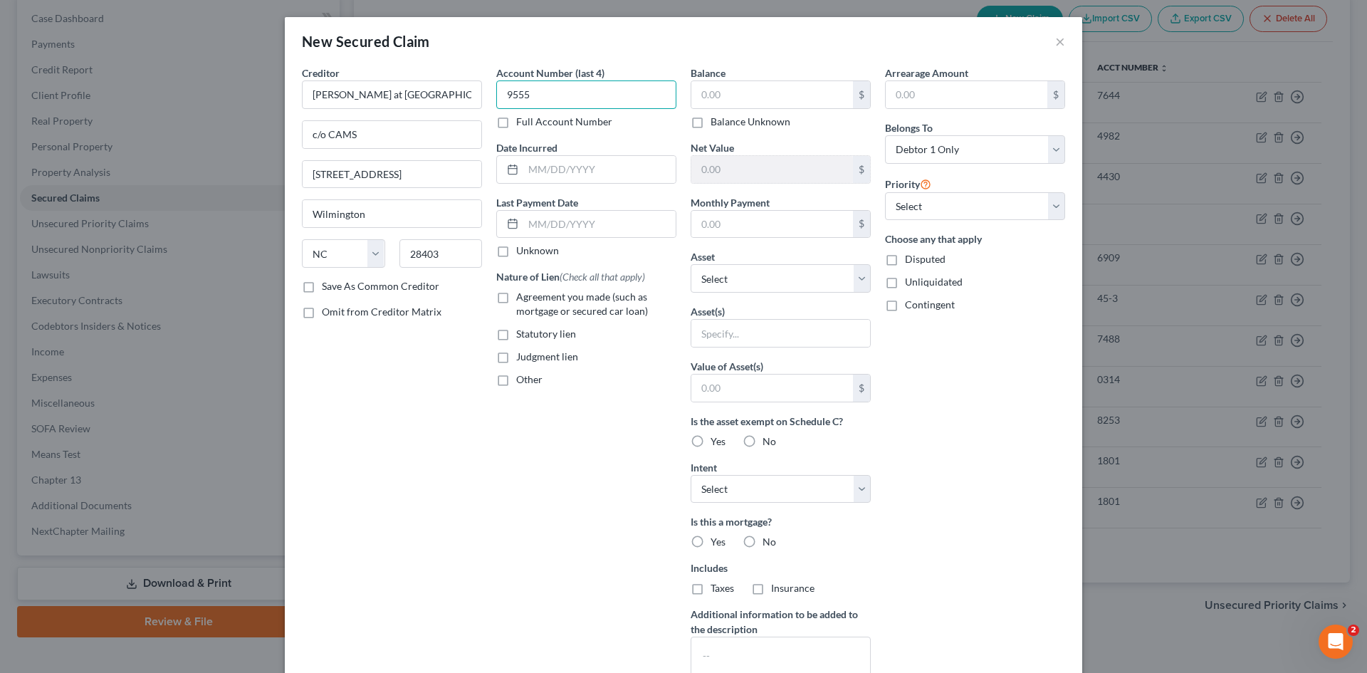
type input "9555"
click at [516, 302] on label "Agreement you made (such as mortgage or secured car loan)" at bounding box center [596, 304] width 160 height 28
click at [522, 299] on input "Agreement you made (such as mortgage or secured car loan)" at bounding box center [526, 294] width 9 height 9
checkbox input "true"
click at [516, 373] on label "Other" at bounding box center [529, 379] width 26 height 14
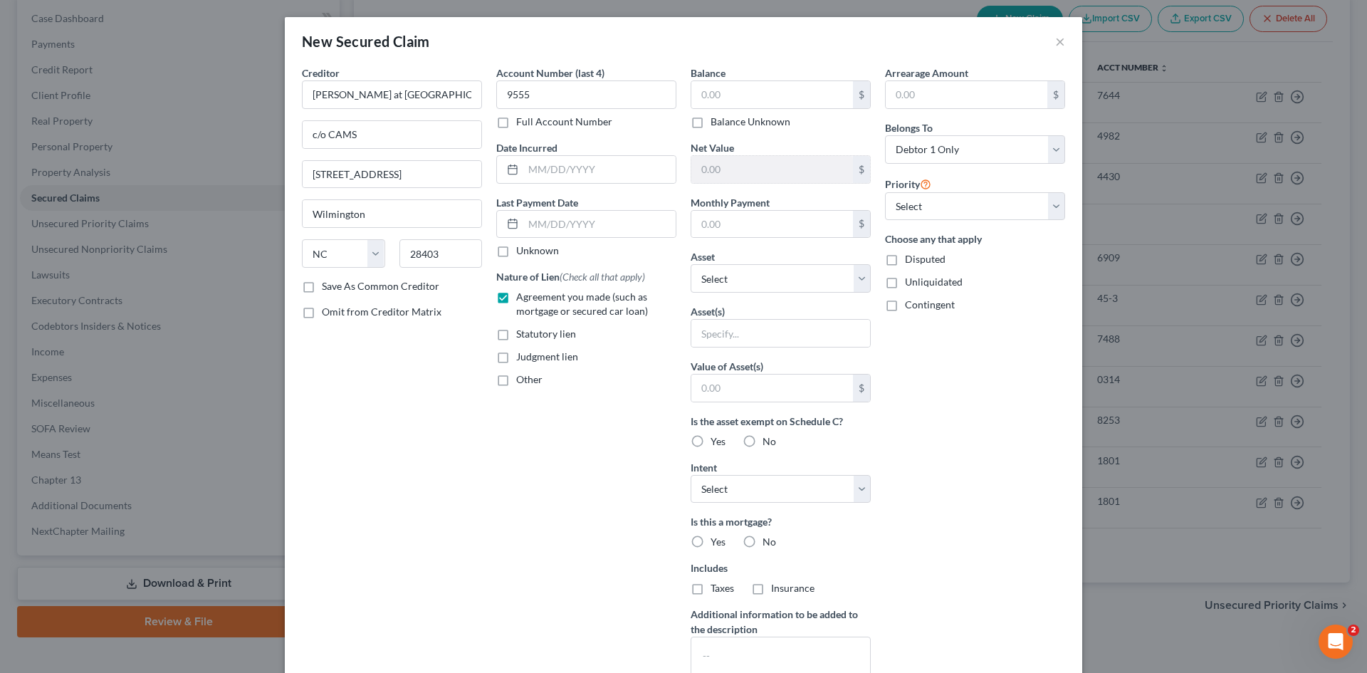
click at [522, 373] on input "Other" at bounding box center [526, 376] width 9 height 9
checkbox input "true"
click at [509, 400] on input "text" at bounding box center [586, 412] width 179 height 27
type input "HOA DUES"
click at [750, 269] on select "Select Other Multiple Assets Jewelry - Apple Watch 2 Michael Kors Watches Earri…" at bounding box center [780, 278] width 180 height 28
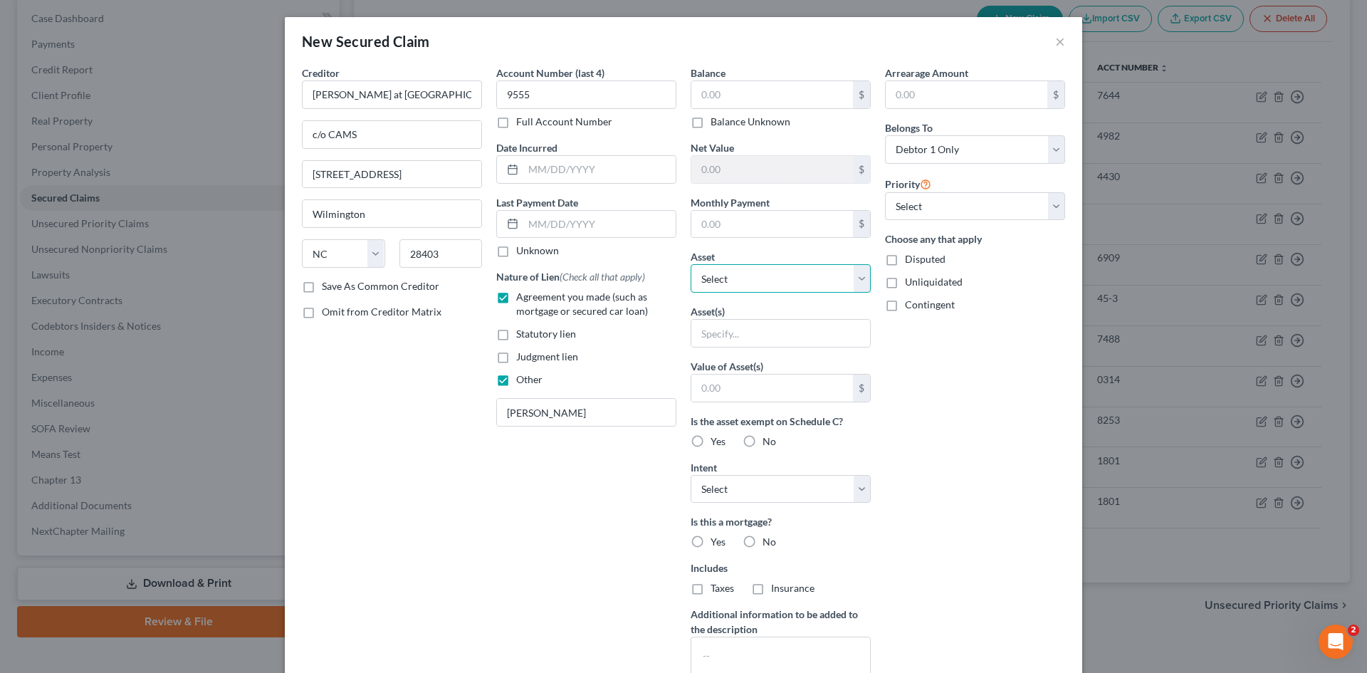
select select "17"
click at [690, 264] on select "Select Other Multiple Assets Jewelry - Apple Watch 2 Michael Kors Watches Earri…" at bounding box center [780, 278] width 180 height 28
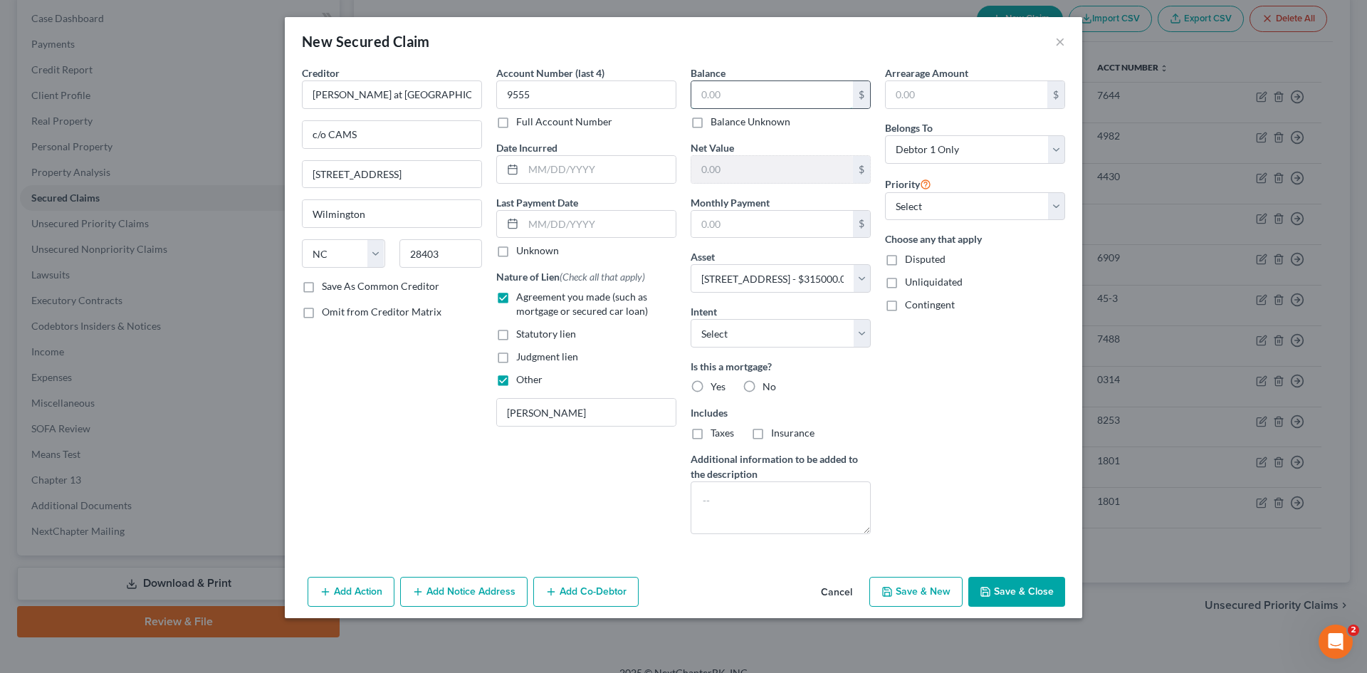
click at [791, 98] on input "text" at bounding box center [772, 94] width 162 height 27
type input "1,600.37"
click at [951, 102] on input "text" at bounding box center [966, 94] width 162 height 27
type input "1,600.37"
select select "3"
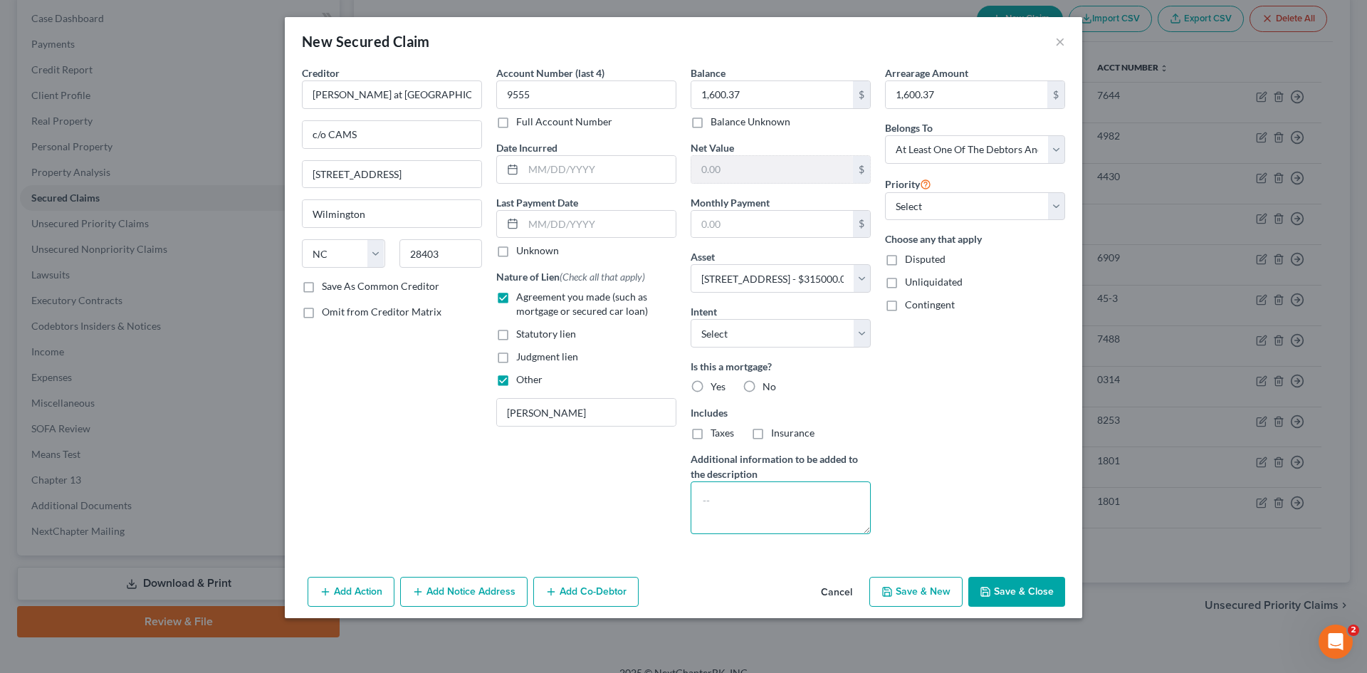
click at [809, 494] on textarea at bounding box center [780, 507] width 180 height 53
type textarea "(Est. Arrearage $1,600.37)"
drag, startPoint x: 752, startPoint y: 223, endPoint x: 747, endPoint y: 228, distance: 7.6
click at [752, 223] on input "text" at bounding box center [772, 224] width 162 height 27
type input "102.00"
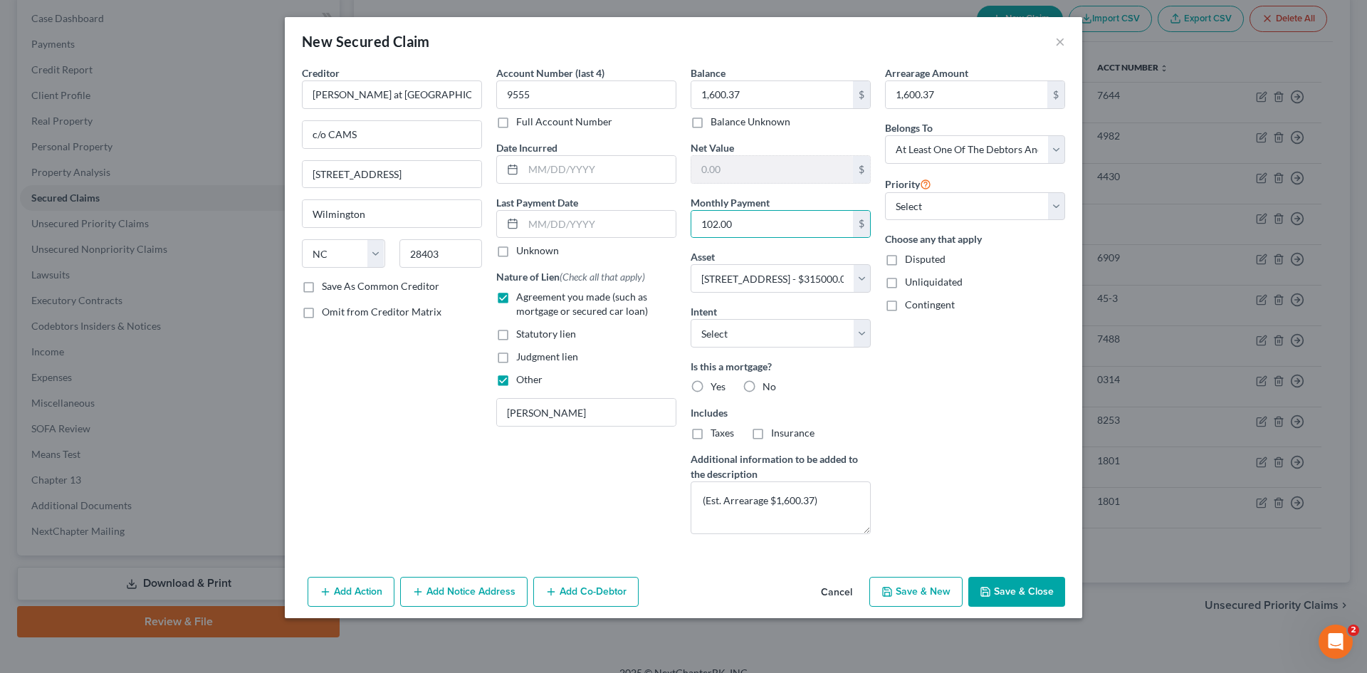
click at [1011, 596] on button "Save & Close" at bounding box center [1016, 592] width 97 height 30
select select
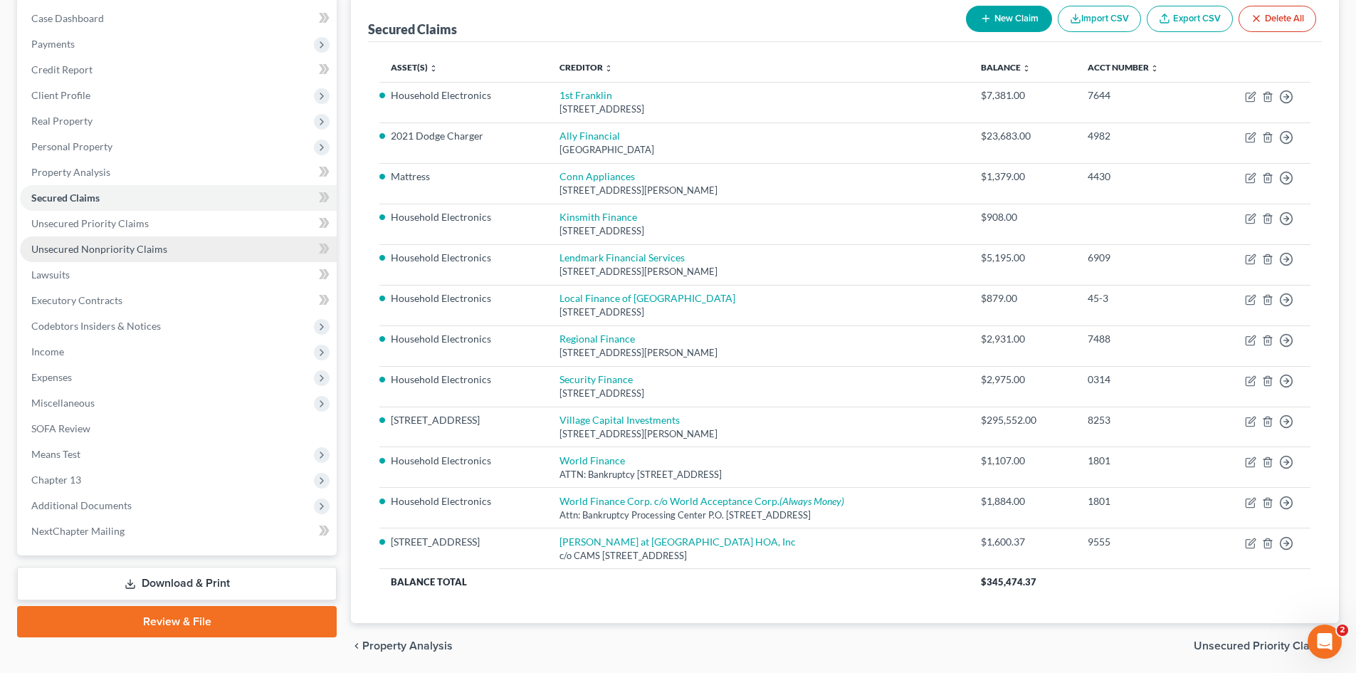
drag, startPoint x: 95, startPoint y: 253, endPoint x: 124, endPoint y: 250, distance: 29.3
click at [95, 253] on span "Unsecured Nonpriority Claims" at bounding box center [99, 249] width 136 height 12
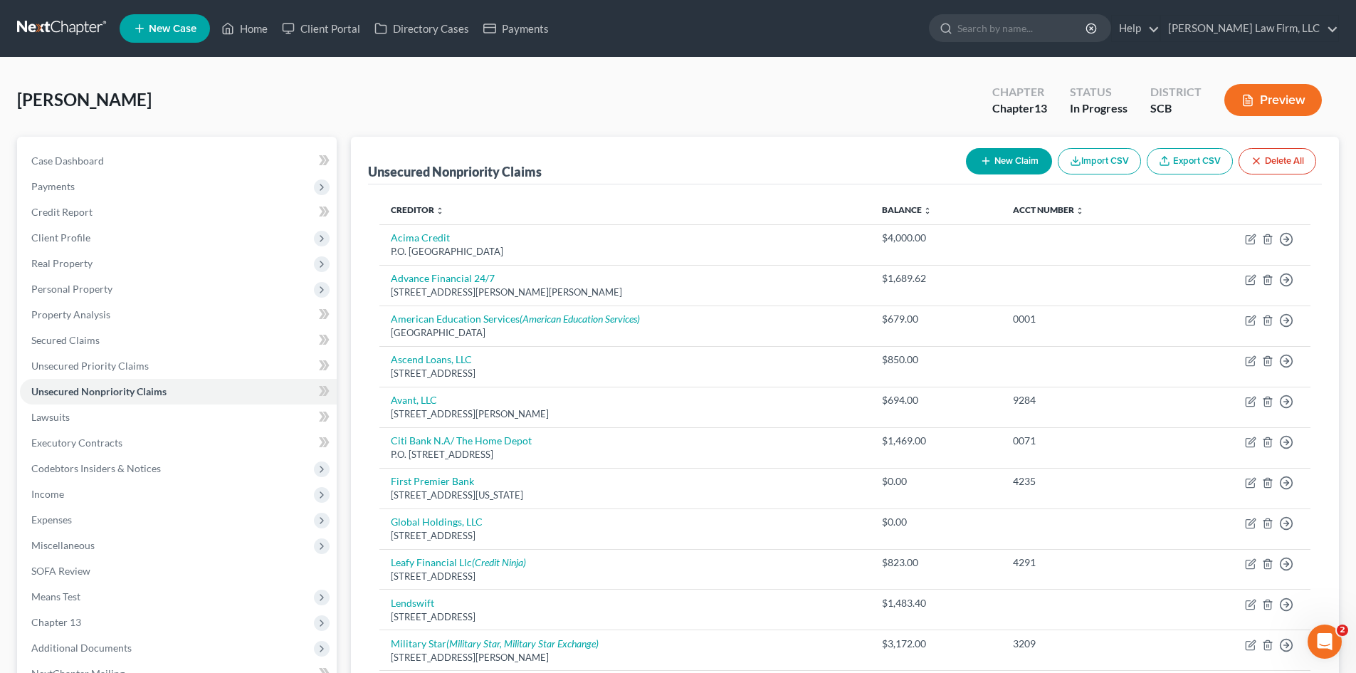
click at [1001, 166] on button "New Claim" at bounding box center [1009, 161] width 86 height 26
select select "0"
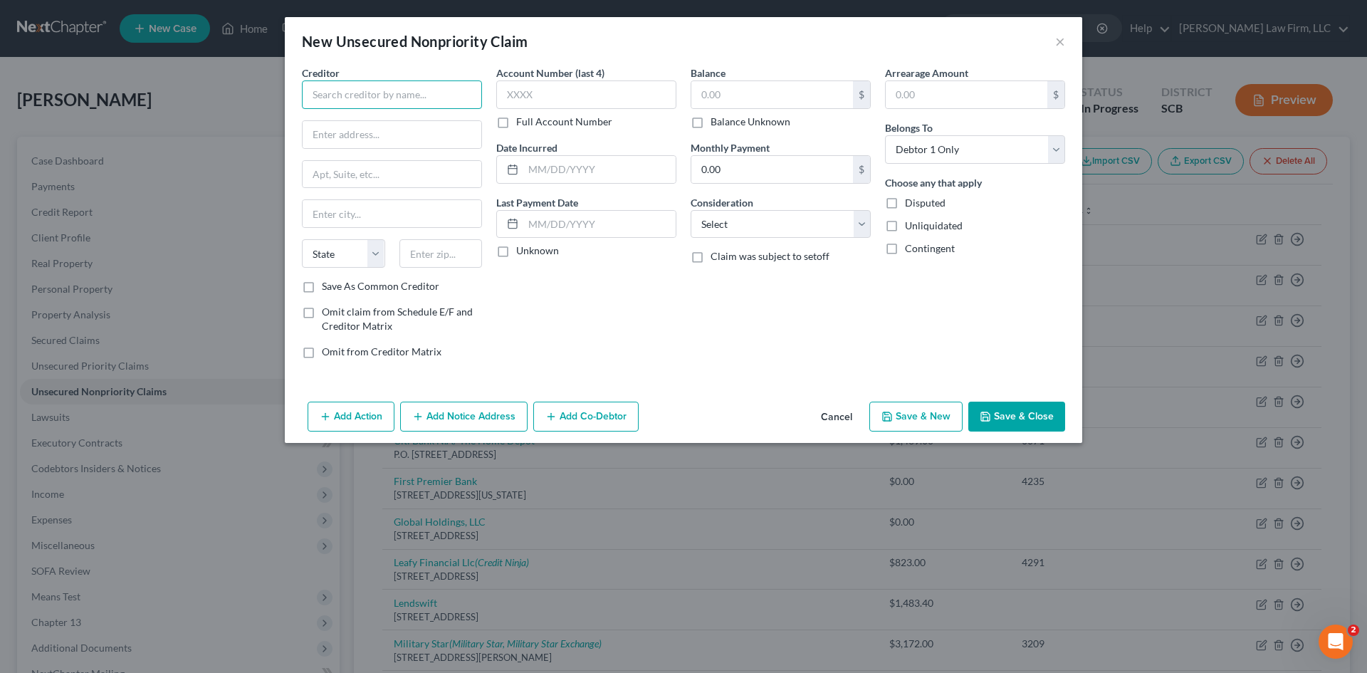
click at [461, 96] on input "text" at bounding box center [392, 94] width 180 height 28
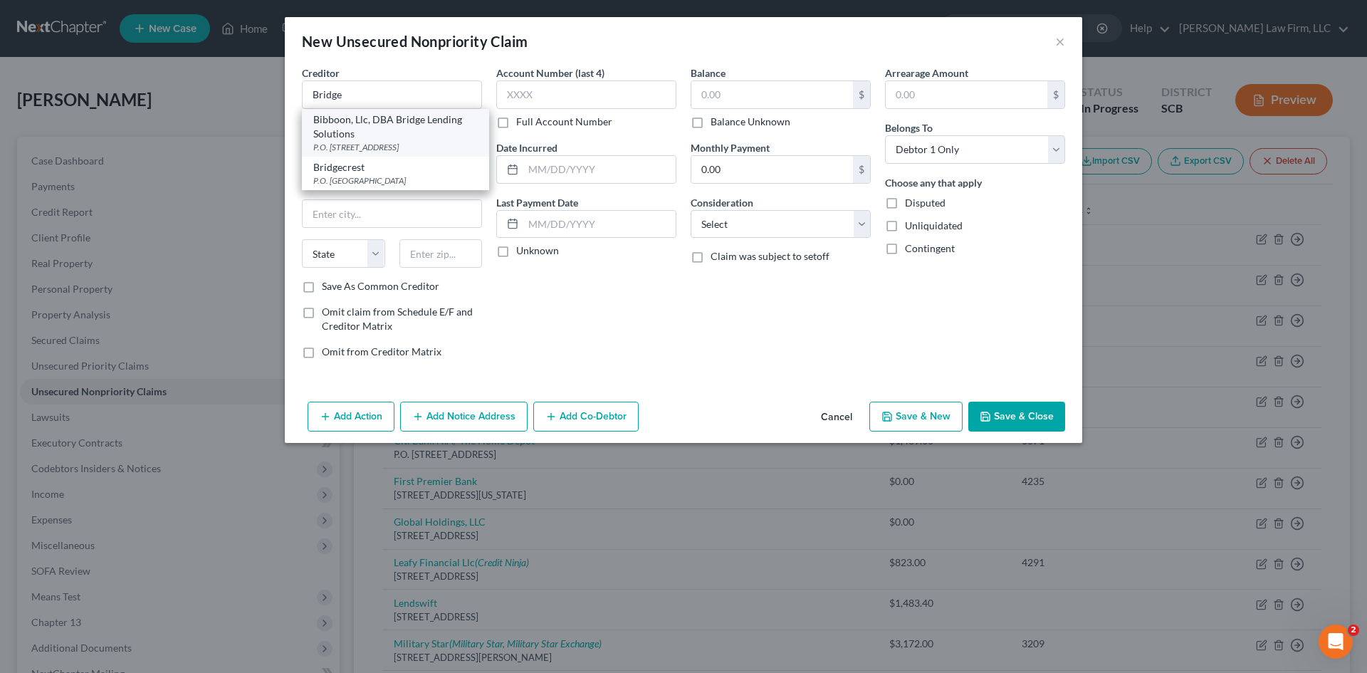
click at [407, 128] on div "Bibboon, Llc, DBA Bridge Lending Solutions" at bounding box center [395, 126] width 164 height 28
type input "Bibboon, Llc, DBA Bridge Lending Solutions"
type input "P.O. Box 481"
type input "Lac Du Flambeau"
select select "52"
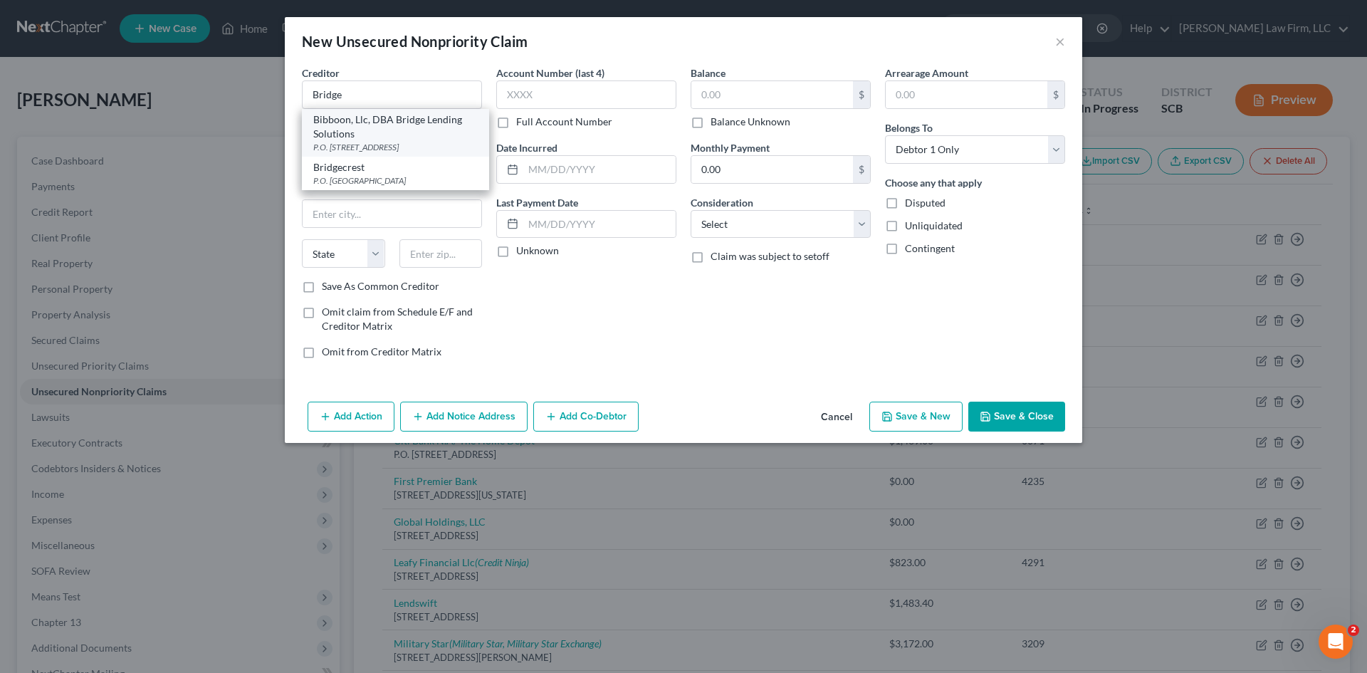
type input "54538"
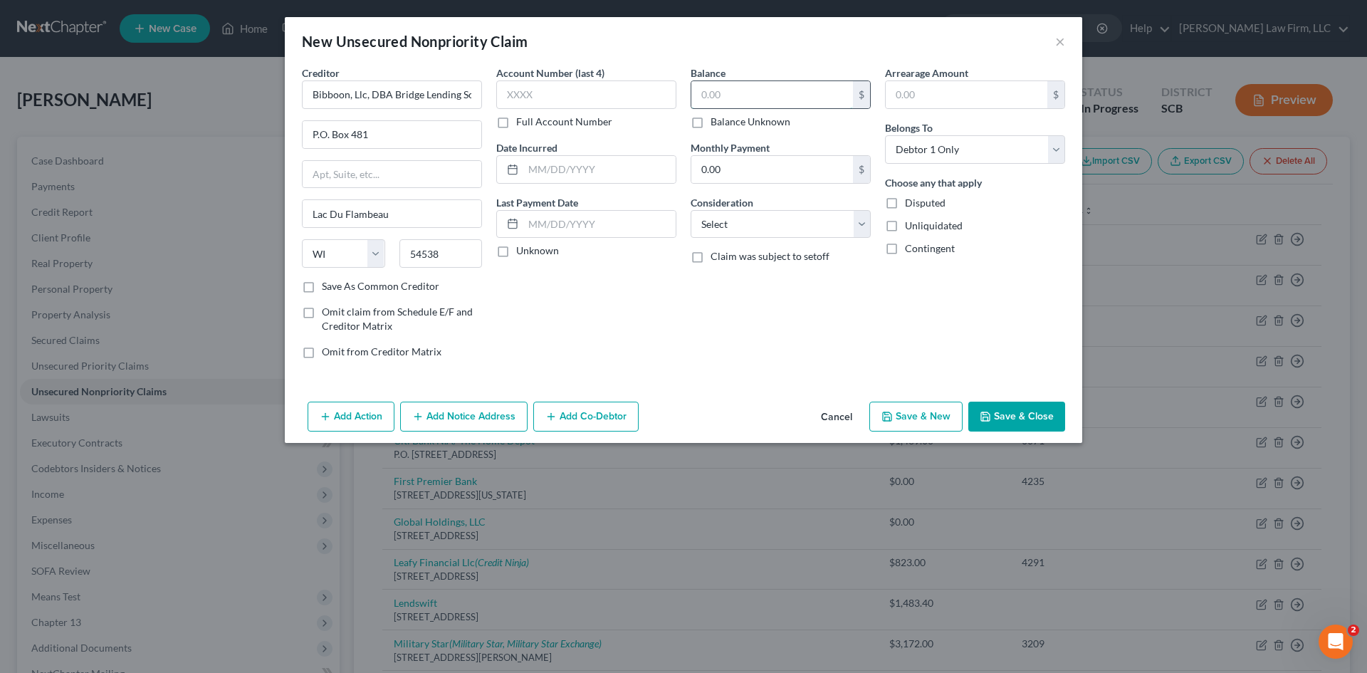
click at [762, 94] on input "text" at bounding box center [772, 94] width 162 height 27
type input "512"
click at [799, 231] on select "Select Cable / Satellite Services Collection Agency Credit Card Debt Debt Couns…" at bounding box center [780, 224] width 180 height 28
select select "14"
click at [690, 210] on select "Select Cable / Satellite Services Collection Agency Credit Card Debt Debt Couns…" at bounding box center [780, 224] width 180 height 28
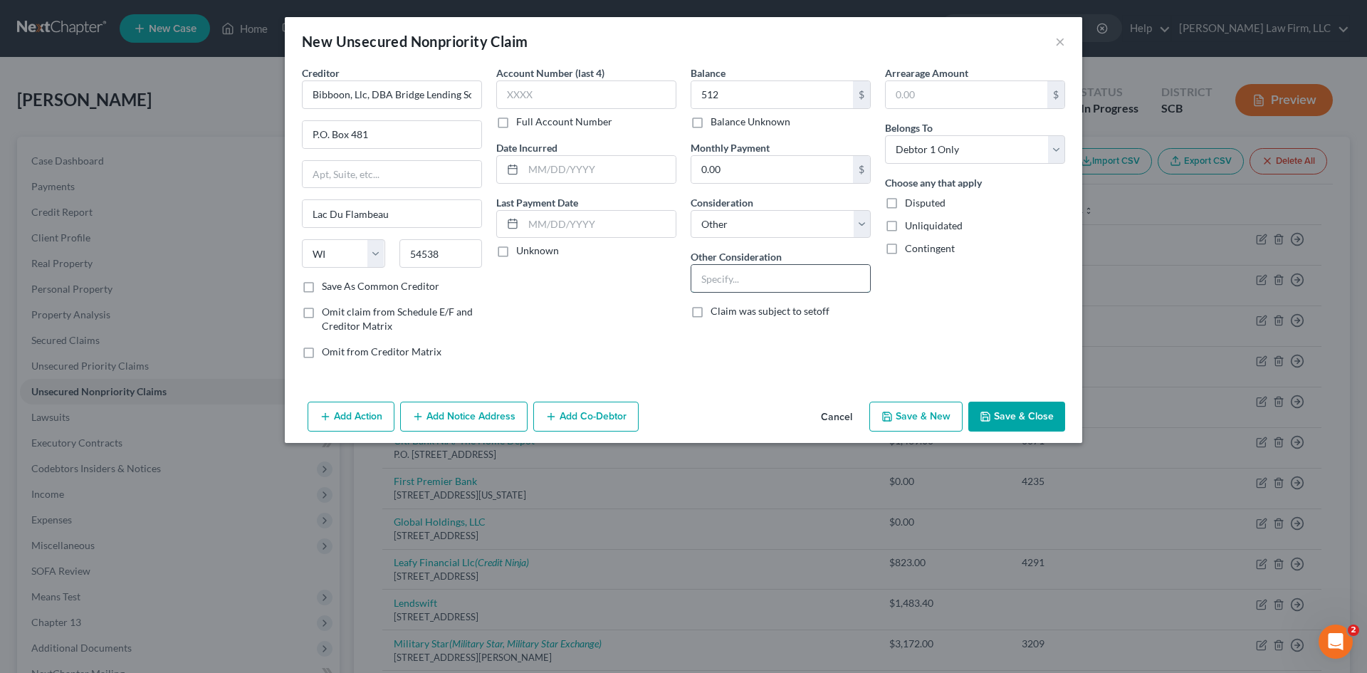
click at [749, 279] on input "text" at bounding box center [780, 278] width 179 height 27
type input "This is an unsecured debt."
drag, startPoint x: 998, startPoint y: 426, endPoint x: 983, endPoint y: 458, distance: 36.0
click at [999, 427] on button "Save & Close" at bounding box center [1016, 416] width 97 height 30
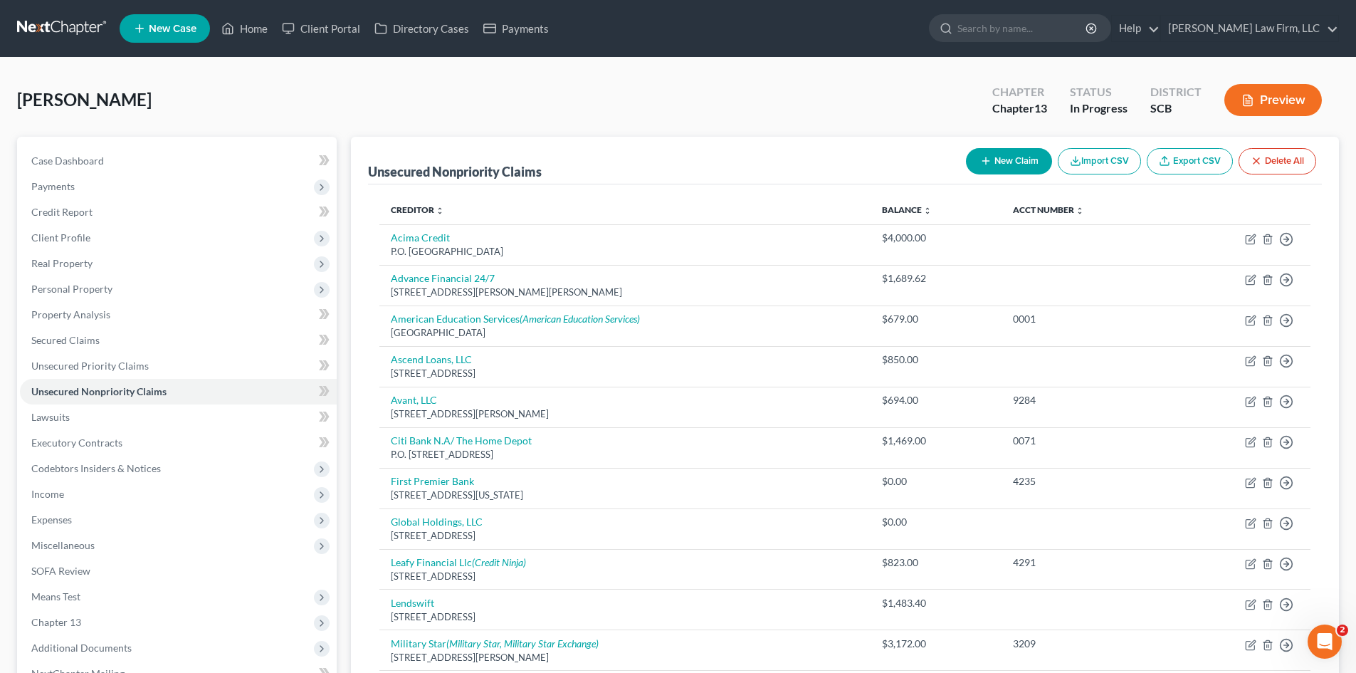
click at [1048, 164] on div "New Claim Import CSV Export CSV Delete All" at bounding box center [1141, 161] width 362 height 38
click at [1038, 162] on button "New Claim" at bounding box center [1009, 161] width 86 height 26
select select "0"
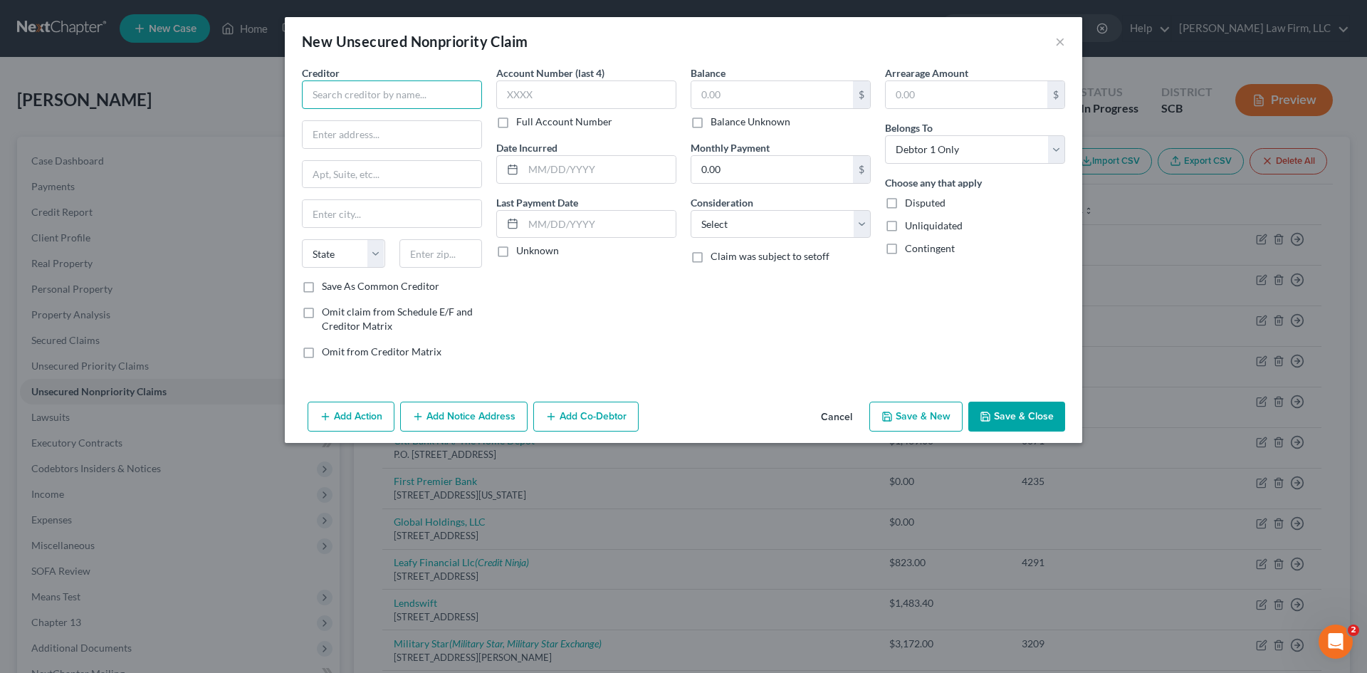
click at [439, 101] on input "text" at bounding box center [392, 94] width 180 height 28
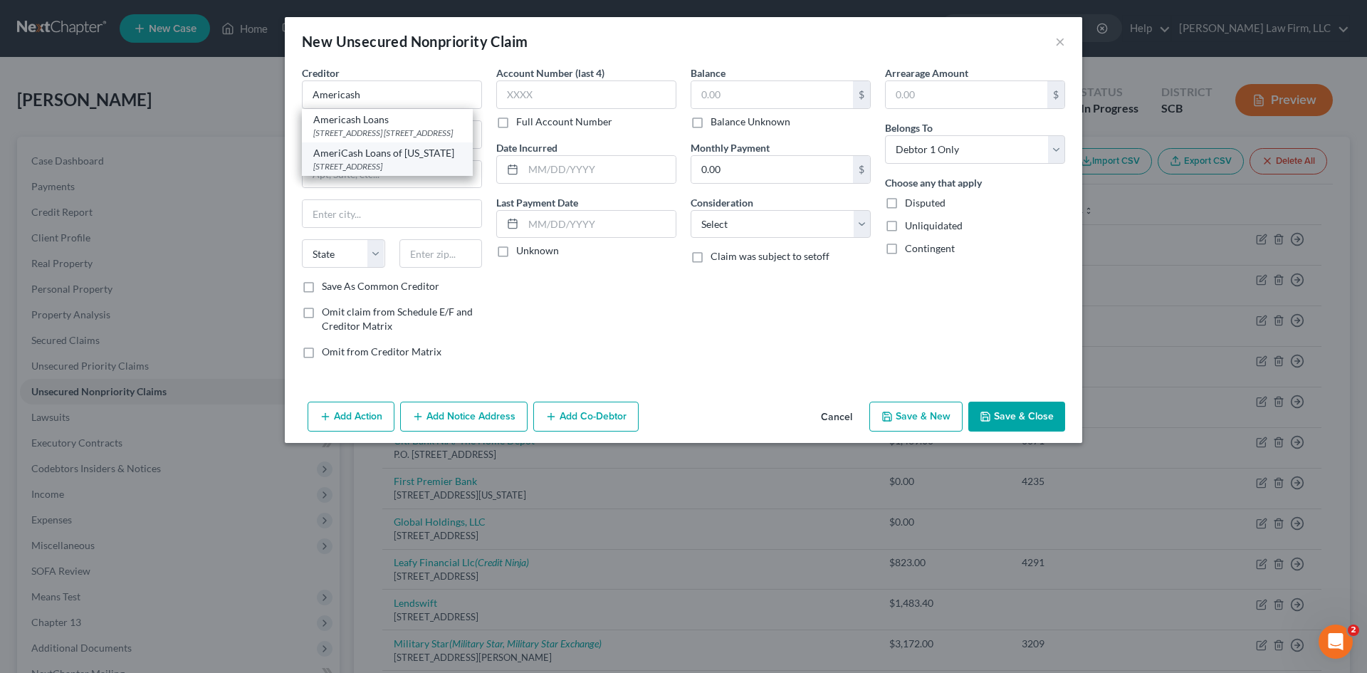
click at [379, 172] on div "PO Box 1728, Des Plaines, IL 60017" at bounding box center [387, 166] width 148 height 12
type input "AmeriCash Loans of South Carolina"
type input "PO Box 1728"
type input "Des Plaines"
select select "14"
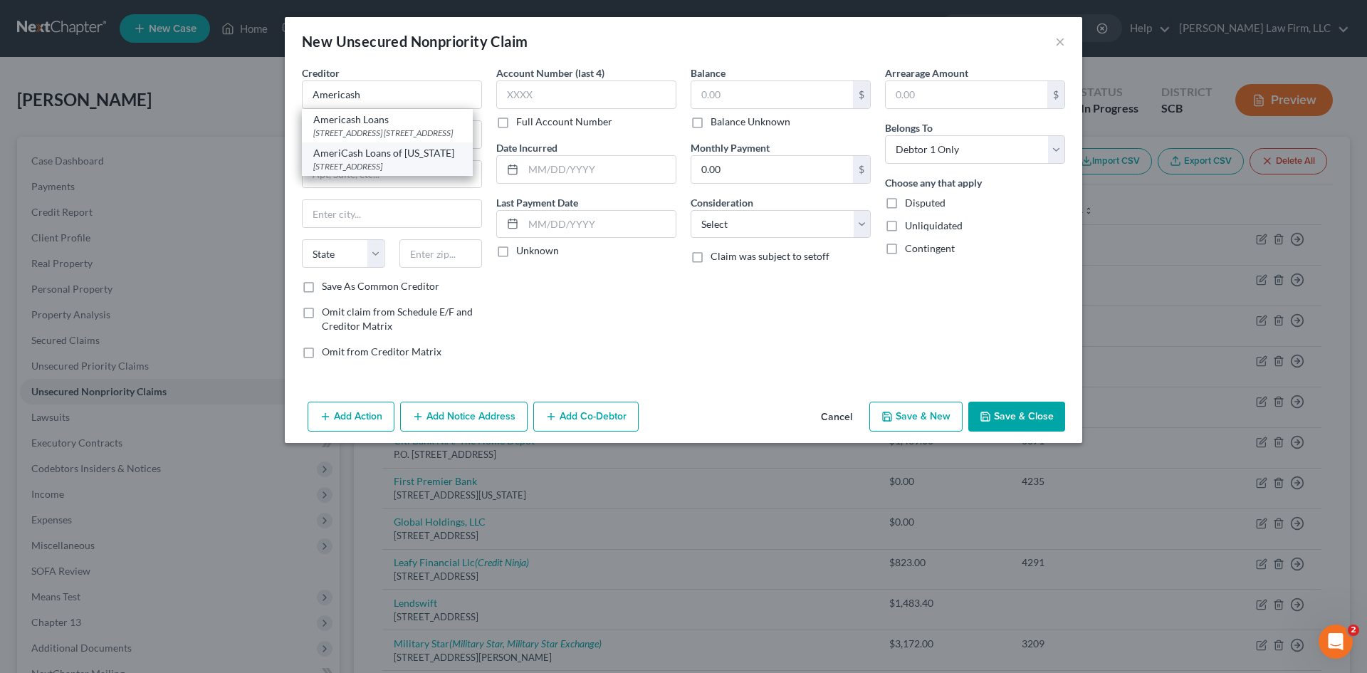
type input "60017"
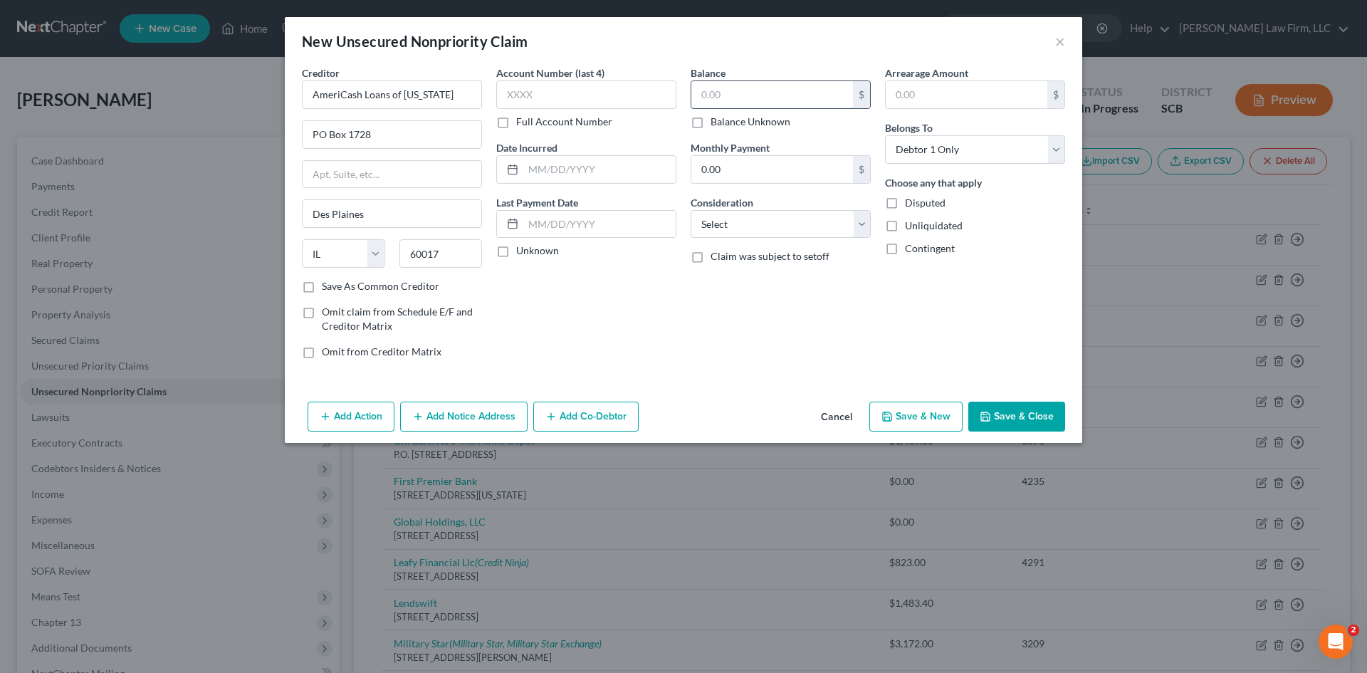
click at [757, 102] on input "text" at bounding box center [772, 94] width 162 height 27
type input "2,000"
drag, startPoint x: 814, startPoint y: 226, endPoint x: 813, endPoint y: 236, distance: 10.0
click at [814, 227] on select "Select Cable / Satellite Services Collection Agency Credit Card Debt Debt Couns…" at bounding box center [780, 224] width 180 height 28
select select "14"
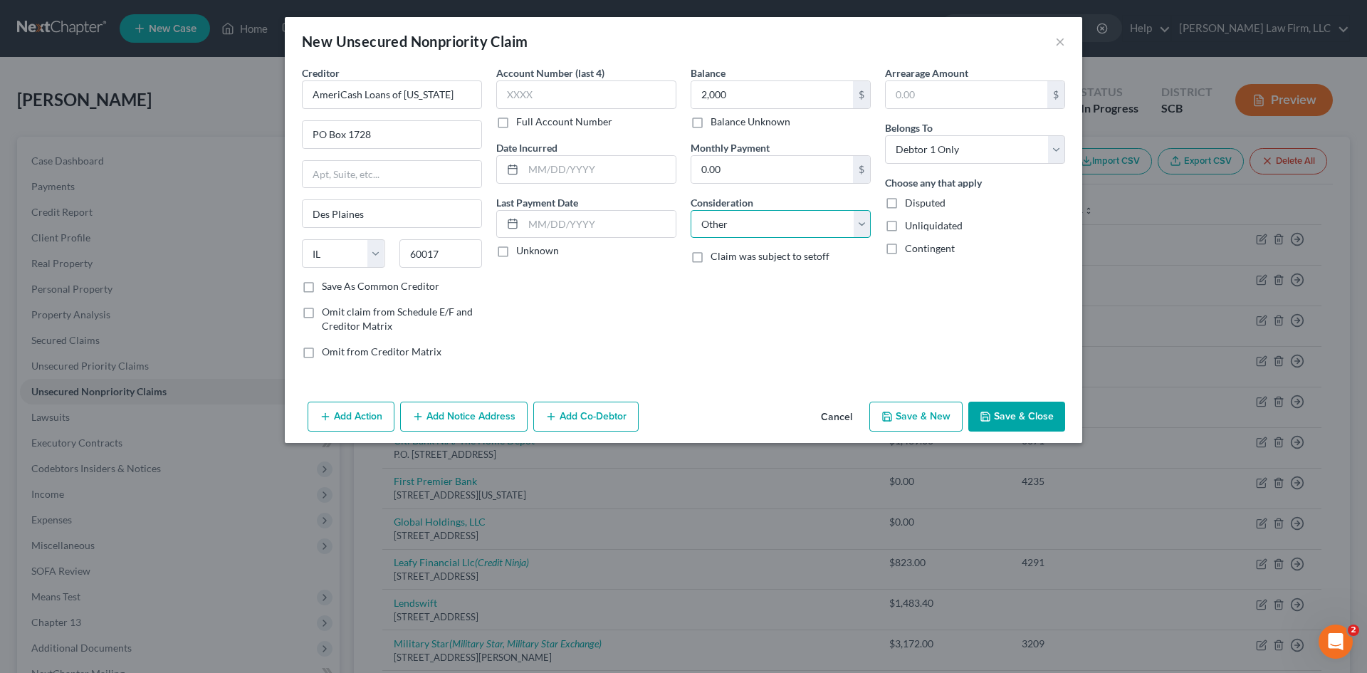
click at [690, 210] on select "Select Cable / Satellite Services Collection Agency Credit Card Debt Debt Couns…" at bounding box center [780, 224] width 180 height 28
click at [725, 288] on input "text" at bounding box center [780, 278] width 179 height 27
type input "This is an unsecured debt."
click at [1005, 419] on button "Save & Close" at bounding box center [1016, 416] width 97 height 30
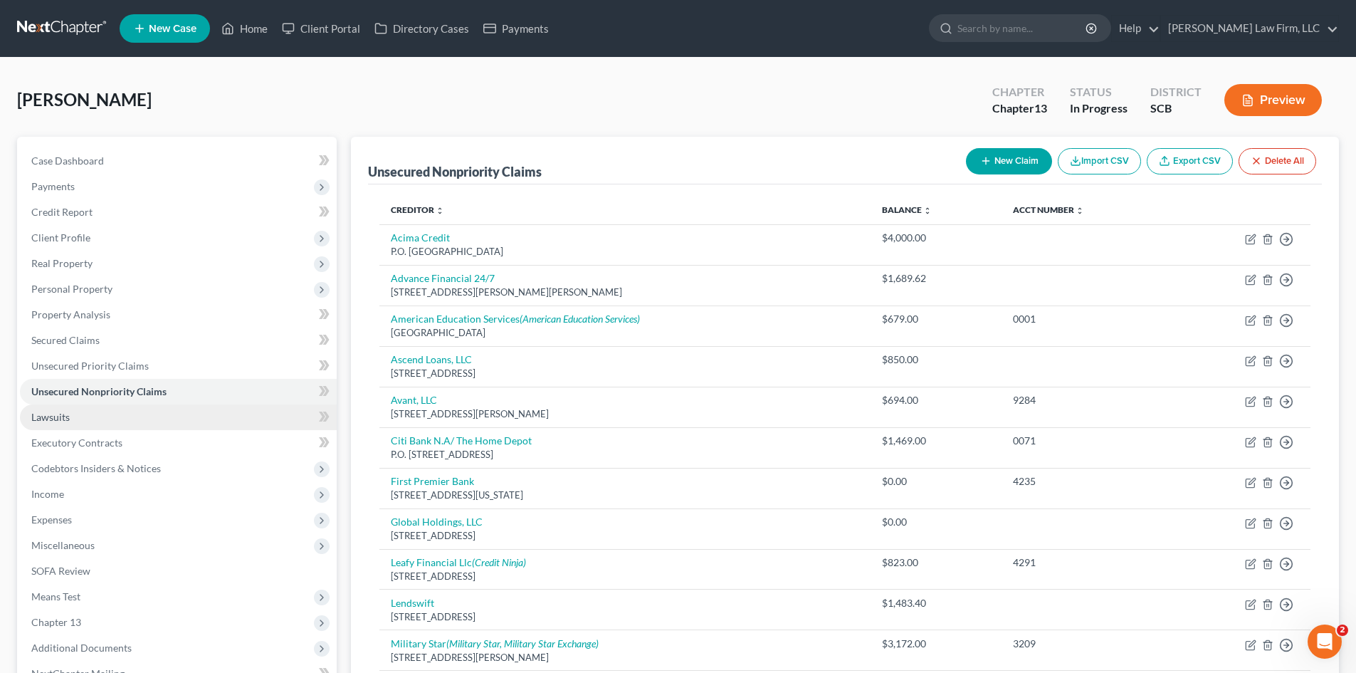
scroll to position [71, 0]
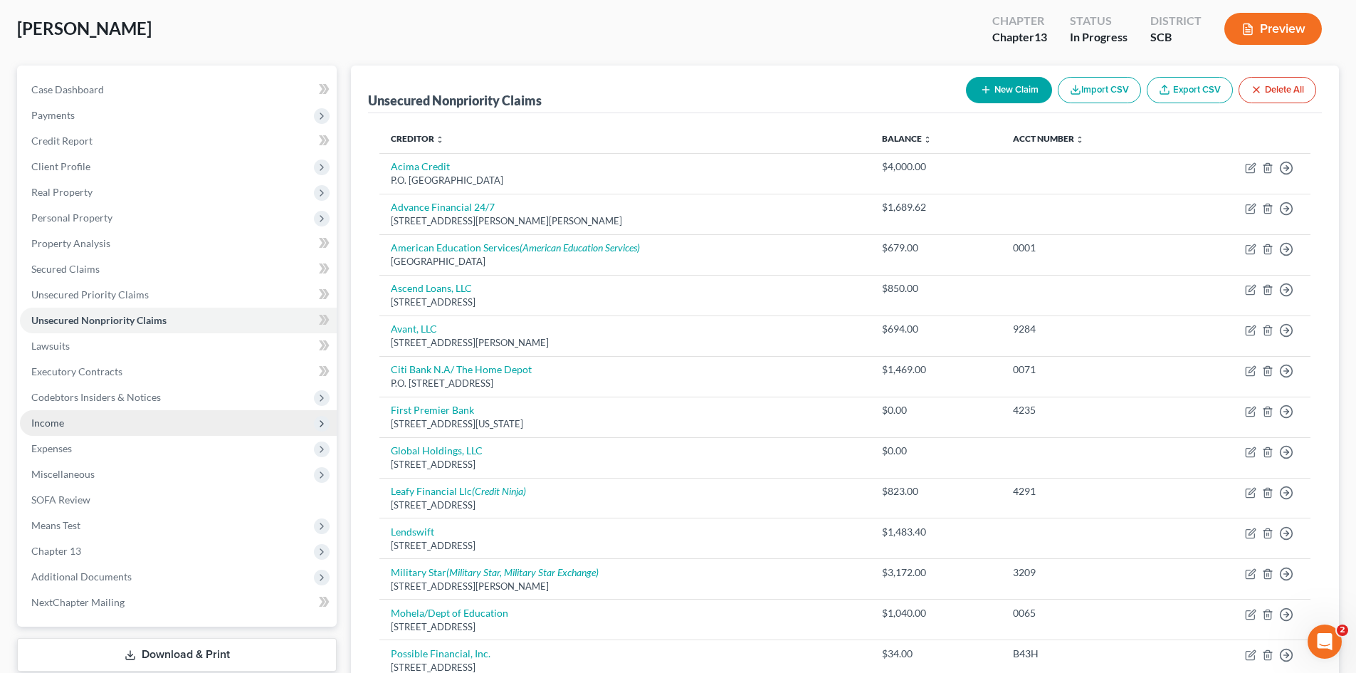
click at [76, 426] on span "Income" at bounding box center [178, 423] width 317 height 26
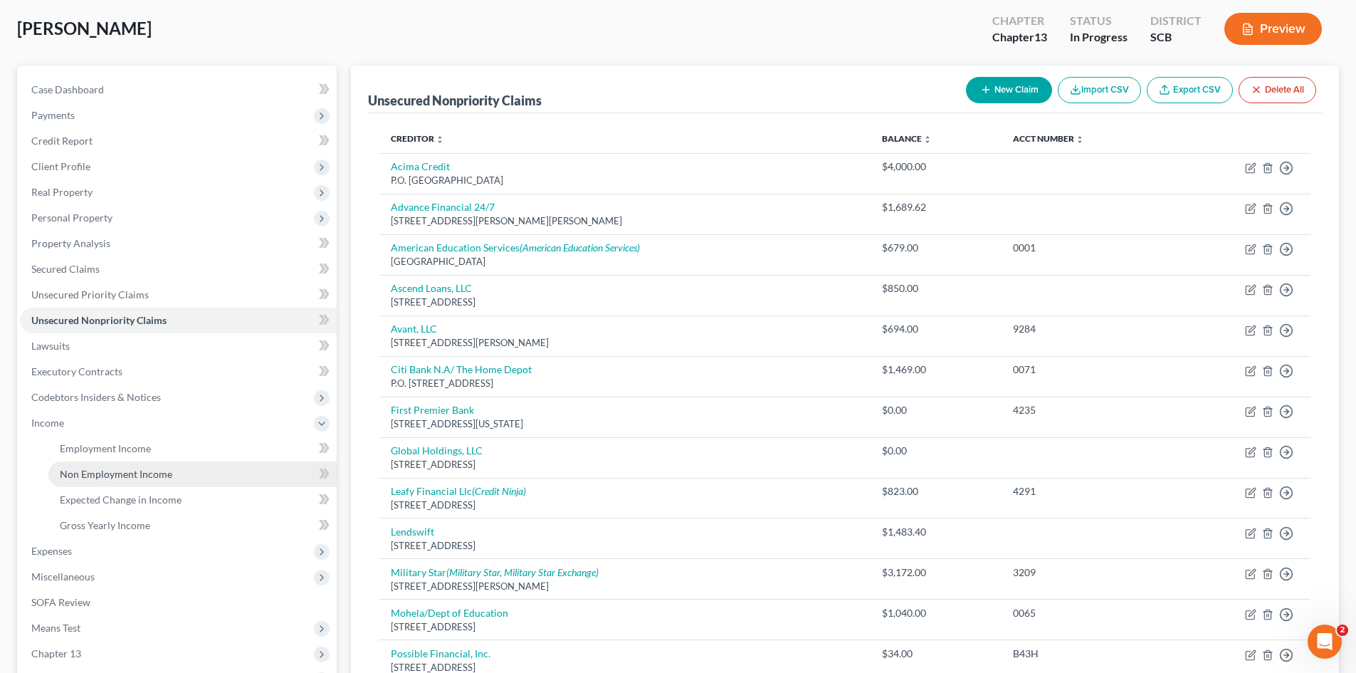
click at [107, 474] on span "Non Employment Income" at bounding box center [116, 474] width 112 height 12
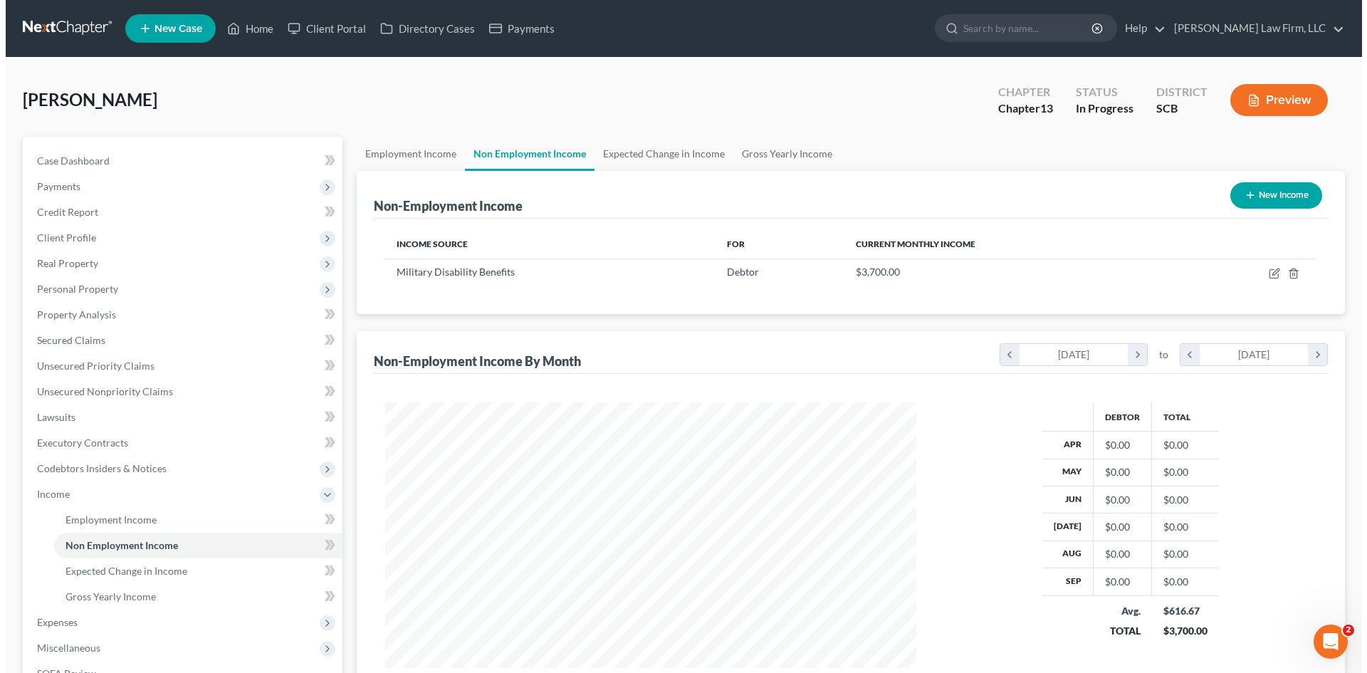
scroll to position [265, 559]
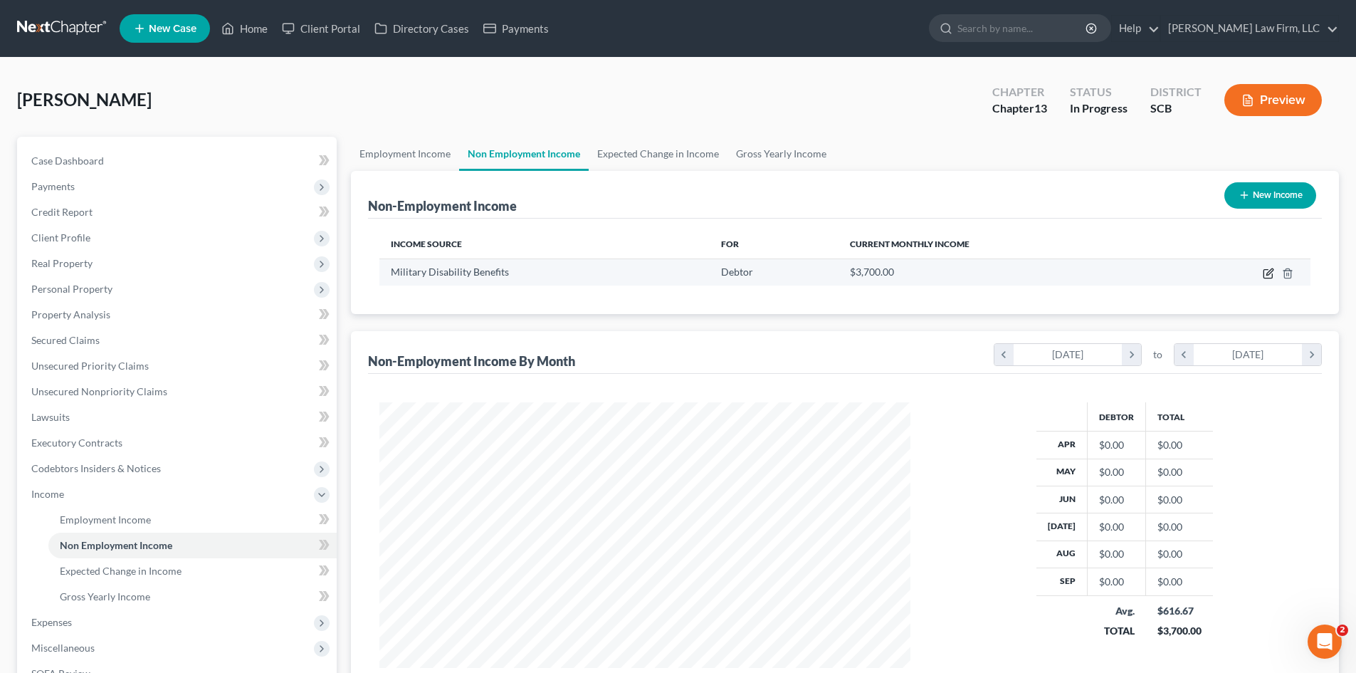
click at [1265, 275] on icon "button" at bounding box center [1268, 273] width 11 height 11
select select "12"
select select "0"
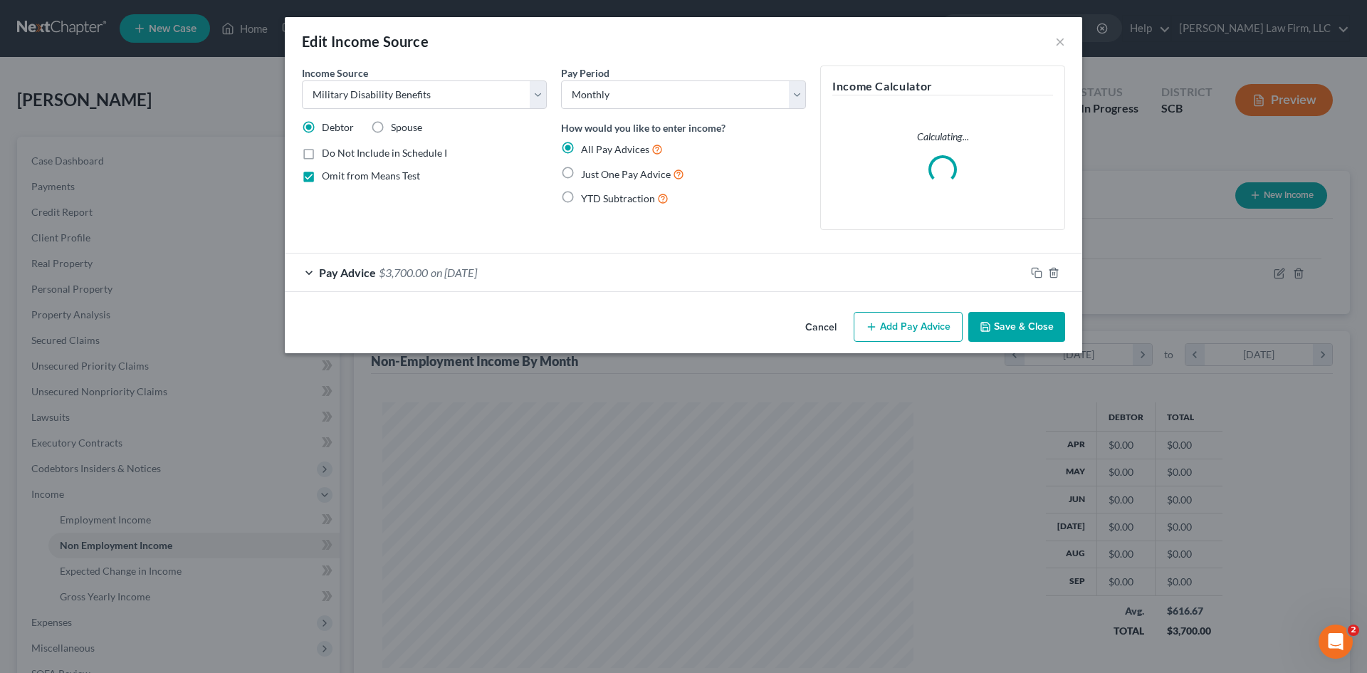
scroll to position [268, 564]
click at [894, 330] on button "Add Pay Advice" at bounding box center [907, 327] width 109 height 30
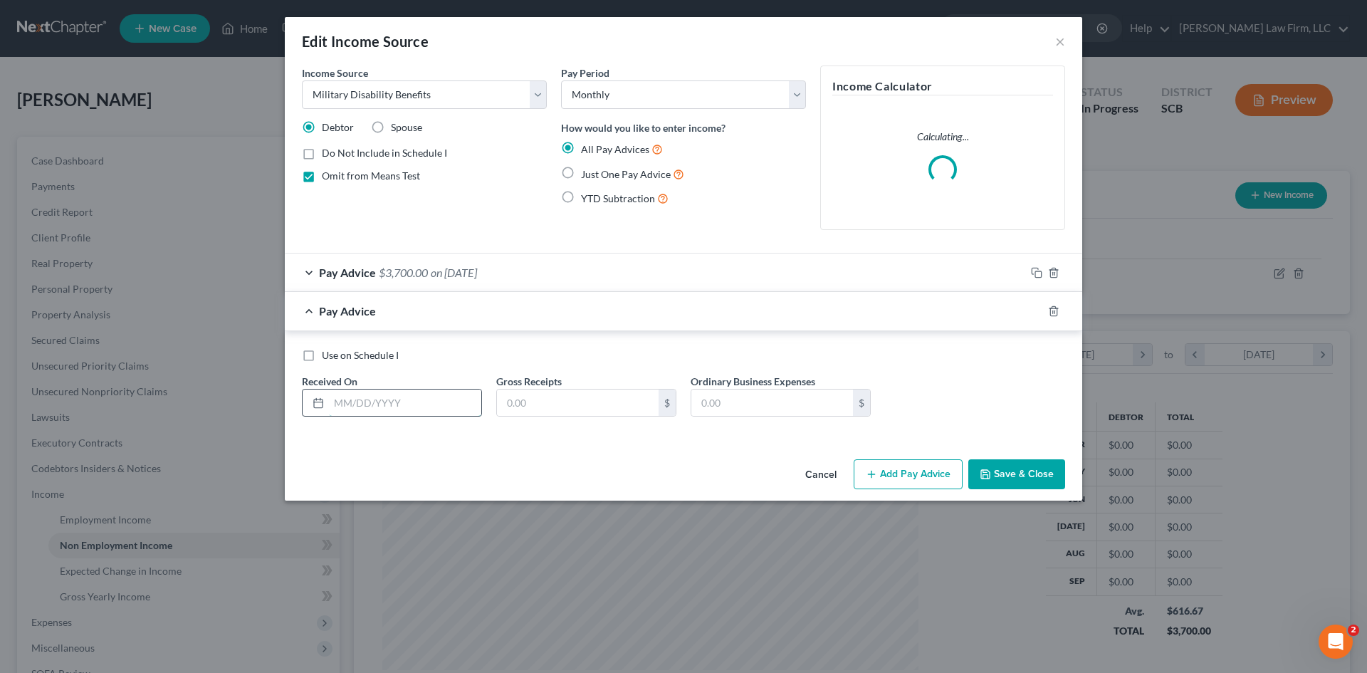
click at [431, 398] on input "text" at bounding box center [405, 402] width 152 height 27
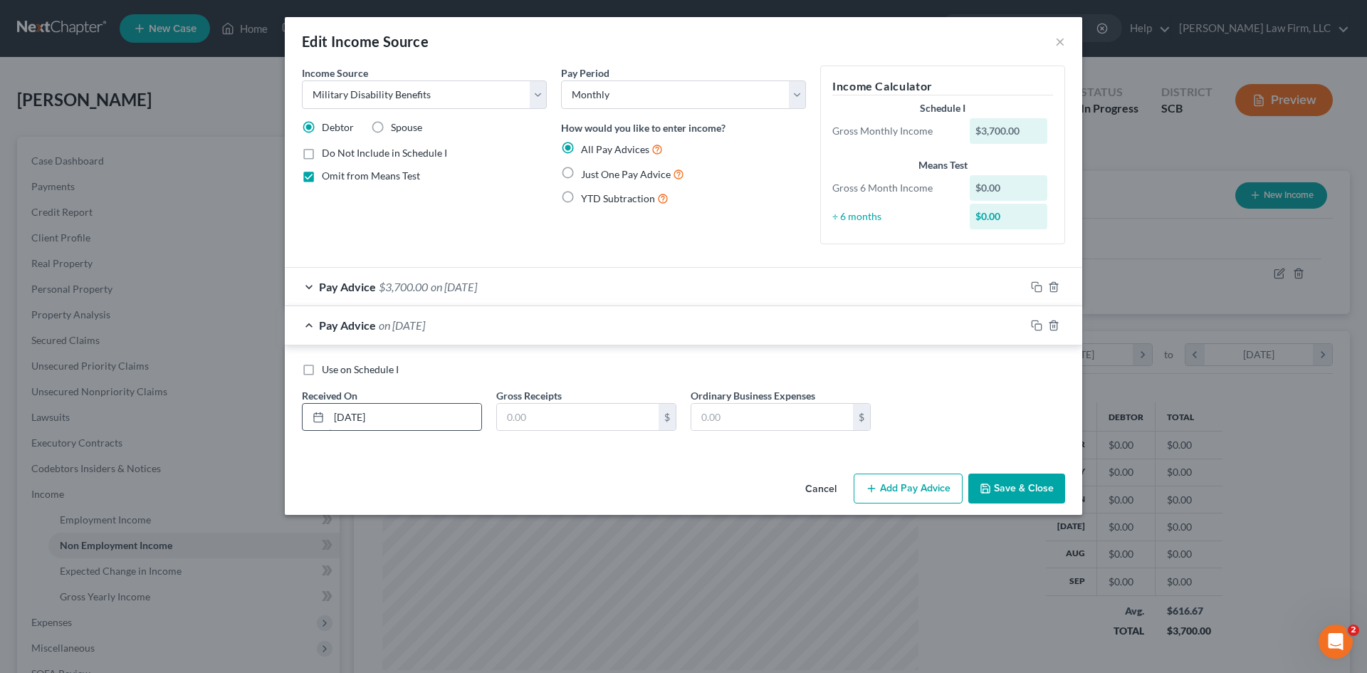
type input "4/1/25"
type input "3,669.65"
click at [1035, 326] on rect "button" at bounding box center [1038, 327] width 6 height 6
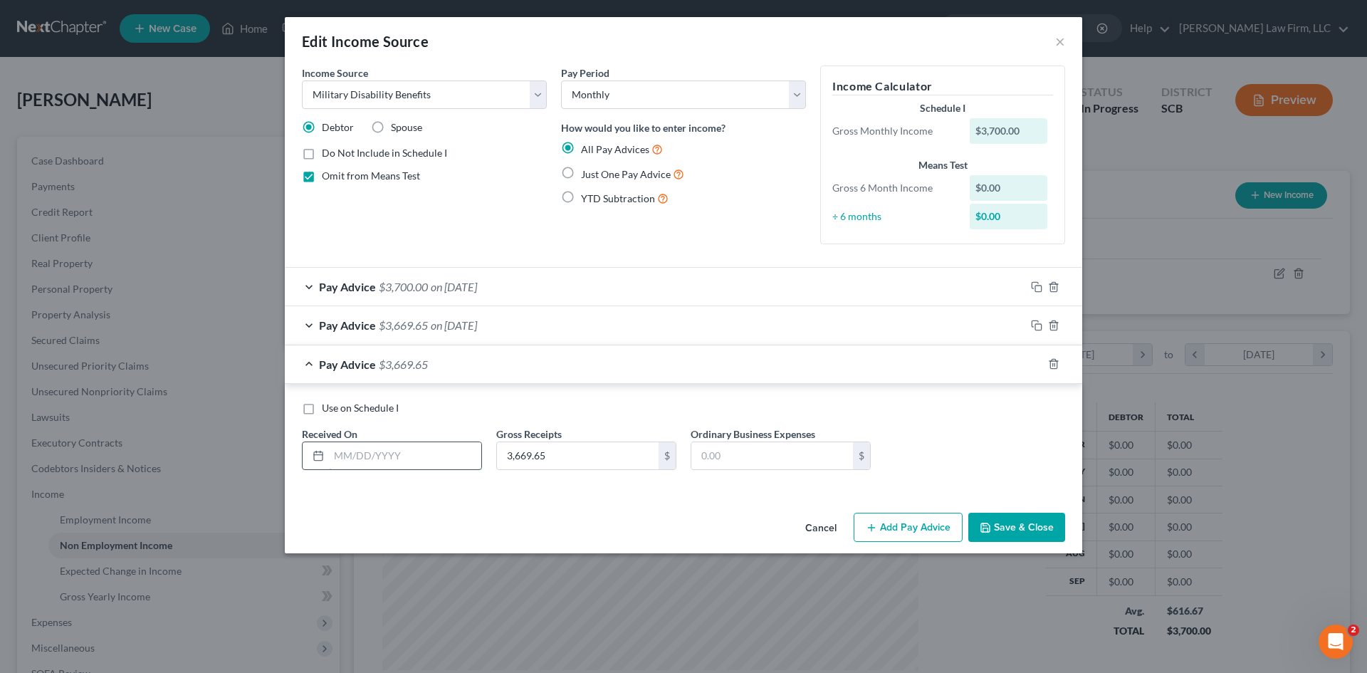
click at [448, 464] on input "text" at bounding box center [405, 455] width 152 height 27
type input "5/1/25"
click at [1036, 367] on icon "button" at bounding box center [1036, 363] width 11 height 11
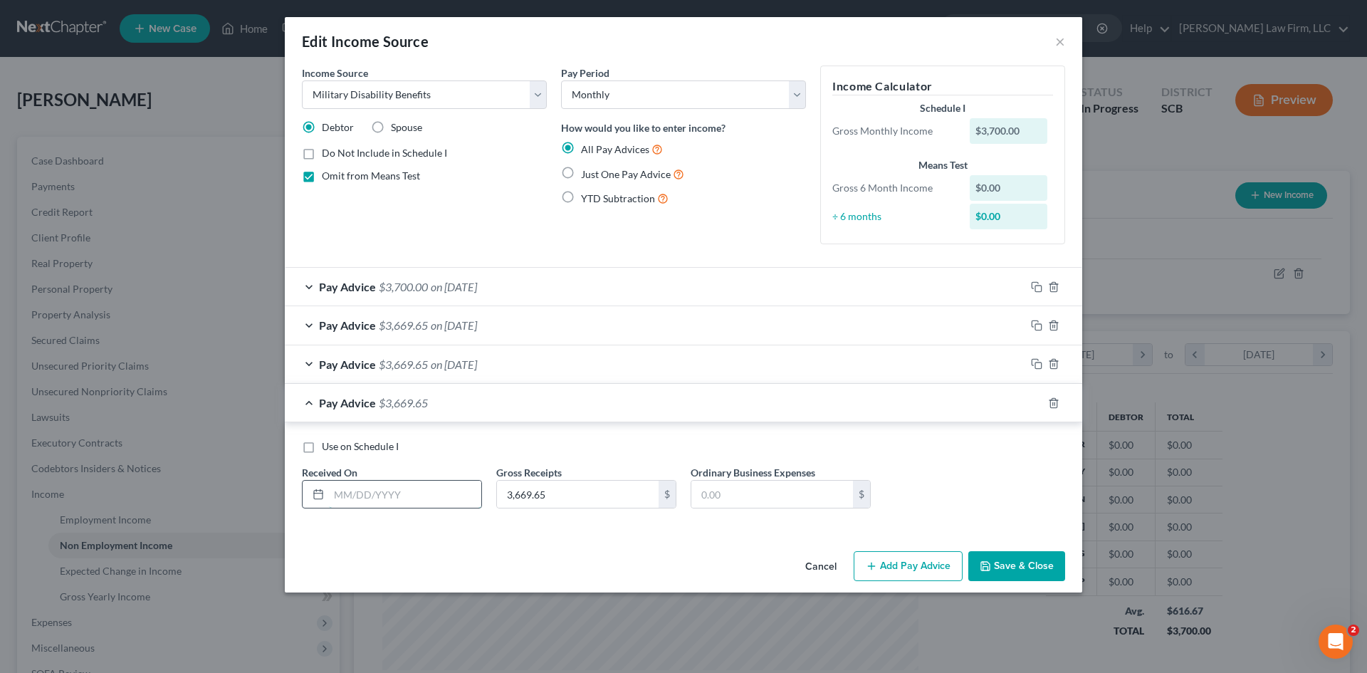
click at [437, 498] on input "text" at bounding box center [405, 493] width 152 height 27
type input "6/1/25"
click at [1033, 406] on icon "button" at bounding box center [1036, 402] width 11 height 11
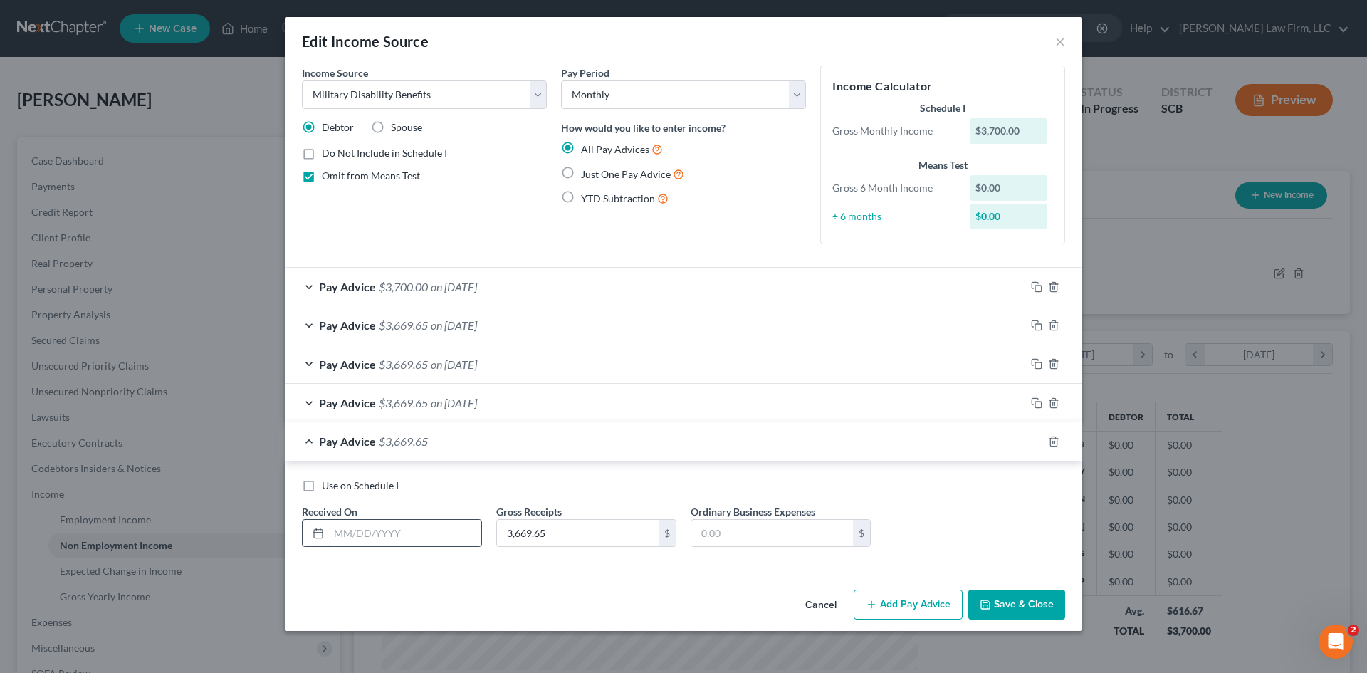
click at [382, 537] on input "text" at bounding box center [405, 533] width 152 height 27
type input "9/1/25"
click at [1034, 441] on icon "button" at bounding box center [1036, 441] width 11 height 11
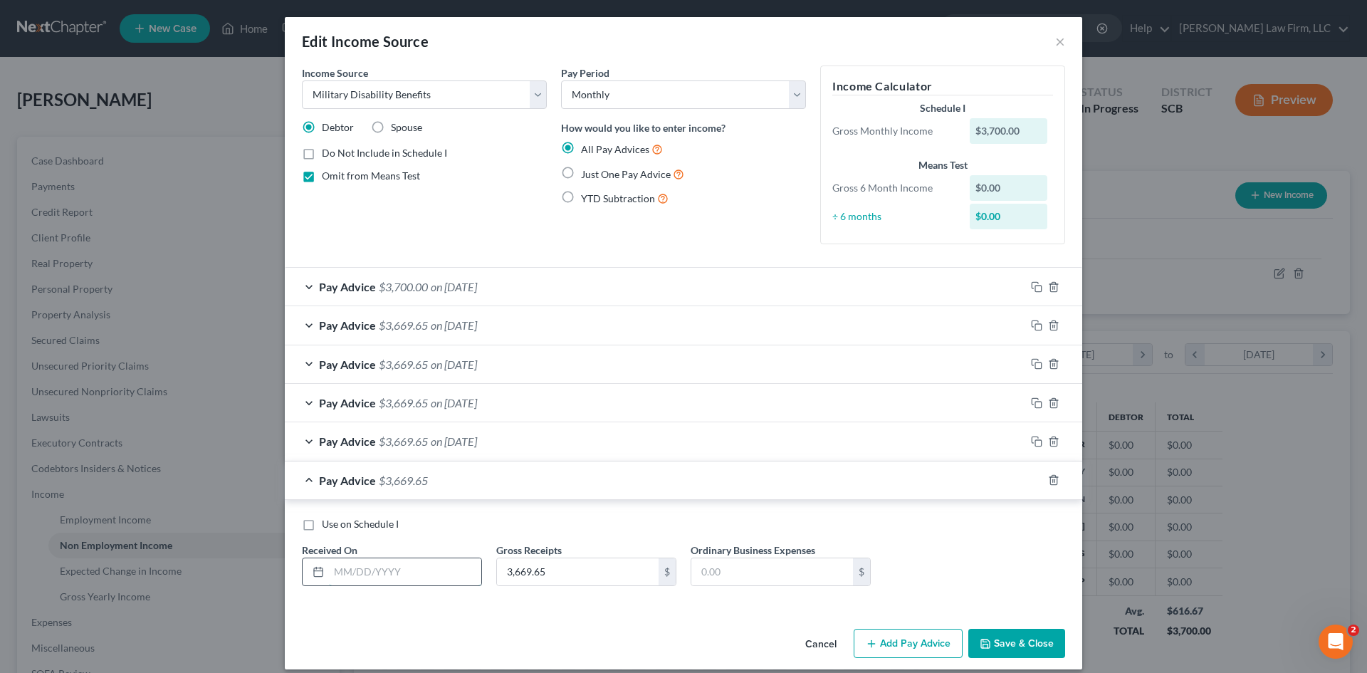
click at [407, 565] on input "text" at bounding box center [405, 571] width 152 height 27
type input "7/1/25"
click at [1031, 478] on icon "button" at bounding box center [1036, 479] width 11 height 11
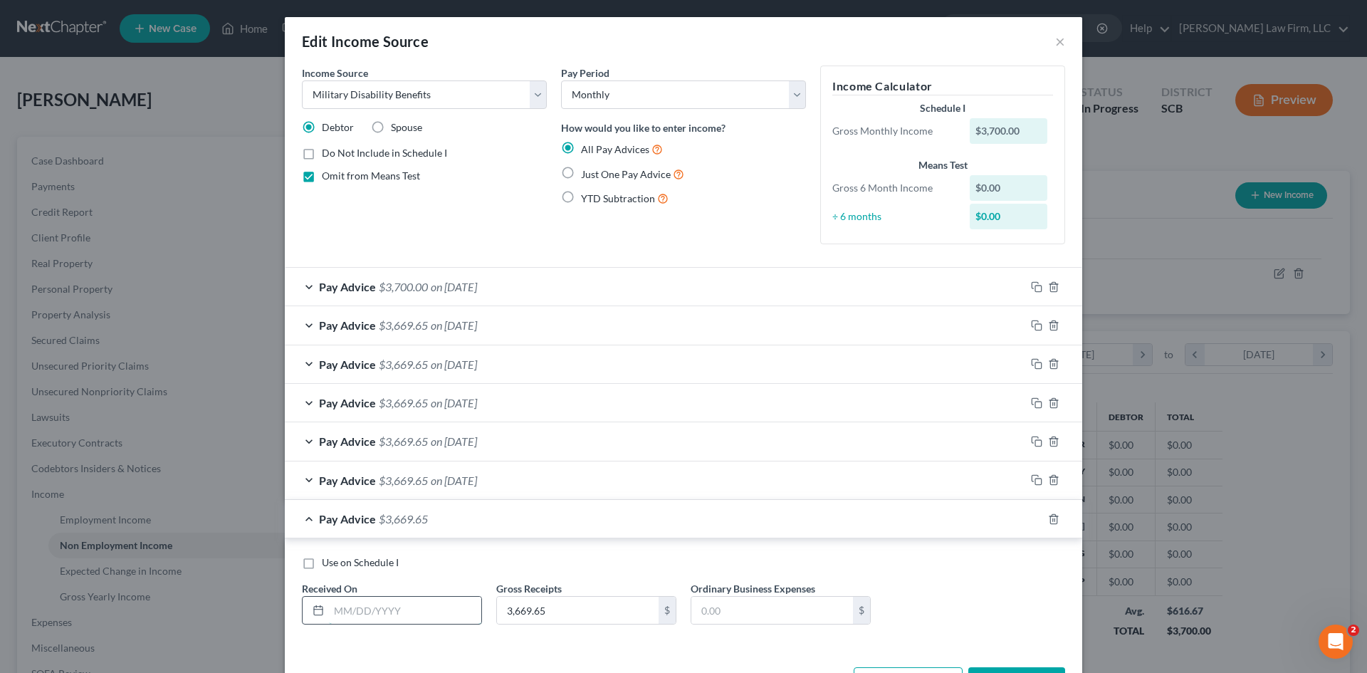
click at [409, 609] on input "text" at bounding box center [405, 609] width 152 height 27
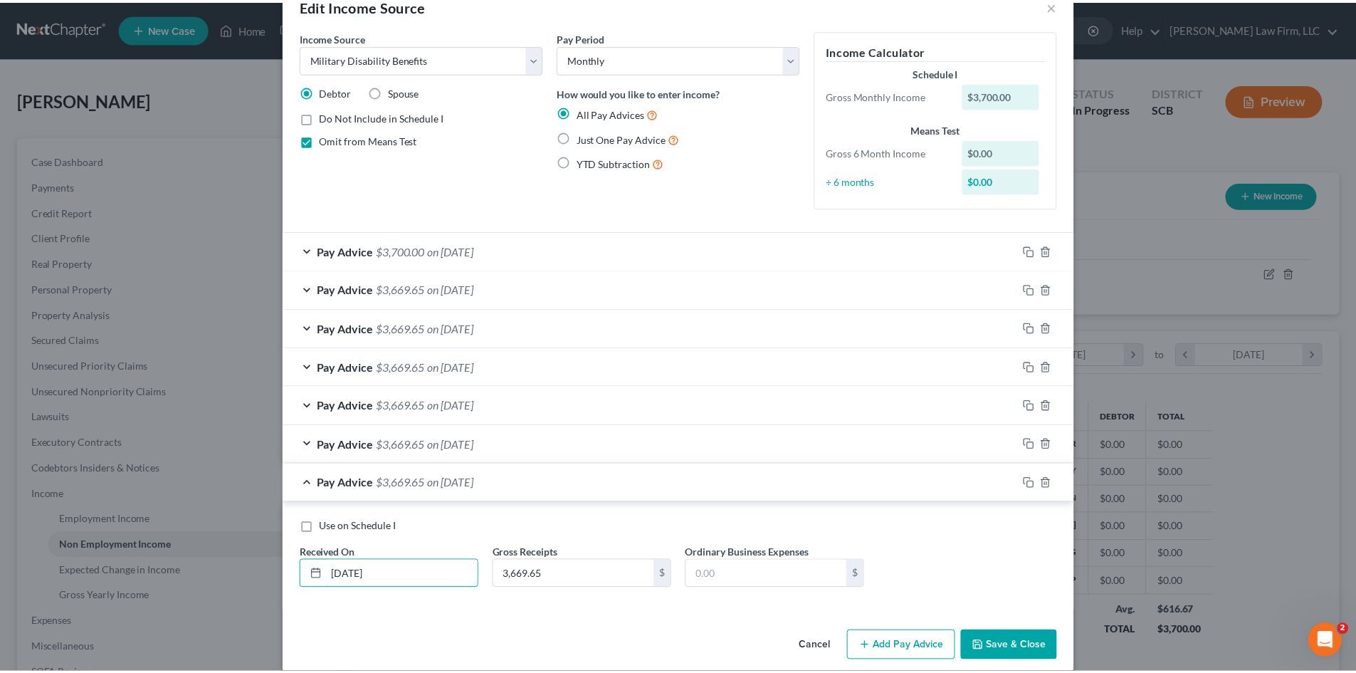
scroll to position [53, 0]
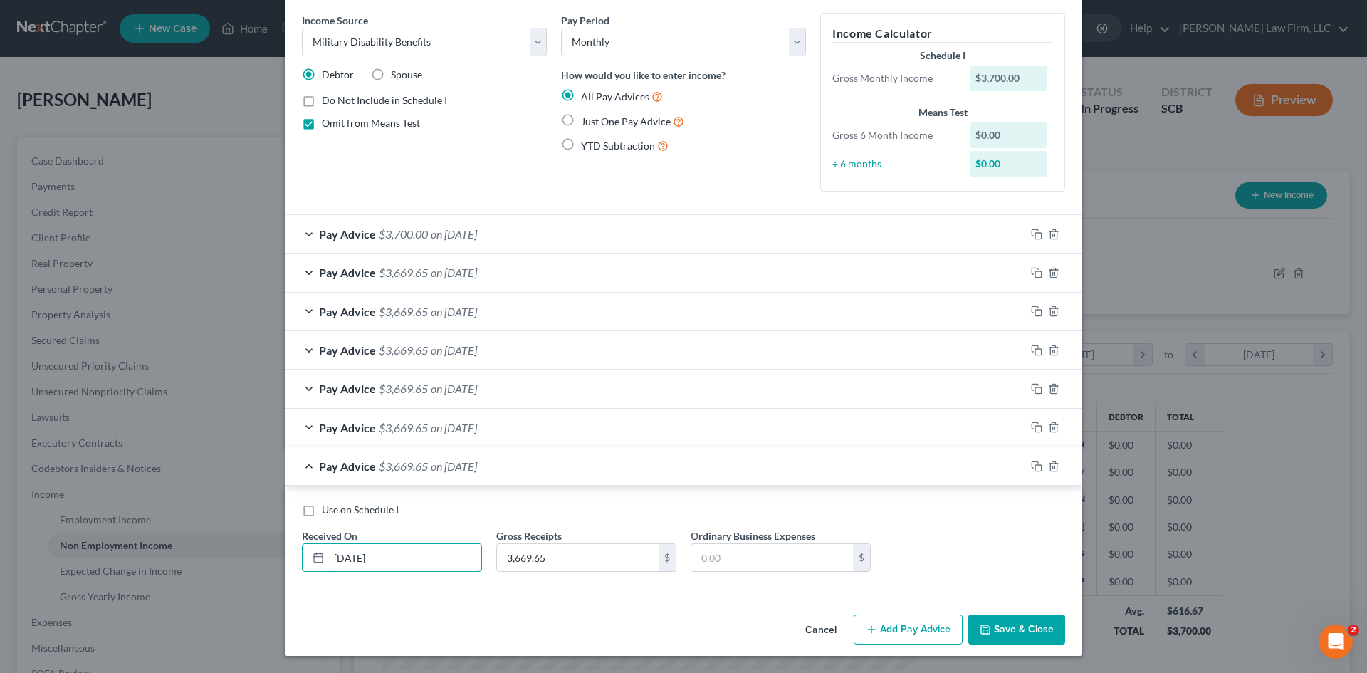
type input "8/1/25"
click at [1001, 628] on button "Save & Close" at bounding box center [1016, 629] width 97 height 30
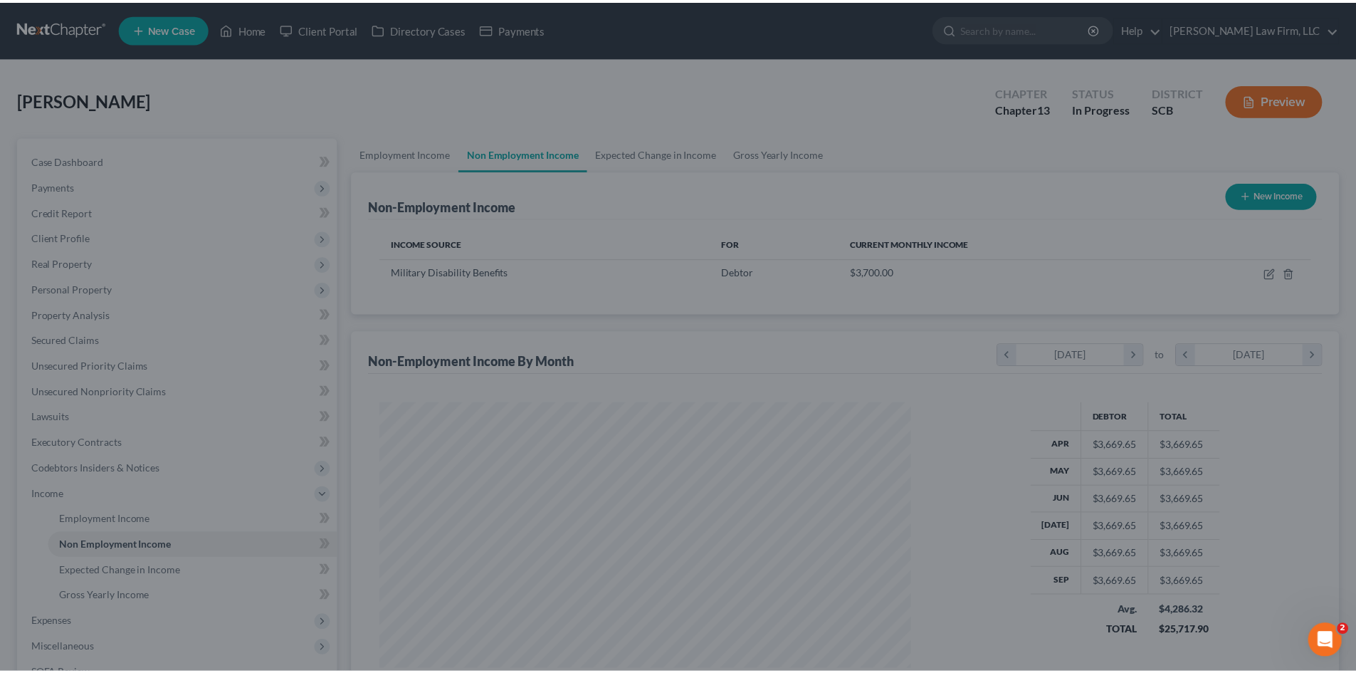
scroll to position [711495, 711201]
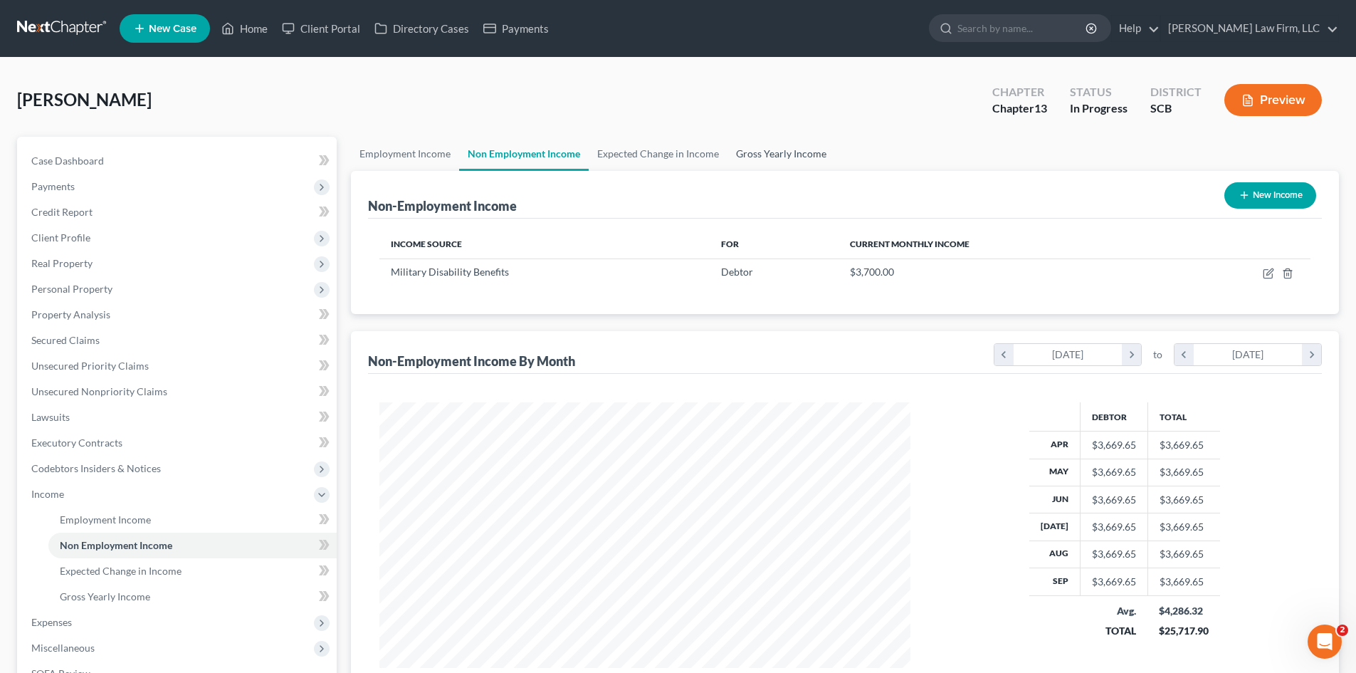
click at [761, 158] on link "Gross Yearly Income" at bounding box center [780, 154] width 107 height 34
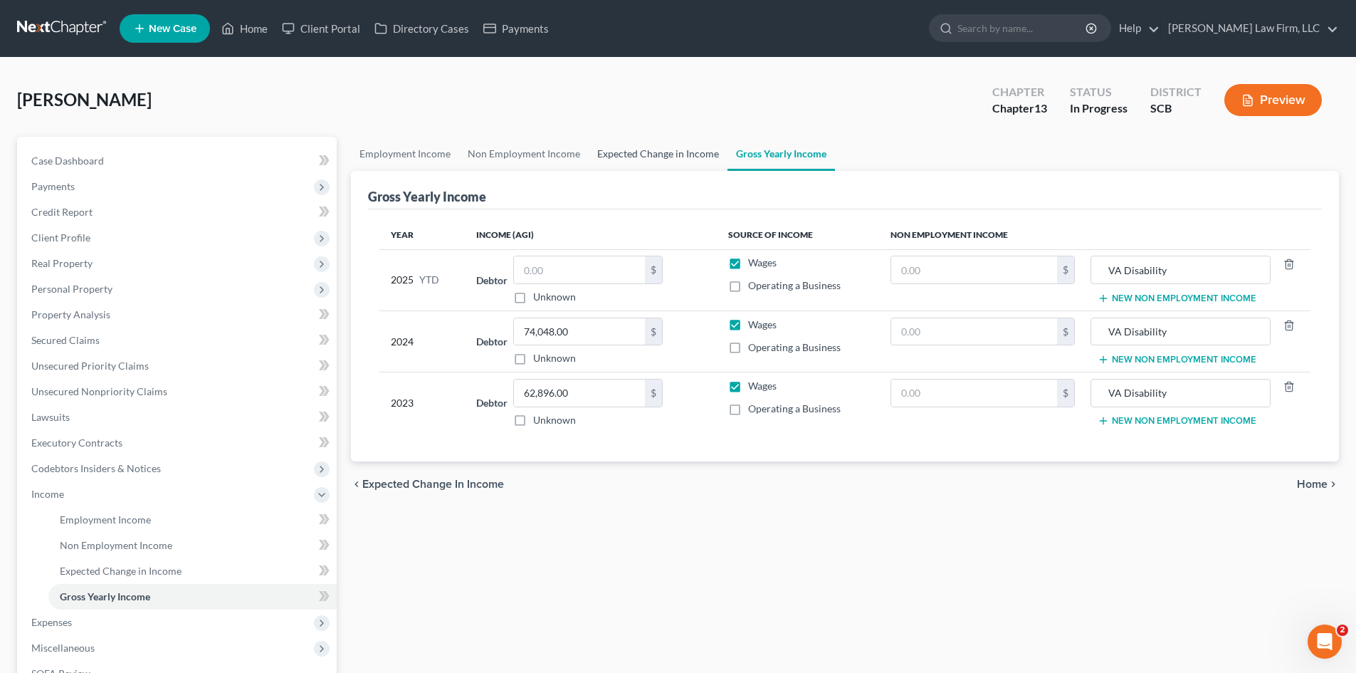
click at [668, 154] on link "Expected Change in Income" at bounding box center [658, 154] width 139 height 34
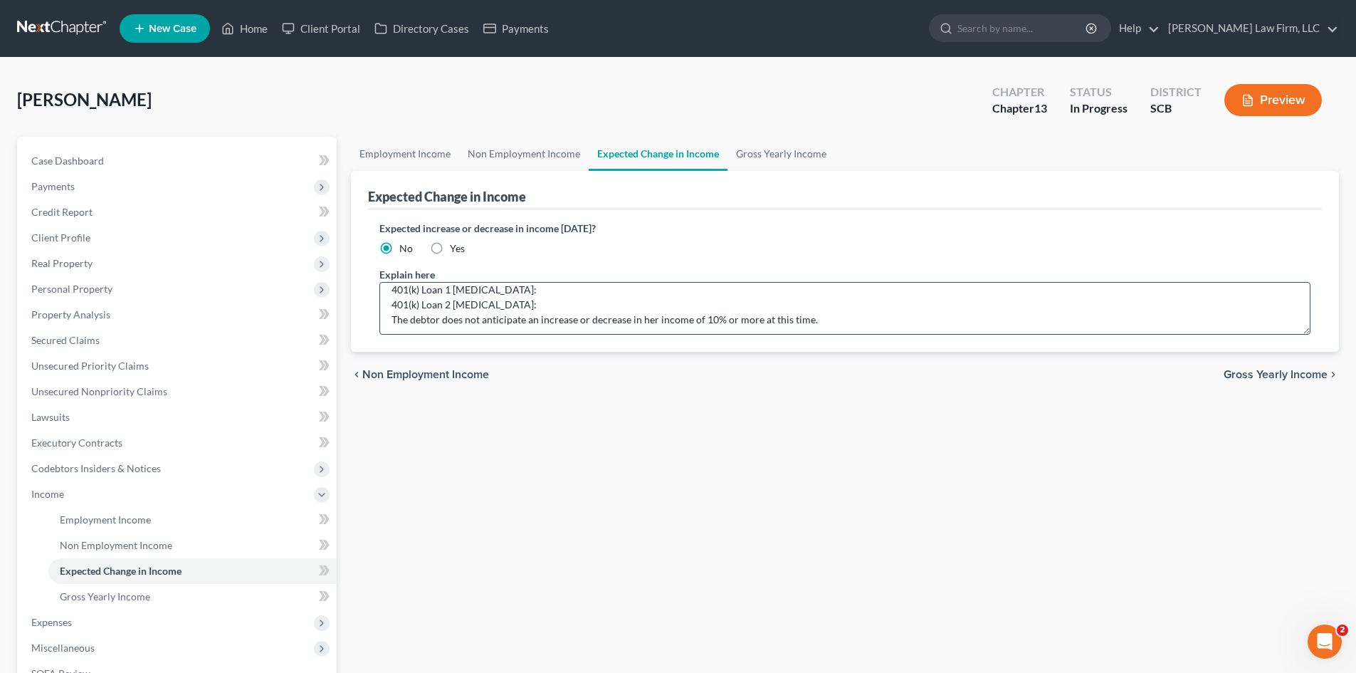
scroll to position [15, 0]
click at [555, 157] on link "Non Employment Income" at bounding box center [524, 154] width 130 height 34
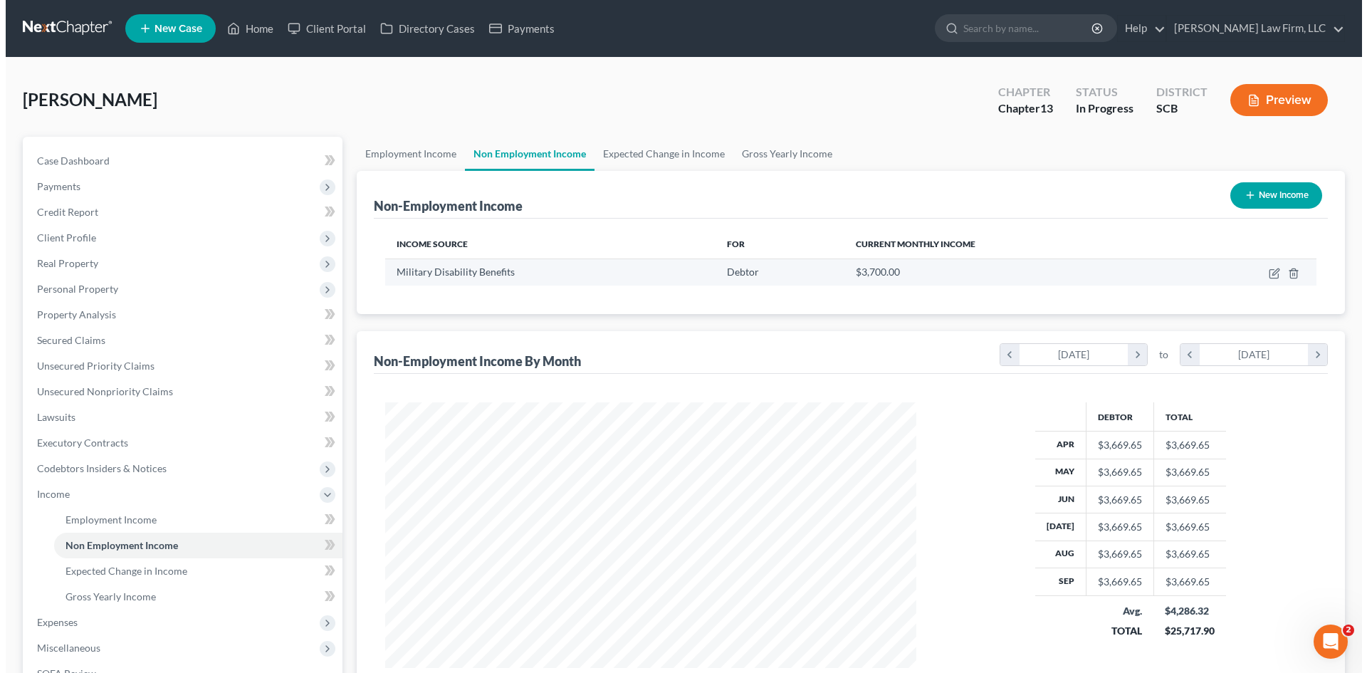
scroll to position [265, 559]
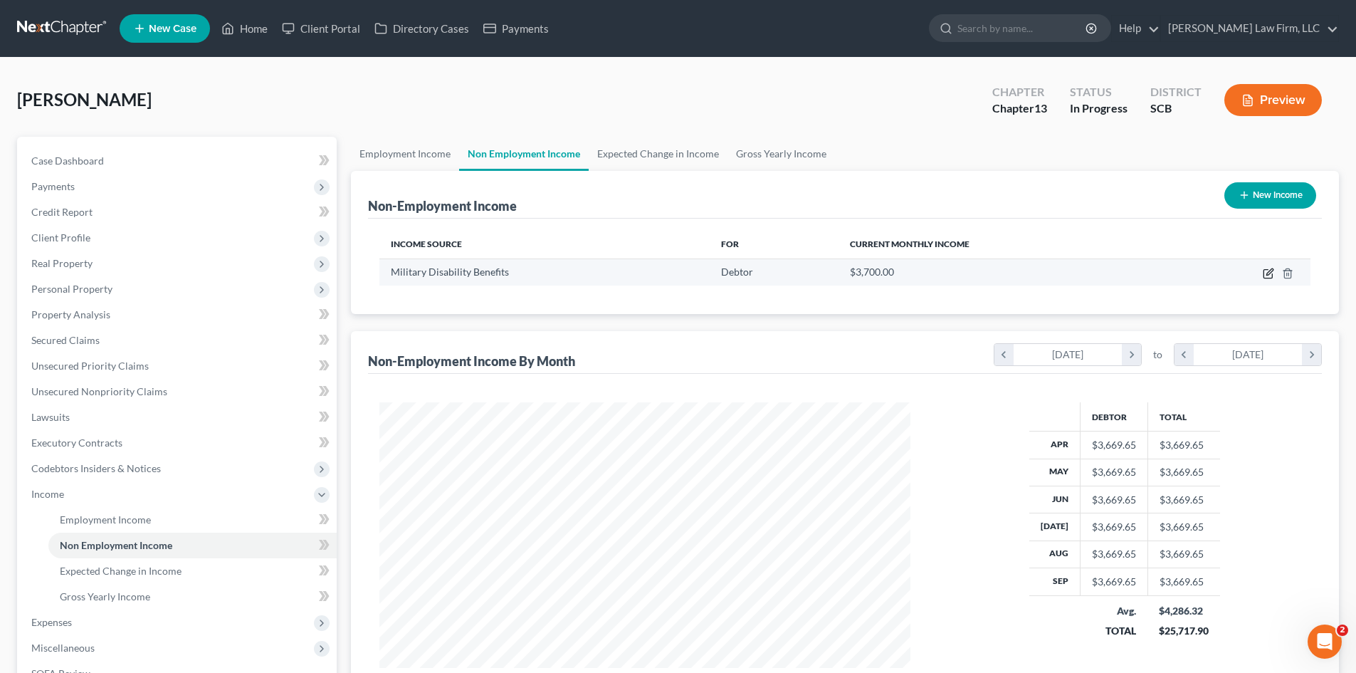
click at [1263, 275] on icon "button" at bounding box center [1268, 273] width 11 height 11
select select "12"
select select "0"
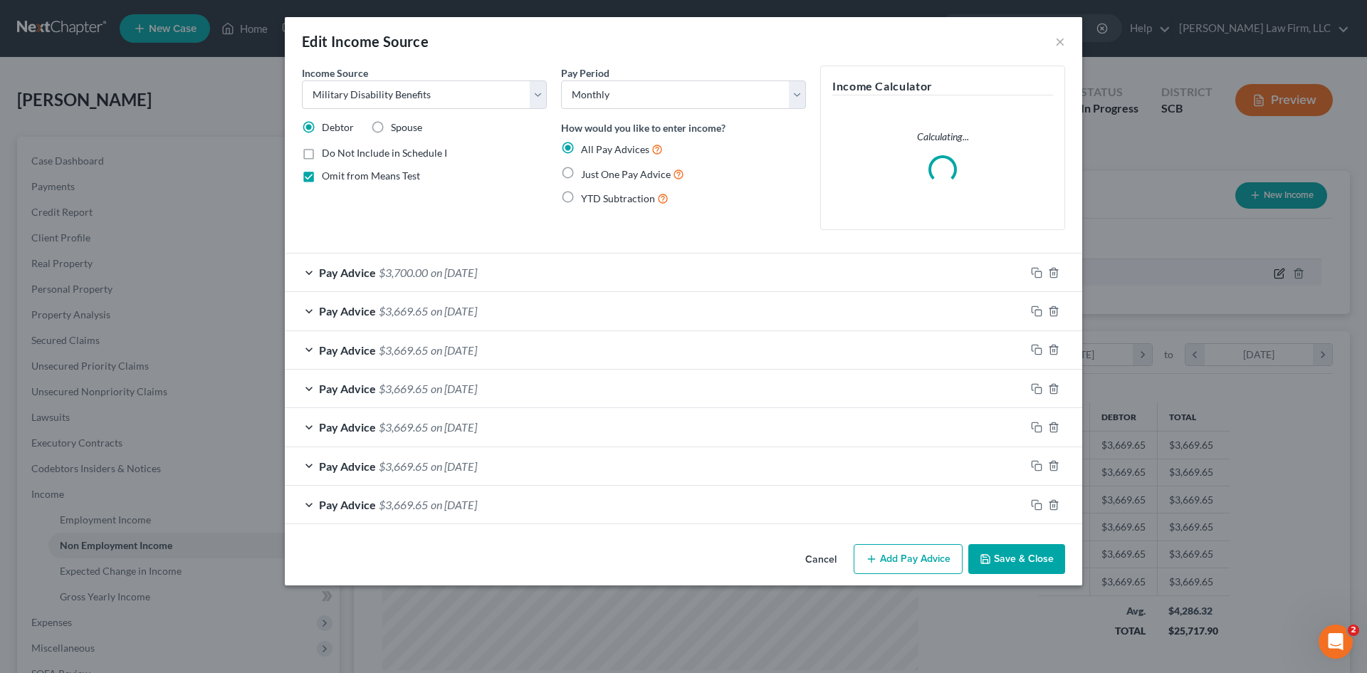
scroll to position [268, 564]
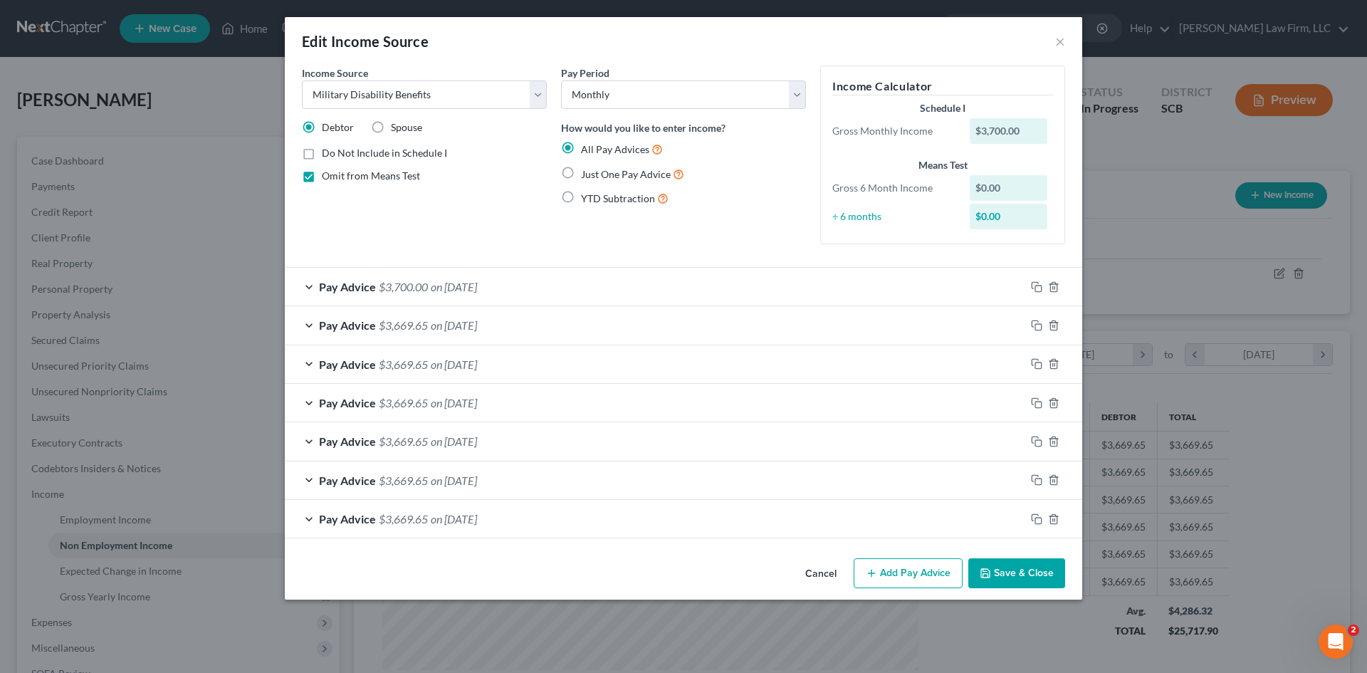
click at [525, 288] on div "Pay Advice $3,700.00 on 10/01/2025" at bounding box center [655, 287] width 740 height 38
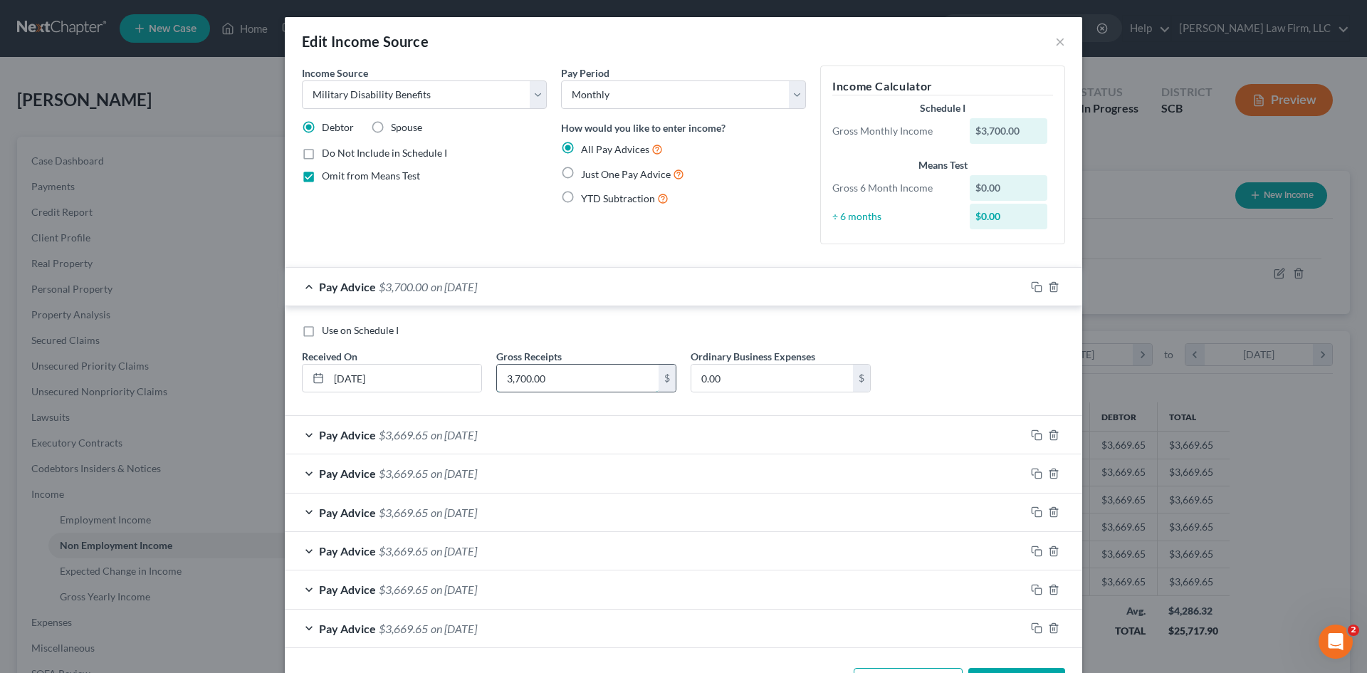
click at [594, 370] on input "3,700.00" at bounding box center [578, 377] width 162 height 27
type input "3,669.65"
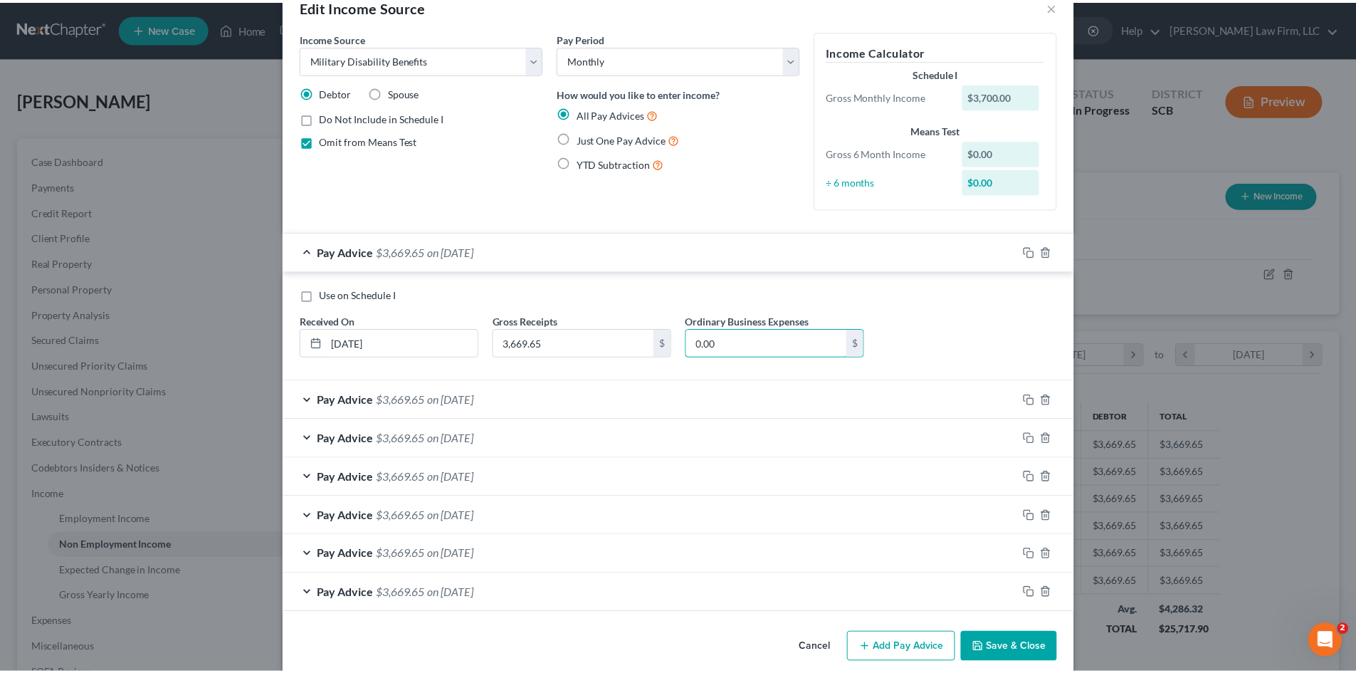
scroll to position [53, 0]
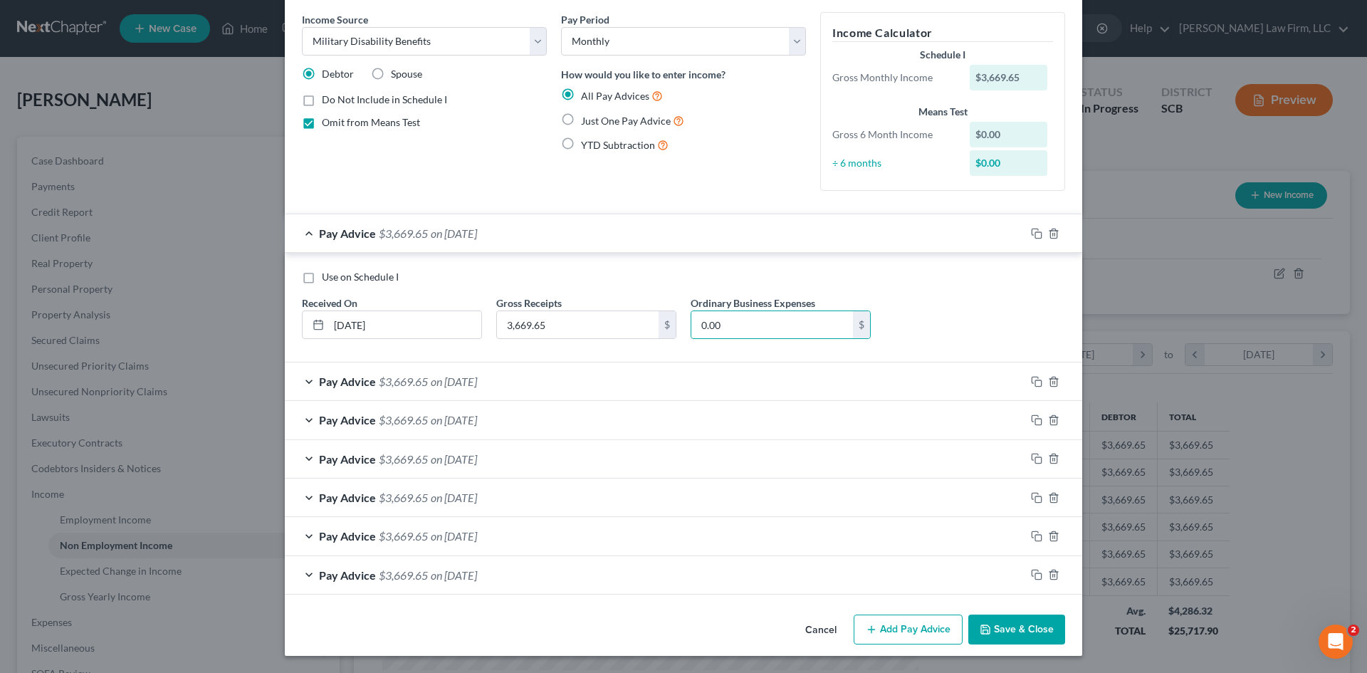
click at [994, 631] on button "Save & Close" at bounding box center [1016, 629] width 97 height 30
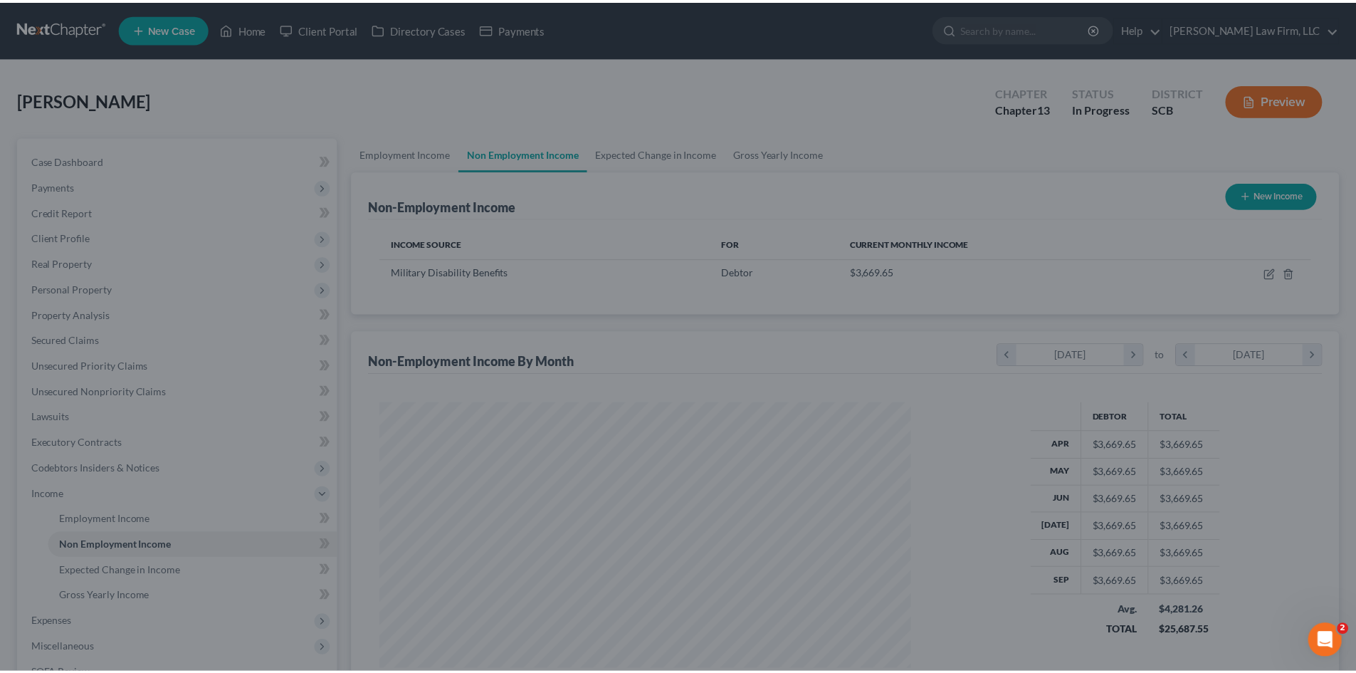
scroll to position [711495, 711201]
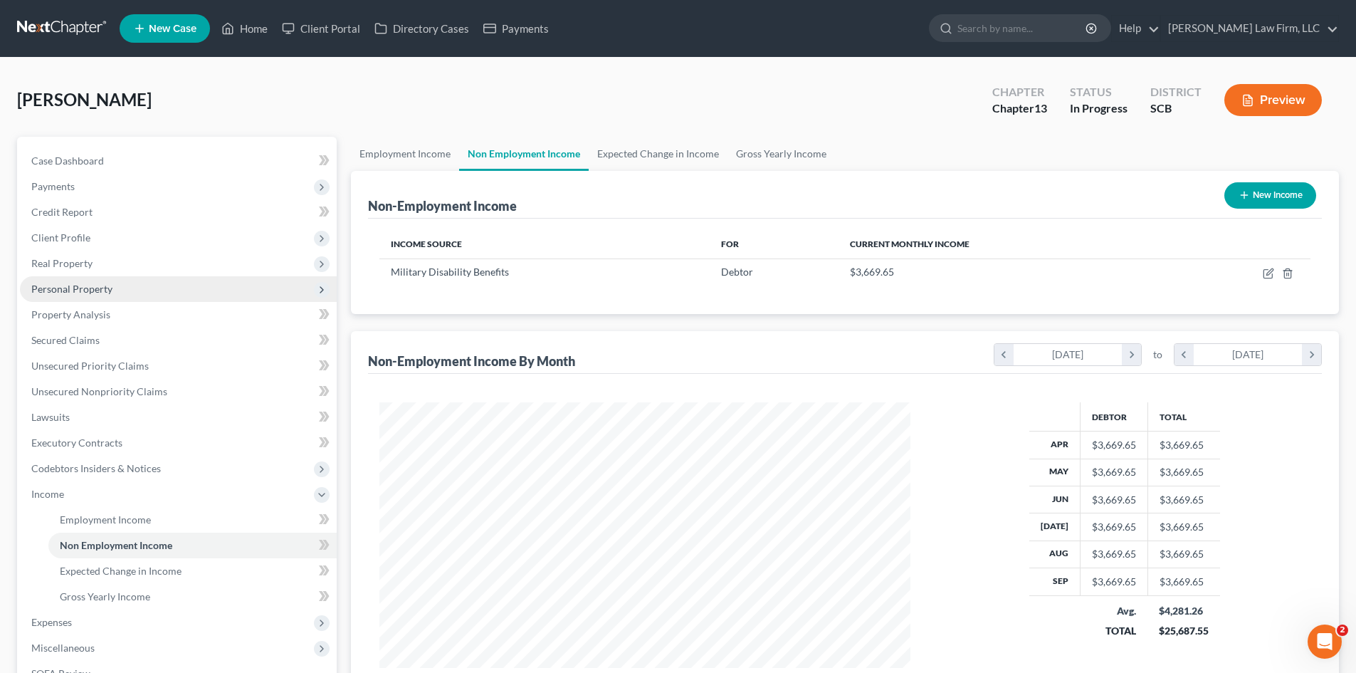
click at [54, 286] on span "Personal Property" at bounding box center [71, 289] width 81 height 12
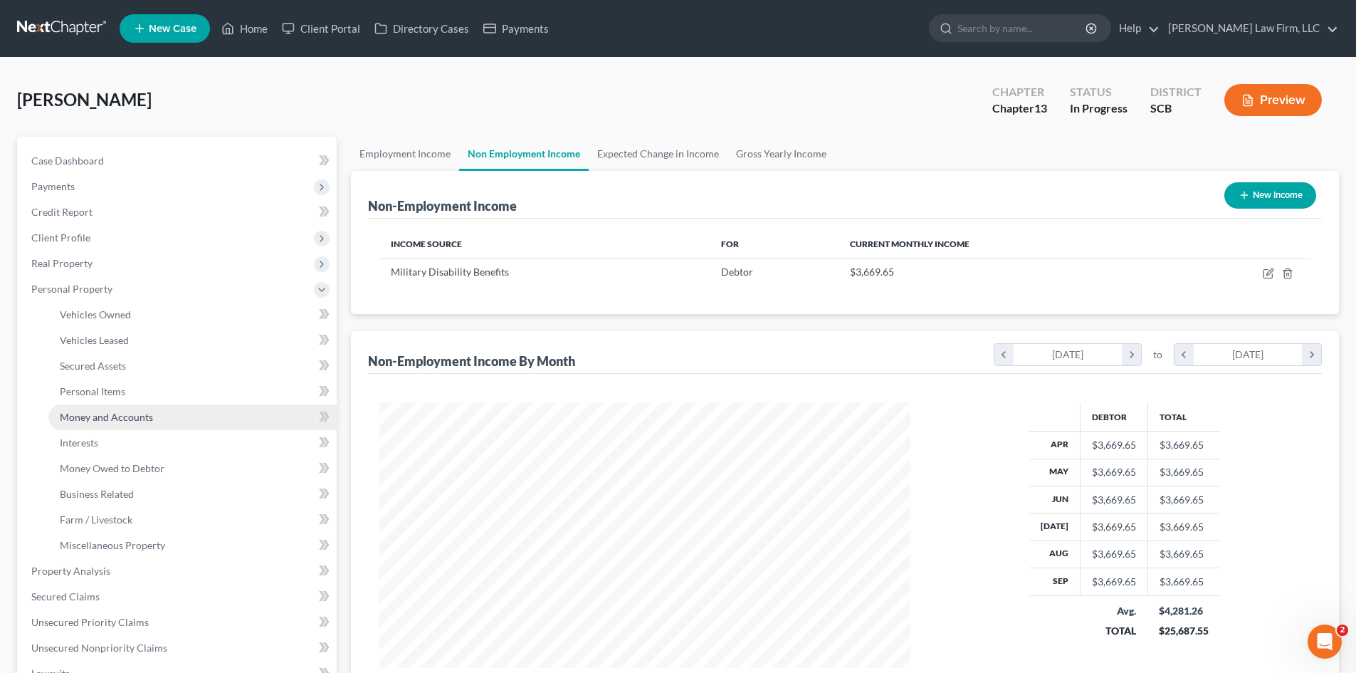
click at [104, 418] on span "Money and Accounts" at bounding box center [106, 417] width 93 height 12
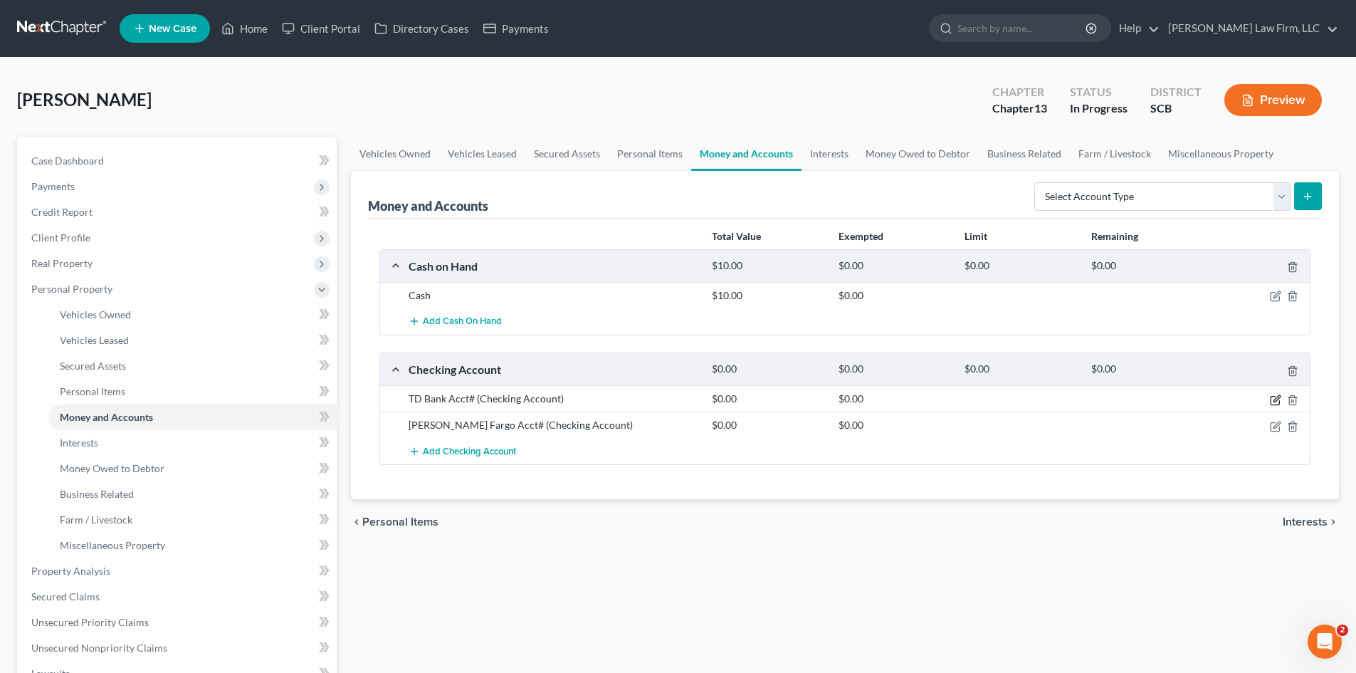
click at [1270, 401] on icon "button" at bounding box center [1275, 399] width 11 height 11
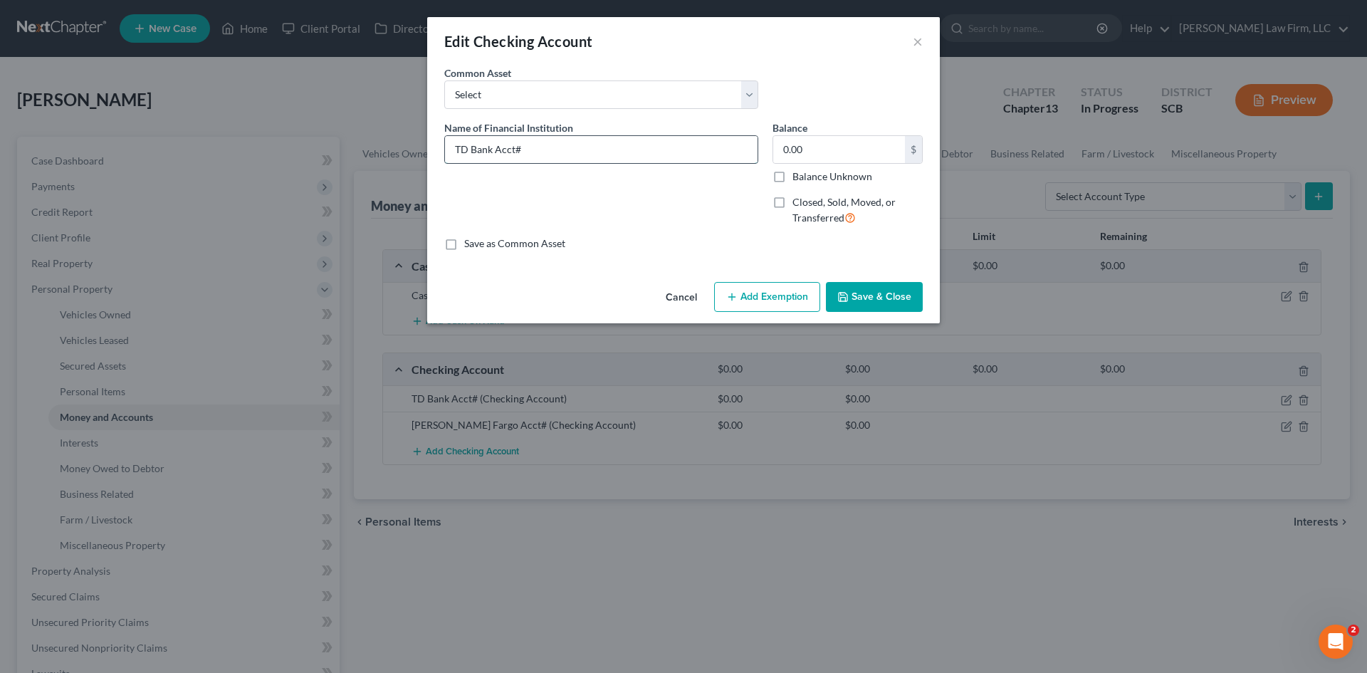
click at [653, 149] on input "TD Bank Acct#" at bounding box center [601, 149] width 312 height 27
type input "TD Bank Acct# 3354"
click at [877, 145] on input "0.00" at bounding box center [839, 149] width 132 height 27
type input "2,134.63"
click at [856, 304] on button "Save & Close" at bounding box center [874, 297] width 97 height 30
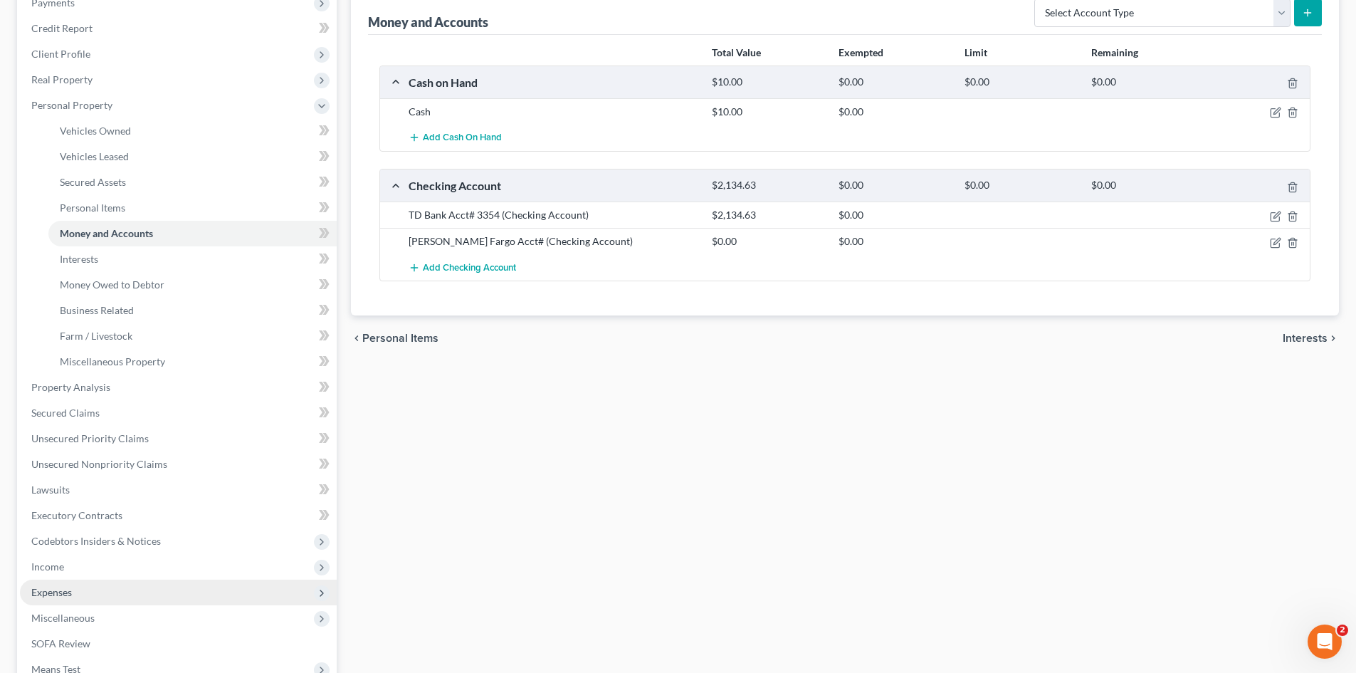
scroll to position [214, 0]
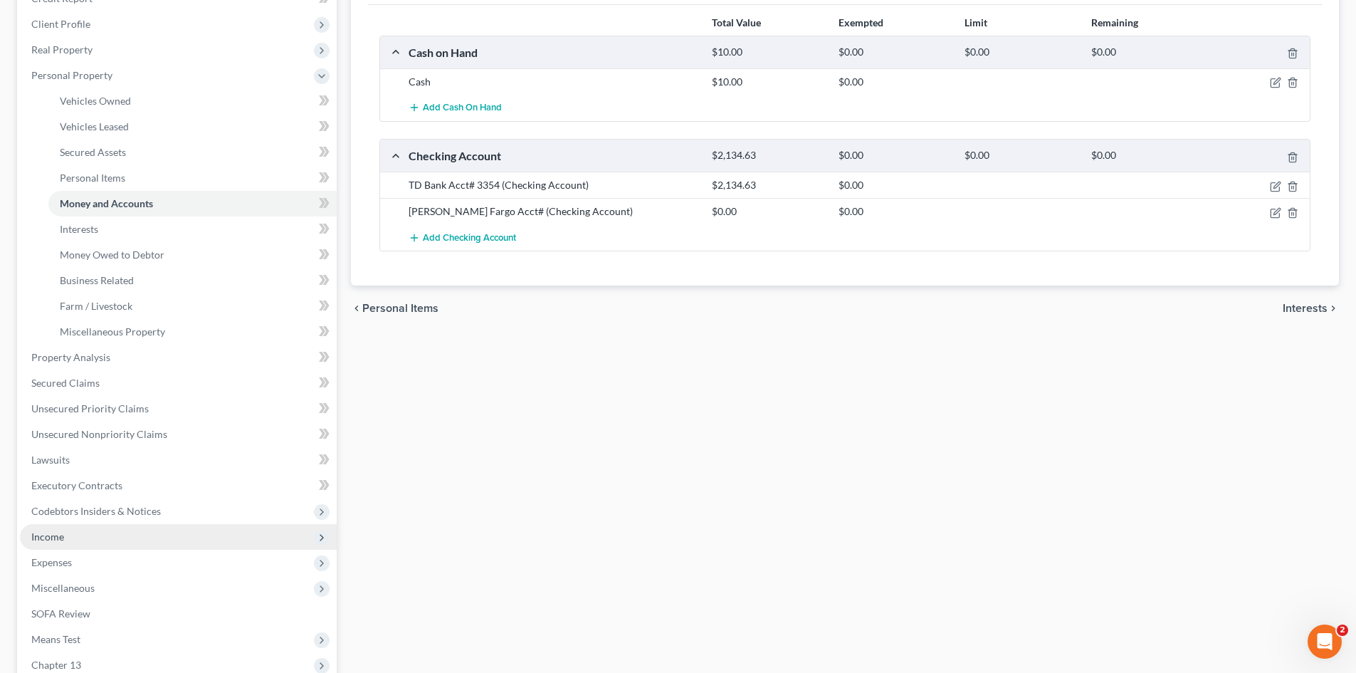
click at [65, 541] on span "Income" at bounding box center [178, 537] width 317 height 26
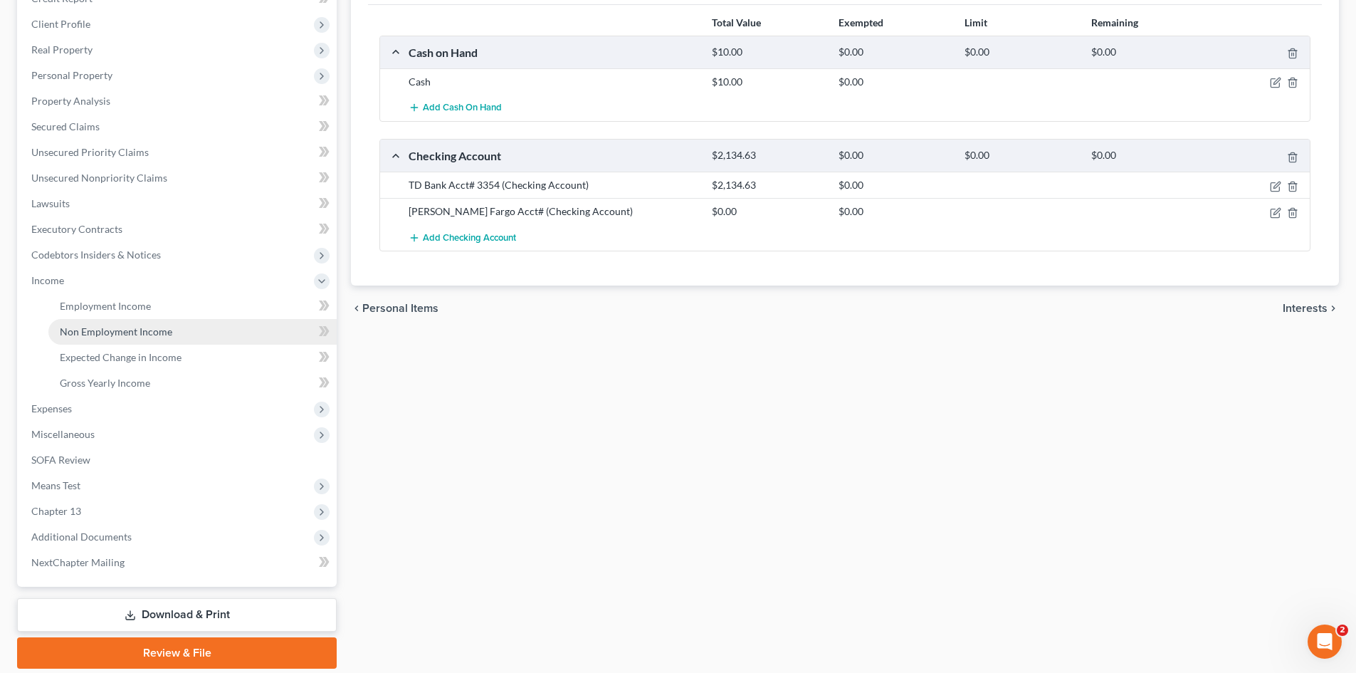
click at [96, 337] on span "Non Employment Income" at bounding box center [116, 331] width 112 height 12
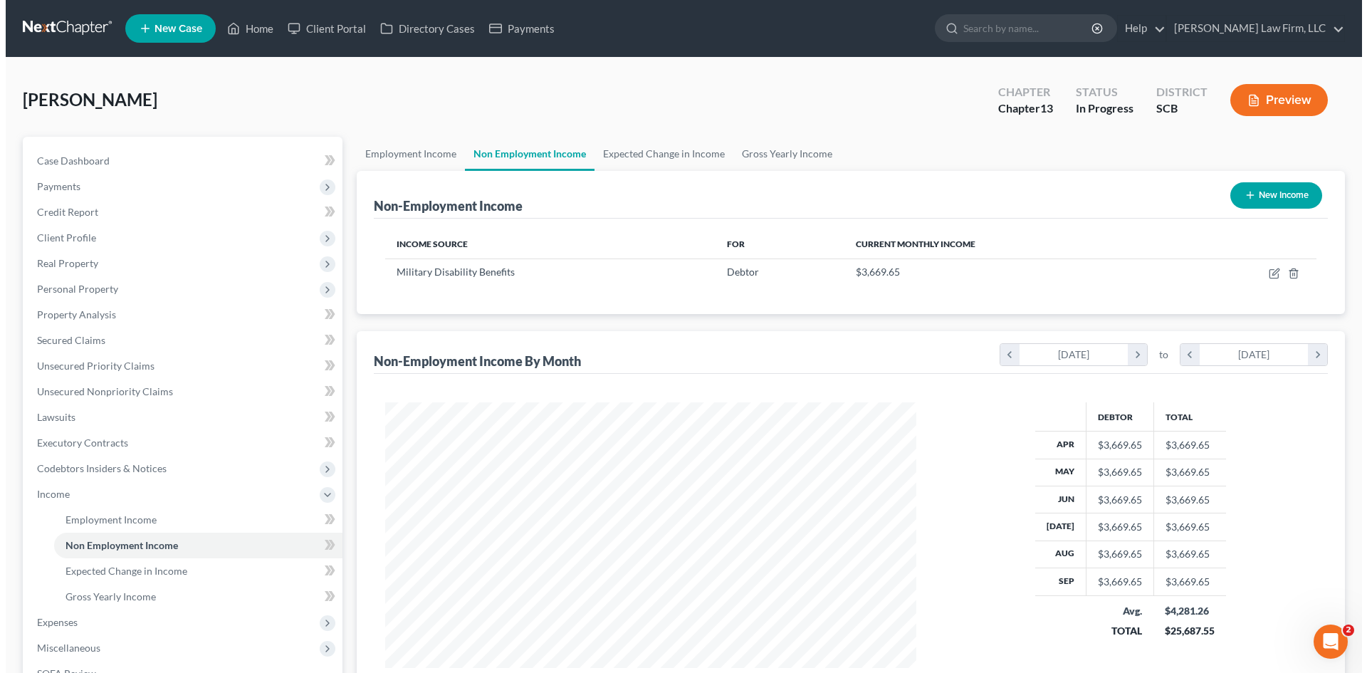
scroll to position [265, 559]
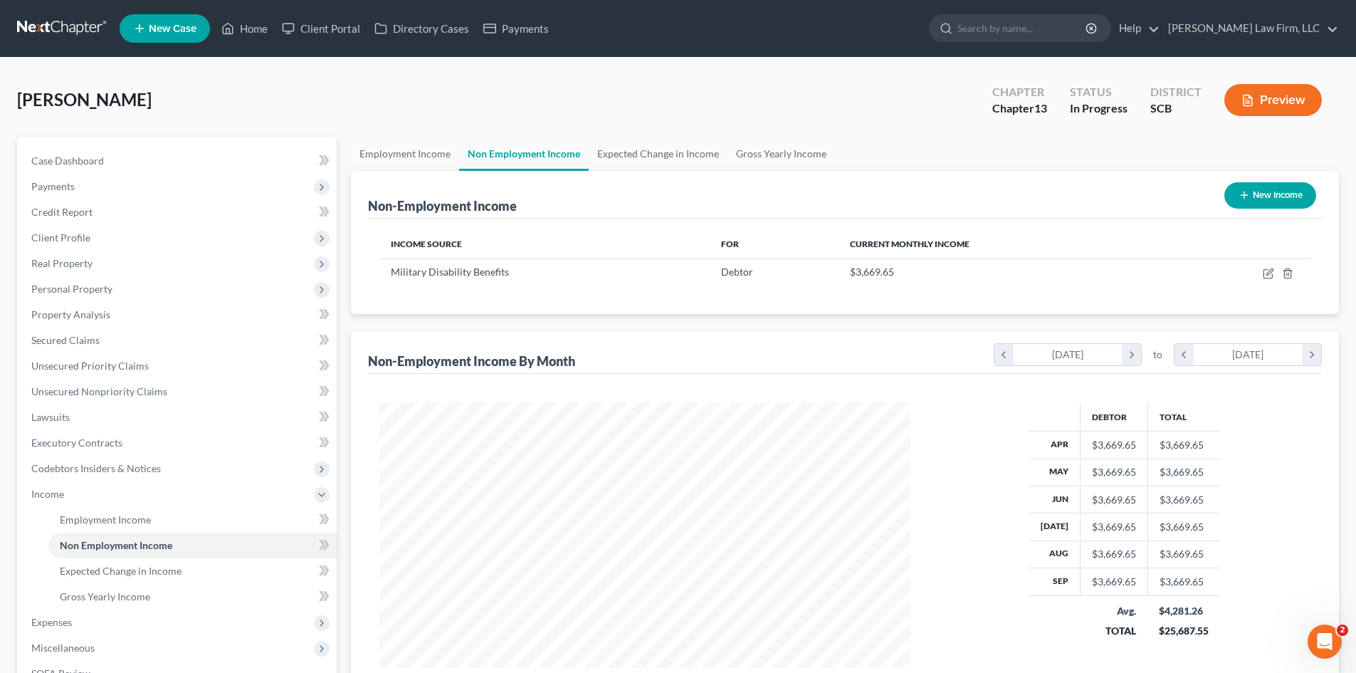
click at [1257, 201] on button "New Income" at bounding box center [1270, 195] width 92 height 26
select select "0"
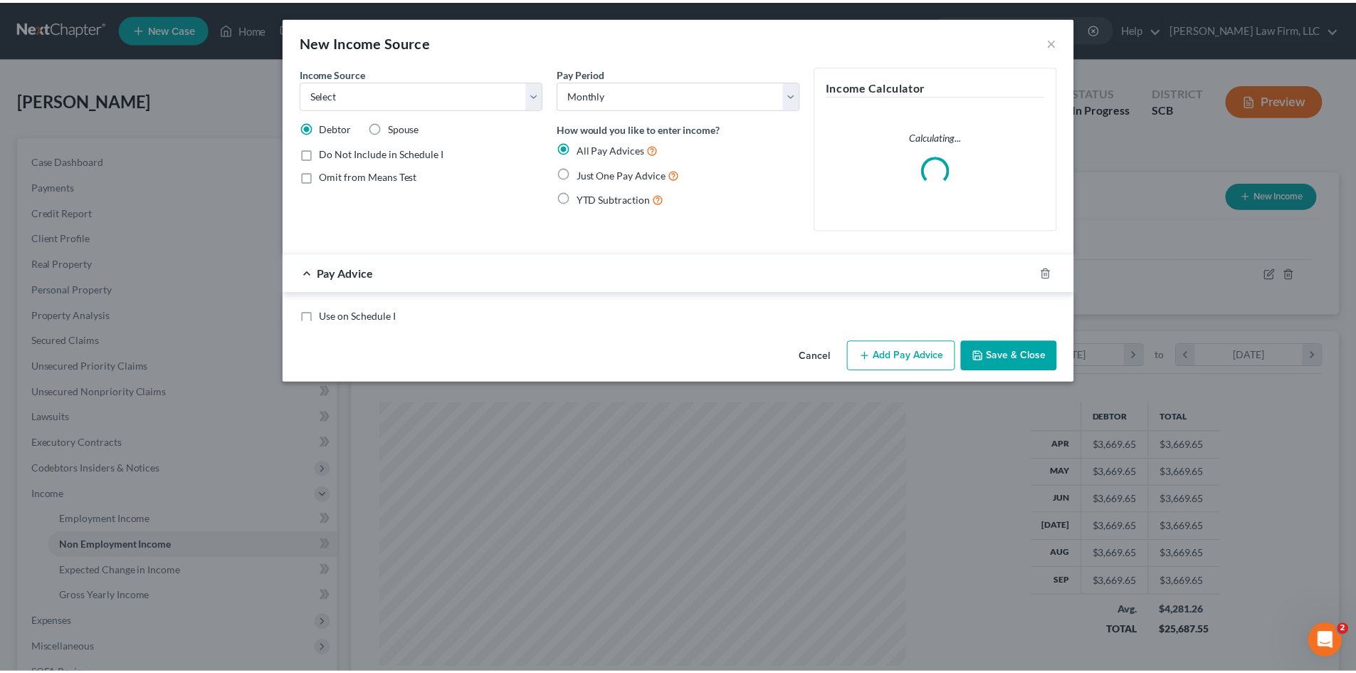
scroll to position [268, 564]
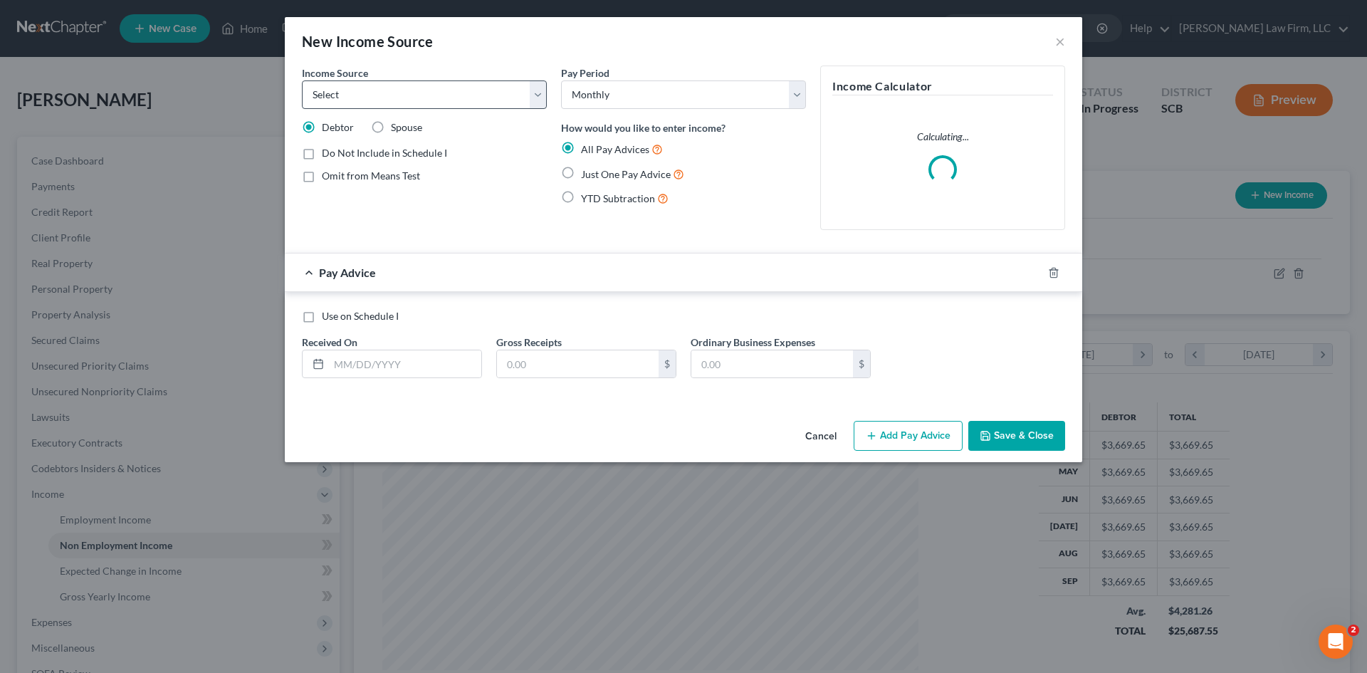
click at [412, 111] on div "Income Source * Select Unemployment Disability (from employer) Pension Retireme…" at bounding box center [424, 153] width 259 height 176
click at [413, 104] on select "Select Unemployment Disability (from employer) Pension Retirement Social Securi…" at bounding box center [424, 94] width 245 height 28
select select "13"
click at [302, 80] on select "Select Unemployment Disability (from employer) Pension Retirement Social Securi…" at bounding box center [424, 94] width 245 height 28
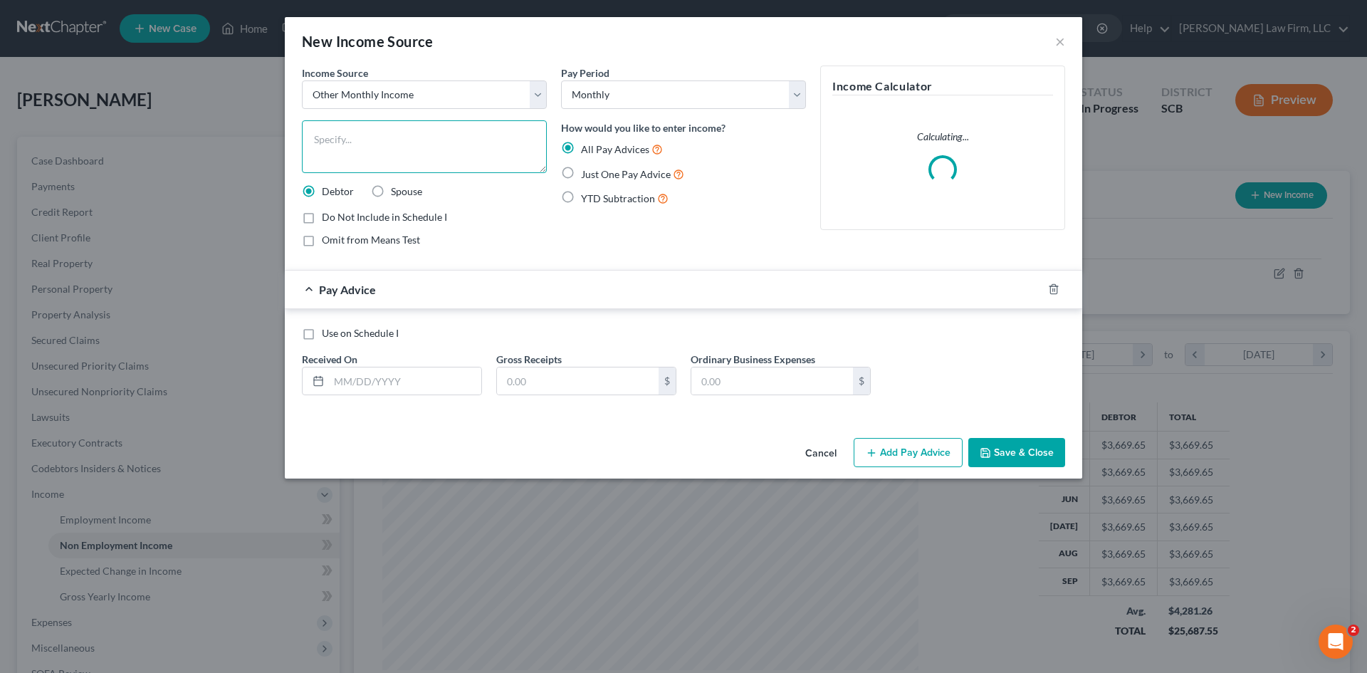
click at [406, 149] on textarea at bounding box center [424, 146] width 245 height 53
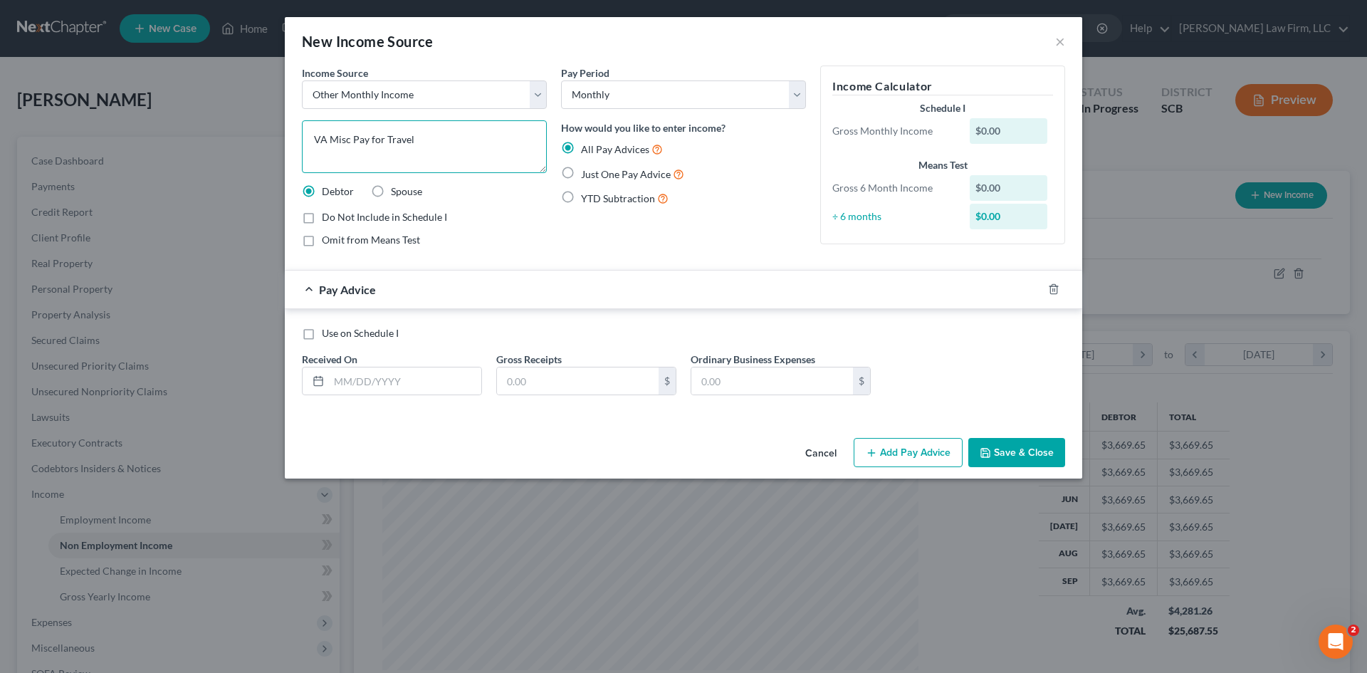
type textarea "VA Misc Pay for Travel"
click at [322, 241] on label "Omit from Means Test" at bounding box center [371, 240] width 98 height 14
click at [327, 241] on input "Omit from Means Test" at bounding box center [331, 237] width 9 height 9
checkbox input "true"
click at [428, 379] on input "text" at bounding box center [405, 380] width 152 height 27
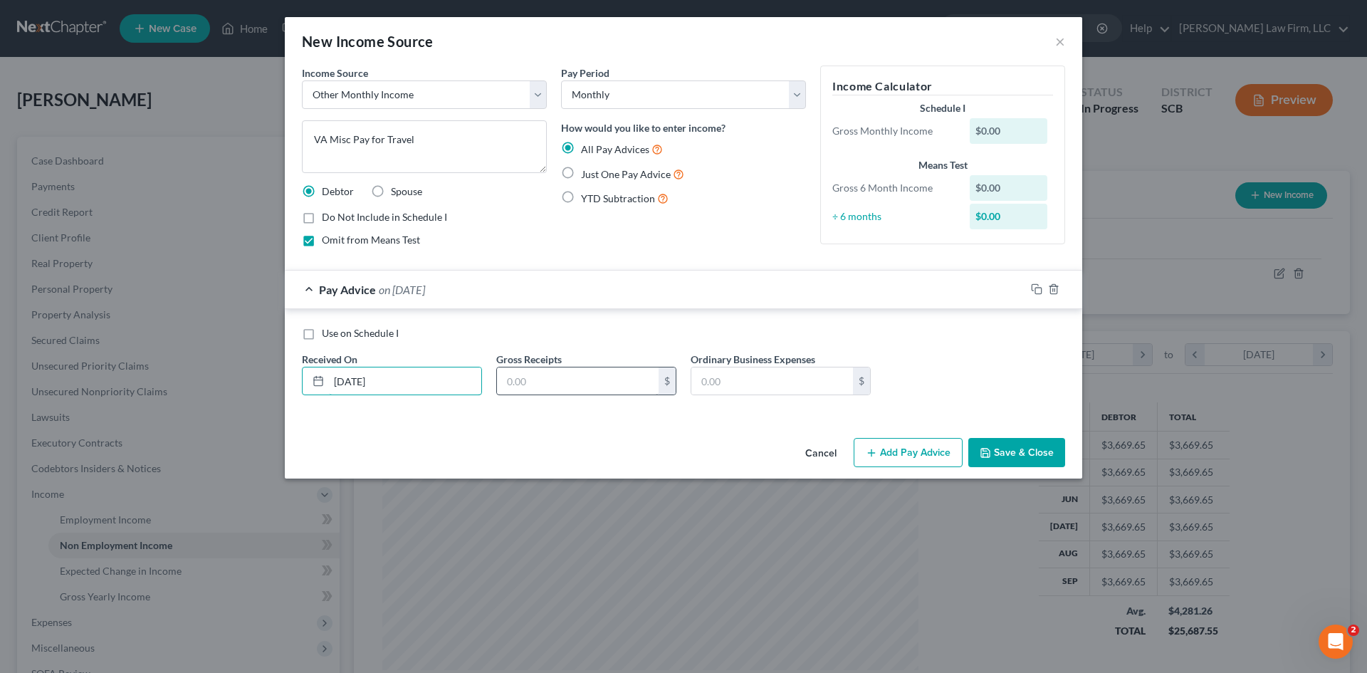
type input "[DATE]"
click at [579, 374] on input "text" at bounding box center [578, 380] width 162 height 27
type input "80.29"
click at [347, 140] on textarea "VA Misc Pay for Travel" at bounding box center [424, 146] width 245 height 53
type textarea "VA Misc. Pay for Travel"
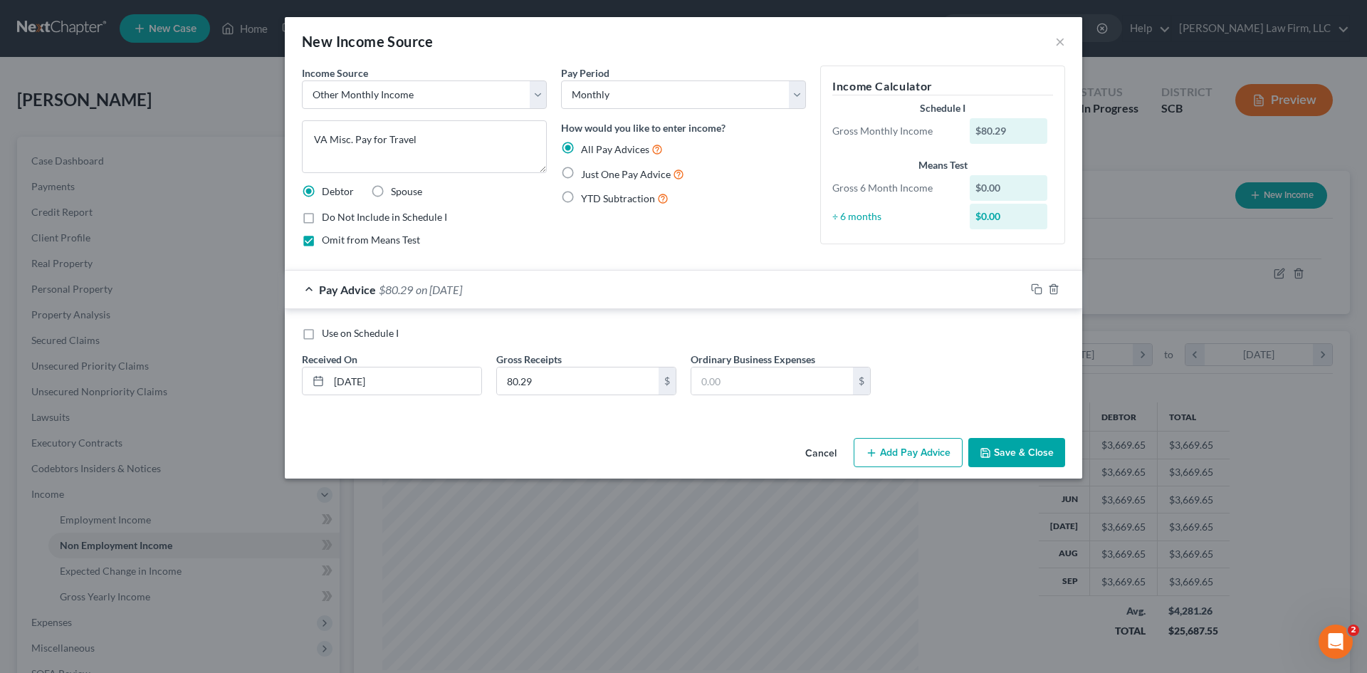
click at [1024, 445] on button "Save & Close" at bounding box center [1016, 453] width 97 height 30
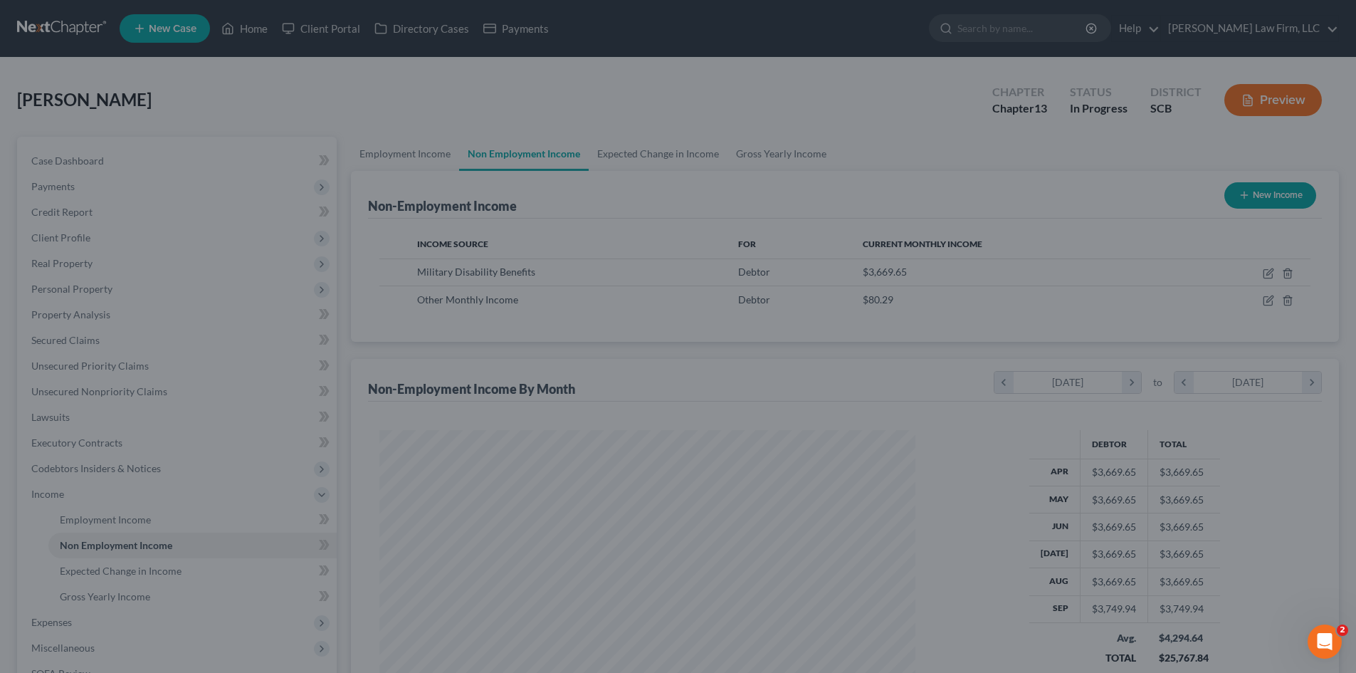
scroll to position [711495, 711201]
